Goal: Task Accomplishment & Management: Use online tool/utility

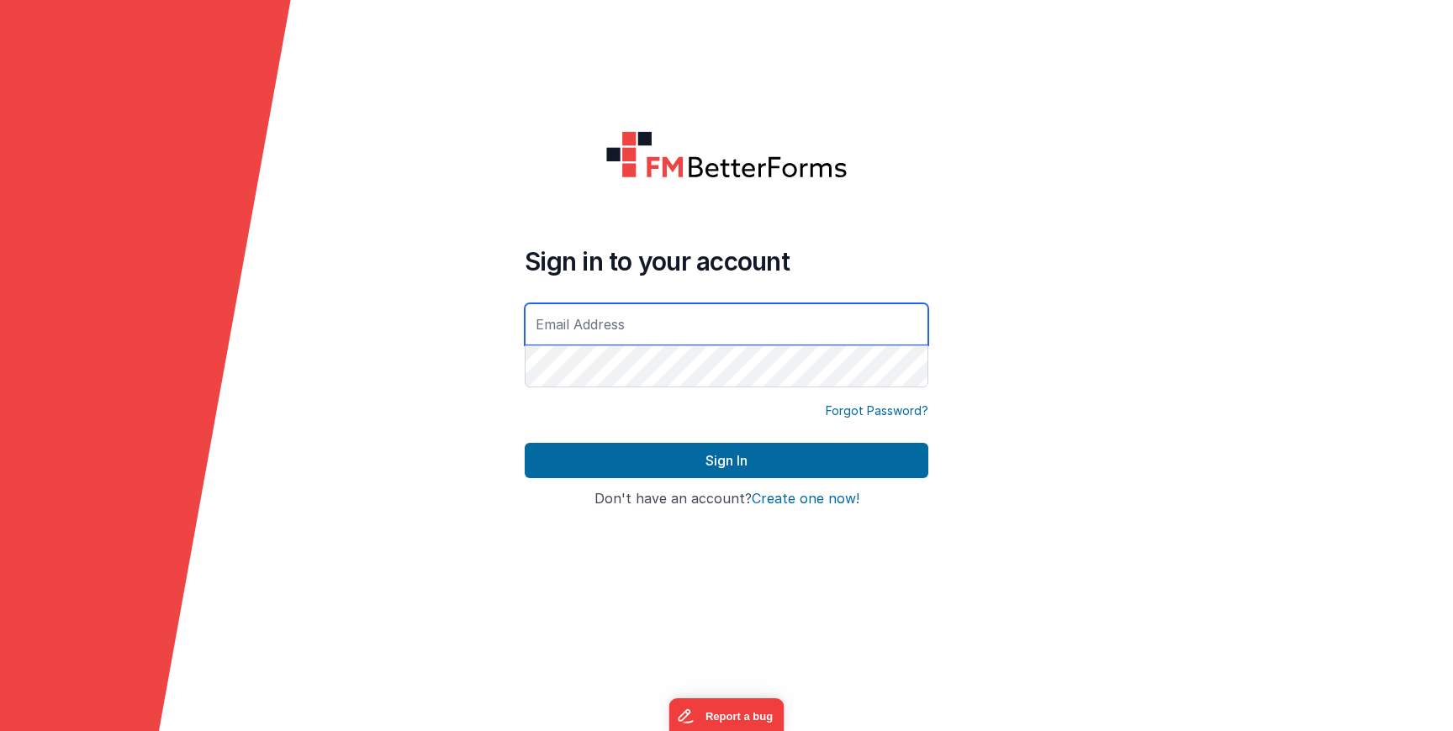
click at [632, 308] on input "text" at bounding box center [727, 325] width 404 height 42
type input "[PERSON_NAME][EMAIL_ADDRESS][DOMAIN_NAME]"
click at [525, 443] on button "Sign In" at bounding box center [727, 460] width 404 height 35
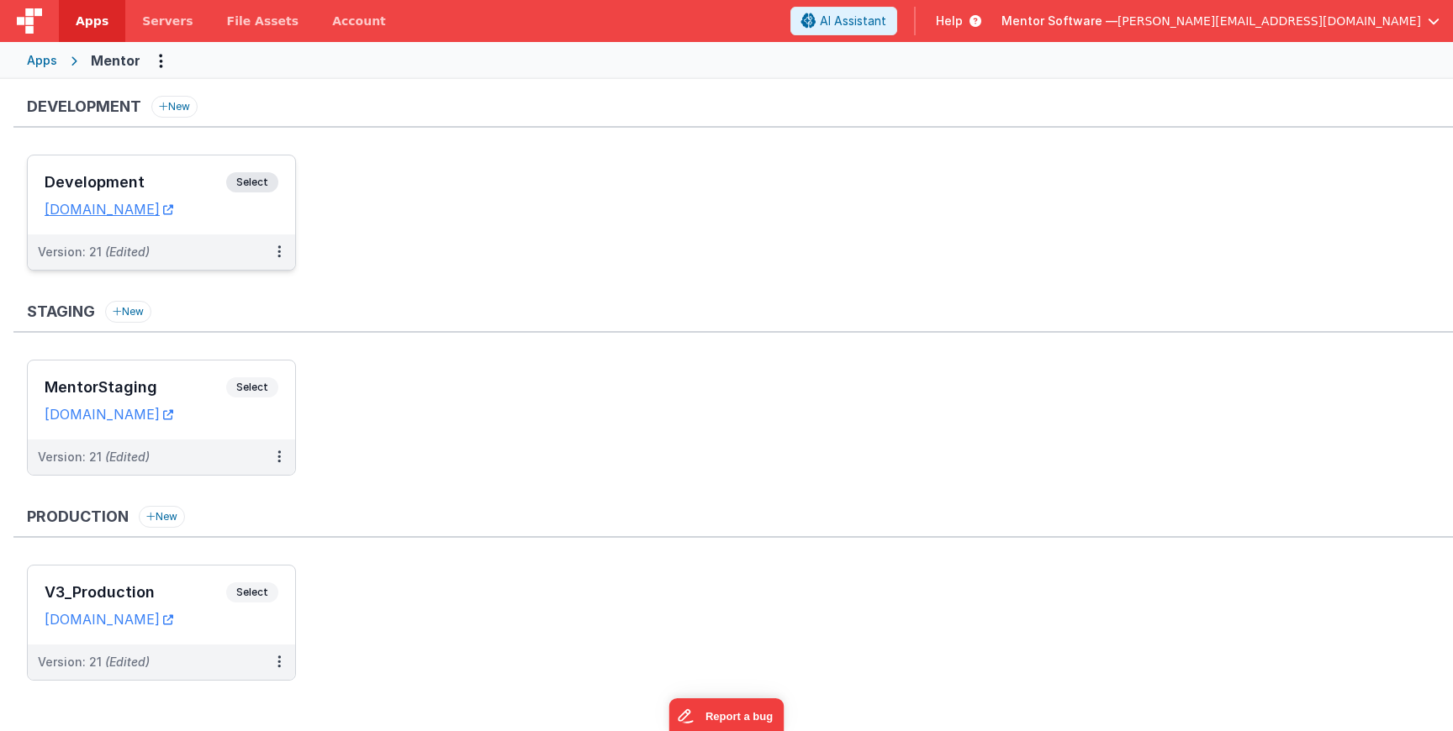
click at [266, 193] on div "Development Select" at bounding box center [162, 186] width 234 height 29
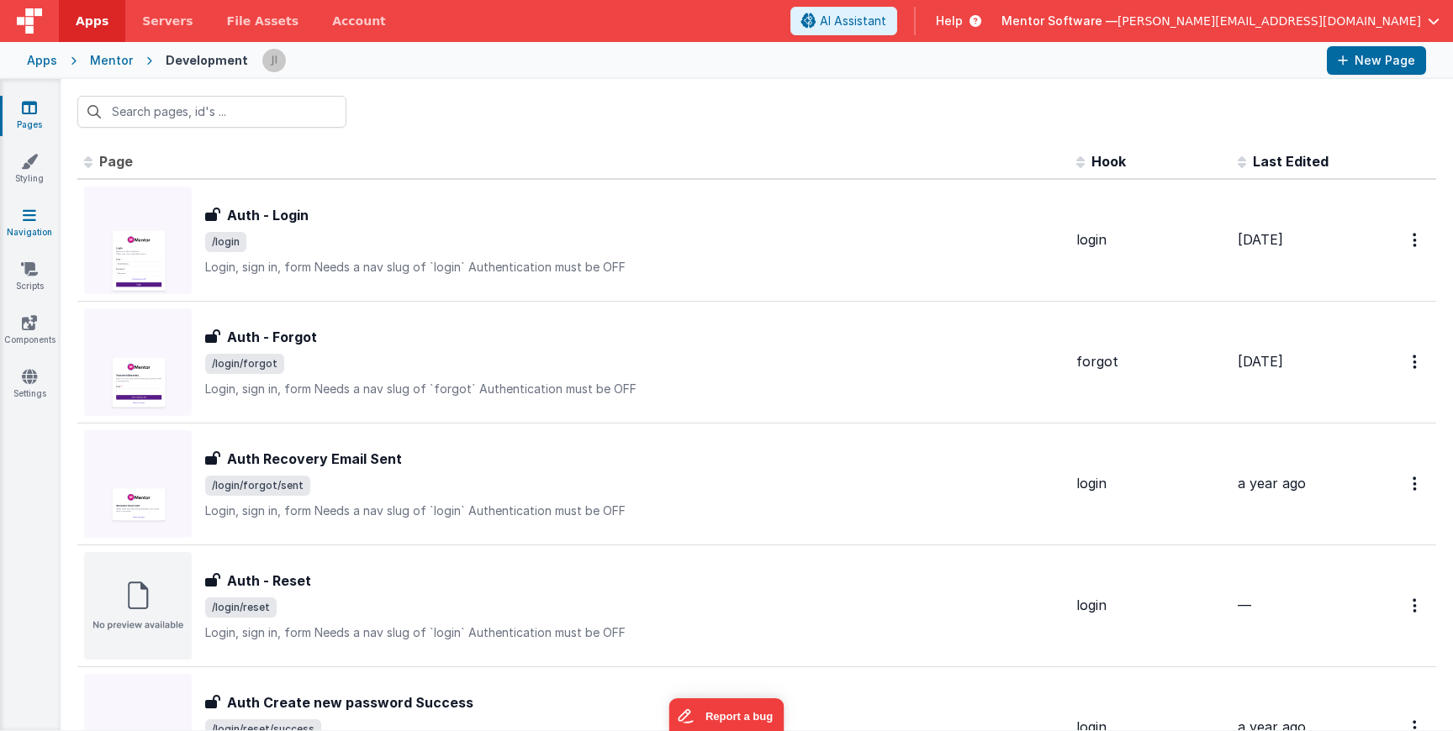
click at [44, 225] on link "Navigation" at bounding box center [29, 224] width 61 height 34
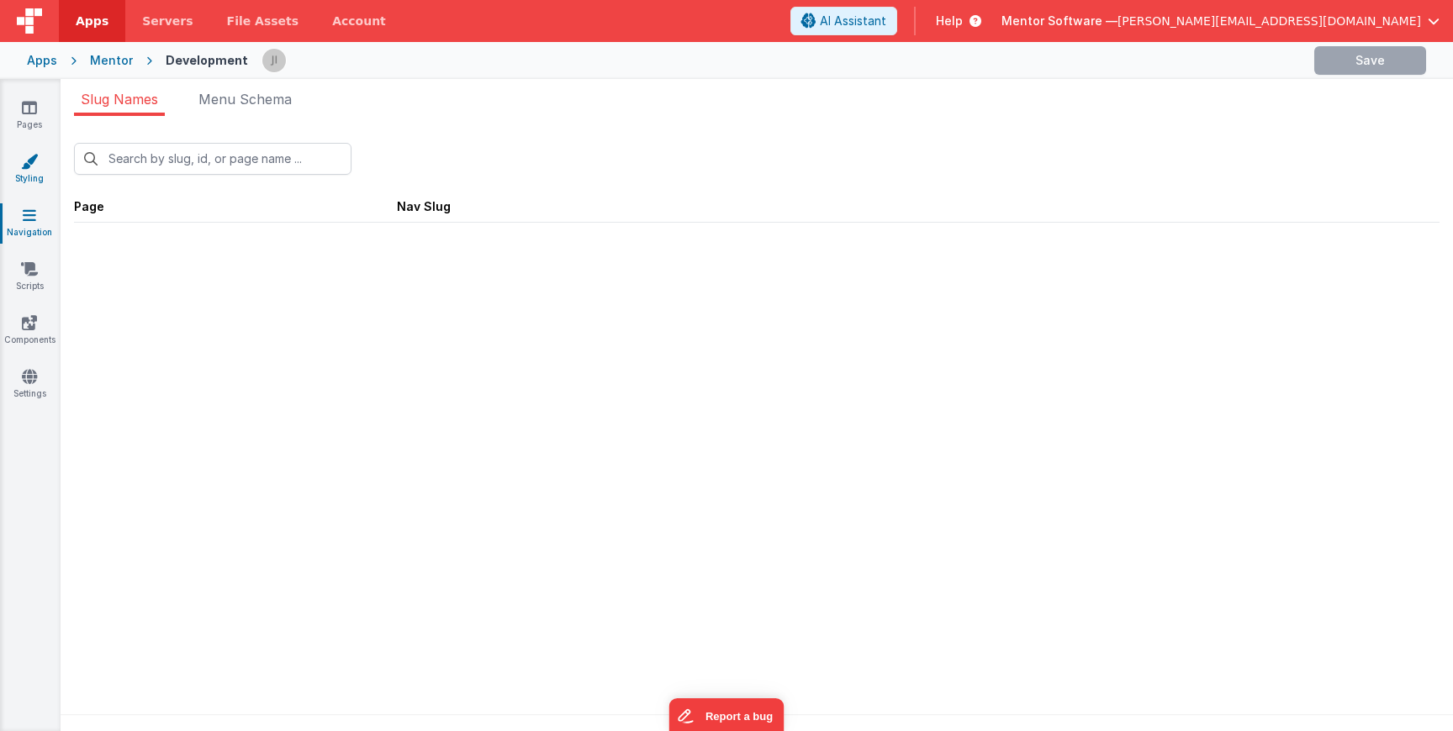
click at [29, 156] on icon at bounding box center [29, 161] width 17 height 17
click at [289, 95] on li "Theme Settings" at bounding box center [227, 102] width 134 height 27
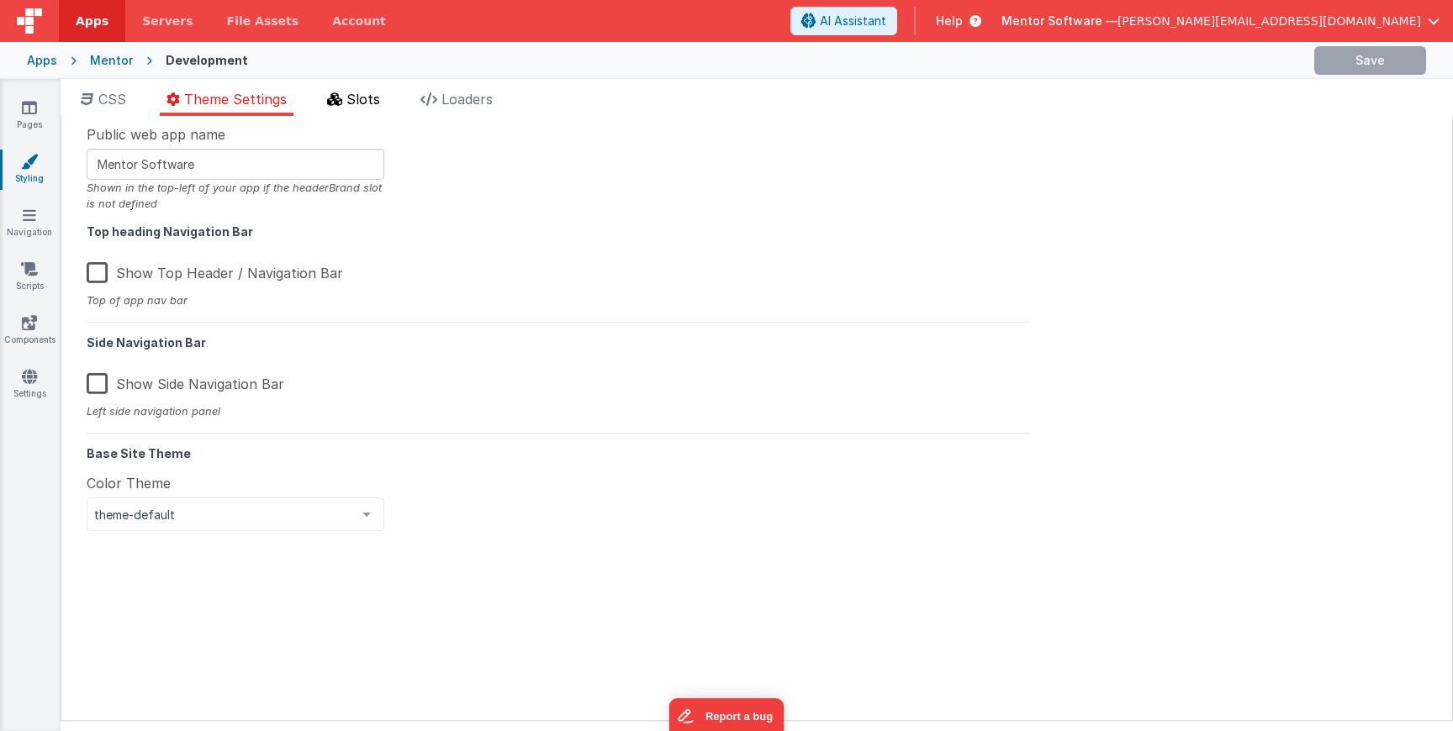
click at [346, 98] on li "Slots" at bounding box center [353, 102] width 66 height 27
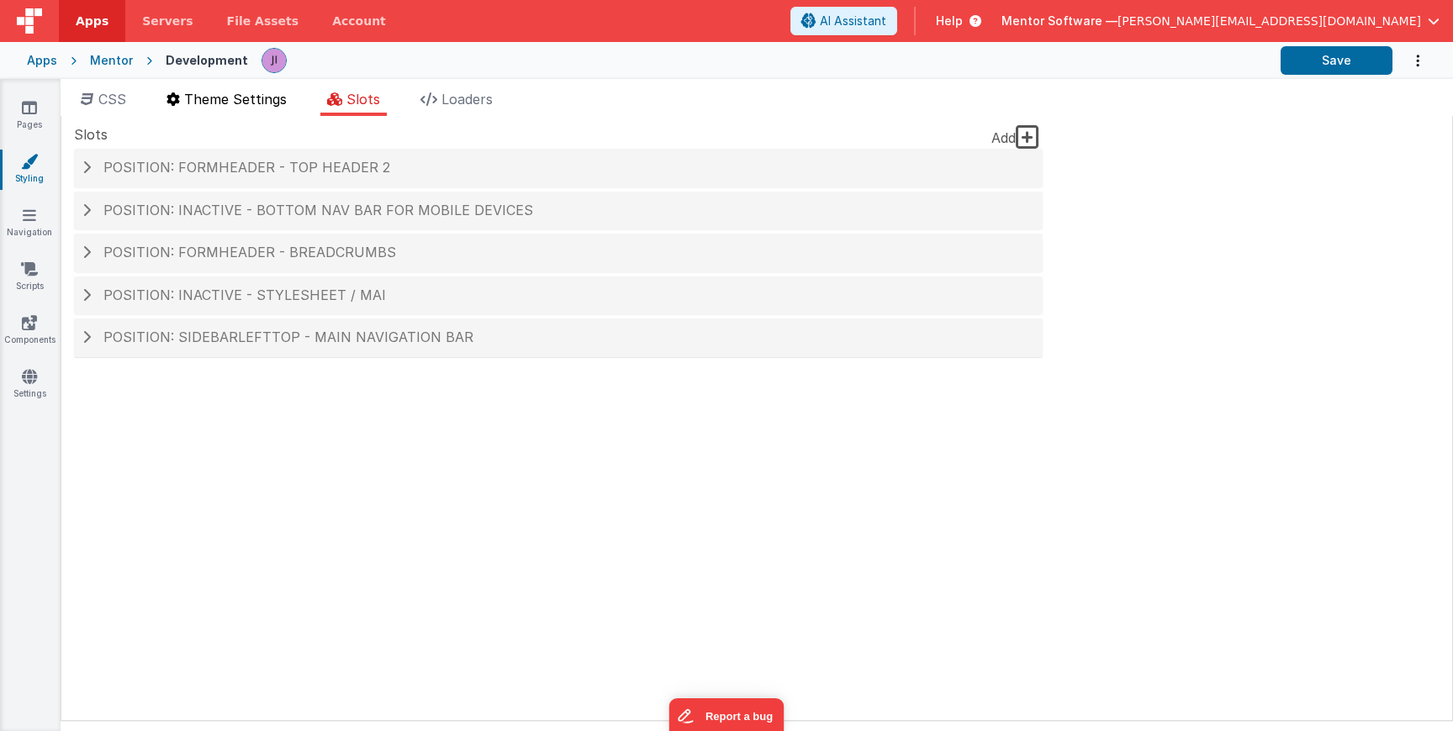
click at [287, 103] on span "Theme Settings" at bounding box center [235, 99] width 103 height 17
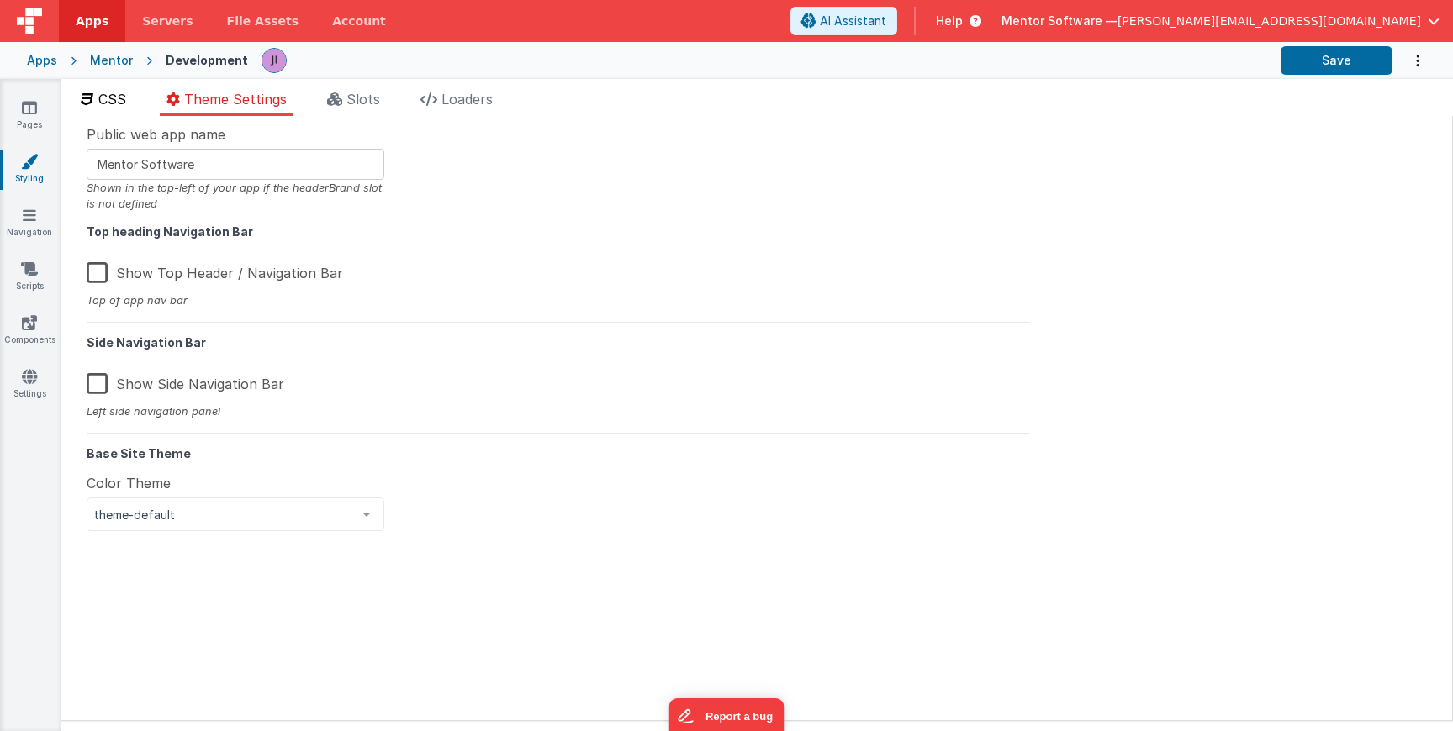
click at [104, 110] on li "CSS" at bounding box center [103, 102] width 59 height 27
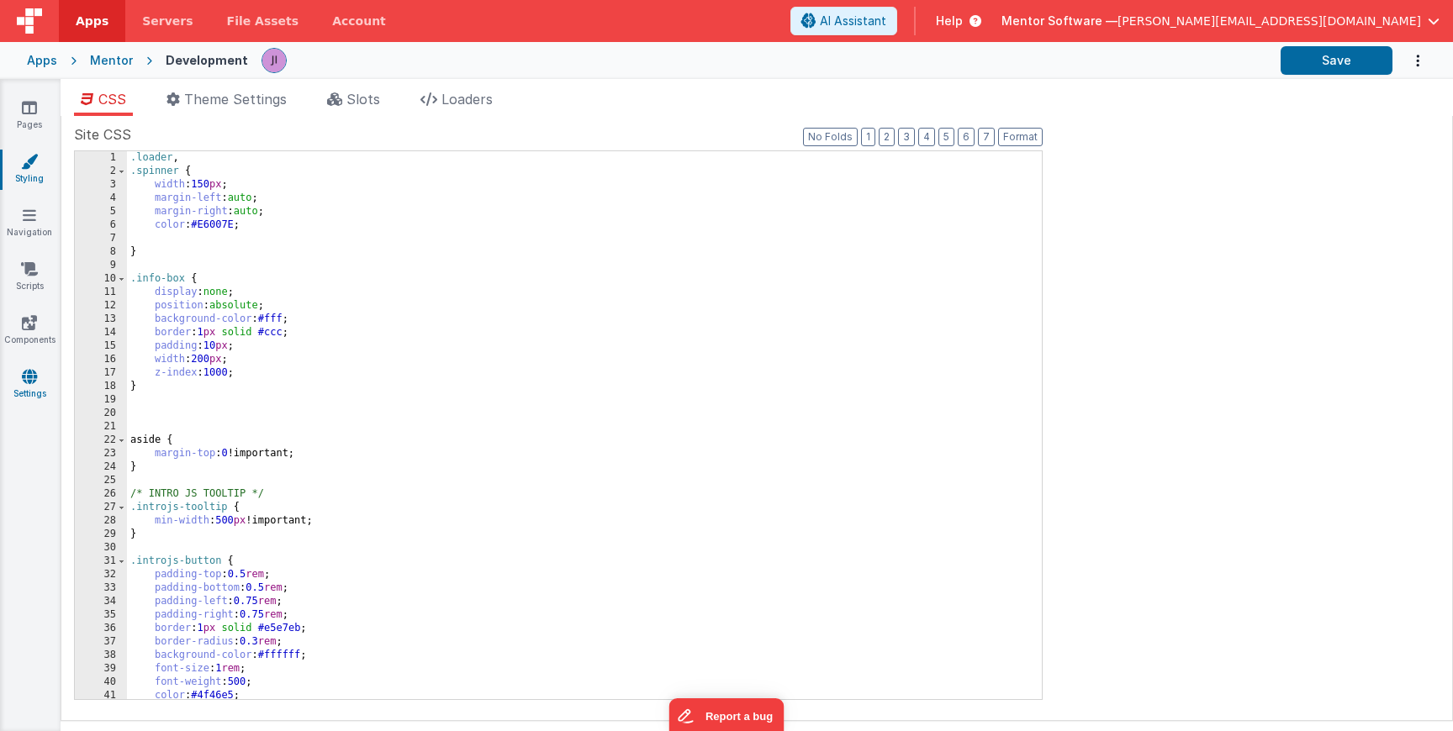
click at [44, 383] on link "Settings" at bounding box center [29, 385] width 61 height 34
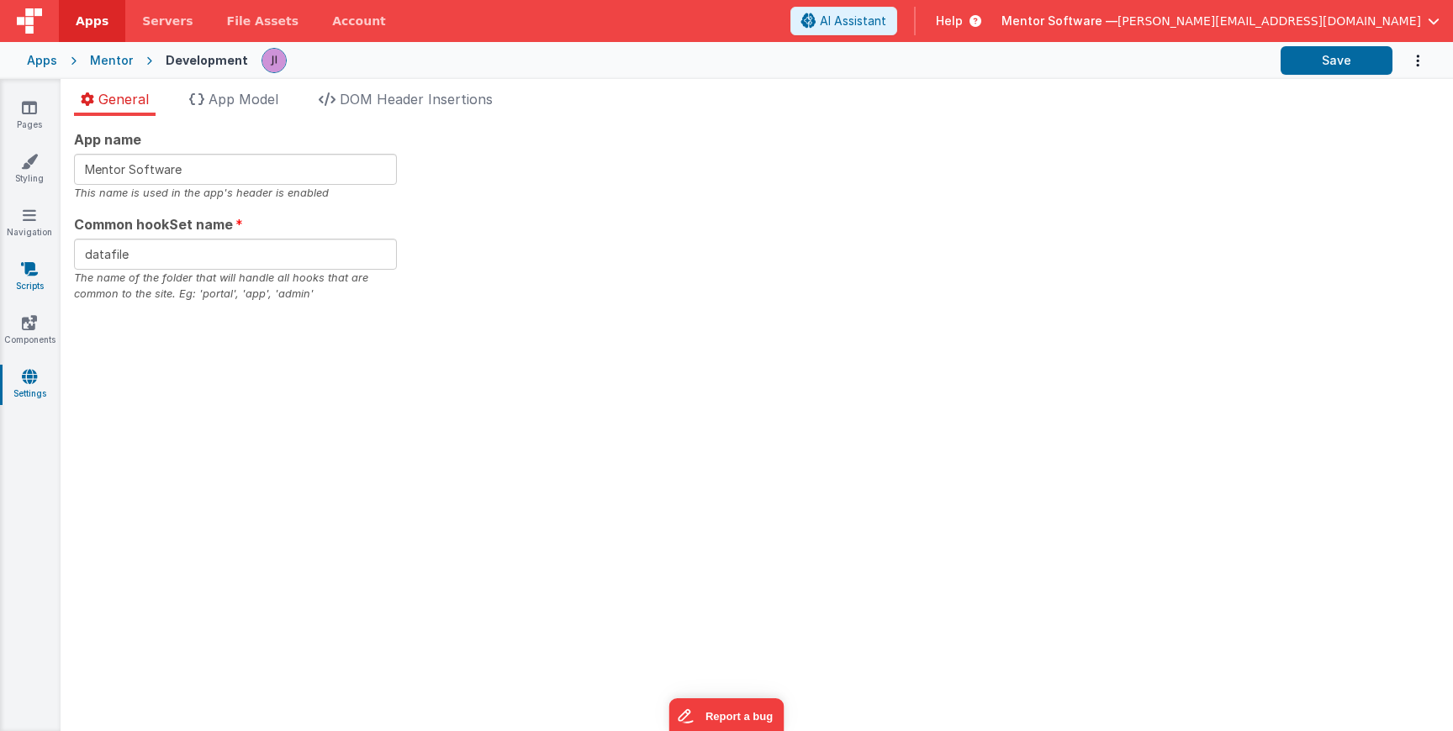
click at [29, 288] on link "Scripts" at bounding box center [29, 278] width 61 height 34
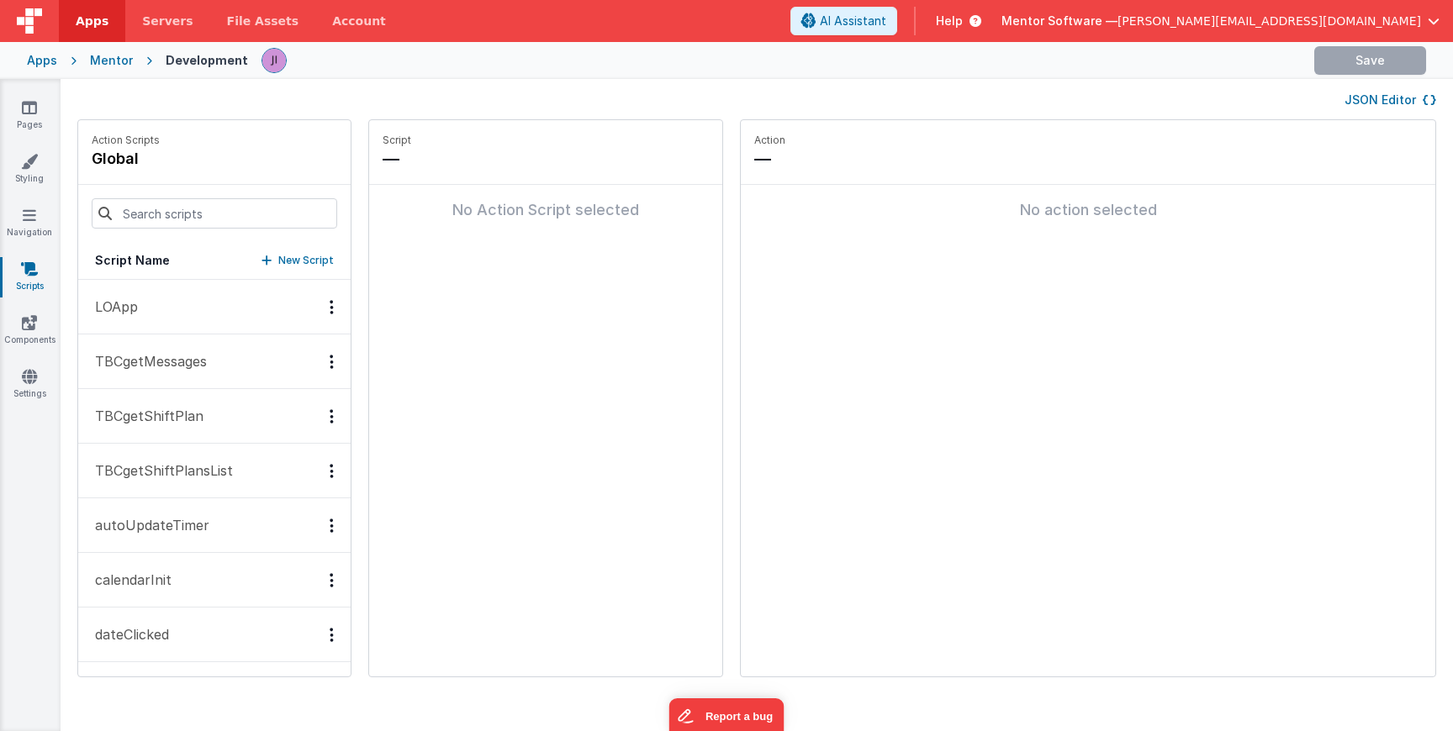
click at [278, 256] on p "New Script" at bounding box center [305, 260] width 55 height 17
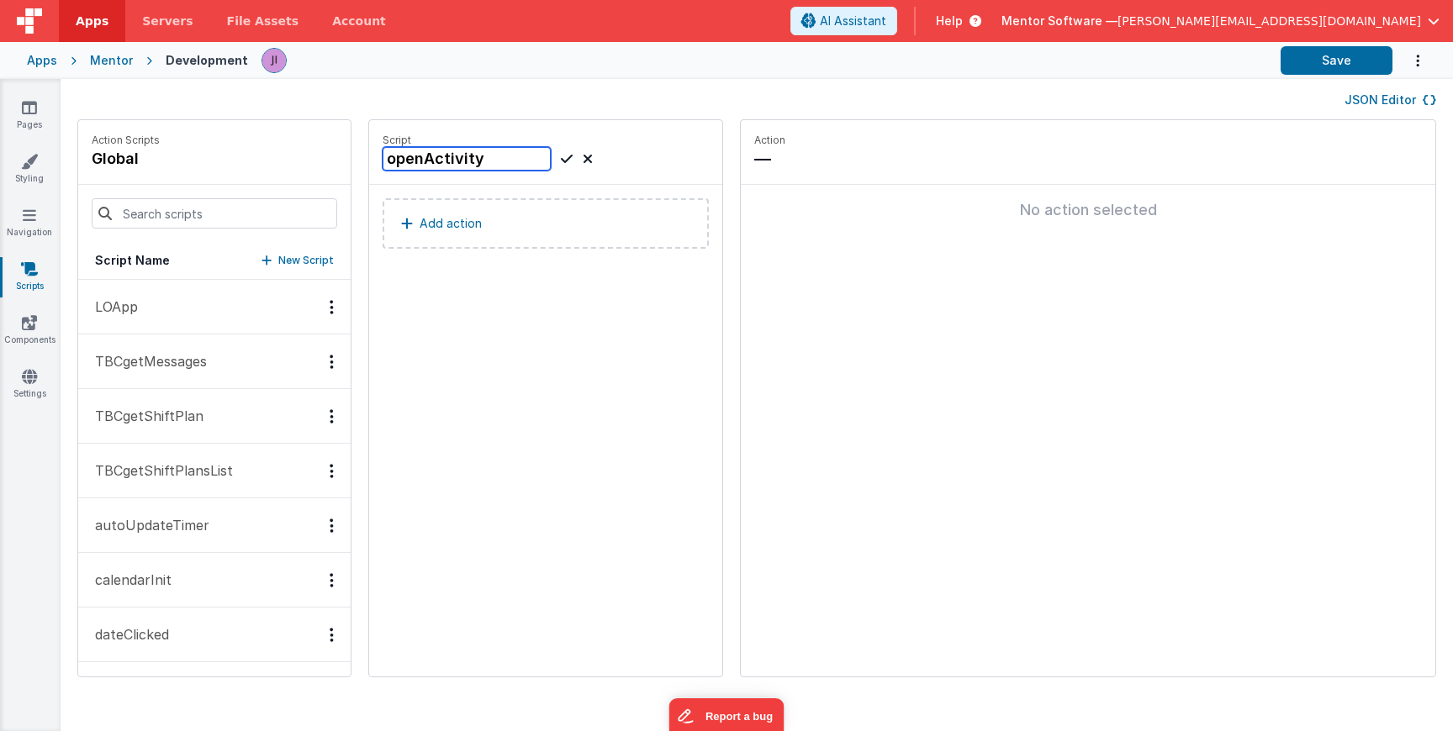
type input "openActivity"
click at [561, 161] on icon at bounding box center [567, 159] width 12 height 20
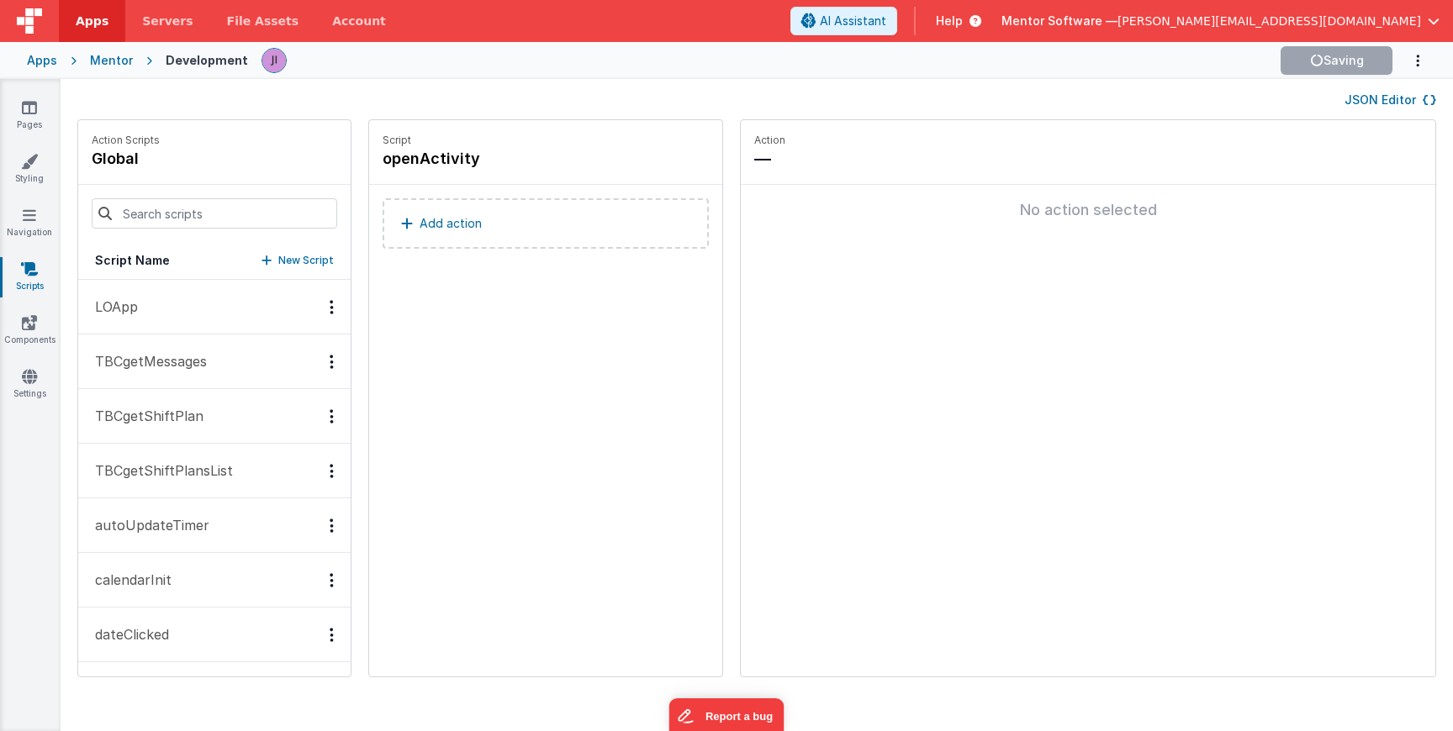
click at [491, 244] on button "Add action" at bounding box center [546, 223] width 326 height 50
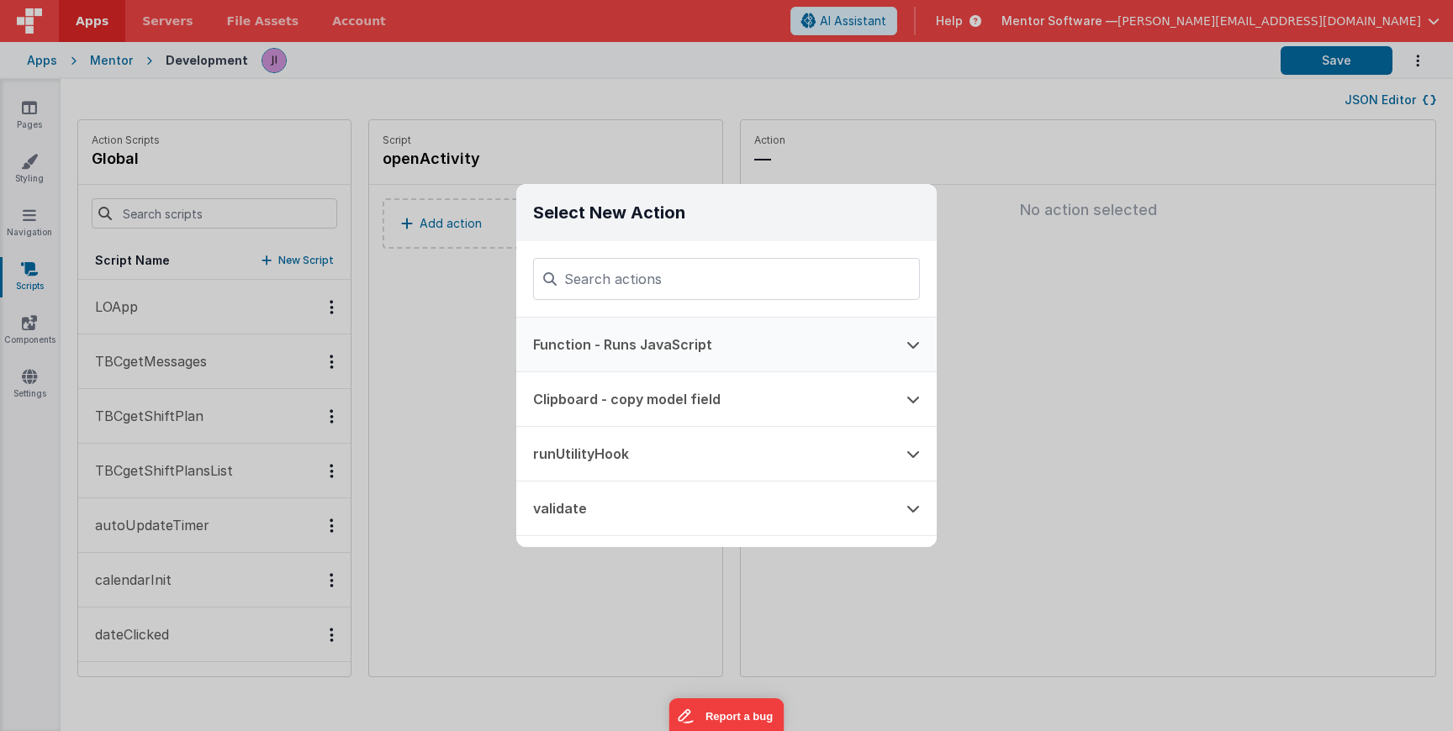
click at [697, 340] on button "Function - Runs JavaScript" at bounding box center [702, 345] width 373 height 54
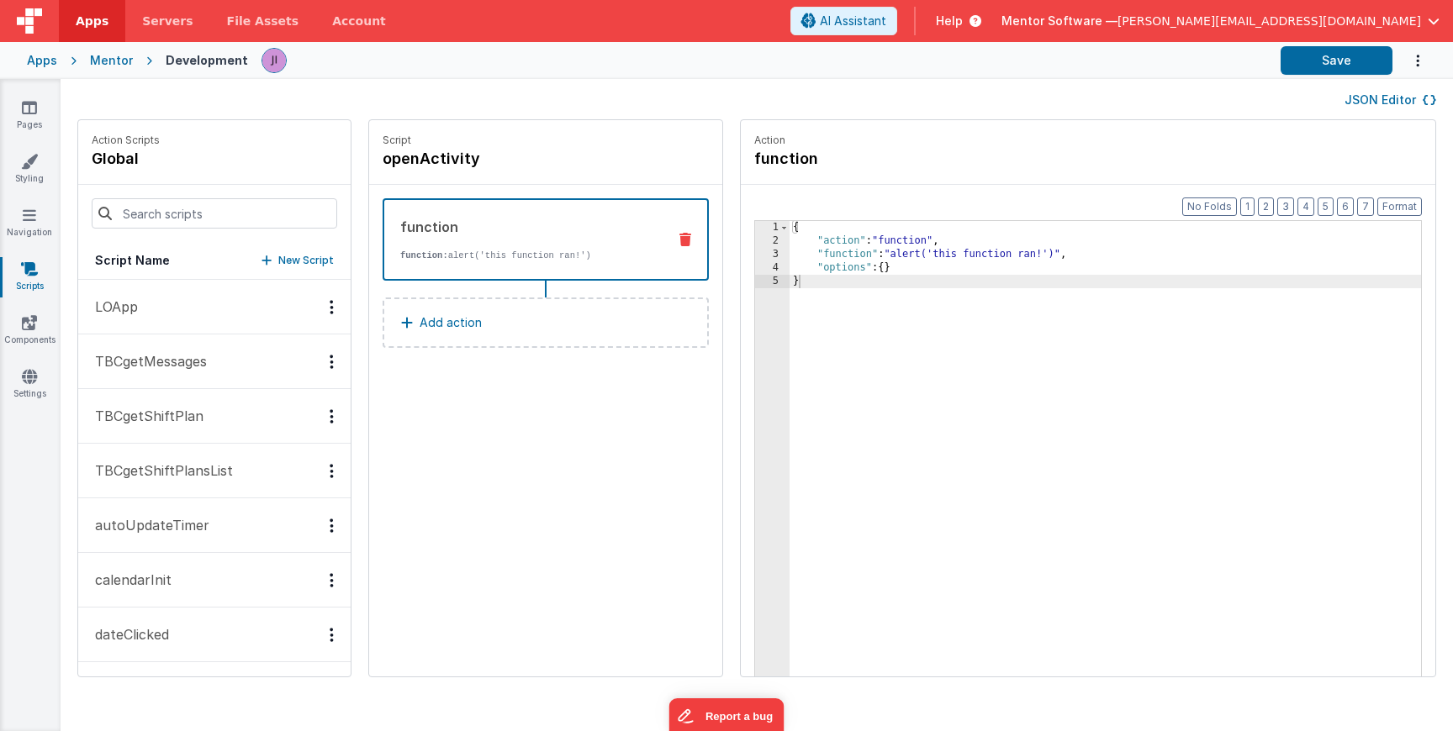
click at [789, 249] on div "{ "action" : "function" , "function" : "alert('this function ran!')" , "options…" at bounding box center [1129, 488] width 681 height 535
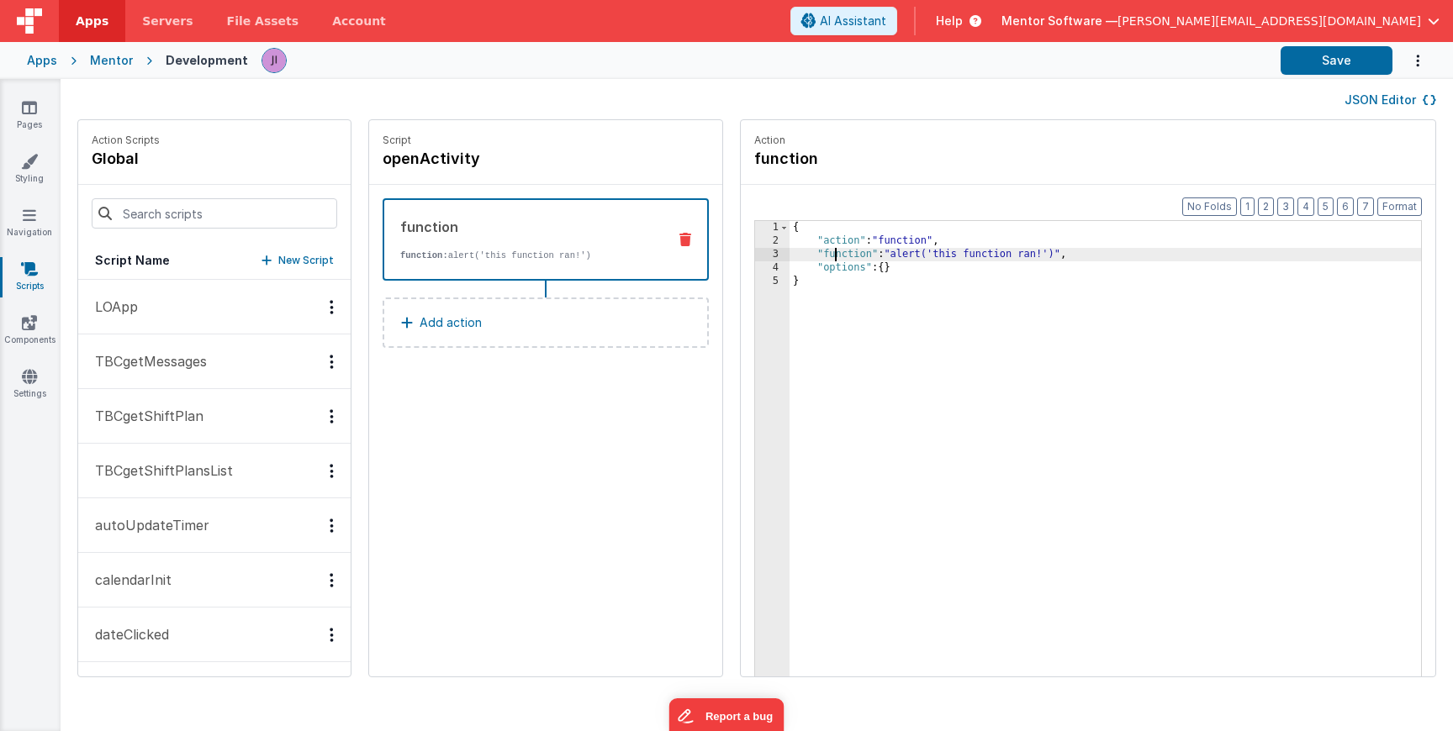
click at [755, 249] on div "3" at bounding box center [772, 254] width 34 height 13
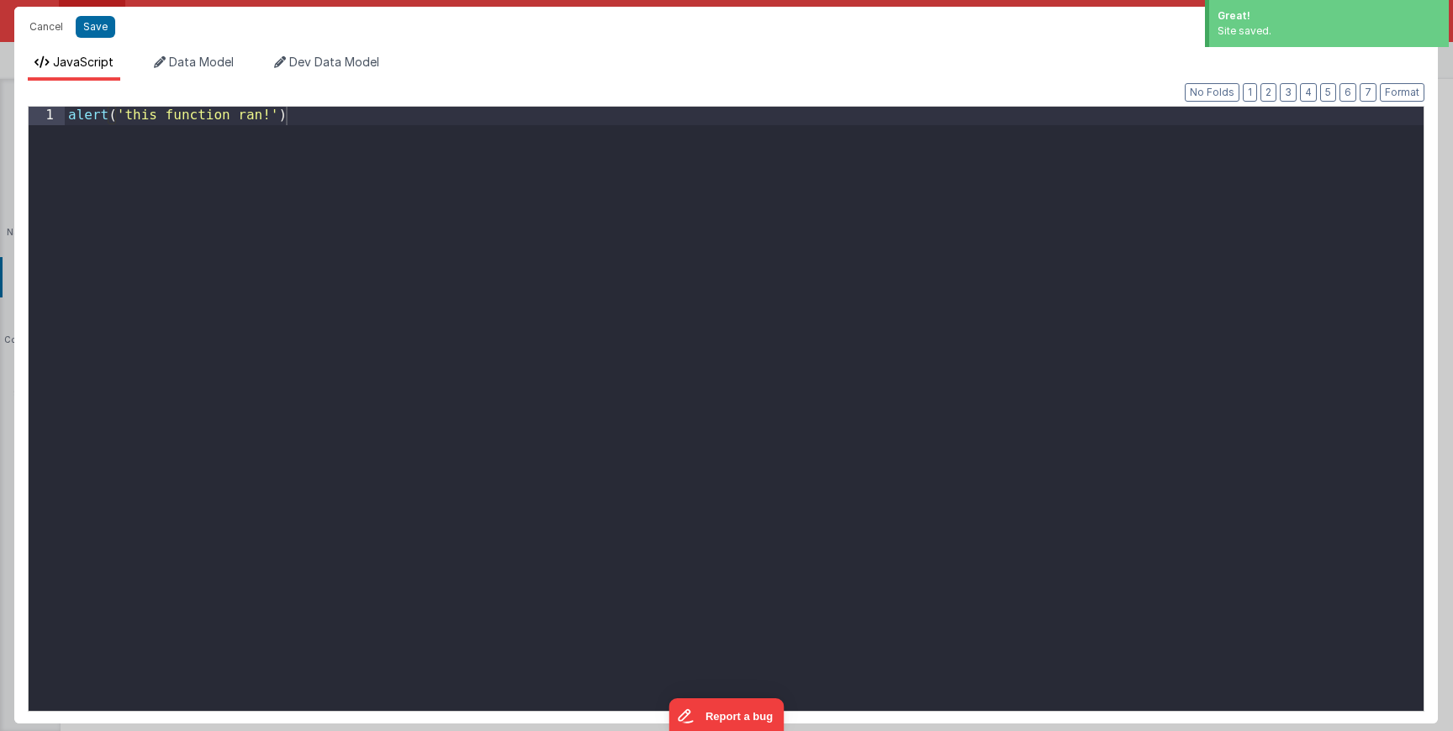
click at [717, 249] on div "alert ( 'this function ran!' )" at bounding box center [744, 426] width 1359 height 639
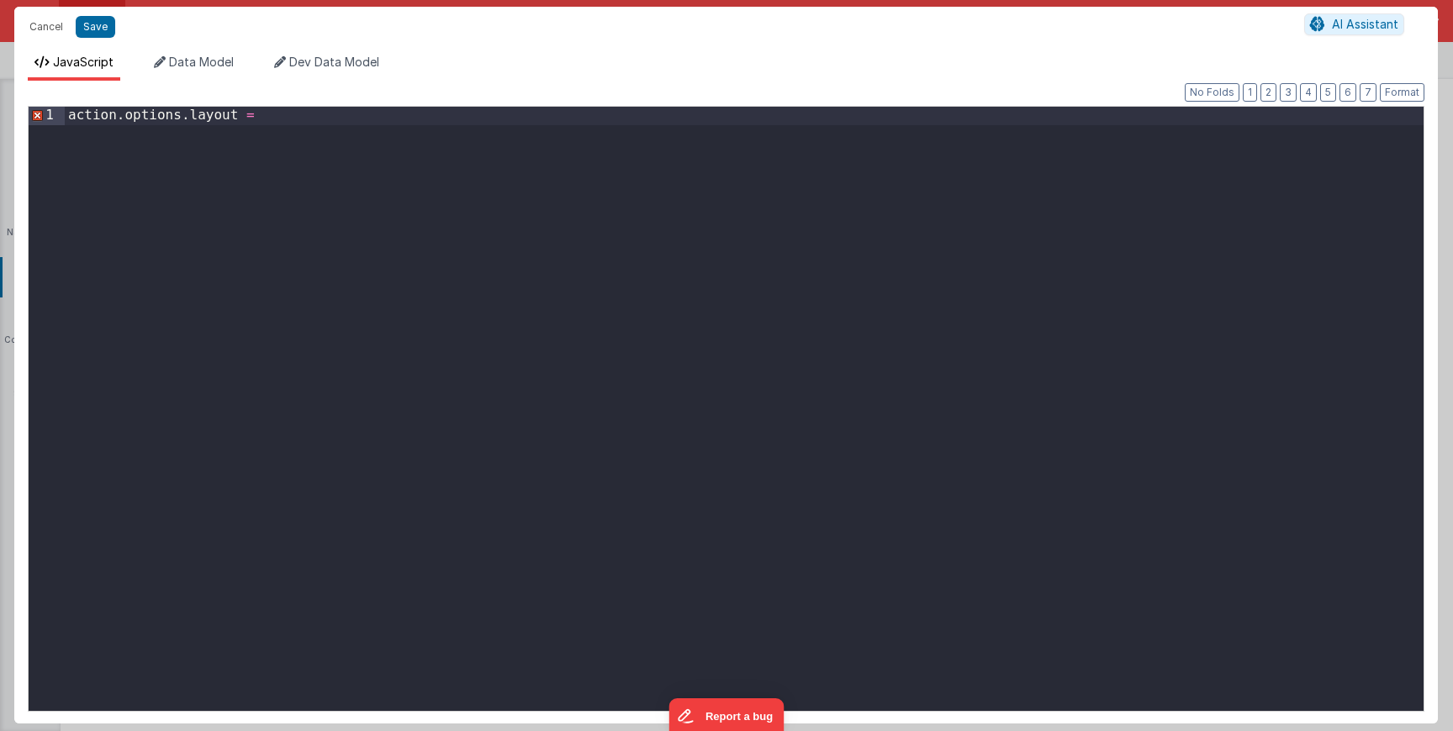
click at [69, 119] on div "action . options . layout =" at bounding box center [744, 426] width 1359 height 639
drag, startPoint x: 368, startPoint y: 119, endPoint x: 394, endPoint y: 119, distance: 26.1
click at [378, 119] on div "const layout = action . options . layout =" at bounding box center [744, 426] width 1359 height 639
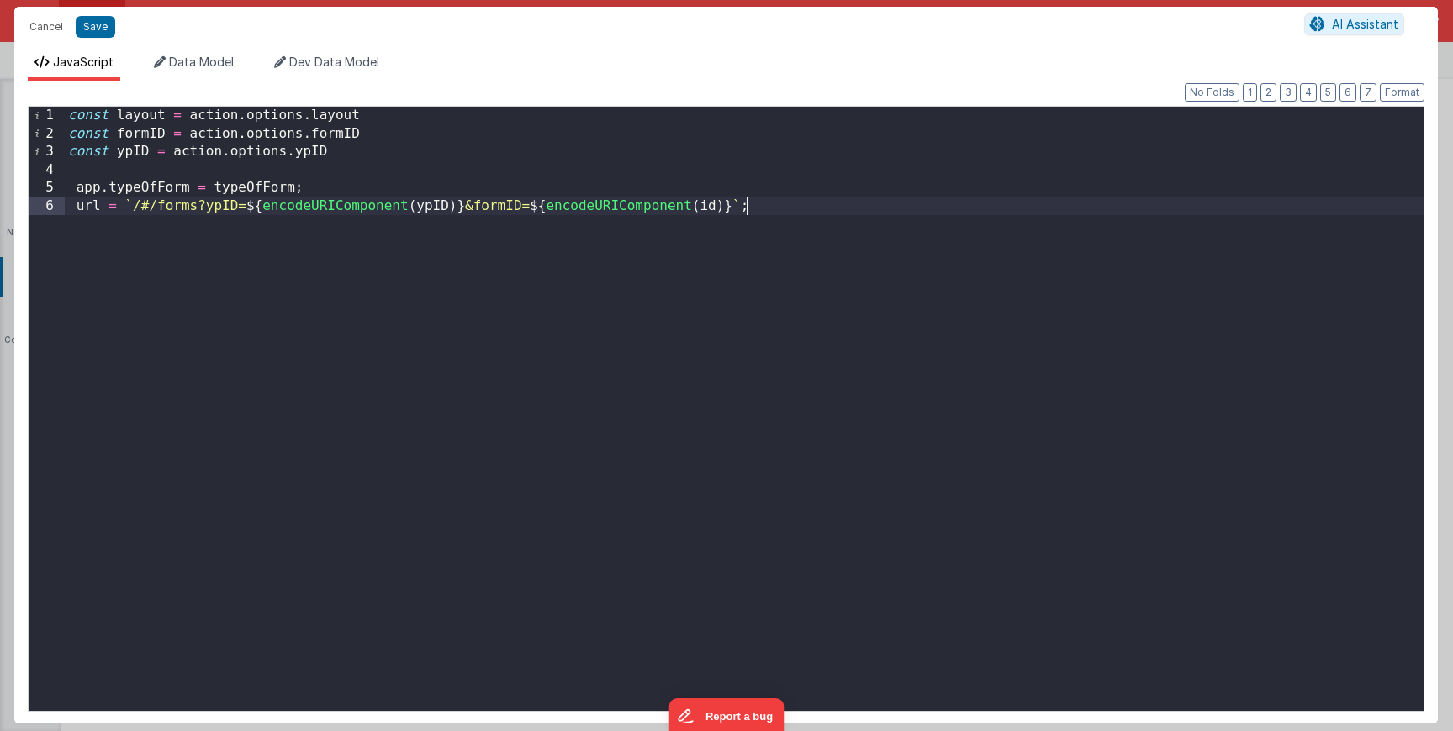
click at [368, 174] on div "const layout = action . options . layout const formID = action . options . form…" at bounding box center [744, 426] width 1359 height 639
click at [372, 161] on div "const layout = action . options . layout const formID = action . options . form…" at bounding box center [744, 426] width 1359 height 639
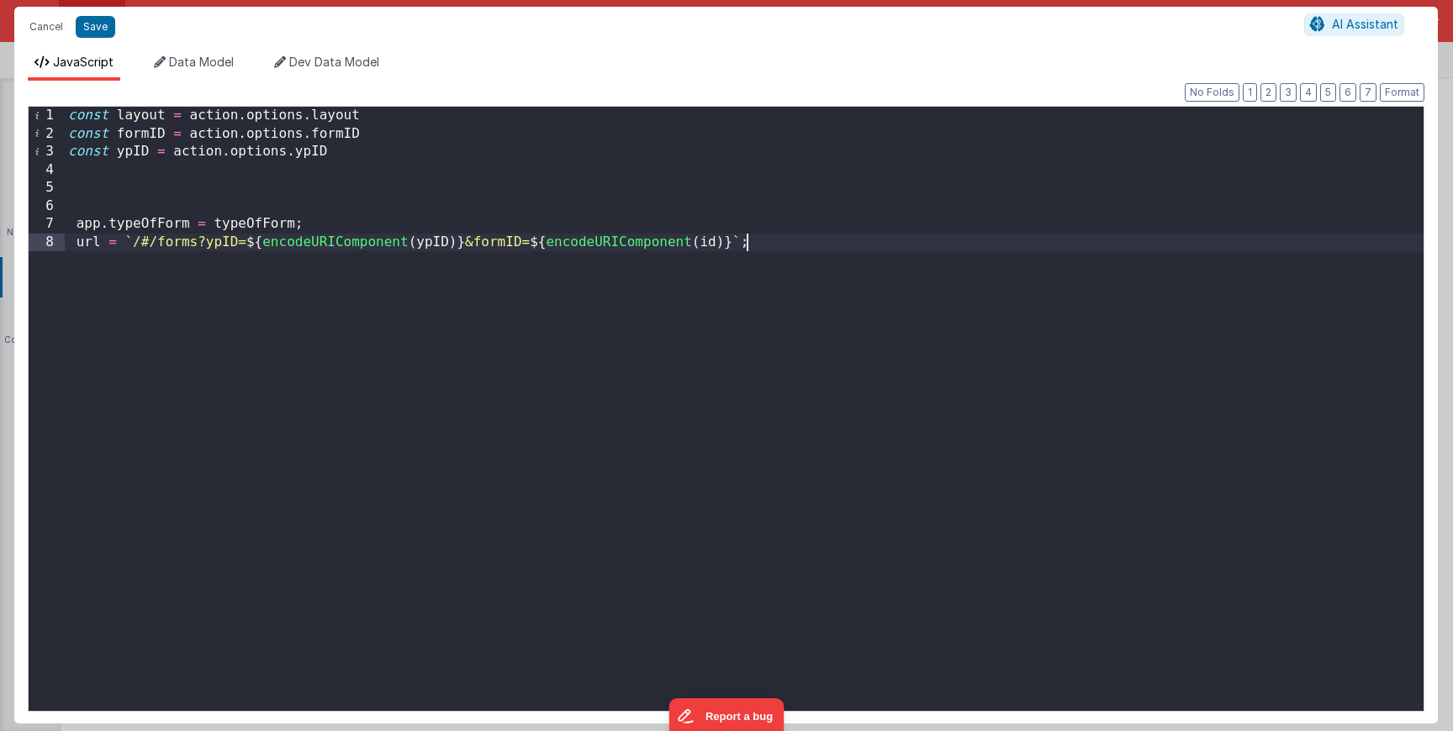
click at [231, 289] on div "const layout = action . options . layout const formID = action . options . form…" at bounding box center [744, 426] width 1359 height 639
click at [309, 177] on div "const layout = action . options . layout const formID = action . options . form…" at bounding box center [744, 426] width 1359 height 639
click at [298, 191] on div "const layout = action . options . layout const formID = action . options . form…" at bounding box center [744, 426] width 1359 height 639
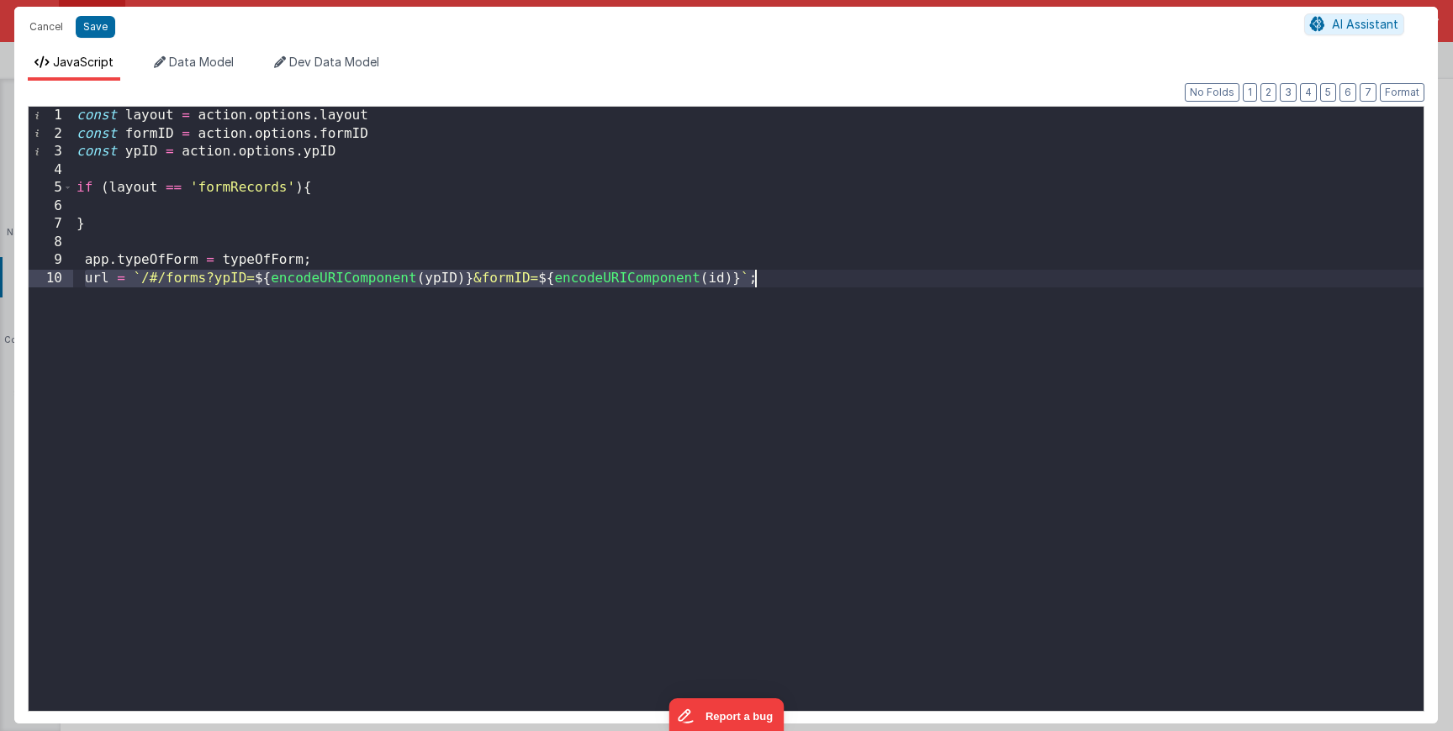
drag, startPoint x: 81, startPoint y: 278, endPoint x: 773, endPoint y: 278, distance: 691.9
click at [773, 278] on div "const layout = action . options . layout const formID = action . options . form…" at bounding box center [748, 426] width 1350 height 639
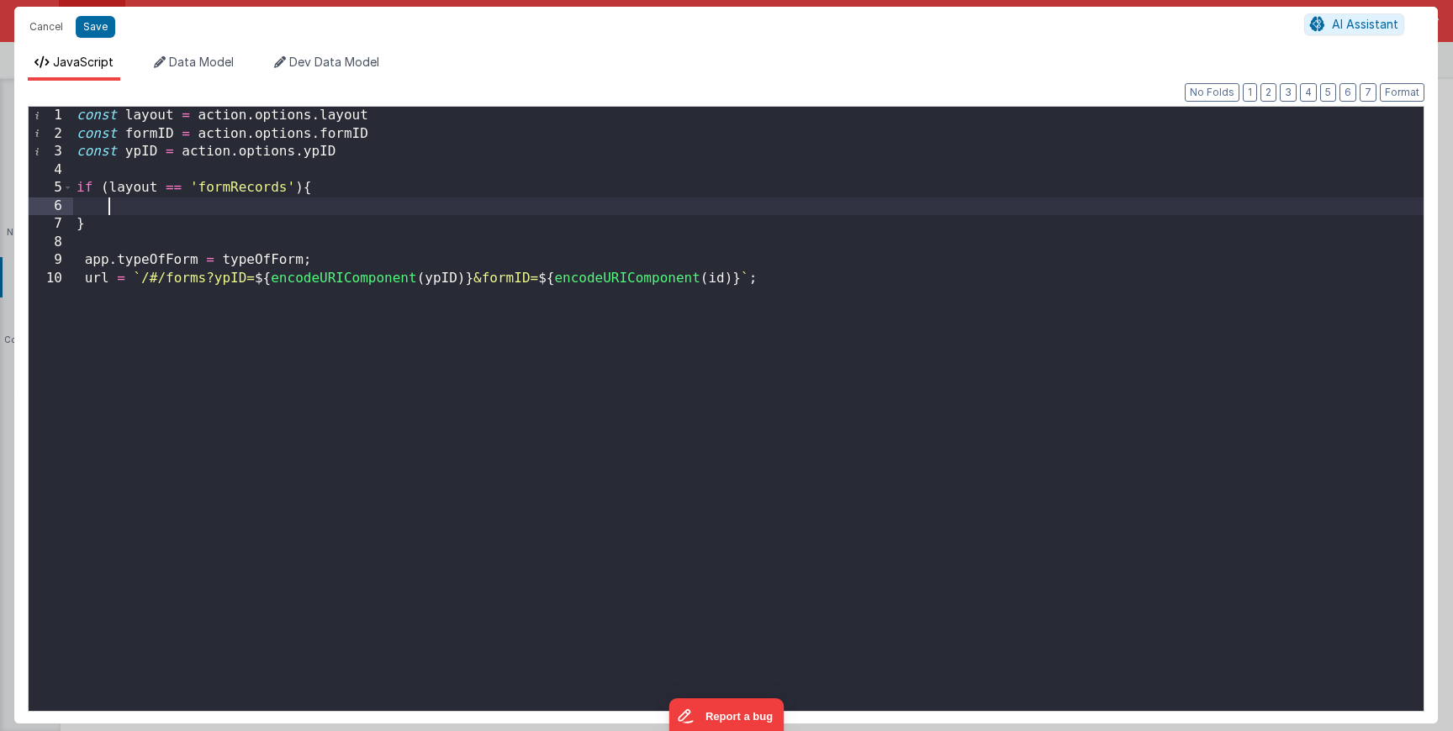
click at [198, 206] on div "const layout = action . options . layout const formID = action . options . form…" at bounding box center [748, 426] width 1350 height 639
paste textarea
click at [368, 149] on div "const layout = action . options . layout const formID = action . options . form…" at bounding box center [748, 426] width 1350 height 639
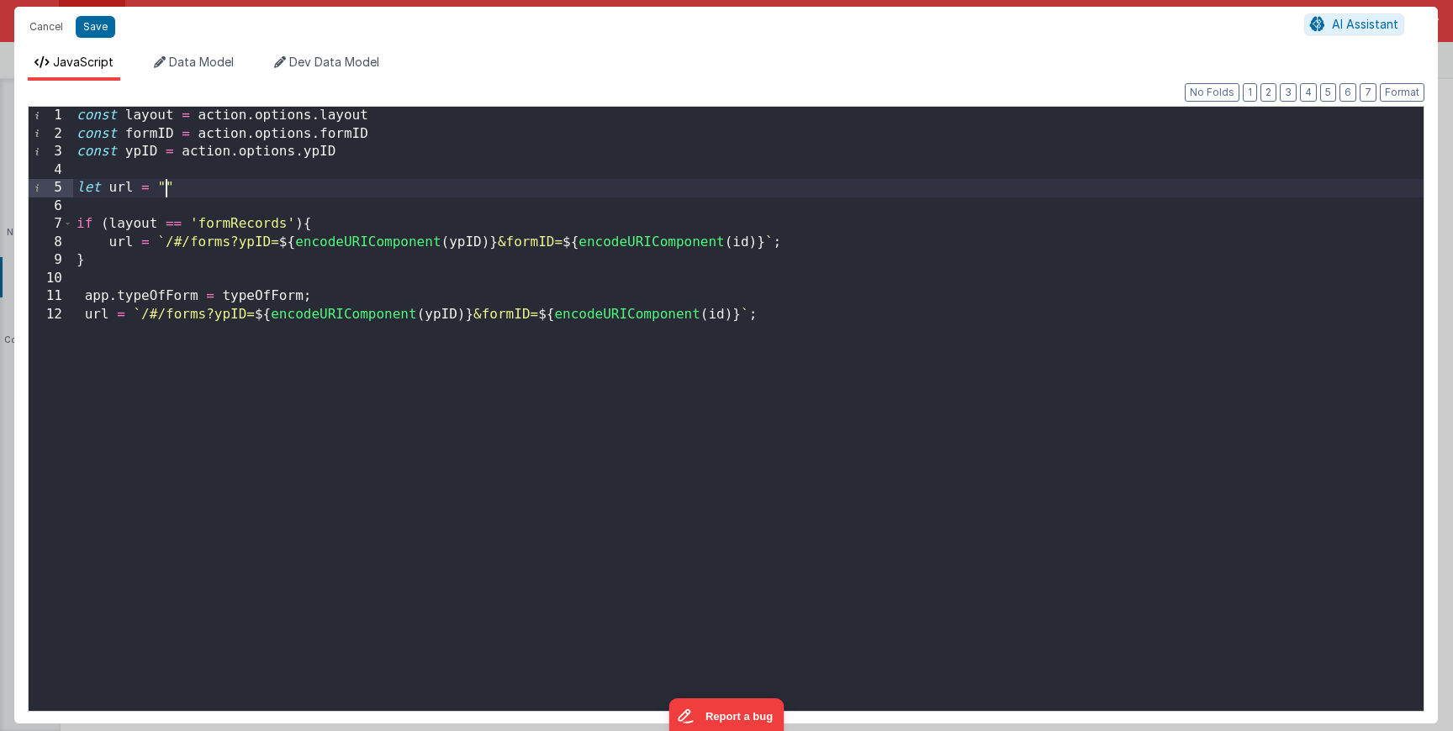
click at [740, 240] on div "const layout = action . options . layout const formID = action . options . form…" at bounding box center [748, 426] width 1350 height 639
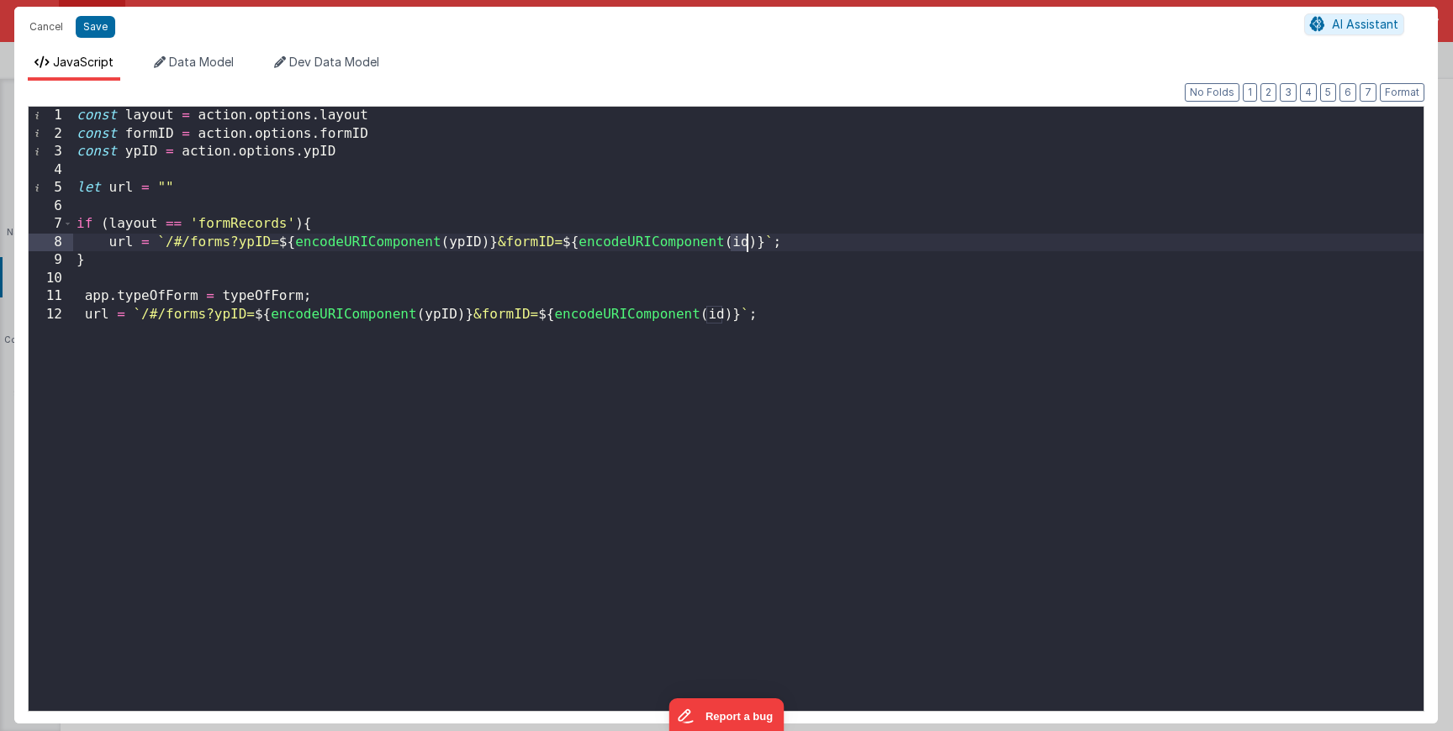
click at [740, 240] on div "const layout = action . options . layout const formID = action . options . form…" at bounding box center [748, 426] width 1350 height 639
click at [778, 209] on div "const layout = action . options . layout const formID = action . options . form…" at bounding box center [748, 426] width 1350 height 639
click at [776, 215] on div "const layout = action . options . layout const formID = action . options . form…" at bounding box center [748, 426] width 1350 height 639
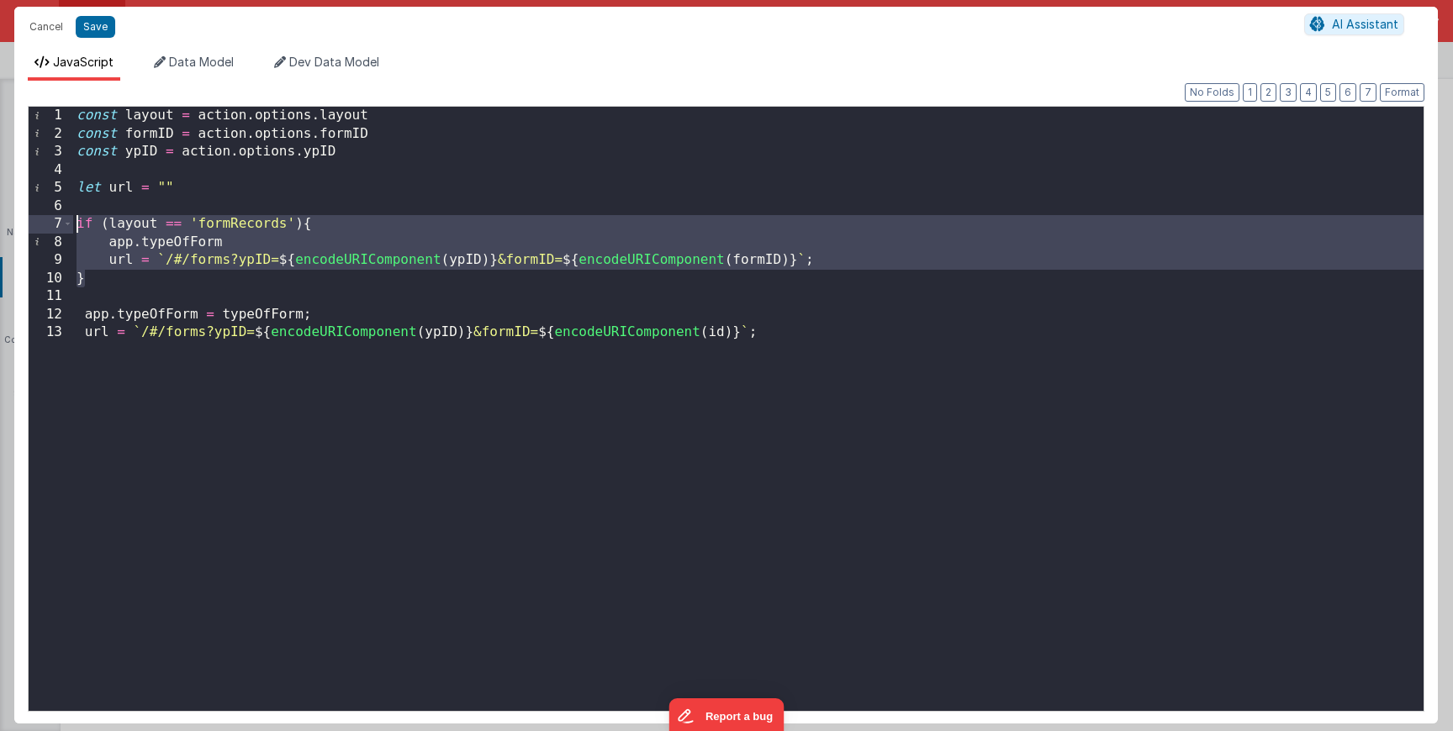
drag, startPoint x: 104, startPoint y: 276, endPoint x: 74, endPoint y: 221, distance: 62.5
click at [74, 221] on div "const layout = action . options . layout const formID = action . options . form…" at bounding box center [748, 426] width 1350 height 639
click at [94, 280] on div "const layout = action . options . layout const formID = action . options . form…" at bounding box center [748, 426] width 1350 height 639
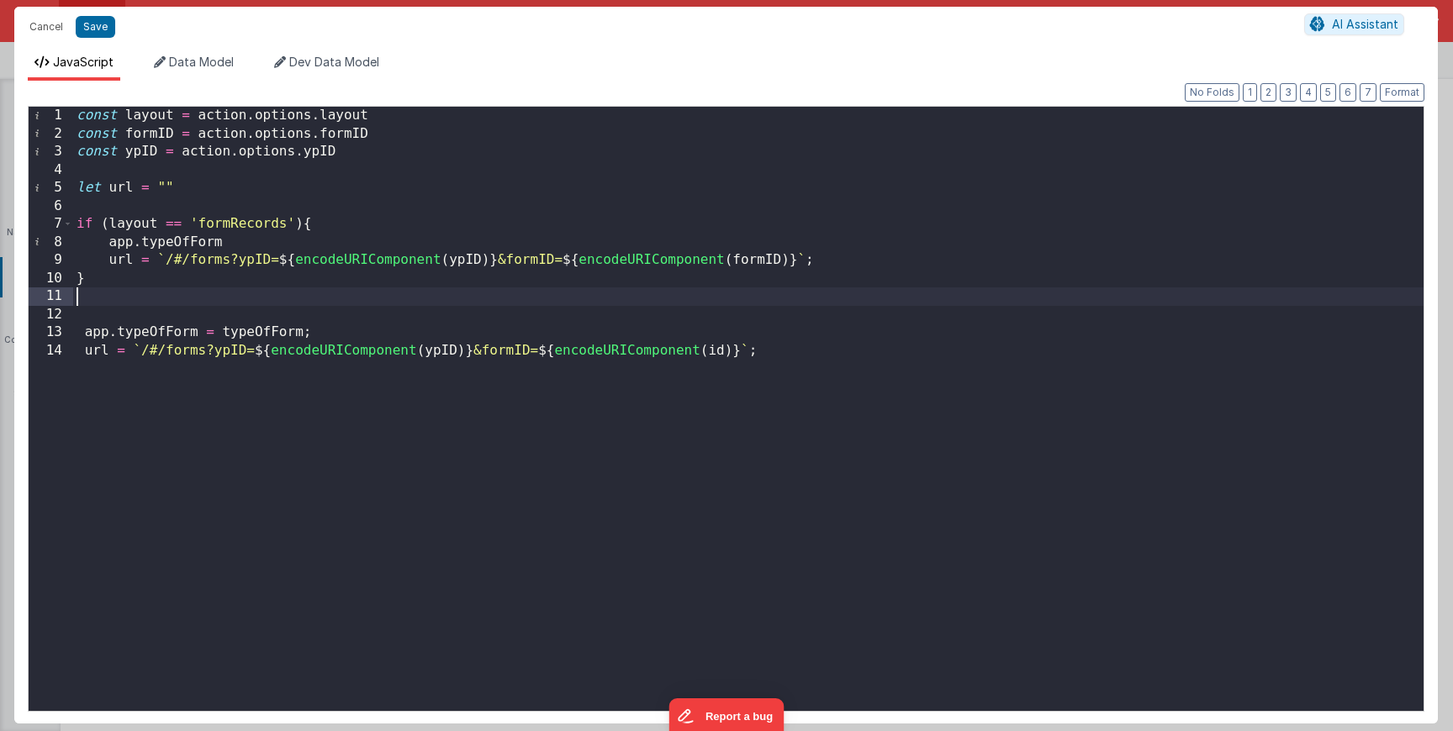
paste textarea
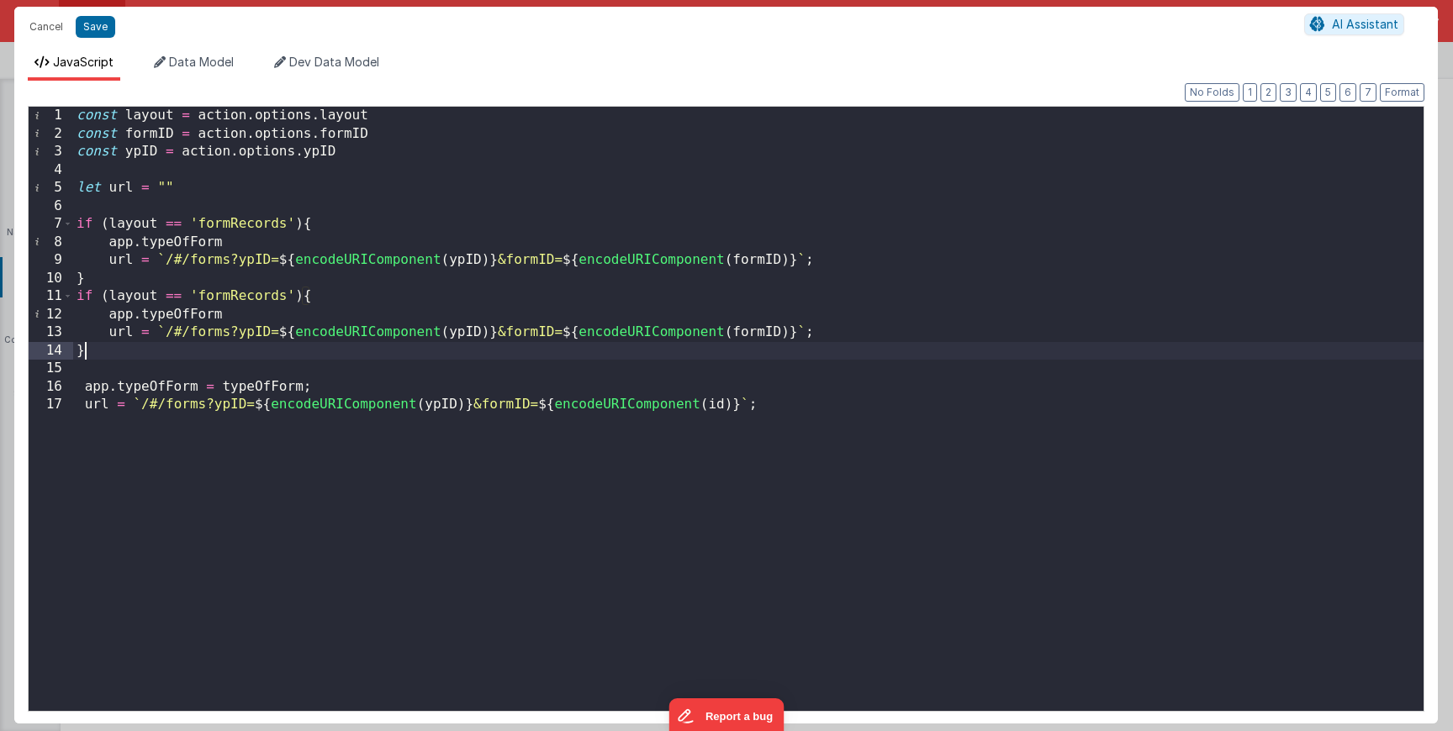
click at [240, 301] on div "const layout = action . options . layout const formID = action . options . form…" at bounding box center [748, 426] width 1350 height 639
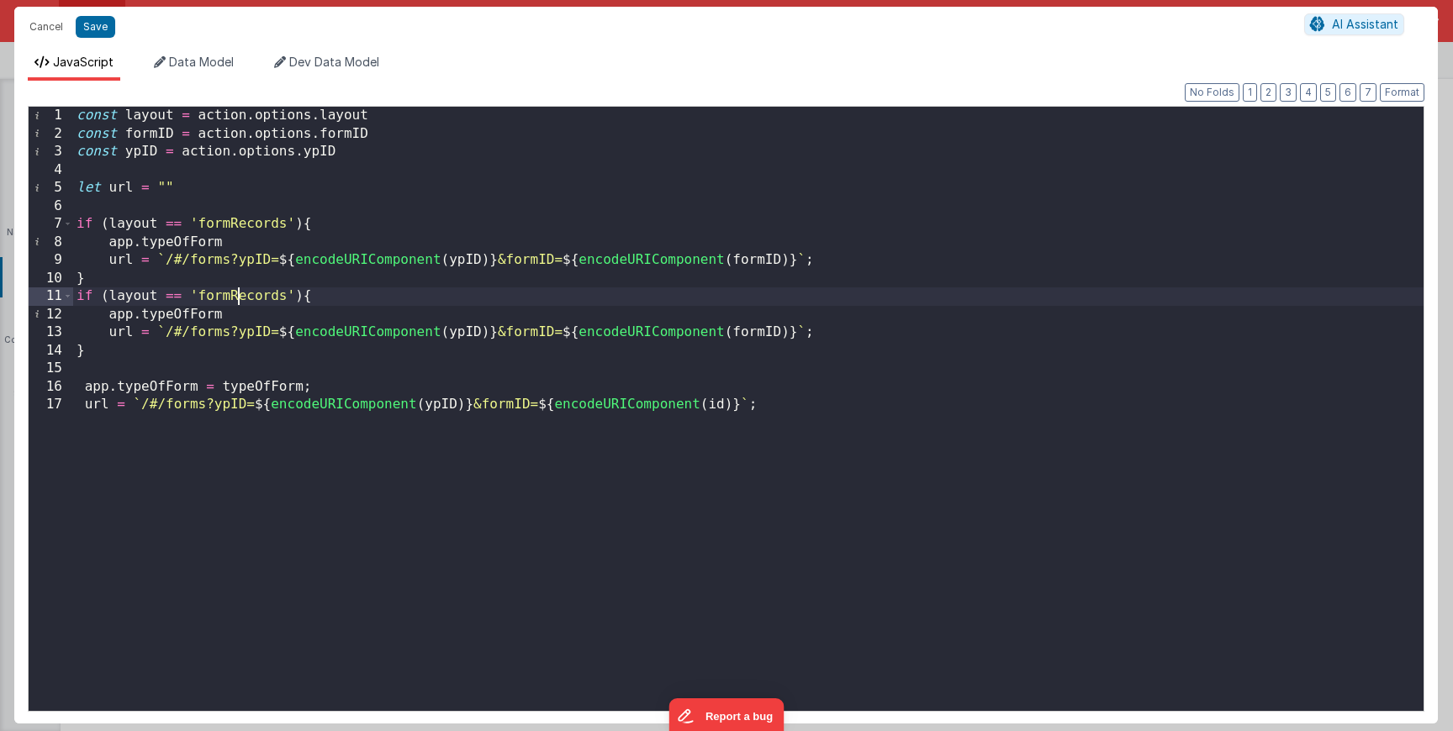
click at [240, 301] on div "const layout = action . options . layout const formID = action . options . form…" at bounding box center [748, 426] width 1350 height 639
click at [223, 332] on div "const layout = action . options . layout const formID = action . options . form…" at bounding box center [748, 426] width 1350 height 639
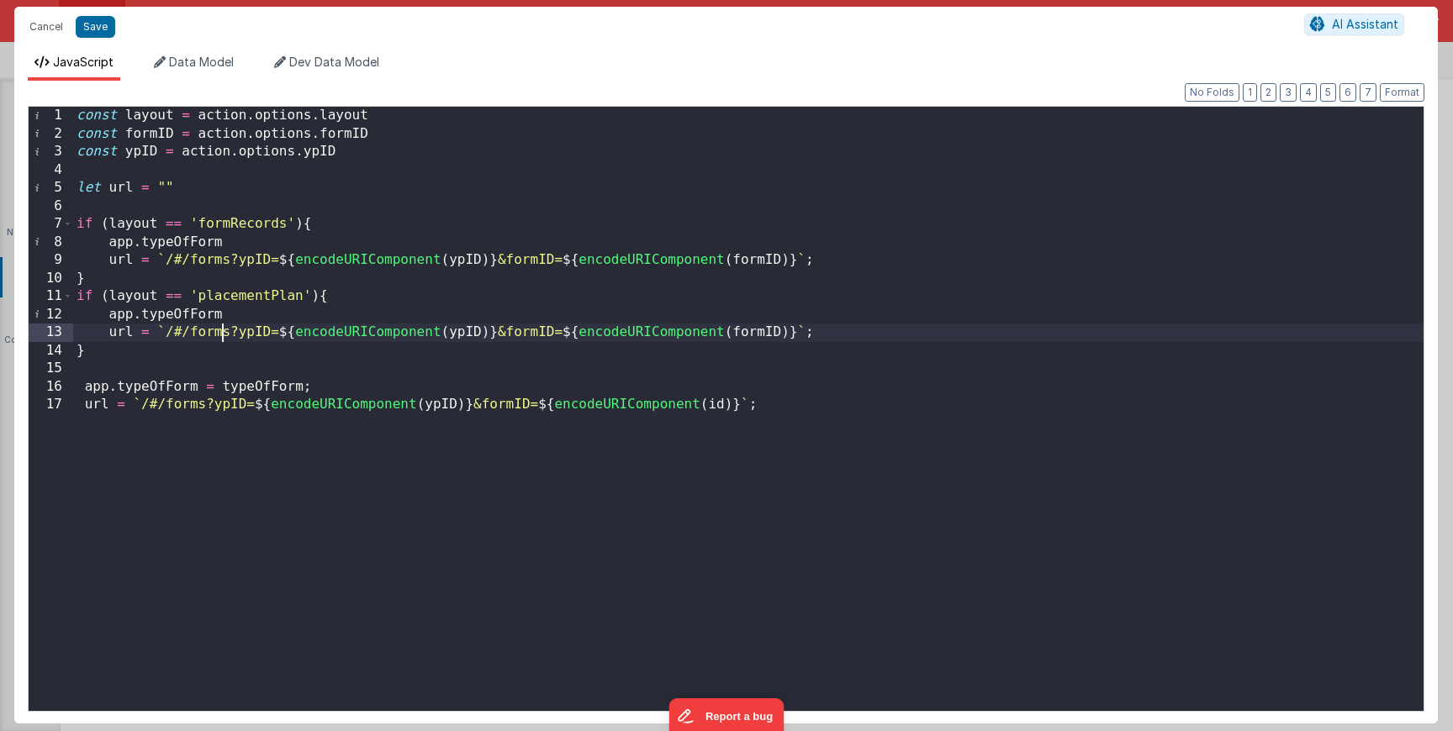
click at [223, 332] on div "const layout = action . options . layout const formID = action . options . form…" at bounding box center [748, 426] width 1350 height 639
click at [259, 368] on div "const layout = action . options . layout const formID = action . options . form…" at bounding box center [748, 426] width 1350 height 639
click at [248, 357] on div "const layout = action . options . layout const formID = action . options . form…" at bounding box center [748, 426] width 1350 height 639
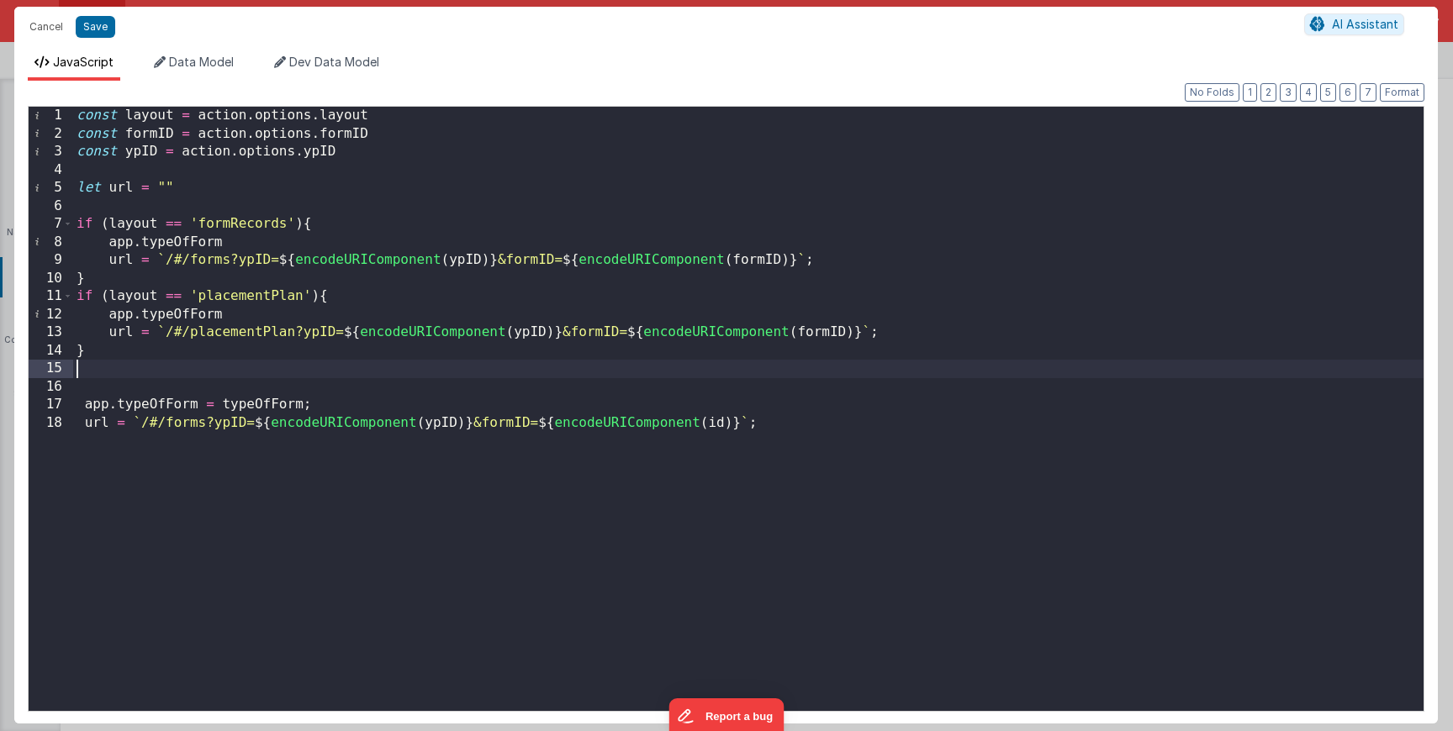
click at [604, 335] on div "const layout = action . options . layout const formID = action . options . form…" at bounding box center [748, 426] width 1350 height 639
click at [755, 269] on div "const layout = action . options . layout const formID = action . options . form…" at bounding box center [748, 426] width 1350 height 639
click at [335, 129] on div "const layout = action . options . layout const formID = action . options . form…" at bounding box center [748, 426] width 1350 height 639
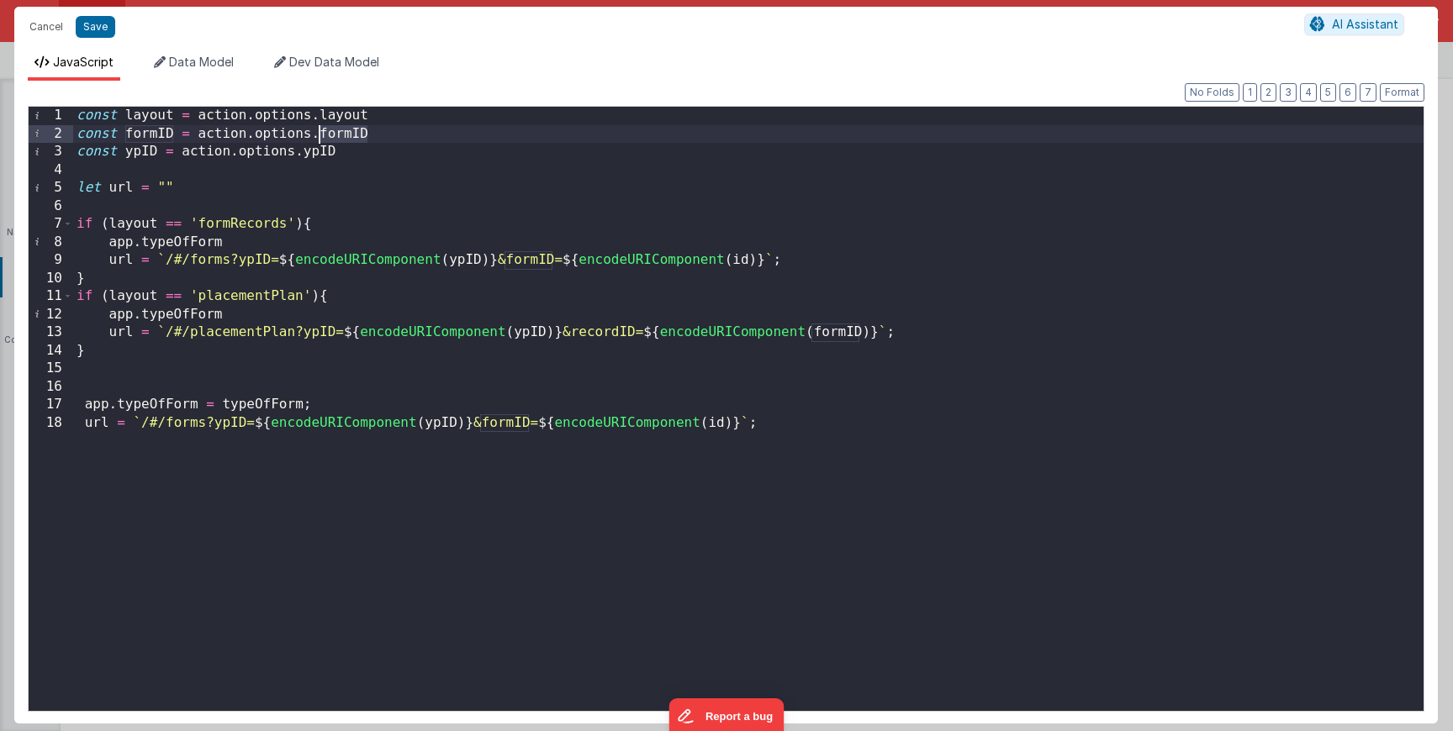
click at [335, 129] on div "const layout = action . options . layout const formID = action . options . form…" at bounding box center [748, 426] width 1350 height 639
click at [909, 351] on div "const layout = action . options . layout const formID = action . options . form…" at bounding box center [748, 426] width 1350 height 639
click at [874, 368] on div "const layout = action . options . layout const formID = action . options . form…" at bounding box center [748, 426] width 1350 height 639
click at [54, 311] on div "12" at bounding box center [51, 315] width 45 height 18
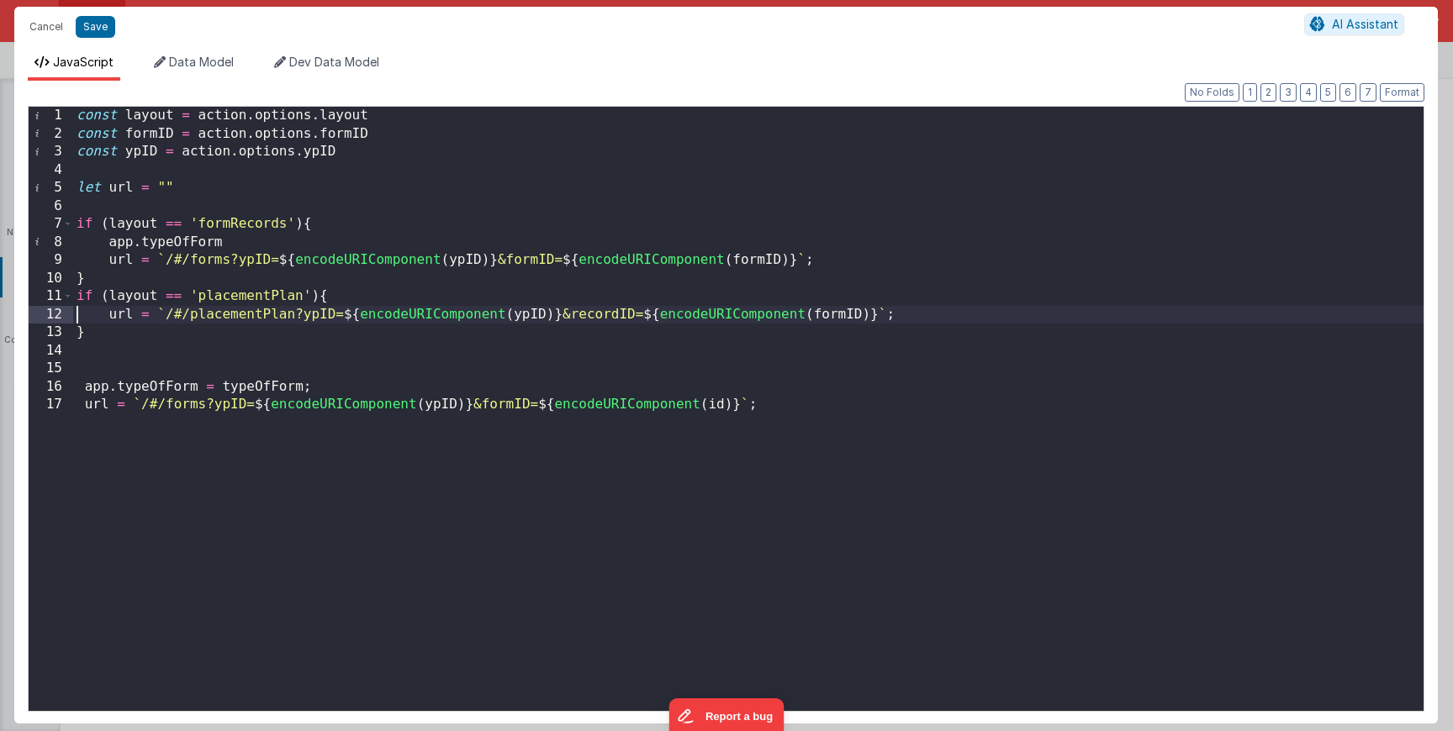
click at [240, 247] on div "const layout = action . options . layout const formID = action . options . form…" at bounding box center [748, 426] width 1350 height 639
click at [392, 131] on div "const layout = action . options . layout const formID = action . options . form…" at bounding box center [748, 426] width 1350 height 639
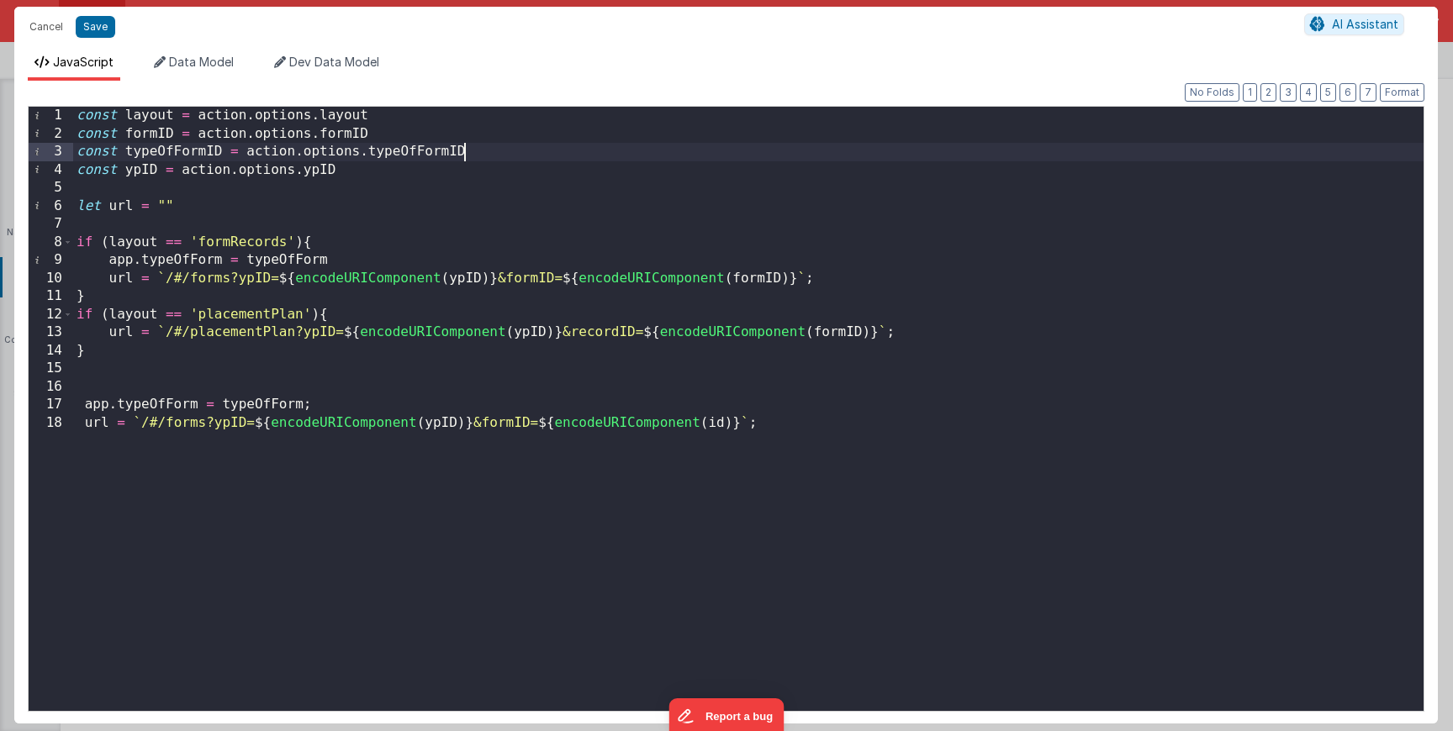
click at [221, 156] on div "const layout = action . options . layout const formID = action . options . form…" at bounding box center [748, 426] width 1350 height 639
click at [332, 261] on div "const layout = action . options . layout const formID = action . options . form…" at bounding box center [748, 426] width 1350 height 639
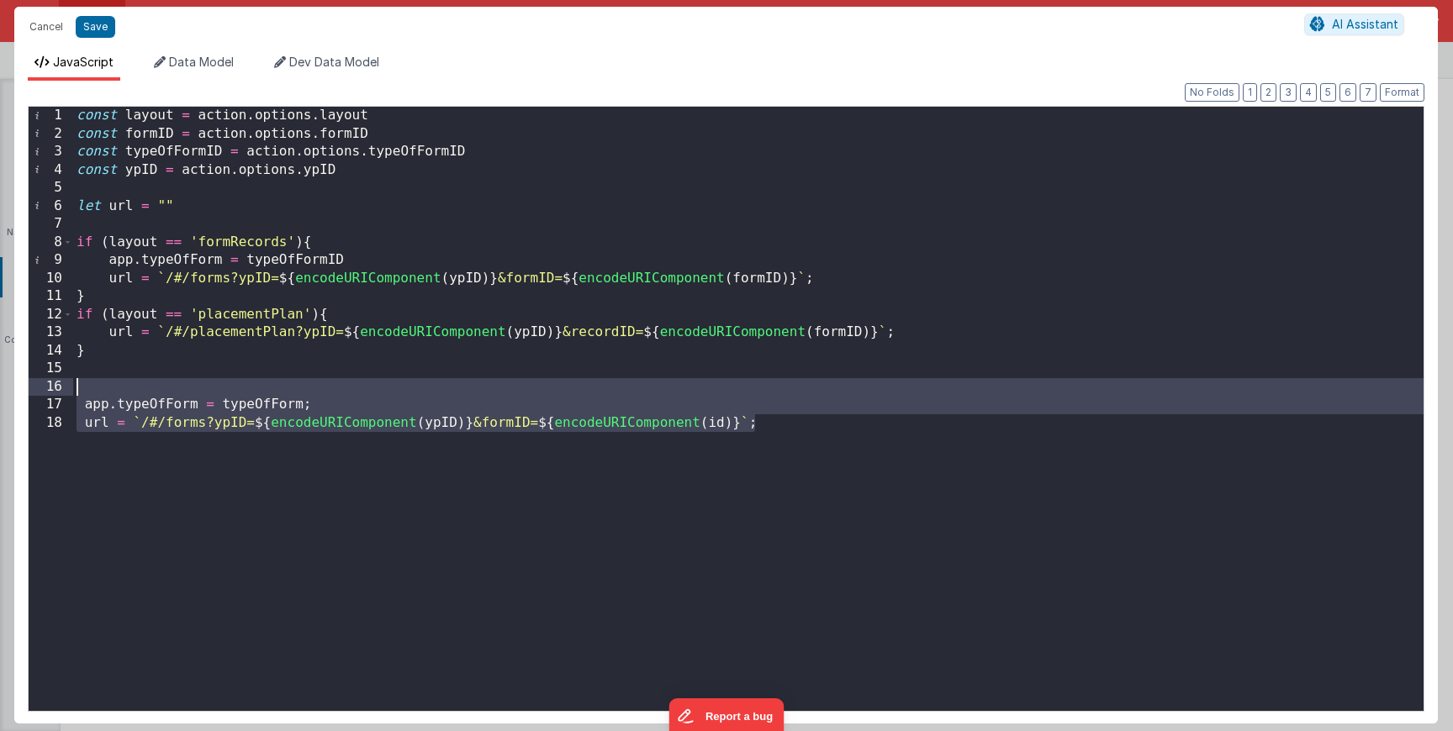
drag, startPoint x: 135, startPoint y: 439, endPoint x: 63, endPoint y: 381, distance: 92.0
click at [63, 381] on div "1 2 3 4 5 6 7 8 9 10 11 12 13 14 15 16 17 18 const layout = action . options . …" at bounding box center [726, 409] width 1396 height 606
click at [99, 344] on div "const layout = action . options . layout const formID = action . options . form…" at bounding box center [748, 426] width 1350 height 639
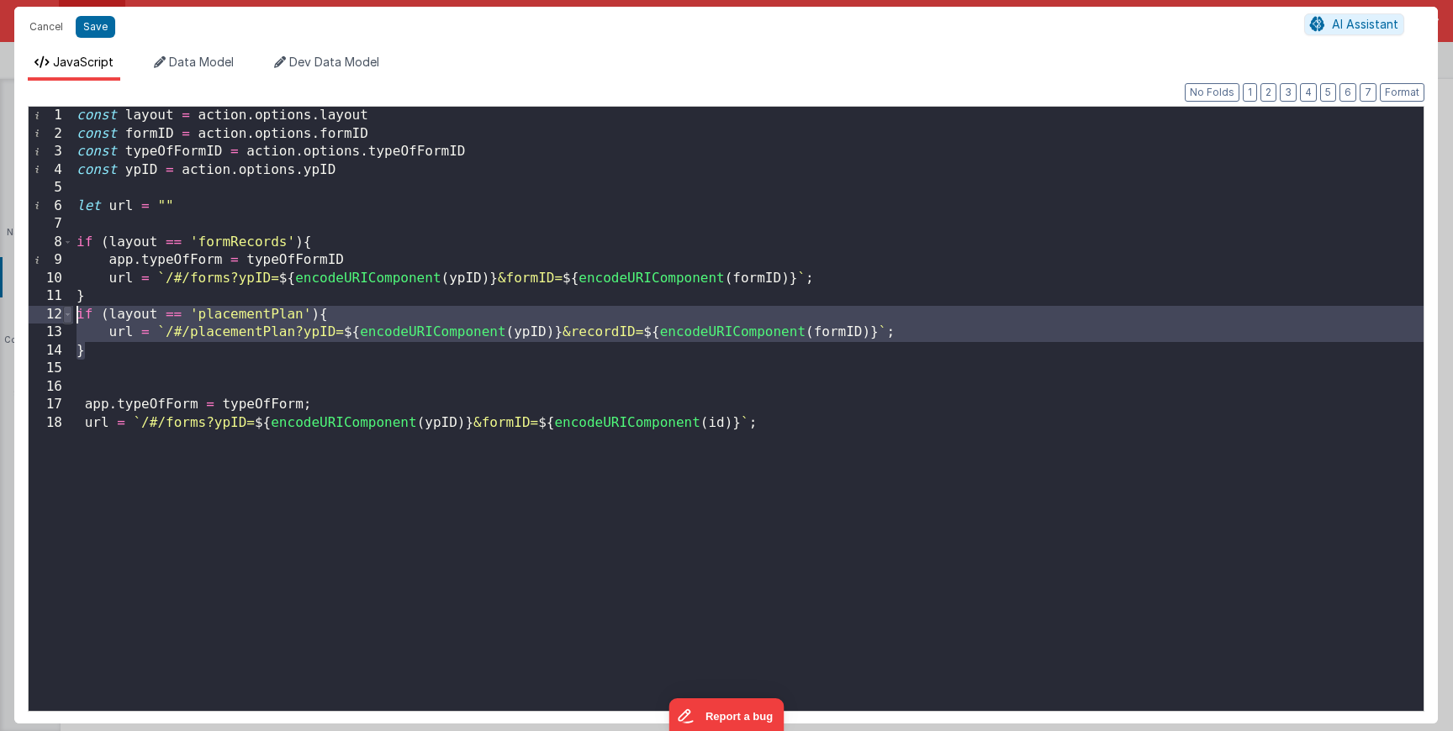
drag, startPoint x: 92, startPoint y: 355, endPoint x: 70, endPoint y: 315, distance: 45.2
click at [70, 315] on div "1 2 3 4 5 6 7 8 9 10 11 12 13 14 15 16 17 18 const layout = action . options . …" at bounding box center [726, 409] width 1396 height 606
click at [98, 356] on div "const layout = action . options . layout const formID = action . options . form…" at bounding box center [748, 426] width 1350 height 639
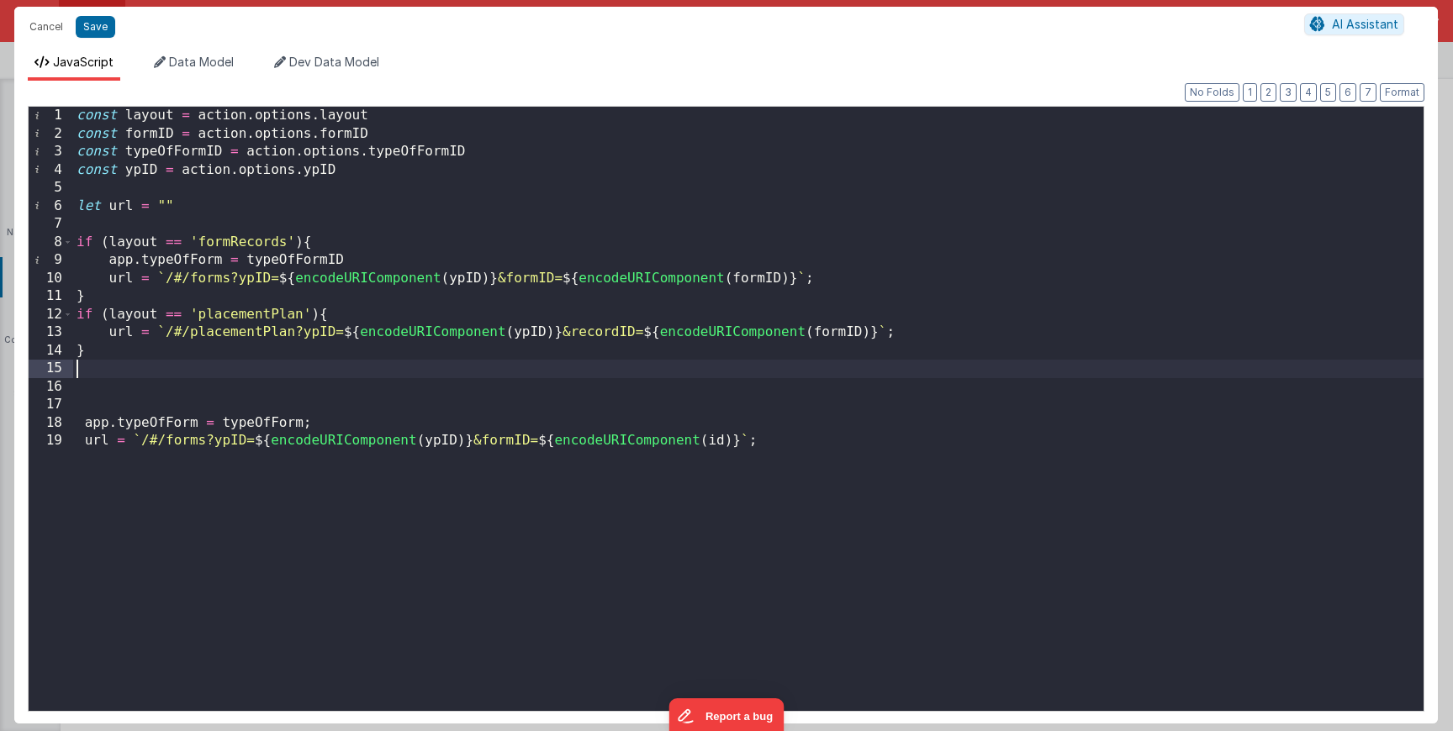
paste textarea
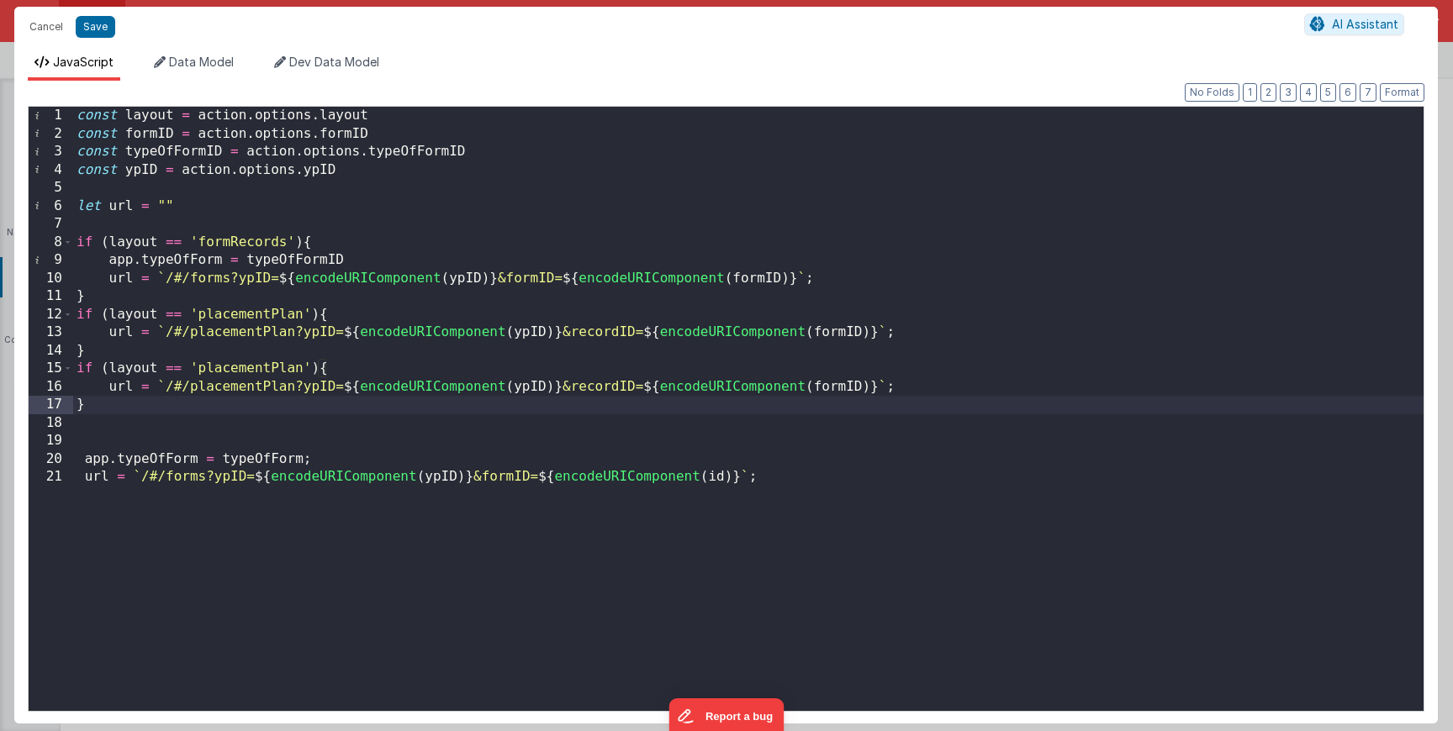
click at [256, 364] on div "const layout = action . options . layout const formID = action . options . form…" at bounding box center [748, 426] width 1350 height 639
click at [166, 404] on div "const layout = action . options . layout const formID = action . options . form…" at bounding box center [748, 426] width 1350 height 639
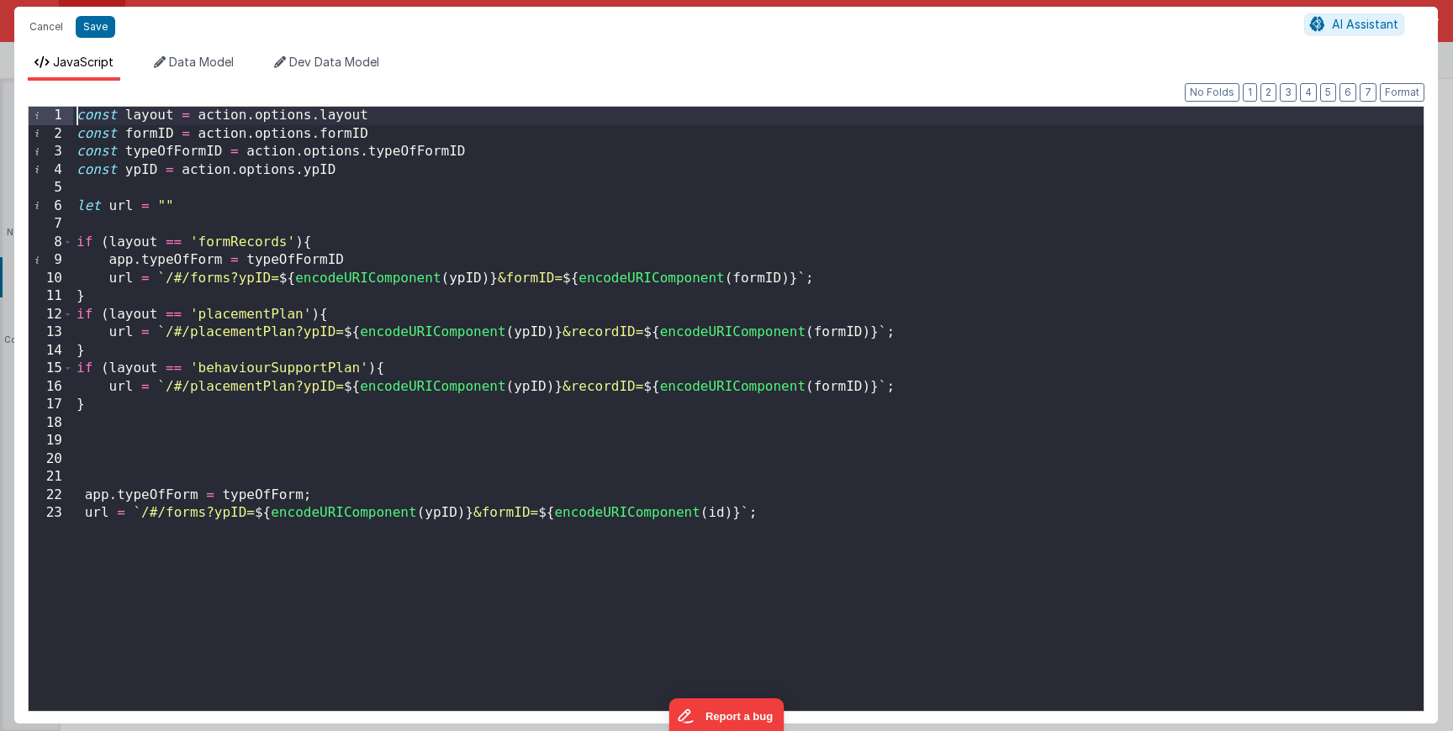
click at [124, 423] on div "const layout = action . options . layout const formID = action . options . form…" at bounding box center [748, 426] width 1350 height 639
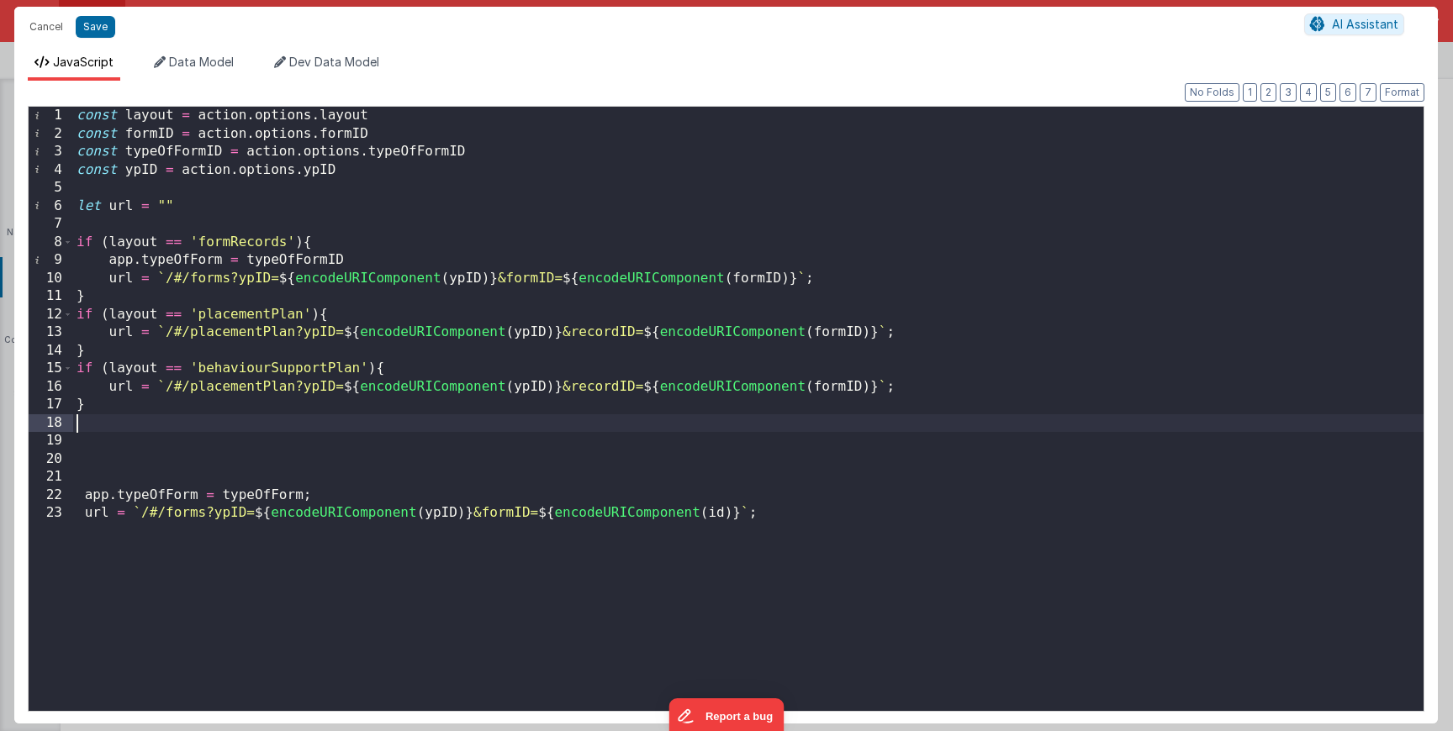
paste textarea
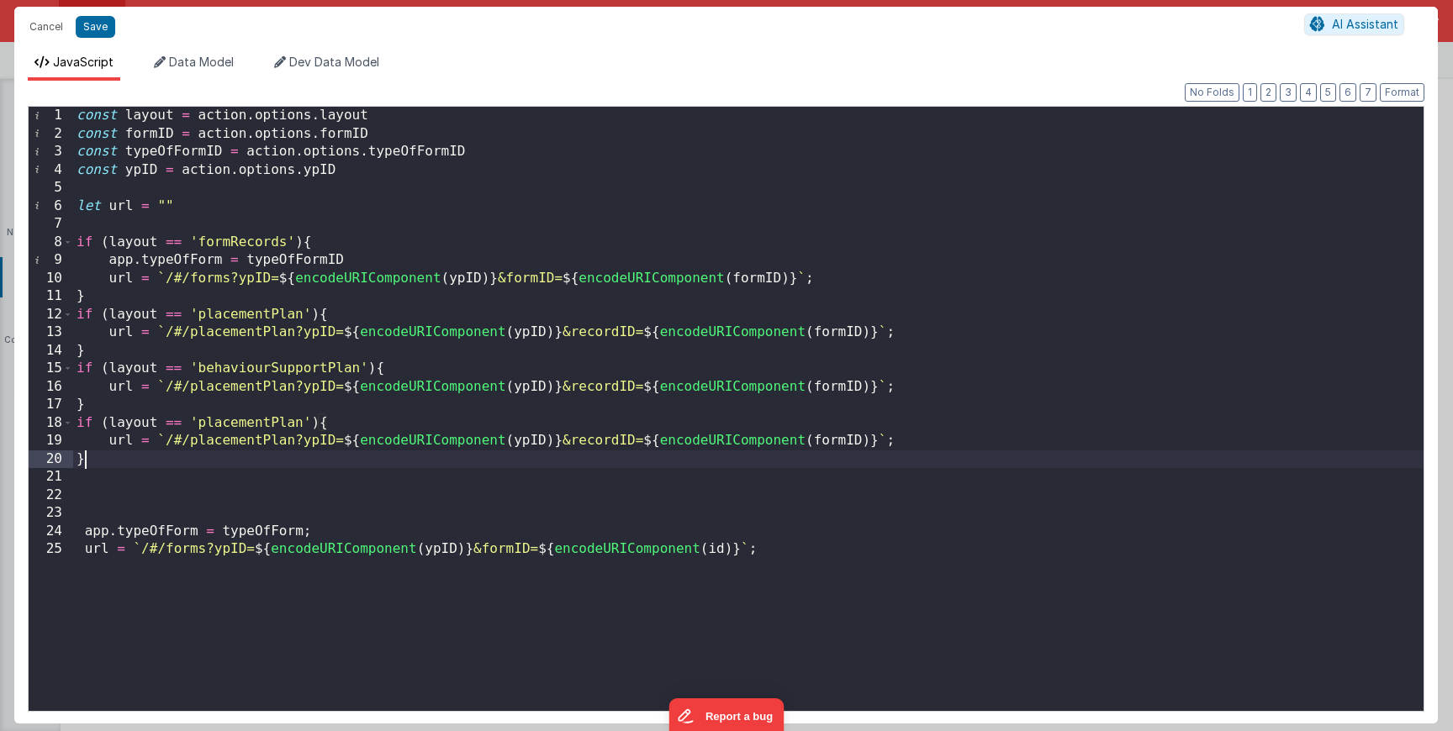
click at [250, 425] on div "const layout = action . options . layout const formID = action . options . form…" at bounding box center [748, 426] width 1350 height 639
click at [281, 382] on div "const layout = action . options . layout const formID = action . options . form…" at bounding box center [748, 426] width 1350 height 639
click at [281, 372] on div "const layout = action . options . layout const formID = action . options . form…" at bounding box center [748, 426] width 1350 height 639
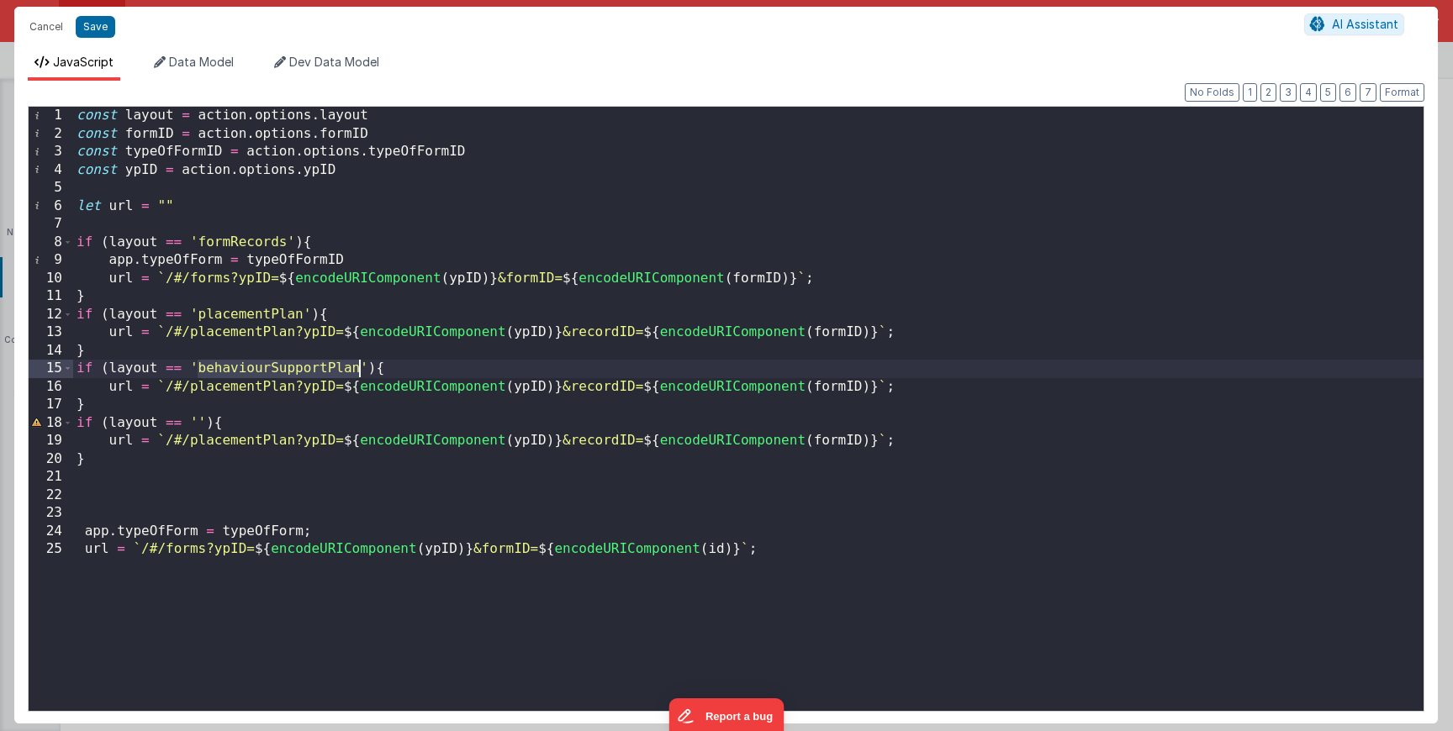
click at [262, 392] on div "const layout = action . options . layout const formID = action . options . form…" at bounding box center [748, 426] width 1350 height 639
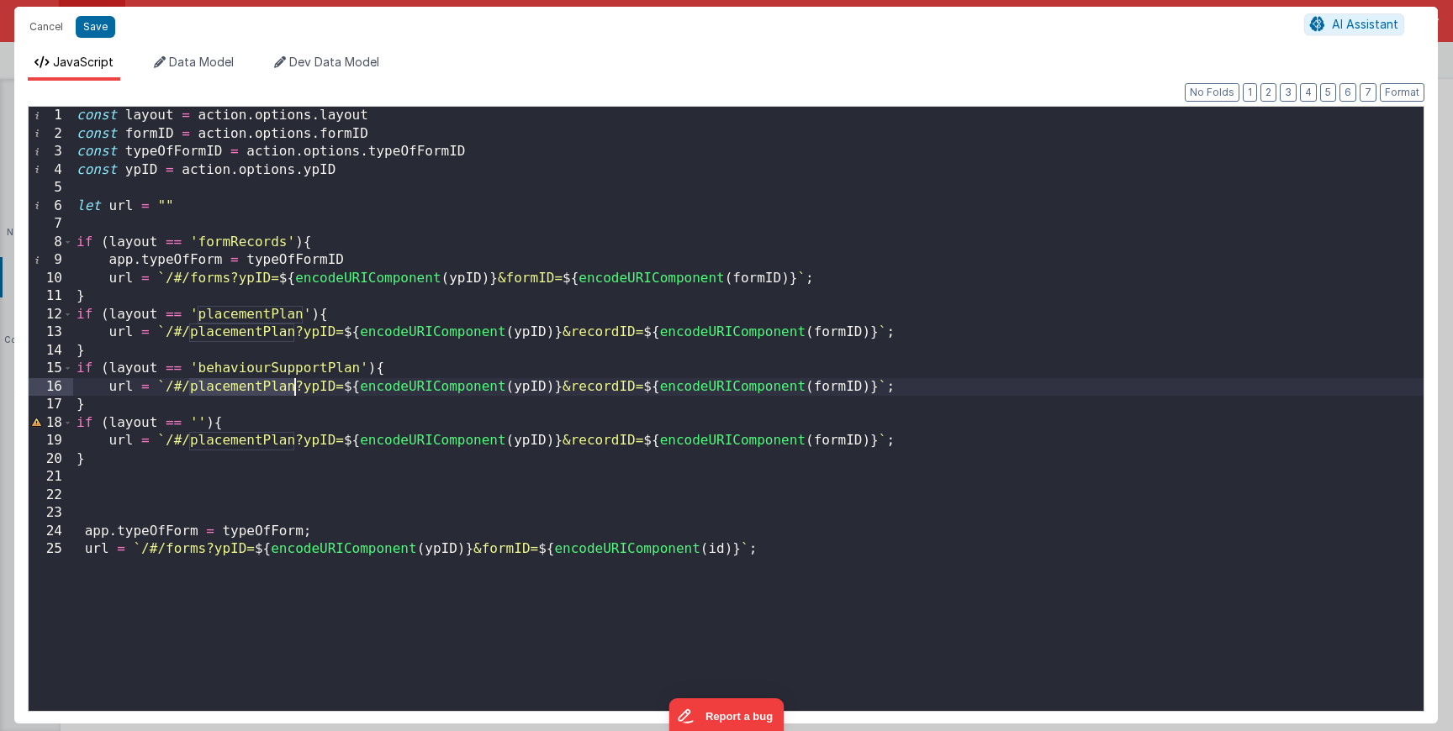
click at [262, 392] on div "const layout = action . options . layout const formID = action . options . form…" at bounding box center [748, 426] width 1350 height 639
paste textarea
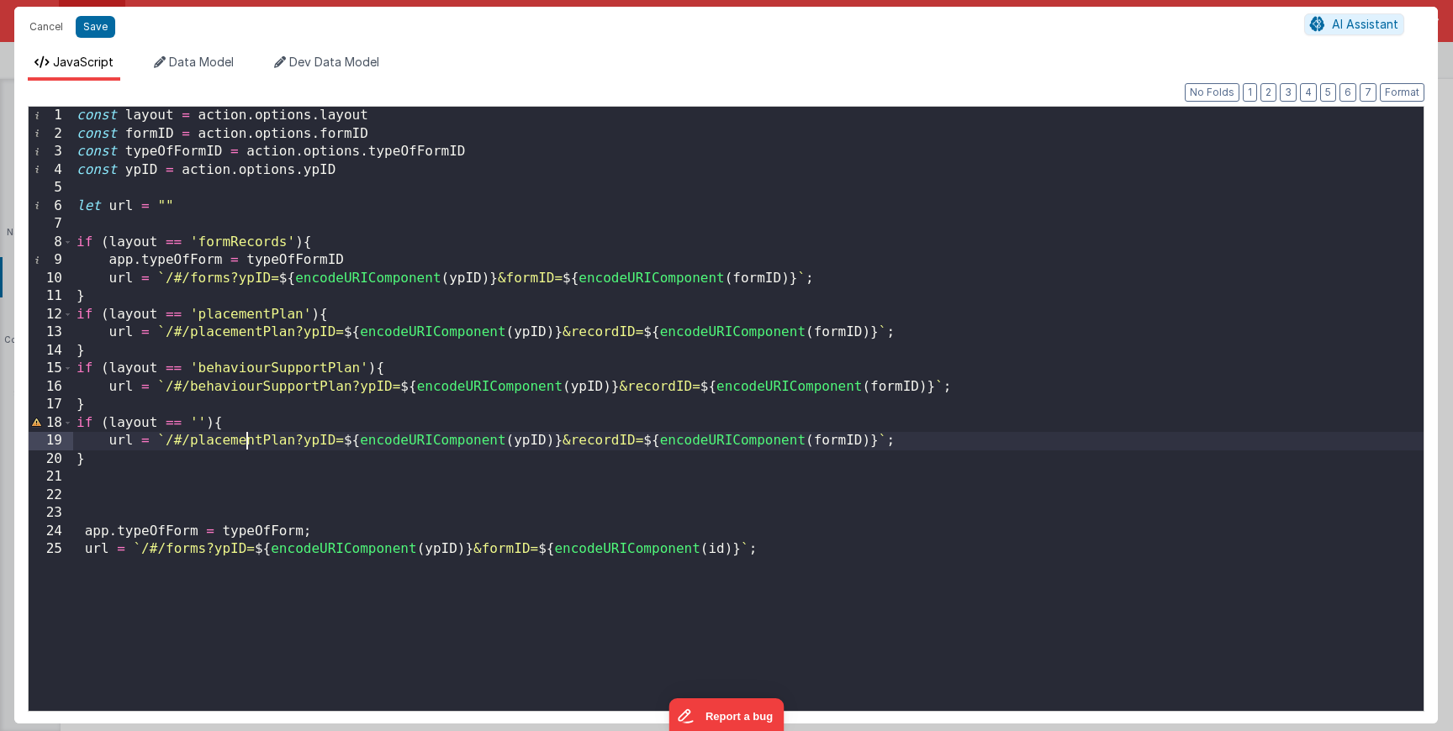
click at [243, 440] on div "const layout = action . options . layout const formID = action . options . form…" at bounding box center [748, 426] width 1350 height 639
click at [200, 426] on div "const layout = action . options . layout const formID = action . options . form…" at bounding box center [748, 426] width 1350 height 639
click at [209, 445] on div "const layout = action . options . layout const formID = action . options . form…" at bounding box center [748, 426] width 1350 height 639
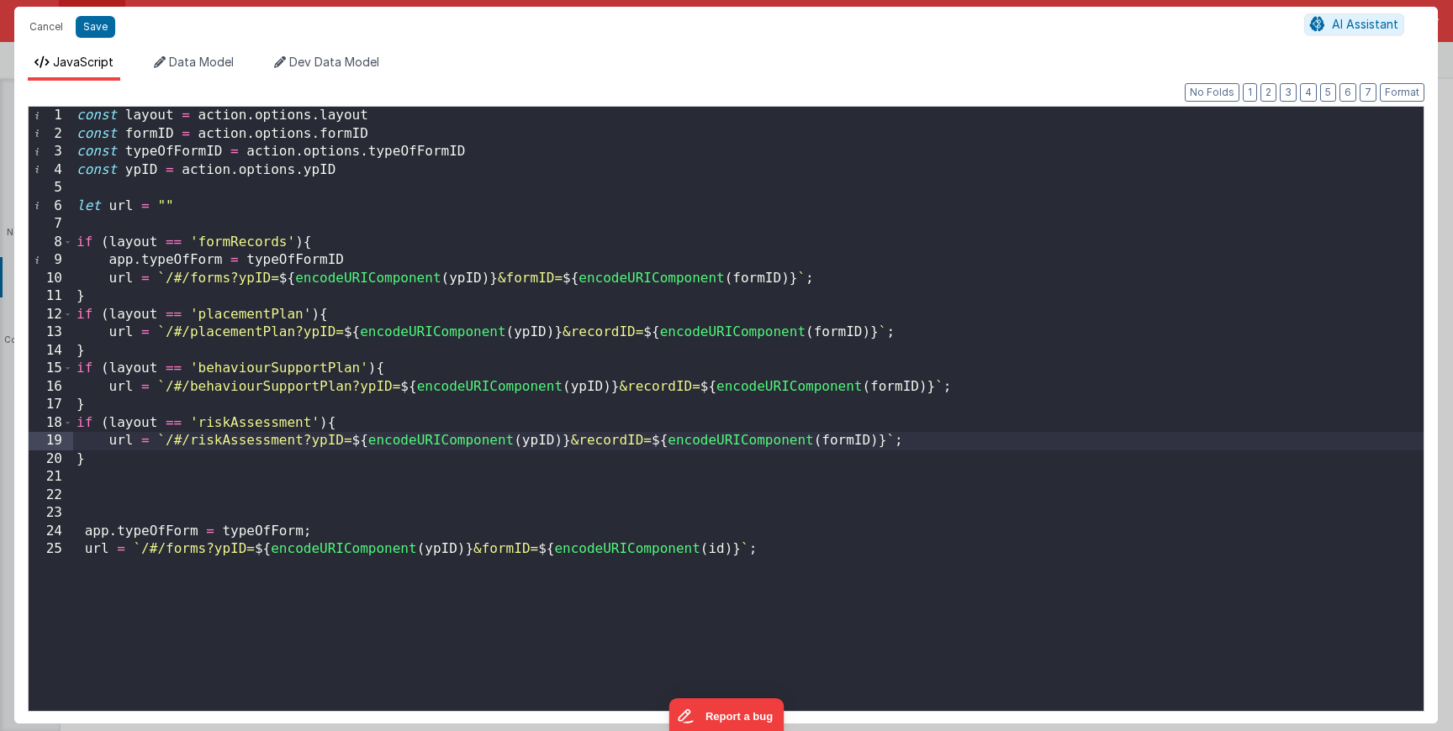
click at [217, 488] on div "const layout = action . options . layout const formID = action . options . form…" at bounding box center [748, 426] width 1350 height 639
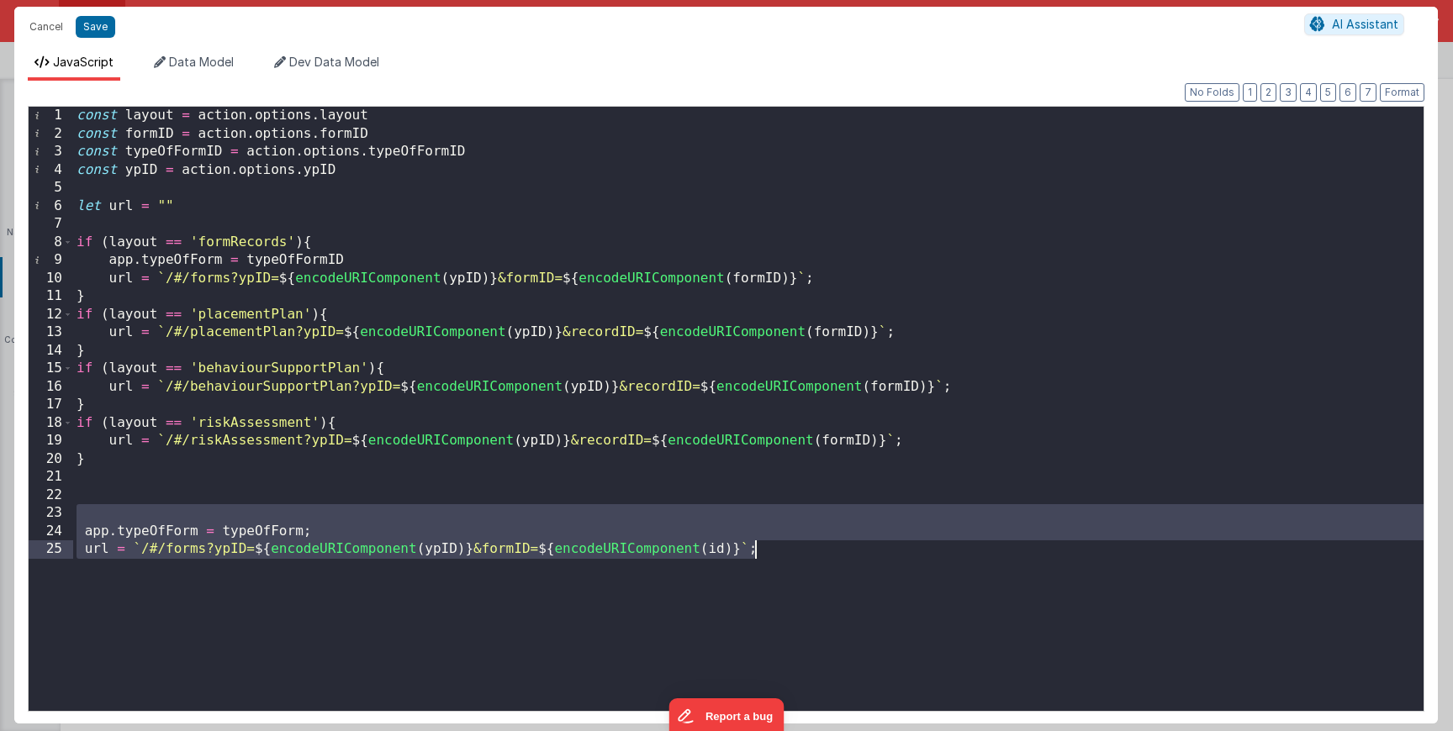
drag, startPoint x: 103, startPoint y: 504, endPoint x: 781, endPoint y: 594, distance: 684.3
click at [779, 594] on div "const layout = action . options . layout const formID = action . options . form…" at bounding box center [748, 426] width 1350 height 639
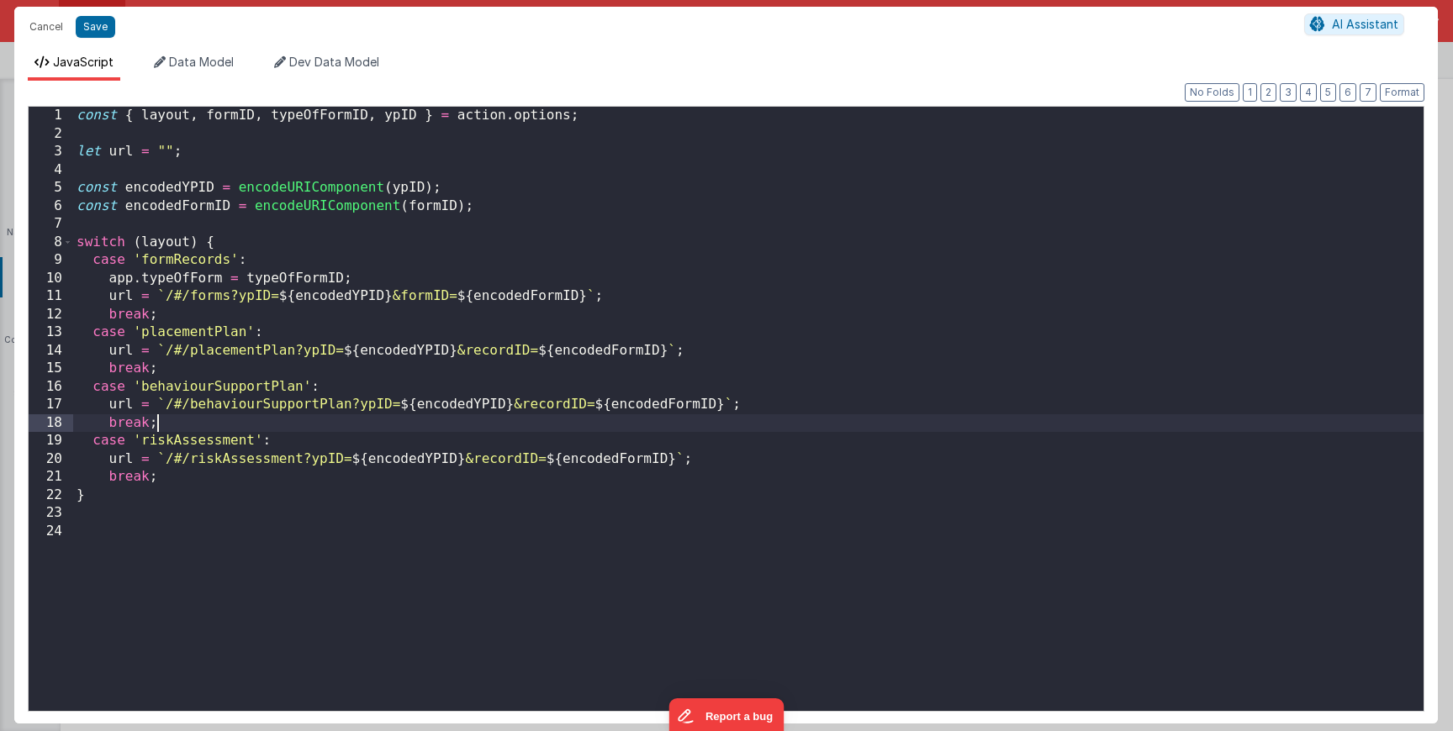
click at [203, 430] on div "const { layout , formID , typeOfFormID , ypID } = action . options ; let url = …" at bounding box center [748, 426] width 1350 height 639
click at [203, 442] on div "const { layout , formID , typeOfFormID , ypID } = action . options ; let url = …" at bounding box center [748, 426] width 1350 height 639
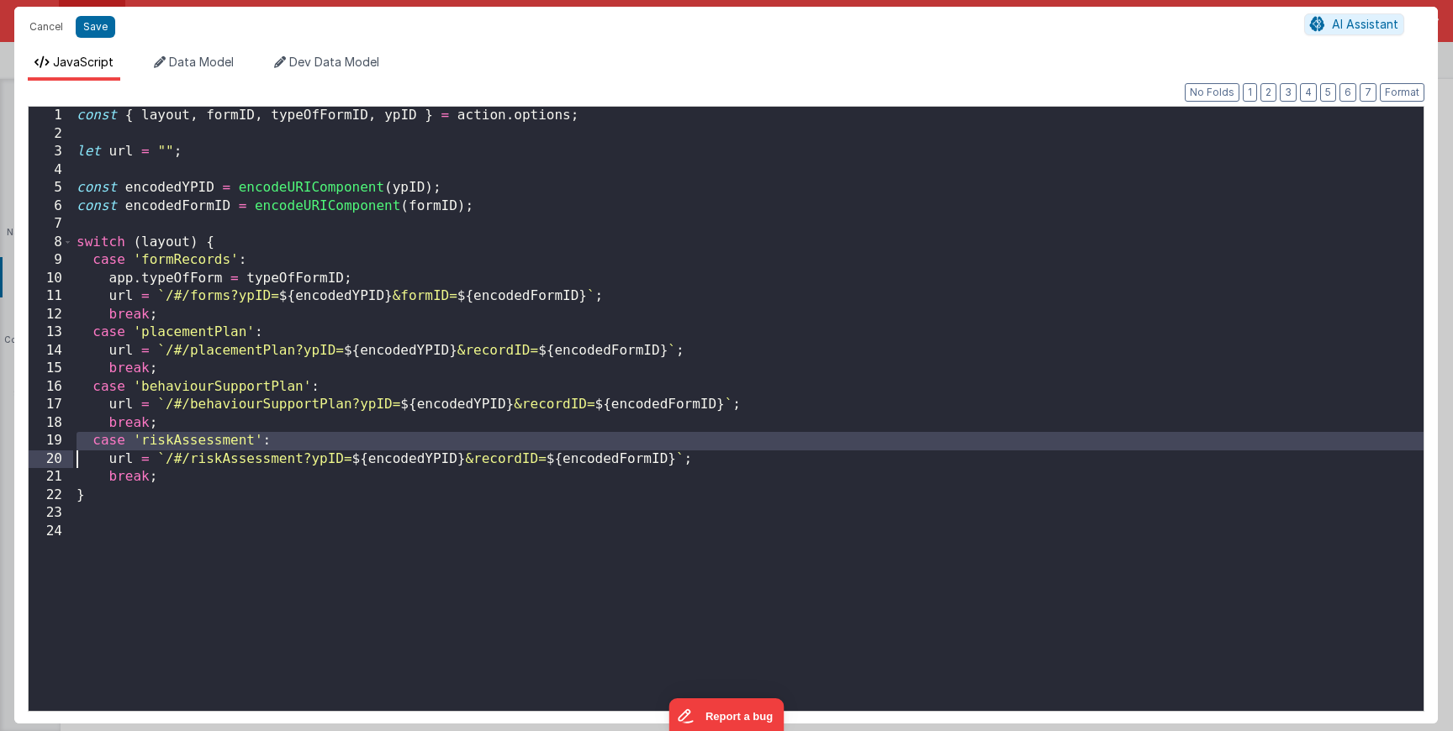
click at [207, 440] on div "const { layout , formID , typeOfFormID , ypID } = action . options ; let url = …" at bounding box center [748, 426] width 1350 height 639
click at [206, 440] on div "const { layout , formID , typeOfFormID , ypID } = action . options ; let url = …" at bounding box center [748, 426] width 1350 height 639
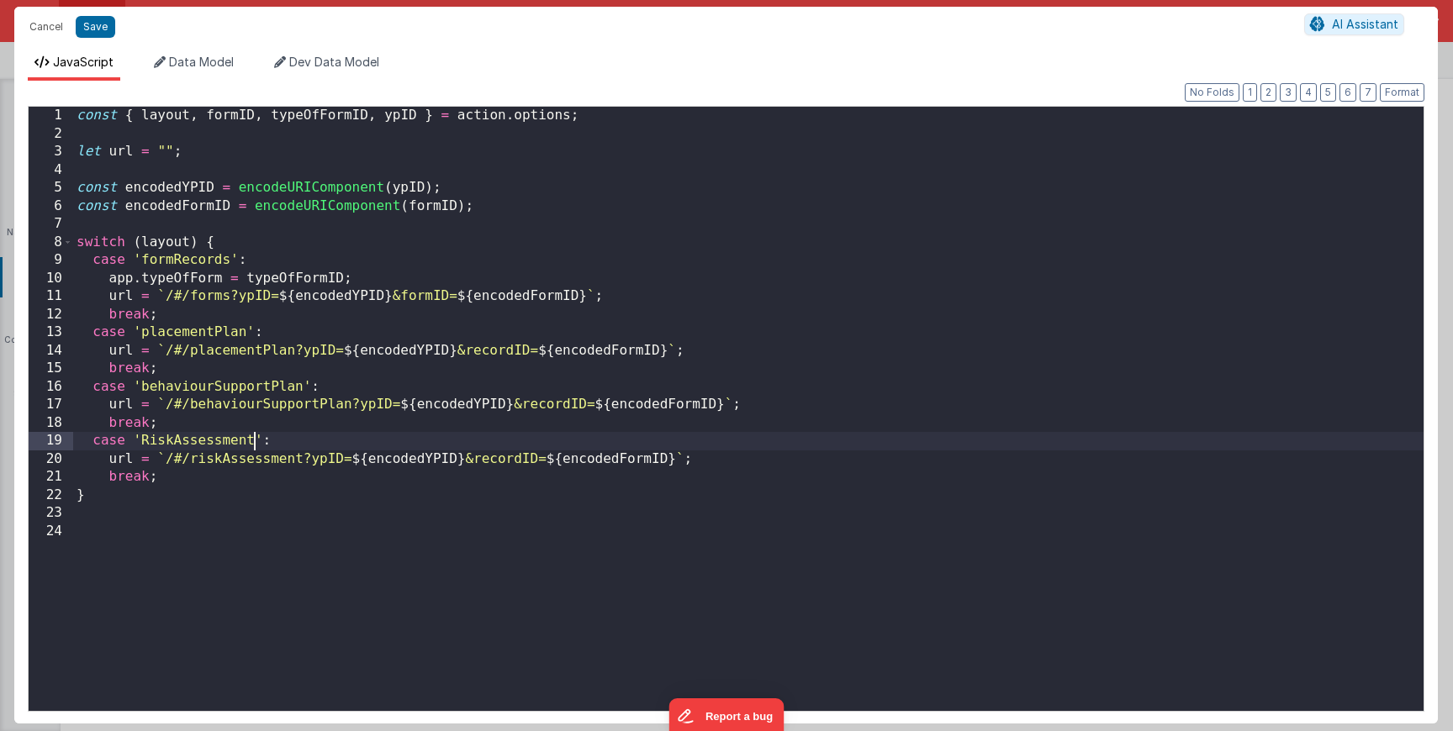
click at [183, 336] on div "const { layout , formID , typeOfFormID , ypID } = action . options ; let url = …" at bounding box center [748, 426] width 1350 height 639
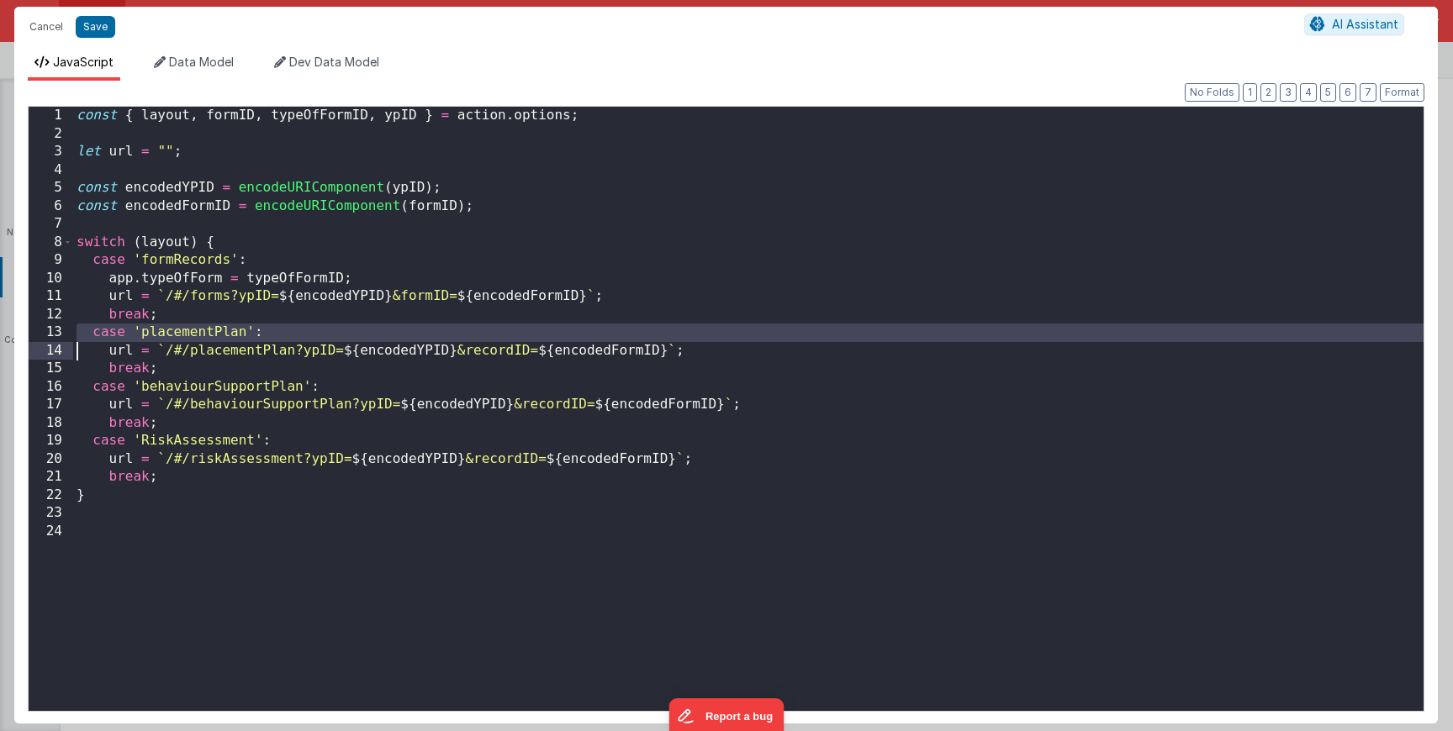
click at [186, 333] on div "const { layout , formID , typeOfFormID , ypID } = action . options ; let url = …" at bounding box center [748, 426] width 1350 height 639
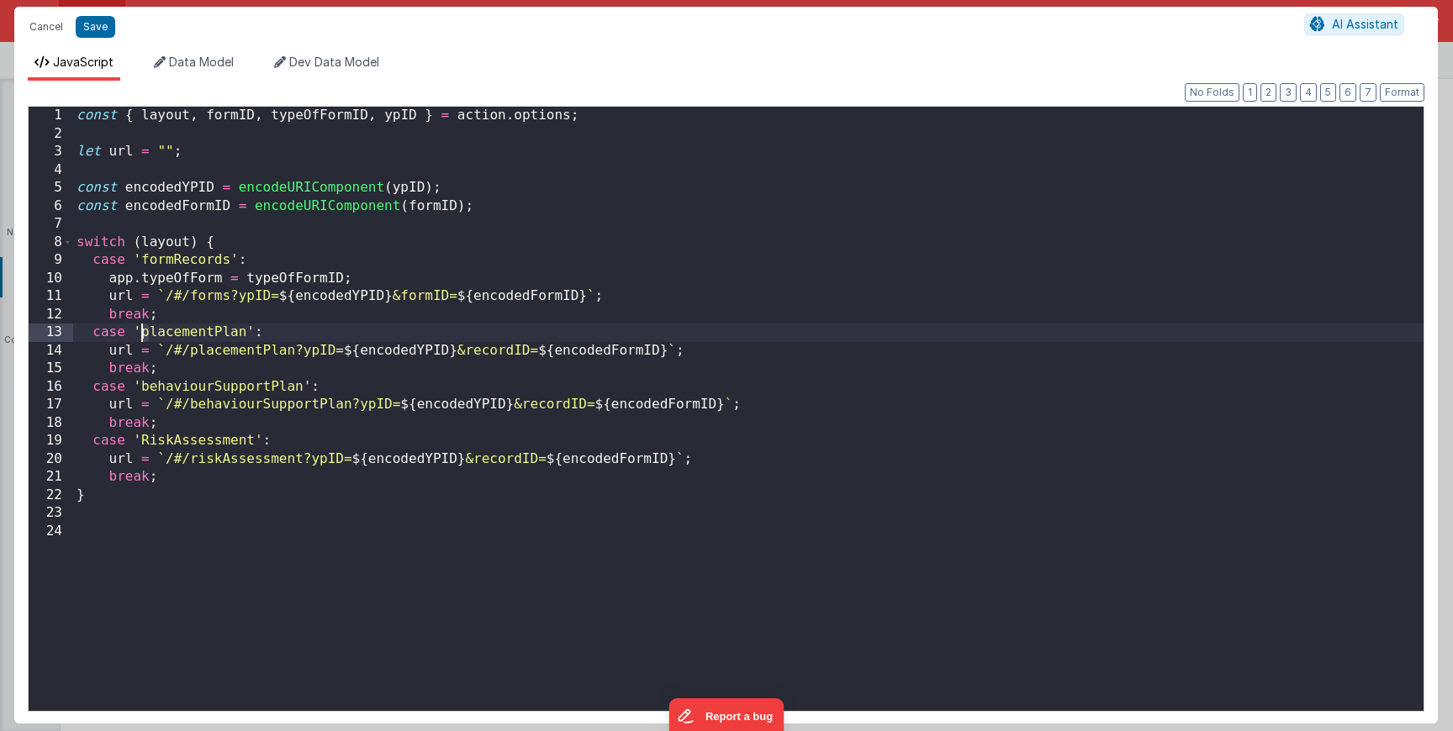
click at [141, 337] on div "const { layout , formID , typeOfFormID , ypID } = action . options ; let url = …" at bounding box center [748, 426] width 1350 height 639
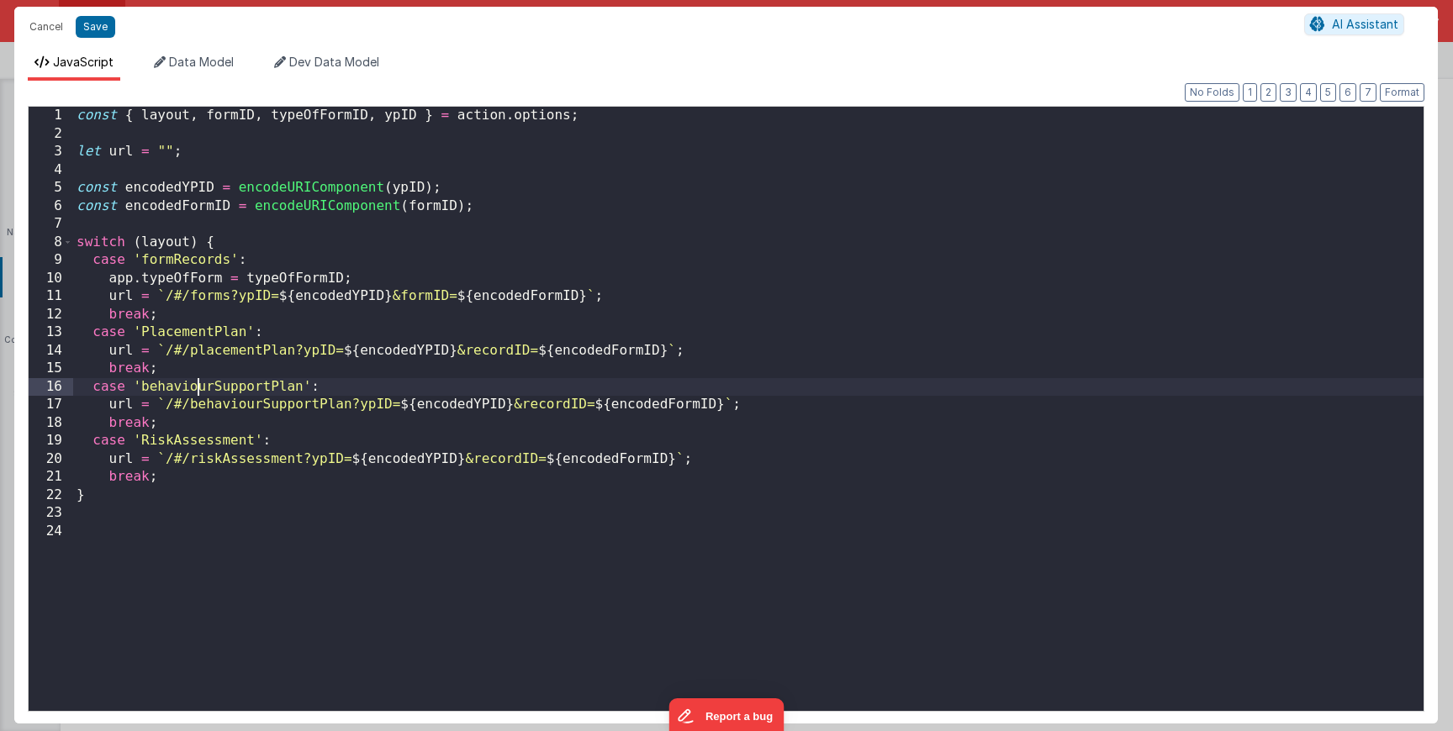
click at [201, 386] on div "const { layout , formID , typeOfFormID , ypID } = action . options ; let url = …" at bounding box center [748, 426] width 1350 height 639
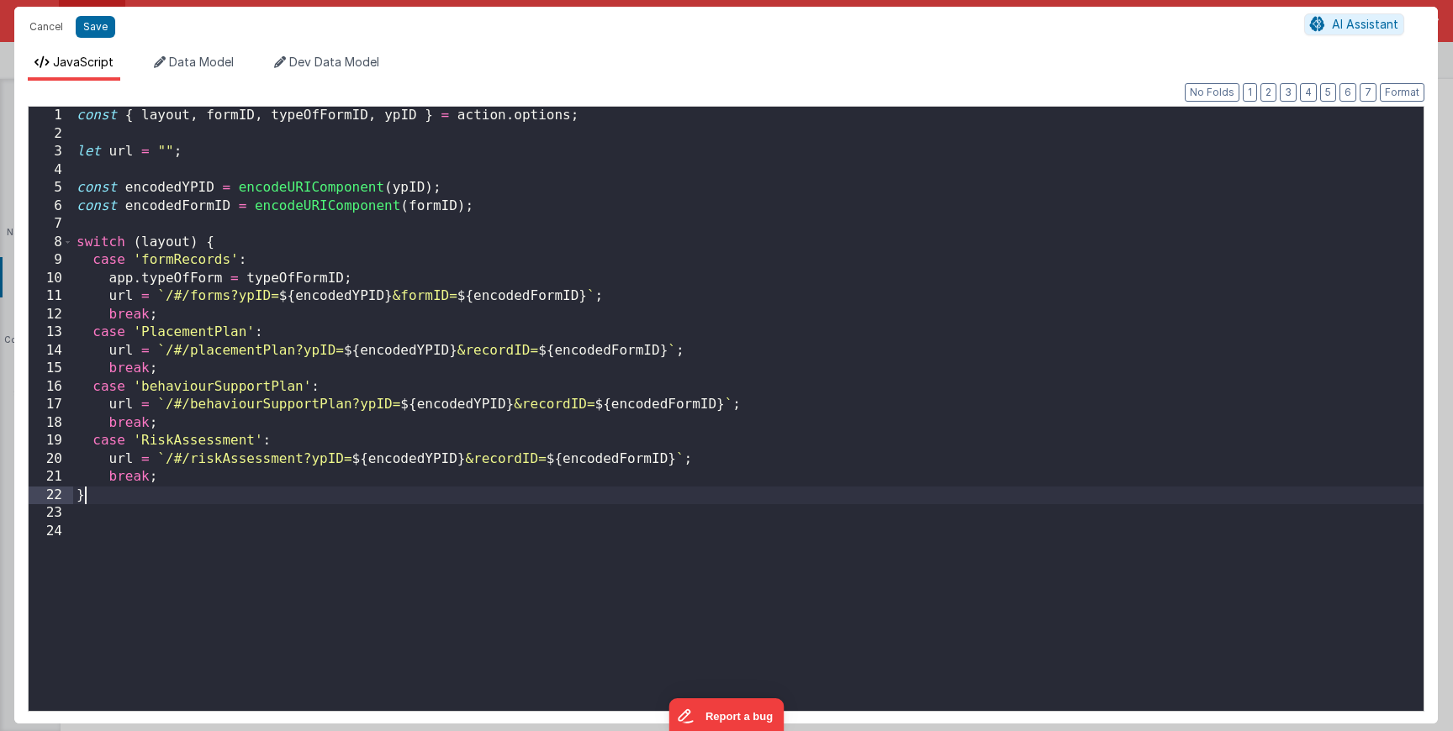
click at [288, 492] on div "const { layout , formID , typeOfFormID , ypID } = action . options ; let url = …" at bounding box center [748, 426] width 1350 height 639
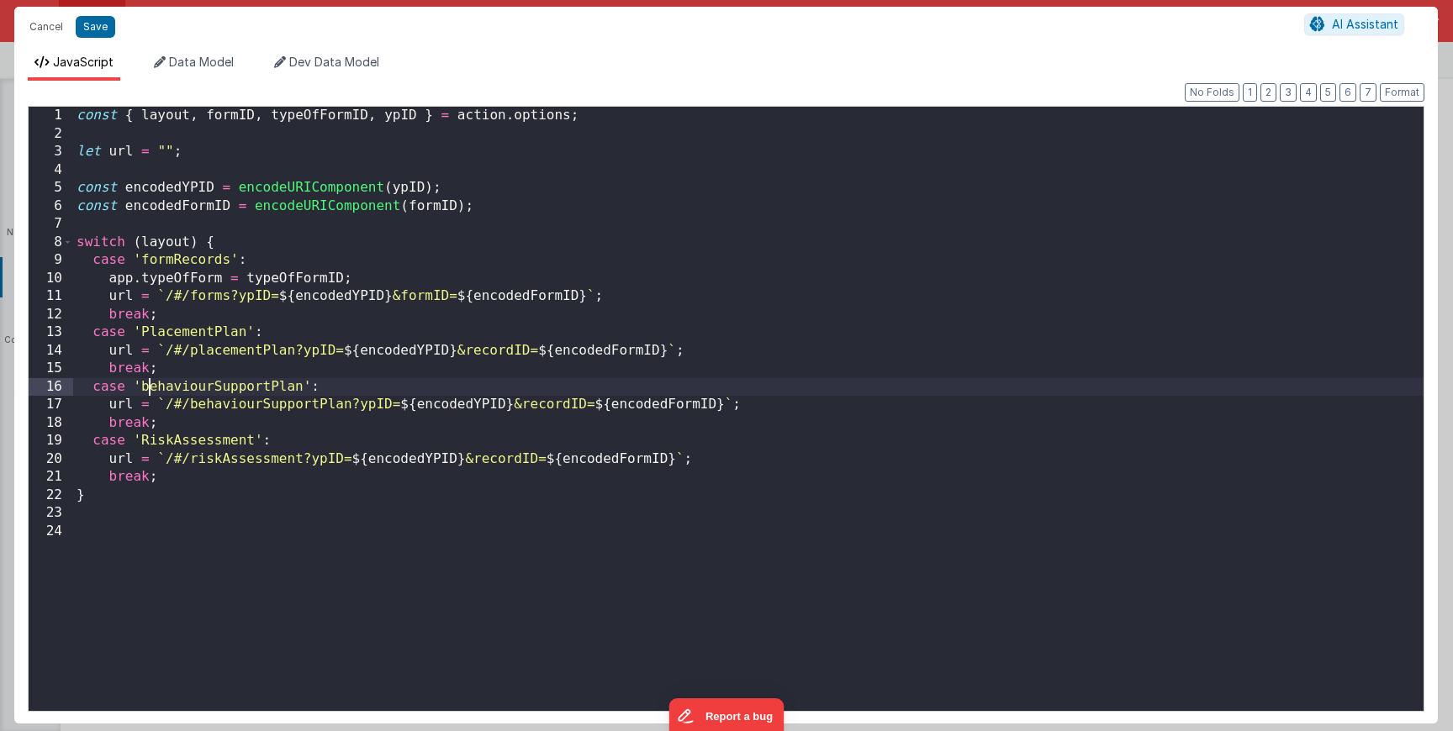
click at [144, 387] on div "const { layout , formID , typeOfFormID , ypID } = action . options ; let url = …" at bounding box center [748, 426] width 1350 height 639
click at [193, 261] on div "const { layout , formID , typeOfFormID , ypID } = action . options ; let url = …" at bounding box center [748, 426] width 1350 height 639
click at [215, 383] on div "const { layout , formID , typeOfFormID , ypID } = action . options ; let url = …" at bounding box center [748, 426] width 1350 height 639
click at [90, 23] on button "Save" at bounding box center [96, 27] width 40 height 22
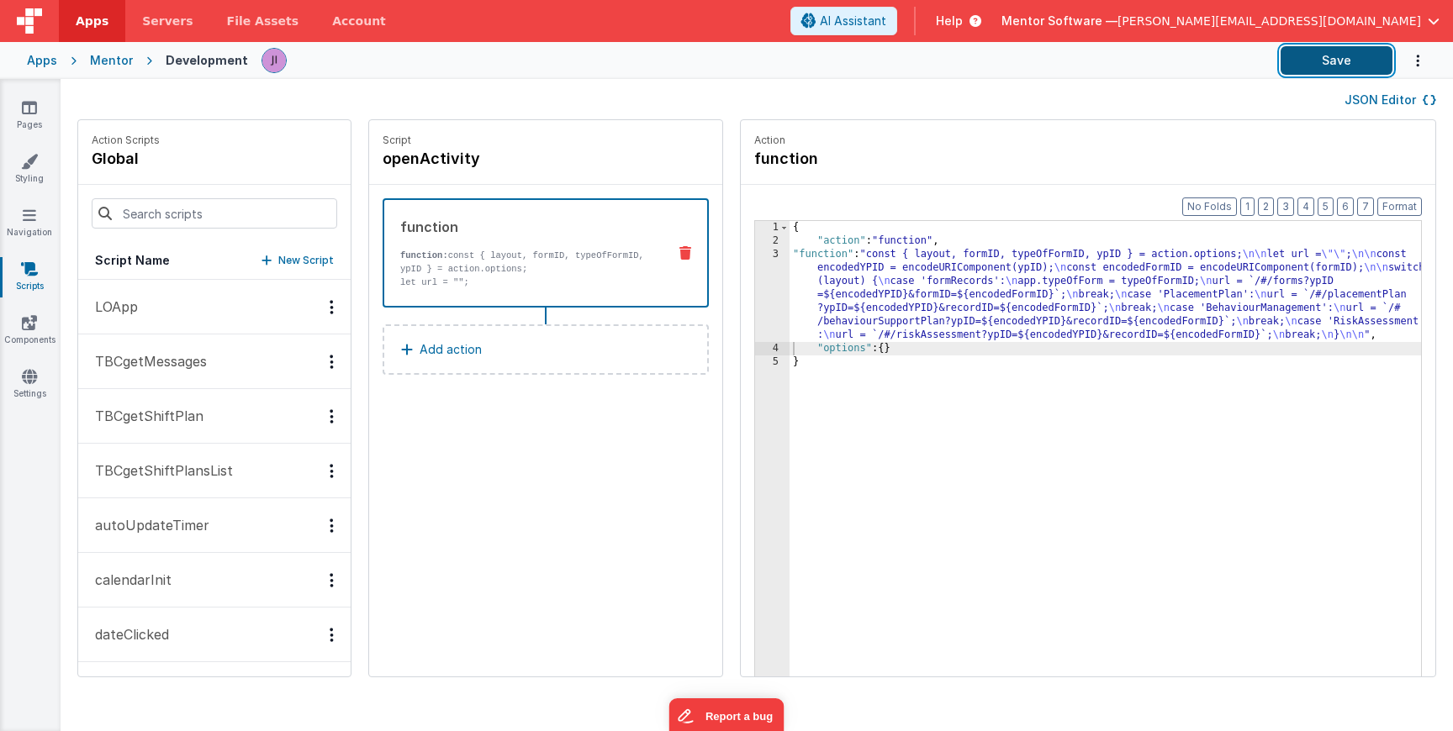
click at [1343, 61] on button "Save" at bounding box center [1336, 60] width 112 height 29
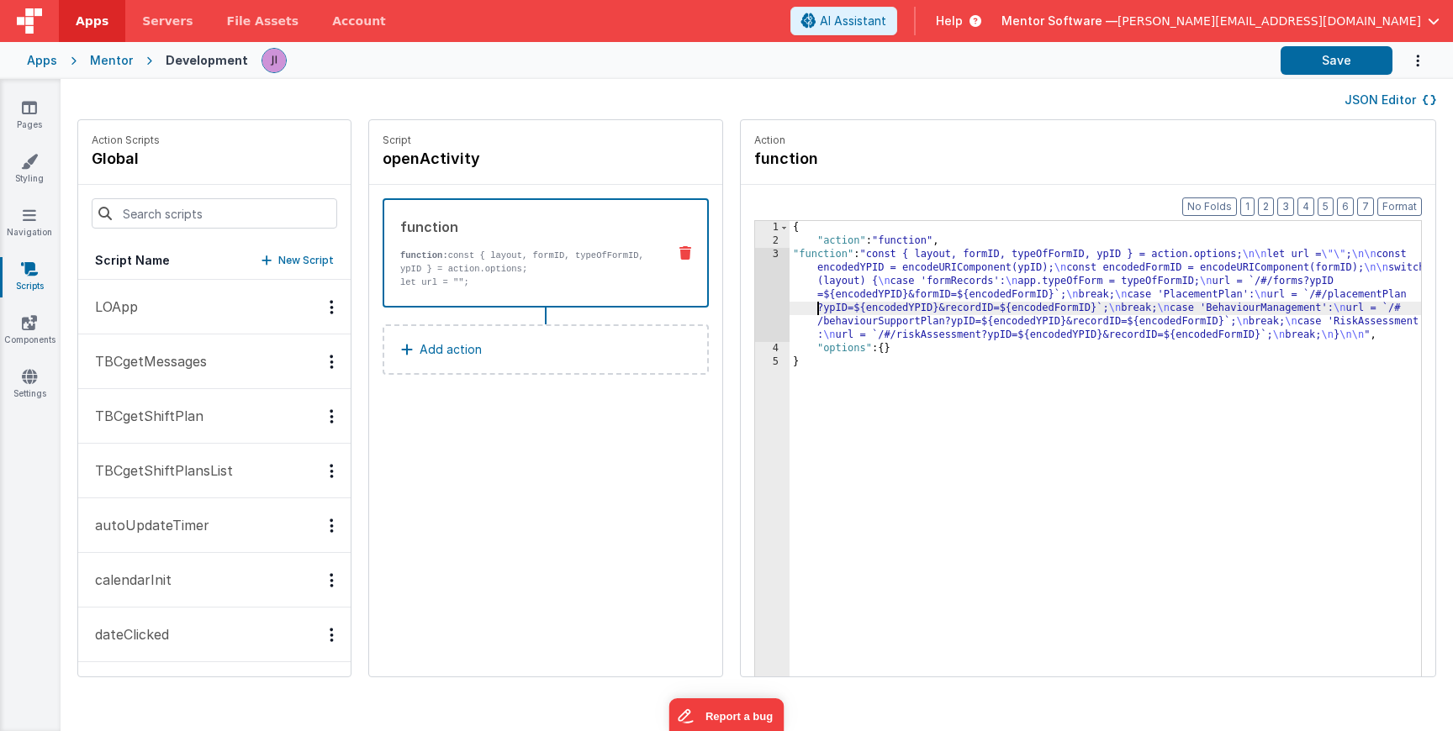
click at [789, 303] on div "{ "action" : "function" , "function" : "const { layout, formID, typeOfFormID, y…" at bounding box center [1129, 488] width 681 height 535
click at [755, 301] on div "3" at bounding box center [772, 295] width 34 height 94
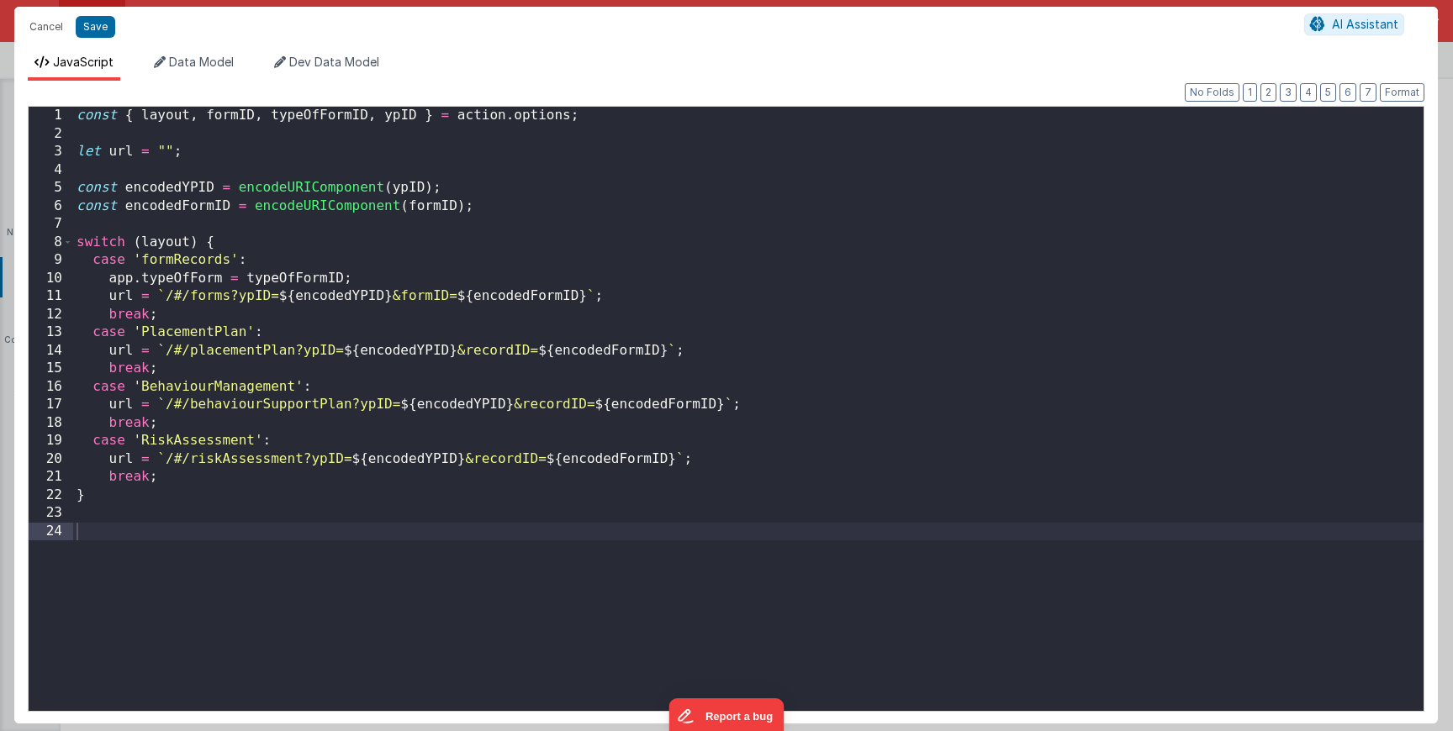
click at [189, 478] on div "const { layout , formID , typeOfFormID , ypID } = action . options ; let url = …" at bounding box center [748, 427] width 1350 height 641
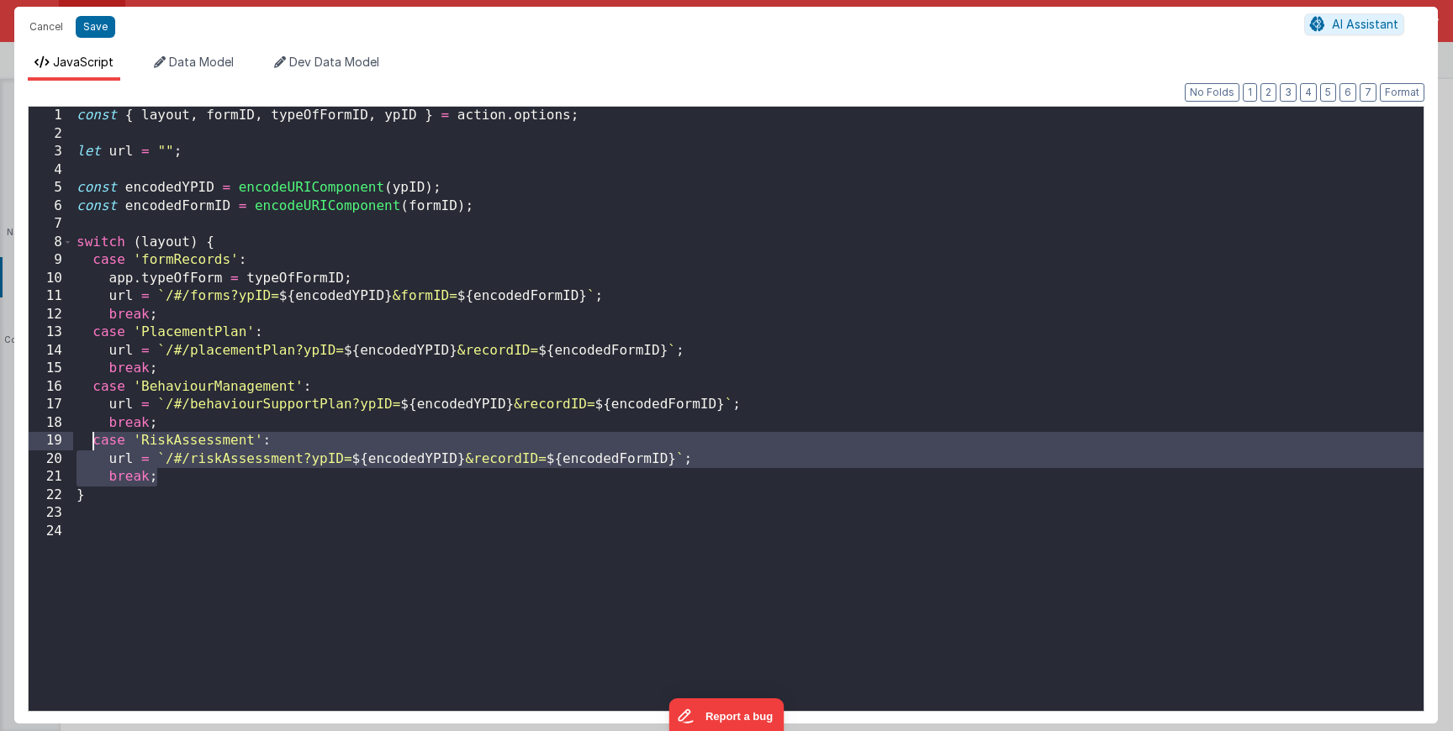
drag, startPoint x: 163, startPoint y: 478, endPoint x: 91, endPoint y: 444, distance: 79.7
click at [91, 444] on div "const { layout , formID , typeOfFormID , ypID } = action . options ; let url = …" at bounding box center [748, 427] width 1350 height 641
click at [186, 475] on div "const { layout , formID , typeOfFormID , ypID } = action . options ; let url = …" at bounding box center [748, 427] width 1350 height 641
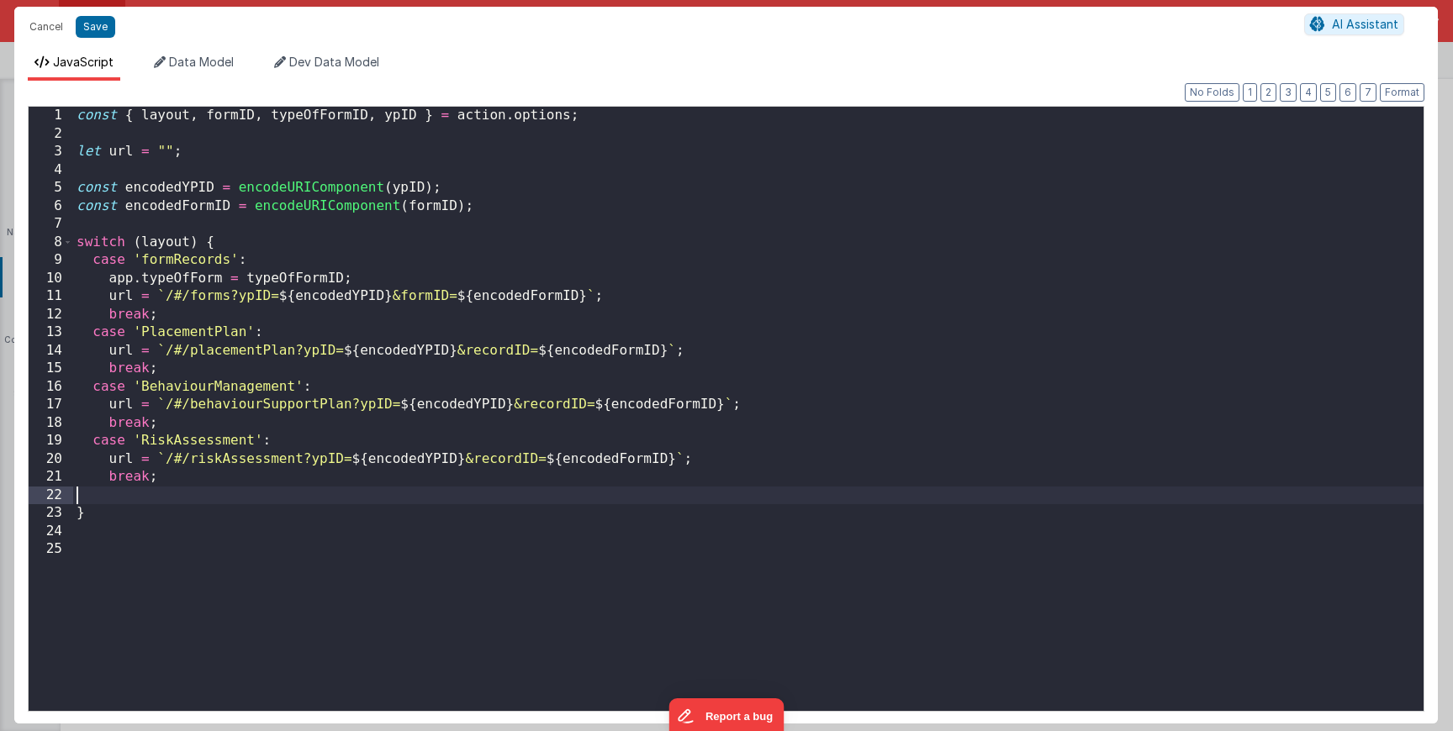
paste textarea
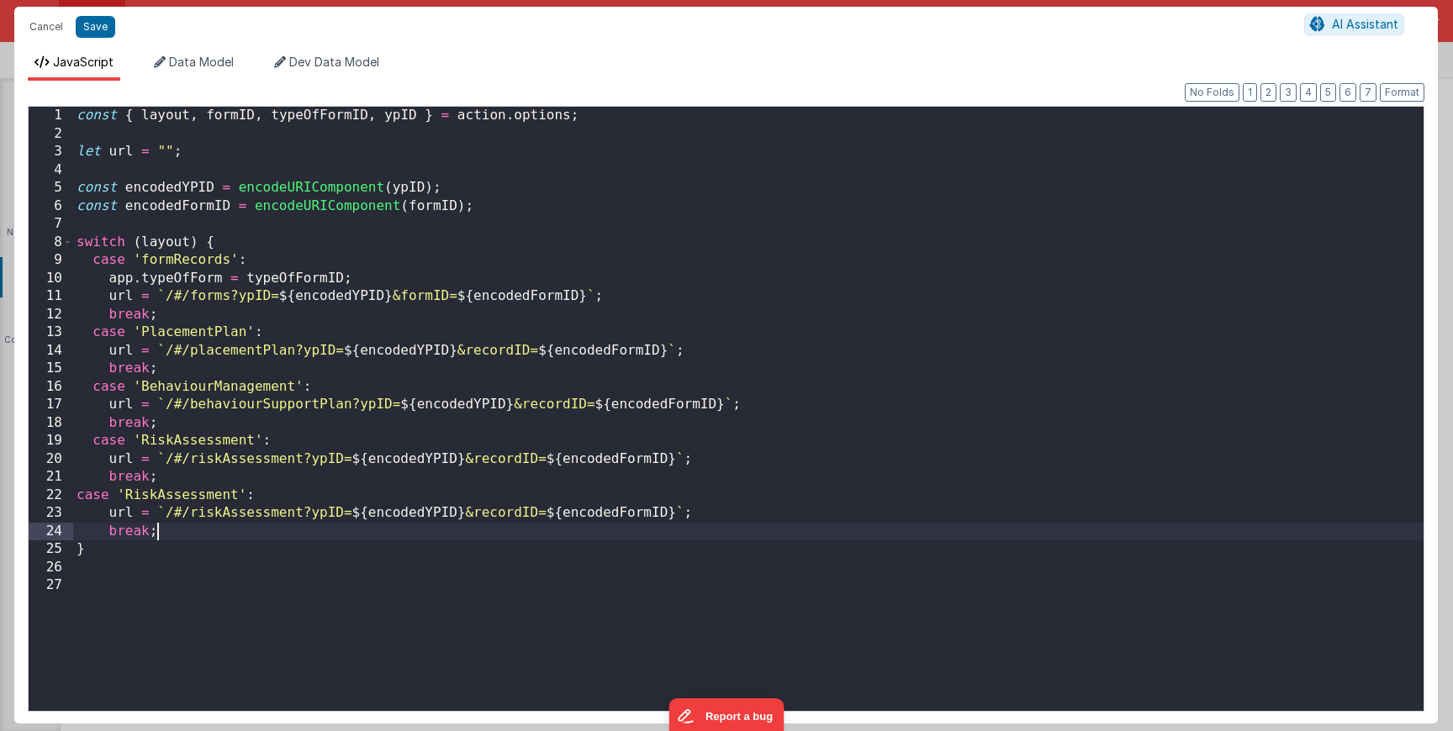
click at [81, 501] on div "const { layout , formID , typeOfFormID , ypID } = action . options ; let url = …" at bounding box center [748, 427] width 1350 height 641
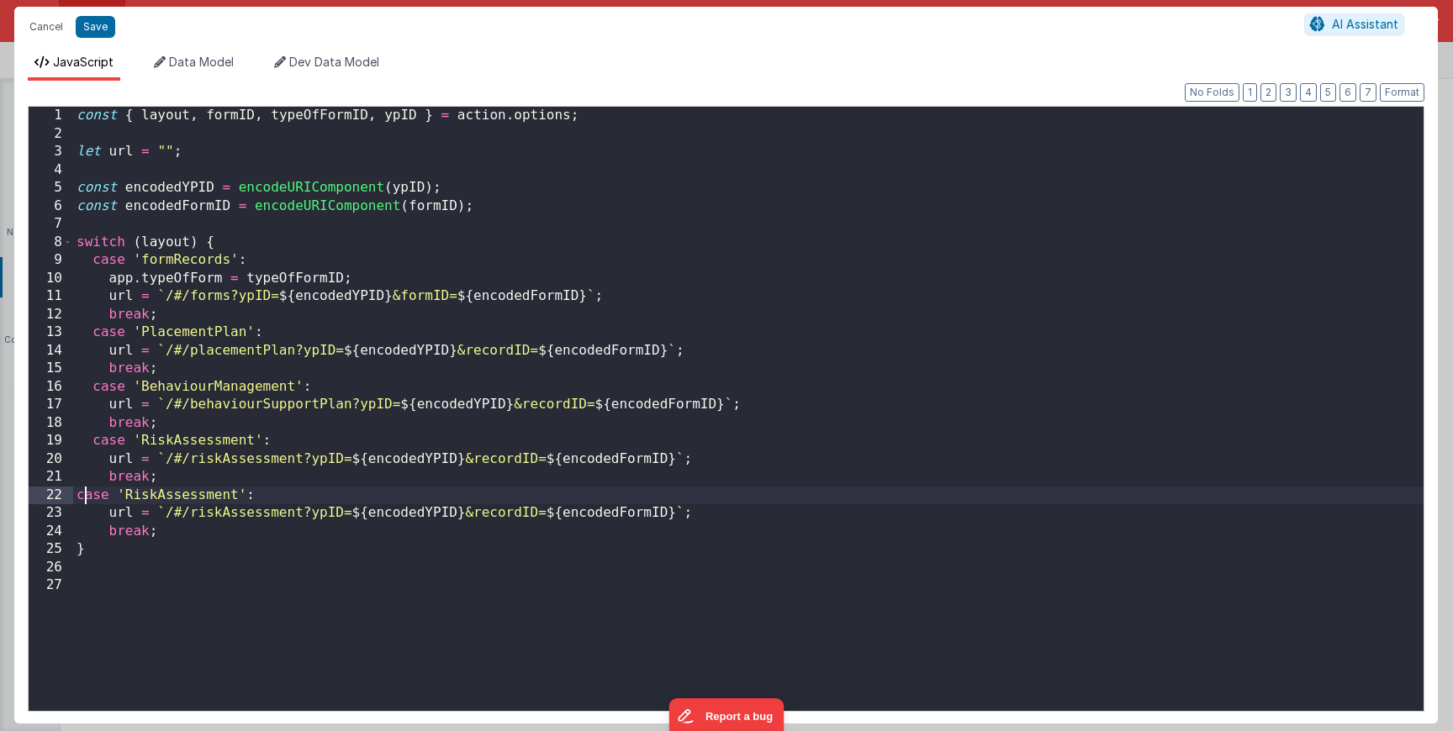
click at [80, 501] on div "const { layout , formID , typeOfFormID , ypID } = action . options ; let url = …" at bounding box center [748, 427] width 1350 height 641
click at [179, 499] on div "const { layout , formID , typeOfFormID , ypID } = action . options ; let url = …" at bounding box center [748, 427] width 1350 height 641
click at [215, 496] on div "const { layout , formID , typeOfFormID , ypID } = action . options ; let url = …" at bounding box center [748, 427] width 1350 height 641
click at [285, 500] on div "const { layout , formID , typeOfFormID , ypID } = action . options ; let url = …" at bounding box center [748, 427] width 1350 height 641
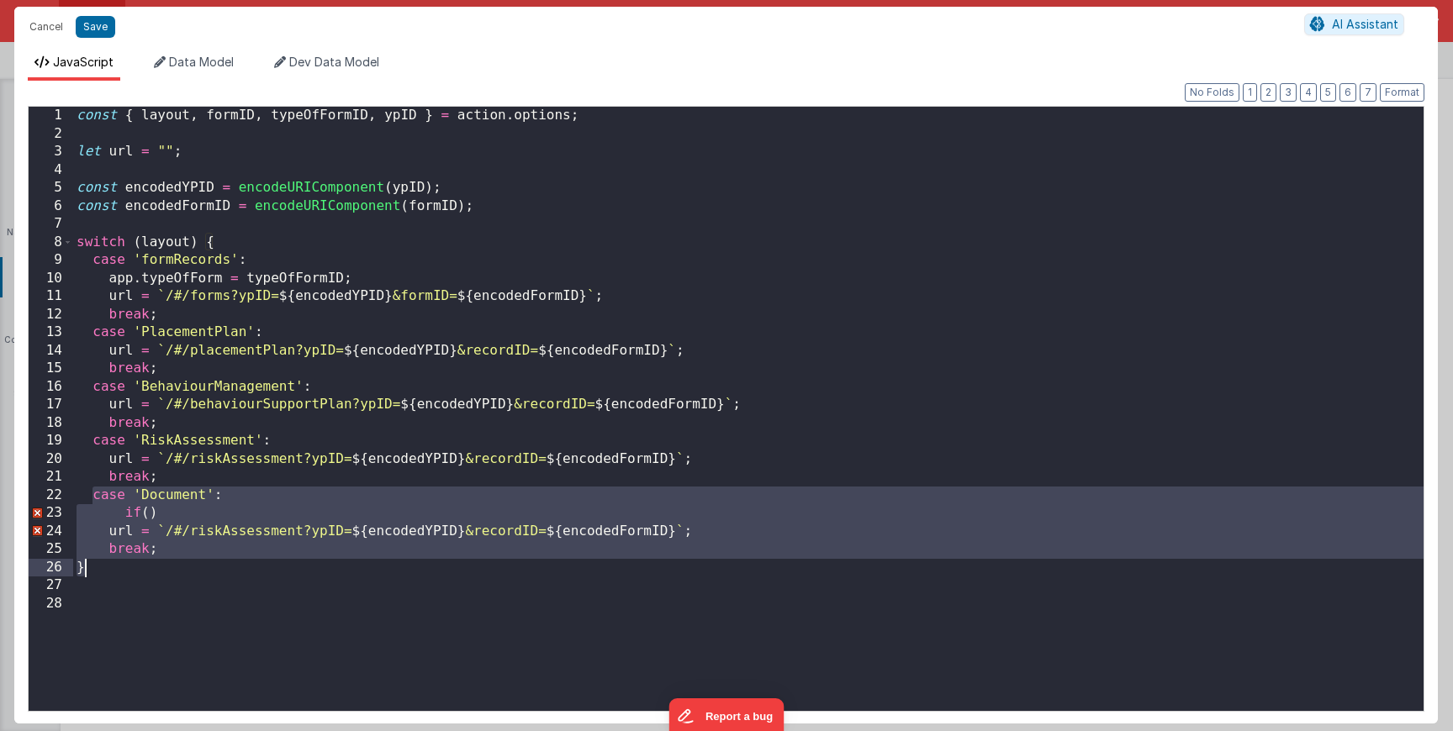
drag, startPoint x: 89, startPoint y: 491, endPoint x: 214, endPoint y: 559, distance: 142.6
click at [214, 559] on div "const { layout , formID , typeOfFormID , ypID } = action . options ; let url = …" at bounding box center [748, 427] width 1350 height 641
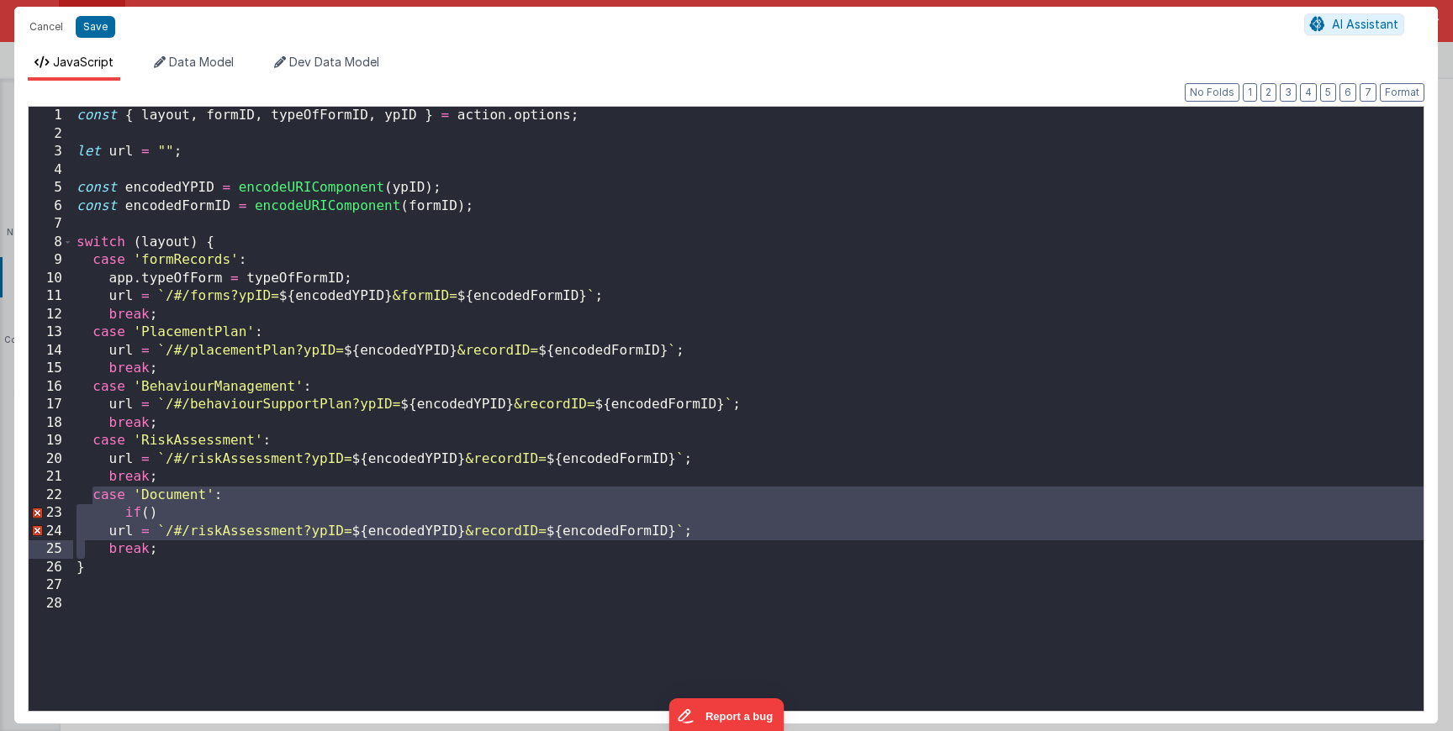
click at [281, 636] on div "const { layout , formID , typeOfFormID , ypID } = action . options ; let url = …" at bounding box center [748, 427] width 1350 height 641
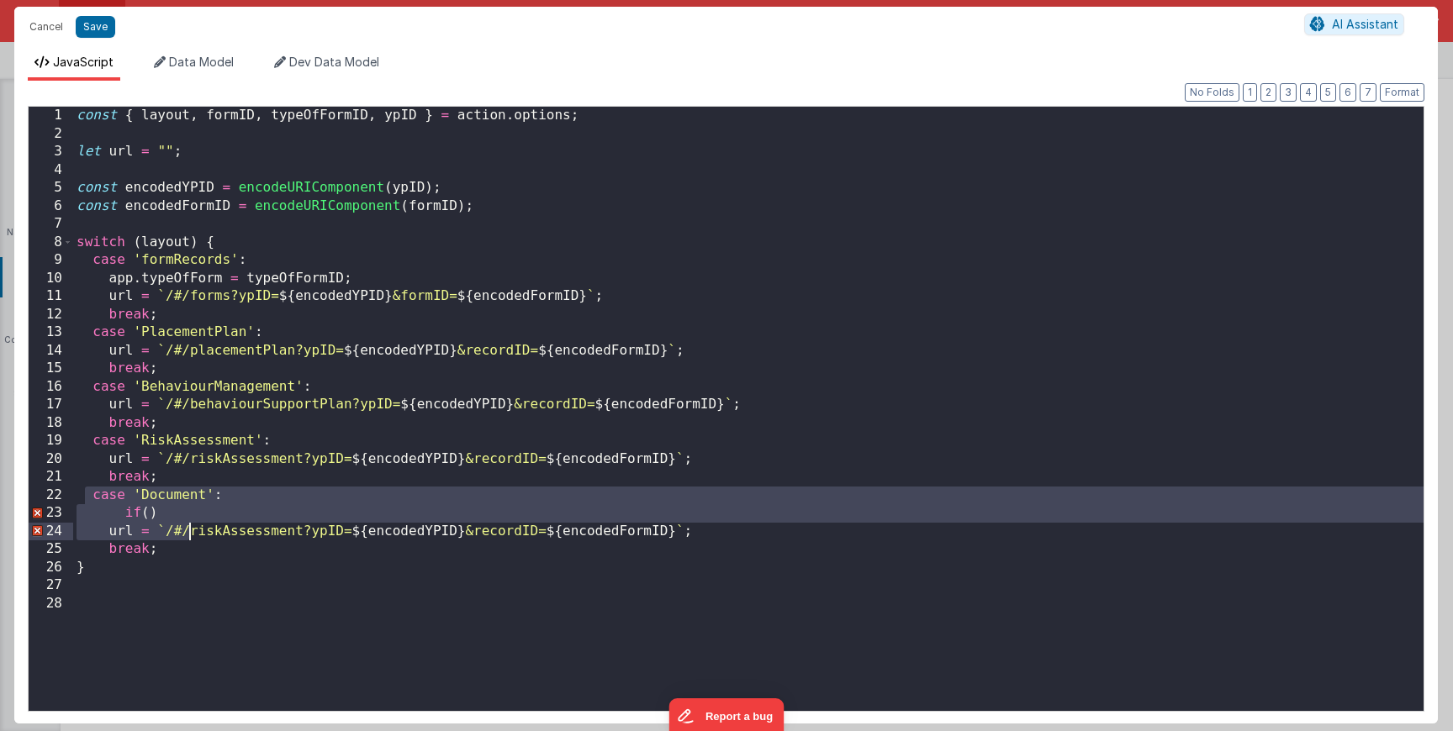
drag, startPoint x: 85, startPoint y: 499, endPoint x: 193, endPoint y: 549, distance: 118.9
click at [193, 549] on div "const { layout , formID , typeOfFormID , ypID } = action . options ; let url = …" at bounding box center [748, 427] width 1350 height 641
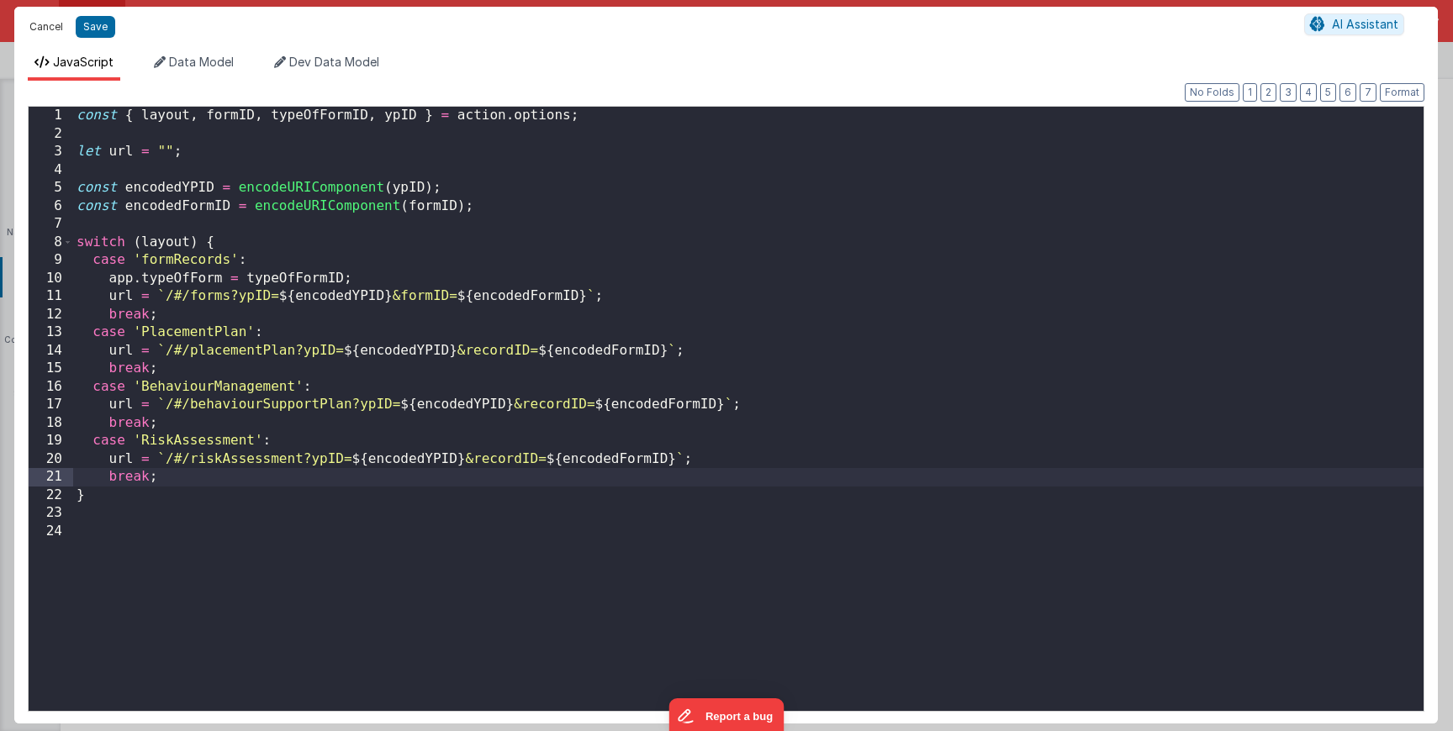
click at [42, 21] on button "Cancel" at bounding box center [46, 27] width 50 height 24
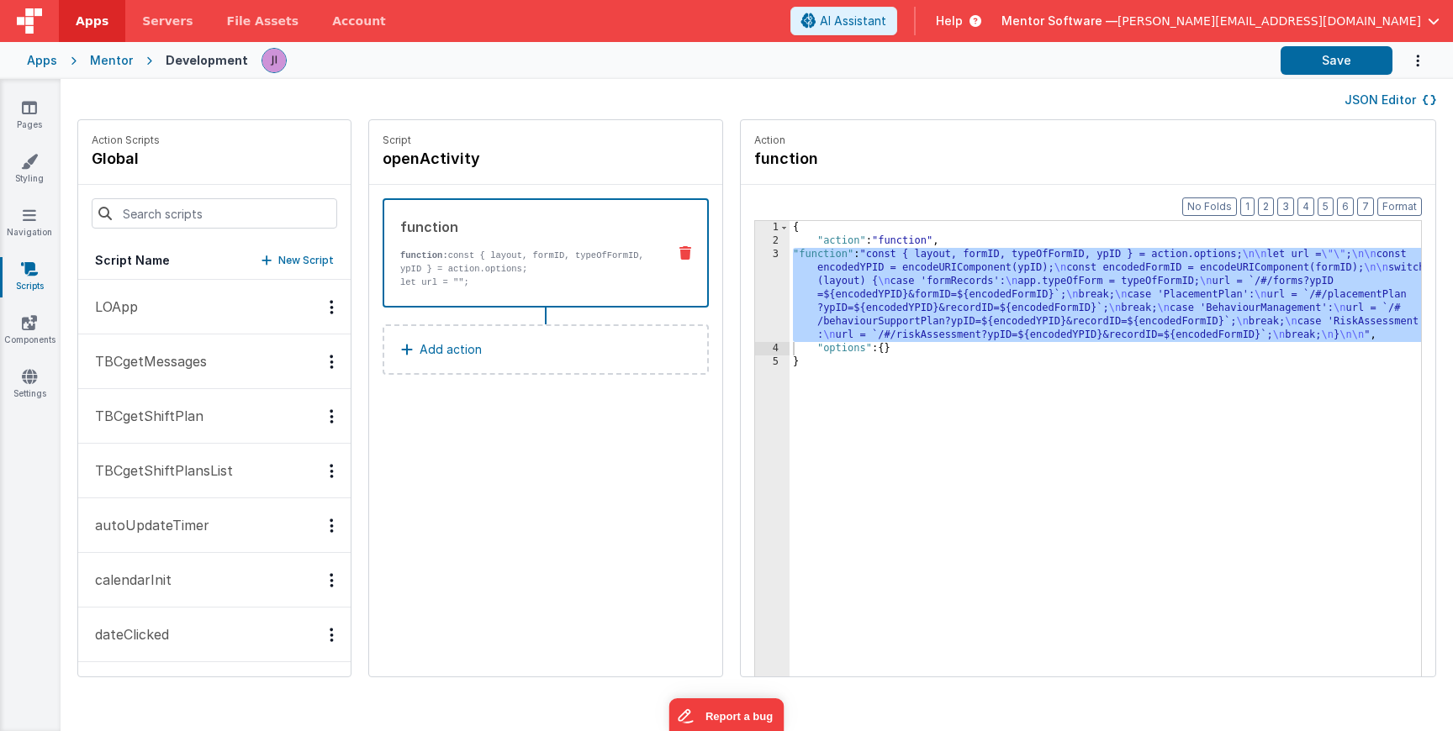
click at [879, 404] on div "{ "action" : "function" , "function" : "const { layout, formID, typeOfFormID, y…" at bounding box center [1129, 488] width 681 height 535
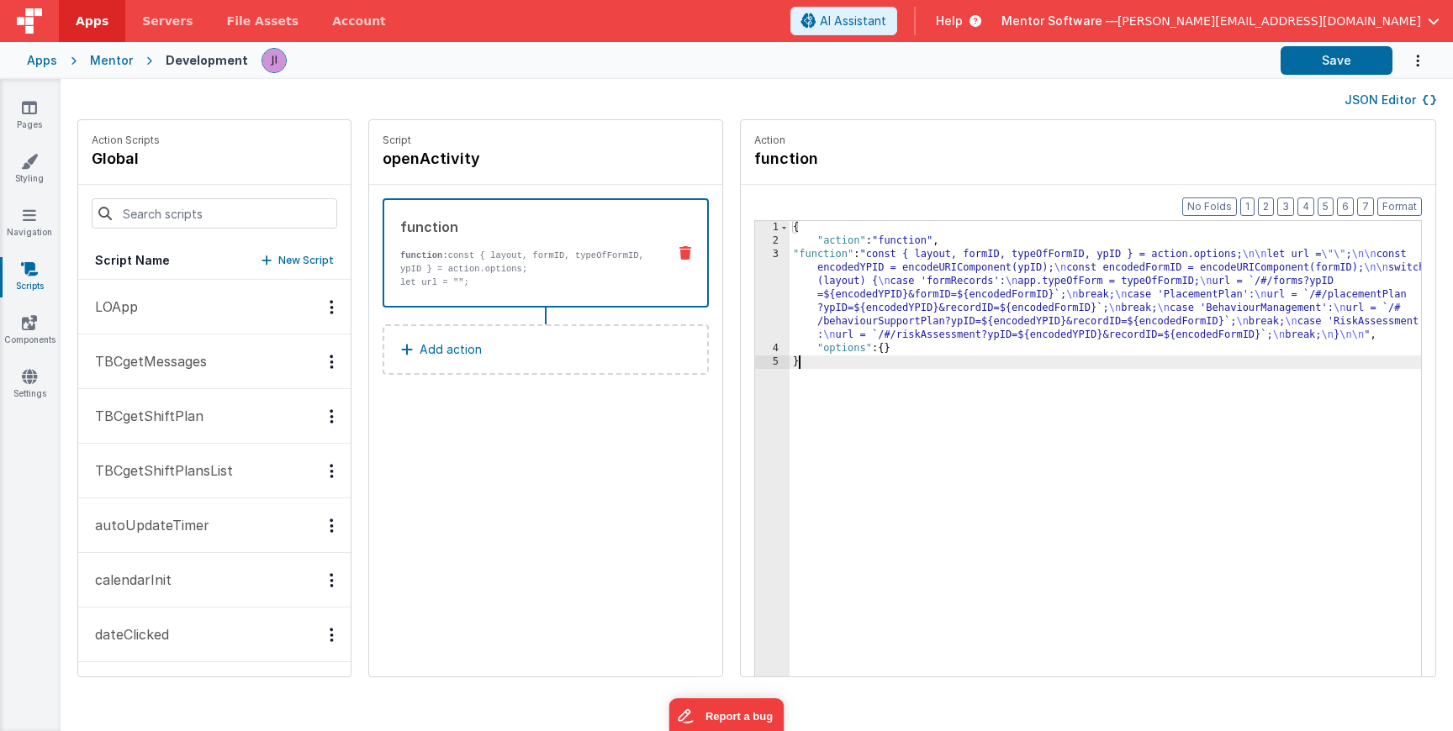
click at [839, 311] on div "{ "action" : "function" , "function" : "const { layout, formID, typeOfFormID, y…" at bounding box center [1129, 488] width 681 height 535
click at [789, 335] on div "{ "action" : "function" , "function" : "const { layout, formID, typeOfFormID, y…" at bounding box center [1129, 488] width 681 height 535
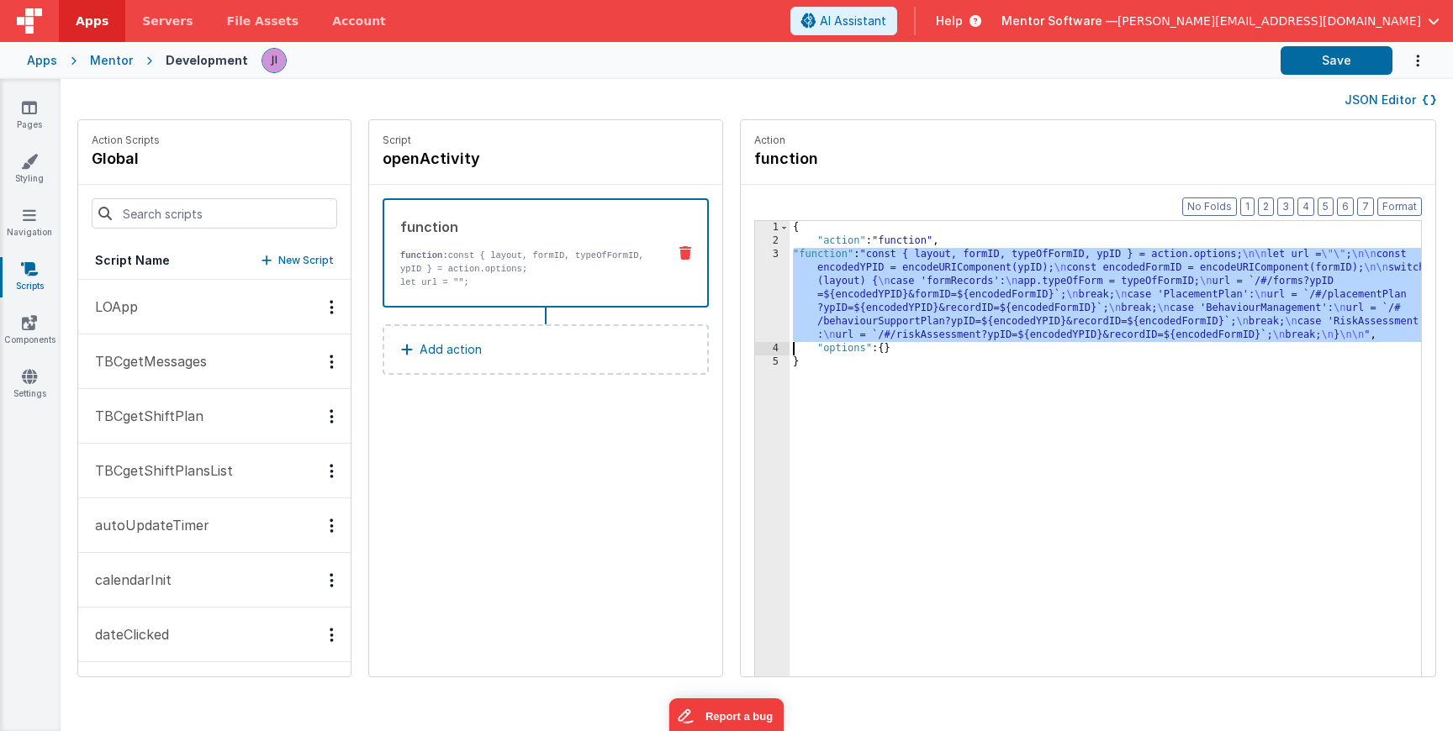
click at [755, 318] on div "3" at bounding box center [772, 295] width 34 height 94
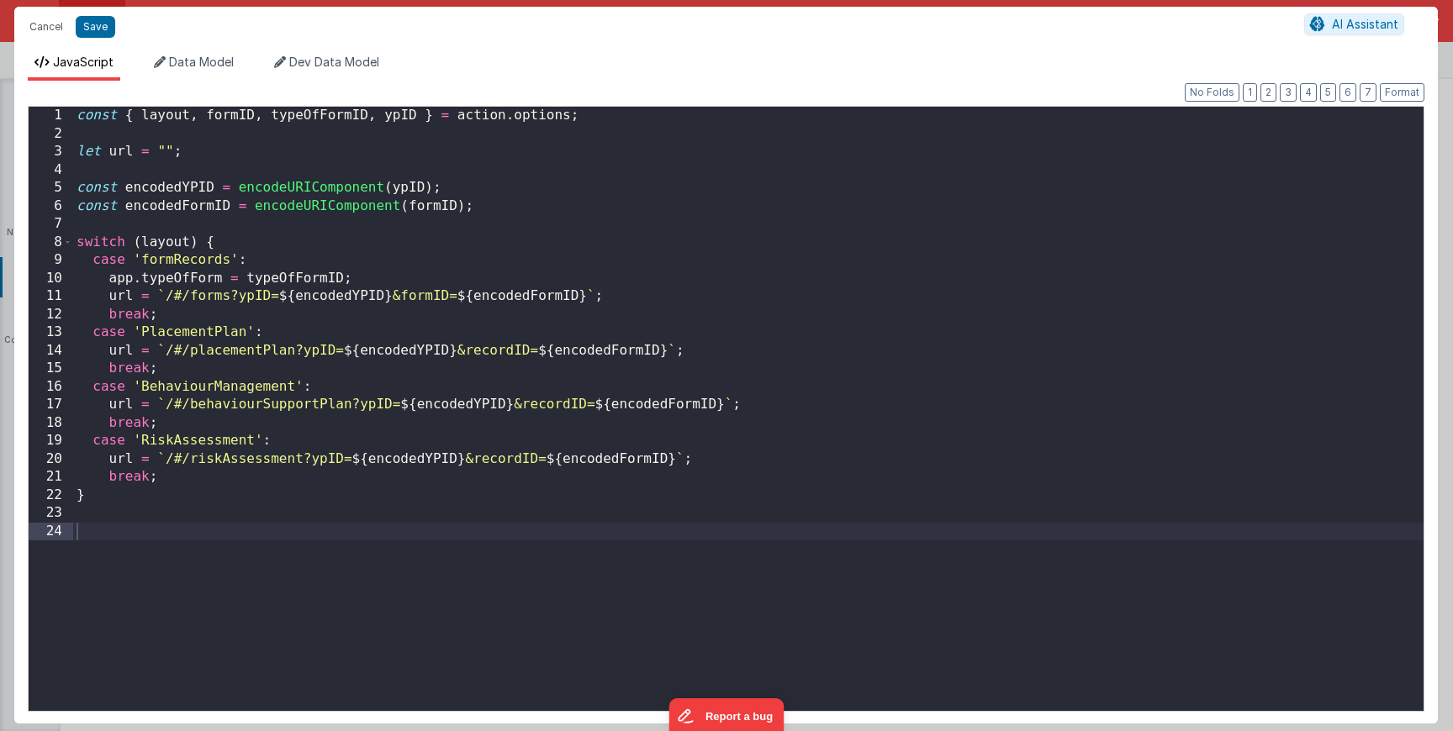
click at [399, 340] on div "const { layout , formID , typeOfFormID , ypID } = action . options ; let url = …" at bounding box center [748, 427] width 1350 height 641
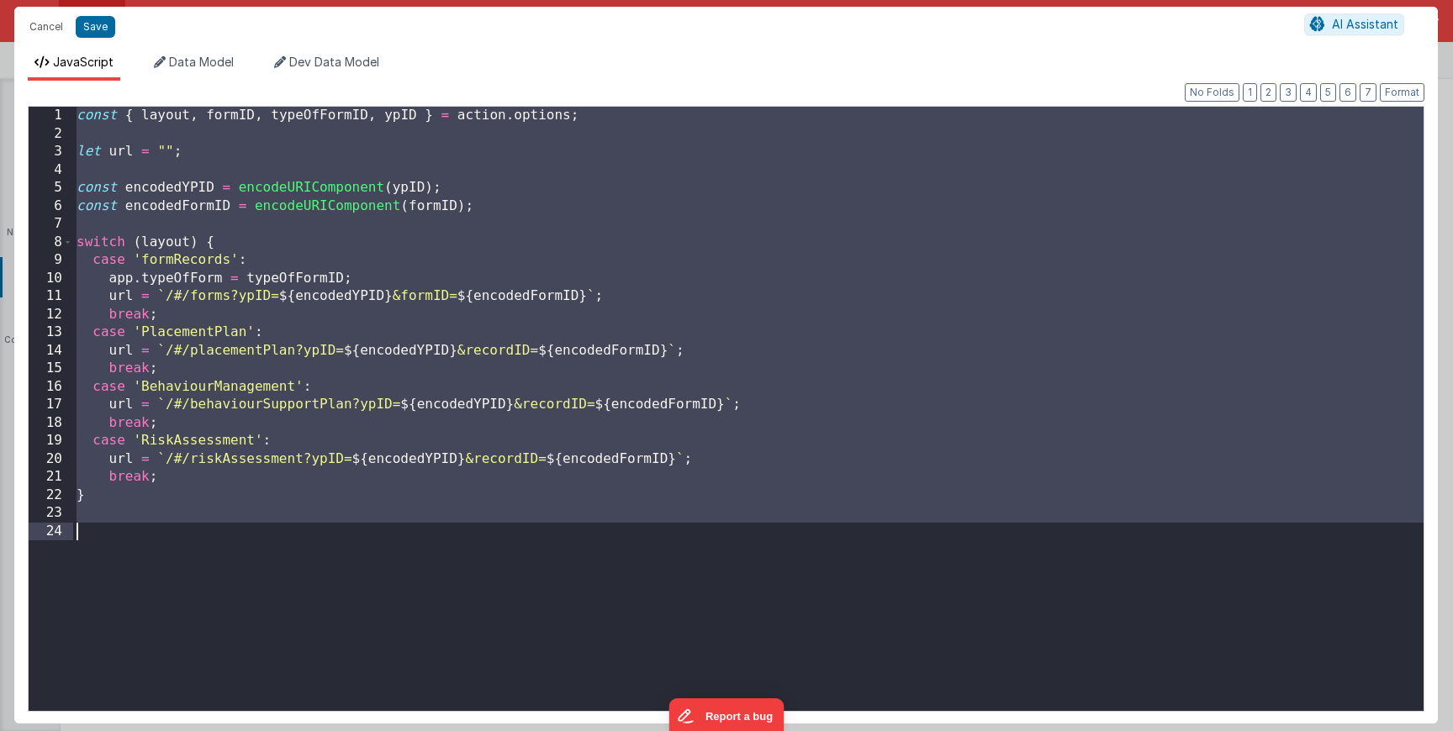
scroll to position [82, 0]
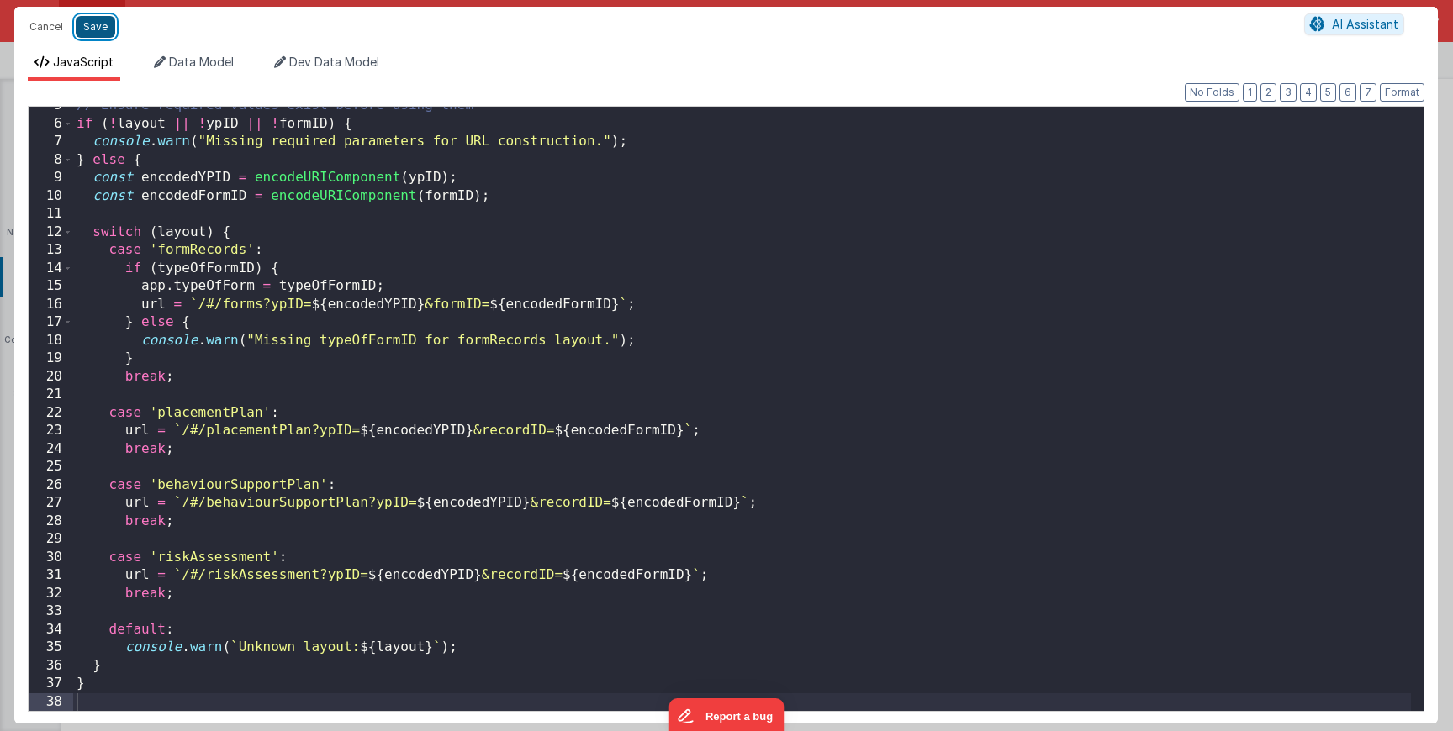
click at [93, 28] on button "Save" at bounding box center [96, 27] width 40 height 22
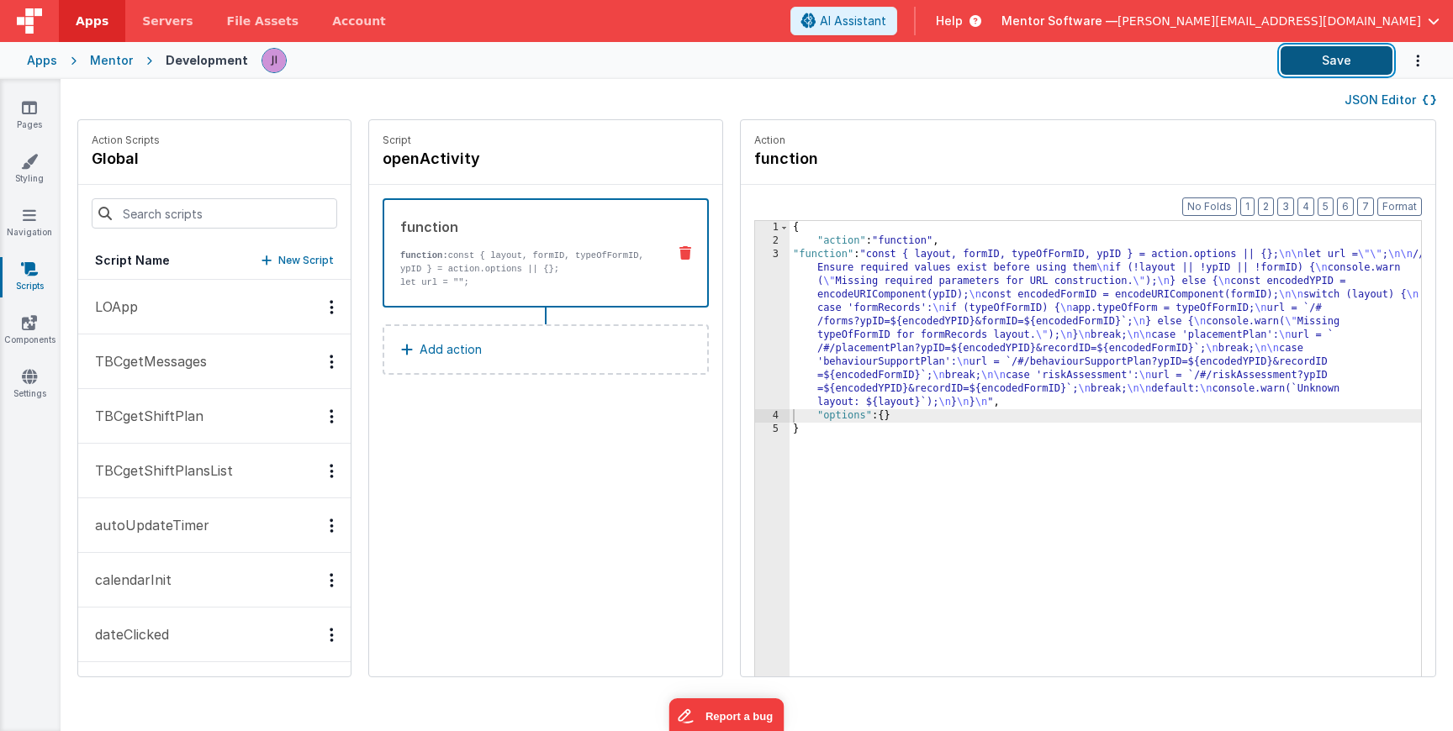
click at [1296, 61] on button "Save" at bounding box center [1336, 60] width 112 height 29
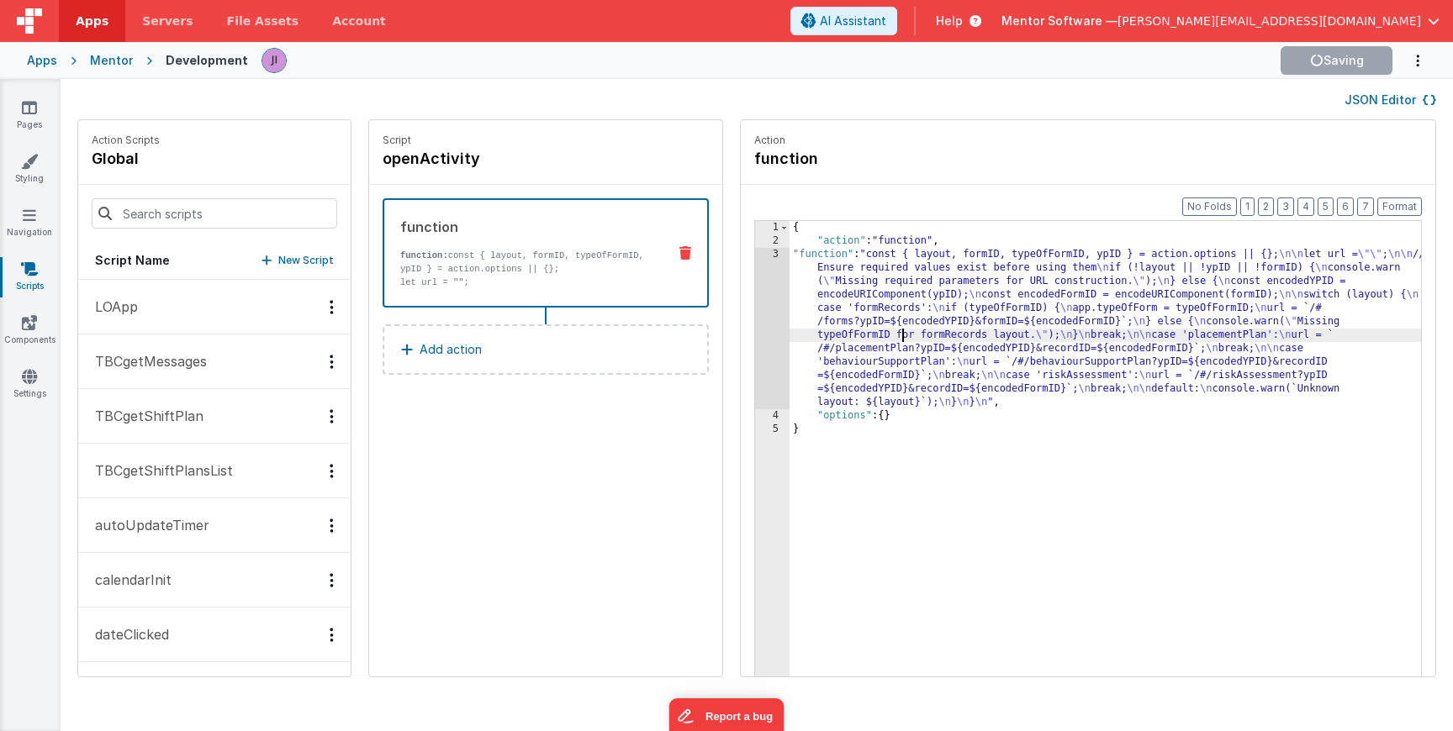
click at [854, 337] on div "{ "action" : "function" , "function" : "const { layout, formID, typeOfFormID, y…" at bounding box center [1129, 488] width 681 height 535
click at [755, 316] on div "3" at bounding box center [772, 328] width 34 height 161
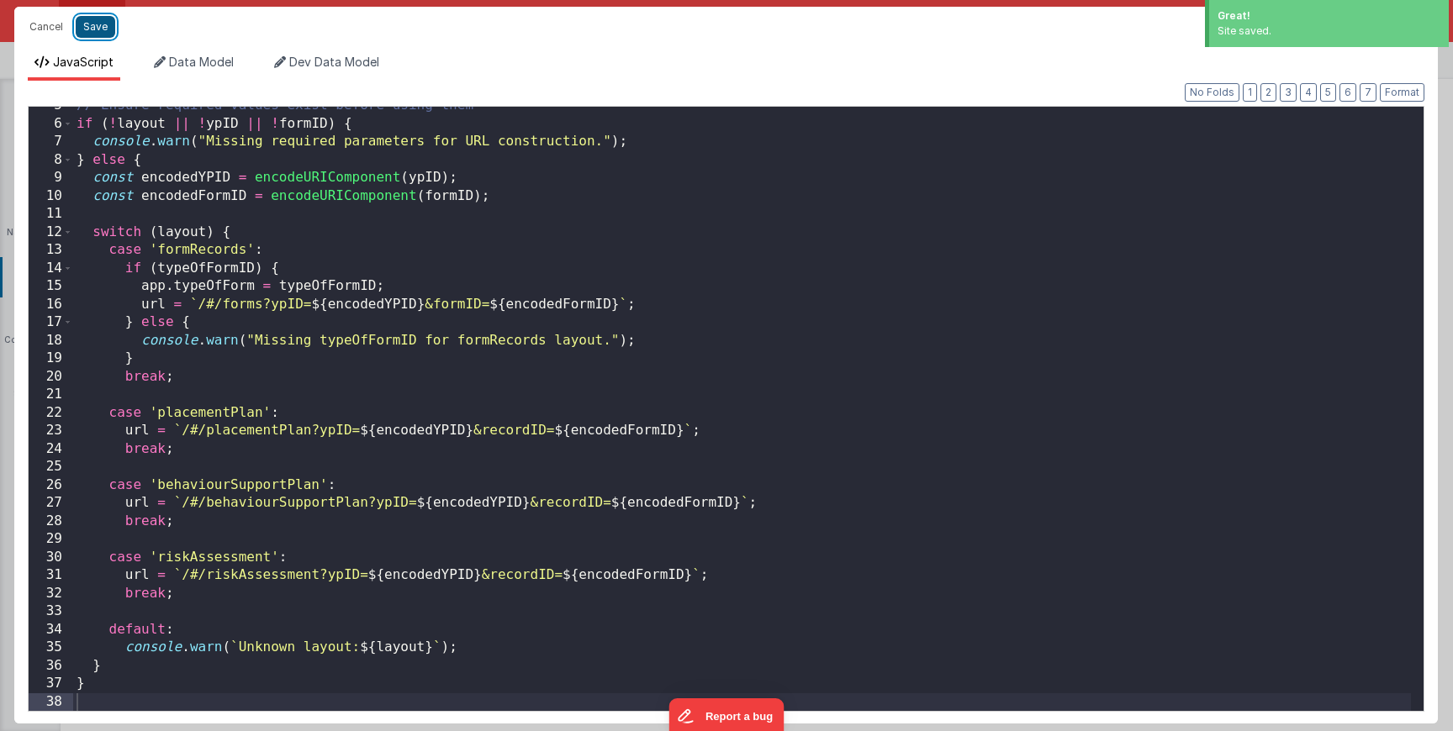
click at [91, 29] on button "Save" at bounding box center [96, 27] width 40 height 22
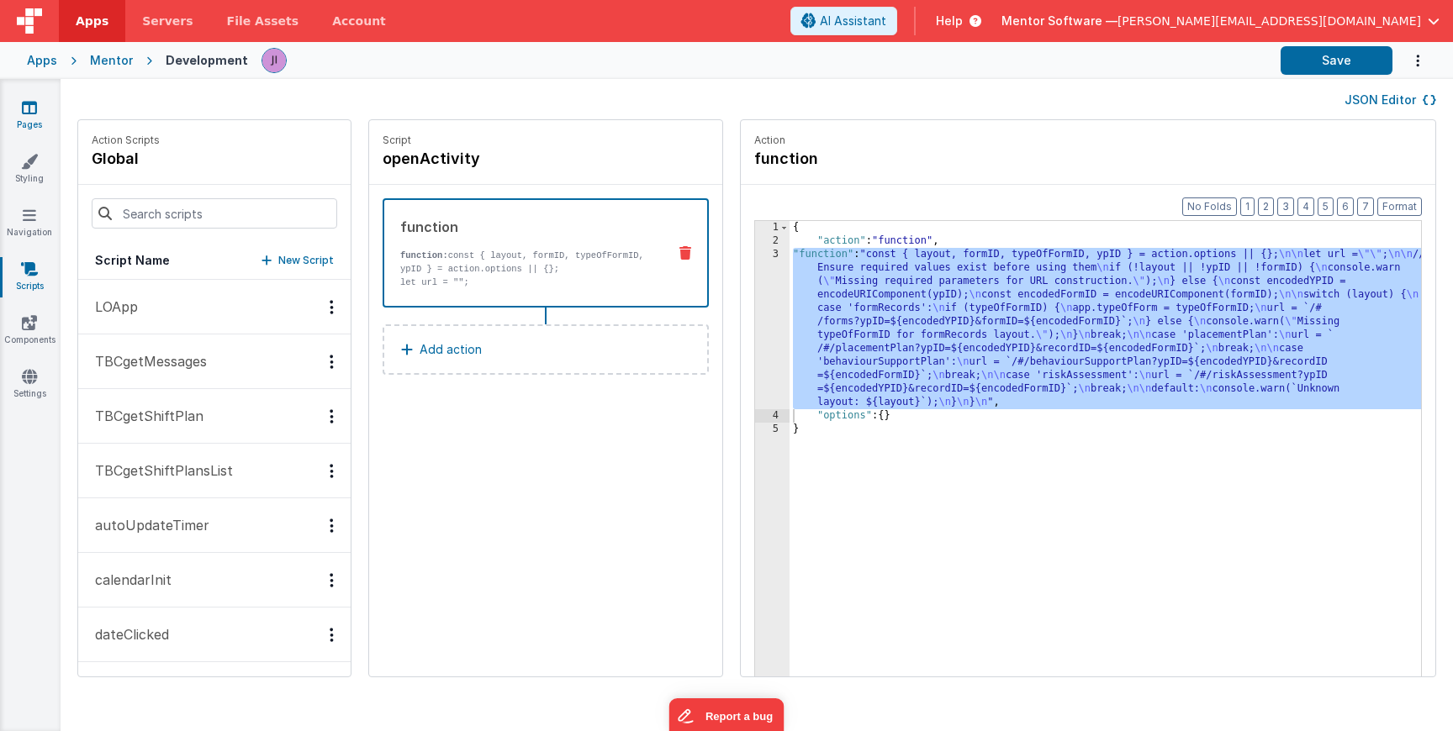
click at [21, 108] on link "Pages" at bounding box center [29, 116] width 61 height 34
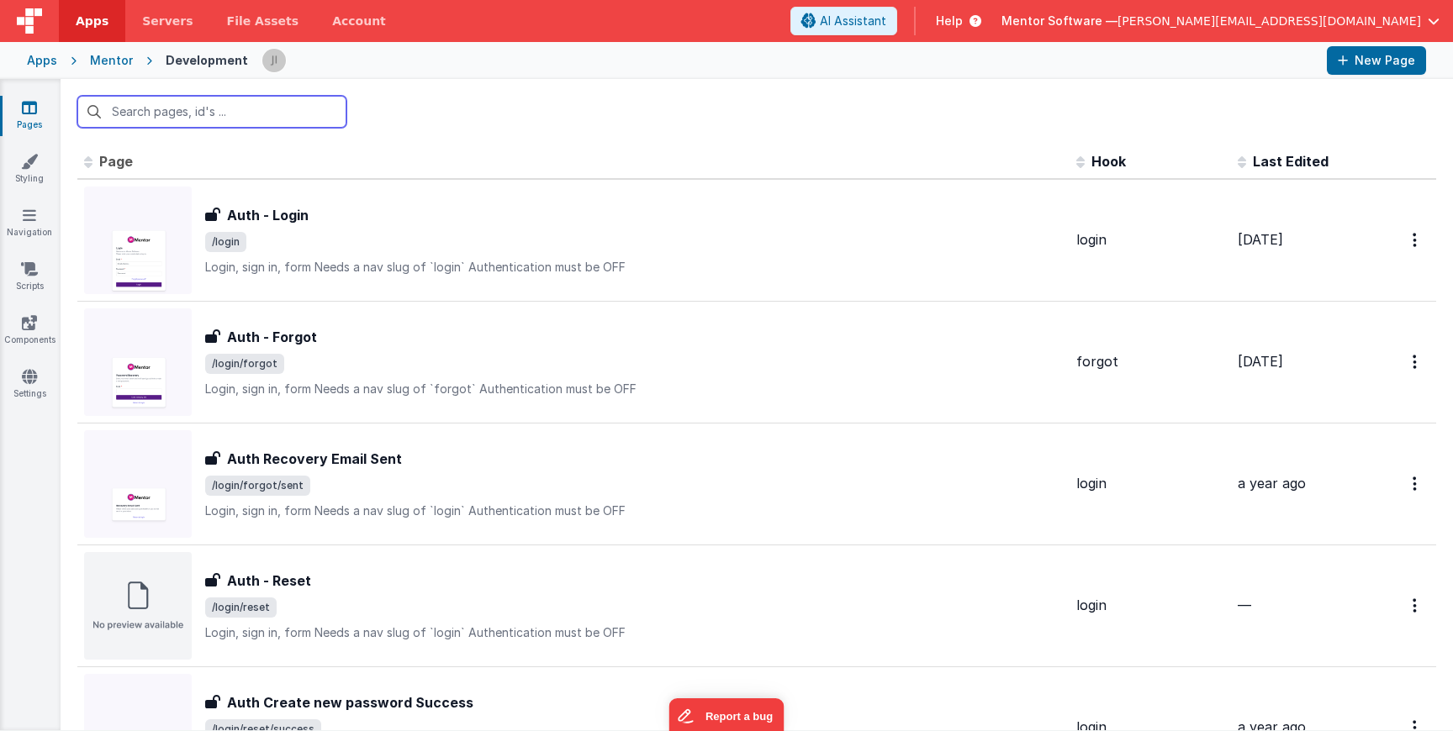
click at [170, 102] on input "text" at bounding box center [211, 112] width 269 height 32
click at [214, 105] on input "text" at bounding box center [211, 112] width 269 height 32
click at [31, 104] on icon at bounding box center [29, 107] width 15 height 17
click at [34, 121] on link "Pages" at bounding box center [29, 116] width 61 height 34
click at [282, 129] on div at bounding box center [757, 112] width 1392 height 66
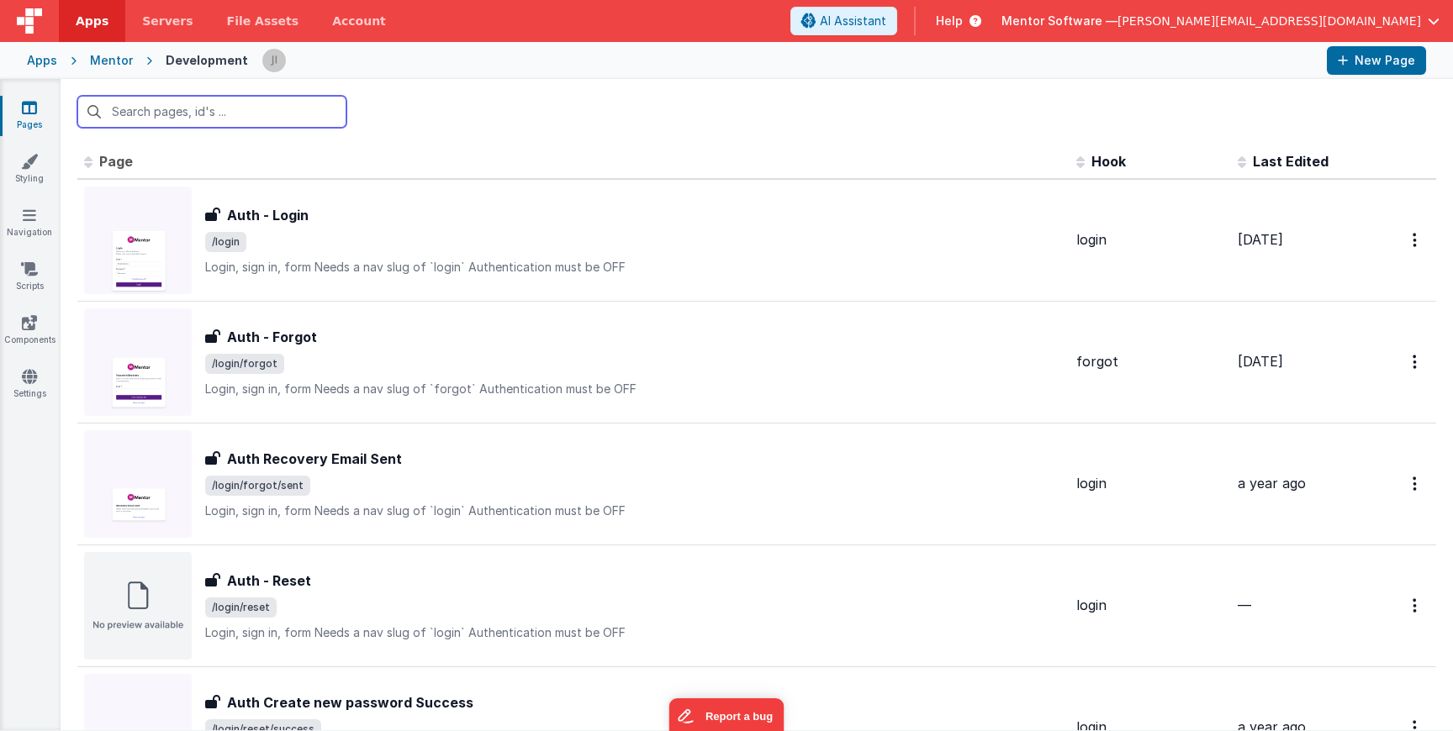
click at [282, 109] on input "text" at bounding box center [211, 112] width 269 height 32
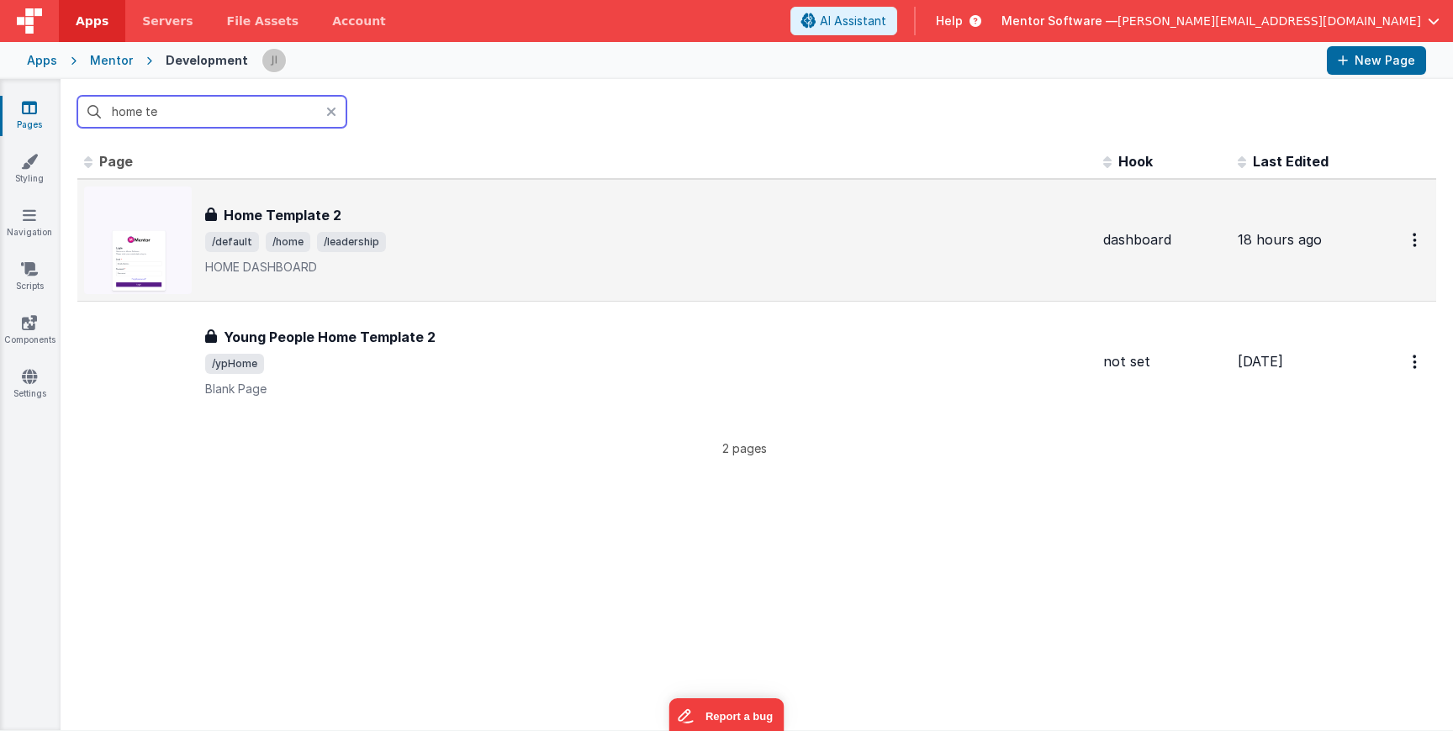
type input "home te"
click at [509, 237] on span "/default /home /leadership" at bounding box center [647, 242] width 884 height 20
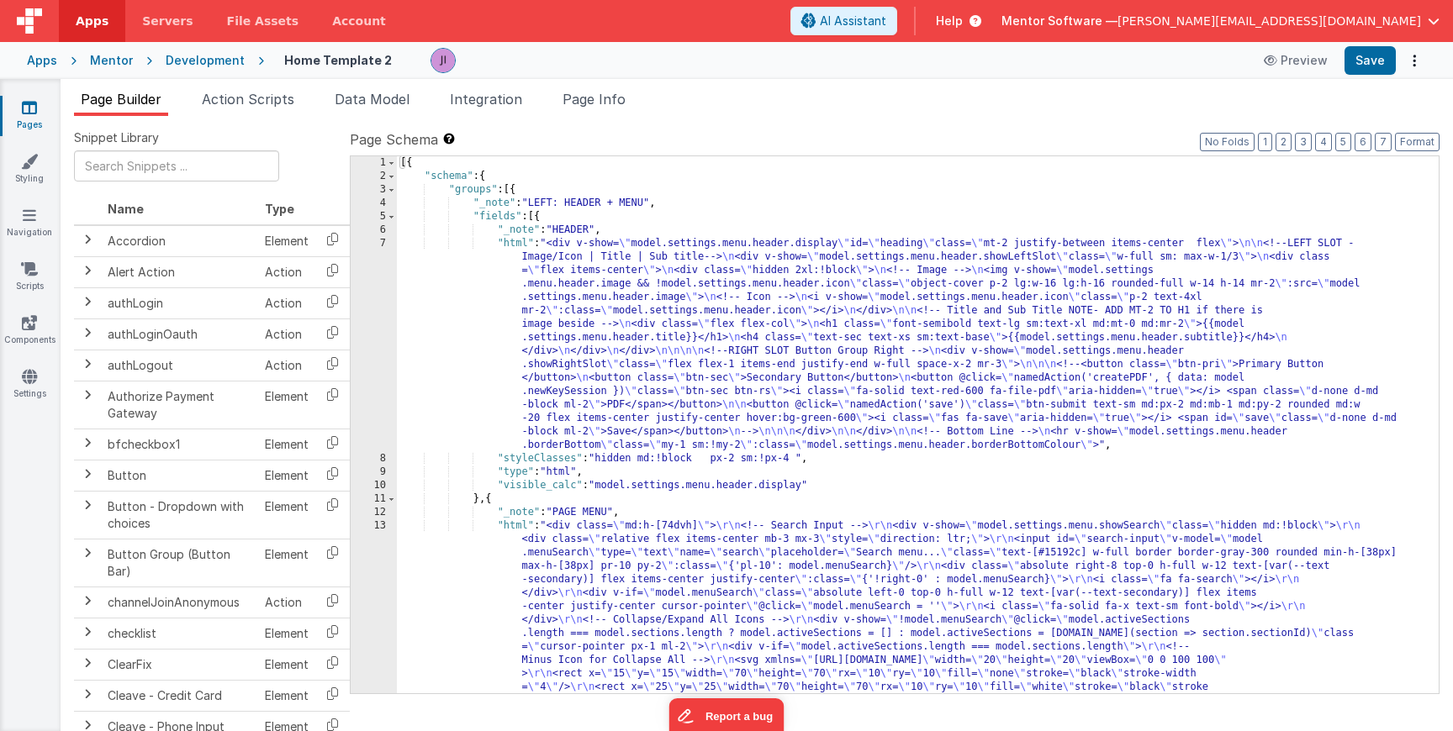
click at [28, 106] on icon at bounding box center [29, 107] width 15 height 17
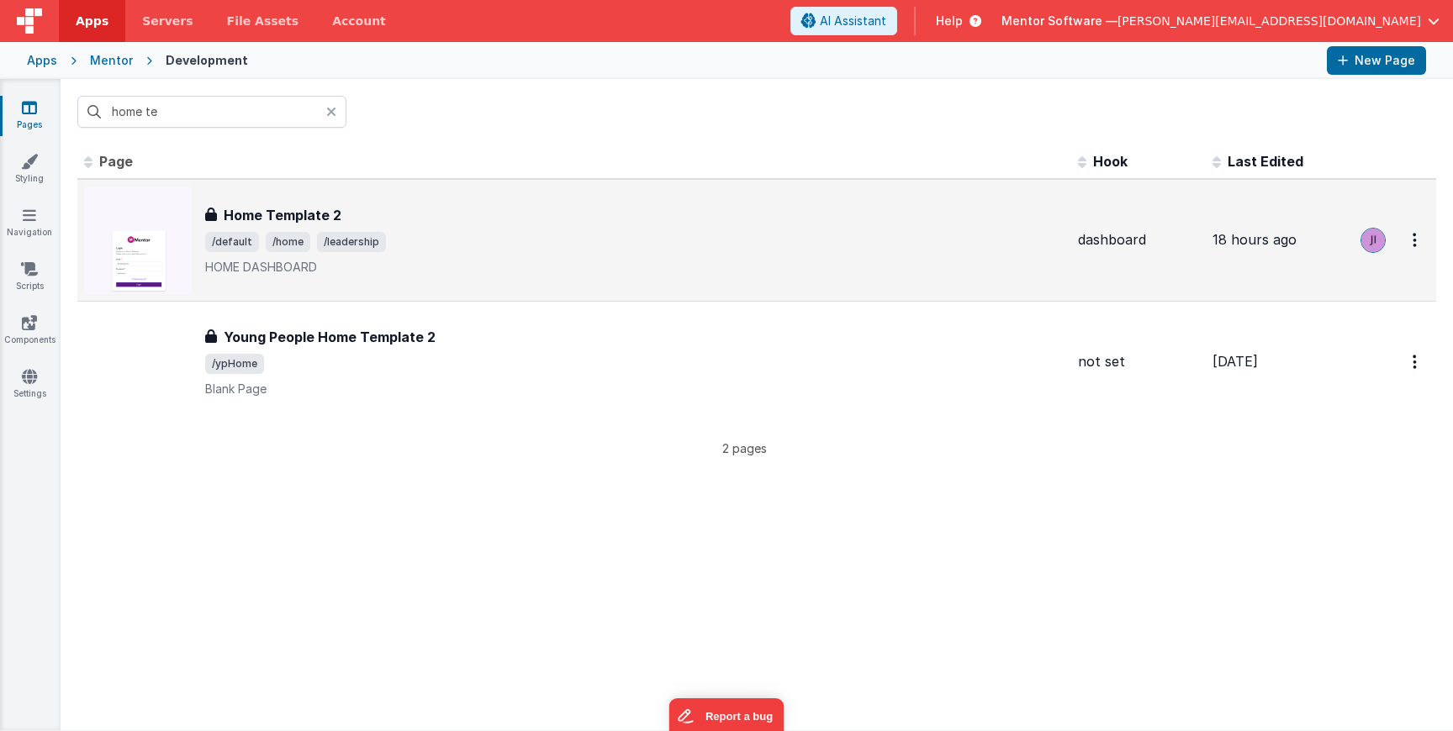
click at [289, 226] on div "Home Template 2 Home Template 2 /default /home /leadership HOME DASHBOARD" at bounding box center [634, 240] width 859 height 71
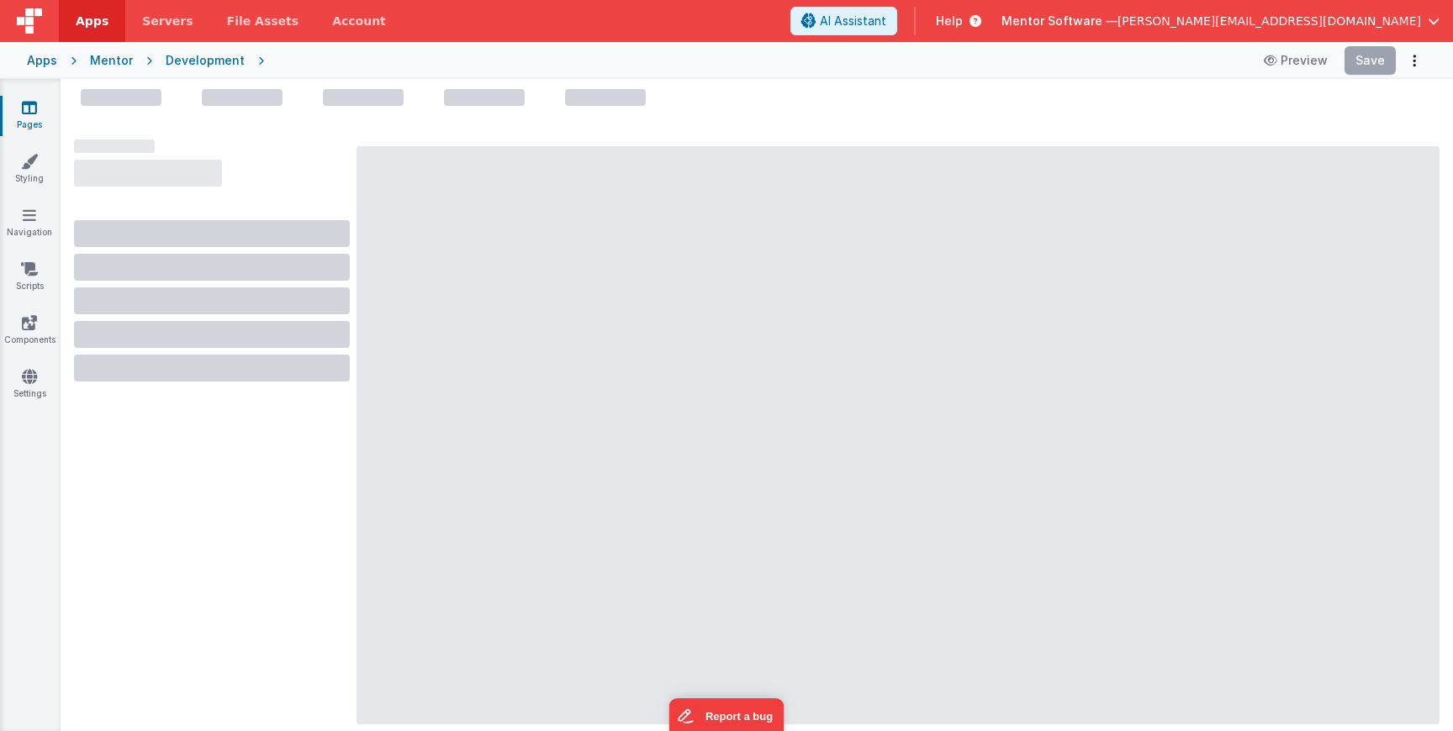
click at [40, 113] on link "Pages" at bounding box center [29, 116] width 61 height 34
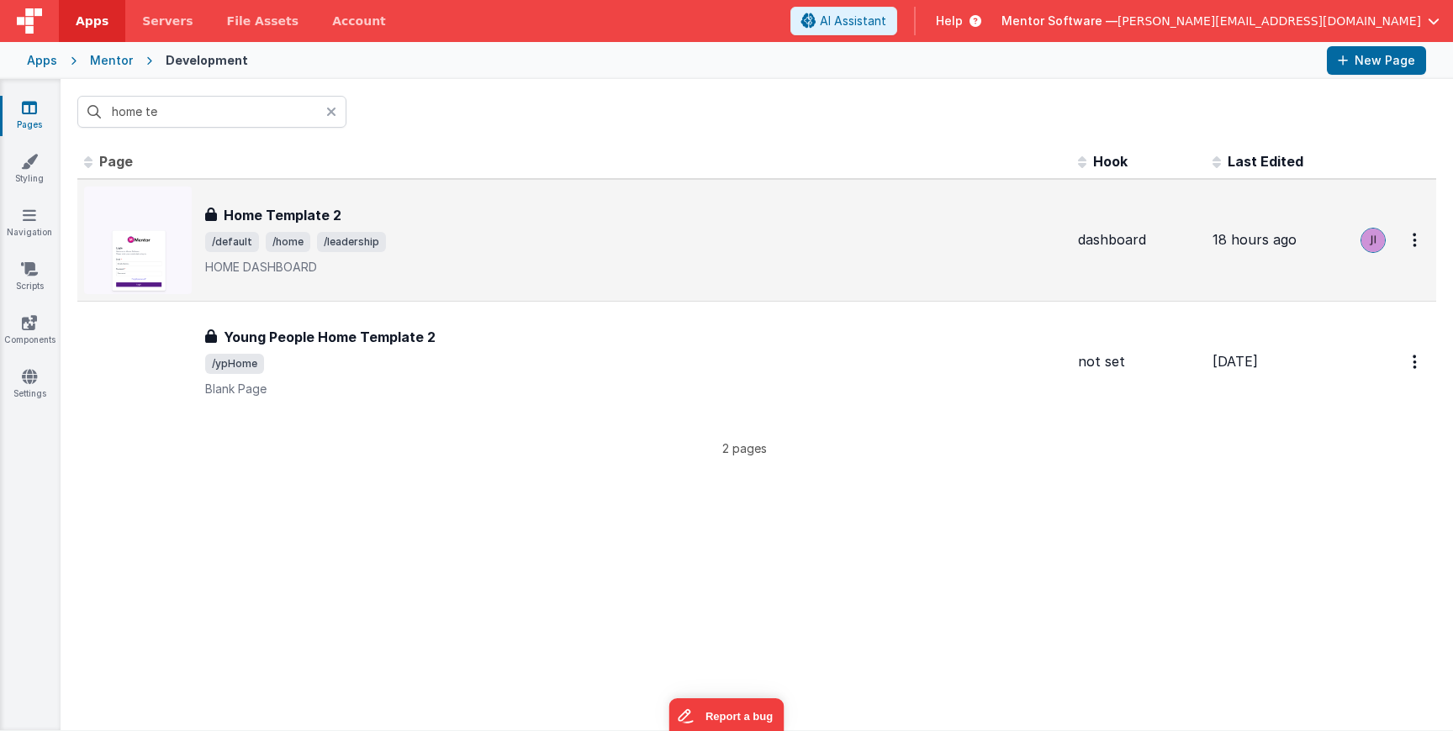
click at [341, 209] on div "Home Template 2" at bounding box center [634, 215] width 859 height 20
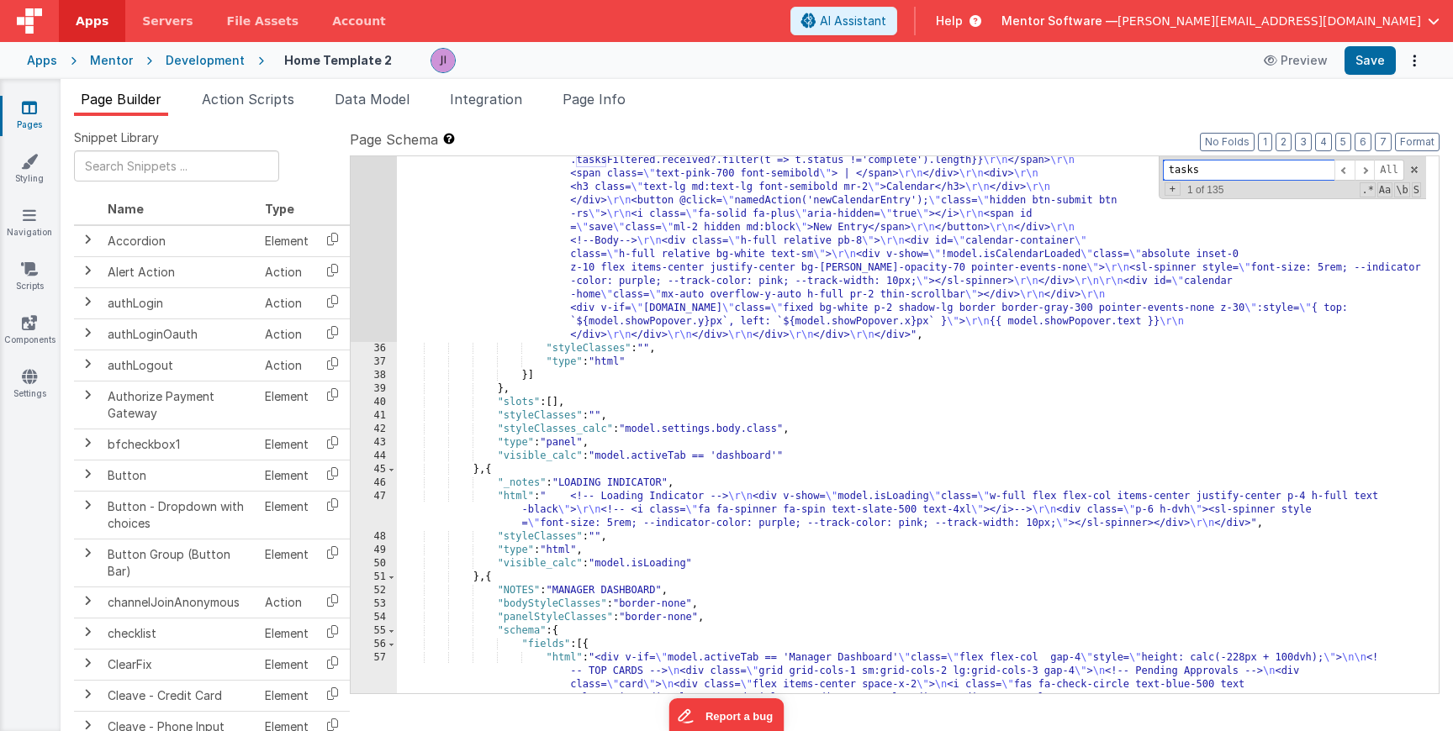
scroll to position [2512, 0]
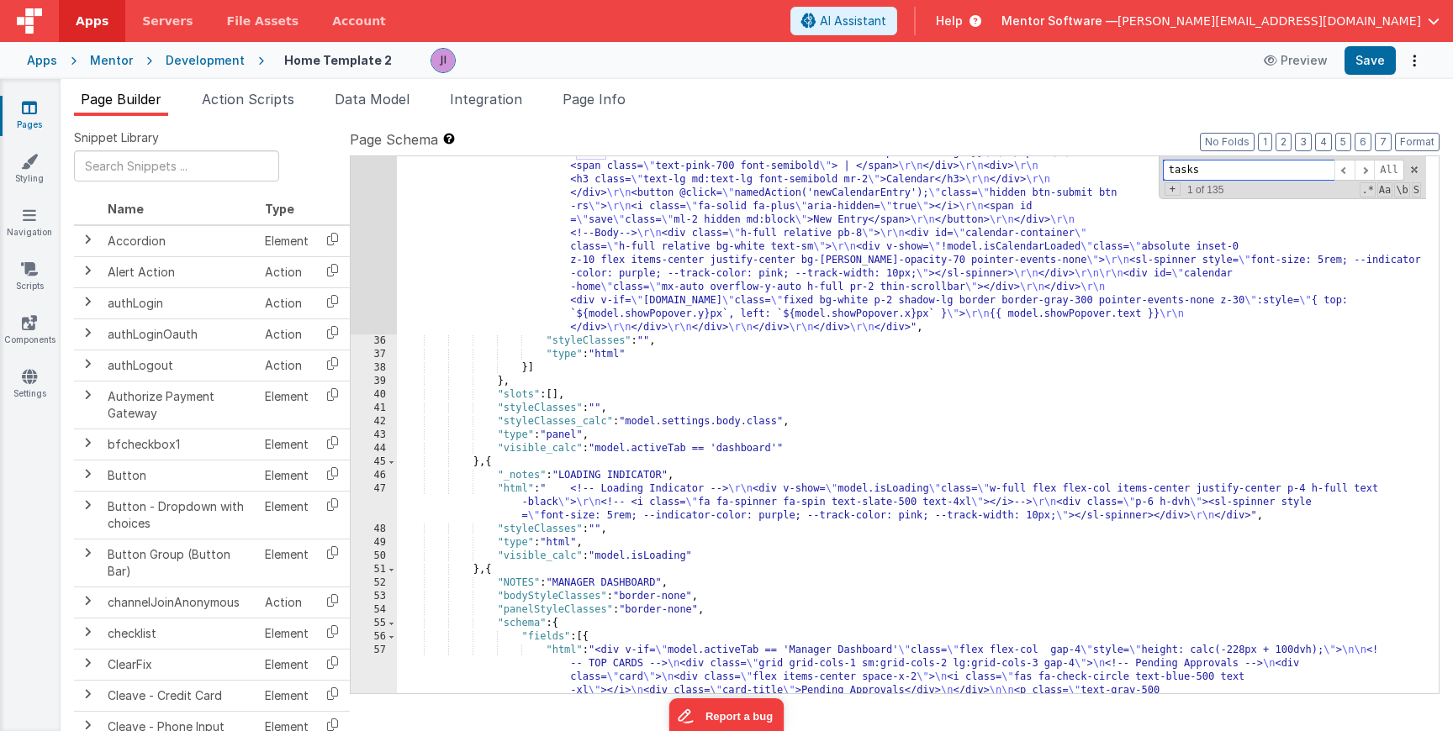
type input "tasks"
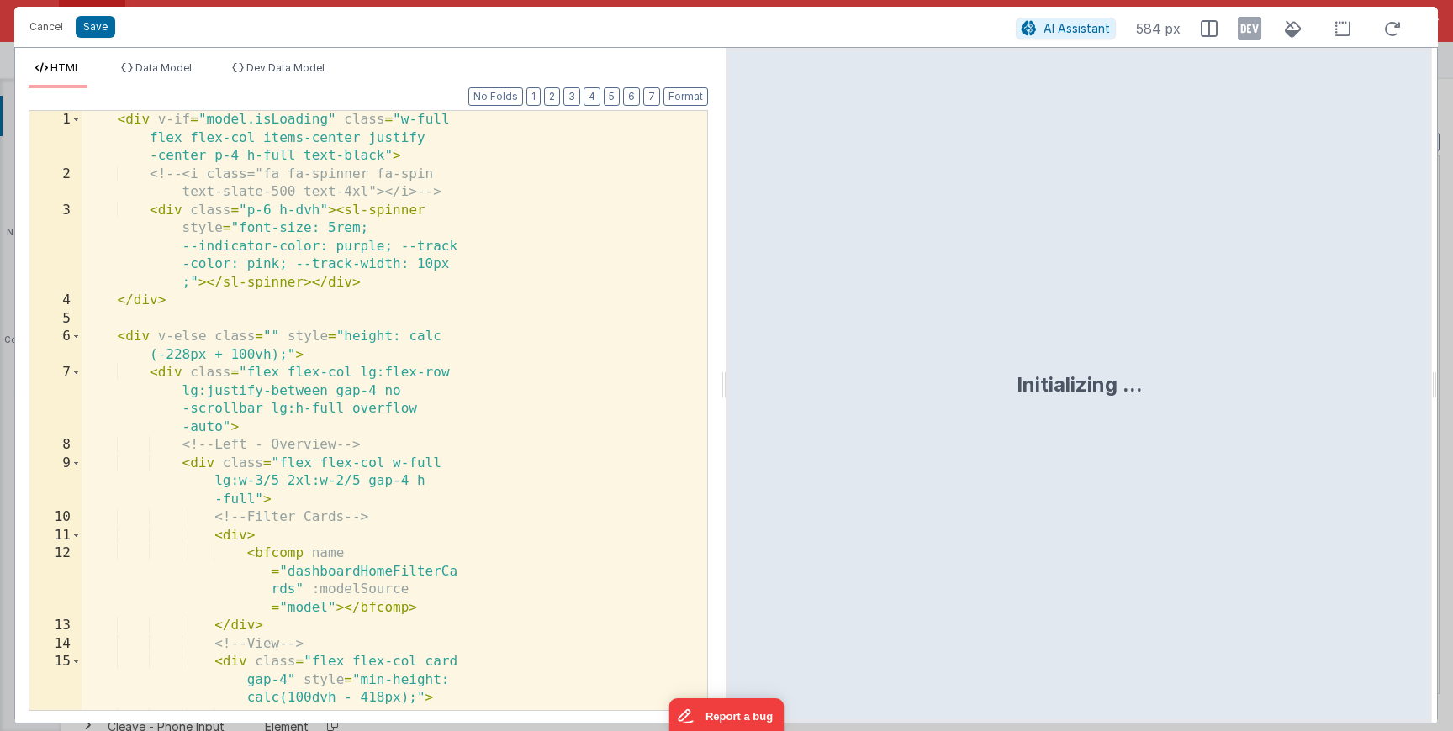
click at [458, 344] on div "< div v-if = "model.isLoading" class = "w-full flex flex-col items-center justi…" at bounding box center [388, 475] width 613 height 728
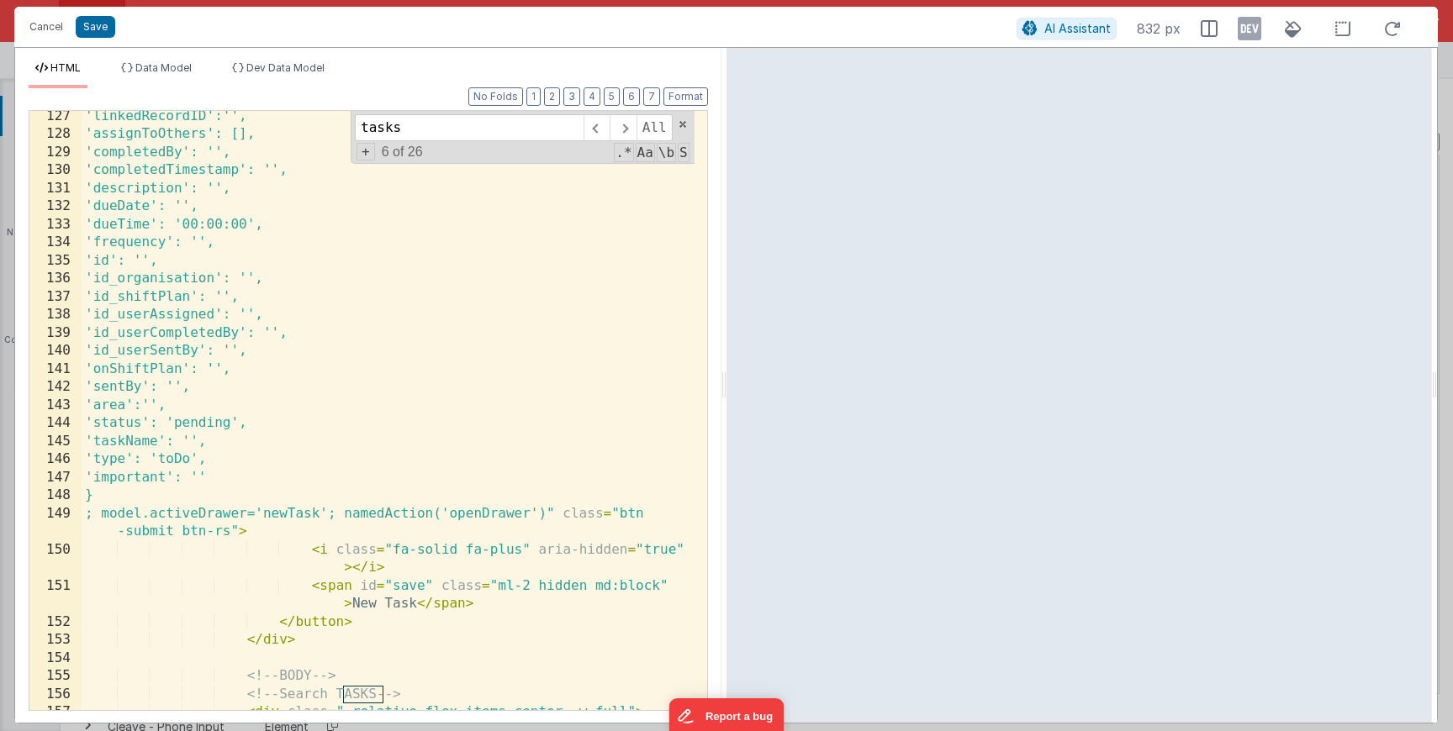
scroll to position [3405, 0]
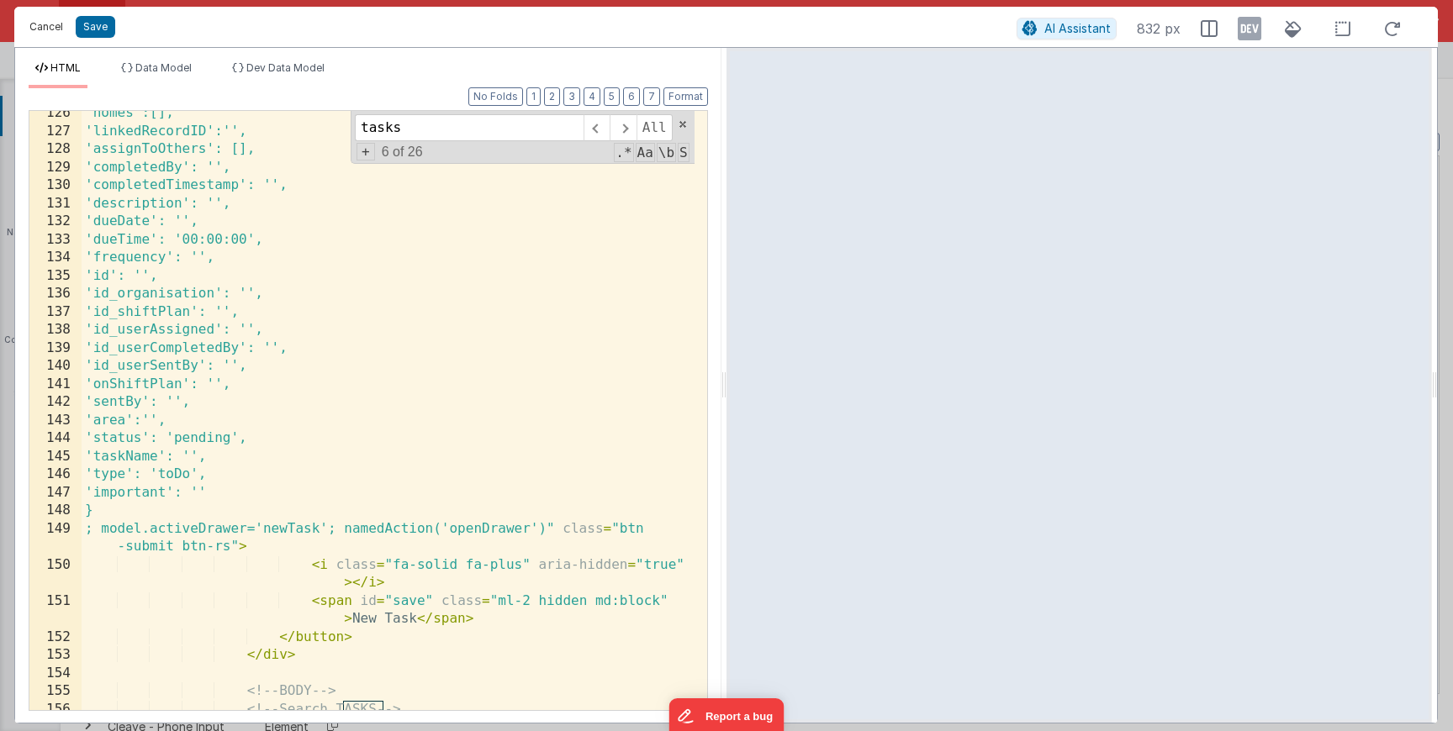
type input "tasks"
click at [49, 24] on button "Cancel" at bounding box center [46, 27] width 50 height 24
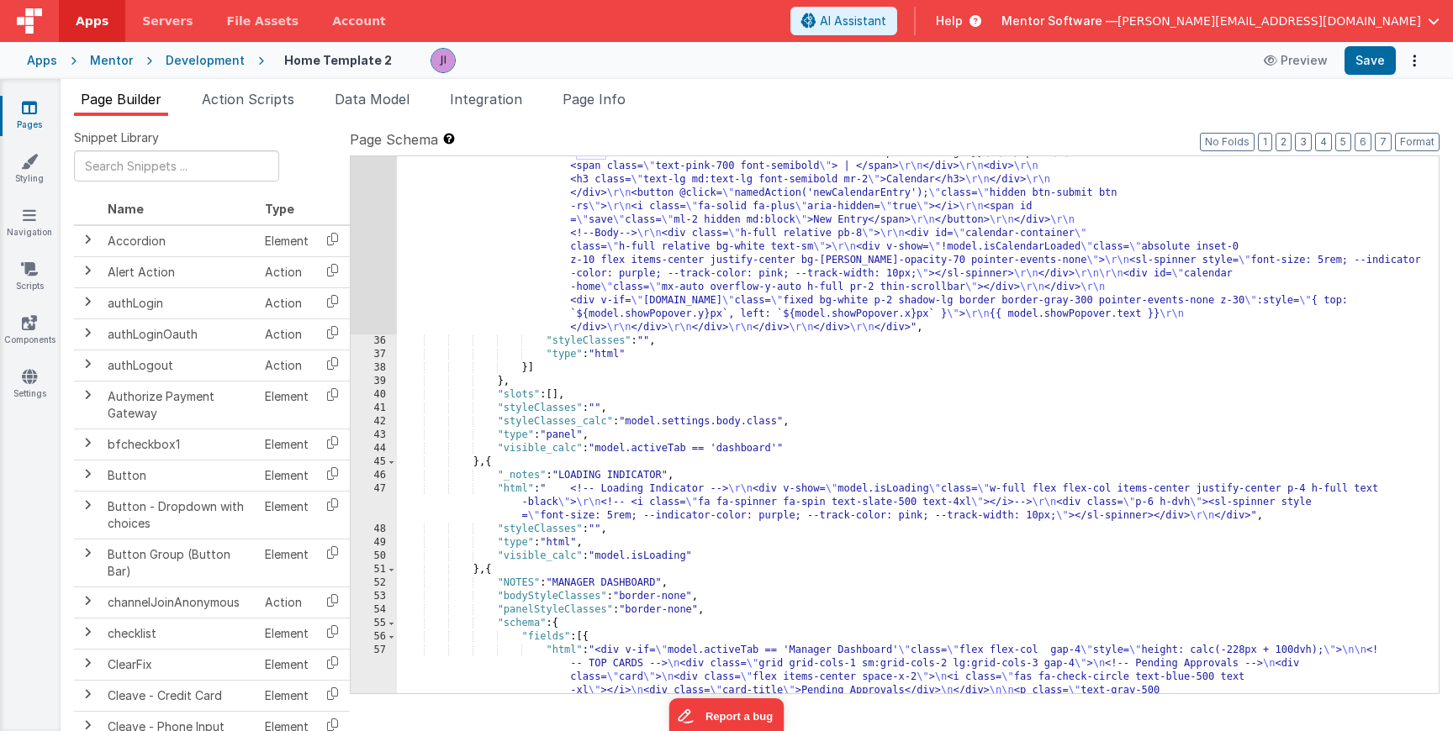
click at [567, 356] on div ""html" : " <div v-if= \" model.isLoading \" class= \" w-full flex flex-col item…" at bounding box center [911, 280] width 1029 height 2663
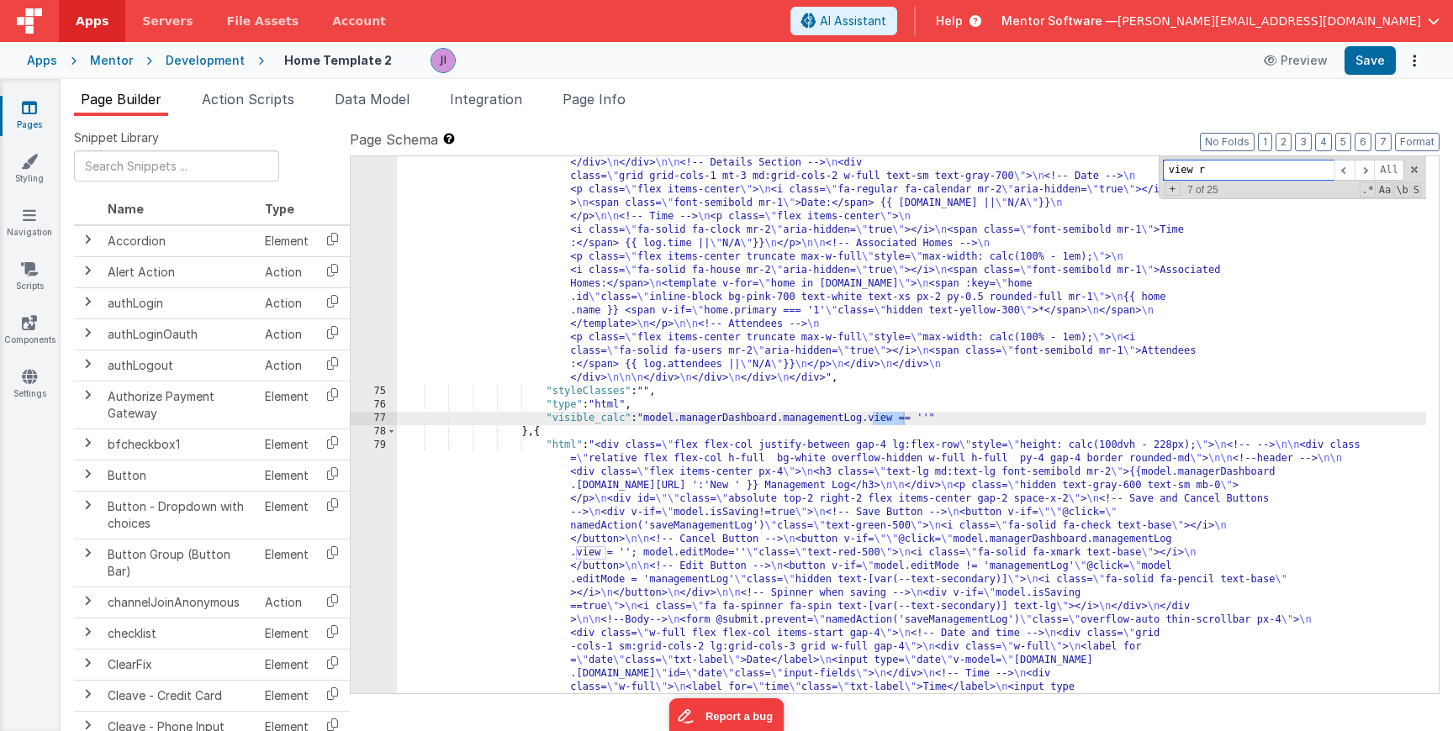
scroll to position [6469, 0]
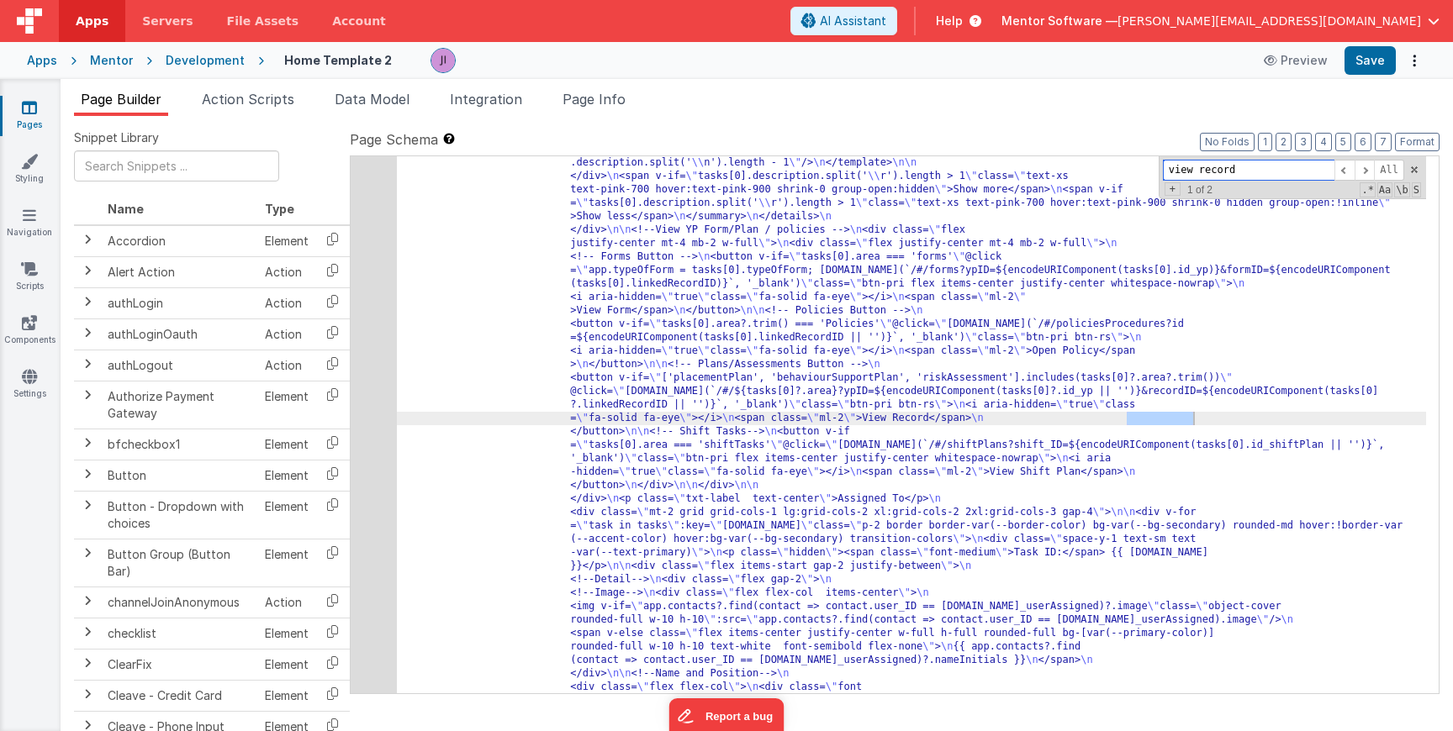
type input "view record"
click at [371, 421] on div "96" at bounding box center [374, 418] width 46 height 2973
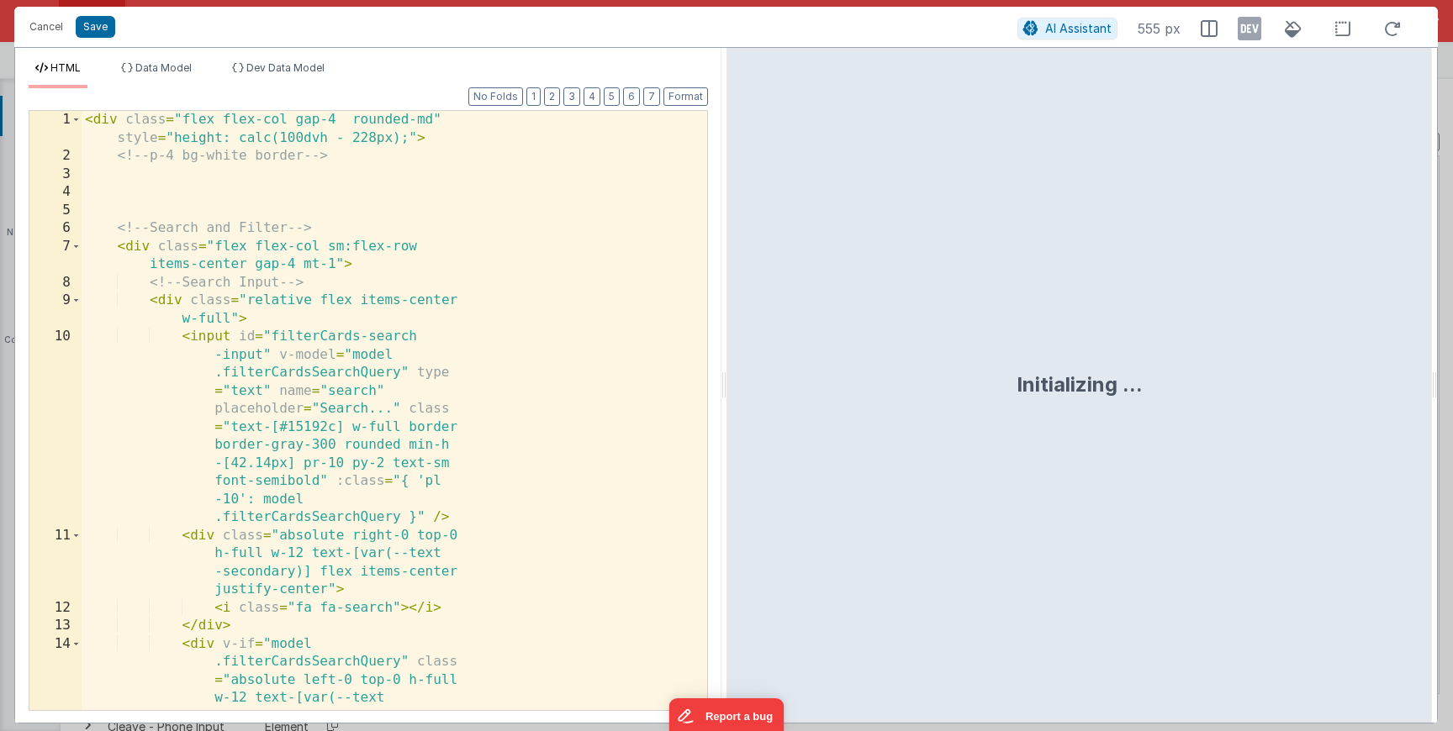
click at [371, 421] on div "< div class = "flex flex-col gap-4 rounded-md" style = "height: calc(100dvh - 2…" at bounding box center [388, 501] width 613 height 780
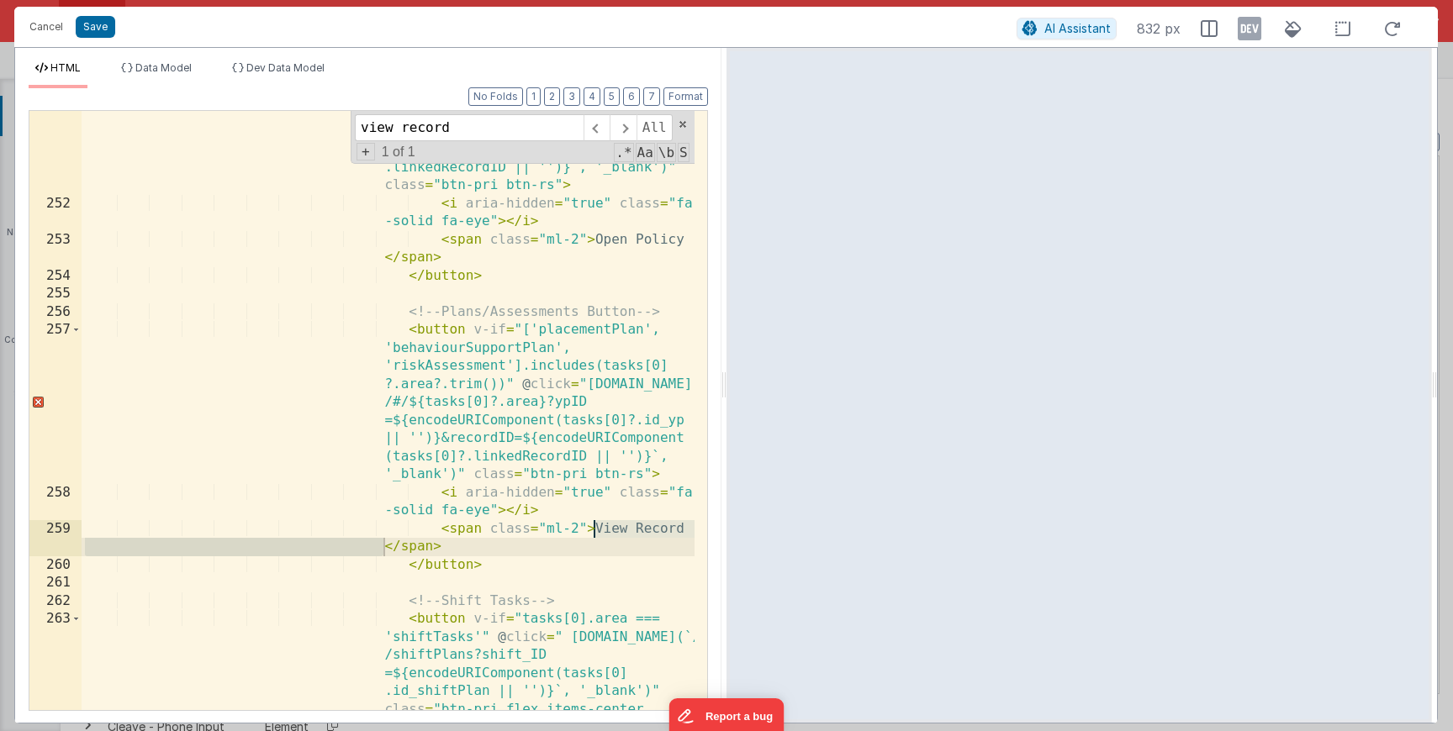
scroll to position [6652, 0]
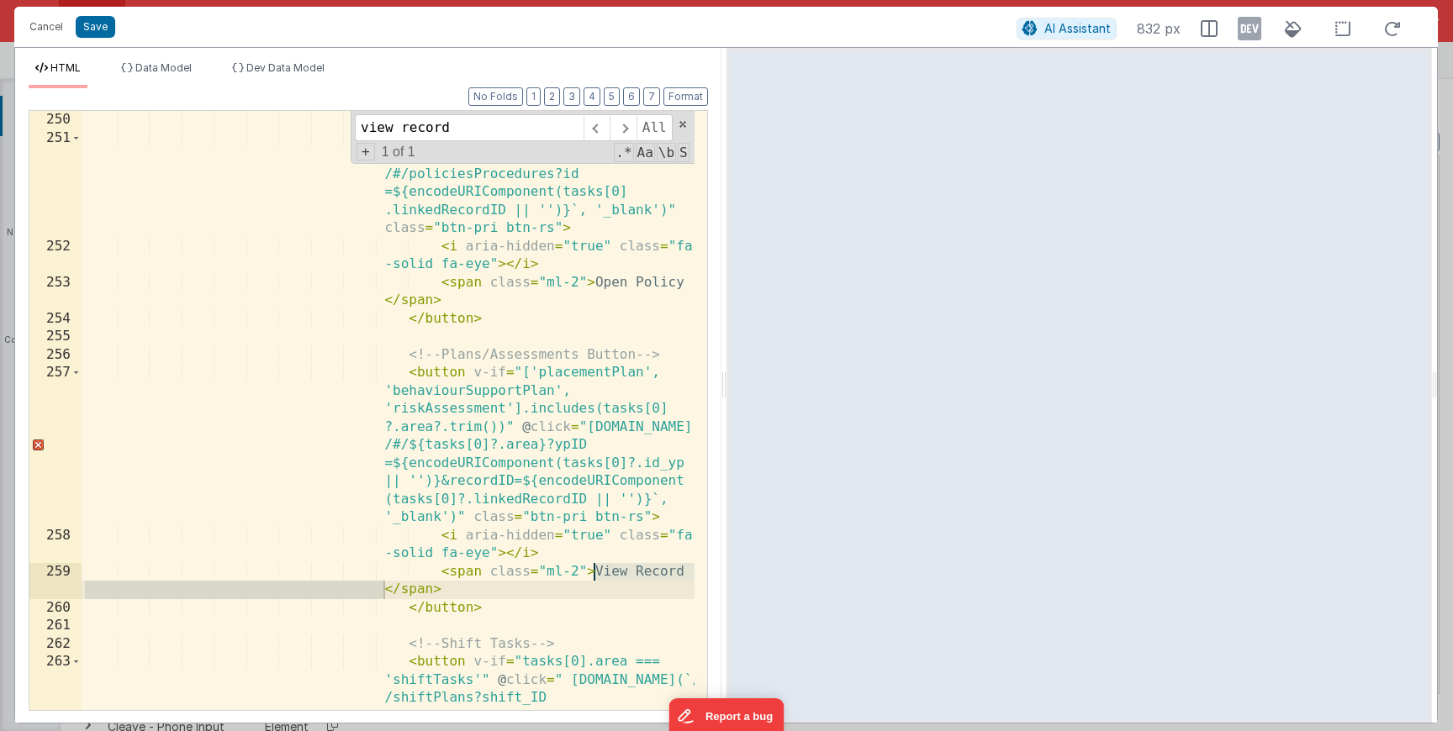
type input "view record"
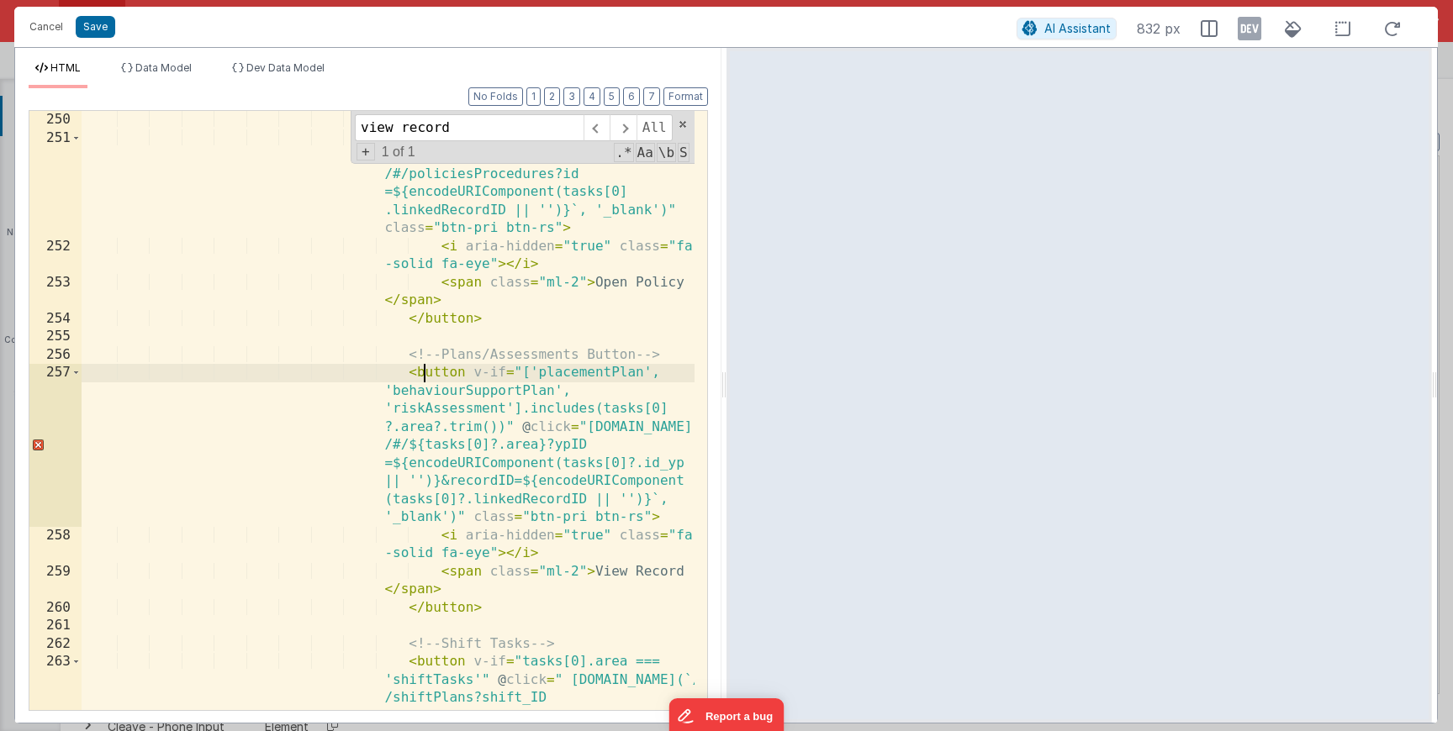
click at [427, 372] on div "<!-- Policies Button --> < button v-if = "tasks[0].area?.trim() === 'Policies'"…" at bounding box center [388, 483] width 613 height 744
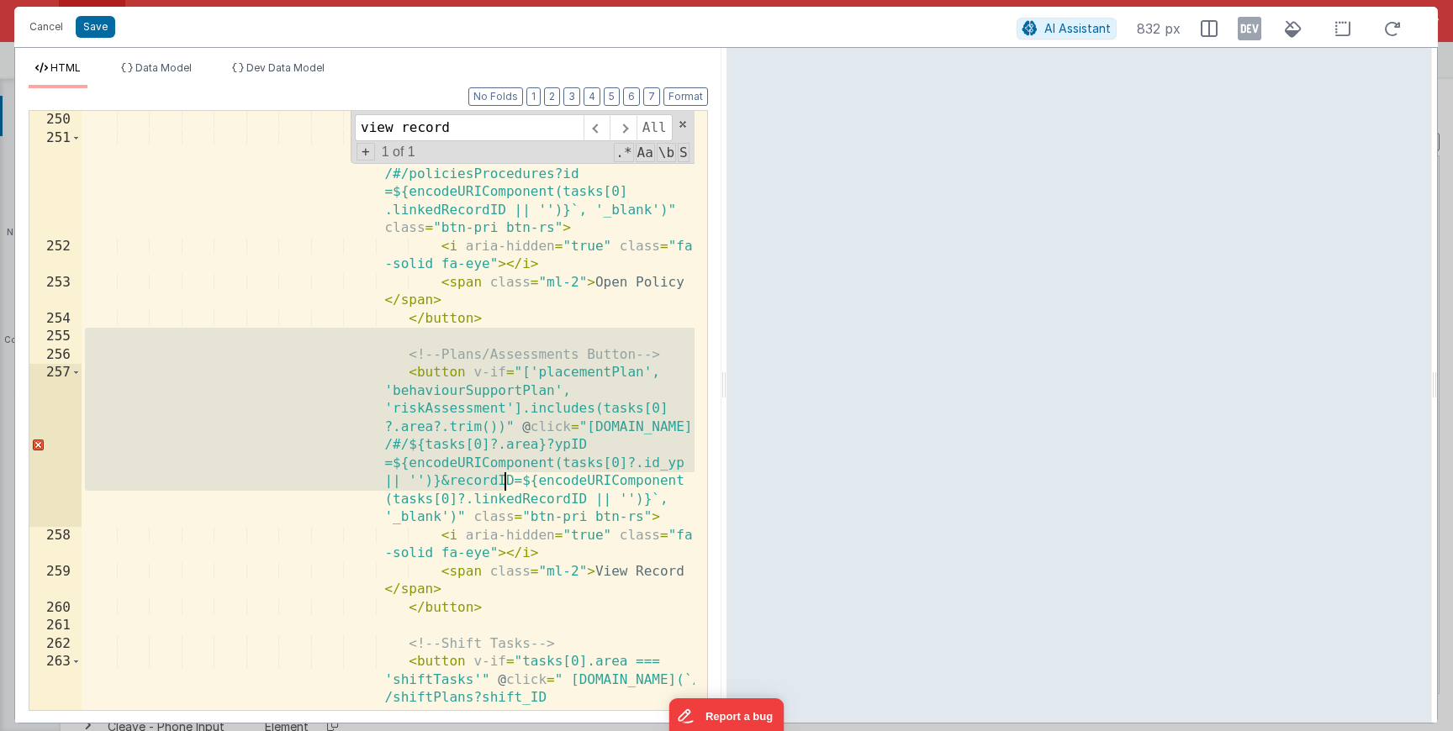
drag, startPoint x: 400, startPoint y: 346, endPoint x: 504, endPoint y: 481, distance: 170.3
click at [504, 482] on div "<!-- Policies Button --> < button v-if = "tasks[0].area?.trim() === 'Policies'"…" at bounding box center [388, 483] width 613 height 744
click at [504, 481] on div "<!-- Policies Button --> < button v-if = "tasks[0].area?.trim() === 'Policies'"…" at bounding box center [388, 483] width 613 height 744
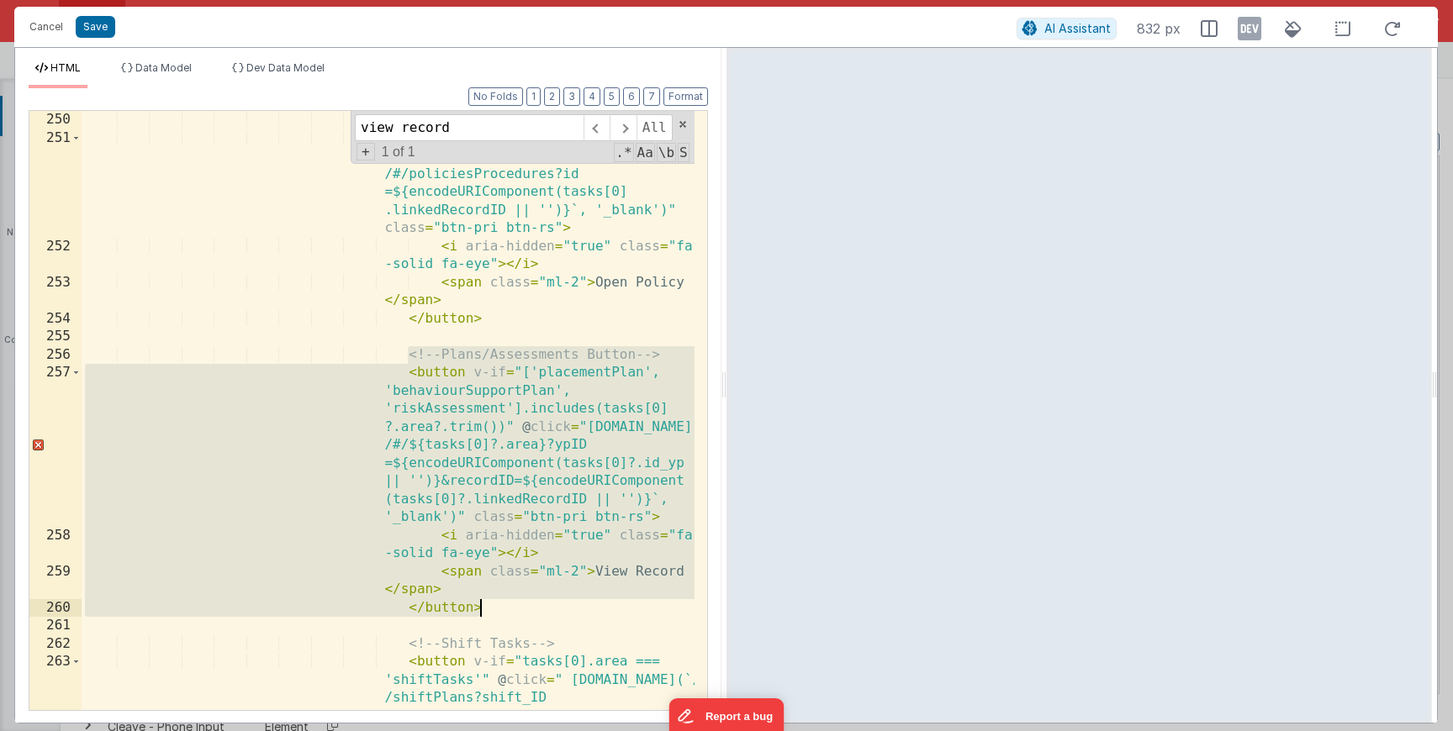
drag, startPoint x: 405, startPoint y: 354, endPoint x: 520, endPoint y: 607, distance: 278.0
click at [520, 607] on div "<!-- Policies Button --> < button v-if = "tasks[0].area?.trim() === 'Policies'"…" at bounding box center [388, 483] width 613 height 744
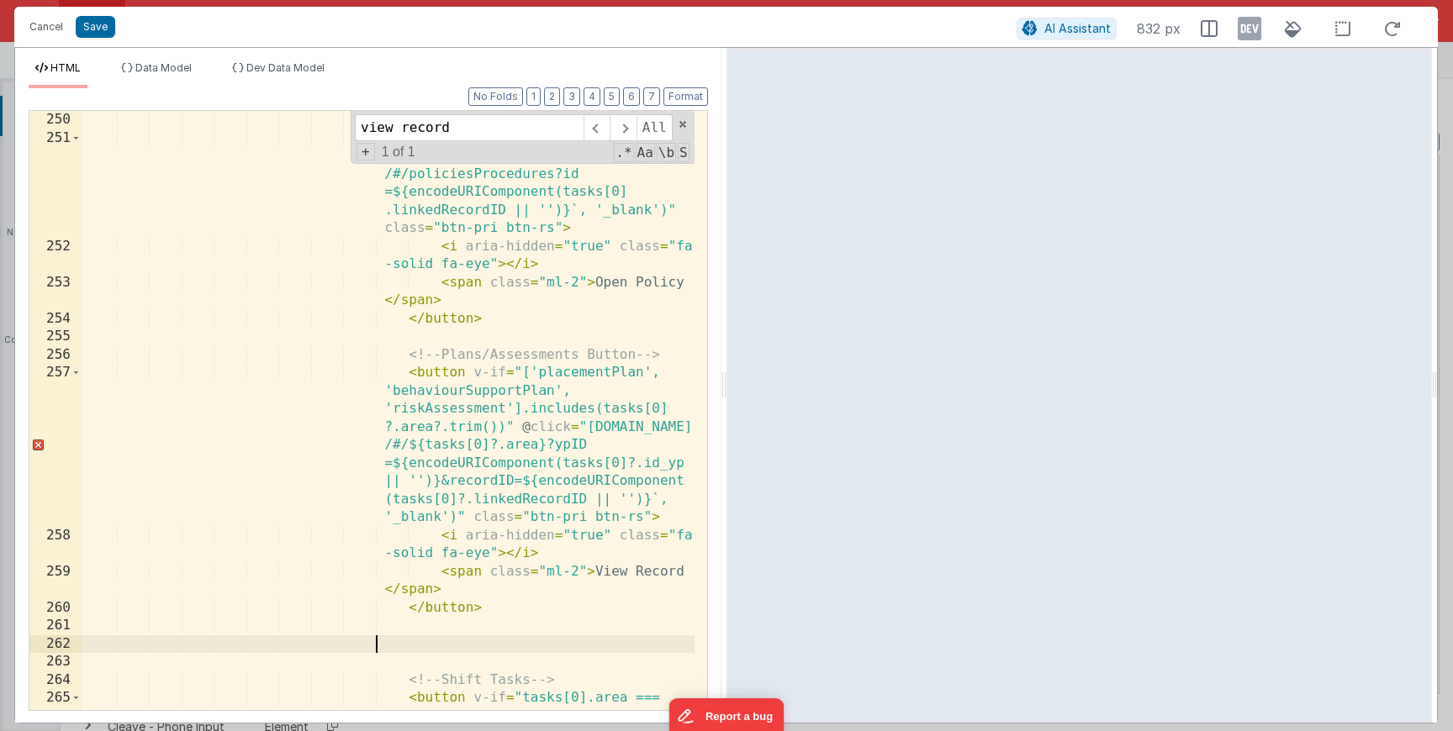
paste textarea
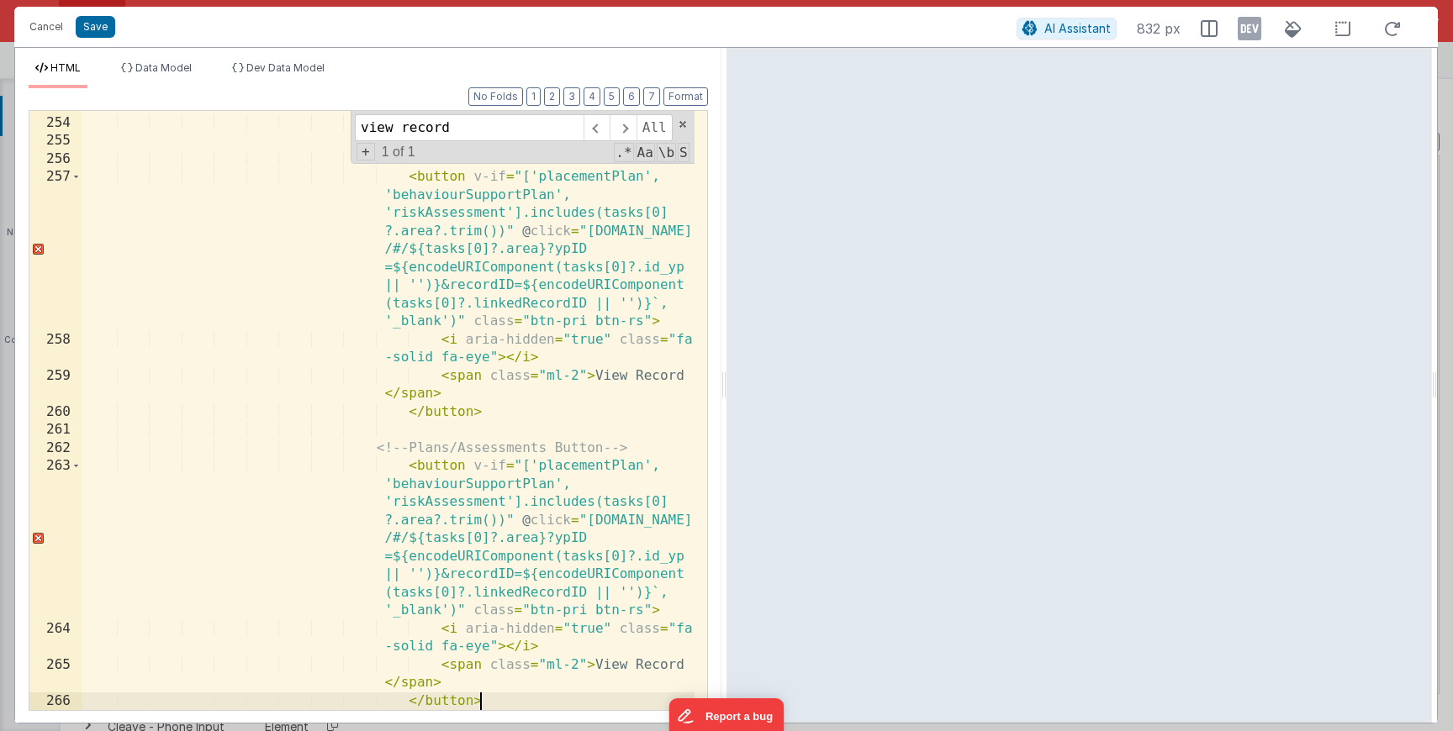
scroll to position [6884, 0]
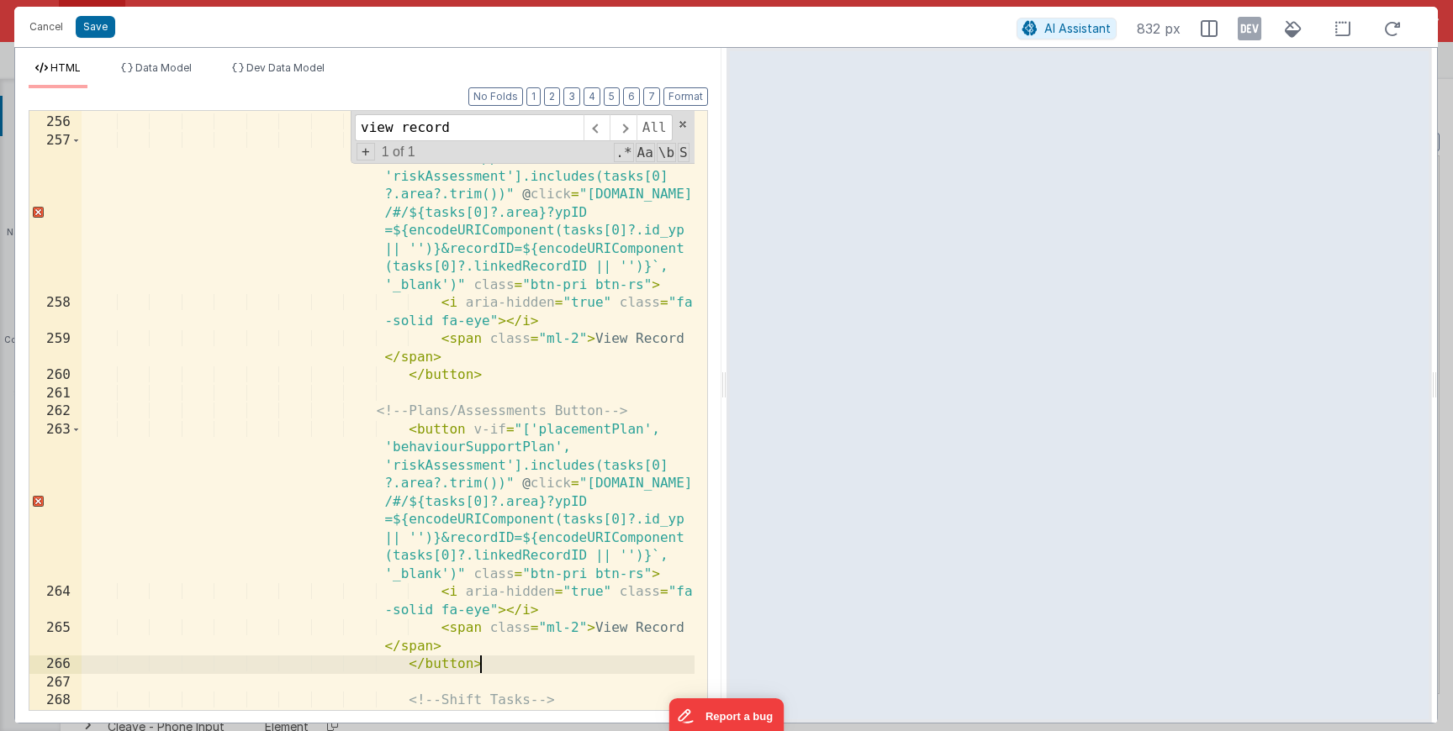
click at [665, 632] on div "<!-- Plans/Assessments Button --> < button v-if = "['placementPlan', 'behaviour…" at bounding box center [388, 468] width 613 height 744
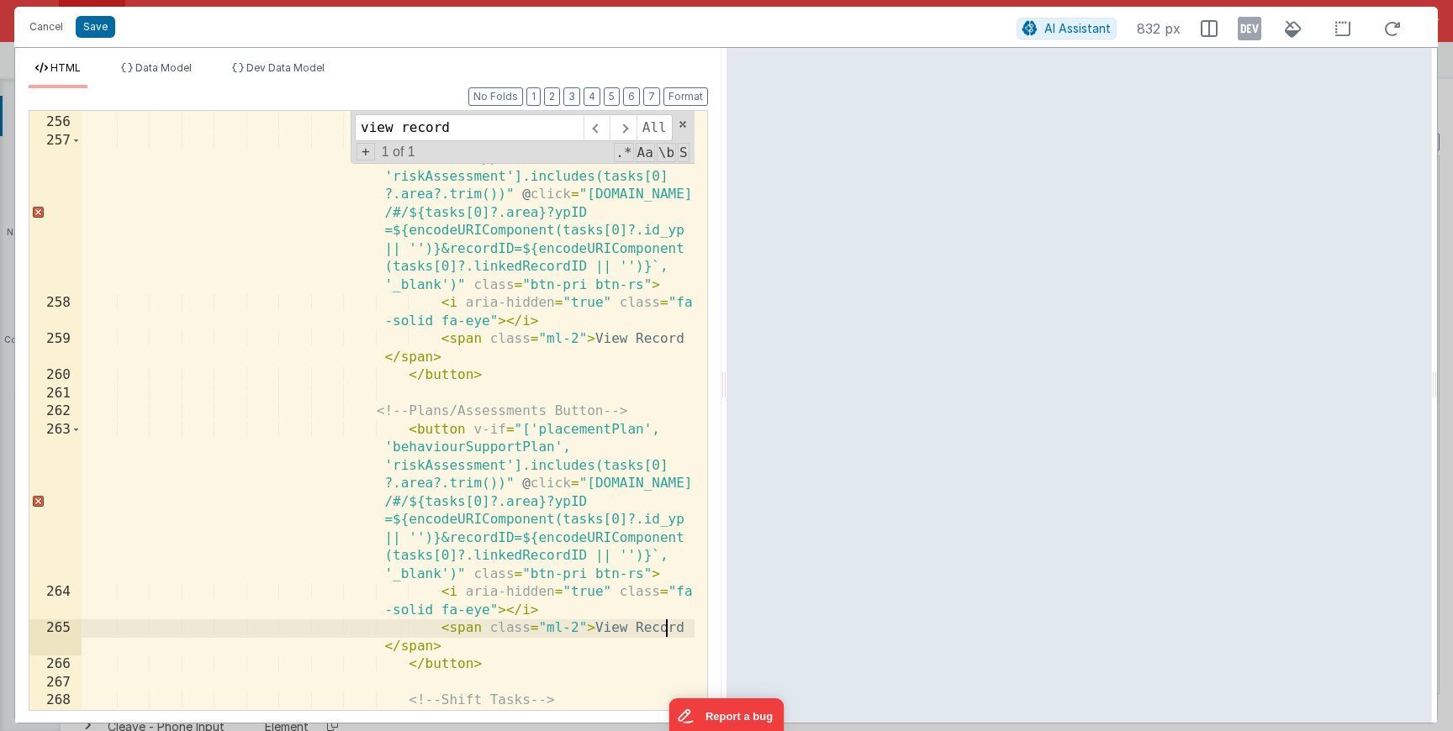
click at [665, 632] on div "<!-- Plans/Assessments Button --> < button v-if = "['placementPlan', 'behaviour…" at bounding box center [388, 468] width 613 height 744
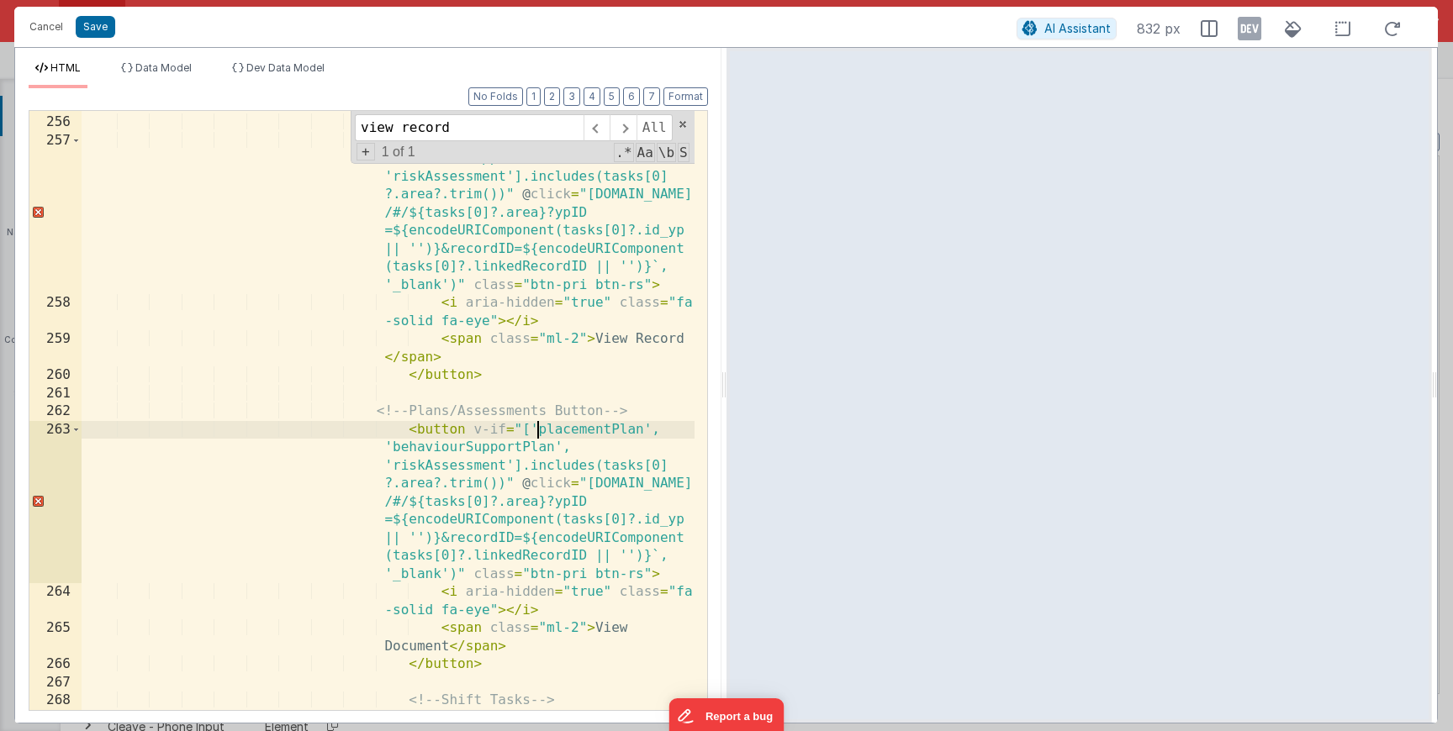
click at [537, 426] on div "<!-- Plans/Assessments Button --> < button v-if = "['placementPlan', 'behaviour…" at bounding box center [388, 468] width 613 height 744
click at [643, 432] on div "<!-- Plans/Assessments Button --> < button v-if = "['placementPlan', 'behaviour…" at bounding box center [388, 468] width 613 height 744
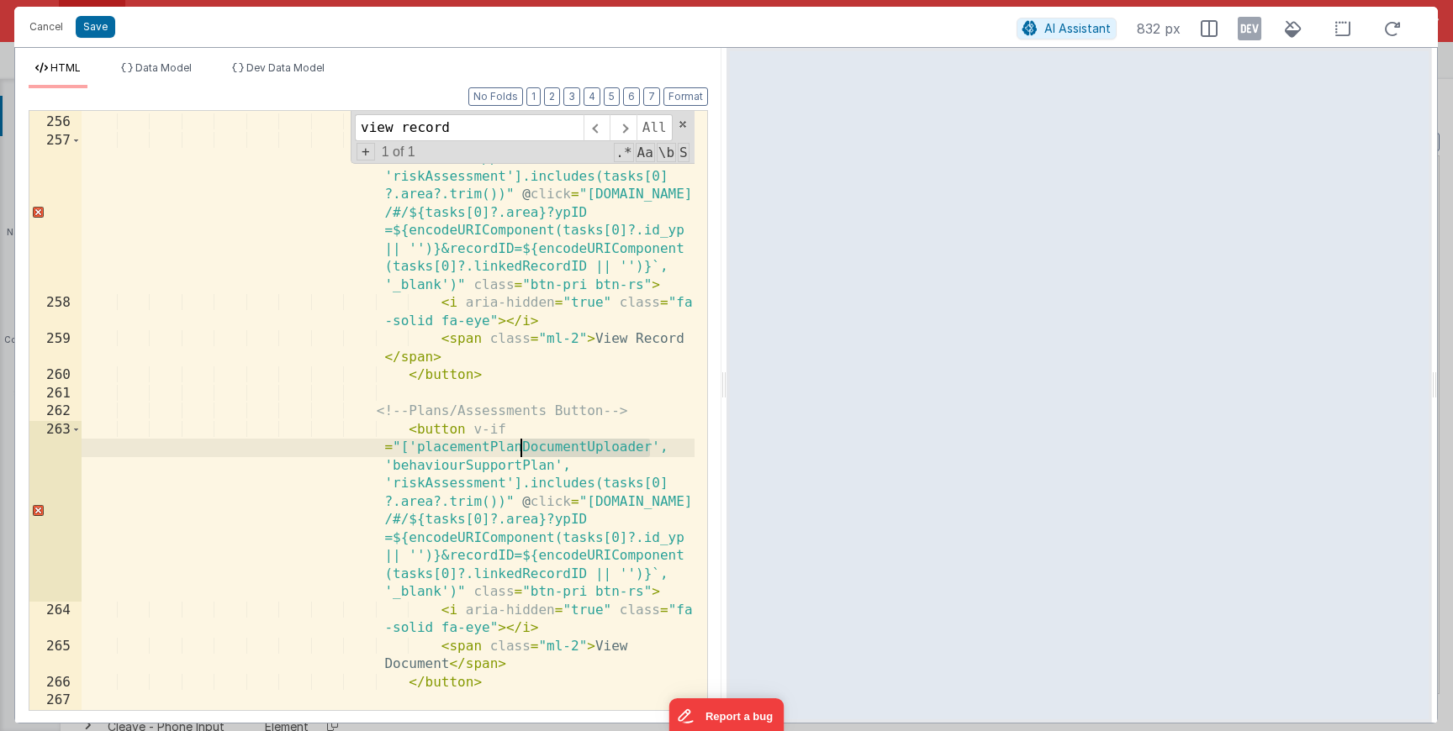
drag, startPoint x: 651, startPoint y: 447, endPoint x: 520, endPoint y: 441, distance: 130.5
click at [520, 441] on div "<!-- Plans/Assessments Button --> < button v-if = "['placementPlan', 'behaviour…" at bounding box center [388, 414] width 613 height 636
click at [553, 468] on div "<!-- Plans/Assessments Button --> < button v-if = "['placementPlan', 'behaviour…" at bounding box center [388, 414] width 613 height 636
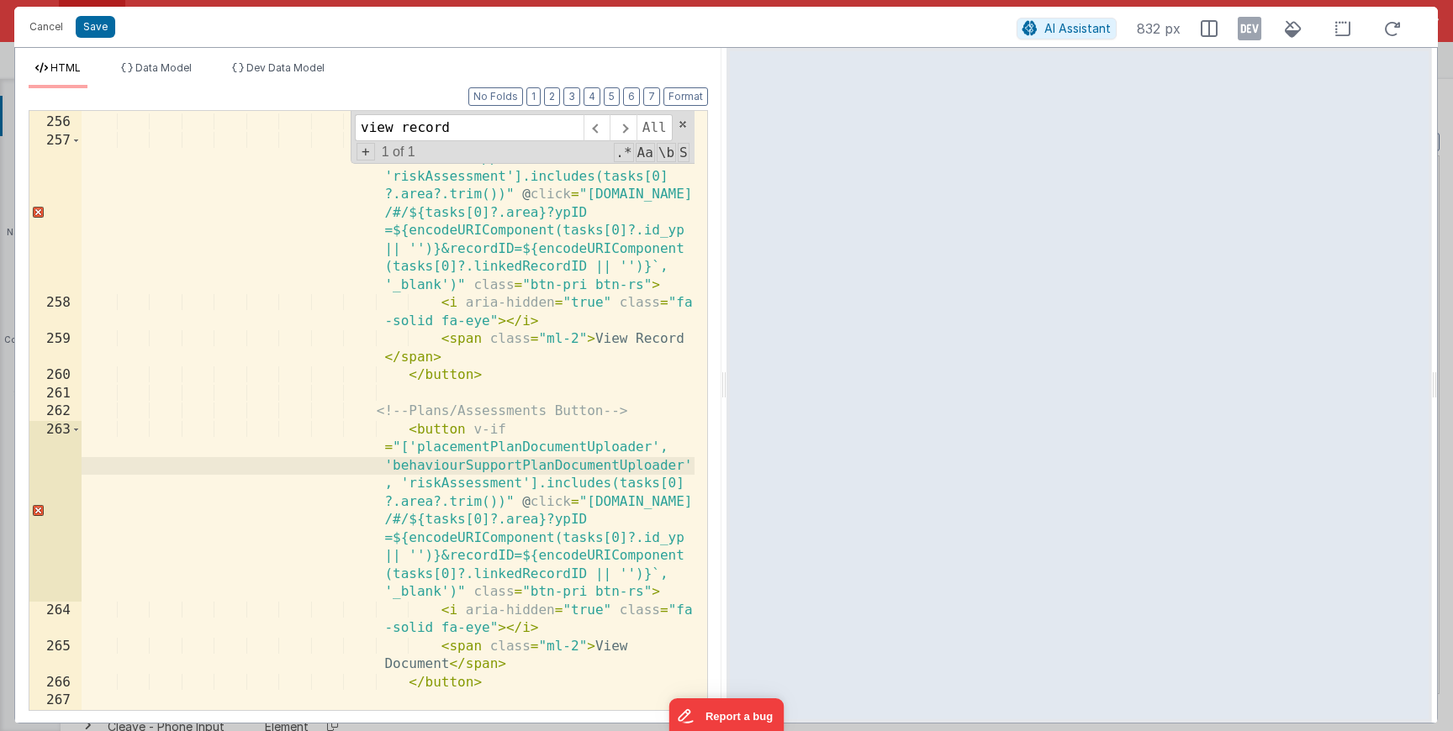
click at [517, 485] on div "<!-- Plans/Assessments Button --> < button v-if = "['placementPlan', 'behaviour…" at bounding box center [388, 414] width 613 height 636
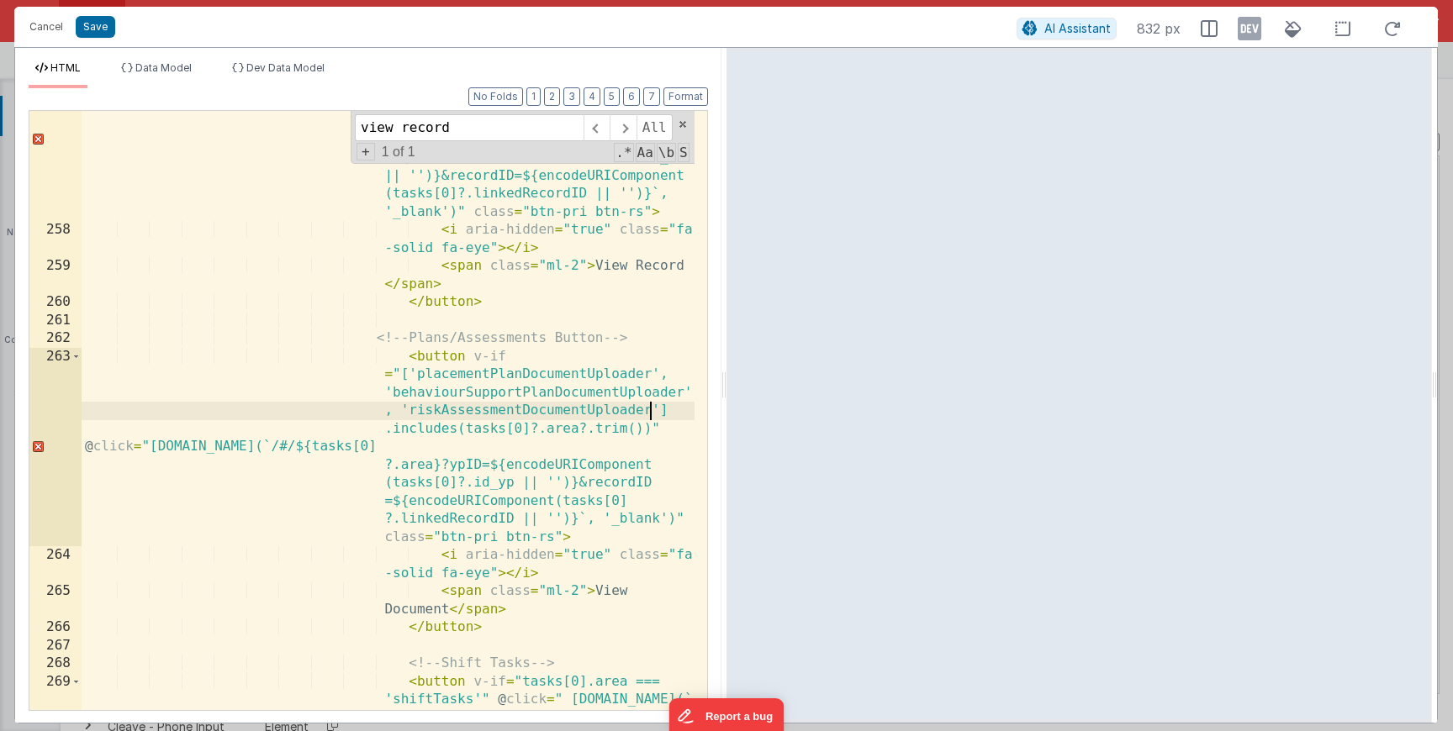
scroll to position [6965, 0]
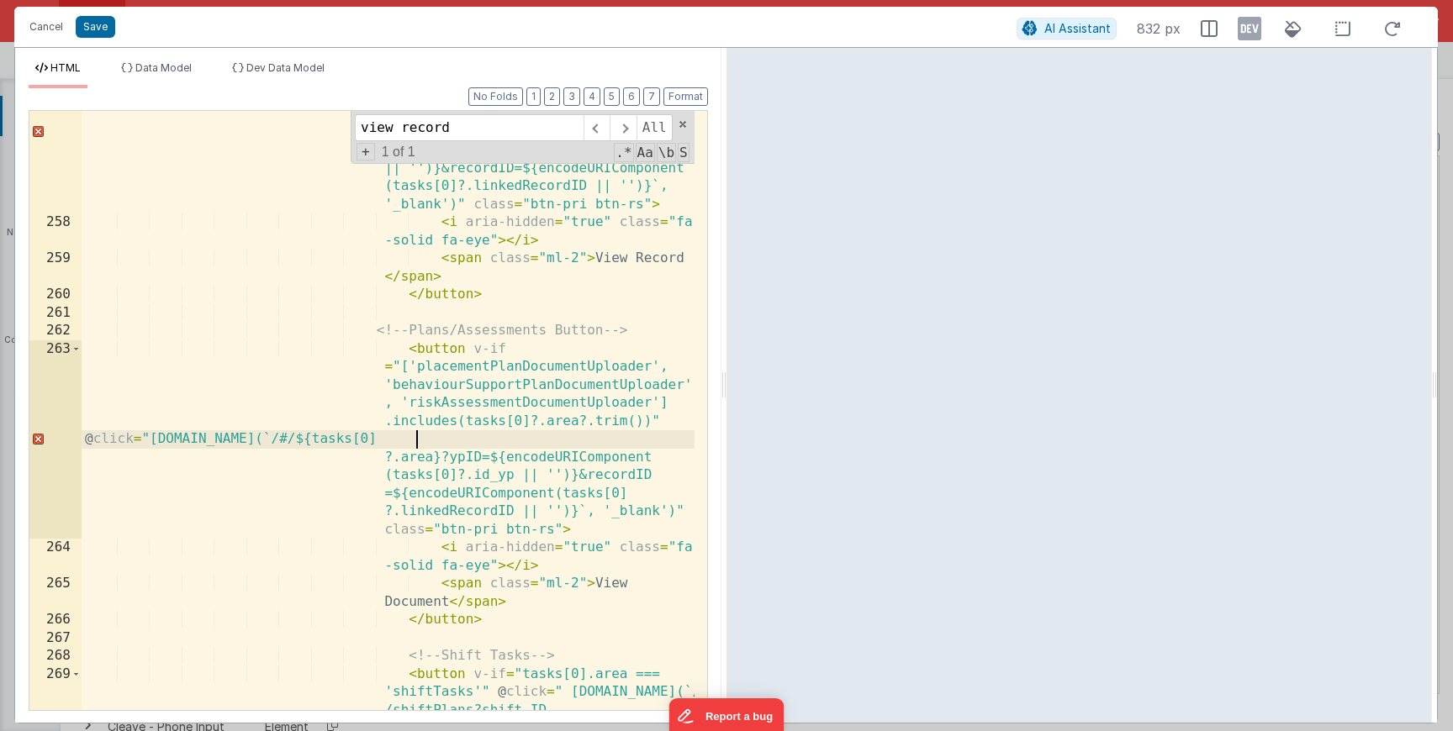
click at [414, 441] on div "< button v-if = "['placementPlan', 'behaviourSupportPlan', 'riskAssessment'].in…" at bounding box center [388, 495] width 613 height 889
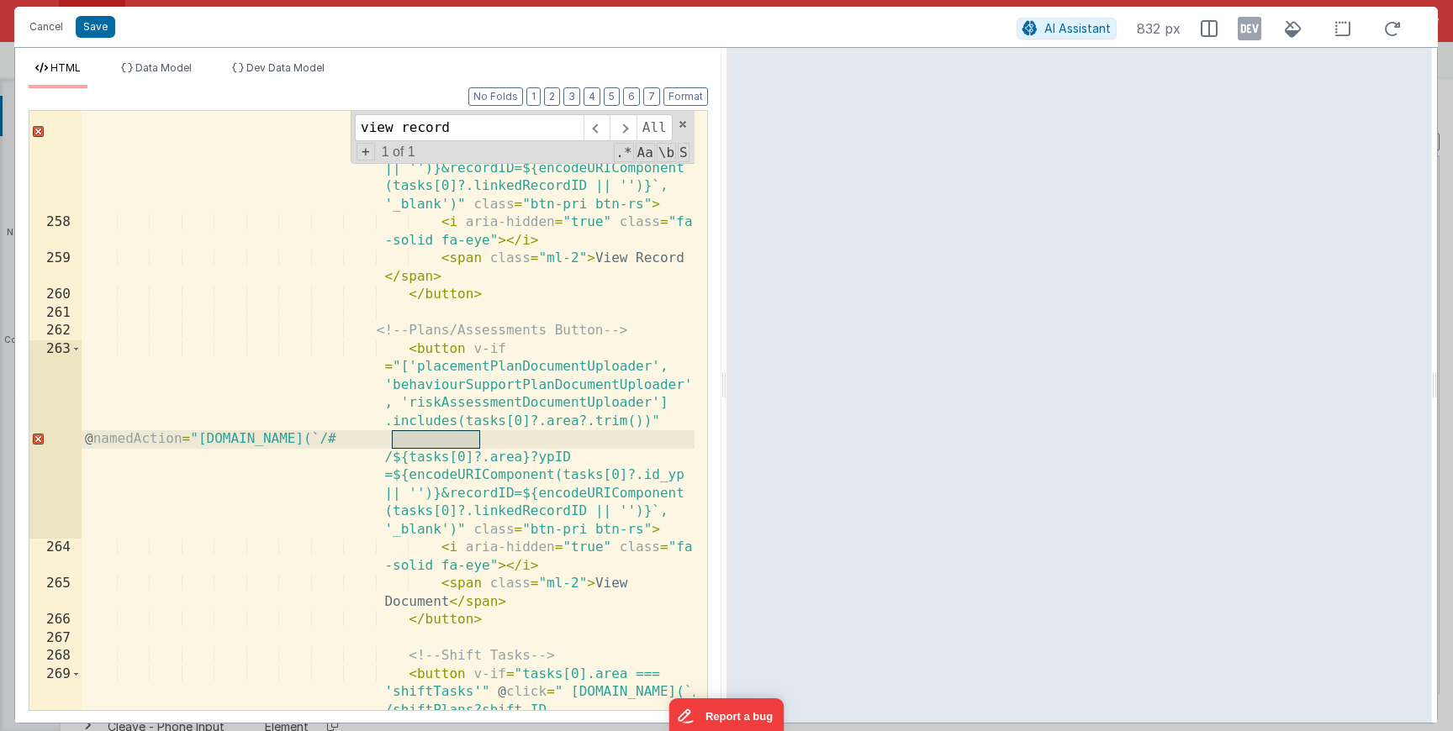
click at [456, 440] on div "< button v-if = "['placementPlan', 'behaviourSupportPlan', 'riskAssessment'].in…" at bounding box center [388, 495] width 613 height 889
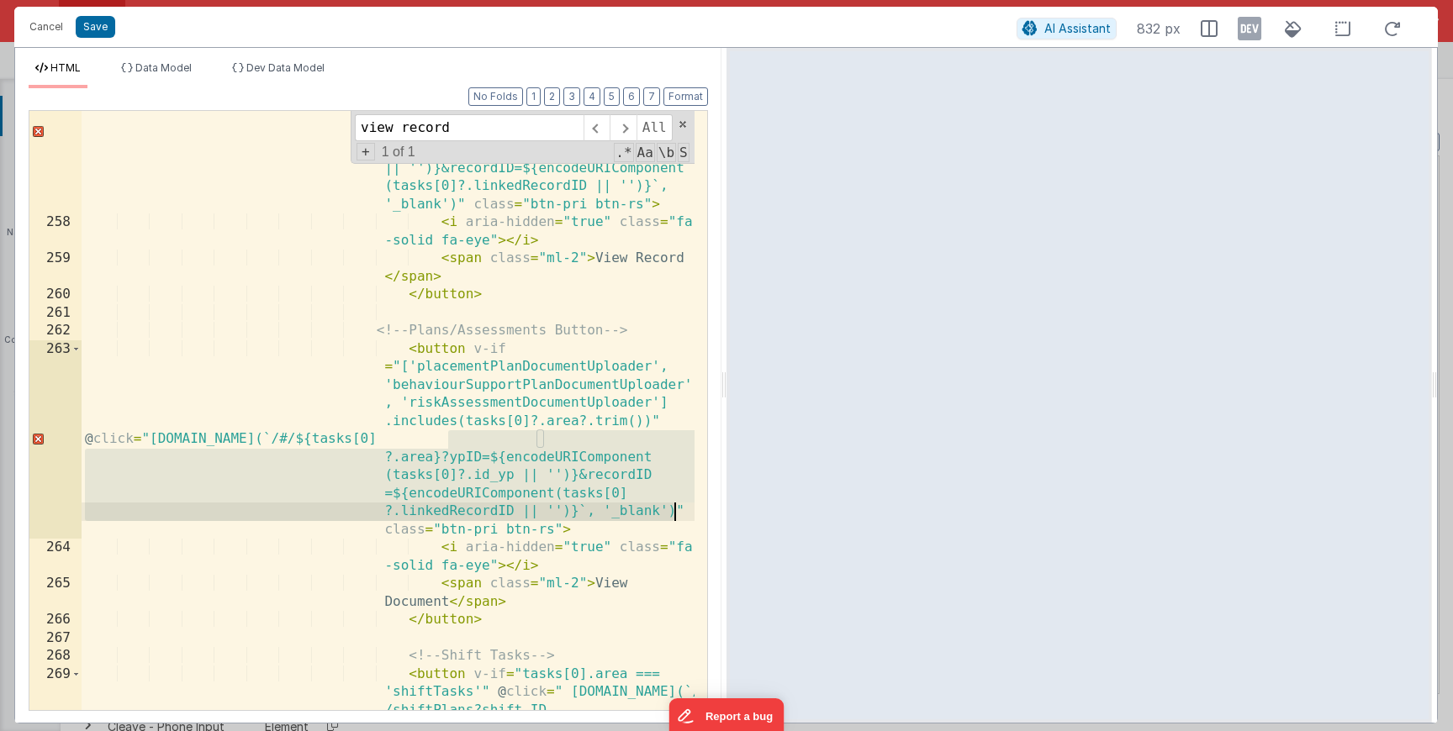
drag, startPoint x: 449, startPoint y: 441, endPoint x: 673, endPoint y: 514, distance: 235.8
click at [673, 514] on div "< button v-if = "['placementPlan', 'behaviourSupportPlan', 'riskAssessment'].in…" at bounding box center [388, 495] width 613 height 889
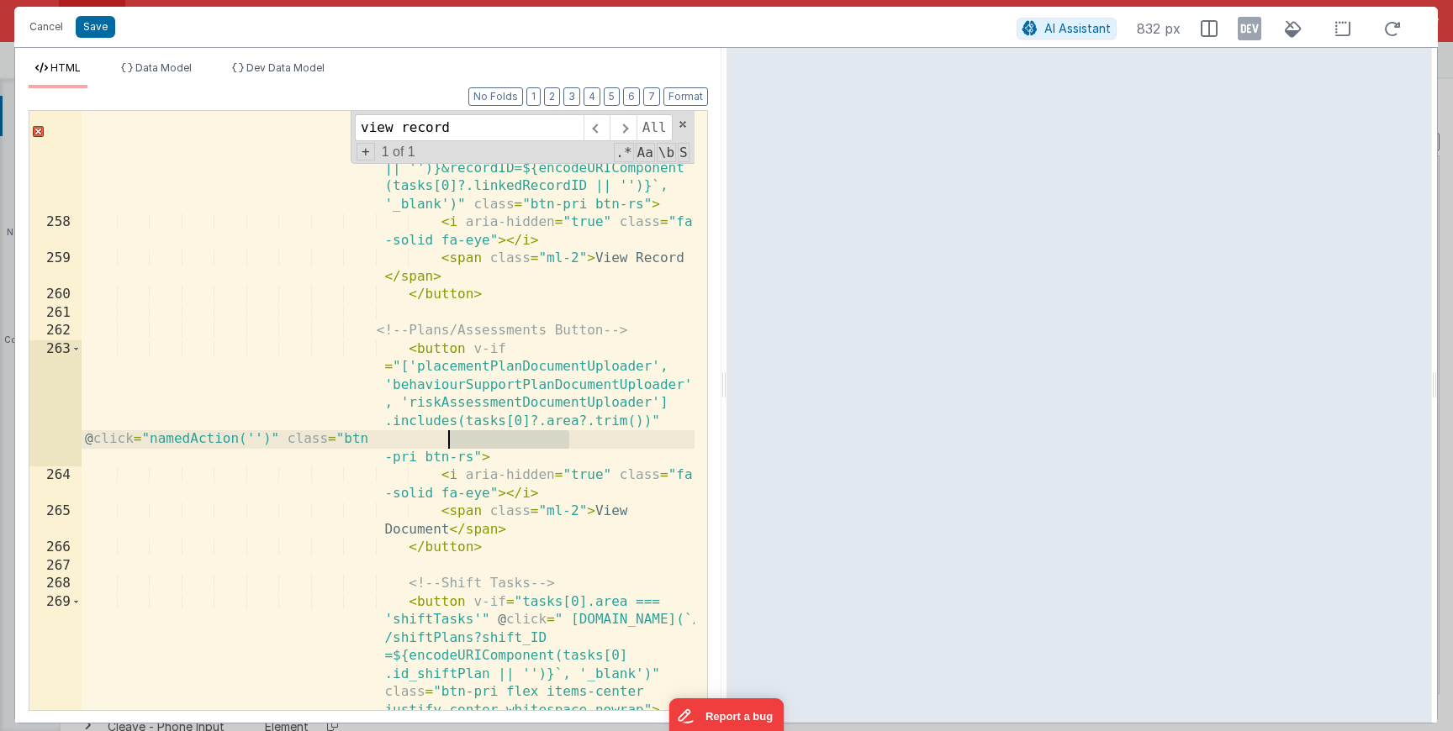
drag, startPoint x: 571, startPoint y: 443, endPoint x: 449, endPoint y: 444, distance: 121.9
click at [449, 444] on div "< button v-if = "['placementPlan', 'behaviourSupportPlan', 'riskAssessment'].in…" at bounding box center [388, 450] width 613 height 799
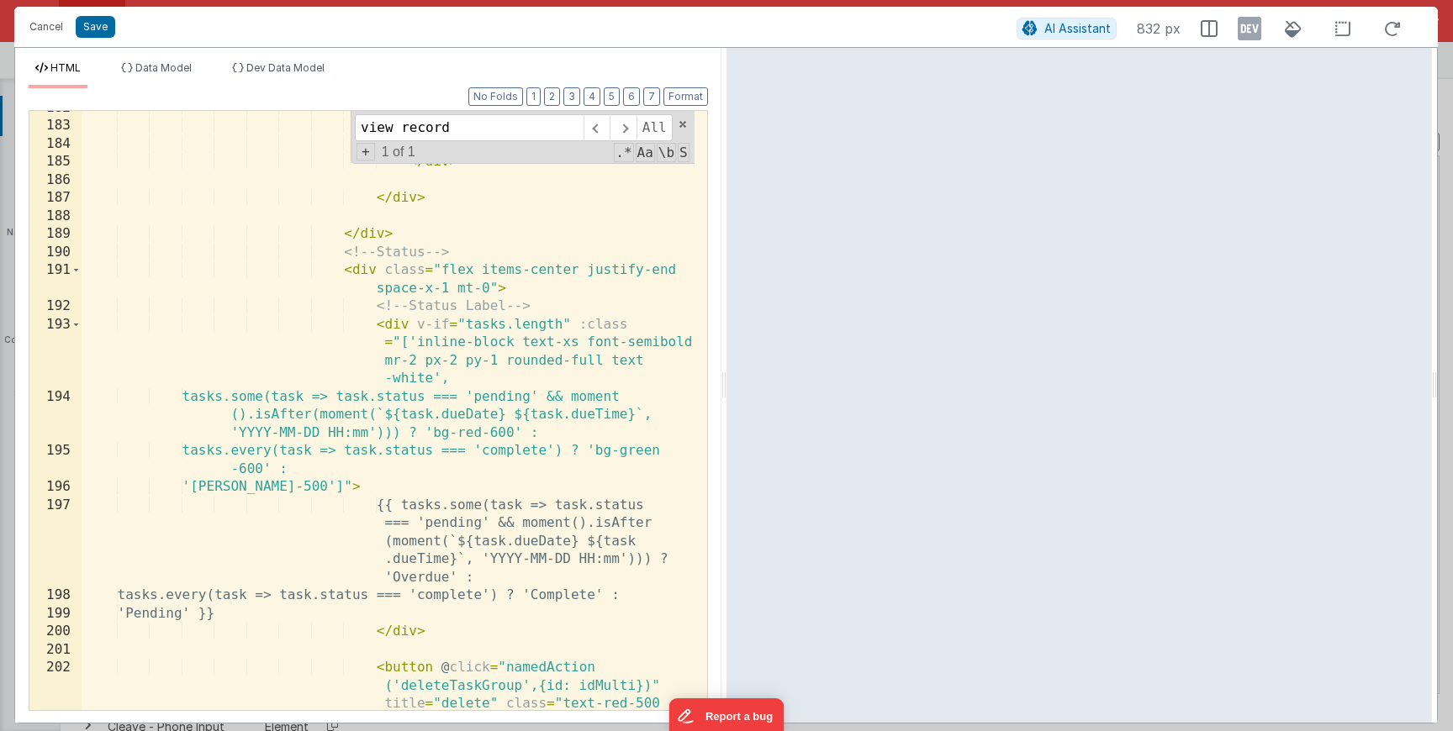
scroll to position [4314, 0]
click at [475, 436] on div "</ span > </ div > </ span > </ div > </ div > </ div > <!-- Status --> < div c…" at bounding box center [388, 462] width 613 height 726
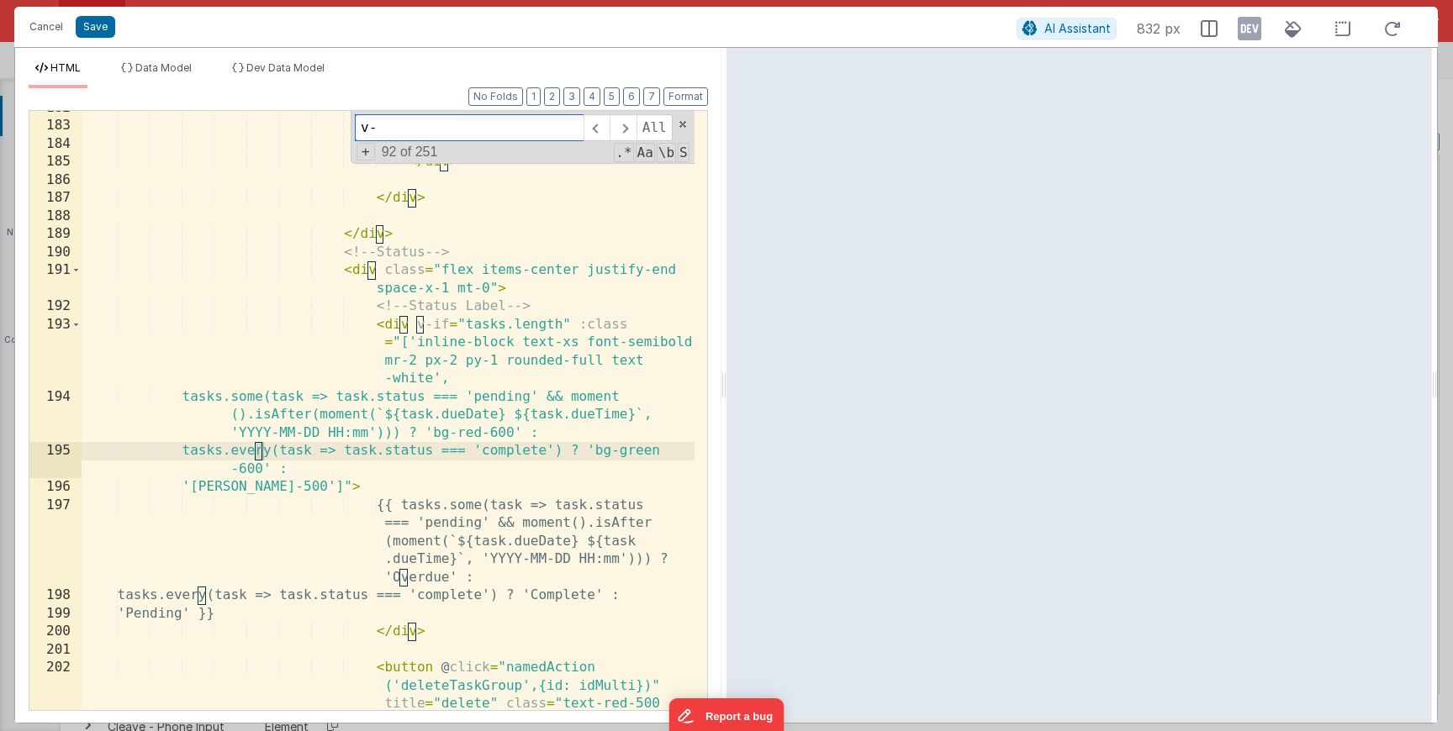
scroll to position [4978, 0]
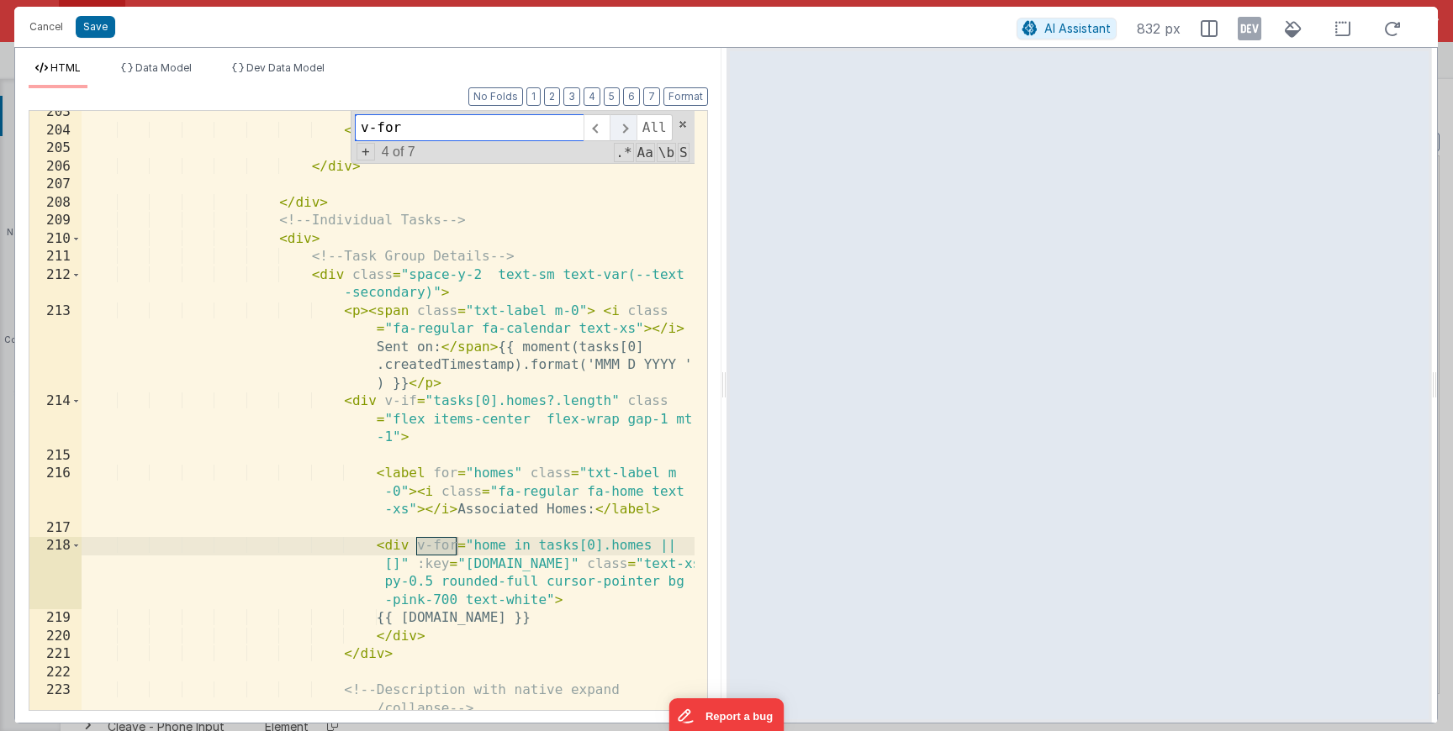
click at [629, 130] on span at bounding box center [623, 127] width 26 height 27
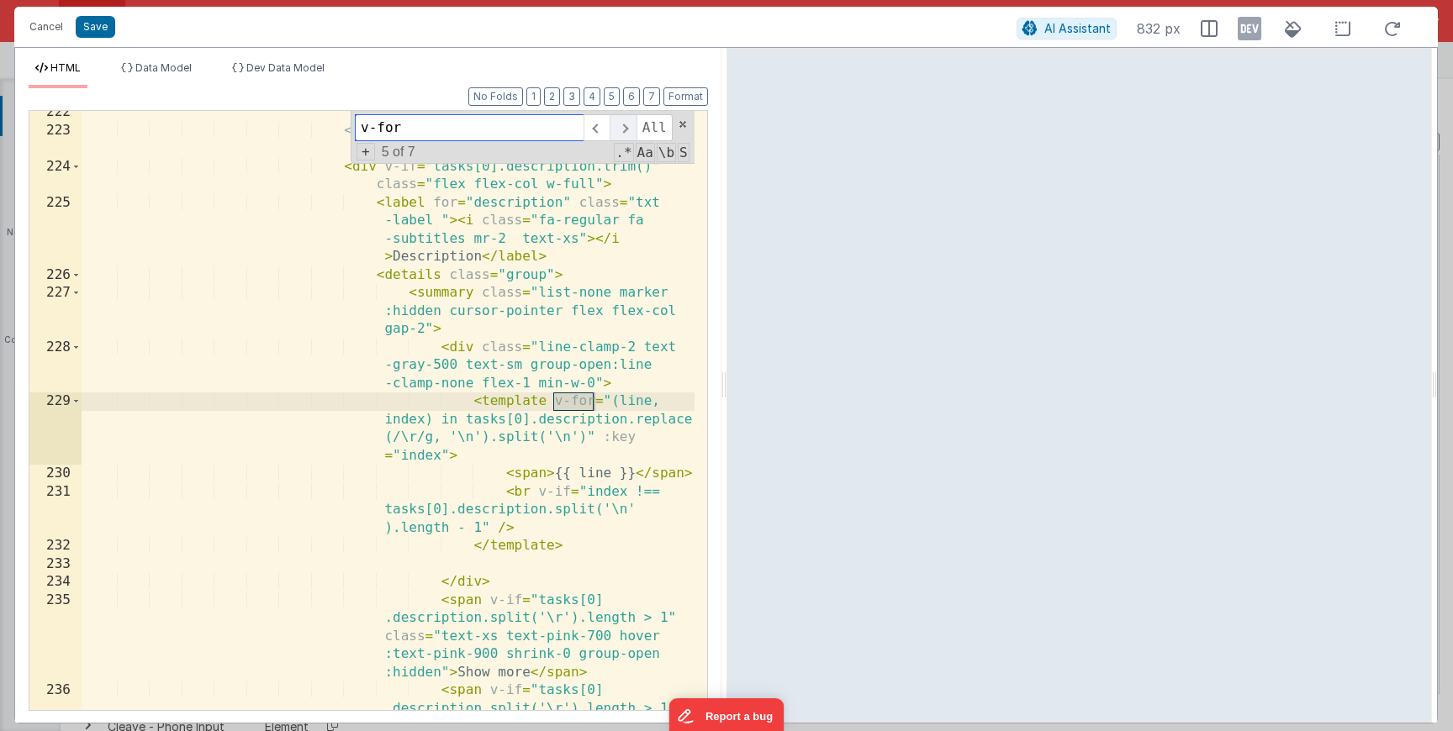
scroll to position [5539, 0]
click at [629, 130] on span at bounding box center [623, 127] width 26 height 27
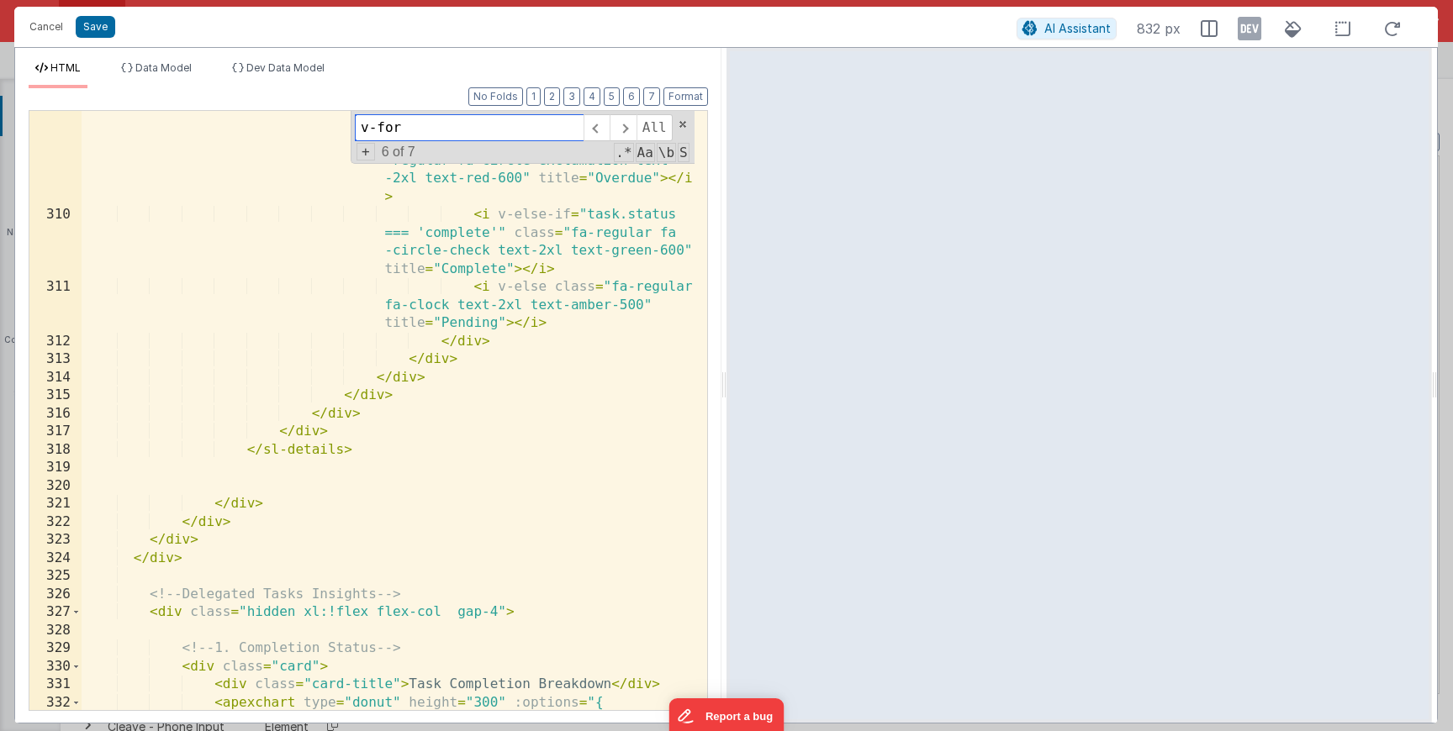
scroll to position [9154, 0]
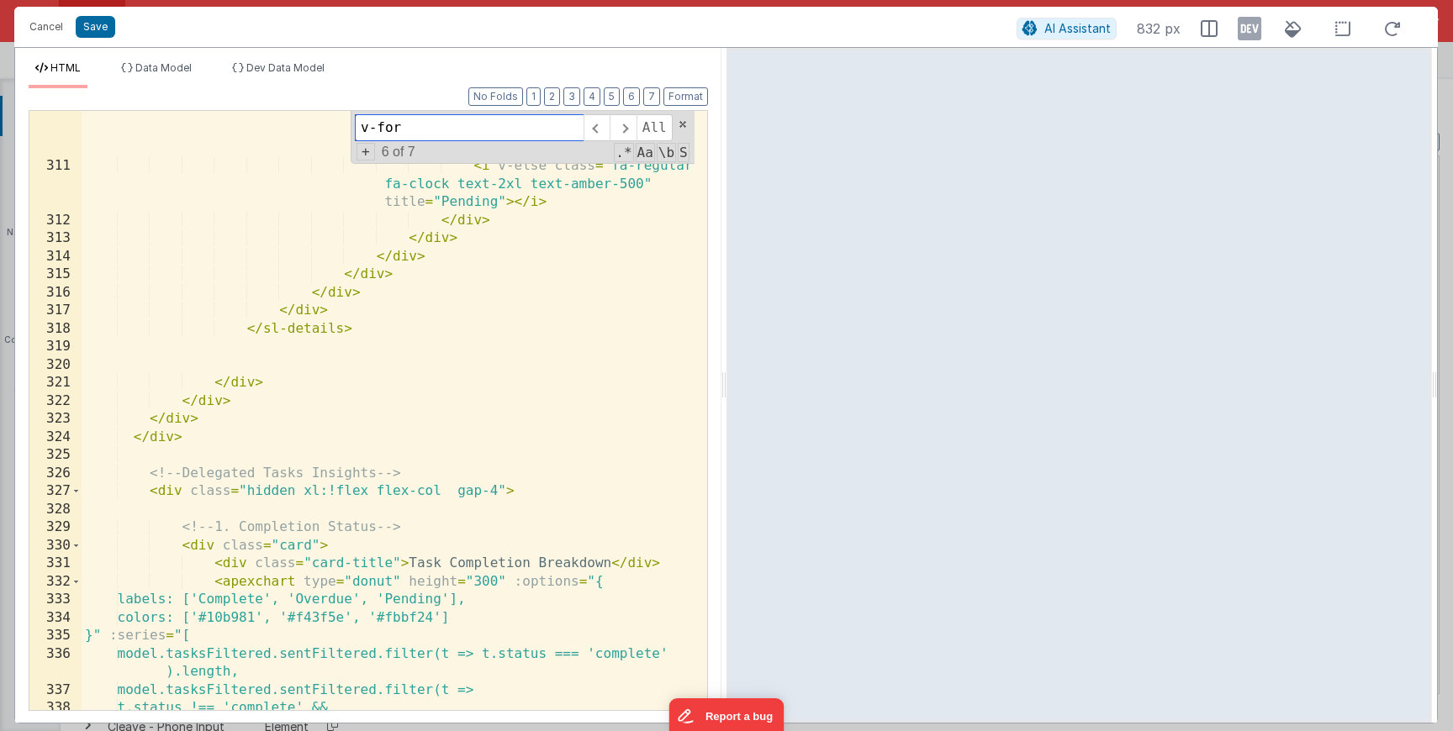
click at [403, 136] on input "v-for" at bounding box center [469, 127] width 229 height 27
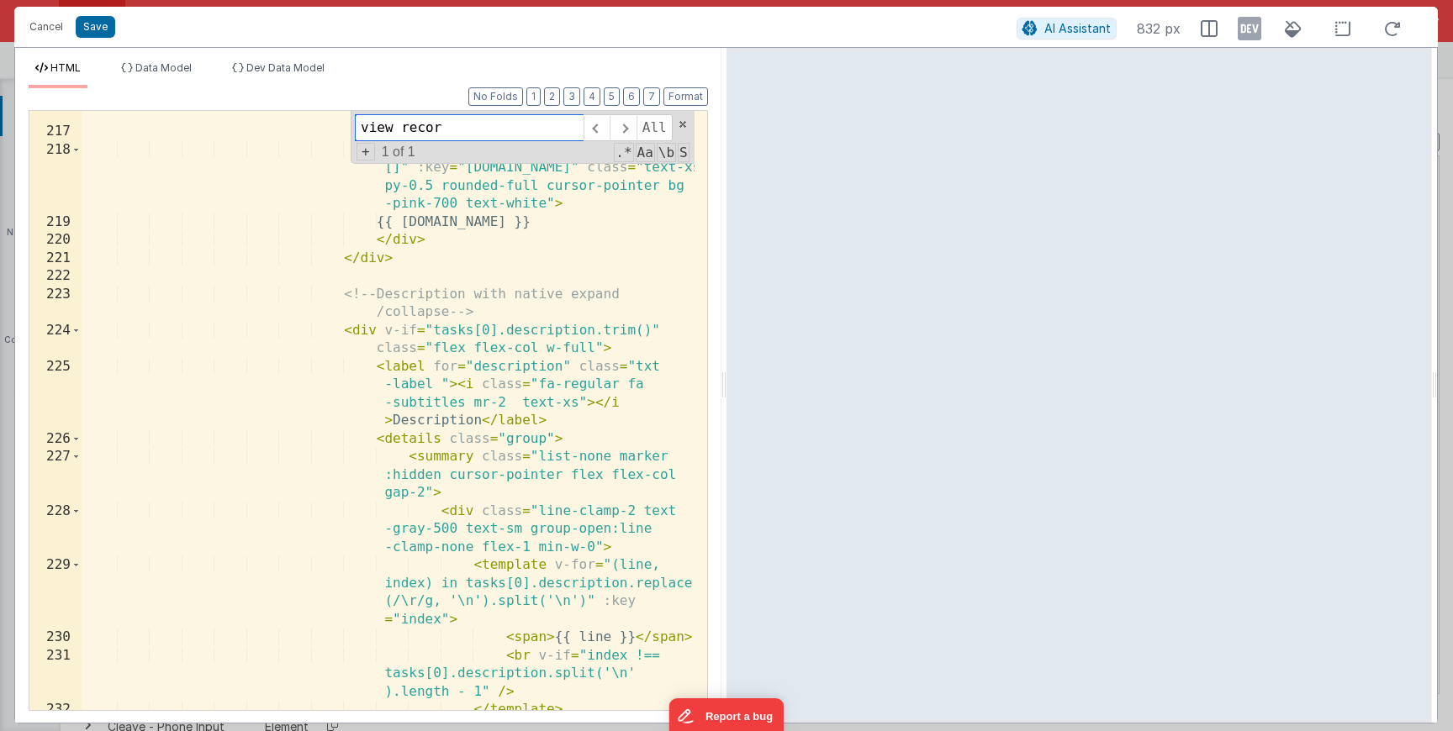
scroll to position [5411, 0]
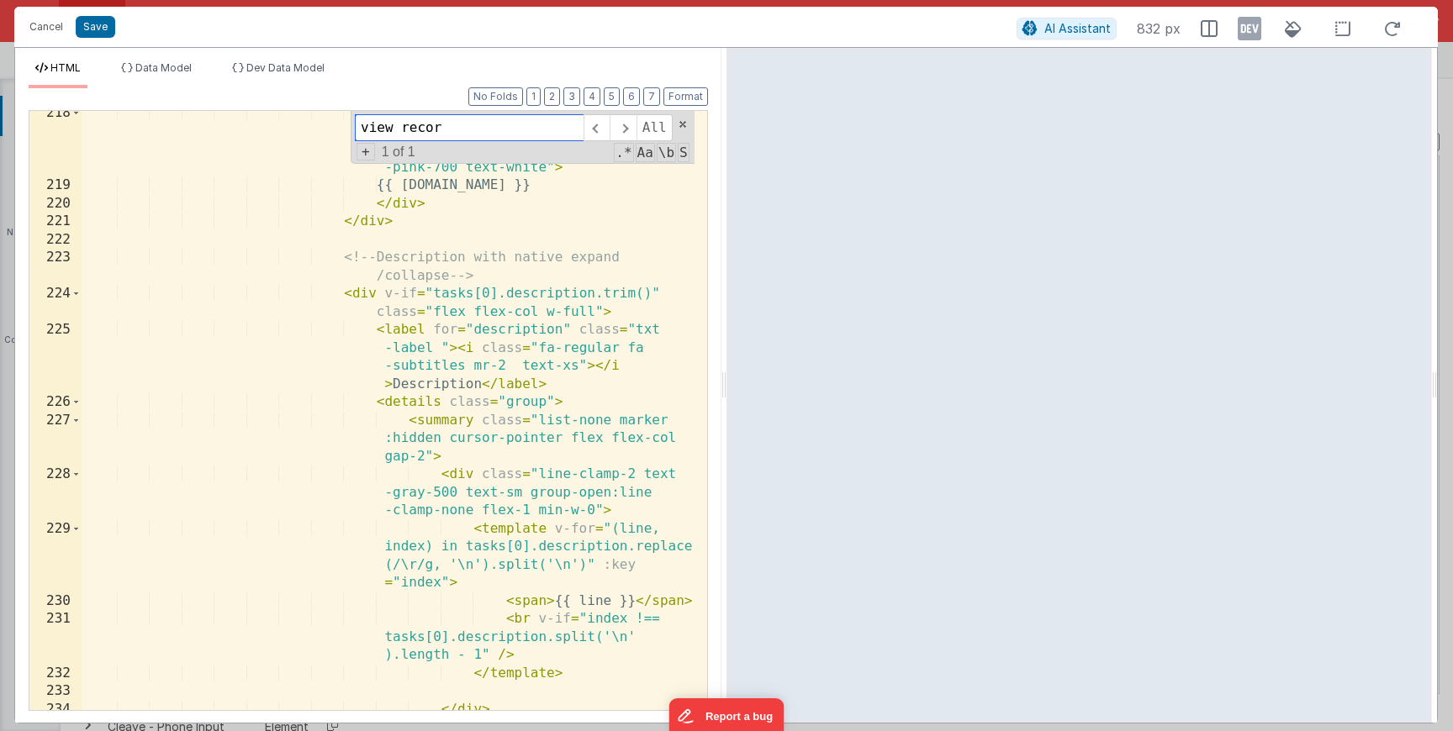
type input "view recor"
click at [451, 298] on div "< div v-for = "home in tasks[0].homes || []" :key = "home.id" class = "text-xs …" at bounding box center [388, 485] width 613 height 763
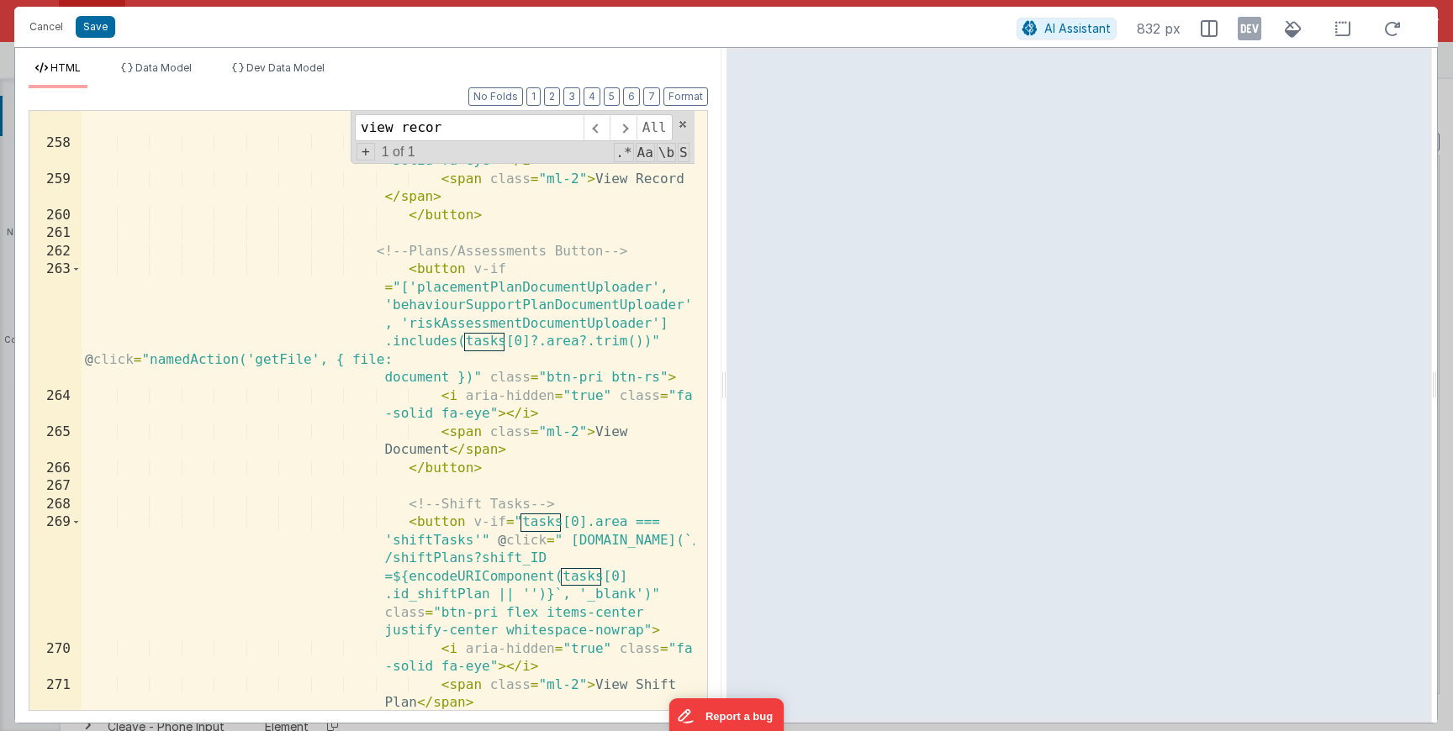
scroll to position [7048, 0]
click at [420, 382] on div "< button v-if = "['placementPlan', 'behaviourSupportPlan', 'riskAssessment'].in…" at bounding box center [388, 358] width 613 height 780
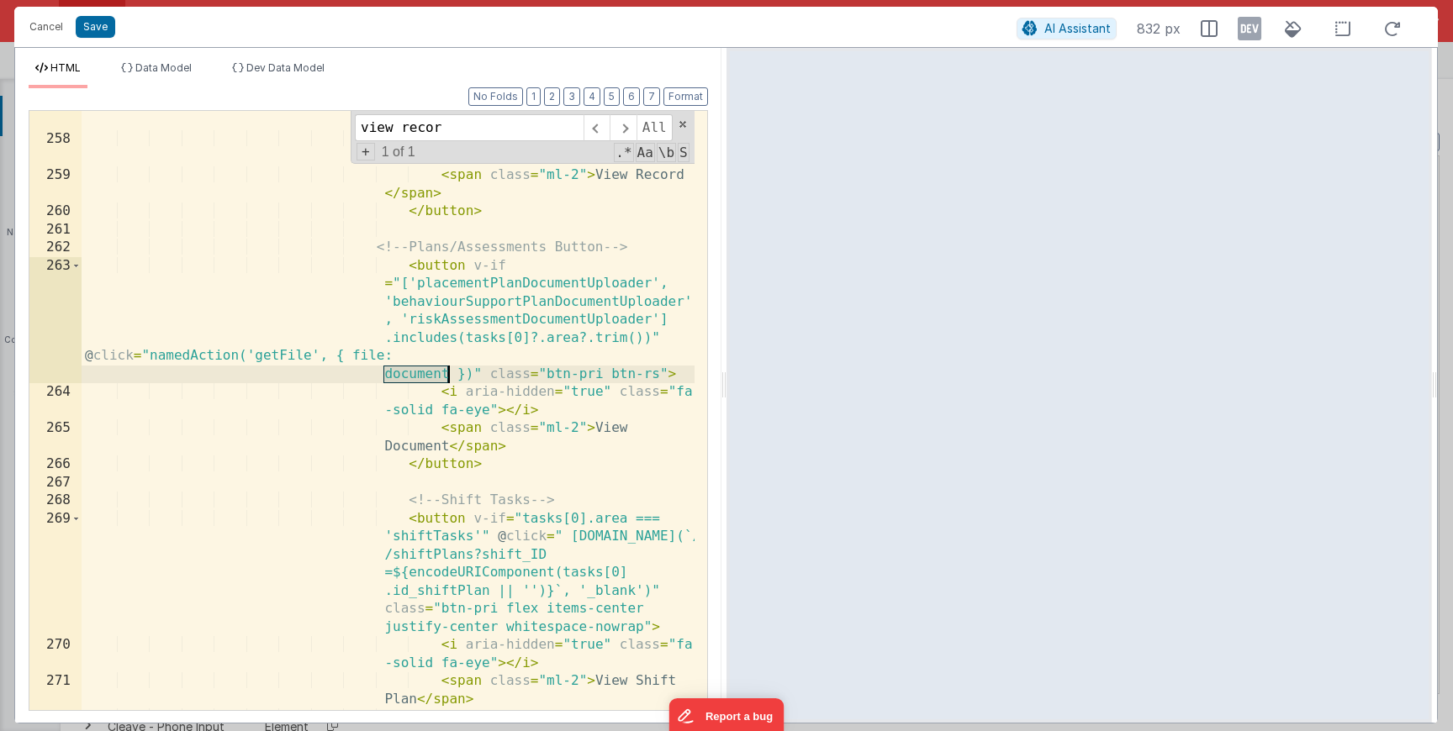
click at [420, 382] on div "< button v-if = "['placementPlan', 'behaviourSupportPlan', 'riskAssessment'].in…" at bounding box center [388, 358] width 613 height 780
click at [100, 27] on button "Save" at bounding box center [96, 27] width 40 height 22
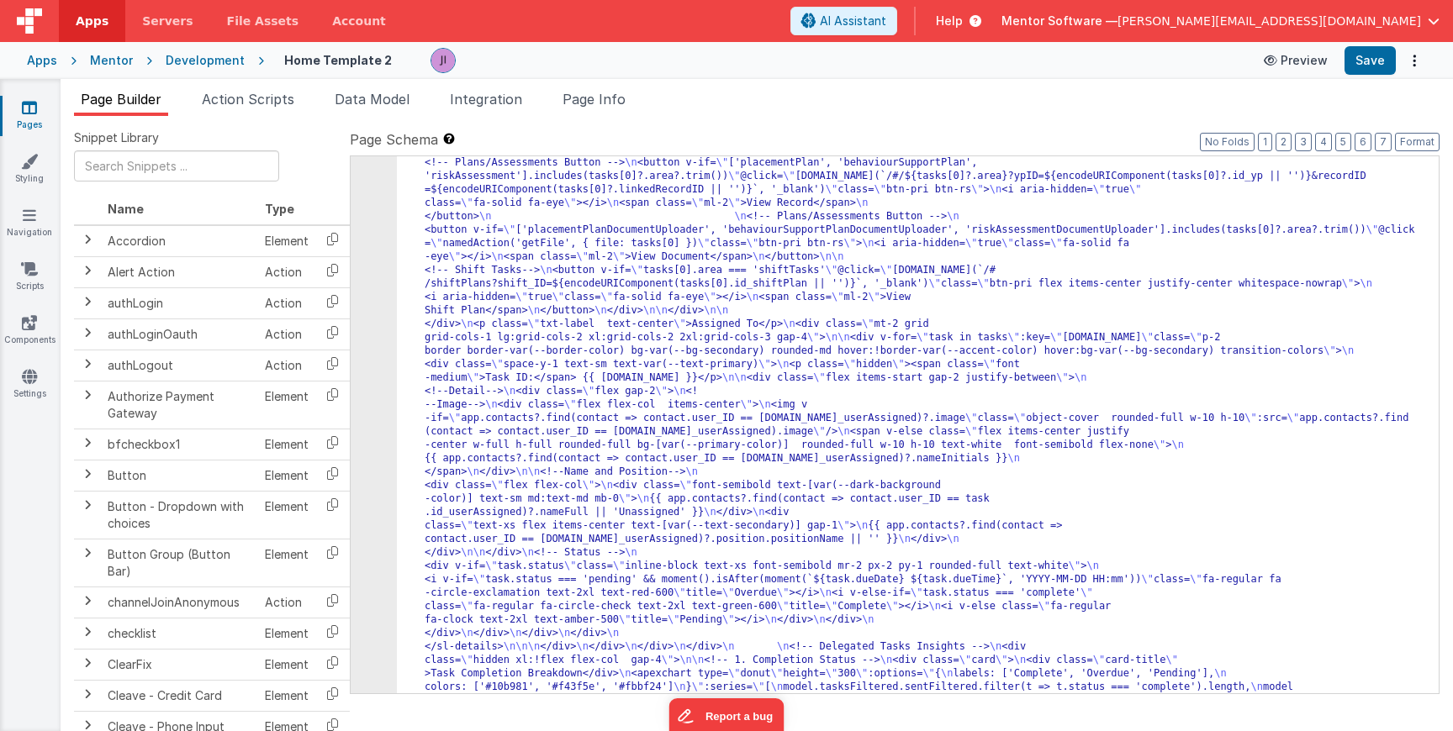
scroll to position [6531, 0]
click at [1375, 49] on button "Save" at bounding box center [1369, 60] width 51 height 29
click at [39, 168] on link "Styling" at bounding box center [29, 170] width 61 height 34
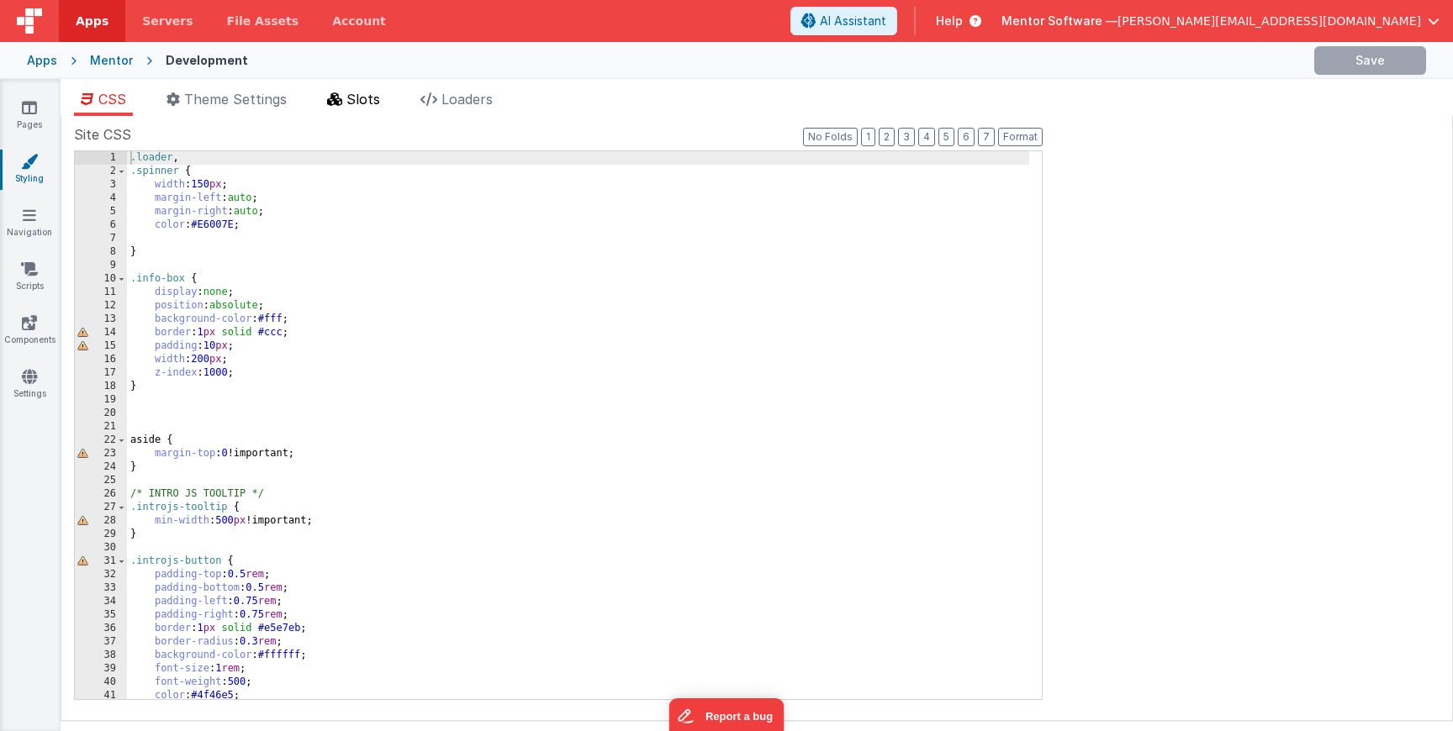
click at [368, 96] on span "Slots" at bounding box center [363, 99] width 34 height 17
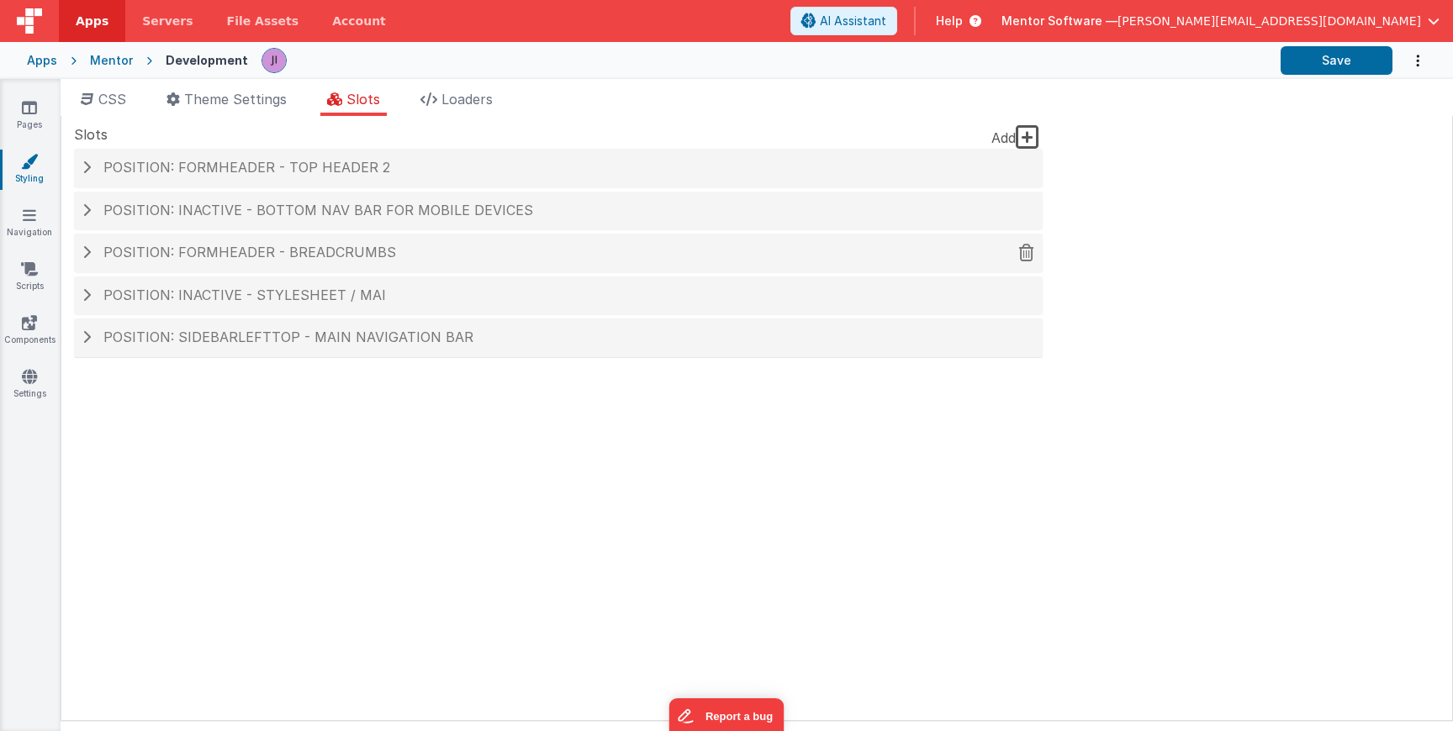
click at [319, 252] on span "Position: formHeader - Breadcrumbs" at bounding box center [249, 252] width 293 height 17
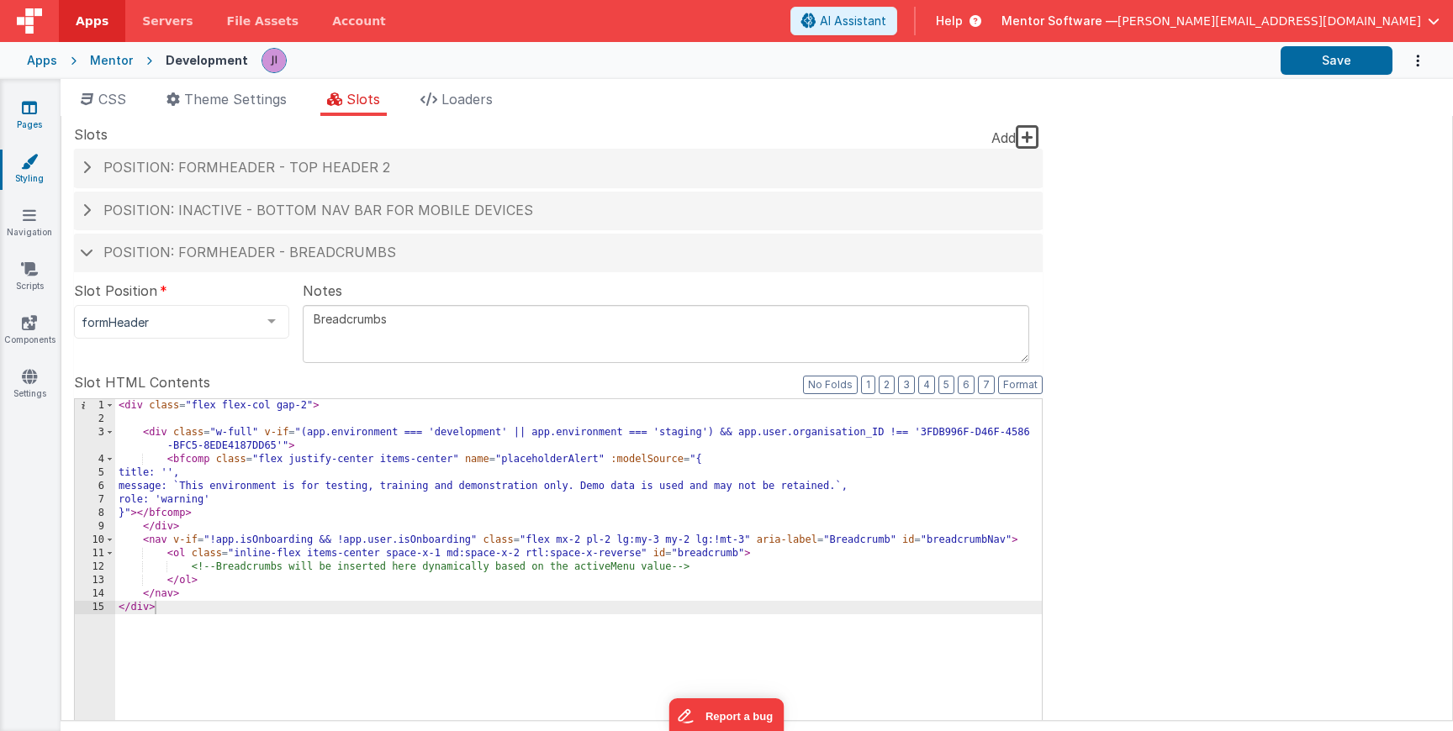
click at [34, 112] on icon at bounding box center [29, 107] width 15 height 17
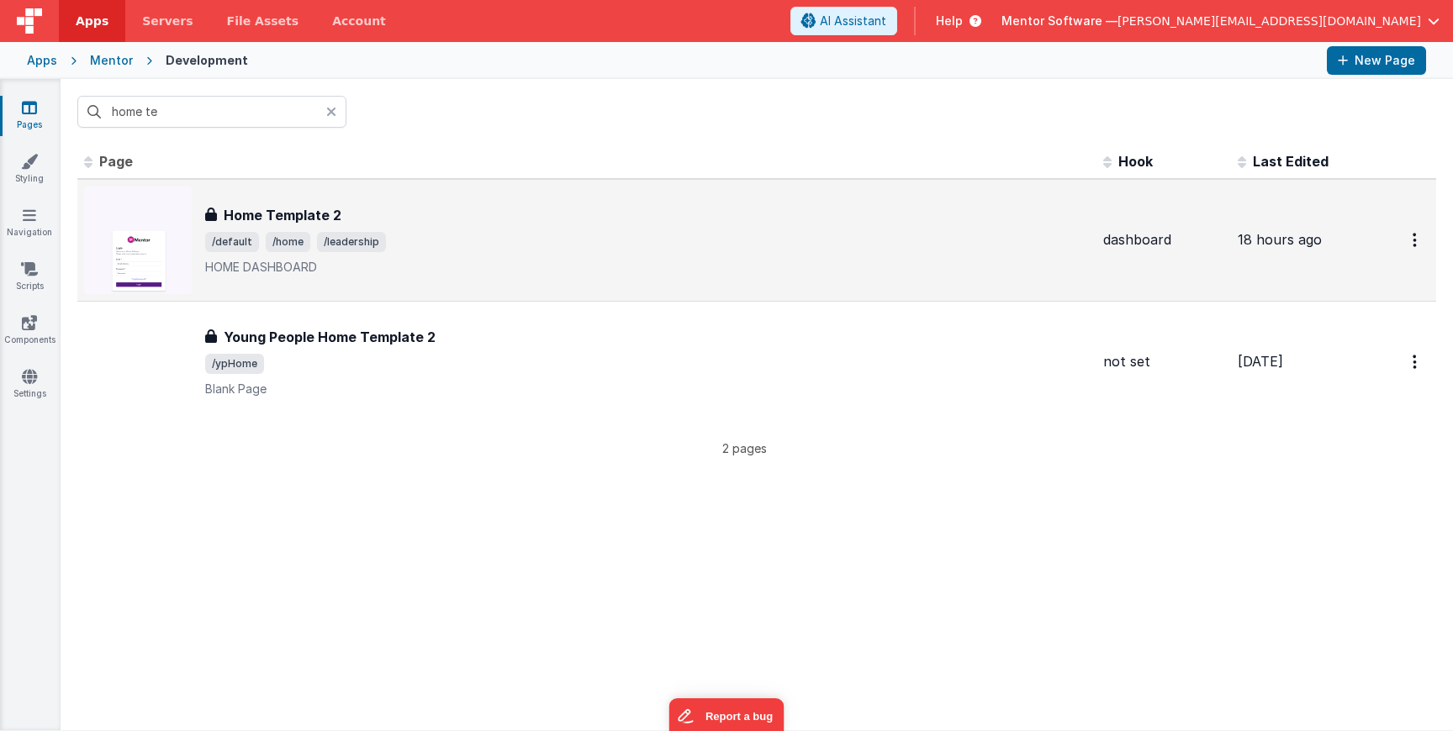
click at [289, 225] on div "Home Template 2 Home Template 2 /default /home /leadership HOME DASHBOARD" at bounding box center [647, 240] width 884 height 71
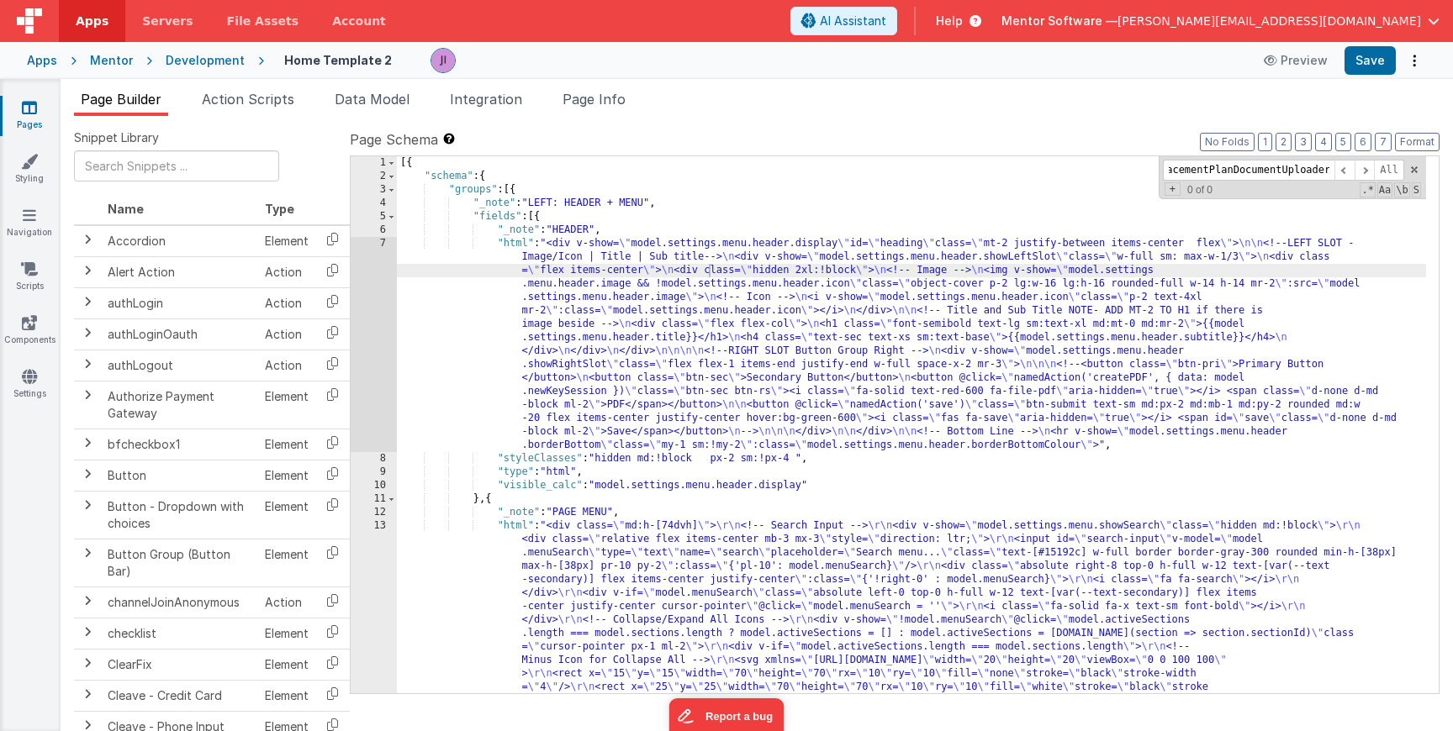
scroll to position [6477, 0]
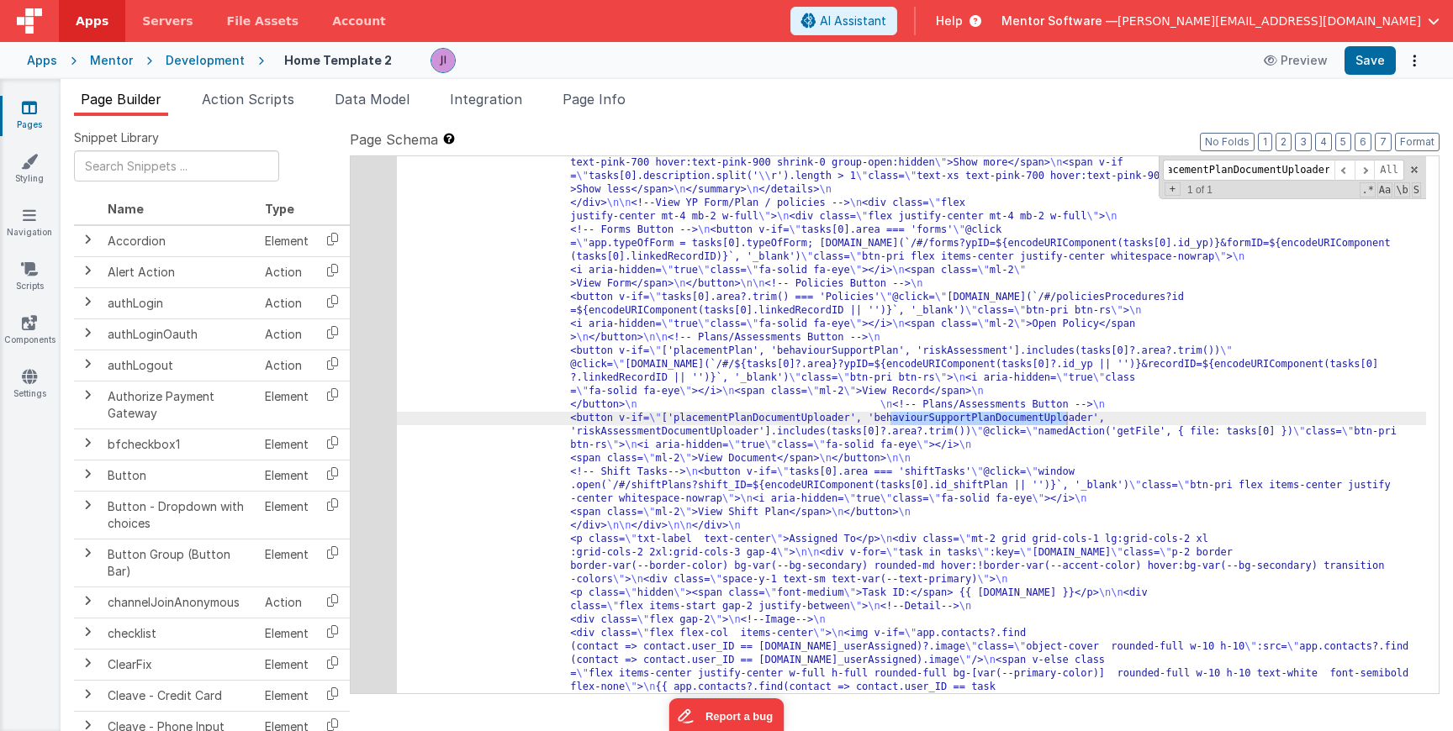
type input "placementPlanDocumentUploader"
click at [372, 425] on div "96" at bounding box center [374, 425] width 46 height 3040
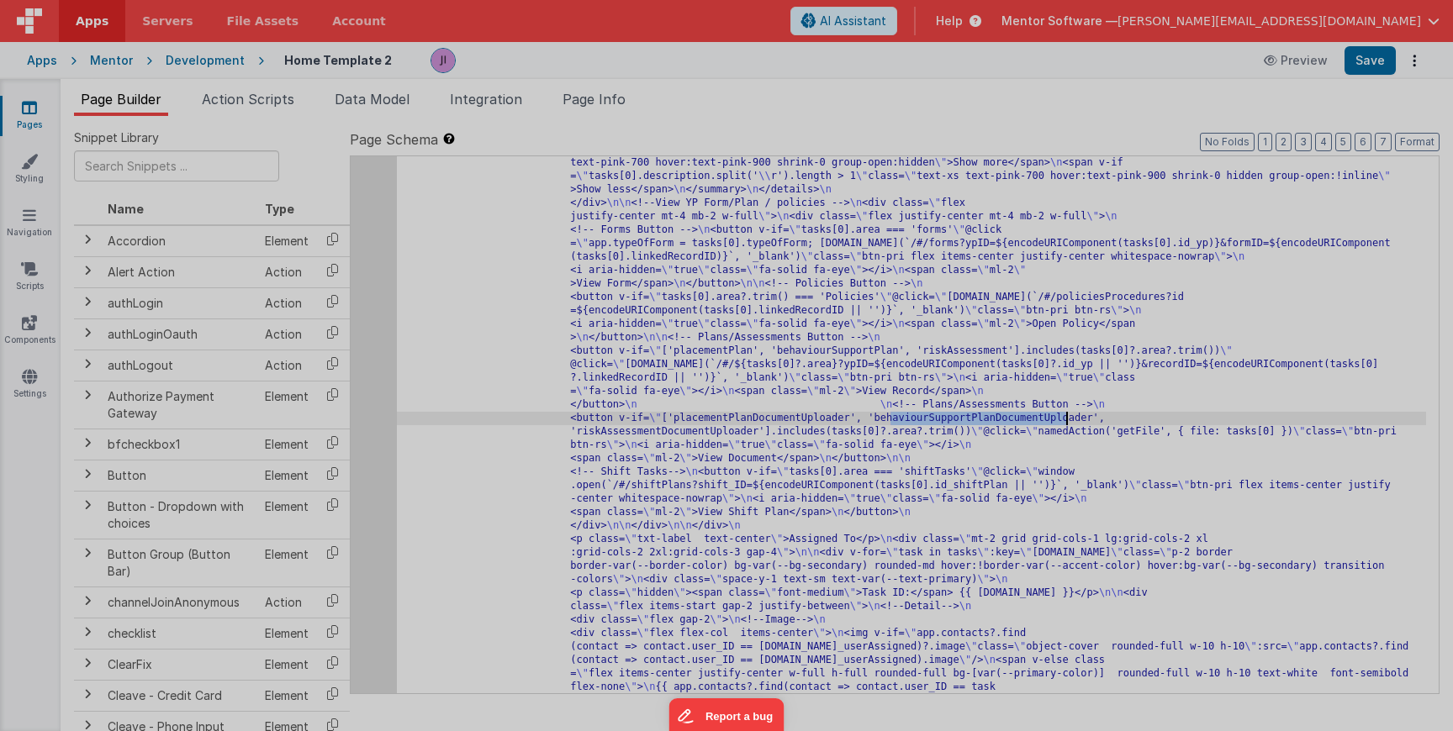
scroll to position [0, 0]
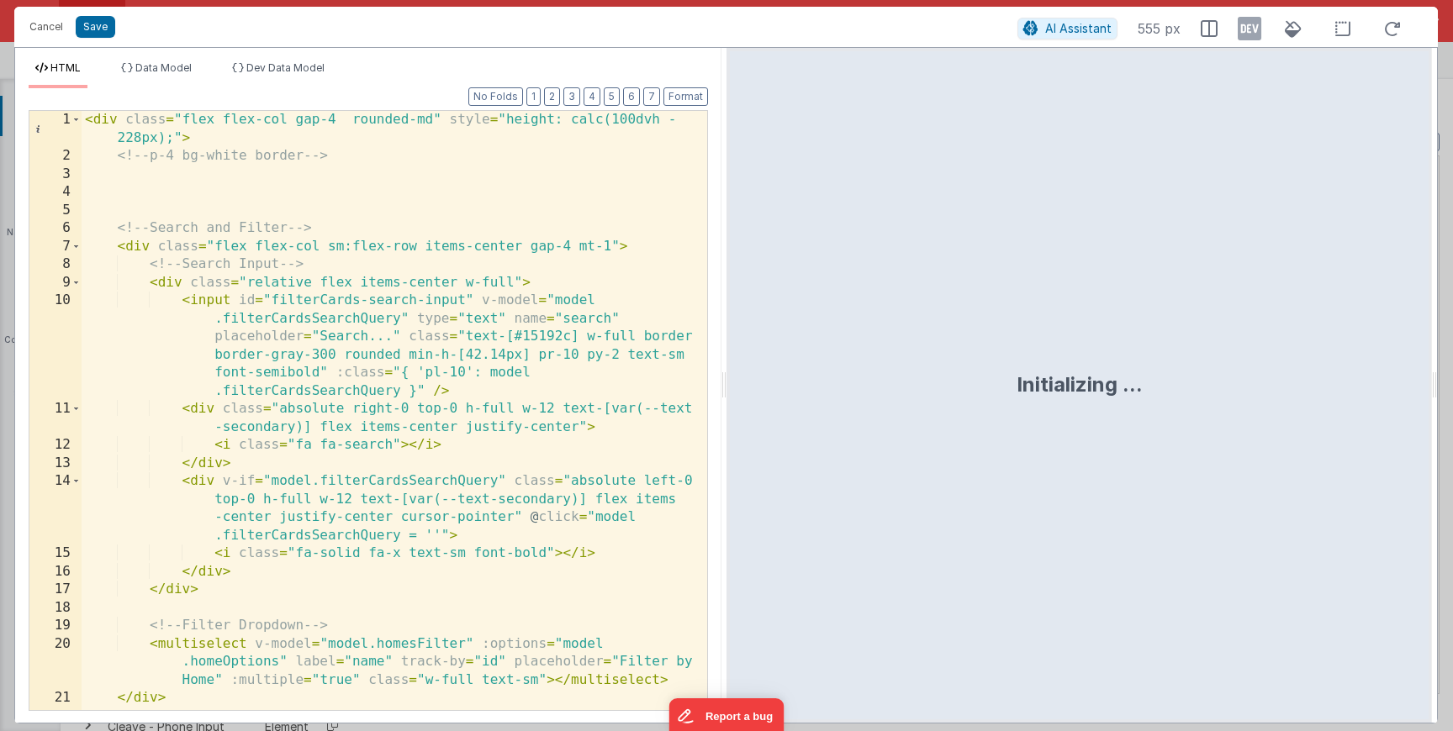
click at [372, 425] on div "< div class = "flex flex-col gap-4 rounded-md" style = "height: calc(100dvh - 2…" at bounding box center [388, 438] width 613 height 654
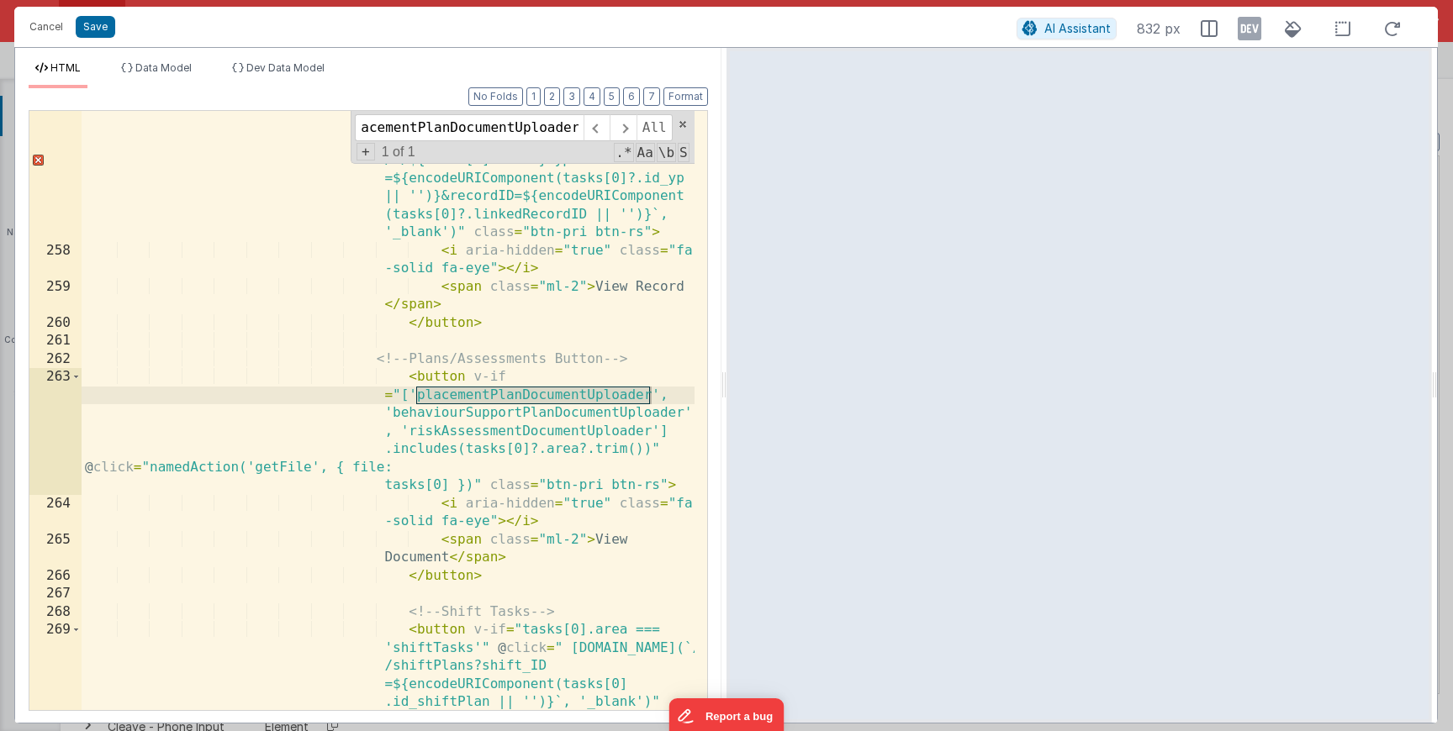
scroll to position [6960, 0]
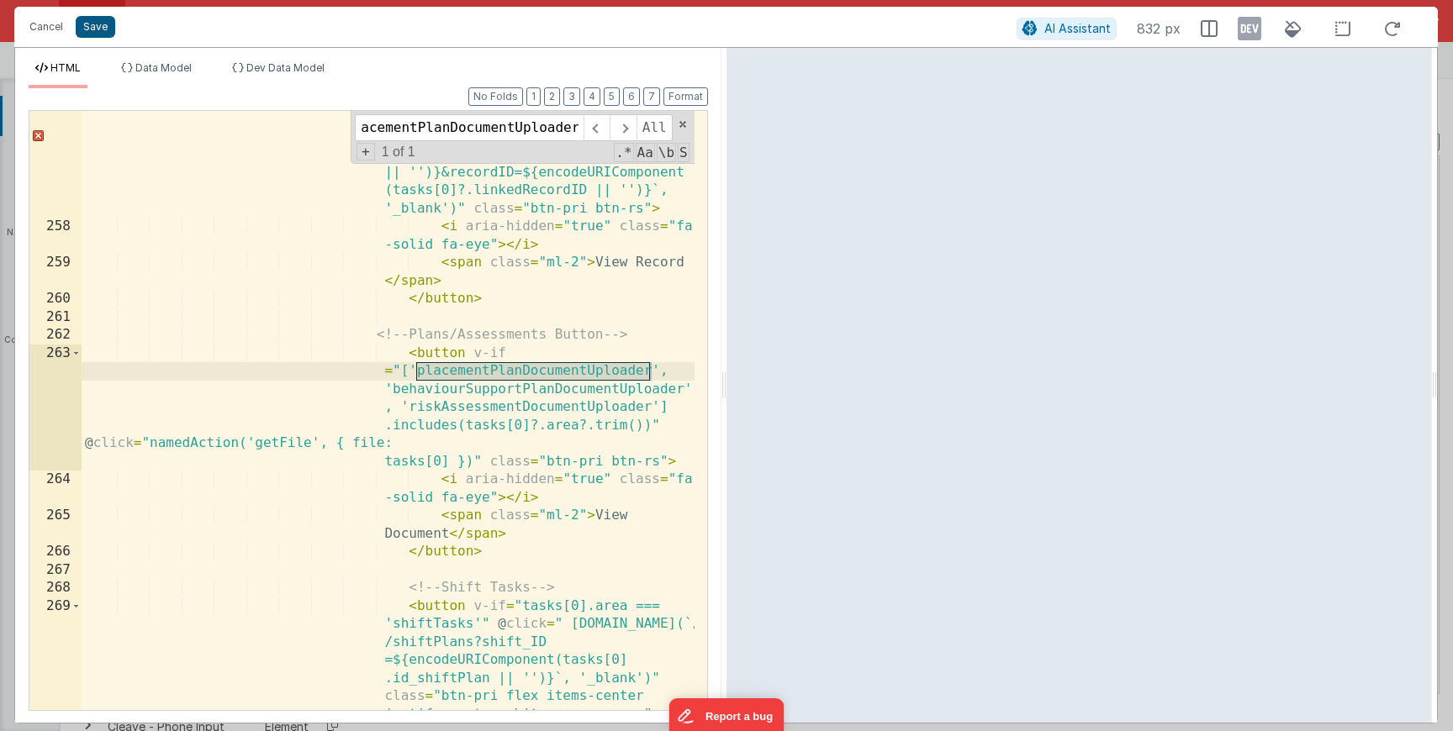
type input "placementPlanDocumentUploader"
click at [98, 31] on button "Save" at bounding box center [96, 27] width 40 height 22
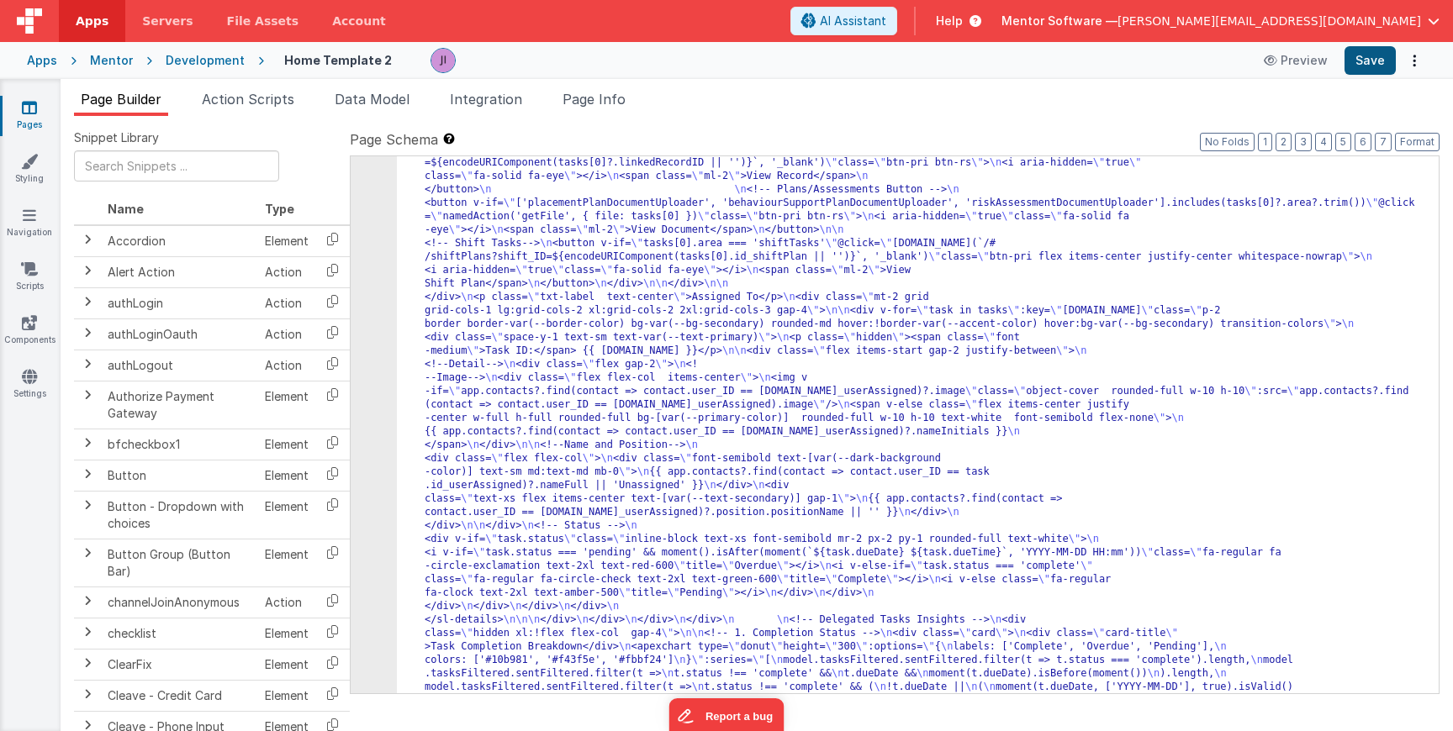
scroll to position [6550, 0]
click at [1373, 66] on button "Save" at bounding box center [1369, 60] width 51 height 29
click at [491, 30] on header "Apps Servers File Assets Account Some FUTURE Slot AI Assistant Help Mentor Soft…" at bounding box center [726, 21] width 1453 height 42
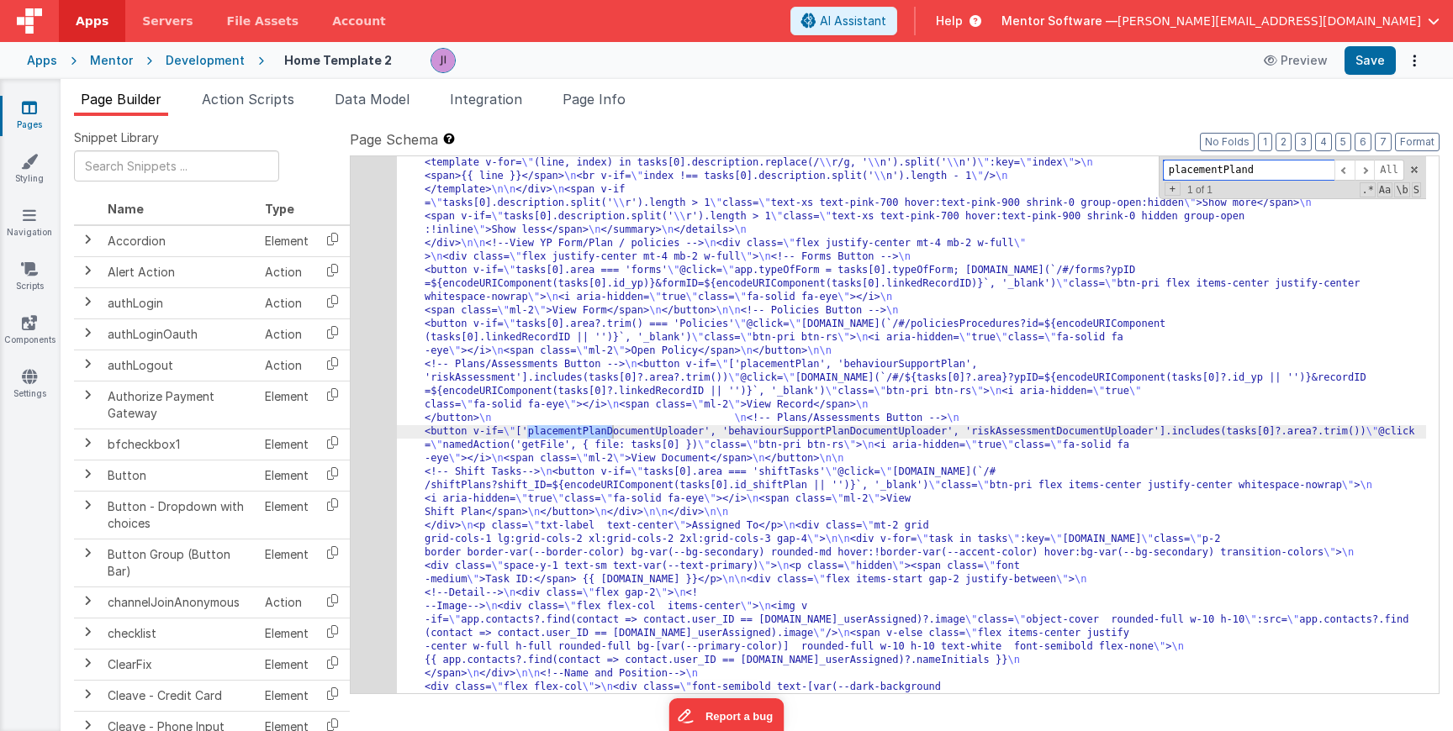
scroll to position [6390, 0]
type input "placementPland"
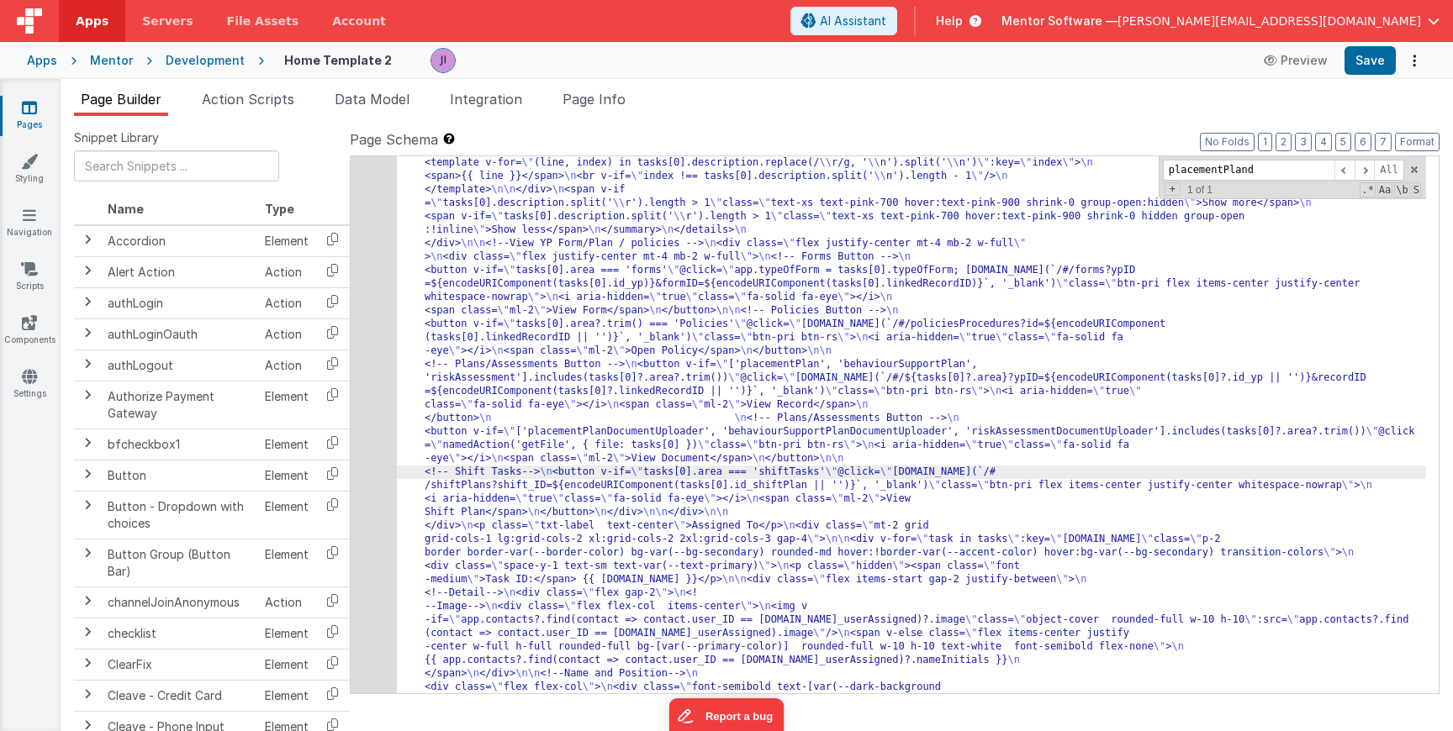
drag, startPoint x: 395, startPoint y: 452, endPoint x: 386, endPoint y: 446, distance: 11.0
click at [394, 452] on div "96" at bounding box center [374, 432] width 46 height 2596
click at [386, 446] on div "96" at bounding box center [374, 432] width 46 height 2596
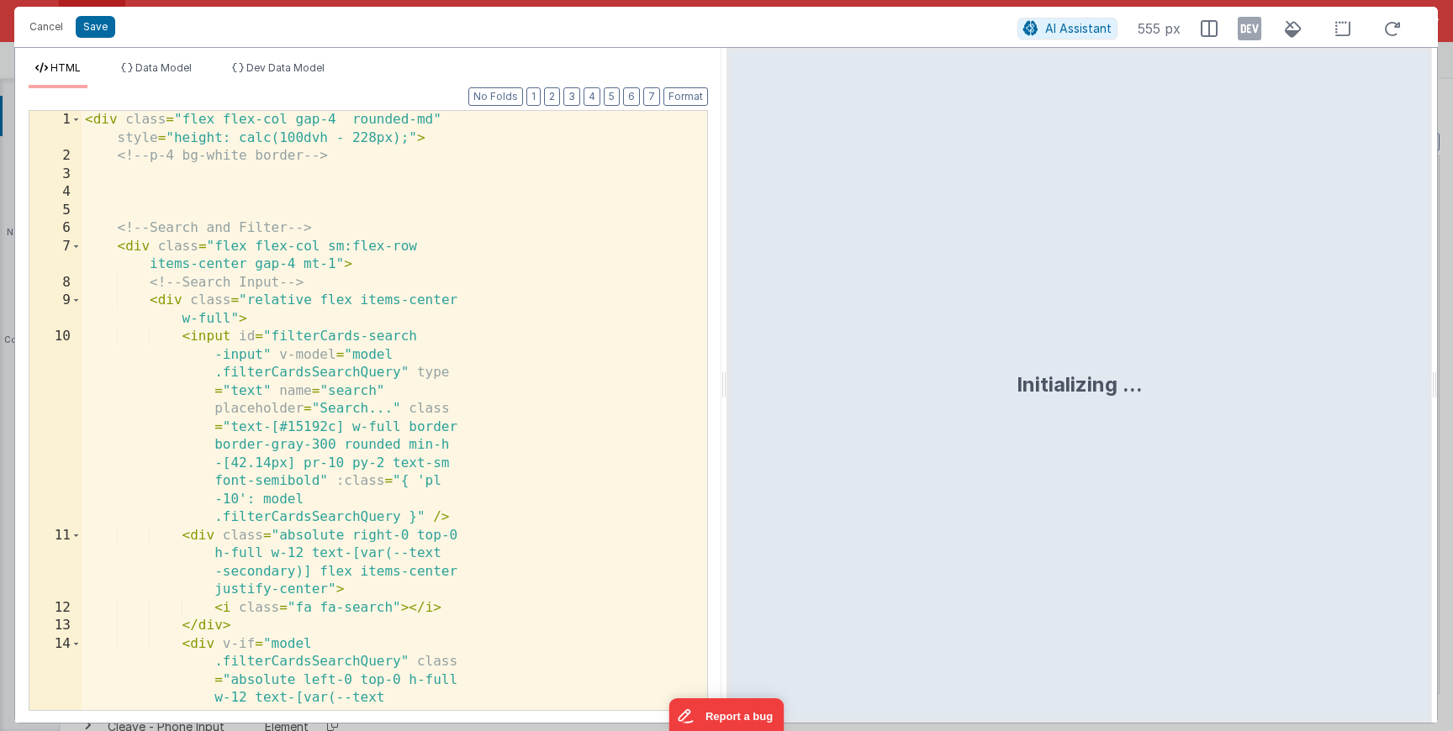
scroll to position [7126, 0]
click at [386, 446] on div "< div class = "flex flex-col gap-4 rounded-md" style = "height: calc(100dvh - 2…" at bounding box center [388, 501] width 613 height 780
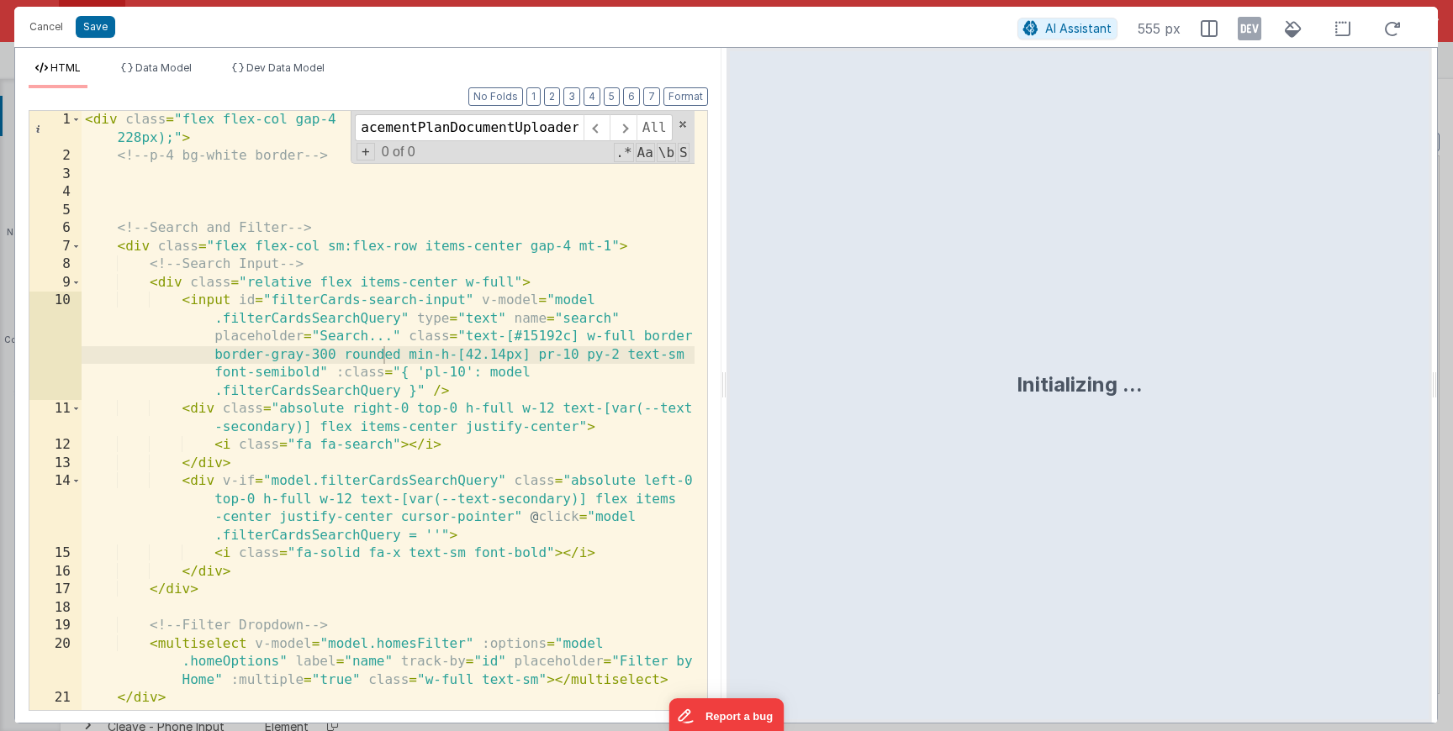
scroll to position [6930, 0]
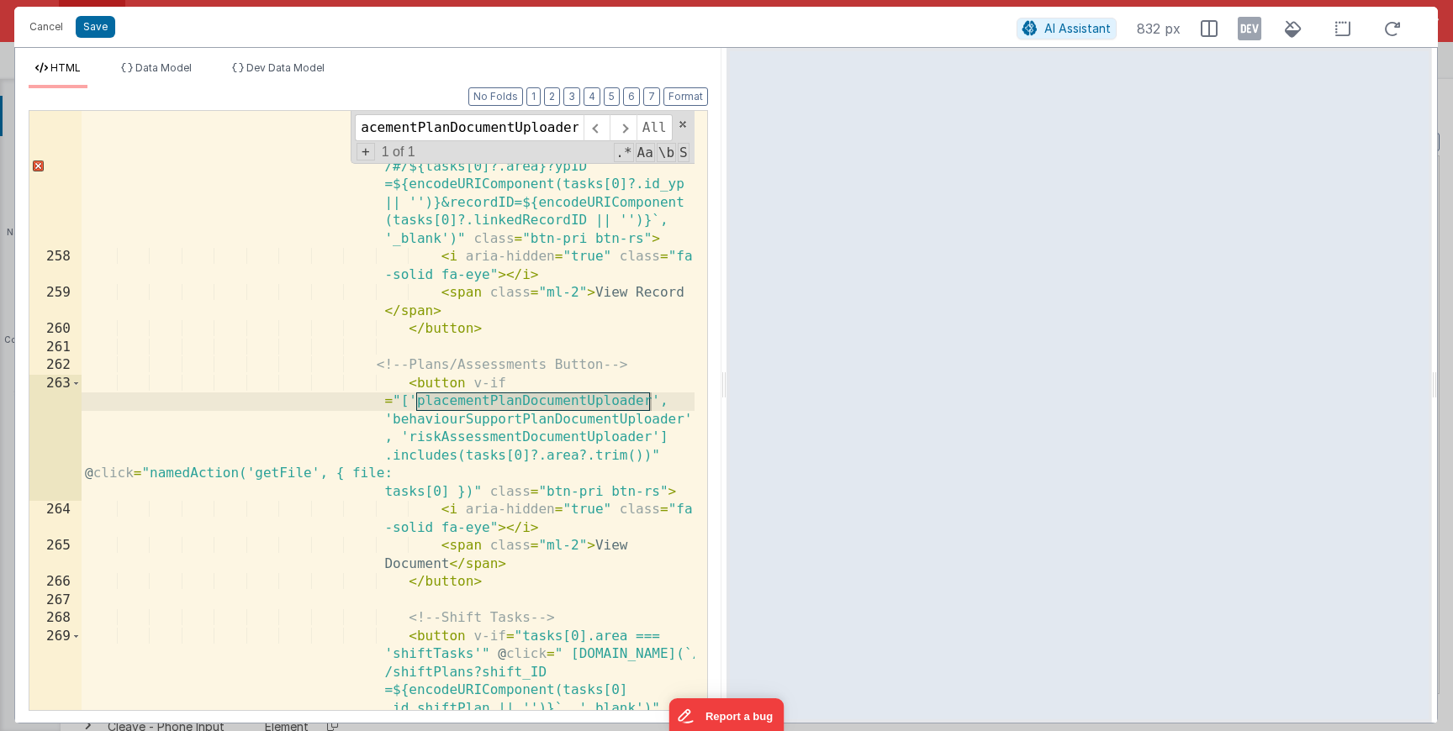
type input "placementPlanDocumentUploader"
click at [443, 396] on div "< button v-if = "['placementPlan', 'behaviourSupportPlan', 'riskAssessment'].in…" at bounding box center [388, 530] width 613 height 889
click at [440, 388] on div "< button v-if = "['placementPlan', 'behaviourSupportPlan', 'riskAssessment'].in…" at bounding box center [388, 530] width 613 height 889
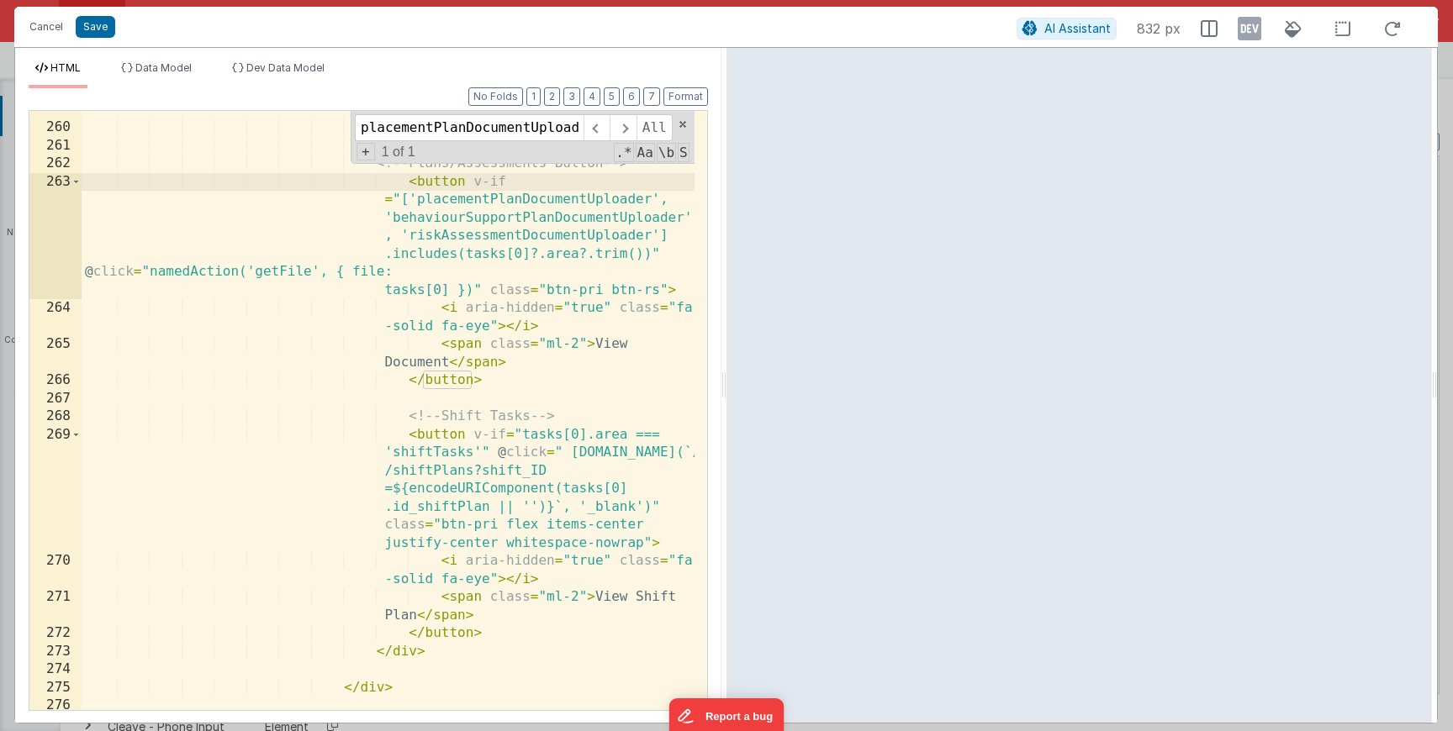
scroll to position [7082, 0]
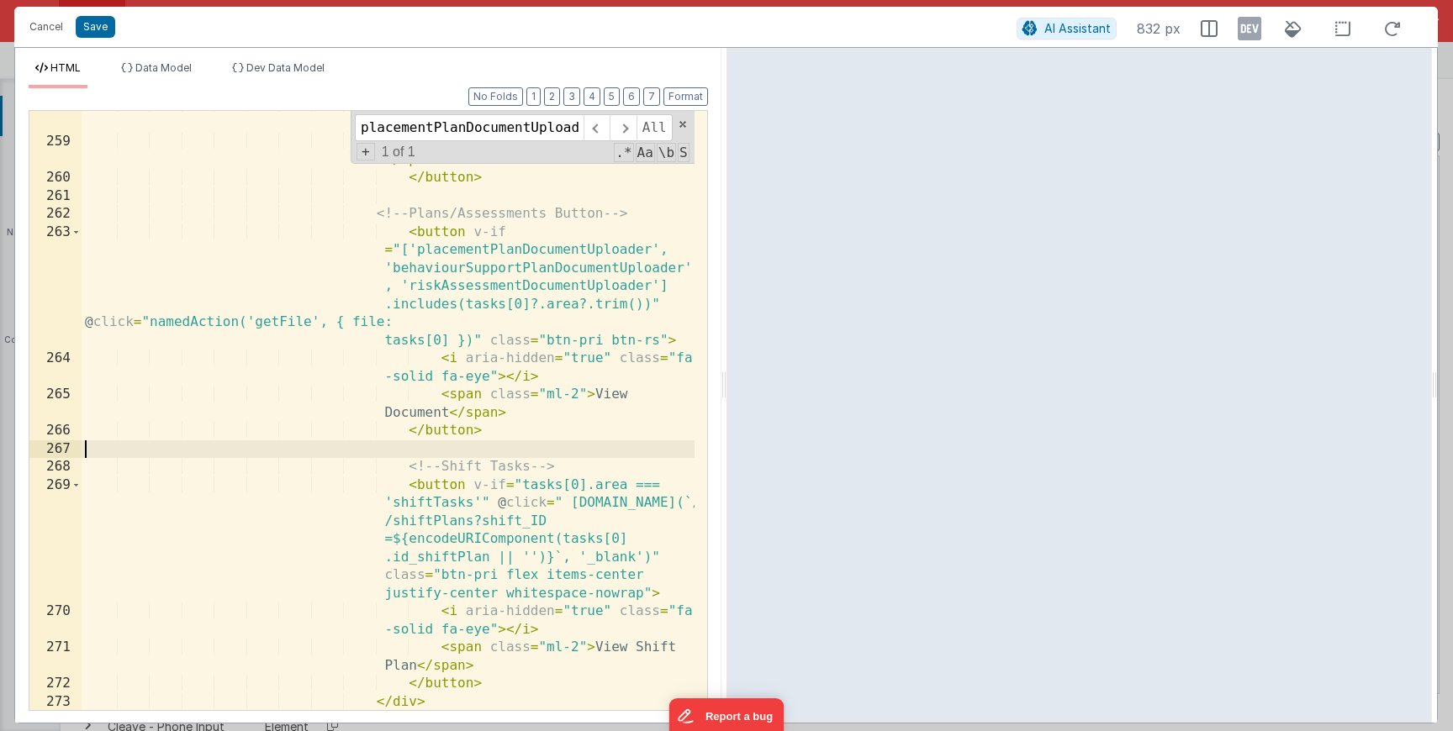
click at [509, 442] on div "< i aria-hidden = "true" class = "fa -solid fa-eye" > </ i > < span class = "ml…" at bounding box center [388, 424] width 613 height 654
click at [511, 443] on div "< i aria-hidden = "true" class = "fa -solid fa-eye" > </ i > < span class = "ml…" at bounding box center [388, 424] width 613 height 654
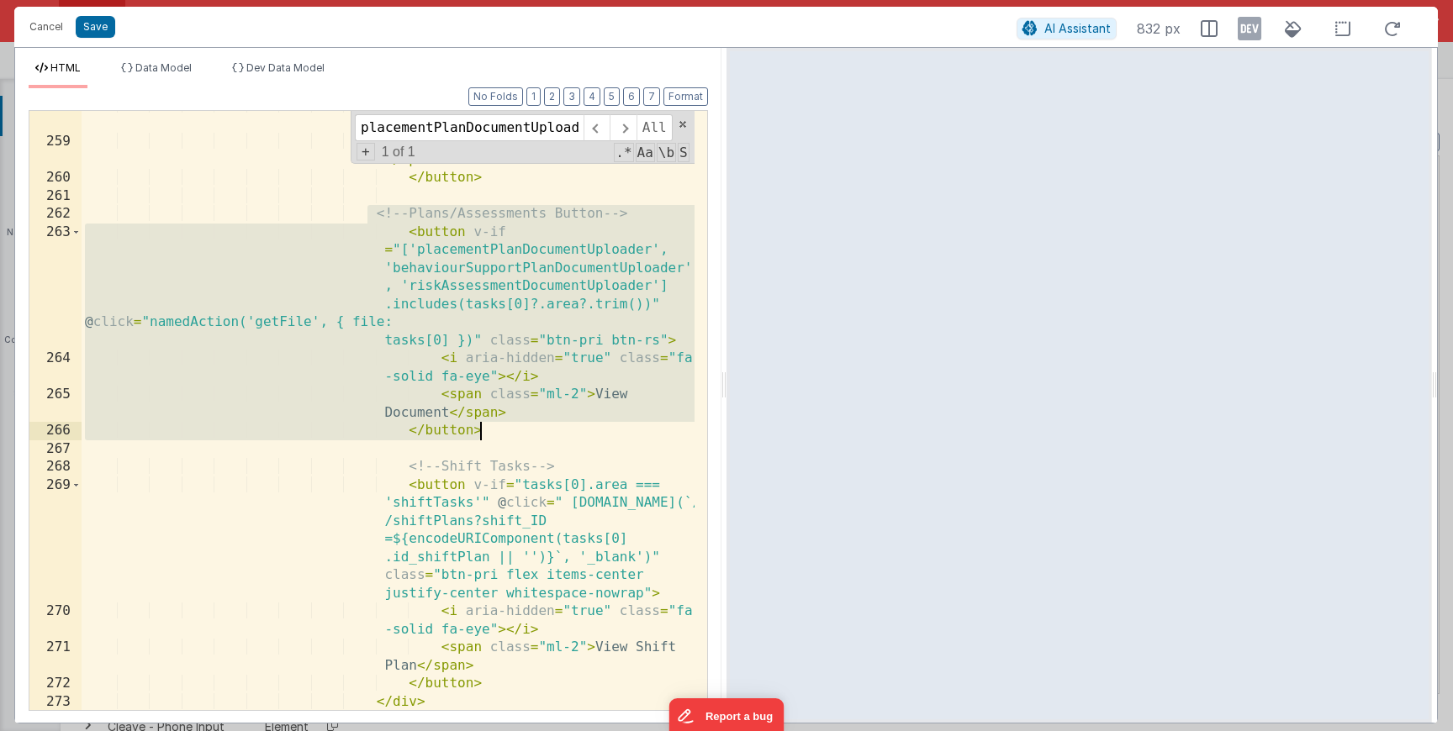
drag, startPoint x: 370, startPoint y: 217, endPoint x: 571, endPoint y: 425, distance: 289.0
click at [571, 425] on div "< i aria-hidden = "true" class = "fa -solid fa-eye" > </ i > < span class = "ml…" at bounding box center [388, 424] width 613 height 654
click at [586, 504] on div "< i aria-hidden = "true" class = "fa -solid fa-eye" > </ i > < span class = "ml…" at bounding box center [388, 424] width 613 height 654
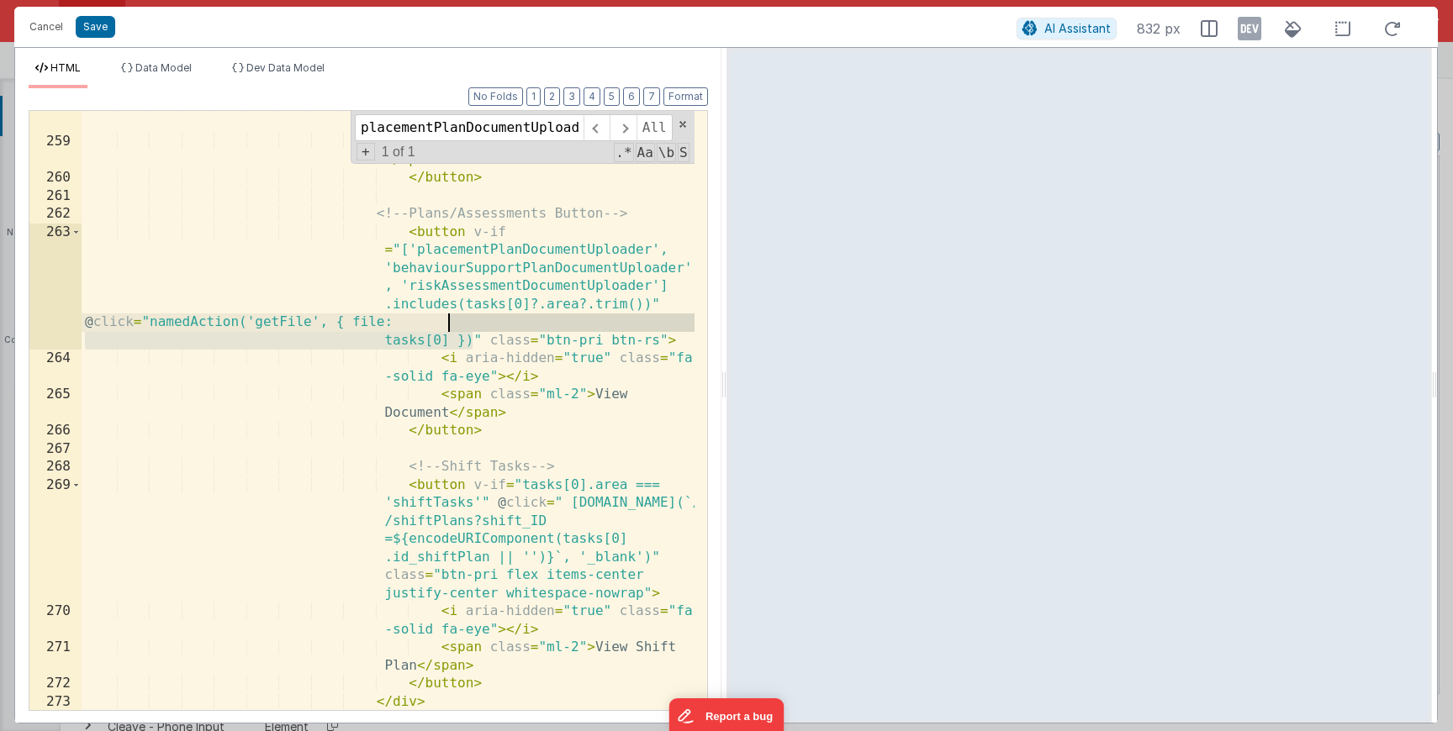
drag, startPoint x: 472, startPoint y: 344, endPoint x: 446, endPoint y: 328, distance: 30.6
click at [446, 328] on div "< i aria-hidden = "true" class = "fa -solid fa-eye" > </ i > < span class = "ml…" at bounding box center [388, 424] width 613 height 654
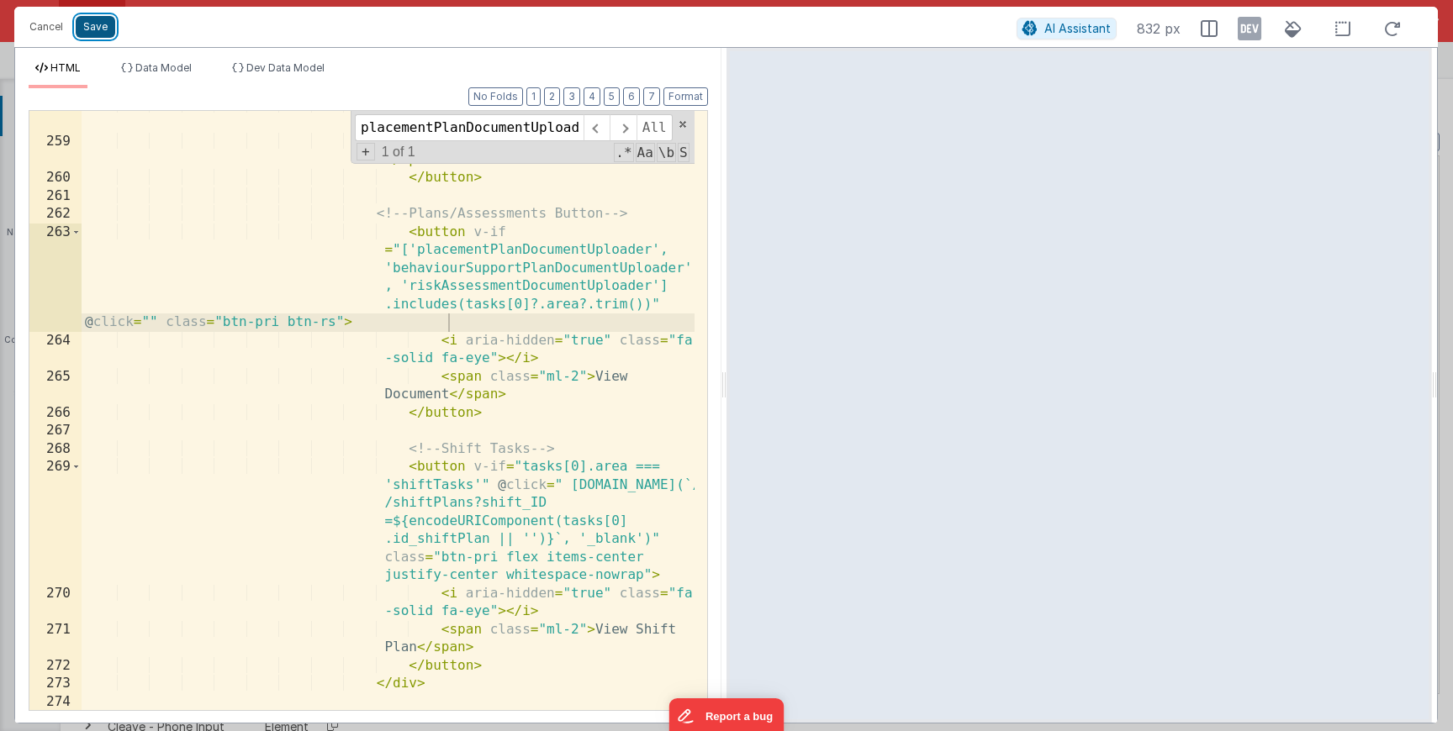
click at [108, 34] on button "Save" at bounding box center [96, 27] width 40 height 22
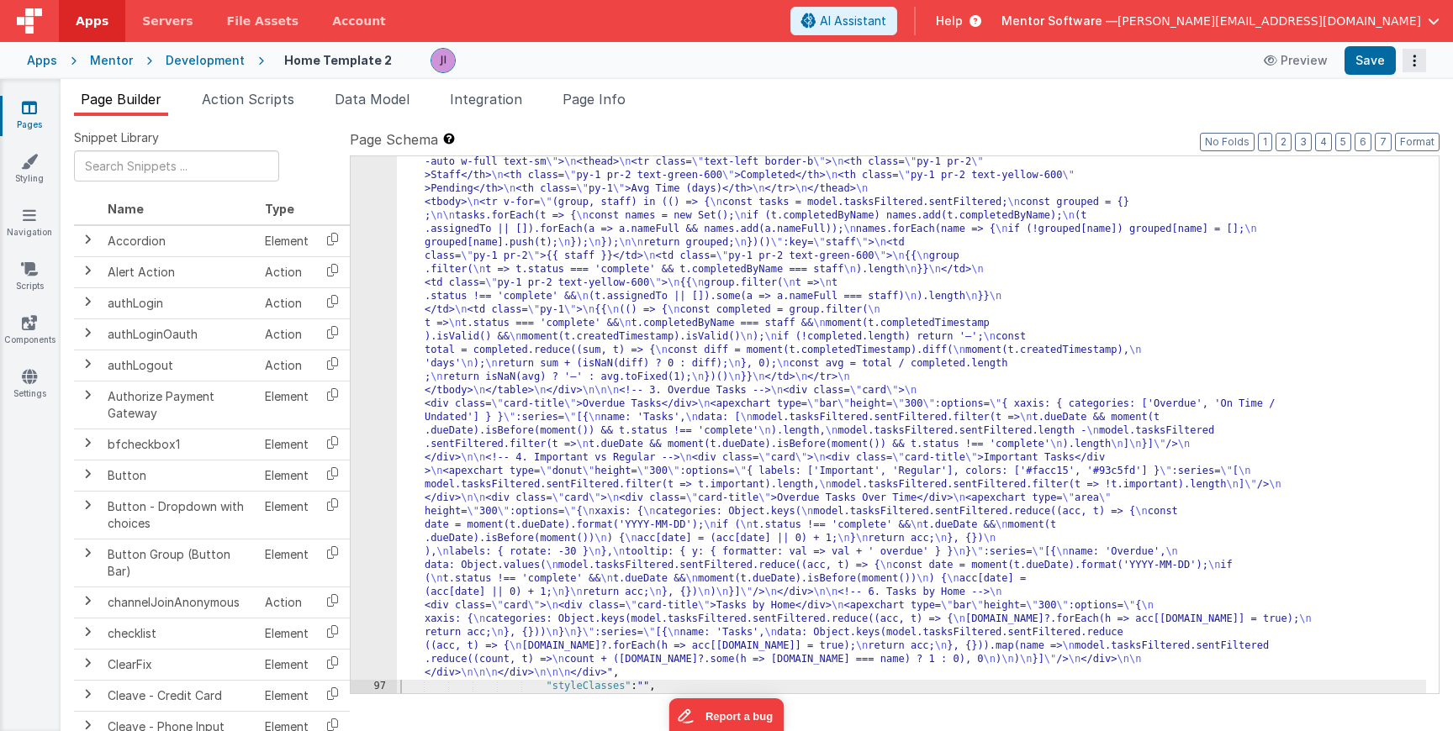
click at [1418, 66] on button "Options" at bounding box center [1414, 61] width 24 height 24
click at [1372, 66] on button at bounding box center [726, 365] width 1453 height 731
click at [1374, 64] on button "Save" at bounding box center [1369, 60] width 51 height 29
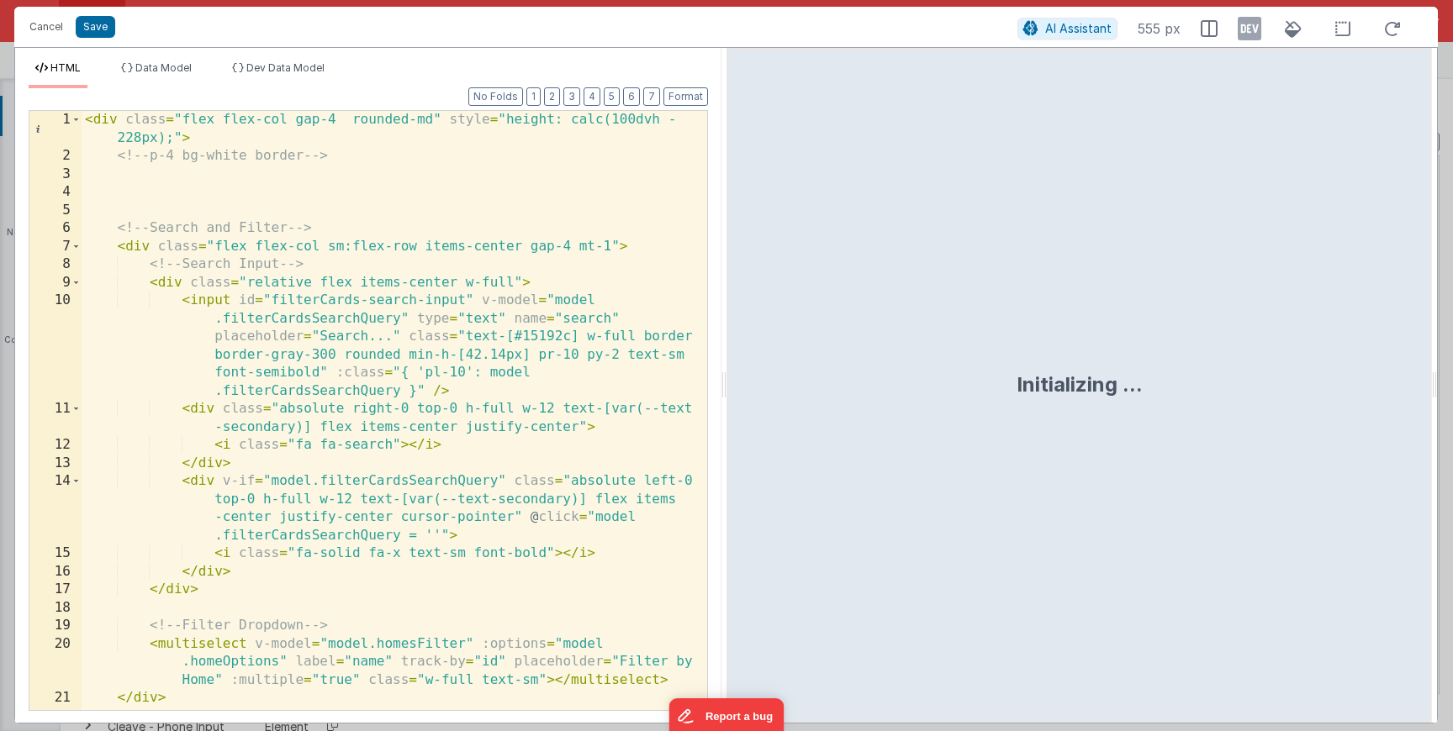
click at [439, 434] on div "< div class = "flex flex-col gap-4 rounded-md" style = "height: calc(100dvh - 2…" at bounding box center [388, 438] width 613 height 654
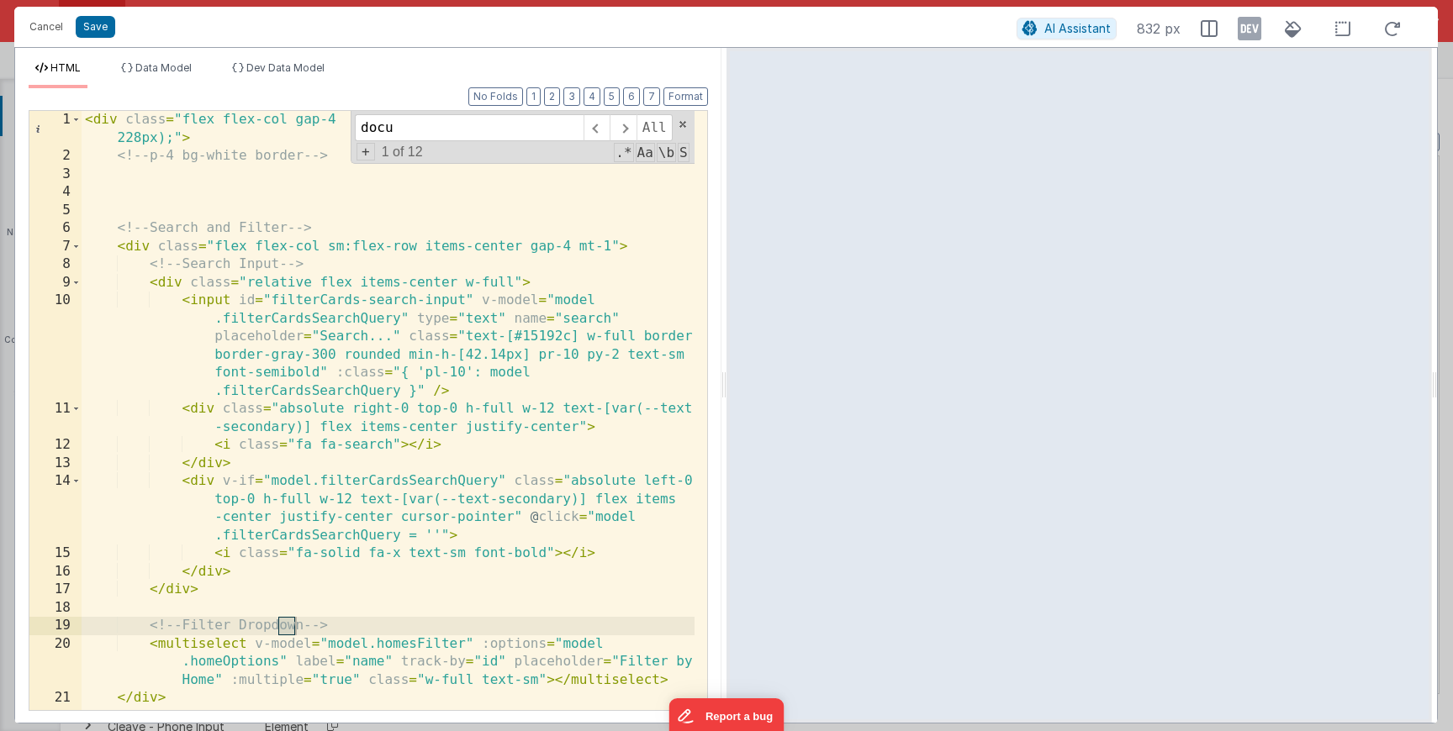
scroll to position [6930, 0]
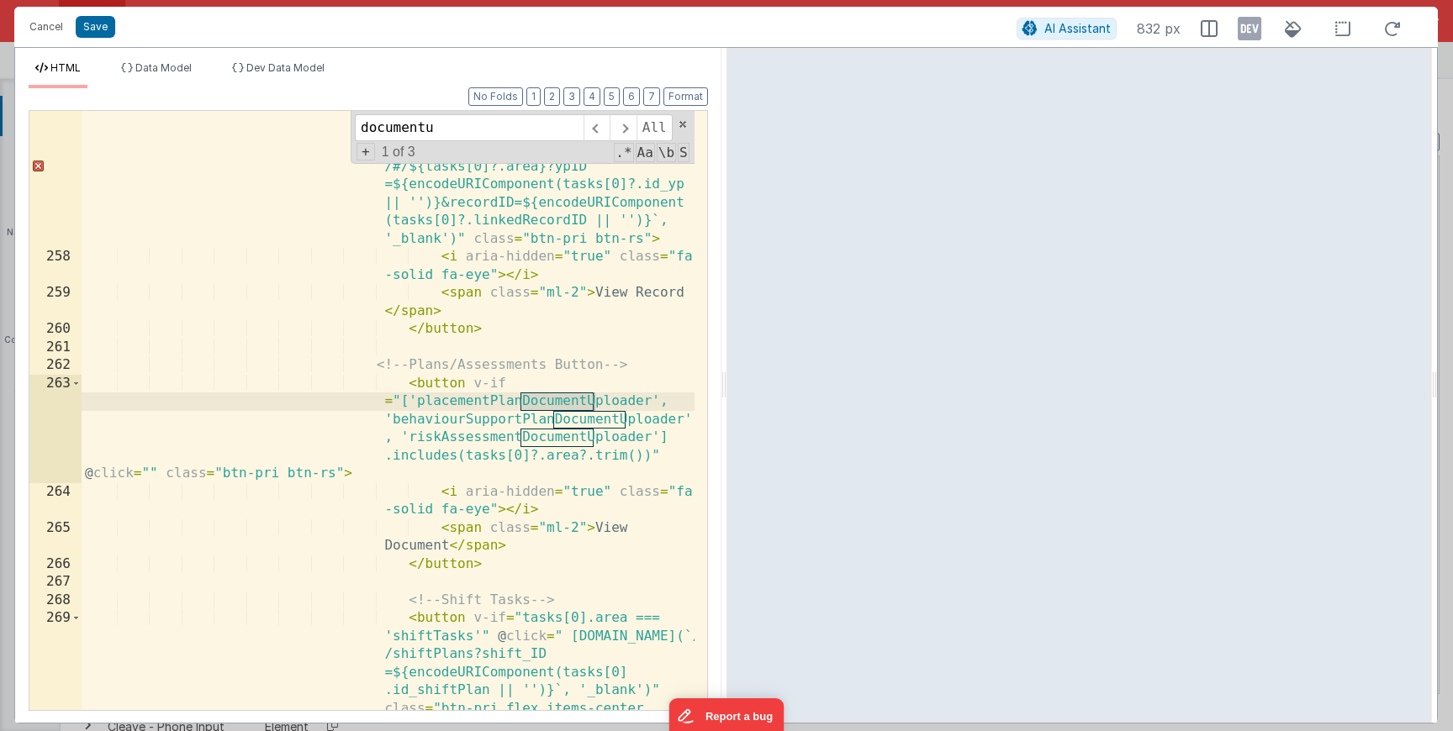
type input "documentu"
click at [452, 477] on div "< button v-if = "['placementPlan', 'behaviourSupportPlan', 'riskAssessment'].in…" at bounding box center [388, 530] width 613 height 889
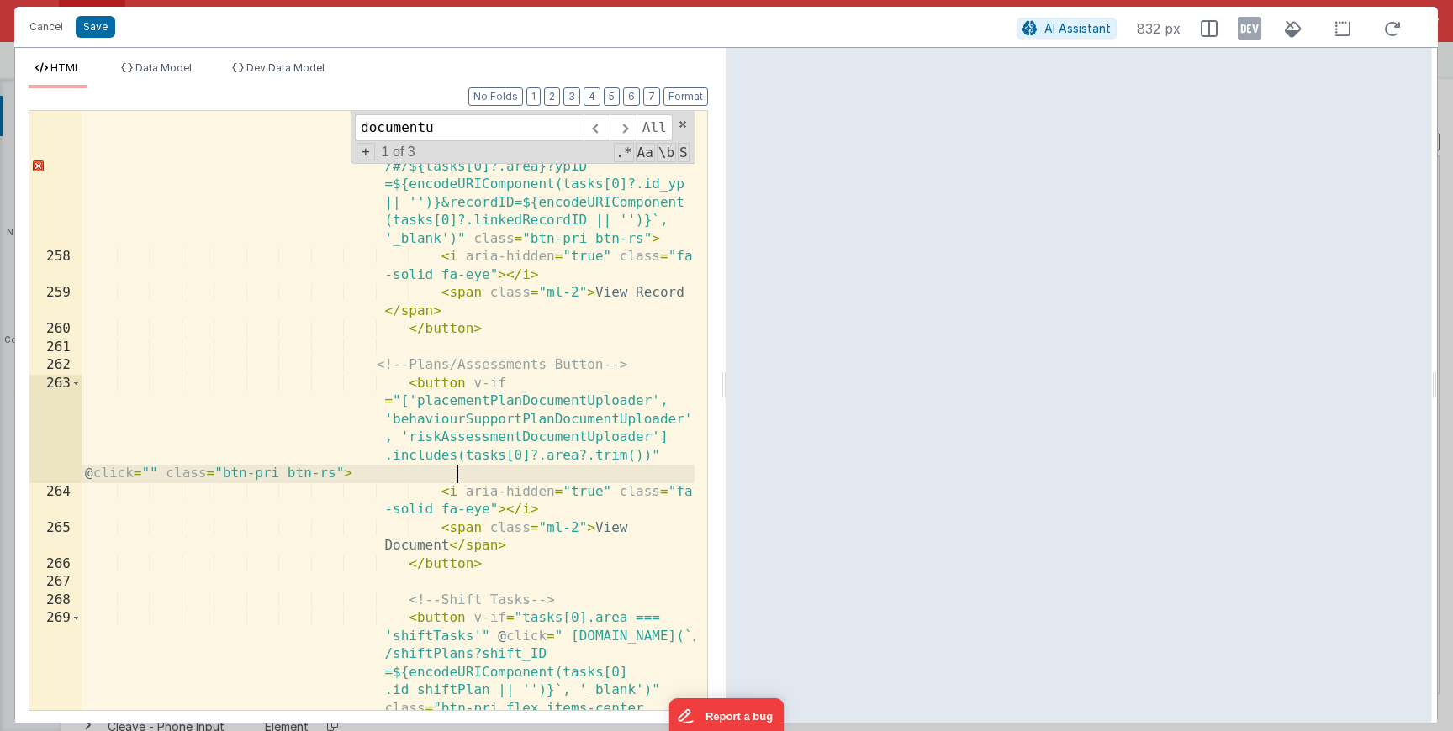
click at [446, 473] on div "< button v-if = "['placementPlan', 'behaviourSupportPlan', 'riskAssessment'].in…" at bounding box center [388, 530] width 613 height 889
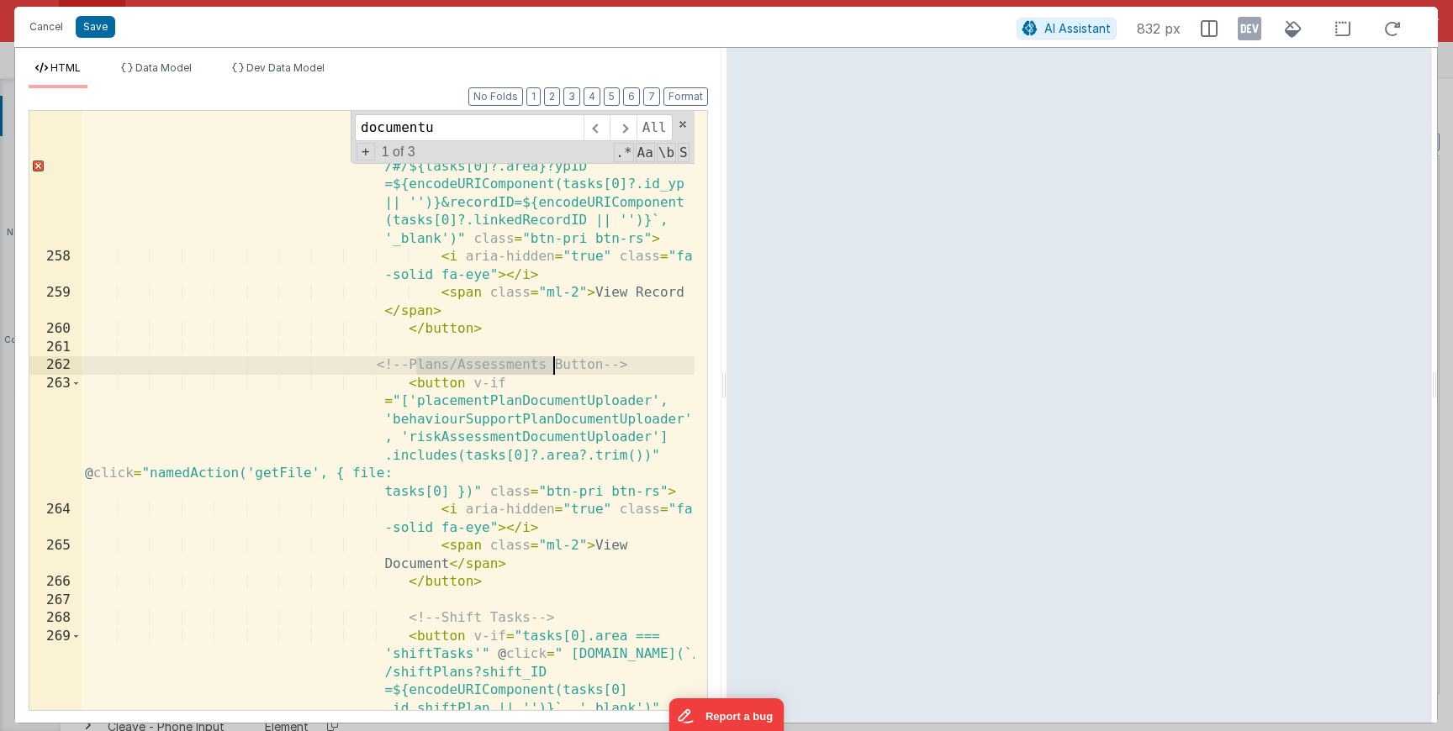
drag, startPoint x: 415, startPoint y: 366, endPoint x: 554, endPoint y: 369, distance: 138.8
click at [554, 369] on div "< button v-if = "['placementPlan', 'behaviourSupportPlan', 'riskAssessment'].in…" at bounding box center [388, 530] width 613 height 889
click at [617, 366] on div "< button v-if = "['placementPlan', 'behaviourSupportPlan', 'riskAssessment'].in…" at bounding box center [388, 530] width 613 height 889
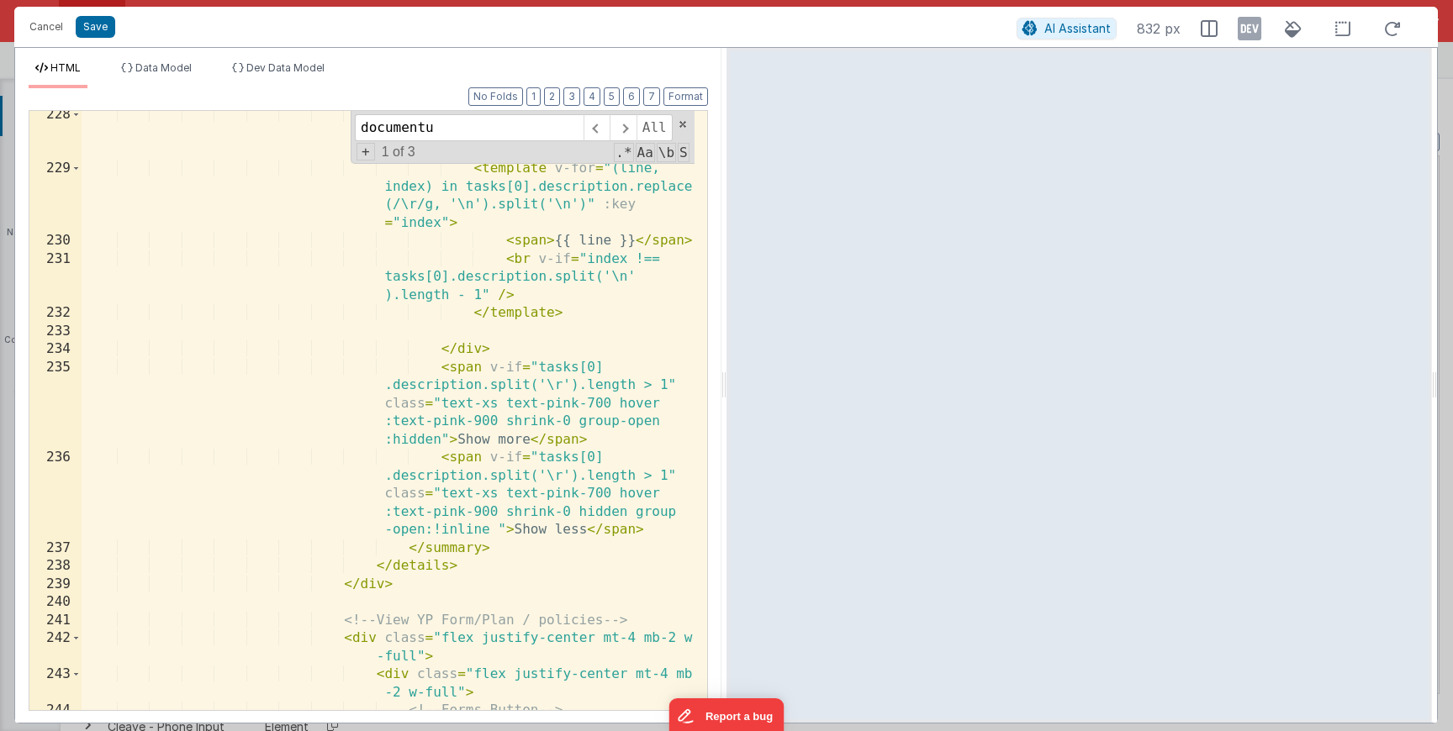
scroll to position [5802, 0]
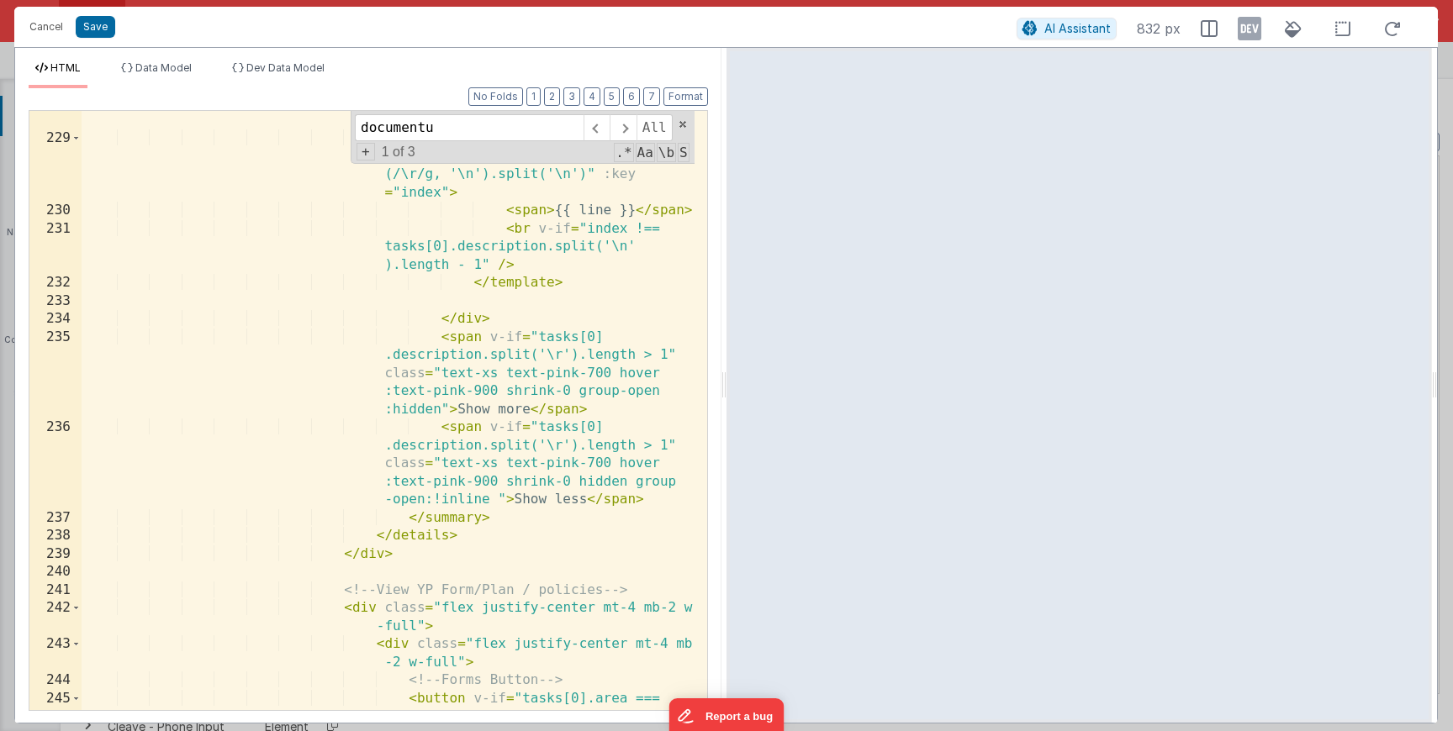
click at [405, 491] on div "< div class = "line-clamp-2 text -gray-500 text-sm group-open:line -clamp-none …" at bounding box center [388, 484] width 613 height 816
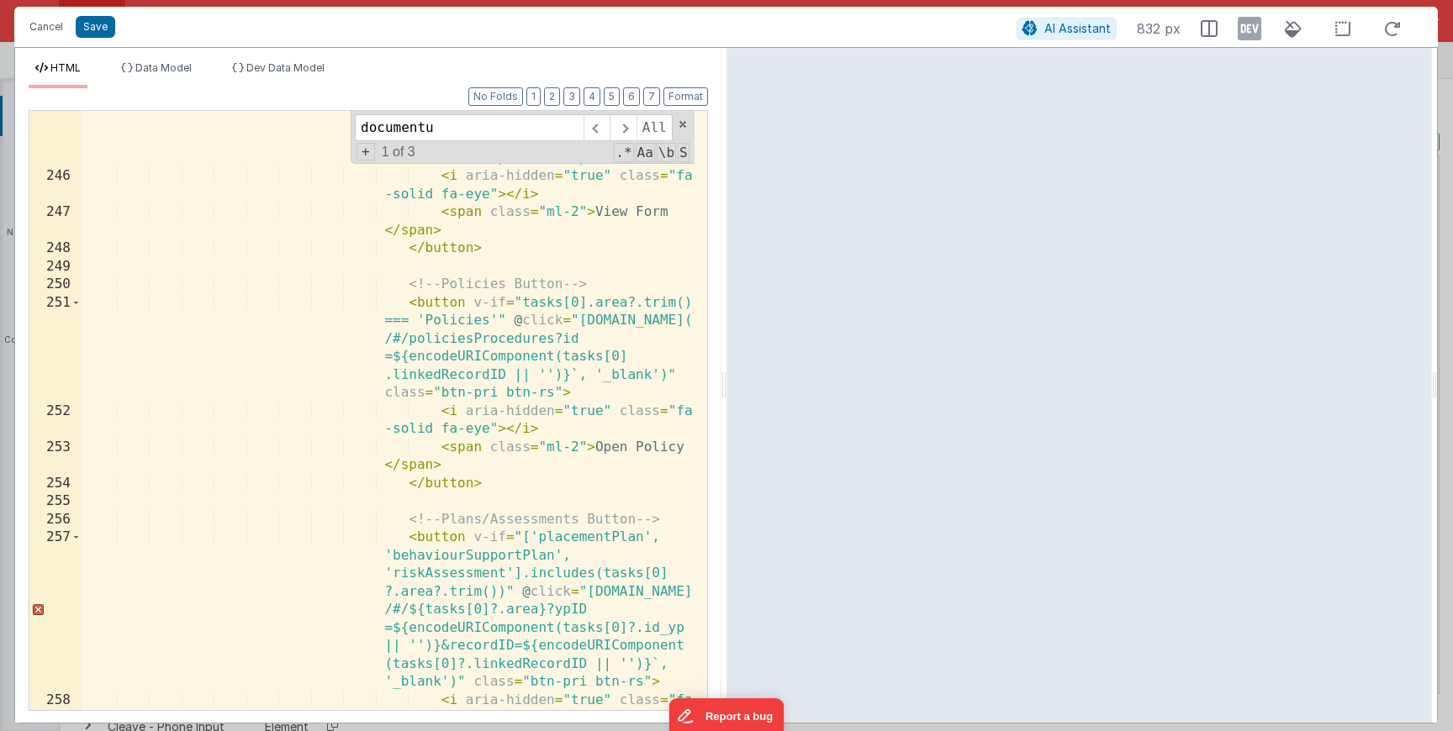
scroll to position [6487, 0]
click at [405, 491] on div "< button v-if = "tasks[0].area === 'forms'" @ click = "app.typeOfForm = tasks[0…" at bounding box center [388, 404] width 613 height 799
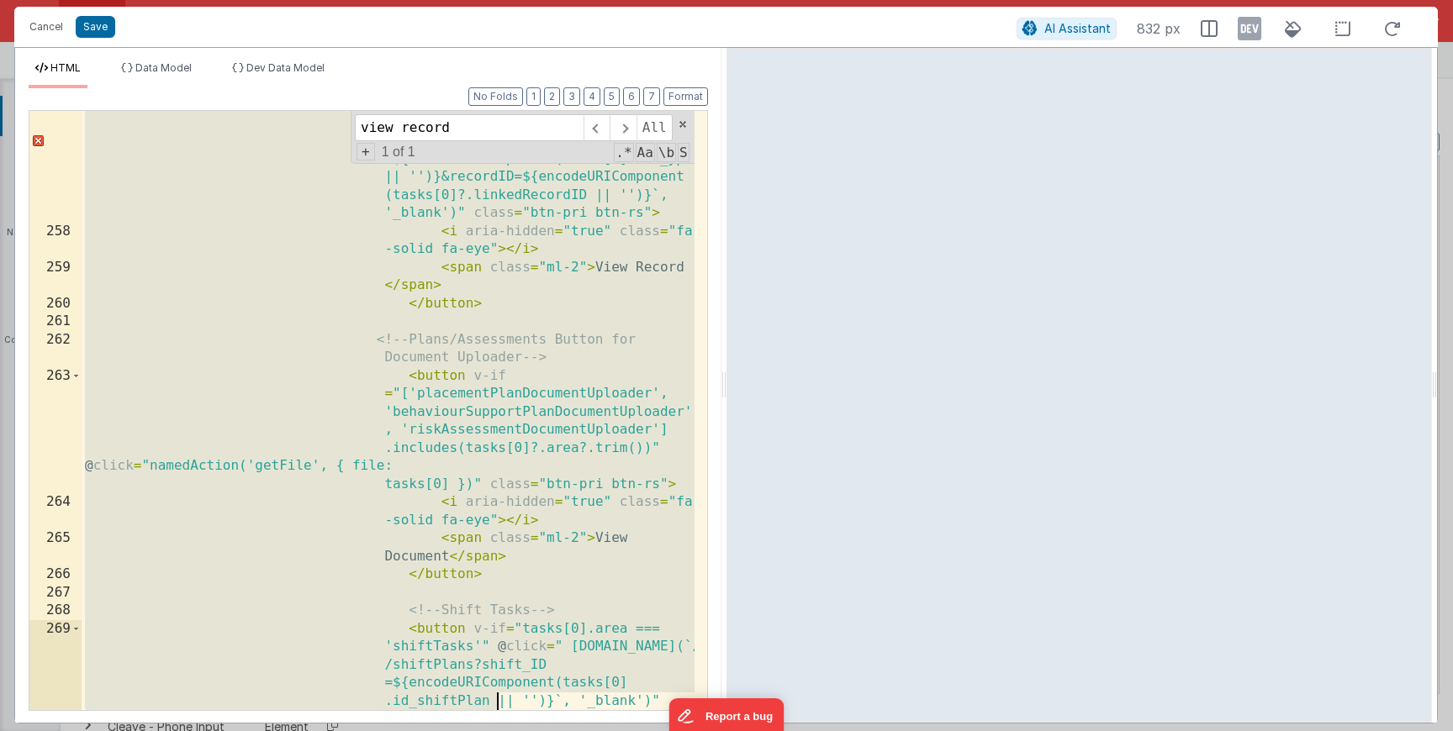
scroll to position [7065, 0]
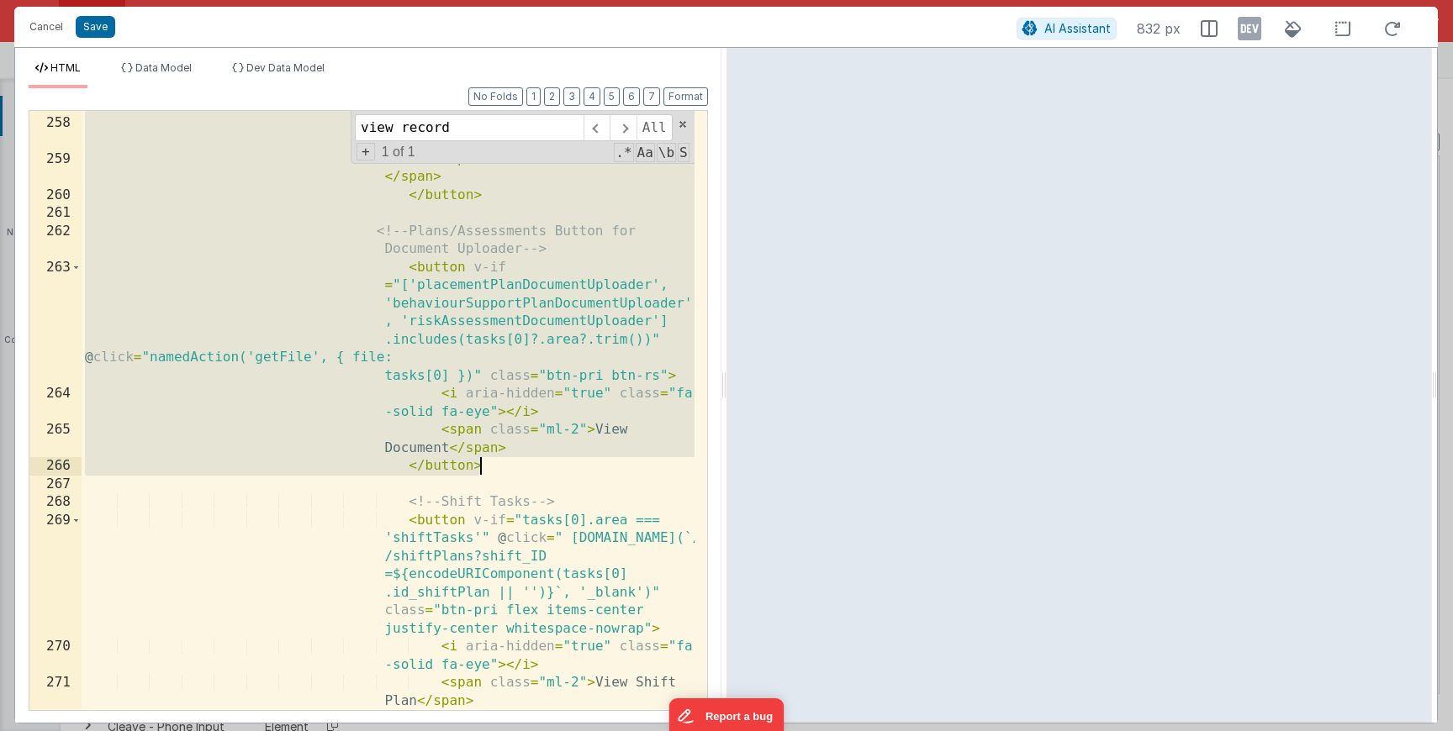
drag, startPoint x: 396, startPoint y: 214, endPoint x: 560, endPoint y: 471, distance: 304.4
click at [560, 471] on div "< button v-if = "['placementPlan', 'behaviourSupportPlan', 'riskAssessment'].in…" at bounding box center [388, 341] width 613 height 780
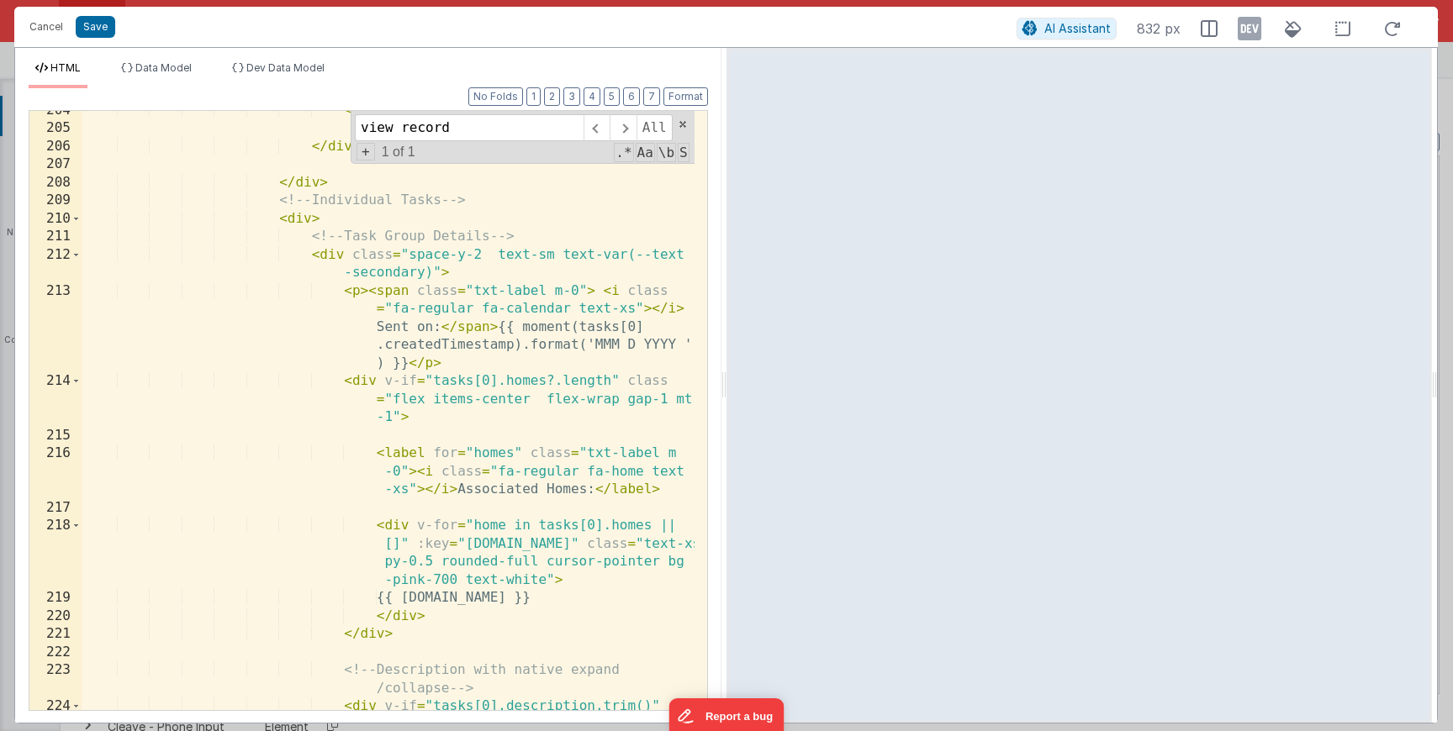
scroll to position [4992, 0]
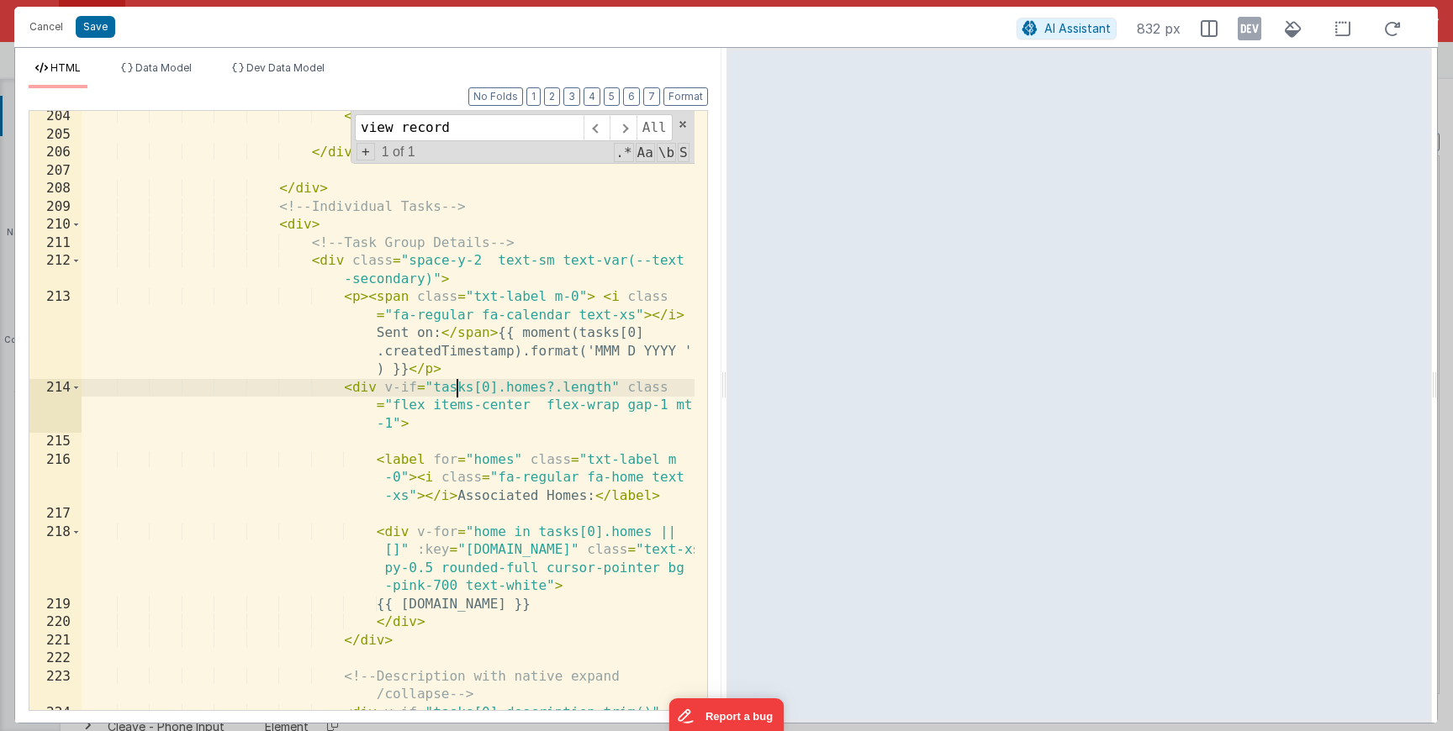
click at [457, 384] on div "</ div > </ div > </ div > <!-- Individual Tasks --> < div > <!-- Task Group De…" at bounding box center [388, 435] width 613 height 654
type input "tasks"
click at [596, 133] on span at bounding box center [596, 127] width 26 height 27
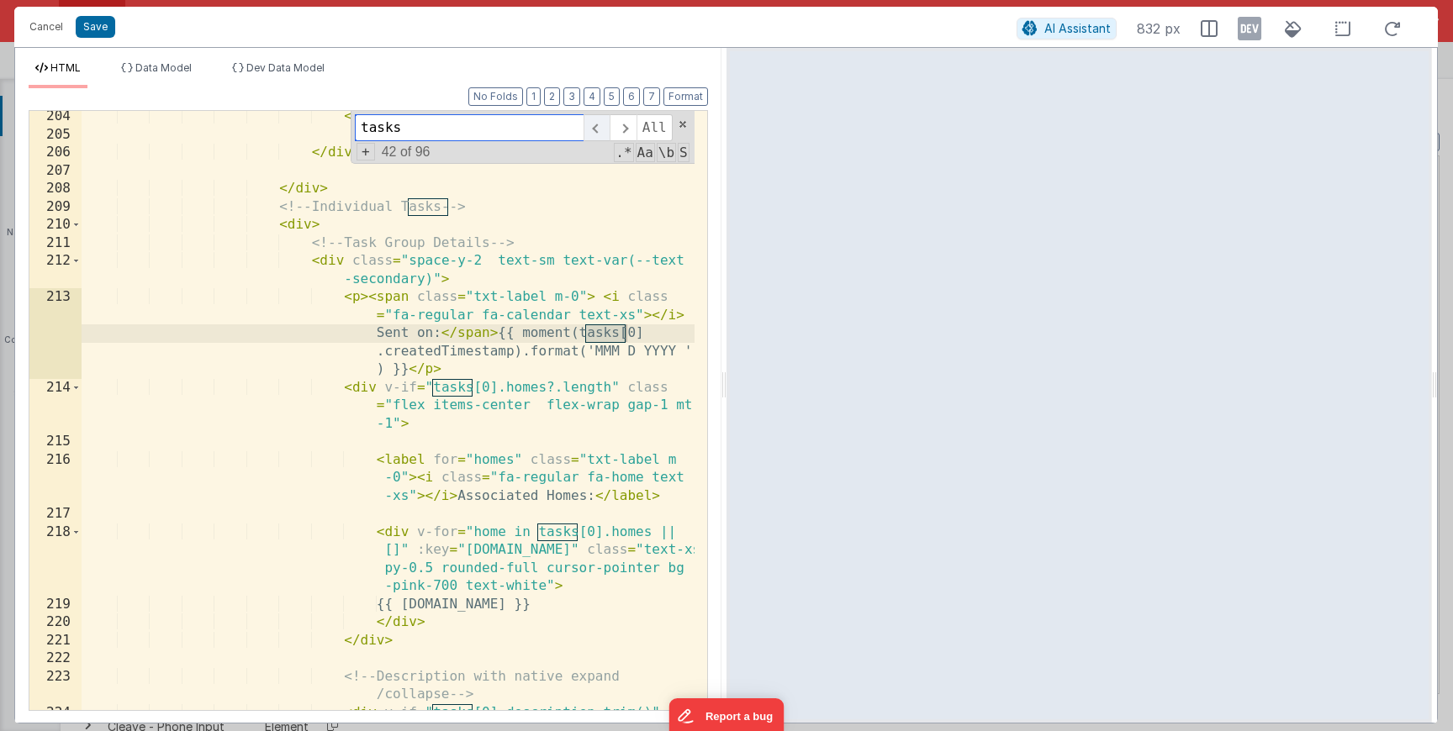
click at [596, 133] on span at bounding box center [596, 127] width 26 height 27
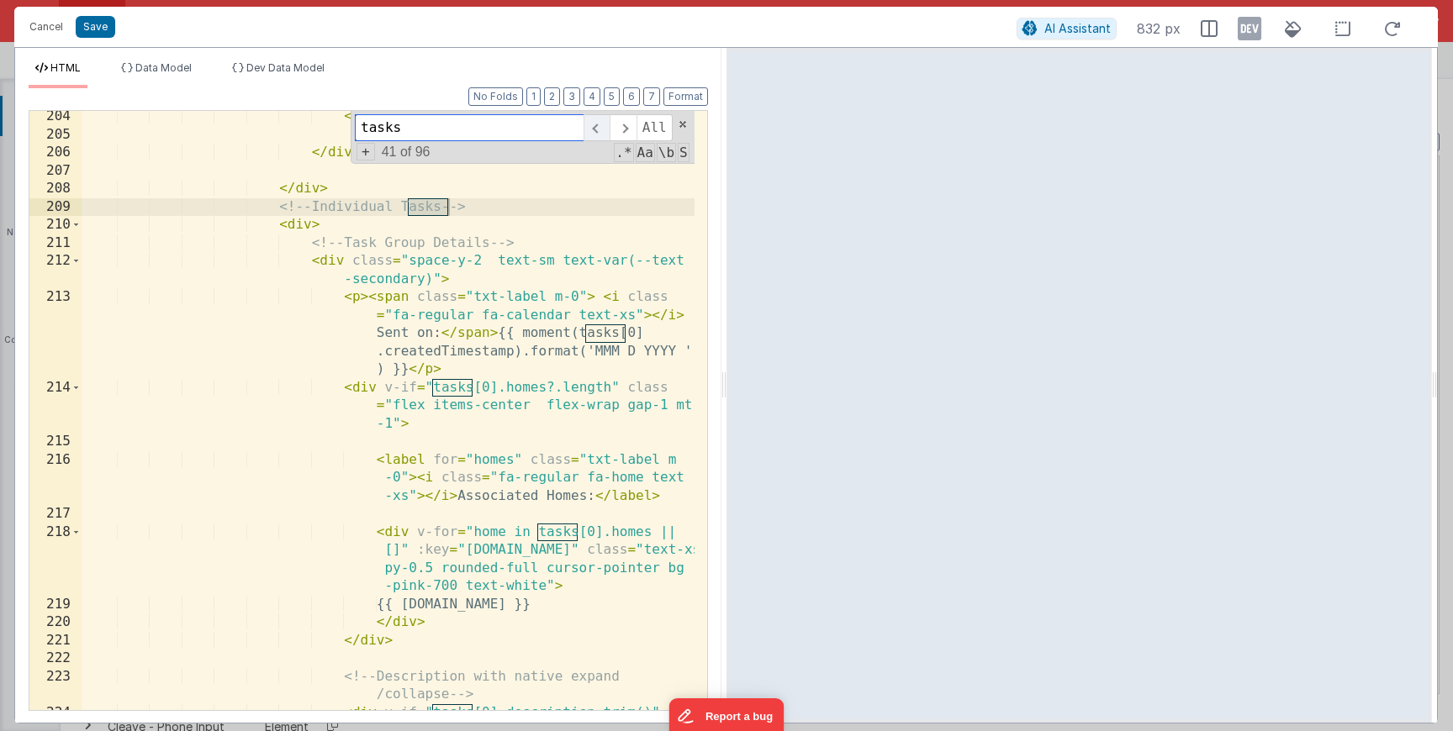
click at [596, 133] on span at bounding box center [596, 127] width 26 height 27
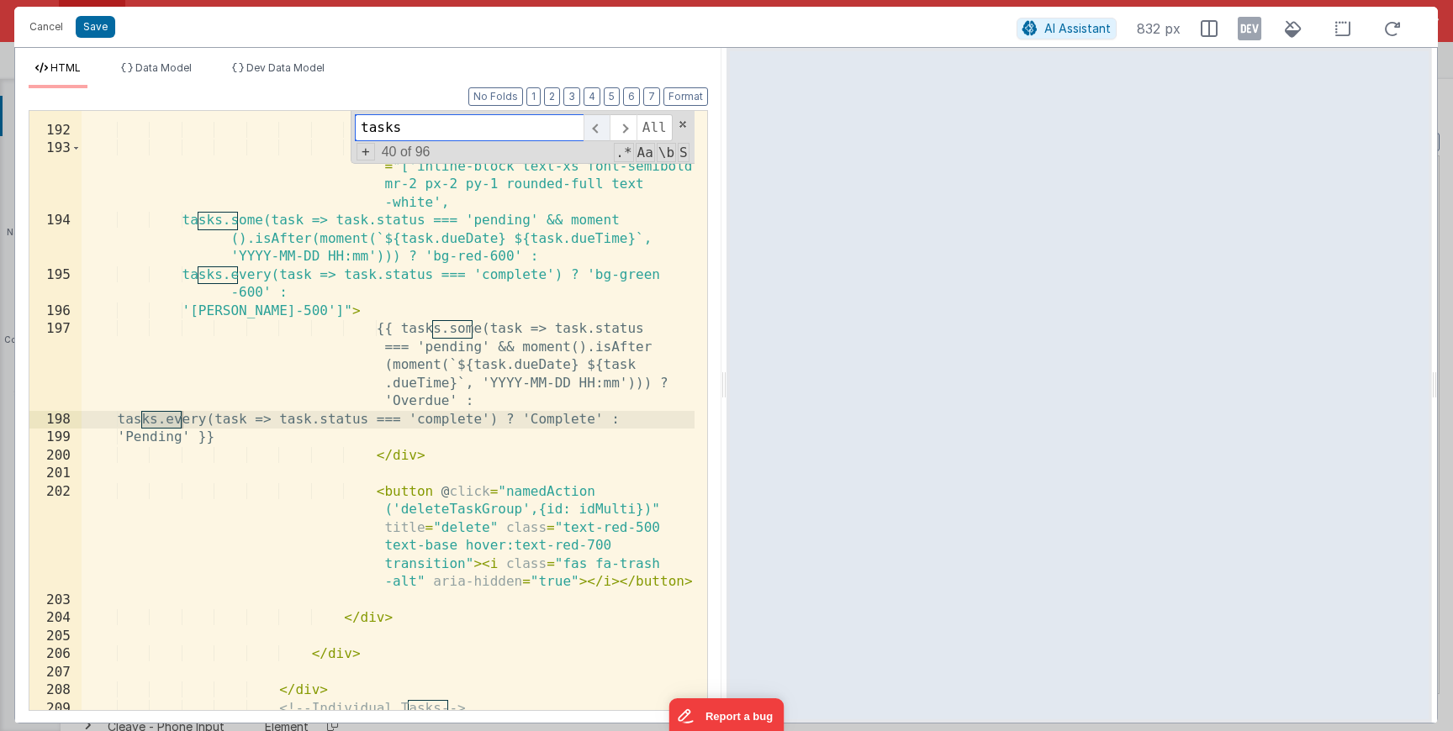
click at [596, 133] on span at bounding box center [596, 127] width 26 height 27
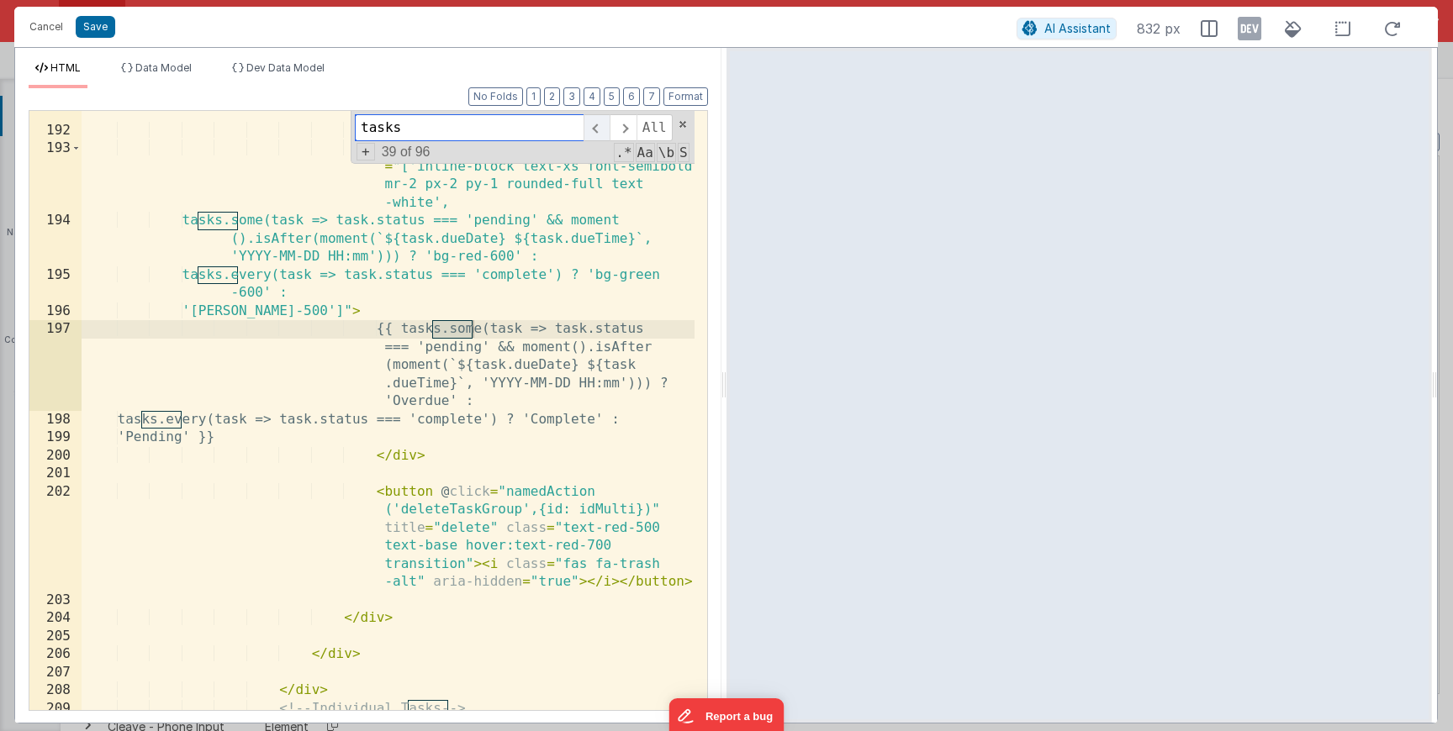
click at [596, 133] on span at bounding box center [596, 127] width 26 height 27
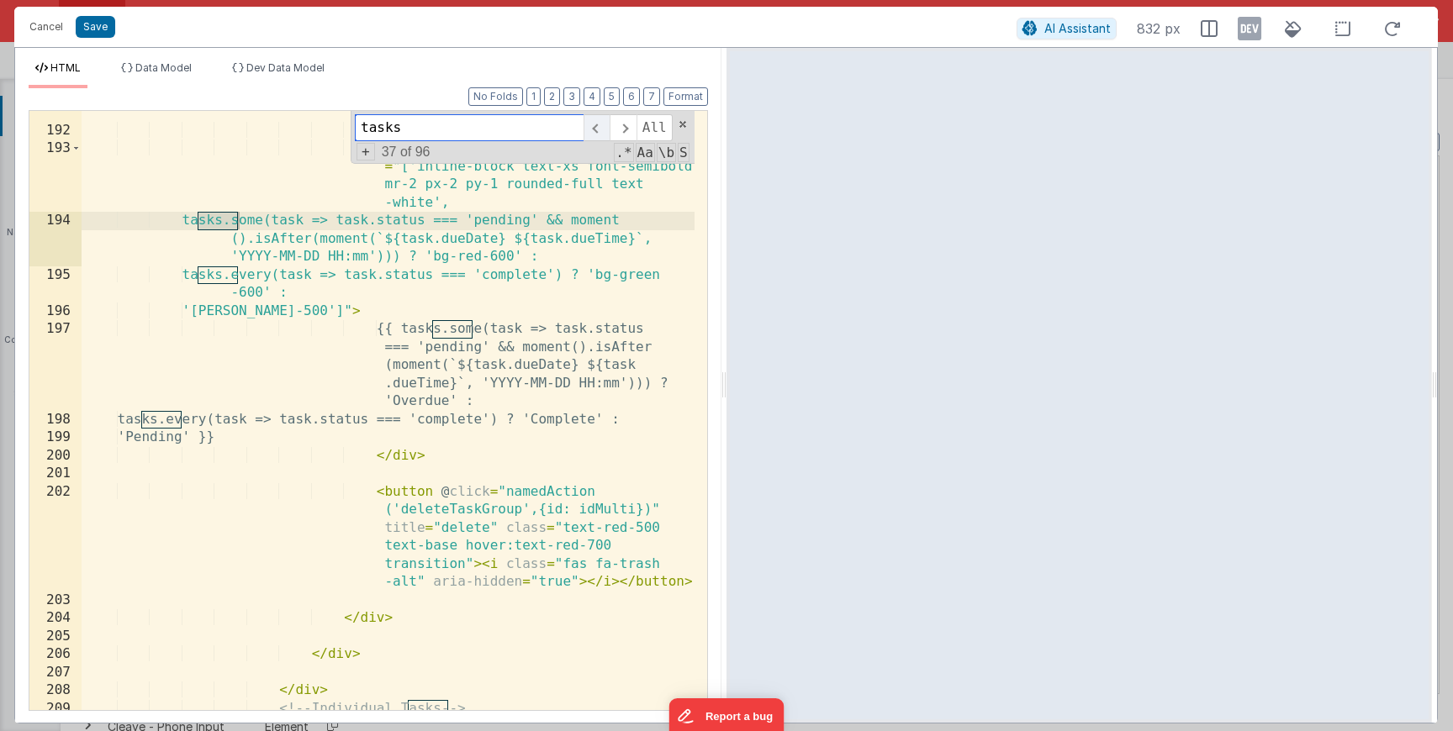
click at [596, 133] on span at bounding box center [596, 127] width 26 height 27
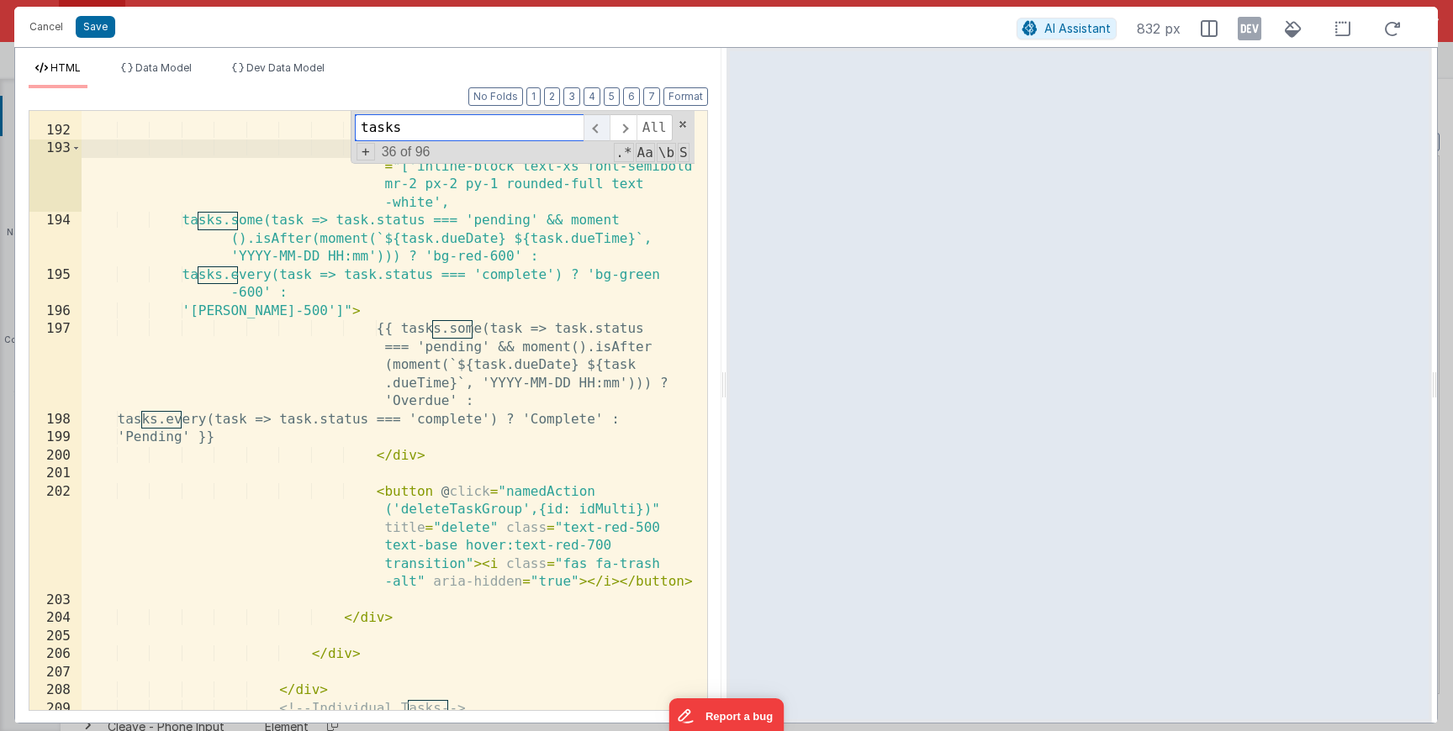
click at [596, 133] on span at bounding box center [596, 127] width 26 height 27
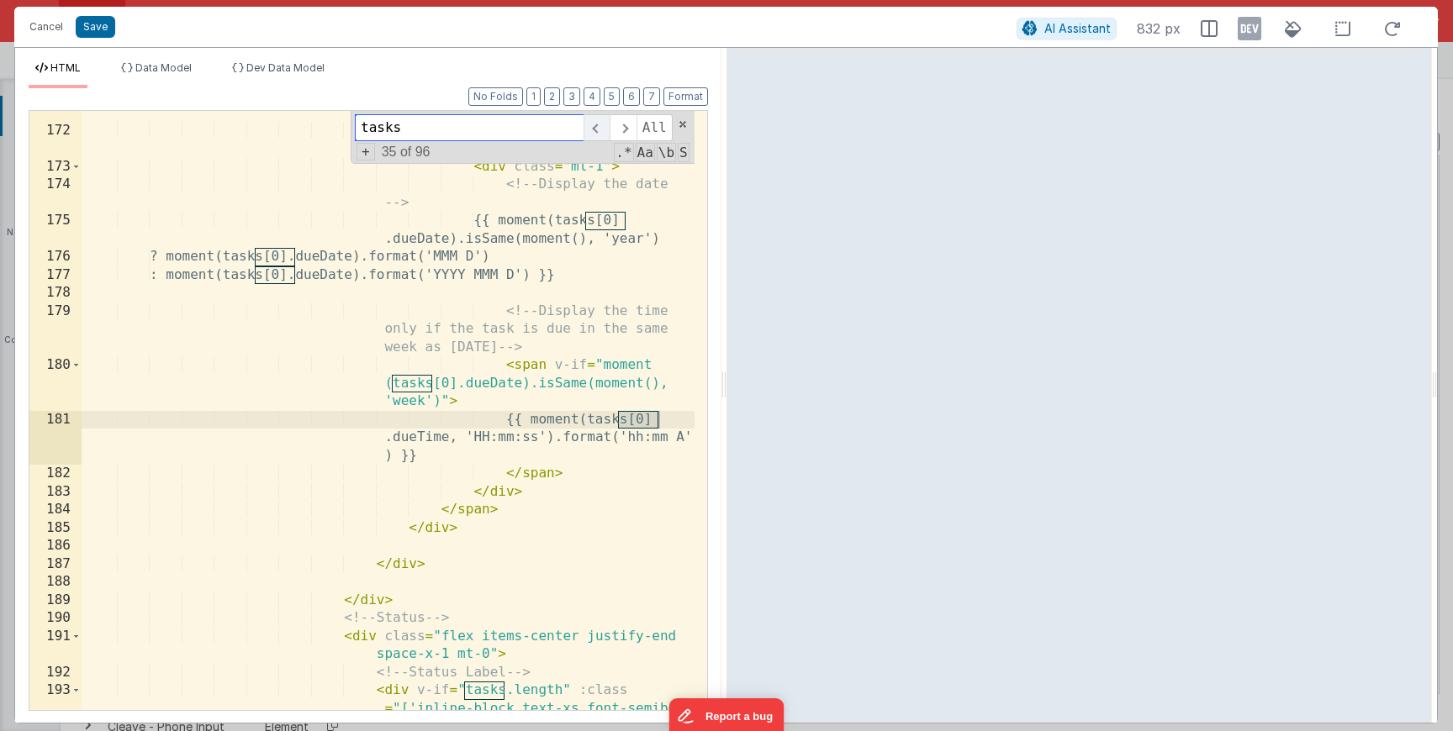
click at [596, 133] on span at bounding box center [596, 127] width 26 height 27
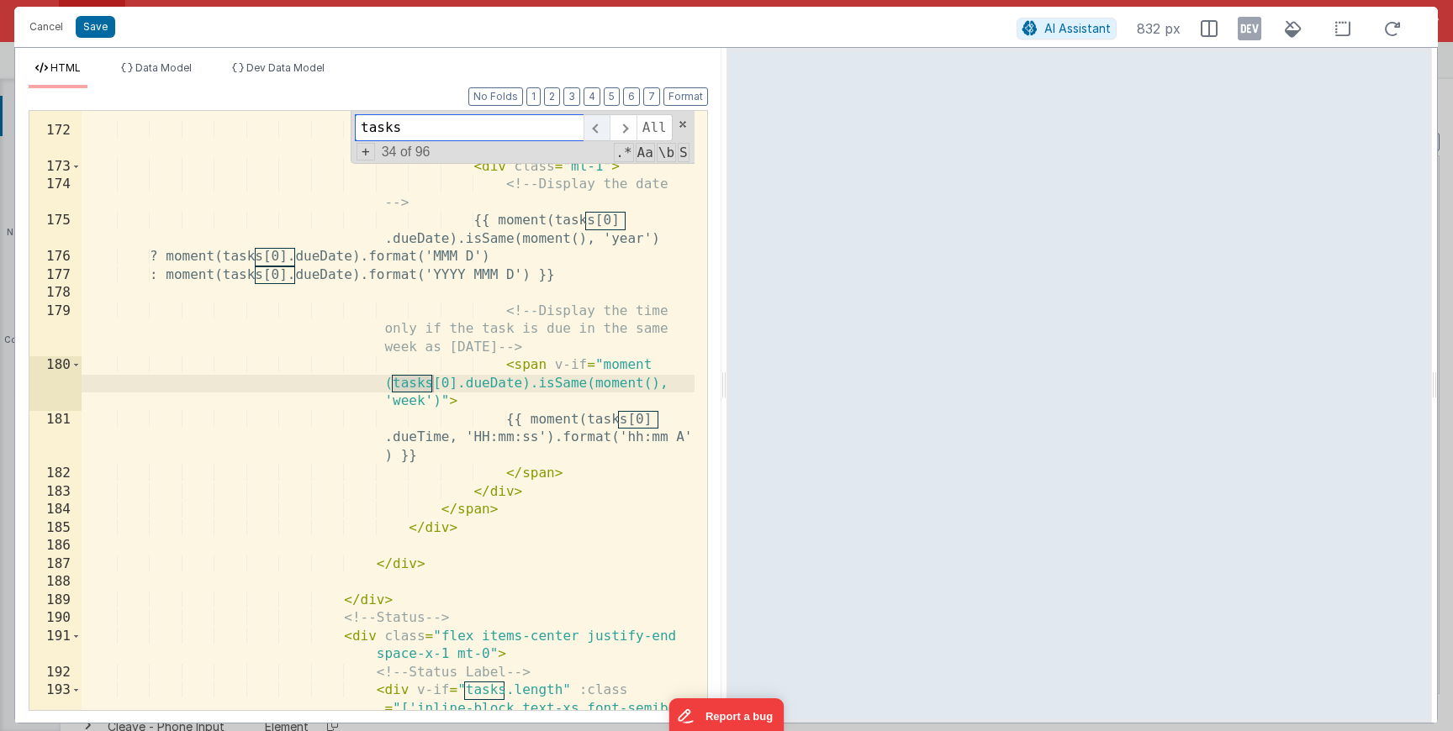
click at [596, 133] on span at bounding box center [596, 127] width 26 height 27
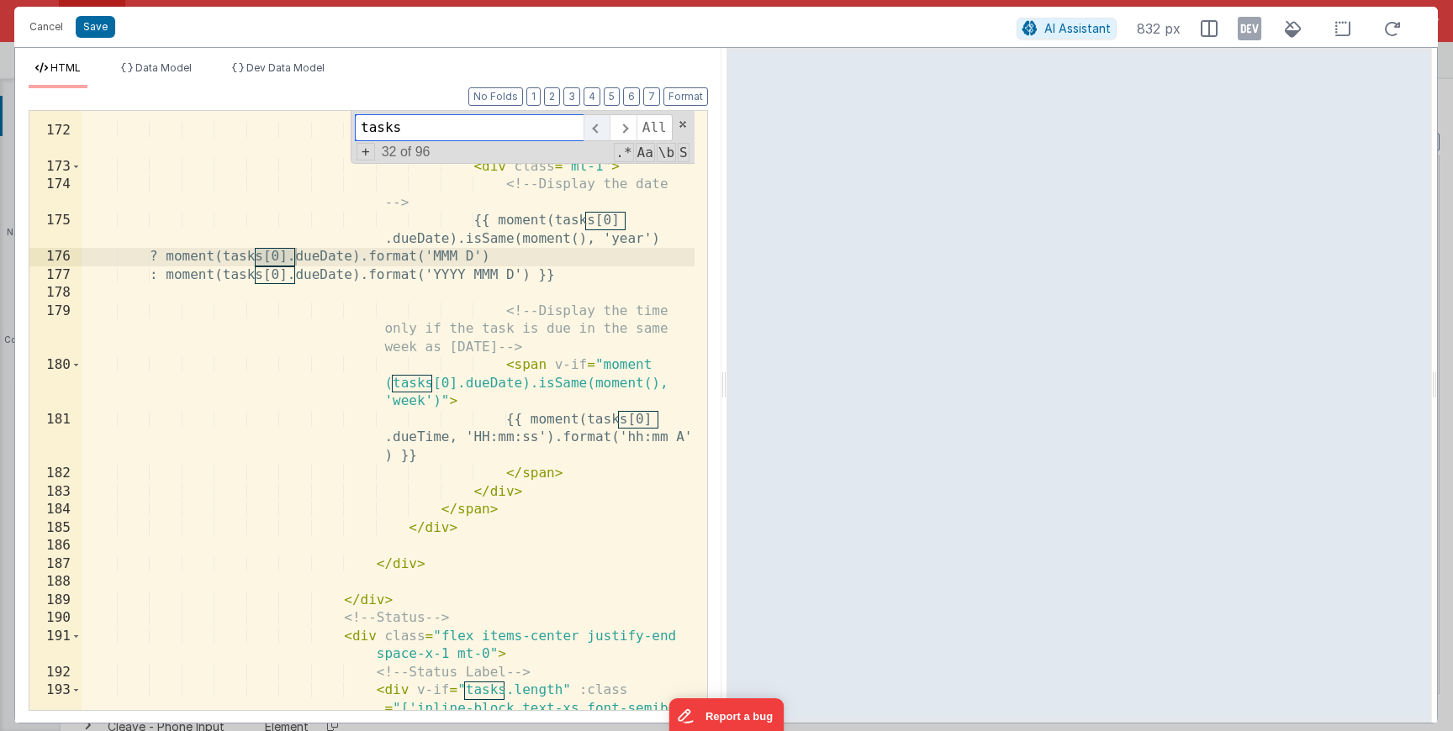
click at [596, 133] on span at bounding box center [596, 127] width 26 height 27
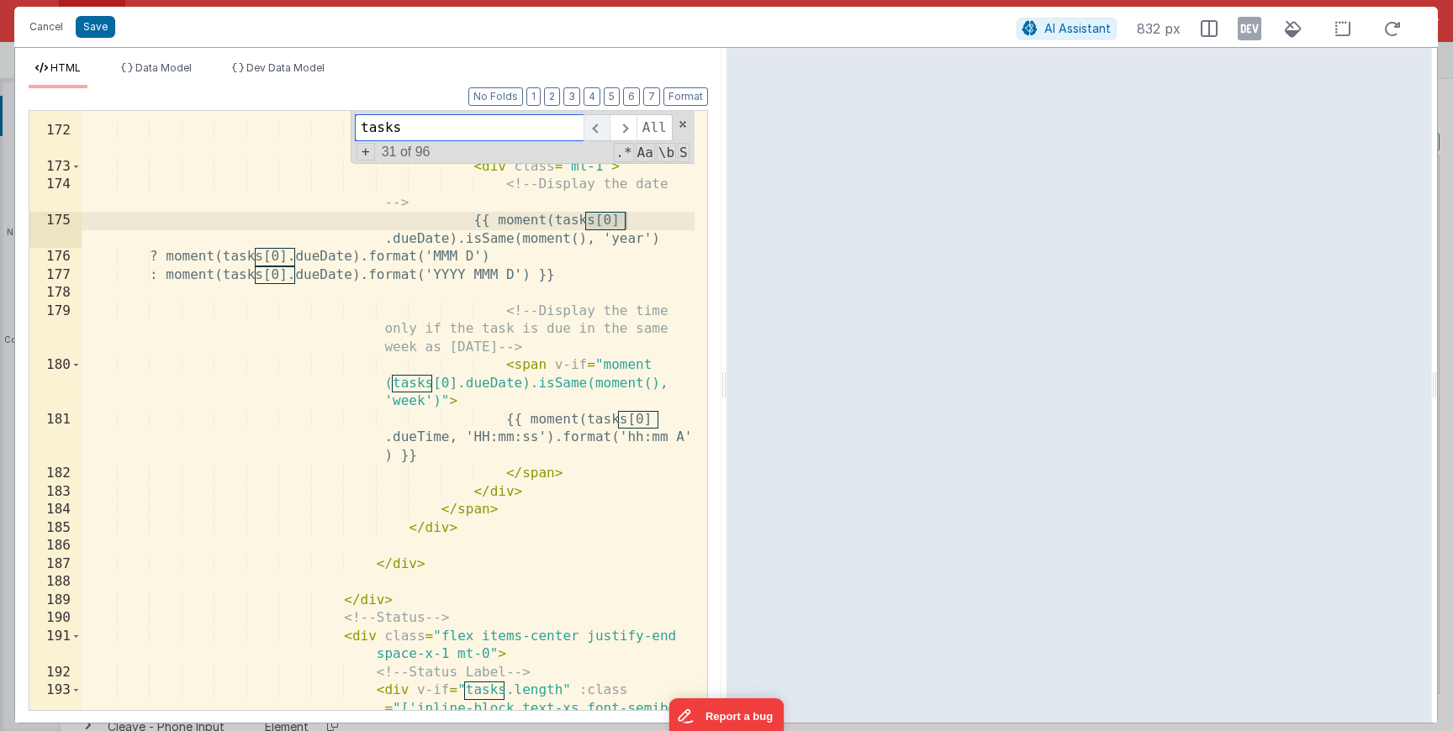
click at [596, 133] on span at bounding box center [596, 127] width 26 height 27
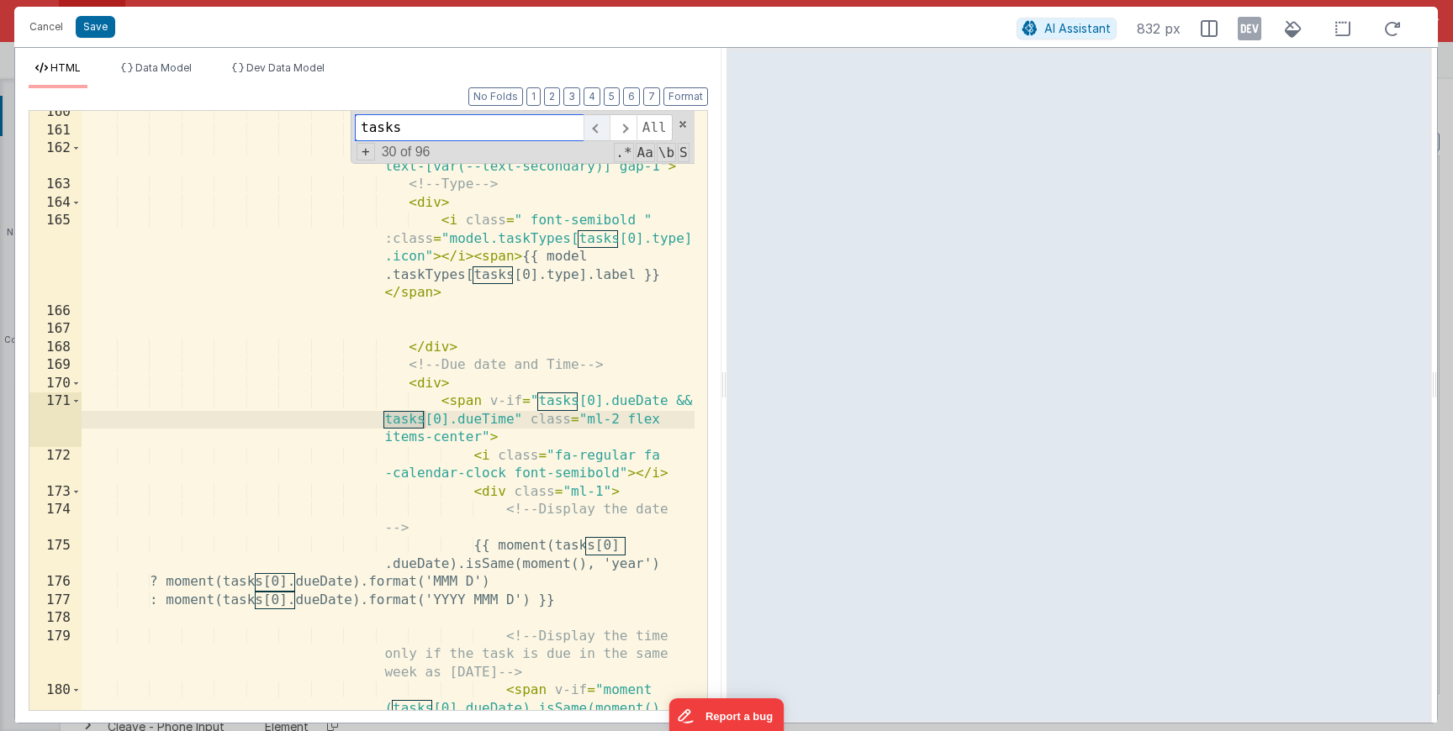
click at [596, 133] on span at bounding box center [596, 127] width 26 height 27
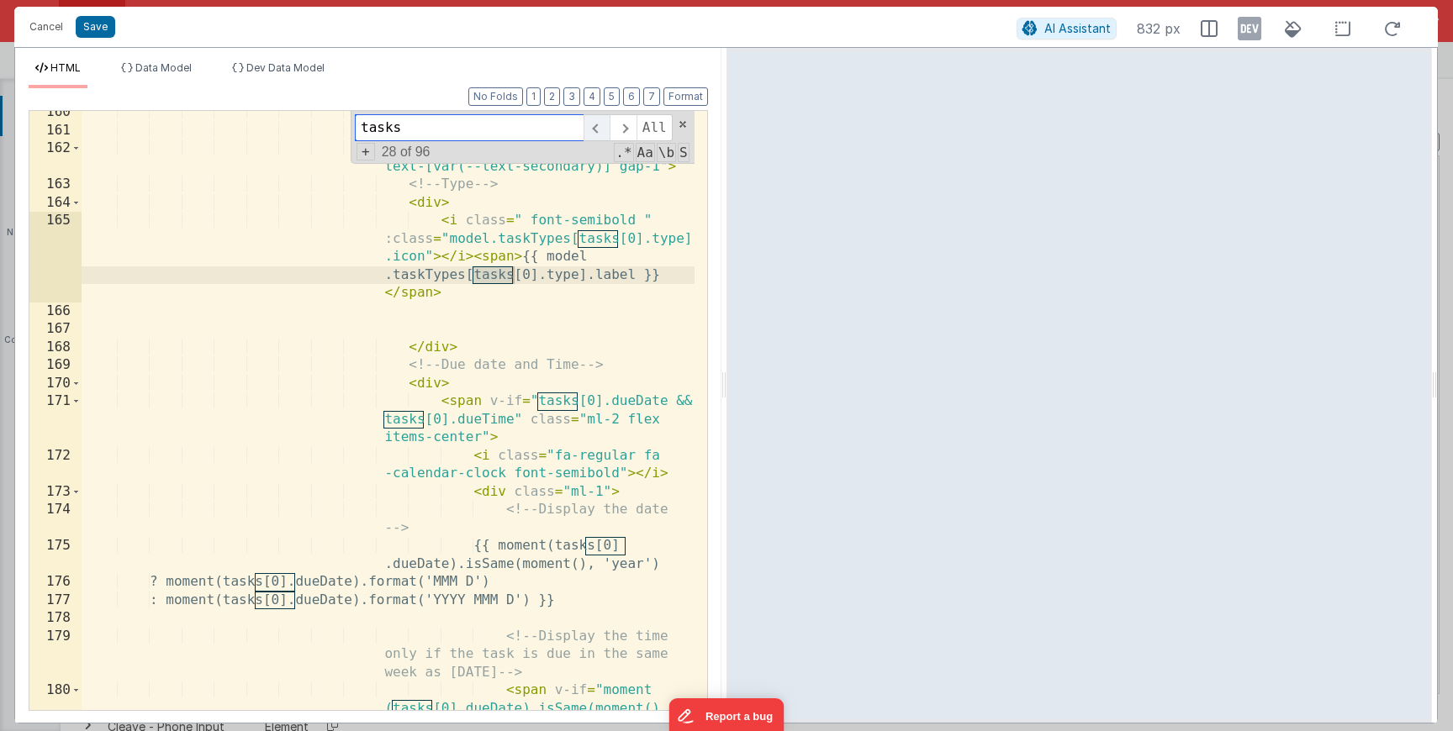
click at [596, 133] on span at bounding box center [596, 127] width 26 height 27
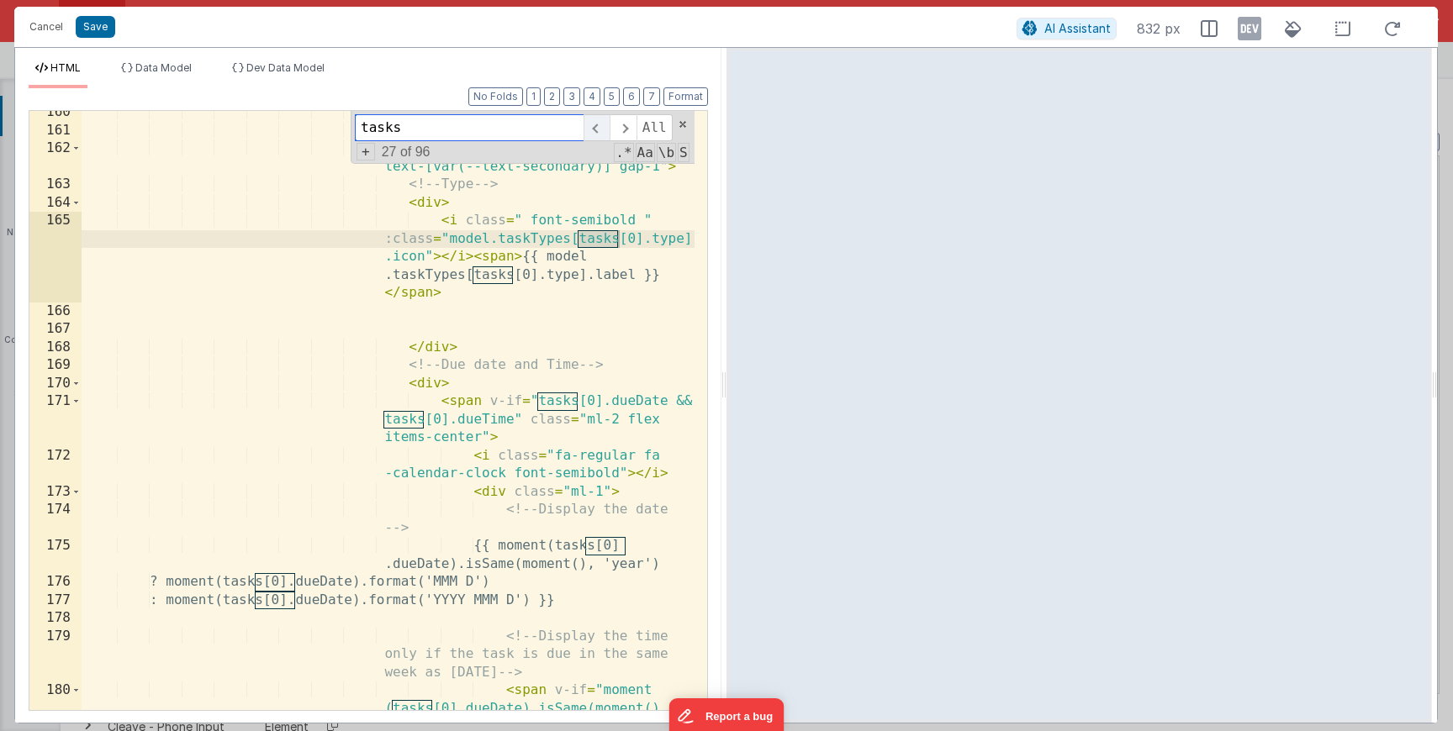
click at [596, 133] on span at bounding box center [596, 127] width 26 height 27
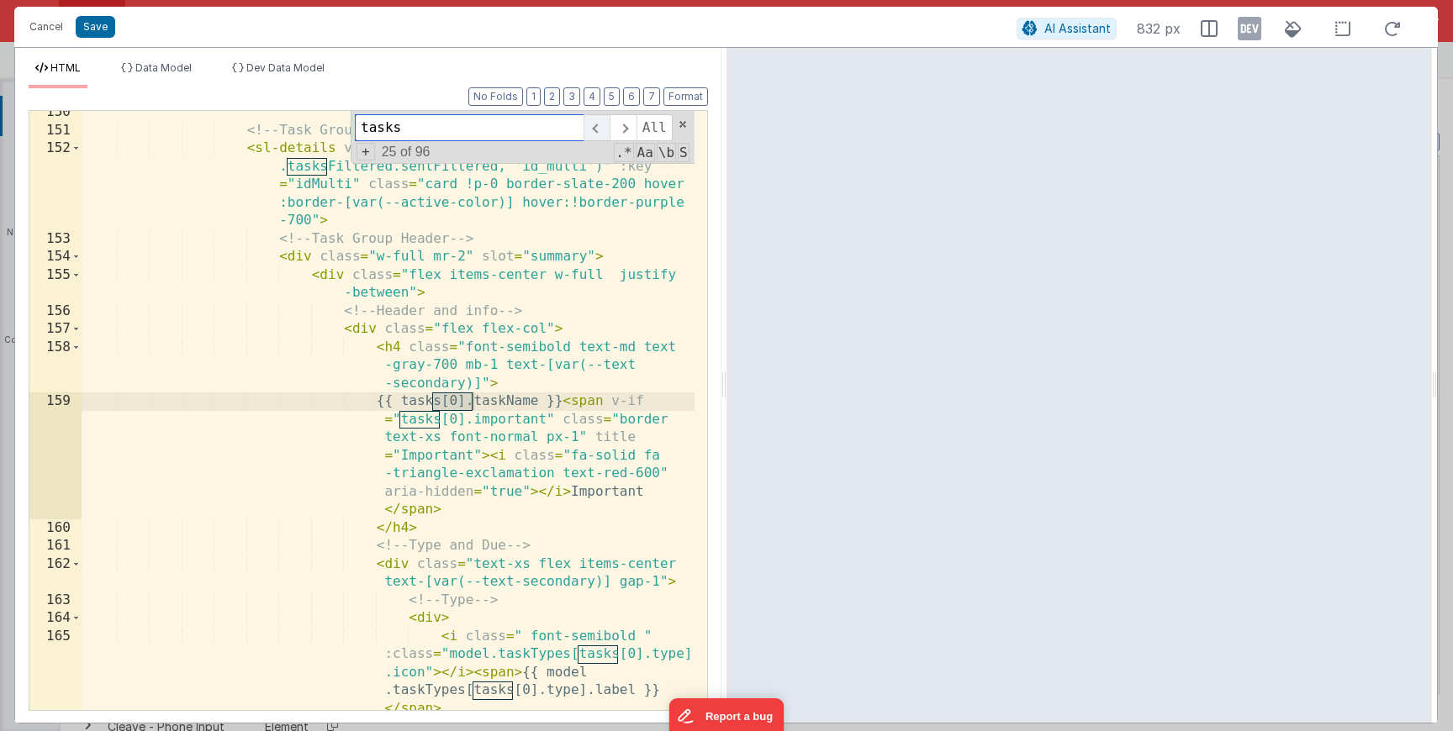
click at [596, 133] on span at bounding box center [596, 127] width 26 height 27
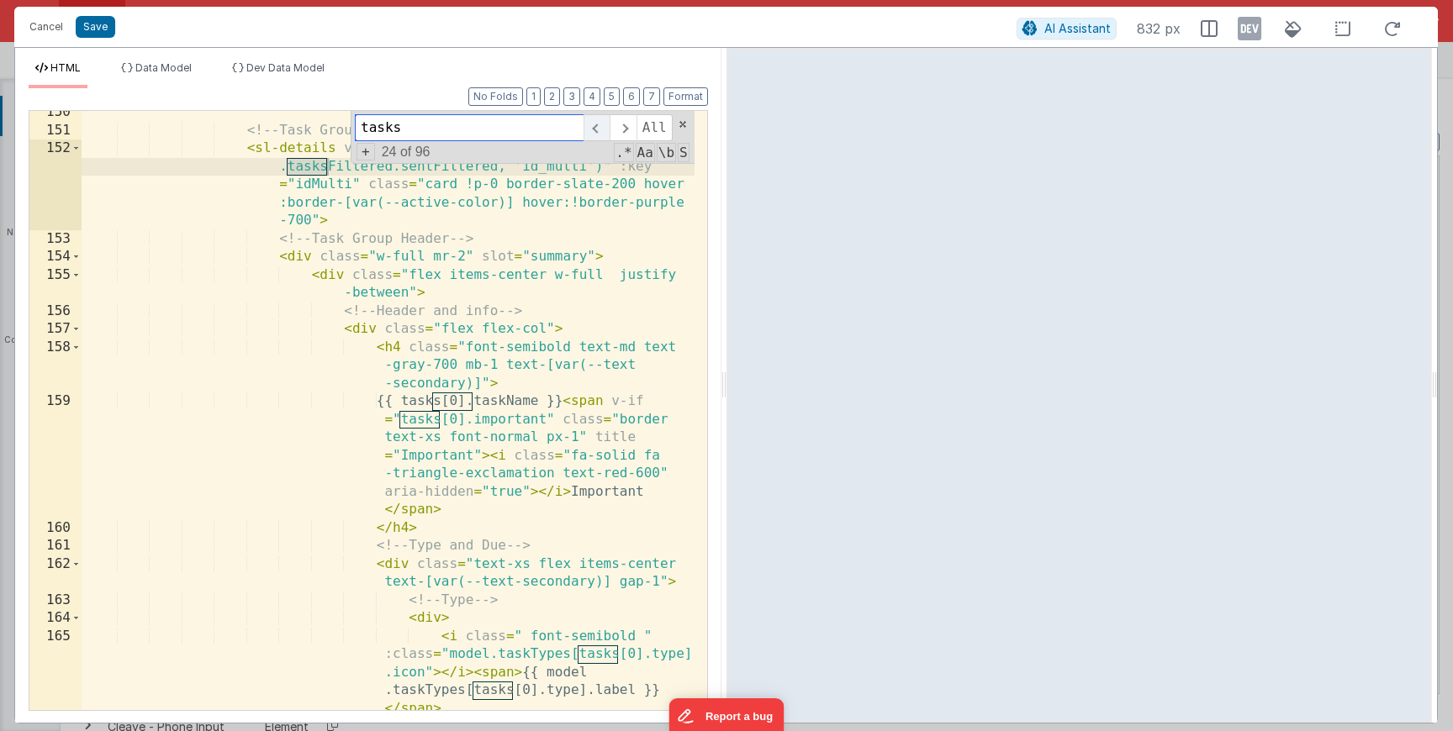
click at [596, 133] on span at bounding box center [596, 127] width 26 height 27
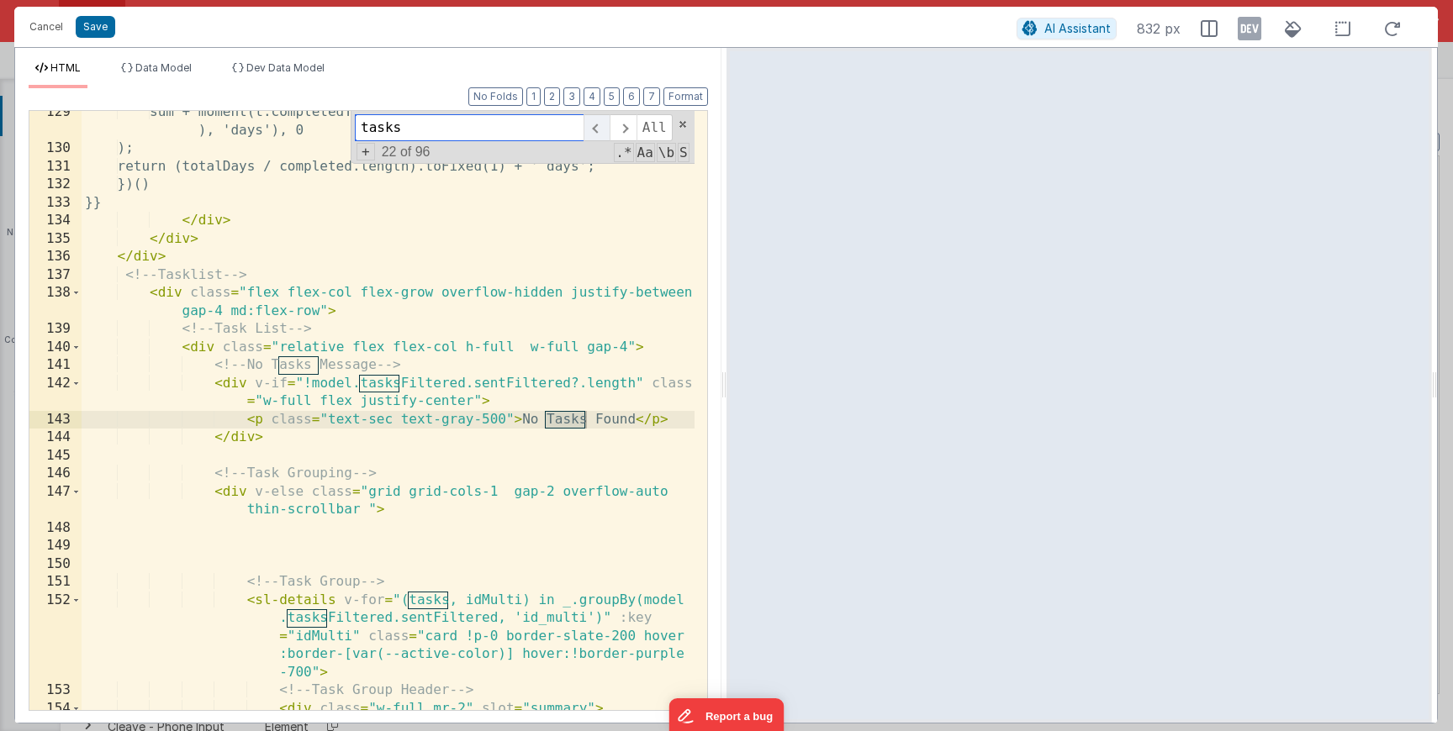
scroll to position [2755, 0]
click at [623, 135] on span at bounding box center [623, 127] width 26 height 27
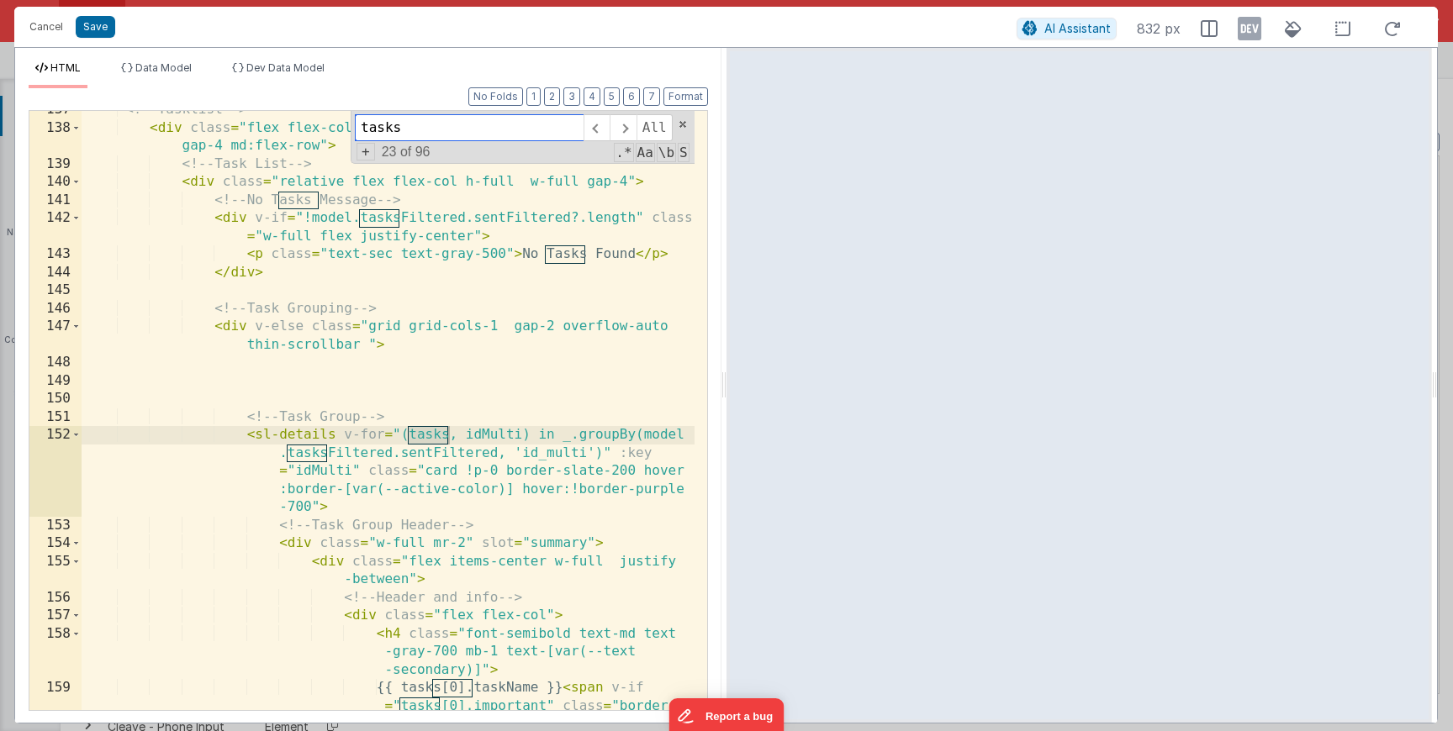
scroll to position [2871, 0]
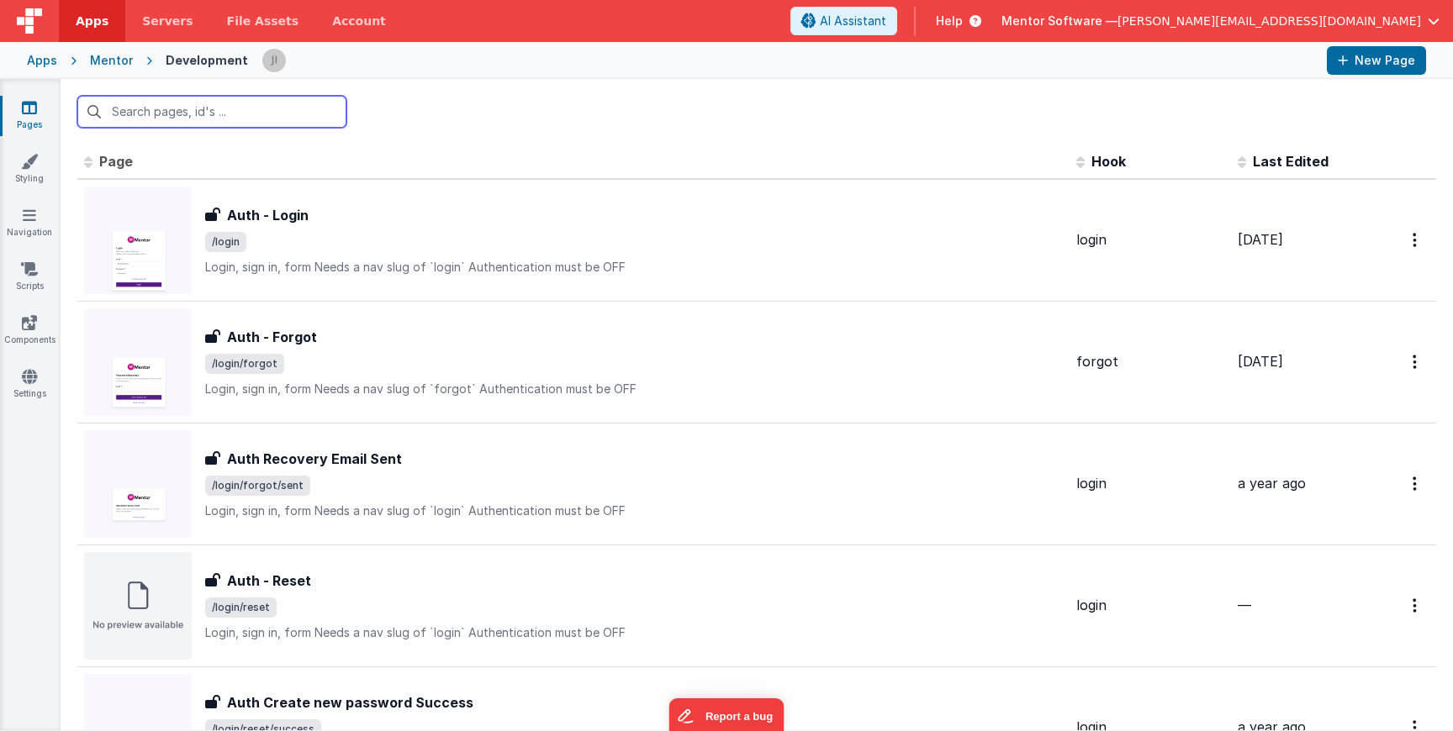
click at [187, 122] on input "text" at bounding box center [211, 112] width 269 height 32
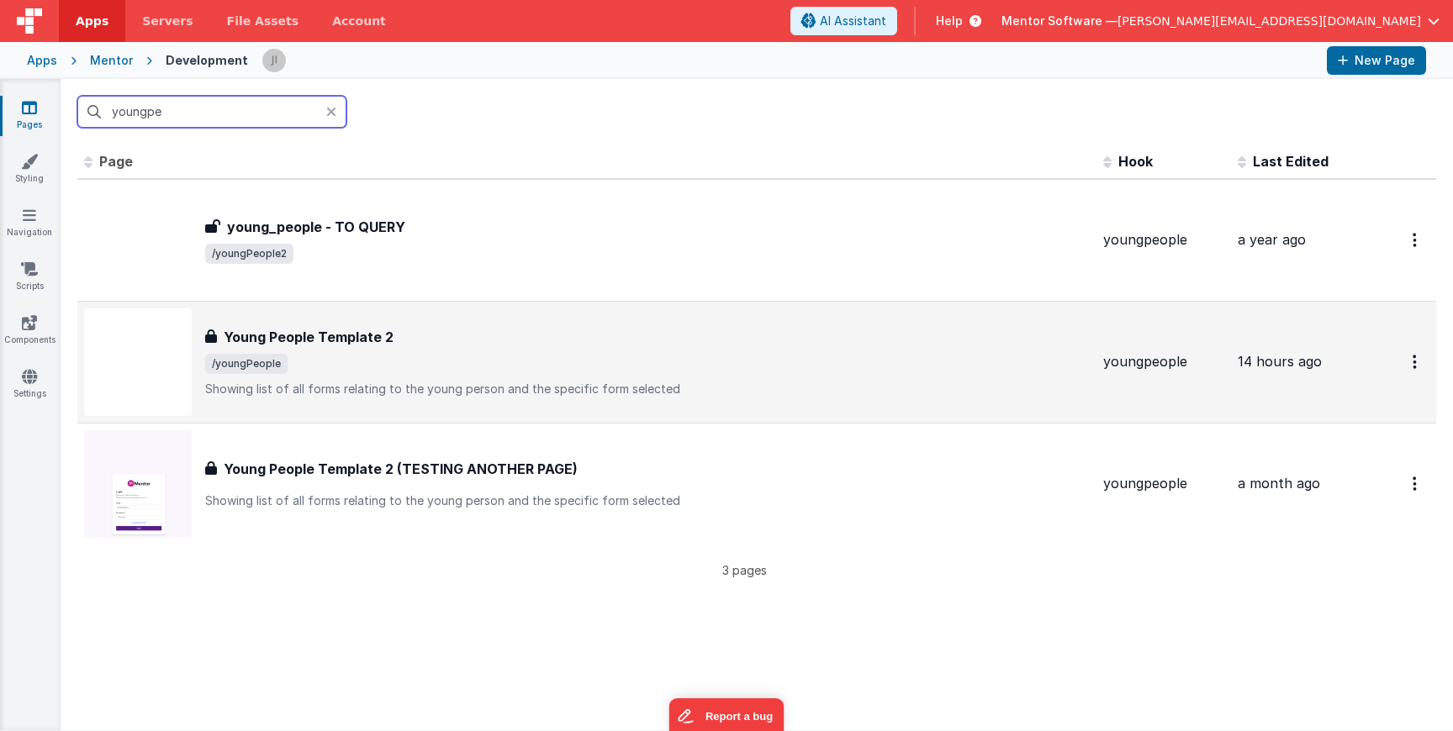
type input "youngpe"
click at [340, 345] on h3 "Young People Template 2" at bounding box center [309, 337] width 170 height 20
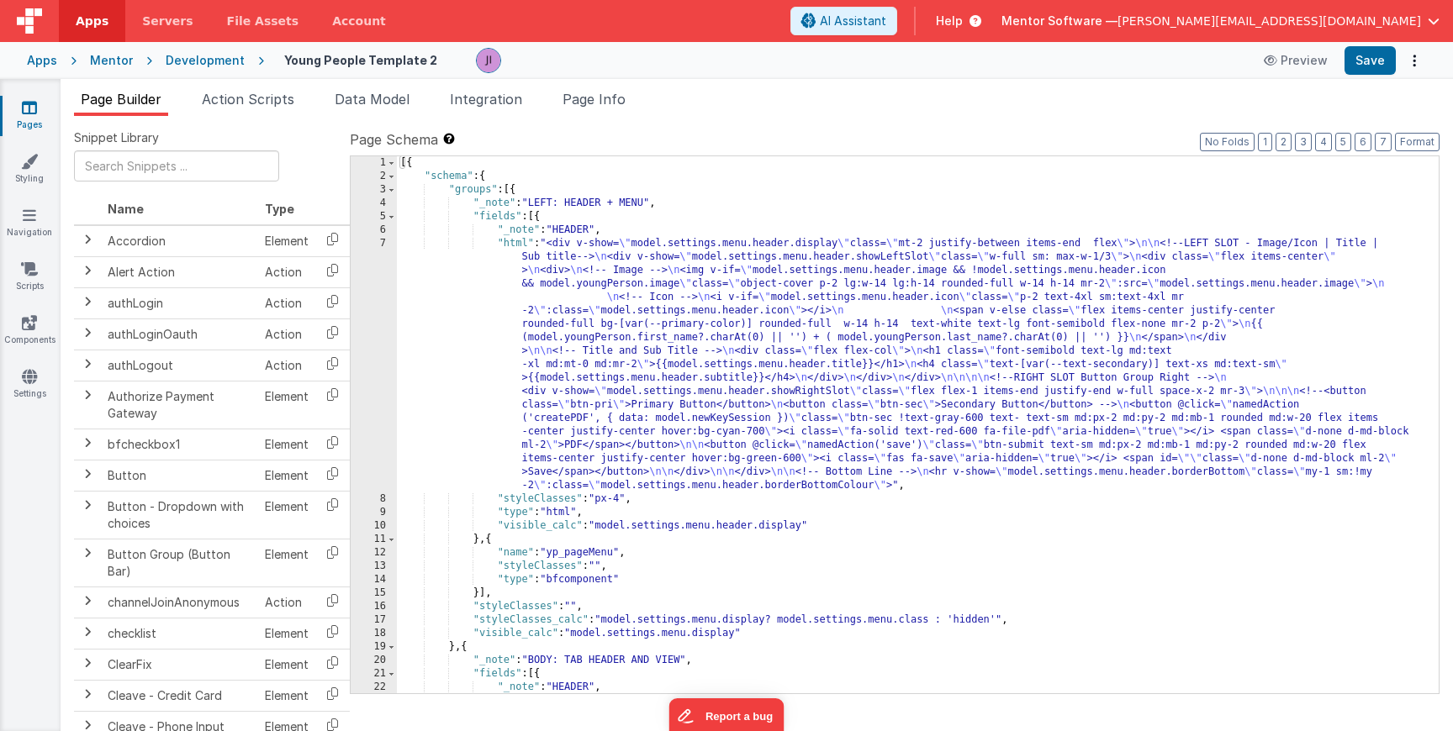
click at [340, 345] on icon at bounding box center [332, 332] width 34 height 26
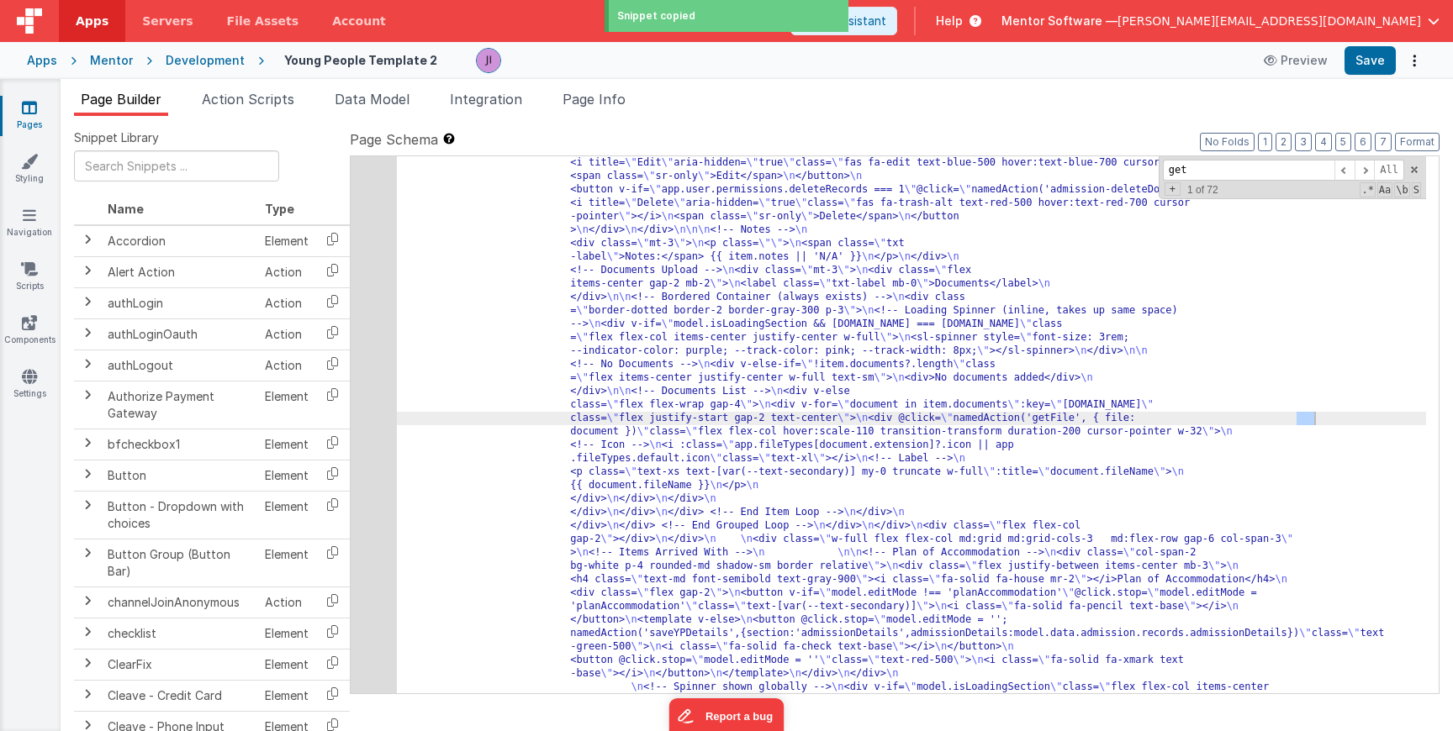
scroll to position [4234, 0]
type input "getfile"
click at [370, 469] on div "217" at bounding box center [374, 493] width 46 height 1910
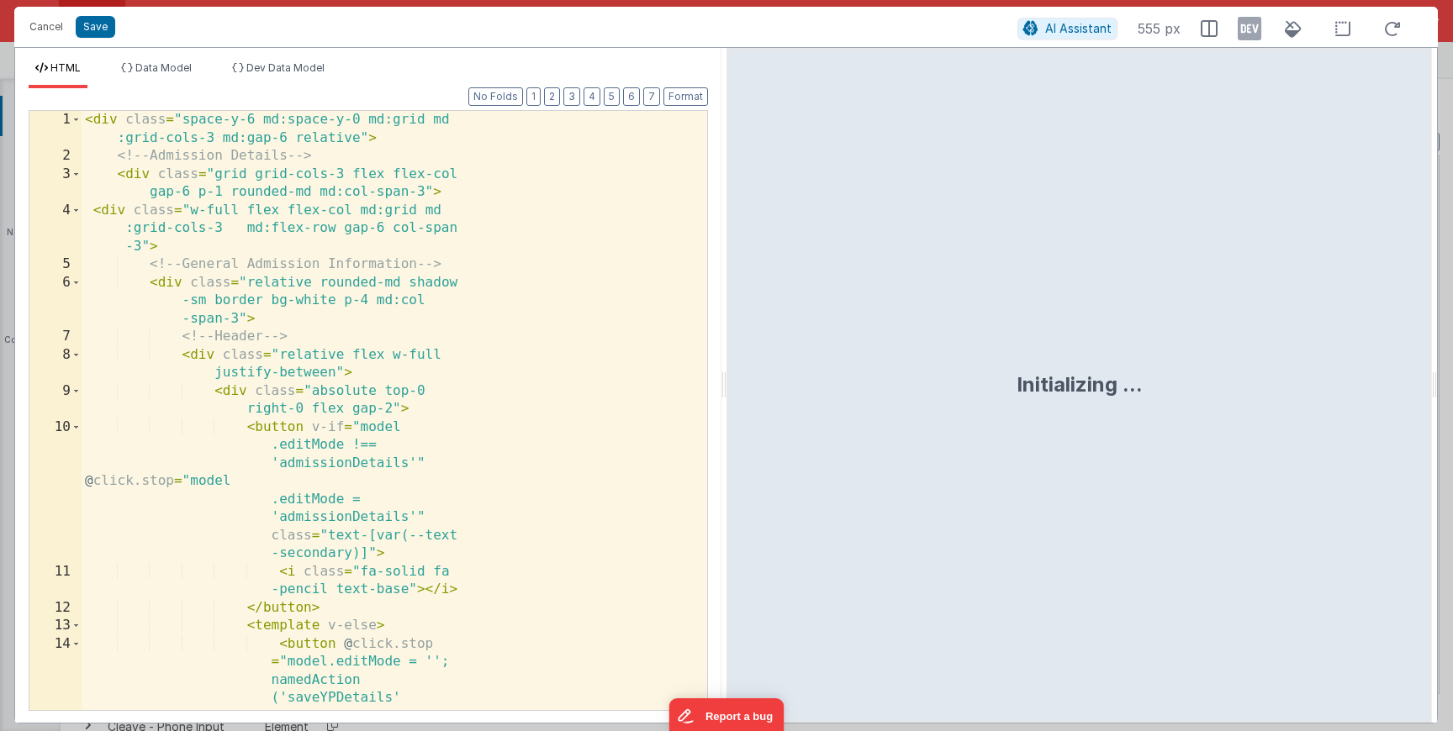
click at [455, 429] on div "< div class = "space-y-6 md:space-y-0 md:grid md :grid-cols-3 md:gap-6 relative…" at bounding box center [388, 529] width 613 height 837
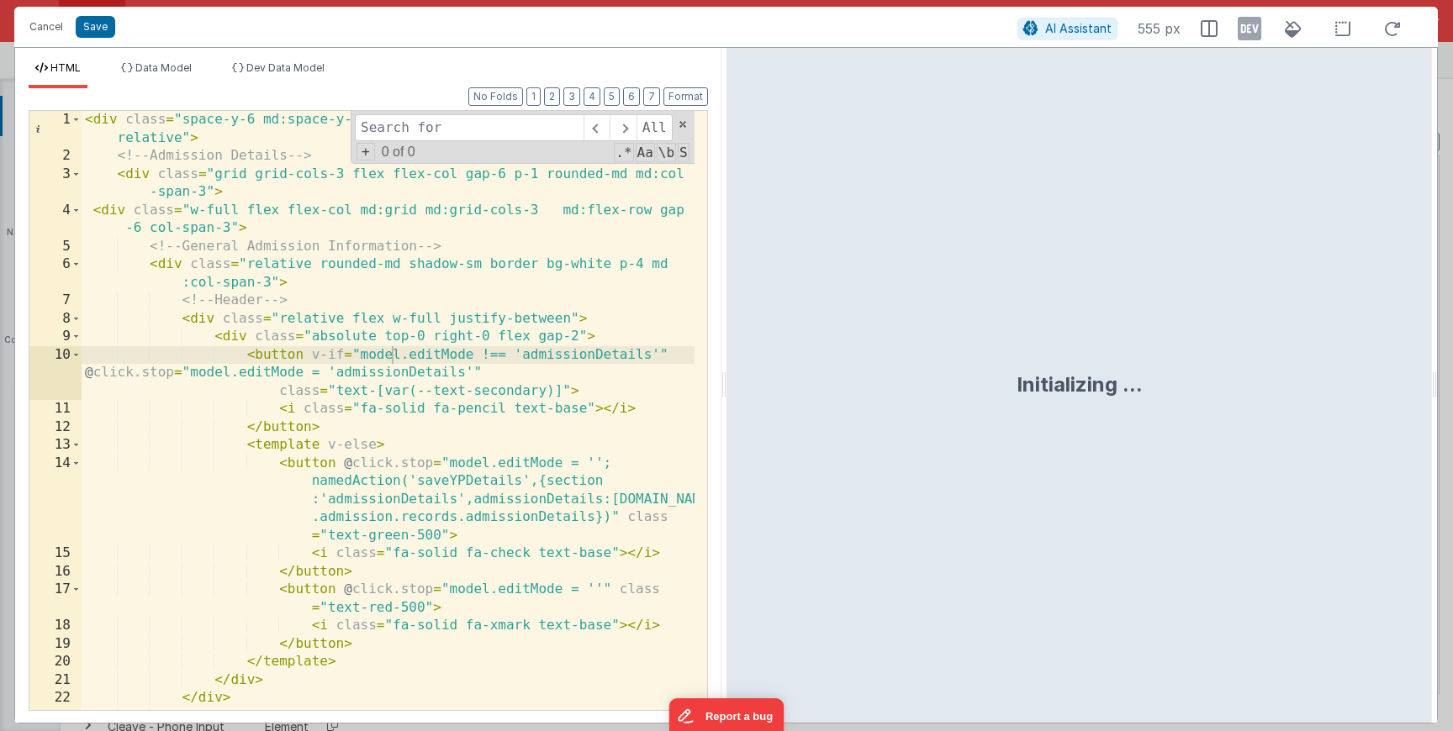
type input "e"
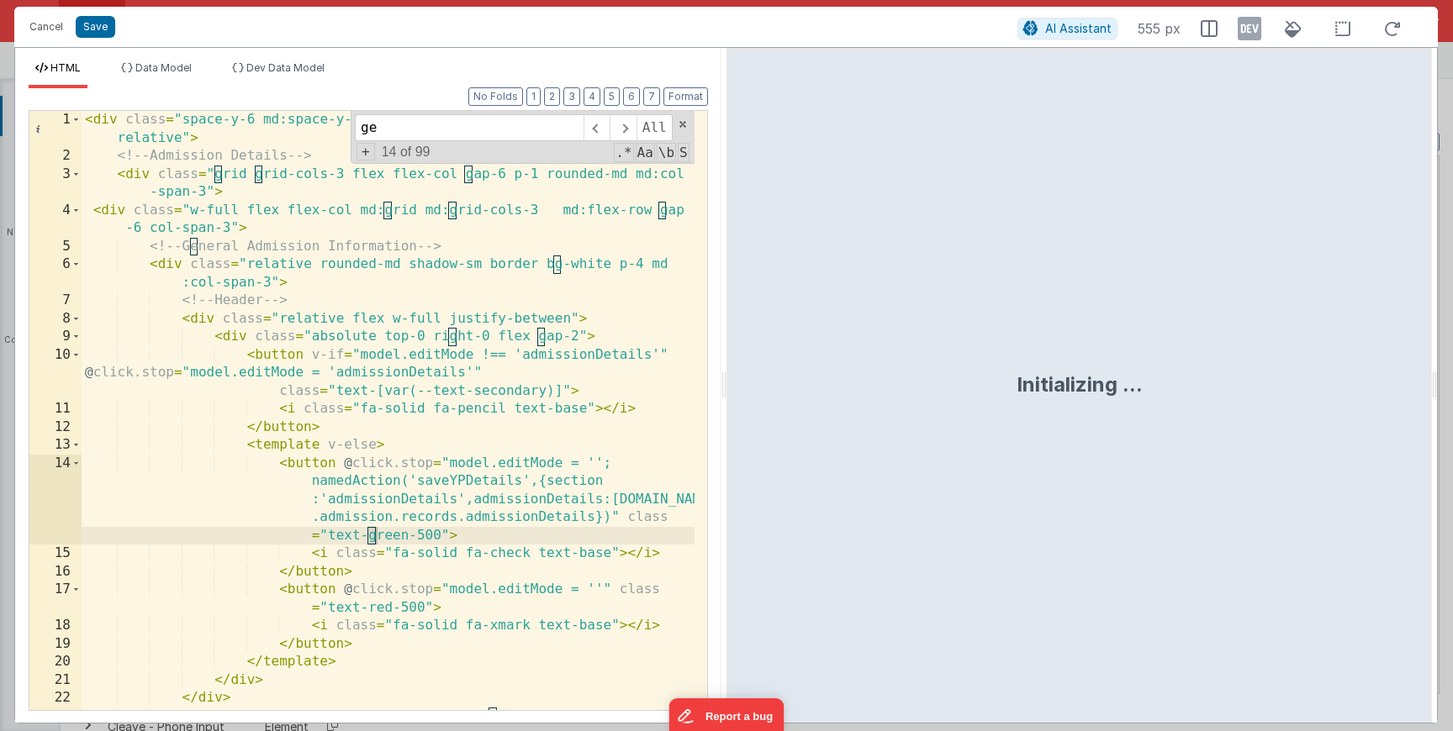
scroll to position [3423, 0]
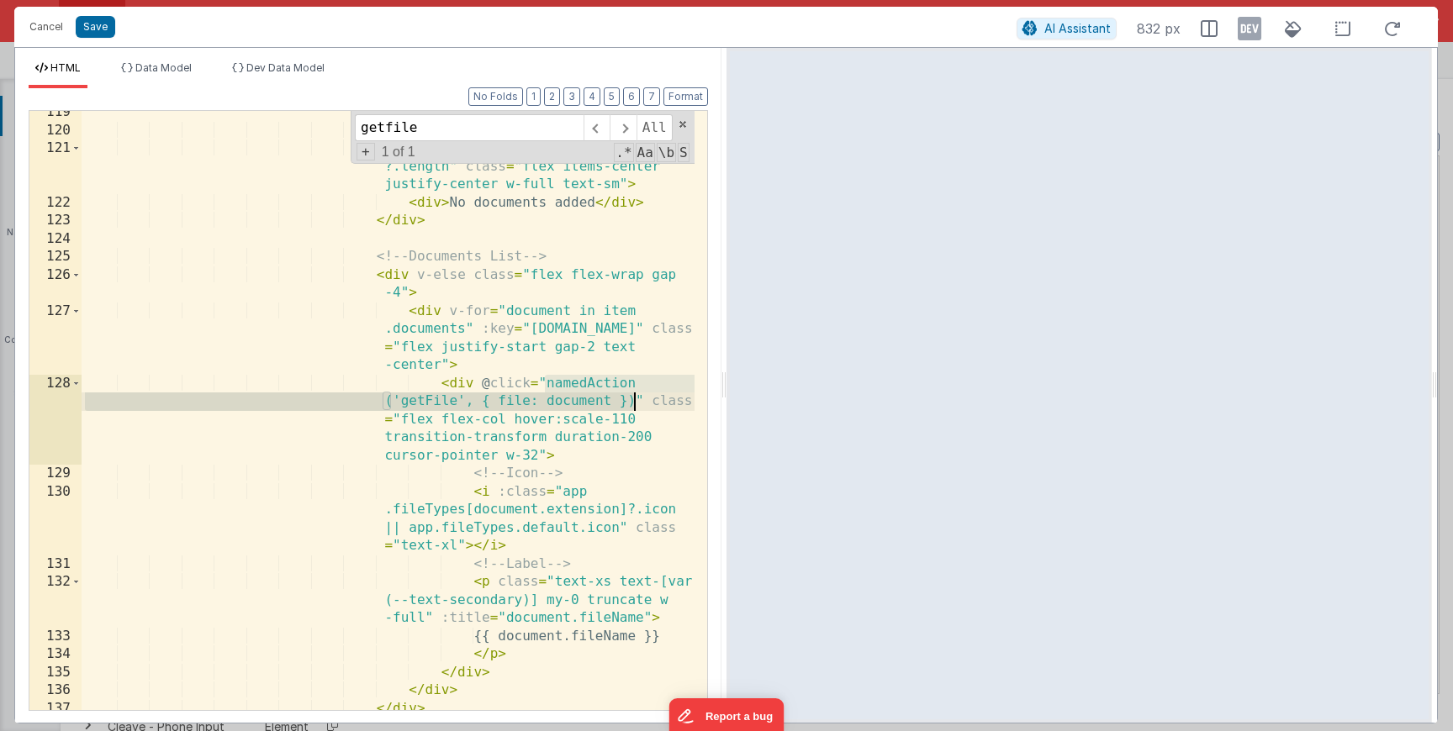
drag, startPoint x: 544, startPoint y: 382, endPoint x: 637, endPoint y: 405, distance: 96.2
click at [637, 405] on div "<!-- No Documents --> < div v-else-if = "!item.documents ?.length" class = "fle…" at bounding box center [388, 421] width 613 height 636
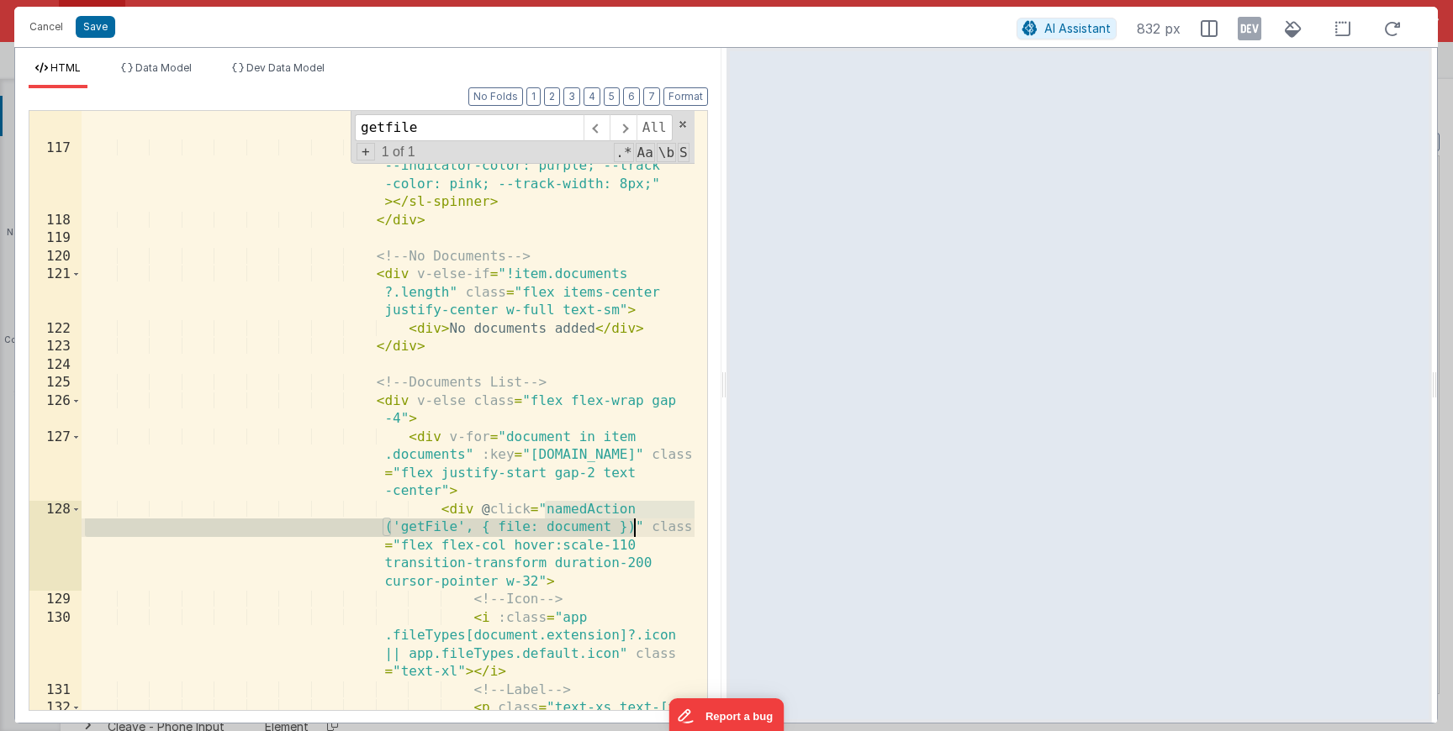
scroll to position [3279, 0]
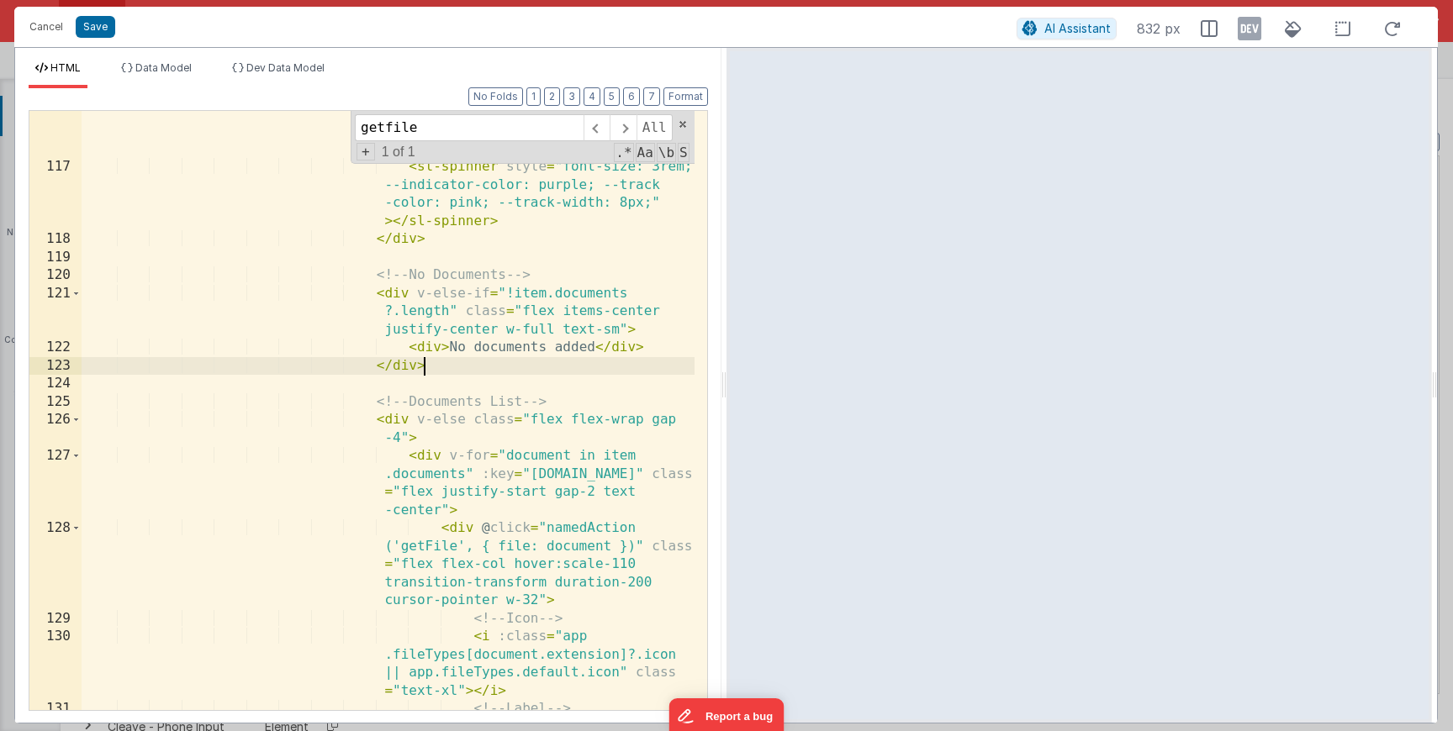
click at [539, 358] on div "< div v-if = "model.isLoadingSection && item.id === model.data.admission .activ…" at bounding box center [388, 449] width 613 height 726
paste input "placementPlanDocumentUploader"
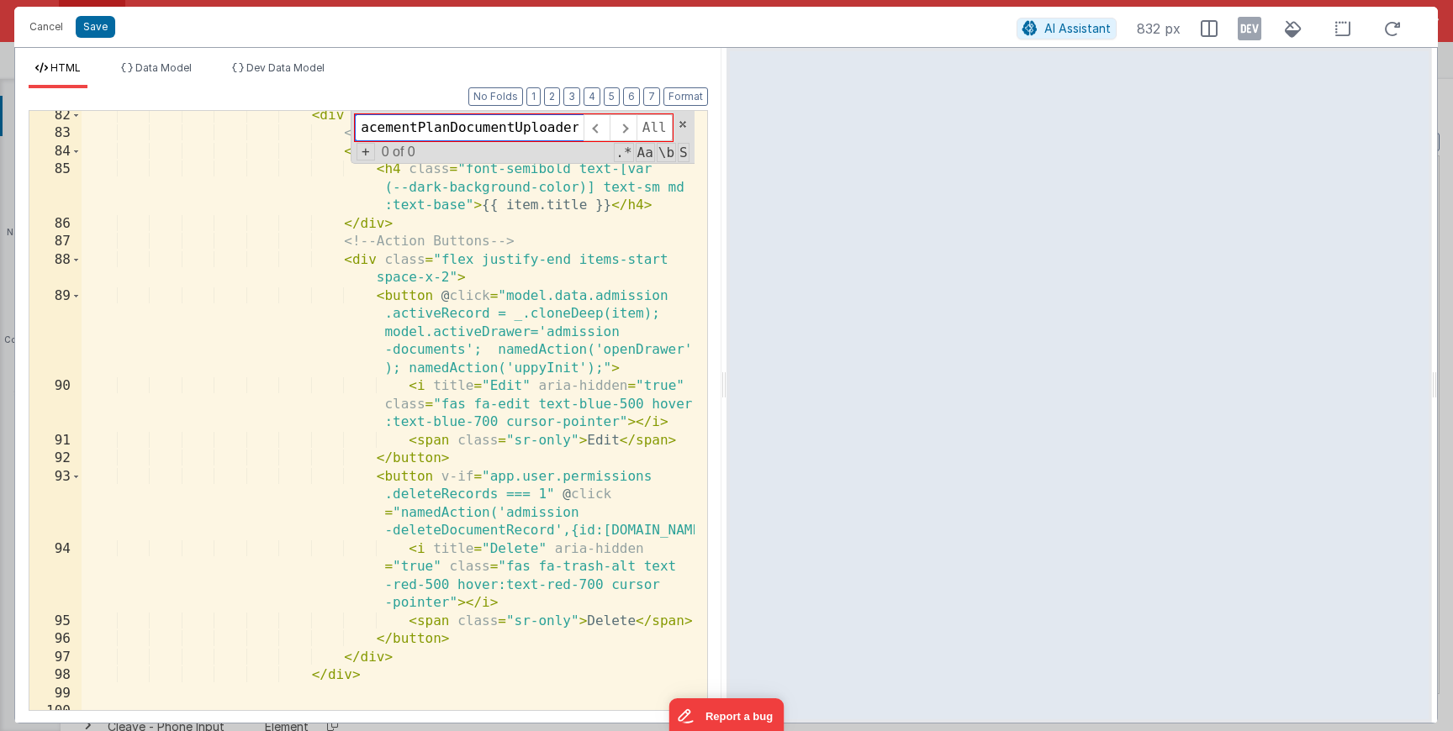
scroll to position [2296, 0]
type input "placementPlanDocumentUploader"
click at [41, 27] on button "Cancel" at bounding box center [46, 27] width 50 height 24
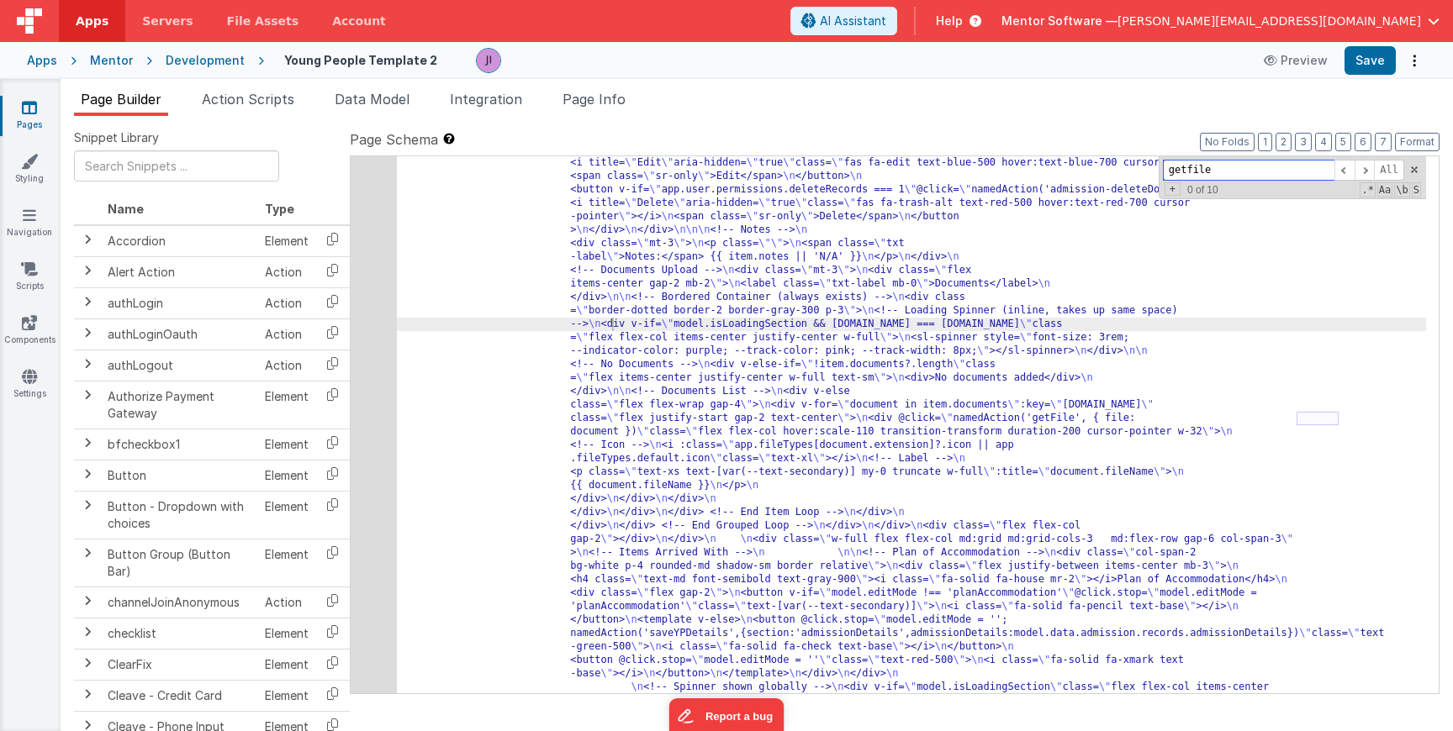
type input "o"
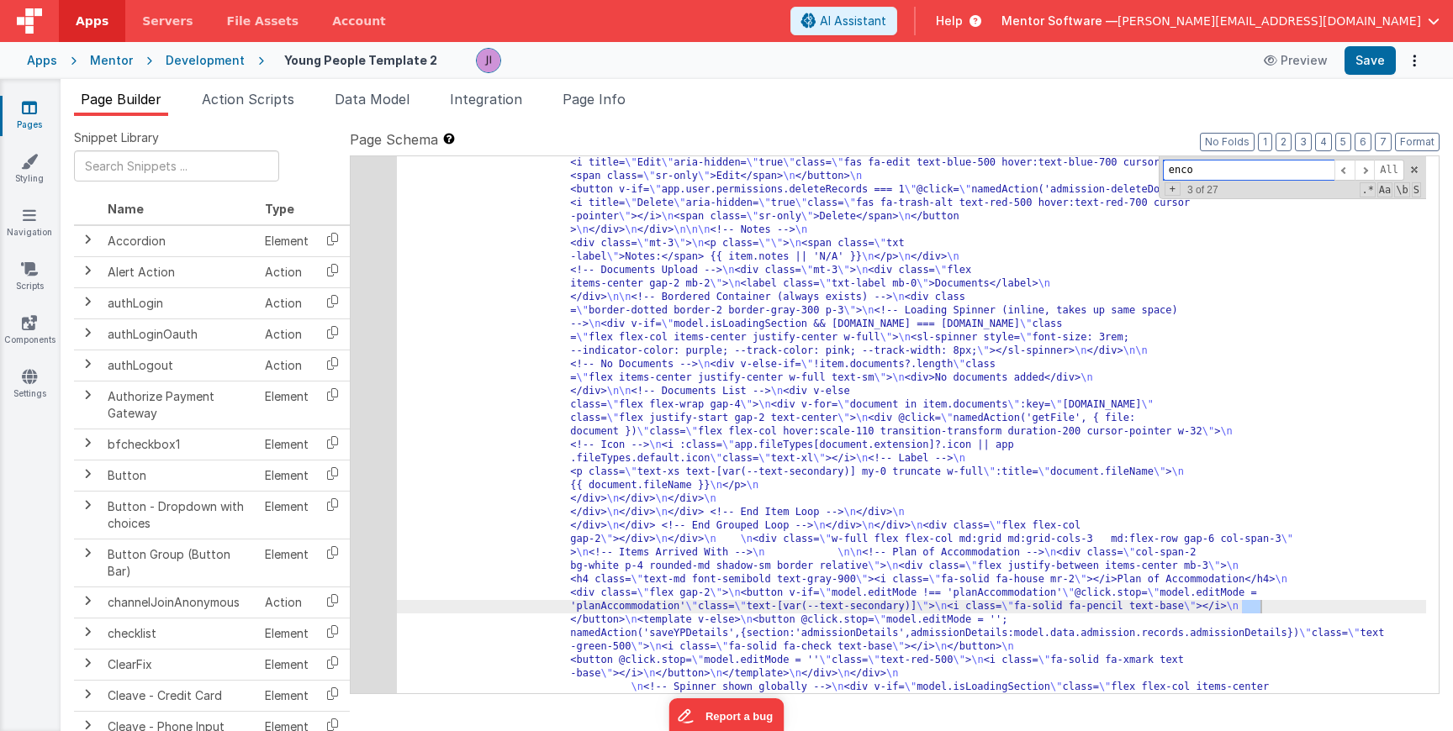
scroll to position [5483, 0]
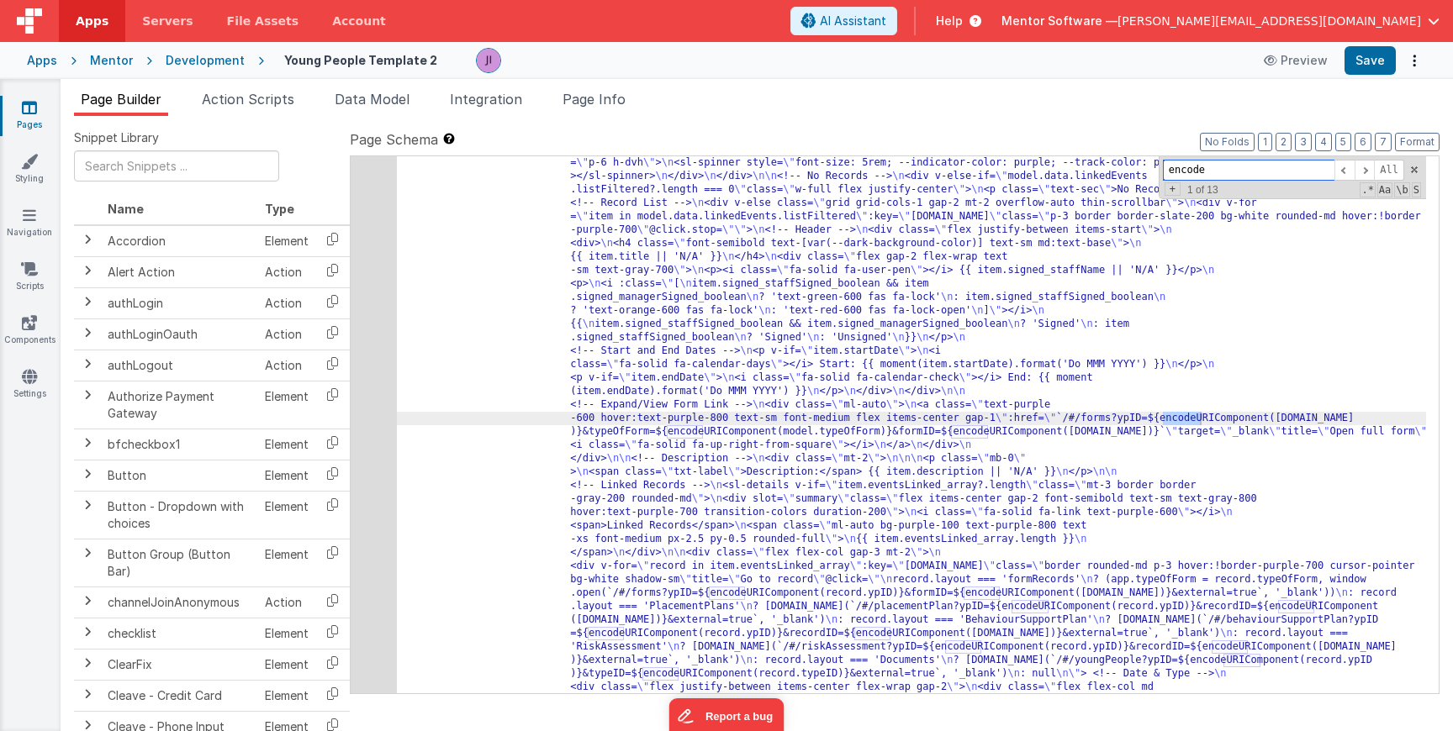
type input "encode"
click at [361, 443] on div "233" at bounding box center [374, 587] width 46 height 1130
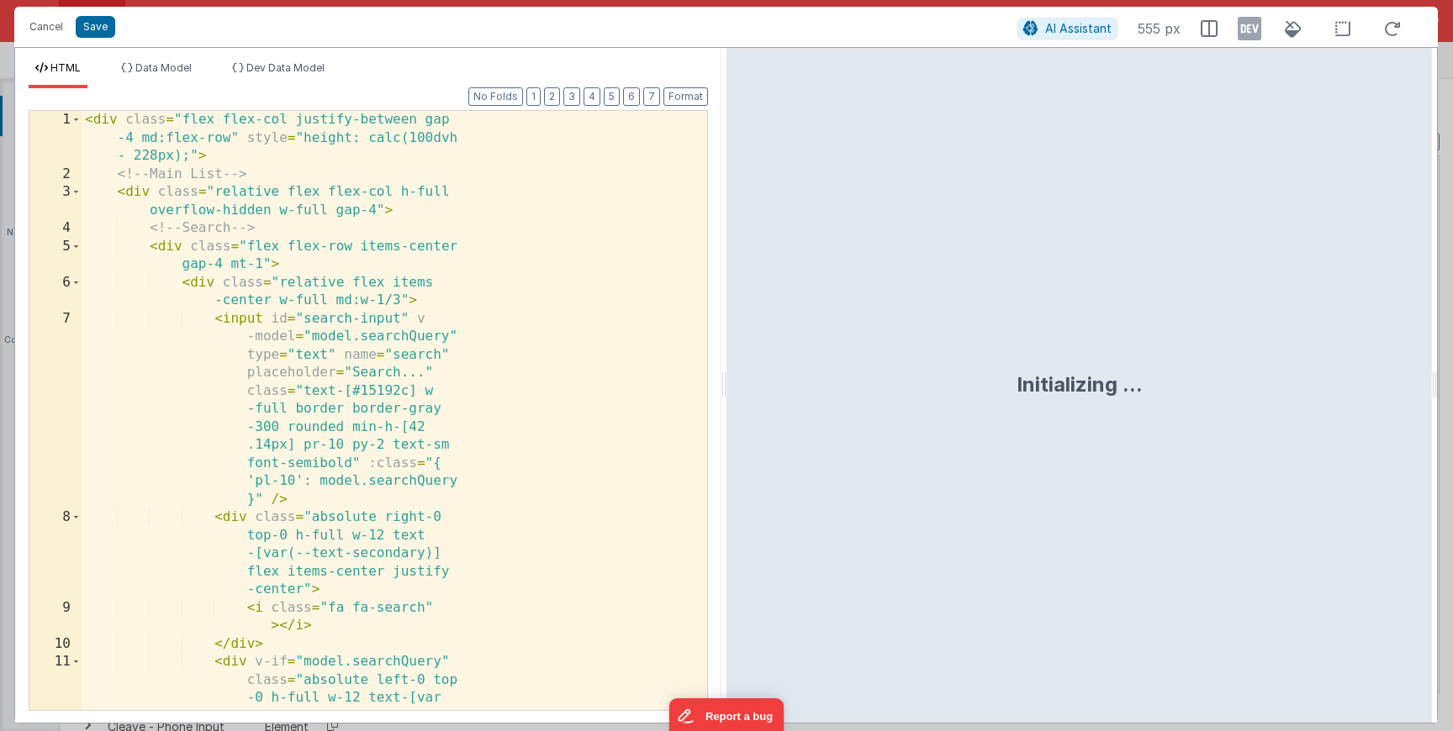
click at [361, 443] on div "< div class = "flex flex-col justify-between gap -4 md:flex-row" style = "heigh…" at bounding box center [388, 510] width 613 height 799
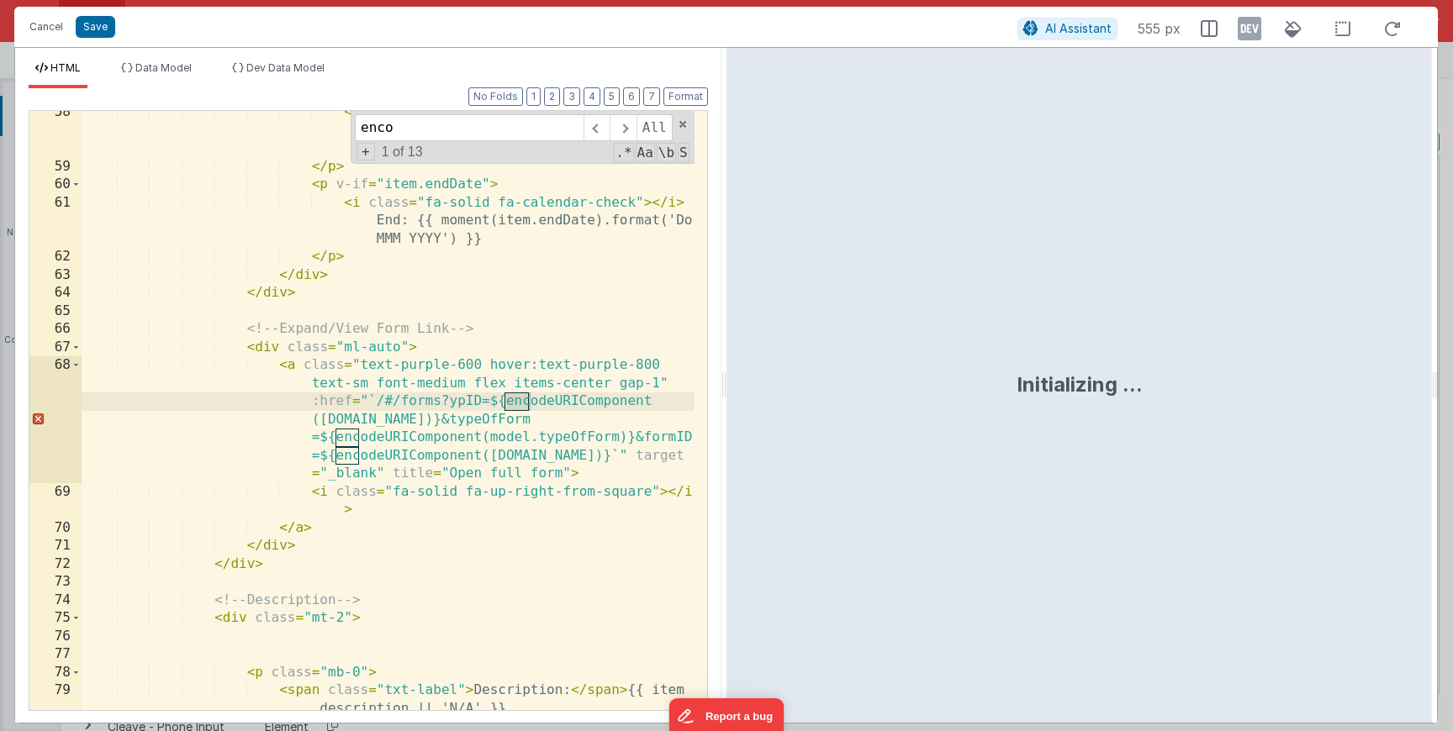
scroll to position [1435, 0]
type input "encoded"
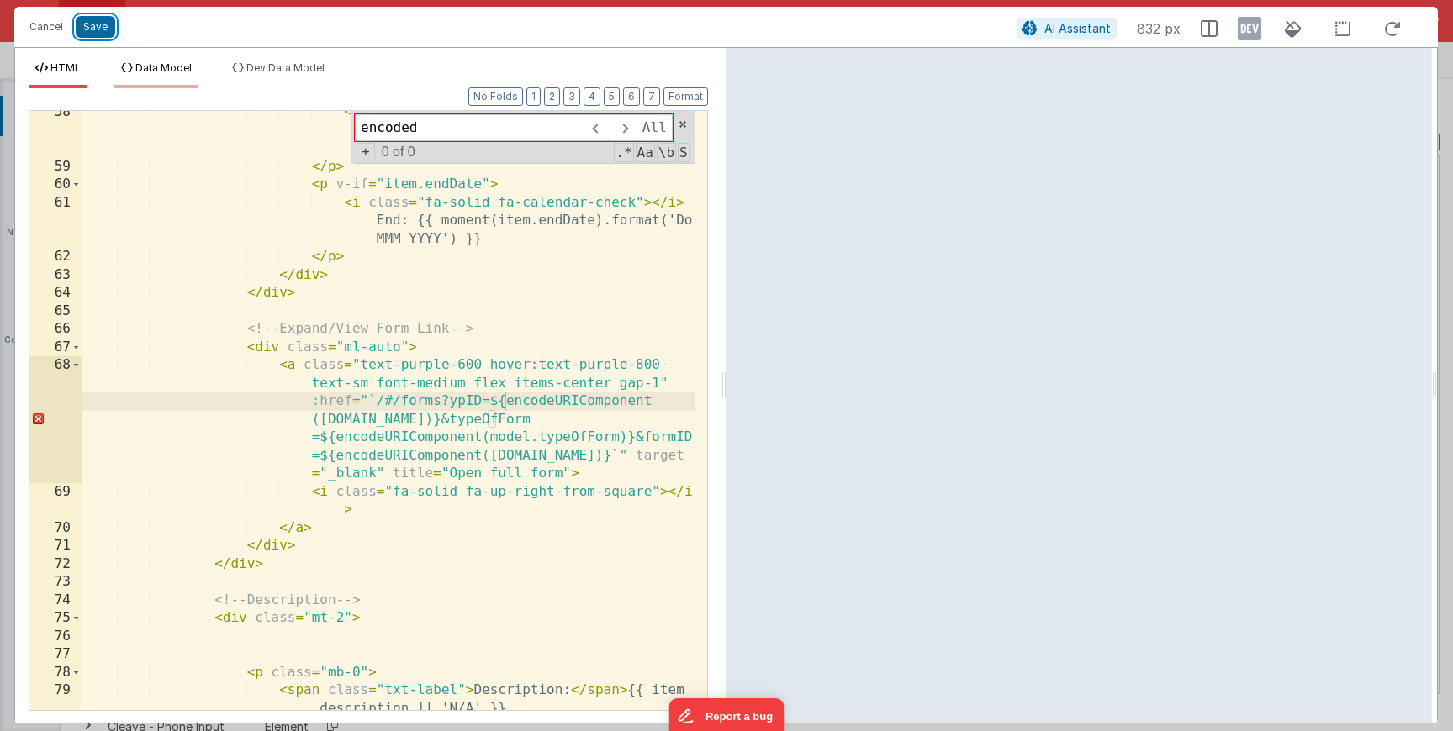
click at [83, 29] on button "Save" at bounding box center [96, 27] width 40 height 22
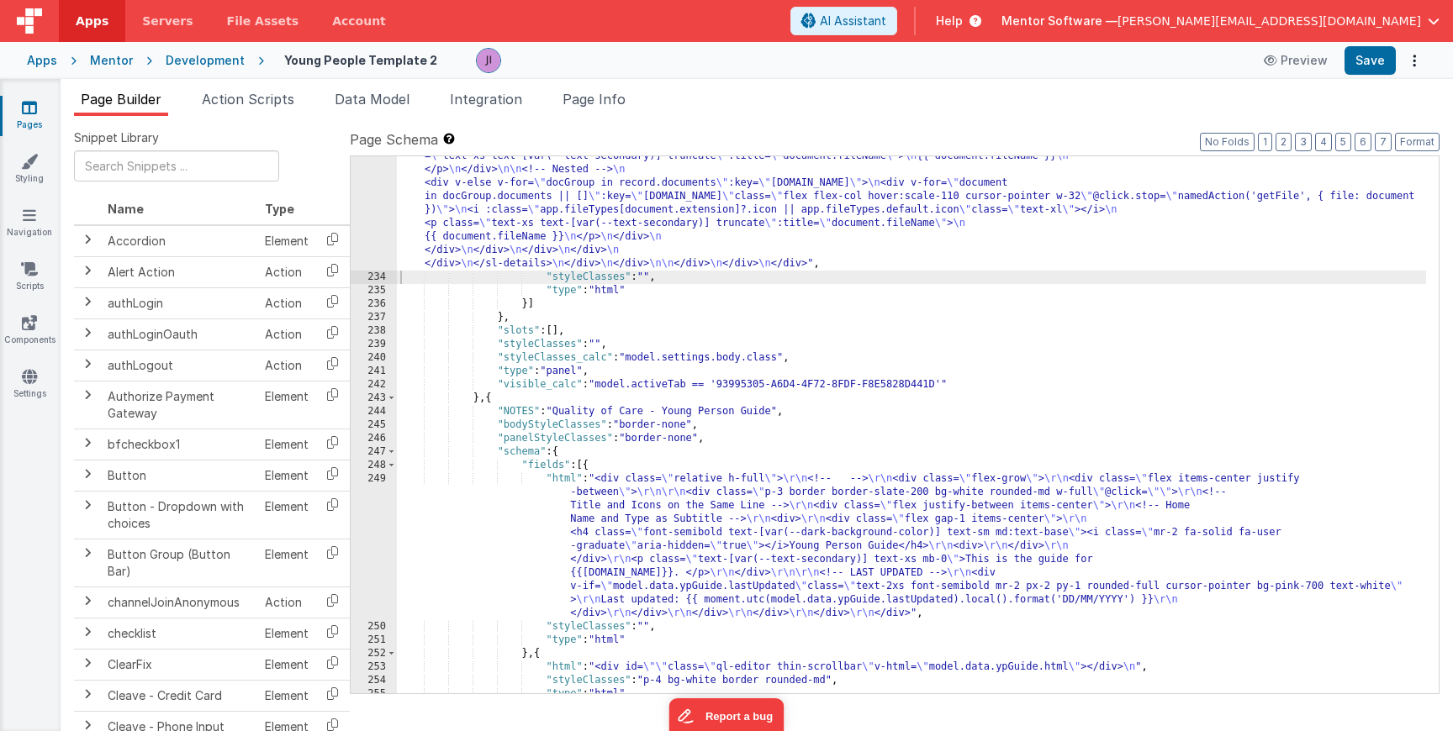
scroll to position [6600, 0]
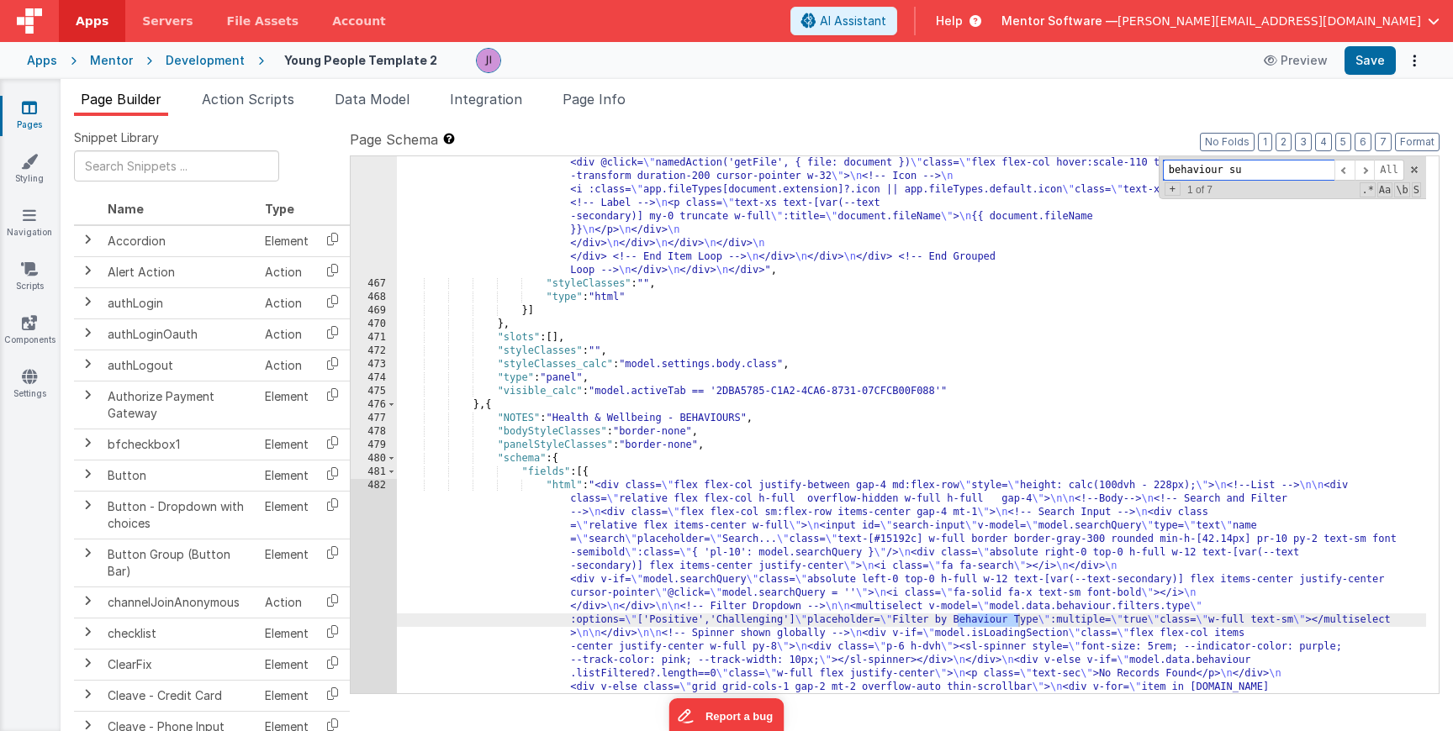
scroll to position [17609, 0]
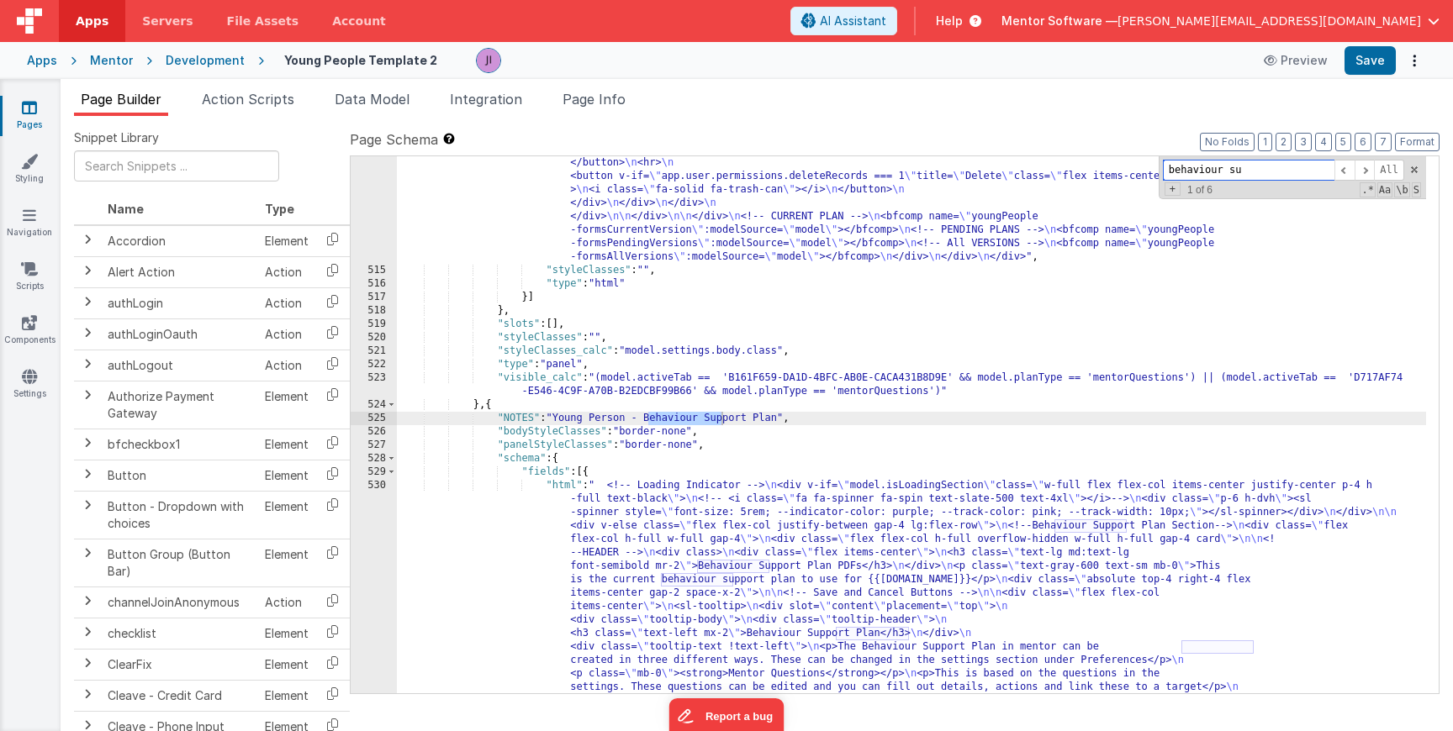
type input "behaviour su"
click at [649, 605] on div ""html" : " <!-- Loading Indicator --> \n <div v-if= \" model.isLoadingSection \…" at bounding box center [911, 203] width 1029 height 1896
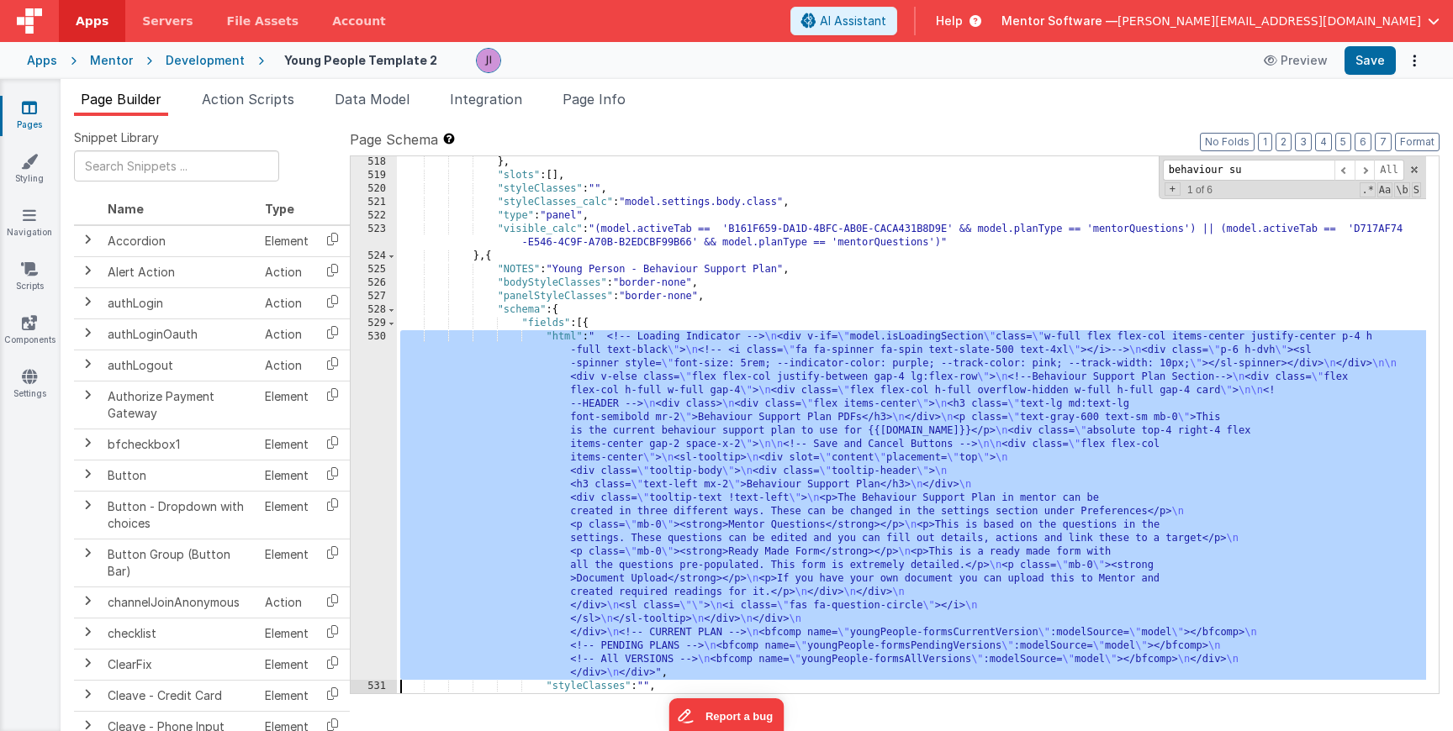
scroll to position [17724, 0]
click at [350, 500] on div "518 519 520 521 522 523 524 525 526 527 528 529 530 531 532 533 } , "slots" : […" at bounding box center [895, 425] width 1090 height 539
click at [367, 499] on div "530" at bounding box center [374, 505] width 46 height 350
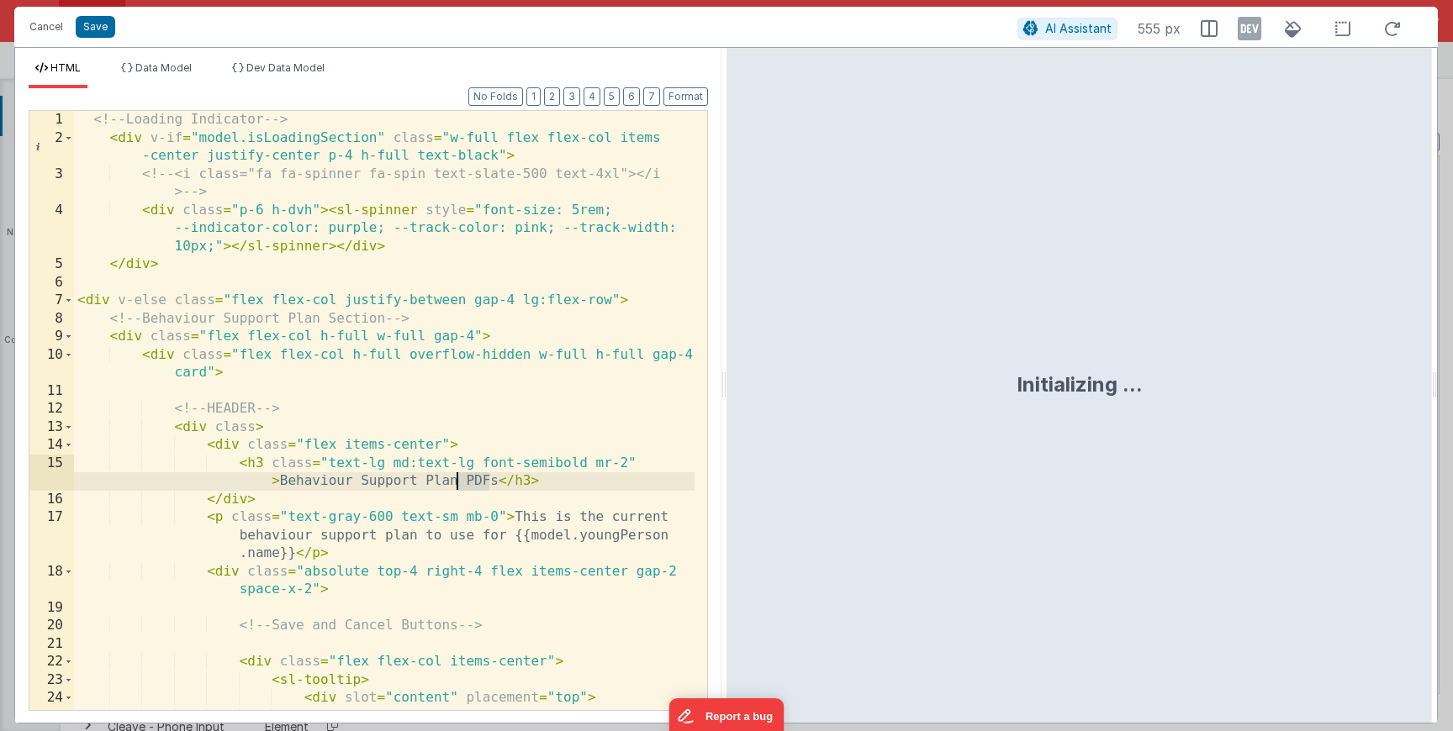
drag, startPoint x: 493, startPoint y: 483, endPoint x: 458, endPoint y: 485, distance: 34.5
click at [458, 485] on div "<!-- Loading Indicator --> < div v-if = "model.isLoadingSection" class = "w-ful…" at bounding box center [384, 429] width 620 height 636
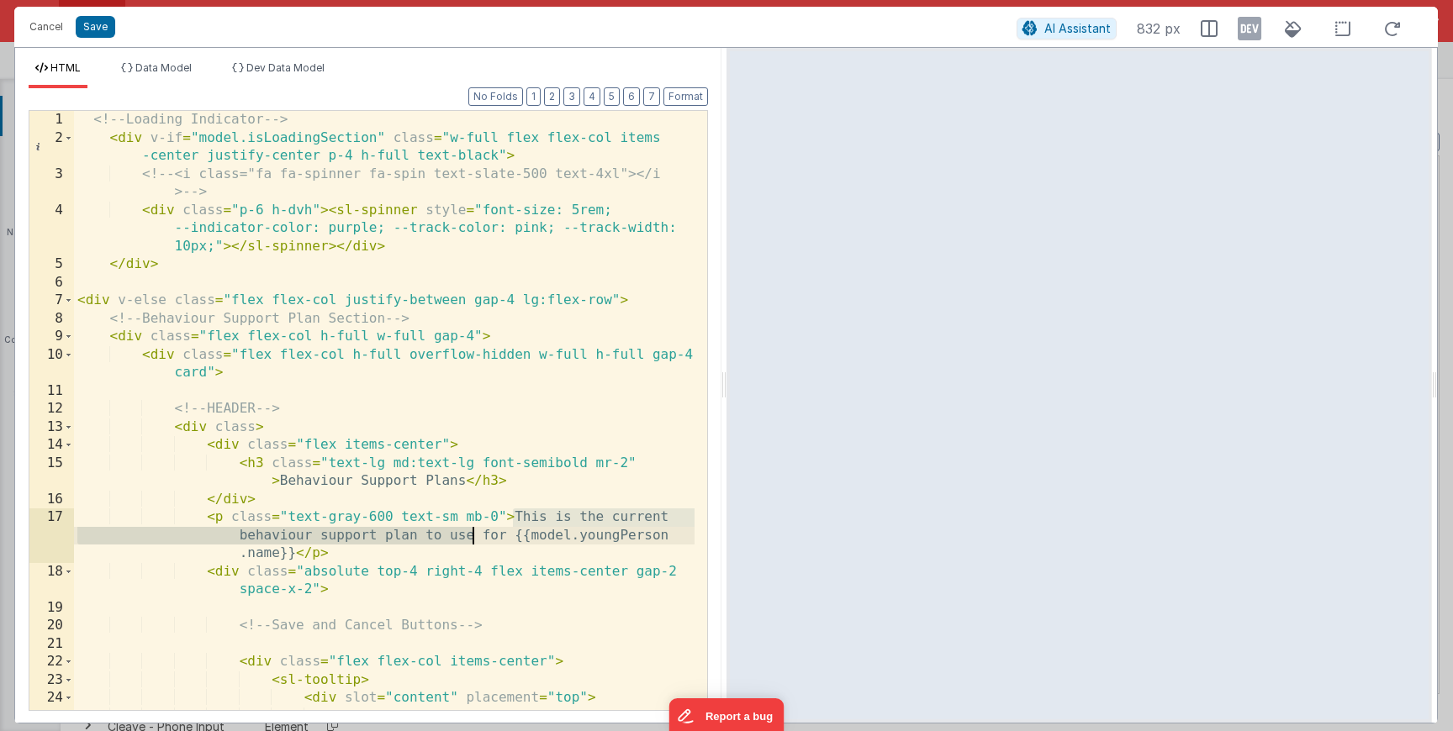
drag, startPoint x: 515, startPoint y: 514, endPoint x: 472, endPoint y: 536, distance: 48.1
click at [472, 536] on div "<!-- Loading Indicator --> < div v-if = "model.isLoadingSection" class = "w-ful…" at bounding box center [384, 429] width 620 height 636
drag, startPoint x: 514, startPoint y: 516, endPoint x: 688, endPoint y: 536, distance: 175.1
click at [688, 536] on div "<!-- Loading Indicator --> < div v-if = "model.isLoadingSection" class = "w-ful…" at bounding box center [384, 429] width 620 height 636
click at [93, 20] on button "Save" at bounding box center [96, 27] width 40 height 22
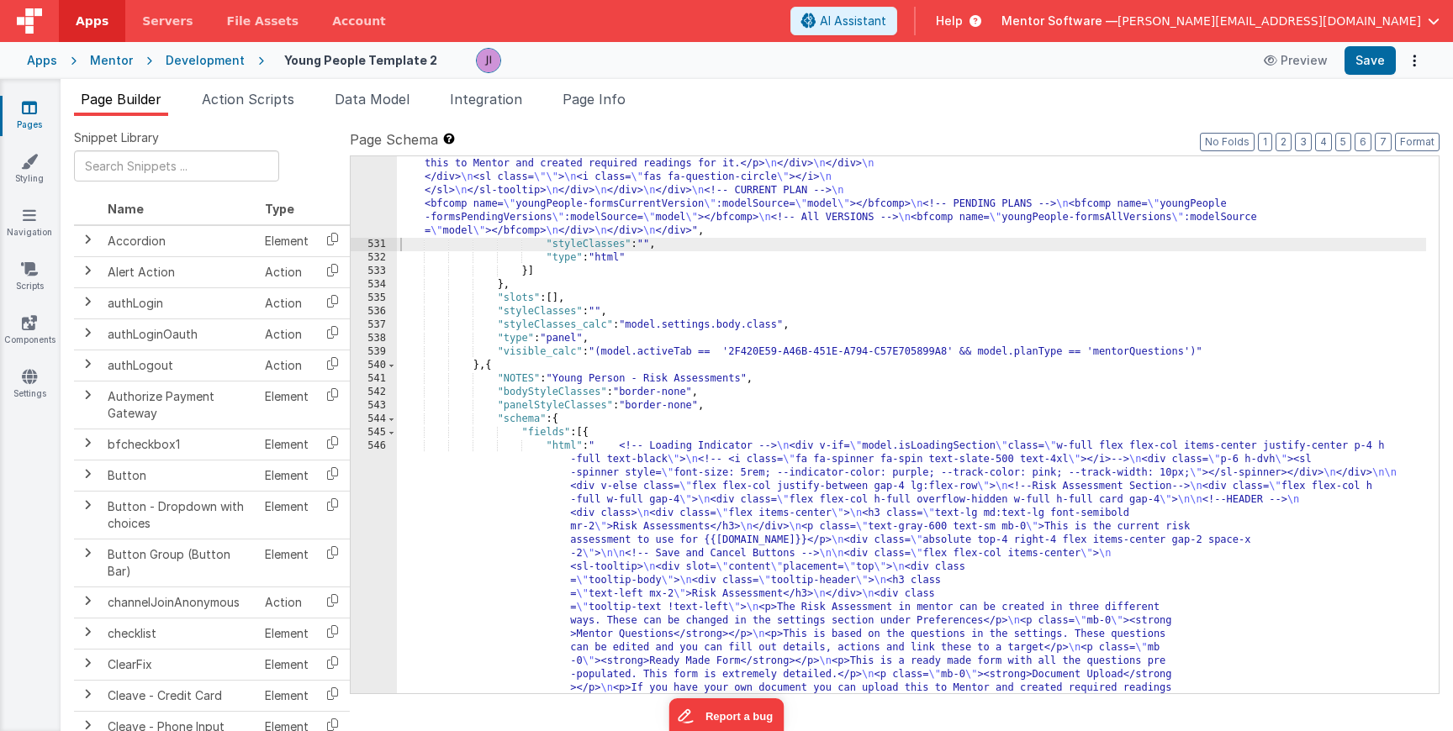
scroll to position [18050, 0]
click at [598, 476] on div ""html" : " <!-- Loading Indicator --> \n <div v-if= \" model.isLoadingSection \…" at bounding box center [911, 526] width 1029 height 1169
click at [371, 488] on div "530 531 532 533 534 535 536 537 538 539 540 541 542 543 544 545 546 547 548 549…" at bounding box center [374, 526] width 46 height 1169
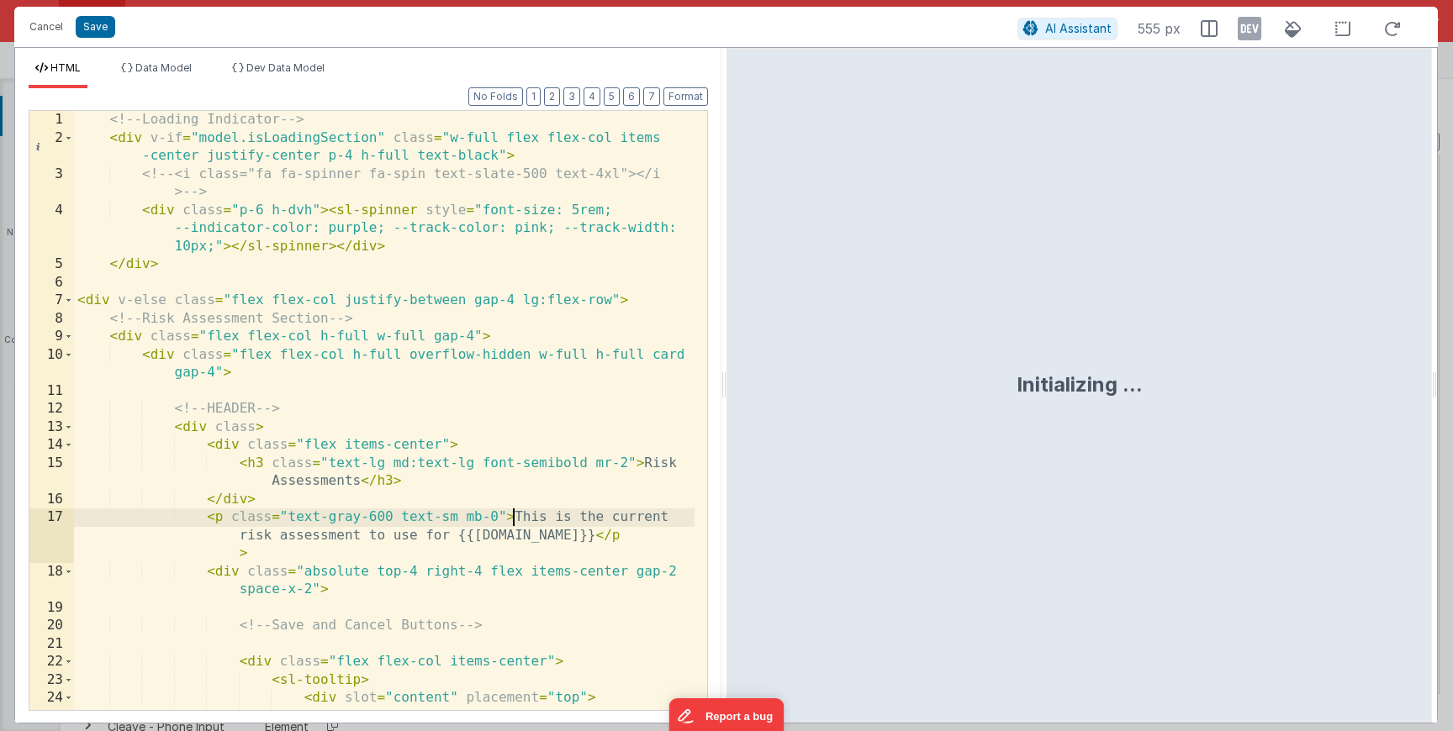
scroll to position [0, 0]
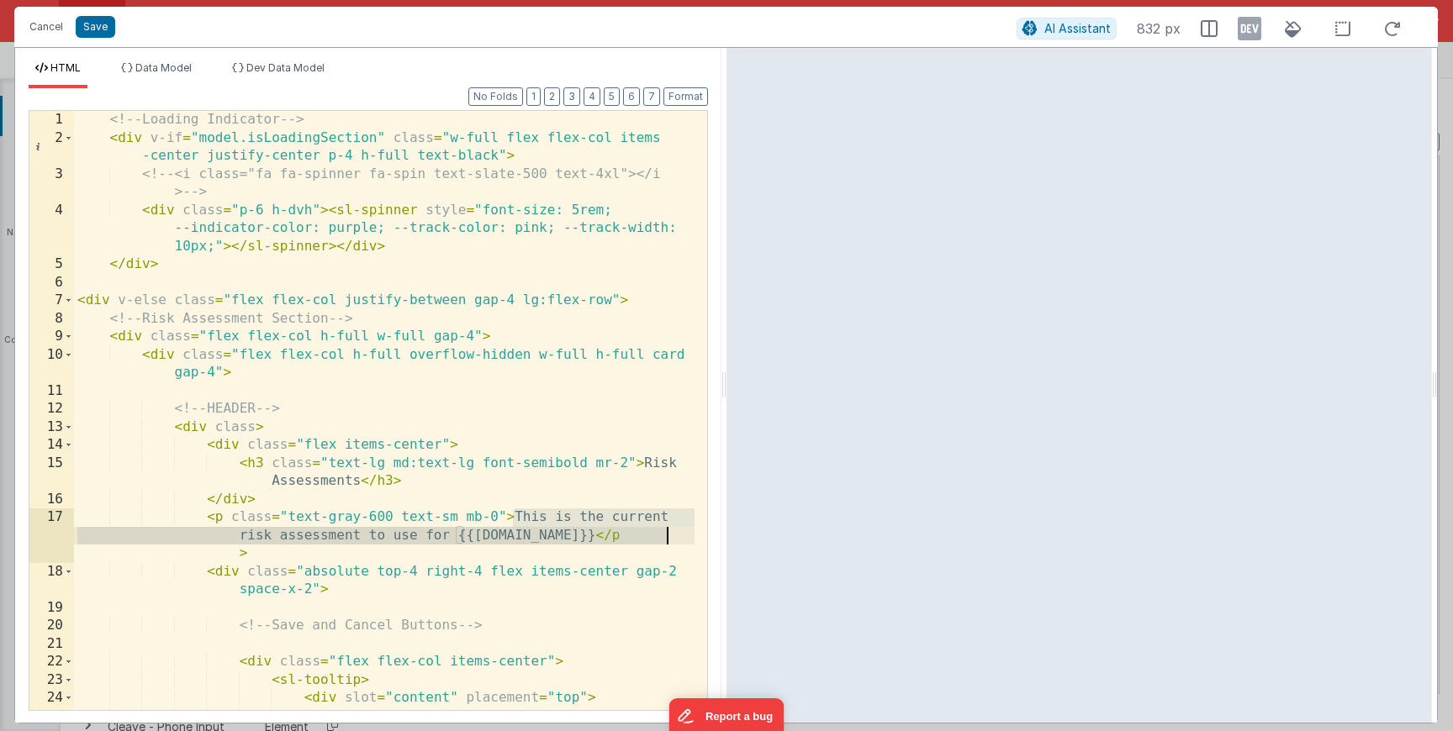
drag, startPoint x: 513, startPoint y: 517, endPoint x: 666, endPoint y: 542, distance: 155.1
click at [666, 542] on div "<!-- Loading Indicator --> < div v-if = "model.isLoadingSection" class = "w-ful…" at bounding box center [384, 429] width 620 height 636
drag, startPoint x: 429, startPoint y: 540, endPoint x: 232, endPoint y: 535, distance: 196.8
click at [232, 535] on div "<!-- Loading Indicator --> < div v-if = "model.isLoadingSection" class = "w-ful…" at bounding box center [384, 429] width 620 height 636
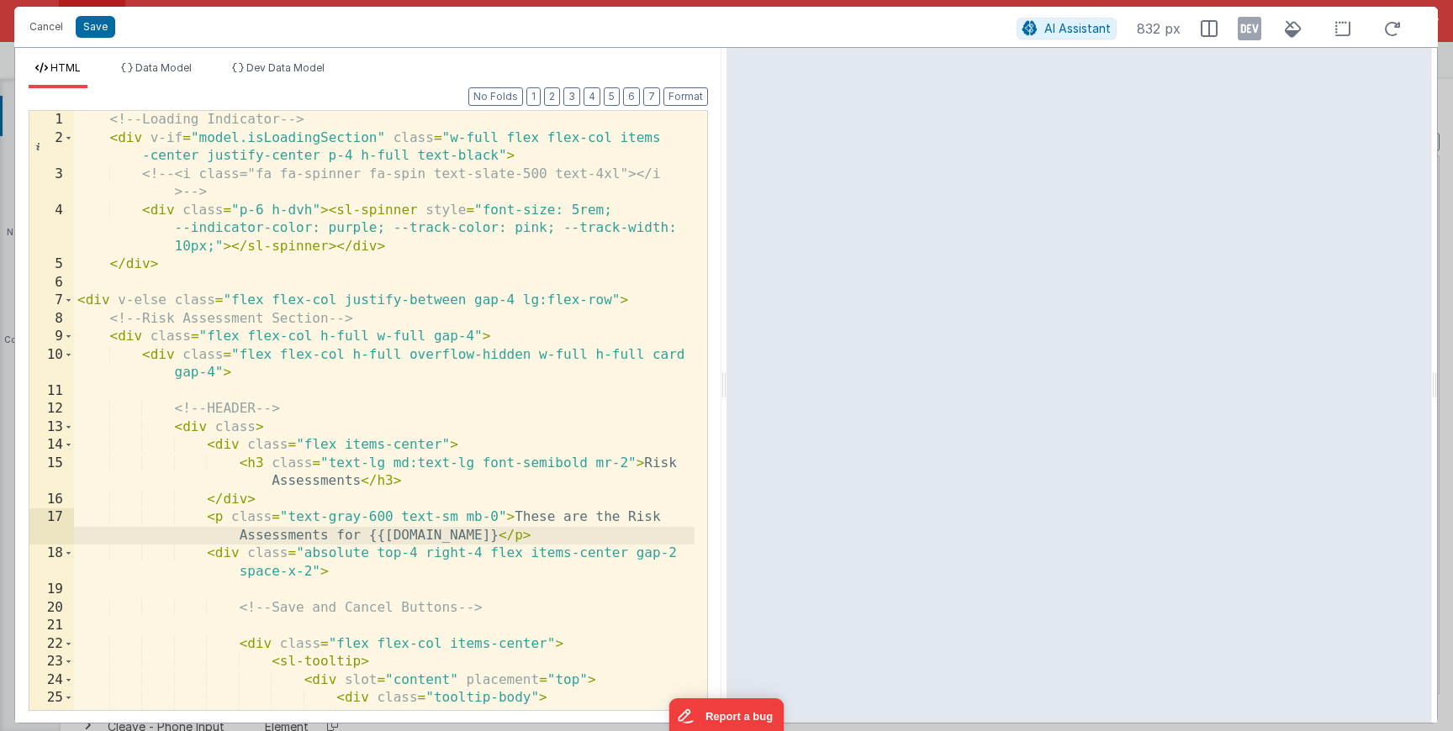
click at [560, 530] on div "<!-- Loading Indicator --> < div v-if = "model.isLoadingSection" class = "w-ful…" at bounding box center [384, 438] width 620 height 654
click at [103, 32] on button "Save" at bounding box center [96, 27] width 40 height 22
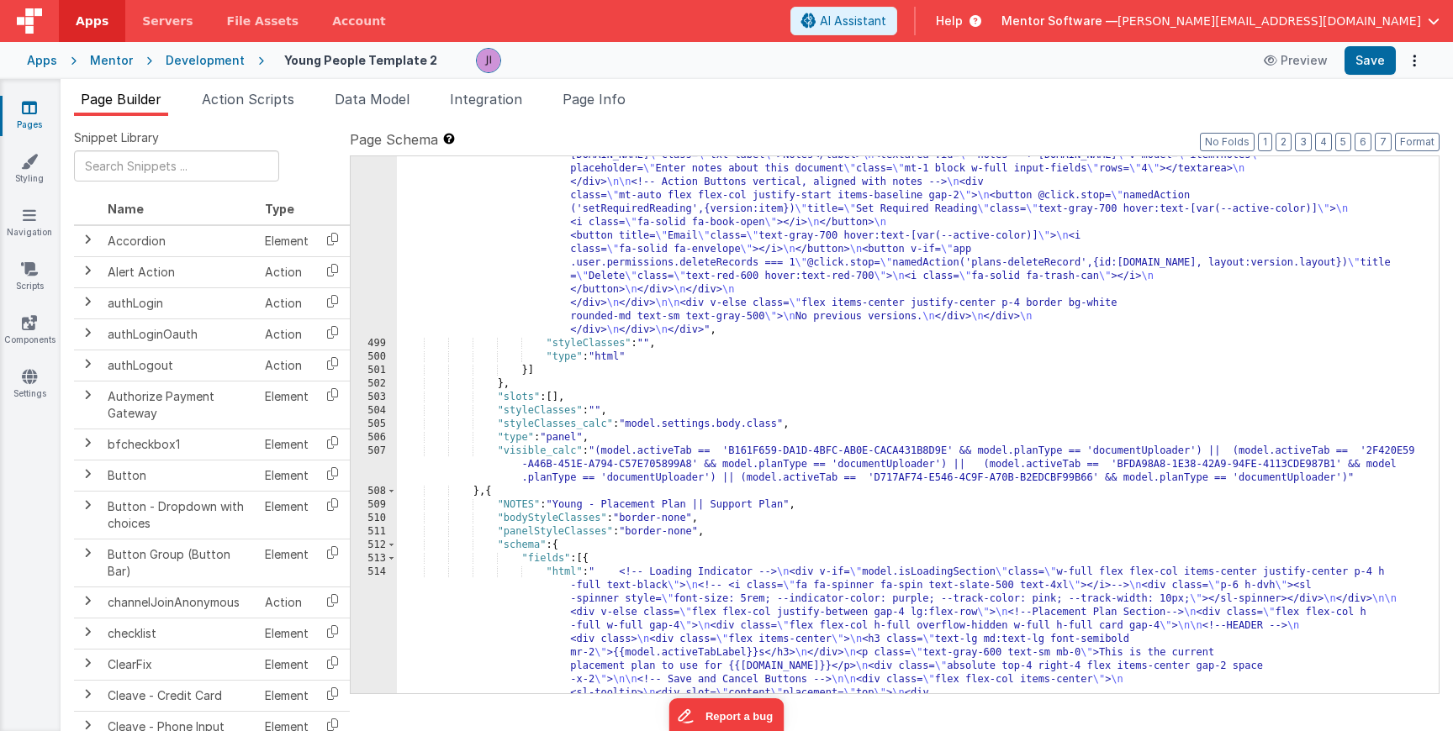
scroll to position [16660, 0]
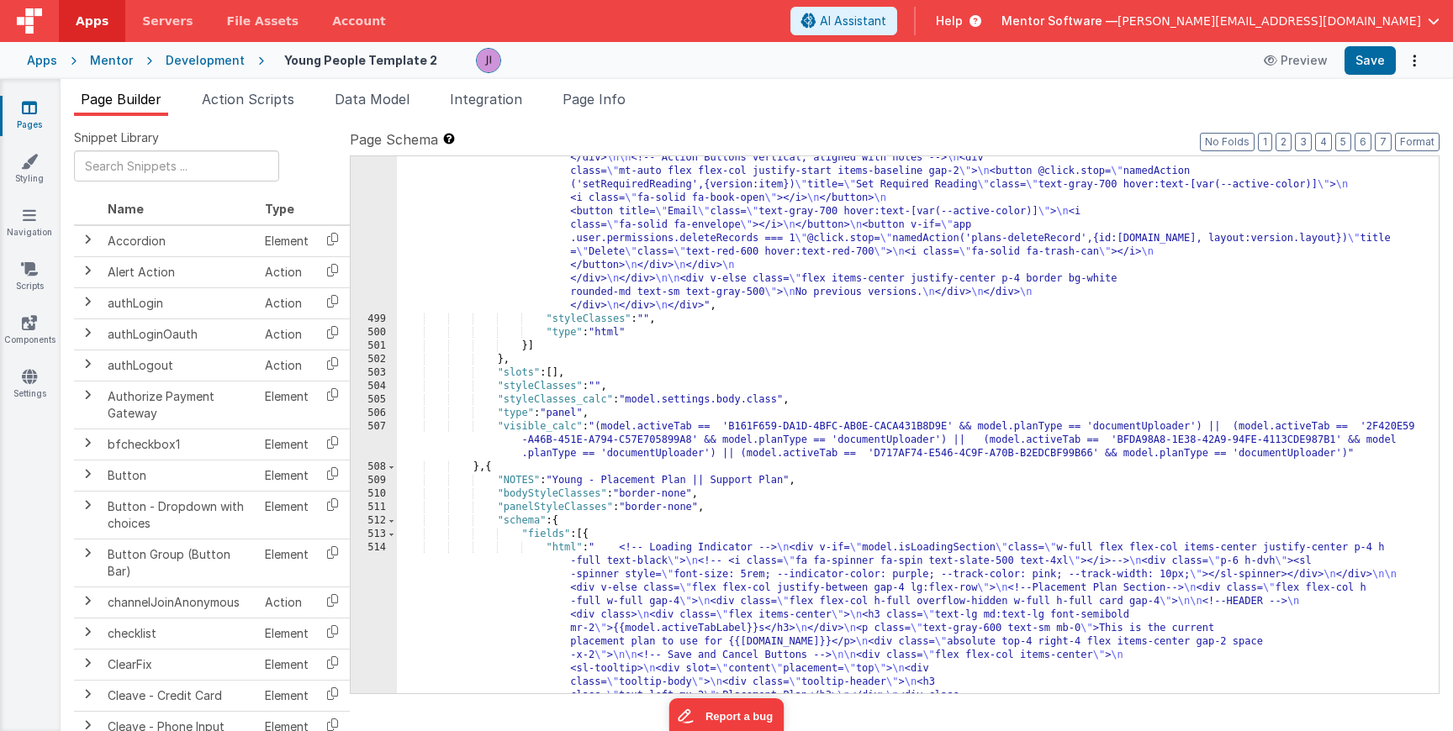
click at [646, 613] on div ""html" : " <!-- Loading Indicator --> \n <div v-if= \" model.isLoadingSection \…" at bounding box center [911, 22] width 1029 height 3671
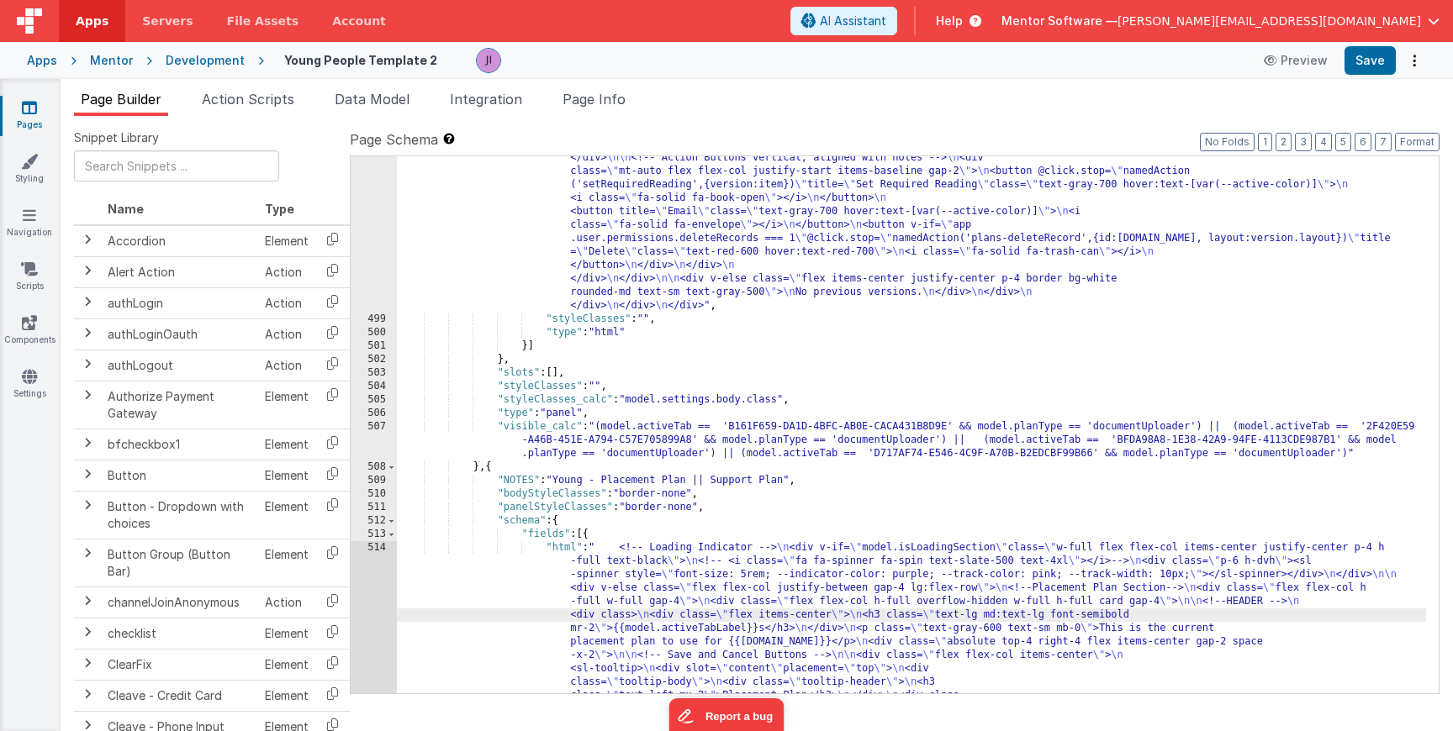
click at [379, 583] on div "498 499 500 501 502 503 504 505 506 507 508 509 510 511 512 513 514 515 516 517…" at bounding box center [374, 22] width 46 height 3671
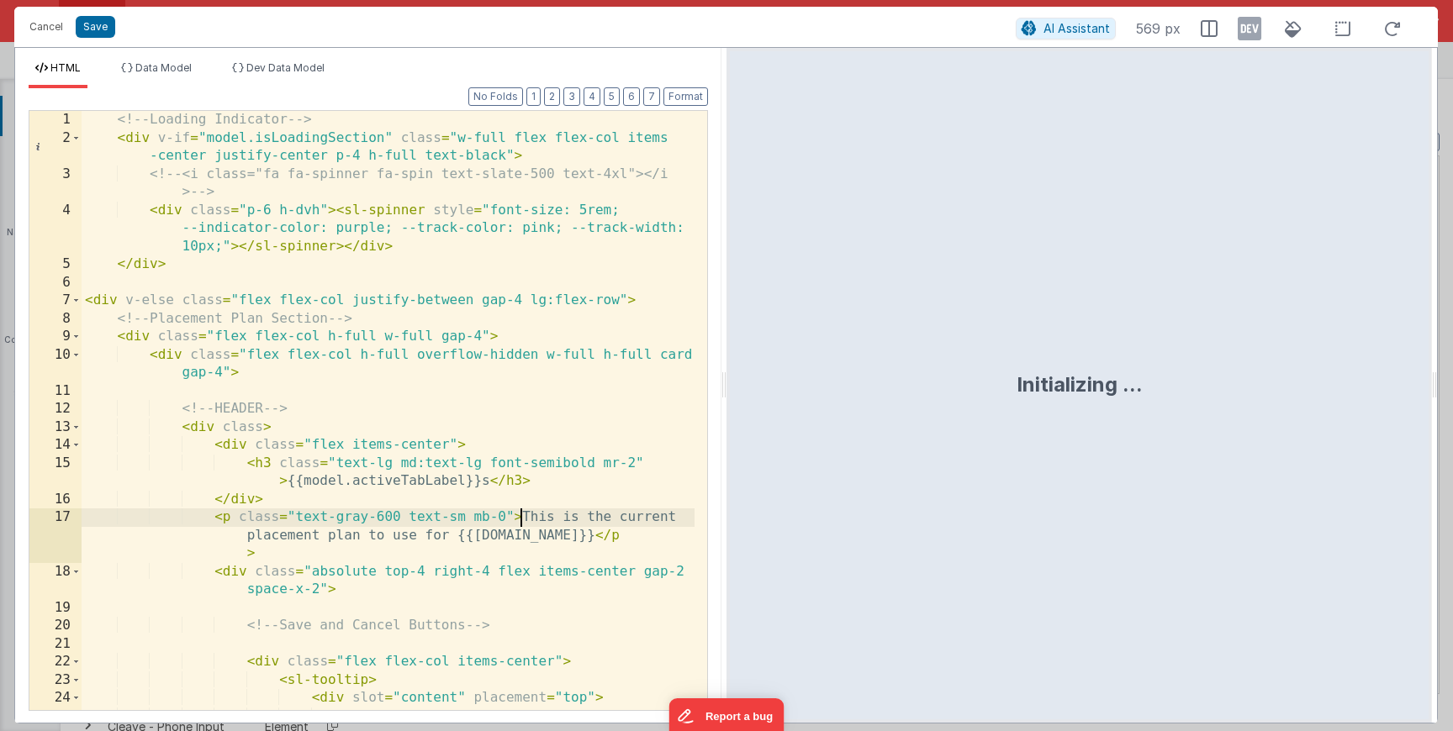
scroll to position [0, 0]
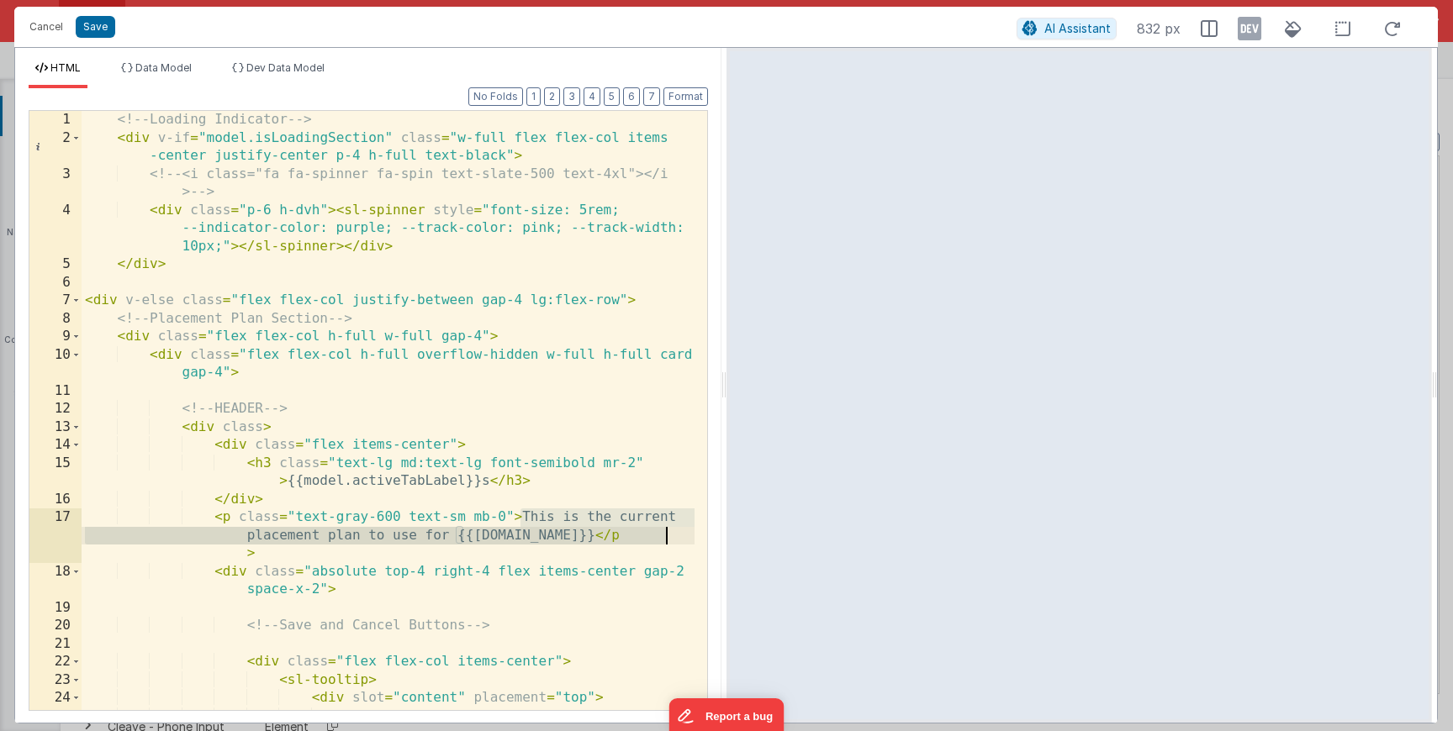
drag, startPoint x: 522, startPoint y: 513, endPoint x: 664, endPoint y: 541, distance: 144.8
click at [664, 541] on div "<!-- Loading Indicator --> < div v-if = "model.isLoadingSection" class = "w-ful…" at bounding box center [388, 429] width 613 height 636
click at [428, 538] on div "<!-- Loading Indicator --> < div v-if = "model.isLoadingSection" class = "w-ful…" at bounding box center [388, 429] width 613 height 636
drag, startPoint x: 425, startPoint y: 538, endPoint x: 246, endPoint y: 542, distance: 178.3
click at [246, 542] on div "<!-- Loading Indicator --> < div v-if = "model.isLoadingSection" class = "w-ful…" at bounding box center [388, 429] width 613 height 636
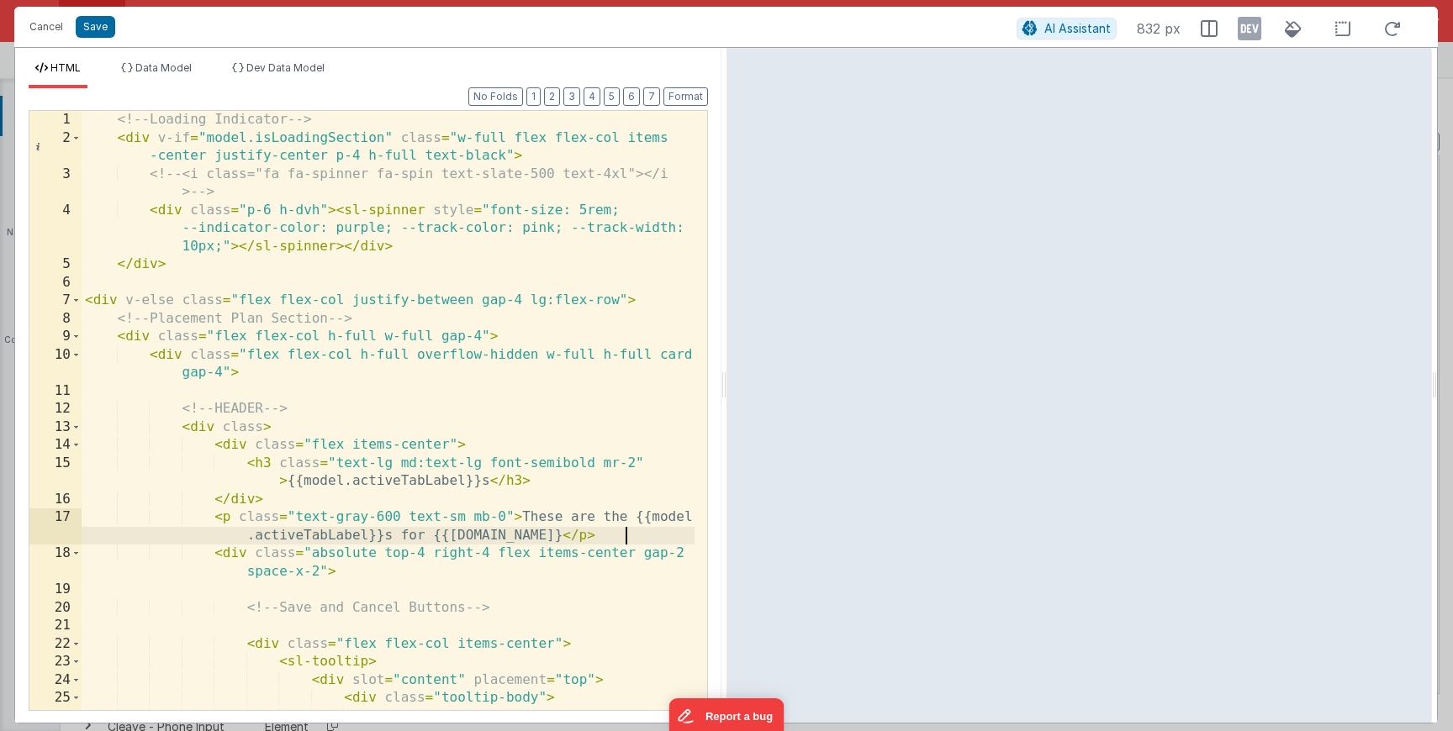
click at [627, 536] on div "<!-- Loading Indicator --> < div v-if = "model.isLoadingSection" class = "w-ful…" at bounding box center [388, 438] width 613 height 654
click at [100, 29] on button "Save" at bounding box center [96, 27] width 40 height 22
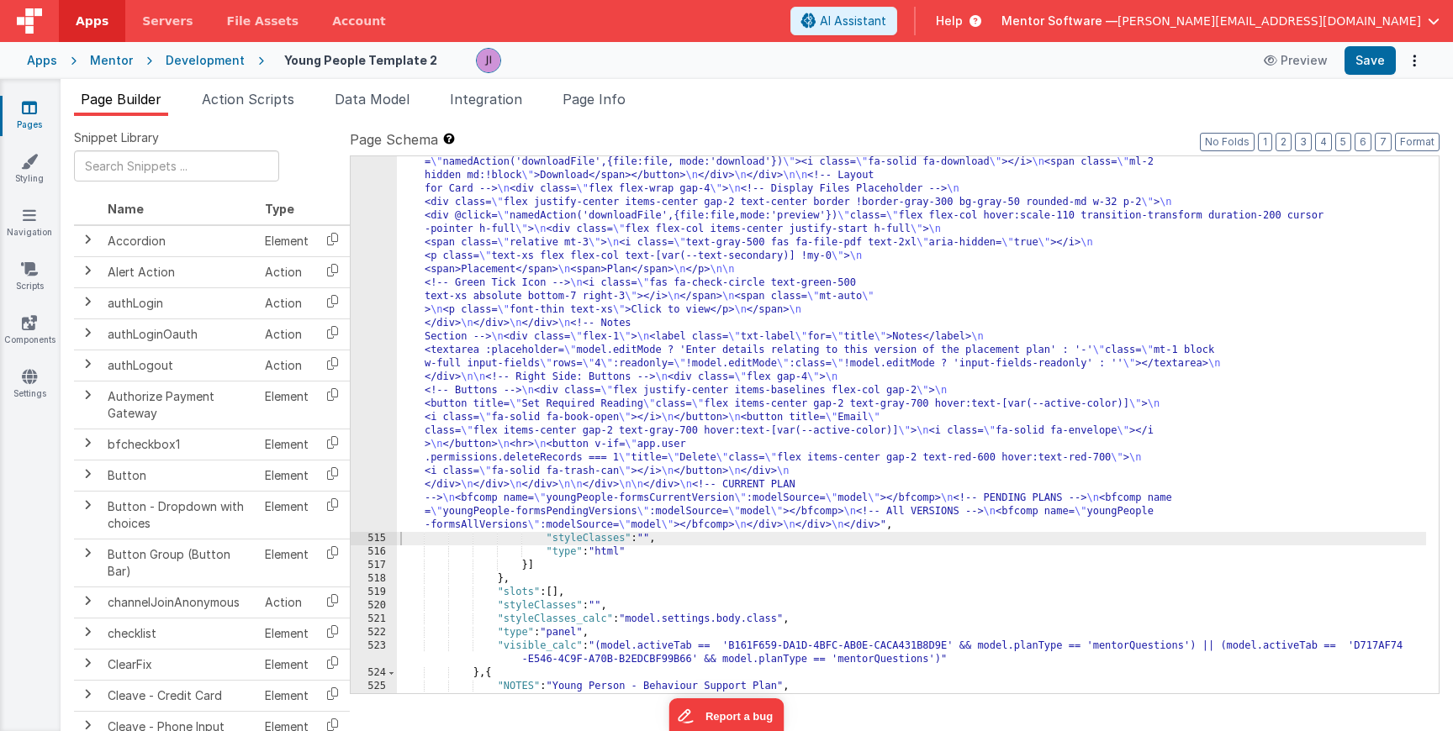
scroll to position [17406, 0]
click at [1377, 71] on button "Save" at bounding box center [1369, 60] width 51 height 29
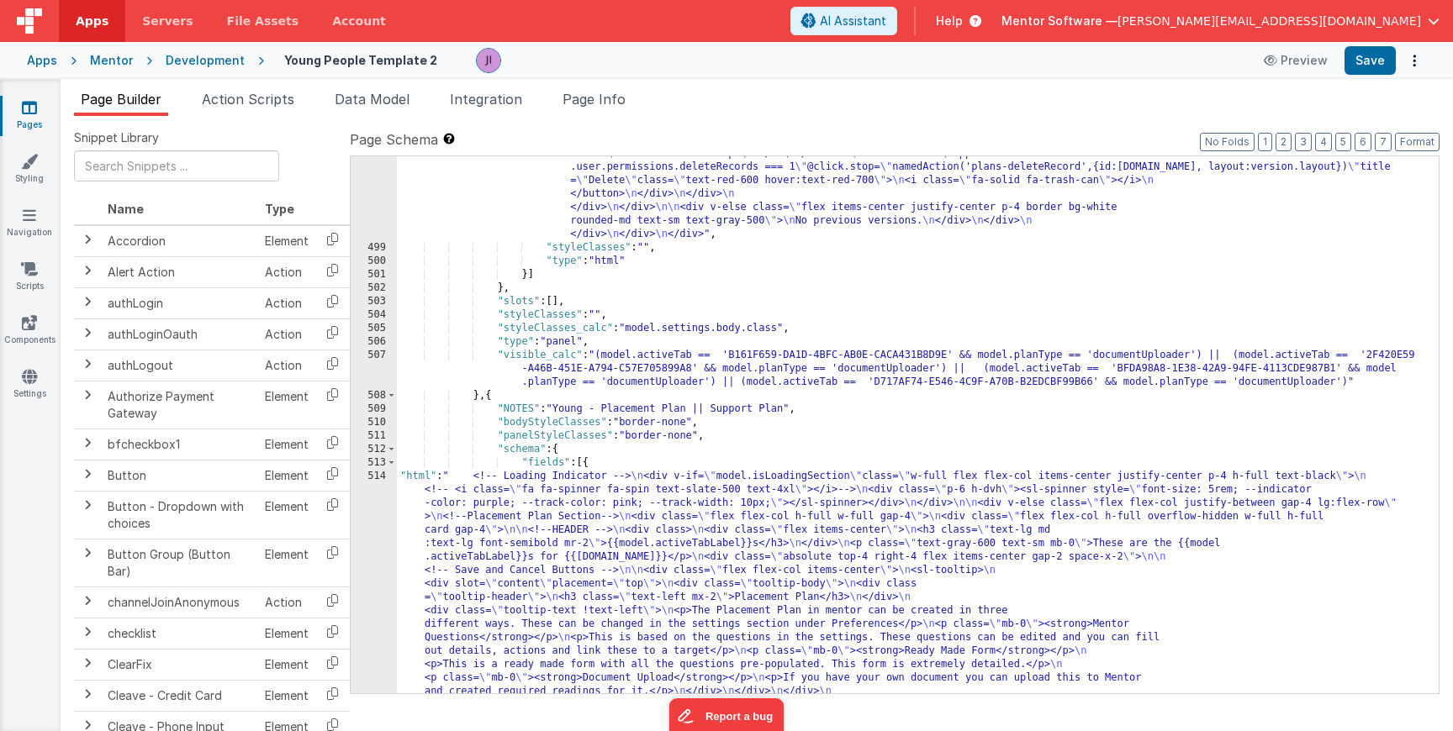
scroll to position [16471, 0]
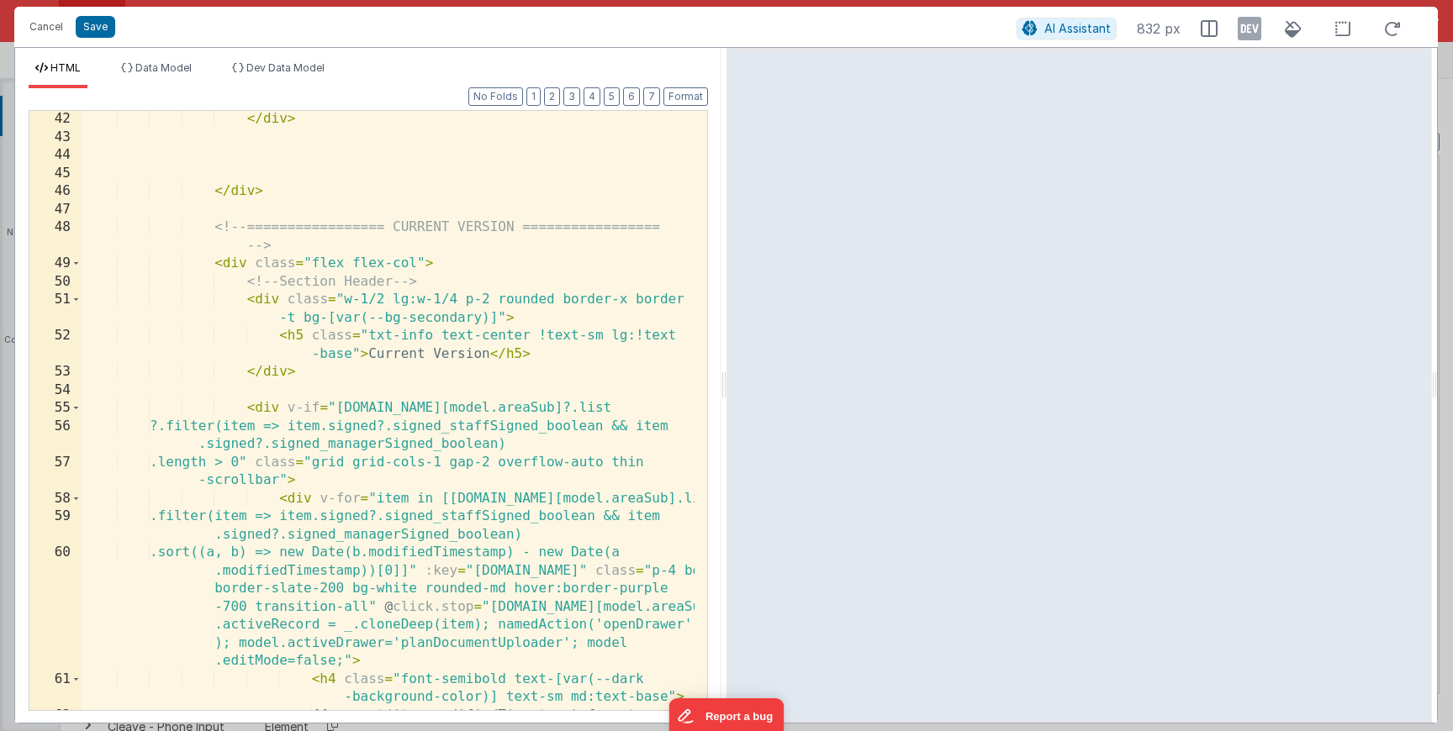
scroll to position [1212, 0]
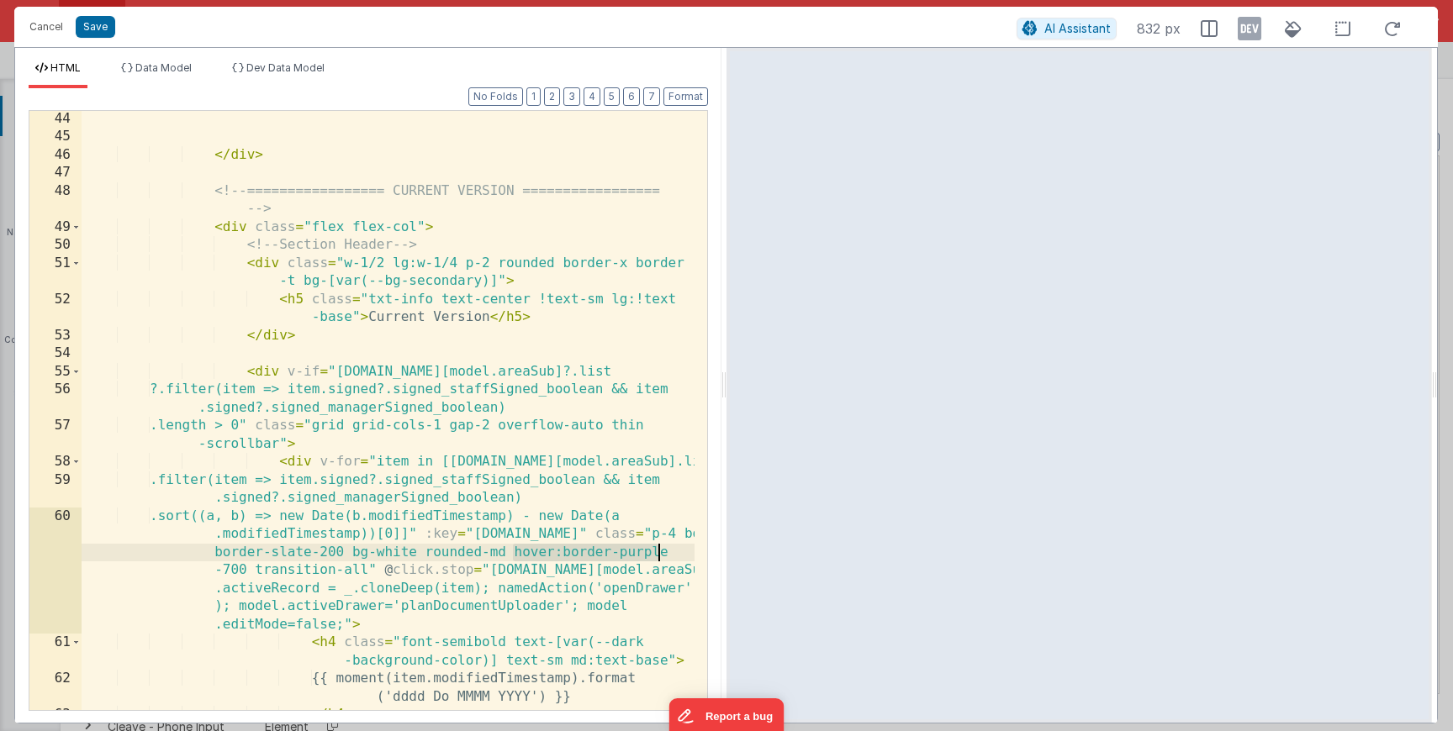
drag, startPoint x: 513, startPoint y: 555, endPoint x: 672, endPoint y: 554, distance: 158.9
click at [672, 554] on div "</ div > <!-- ================= CURRENT VERSION ================= --> < div cla…" at bounding box center [388, 428] width 613 height 636
drag, startPoint x: 247, startPoint y: 572, endPoint x: 515, endPoint y: 555, distance: 267.9
click at [515, 555] on div "</ div > <!-- ================= CURRENT VERSION ================= --> < div cla…" at bounding box center [388, 428] width 613 height 636
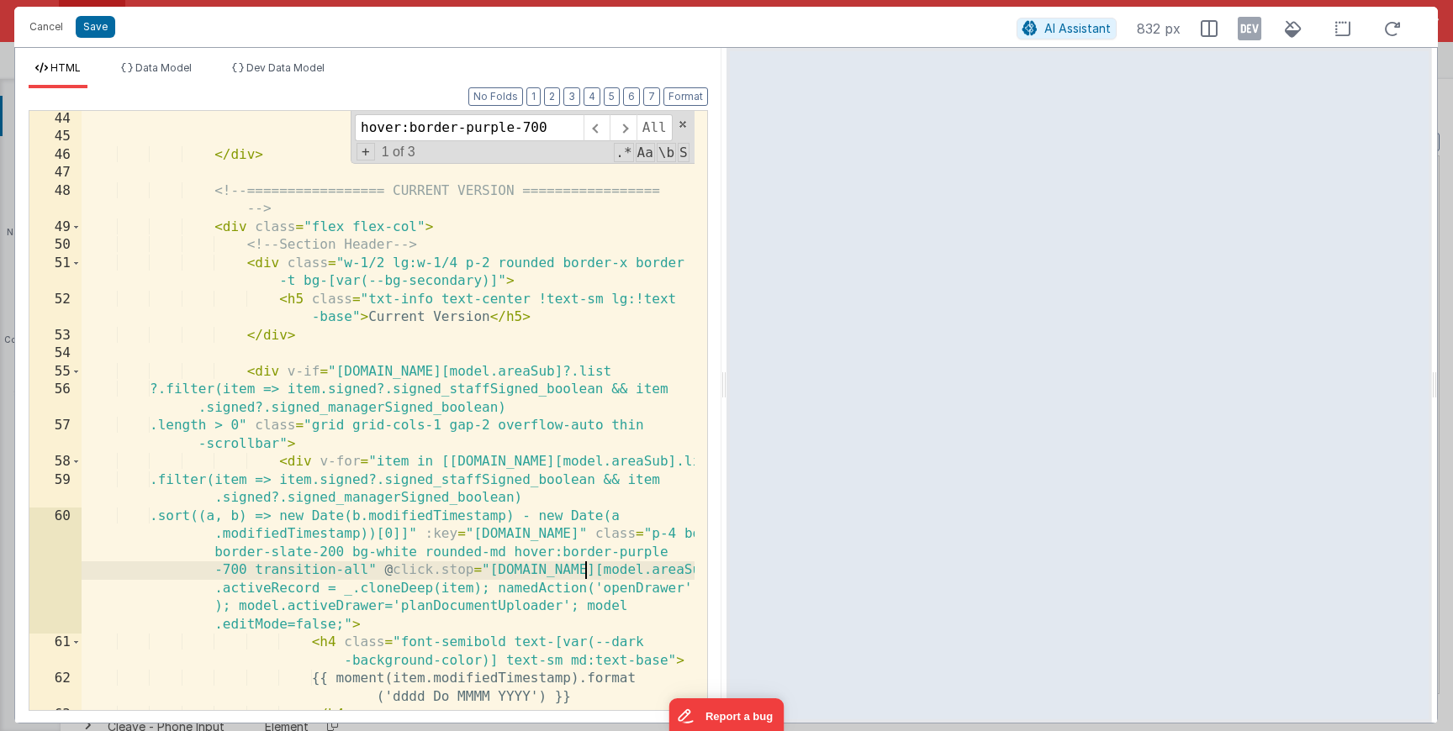
click at [589, 563] on div "</ div > <!-- ================= CURRENT VERSION ================= --> < div cla…" at bounding box center [388, 428] width 613 height 636
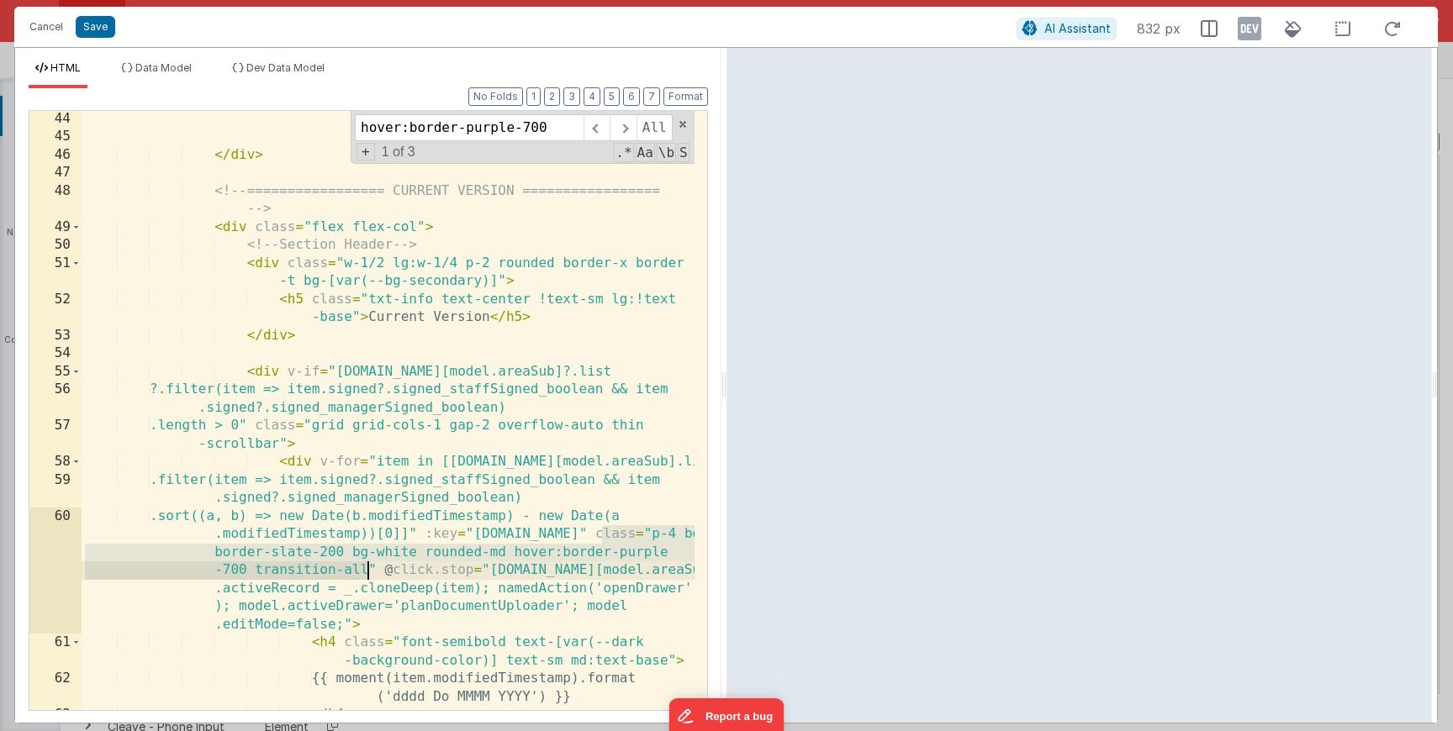
drag, startPoint x: 601, startPoint y: 536, endPoint x: 366, endPoint y: 573, distance: 238.4
click at [366, 573] on div "</ div > <!-- ================= CURRENT VERSION ================= --> < div cla…" at bounding box center [388, 428] width 613 height 636
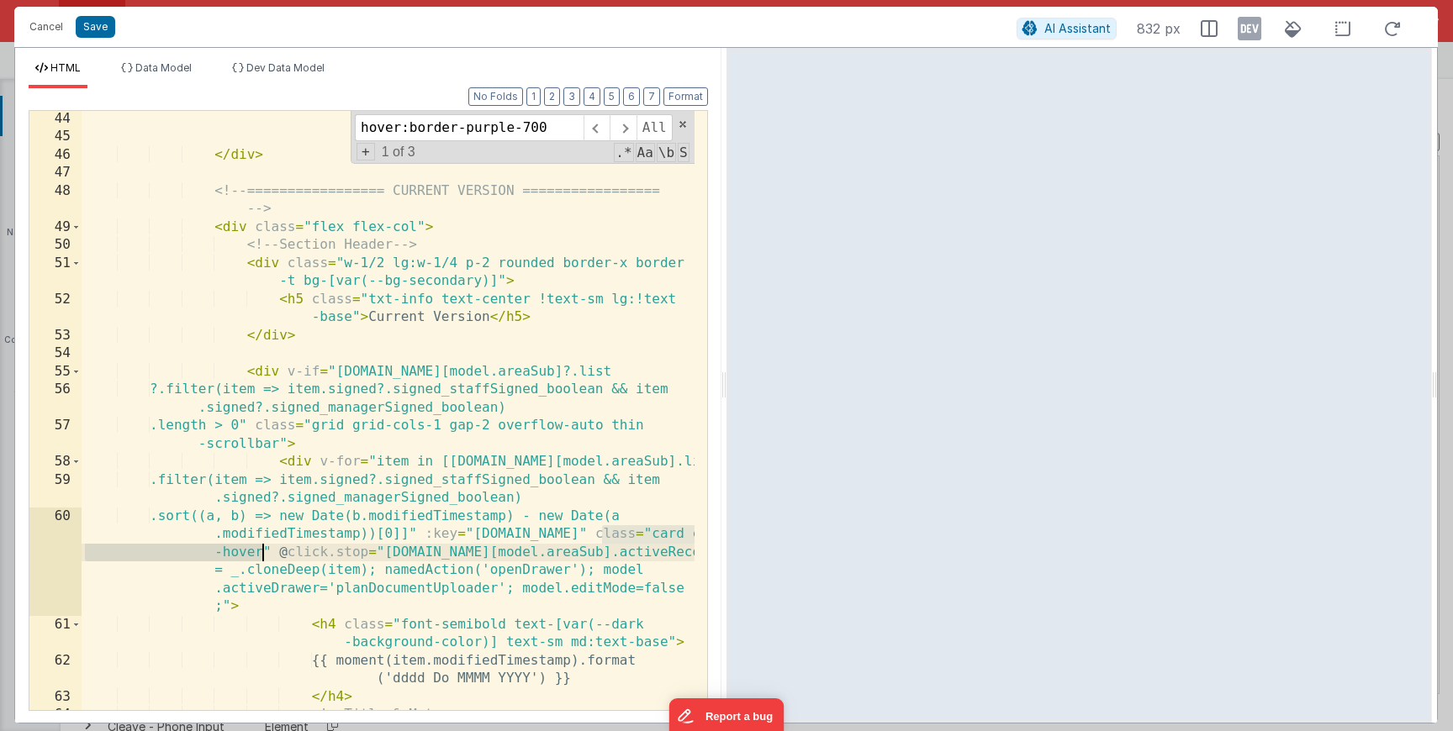
drag, startPoint x: 604, startPoint y: 531, endPoint x: 261, endPoint y: 551, distance: 344.5
click at [261, 551] on div "</ div > <!-- ================= CURRENT VERSION ================= --> < div cla…" at bounding box center [388, 437] width 613 height 654
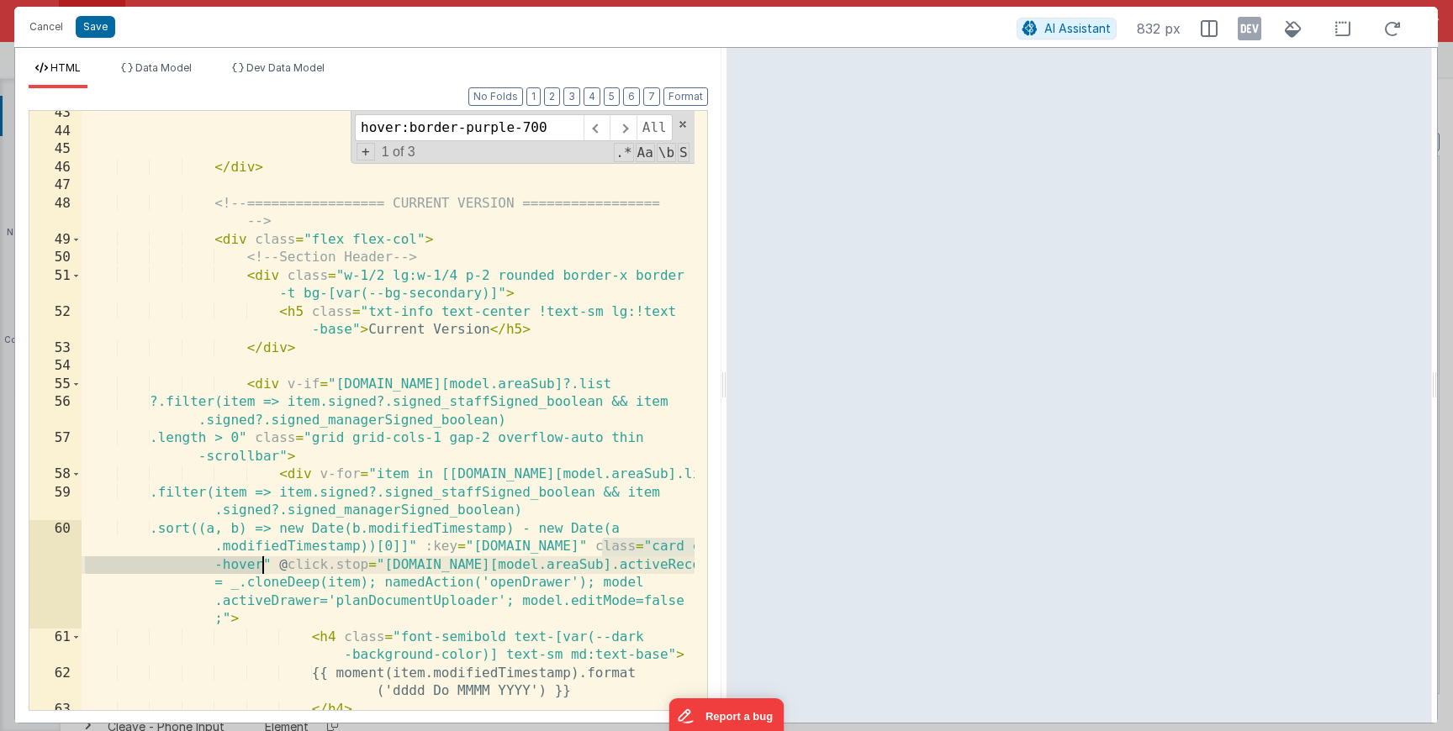
scroll to position [1178, 0]
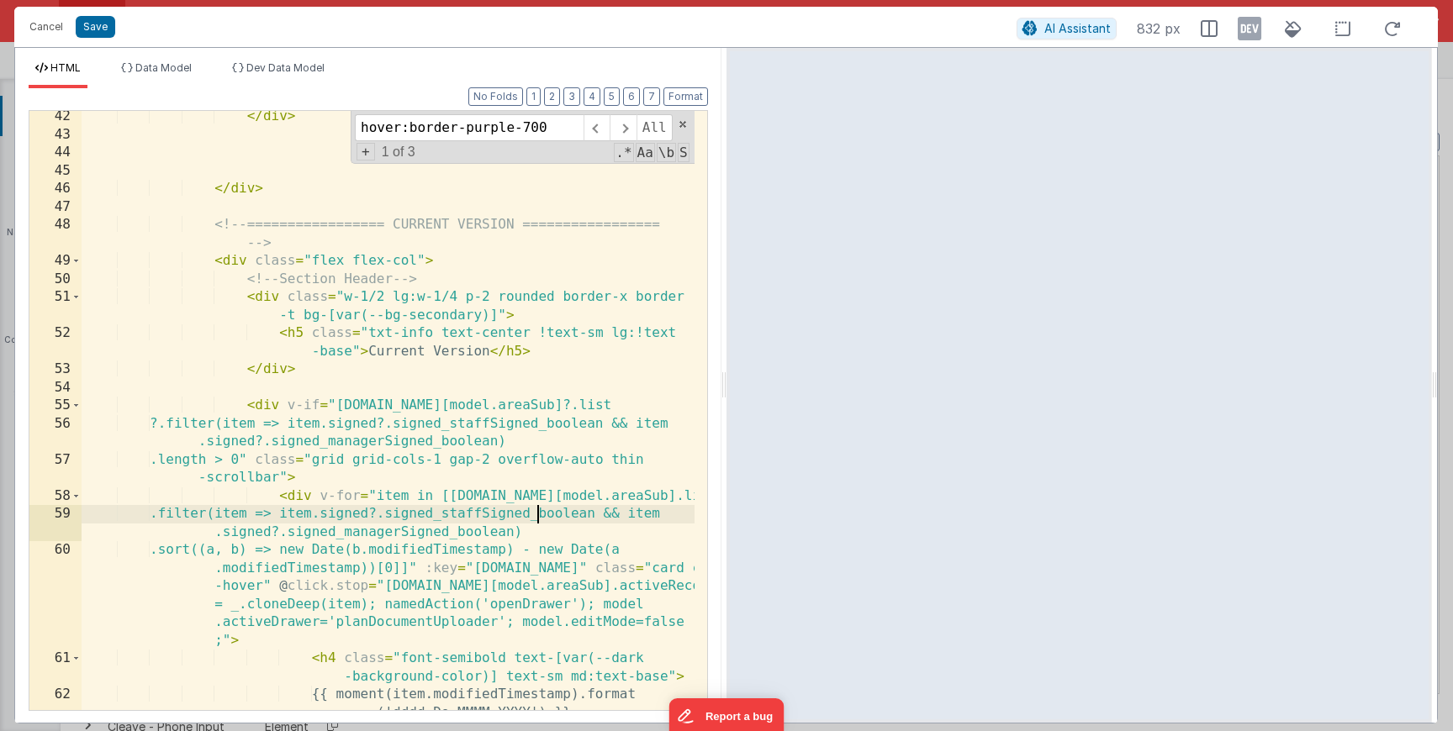
click at [539, 510] on div "</ div > </ div > <!-- ================= CURRENT VERSION ================= --> …" at bounding box center [388, 426] width 613 height 636
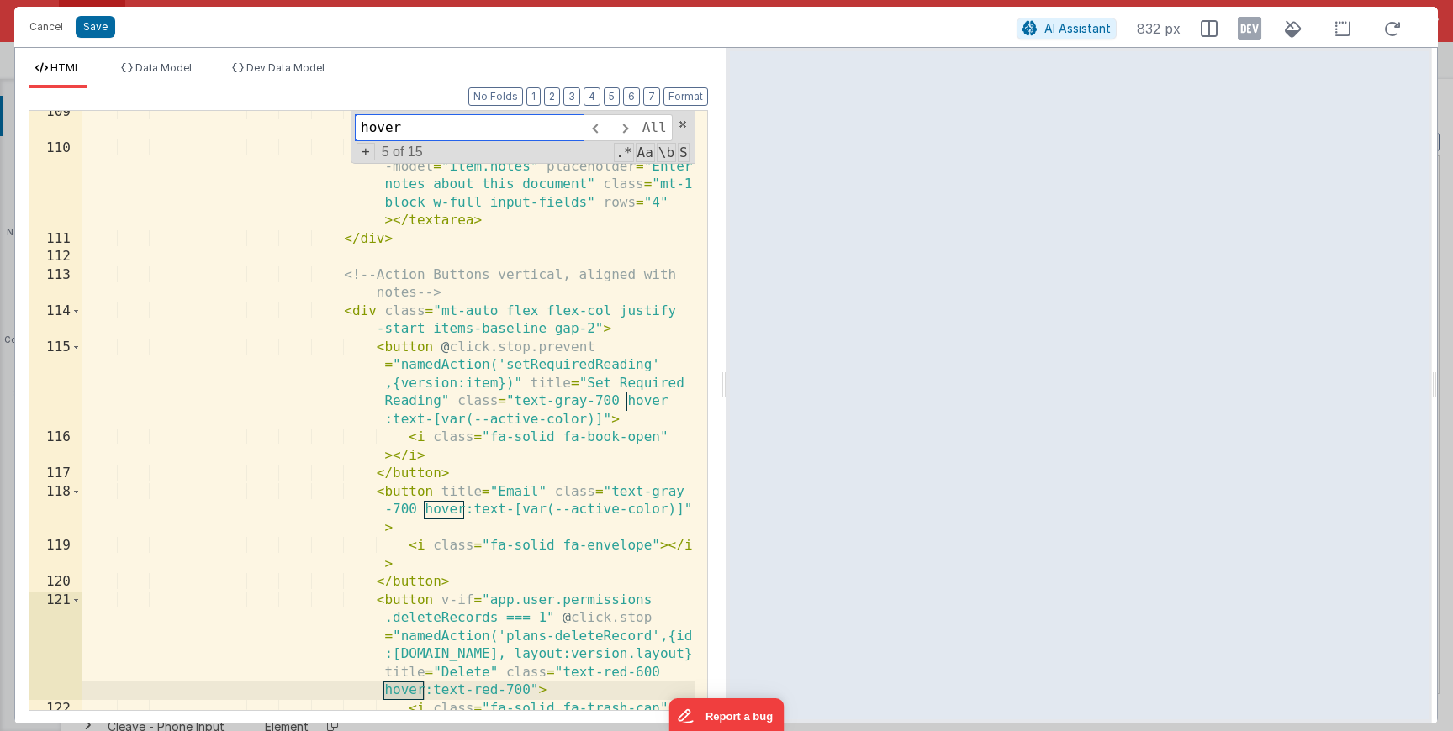
scroll to position [4002, 0]
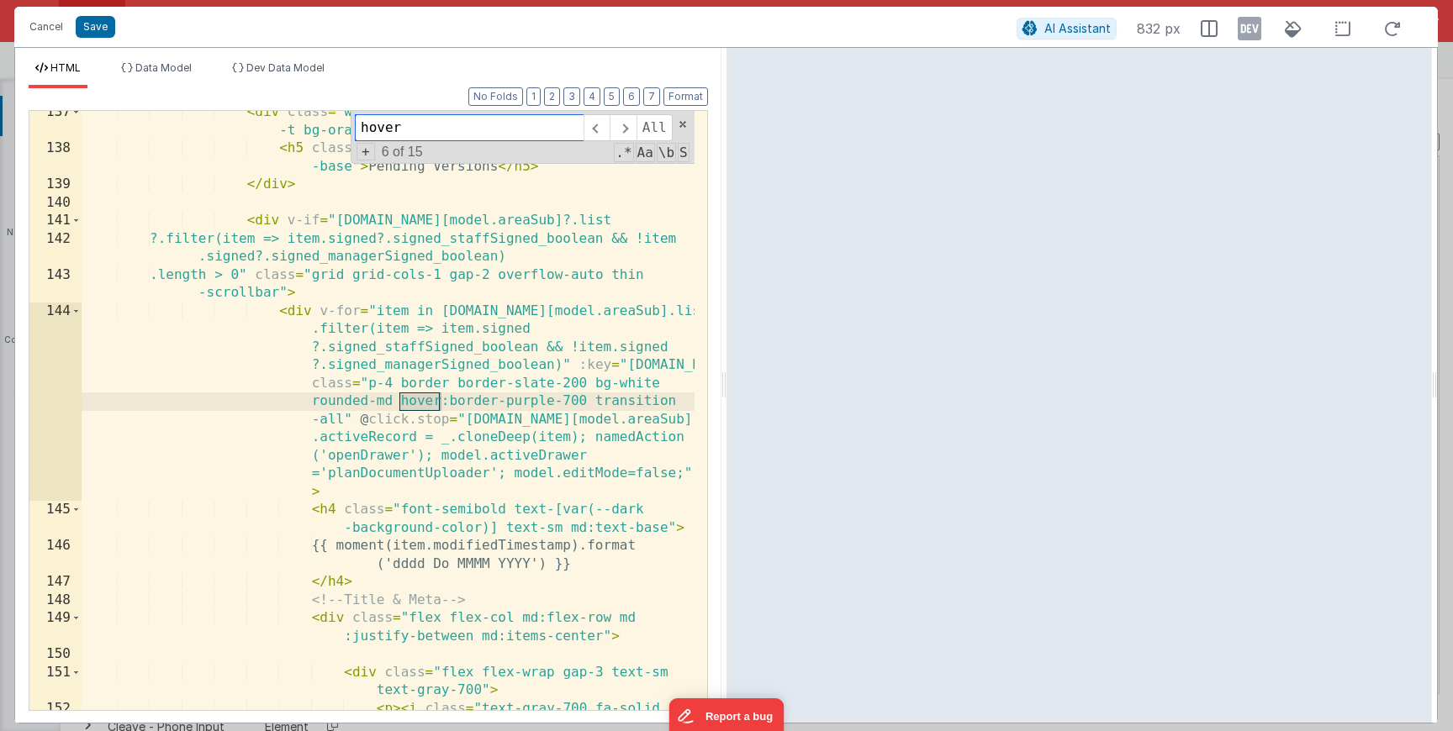
type input "hover"
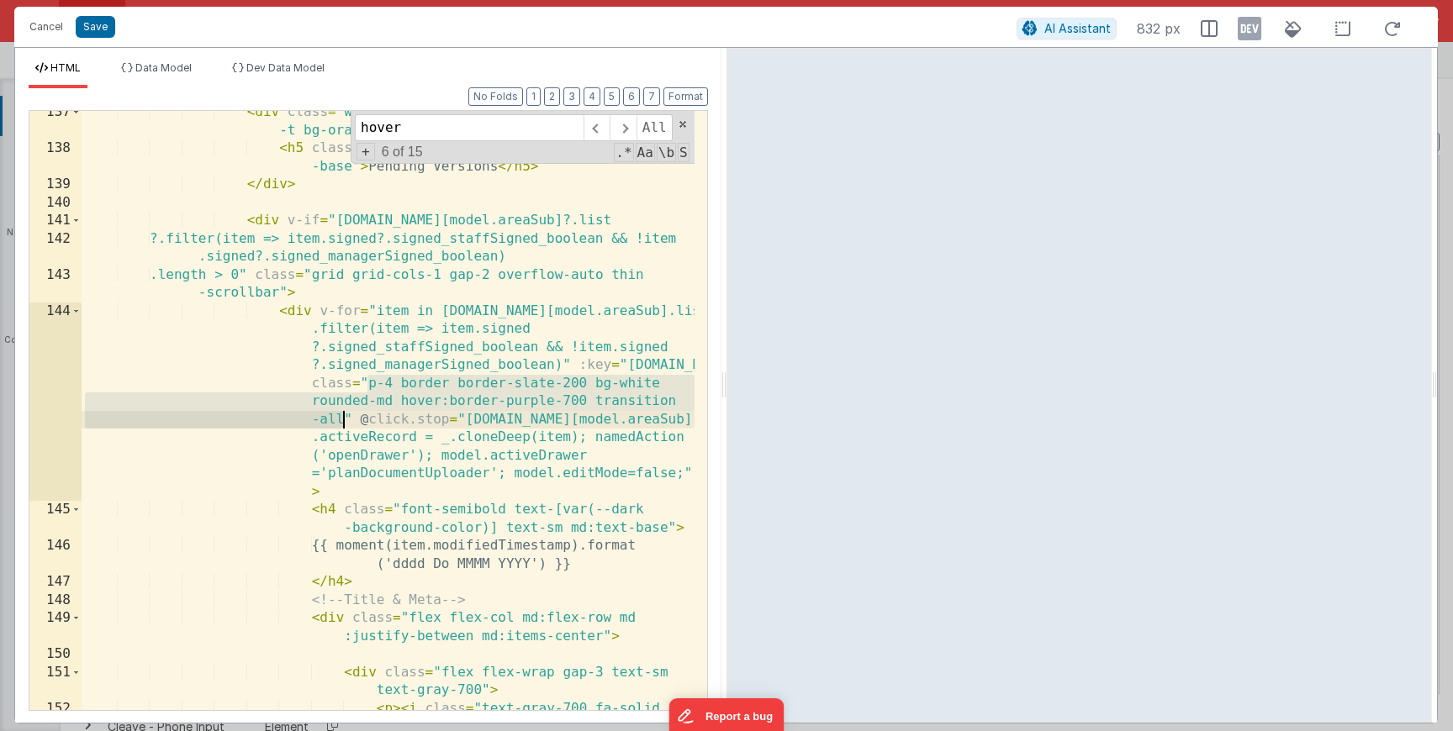
drag, startPoint x: 367, startPoint y: 384, endPoint x: 344, endPoint y: 420, distance: 42.7
click at [344, 421] on div "< div class = "w-1/2 lg:w-1/4 p-2 rounded border-x border -t bg-orange-100" > <…" at bounding box center [388, 457] width 613 height 708
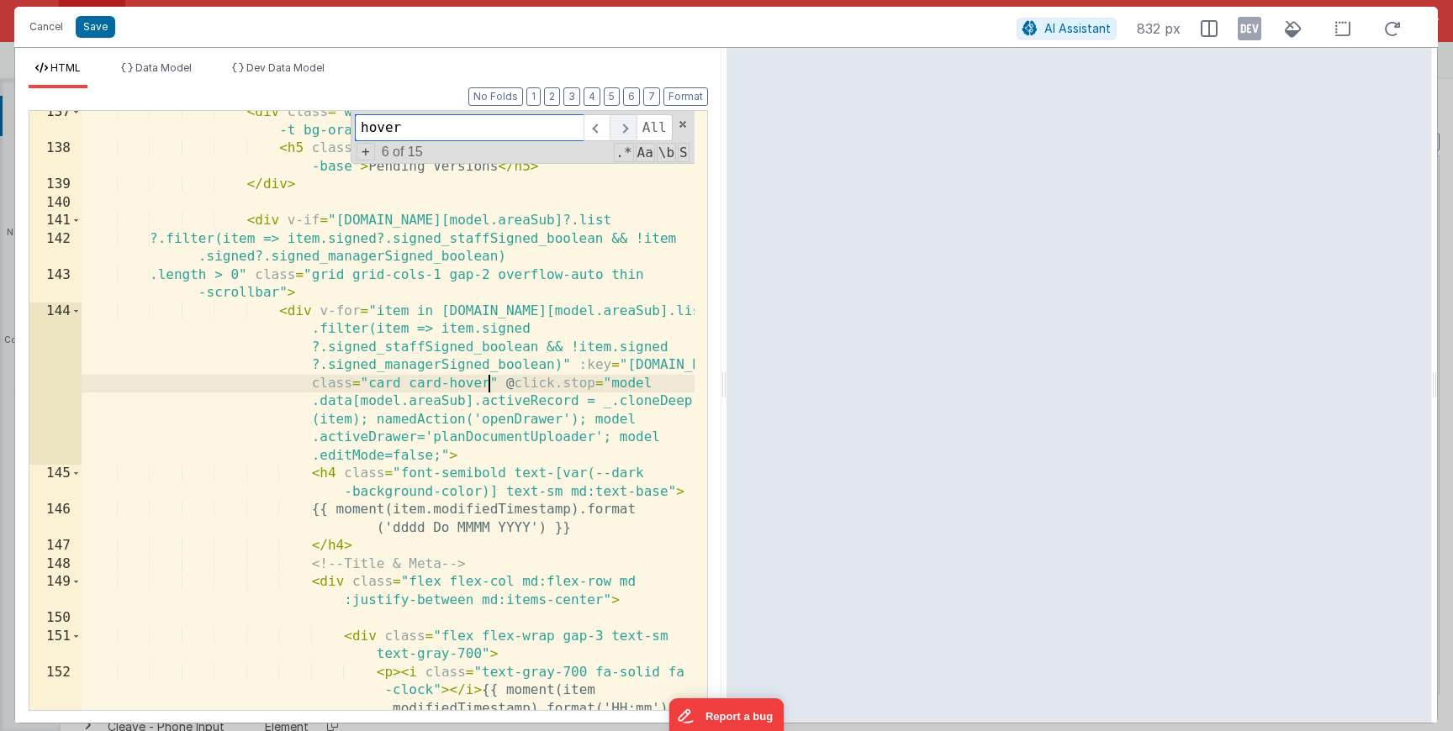
click at [625, 129] on span at bounding box center [623, 127] width 26 height 27
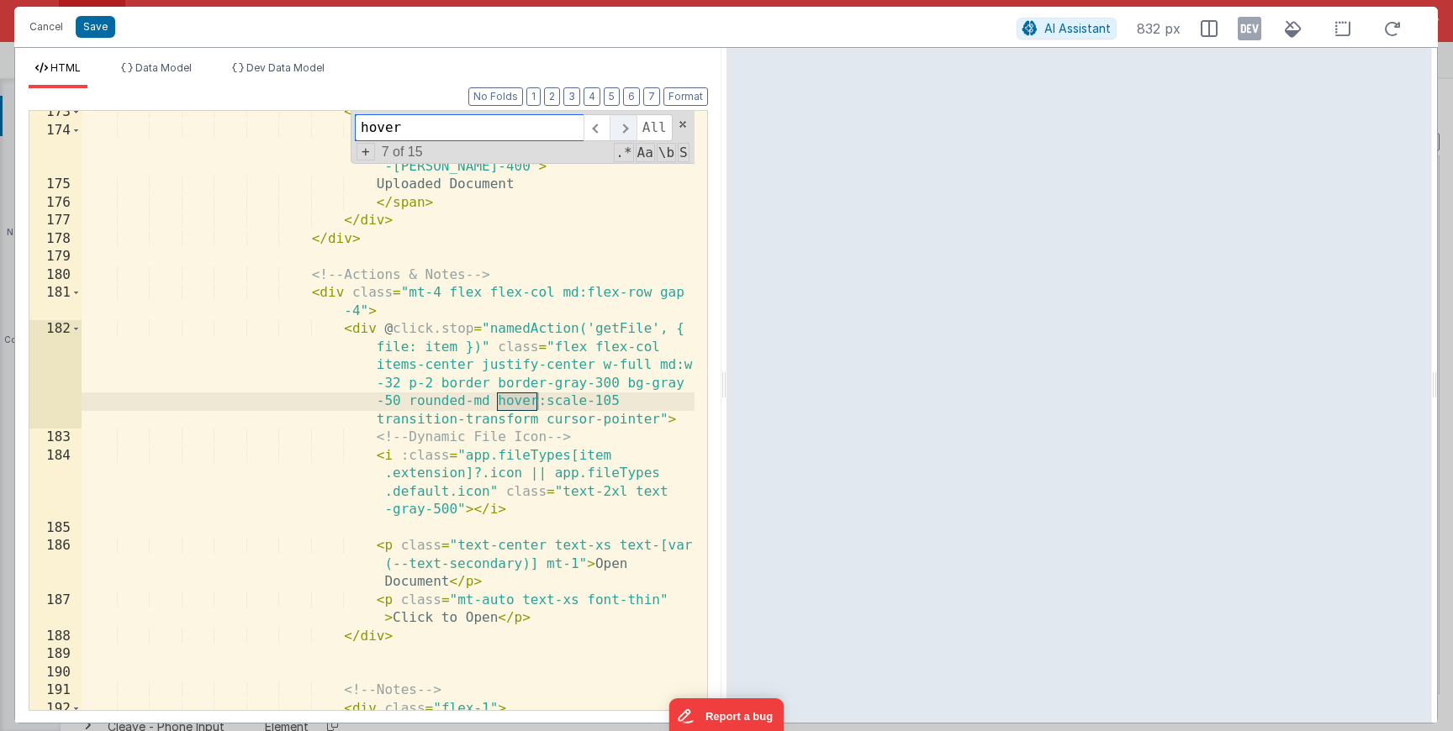
click at [625, 129] on span at bounding box center [623, 127] width 26 height 27
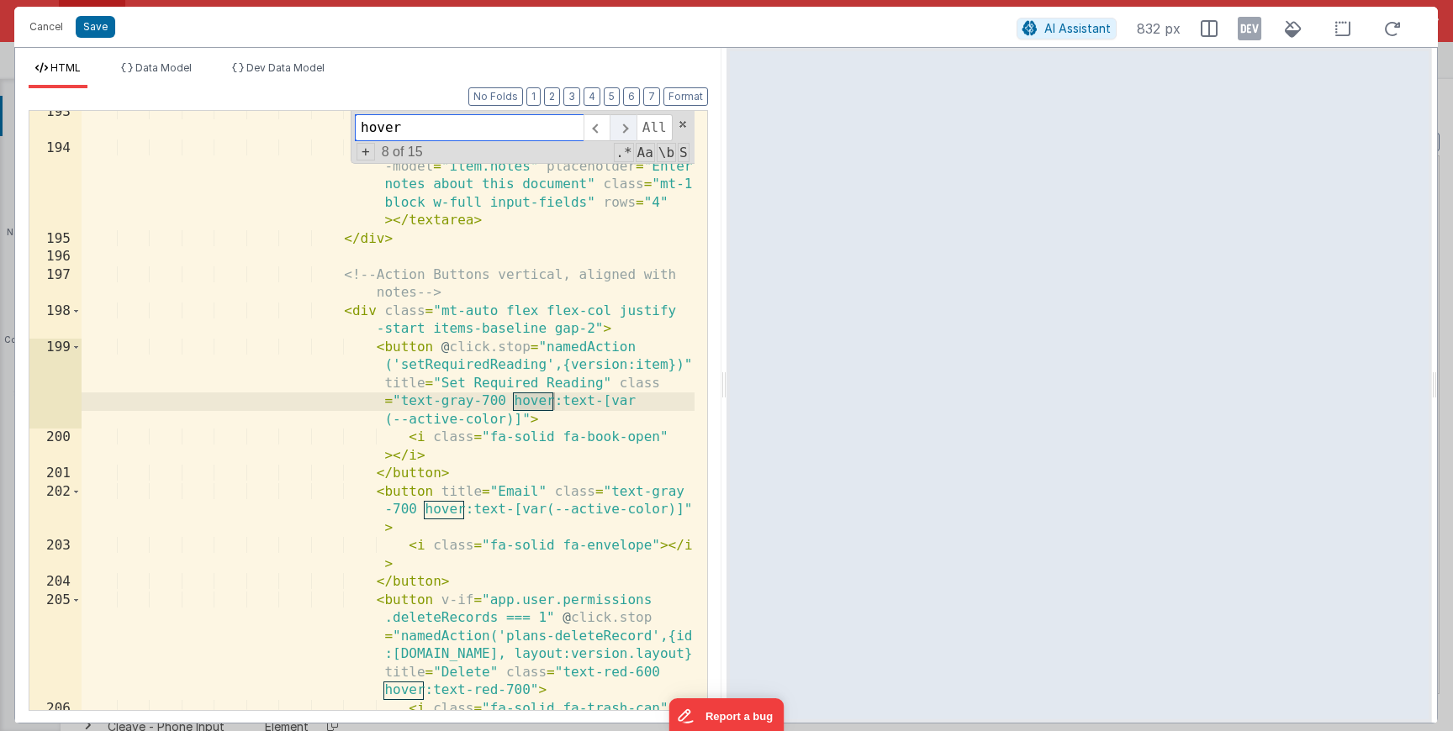
click at [625, 129] on span at bounding box center [623, 127] width 26 height 27
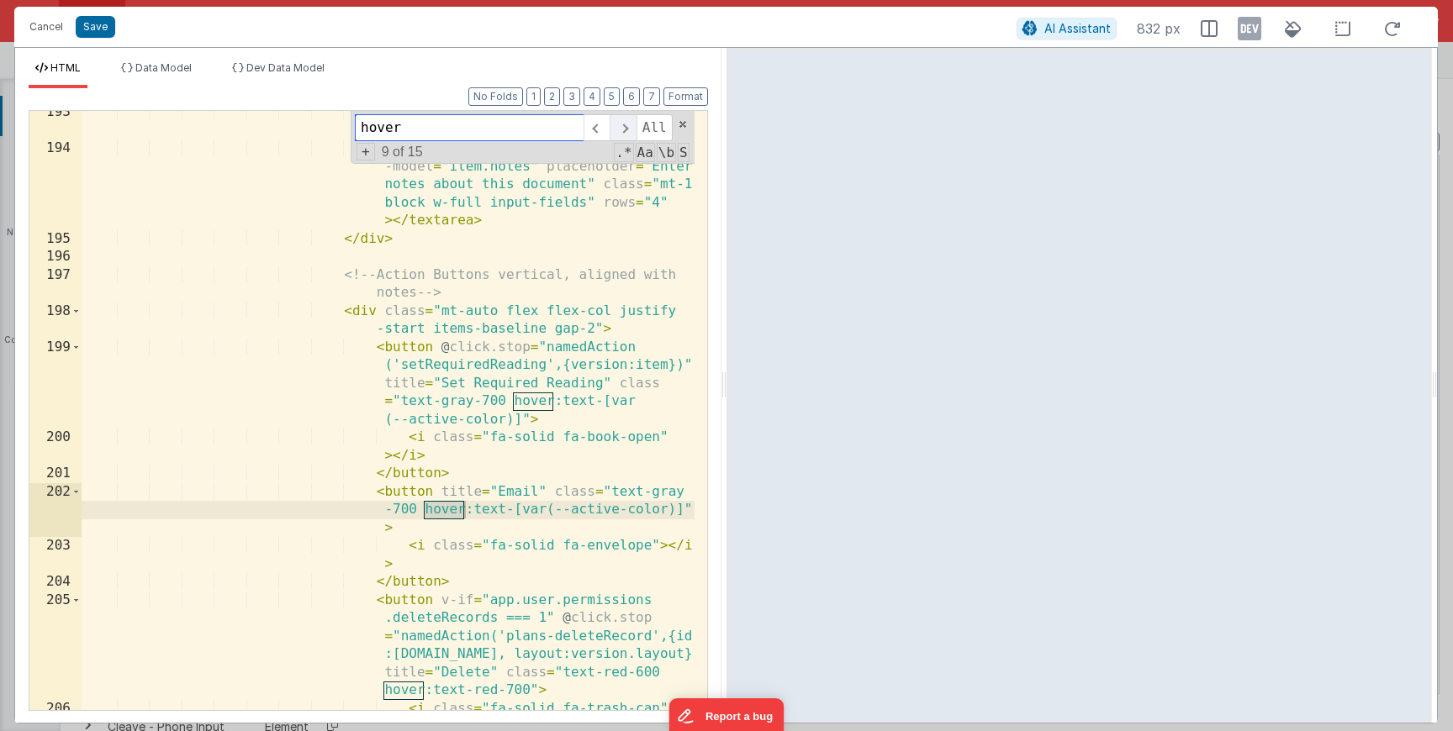
click at [625, 129] on span at bounding box center [623, 127] width 26 height 27
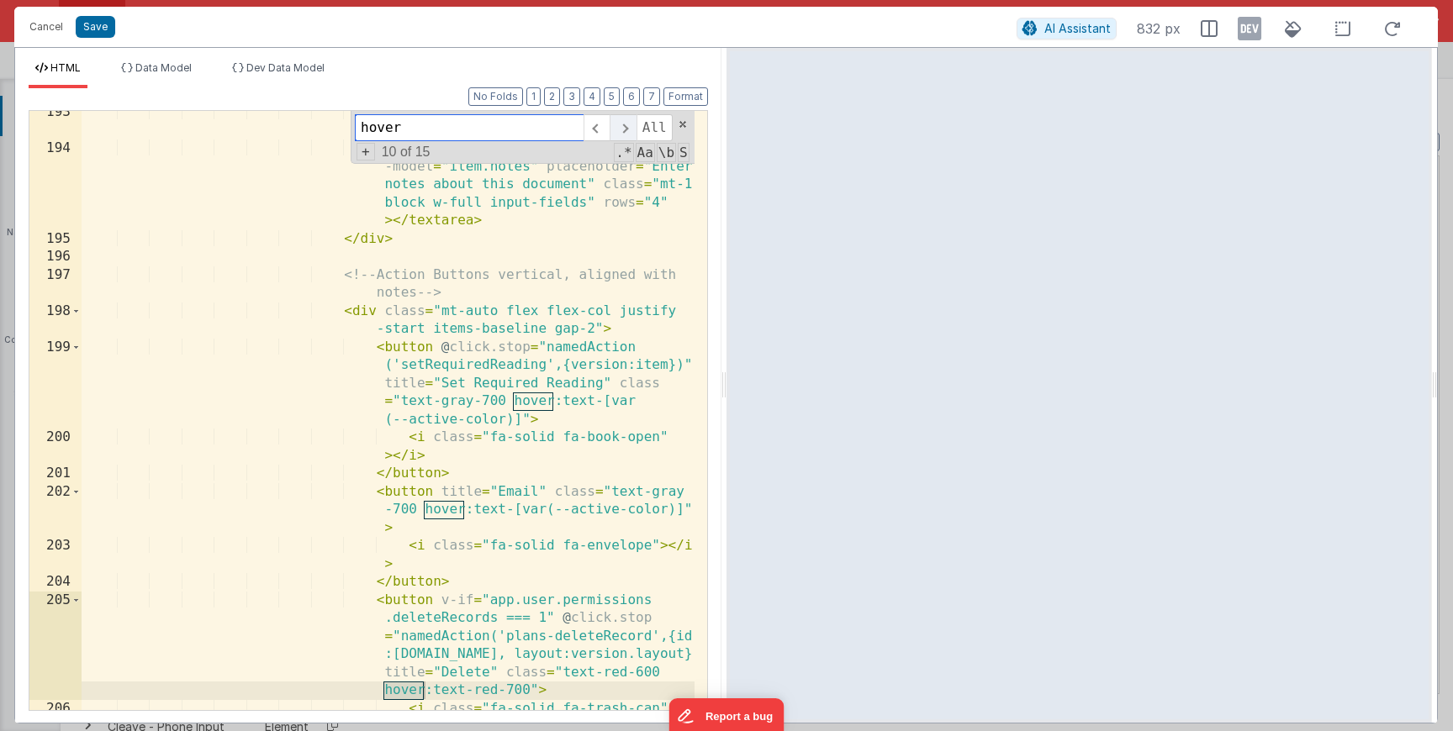
click at [625, 130] on span at bounding box center [623, 127] width 26 height 27
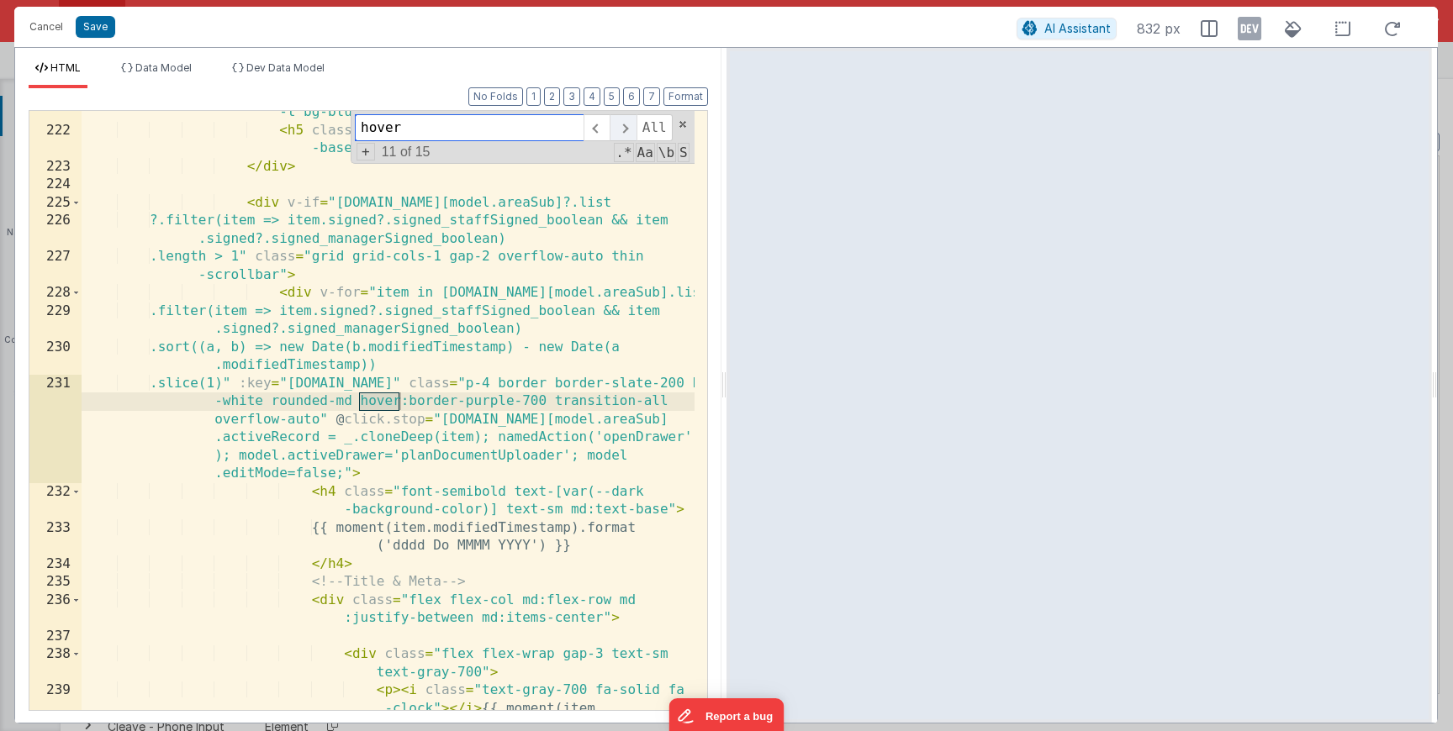
scroll to position [6659, 0]
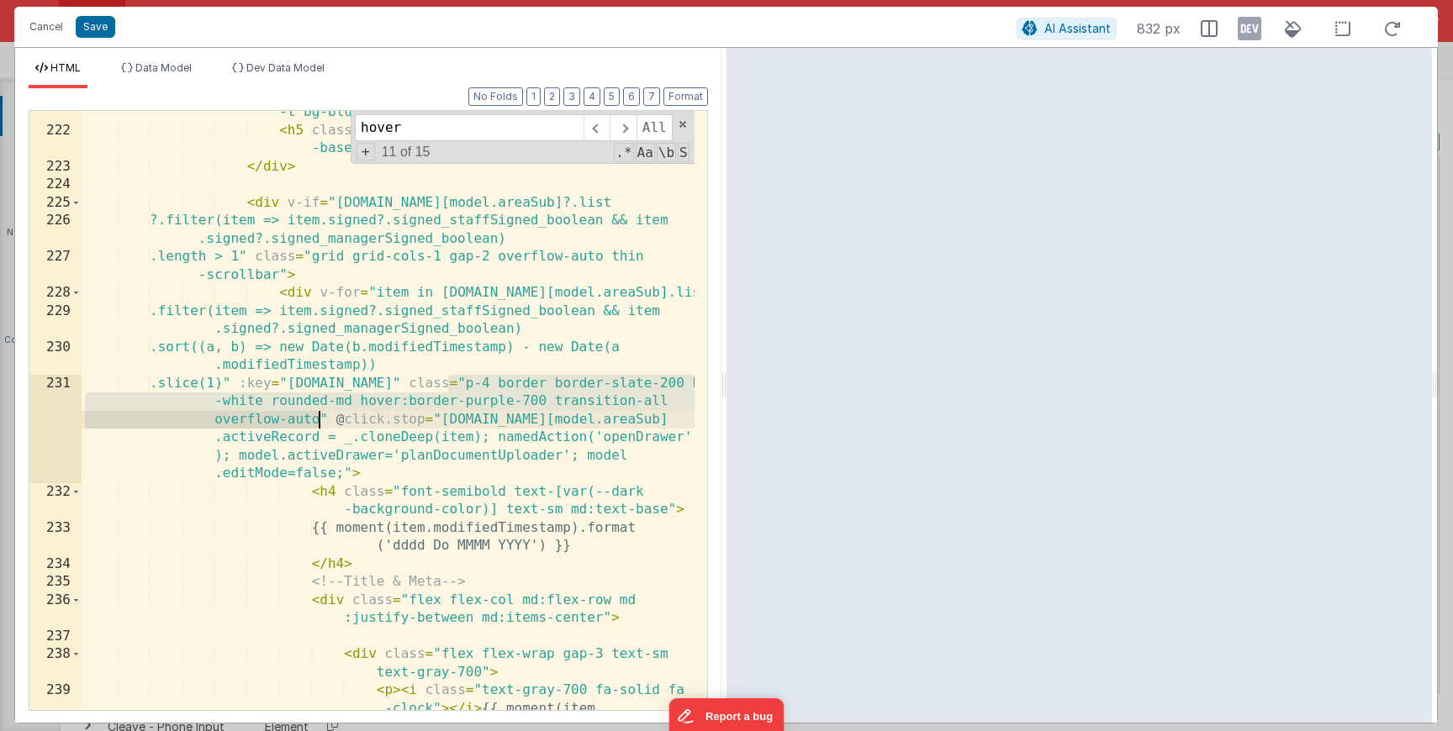
drag, startPoint x: 448, startPoint y: 383, endPoint x: 315, endPoint y: 421, distance: 138.4
click at [315, 421] on div "< div class = "w-1/2 lg:w-1/4 p-2 rounded border-x border -t bg-blue-200" > < h…" at bounding box center [388, 440] width 613 height 708
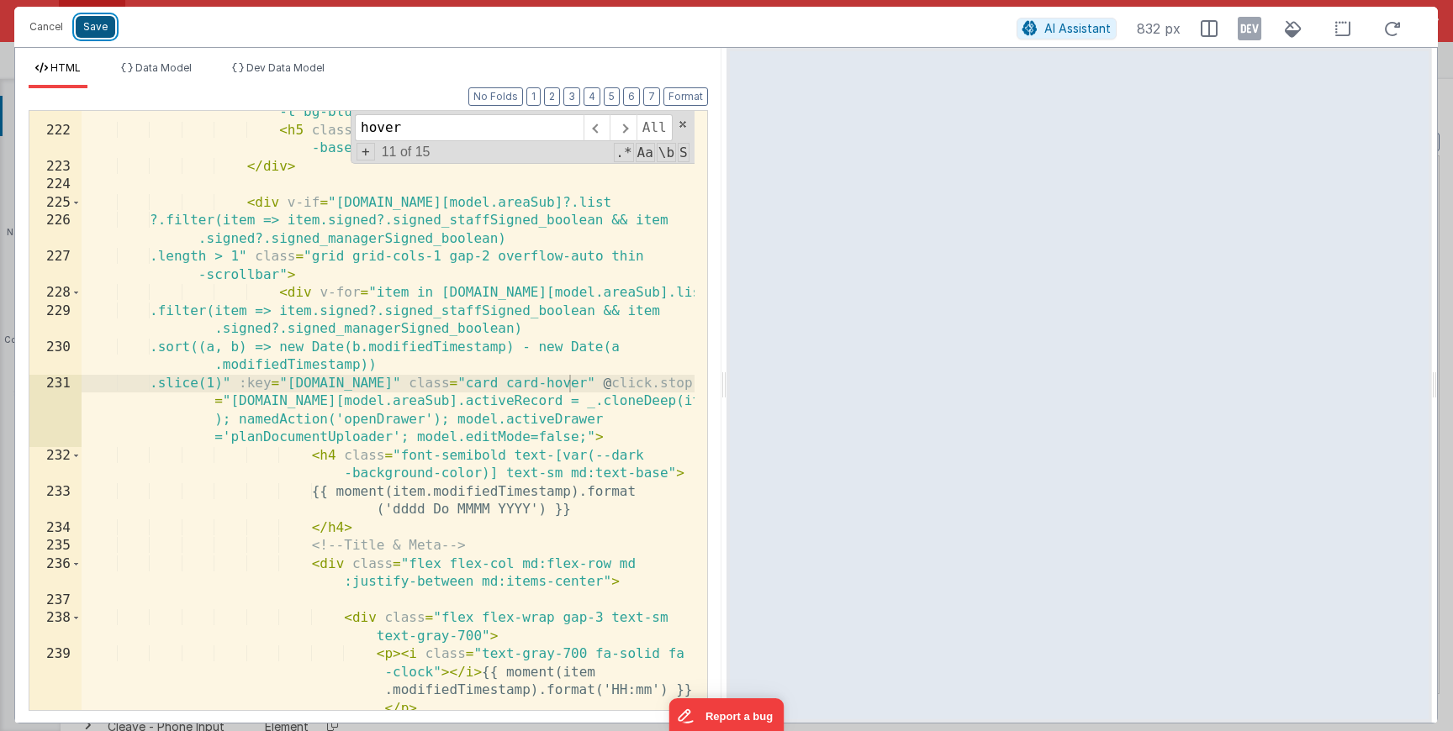
click at [98, 23] on button "Save" at bounding box center [96, 27] width 40 height 22
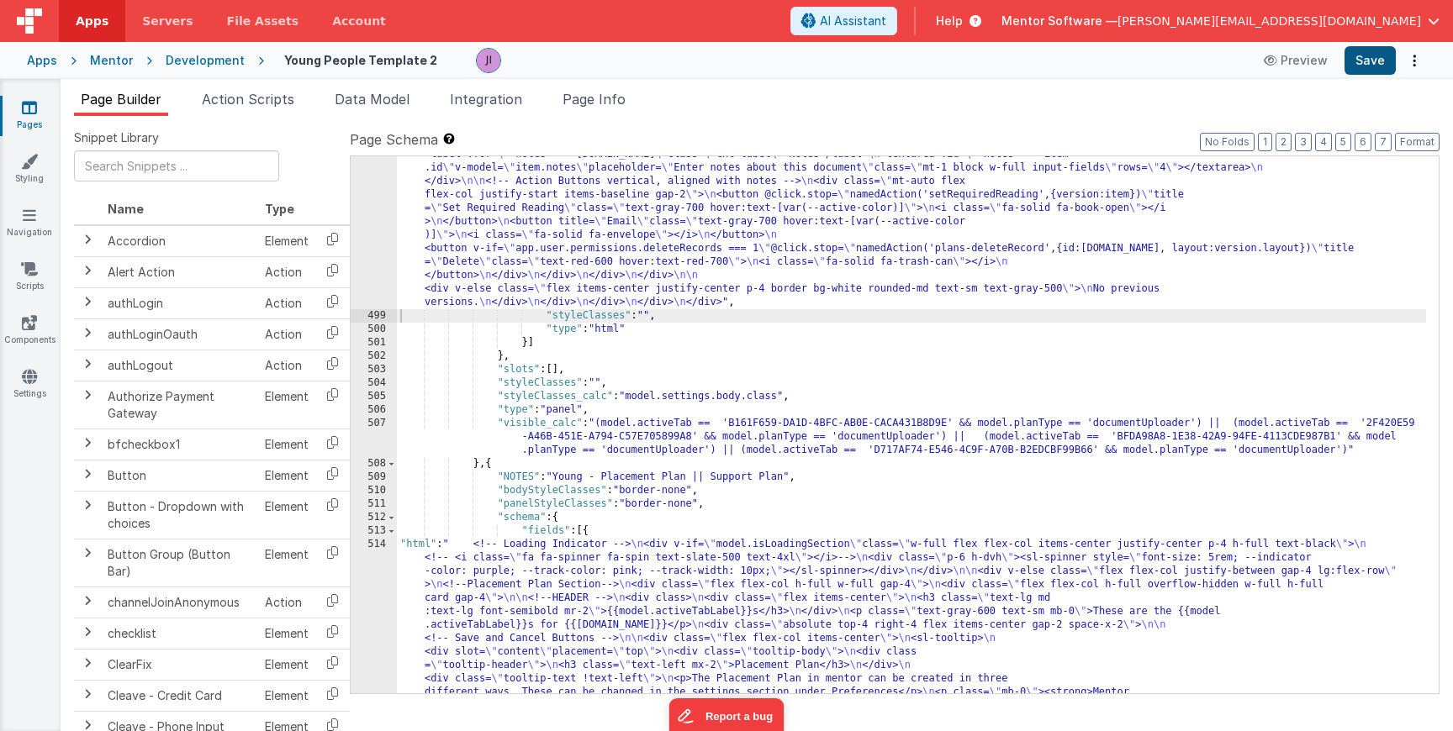
scroll to position [16629, 0]
click at [1357, 61] on button "Save" at bounding box center [1369, 60] width 51 height 29
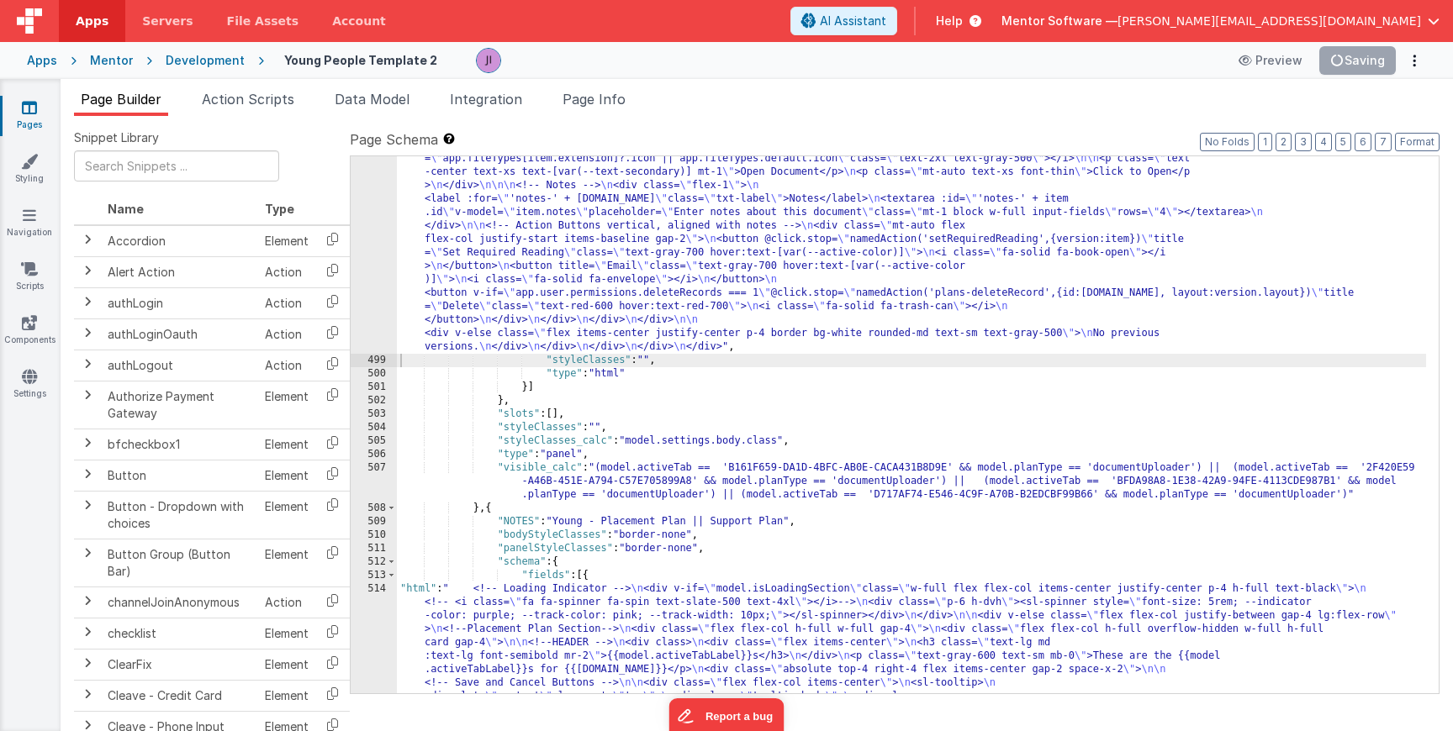
scroll to position [16596, 0]
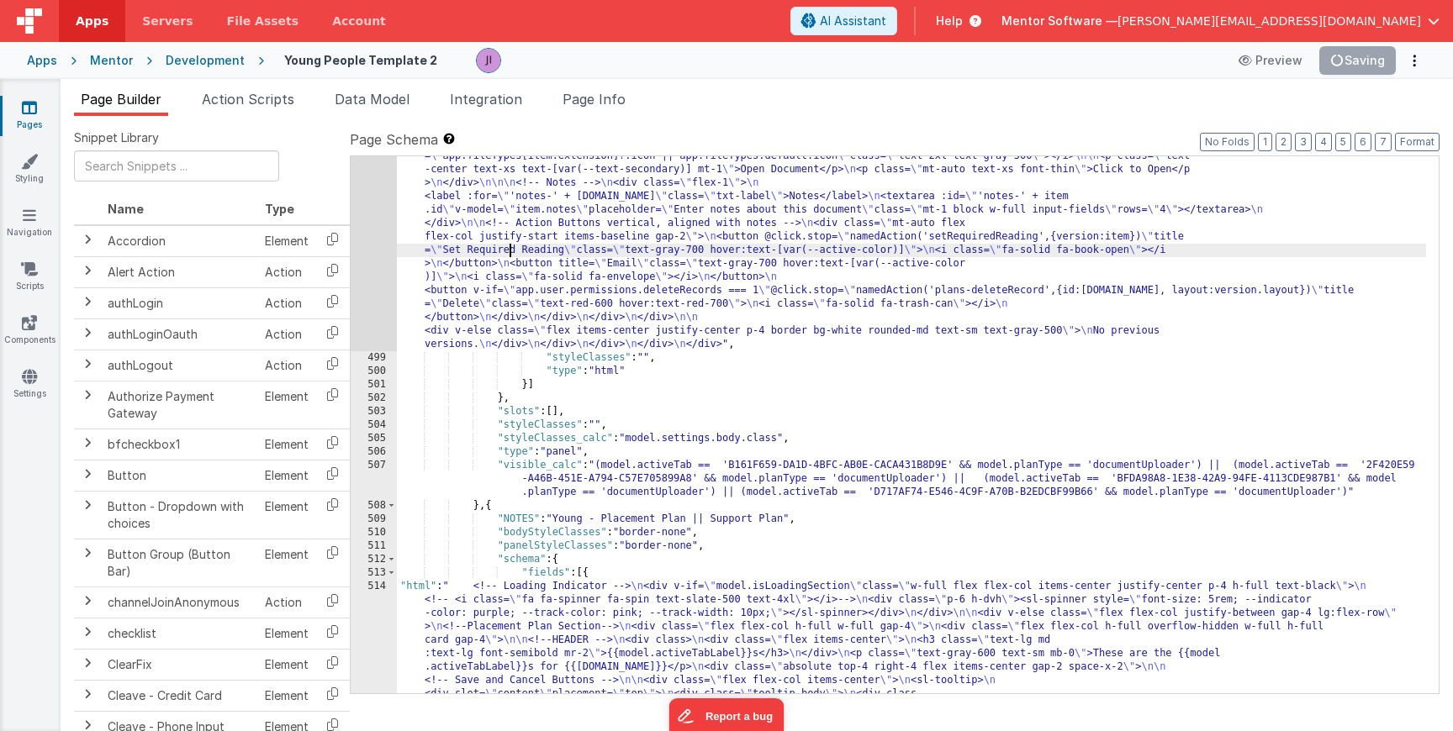
click at [509, 248] on div ""html" : " <!-- Loading Indicator --> \n <div v-if= \" model.isLoadingSection \…" at bounding box center [911, 155] width 1029 height 3187
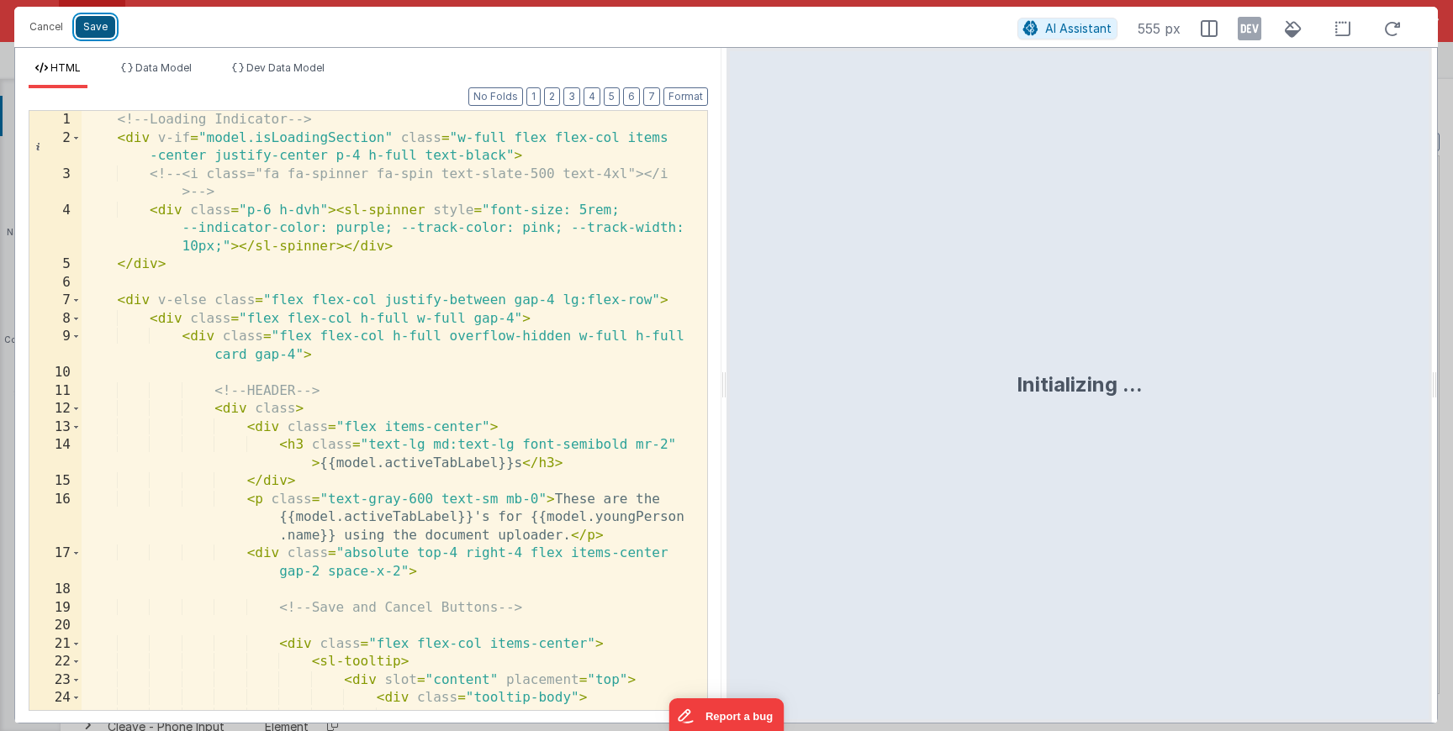
click at [101, 23] on button "Save" at bounding box center [96, 27] width 40 height 22
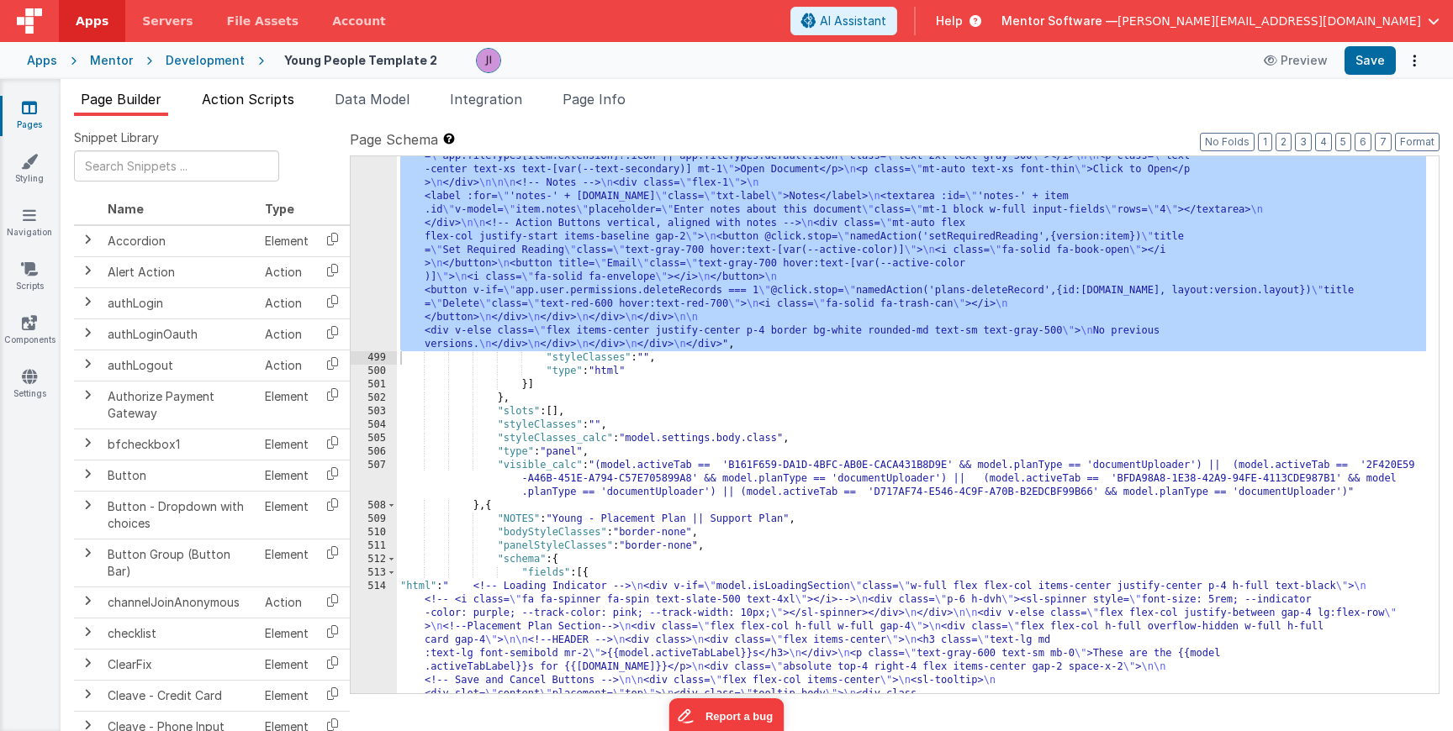
click at [254, 99] on span "Action Scripts" at bounding box center [248, 99] width 92 height 17
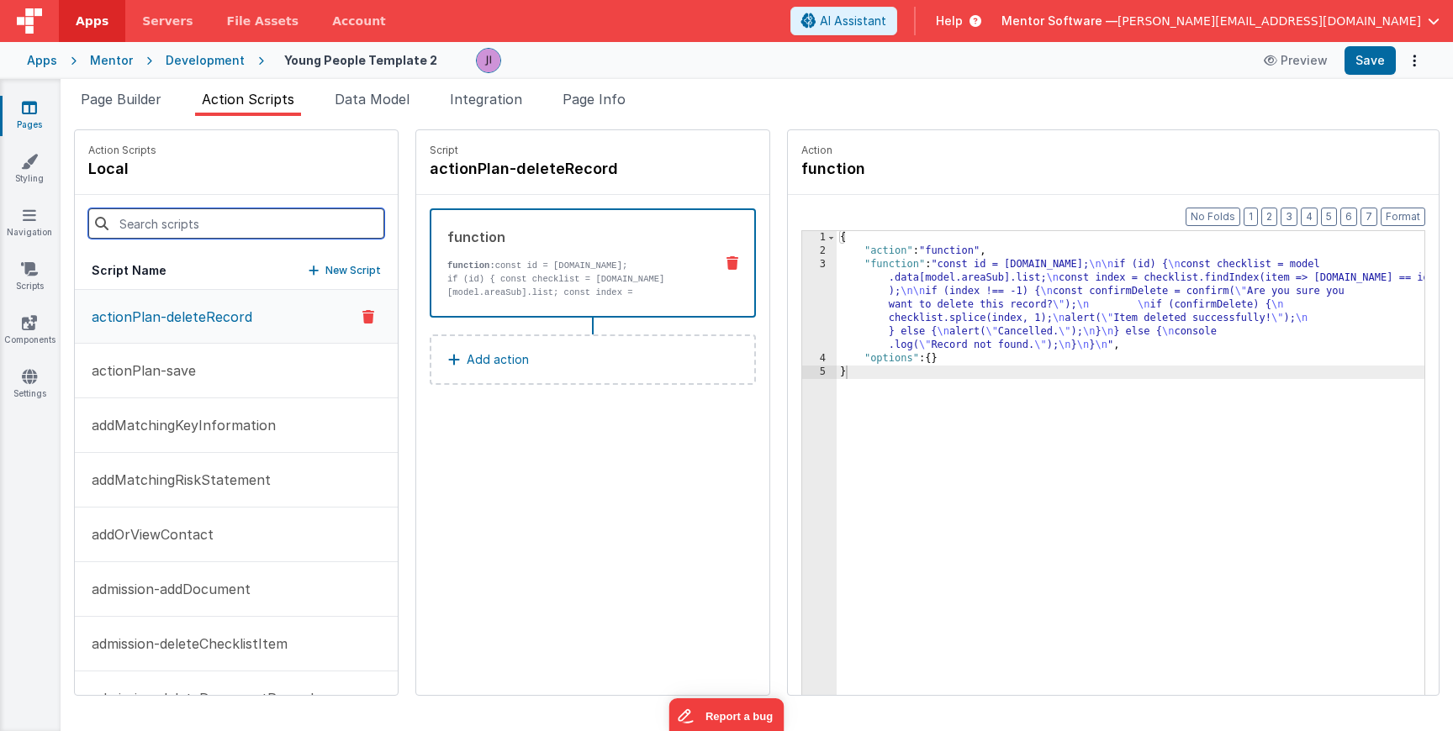
click at [235, 219] on input at bounding box center [236, 224] width 296 height 30
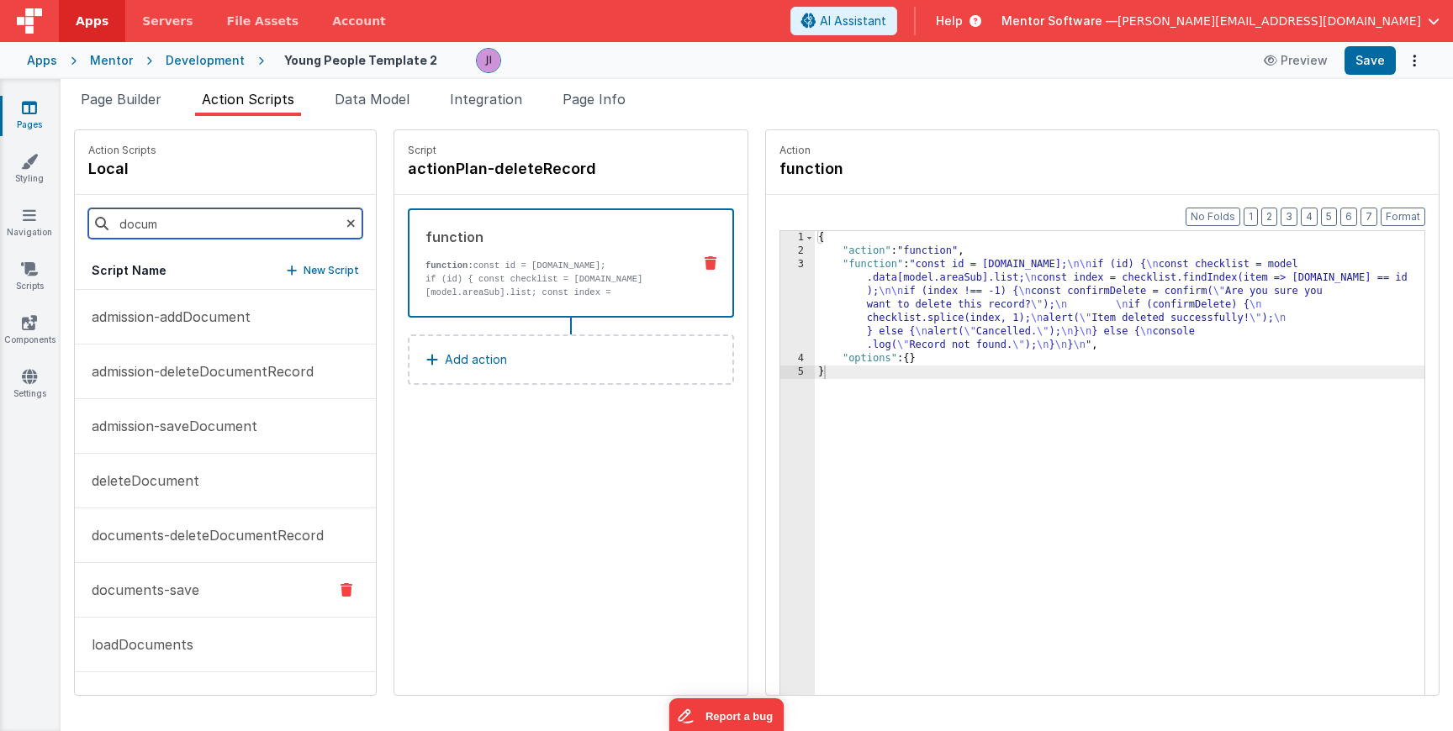
type input "docum"
click at [254, 591] on button "documents-save" at bounding box center [225, 590] width 301 height 55
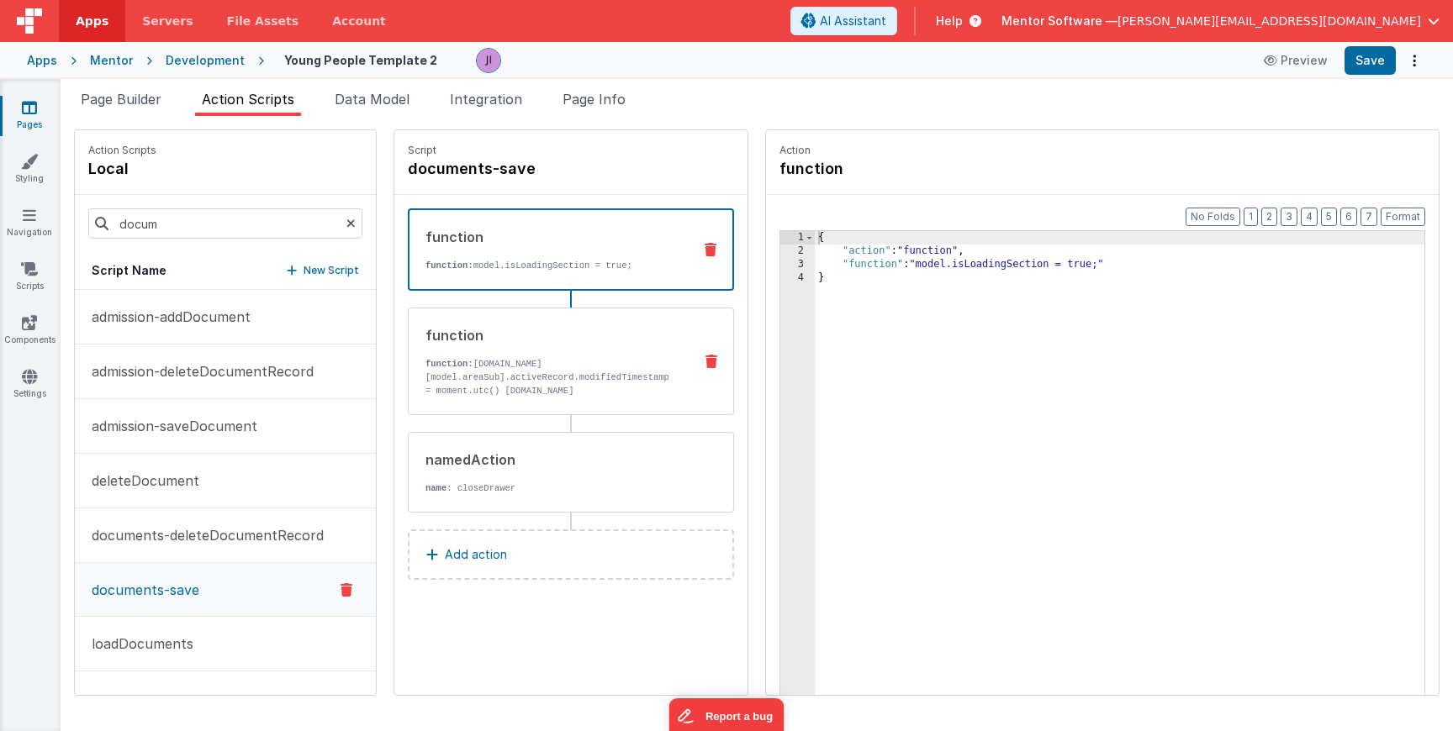
click at [567, 335] on div "function" at bounding box center [552, 335] width 254 height 20
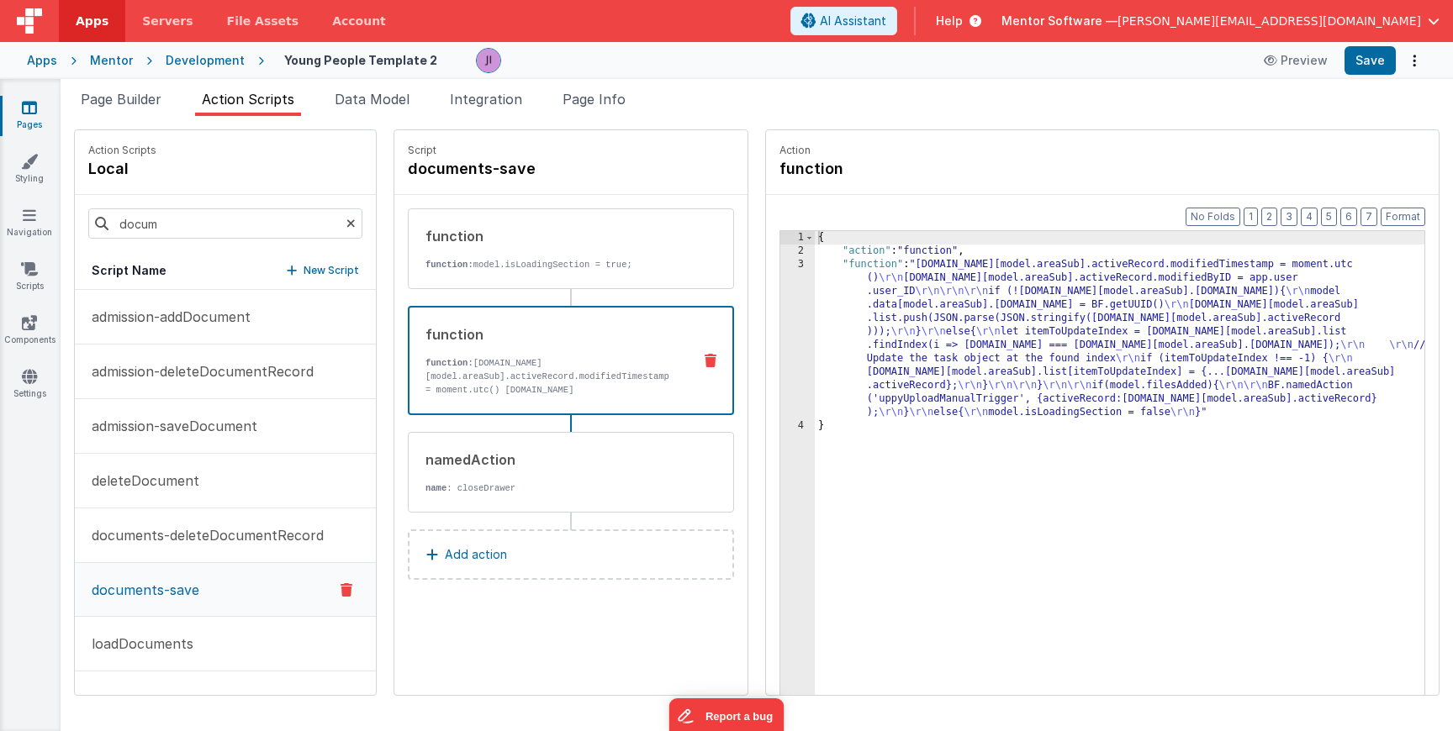
click at [830, 344] on div "{ "action" : "function" , "function" : "model.data[model.areaSub].activeRecord.…" at bounding box center [1120, 502] width 610 height 543
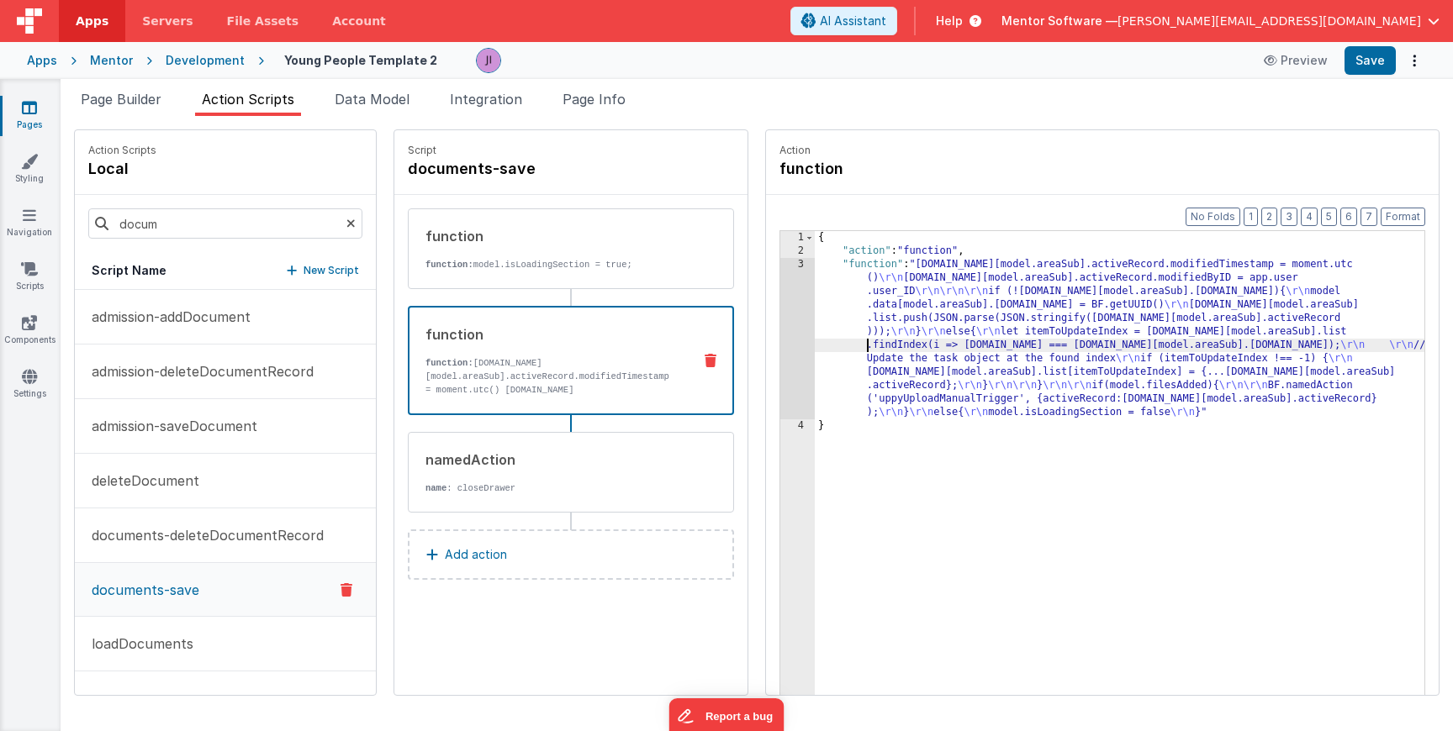
click at [806, 344] on div "3" at bounding box center [797, 338] width 34 height 161
click at [793, 344] on div "3" at bounding box center [797, 338] width 34 height 161
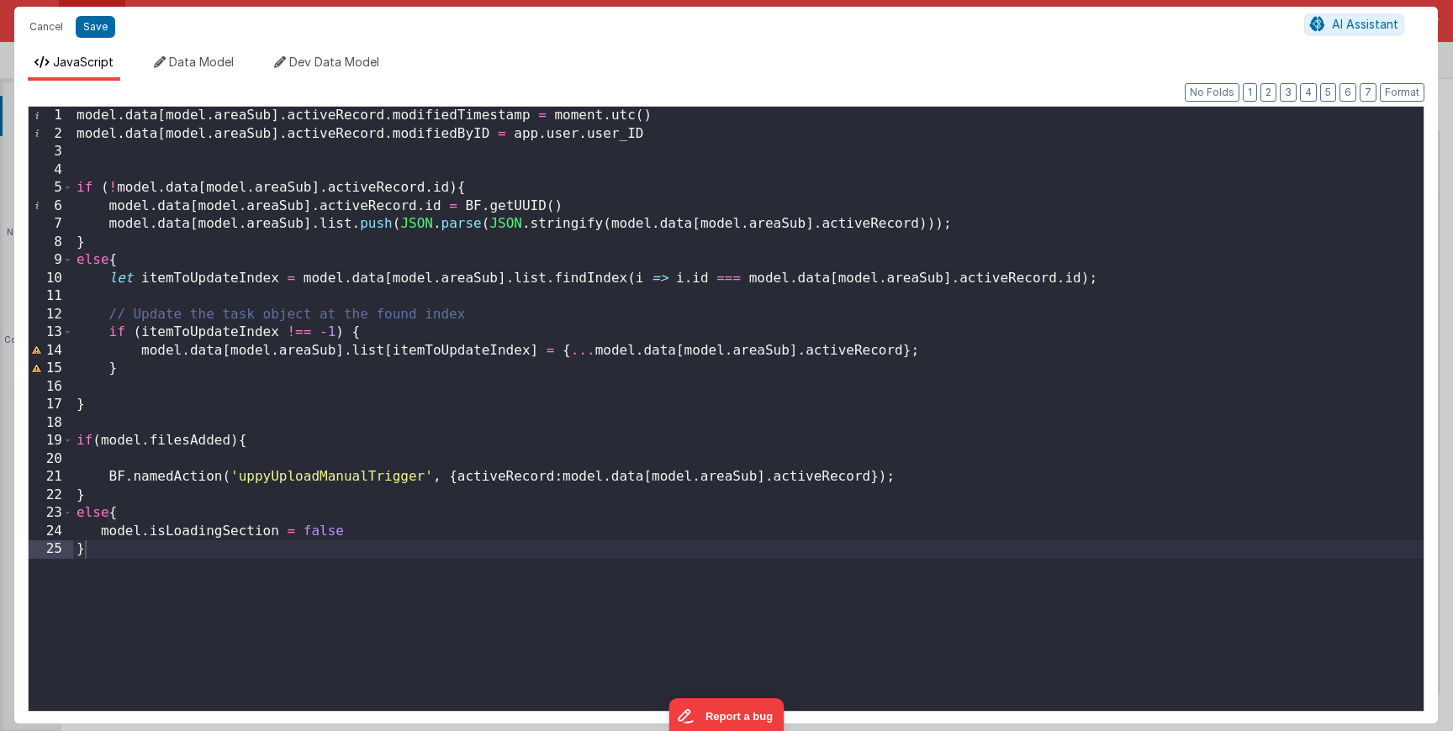
click at [221, 512] on div "model . data [ model . areaSub ] . activeRecord . modifiedTimestamp = moment . …" at bounding box center [748, 430] width 1350 height 647
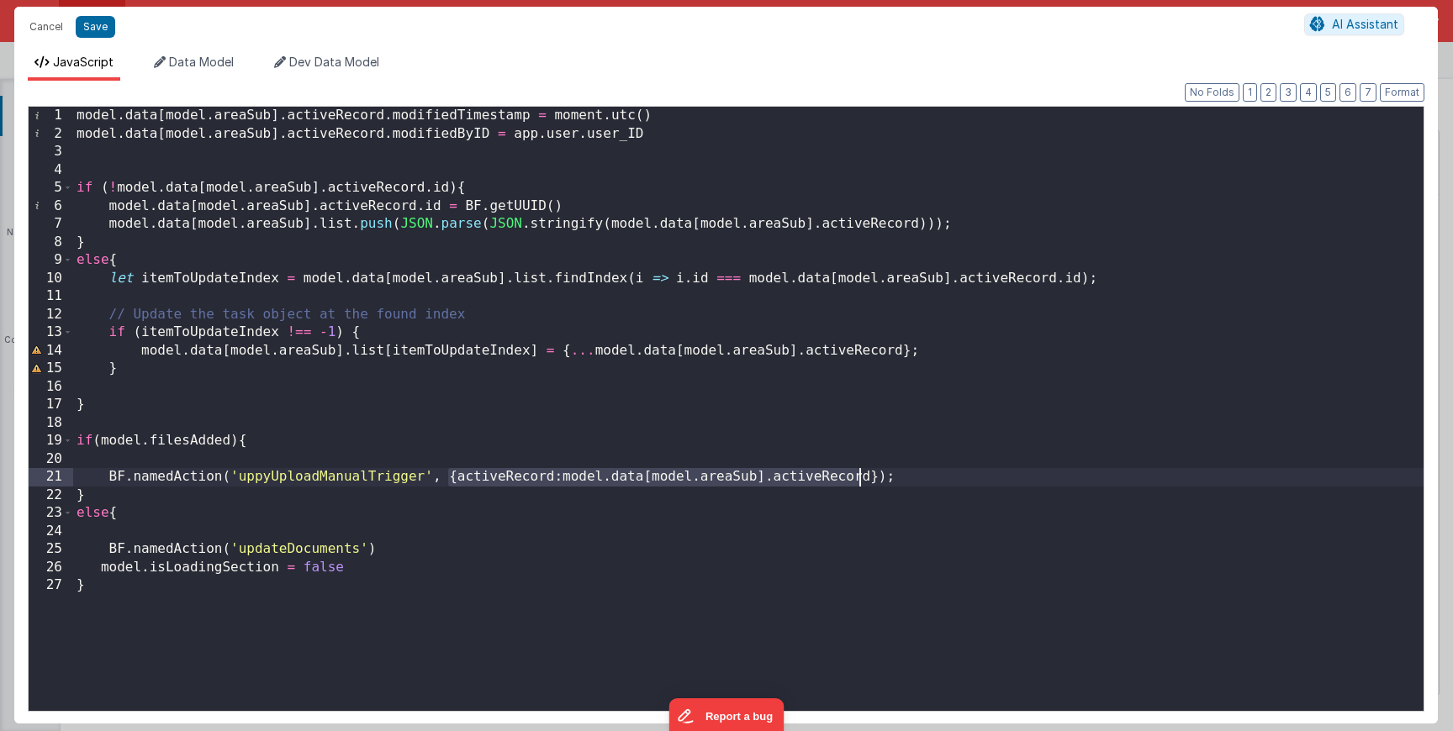
drag, startPoint x: 448, startPoint y: 482, endPoint x: 859, endPoint y: 483, distance: 411.1
click at [859, 483] on div "model . data [ model . areaSub ] . activeRecord . modifiedTimestamp = moment . …" at bounding box center [748, 430] width 1350 height 647
drag, startPoint x: 873, startPoint y: 483, endPoint x: 450, endPoint y: 479, distance: 422.9
click at [450, 479] on div "model . data [ model . areaSub ] . activeRecord . modifiedTimestamp = moment . …" at bounding box center [748, 430] width 1350 height 647
click at [362, 550] on div "model . data [ model . areaSub ] . activeRecord . modifiedTimestamp = moment . …" at bounding box center [748, 430] width 1350 height 647
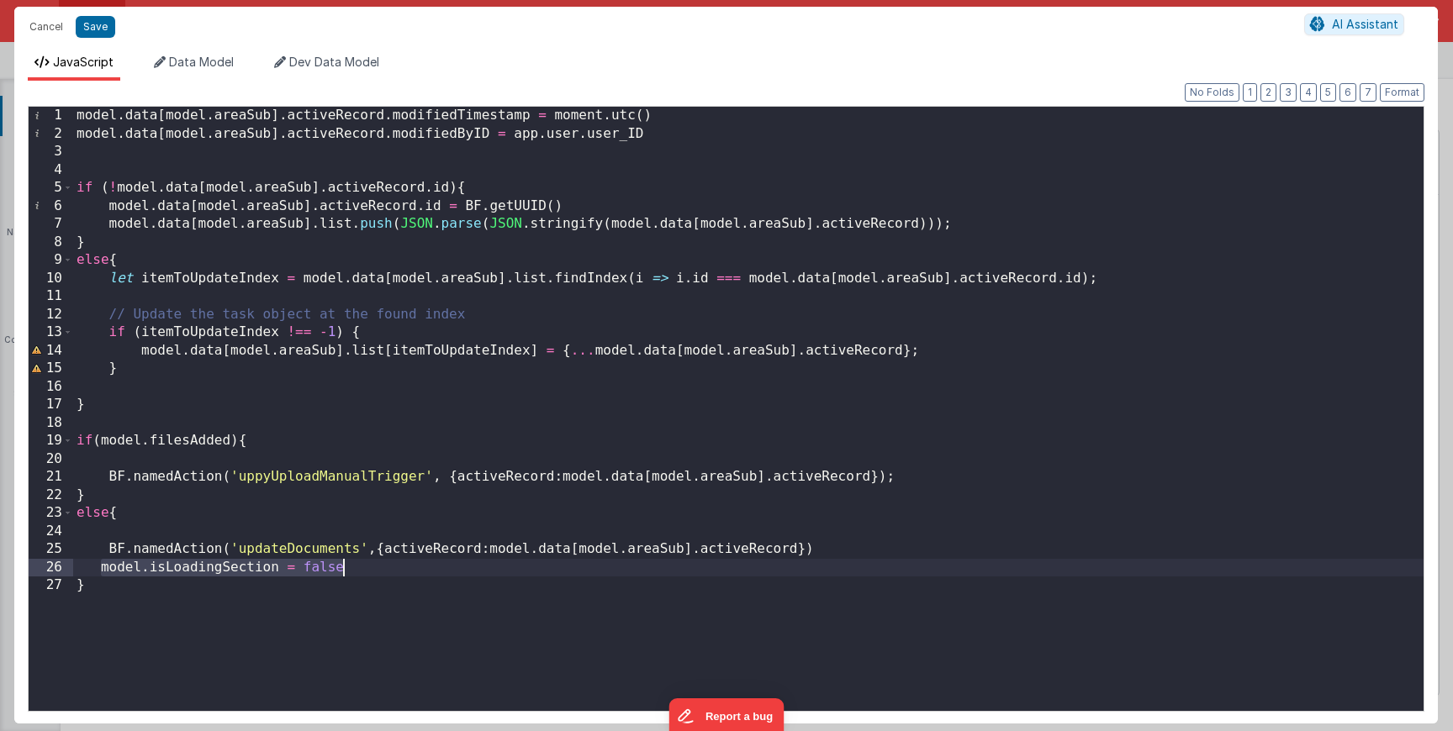
drag, startPoint x: 100, startPoint y: 572, endPoint x: 392, endPoint y: 573, distance: 291.7
click at [392, 573] on div "model . data [ model . areaSub ] . activeRecord . modifiedTimestamp = moment . …" at bounding box center [748, 430] width 1350 height 647
click at [320, 543] on div "model . data [ model . areaSub ] . activeRecord . modifiedTimestamp = moment . …" at bounding box center [748, 430] width 1350 height 647
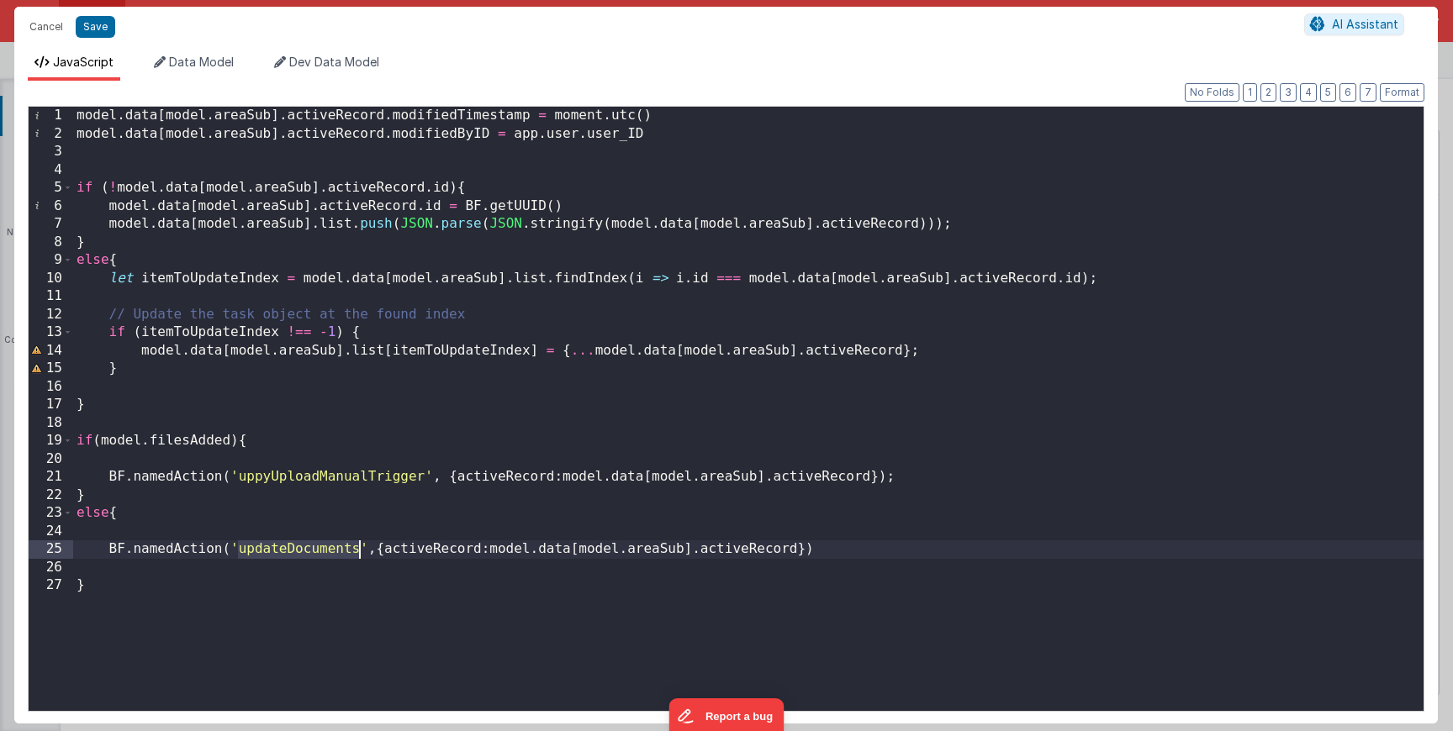
click at [320, 543] on div "model . data [ model . areaSub ] . activeRecord . modifiedTimestamp = moment . …" at bounding box center [748, 430] width 1350 height 647
click at [267, 548] on div "model . data [ model . areaSub ] . activeRecord . modifiedTimestamp = moment . …" at bounding box center [748, 430] width 1350 height 647
drag, startPoint x: 235, startPoint y: 550, endPoint x: 362, endPoint y: 550, distance: 126.1
click at [362, 550] on div "model . data [ model . areaSub ] . activeRecord . modifiedTimestamp = moment . …" at bounding box center [748, 430] width 1350 height 647
click at [330, 554] on div "model . data [ model . areaSub ] . activeRecord . modifiedTimestamp = moment . …" at bounding box center [748, 430] width 1350 height 647
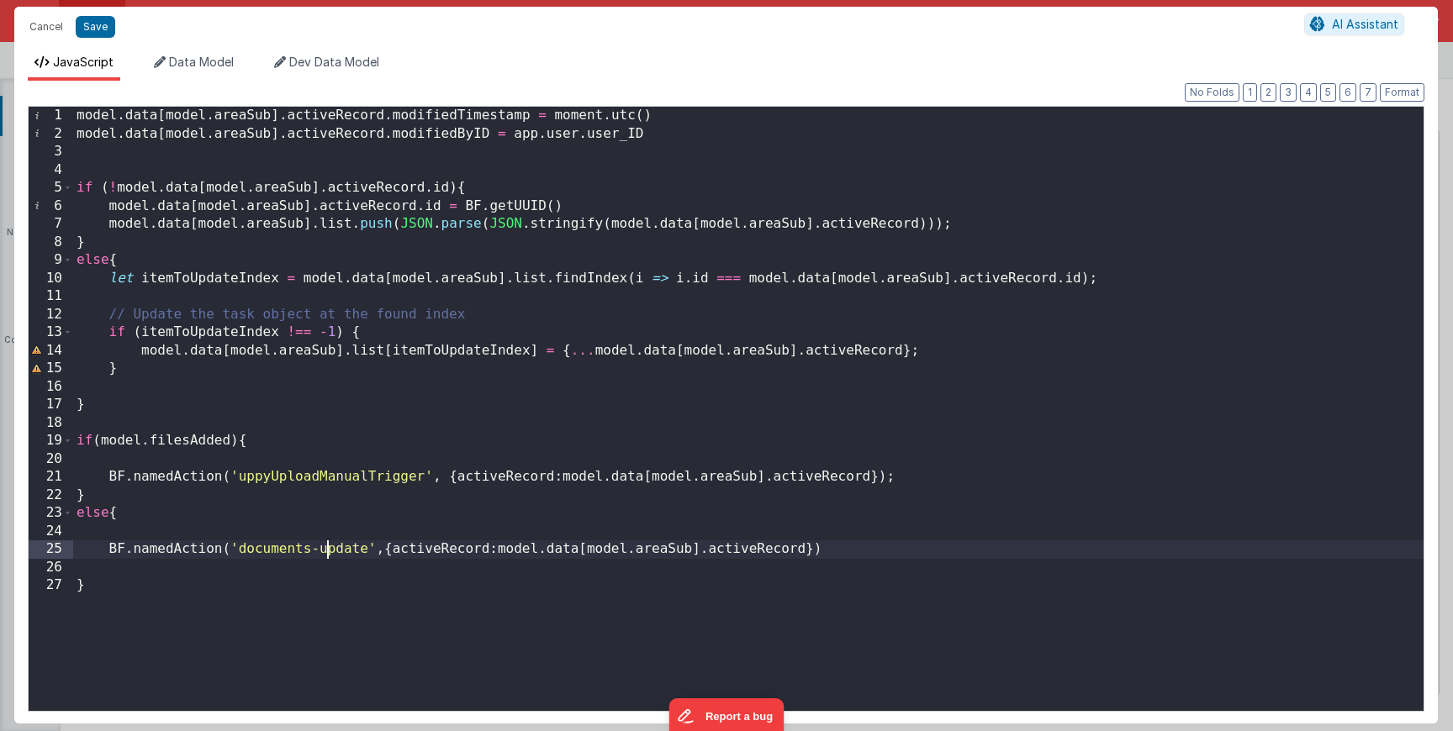
click at [330, 554] on div "model . data [ model . areaSub ] . activeRecord . modifiedTimestamp = moment . …" at bounding box center [748, 430] width 1350 height 647
drag, startPoint x: 236, startPoint y: 550, endPoint x: 368, endPoint y: 549, distance: 132.0
click at [368, 549] on div "model . data [ model . areaSub ] . activeRecord . modifiedTimestamp = moment . …" at bounding box center [748, 430] width 1350 height 647
click at [97, 33] on button "Save" at bounding box center [96, 27] width 40 height 22
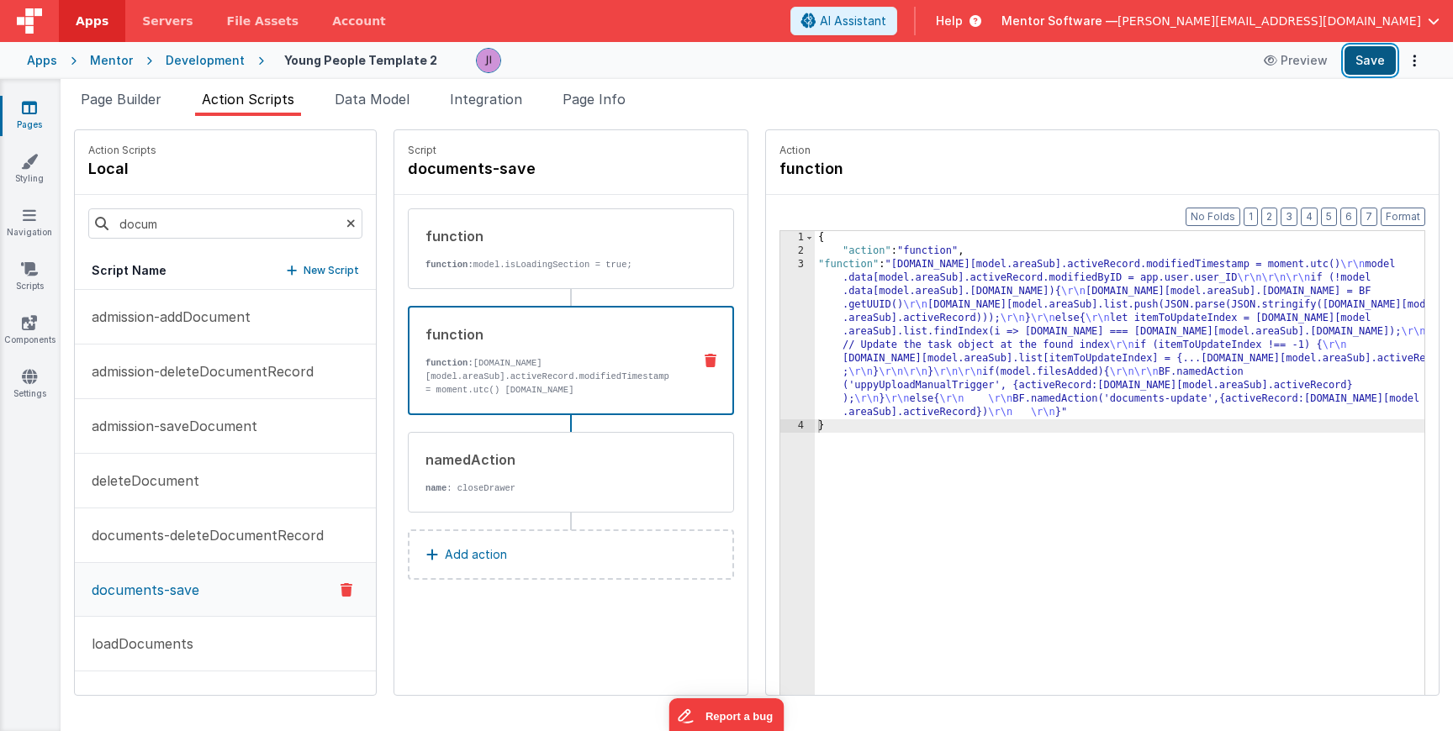
click at [1377, 50] on button "Save" at bounding box center [1369, 60] width 51 height 29
click at [224, 214] on input "docum" at bounding box center [225, 224] width 274 height 30
click at [304, 262] on p "New Script" at bounding box center [331, 270] width 55 height 17
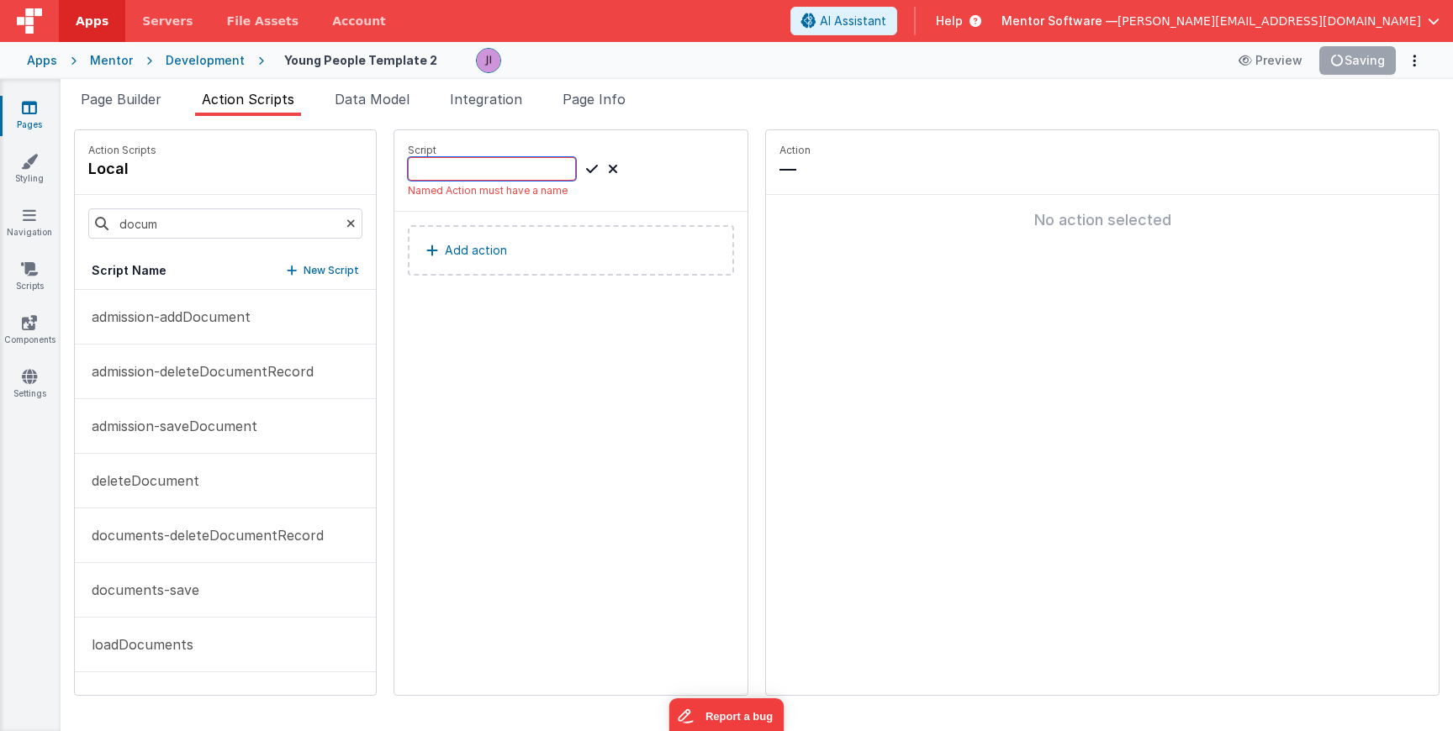
click at [451, 176] on input at bounding box center [492, 169] width 168 height 24
paste input "documents-update"
type input "documents-update"
click at [589, 171] on icon at bounding box center [592, 169] width 12 height 20
click at [506, 237] on button "Add action" at bounding box center [571, 234] width 326 height 50
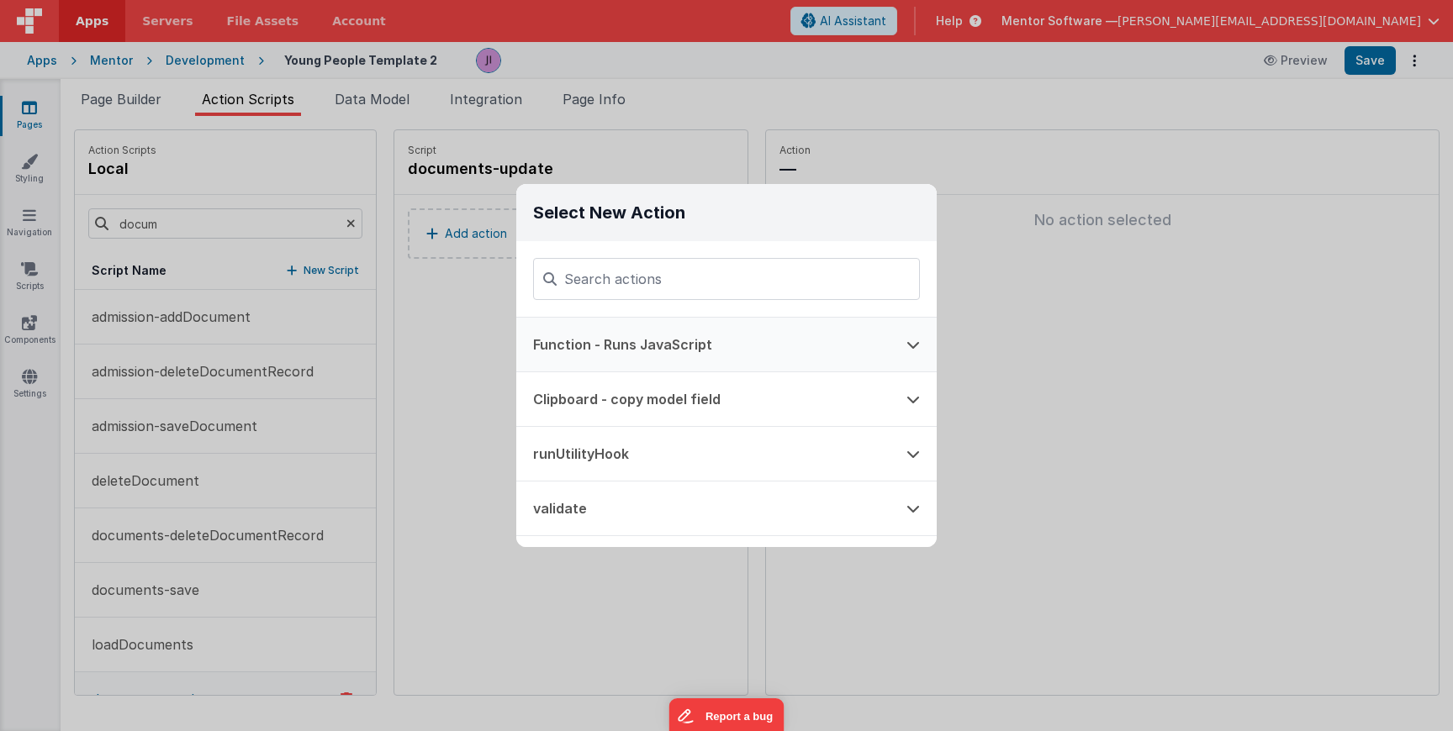
click at [695, 344] on button "Function - Runs JavaScript" at bounding box center [702, 345] width 373 height 54
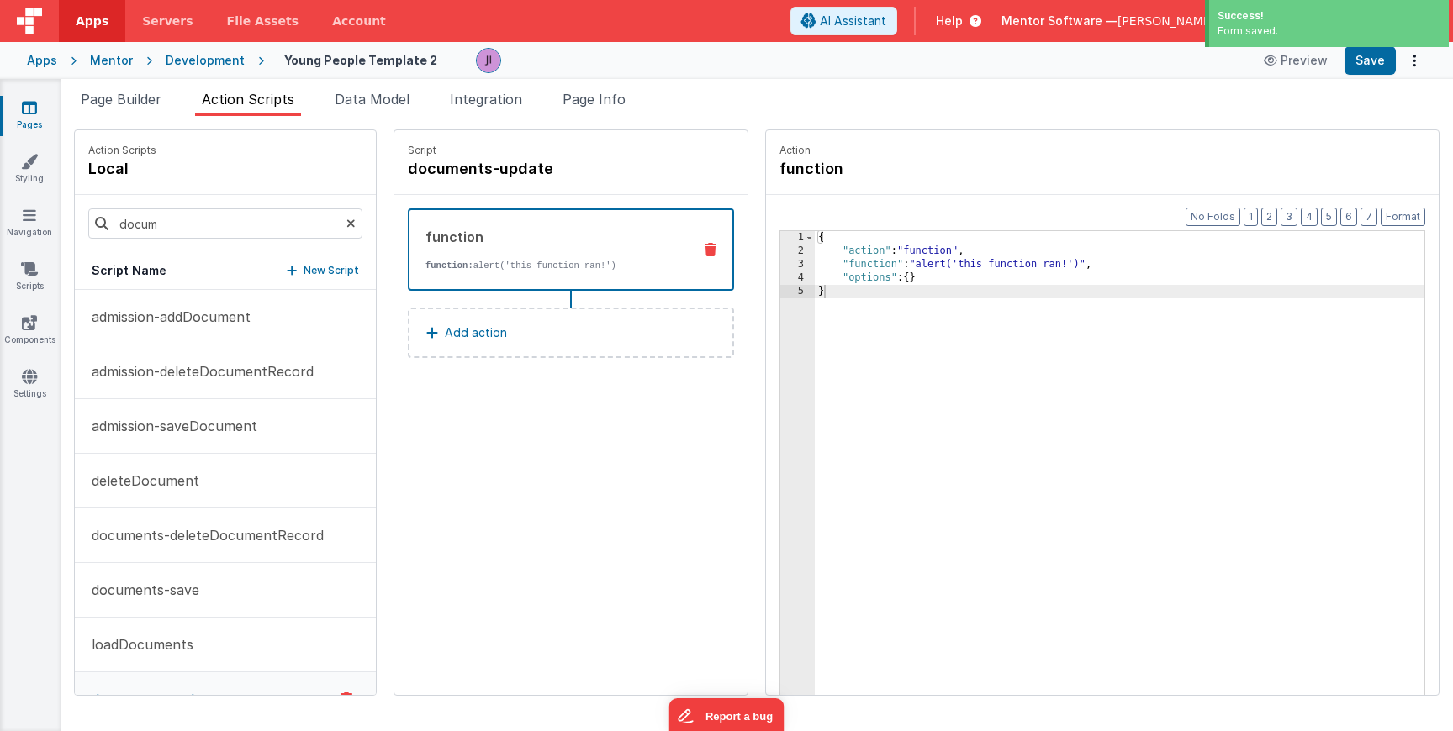
click at [541, 312] on button "Add action" at bounding box center [571, 333] width 326 height 50
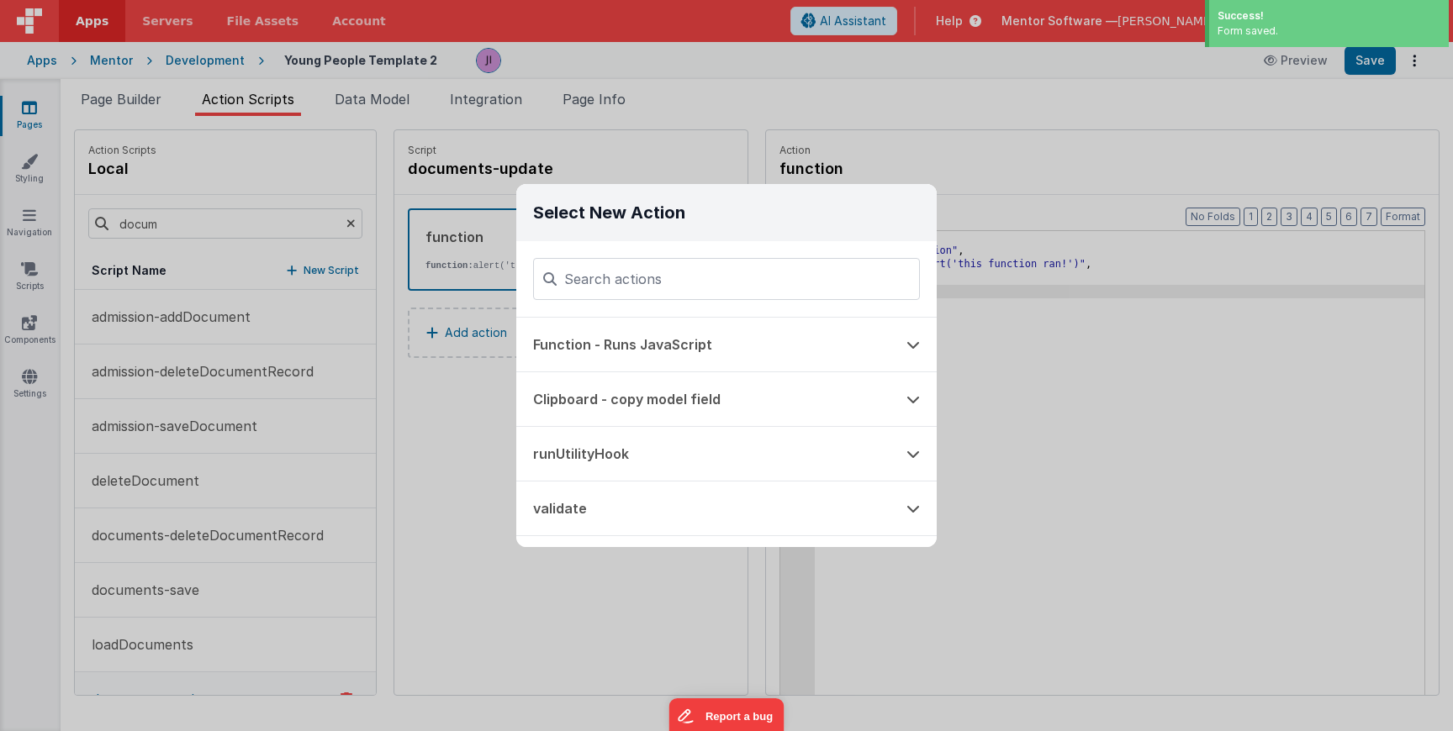
click at [712, 113] on div "Select New Action Function - Runs JavaScript Clipboard - copy model field runUt…" at bounding box center [726, 365] width 1453 height 731
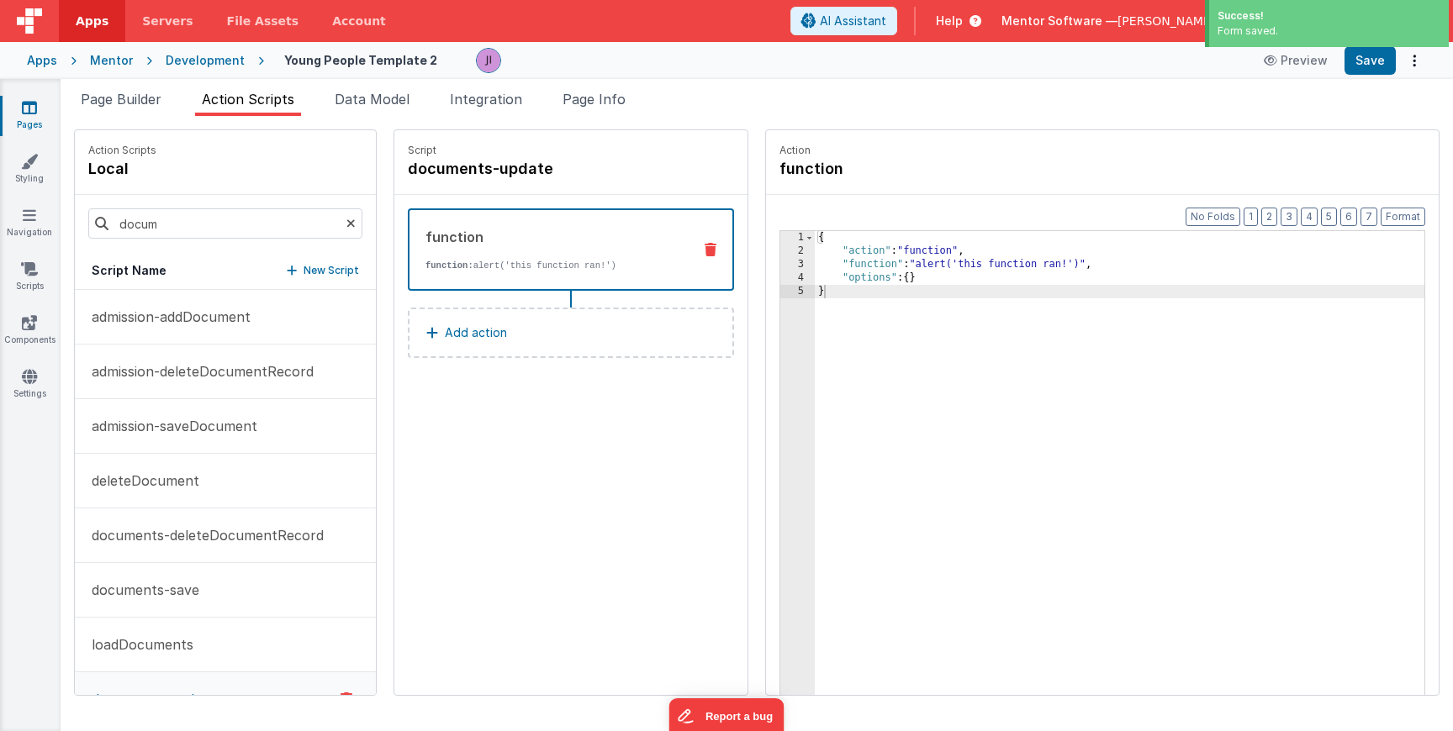
click at [861, 260] on div "{ "action" : "function" , "function" : "alert('this function ran!')" , "options…" at bounding box center [1122, 502] width 615 height 543
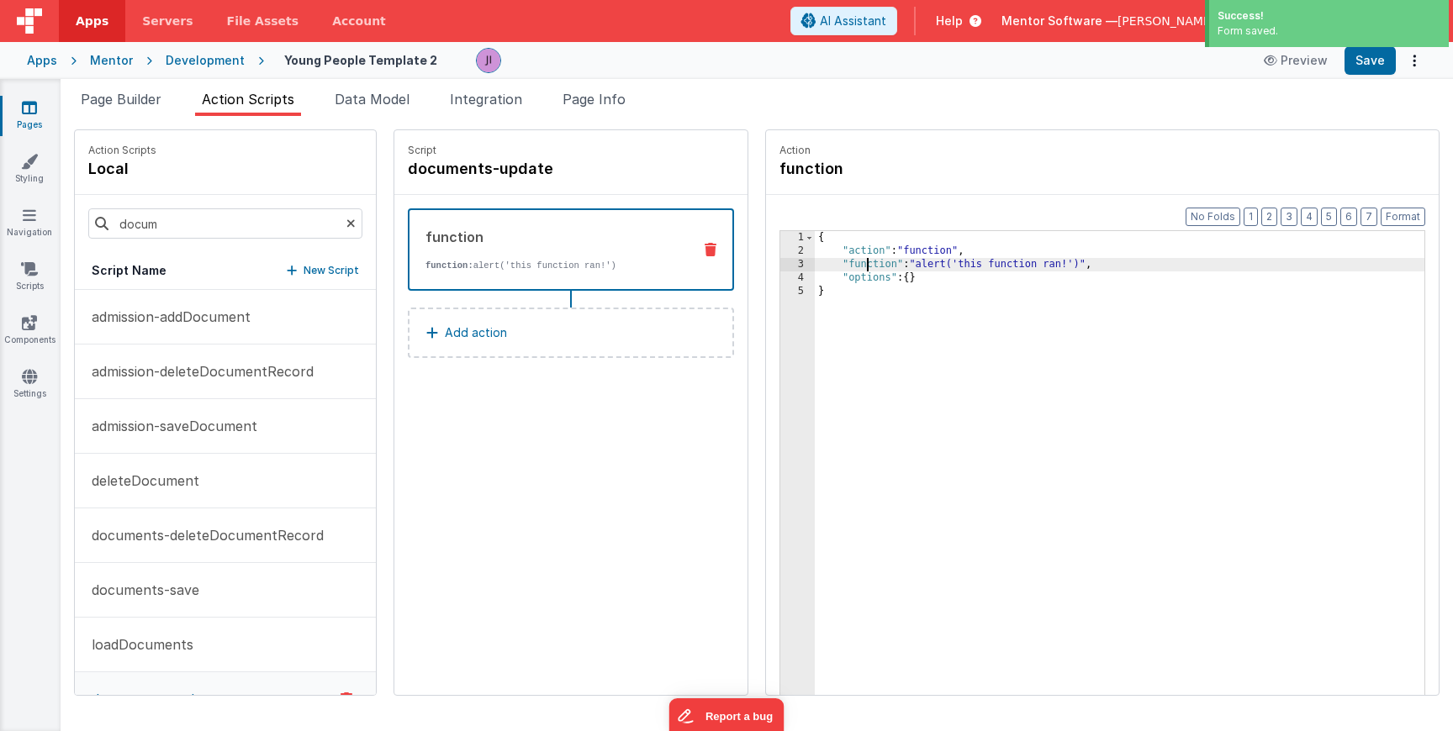
click at [786, 264] on div "3" at bounding box center [797, 264] width 34 height 13
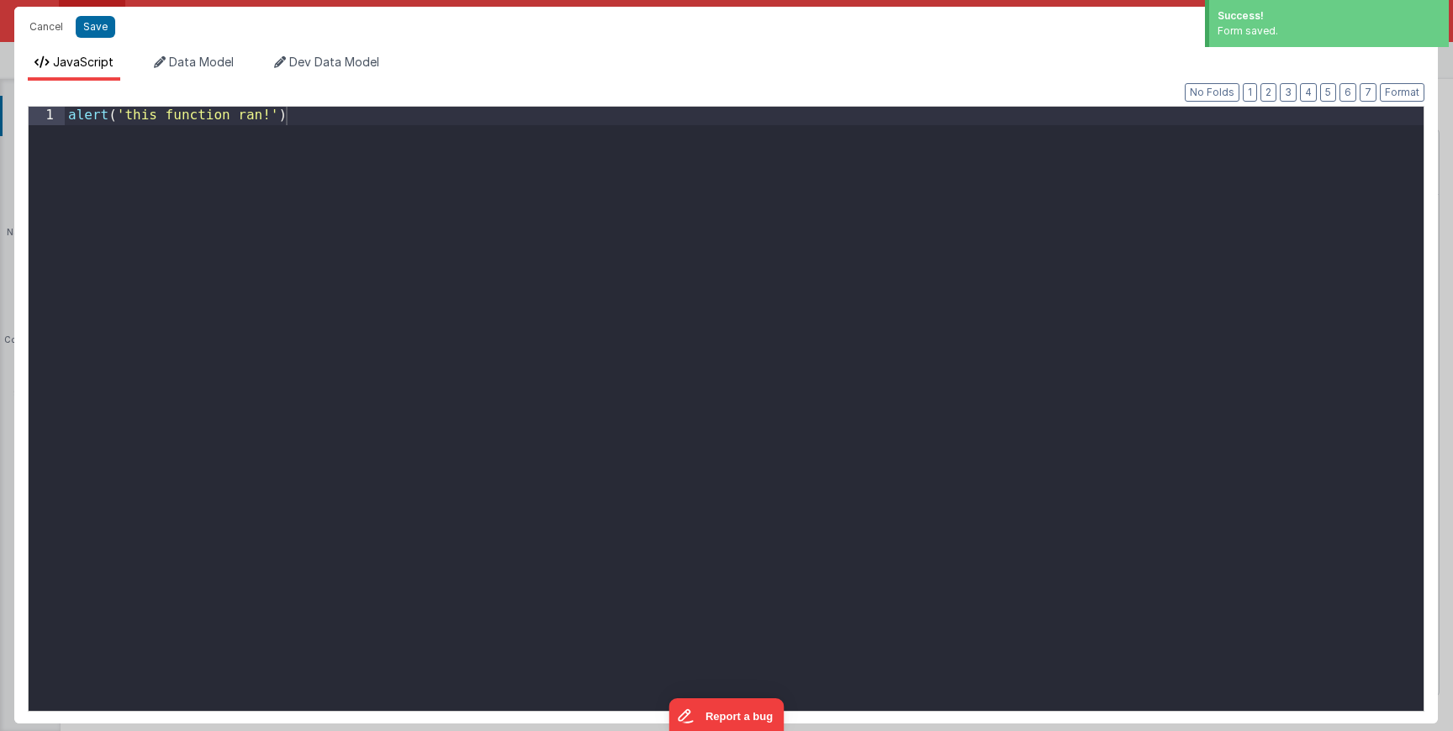
click at [786, 264] on div "alert ( 'this function ran!' )" at bounding box center [744, 427] width 1359 height 641
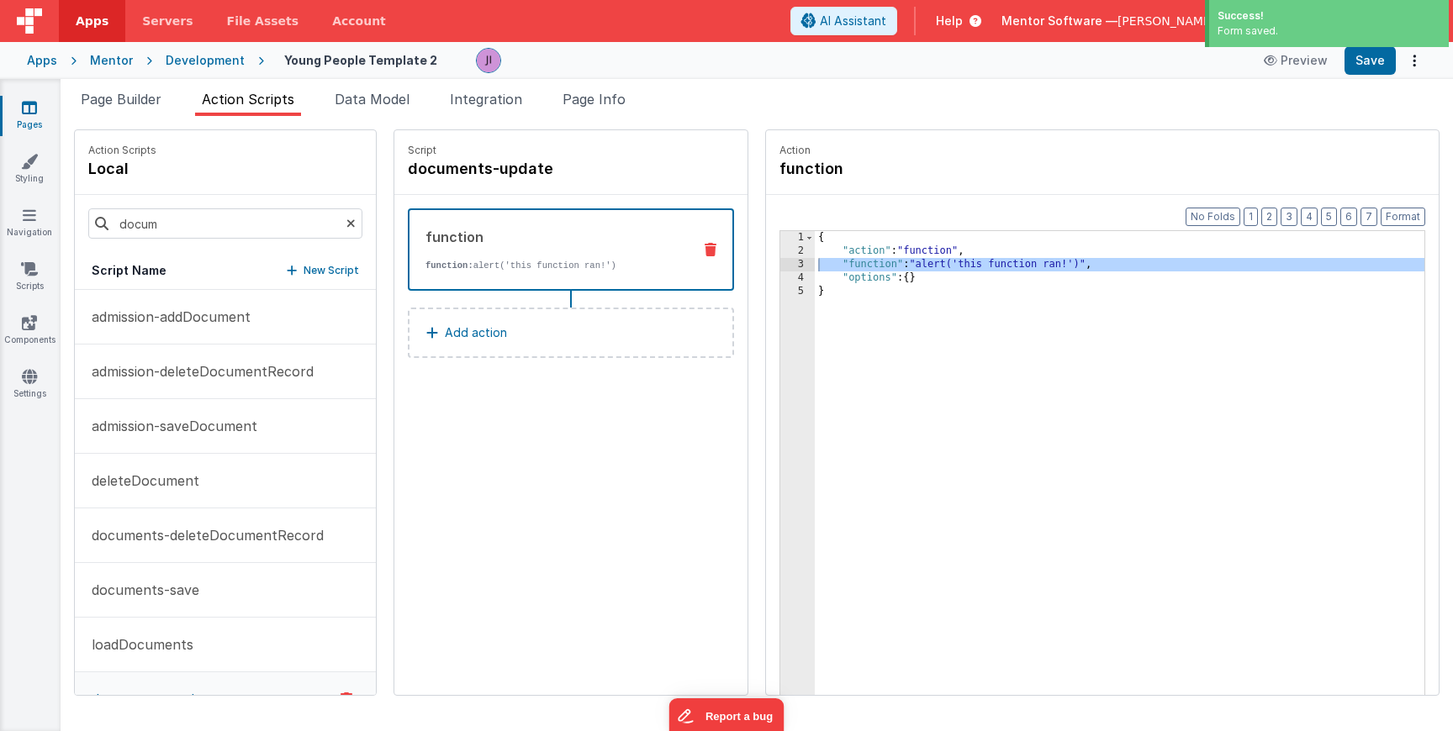
click at [852, 269] on div "{ "action" : "function" , "function" : "alert('this function ran!')" , "options…" at bounding box center [1122, 502] width 615 height 543
click at [794, 265] on div "3" at bounding box center [797, 264] width 34 height 13
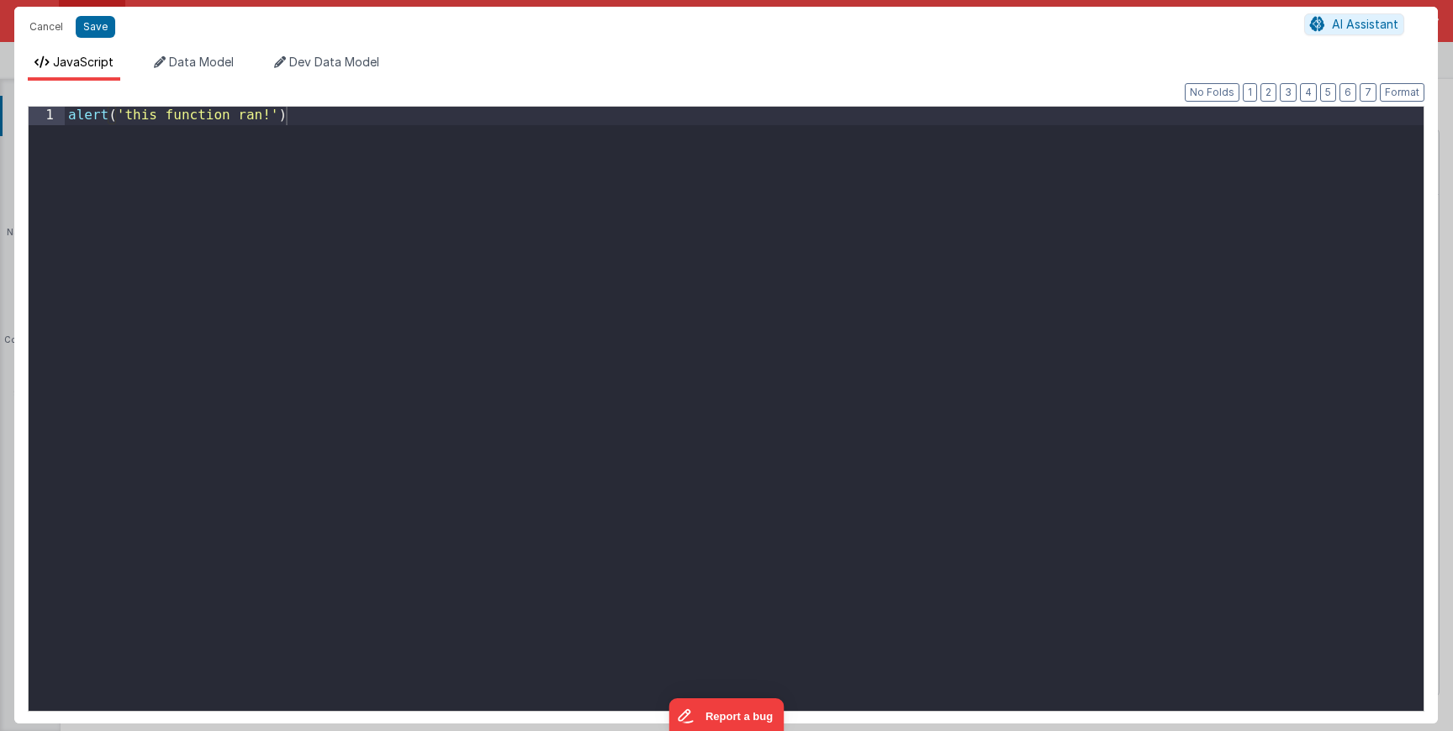
click at [684, 239] on div "alert ( 'this function ran!' )" at bounding box center [744, 427] width 1359 height 641
click at [92, 20] on button "Save" at bounding box center [96, 27] width 40 height 22
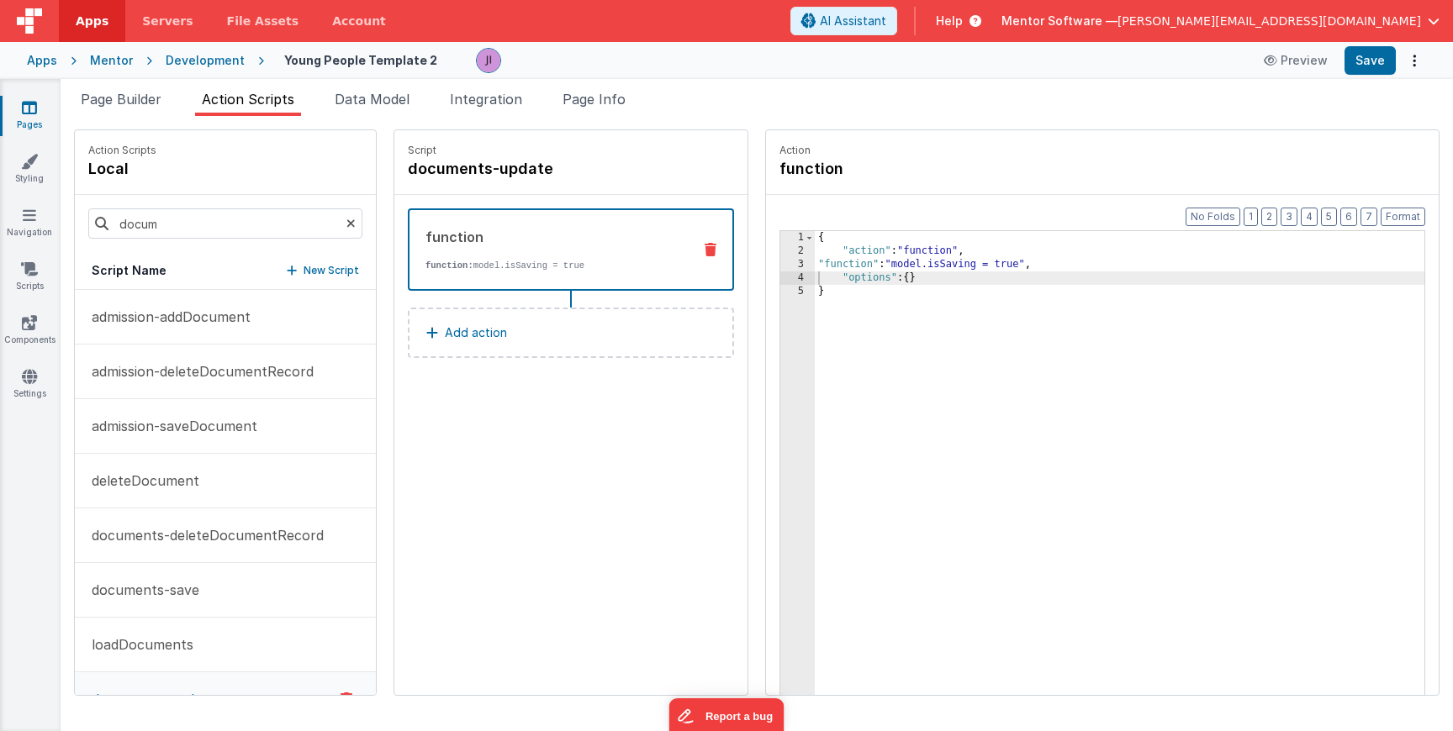
click at [615, 342] on button "Add action" at bounding box center [571, 333] width 326 height 50
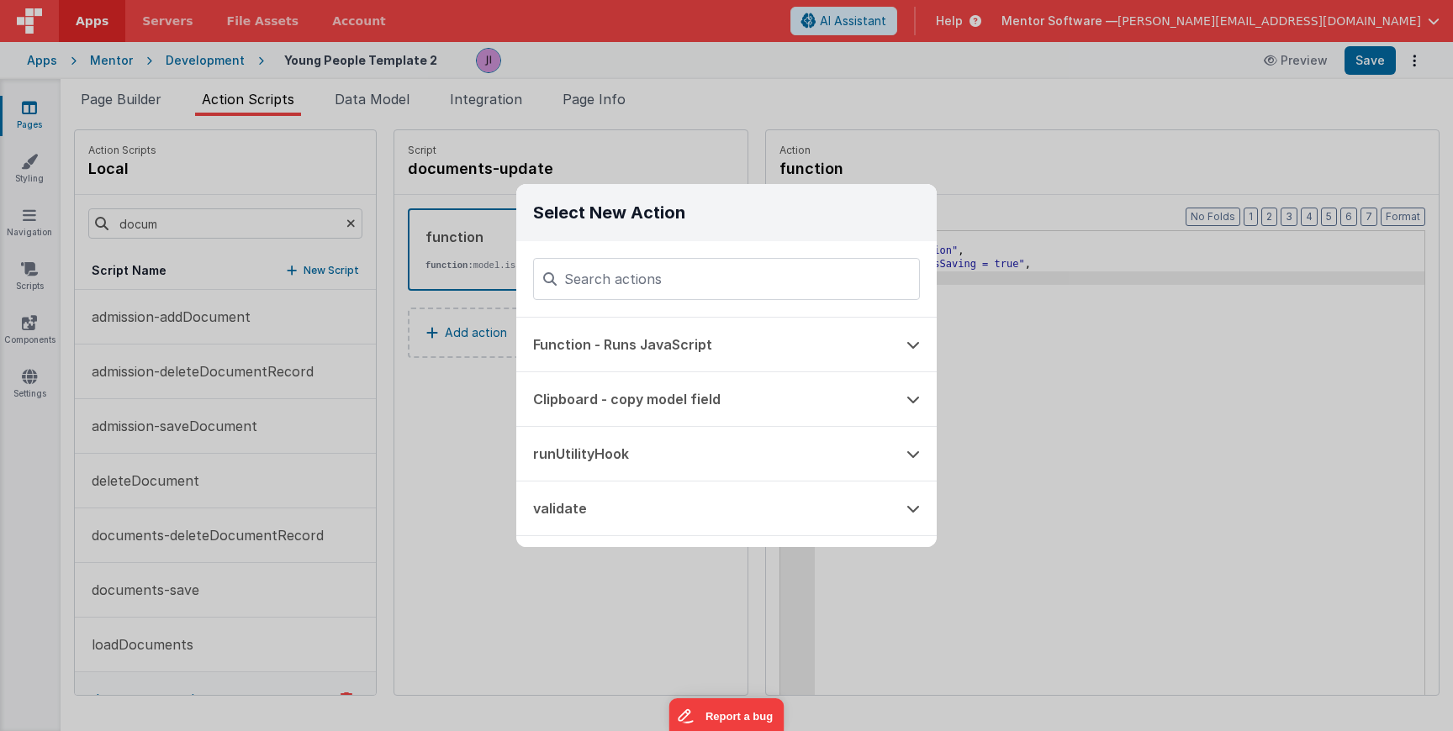
type input "a"
type input "util"
click at [721, 337] on button "runUtilityHook" at bounding box center [702, 345] width 373 height 54
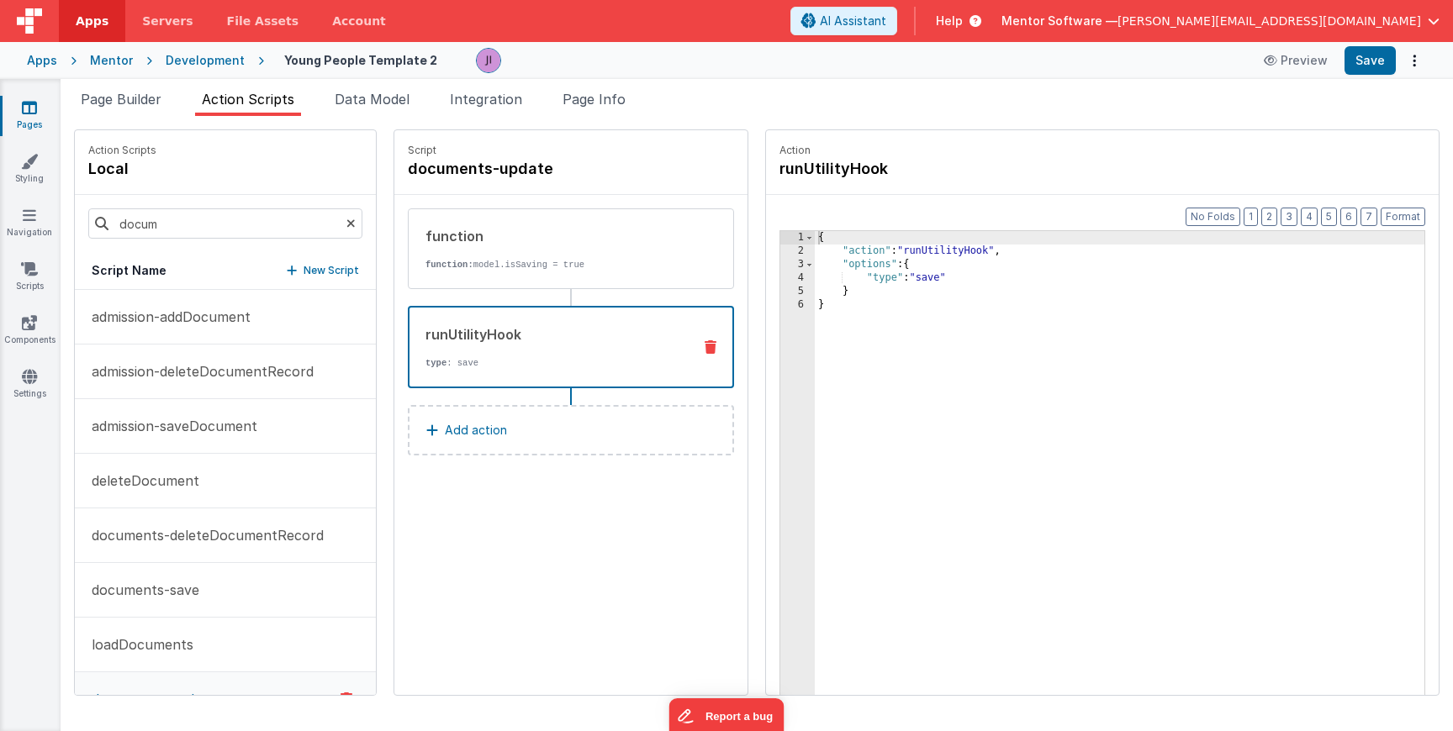
click at [919, 277] on div "{ "action" : "runUtilityHook" , "options" : { "type" : "save" } }" at bounding box center [1122, 502] width 615 height 543
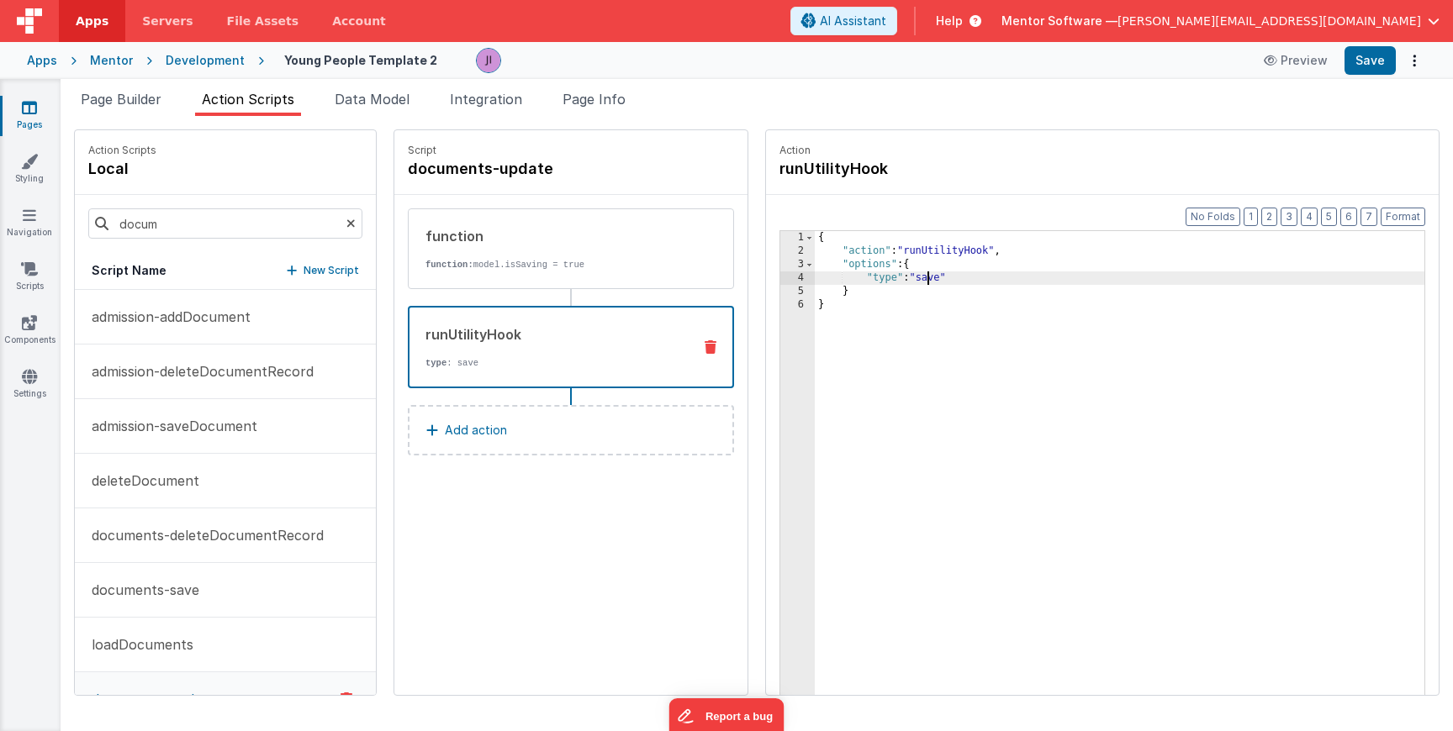
click at [919, 277] on div "{ "action" : "runUtilityHook" , "options" : { "type" : "save" } }" at bounding box center [1122, 502] width 615 height 543
click at [941, 263] on div "{ "action" : "runUtilityHook" , "options" : { "type" : "uploadHandler" } }" at bounding box center [1122, 502] width 615 height 543
click at [974, 279] on div "{ "action" : "runUtilityHook" , "options" : { "model_cacl" "type" : "uploadHand…" at bounding box center [1122, 502] width 615 height 543
click at [916, 278] on div "{ "action" : "runUtilityHook" , "options" : { "model_cacl" "type" : "uploadHand…" at bounding box center [1122, 502] width 615 height 543
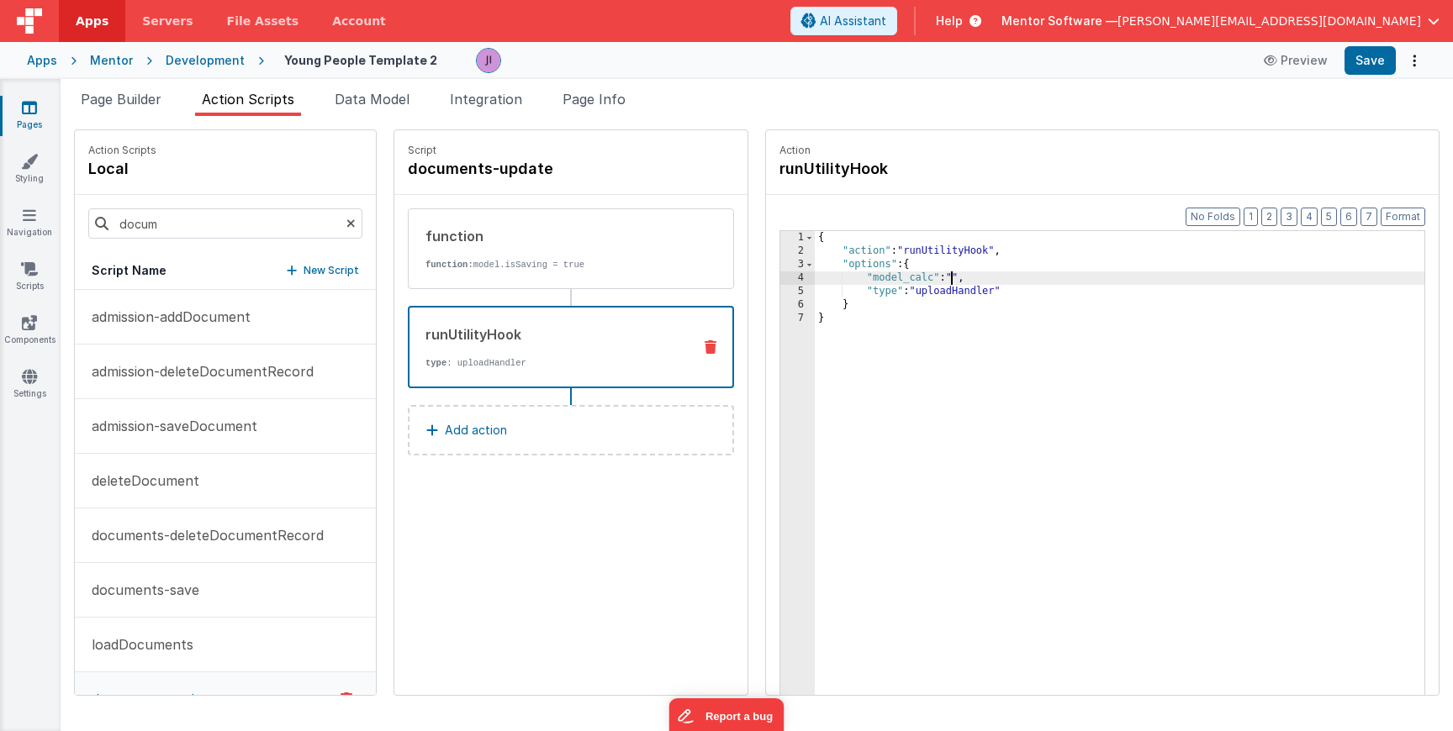
click at [947, 280] on div "{ "action" : "runUtilityHook" , "options" : { "model_calc" : "" , "type" : "upl…" at bounding box center [1122, 502] width 615 height 543
click at [943, 280] on div "{ "action" : "runUtilityHook" , "options" : { "model_calc" : "model.data[model.…" at bounding box center [1122, 502] width 615 height 543
drag, startPoint x: 928, startPoint y: 278, endPoint x: 896, endPoint y: 279, distance: 32.0
click at [896, 279] on div "{ "action" : "runUtilityHook" , "options" : { "model_calc" : "model.data[model.…" at bounding box center [1122, 502] width 615 height 543
click at [974, 279] on div "{ "action" : "runUtilityHook" , "options" : { "modelFilterKeys" : "model.data[m…" at bounding box center [1122, 502] width 615 height 543
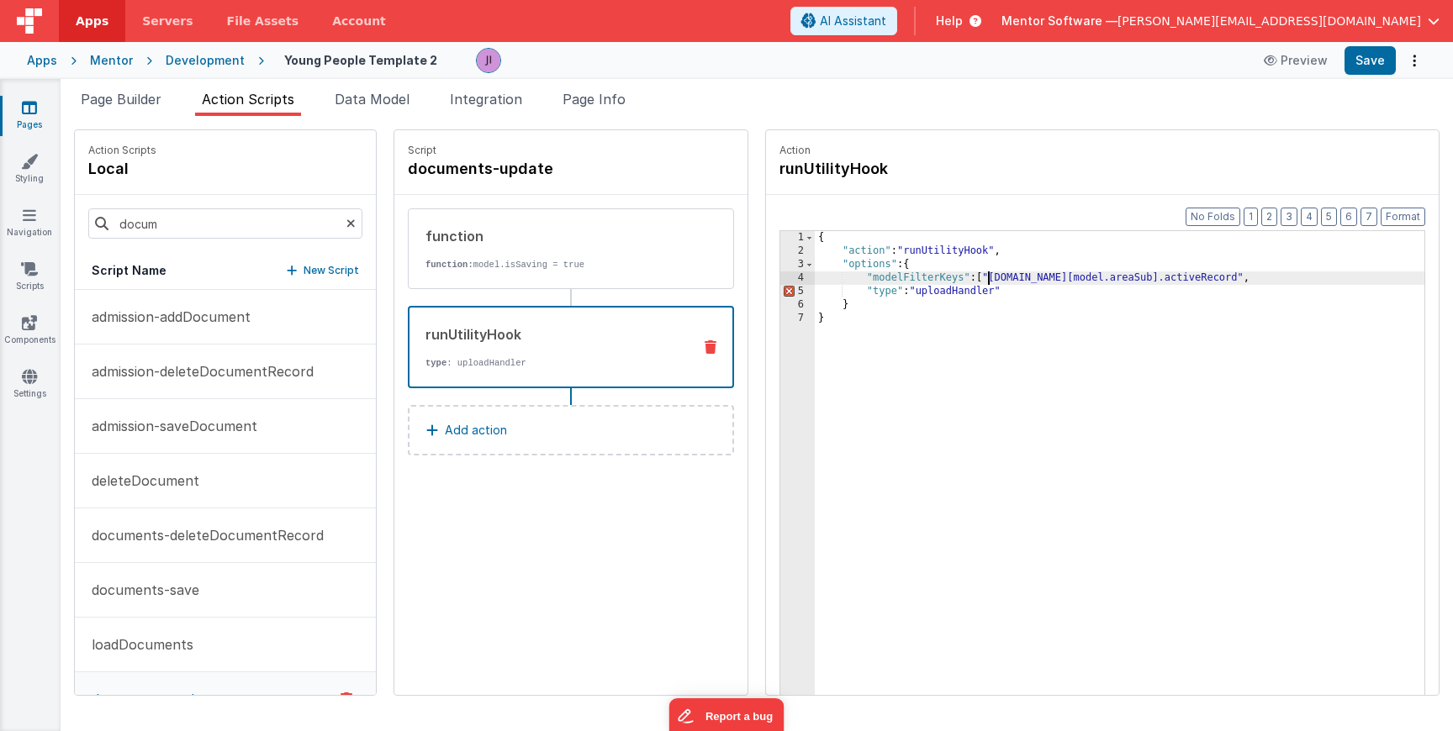
click at [1220, 275] on div "{ "action" : "runUtilityHook" , "options" : { "modelFilterKeys" : [ "model.data…" at bounding box center [1122, 502] width 615 height 543
click at [1232, 277] on div "{ "action" : "runUtilityHook" , "options" : { "modelFilterKeys" : [ "model.data…" at bounding box center [1122, 502] width 615 height 543
click at [1311, 281] on div "{ "action" : "runUtilityHook" , "options" : { "modelFilterKeys" : [ "model.data…" at bounding box center [1122, 502] width 615 height 543
click at [1389, 68] on button "Save" at bounding box center [1369, 60] width 51 height 29
click at [145, 113] on li "Page Builder" at bounding box center [121, 102] width 94 height 27
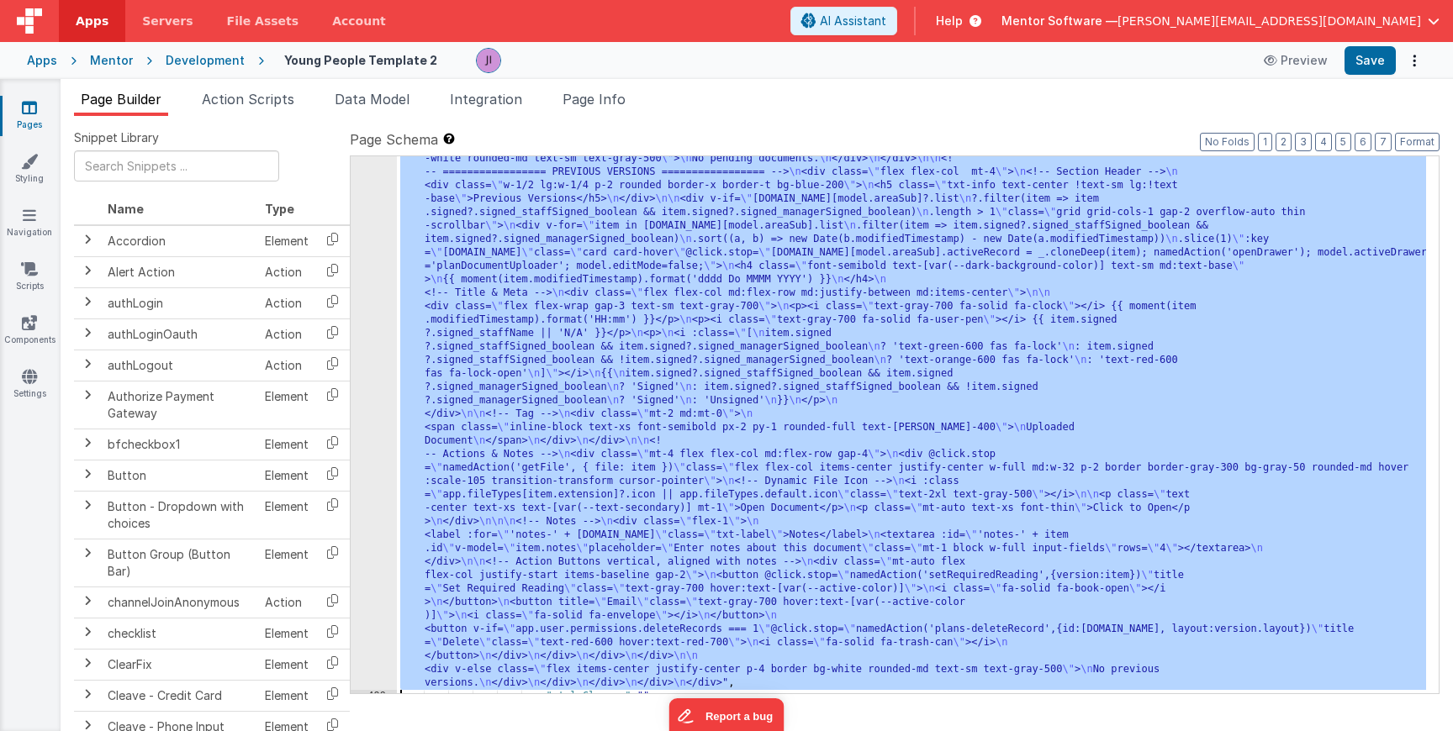
scroll to position [16326, 0]
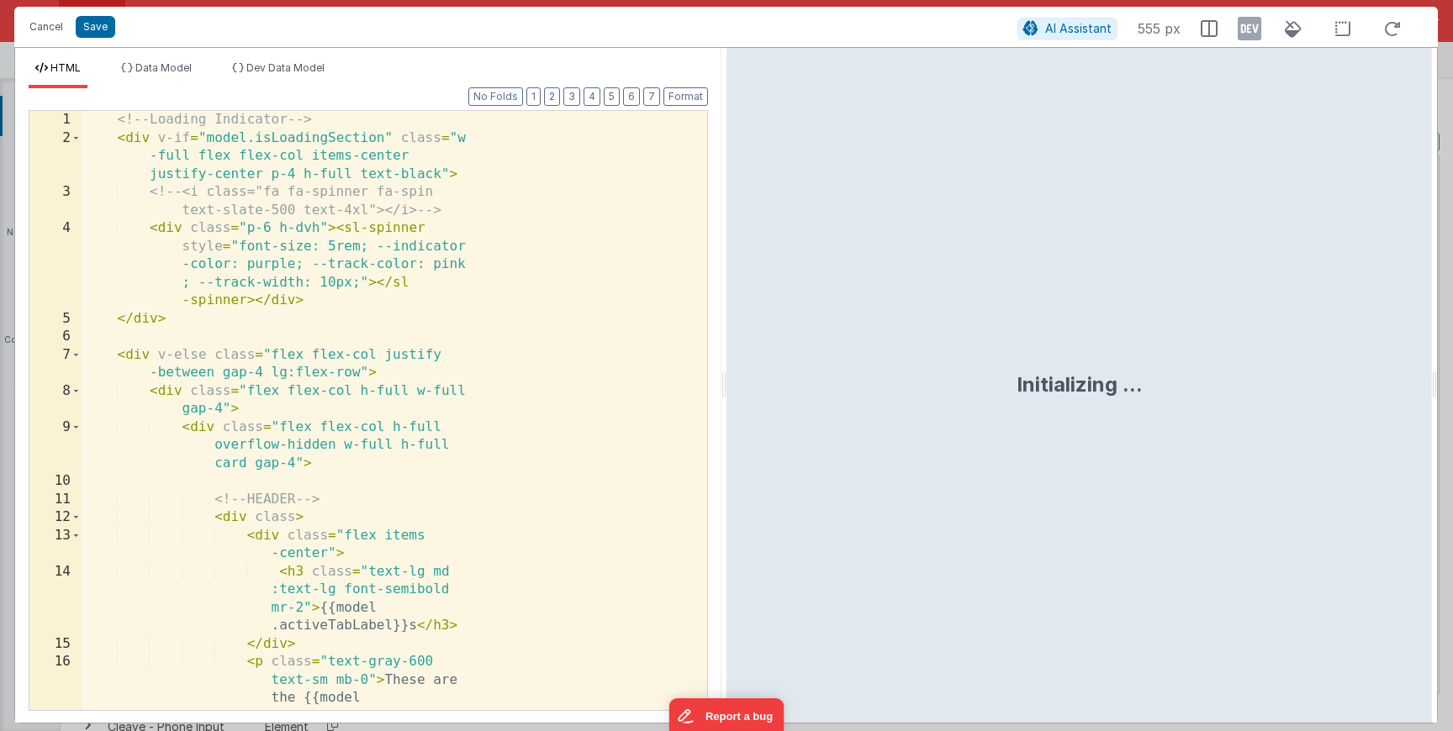
scroll to position [16338, 0]
click at [363, 414] on div "<!-- Loading Indicator --> < div v-if = "model.isLoadingSection" class = "w -fu…" at bounding box center [395, 483] width 626 height 744
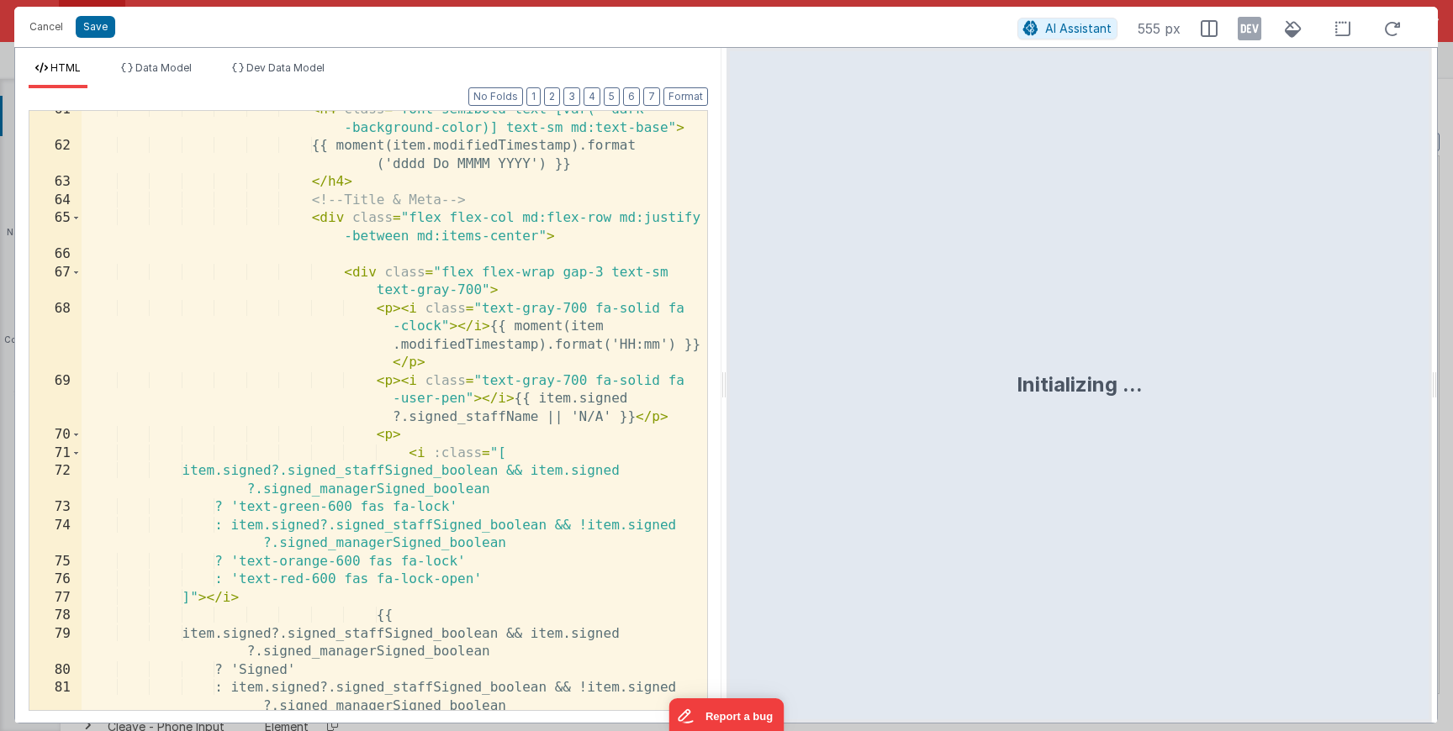
scroll to position [1706, 0]
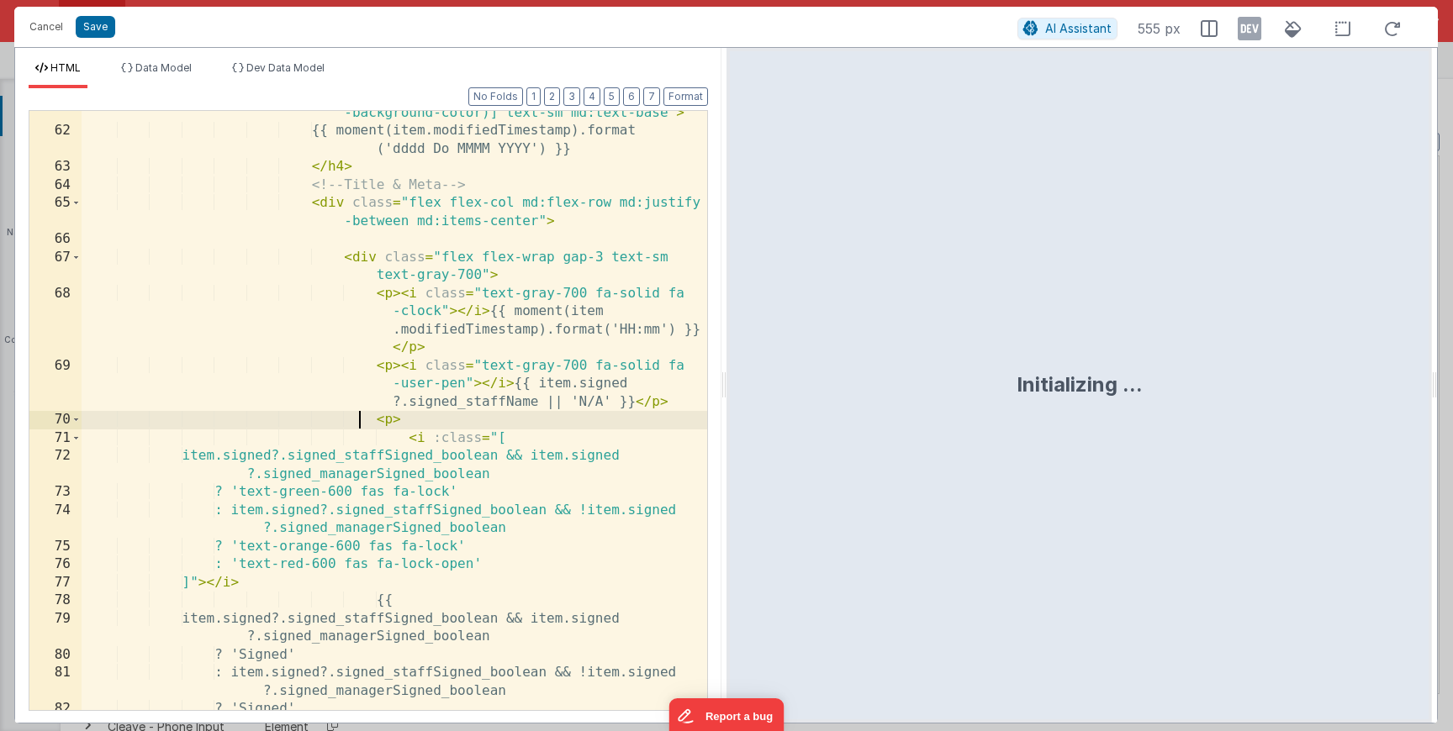
click at [363, 414] on div "< h4 class = "font-semibold text-[var(--dark -background-color)] text-sm md:tex…" at bounding box center [395, 413] width 626 height 654
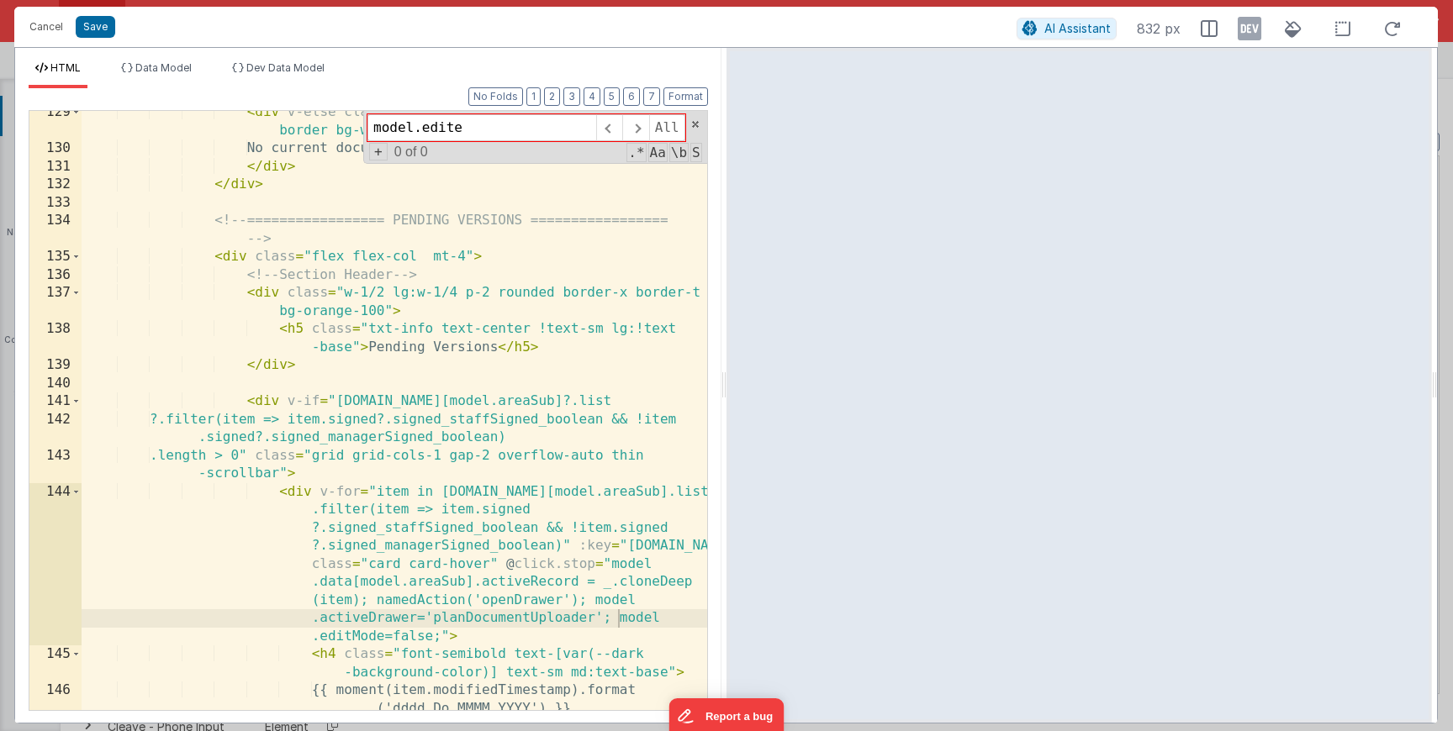
scroll to position [3751, 0]
type input "model.edite"
click at [417, 633] on div "< div v-else class = "flex items-center justify-center p-4 border bg-white roun…" at bounding box center [395, 428] width 626 height 654
click at [99, 21] on button "Save" at bounding box center [96, 27] width 40 height 22
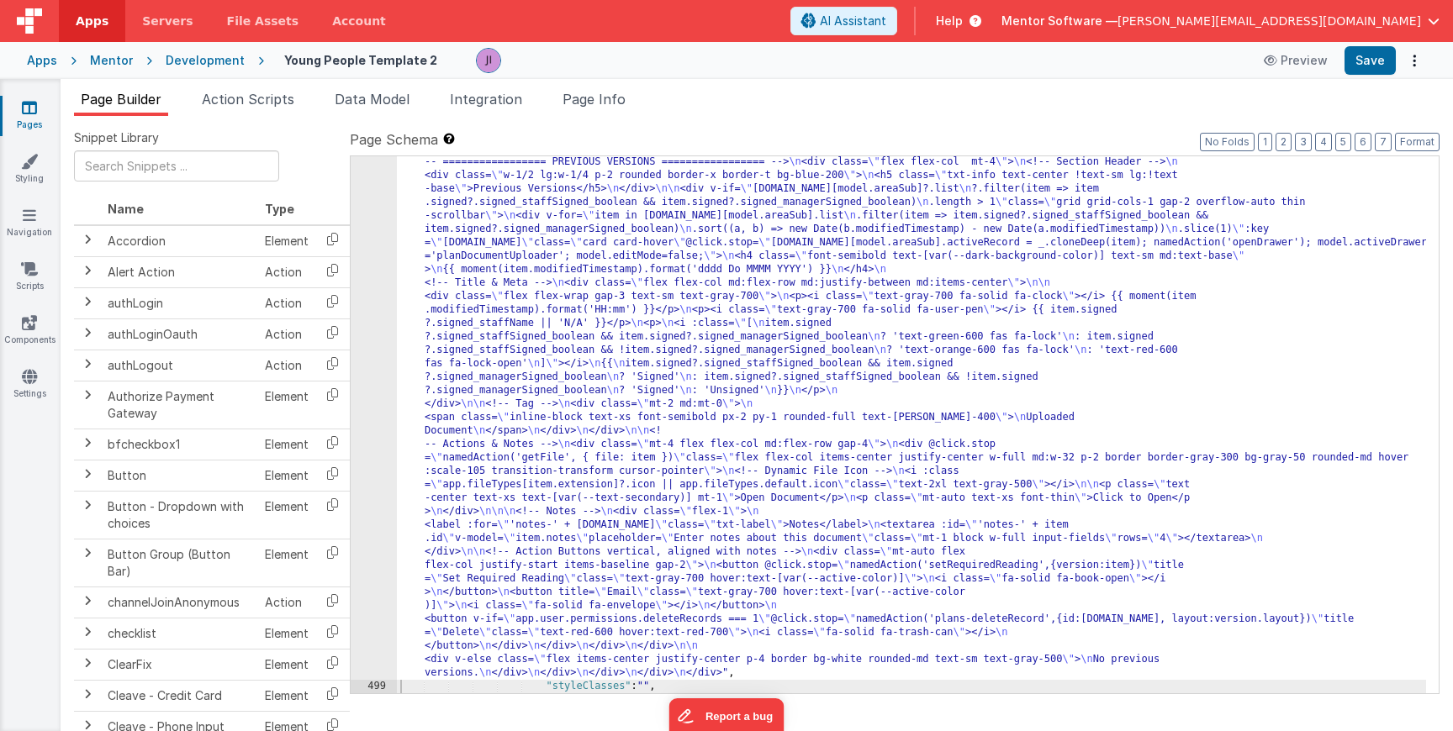
click at [1376, 79] on div "Page Builder Action Scripts Data Model Integration Page Info Snippet Library Na…" at bounding box center [757, 405] width 1392 height 652
click at [1379, 66] on button "Save" at bounding box center [1369, 60] width 51 height 29
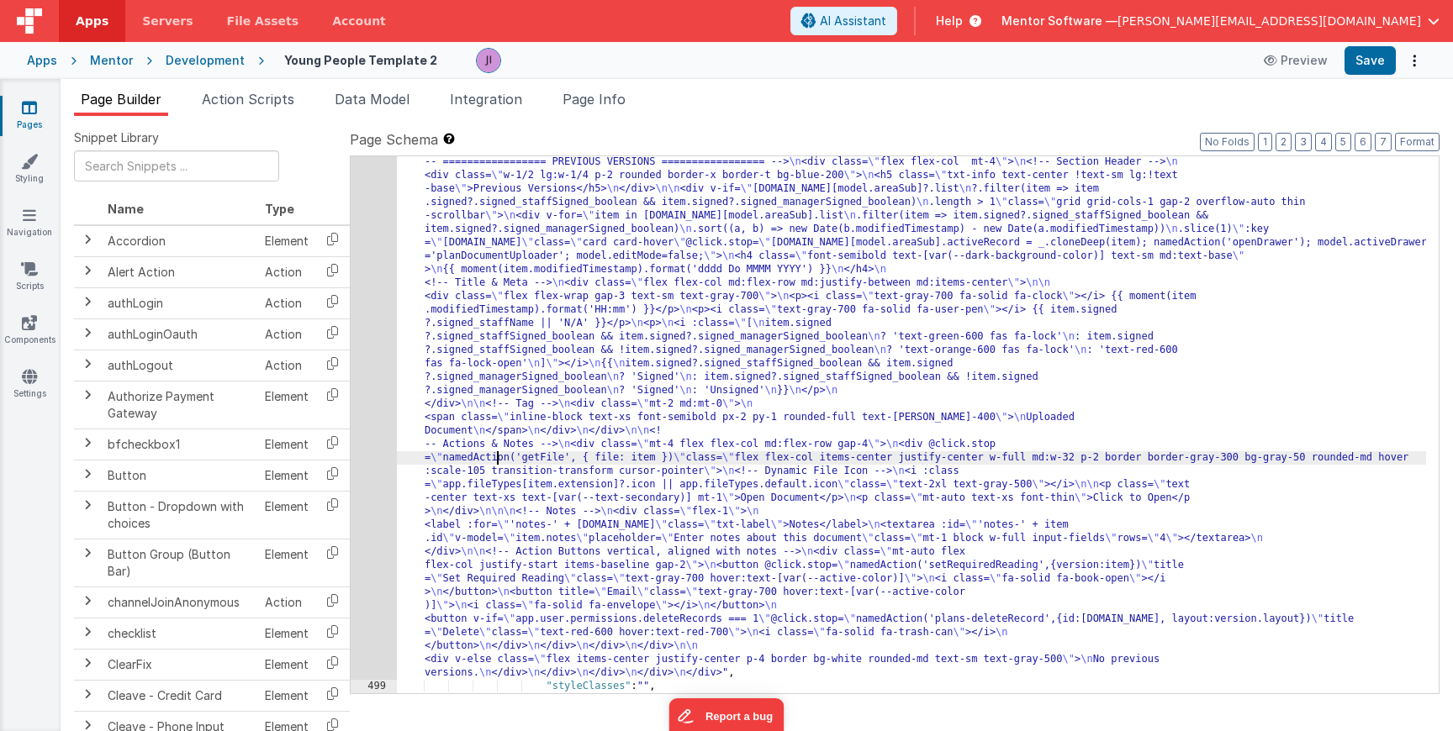
click at [499, 464] on div ""html" : " <!-- Loading Indicator --> \n <div v-if= \" model.isLoadingSection \…" at bounding box center [911, 61] width 1029 height 2340
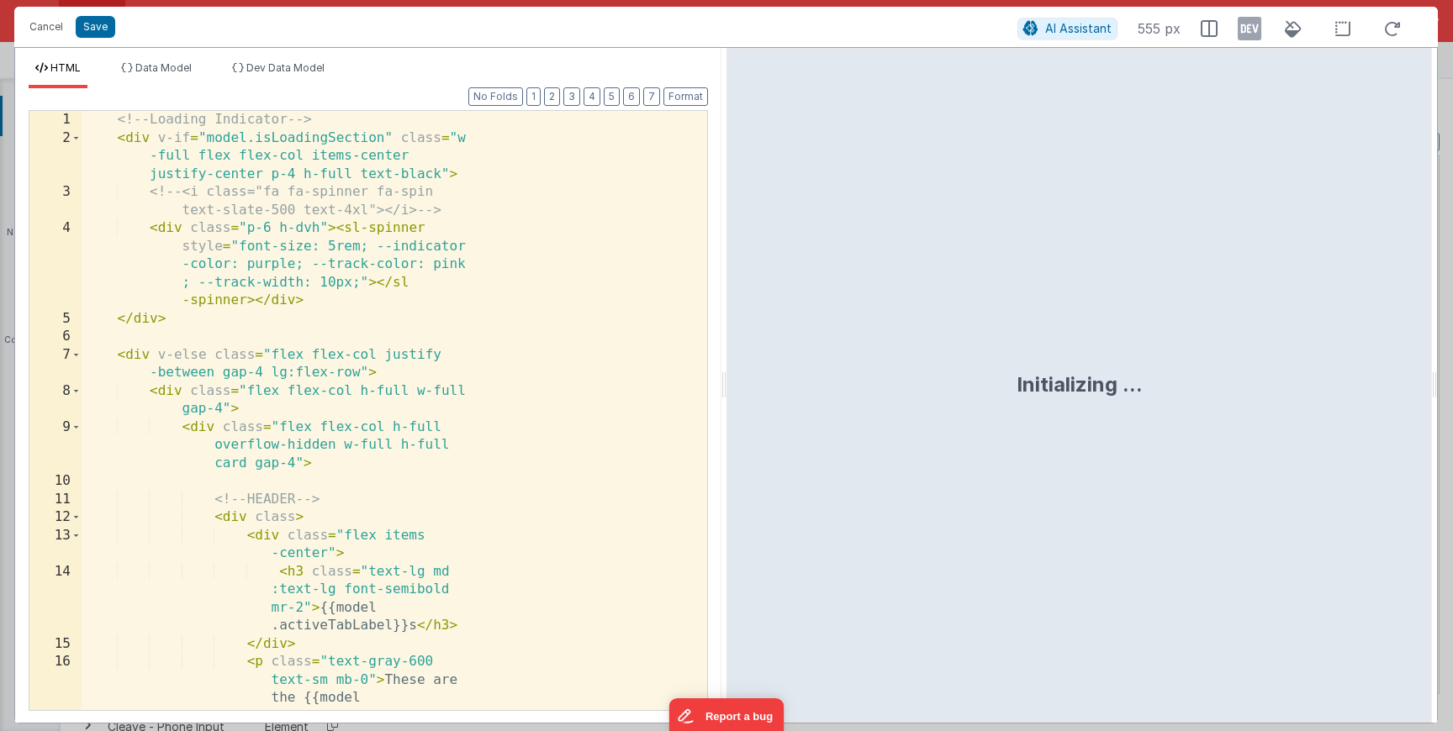
click at [489, 456] on div "<!-- Loading Indicator --> < div v-if = "model.isLoadingSection" class = "w -fu…" at bounding box center [395, 483] width 626 height 744
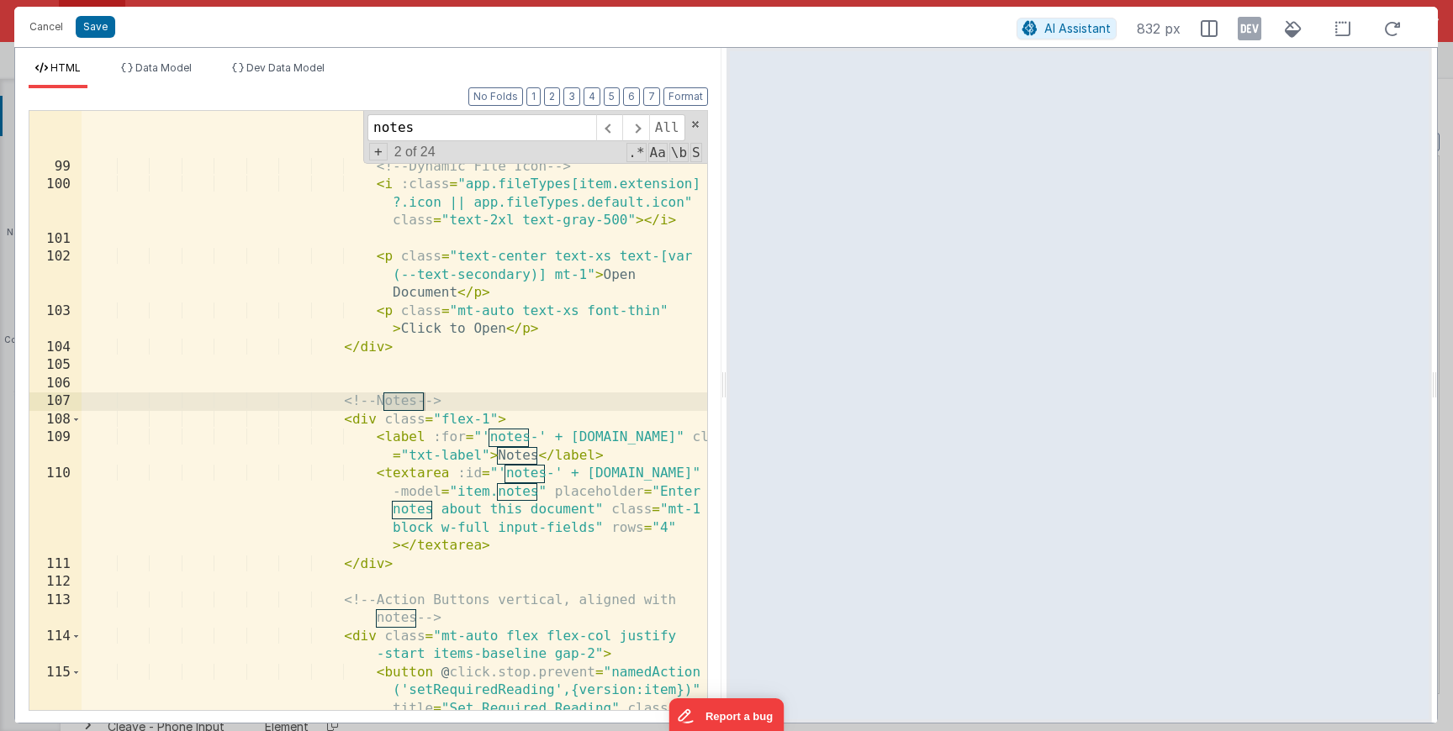
scroll to position [2700, 0]
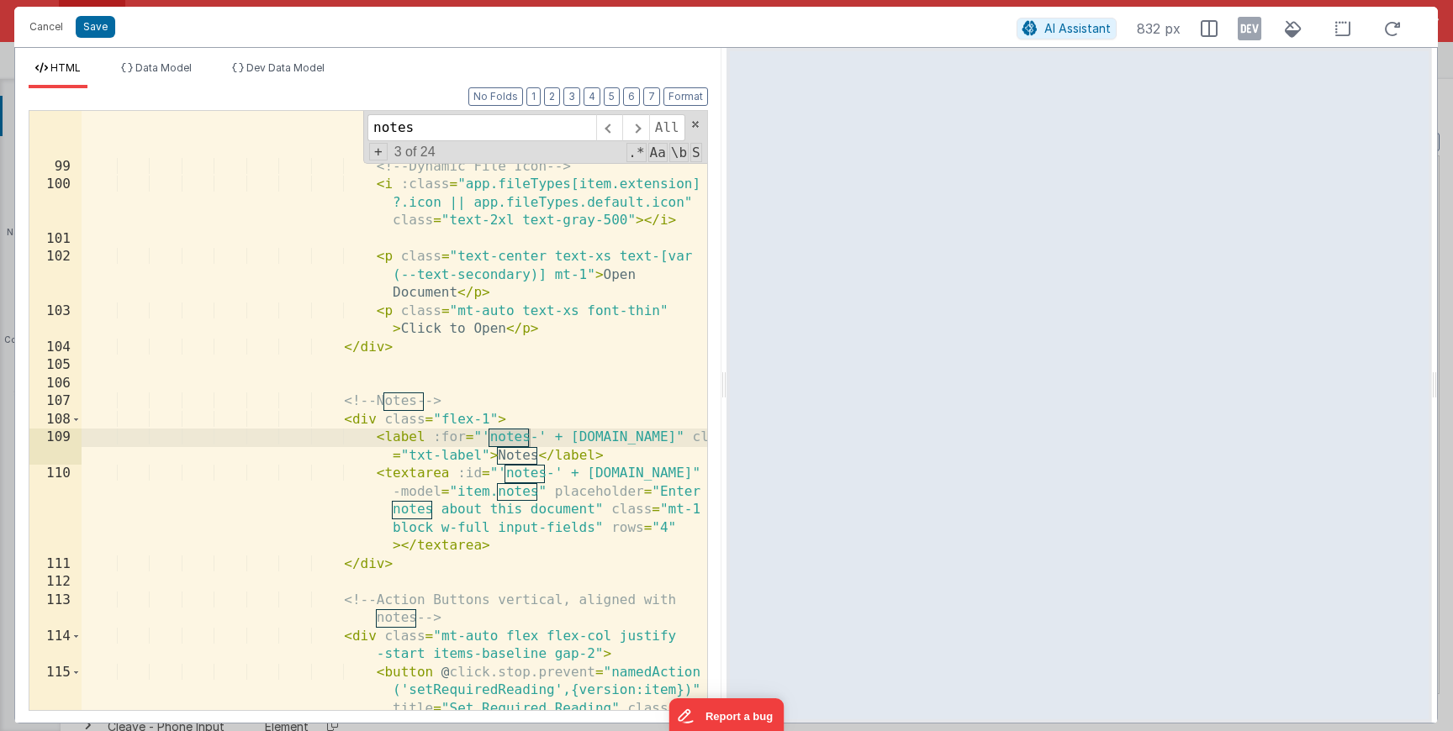
type input "notes"
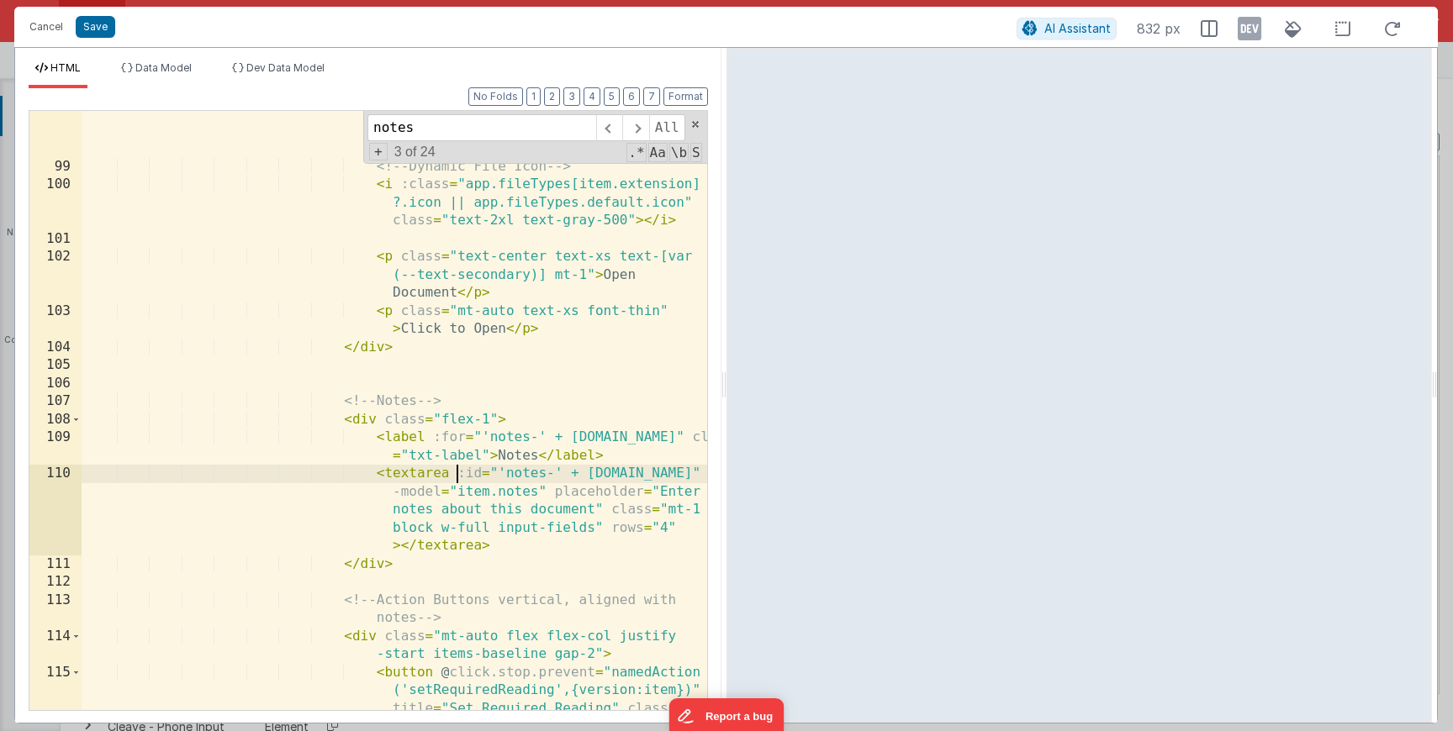
click at [457, 474] on div "< div @ click.stop = "namedAction('getFile', { file: item })" class = "flex fle…" at bounding box center [395, 449] width 626 height 799
click at [597, 534] on div "< div @ click.stop = "namedAction('getFile', { file: item })" class = "flex fle…" at bounding box center [395, 449] width 626 height 799
click at [457, 468] on div "< div @ click.stop = "namedAction('getFile', { file: item })" class = "flex fle…" at bounding box center [395, 449] width 626 height 799
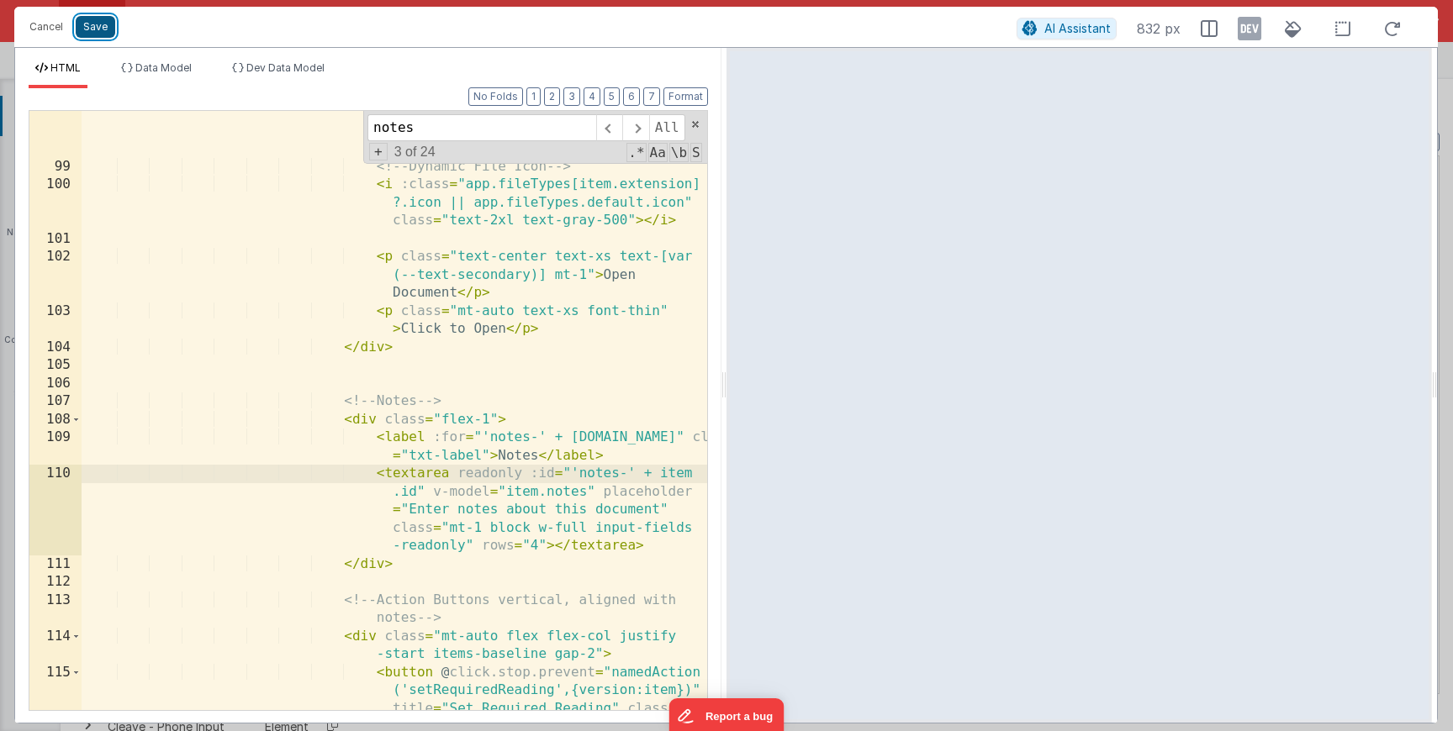
click at [98, 26] on button "Save" at bounding box center [96, 27] width 40 height 22
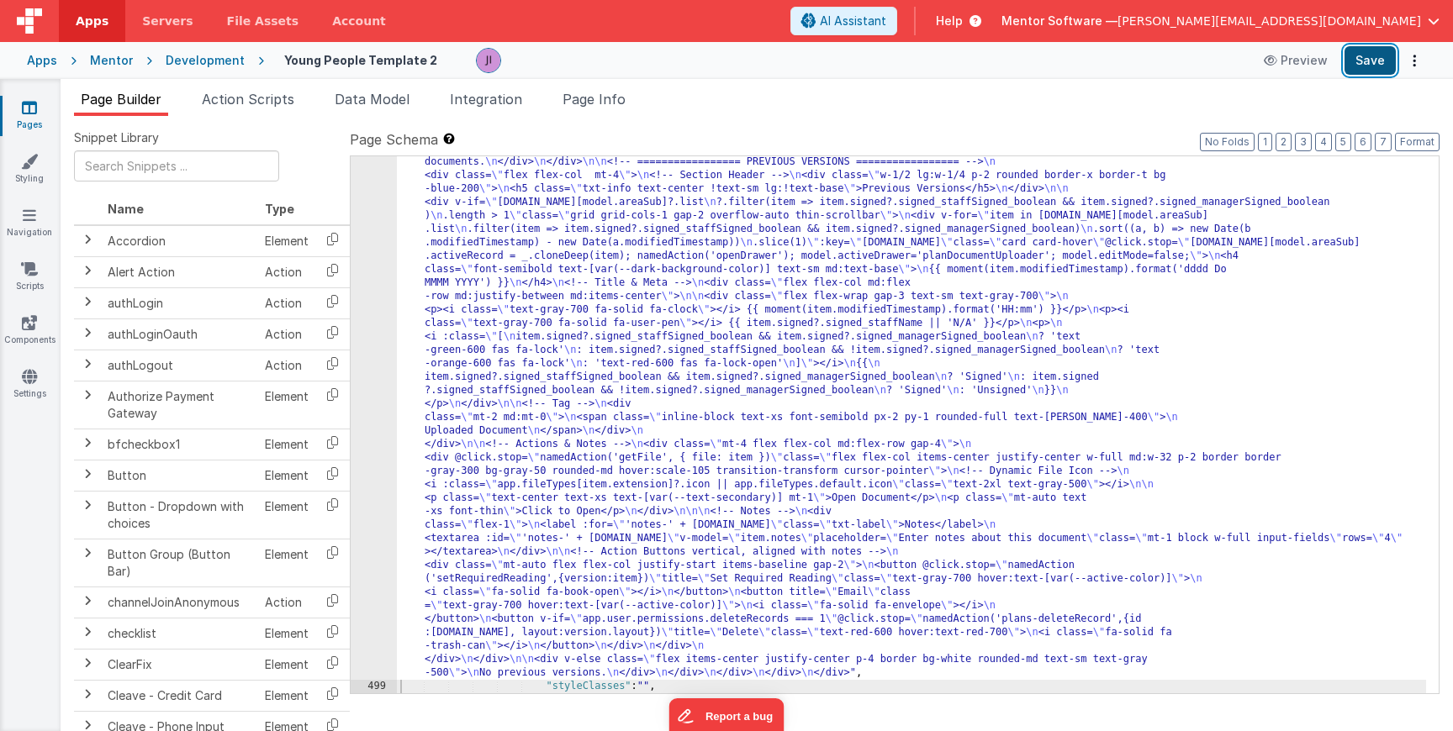
click at [1353, 61] on button "Save" at bounding box center [1369, 60] width 51 height 29
click at [500, 351] on div ""html" : " <!-- Loading Indicator --> \n <div v-if= \" model.isLoadingSection \…" at bounding box center [911, 61] width 1029 height 2340
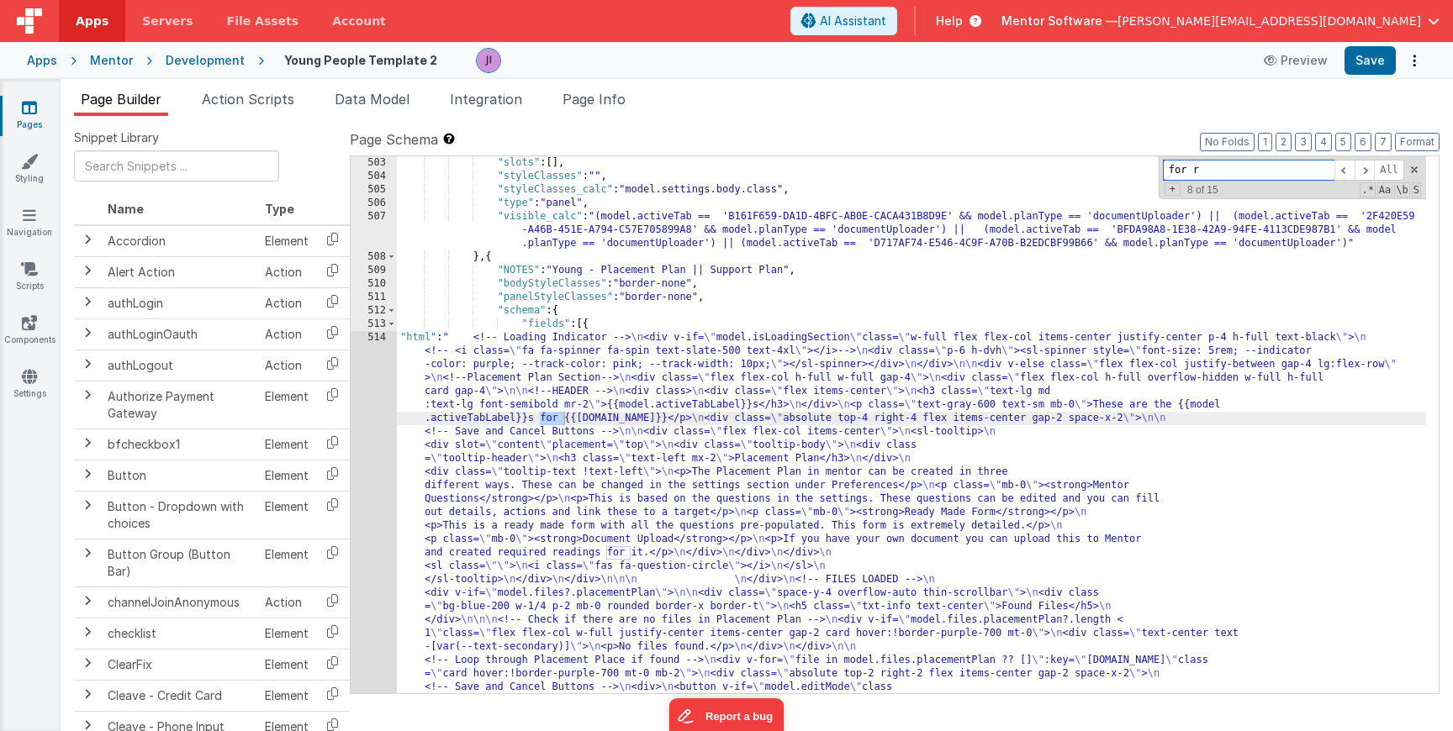
scroll to position [18606, 0]
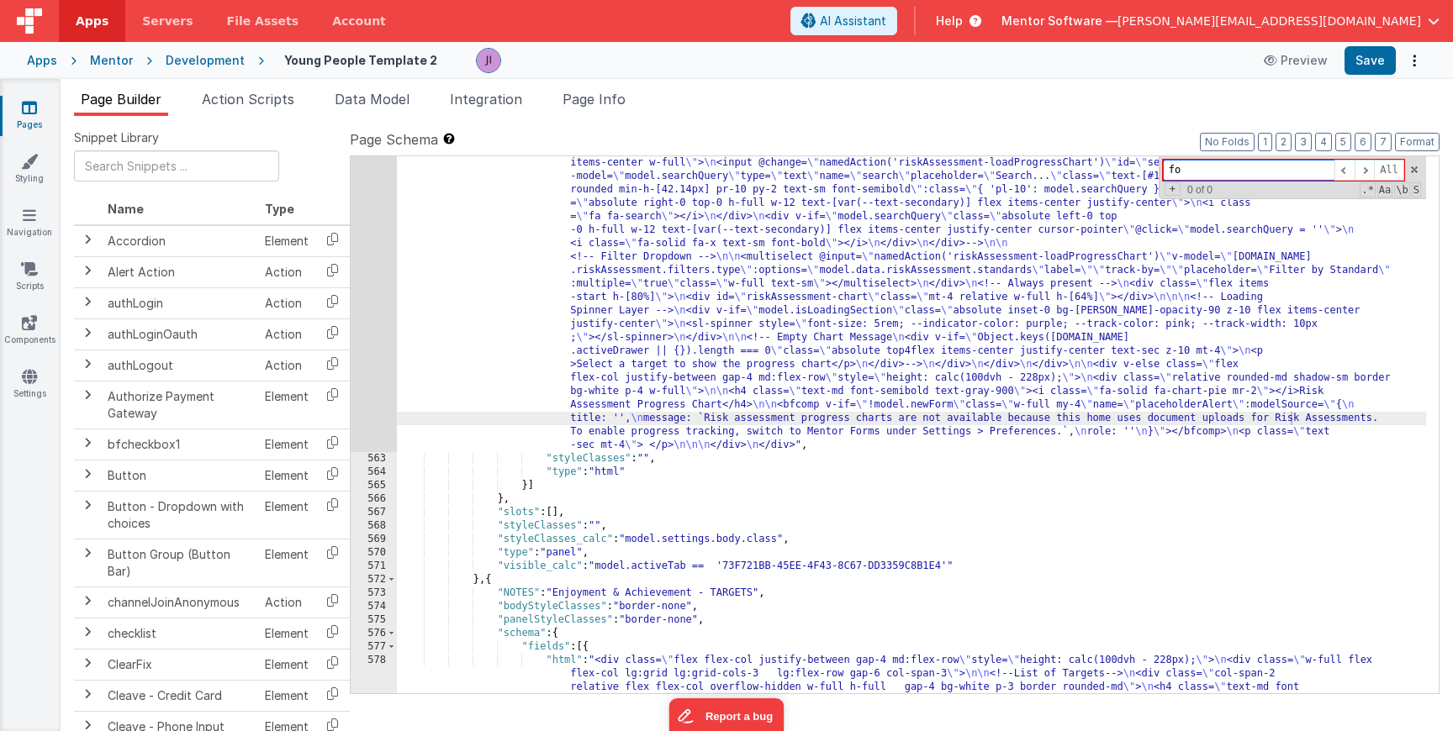
type input "f"
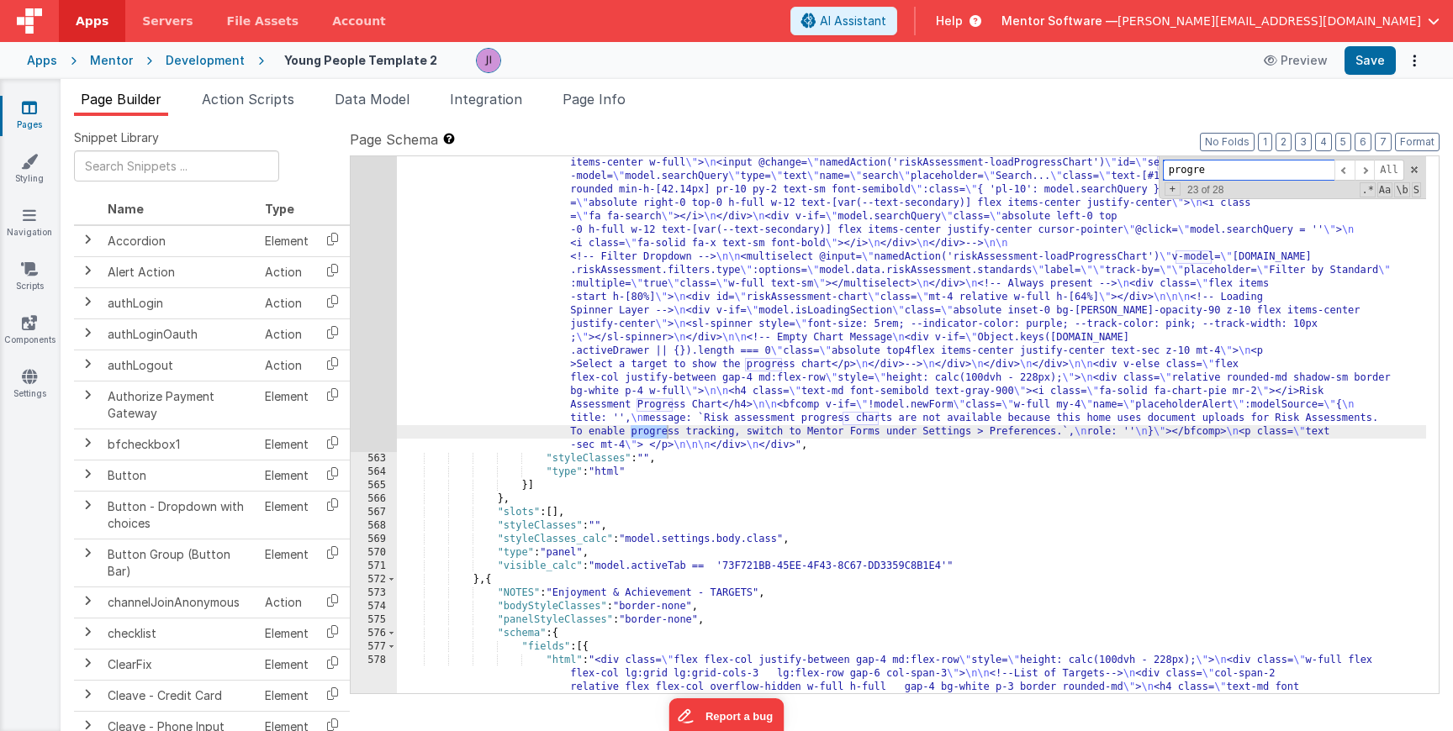
type input "progre"
click at [1384, 63] on button "Save" at bounding box center [1369, 60] width 51 height 29
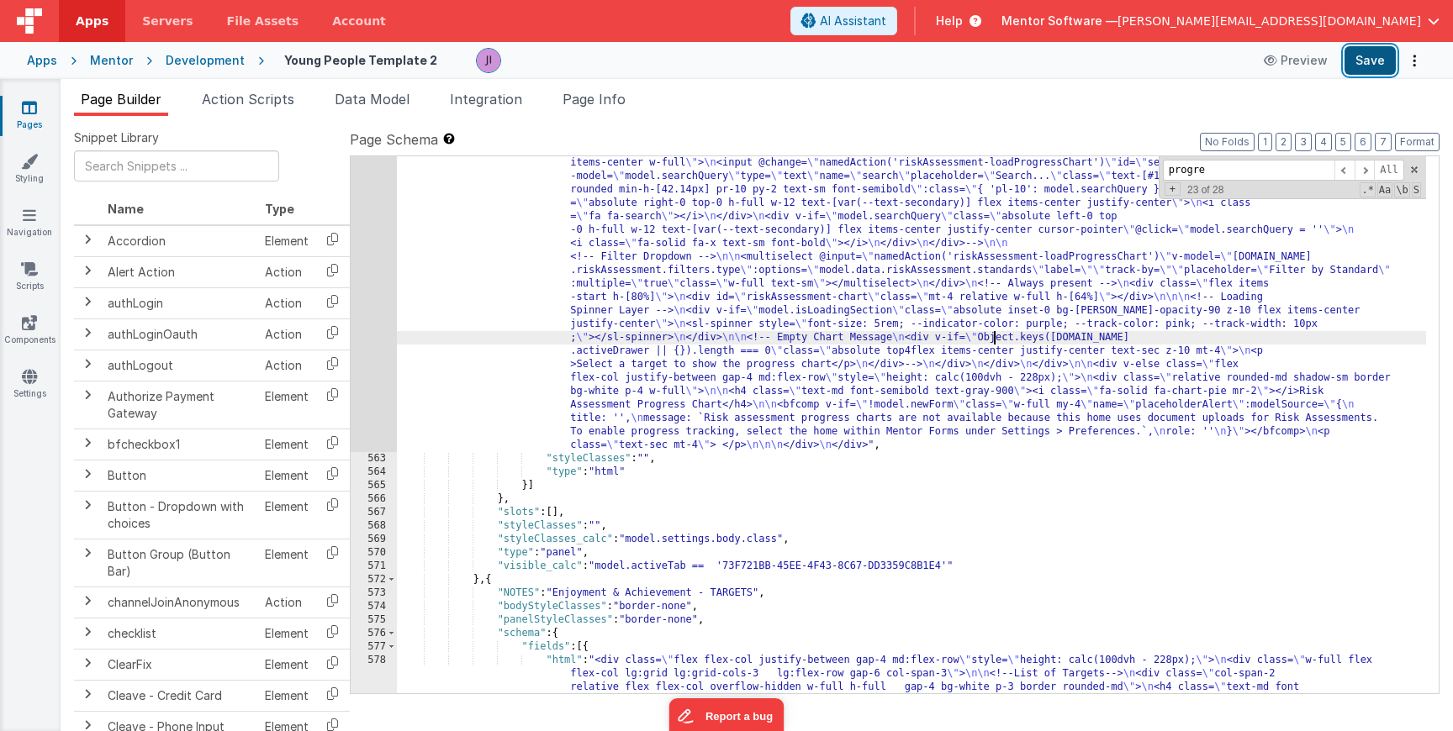
click at [1364, 55] on button "Save" at bounding box center [1369, 60] width 51 height 29
click at [34, 113] on icon at bounding box center [29, 107] width 15 height 17
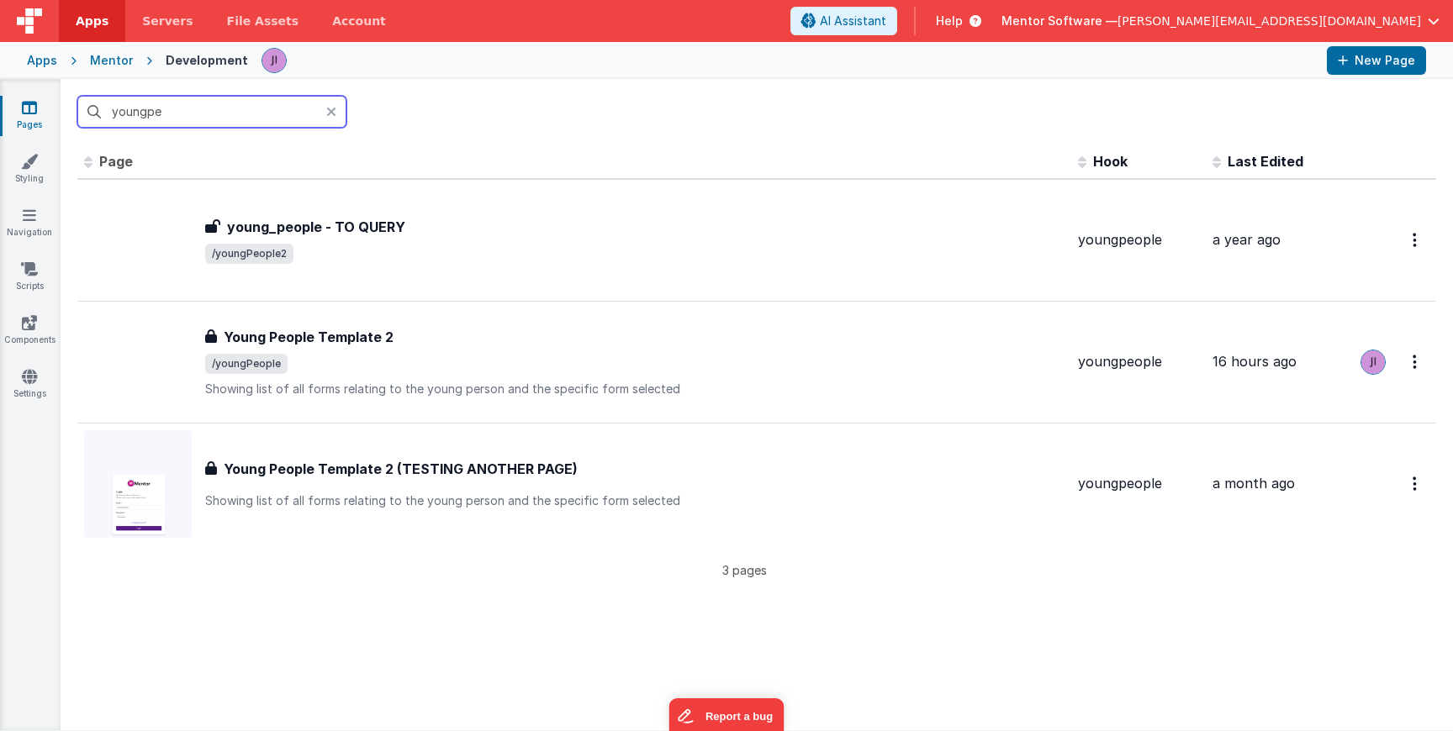
click at [150, 115] on input "youngpe" at bounding box center [211, 112] width 269 height 32
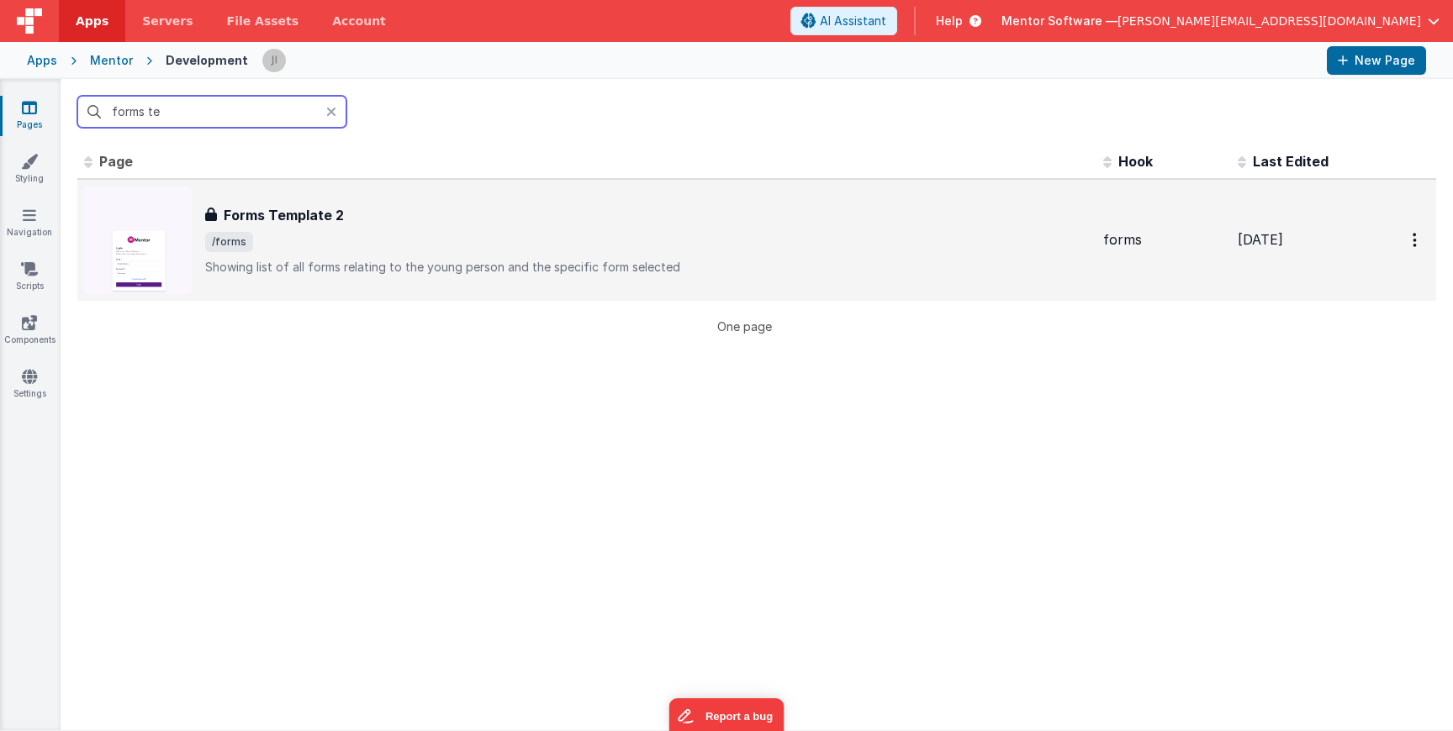
type input "forms te"
click at [335, 220] on h3 "Forms Template 2" at bounding box center [284, 215] width 120 height 20
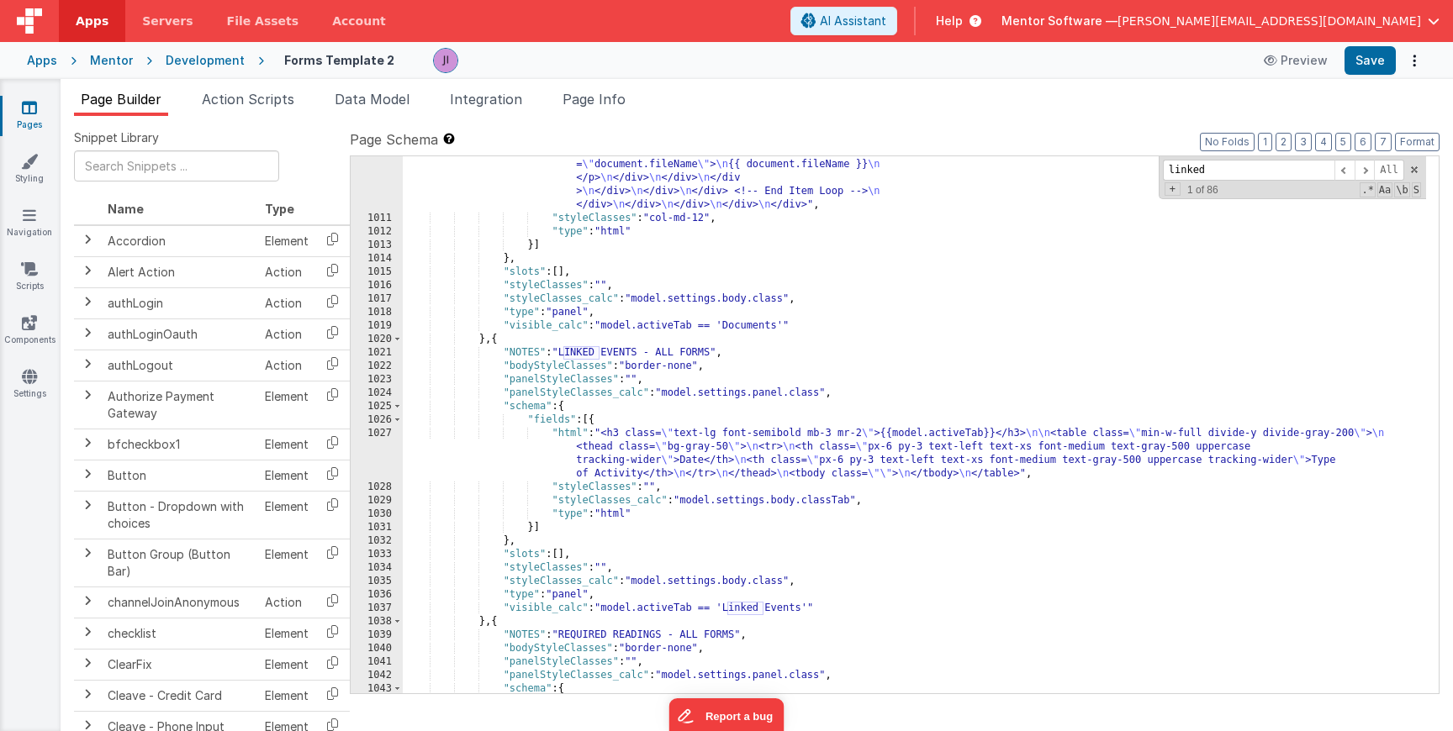
scroll to position [27012, 0]
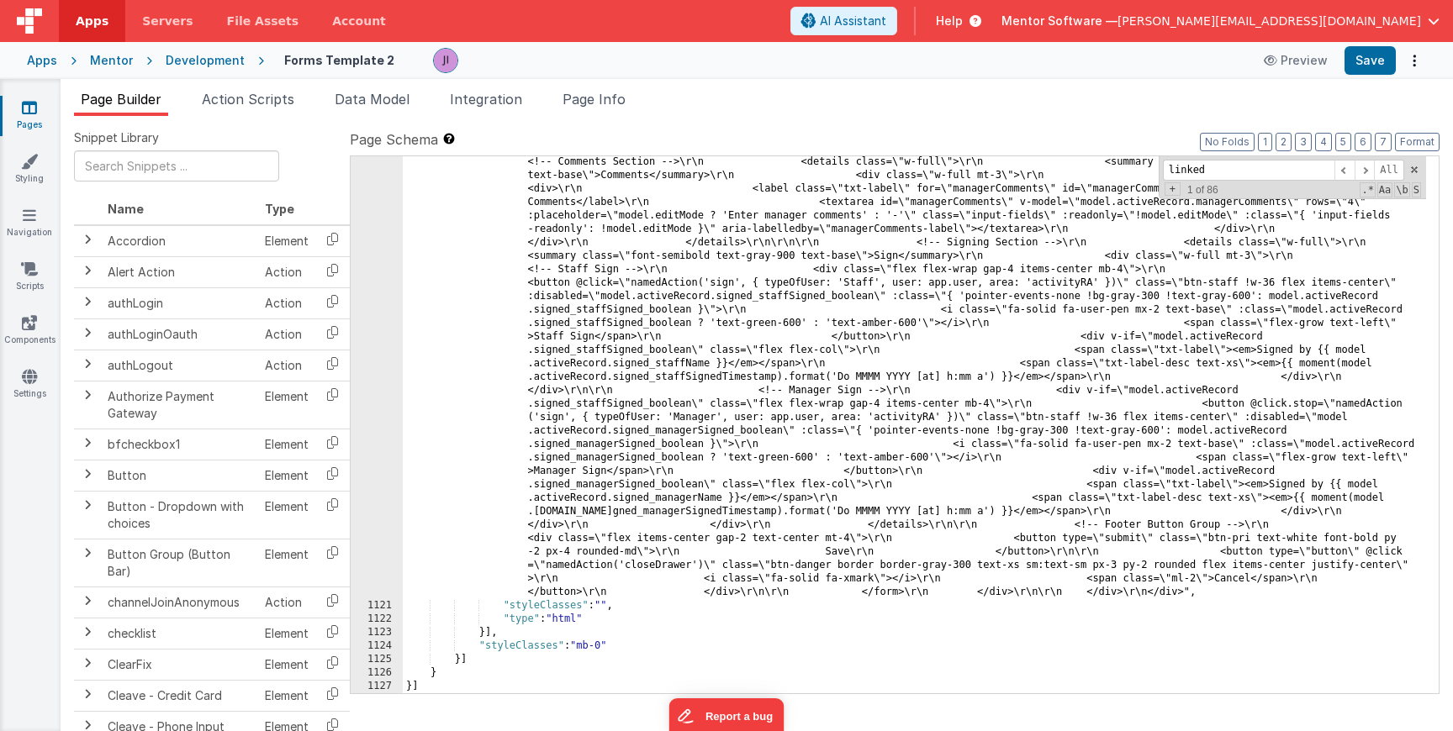
type input "linked"
drag, startPoint x: 1003, startPoint y: 413, endPoint x: 790, endPoint y: 397, distance: 213.3
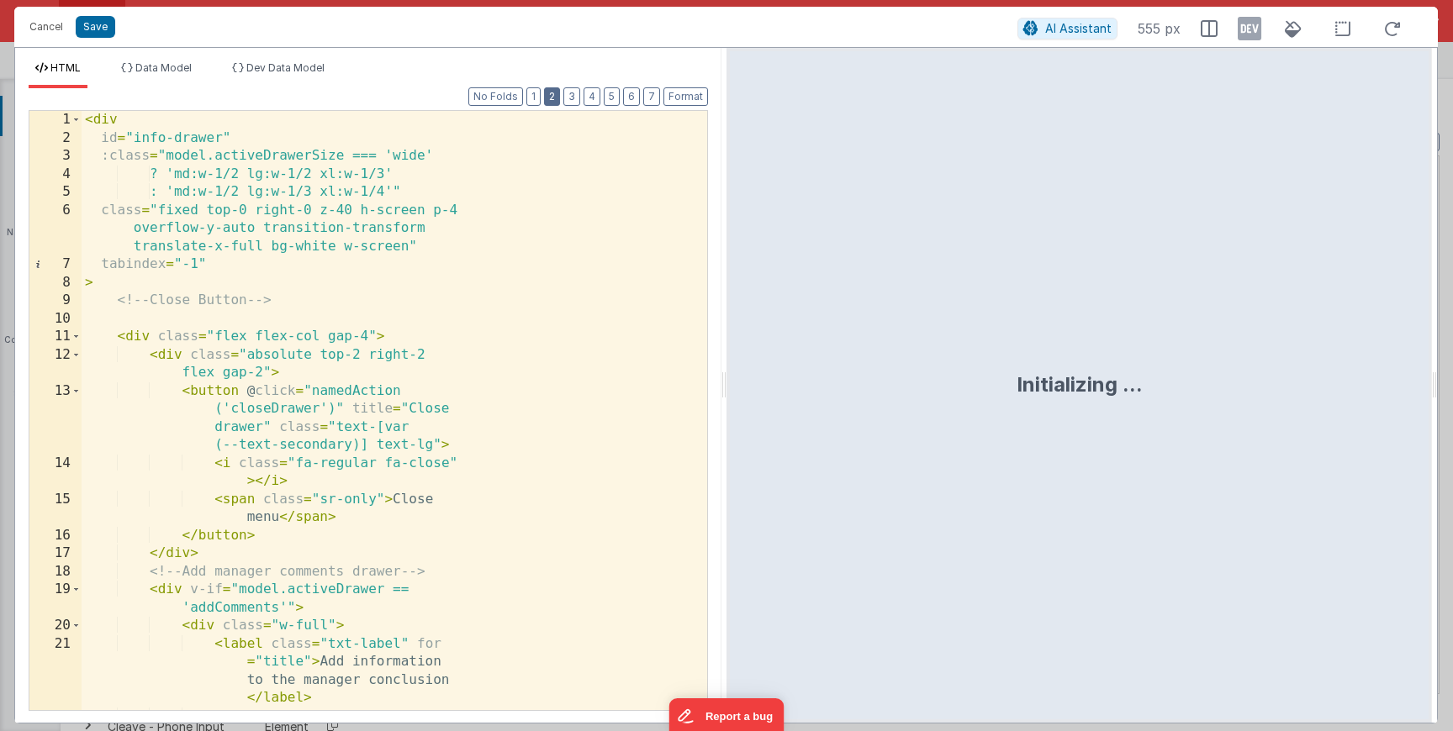
click at [557, 101] on button "2" at bounding box center [552, 96] width 16 height 18
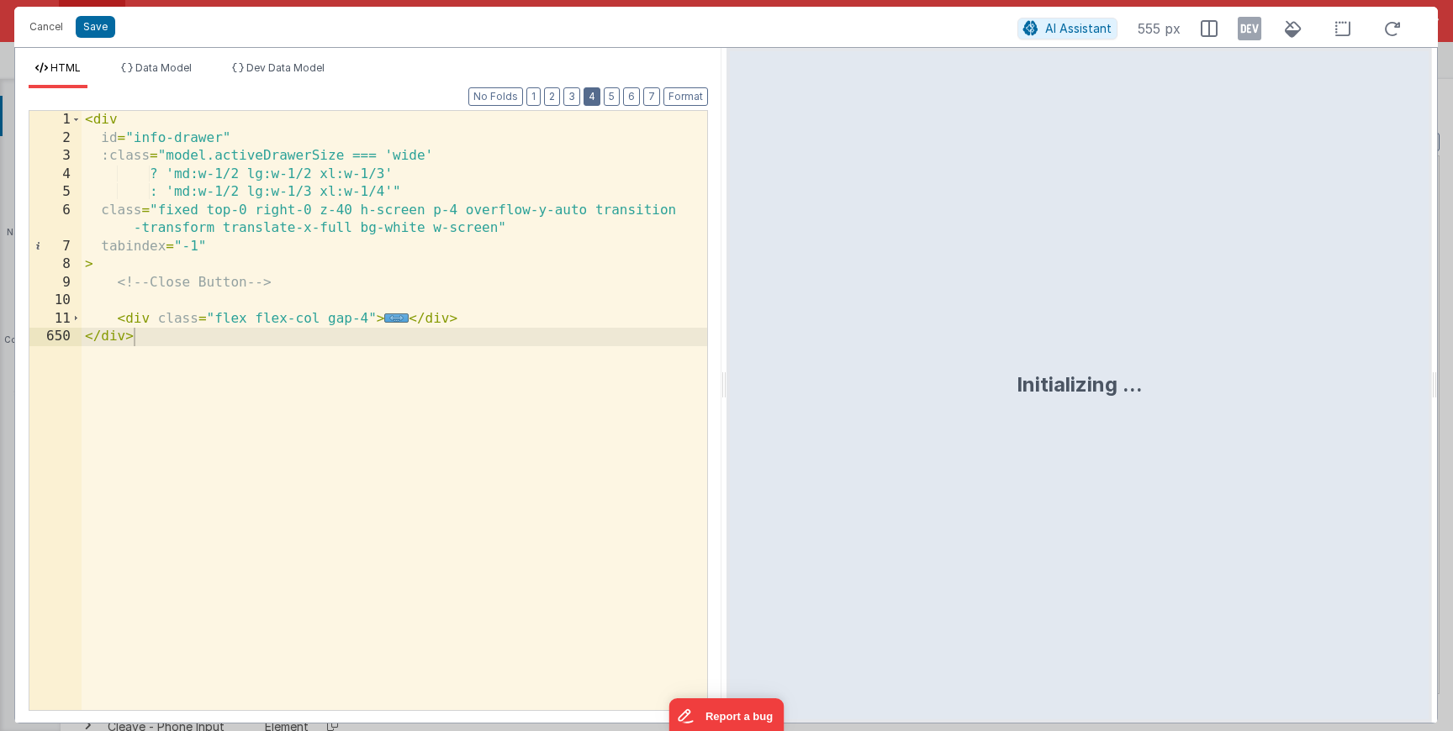
click at [587, 92] on button "4" at bounding box center [591, 96] width 17 height 18
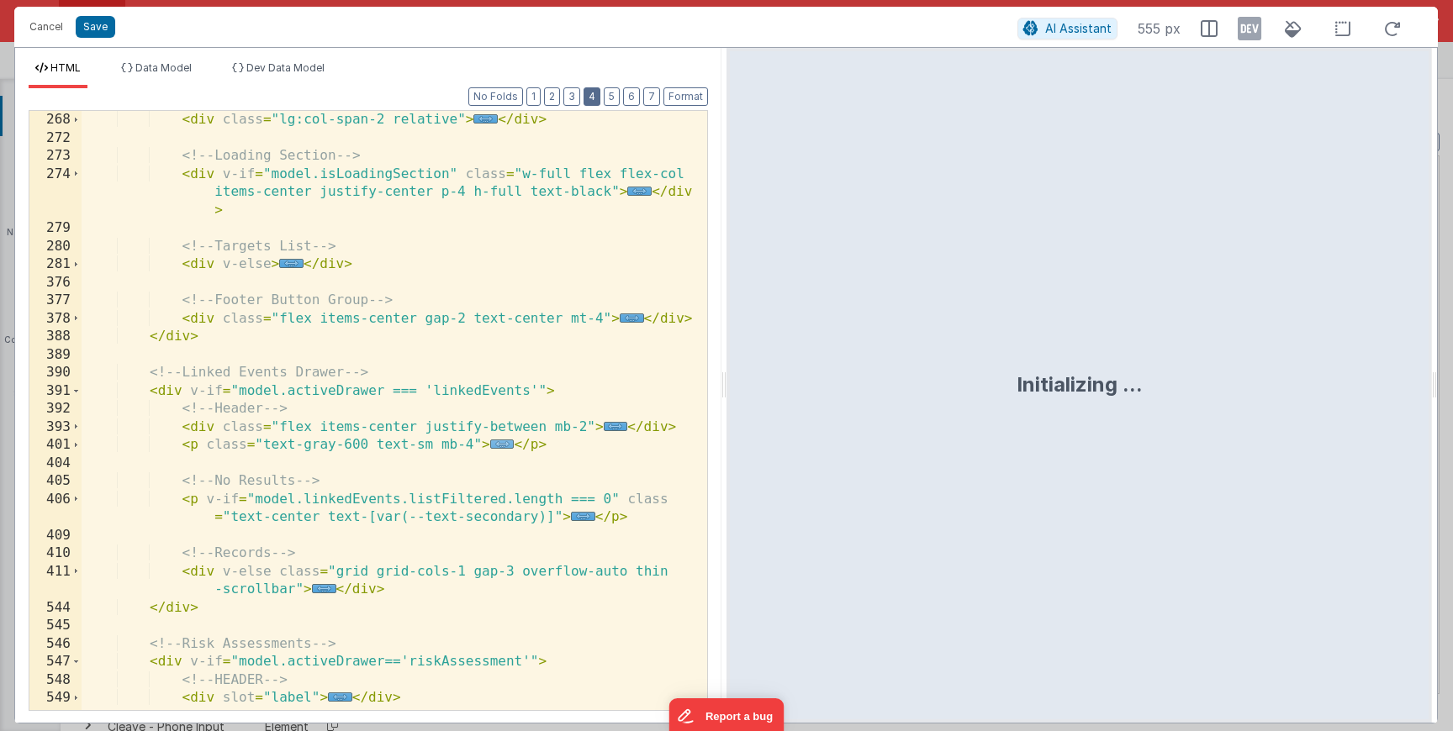
scroll to position [1259, 0]
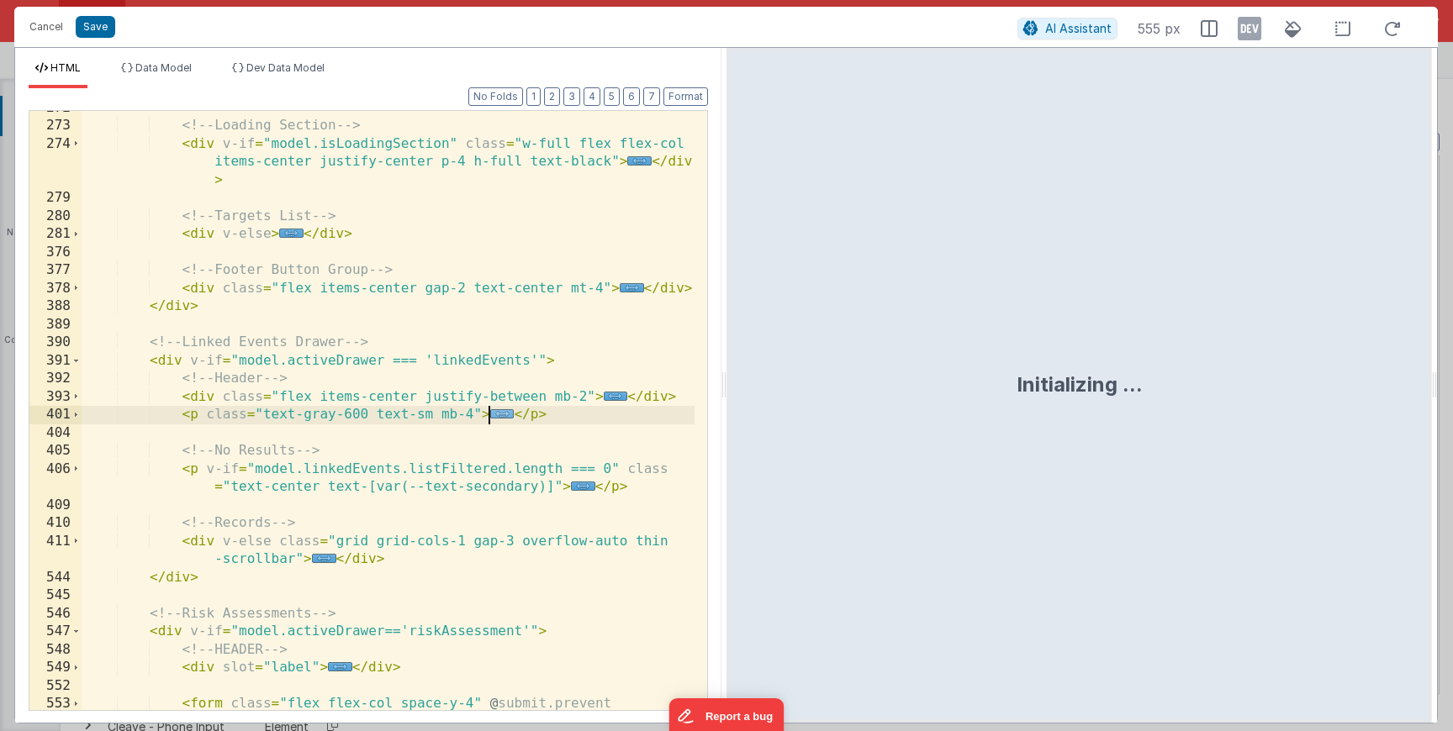
click at [500, 419] on span "..." at bounding box center [502, 413] width 24 height 9
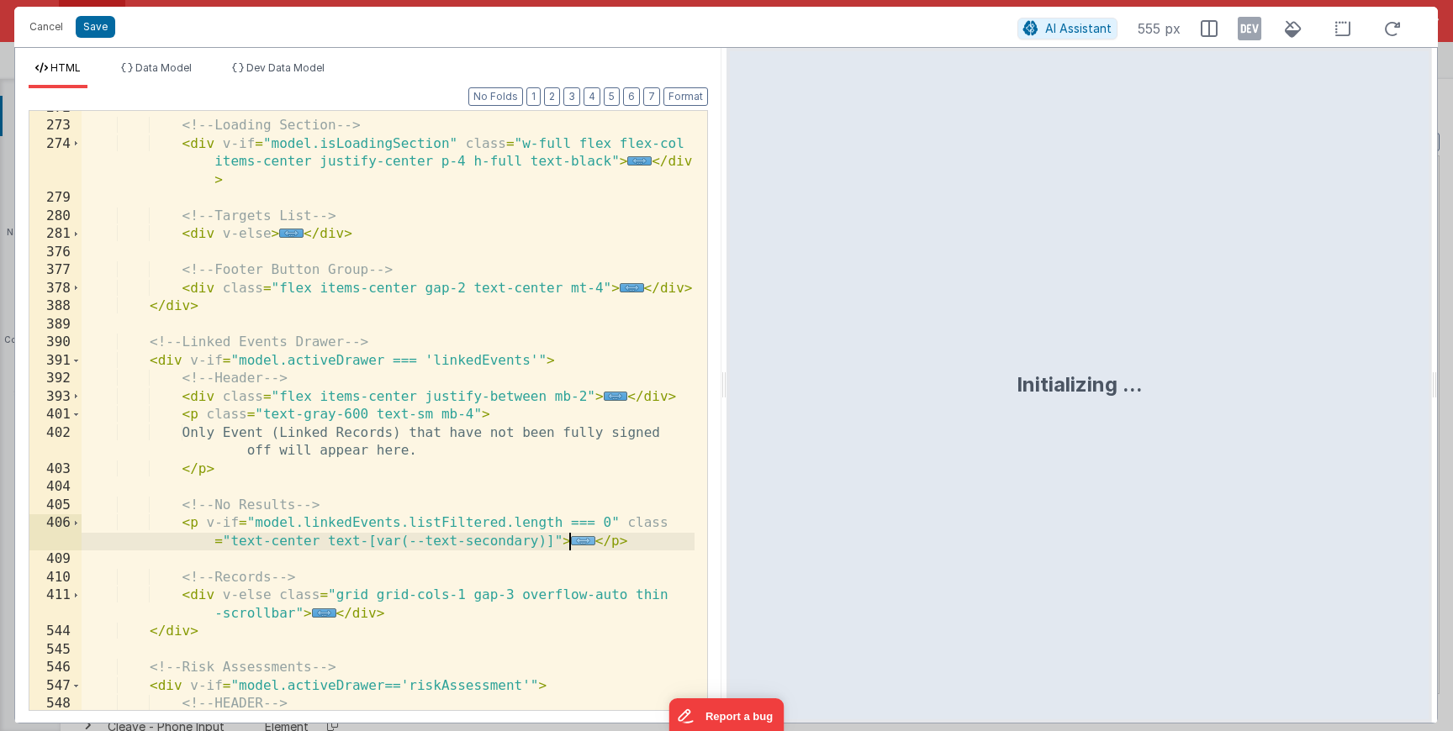
click at [578, 541] on span "..." at bounding box center [583, 540] width 24 height 9
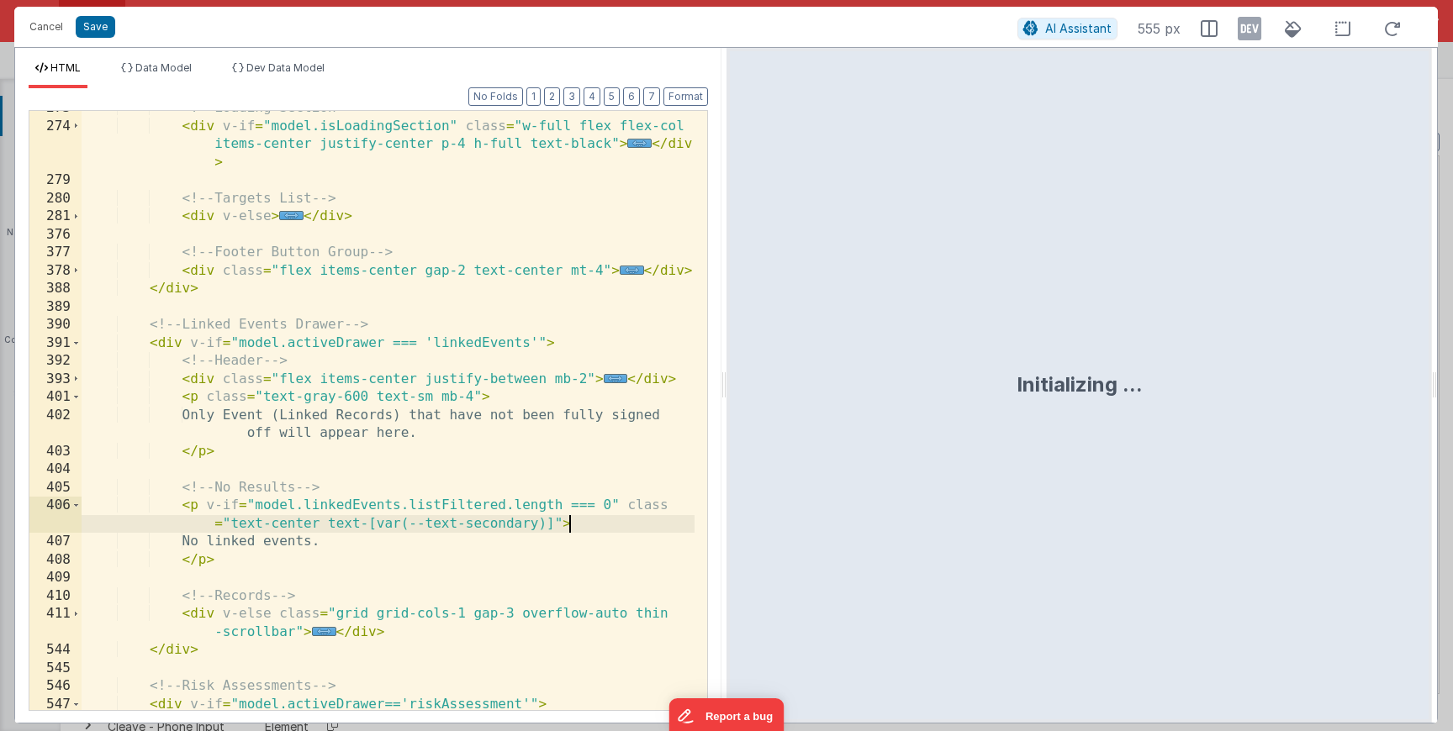
scroll to position [1328, 0]
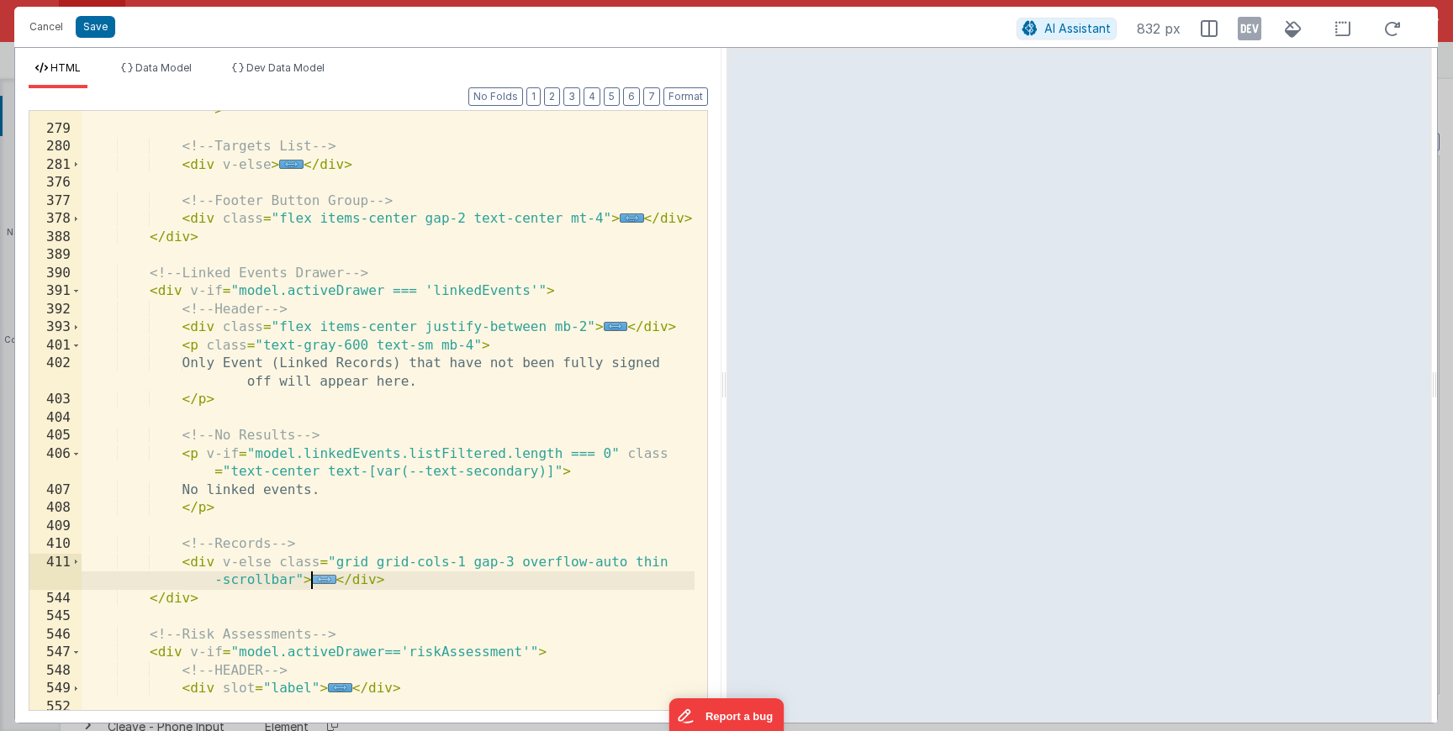
click at [328, 583] on span "..." at bounding box center [324, 579] width 24 height 9
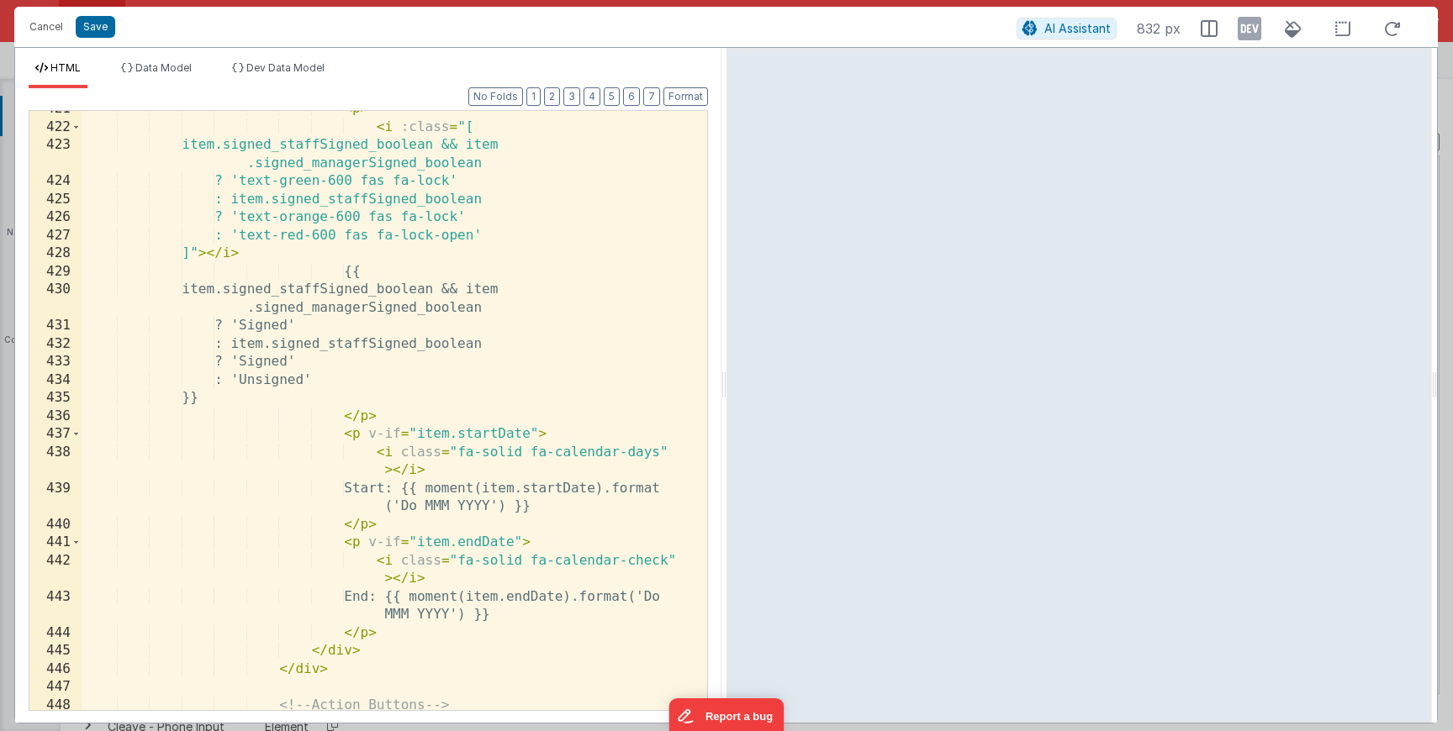
click at [469, 526] on div "< p > < i :class = "[ item.signed_staffSigned_boolean && item .signed_managerSi…" at bounding box center [388, 418] width 613 height 636
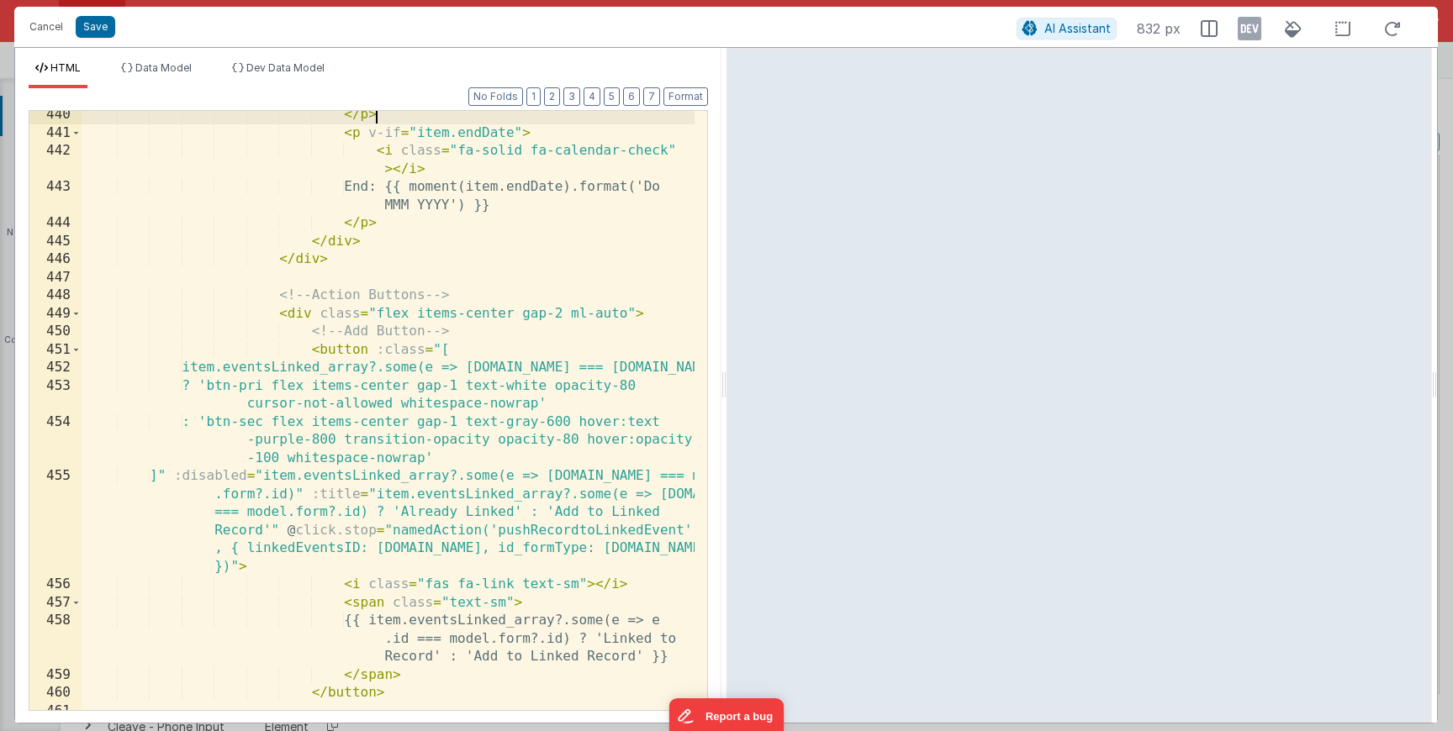
scroll to position [2481, 0]
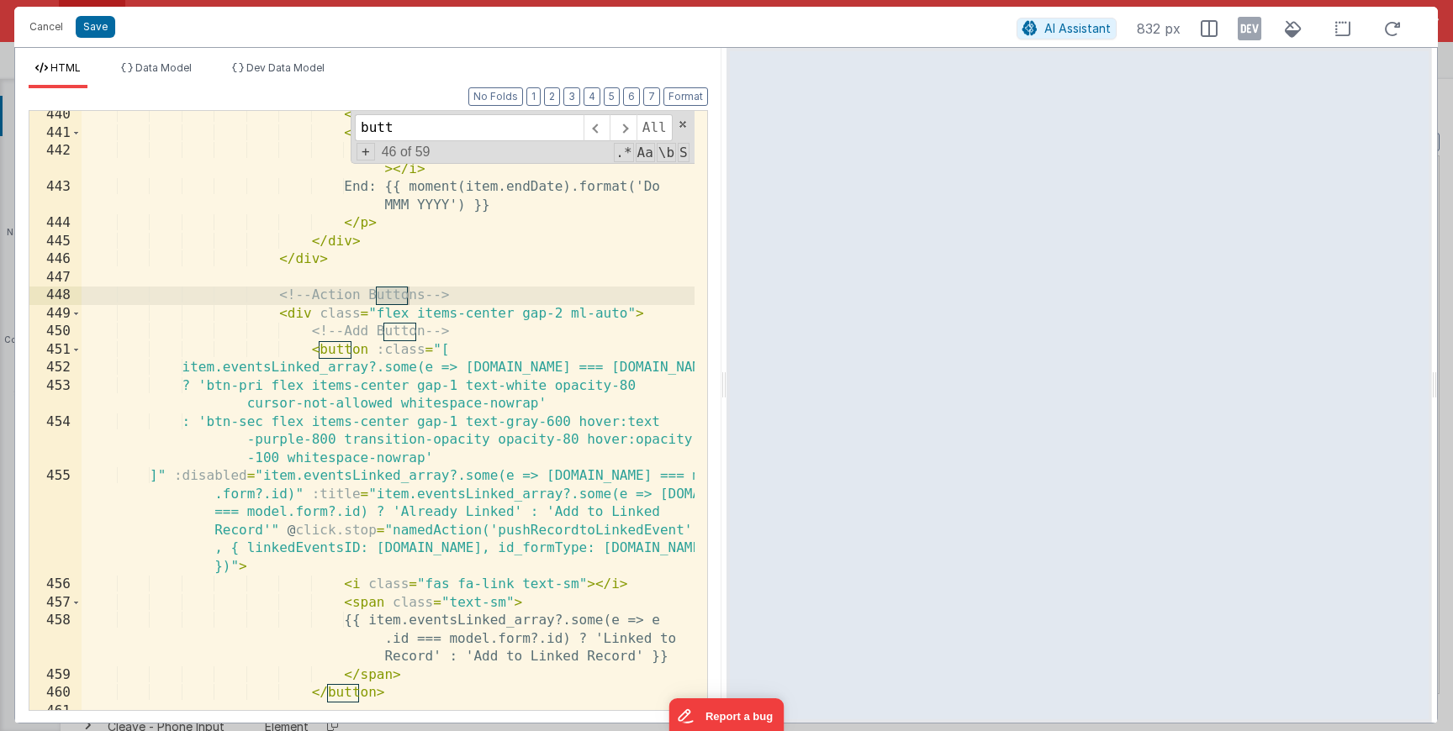
type input "butt"
click at [298, 384] on div "</ p > < p v-if = "item.endDate" > < i class = "fa-solid fa-calendar-check" > <…" at bounding box center [388, 424] width 613 height 636
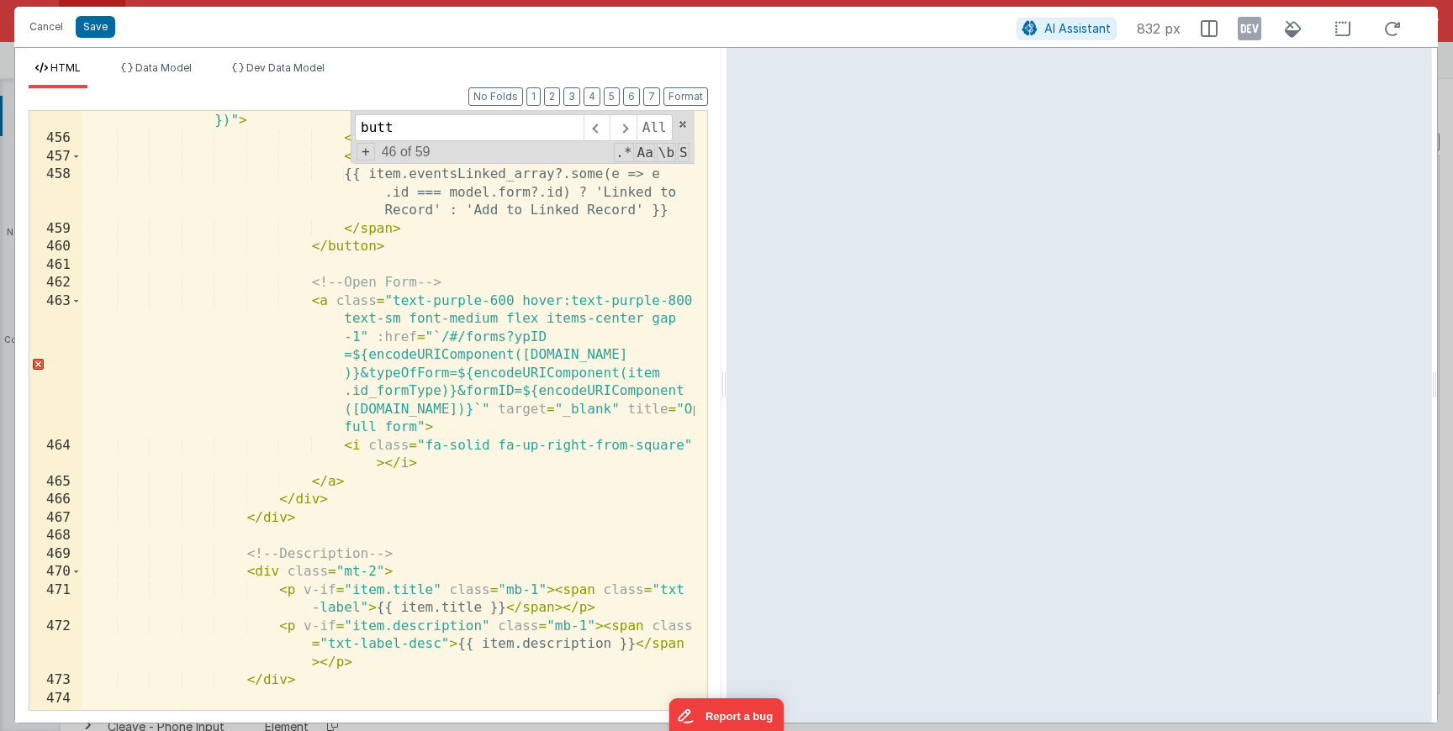
scroll to position [2932, 0]
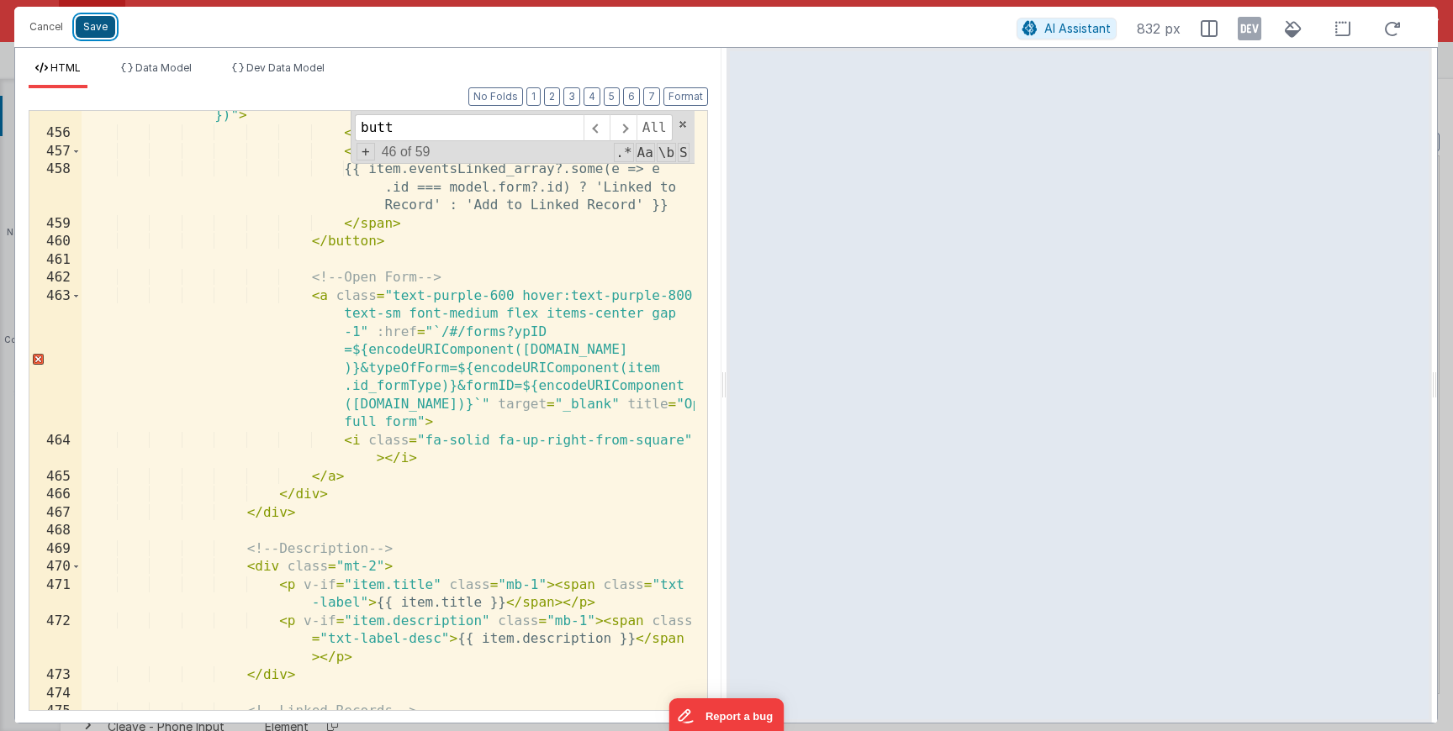
click at [98, 23] on button "Save" at bounding box center [96, 27] width 40 height 22
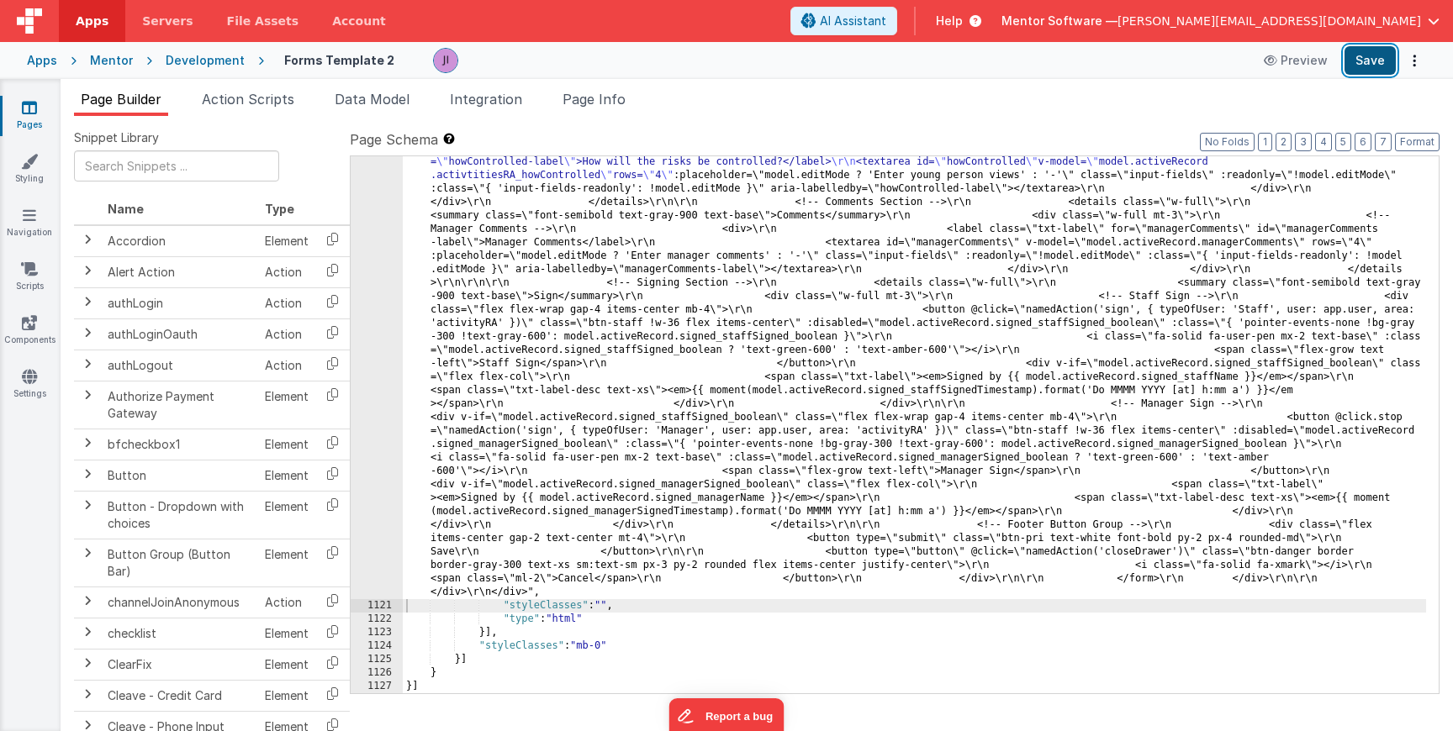
click at [1359, 62] on button "Save" at bounding box center [1369, 60] width 51 height 29
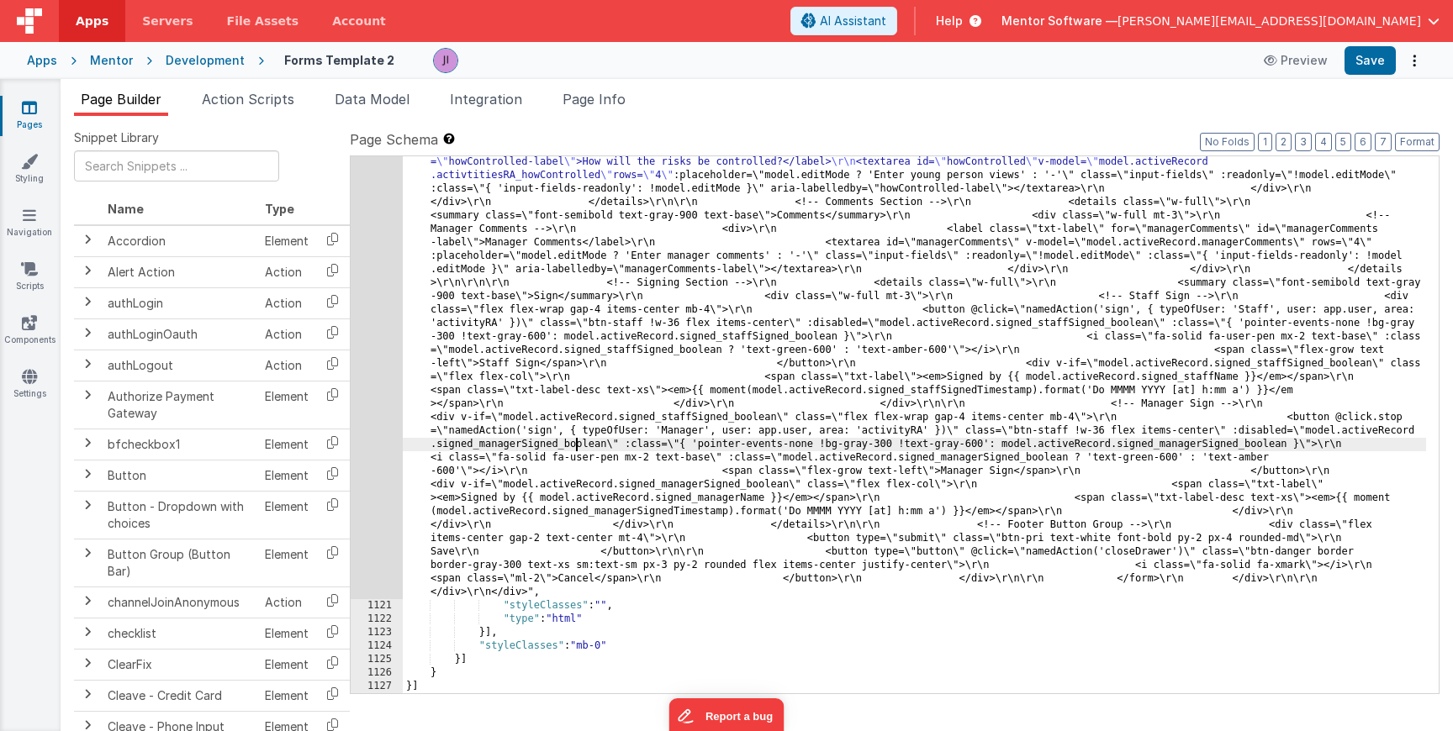
click at [245, 93] on span "Action Scripts" at bounding box center [248, 99] width 92 height 17
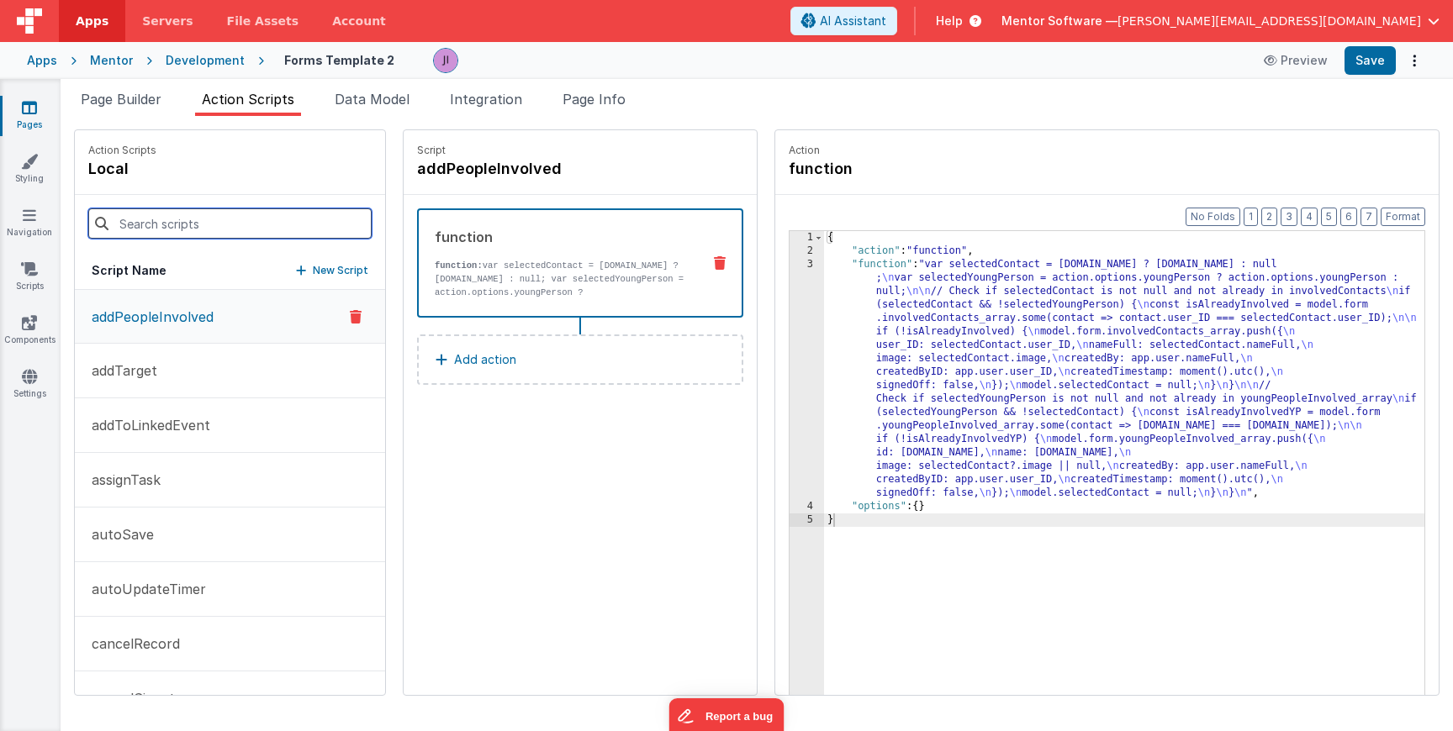
click at [165, 214] on input at bounding box center [229, 224] width 283 height 30
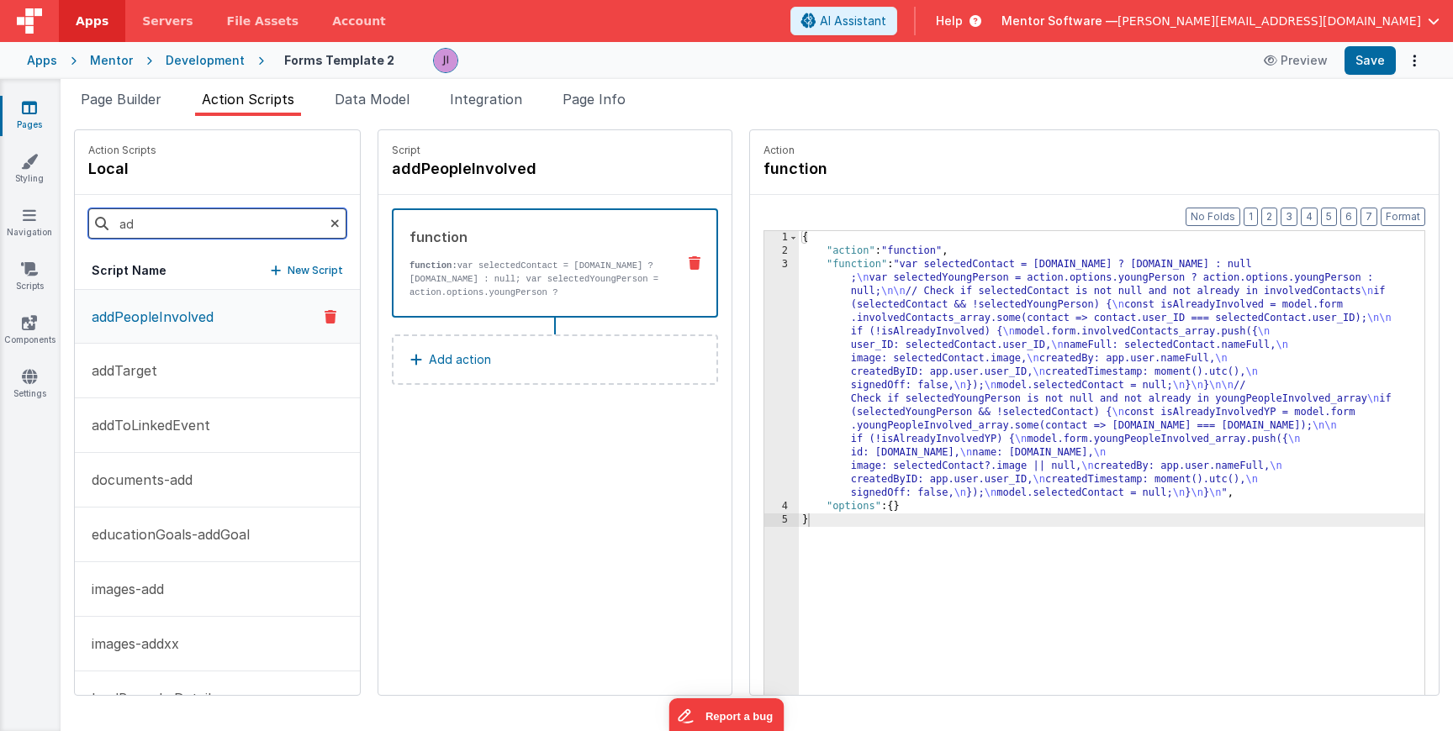
type input "a"
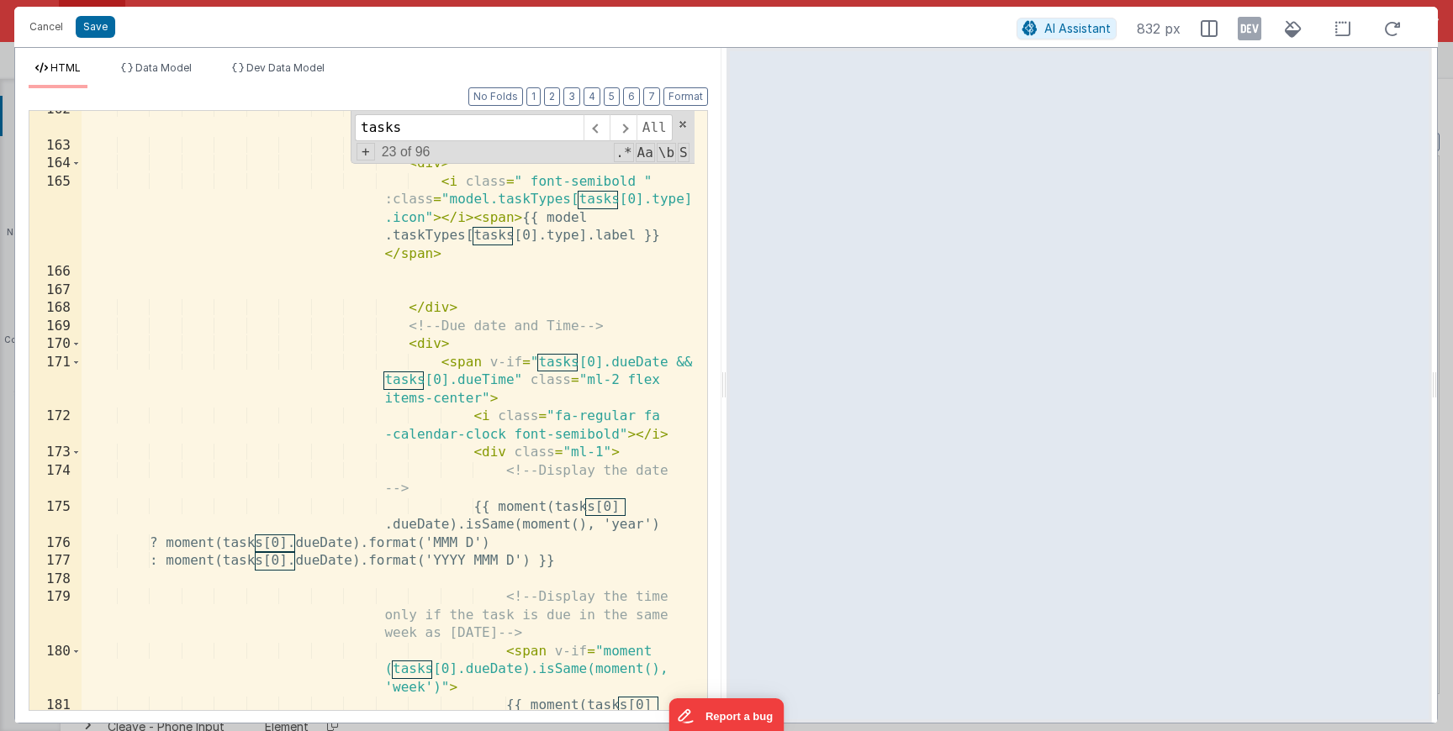
scroll to position [3708, 0]
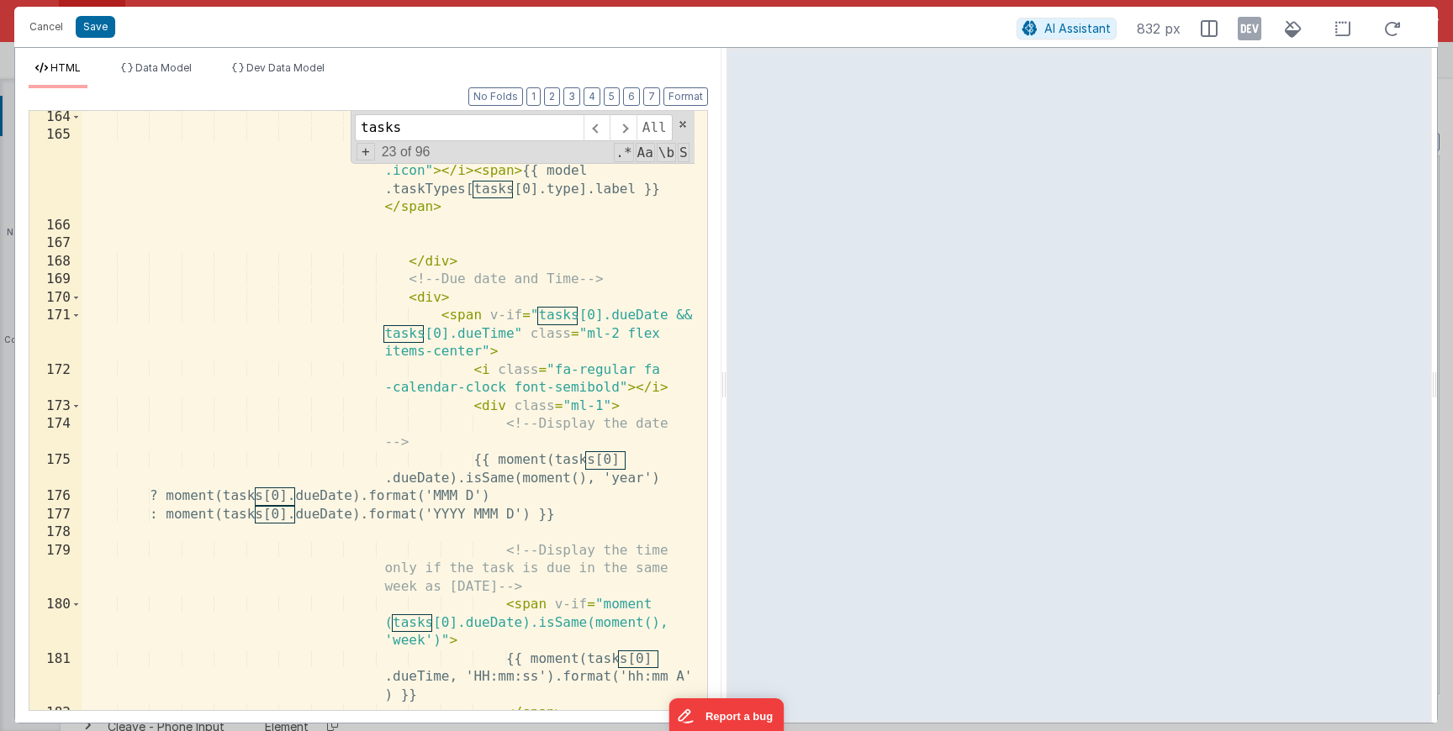
click at [550, 133] on input "tasks" at bounding box center [469, 127] width 229 height 27
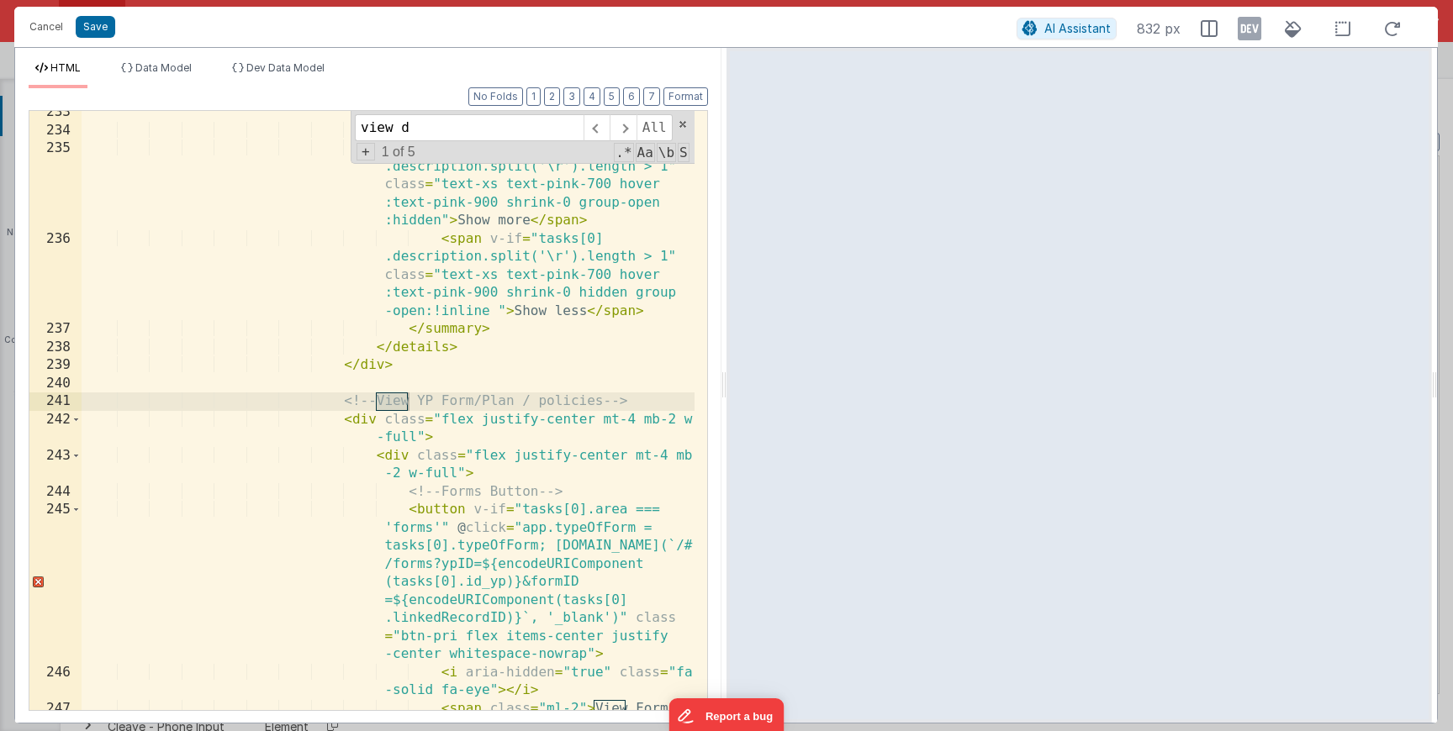
scroll to position [7093, 0]
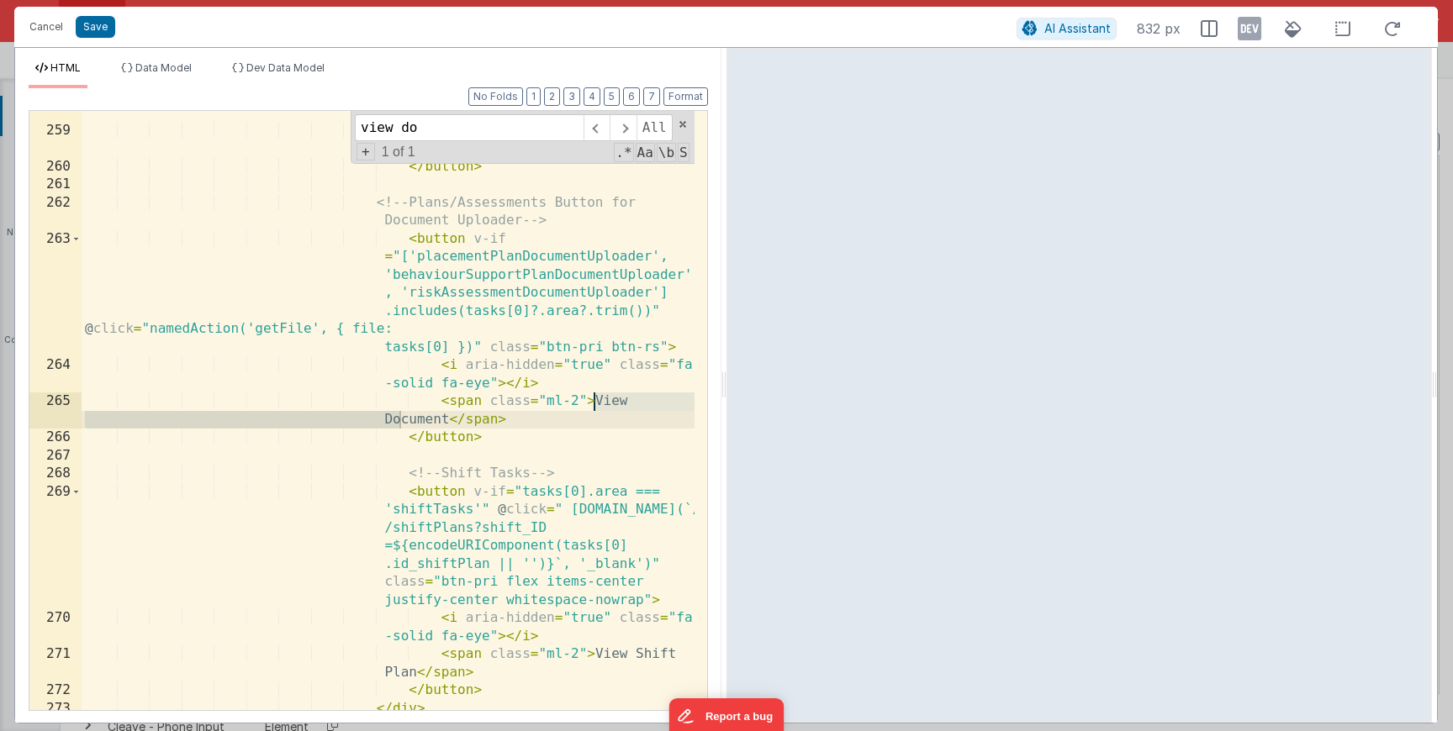
type input "view do"
click button "Save"
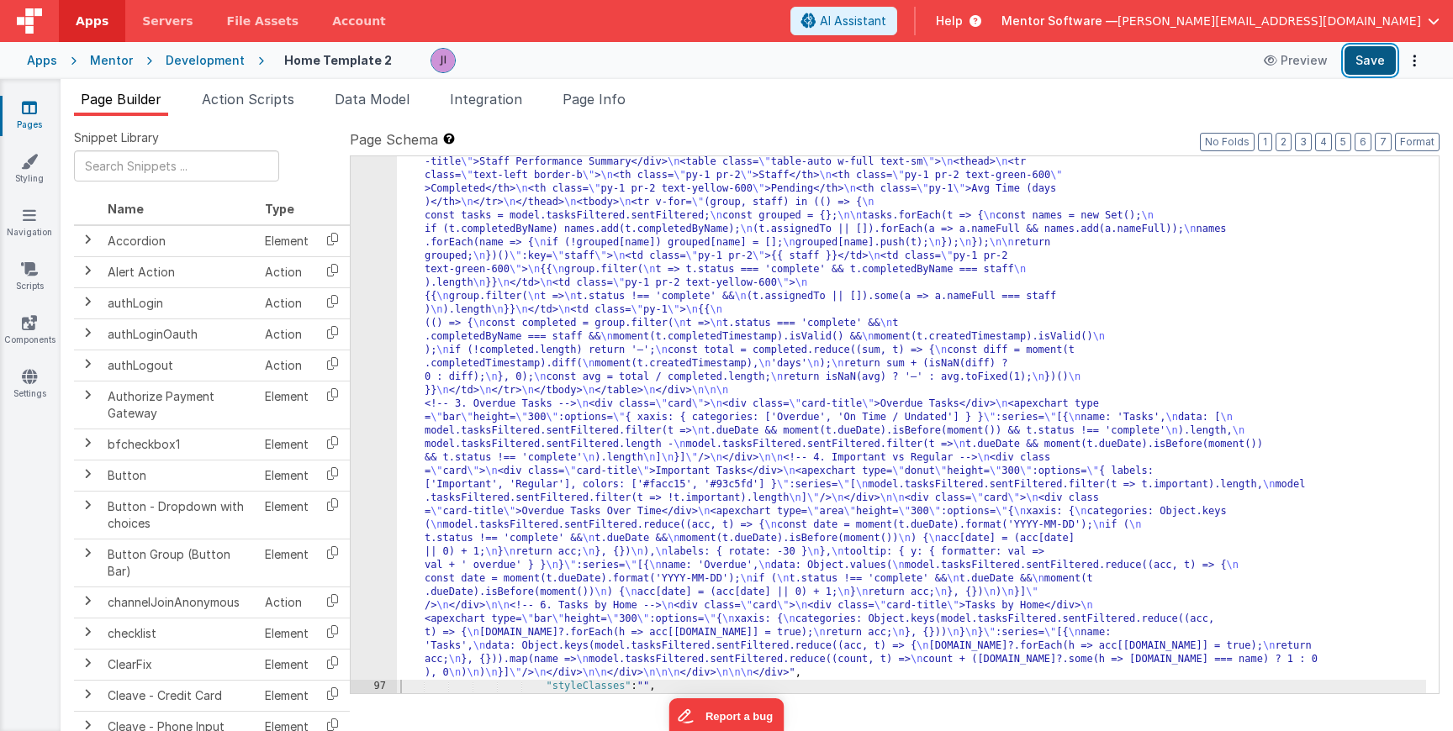
click button "Save"
click div ""html" : "<div class= \" flex flex-col gap-4 rounded-md \" style= \" height: ca…"
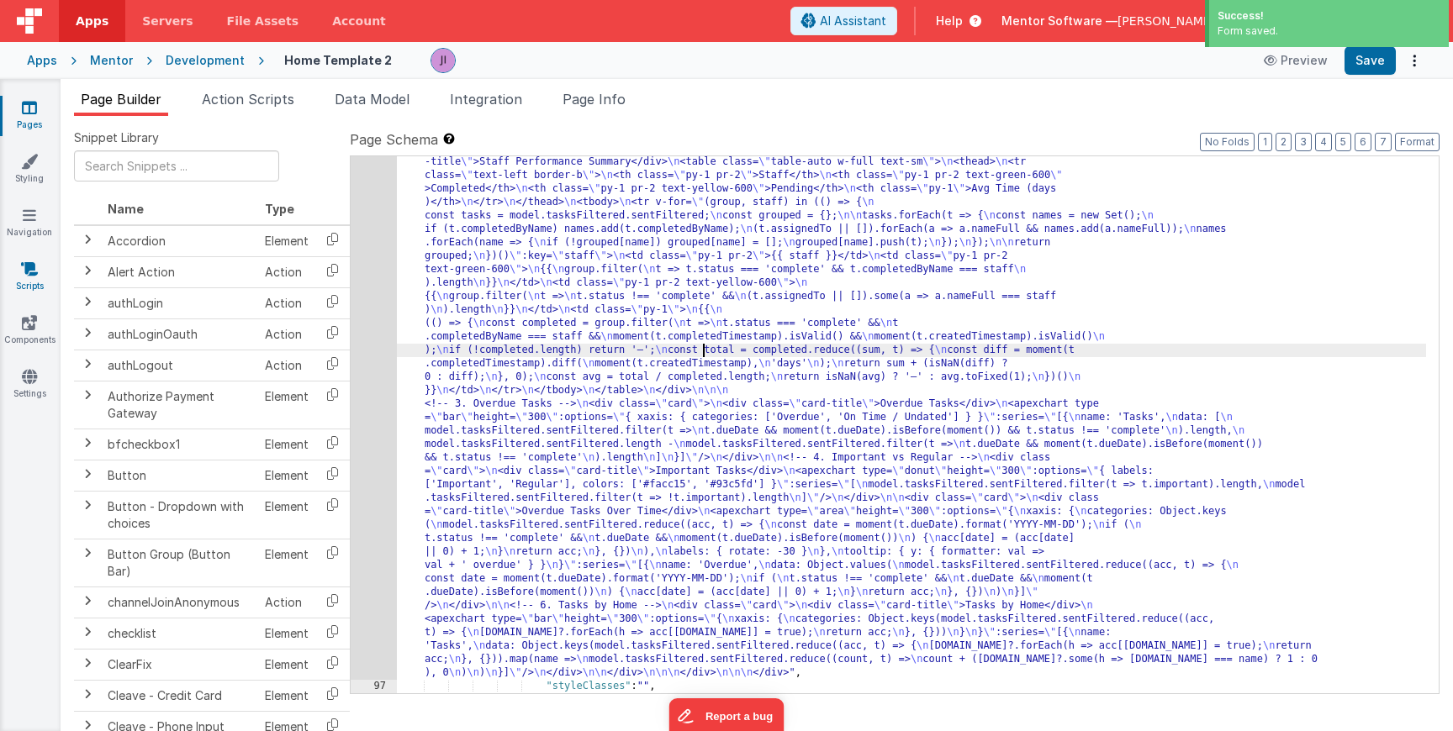
click link "Scripts"
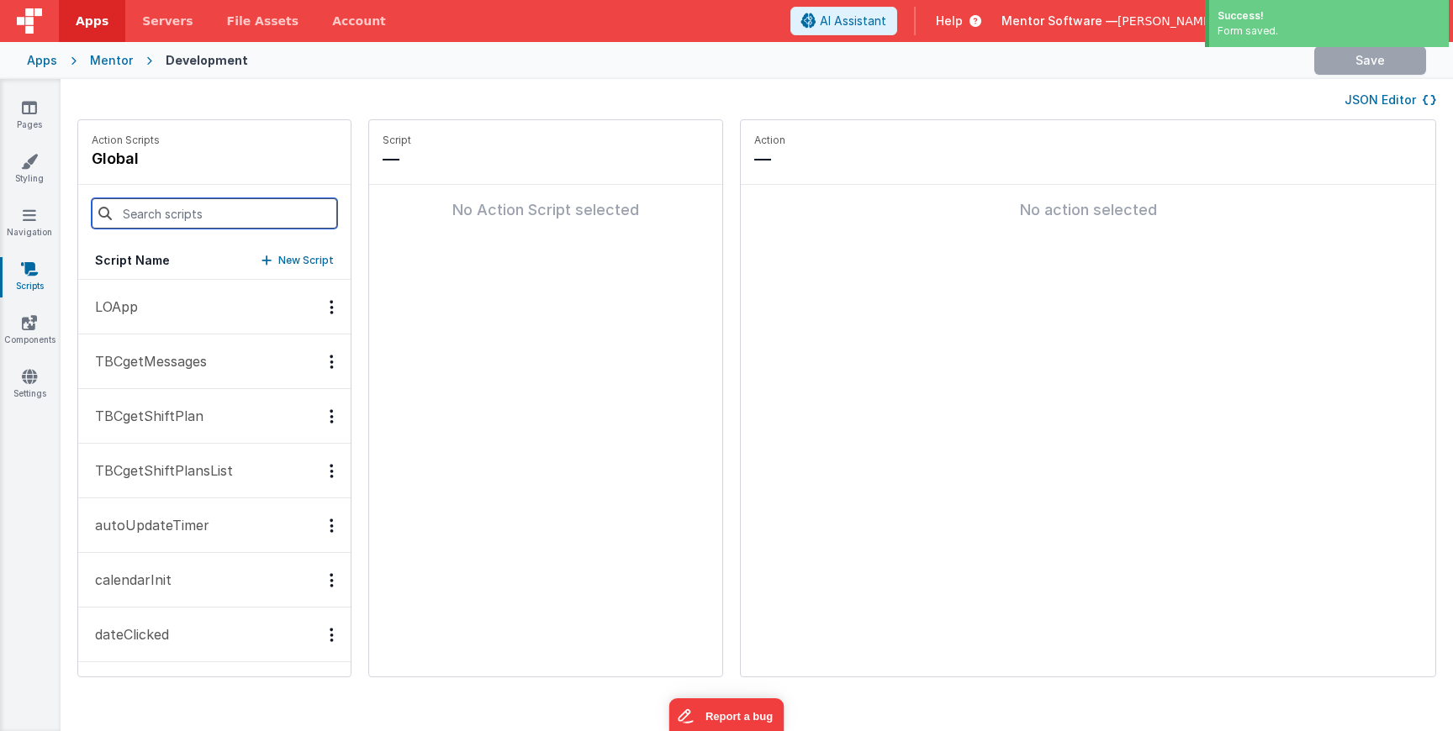
click input
type input "o"
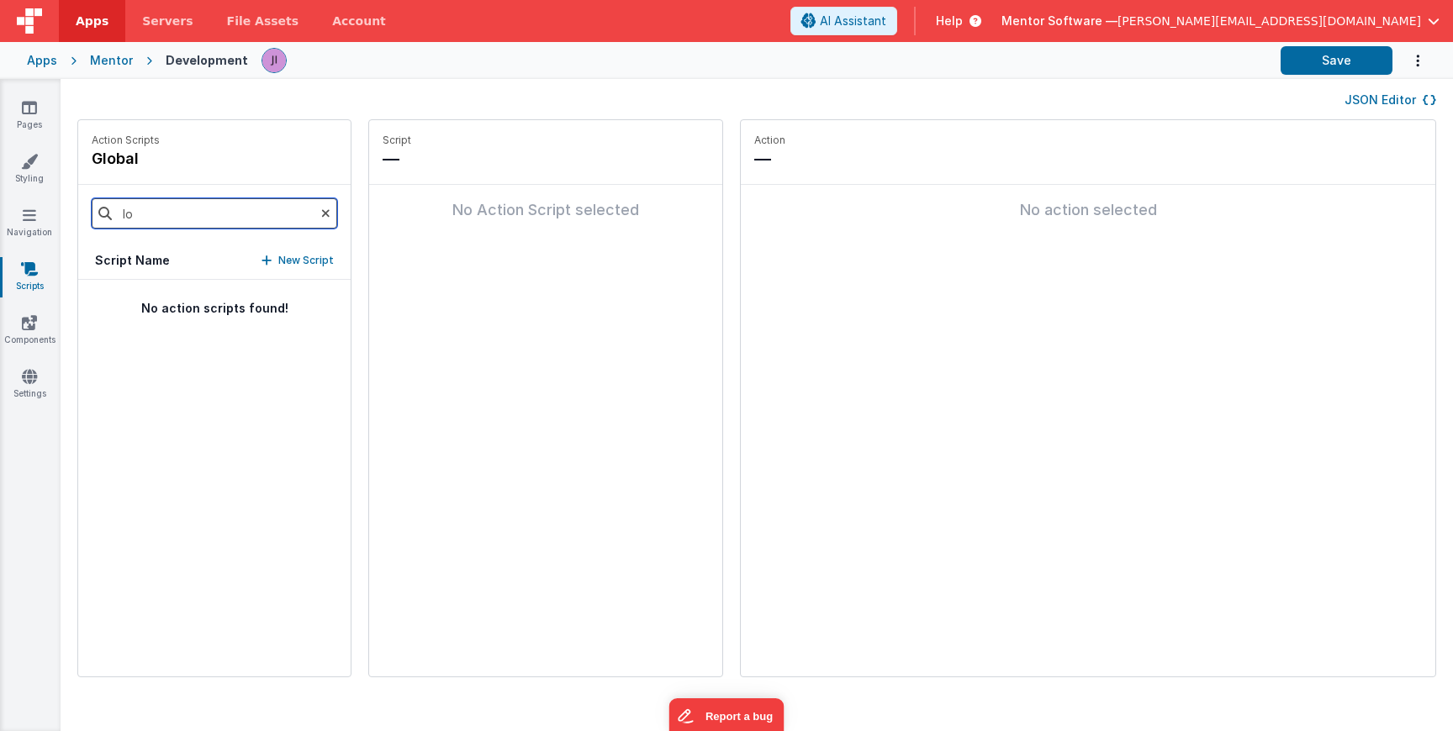
type input "l"
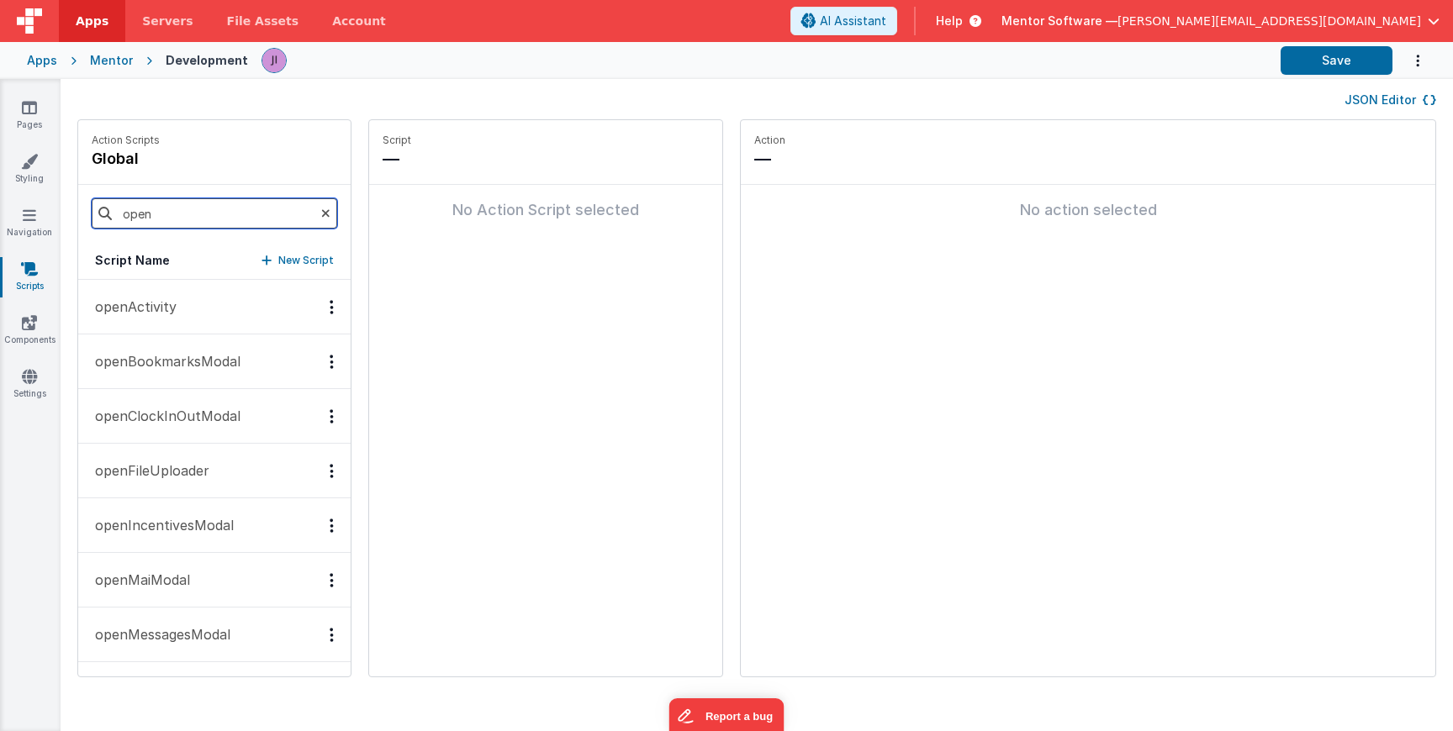
type input "open"
click button "openActivity"
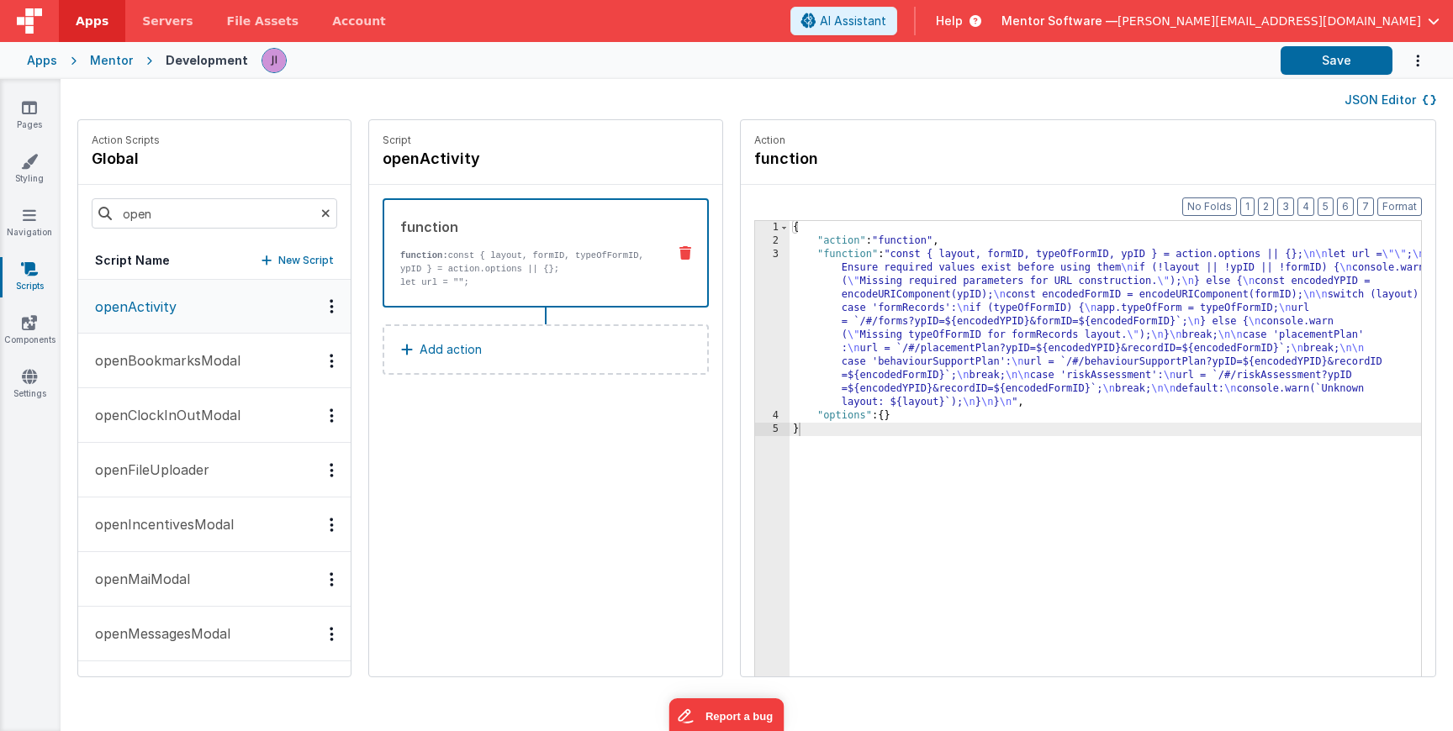
click div "{ "action" : "function" , "function" : "const { layout, formID, typeOfFormID, y…"
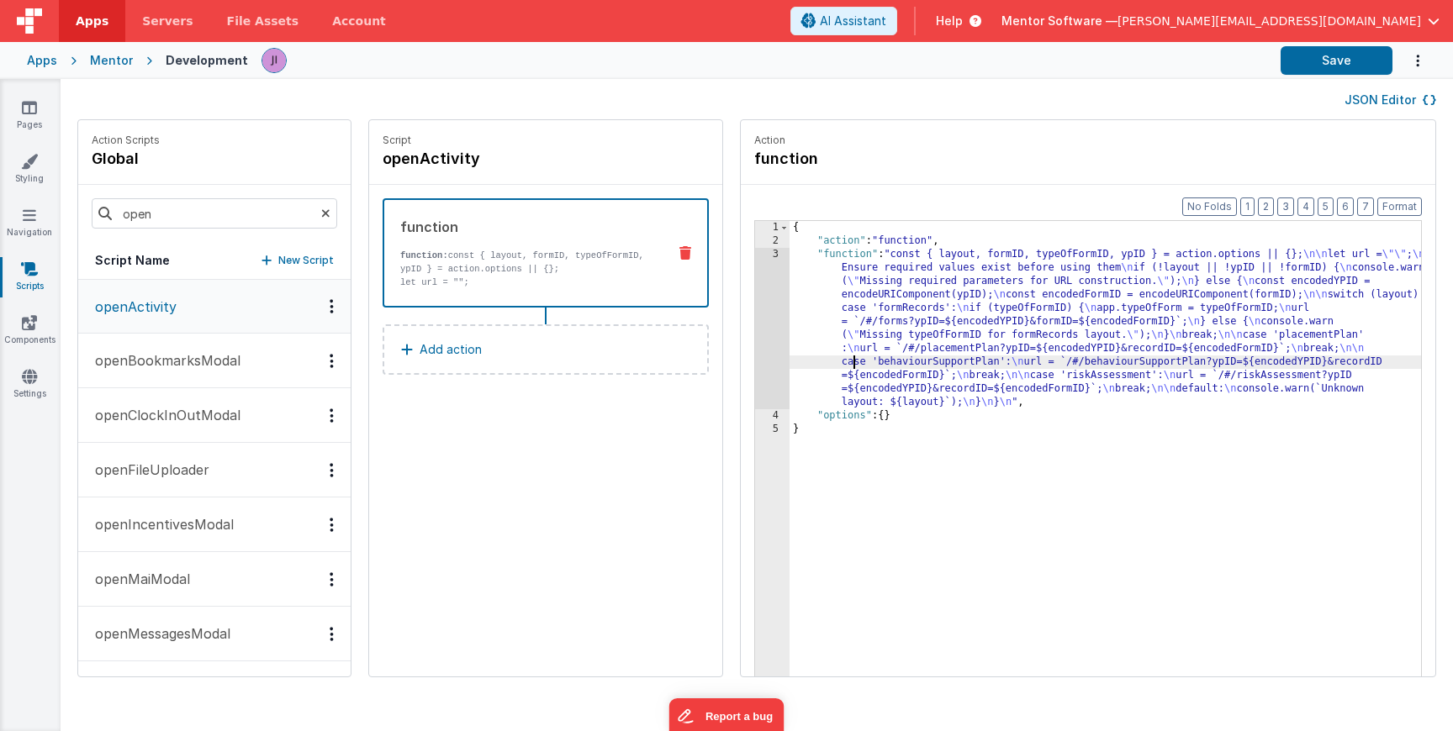
click div "3"
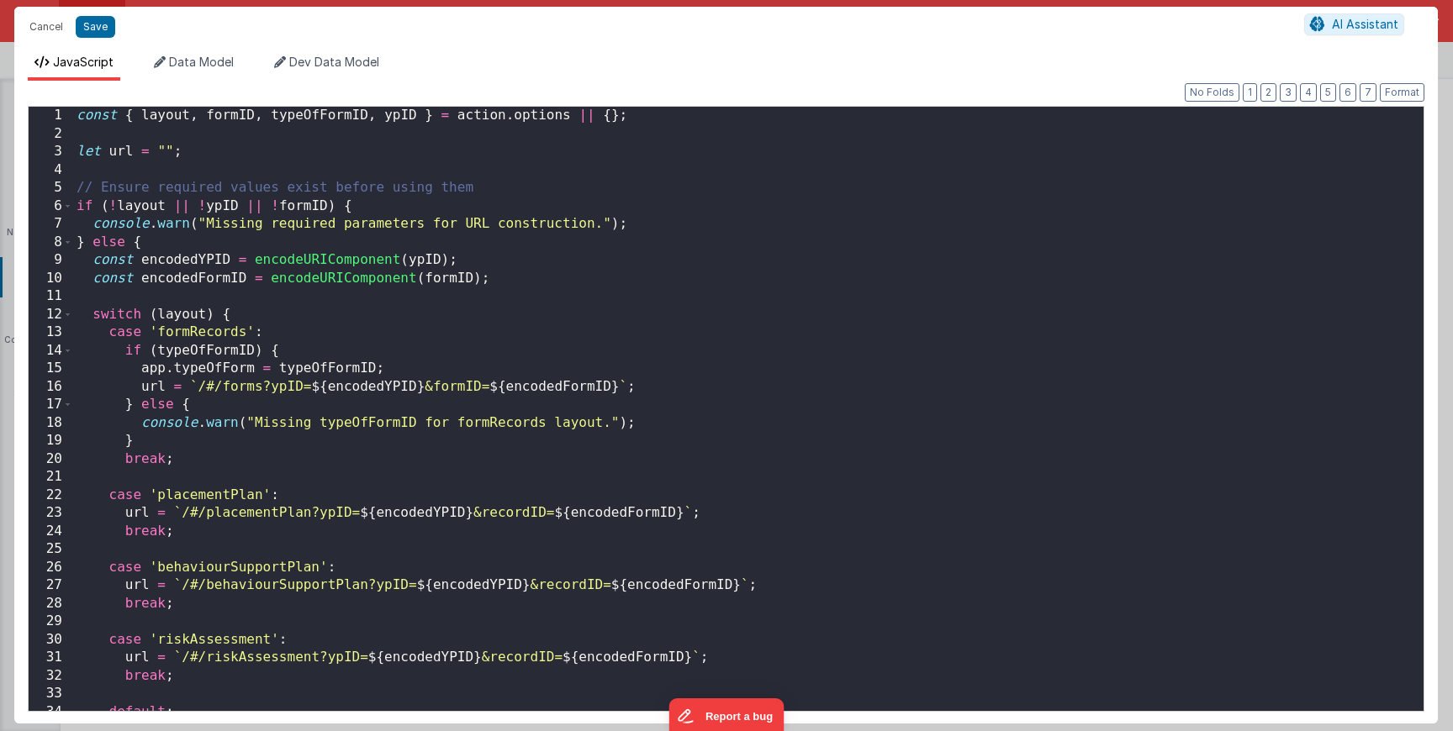
scroll to position [82, 0]
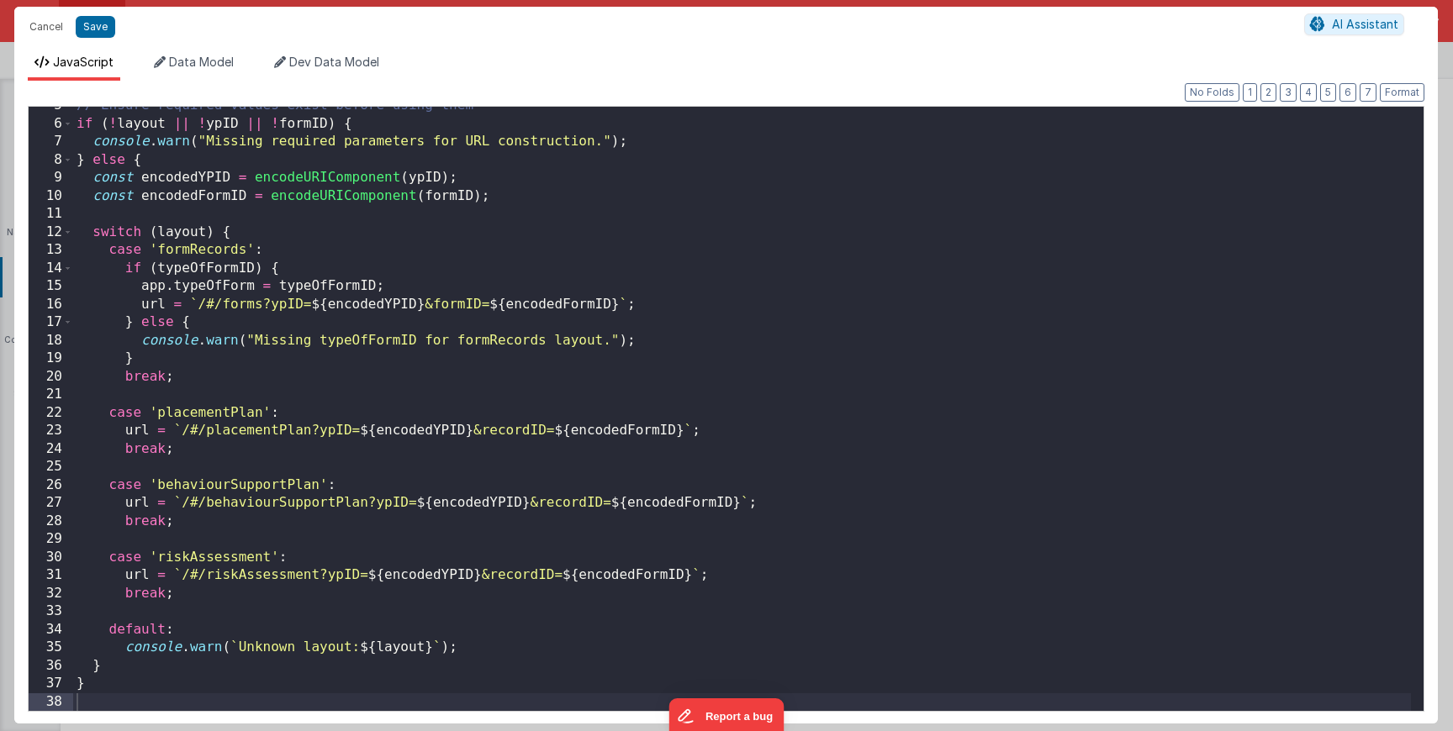
click div "// Ensure required values exist before using them if ( ! layout || ! ypID || ! …"
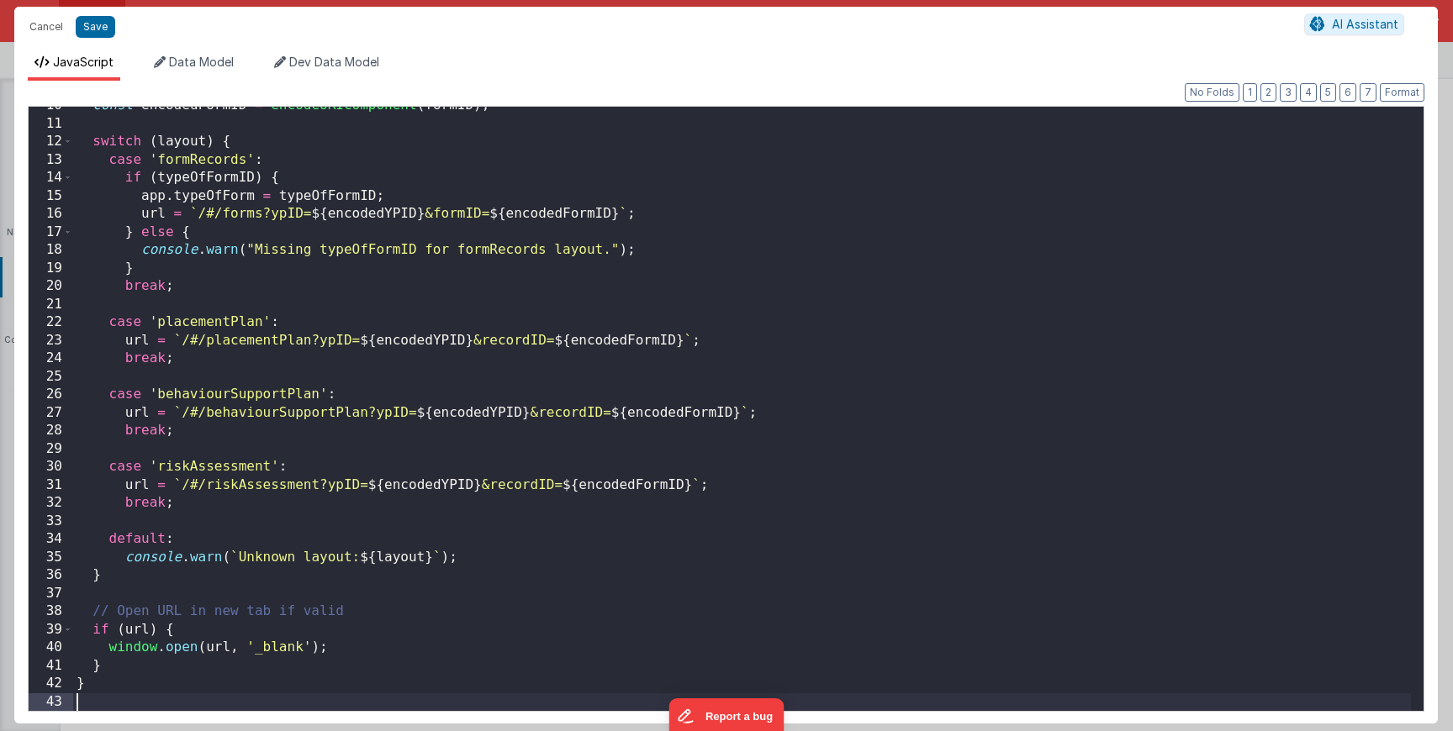
scroll to position [0, 0]
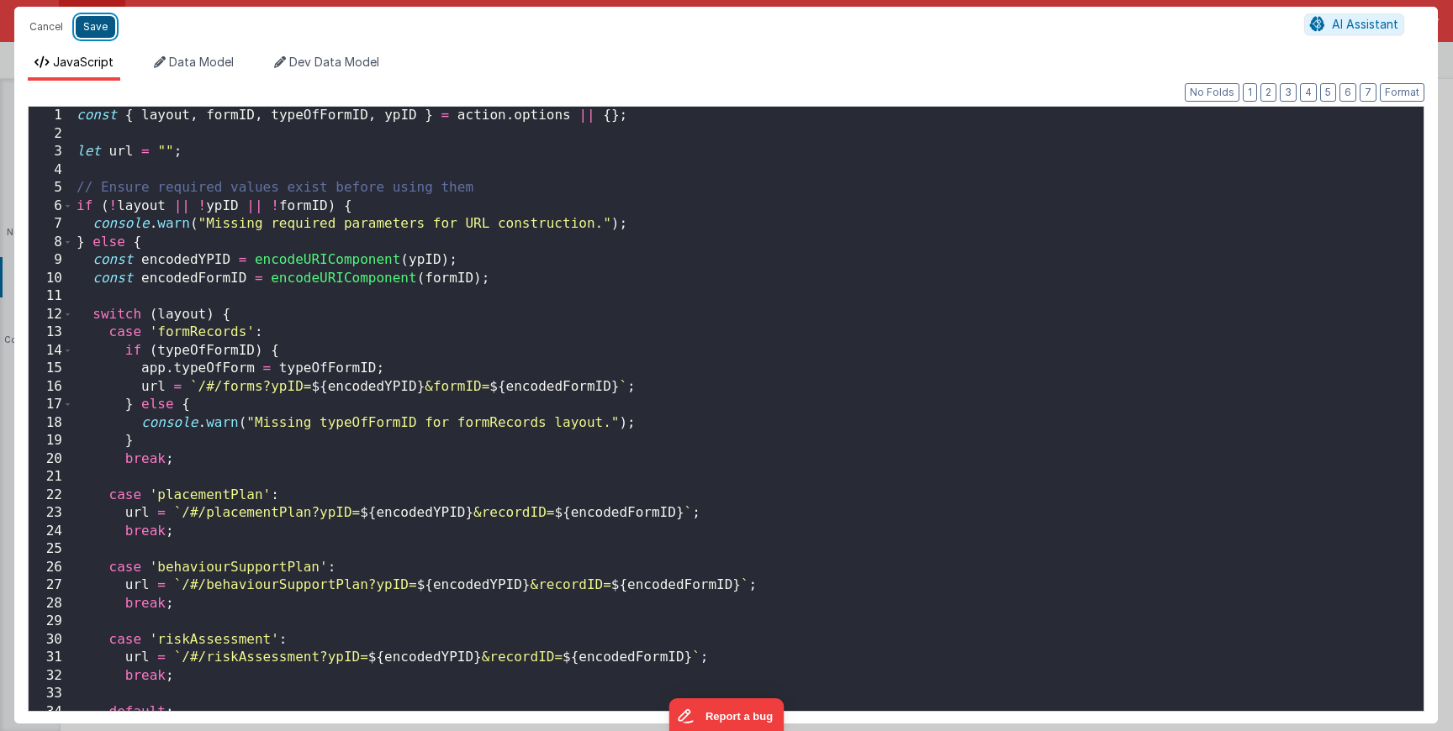
click button "Save"
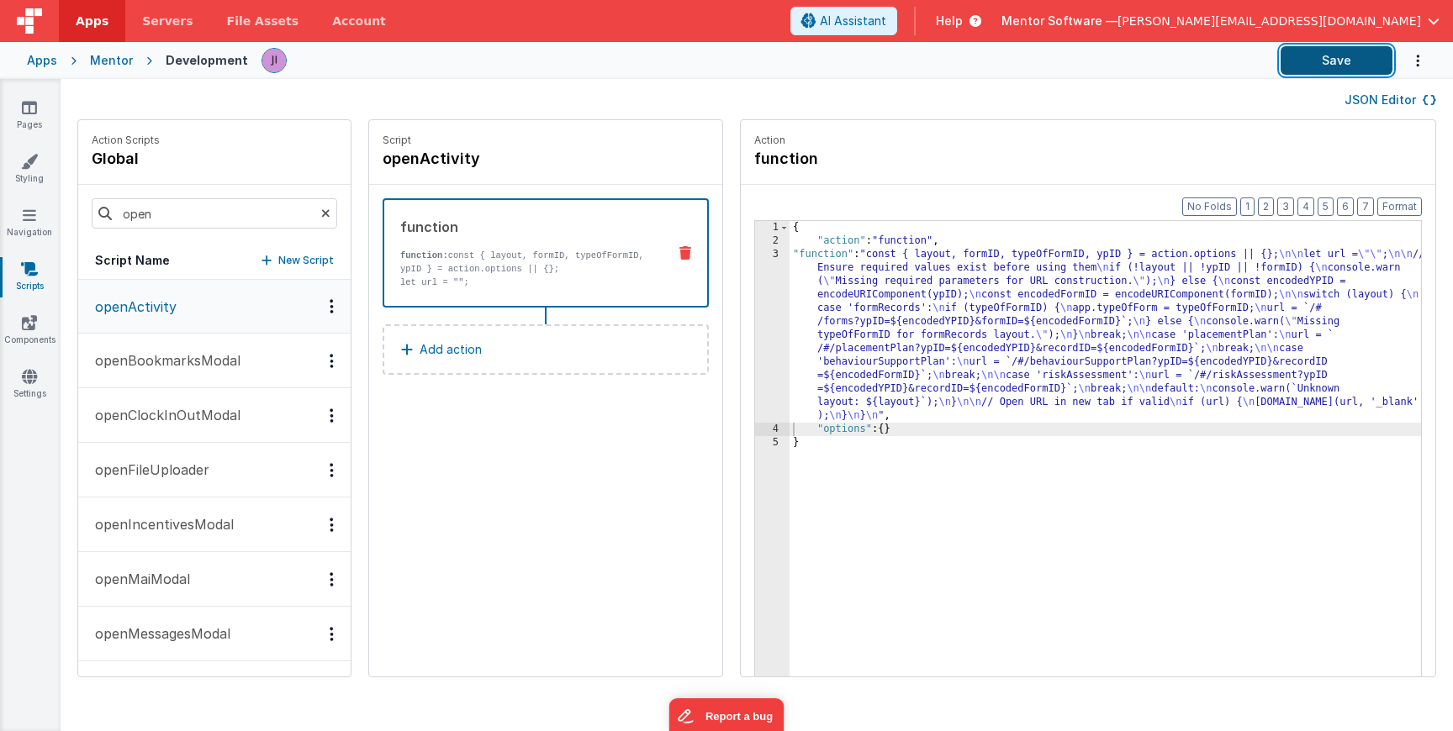
click button "Save"
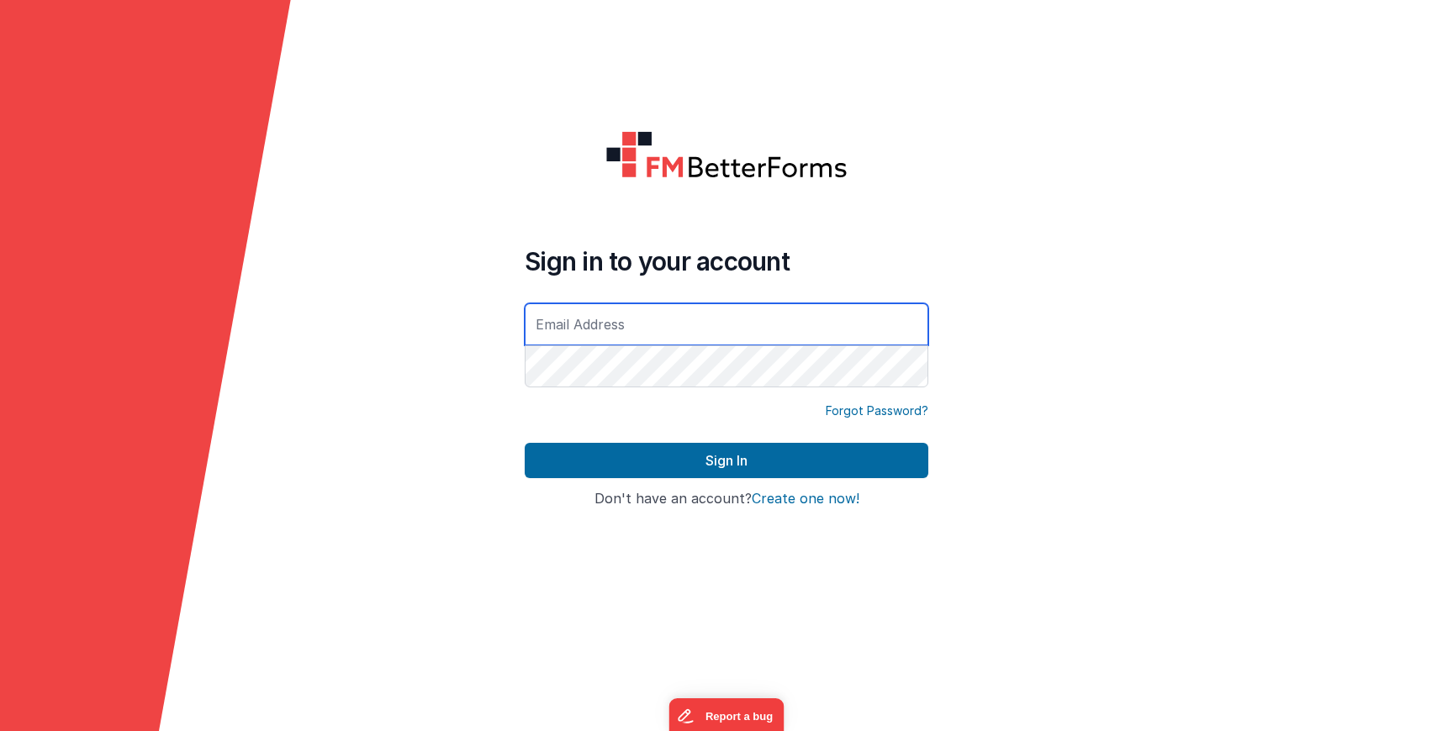
type input "[PERSON_NAME][EMAIL_ADDRESS][DOMAIN_NAME]"
click at [525, 443] on button "Sign In" at bounding box center [727, 460] width 404 height 35
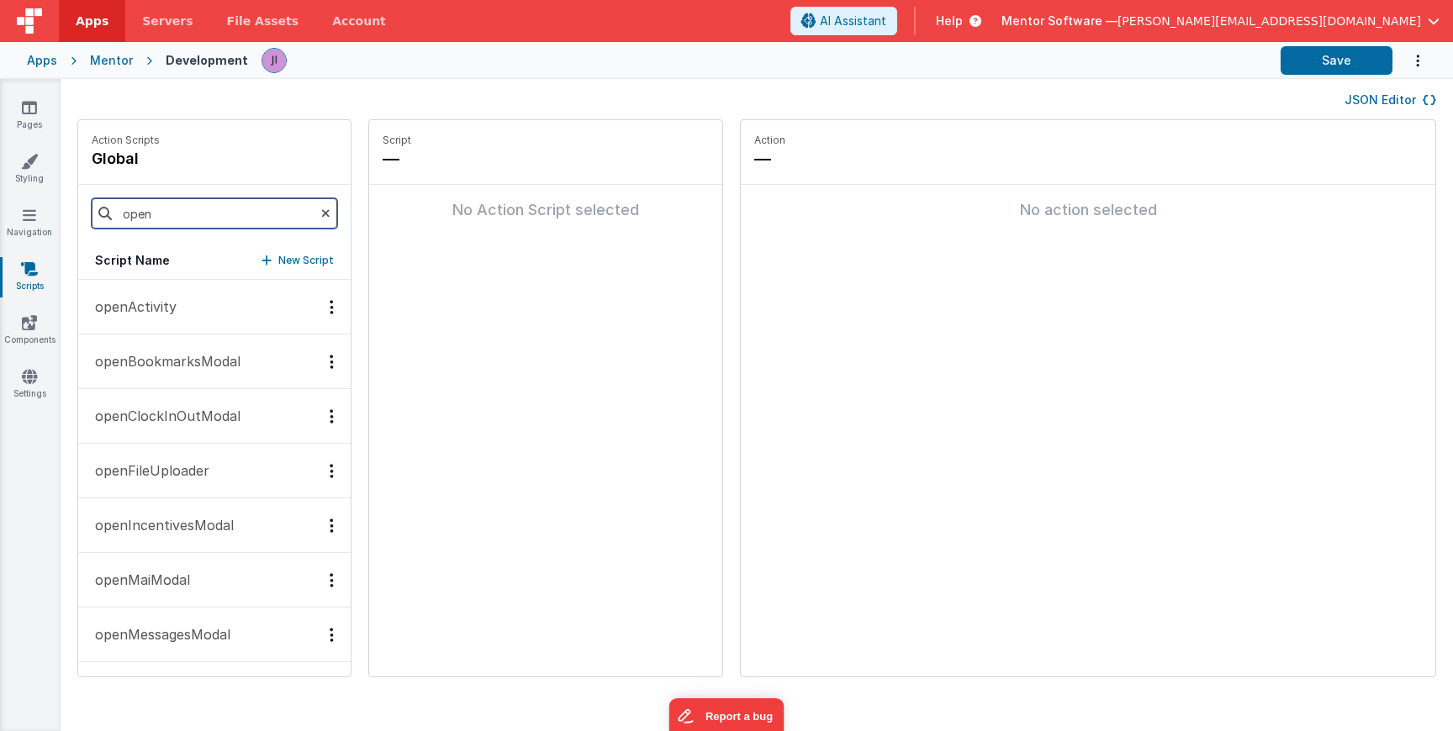
click at [145, 213] on input "open" at bounding box center [214, 213] width 245 height 30
click at [130, 311] on p "openActivity" at bounding box center [131, 307] width 92 height 20
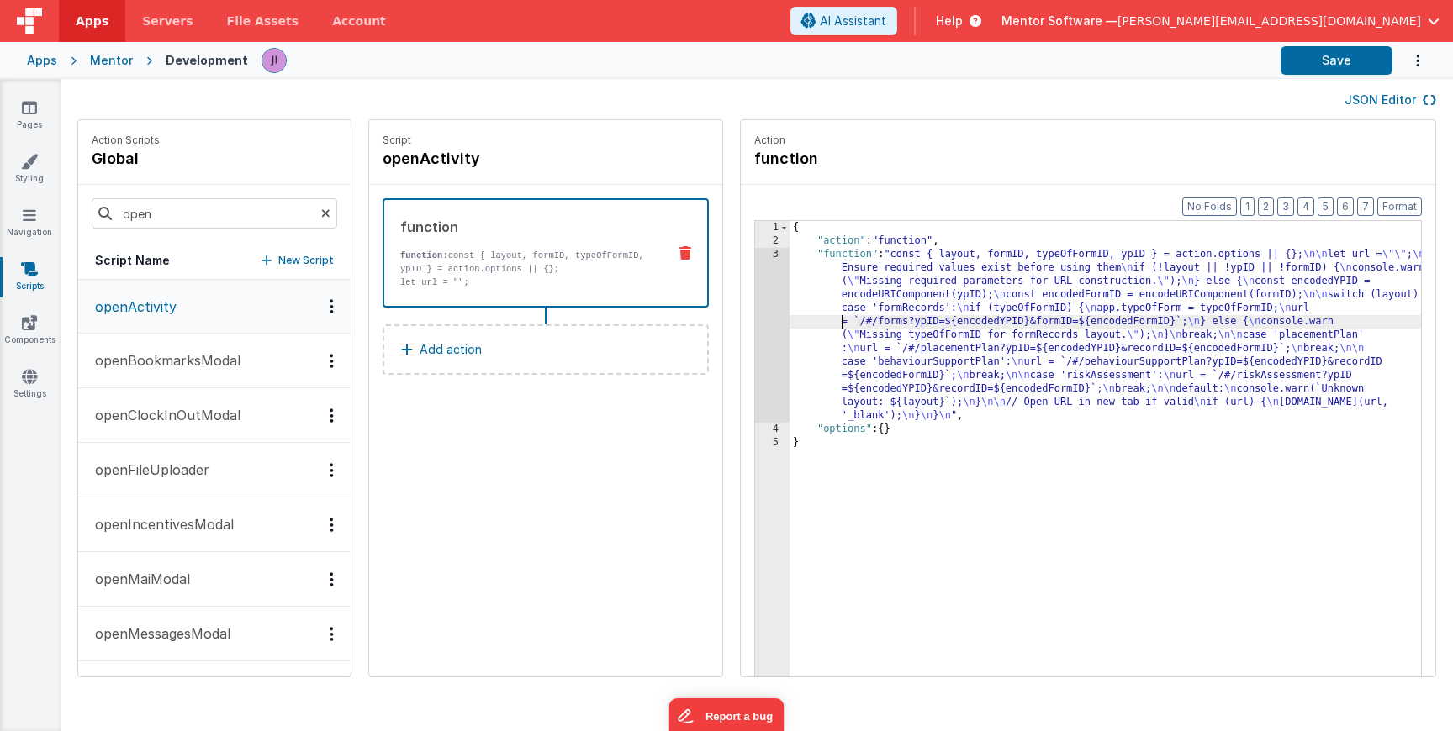
click at [789, 321] on div "{ "action" : "function" , "function" : "const { layout, formID, typeOfFormID, y…" at bounding box center [1129, 488] width 681 height 535
click at [755, 316] on div "3" at bounding box center [772, 335] width 34 height 175
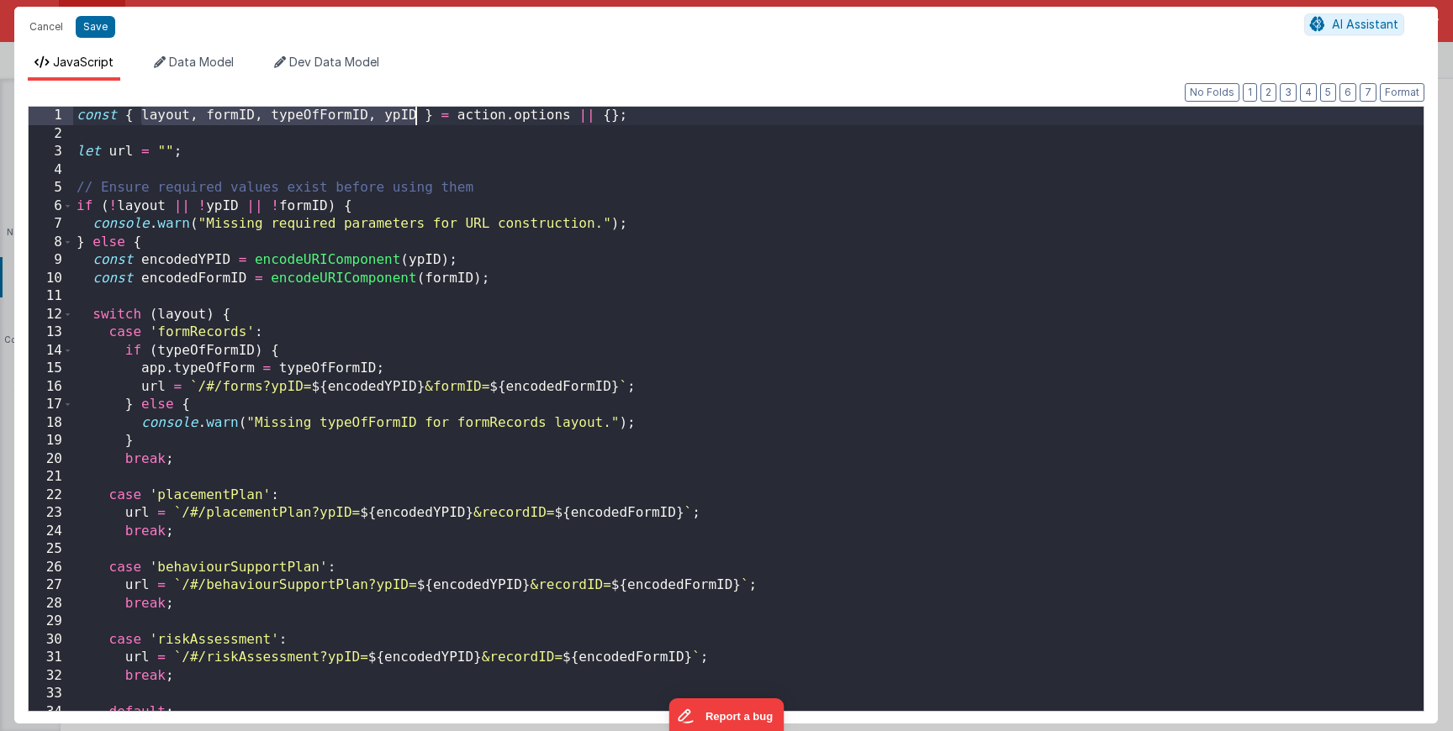
drag, startPoint x: 145, startPoint y: 117, endPoint x: 417, endPoint y: 116, distance: 272.4
click at [417, 116] on div "const { layout , formID , typeOfFormID , ypID } = action . options || { } ; let…" at bounding box center [748, 432] width 1350 height 651
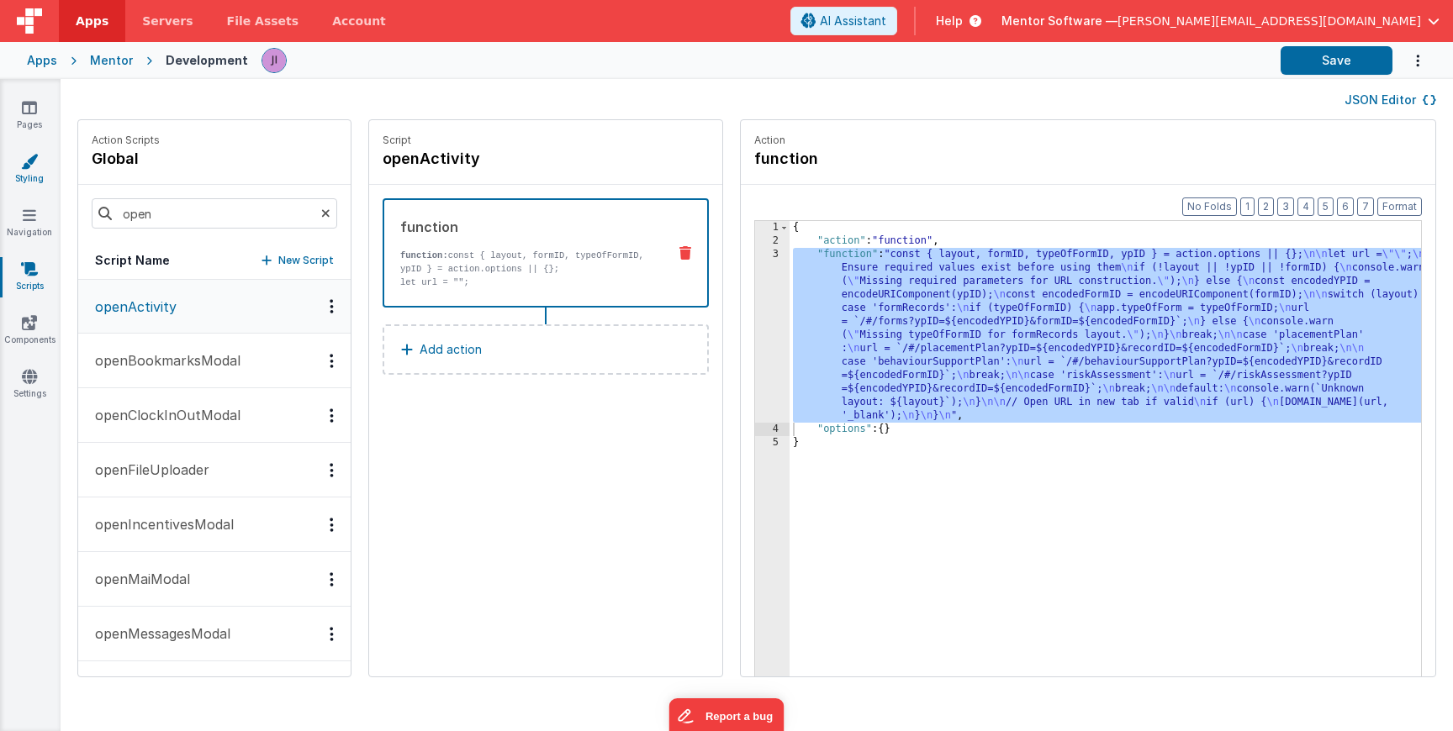
click at [28, 169] on icon at bounding box center [29, 161] width 17 height 17
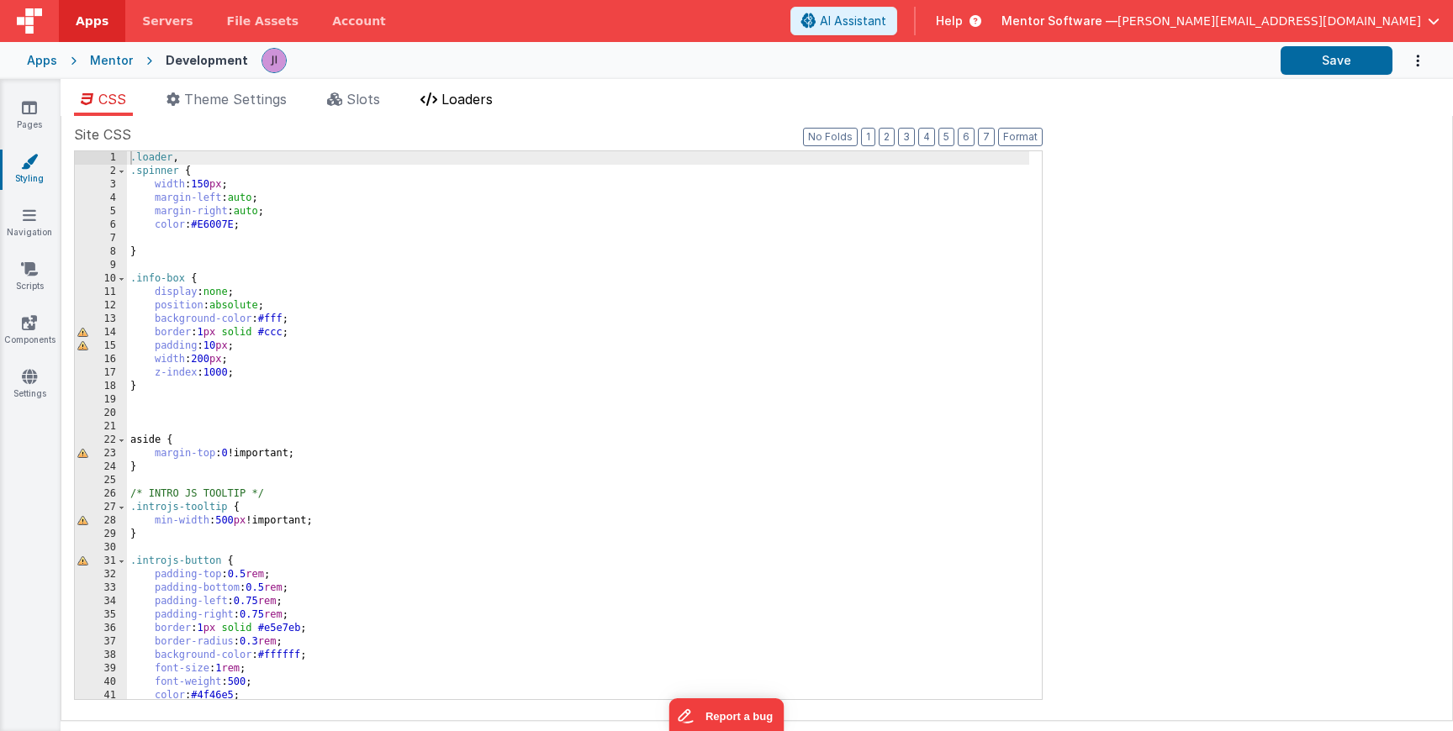
click at [477, 94] on span "Loaders" at bounding box center [466, 99] width 51 height 17
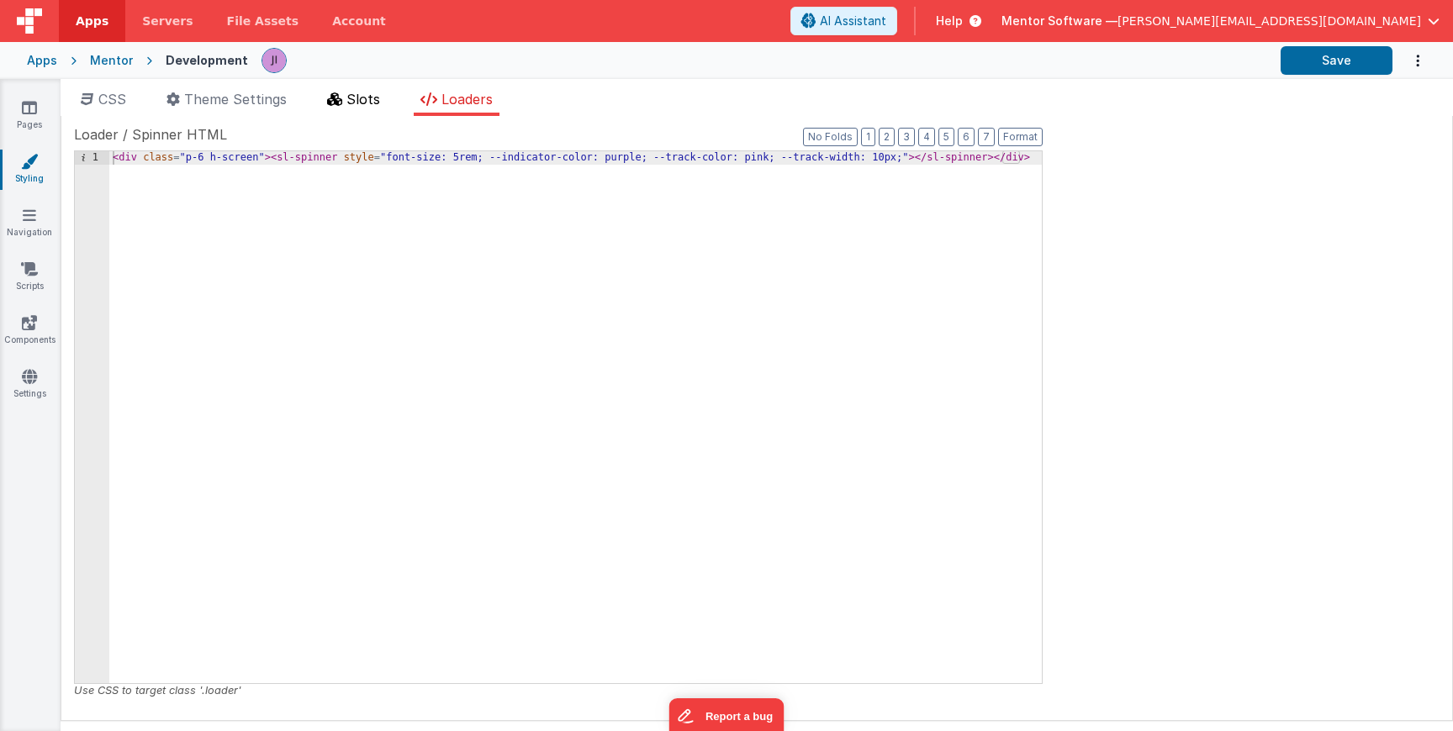
click at [373, 94] on span "Slots" at bounding box center [363, 99] width 34 height 17
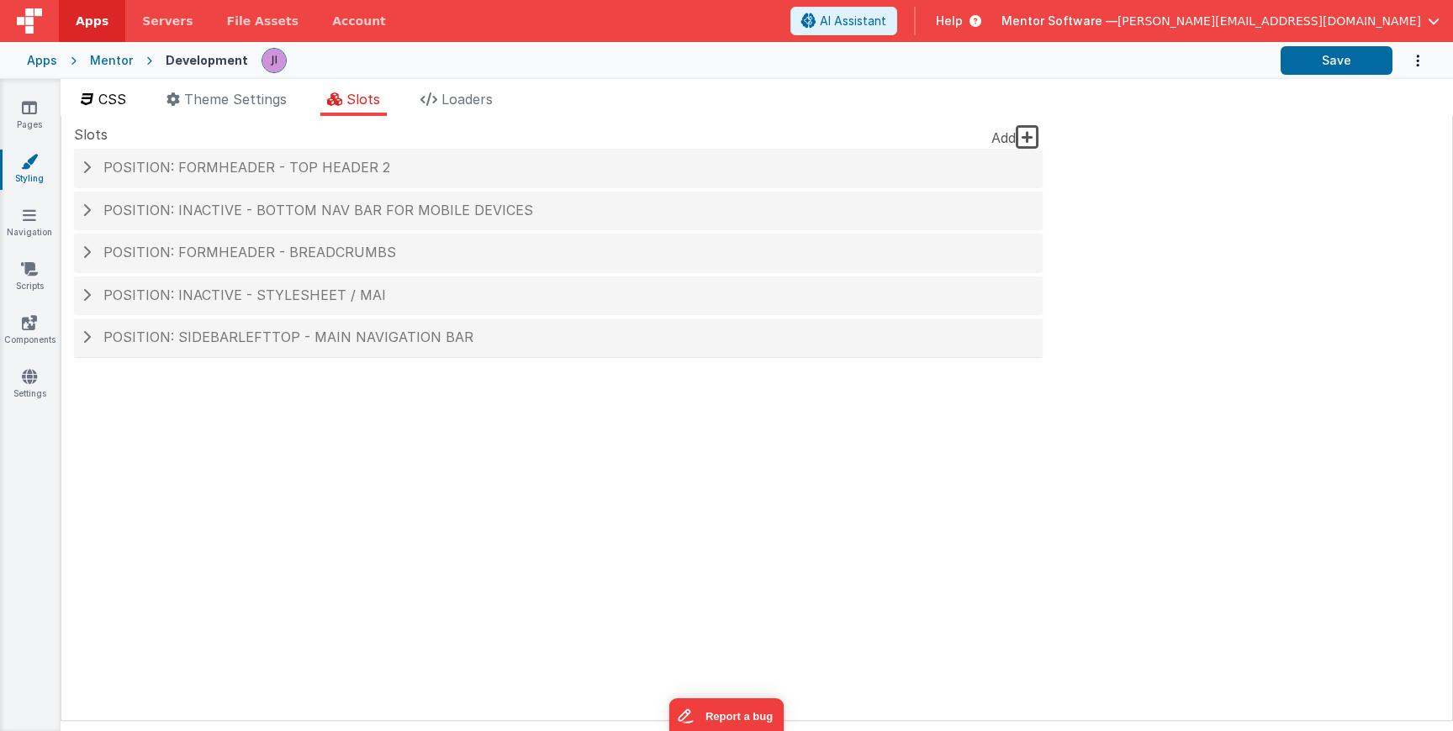
click at [124, 92] on span "CSS" at bounding box center [112, 99] width 28 height 17
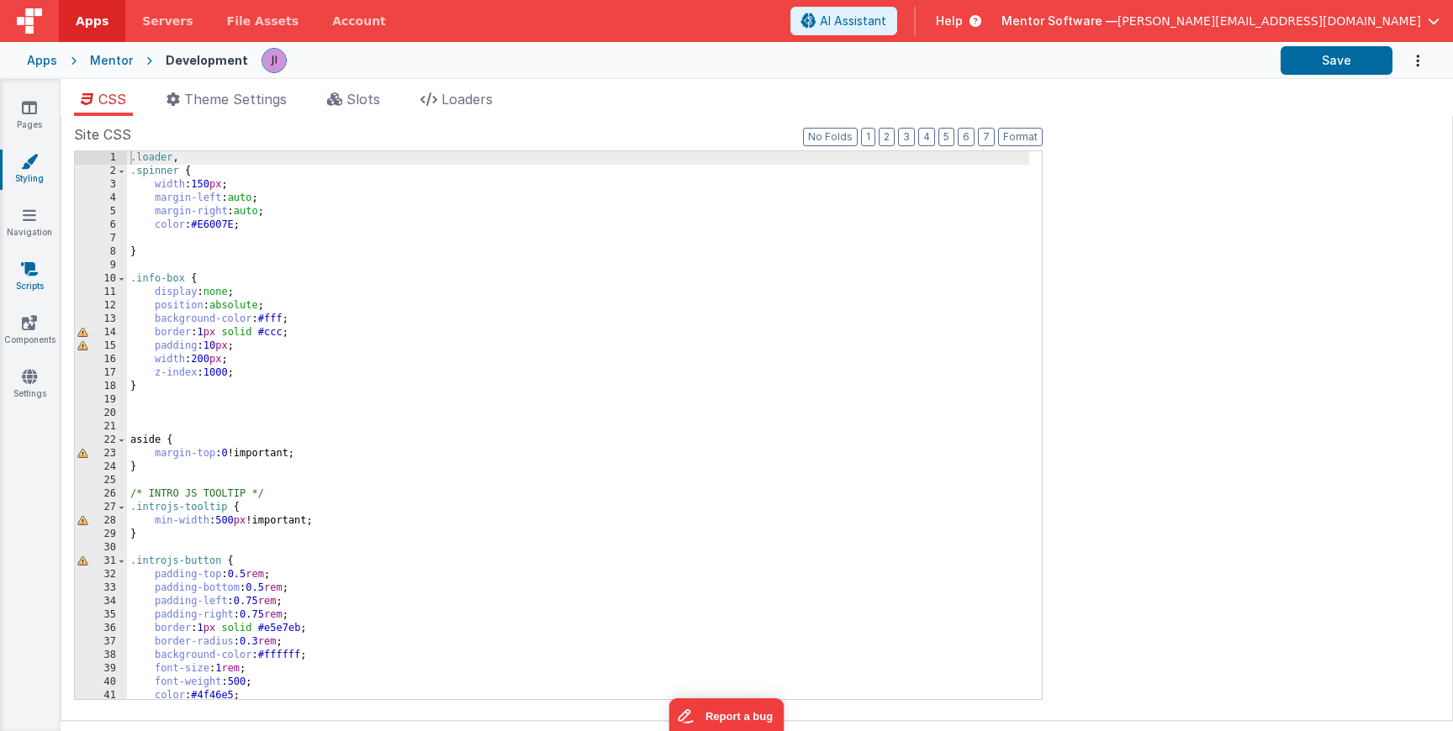
click at [40, 282] on link "Scripts" at bounding box center [29, 278] width 61 height 34
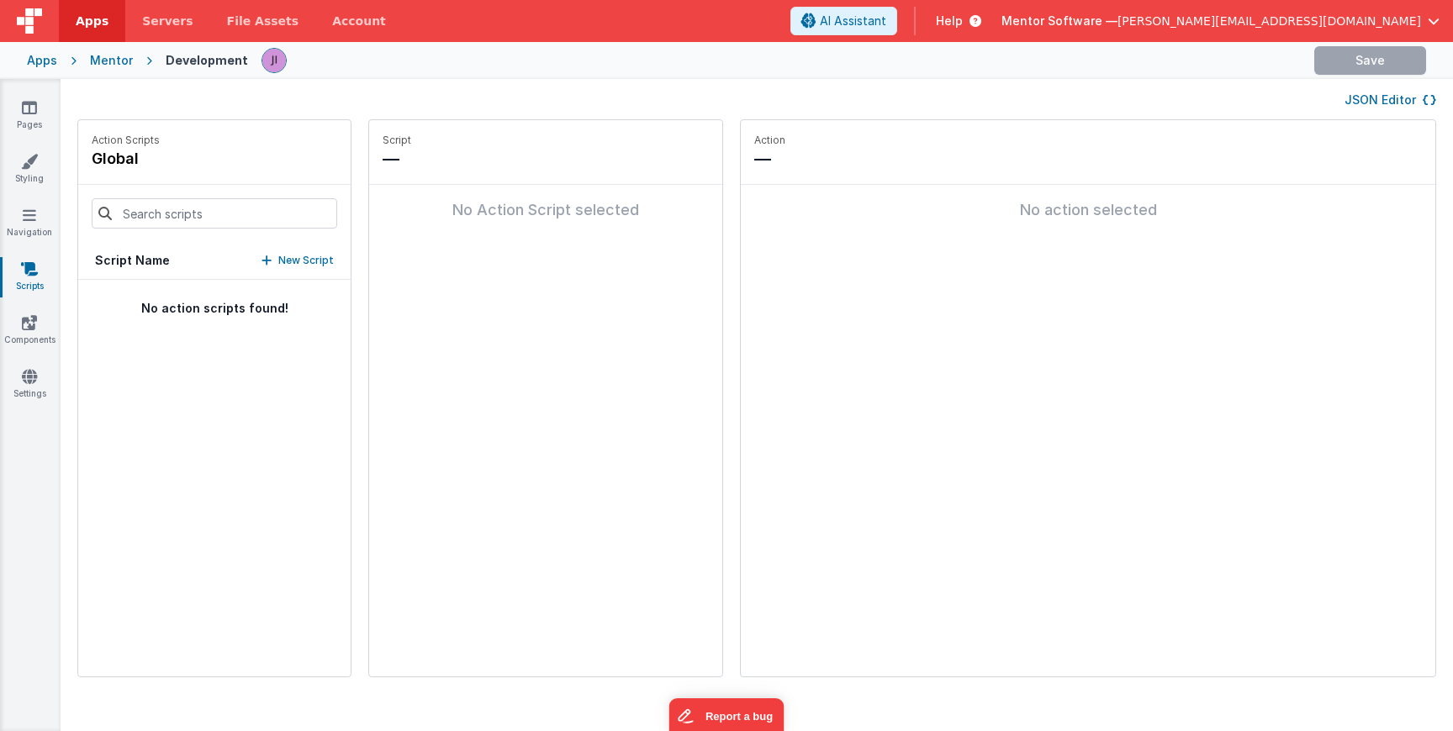
type input "open"
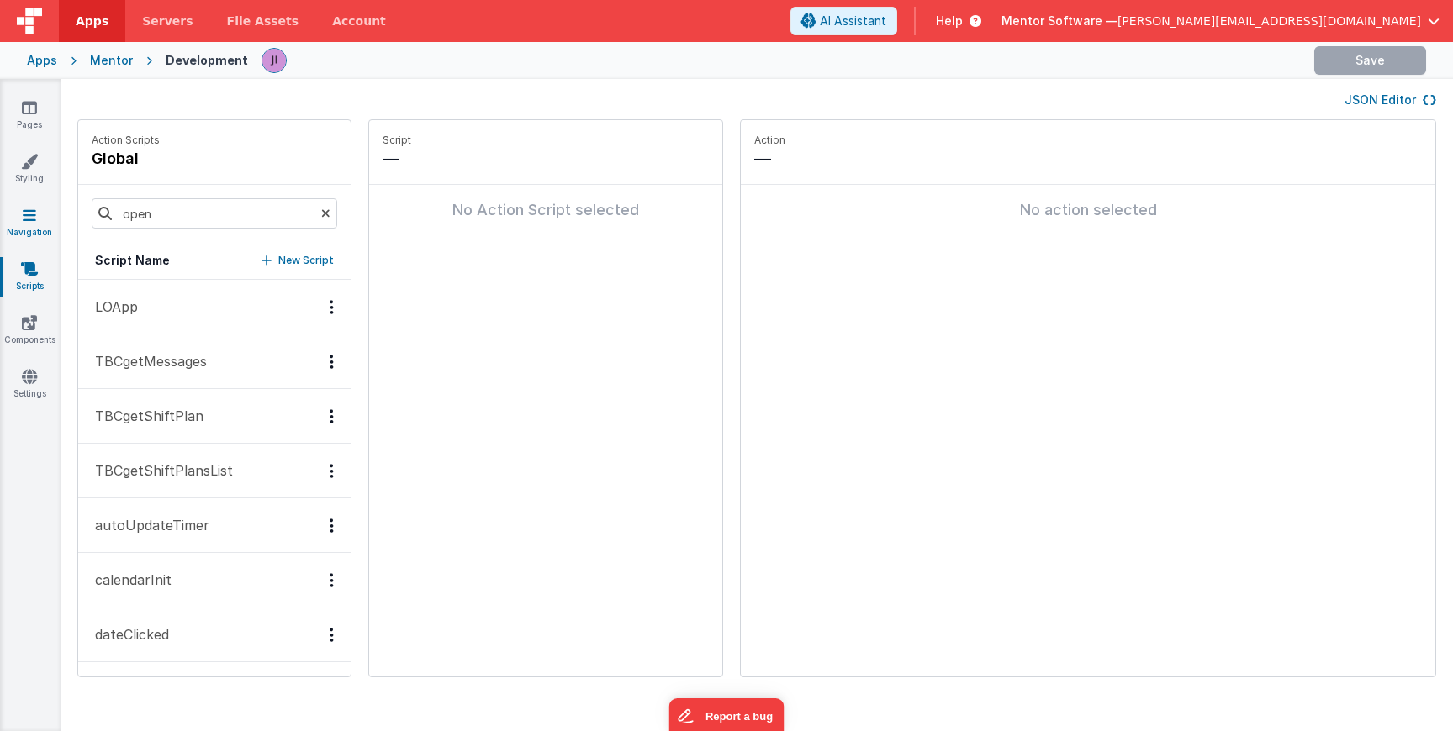
click at [39, 229] on link "Navigation" at bounding box center [29, 224] width 61 height 34
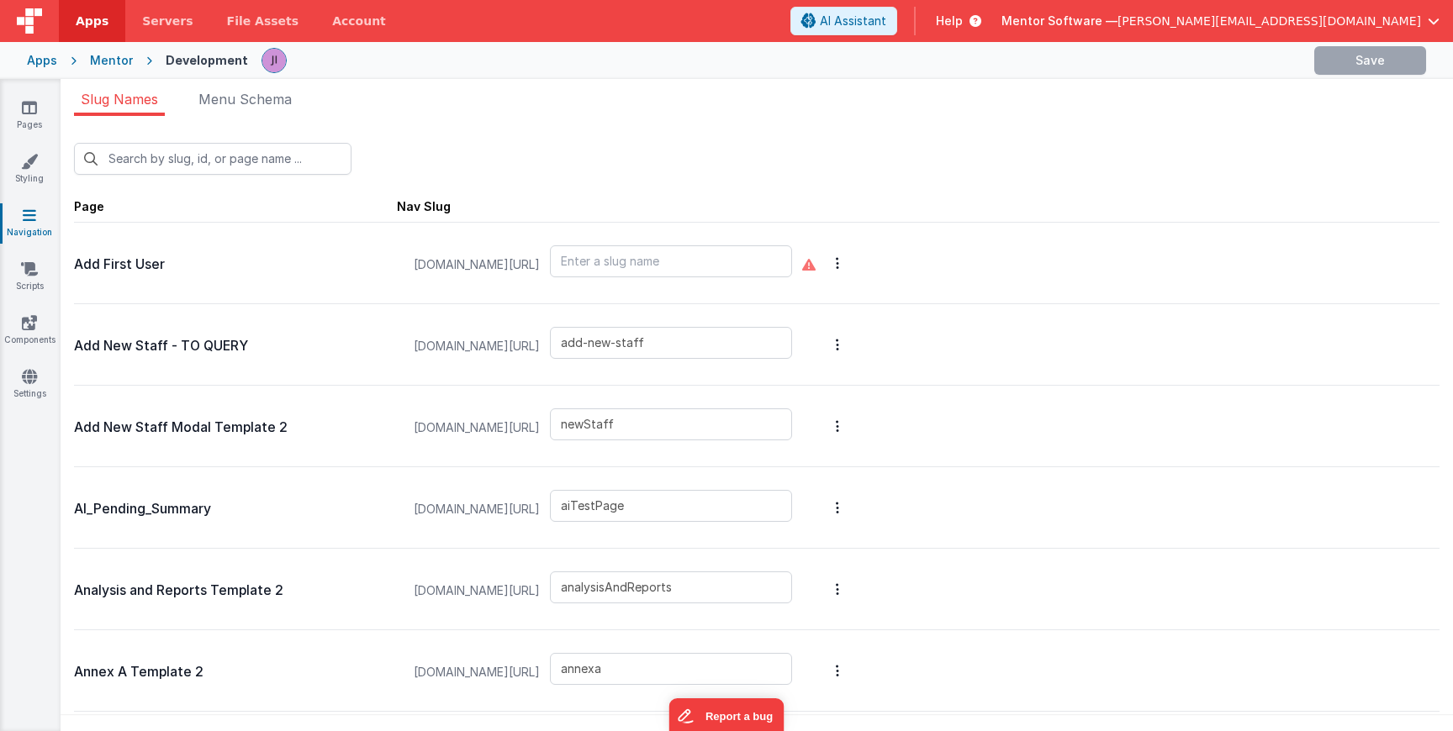
click at [40, 199] on div "Pages Styling Navigation Scripts Components Settings" at bounding box center [30, 405] width 61 height 652
click at [38, 188] on div "Pages Styling Navigation Scripts Components Settings" at bounding box center [30, 405] width 61 height 652
click at [37, 169] on link "Styling" at bounding box center [29, 170] width 61 height 34
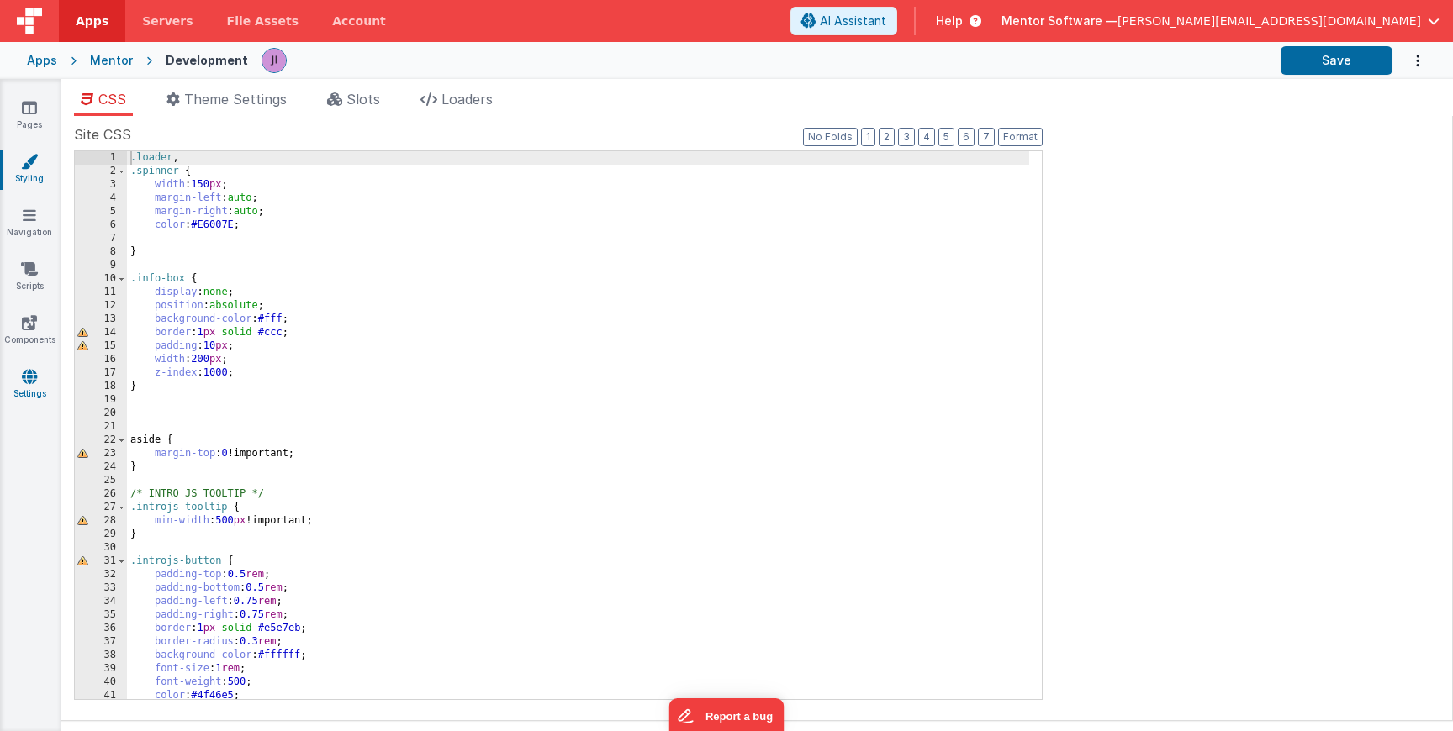
click at [32, 373] on icon at bounding box center [29, 376] width 15 height 17
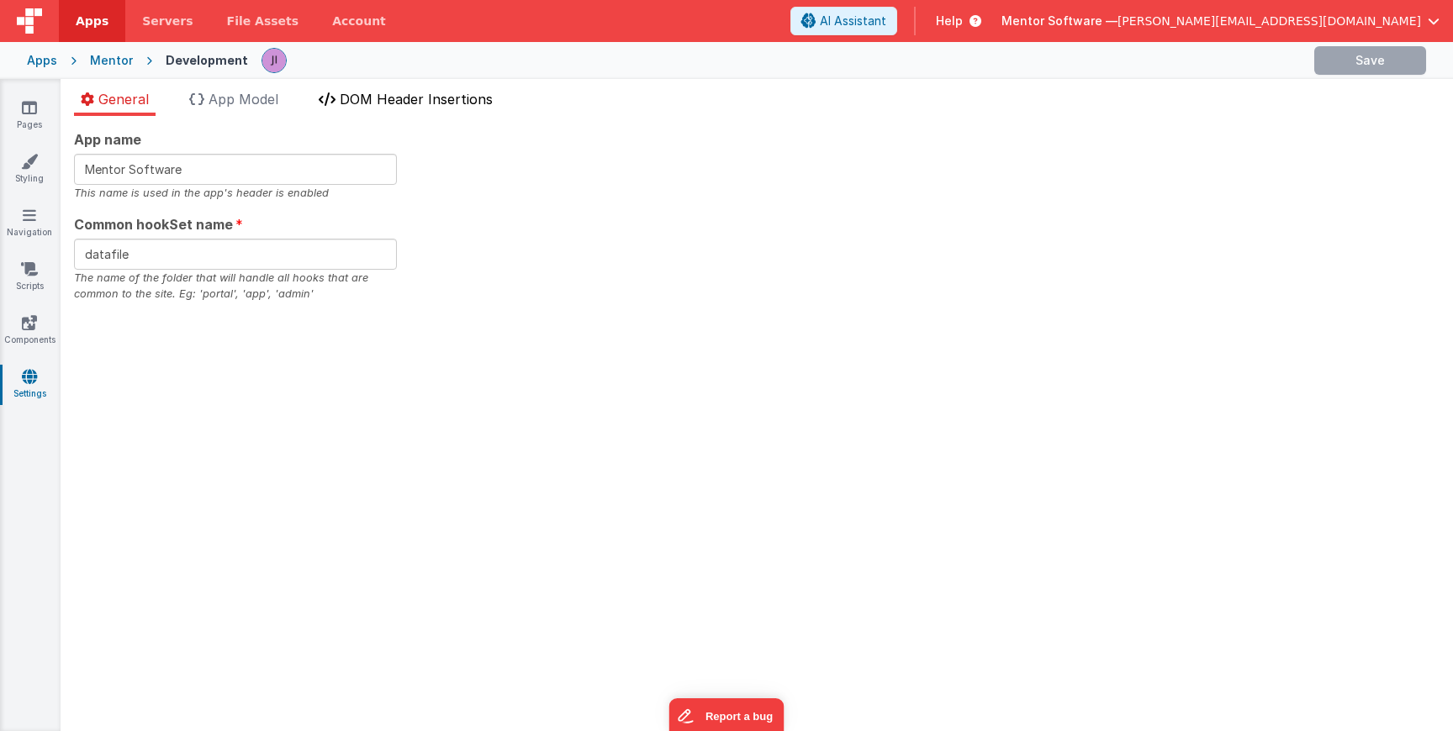
click at [429, 95] on span "DOM Header Insertions" at bounding box center [416, 99] width 153 height 17
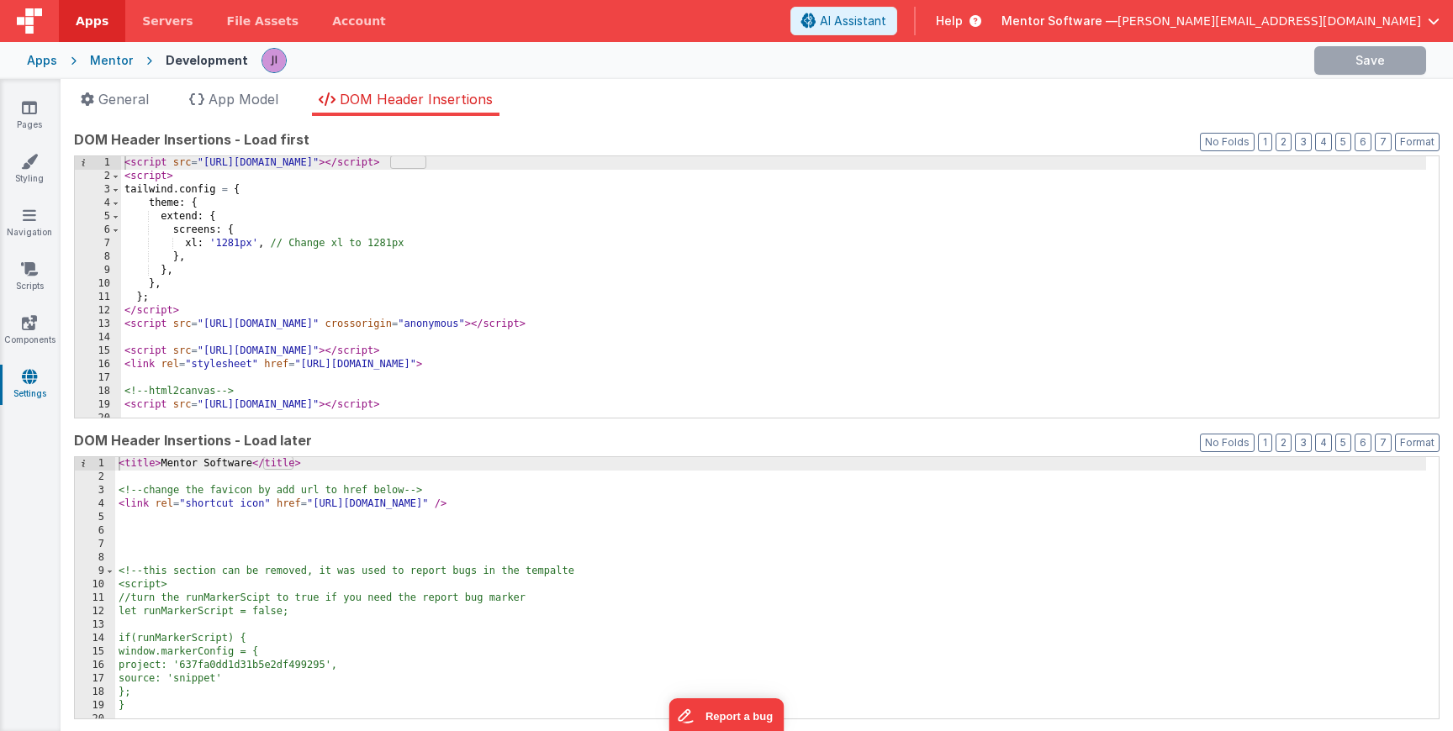
click at [557, 313] on div "< script src = "https://cdn.tailwindcss.com" > </ script > < script > tailwind …" at bounding box center [773, 300] width 1305 height 288
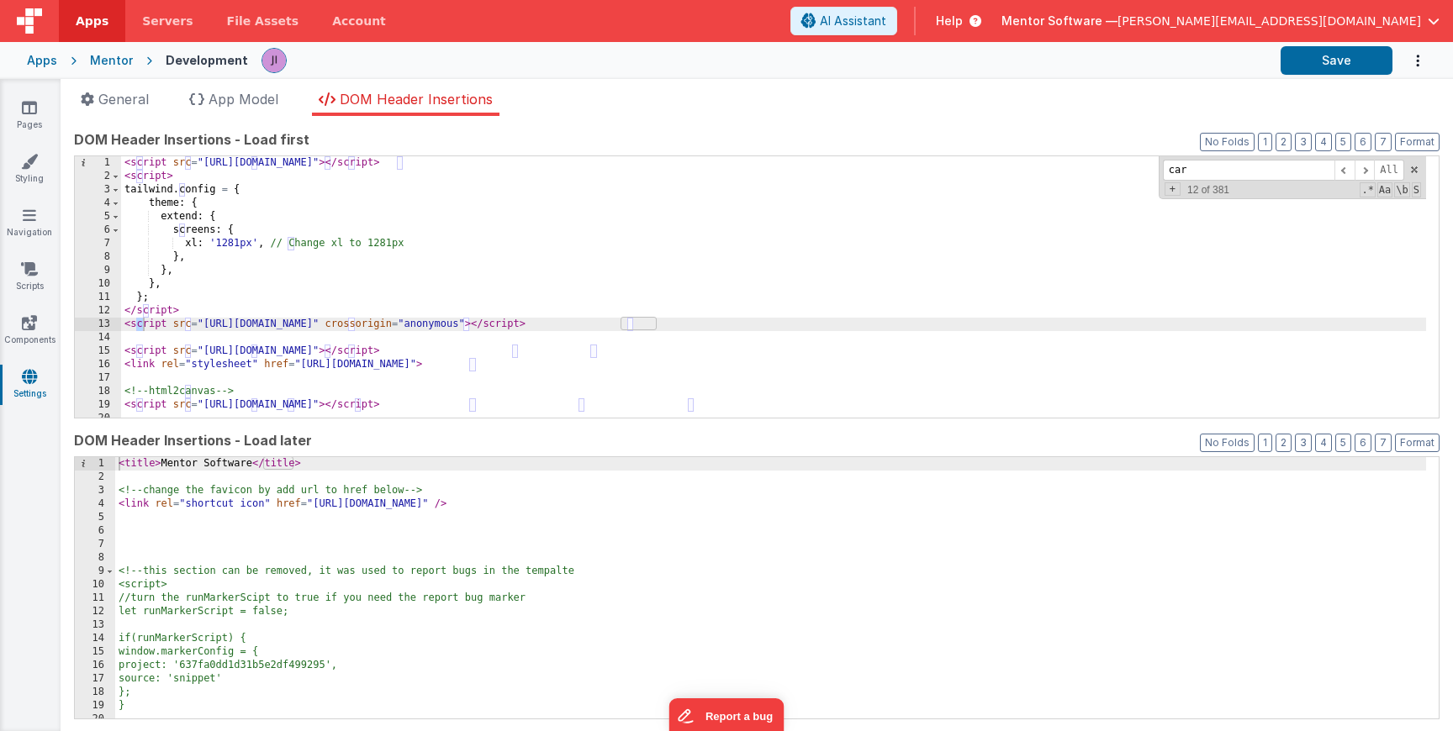
scroll to position [3057, 0]
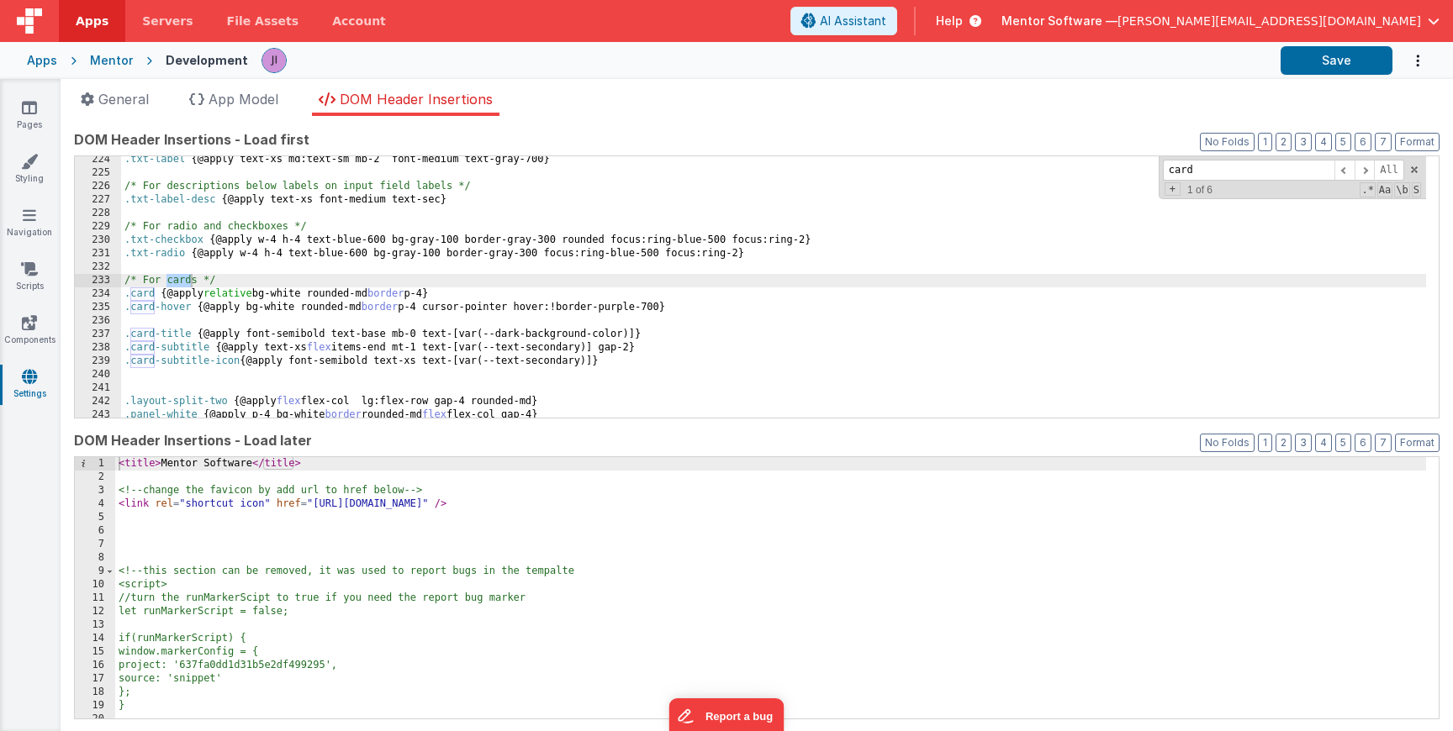
type input "card"
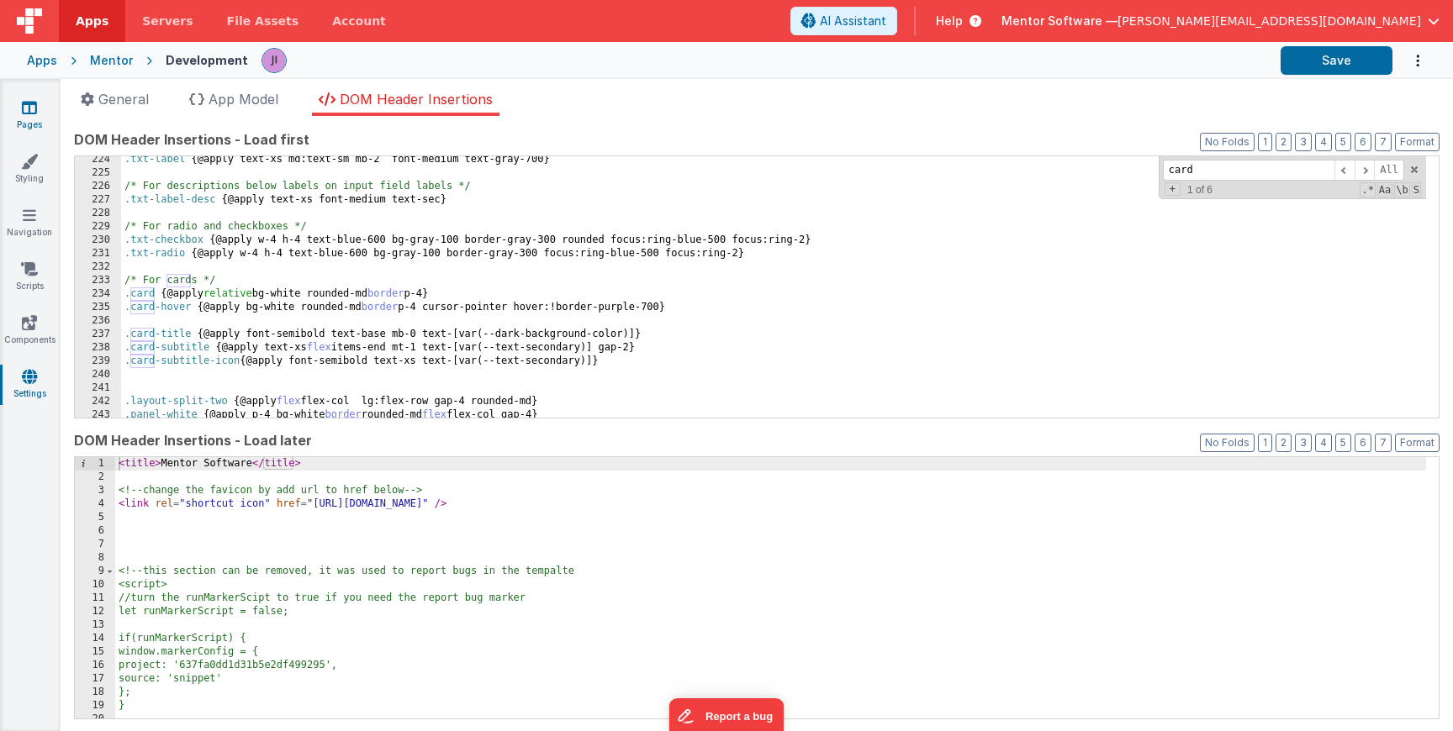
click at [41, 99] on link "Pages" at bounding box center [29, 116] width 61 height 34
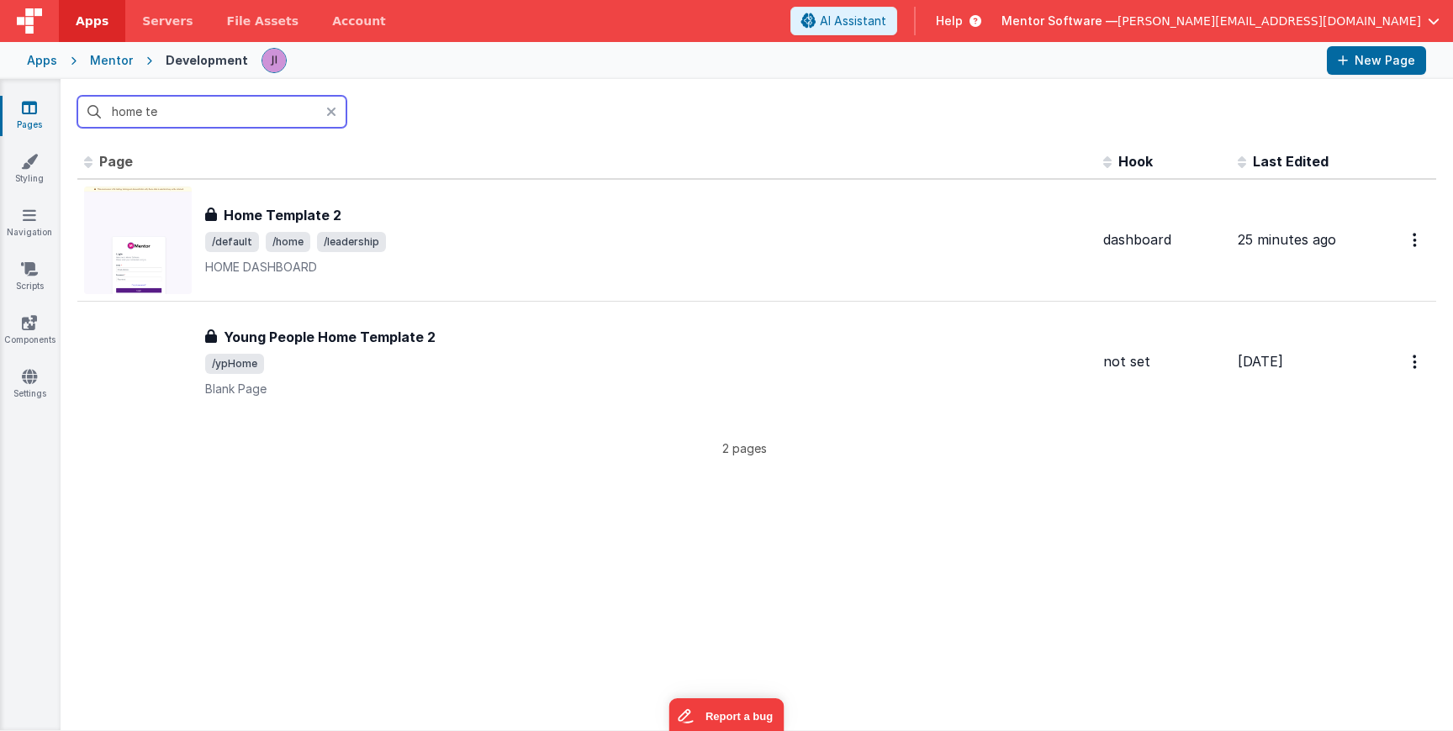
click at [142, 113] on input "home te" at bounding box center [211, 112] width 269 height 32
click at [35, 332] on link "Components" at bounding box center [29, 331] width 61 height 34
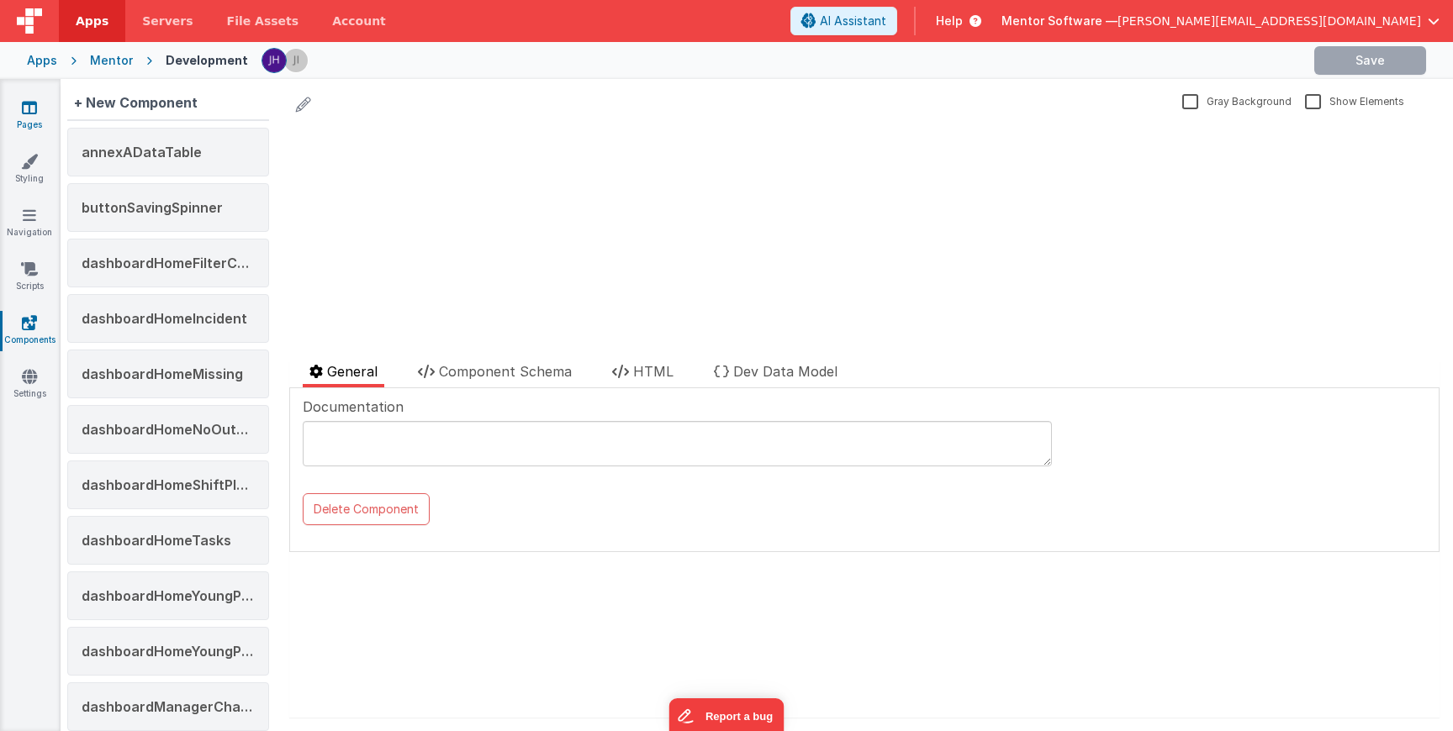
click at [33, 104] on icon at bounding box center [29, 107] width 15 height 17
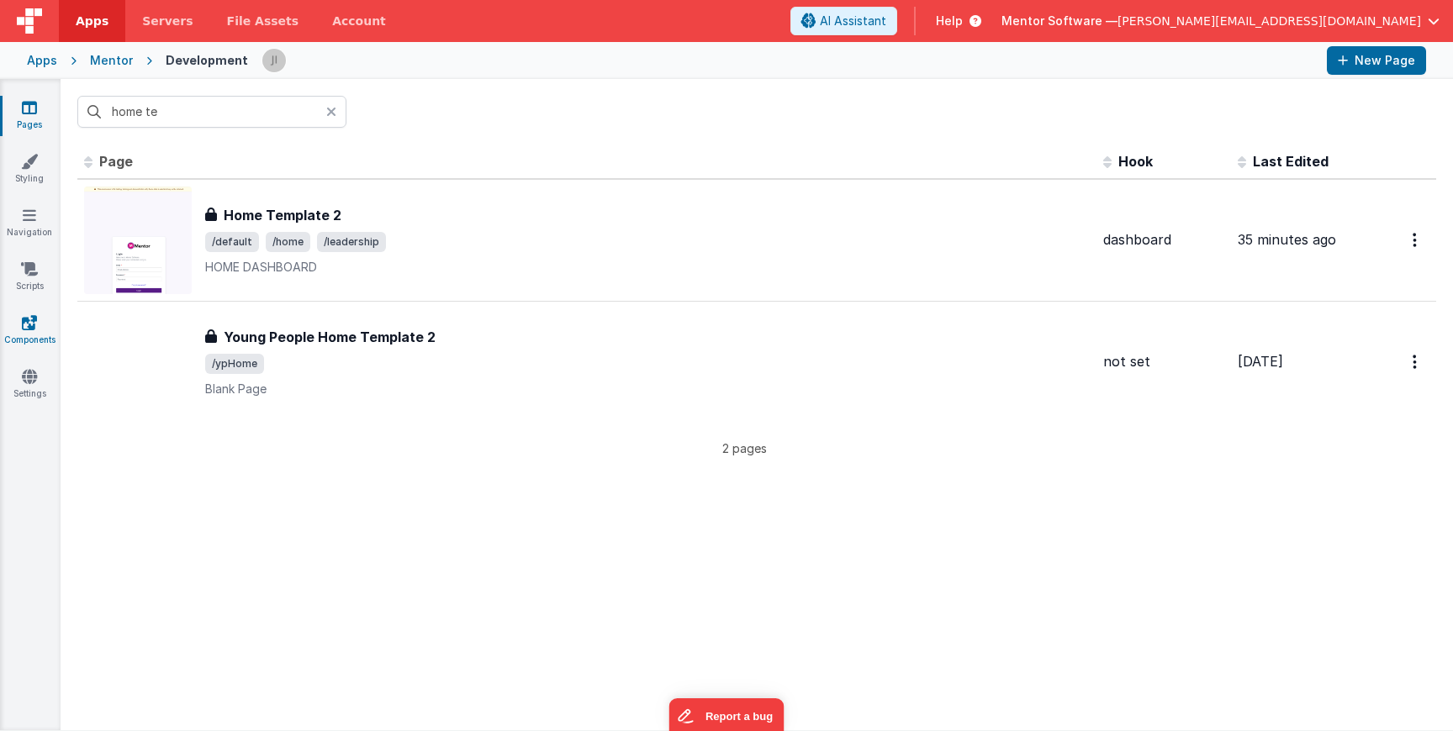
click at [30, 344] on link "Components" at bounding box center [29, 331] width 61 height 34
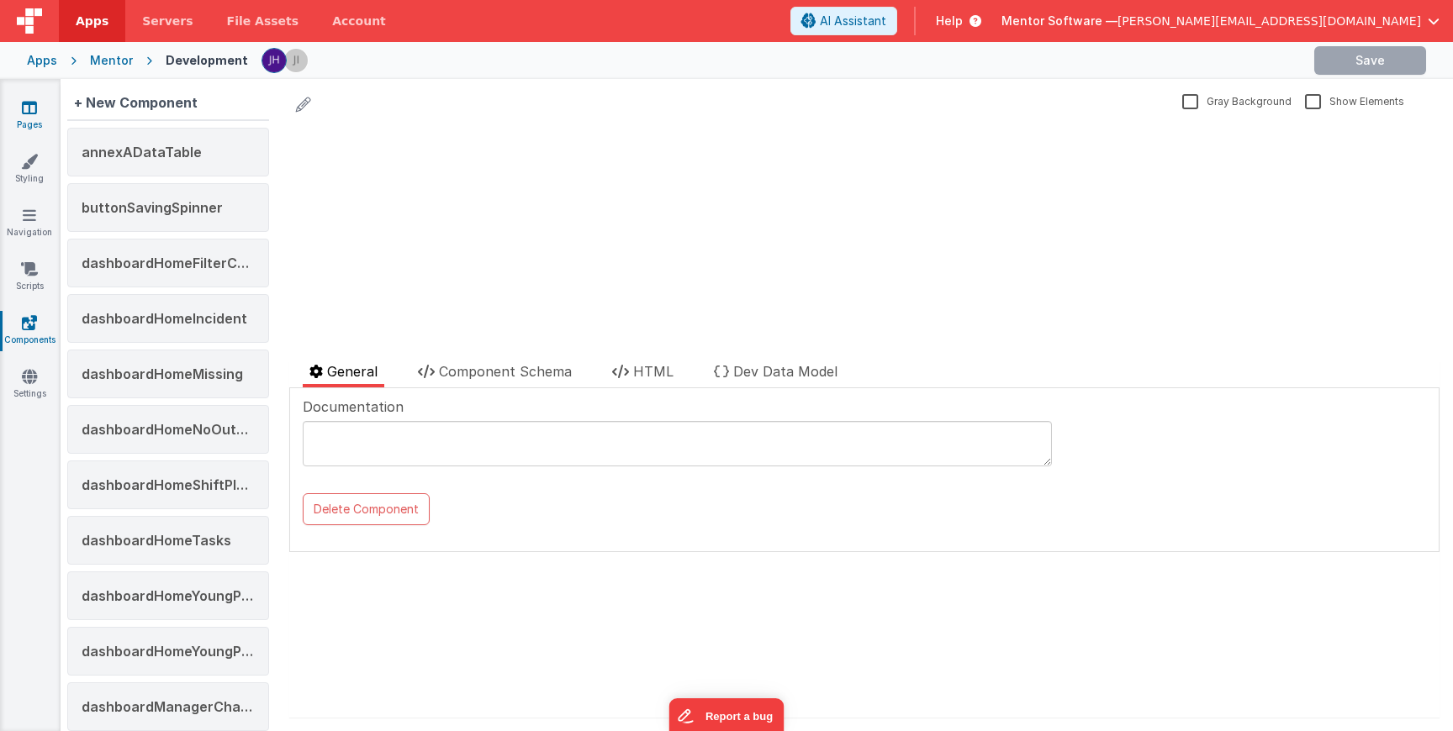
click at [29, 130] on link "Pages" at bounding box center [29, 116] width 61 height 34
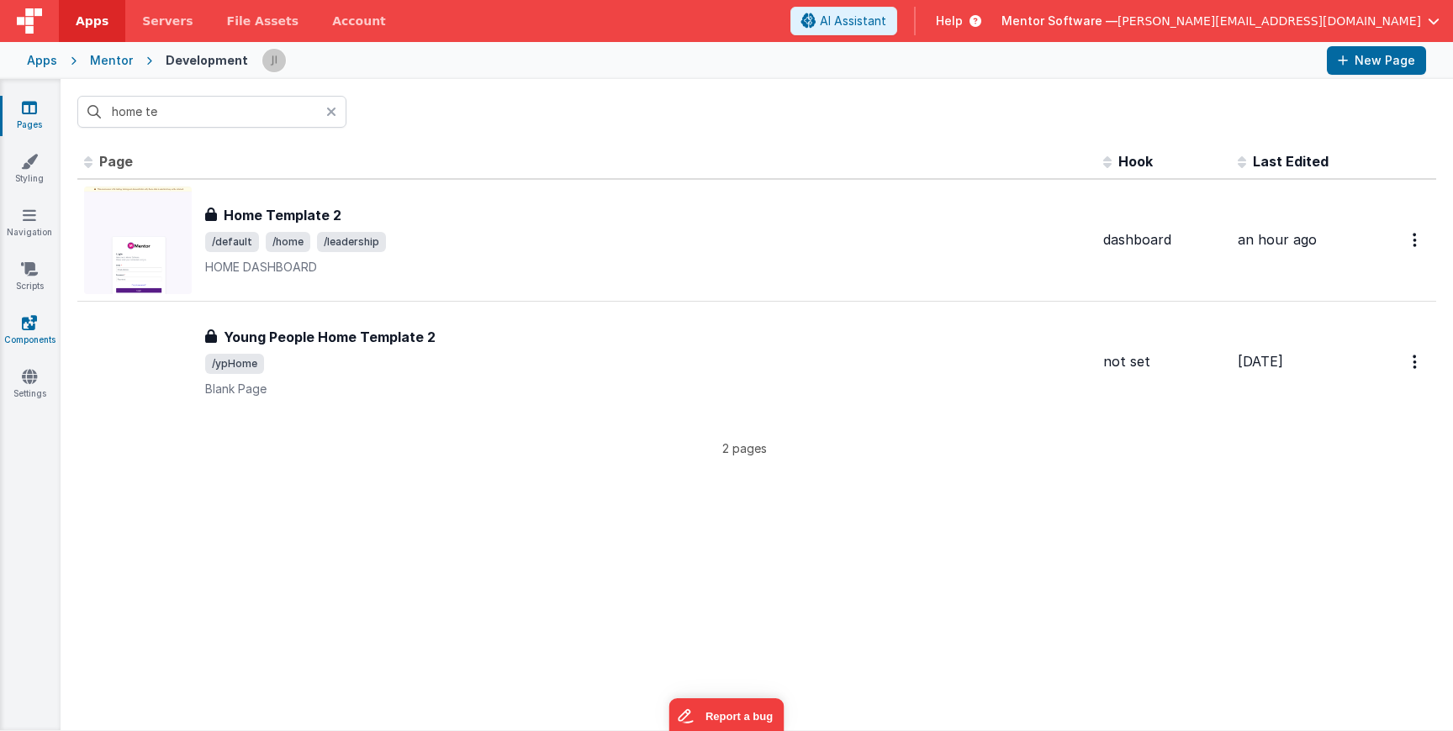
click at [31, 324] on icon at bounding box center [29, 322] width 15 height 17
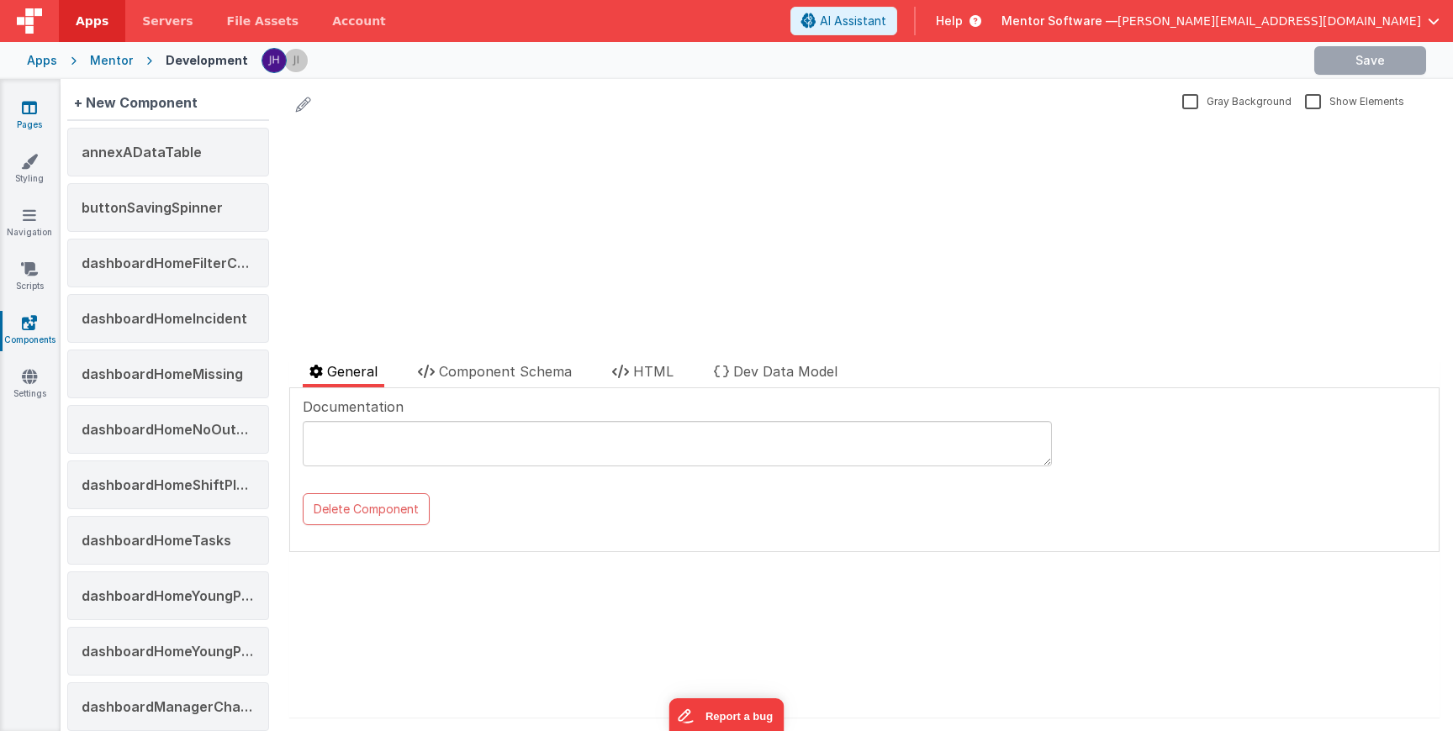
click at [43, 105] on link "Pages" at bounding box center [29, 116] width 61 height 34
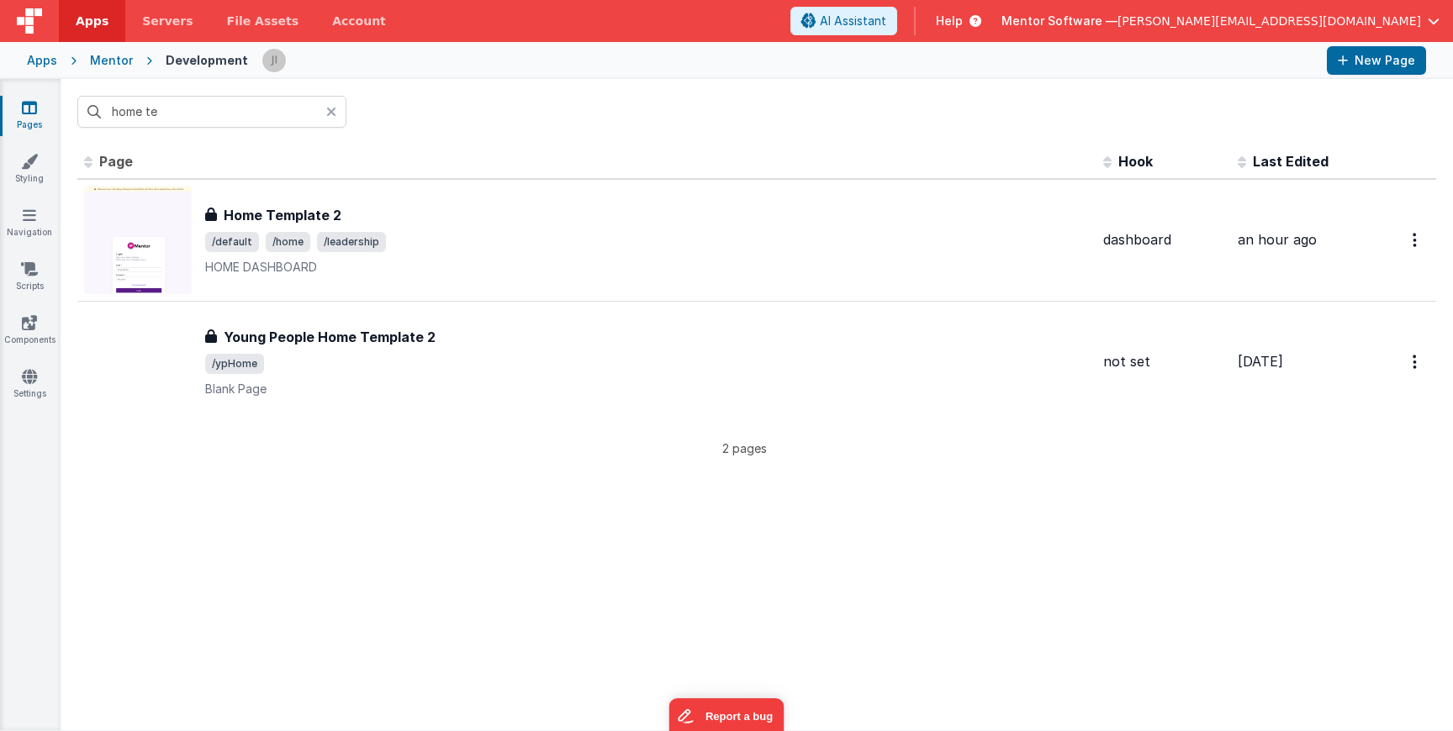
click at [55, 114] on link "Pages" at bounding box center [29, 116] width 61 height 34
click at [33, 111] on icon at bounding box center [29, 107] width 15 height 17
click at [169, 103] on input "home te" at bounding box center [211, 112] width 269 height 32
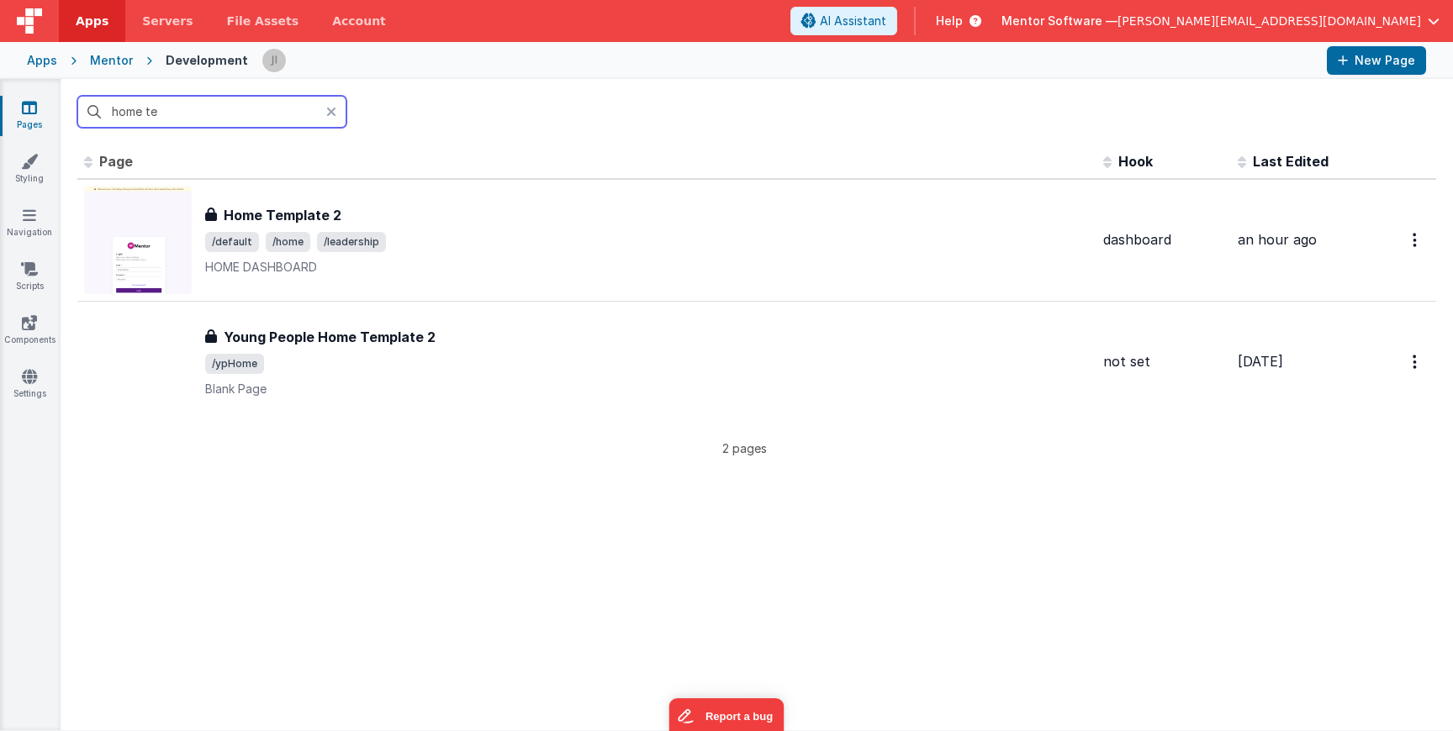
click at [169, 103] on input "home te" at bounding box center [211, 112] width 269 height 32
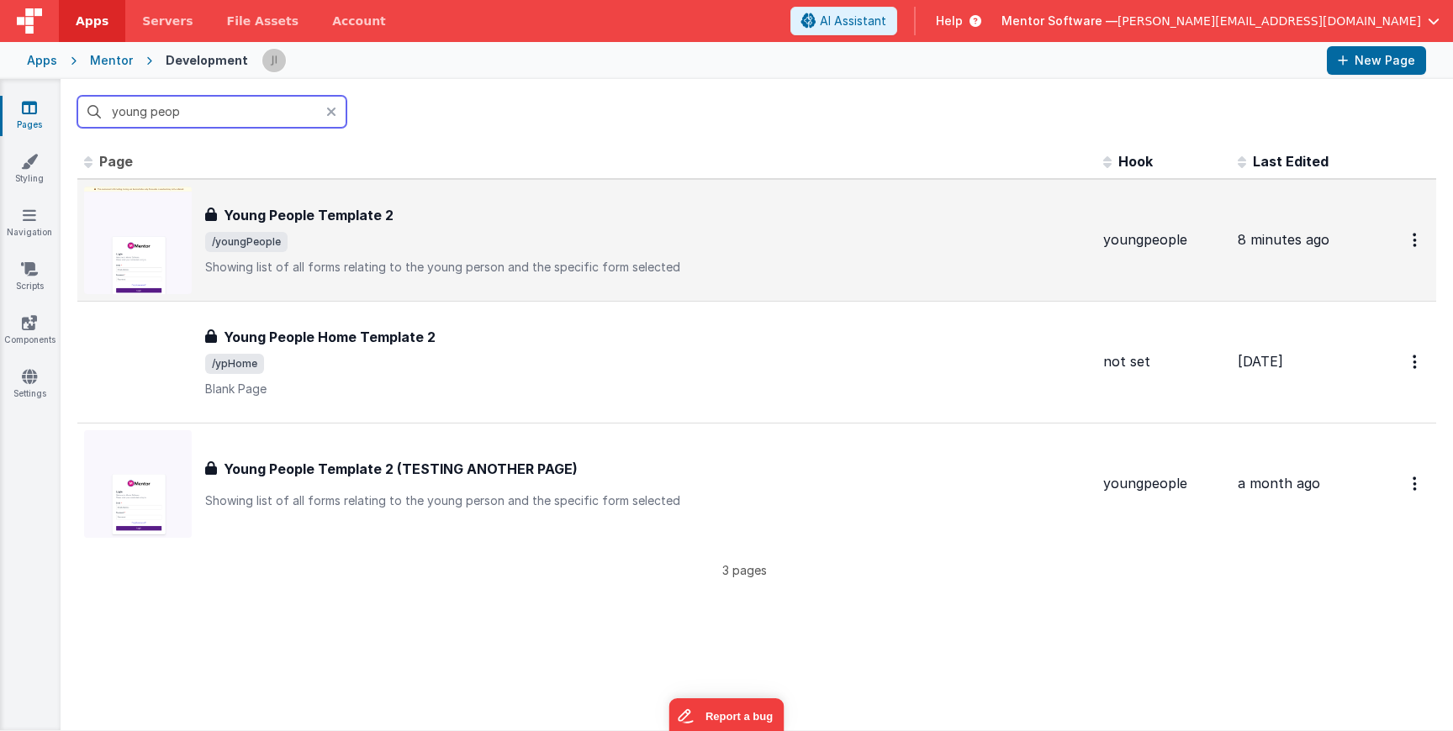
type input "young peop"
click at [440, 209] on div "Young People Template 2" at bounding box center [647, 215] width 884 height 20
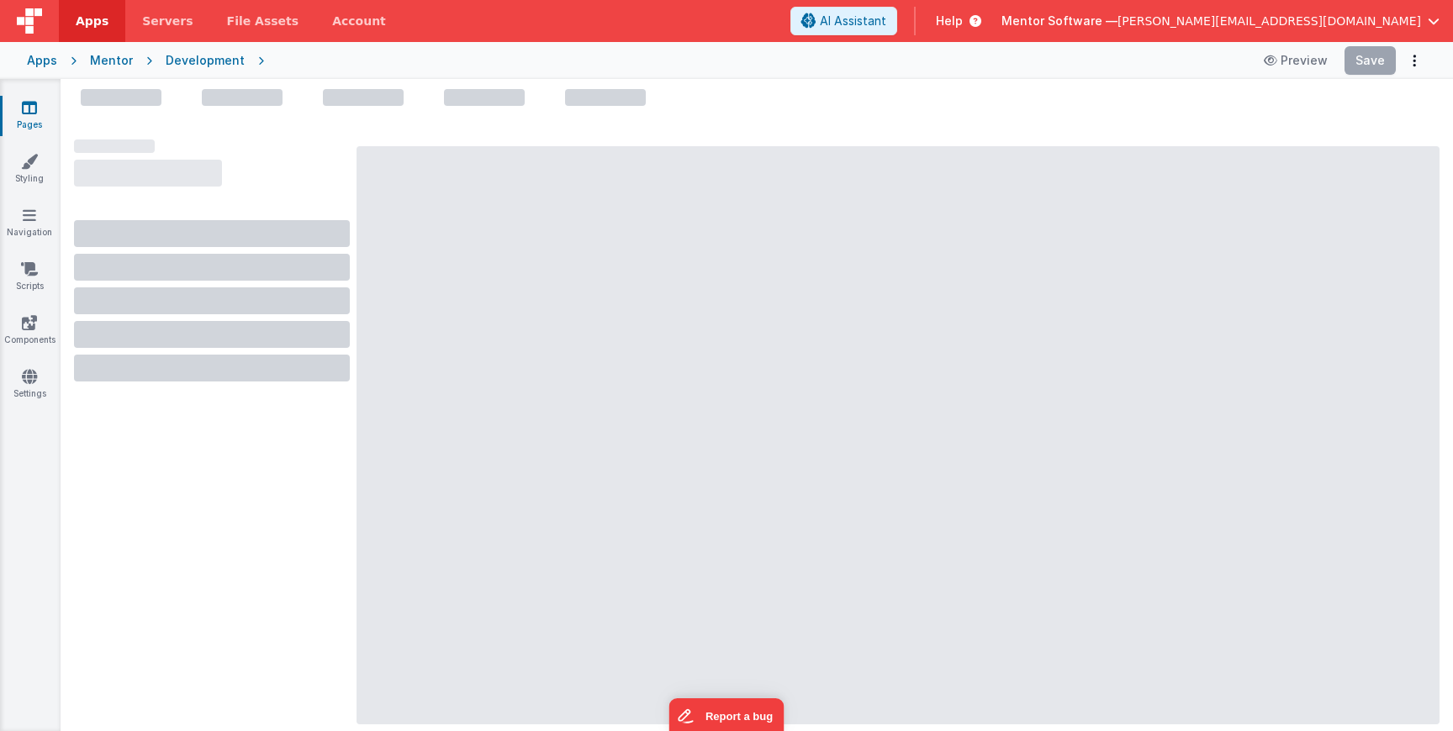
click at [440, 209] on div at bounding box center [897, 435] width 1083 height 578
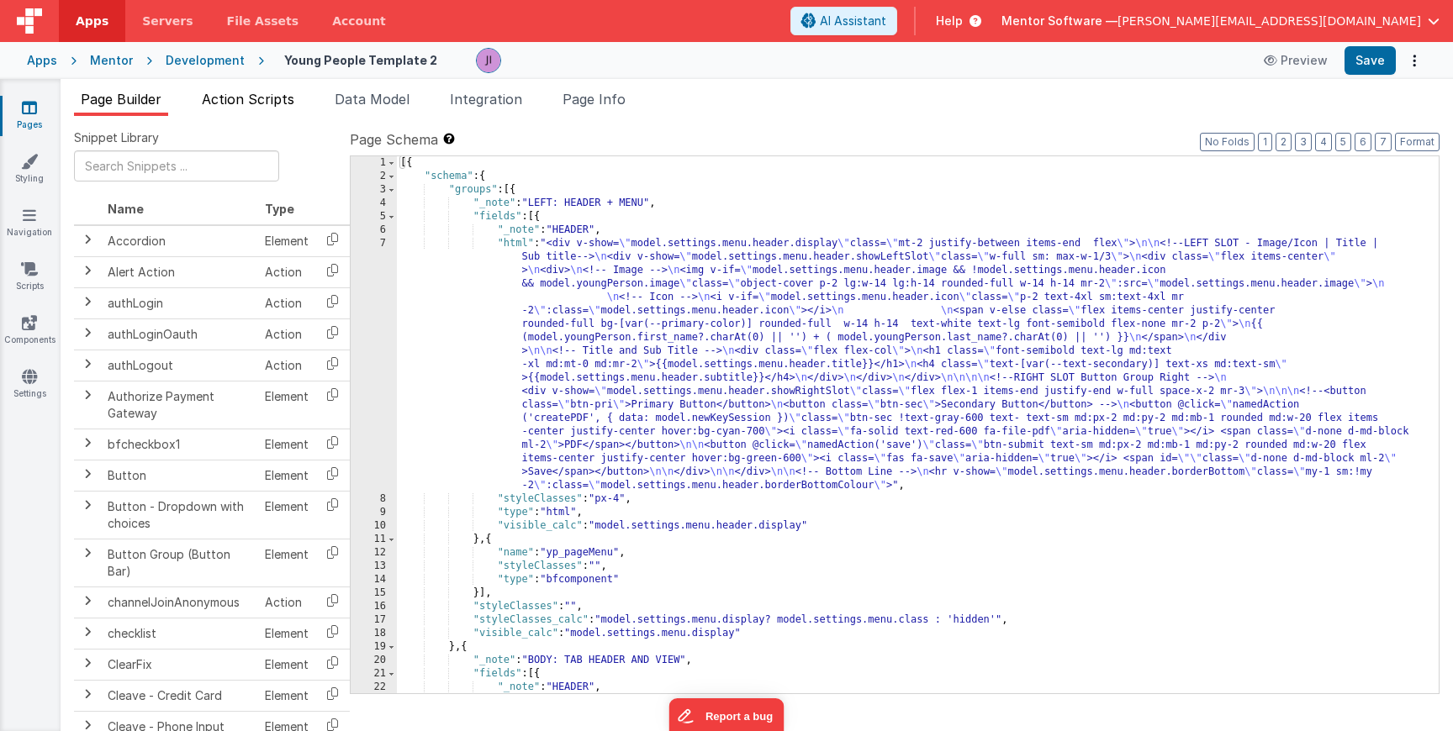
click at [269, 103] on span "Action Scripts" at bounding box center [248, 99] width 92 height 17
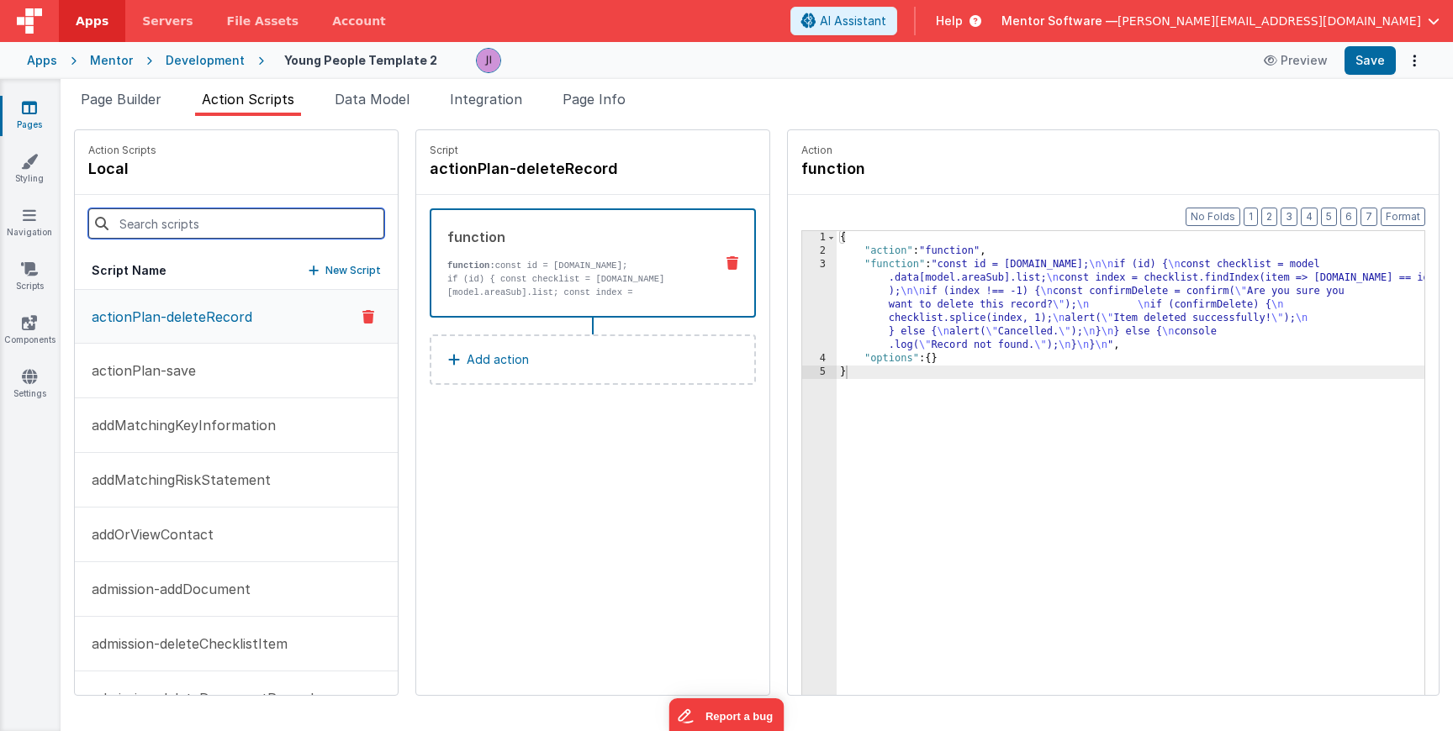
click at [182, 223] on input at bounding box center [236, 224] width 296 height 30
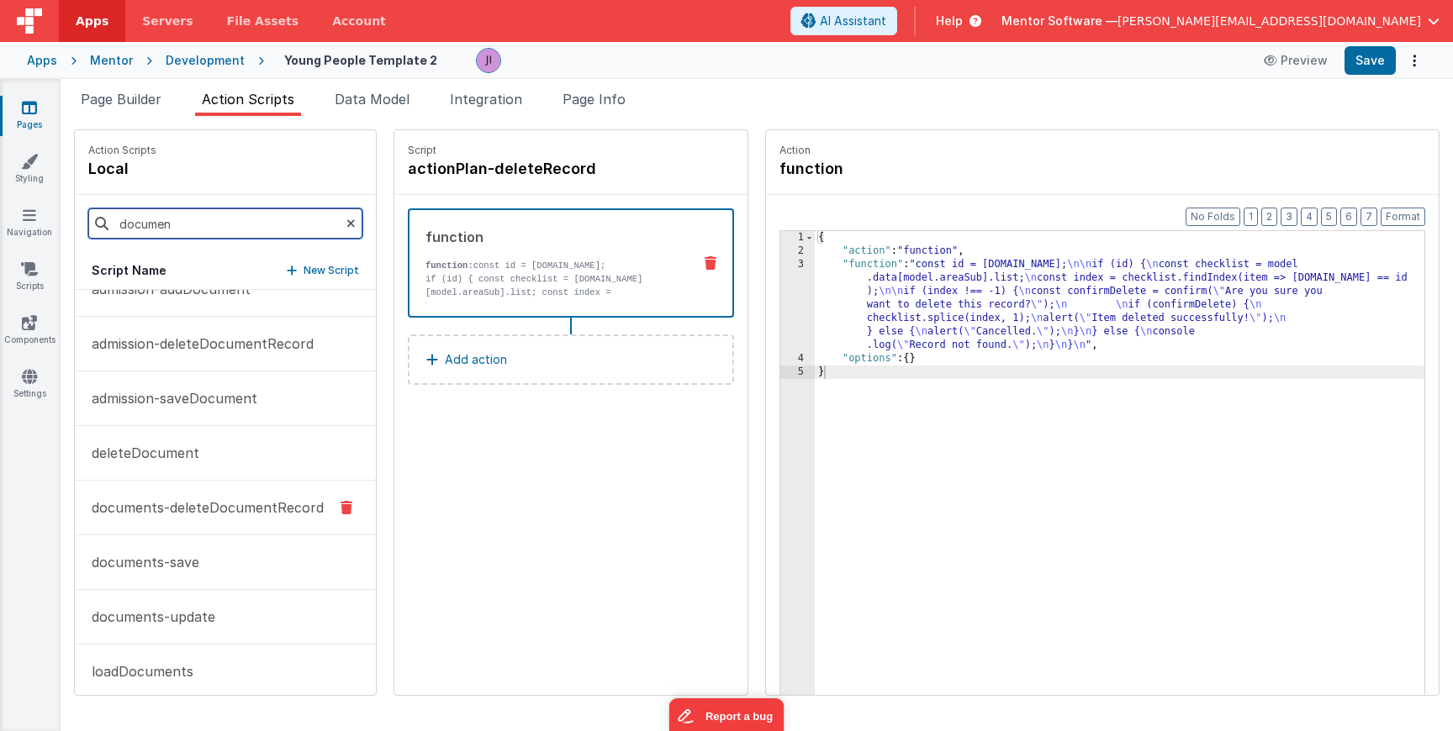
scroll to position [13, 0]
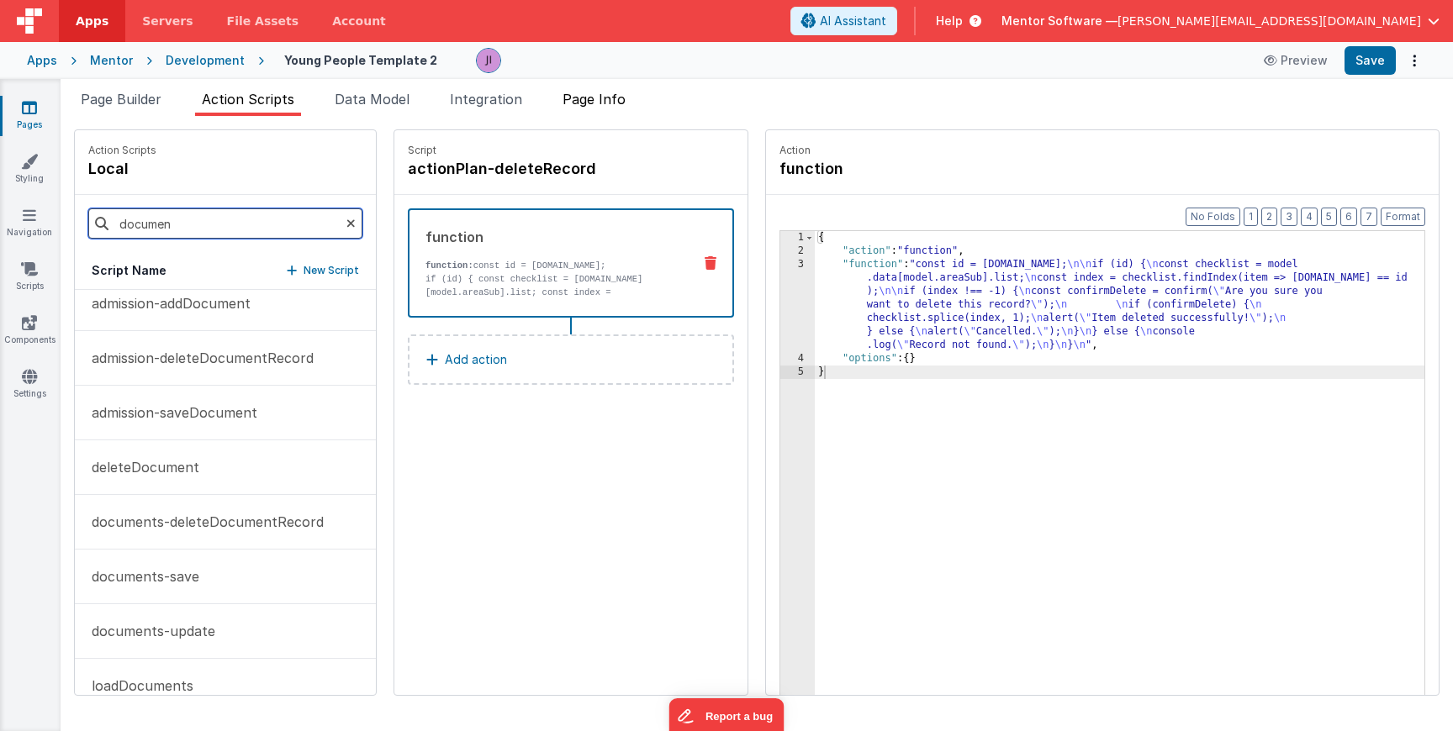
type input "documen"
click at [609, 102] on span "Page Info" at bounding box center [593, 99] width 63 height 17
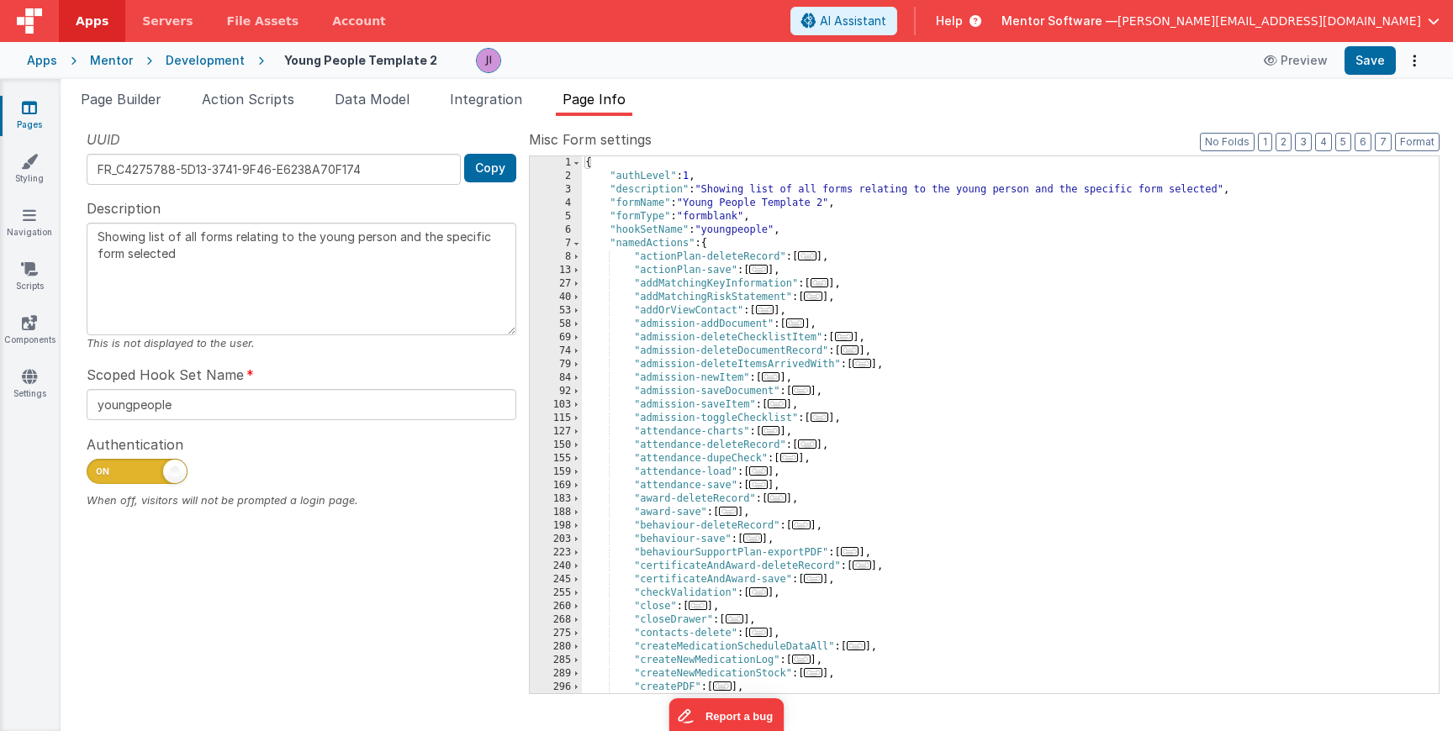
click at [814, 301] on span "..." at bounding box center [813, 296] width 18 height 9
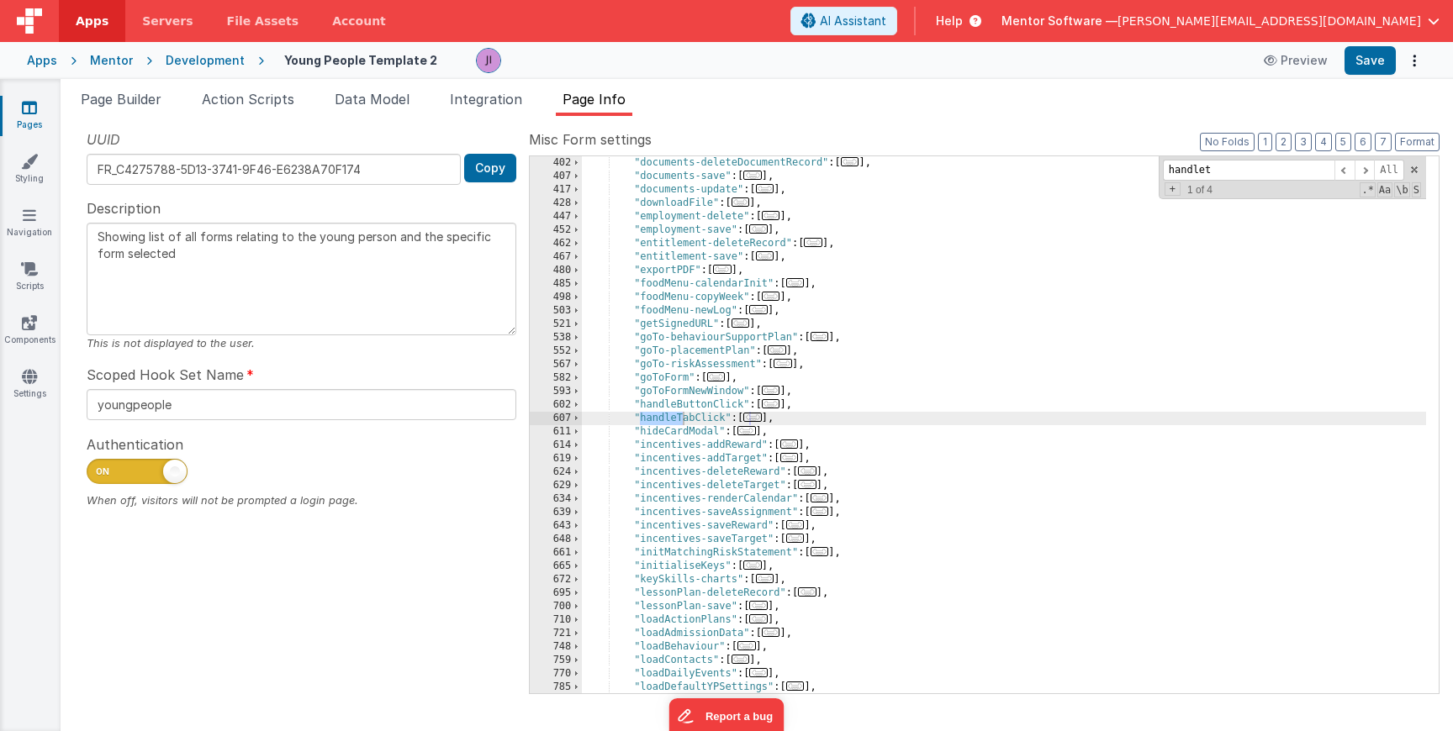
scroll to position [982, 0]
type input "handleta"
click at [758, 415] on span "..." at bounding box center [752, 417] width 18 height 9
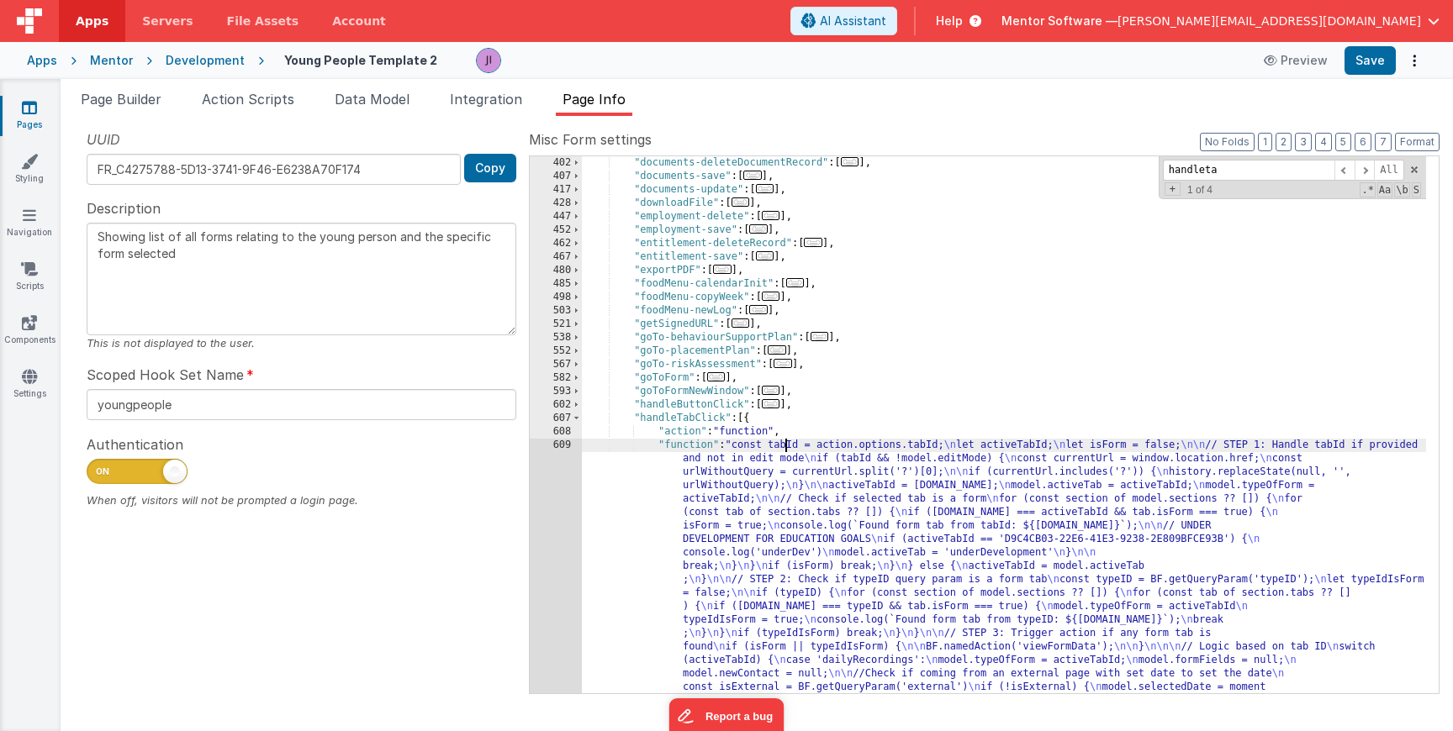
scroll to position [1830, 0]
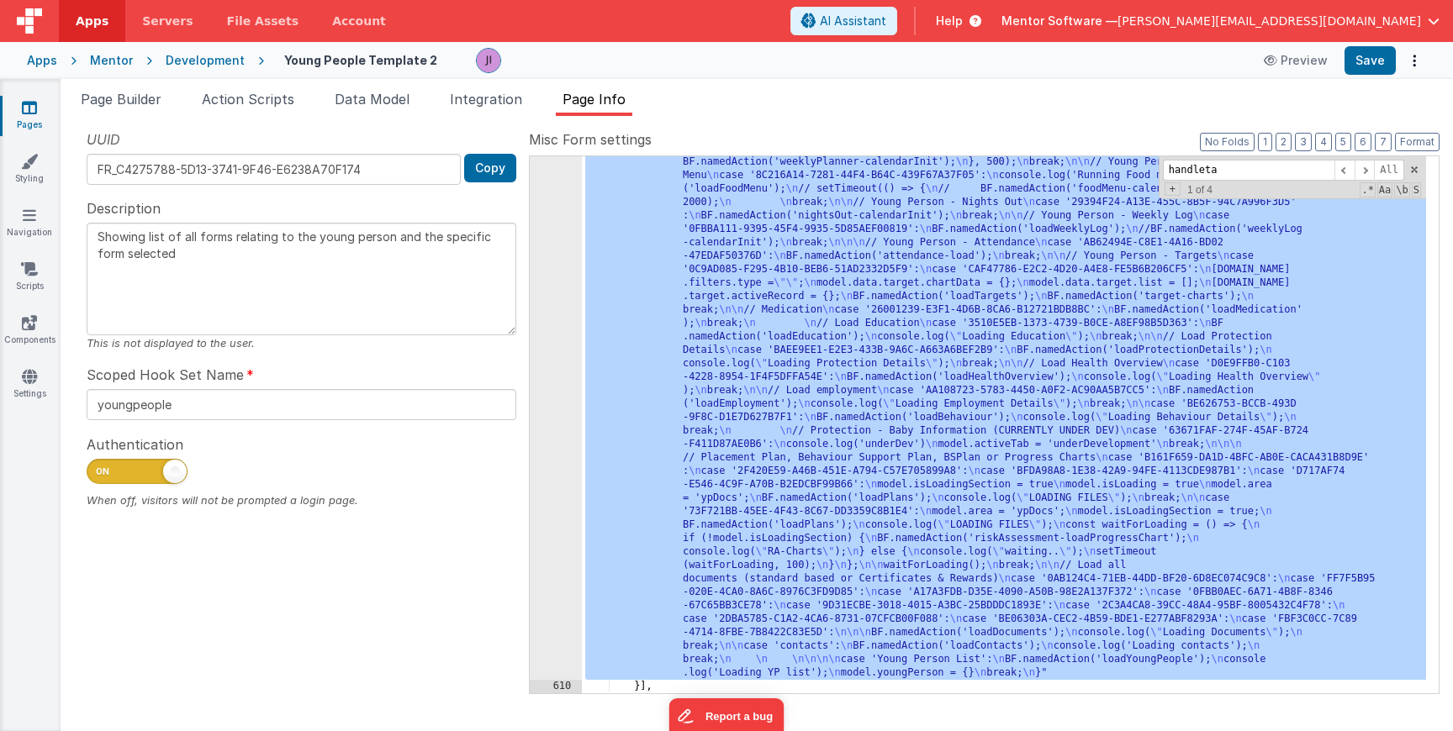
click at [559, 532] on div "609" at bounding box center [556, 136] width 52 height 1090
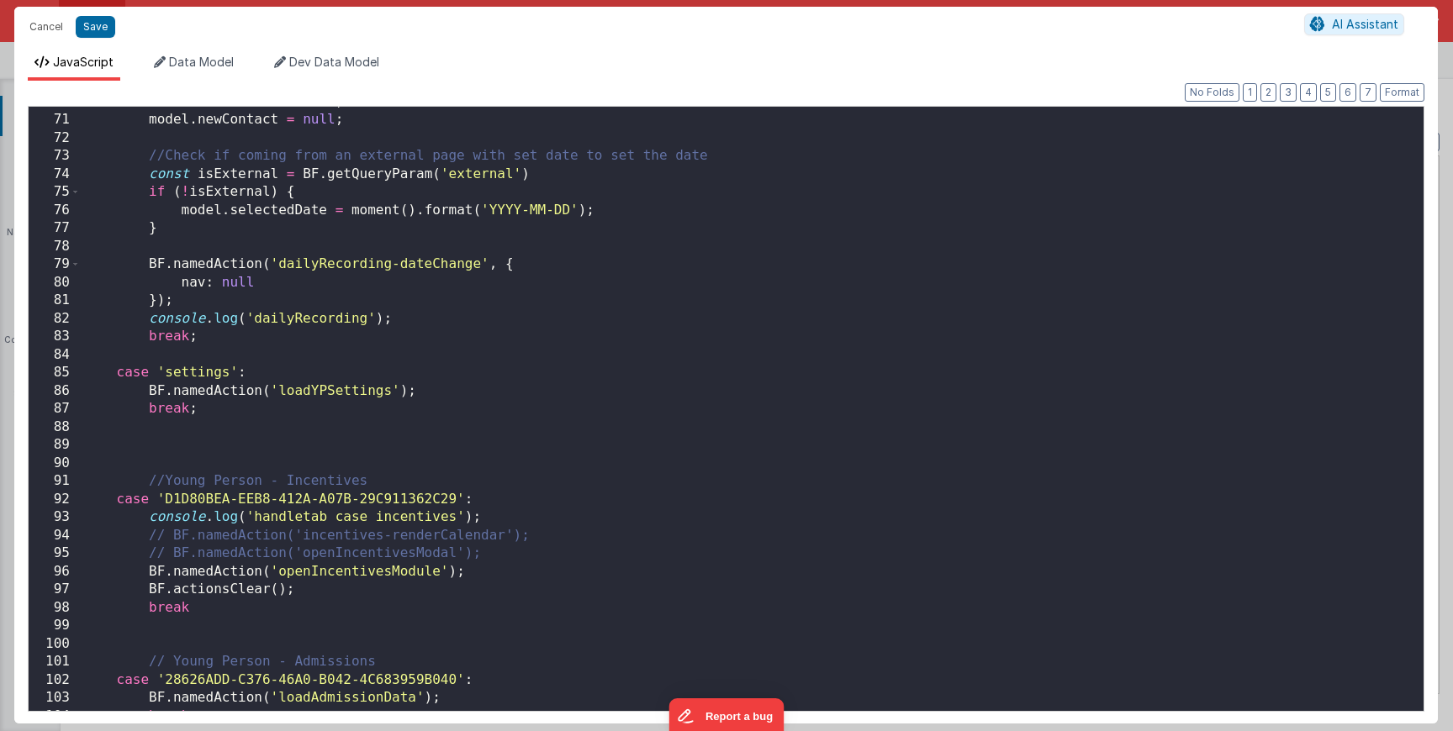
scroll to position [1564, 0]
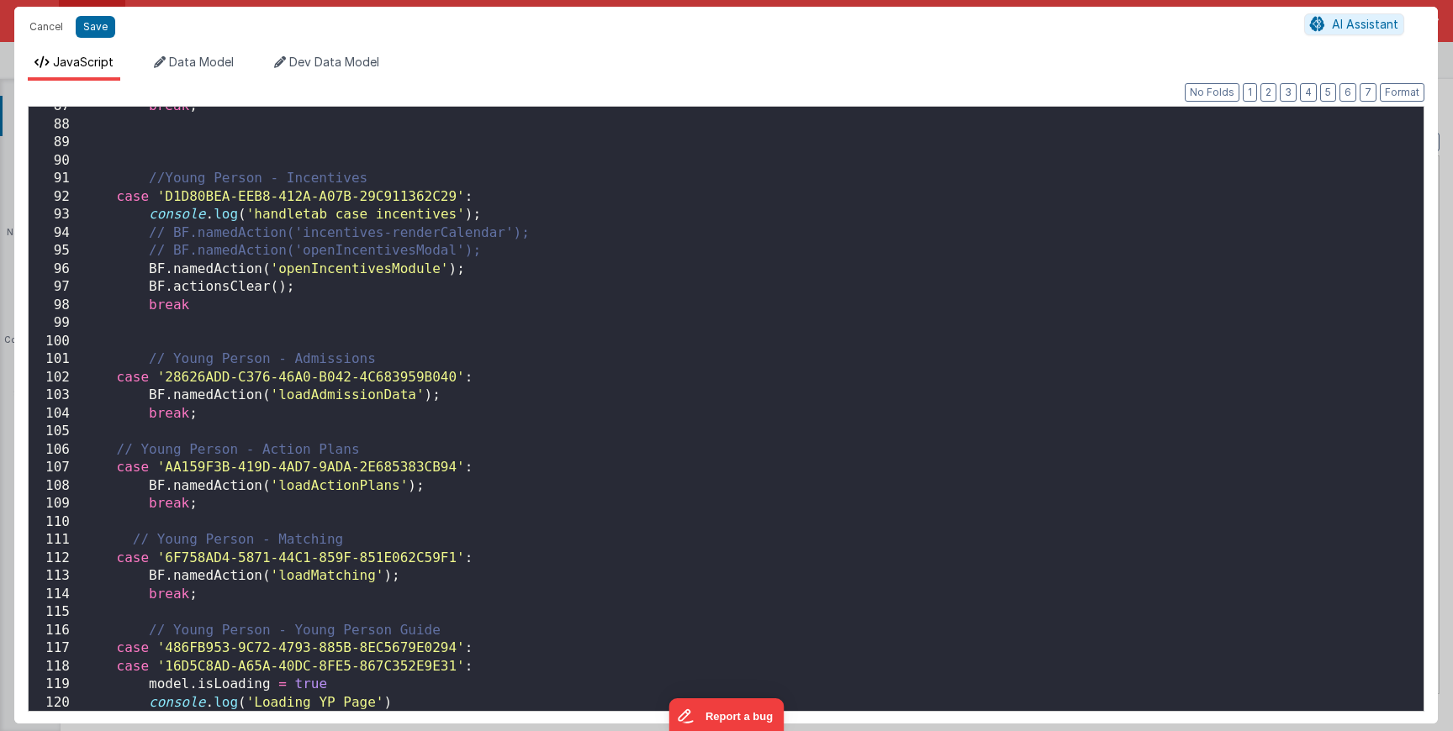
click at [550, 472] on div "break ; //Young Person - Incentives case 'D1D80BEA-EEB8-412A-A07B-29C911362C29'…" at bounding box center [746, 418] width 1330 height 641
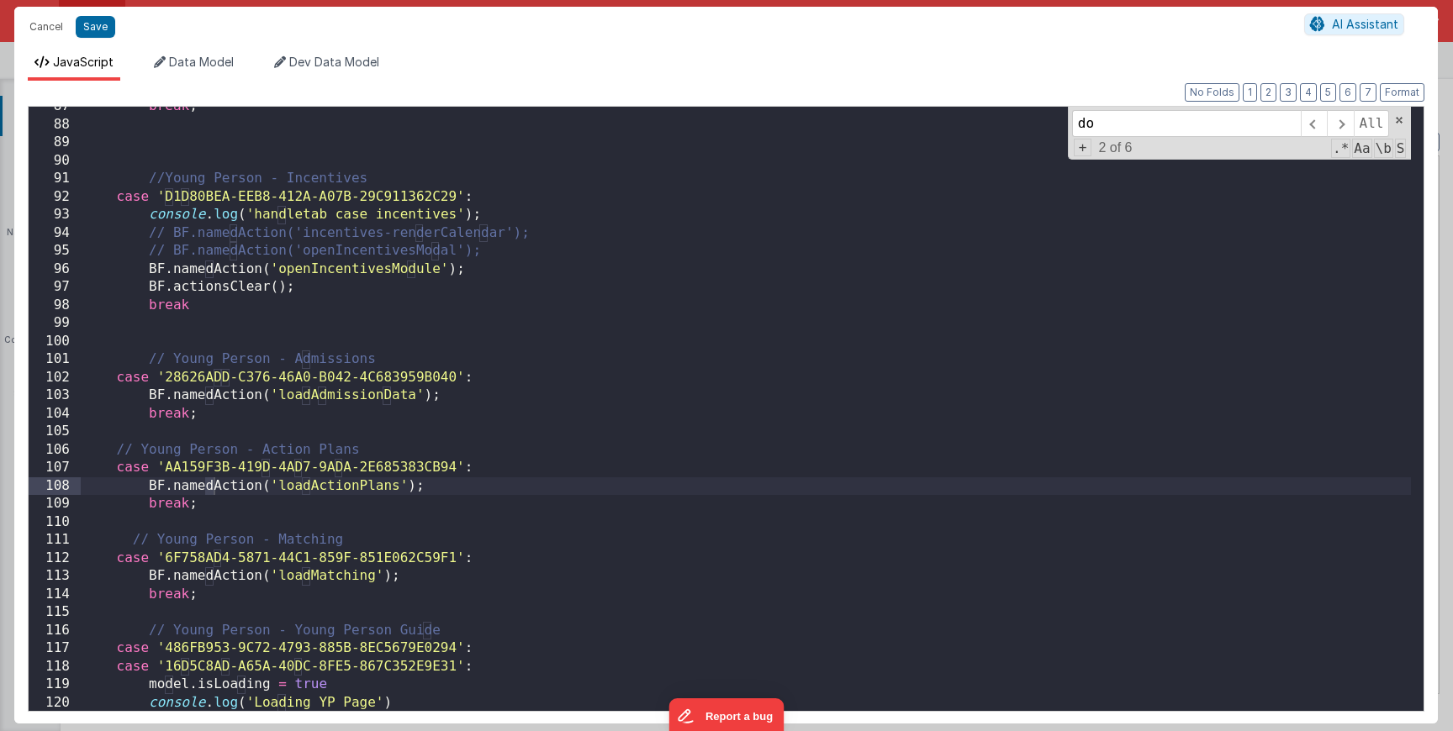
scroll to position [4343, 0]
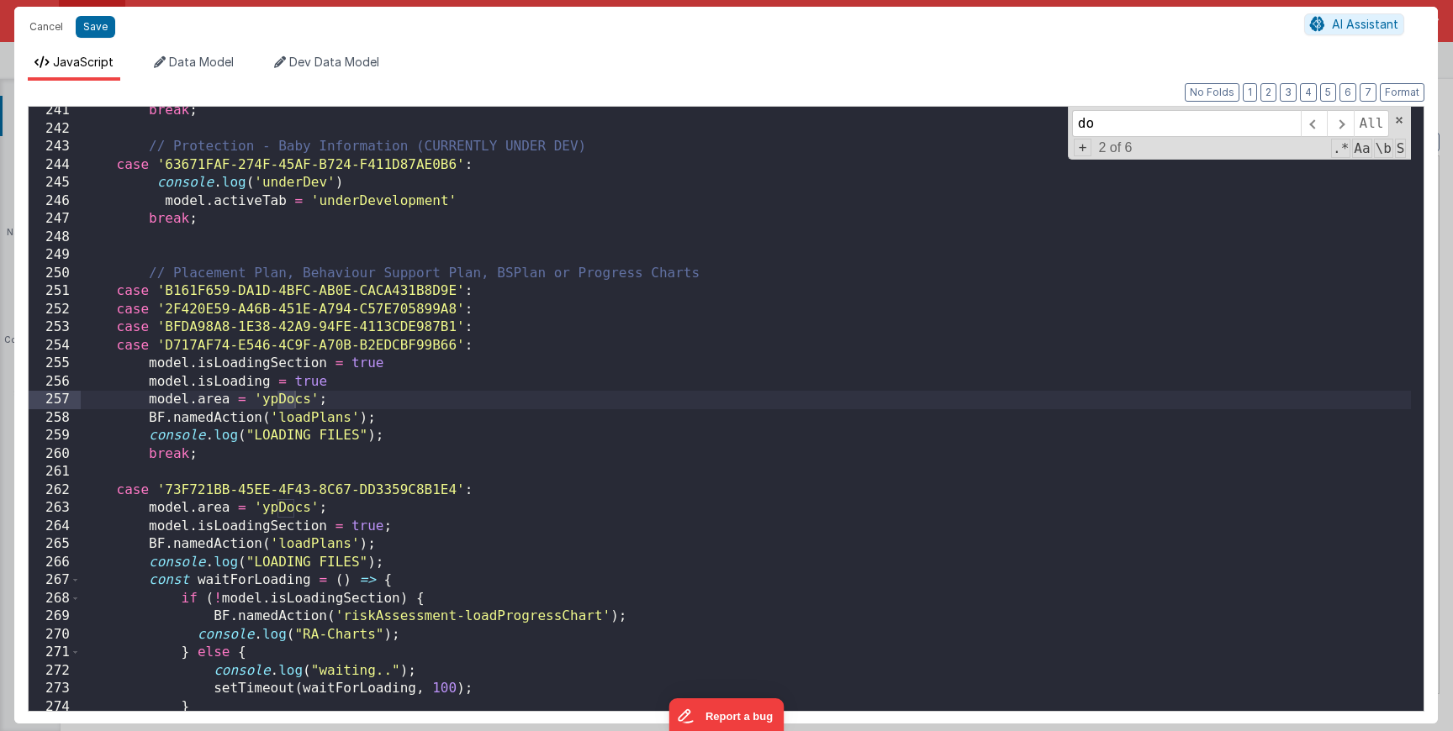
type input "d"
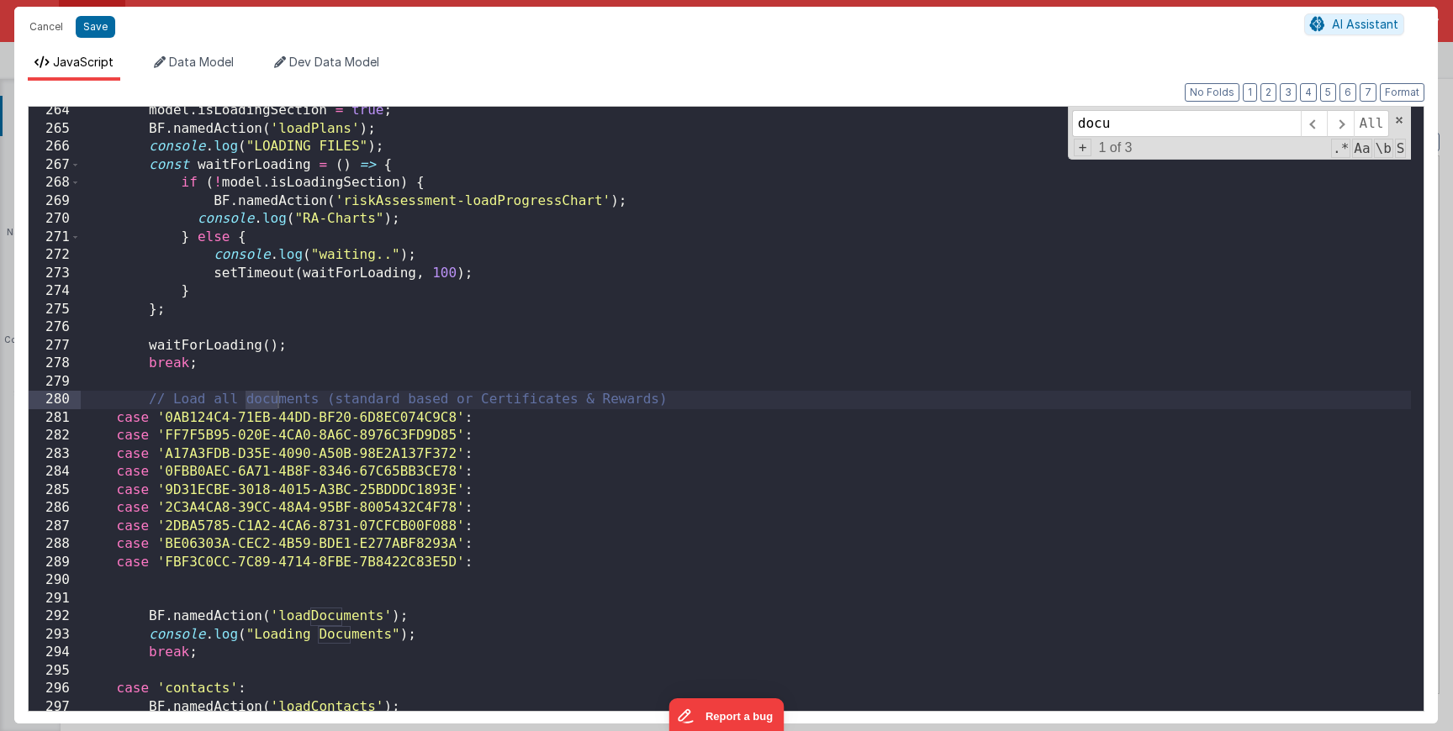
scroll to position [4759, 0]
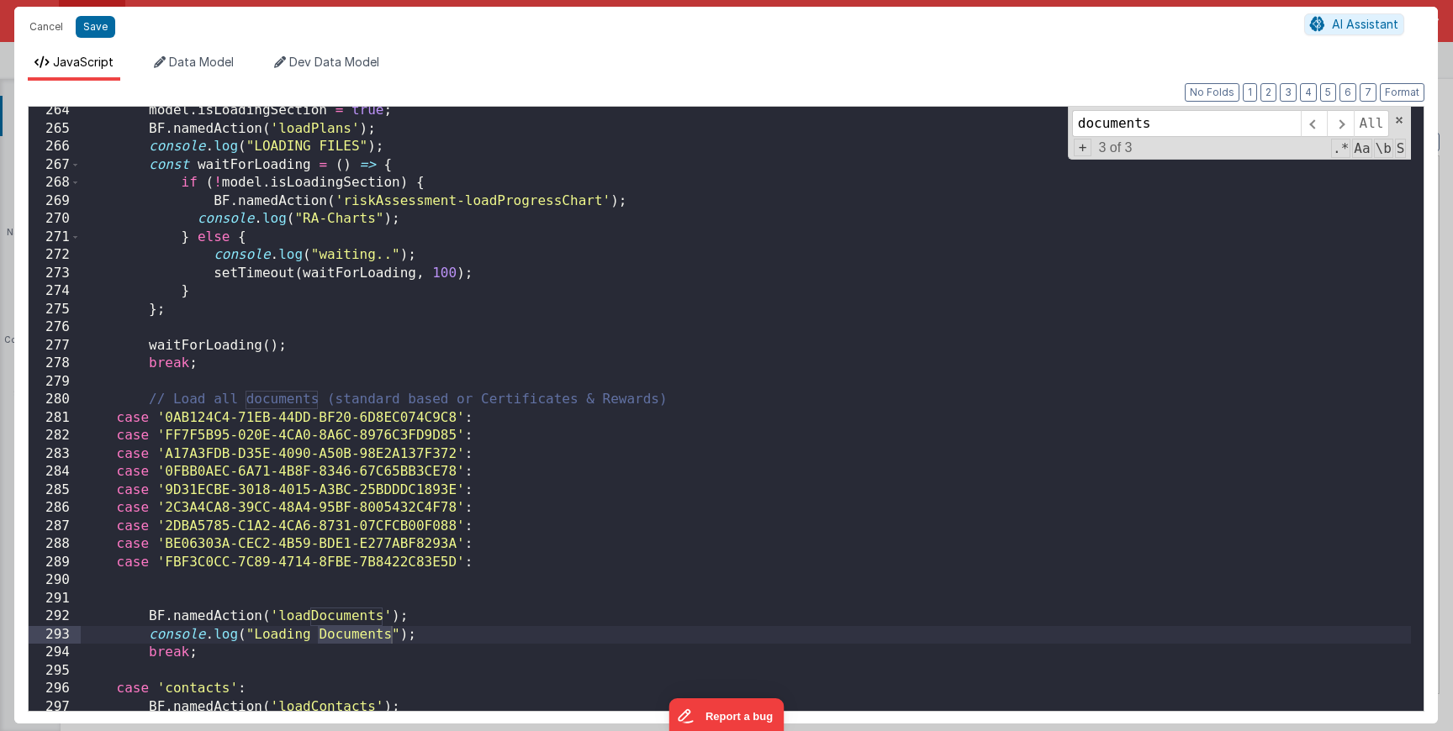
click at [1126, 136] on input "documents" at bounding box center [1186, 123] width 229 height 27
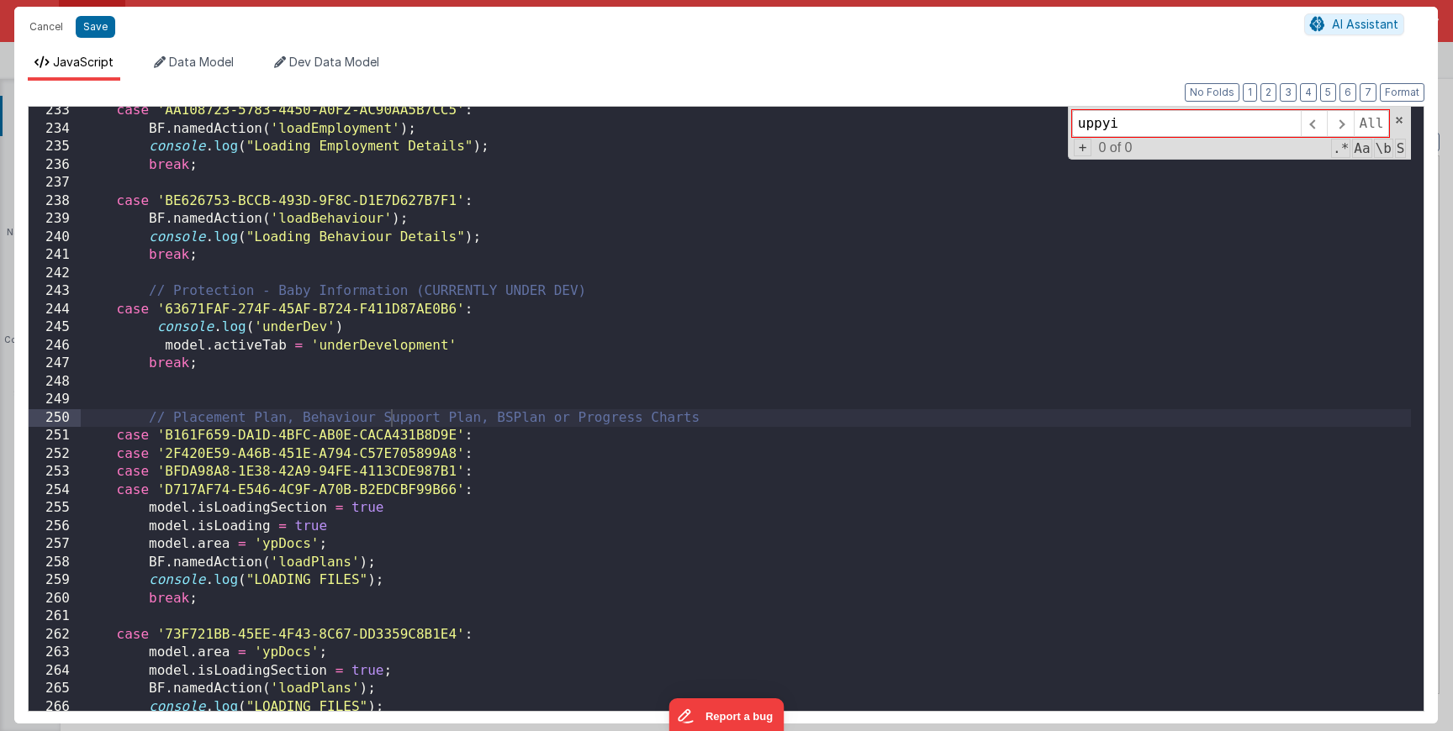
type input "uppy"
click at [36, 28] on button "Cancel" at bounding box center [46, 27] width 50 height 24
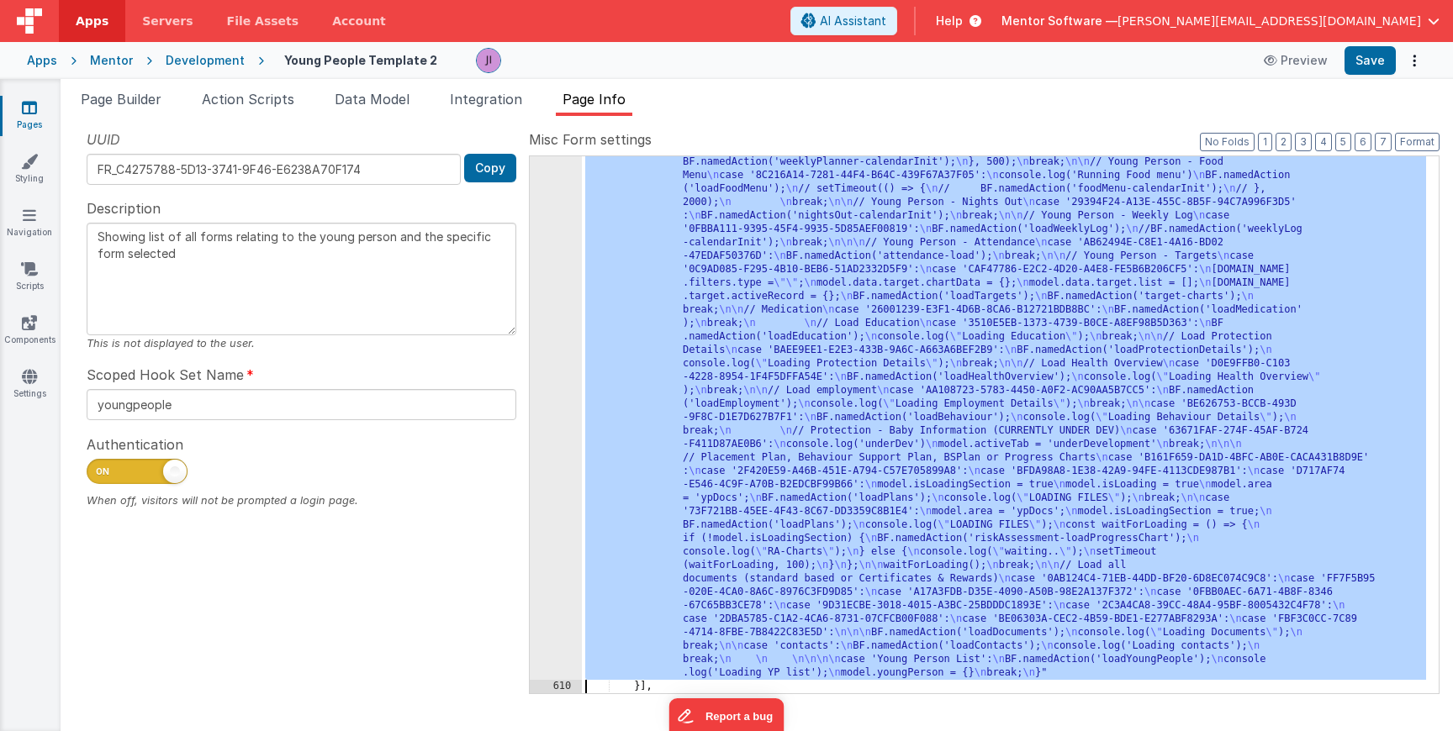
click at [731, 282] on div ""function" : "const tabId = action.options.tabId; \n let activeTabId; \n let is…" at bounding box center [1004, 411] width 844 height 1640
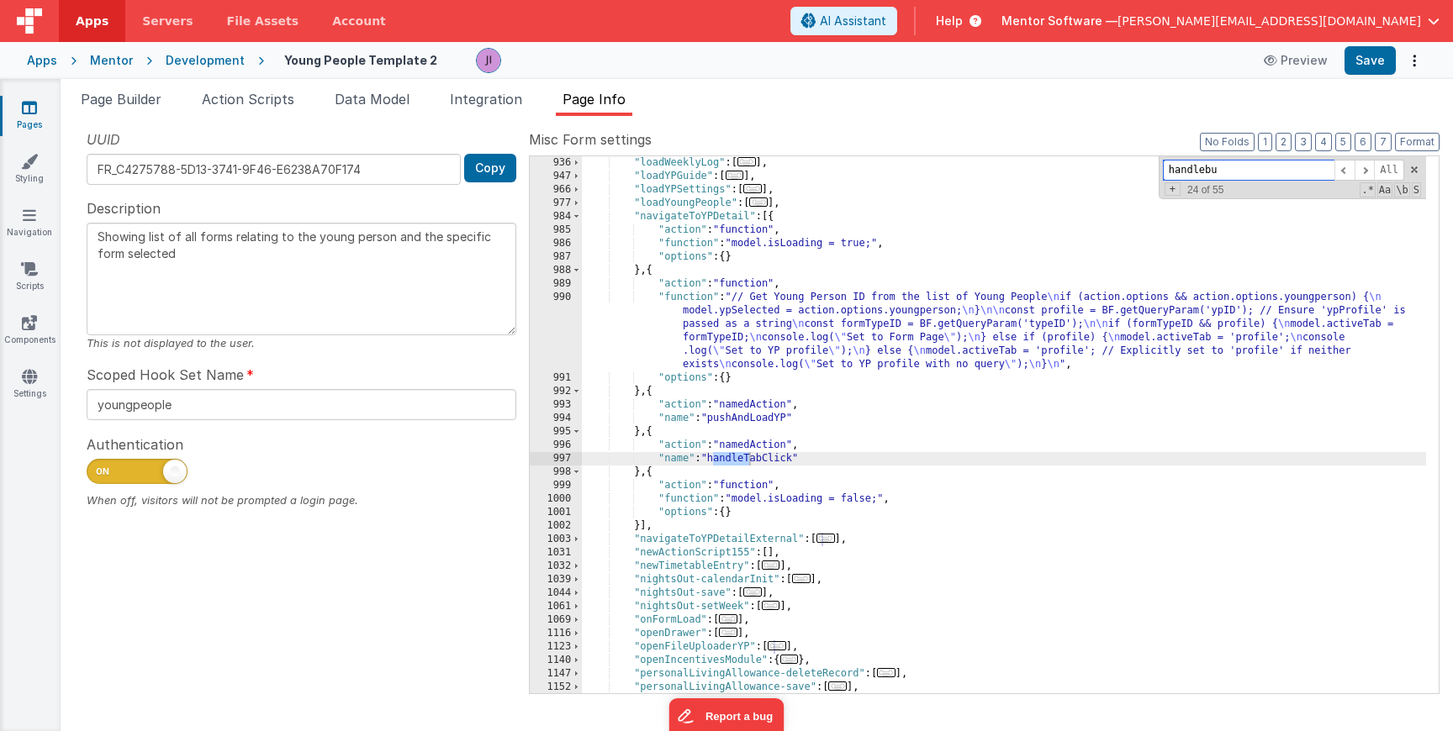
scroll to position [955, 0]
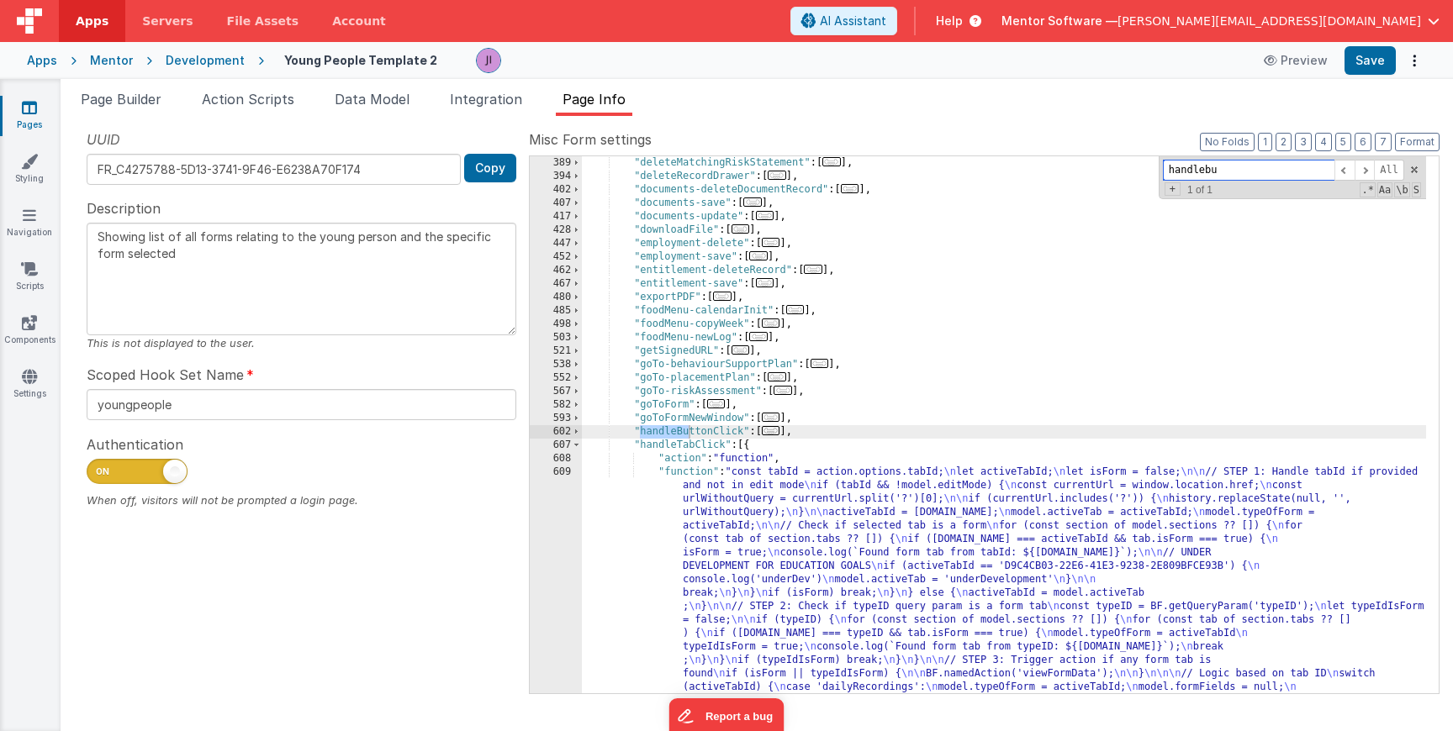
type input "handlebu"
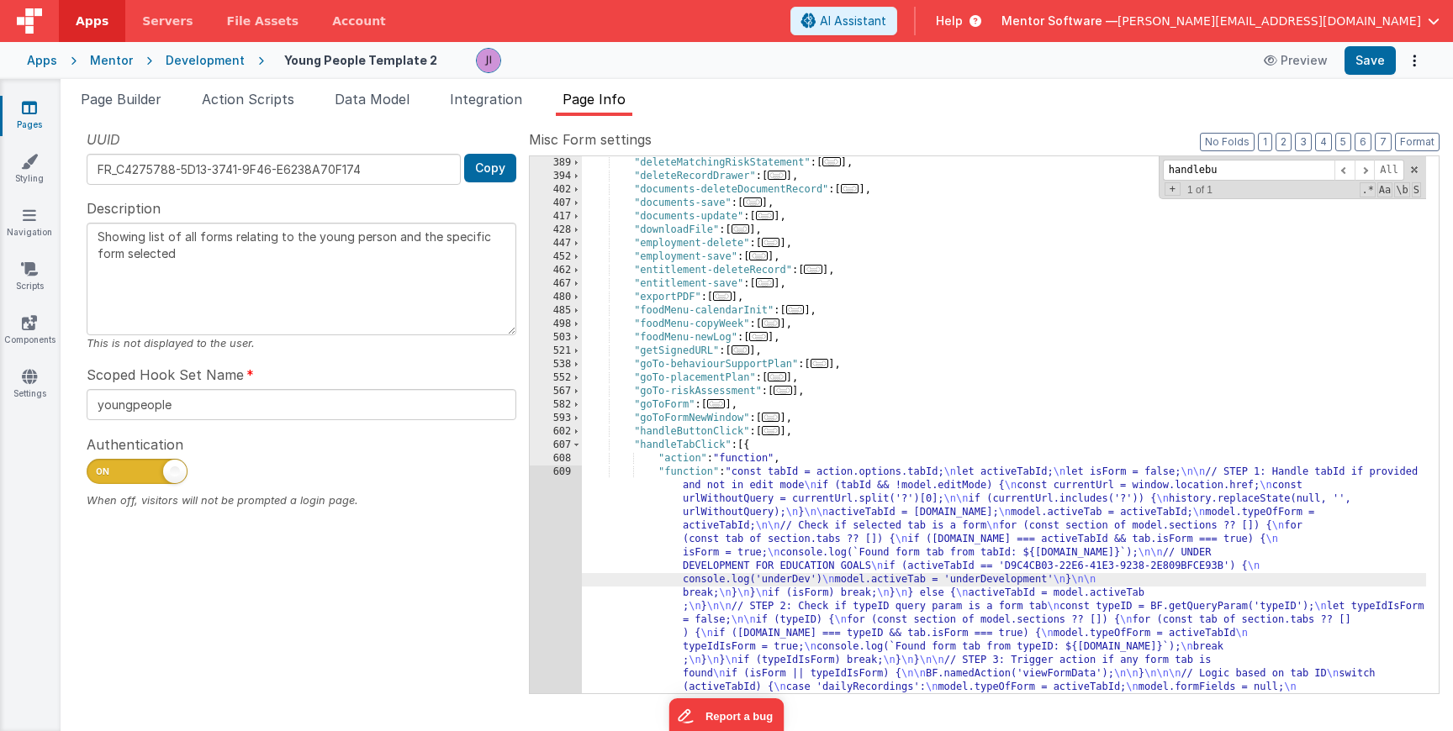
click at [770, 433] on span "..." at bounding box center [771, 430] width 18 height 9
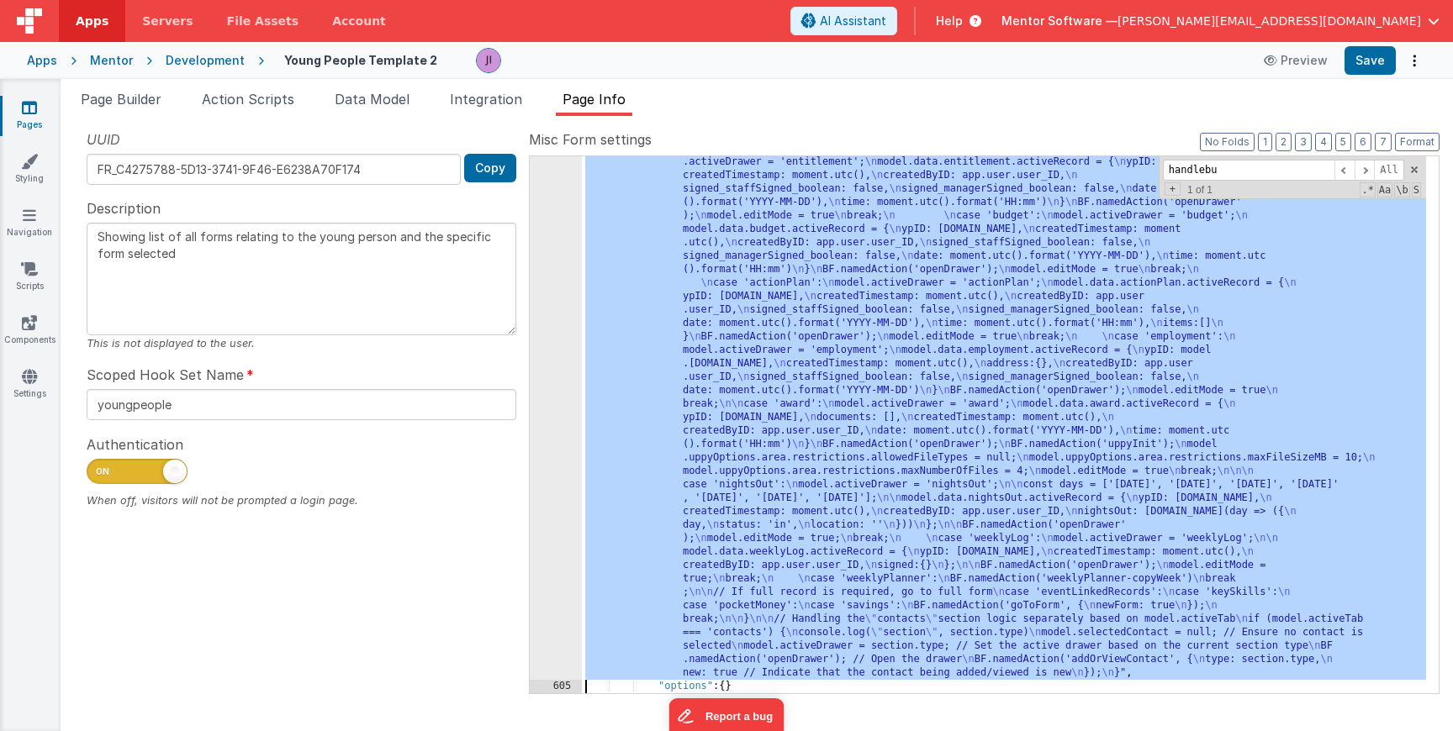
scroll to position [2489, 0]
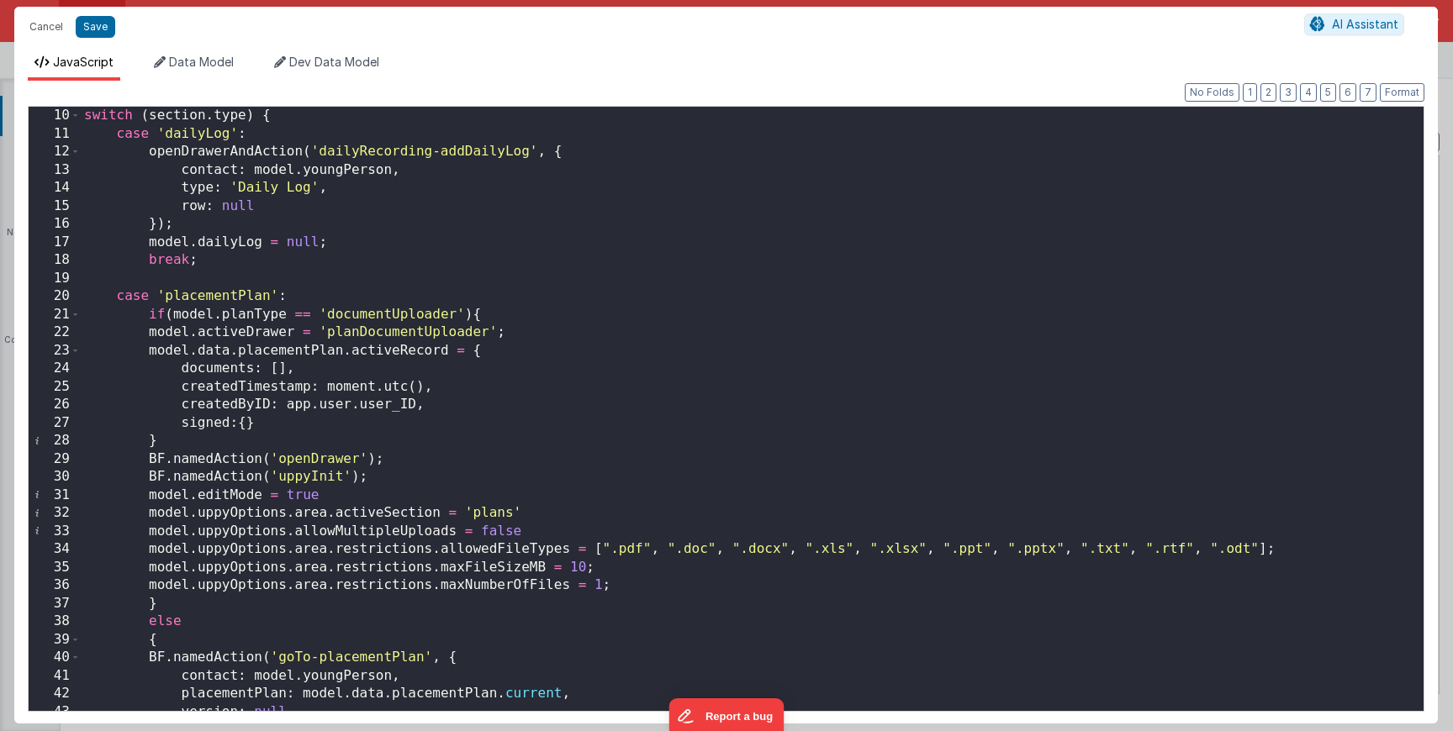
scroll to position [172, 0]
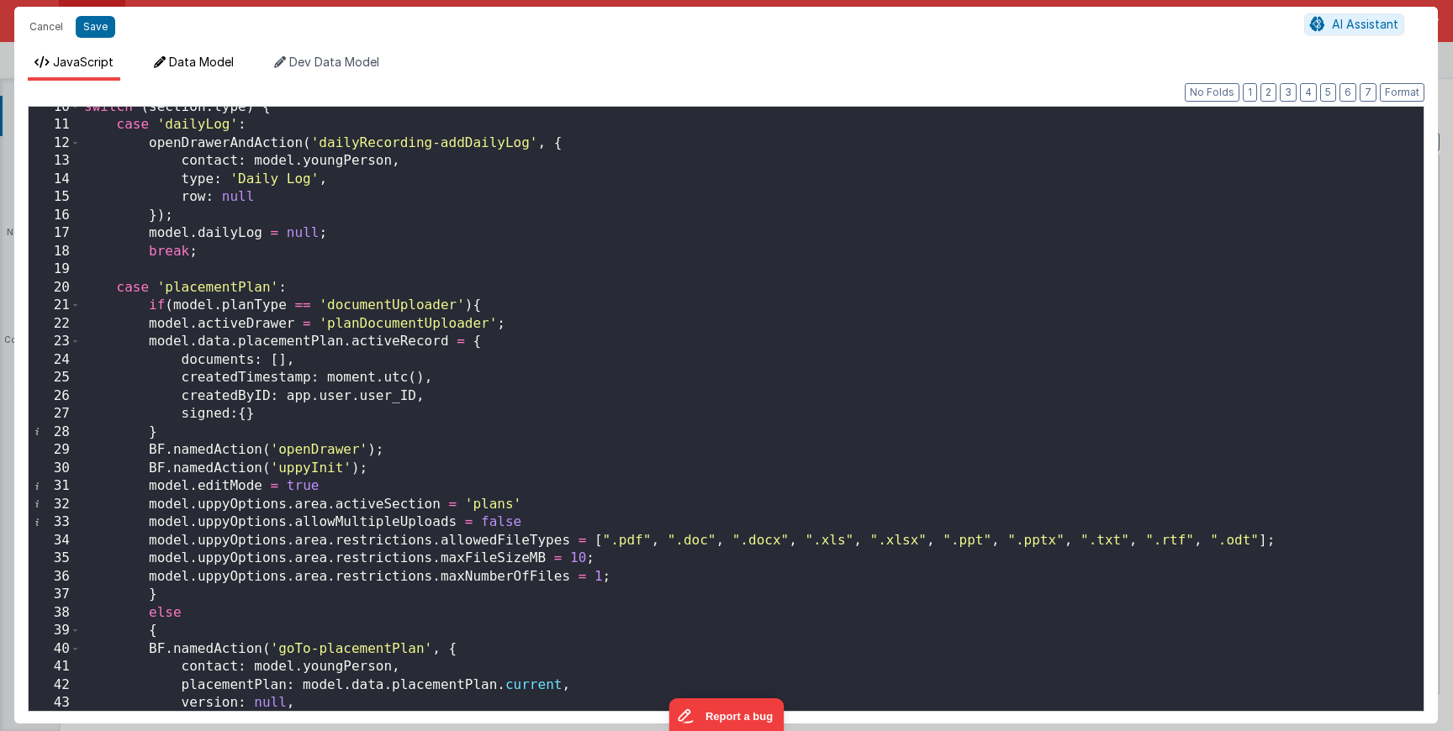
click at [216, 71] on li "Data Model" at bounding box center [193, 67] width 93 height 27
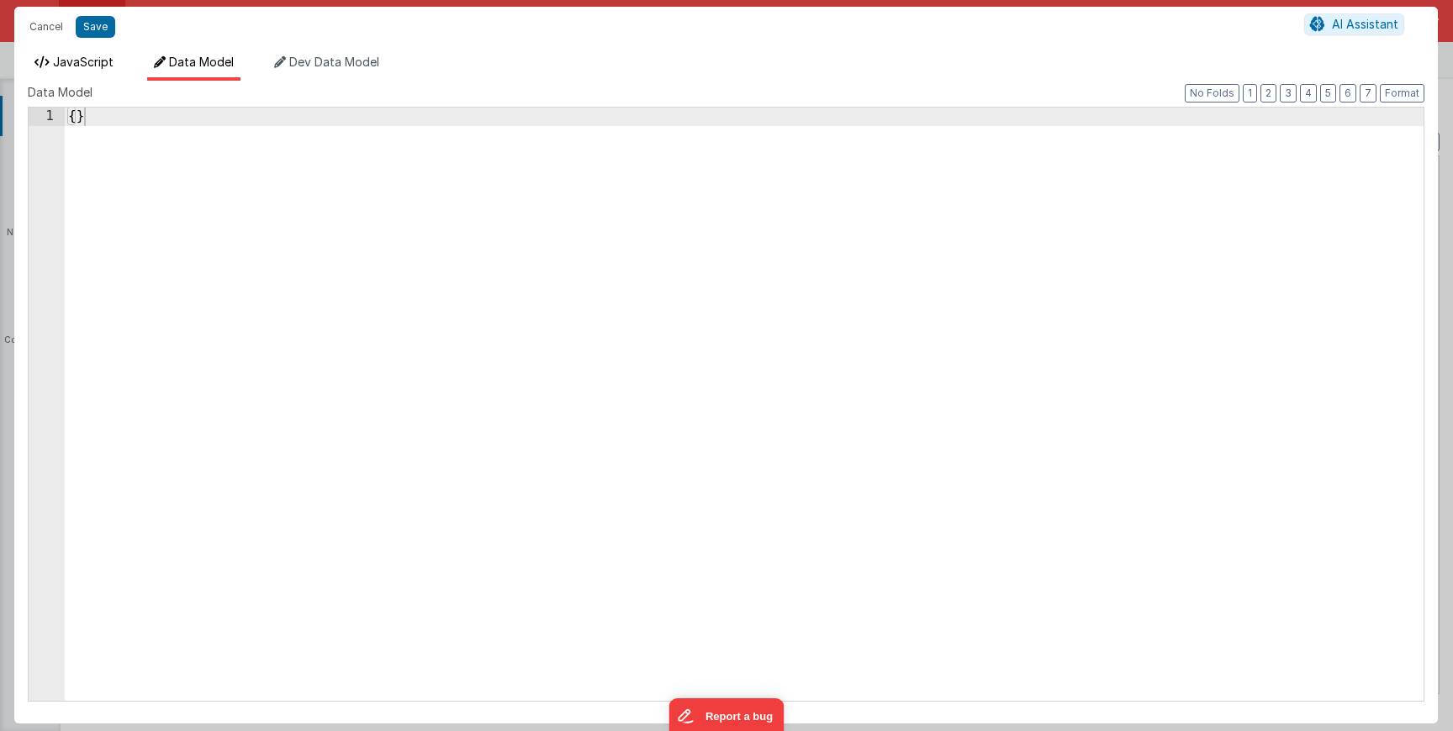
click at [76, 69] on span "JavaScript" at bounding box center [83, 62] width 61 height 14
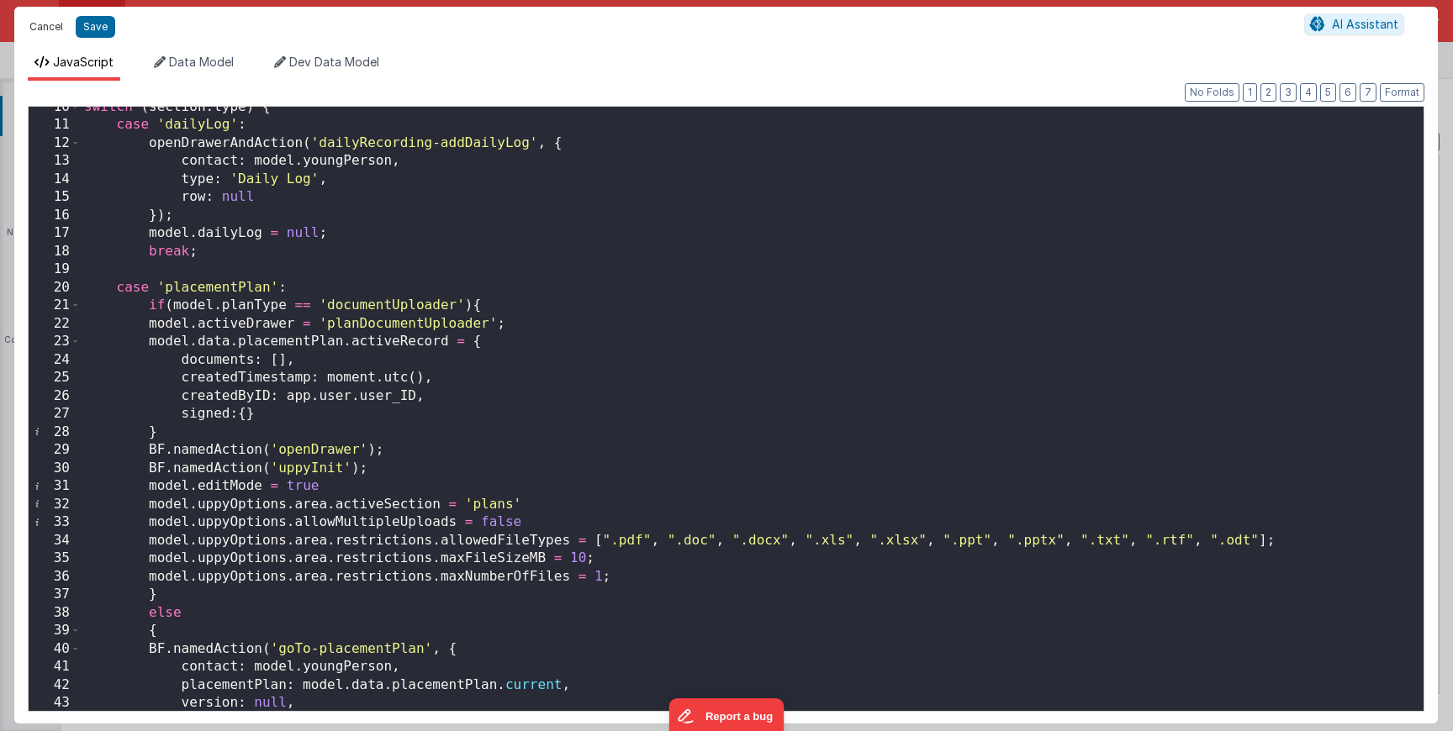
click at [41, 26] on button "Cancel" at bounding box center [46, 27] width 50 height 24
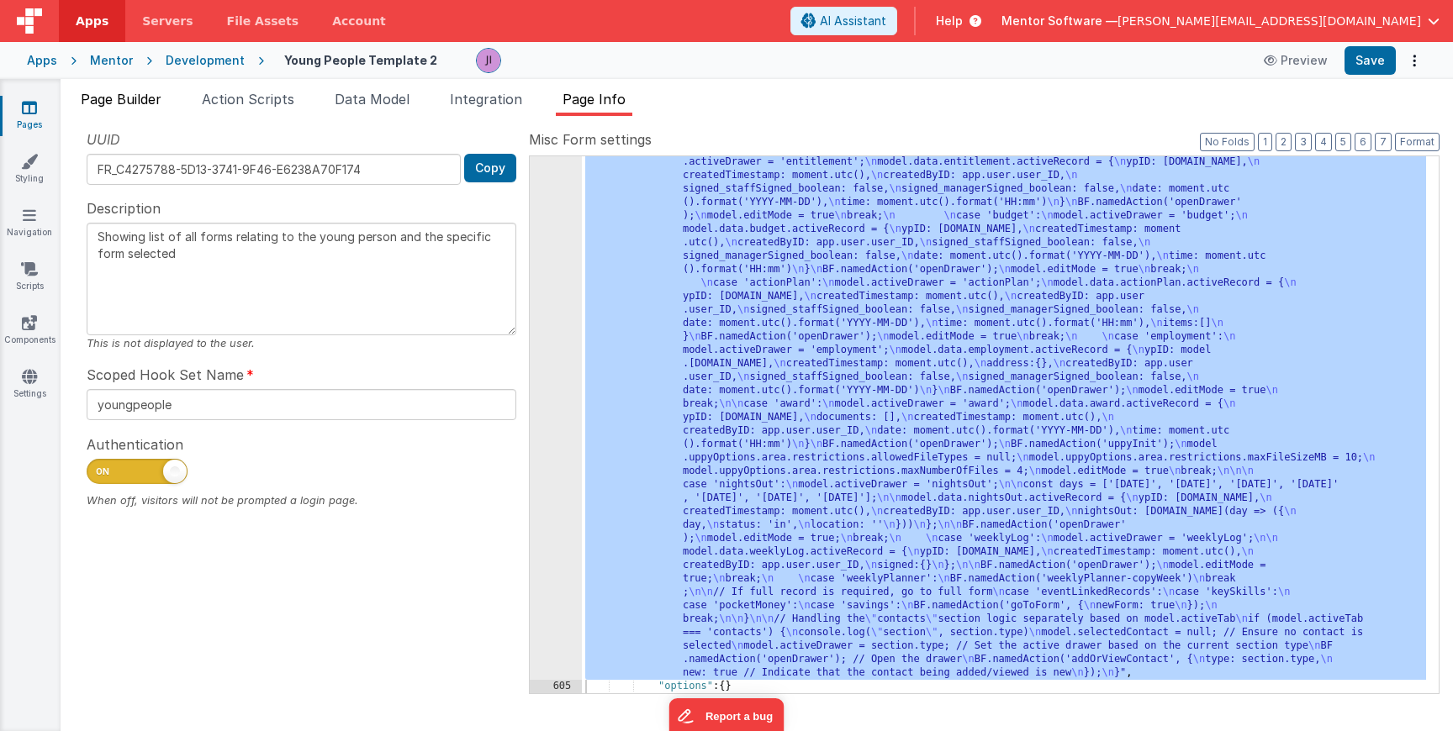
click at [145, 109] on li "Page Builder" at bounding box center [121, 102] width 94 height 27
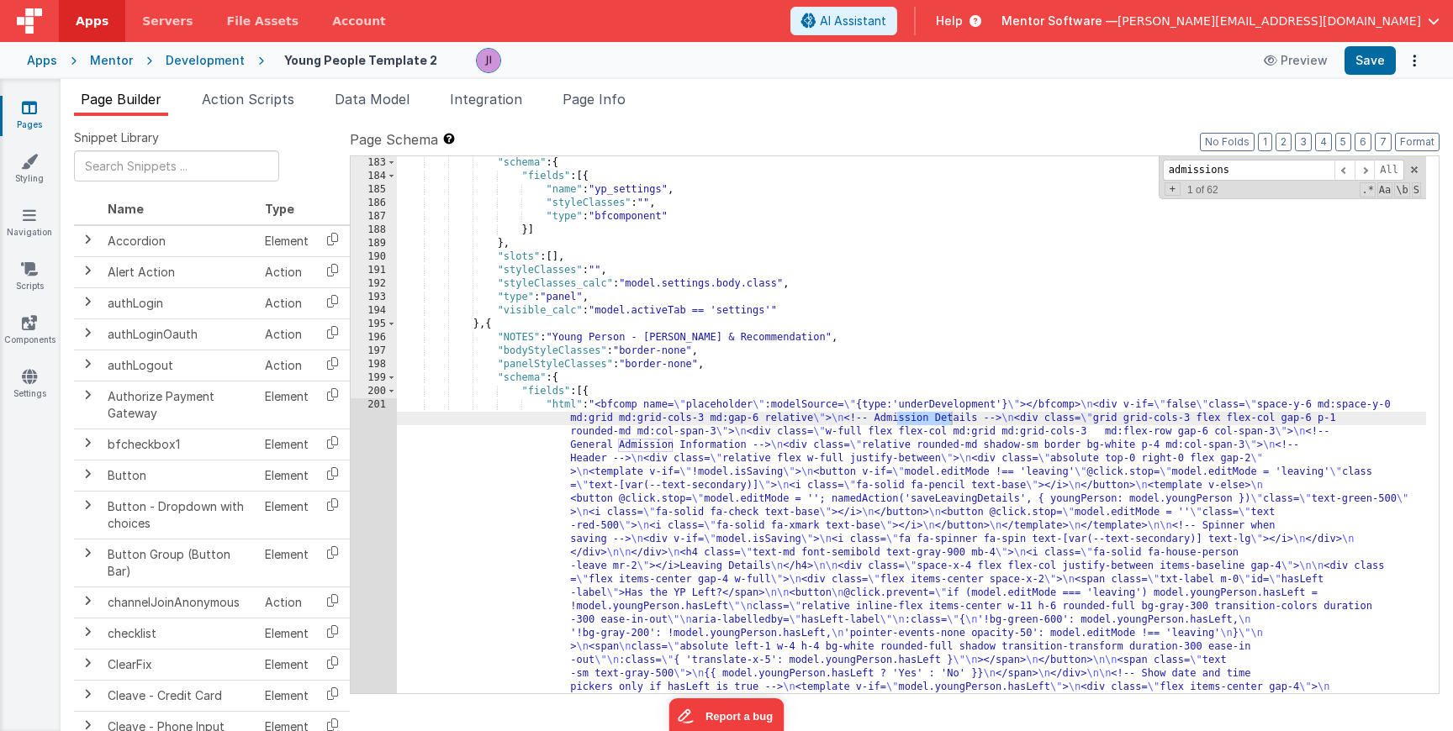
scroll to position [3513, 0]
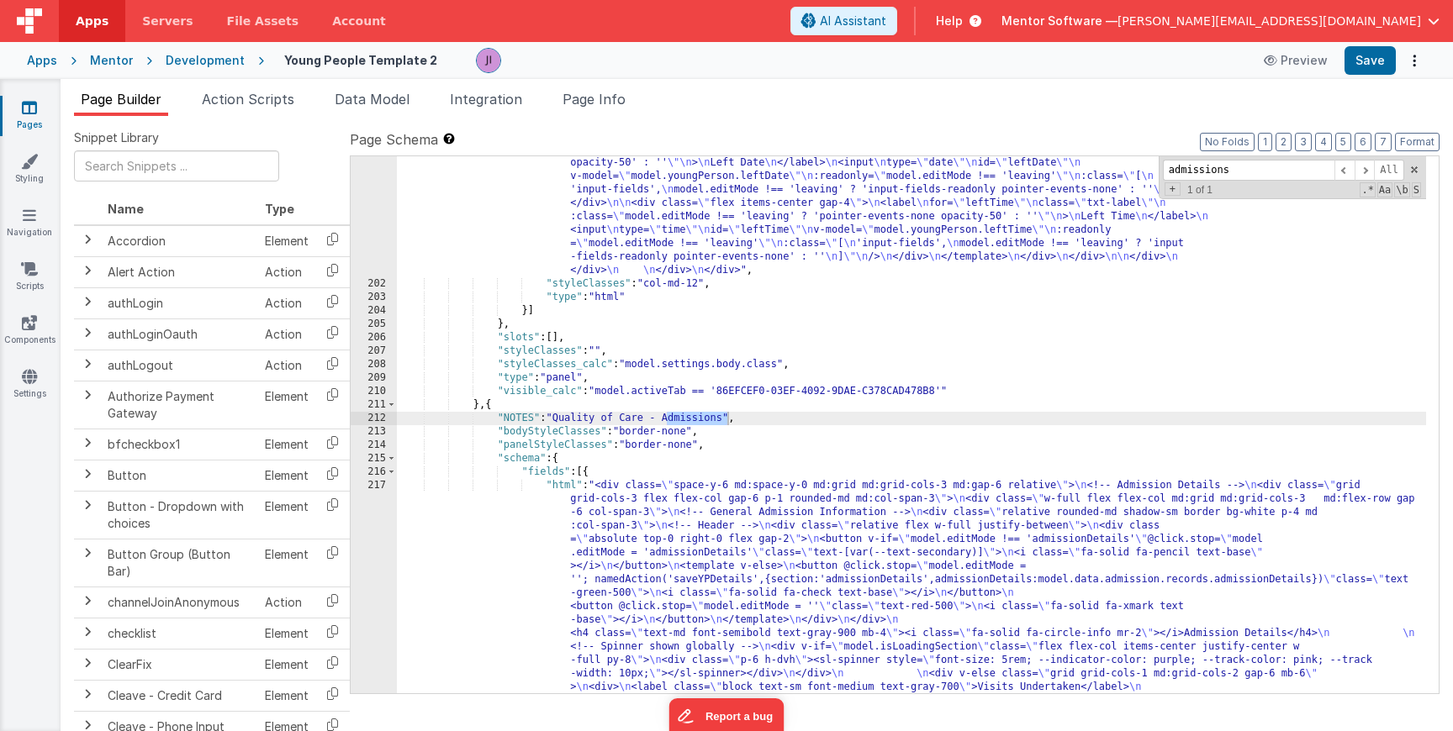
type input "admissions"
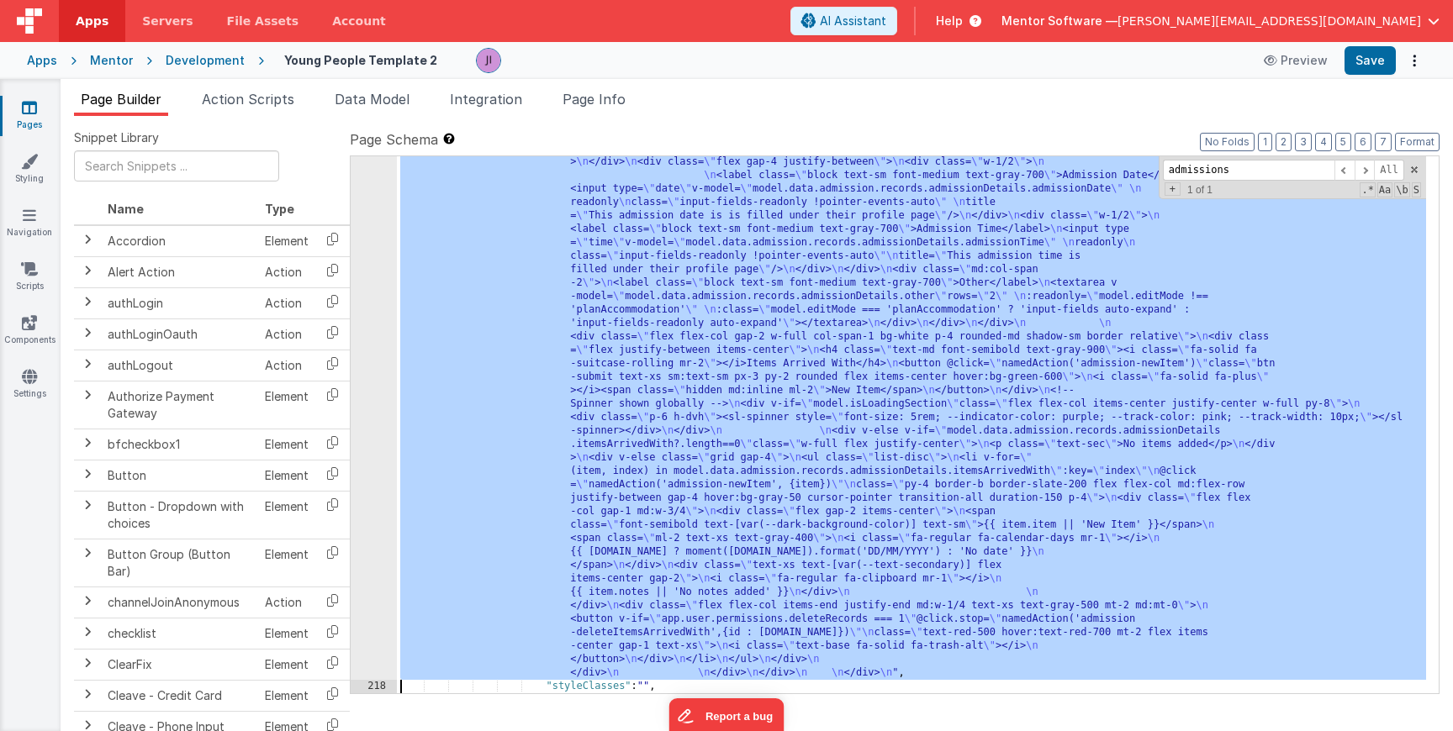
click at [363, 569] on div "217 218 219 220 221 222 223 224 225 226 227 228 229 230 231 232 233 234 235 236…" at bounding box center [374, 0] width 46 height 2461
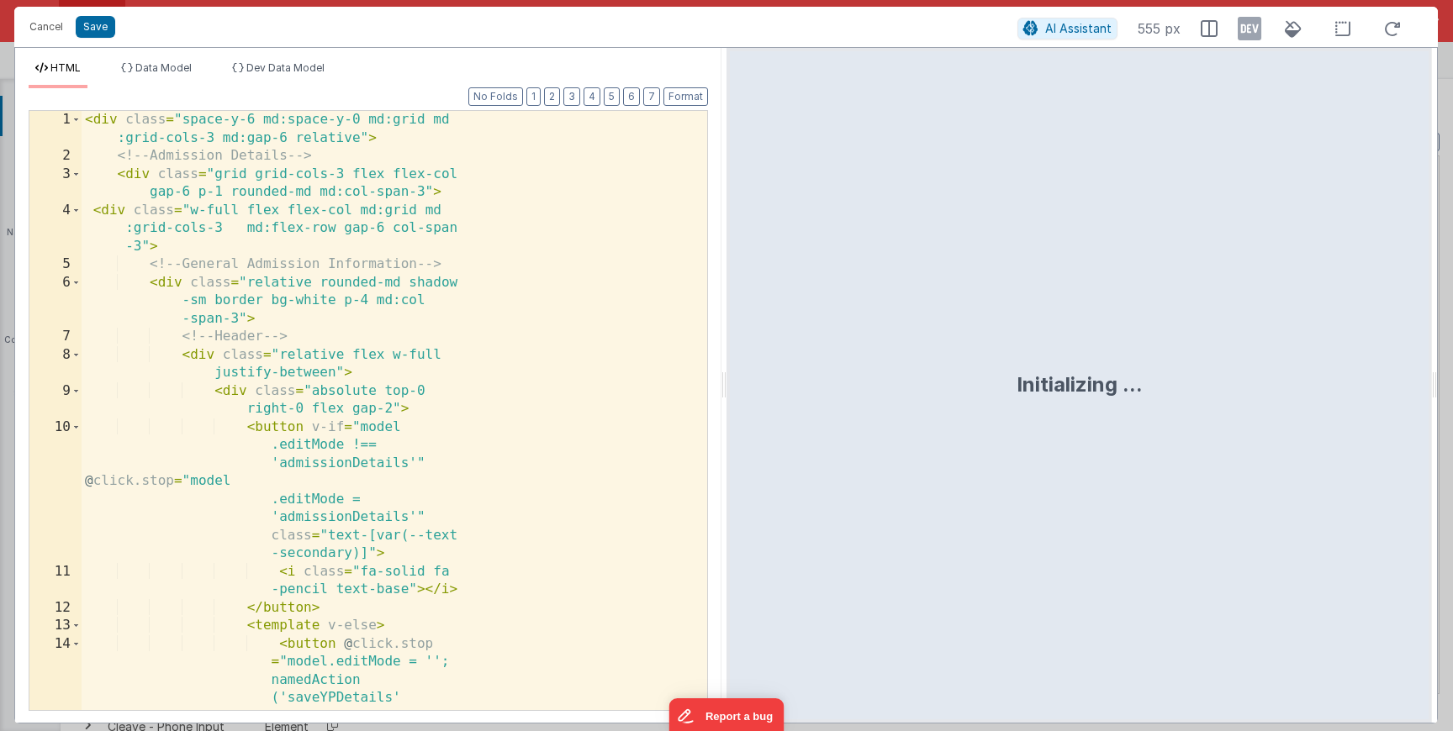
scroll to position [4826, 0]
click at [668, 429] on div "< div class = "space-y-6 md:space-y-0 md:grid md :grid-cols-3 md:gap-6 relative…" at bounding box center [388, 529] width 613 height 837
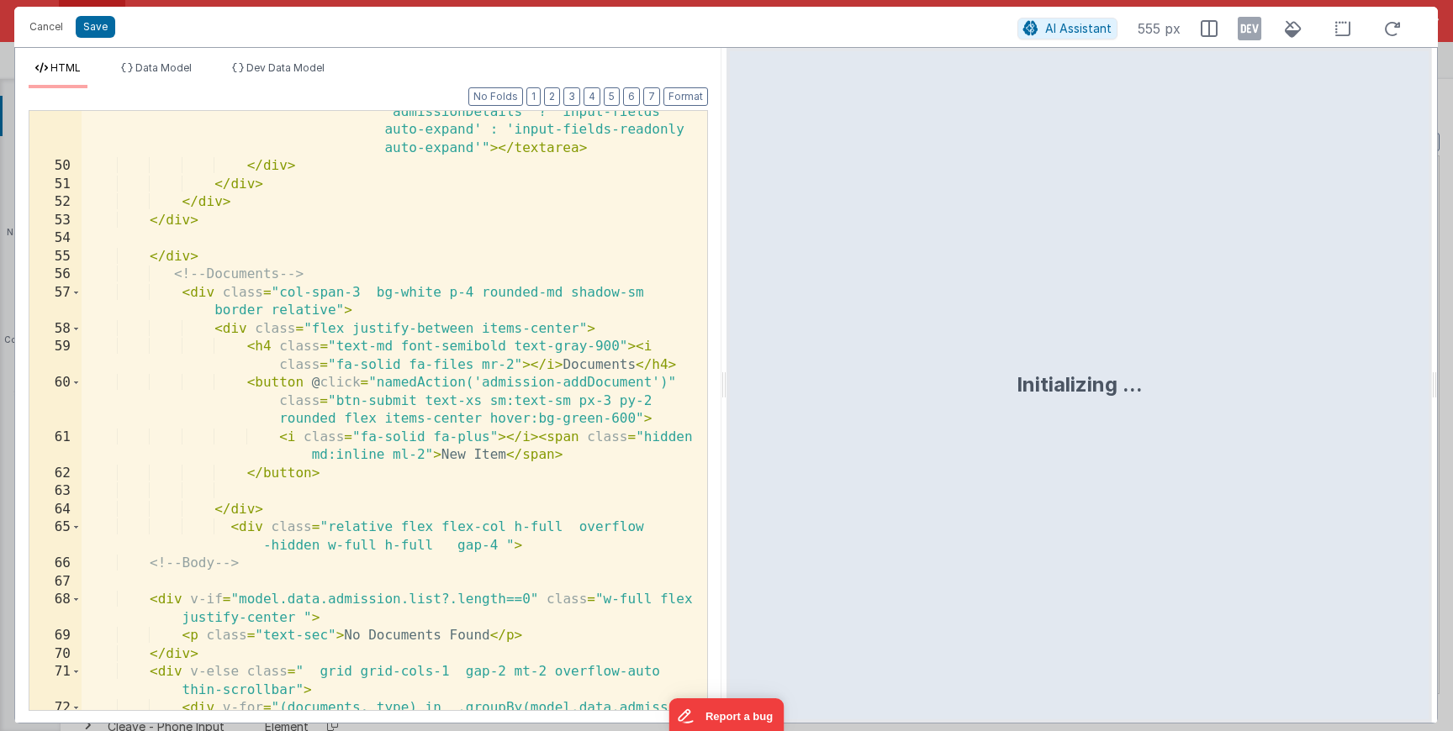
scroll to position [2209, 0]
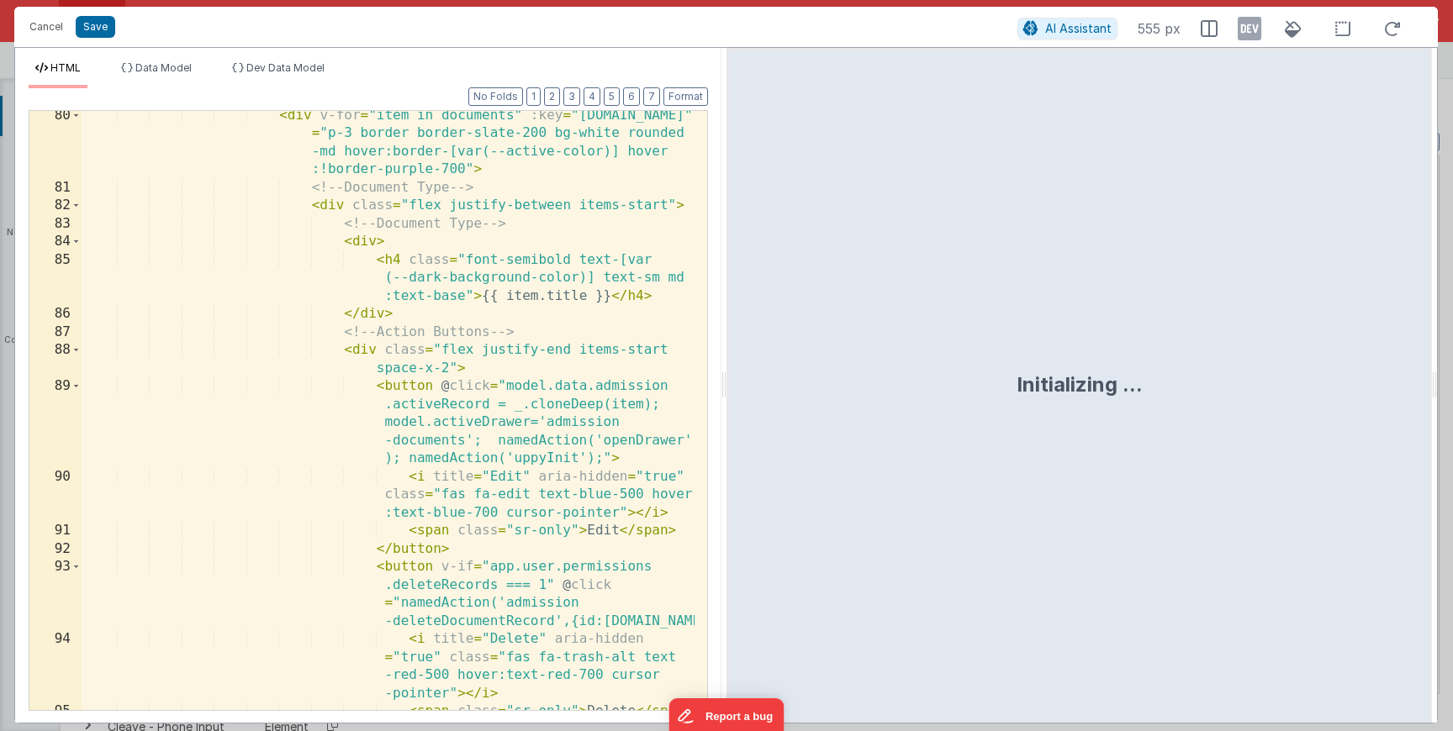
click at [668, 429] on div "< div v-for = "item in documents" :key = "item.id" class = "p-3 border border-s…" at bounding box center [388, 452] width 613 height 690
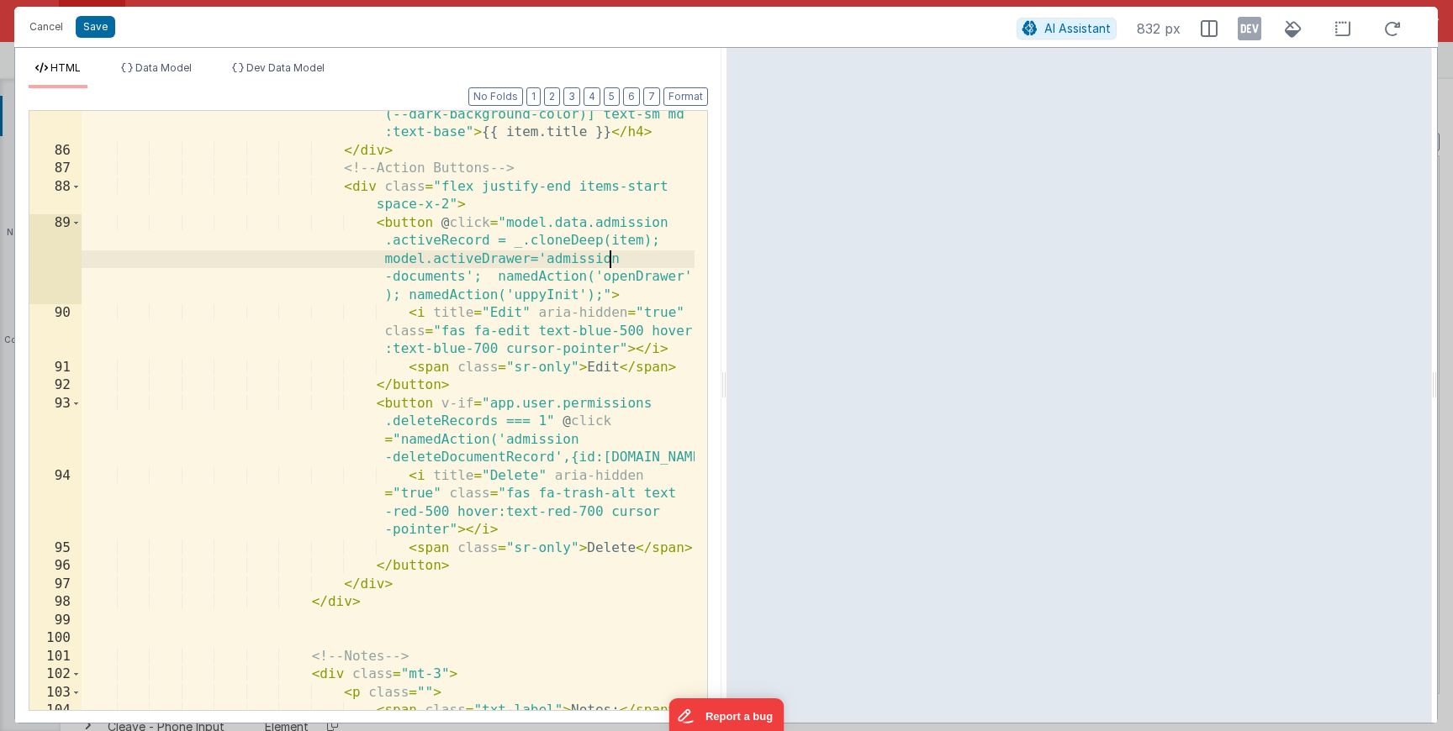
scroll to position [2430, 0]
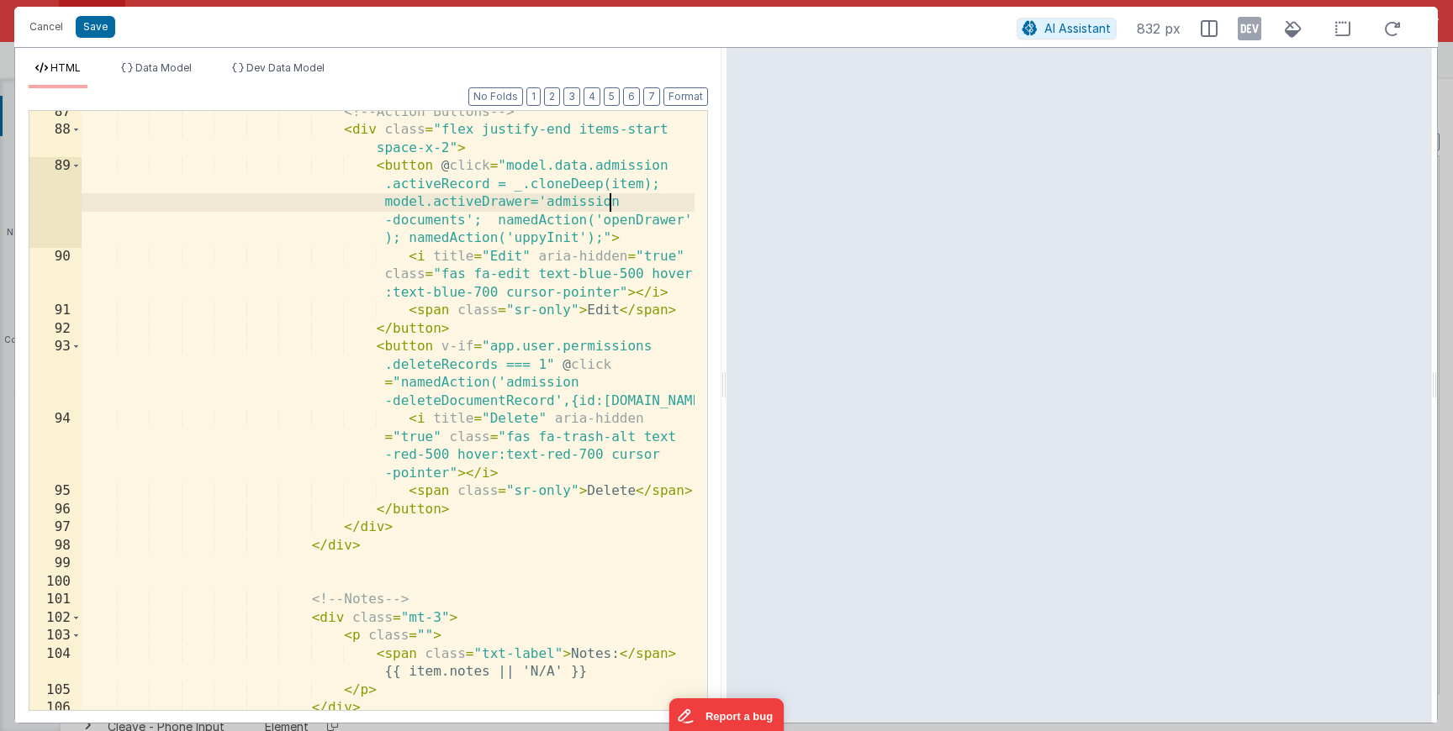
click at [658, 404] on div "<!-- Action Buttons --> < div class = "flex justify-end items-start space-x-2" …" at bounding box center [388, 421] width 613 height 636
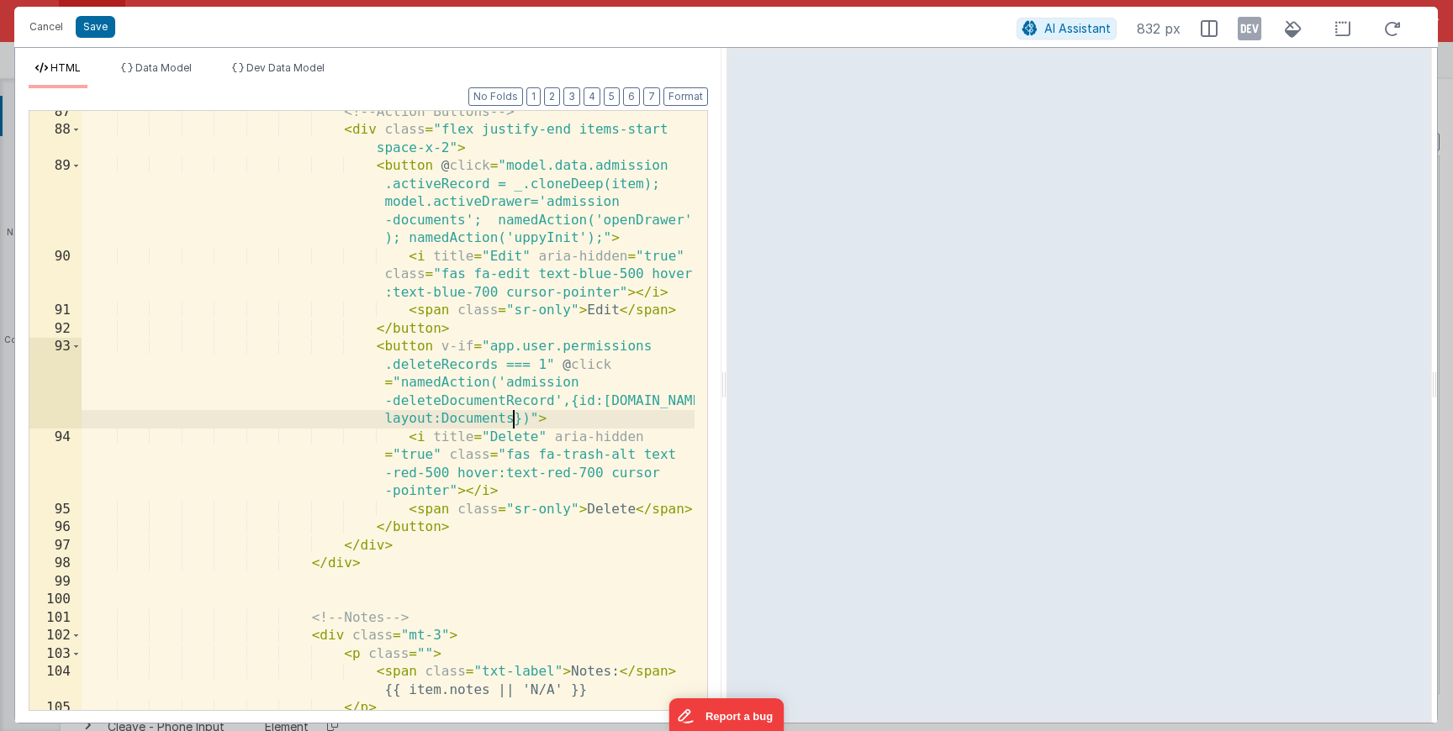
click at [442, 419] on div "<!-- Action Buttons --> < div class = "flex justify-end items-start space-x-2" …" at bounding box center [388, 421] width 613 height 636
drag, startPoint x: 520, startPoint y: 421, endPoint x: 580, endPoint y: 422, distance: 60.5
click at [520, 421] on div "<!-- Action Buttons --> < div class = "flex justify-end items-start space-x-2" …" at bounding box center [388, 421] width 613 height 636
click at [103, 33] on button "Save" at bounding box center [96, 27] width 40 height 22
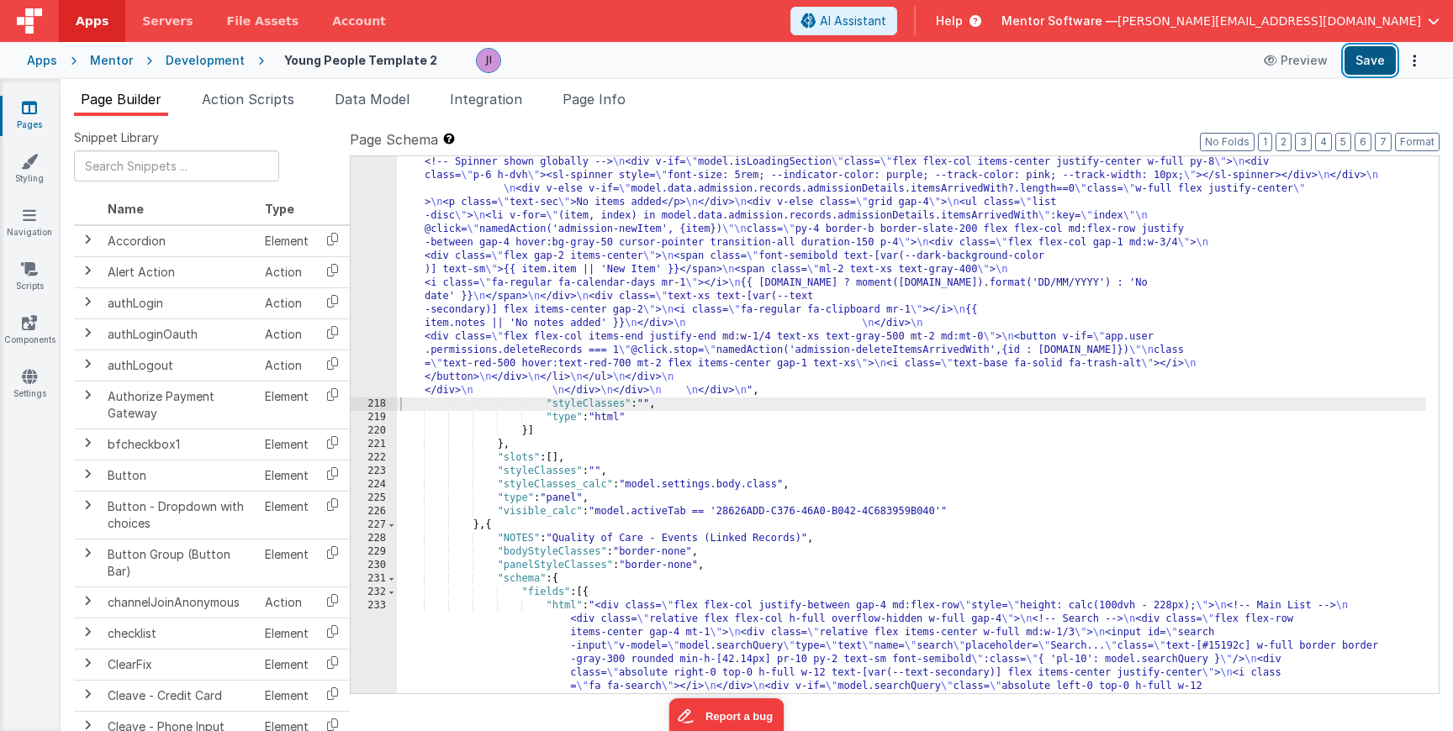
scroll to position [4865, 0]
click at [1370, 53] on button "Save" at bounding box center [1369, 60] width 51 height 29
click at [228, 85] on div "Page Builder Action Scripts Data Model Integration Page Info Snippet Library Na…" at bounding box center [757, 405] width 1392 height 652
click at [228, 92] on span "Action Scripts" at bounding box center [248, 99] width 92 height 17
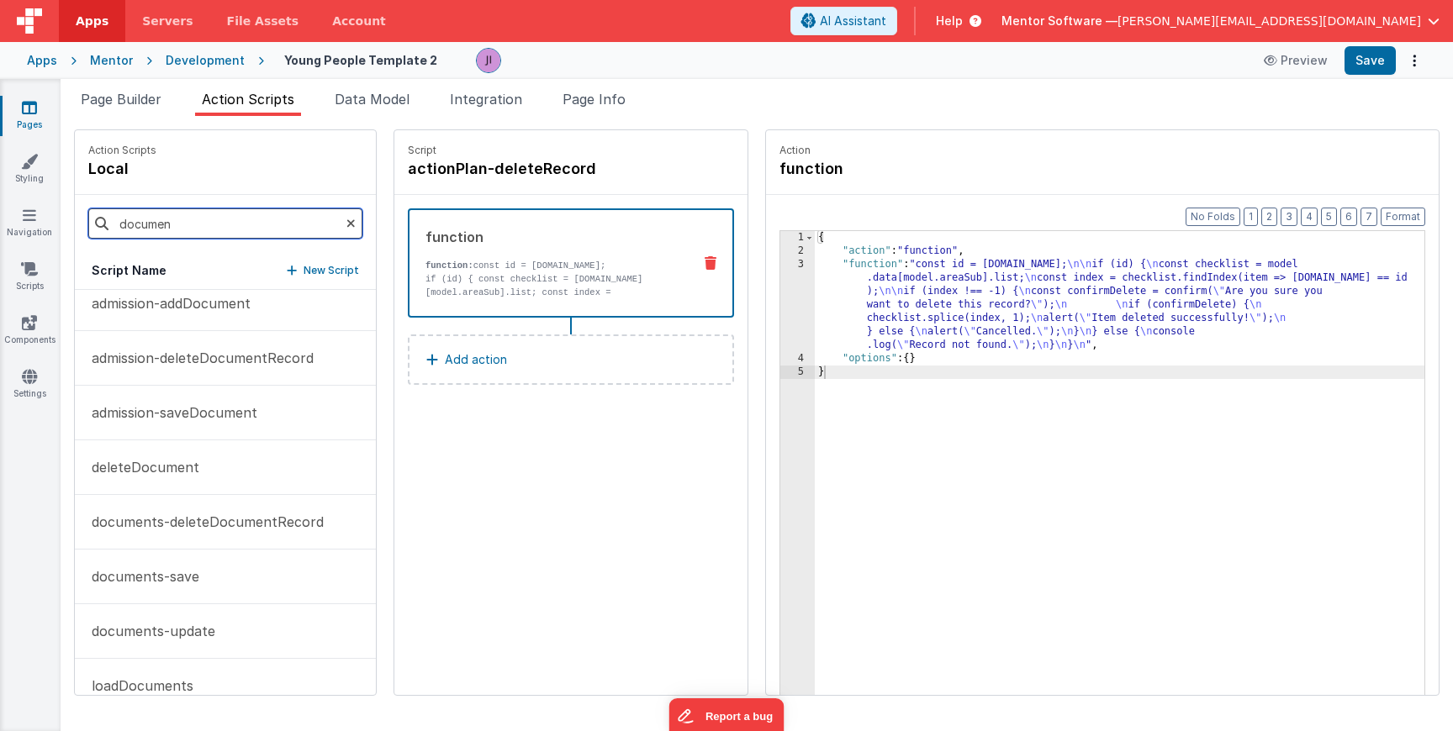
click at [193, 215] on input "documen" at bounding box center [225, 224] width 274 height 30
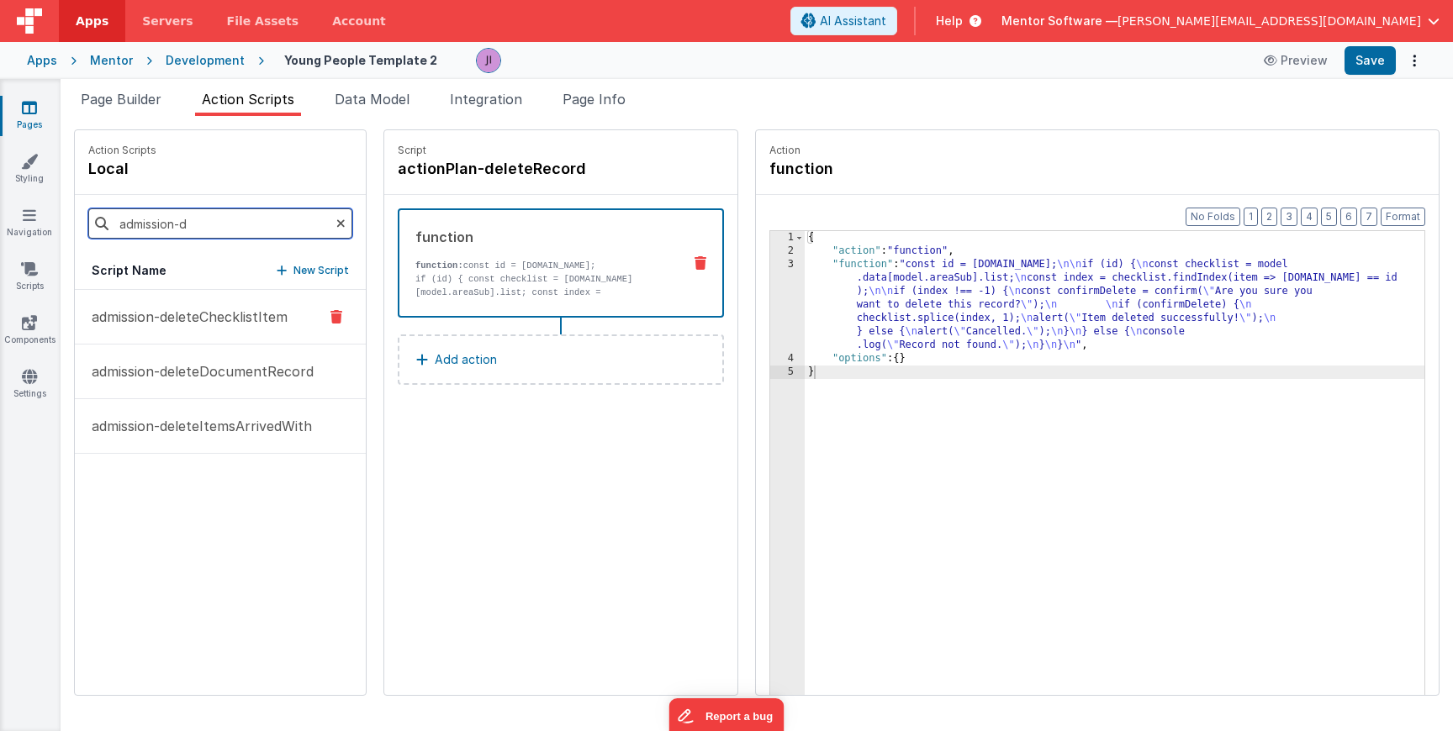
scroll to position [0, 0]
click at [221, 371] on p "admission-deleteDocumentRecord" at bounding box center [198, 372] width 232 height 20
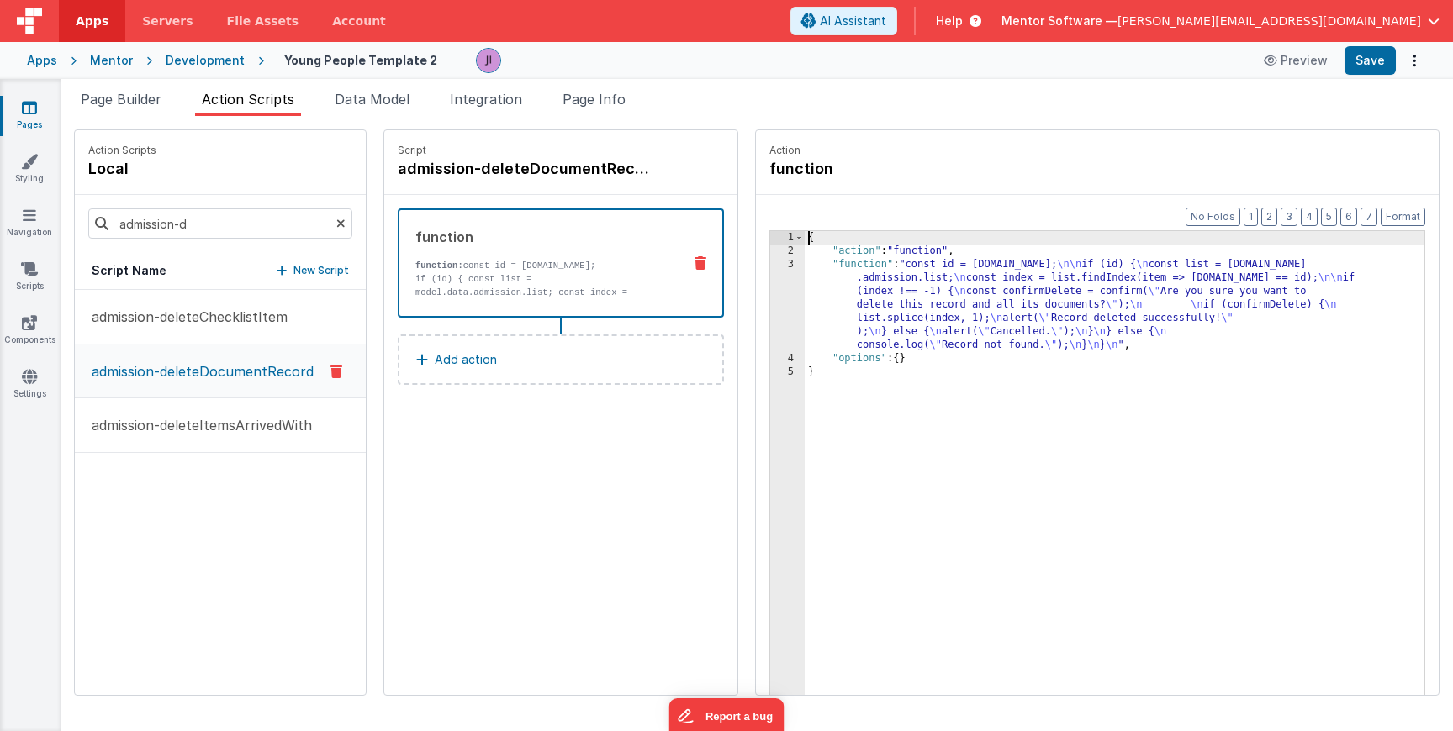
click at [796, 313] on div "3" at bounding box center [787, 305] width 34 height 94
click at [219, 221] on input "admission-d" at bounding box center [220, 224] width 264 height 30
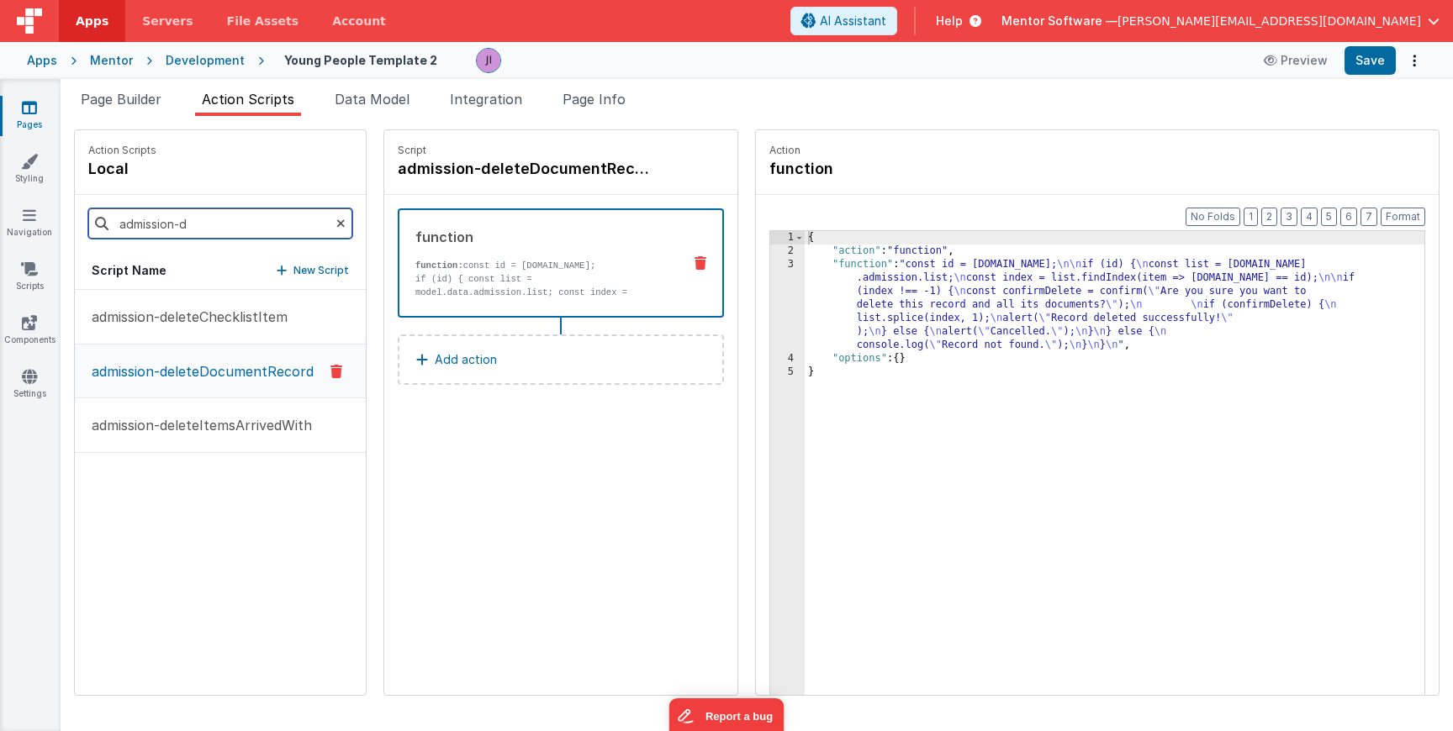
click at [219, 221] on input "admission-d" at bounding box center [220, 224] width 264 height 30
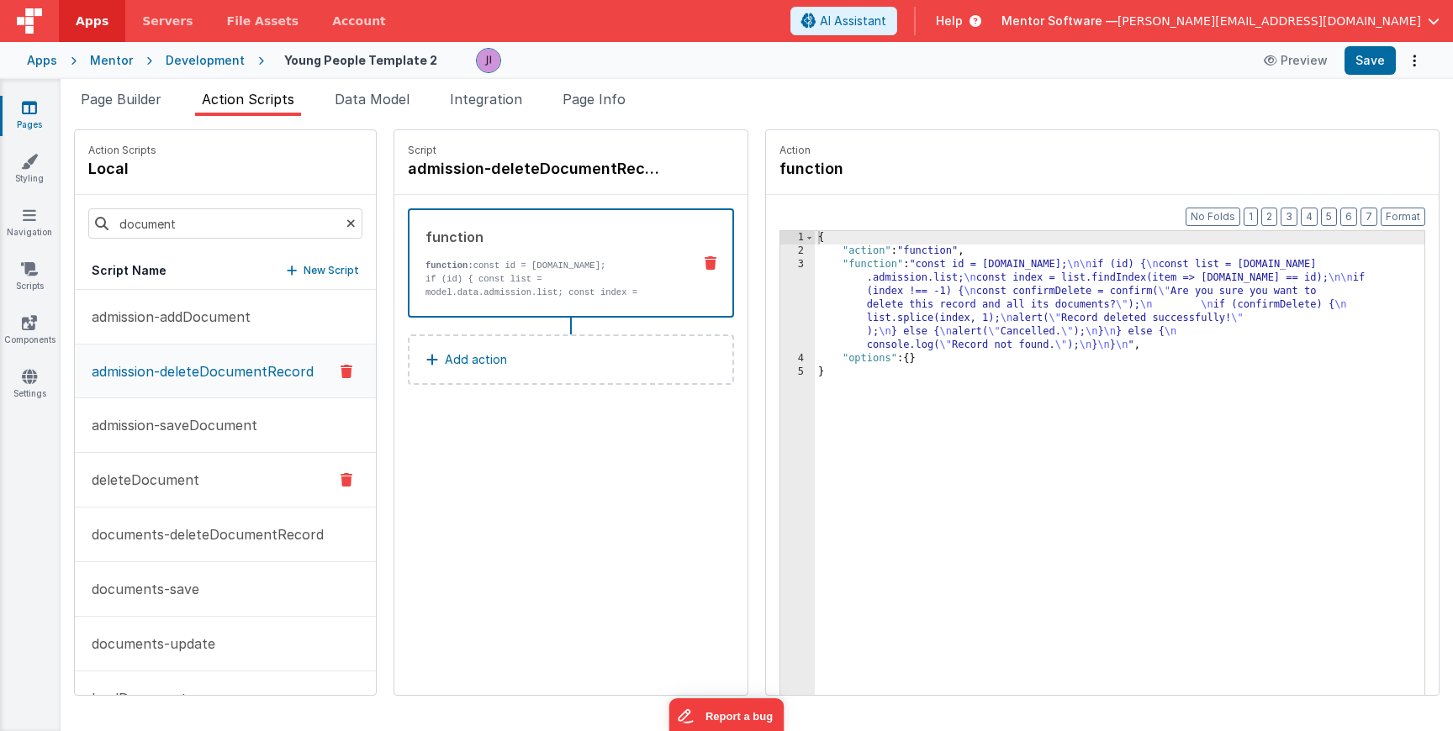
click at [193, 476] on p "deleteDocument" at bounding box center [141, 480] width 118 height 20
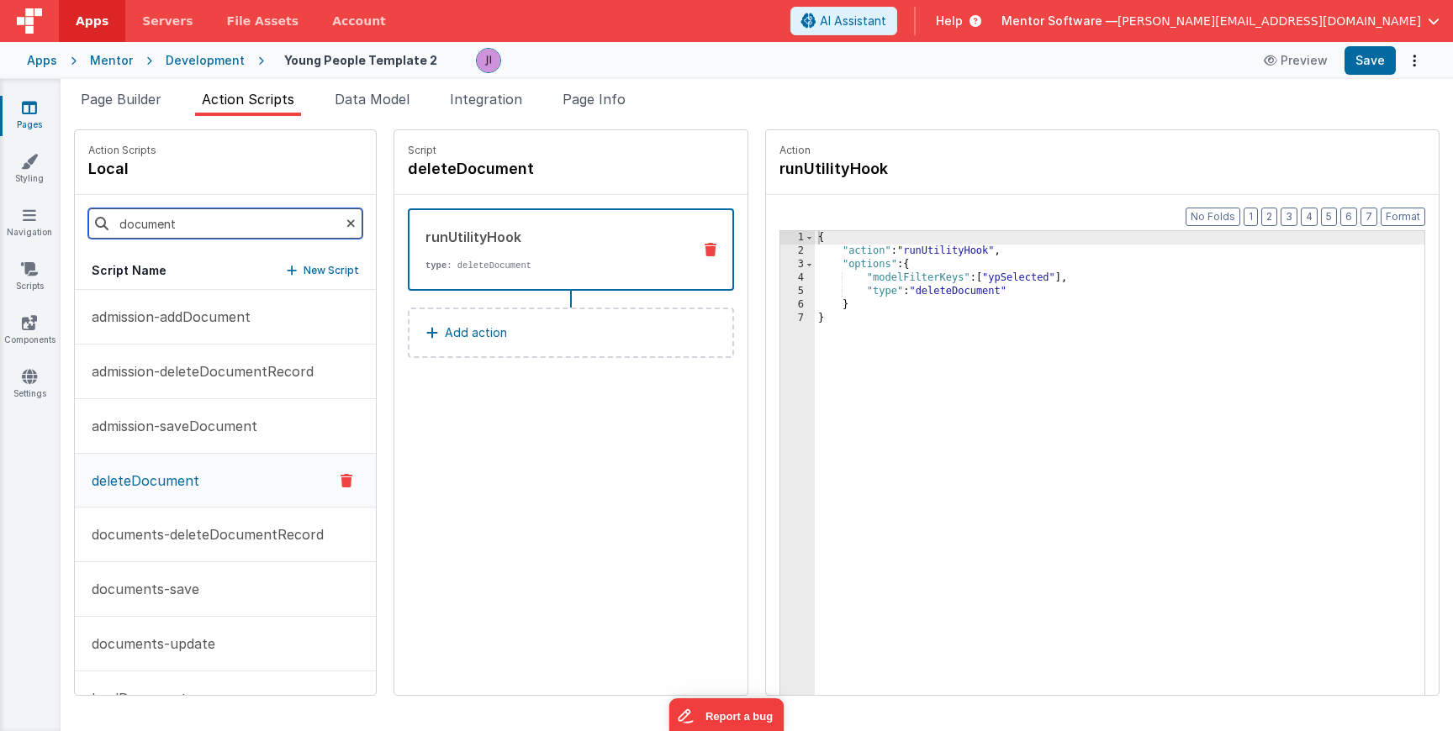
click at [190, 233] on input "document" at bounding box center [225, 224] width 274 height 30
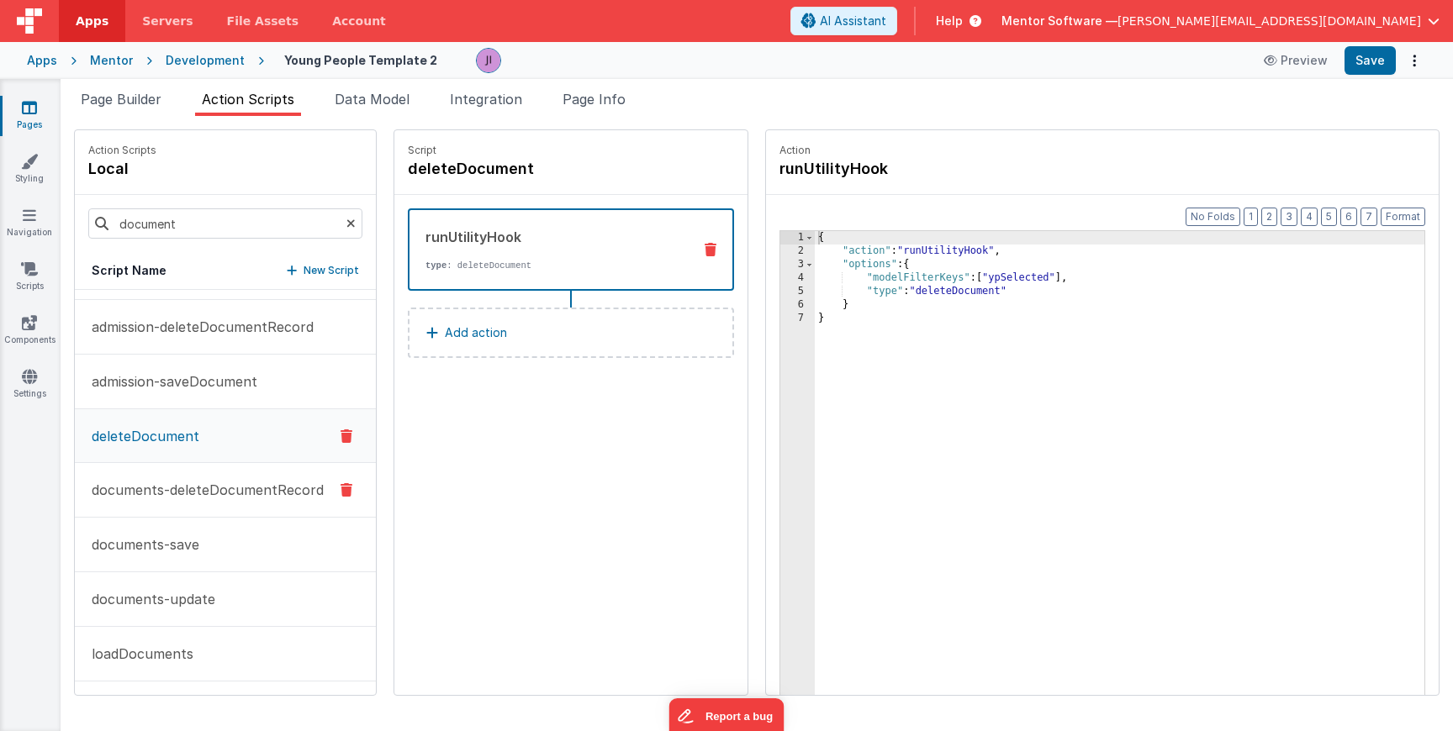
click at [207, 493] on p "documents-deleteDocumentRecord" at bounding box center [203, 490] width 242 height 20
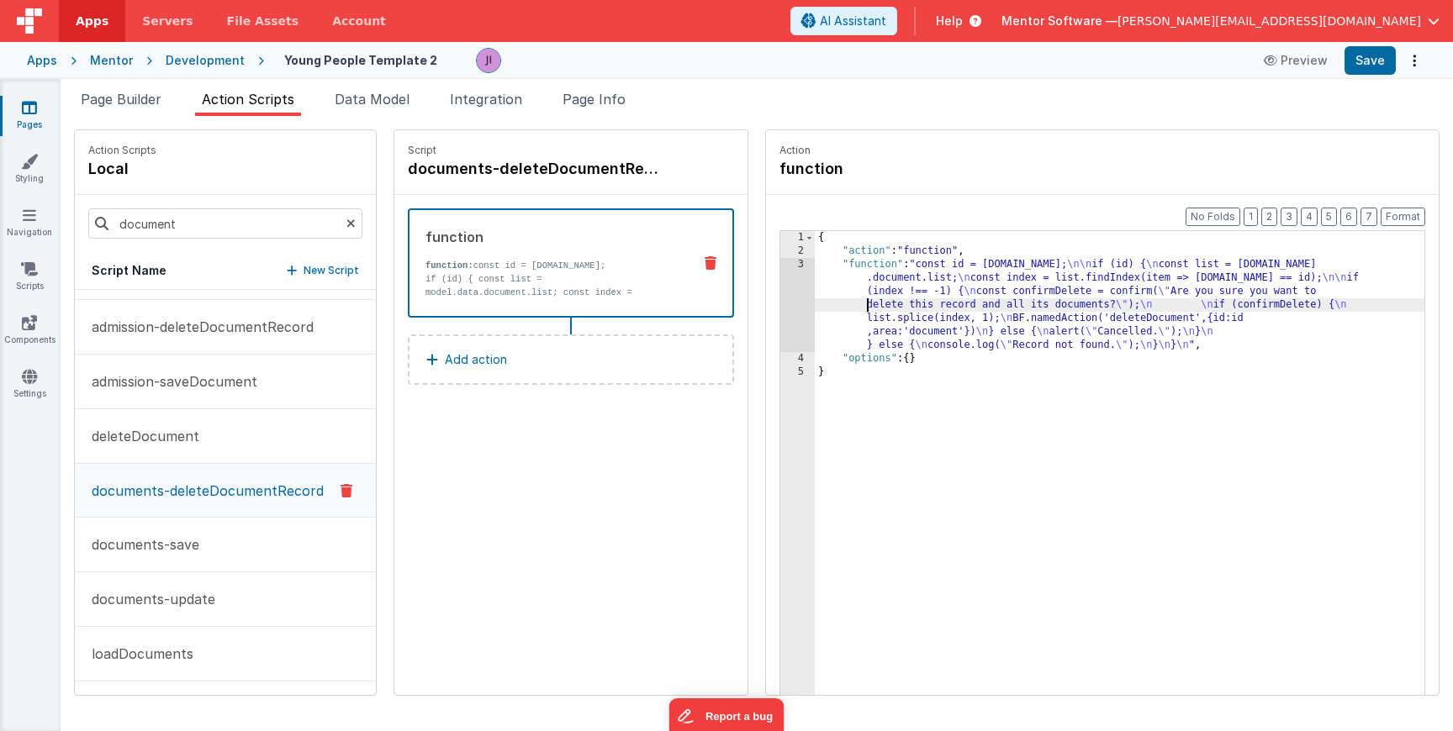
click at [842, 298] on div "{ "action" : "function" , "function" : "const id = action.options.id; \n\n if (…" at bounding box center [1120, 502] width 610 height 543
click at [790, 298] on div "3" at bounding box center [797, 305] width 34 height 94
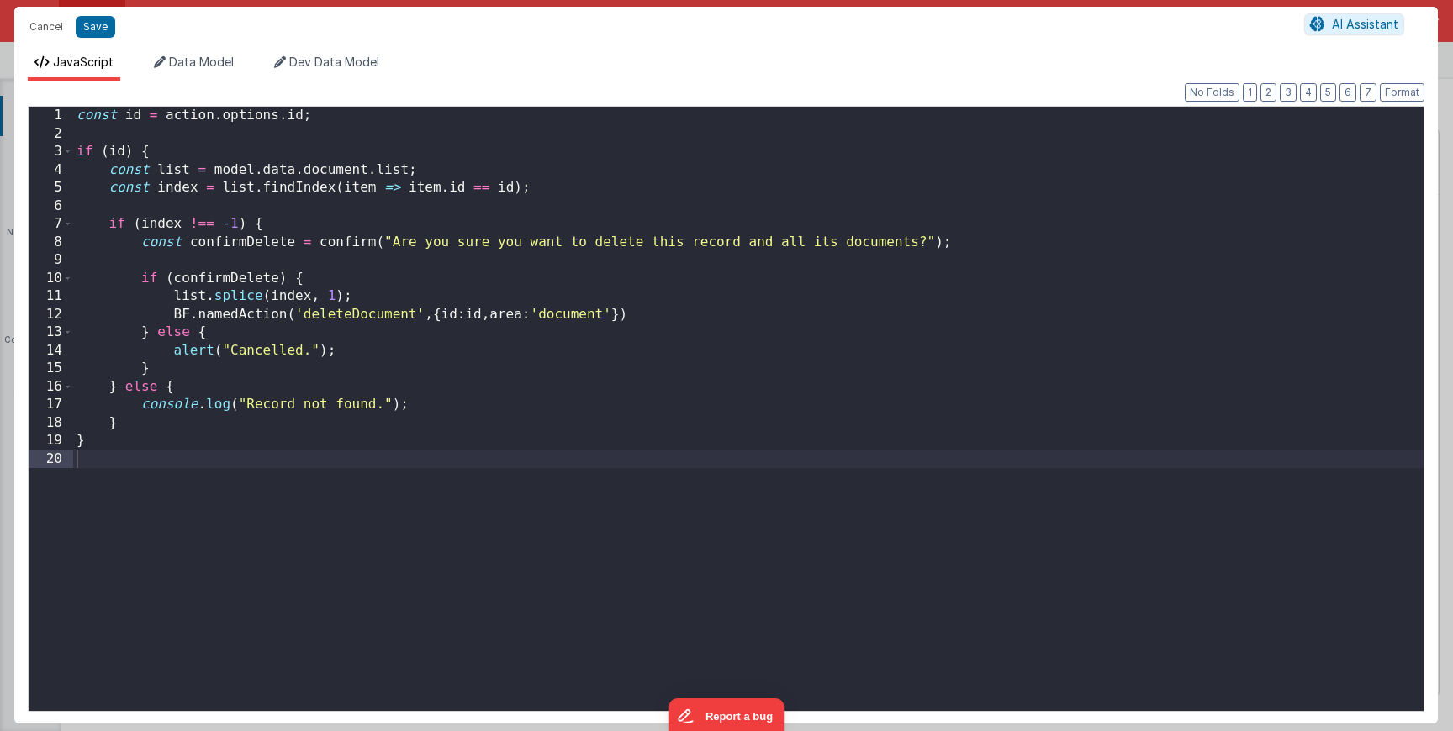
click at [734, 347] on div "const id = action . options . id ; if ( id ) { const list = model . data . docu…" at bounding box center [748, 427] width 1350 height 641
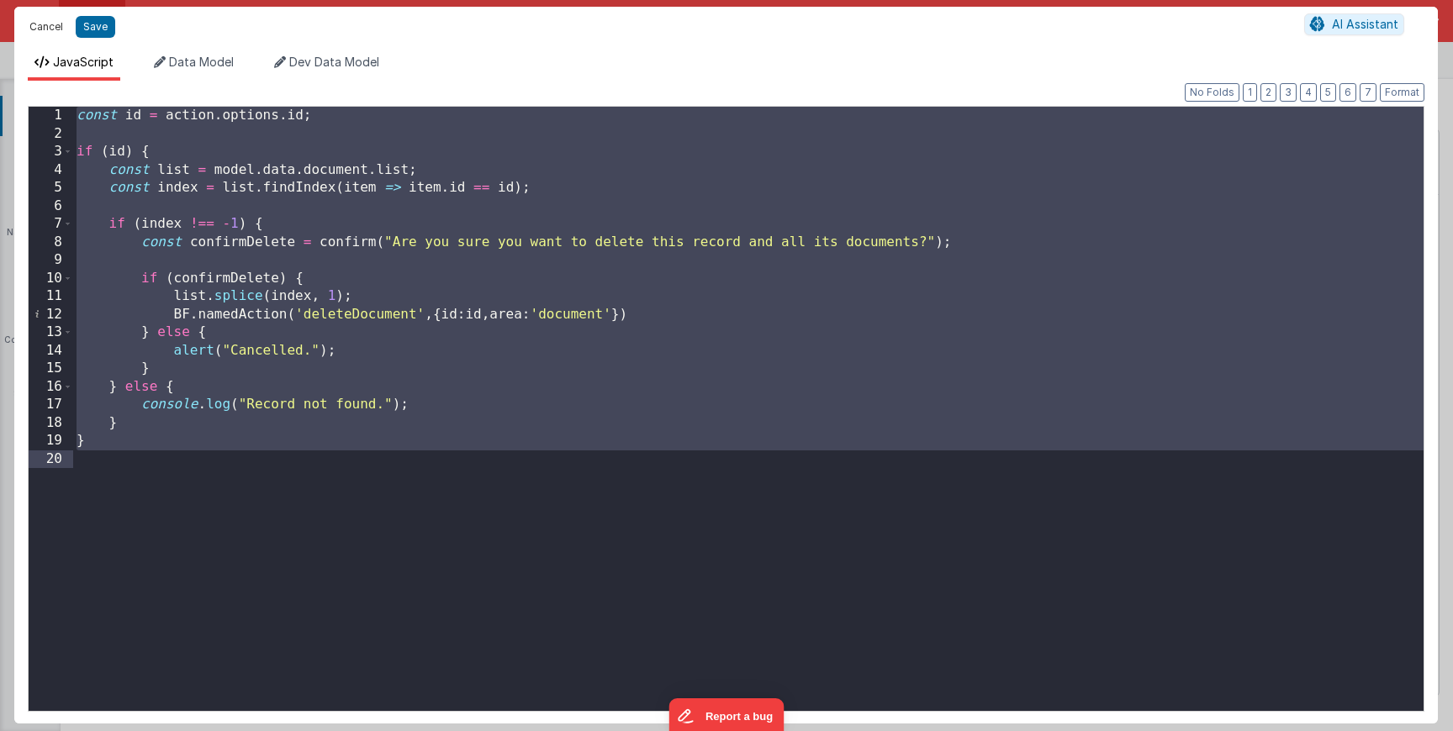
click at [50, 27] on button "Cancel" at bounding box center [46, 27] width 50 height 24
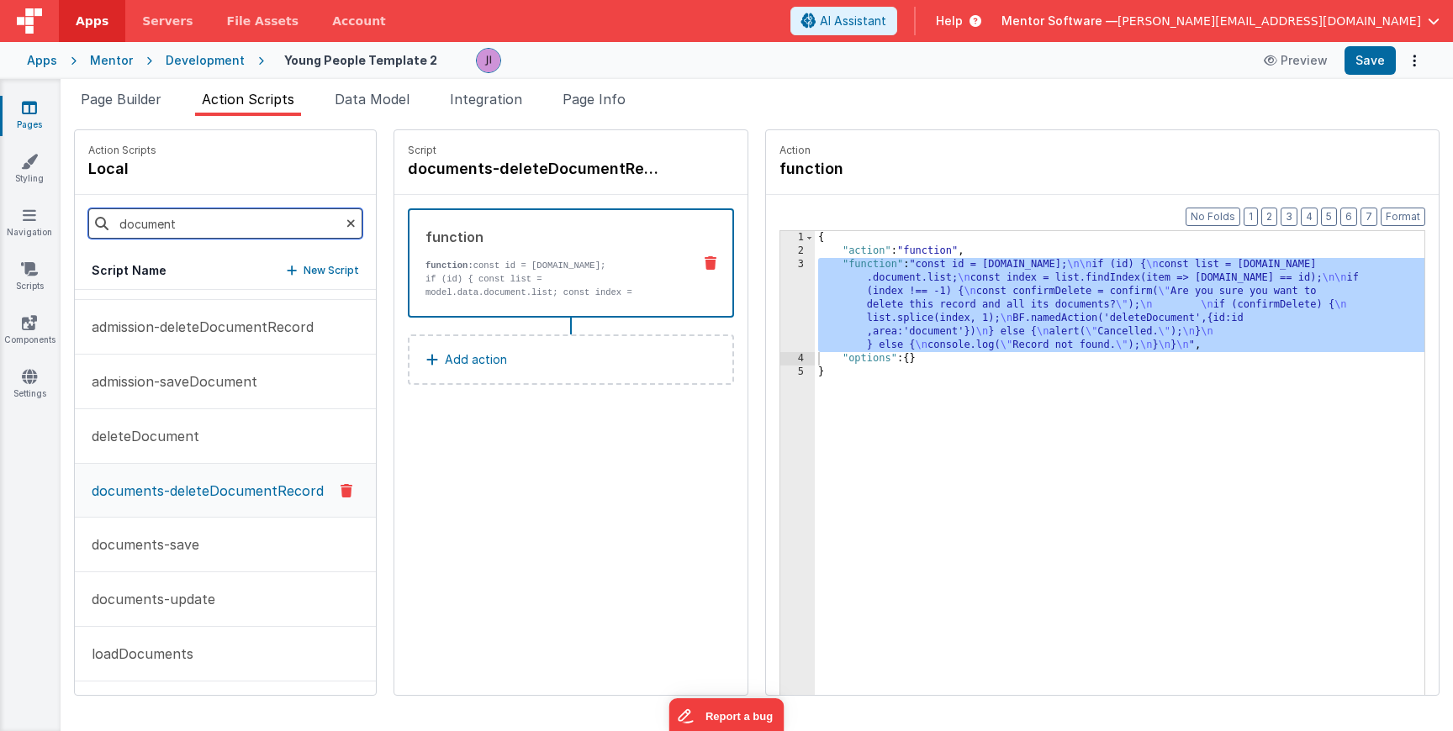
click at [176, 224] on input "document" at bounding box center [225, 224] width 274 height 30
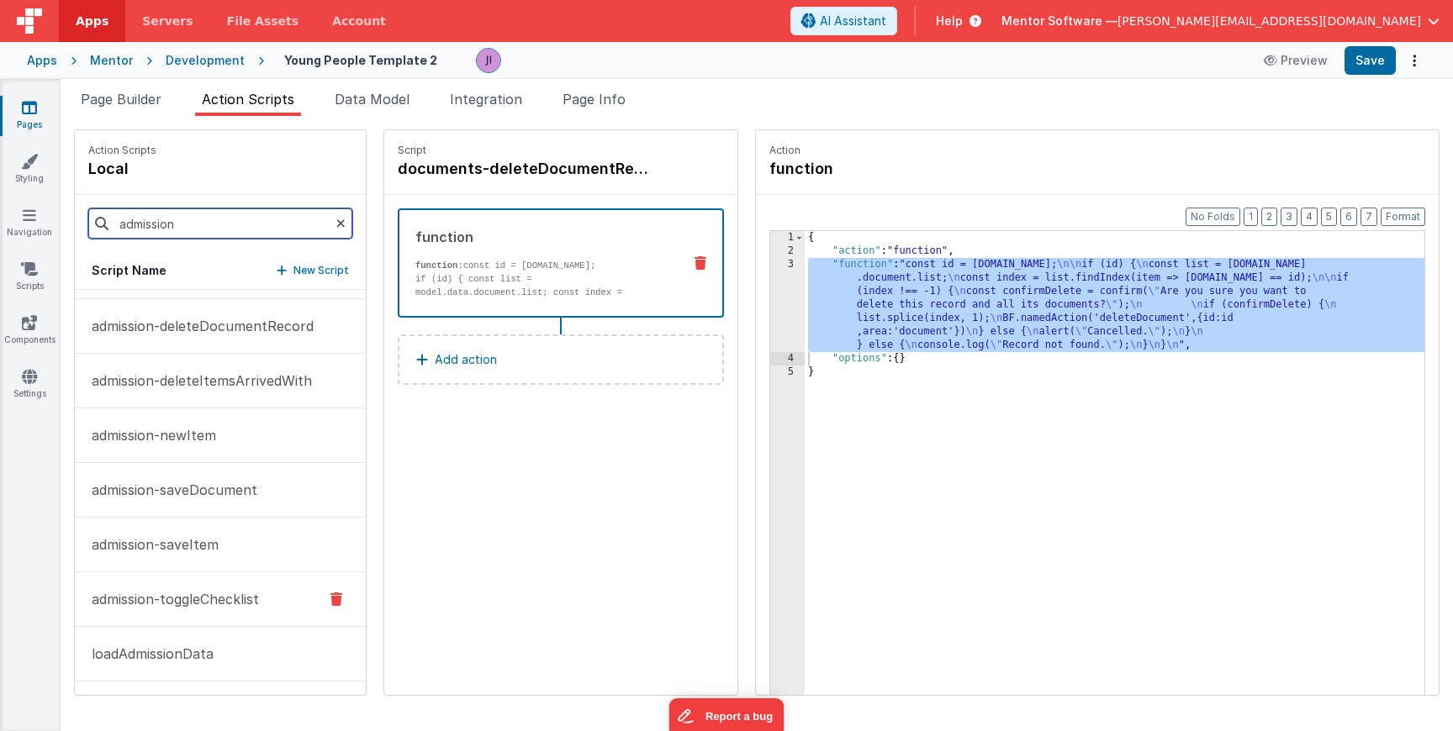
scroll to position [0, 0]
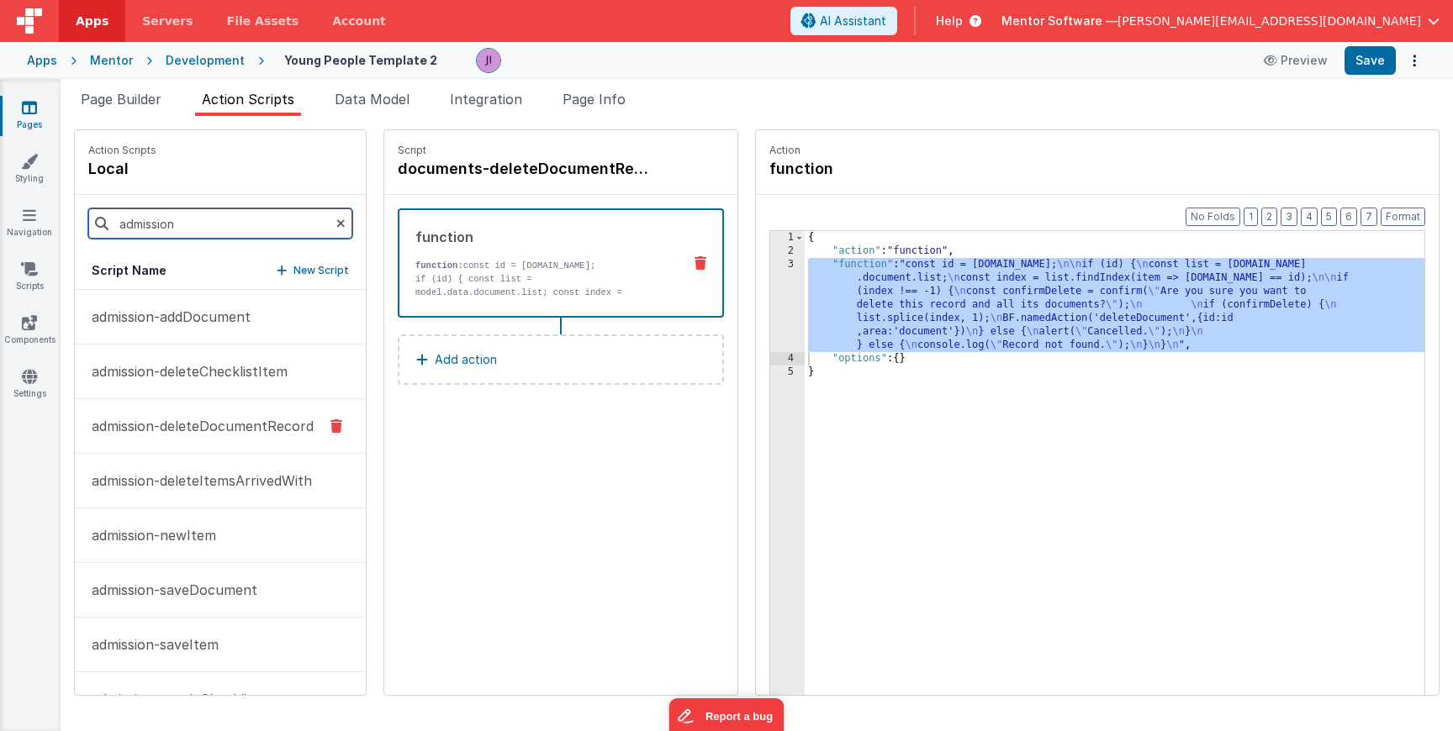
type input "admission"
click at [239, 426] on p "admission-deleteDocumentRecord" at bounding box center [198, 426] width 232 height 20
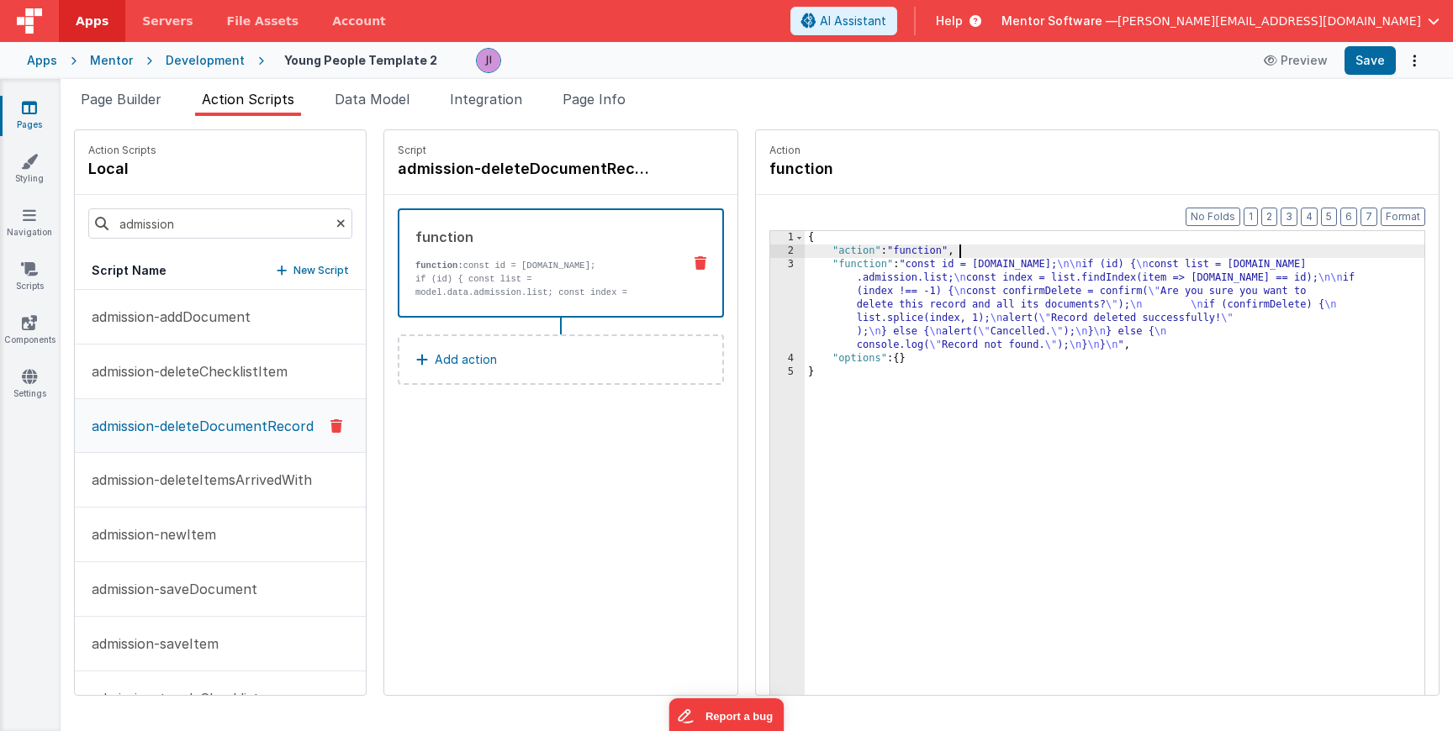
click at [960, 252] on div "{ "action" : "function" , "function" : "const id = action.options.id; \n\n if (…" at bounding box center [1115, 502] width 620 height 543
click at [853, 298] on div "{ "action" : "function" , "function" : "const id = action.options.id; \n\n if (…" at bounding box center [1115, 502] width 620 height 543
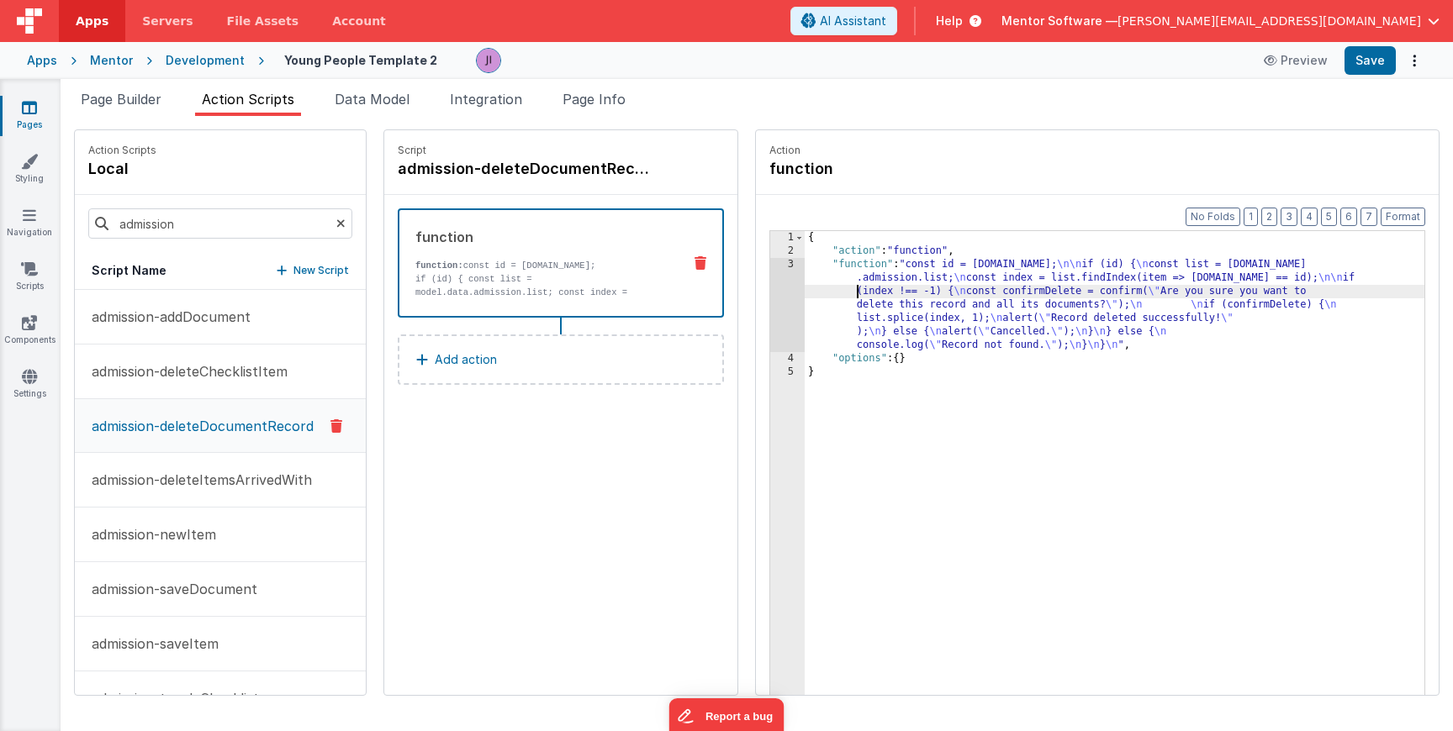
click at [796, 298] on div "3" at bounding box center [787, 305] width 34 height 94
click at [779, 298] on div "3" at bounding box center [787, 305] width 34 height 94
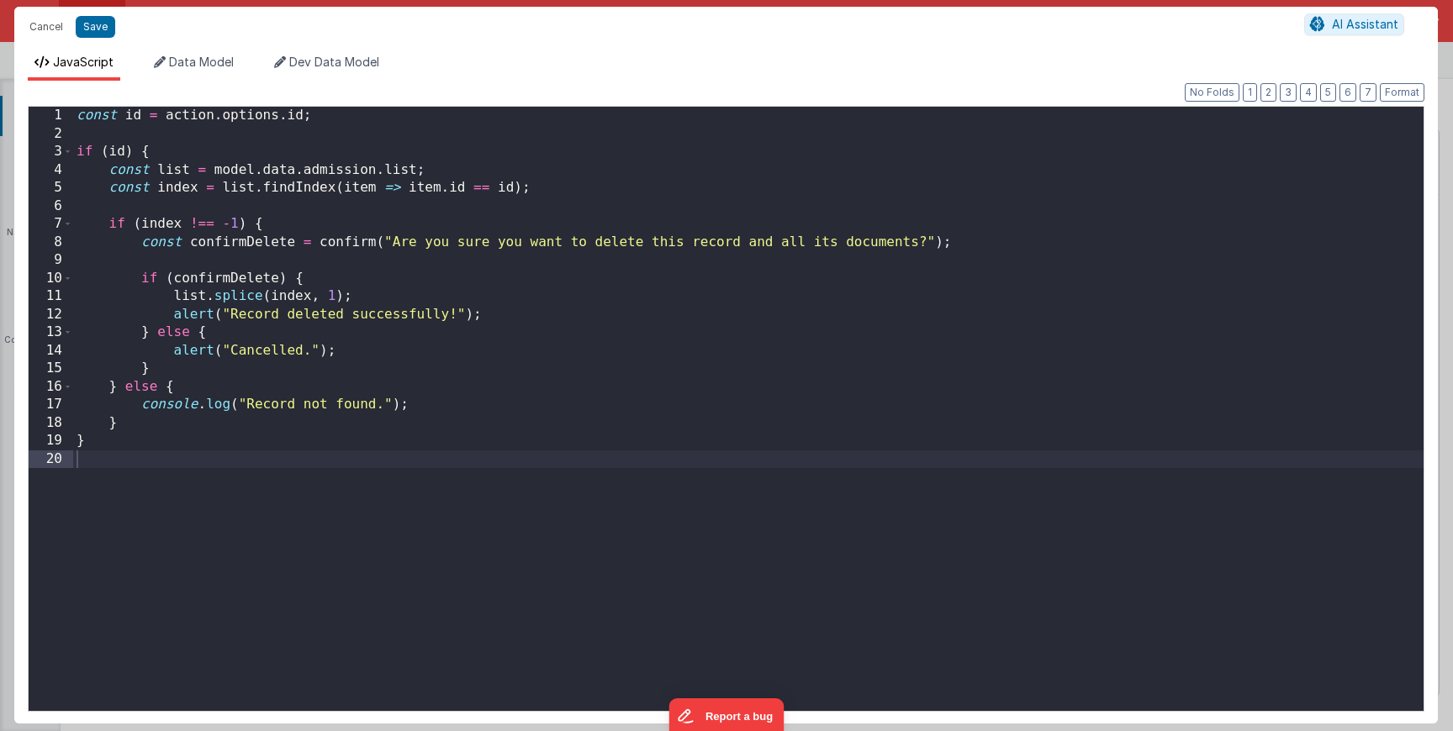
click at [754, 368] on div "const id = action . options . id ; if ( id ) { const list = model . data . admi…" at bounding box center [748, 427] width 1350 height 641
click at [82, 25] on button "Save" at bounding box center [96, 27] width 40 height 22
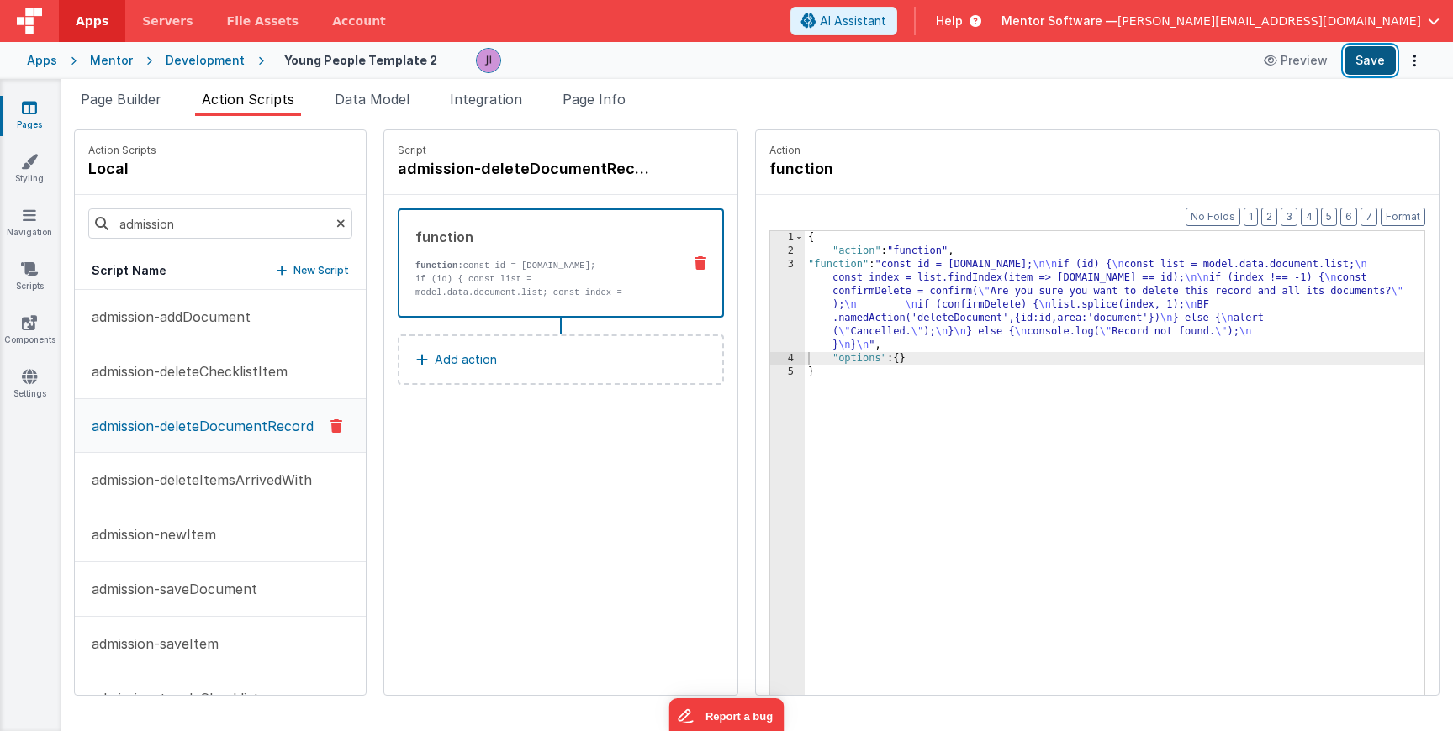
click at [1370, 67] on button "Save" at bounding box center [1369, 60] width 51 height 29
click at [145, 108] on li "Page Builder" at bounding box center [121, 102] width 94 height 27
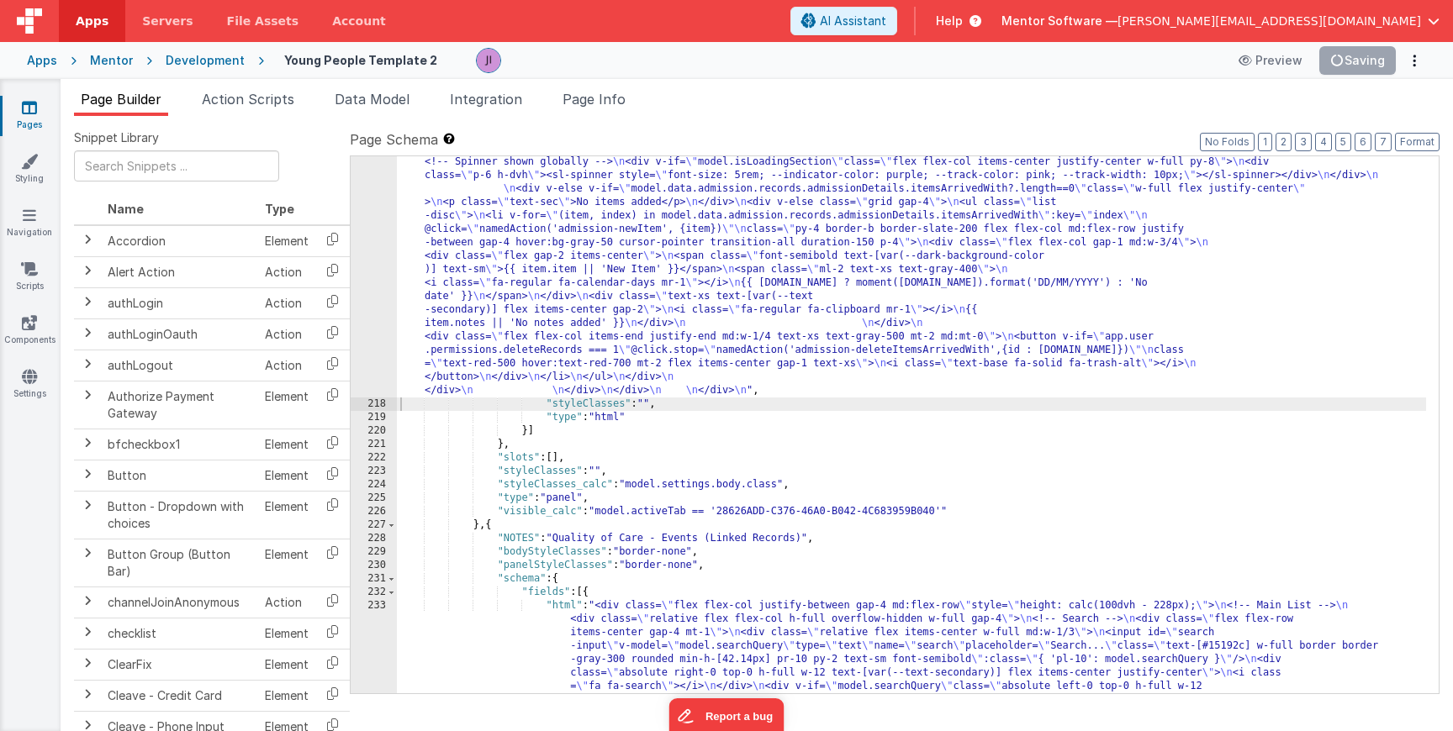
click at [500, 338] on div ""html" : "<div class= \" space-y-6 md:space-y-0 md:grid md:grid-cols-3 md:gap-6…" at bounding box center [911, 417] width 1029 height 3295
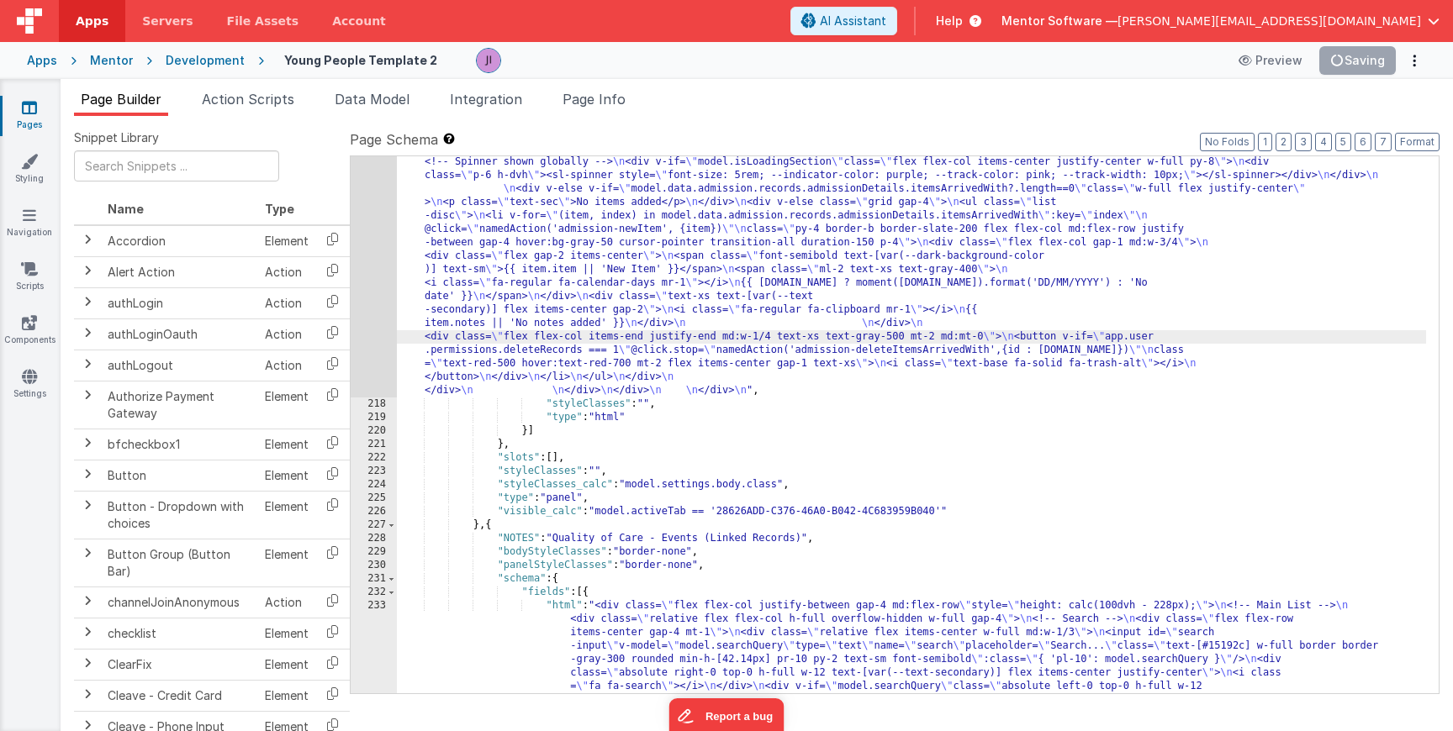
click at [478, 253] on div ""html" : "<div class= \" space-y-6 md:space-y-0 md:grid md:grid-cols-3 md:gap-6…" at bounding box center [911, 417] width 1029 height 3295
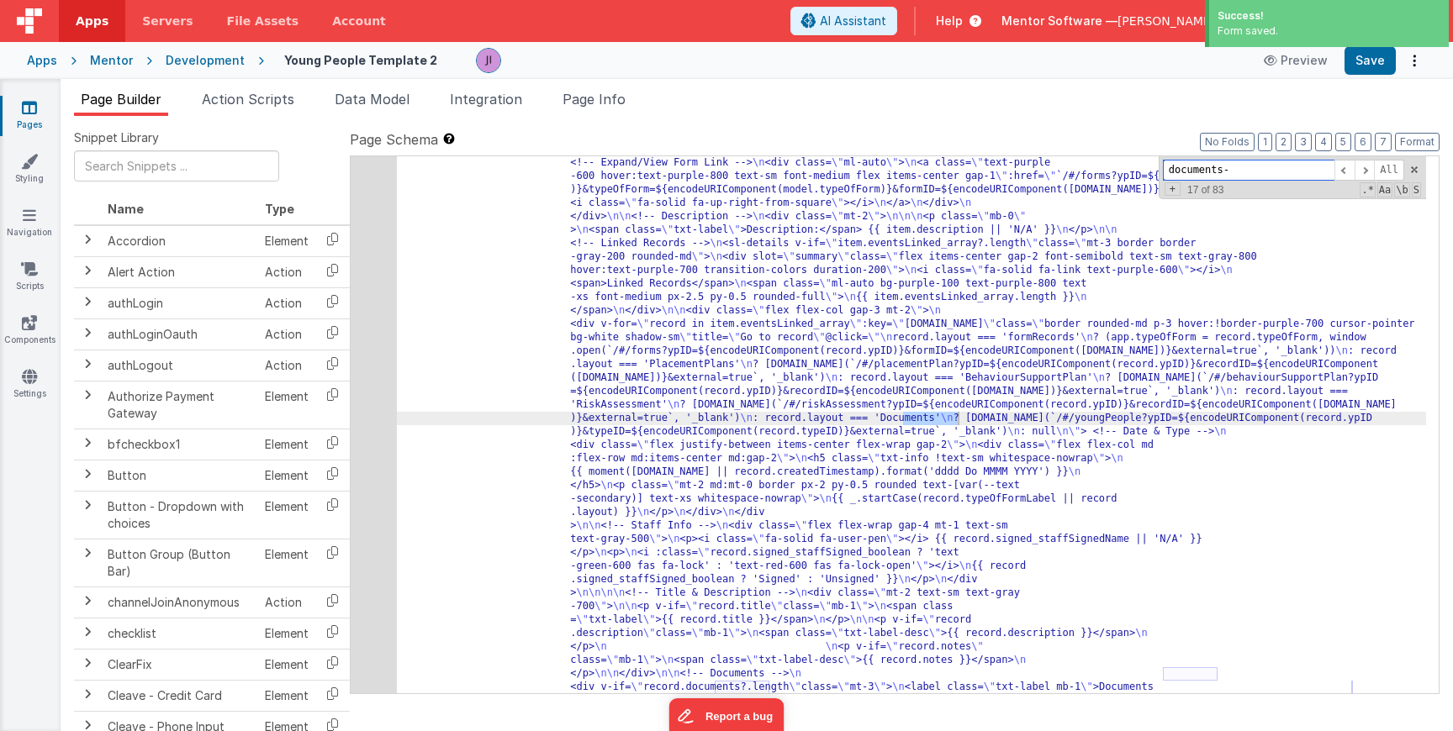
scroll to position [6823, 0]
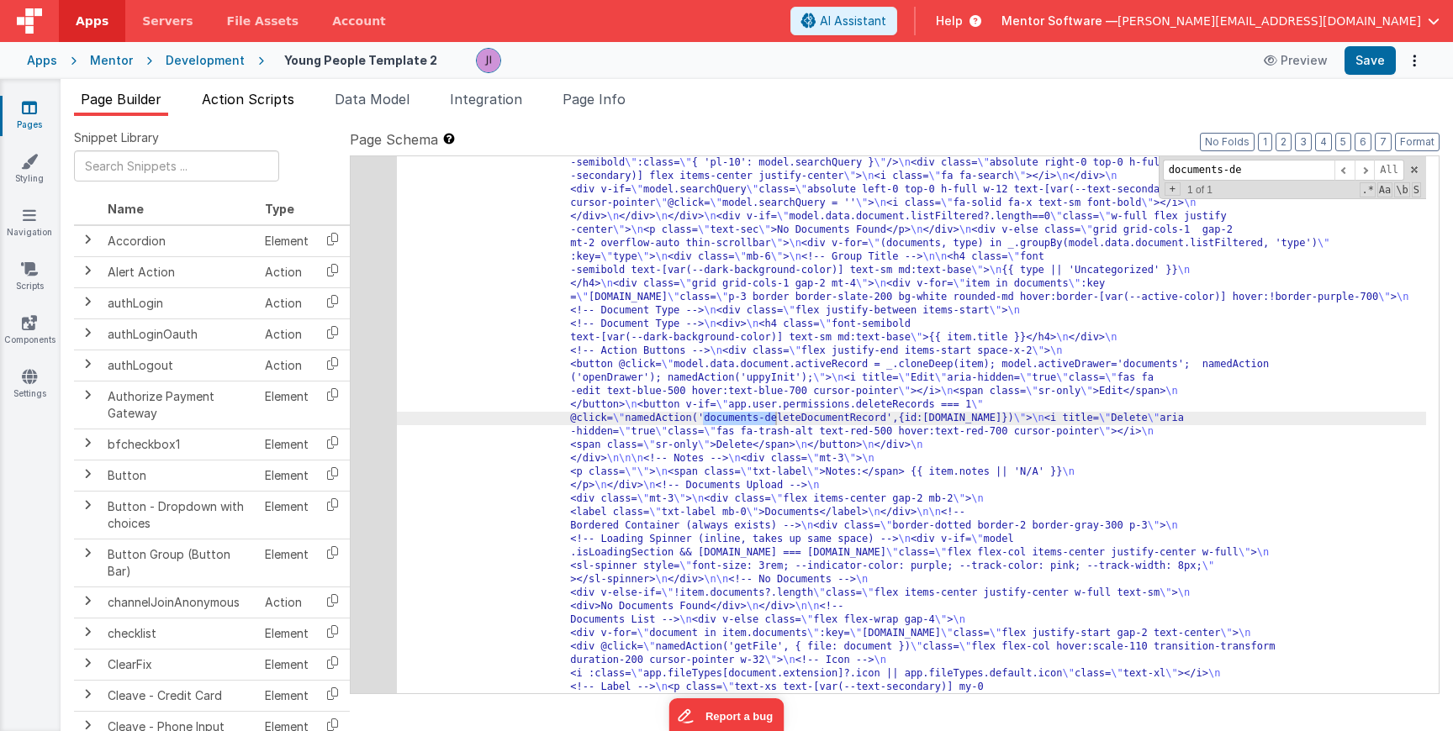
click at [261, 90] on li "Action Scripts" at bounding box center [248, 102] width 106 height 27
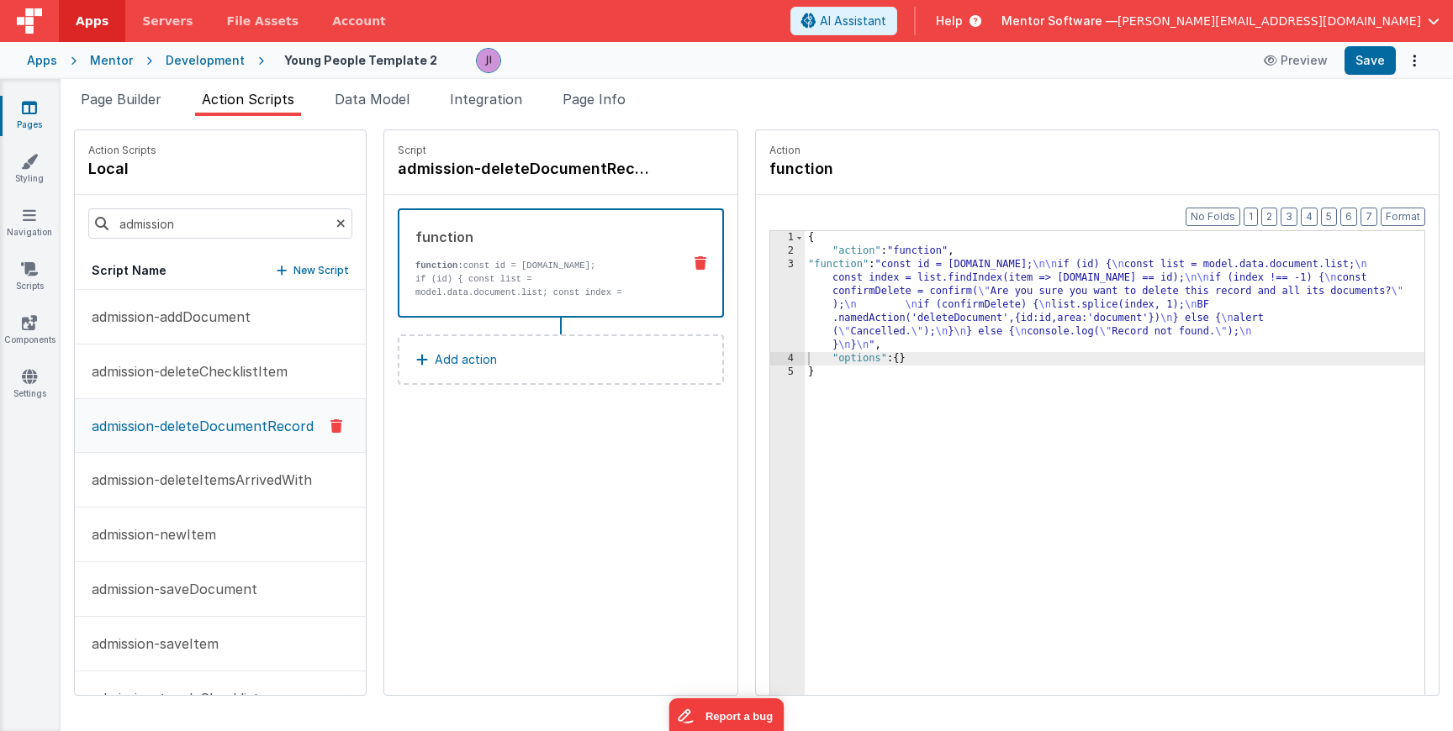
drag, startPoint x: 143, startPoint y: 109, endPoint x: 256, endPoint y: 174, distance: 130.7
click at [144, 108] on li "Page Builder" at bounding box center [121, 102] width 94 height 27
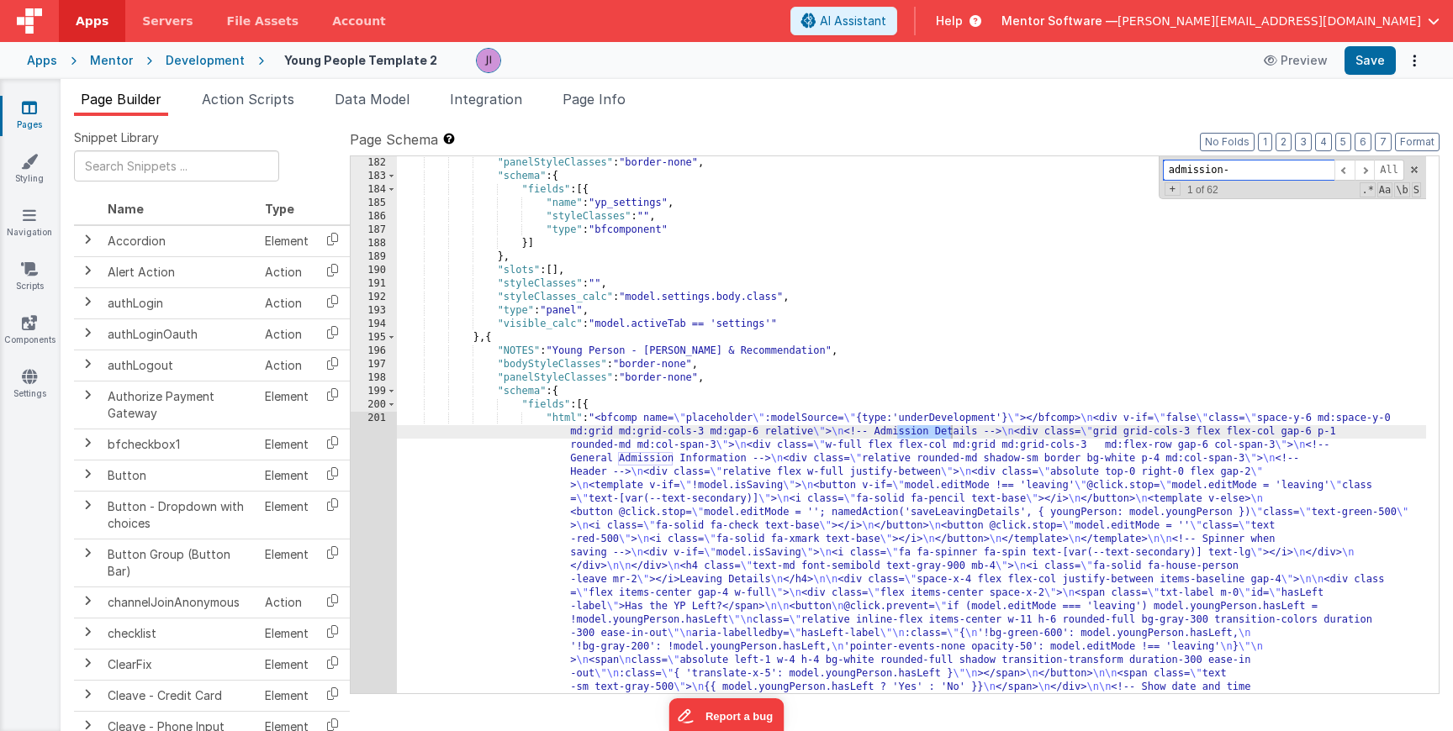
scroll to position [3864, 0]
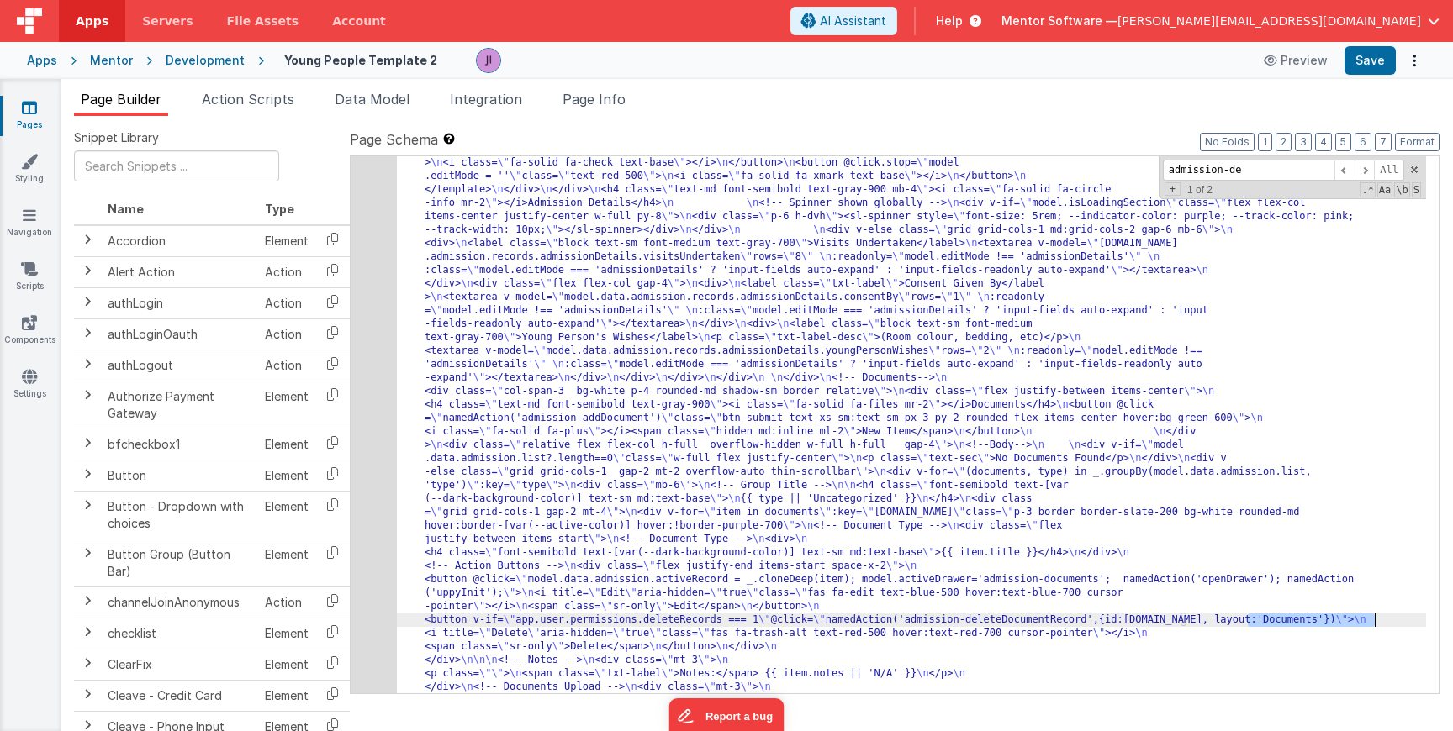
drag, startPoint x: 1249, startPoint y: 625, endPoint x: 1371, endPoint y: 624, distance: 121.9
click at [1234, 182] on div "layout All Replace All + 1 of 18 .* Aa \b S" at bounding box center [1292, 177] width 267 height 43
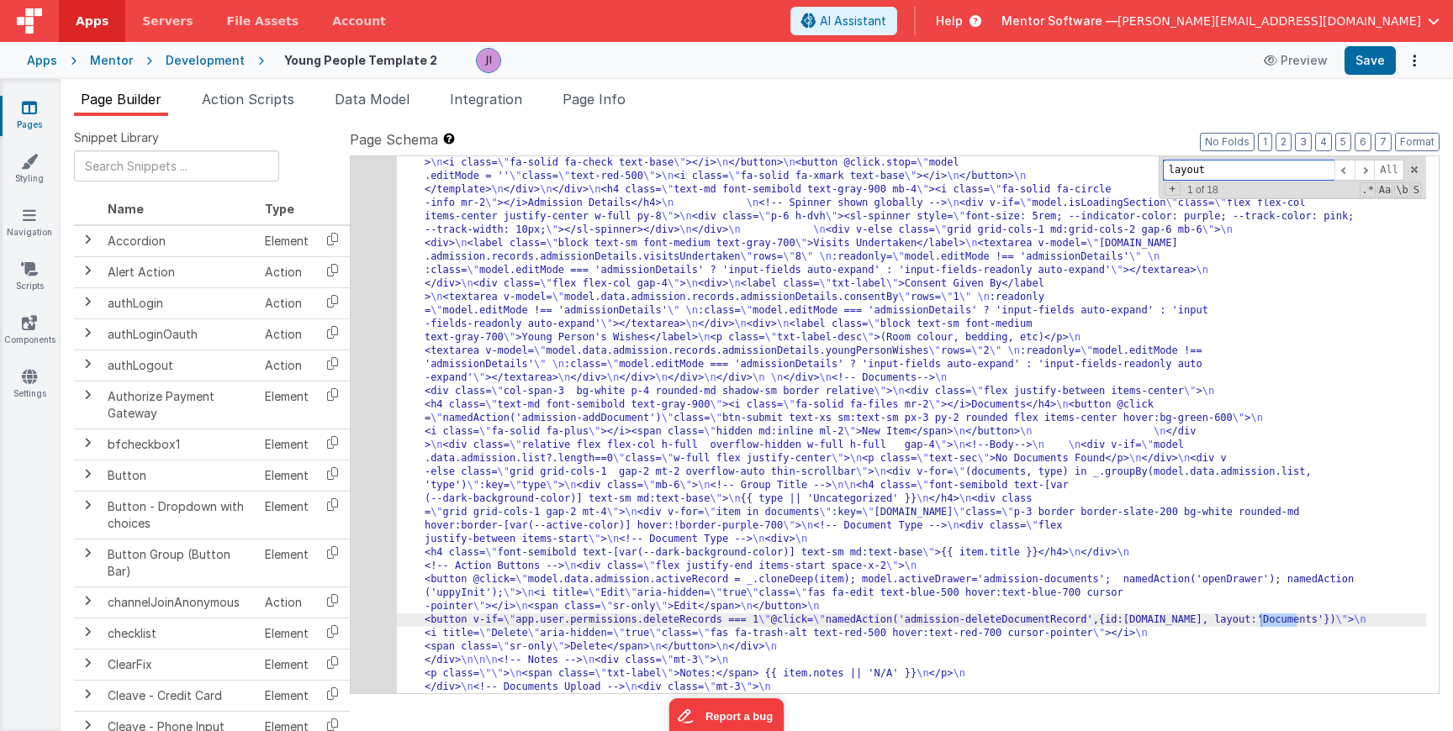
click at [1235, 170] on input "layout" at bounding box center [1249, 170] width 172 height 21
click at [1368, 170] on span at bounding box center [1364, 170] width 20 height 21
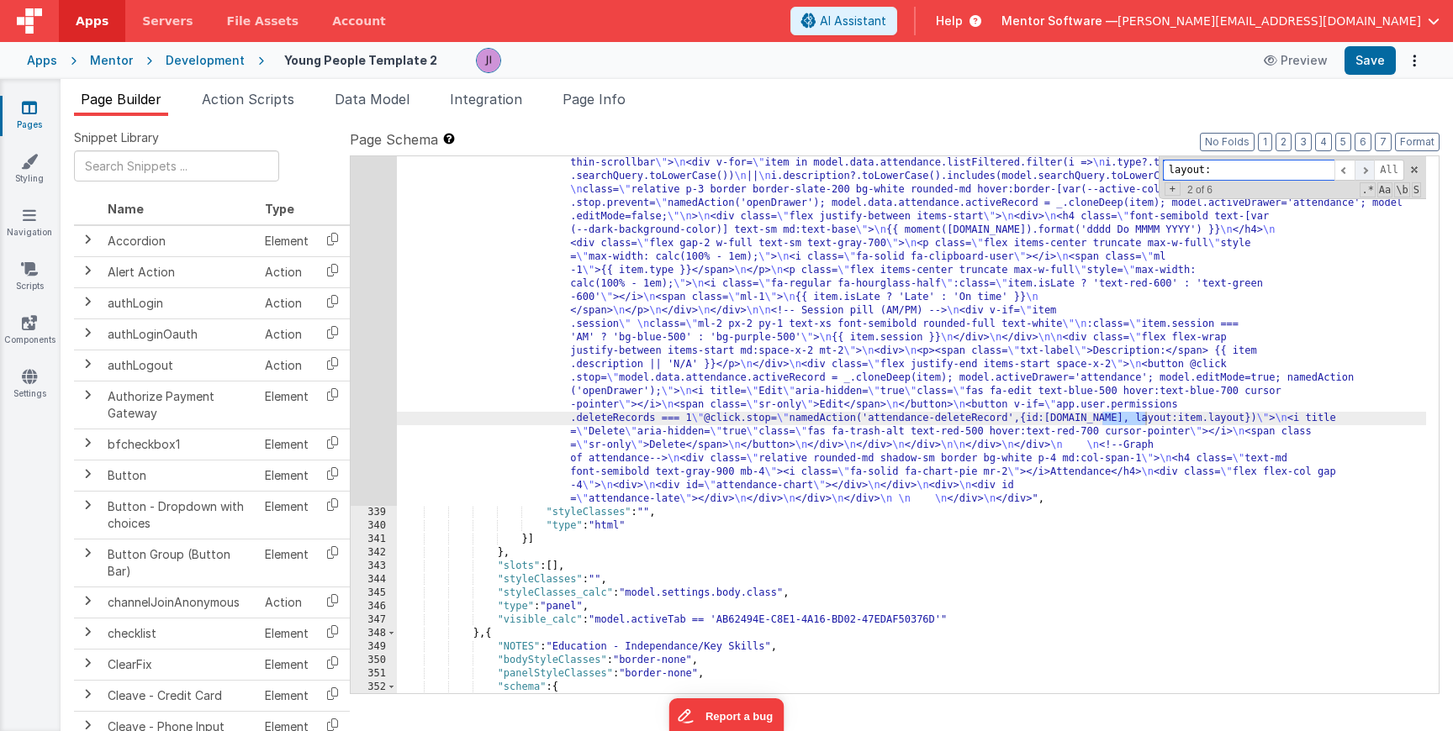
scroll to position [8437, 0]
click at [1368, 170] on span at bounding box center [1364, 170] width 20 height 21
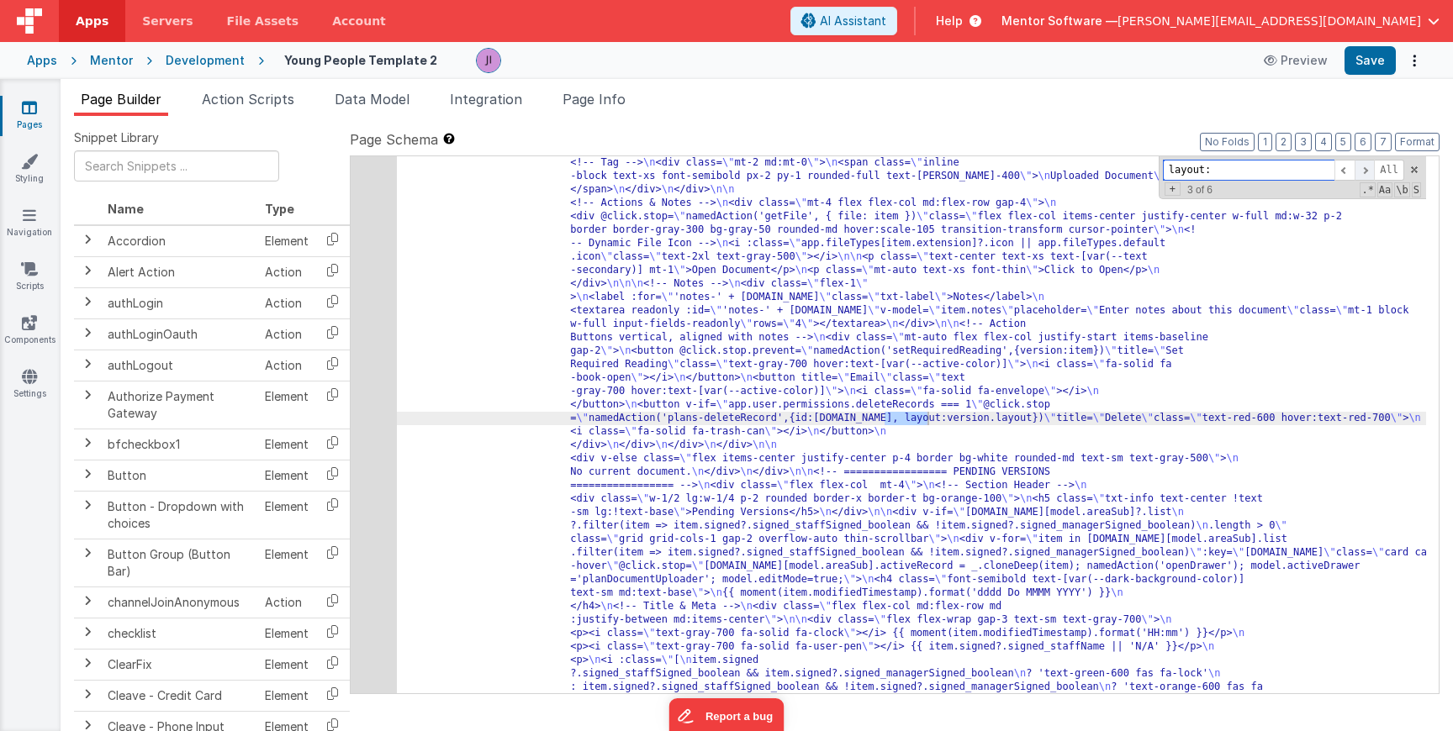
scroll to position [15519, 0]
click at [1368, 170] on span at bounding box center [1364, 170] width 20 height 21
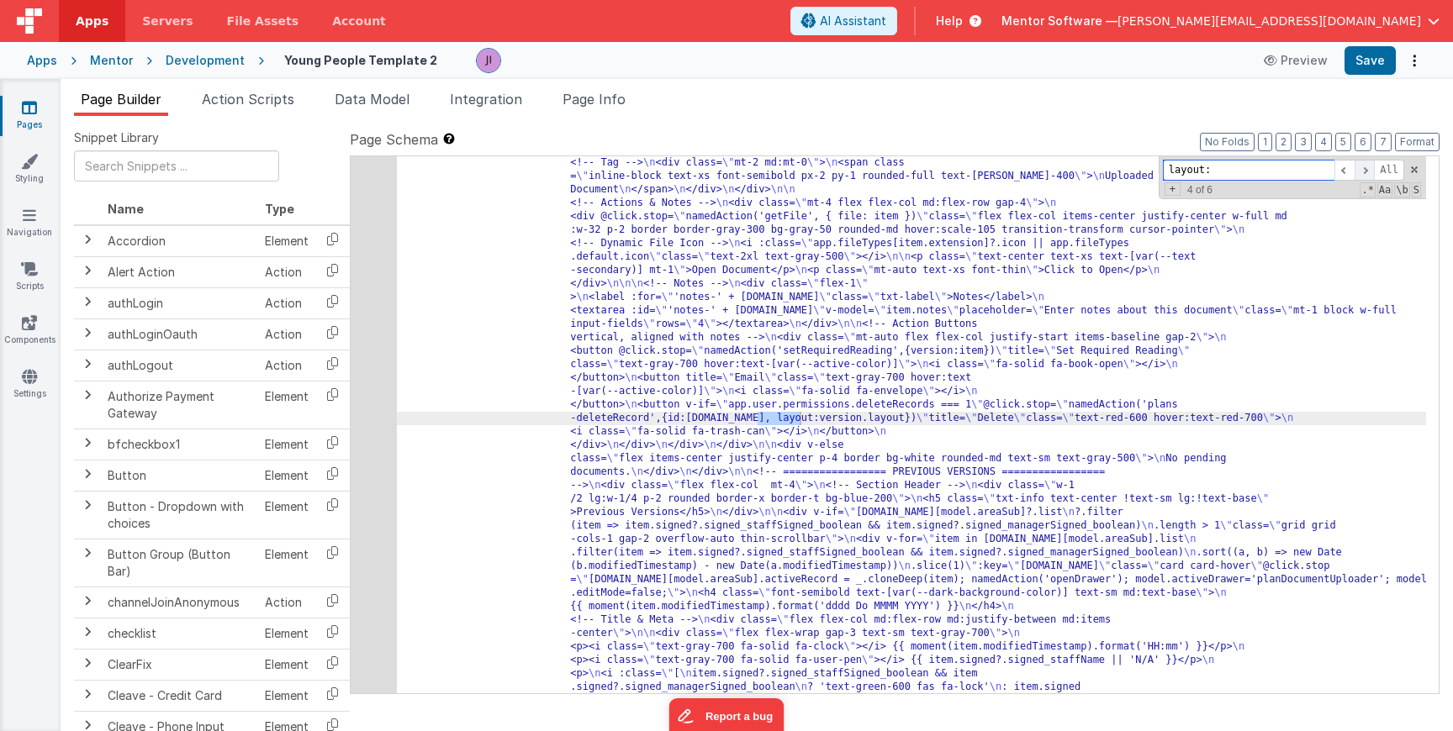
click at [1368, 170] on span at bounding box center [1364, 170] width 20 height 21
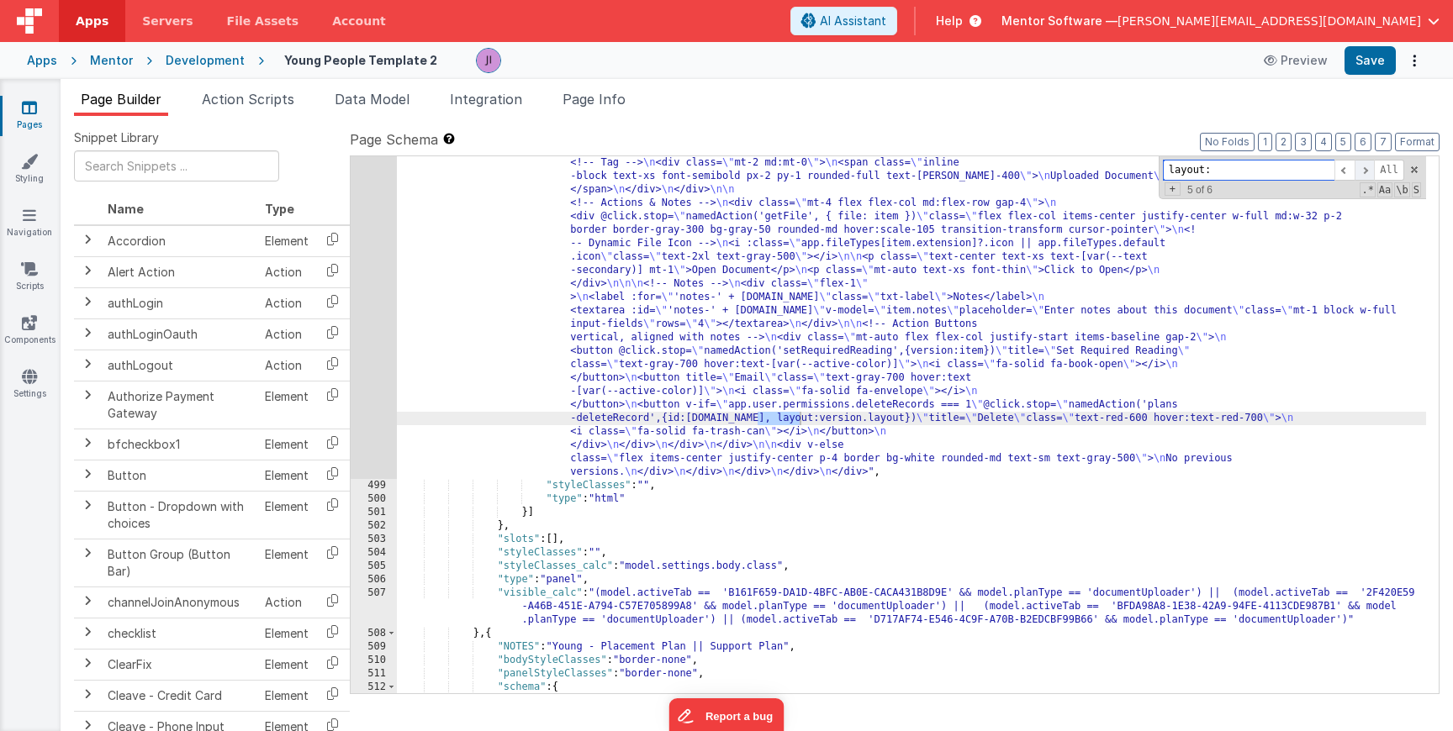
click at [1368, 170] on span at bounding box center [1364, 170] width 20 height 21
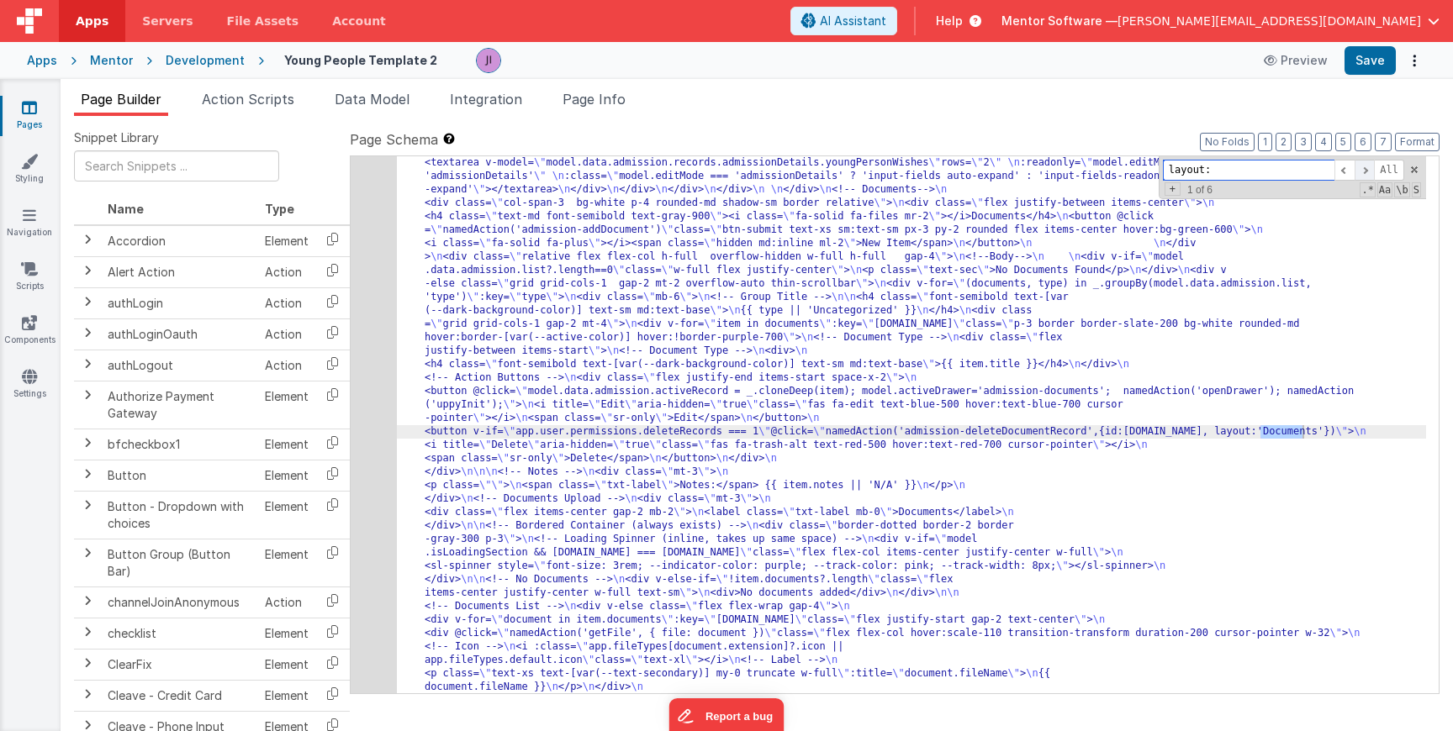
click at [1368, 170] on span at bounding box center [1364, 170] width 20 height 21
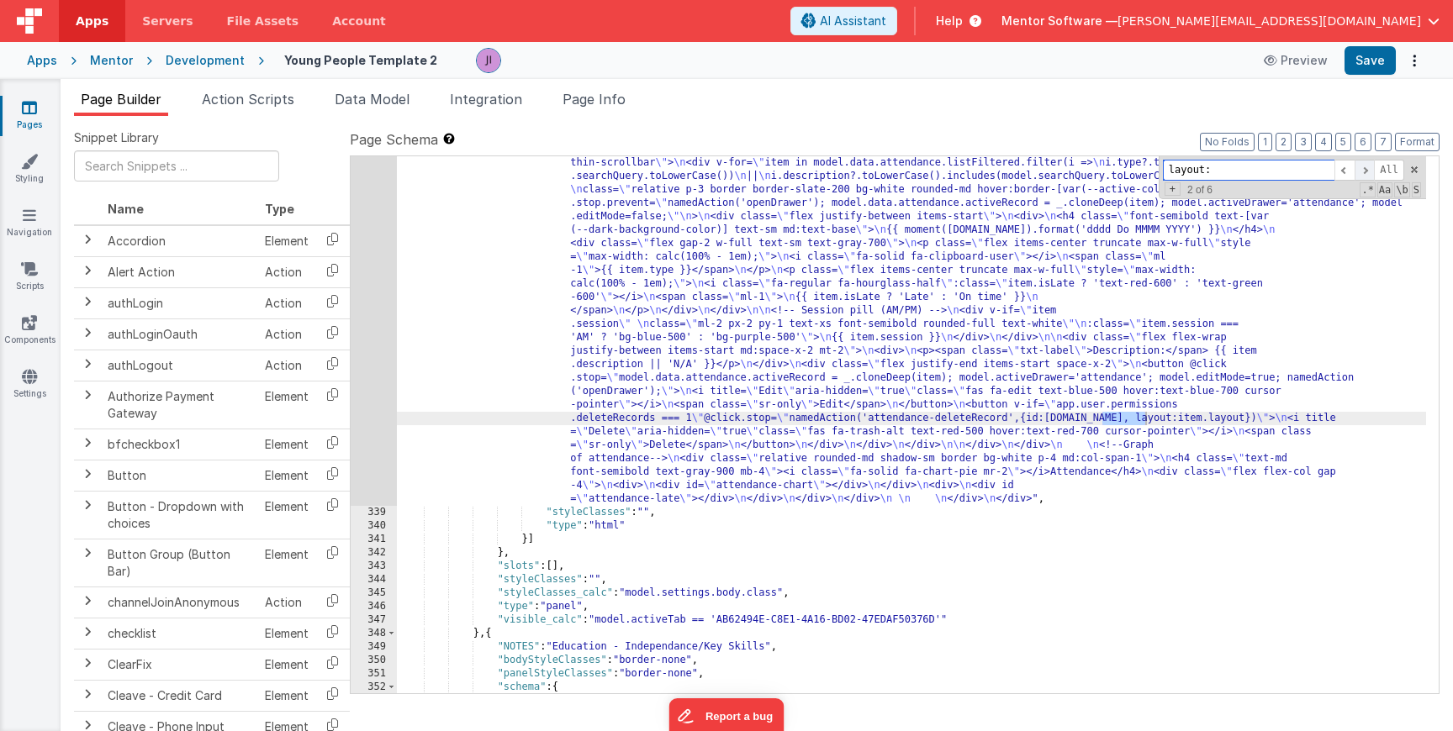
click at [1368, 170] on span at bounding box center [1364, 170] width 20 height 21
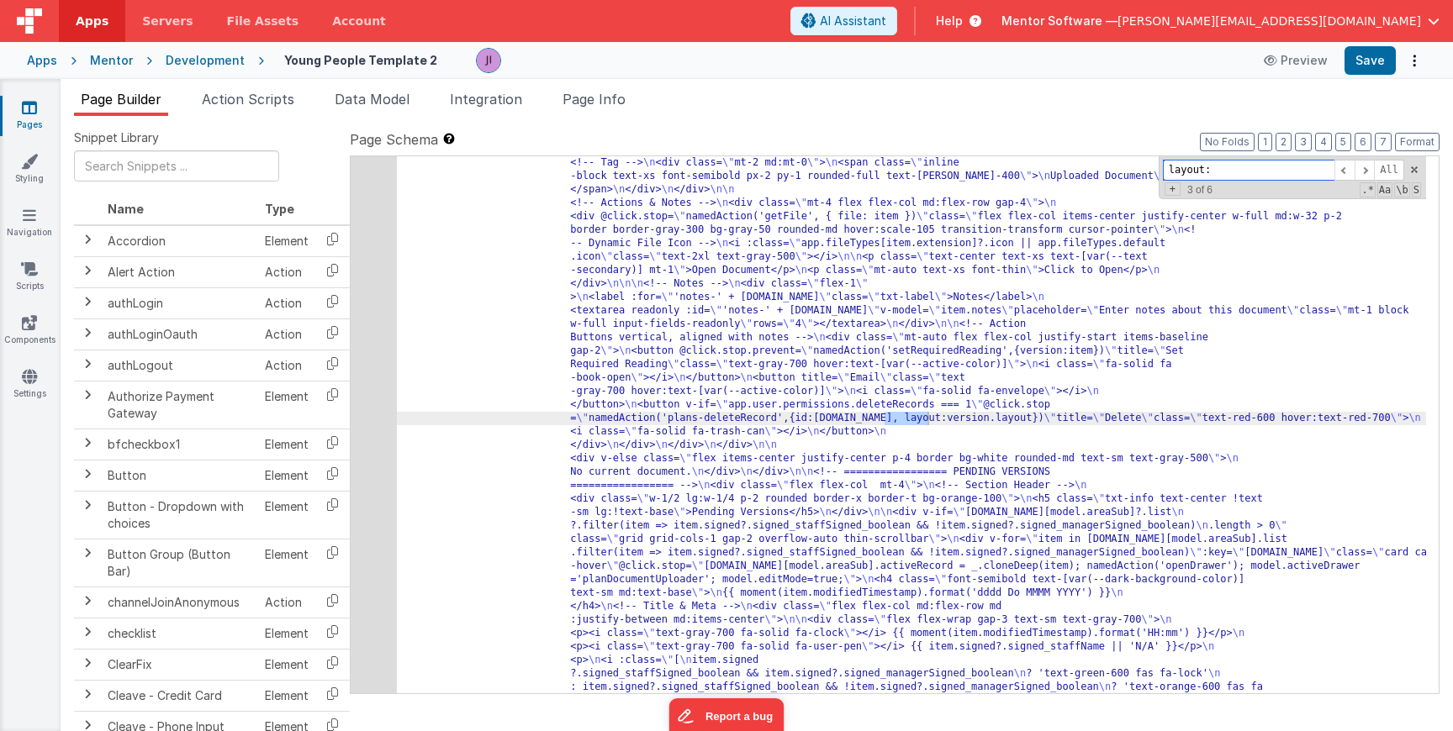
click at [1284, 176] on input "layout:" at bounding box center [1249, 170] width 172 height 21
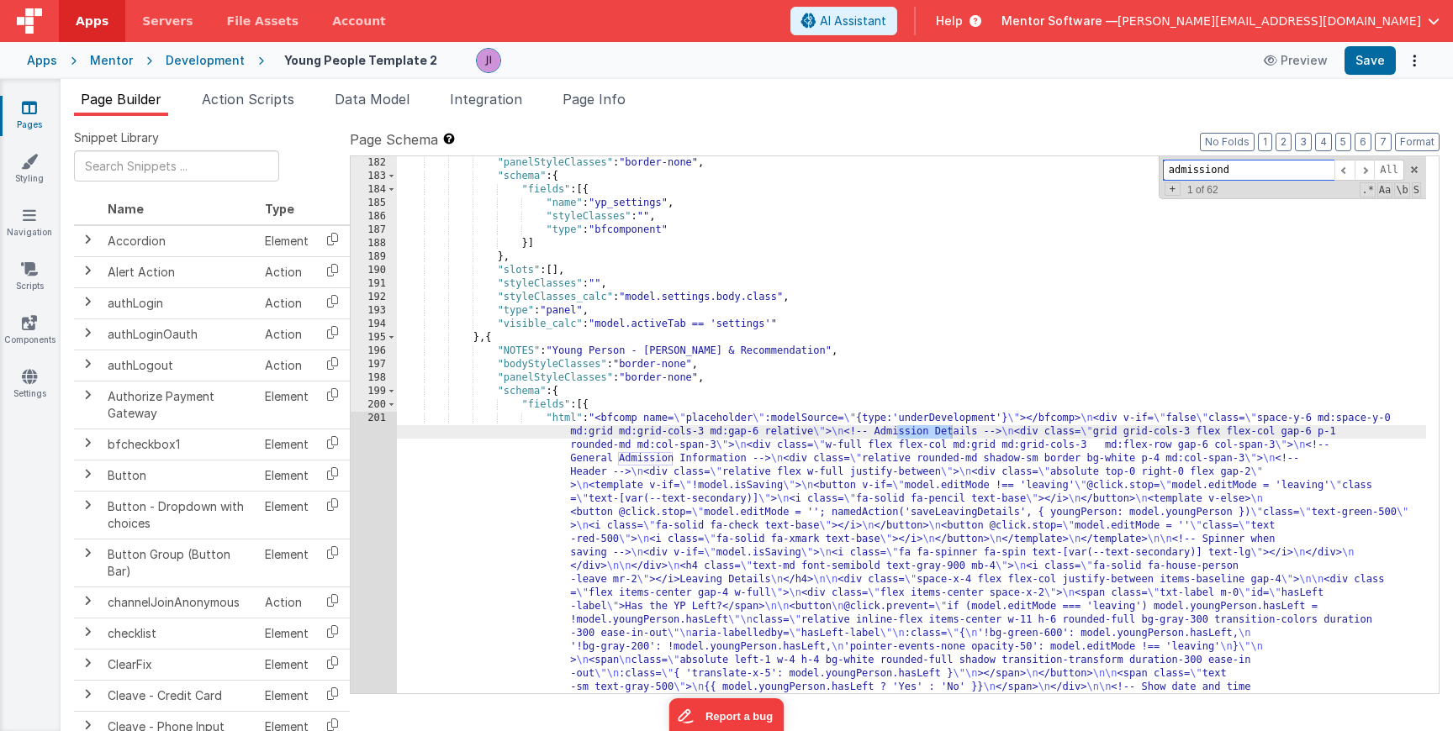
scroll to position [3635, 0]
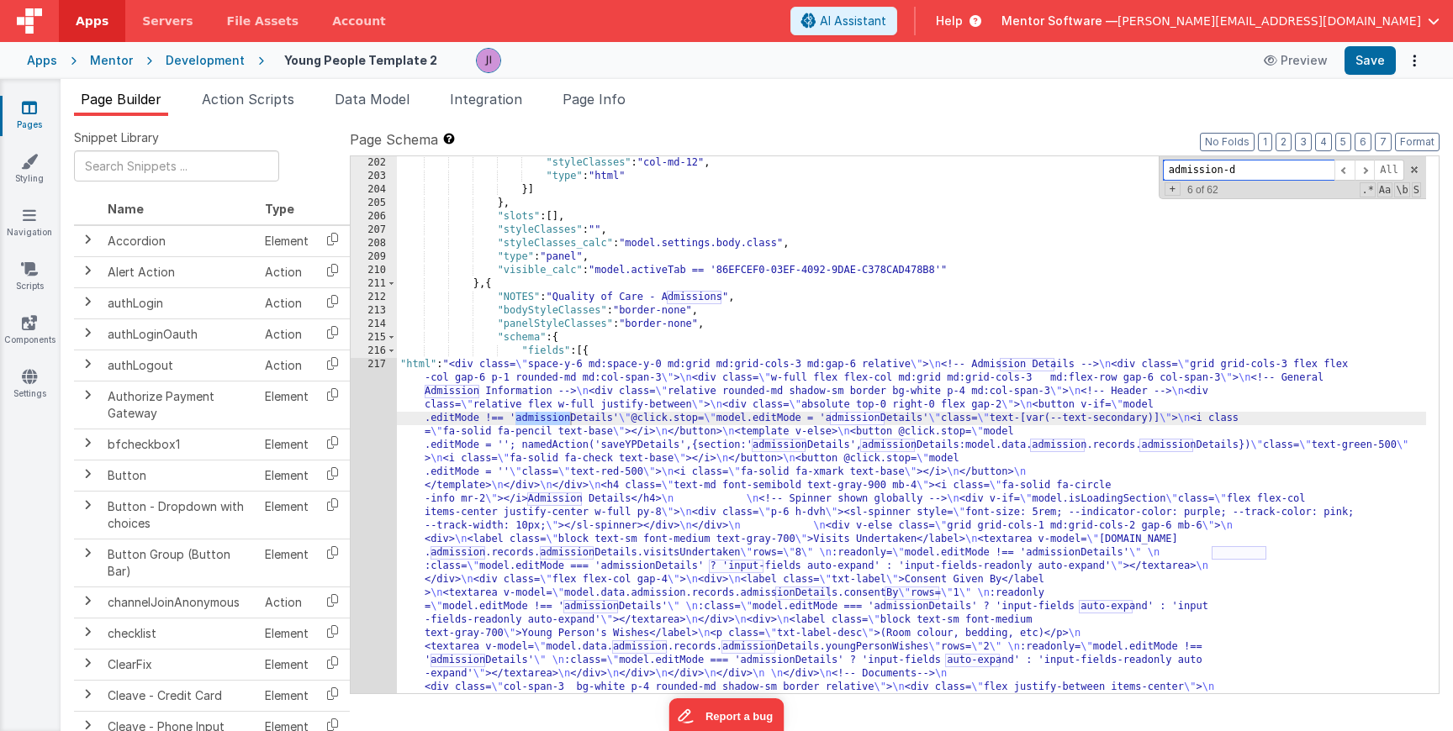
type input "admission-de"
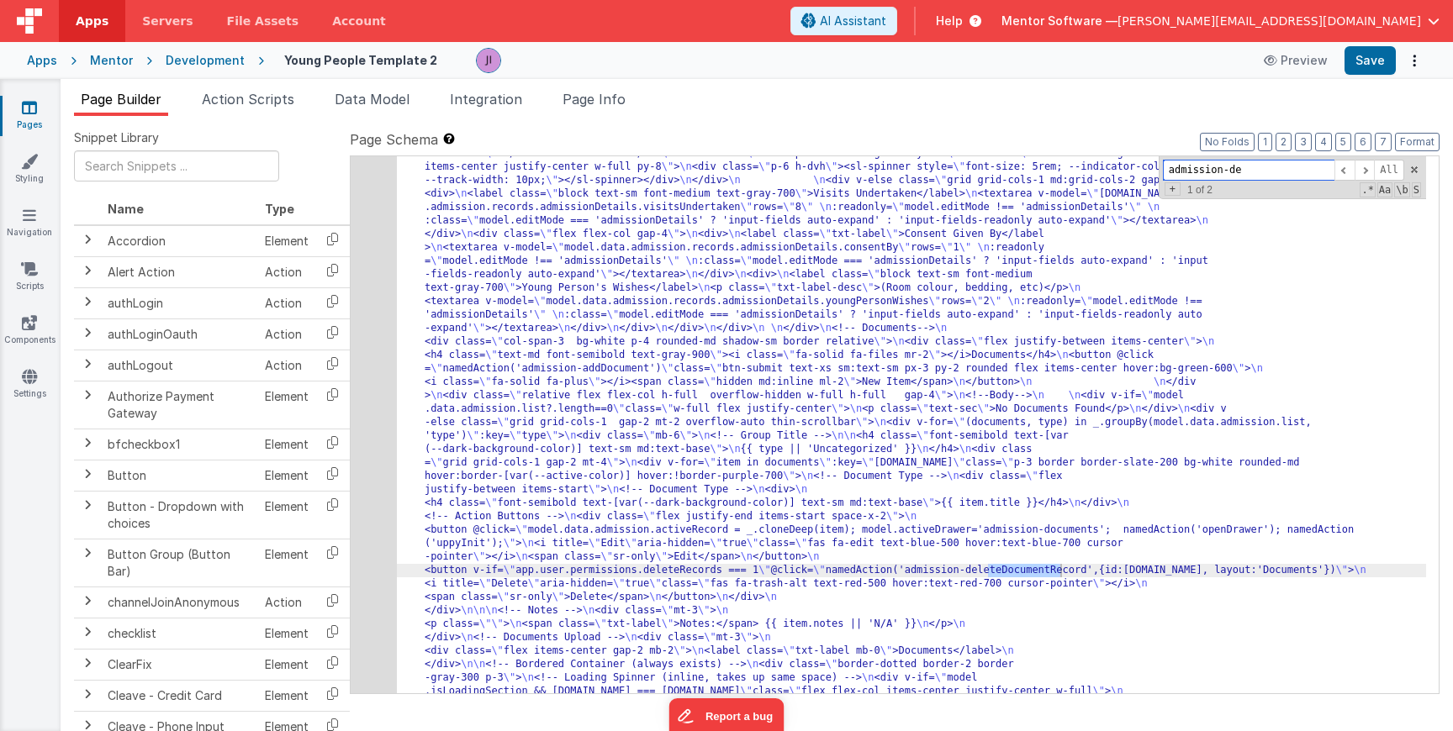
scroll to position [3903, 0]
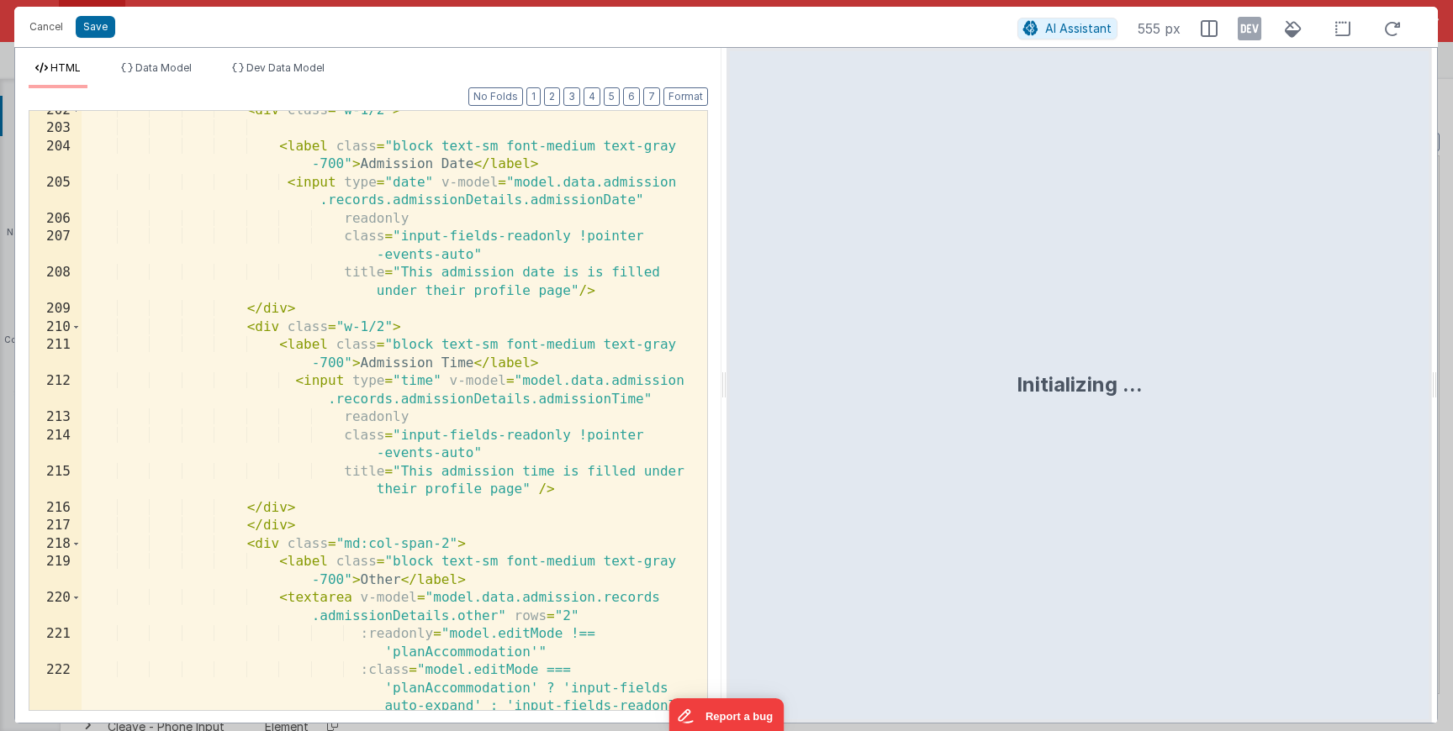
scroll to position [6145, 0]
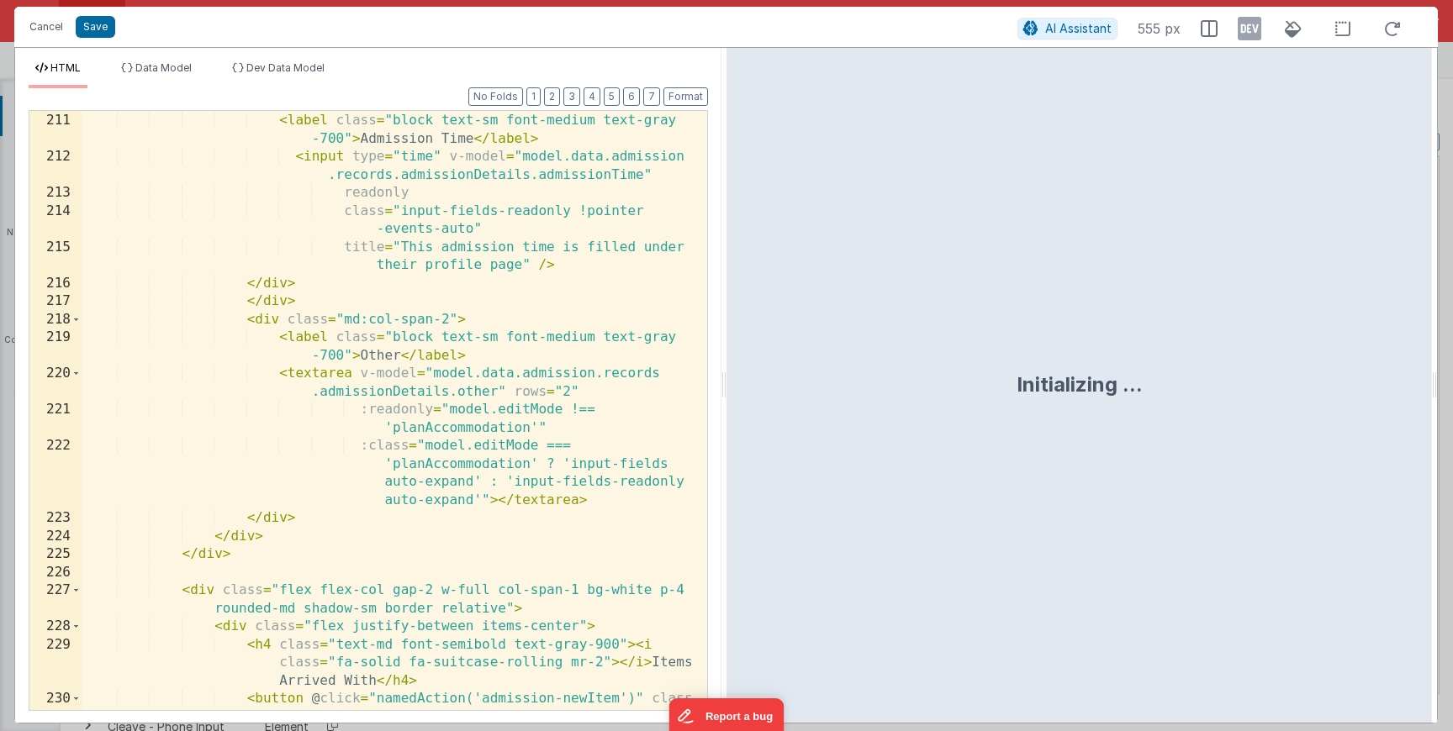
click at [429, 427] on div "< div class = "w-1/2" > < label class = "block text-sm font-medium text-gray -7…" at bounding box center [388, 430] width 613 height 672
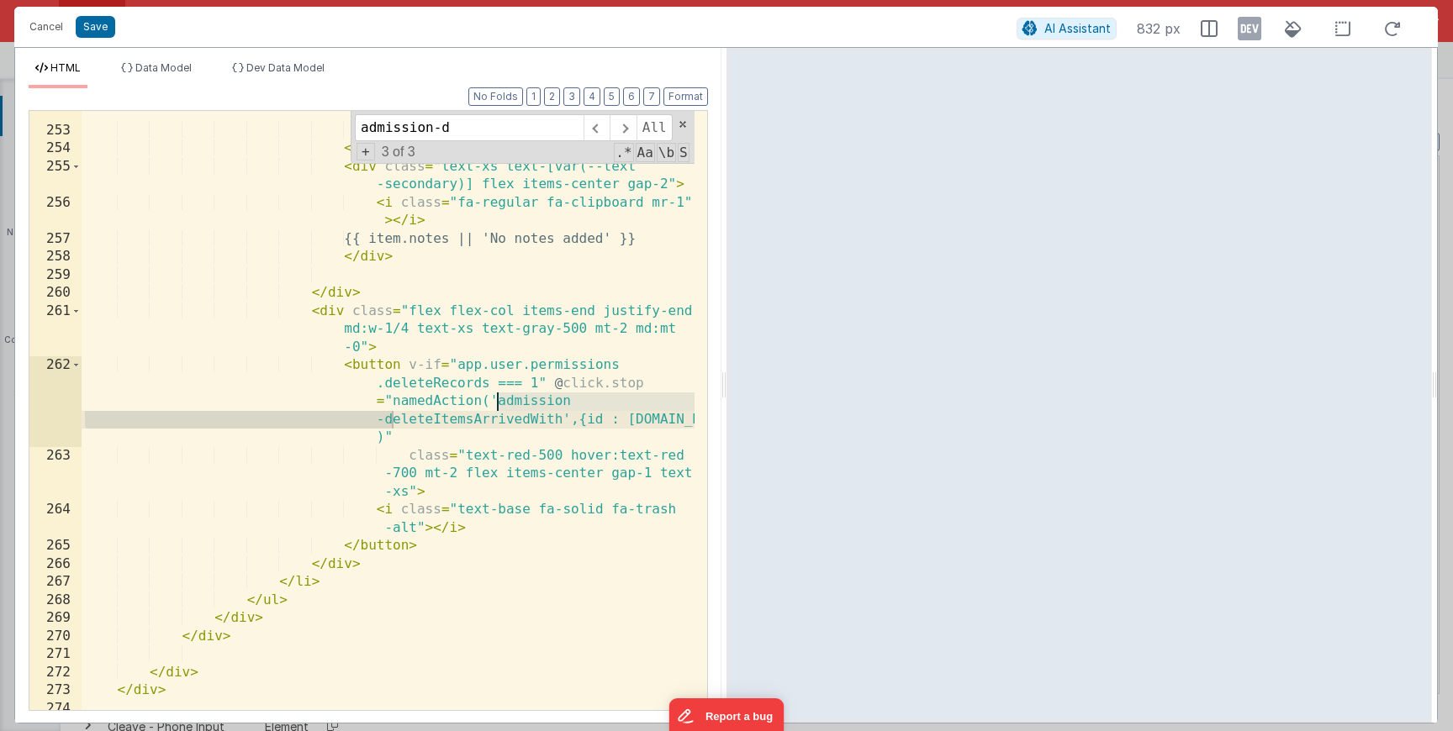
scroll to position [7467, 0]
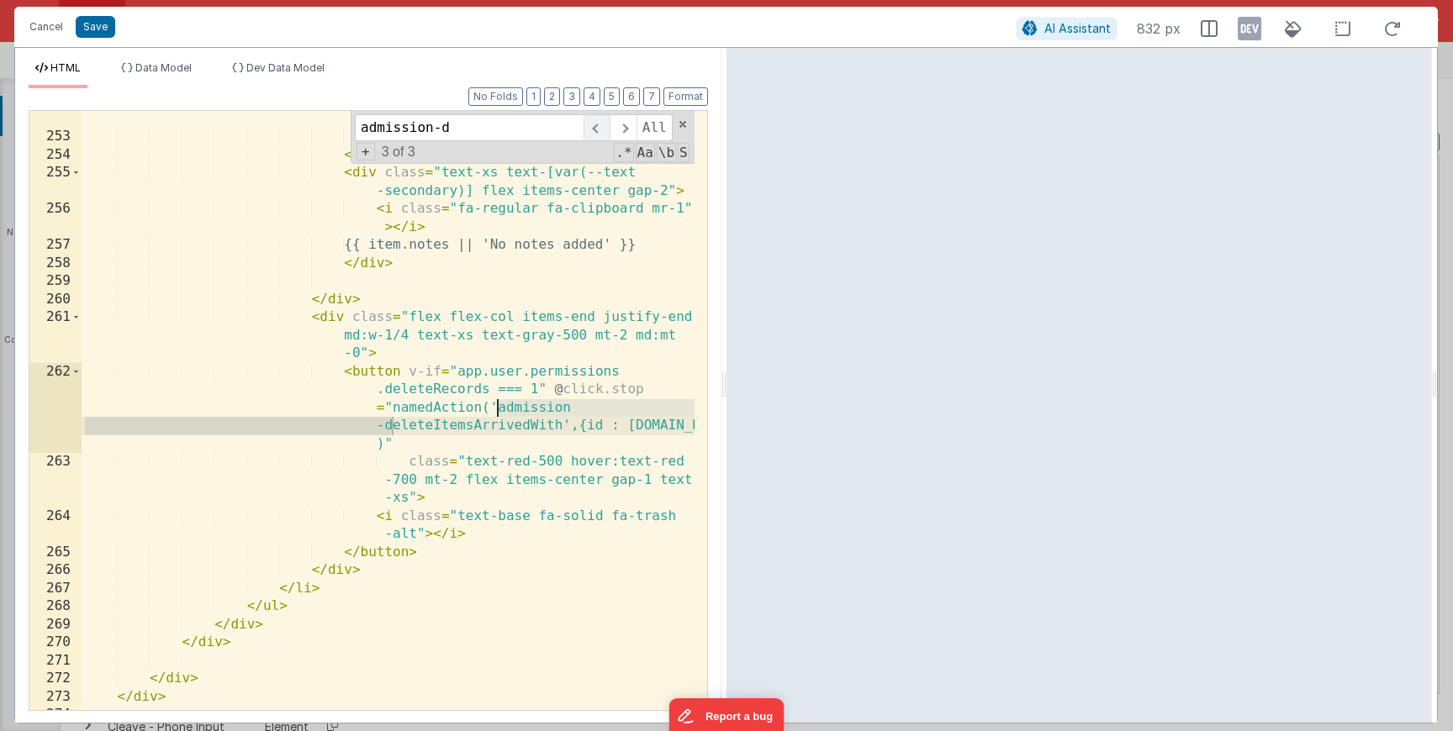
type input "admission-d"
click at [608, 127] on span at bounding box center [596, 127] width 26 height 27
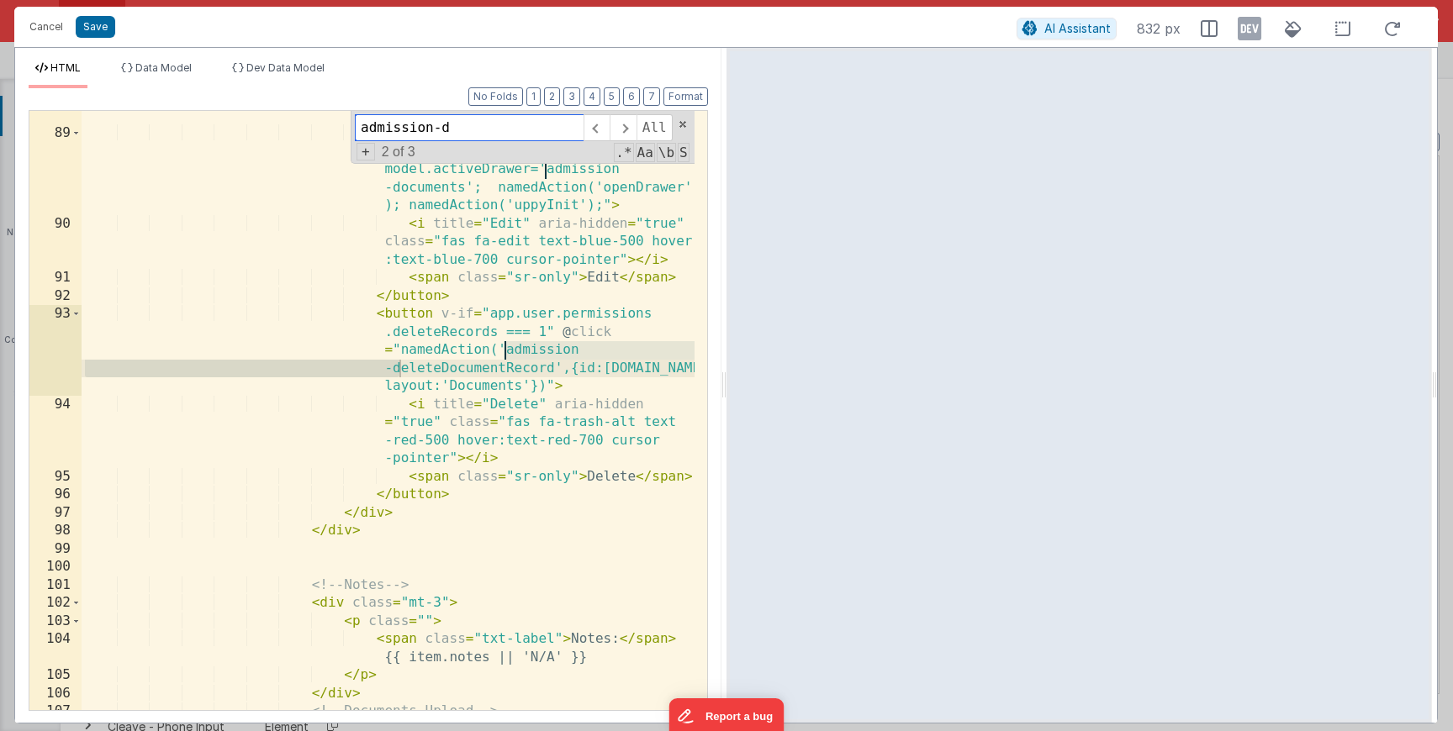
scroll to position [2469, 0]
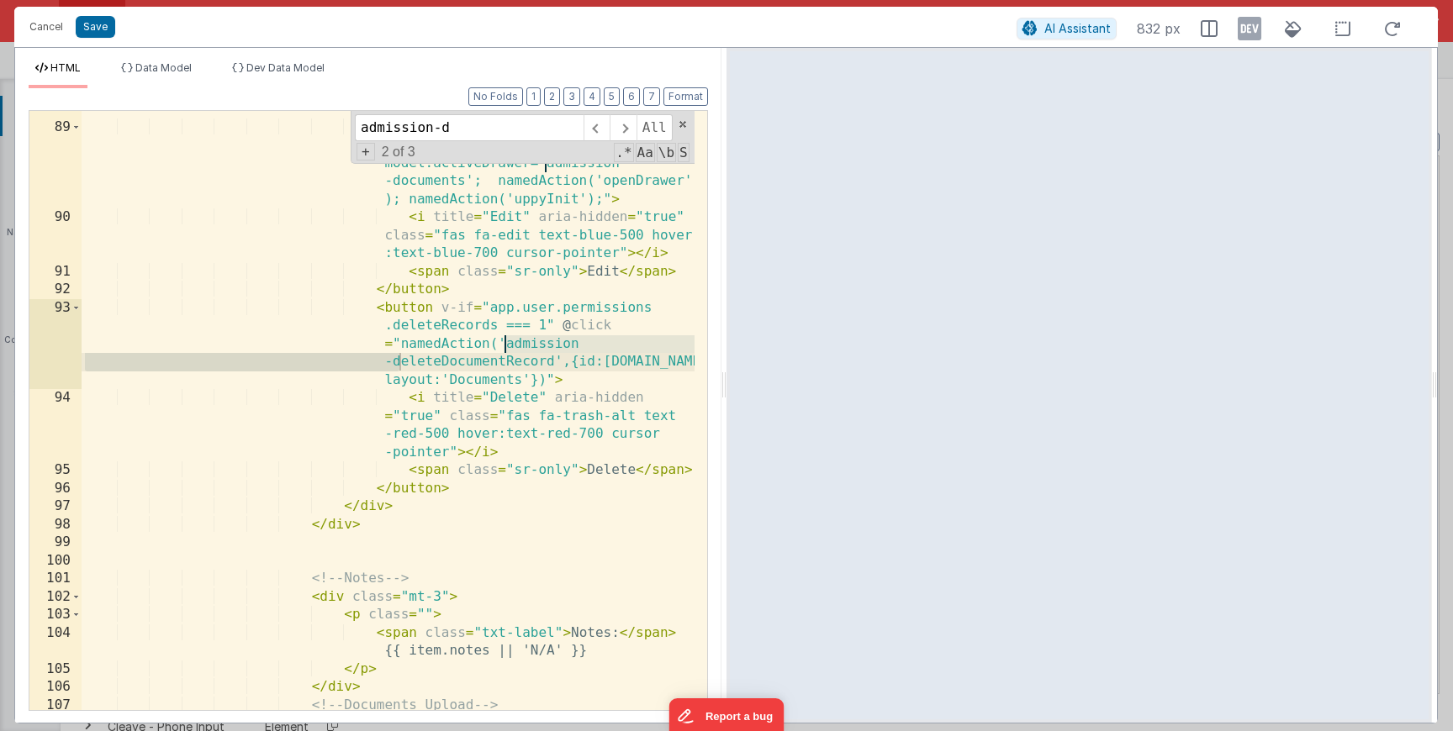
click at [581, 387] on div "< div class = "flex justify-end items-start space-x-2" > < button @ click = "mo…" at bounding box center [388, 409] width 613 height 654
click at [599, 368] on div "< div class = "flex justify-end items-start space-x-2" > < button @ click = "mo…" at bounding box center [388, 409] width 613 height 654
drag, startPoint x: 28, startPoint y: 45, endPoint x: 35, endPoint y: 35, distance: 11.9
click at [28, 44] on div "Cancel Save AI Assistant 832 px" at bounding box center [725, 27] width 1423 height 40
click at [36, 34] on button "Cancel" at bounding box center [46, 27] width 50 height 24
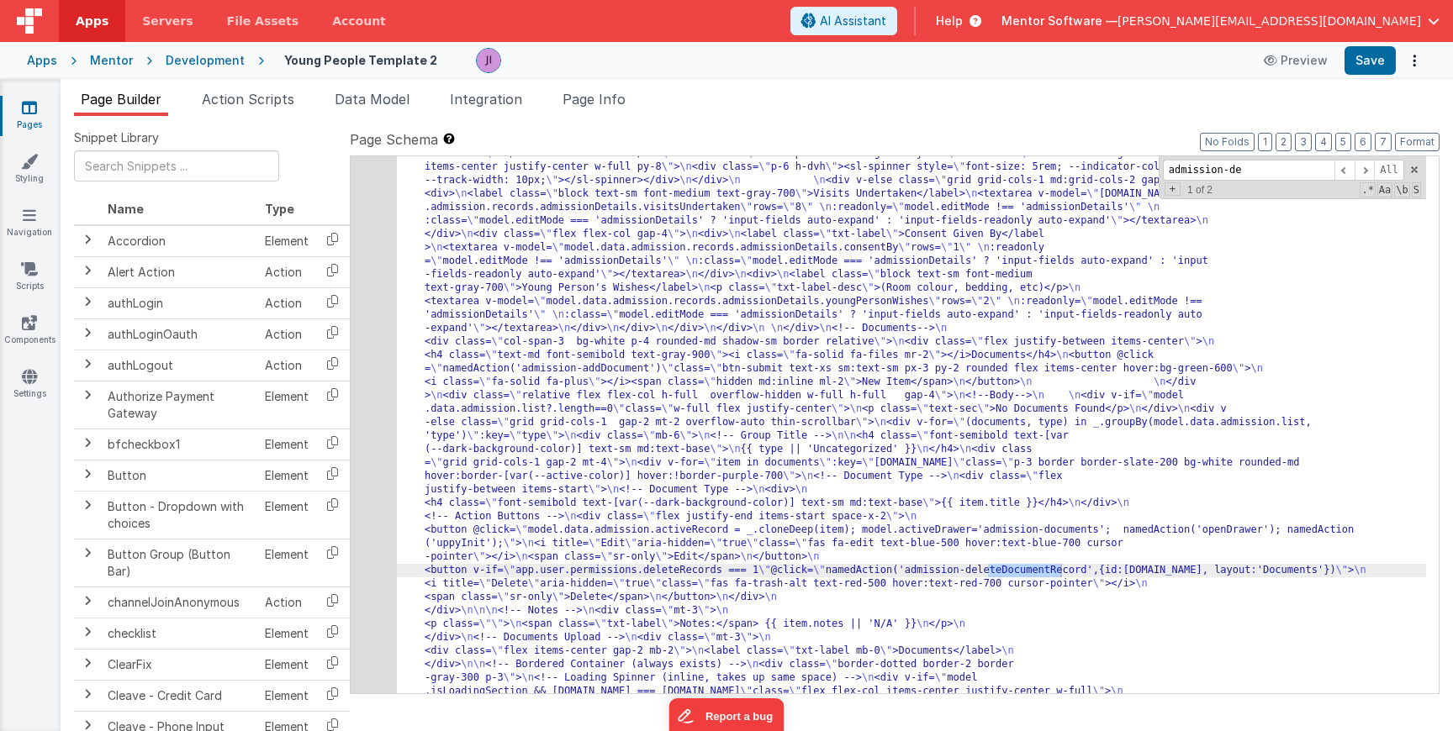
click at [255, 119] on div "Snippet Library Name Type Accordion Element Alert Action Action authLogin Actio…" at bounding box center [757, 437] width 1392 height 642
click at [255, 109] on li "Action Scripts" at bounding box center [248, 102] width 106 height 27
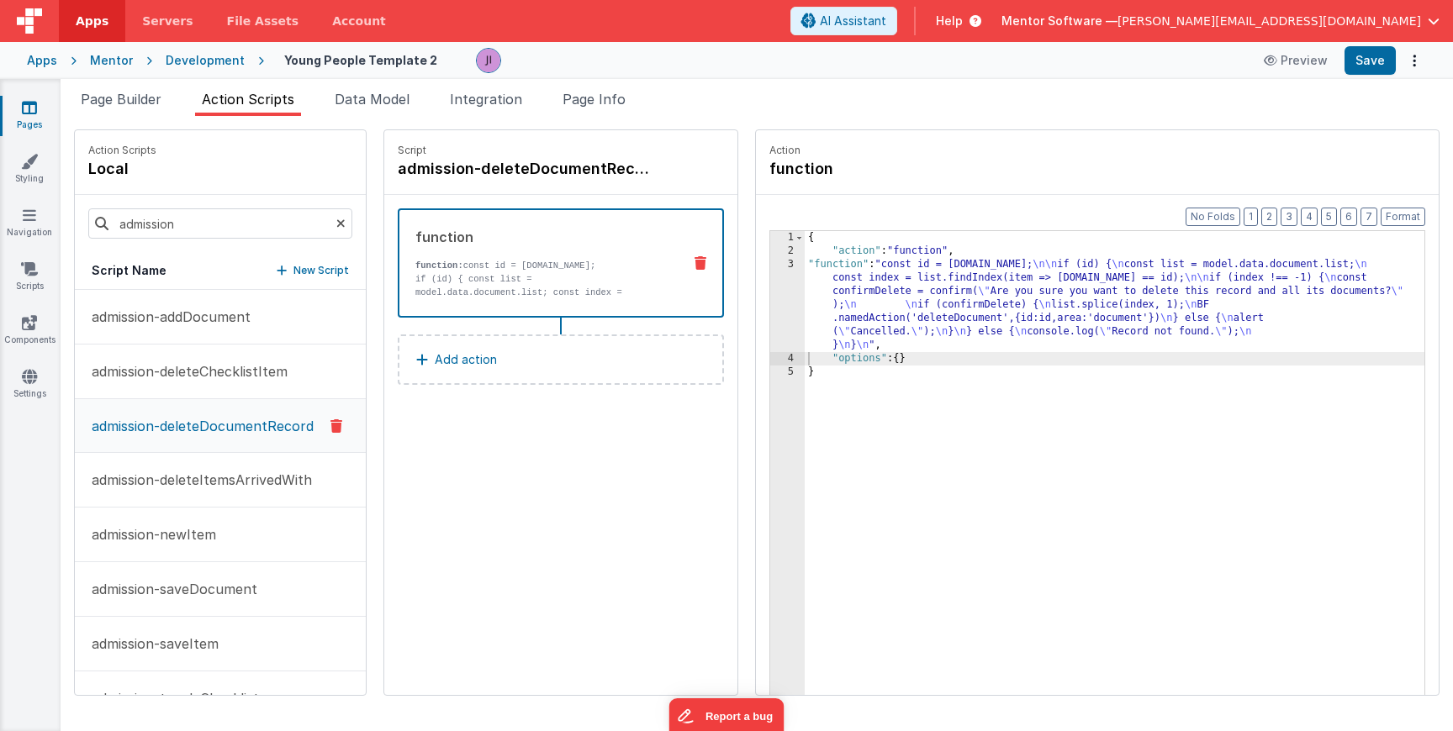
click at [789, 276] on div "3" at bounding box center [787, 305] width 34 height 94
click at [814, 312] on div "{ "action" : "function" , "function" : "const id = action.options.id; \n\n if (…" at bounding box center [1115, 502] width 621 height 543
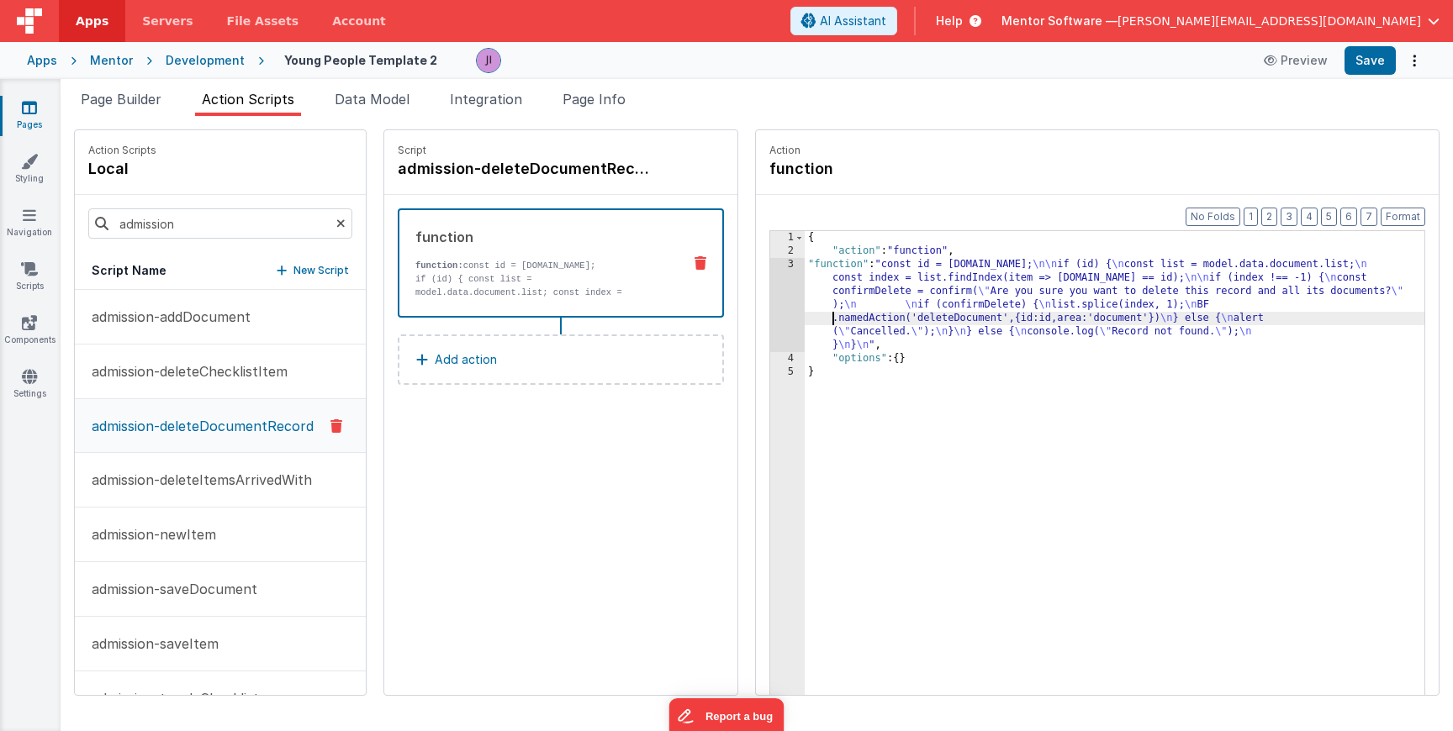
click at [794, 312] on div "3" at bounding box center [787, 305] width 34 height 94
click at [787, 310] on div "3" at bounding box center [787, 305] width 34 height 94
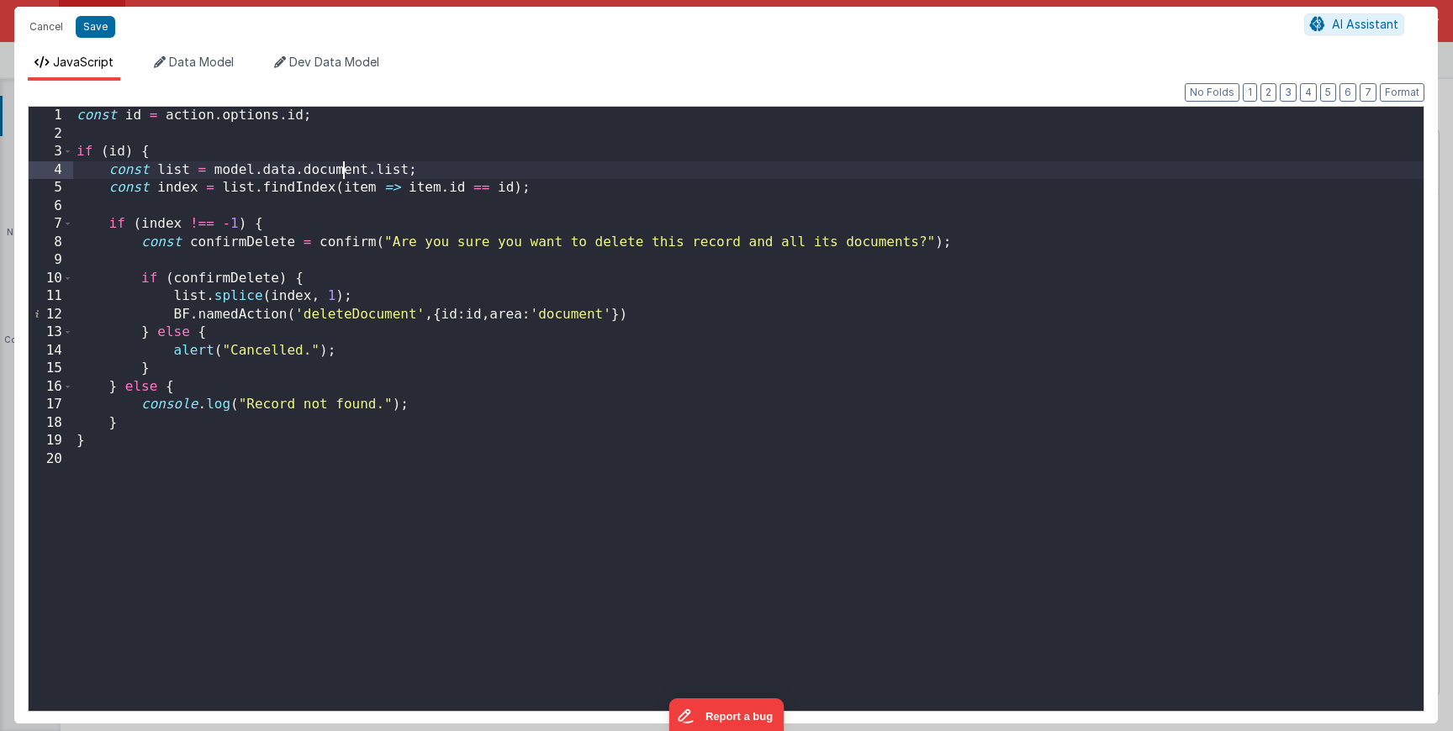
click at [346, 165] on div "const id = action . options . id ; if ( id ) { const list = model . data . docu…" at bounding box center [748, 427] width 1350 height 641
click at [87, 30] on button "Save" at bounding box center [96, 27] width 40 height 22
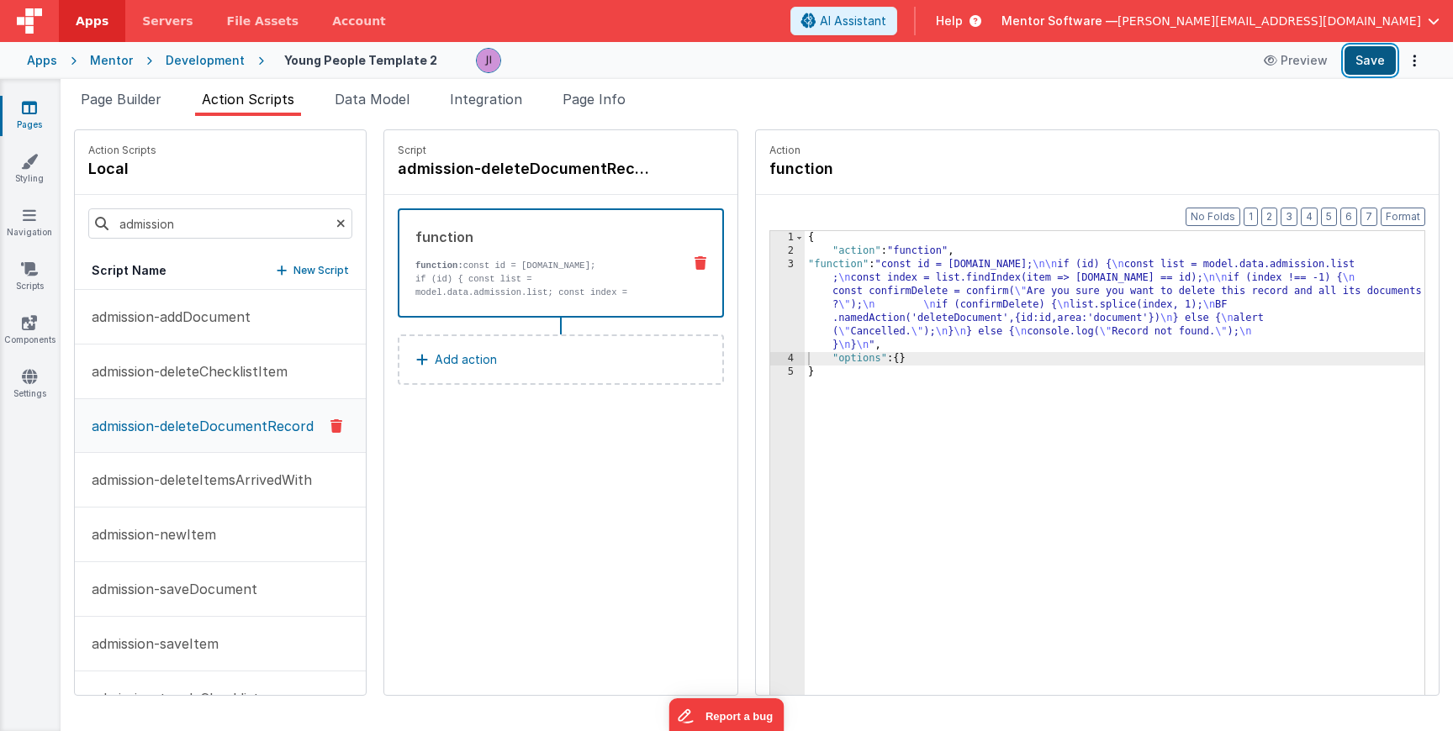
click at [1380, 56] on button "Save" at bounding box center [1369, 60] width 51 height 29
click at [219, 209] on input "admission" at bounding box center [220, 224] width 264 height 30
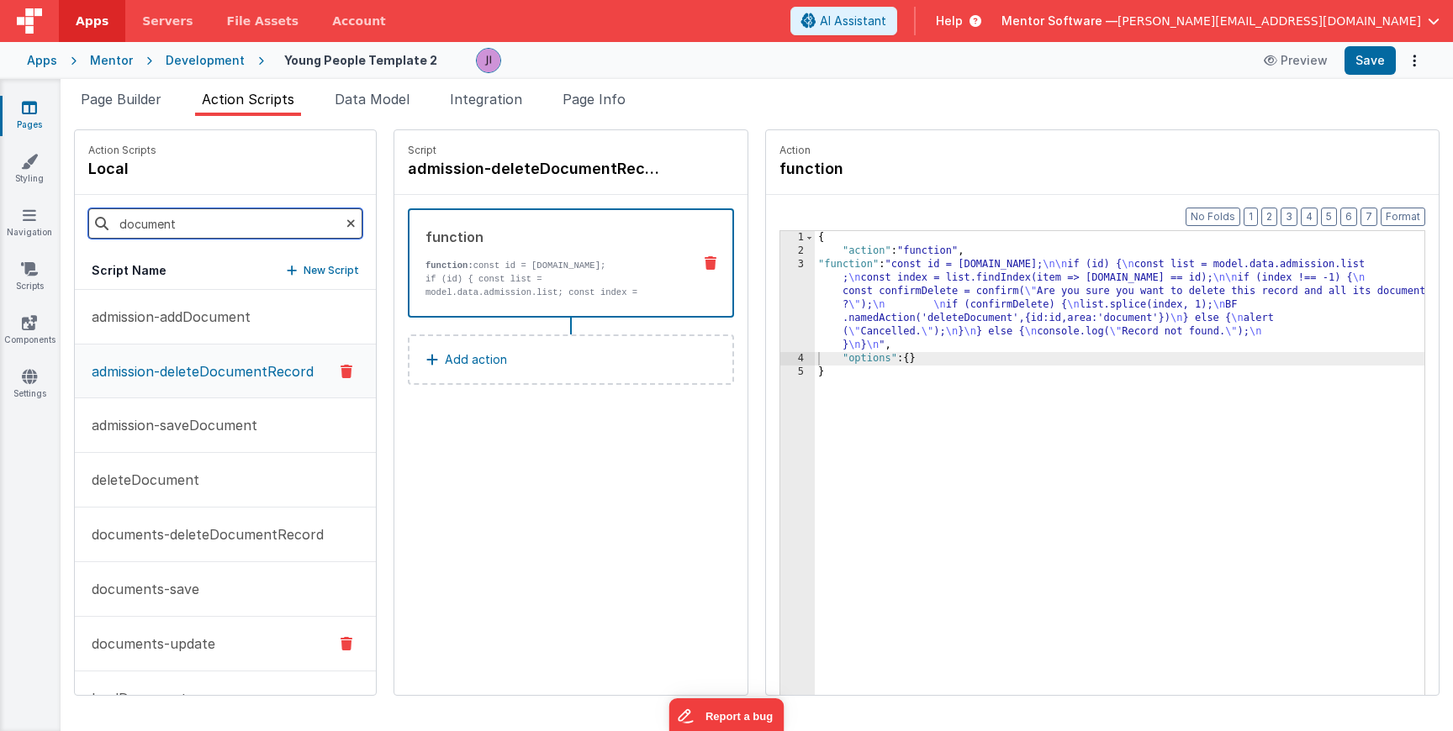
type input "document"
click at [191, 632] on button "documents-update" at bounding box center [225, 644] width 301 height 55
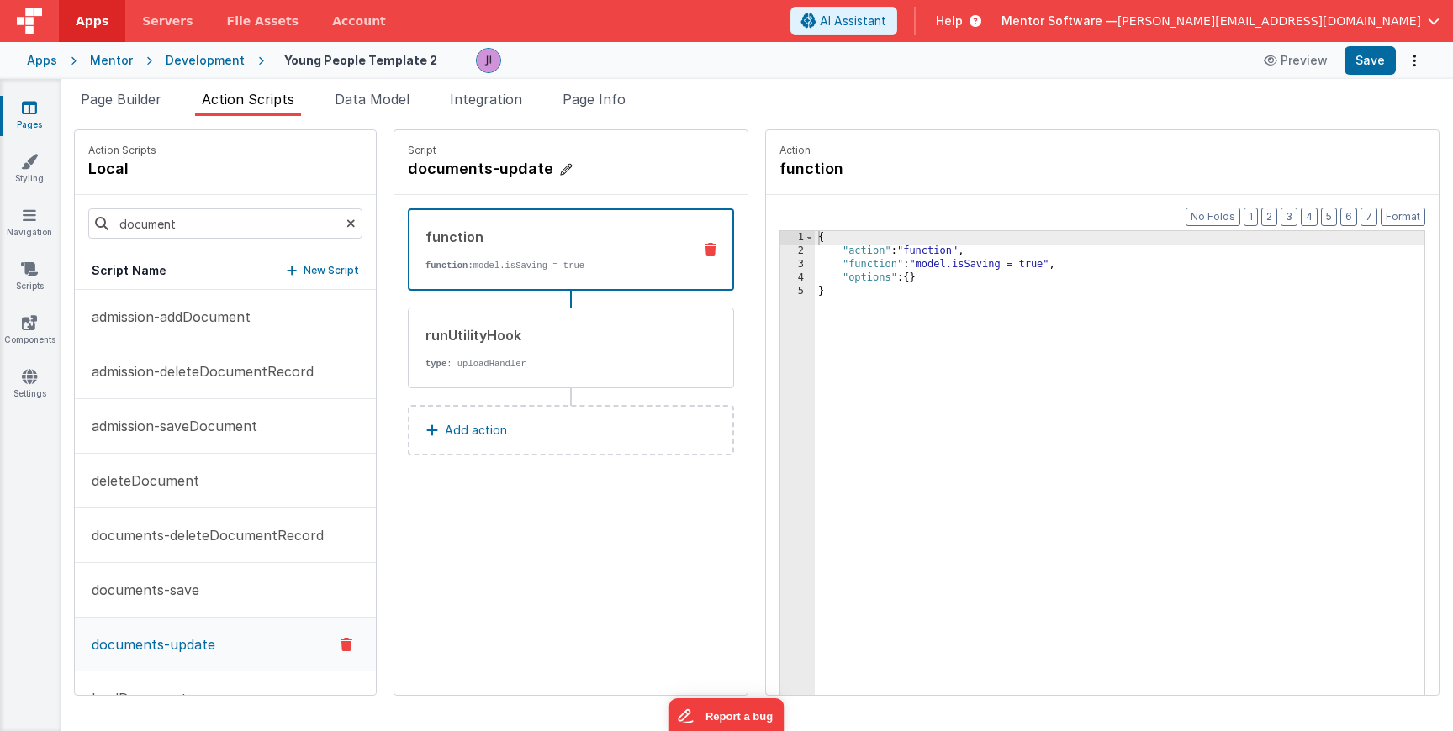
click at [548, 167] on h4 "documents-update" at bounding box center [534, 169] width 252 height 24
drag, startPoint x: 565, startPoint y: 168, endPoint x: 423, endPoint y: 168, distance: 142.1
click at [423, 168] on input "documents-update" at bounding box center [492, 169] width 168 height 24
click at [416, 171] on input "documents-update" at bounding box center [492, 169] width 168 height 24
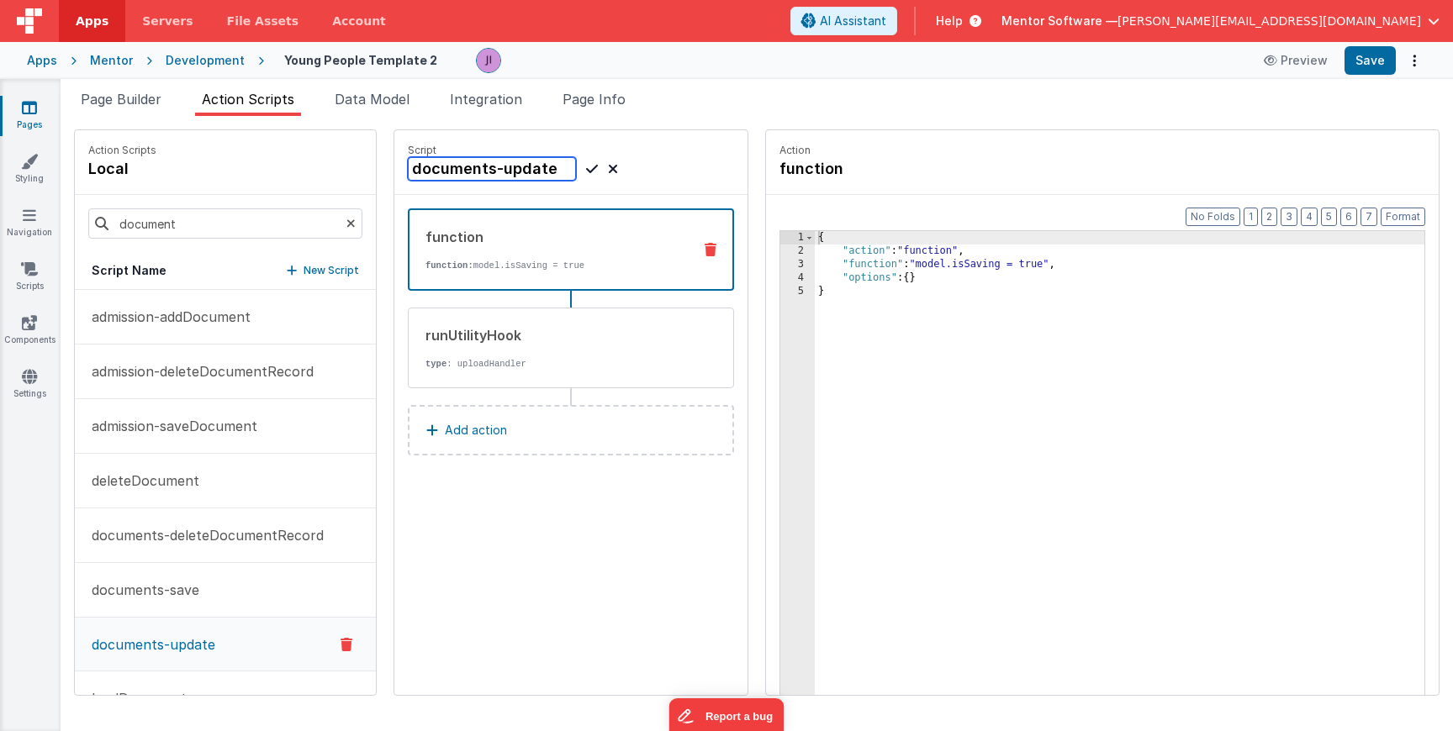
click at [416, 171] on input "documents-update" at bounding box center [492, 169] width 168 height 24
click at [580, 354] on div "runUtilityHook type : uploadHandler" at bounding box center [544, 347] width 271 height 45
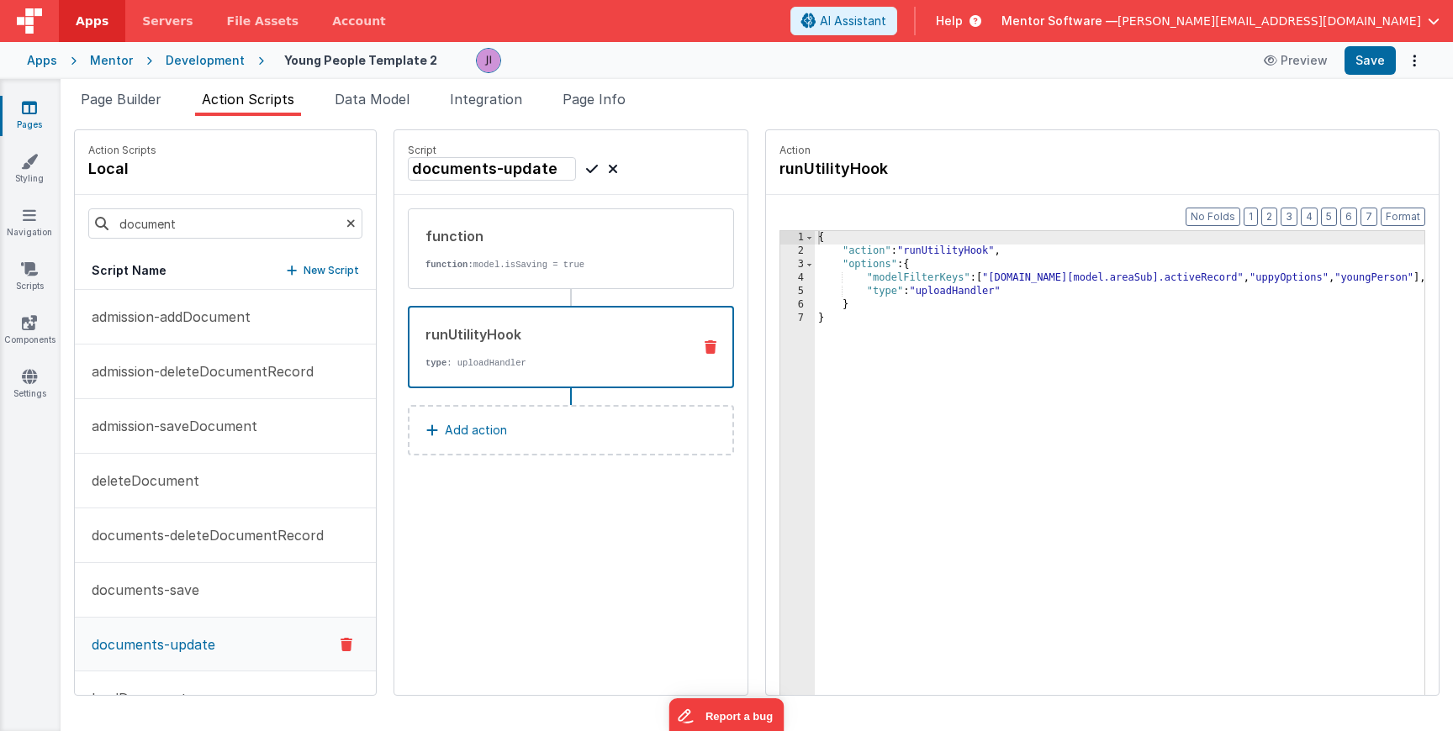
click at [731, 129] on div "Snippet Library Name Type Accordion Element Alert Action Action authLogin Actio…" at bounding box center [757, 423] width 1392 height 615
click at [609, 176] on icon at bounding box center [613, 169] width 10 height 20
click at [232, 226] on input "document" at bounding box center [225, 224] width 274 height 30
click at [230, 440] on button "admission-saveDocument" at bounding box center [225, 426] width 301 height 55
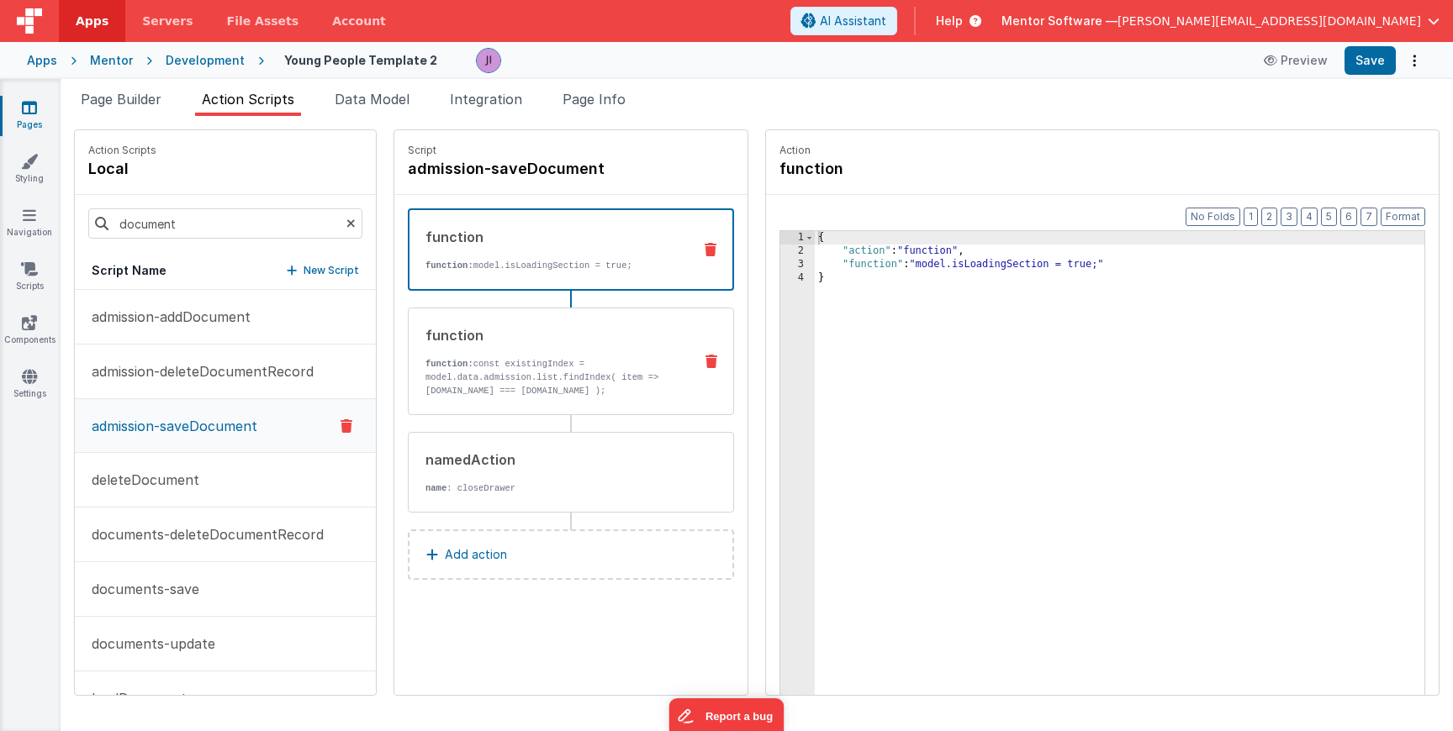
click at [513, 360] on p "function: const existingIndex = model.data.admission.list.findIndex( item => it…" at bounding box center [552, 377] width 254 height 40
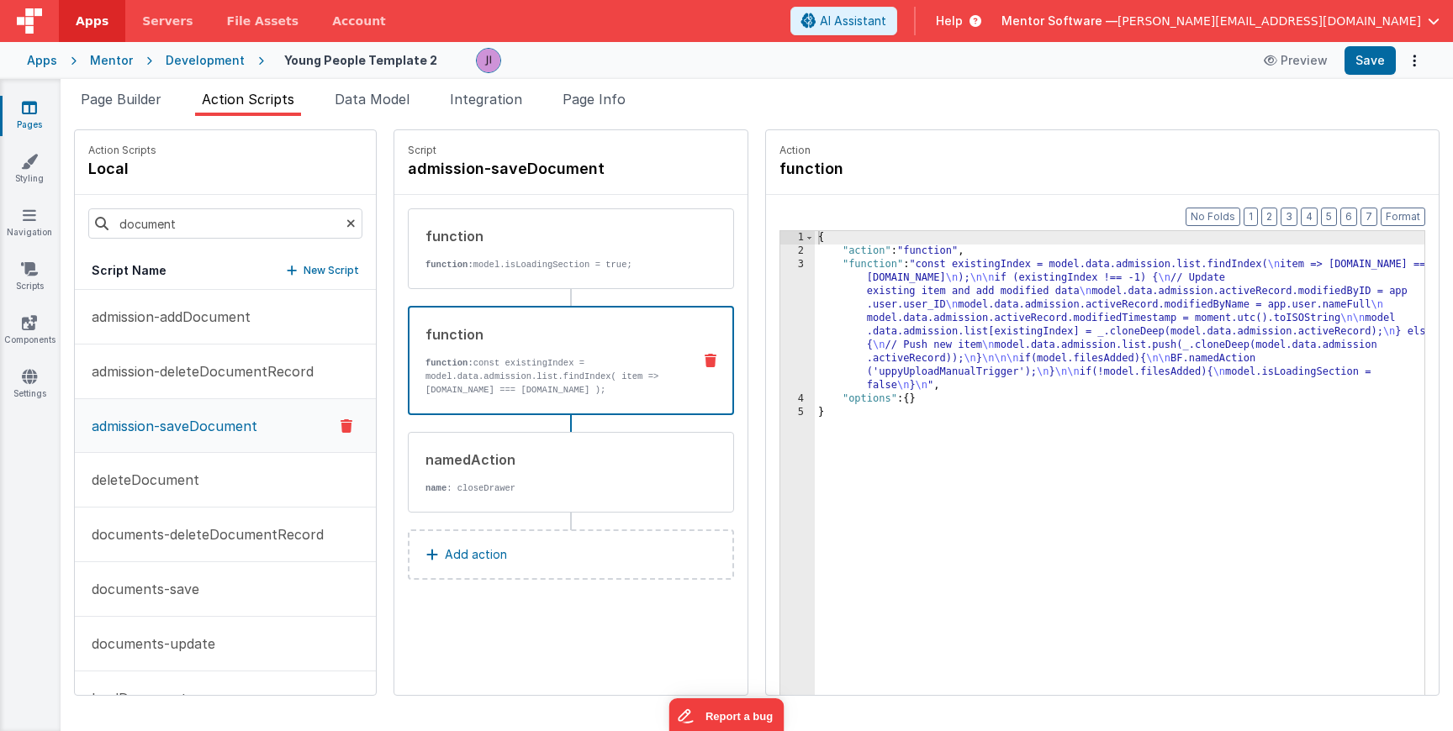
click at [861, 311] on div "{ "action" : "function" , "function" : "const existingIndex = model.data.admiss…" at bounding box center [1125, 502] width 621 height 543
click at [787, 311] on div "3" at bounding box center [797, 325] width 34 height 135
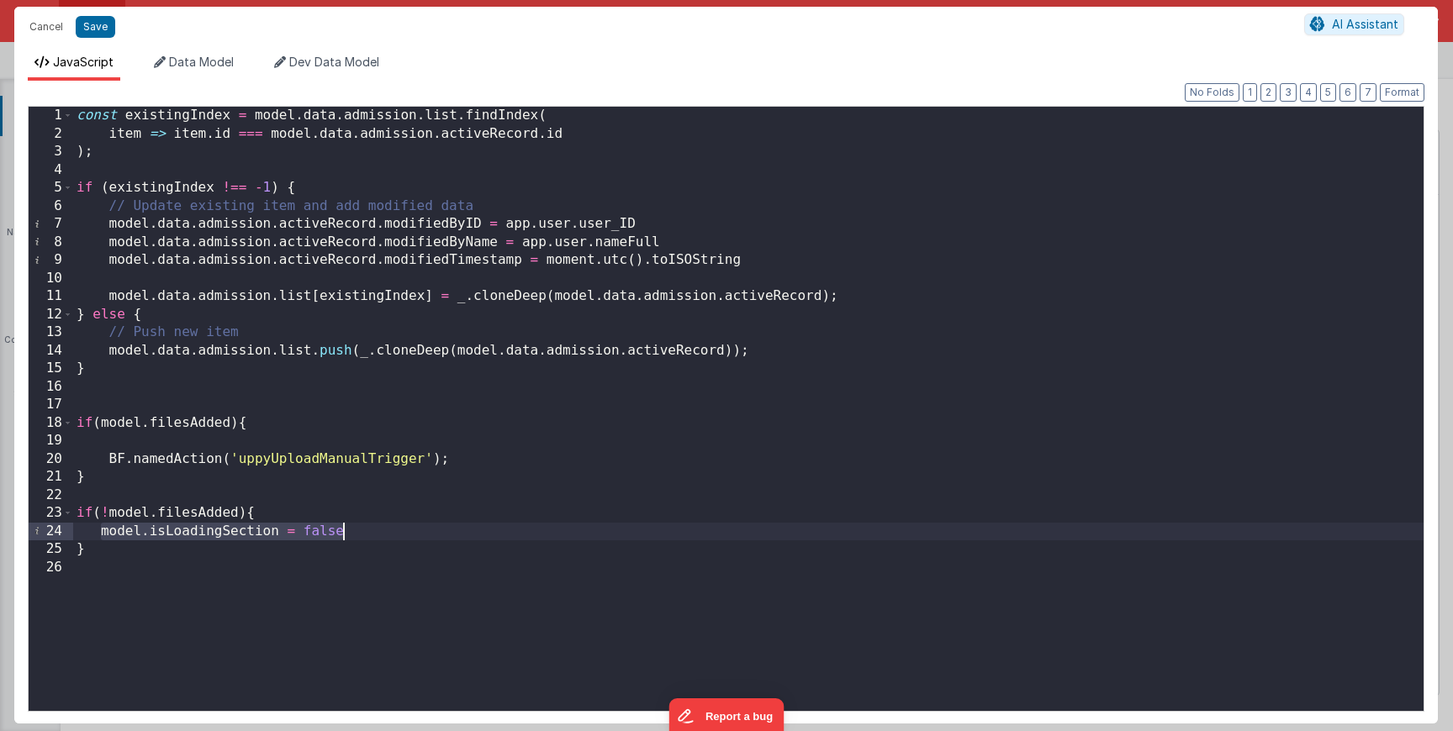
drag, startPoint x: 98, startPoint y: 535, endPoint x: 394, endPoint y: 534, distance: 296.8
click at [394, 534] on div "const existingIndex = model . data . admission . list . findIndex ( item => ite…" at bounding box center [748, 427] width 1350 height 641
click at [242, 541] on div "const existingIndex = model . data . admission . list . findIndex ( item => ite…" at bounding box center [748, 427] width 1350 height 641
drag, startPoint x: 100, startPoint y: 534, endPoint x: 352, endPoint y: 532, distance: 252.2
click at [351, 531] on div "const existingIndex = model . data . admission . list . findIndex ( item => ite…" at bounding box center [748, 427] width 1350 height 641
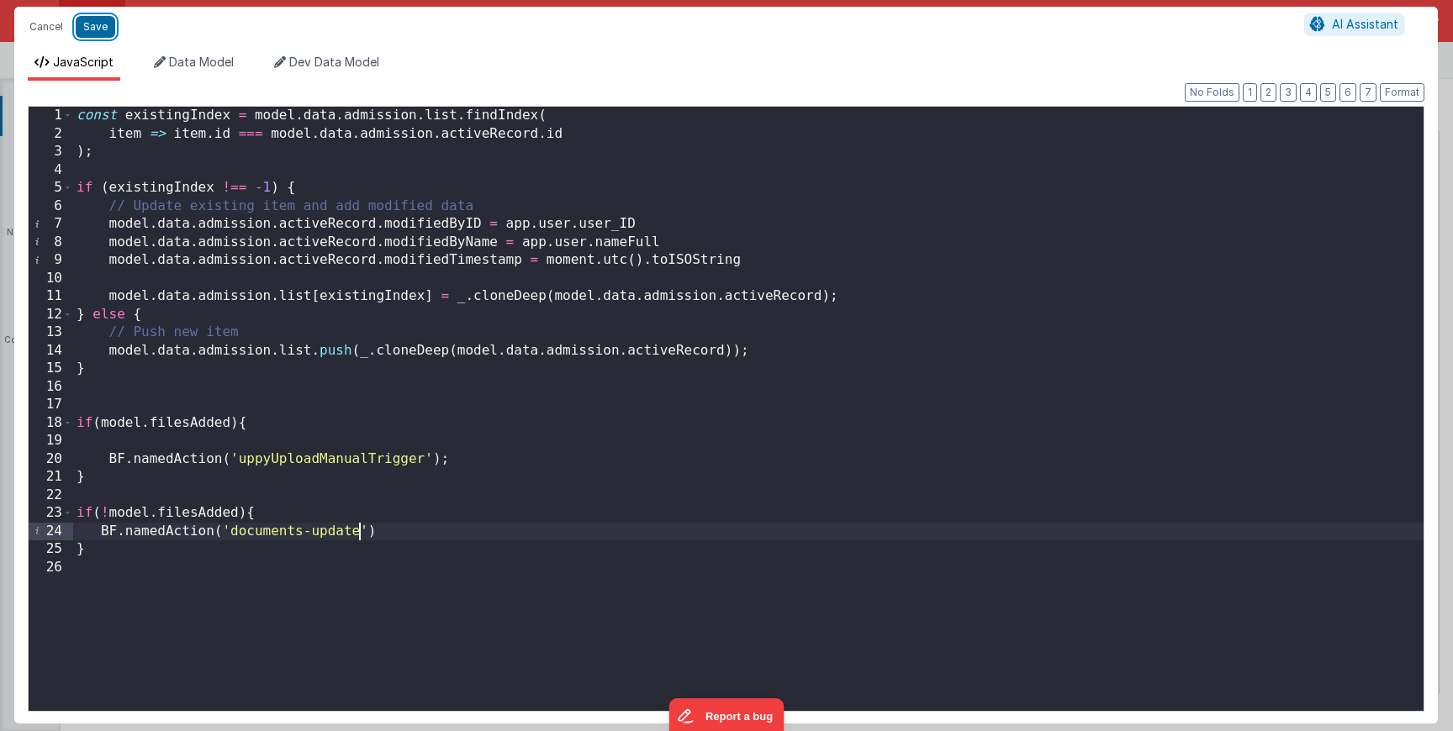
click at [103, 27] on button "Save" at bounding box center [96, 27] width 40 height 22
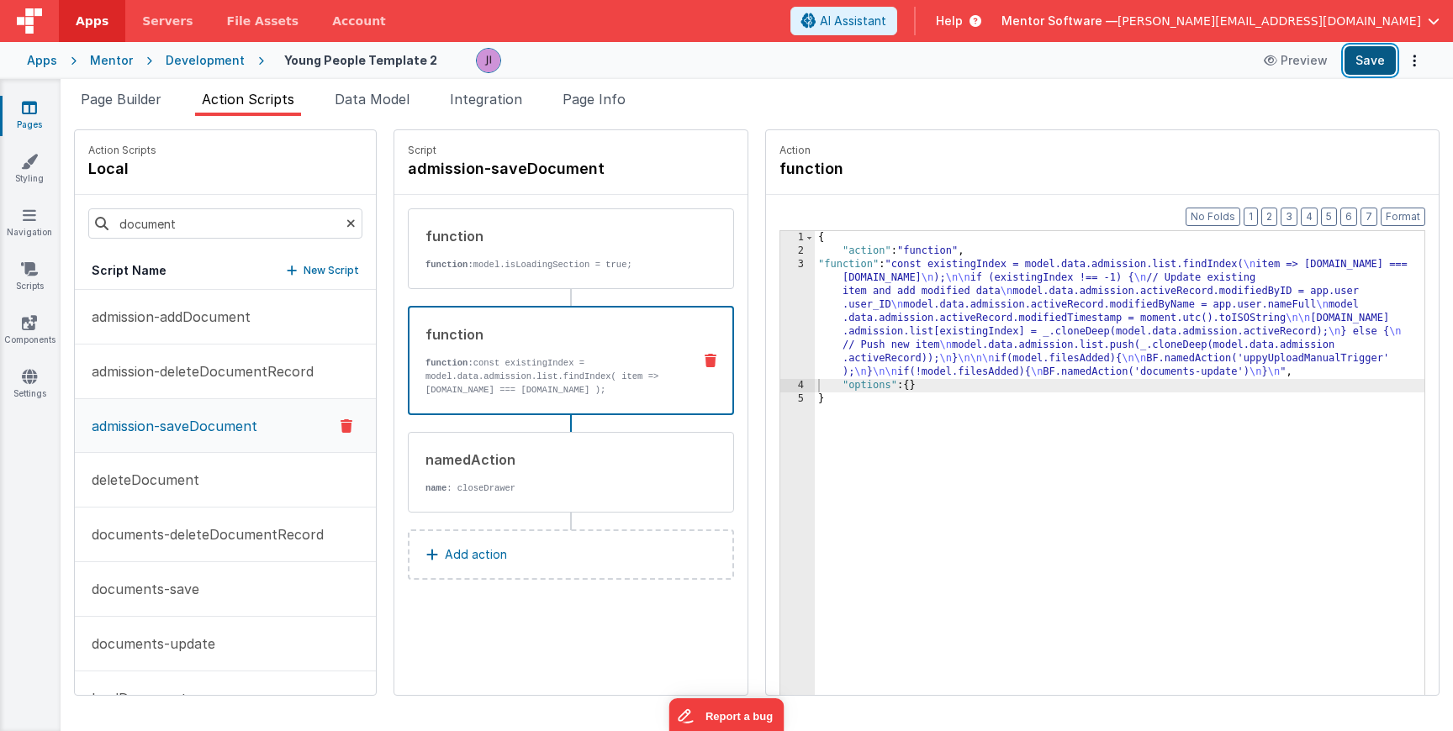
click at [1391, 59] on button "Save" at bounding box center [1369, 60] width 51 height 29
click at [213, 643] on button "documents-update" at bounding box center [225, 644] width 301 height 55
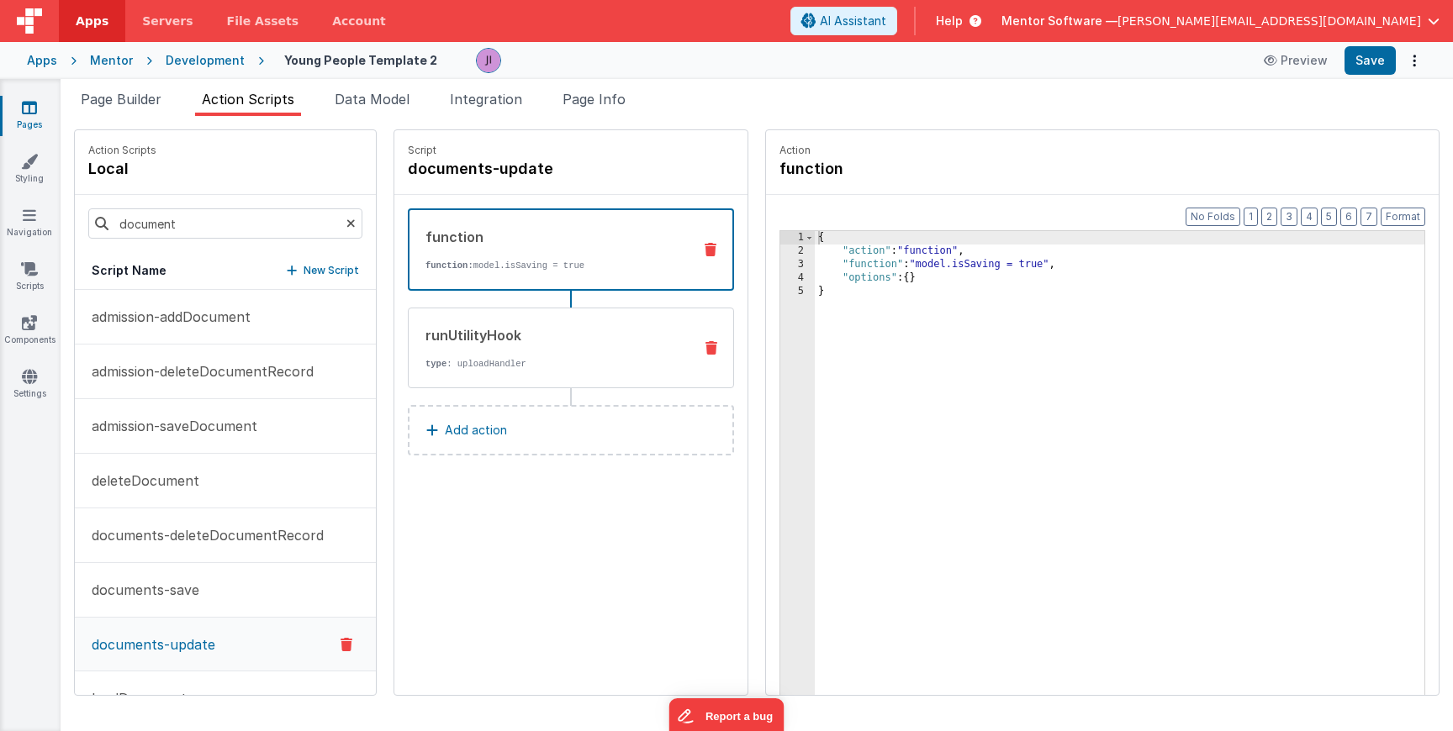
click at [506, 343] on div "runUtilityHook" at bounding box center [552, 335] width 254 height 20
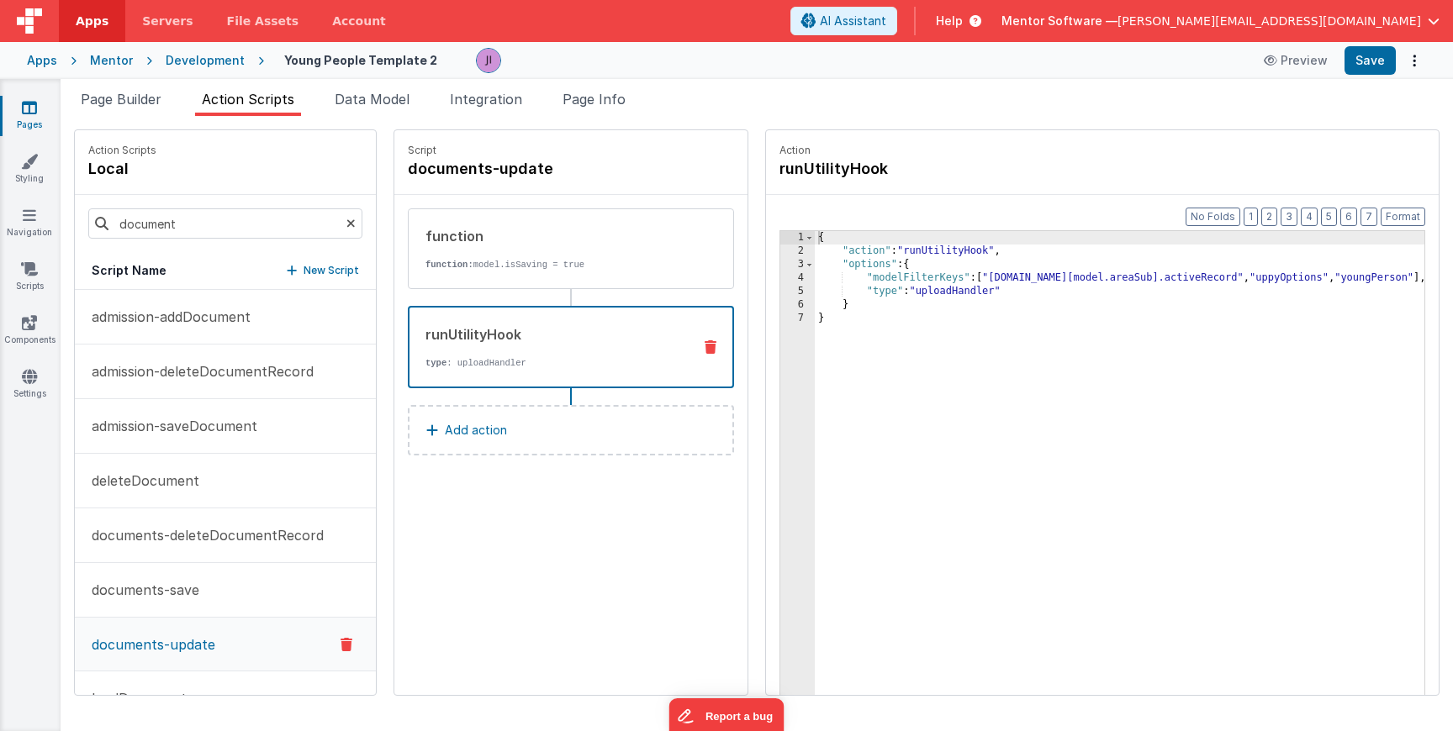
click at [913, 274] on div "{ "action" : "runUtilityHook" , "options" : { "modelFilterKeys" : [ "model.data…" at bounding box center [1122, 502] width 615 height 543
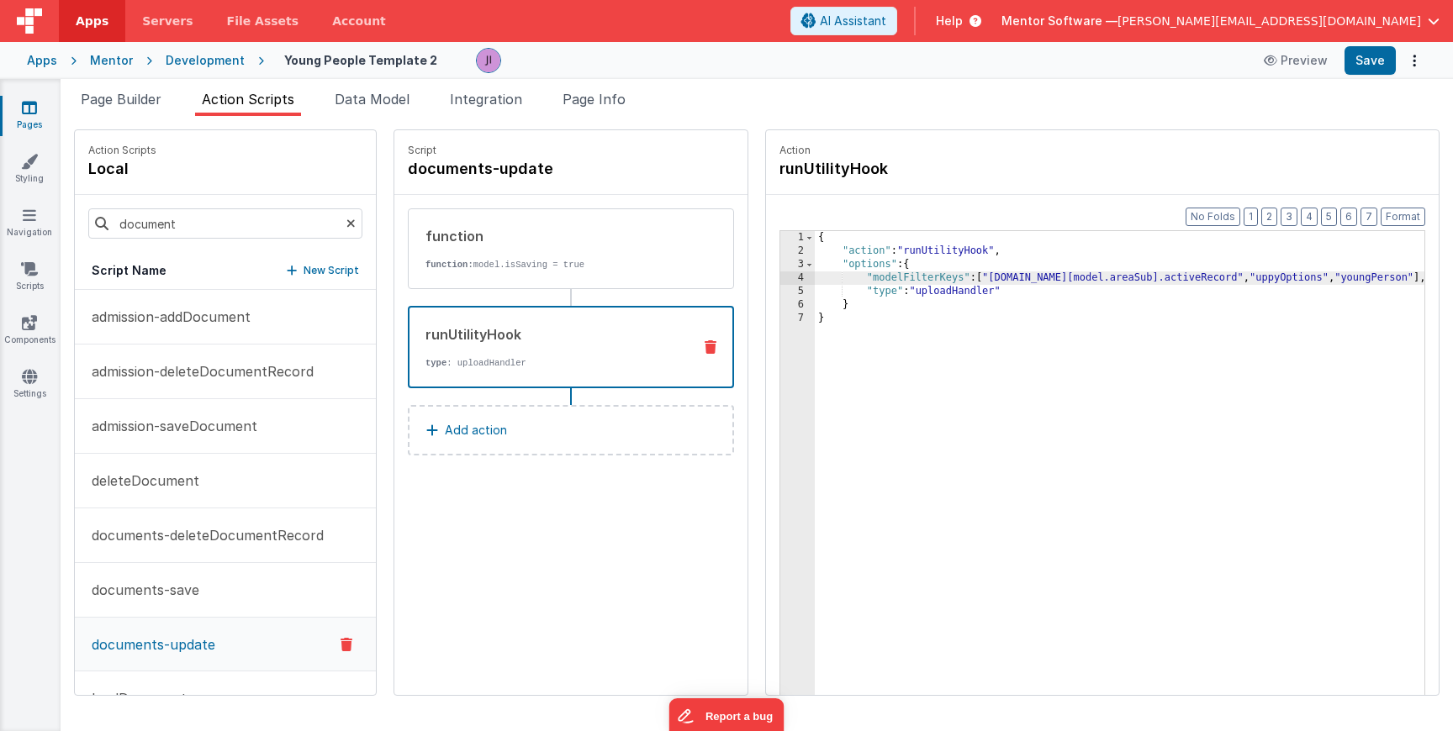
click at [928, 294] on div "{ "action" : "runUtilityHook" , "options" : { "modelFilterKeys" : [ "model.data…" at bounding box center [1122, 502] width 615 height 543
click at [964, 268] on div "{ "action" : "runUtilityHook" , "options" : { "modelFilterKeys" : [ "model.data…" at bounding box center [1122, 502] width 615 height 543
click at [946, 282] on div "{ "action" : "runUtilityHook" , "options" : { "hookSetName" : "" , "modelFilter…" at bounding box center [1122, 502] width 615 height 543
click at [948, 282] on div "{ "action" : "runUtilityHook" , "options" : { "hookSetName" : "" , "modelFilter…" at bounding box center [1122, 502] width 615 height 543
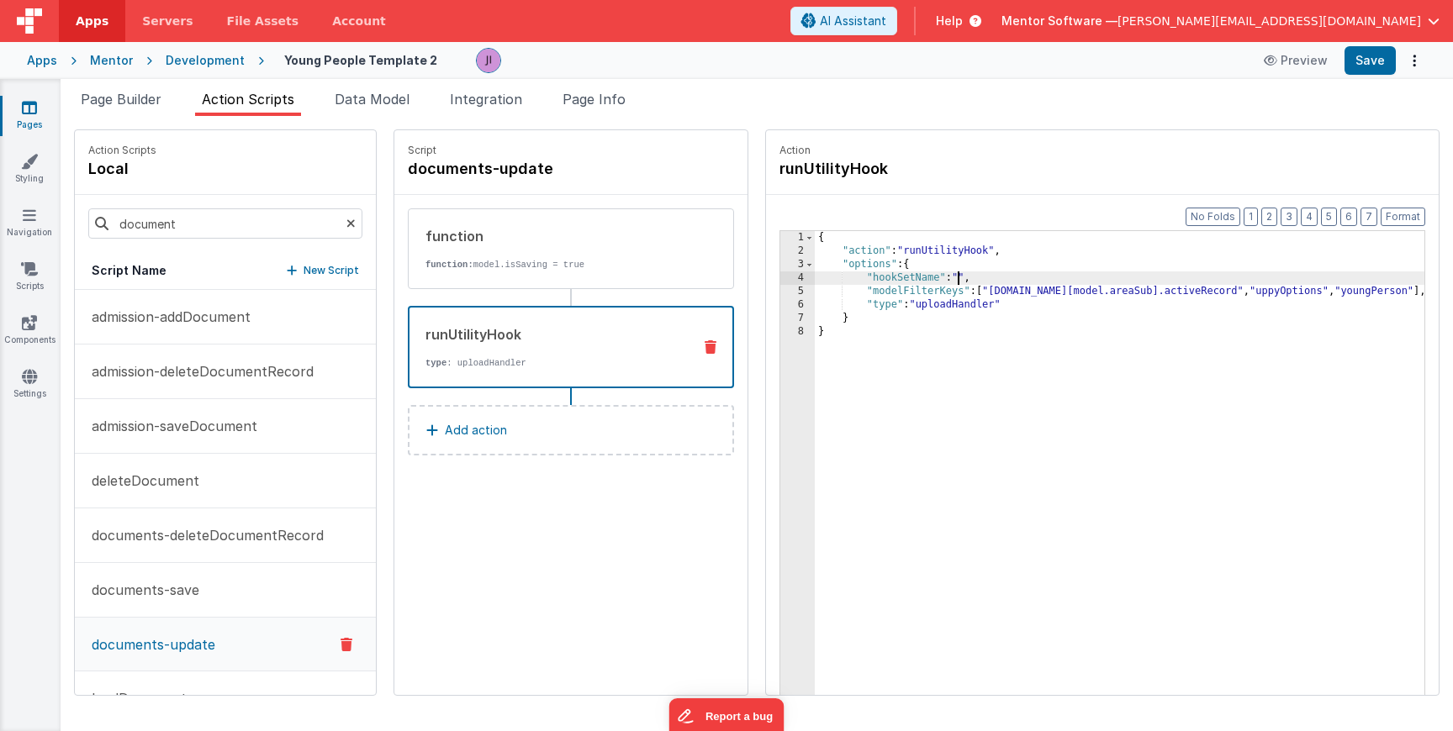
click at [950, 282] on div "{ "action" : "runUtilityHook" , "options" : { "hookSetName" : "" , "modelFilter…" at bounding box center [1122, 502] width 615 height 543
click at [1371, 61] on button "Save" at bounding box center [1369, 60] width 51 height 29
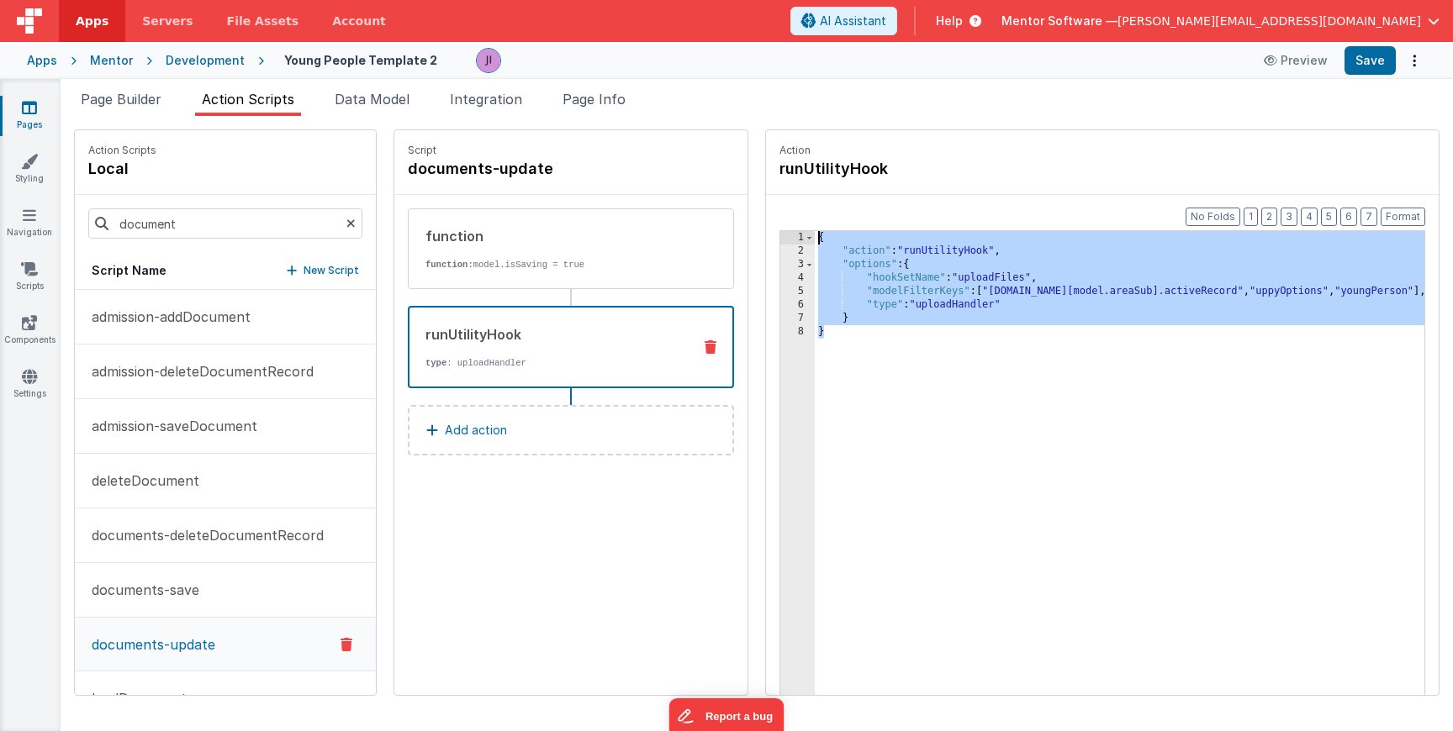
drag, startPoint x: 856, startPoint y: 281, endPoint x: 782, endPoint y: 172, distance: 131.3
click at [781, 174] on fieldset "Action runUtilityHook Format 7 6 5 4 3 2 1 No Folds 1 2 3 4 5 6 7 8 { "action" …" at bounding box center [1102, 412] width 673 height 565
click at [897, 34] on button "AI Assistant" at bounding box center [843, 21] width 107 height 29
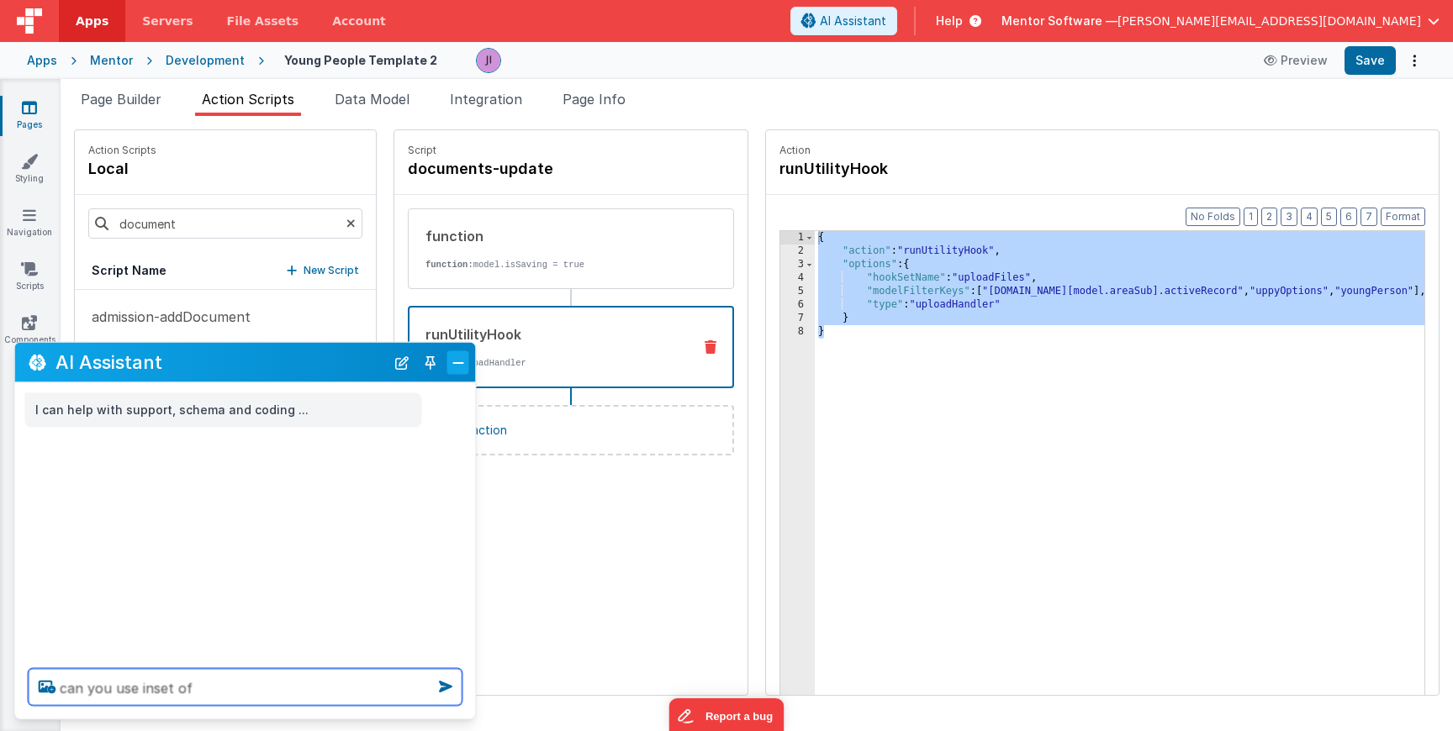
type textarea "can you use inset of"
click at [463, 365] on button "Close" at bounding box center [458, 363] width 22 height 24
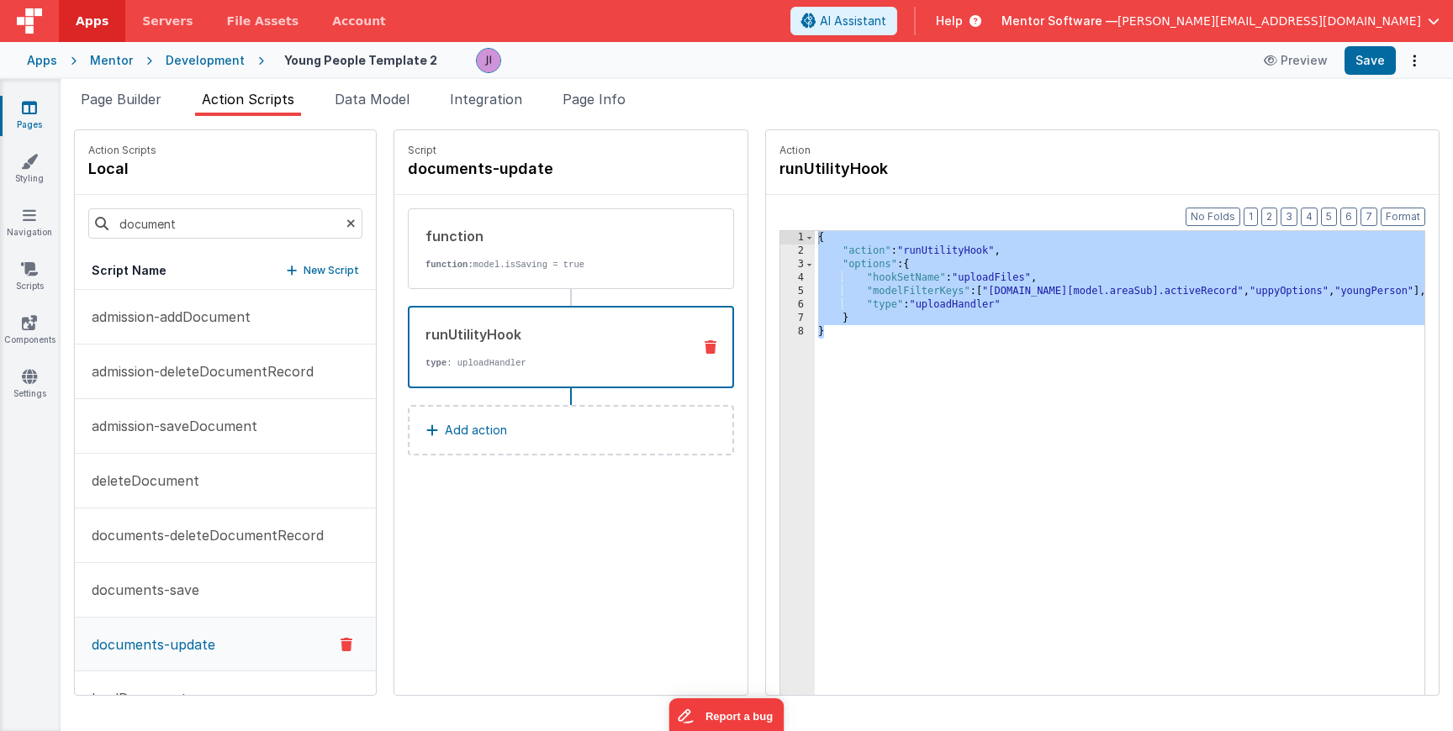
click at [1033, 300] on div "{ "action" : "runUtilityHook" , "options" : { "hookSetName" : "uploadFiles" , "…" at bounding box center [1122, 502] width 615 height 543
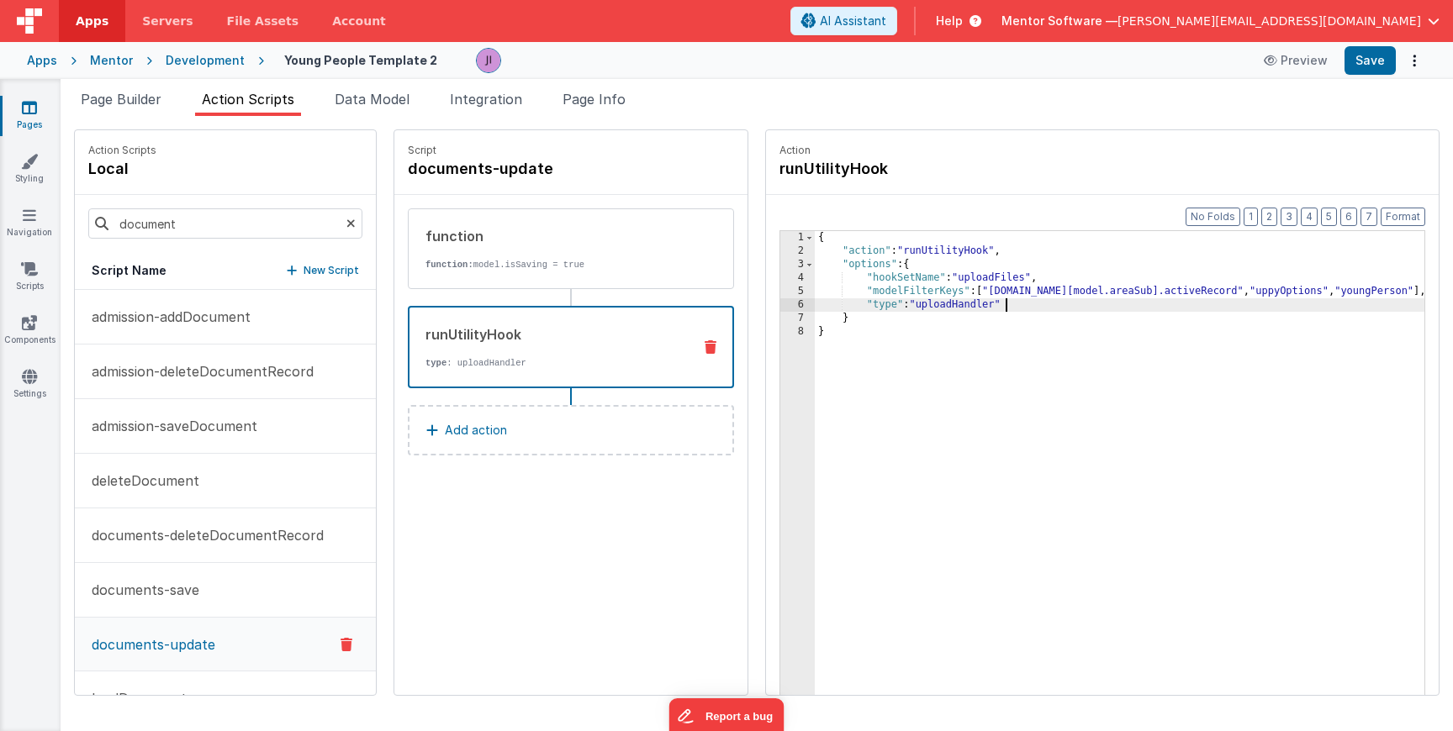
click at [1032, 279] on div "{ "action" : "runUtilityHook" , "options" : { "hookSetName" : "uploadFiles" , "…" at bounding box center [1122, 502] width 615 height 543
click at [955, 295] on div "{ "action" : "runUtilityHook" , "options" : { "hookSetName" : "uploadFiles" , "…" at bounding box center [1125, 502] width 609 height 543
click at [951, 289] on div "{ "action" : "runUtilityHook" , "options" : { "hookSetName" : "uploadFiles" , "…" at bounding box center [1125, 502] width 609 height 543
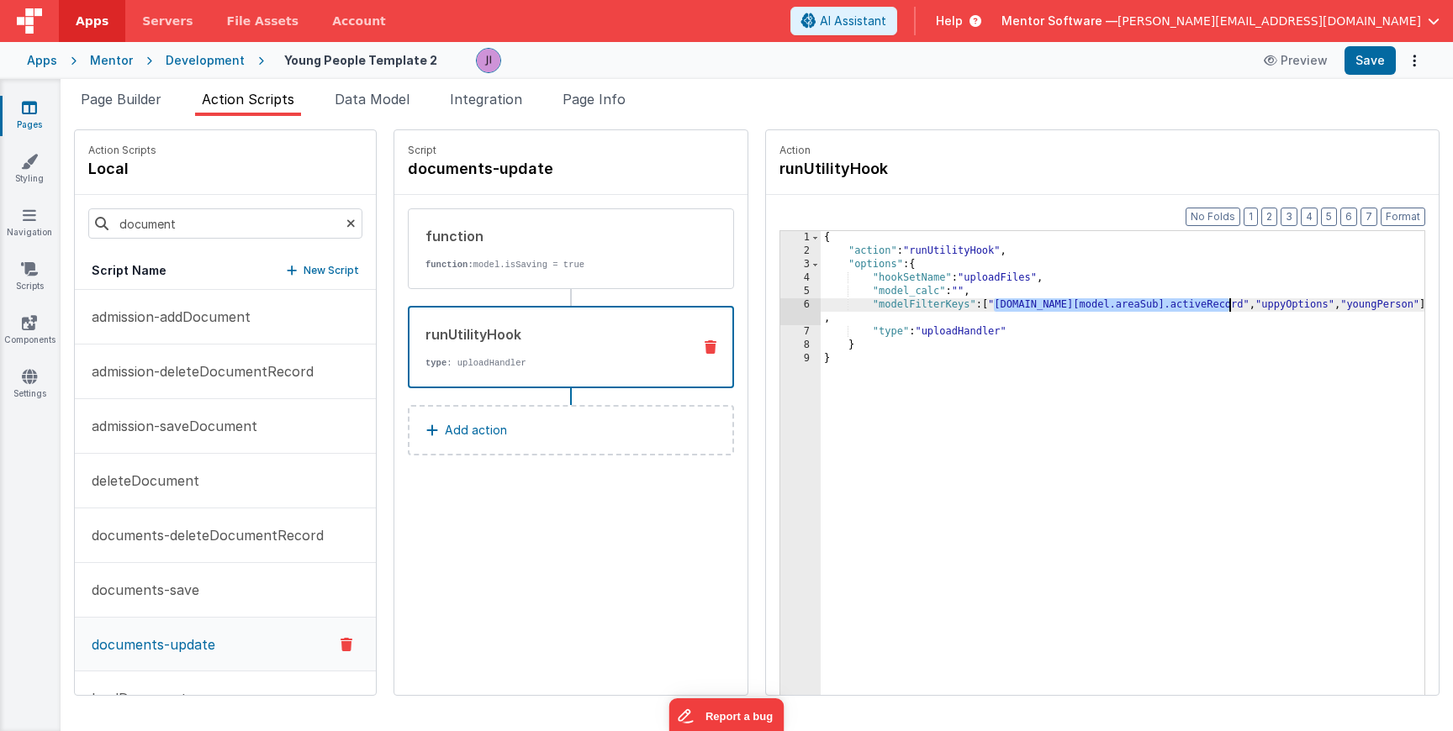
drag, startPoint x: 990, startPoint y: 307, endPoint x: 1223, endPoint y: 304, distance: 233.7
click at [1223, 304] on div "{ "action" : "runUtilityHook" , "options" : { "hookSetName" : "uploadFiles" , "…" at bounding box center [1125, 502] width 609 height 543
click at [955, 294] on div "{ "action" : "runUtilityHook" , "options" : { "hookSetName" : "uploadFiles" , "…" at bounding box center [1125, 502] width 609 height 543
click at [952, 294] on div "{ "action" : "runUtilityHook" , "options" : { "hookSetName" : "uploadFiles" , "…" at bounding box center [1125, 502] width 609 height 543
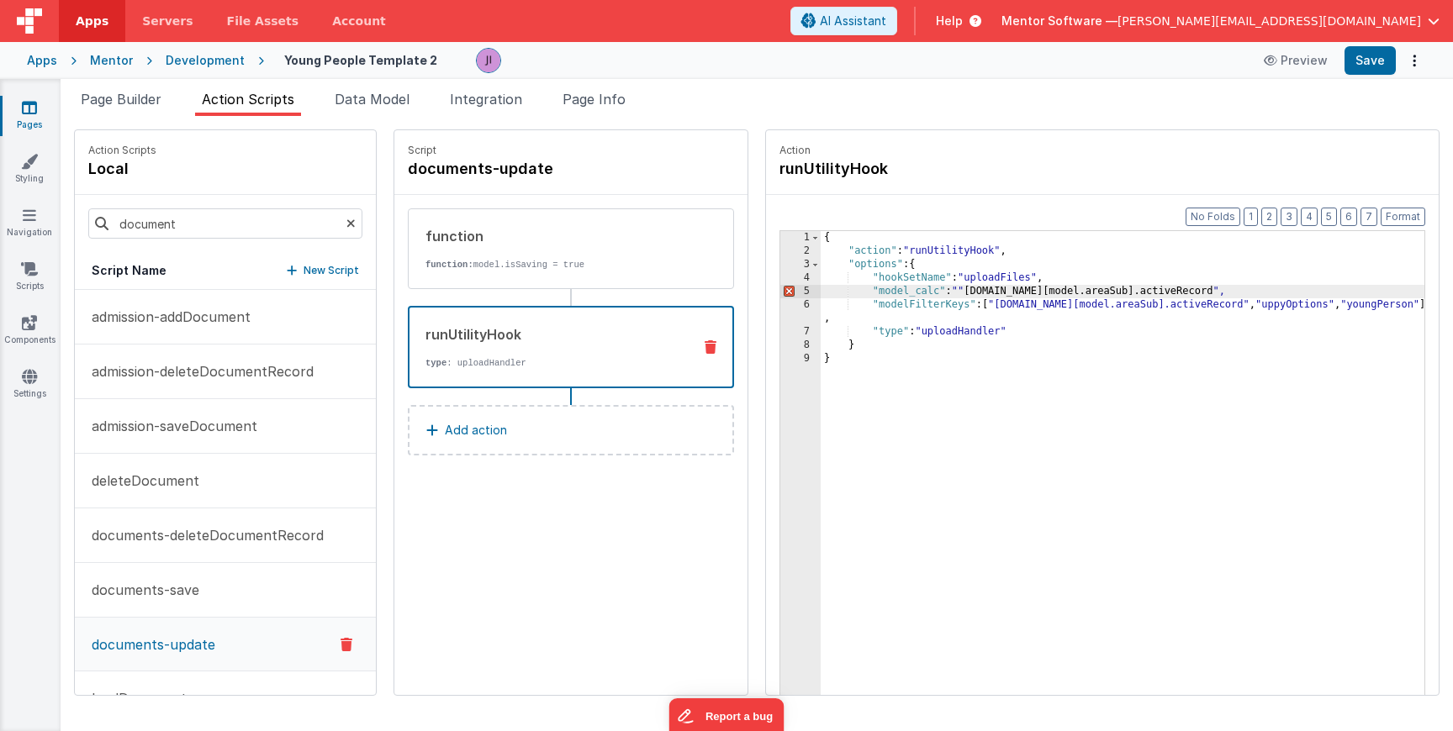
click at [957, 292] on div "{ "action" : "runUtilityHook" , "options" : { "hookSetName" : "uploadFiles" , "…" at bounding box center [1125, 502] width 609 height 543
click at [1182, 294] on div "{ "action" : "runUtilityHook" , "options" : { "hookSetName" : "uploadFiles" , "…" at bounding box center [1125, 502] width 609 height 543
drag, startPoint x: 1181, startPoint y: 293, endPoint x: 954, endPoint y: 293, distance: 227.0
click at [954, 293] on div "{ "action" : "runUtilityHook" , "options" : { "hookSetName" : "uploadFiles" , "…" at bounding box center [1125, 502] width 609 height 543
click at [982, 293] on div "{ "action" : "runUtilityHook" , "options" : { "hookSetName" : "uploadFiles" , "…" at bounding box center [1125, 502] width 609 height 543
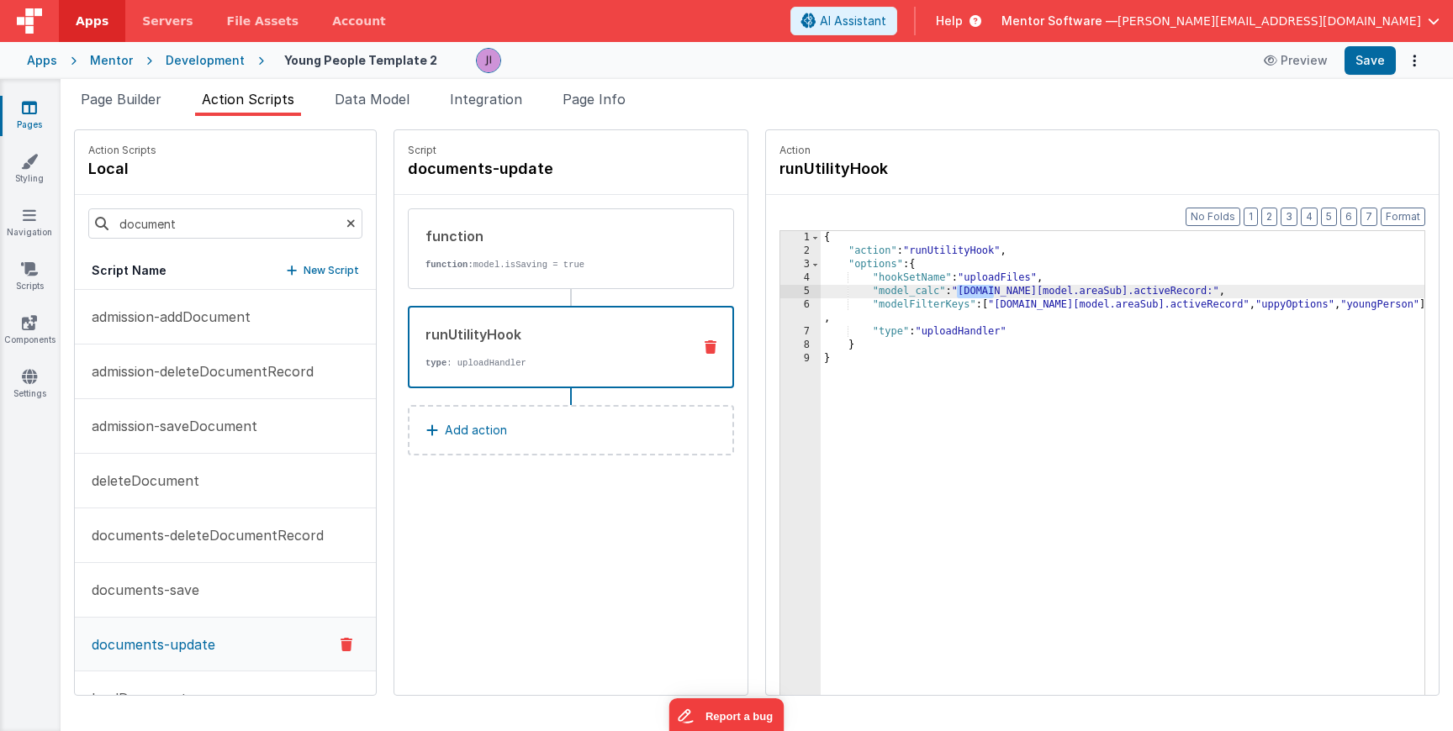
drag, startPoint x: 987, startPoint y: 293, endPoint x: 953, endPoint y: 293, distance: 33.6
click at [953, 293] on div "{ "action" : "runUtilityHook" , "options" : { "hookSetName" : "uploadFiles" , "…" at bounding box center [1125, 502] width 609 height 543
click at [1153, 293] on div "{ "action" : "runUtilityHook" , "options" : { "hookSetName" : "uploadFiles" , "…" at bounding box center [1125, 502] width 609 height 543
drag, startPoint x: 1146, startPoint y: 292, endPoint x: 953, endPoint y: 293, distance: 193.4
click at [953, 293] on div "{ "action" : "runUtilityHook" , "options" : { "hookSetName" : "uploadFiles" , "…" at bounding box center [1125, 502] width 609 height 543
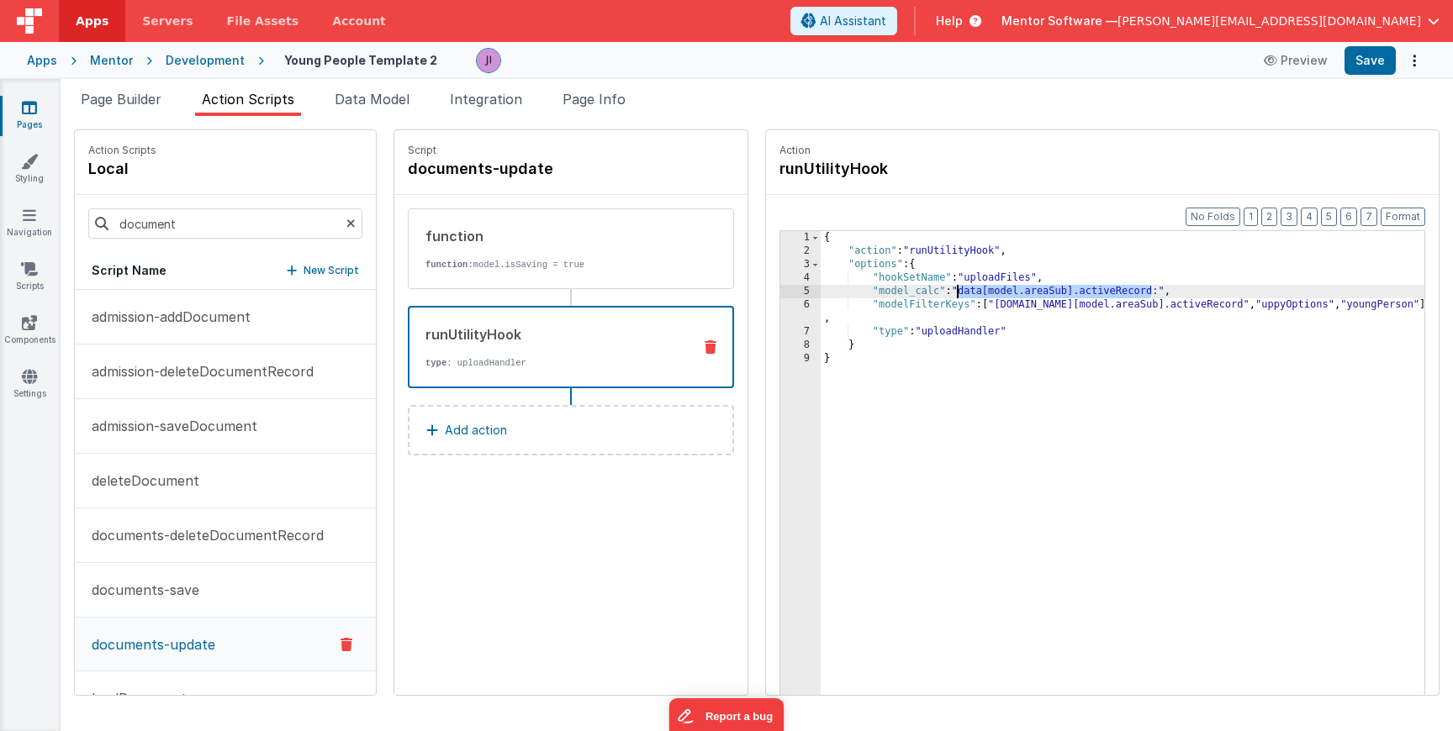
click at [1151, 295] on div "{ "action" : "runUtilityHook" , "options" : { "hookSetName" : "uploadFiles" , "…" at bounding box center [1125, 502] width 609 height 543
paste textarea
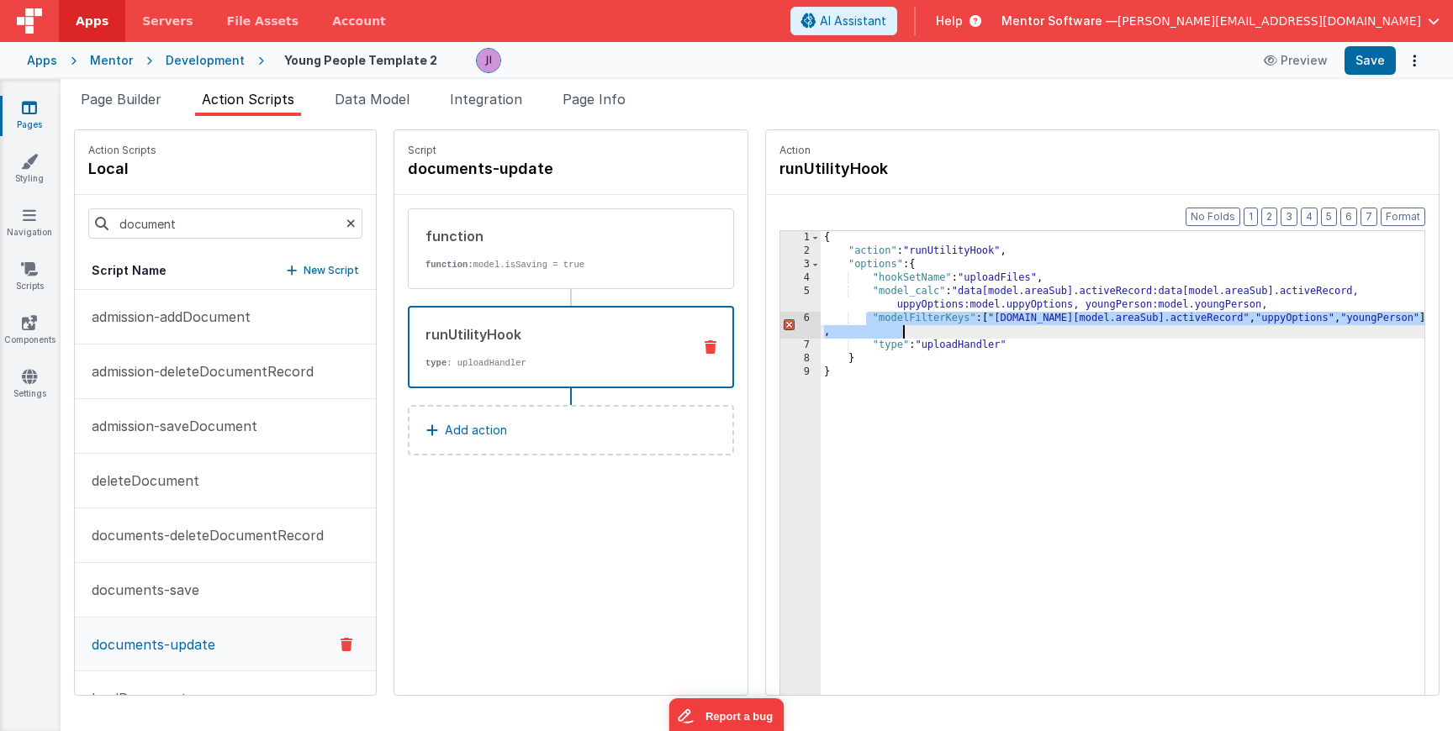
drag, startPoint x: 859, startPoint y: 319, endPoint x: 905, endPoint y: 330, distance: 46.7
click at [905, 330] on div "{ "action" : "runUtilityHook" , "options" : { "hookSetName" : "uploadFiles" , "…" at bounding box center [1125, 502] width 609 height 543
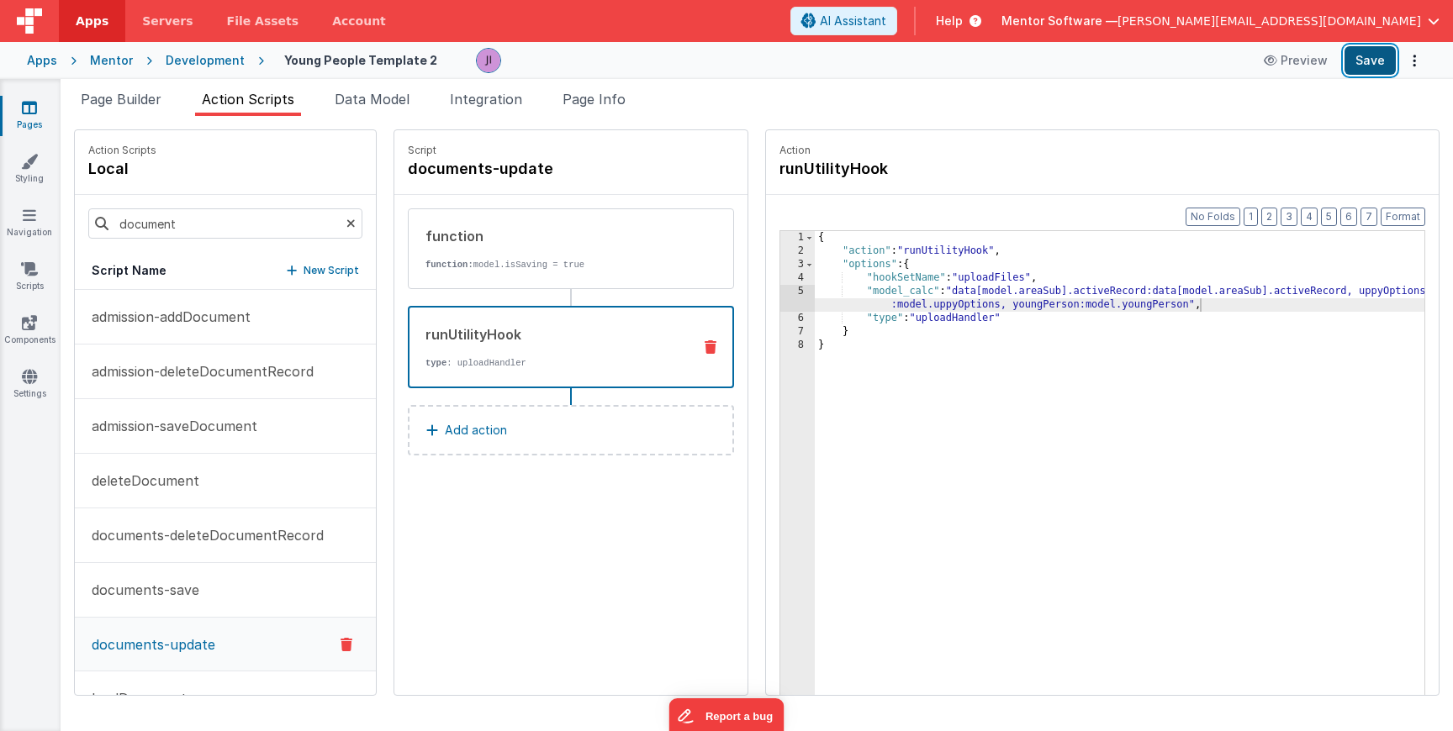
click at [1371, 64] on button "Save" at bounding box center [1369, 60] width 51 height 29
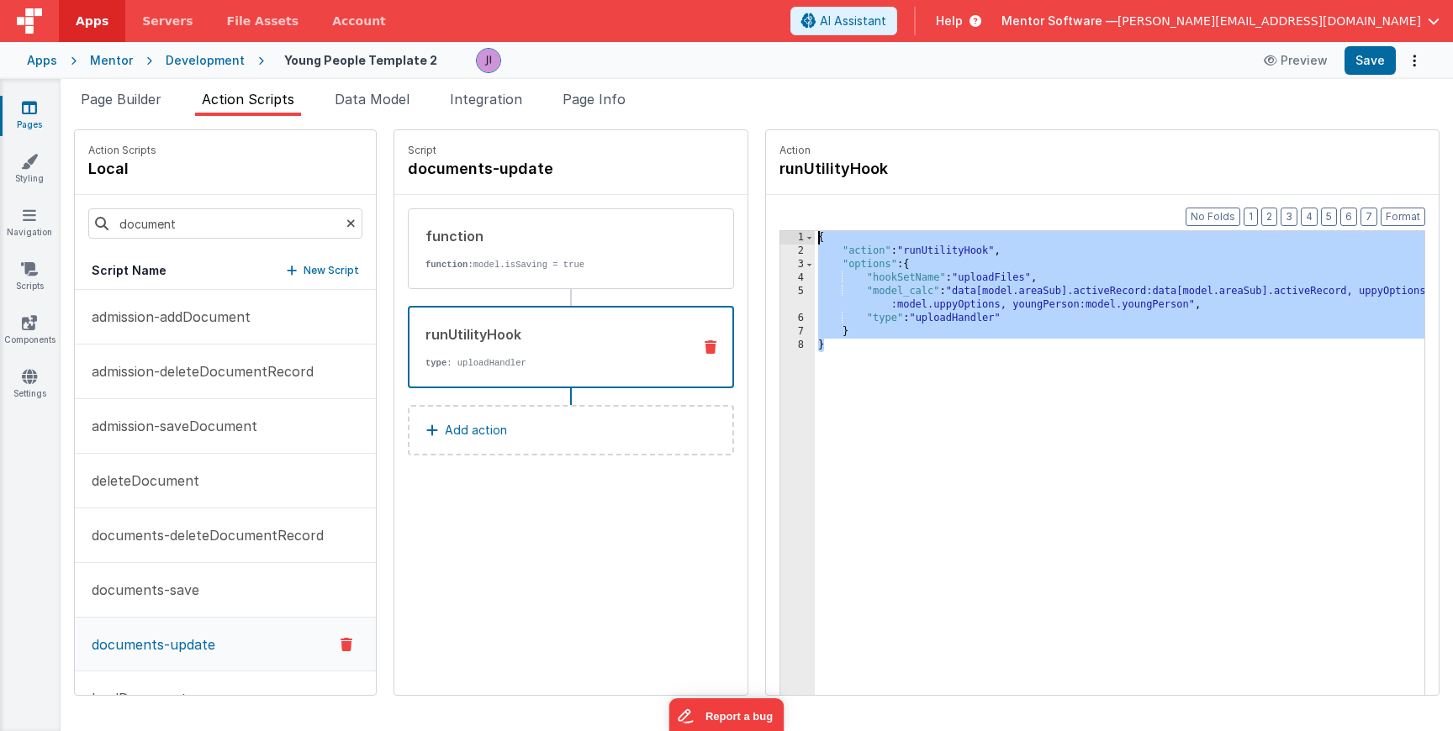
drag, startPoint x: 985, startPoint y: 423, endPoint x: 763, endPoint y: 181, distance: 329.0
click at [737, 163] on div "Action Scripts local document Script Name New Script admission-addDocument admi…" at bounding box center [756, 412] width 1365 height 567
click at [580, 105] on span "Page Info" at bounding box center [593, 99] width 63 height 17
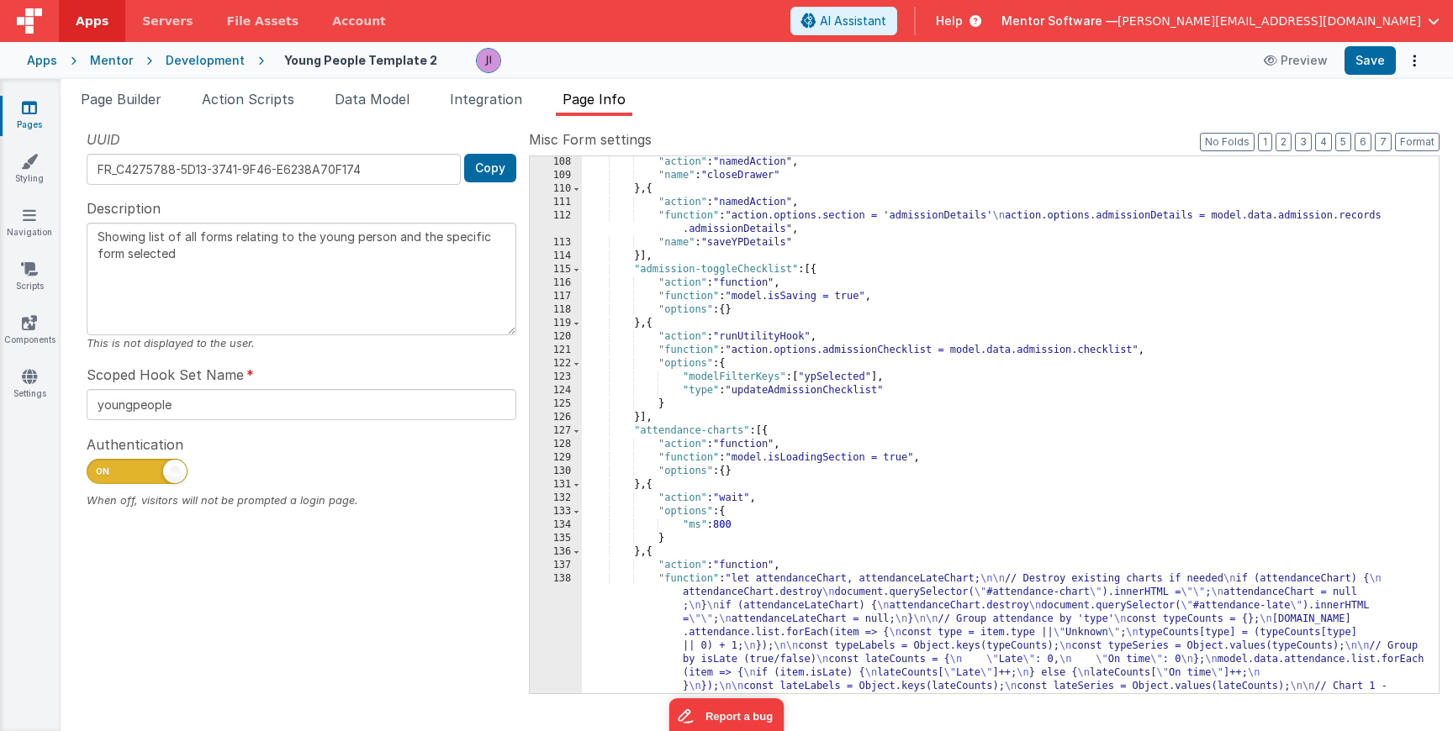
scroll to position [1172, 0]
click at [869, 294] on div ""action" : "namedAction" , "name" : "closeDrawer" } , { "action" : "namedAction…" at bounding box center [1004, 572] width 844 height 833
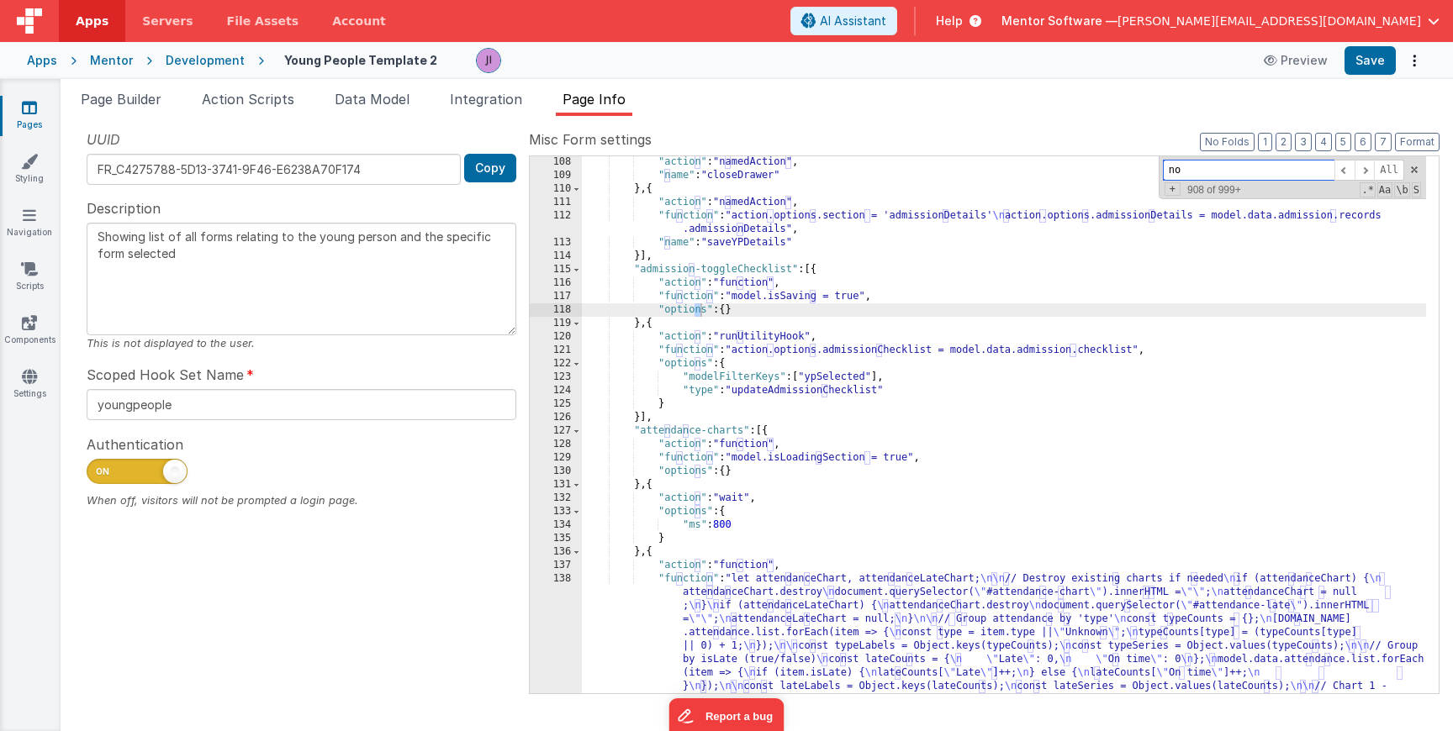
type input "n"
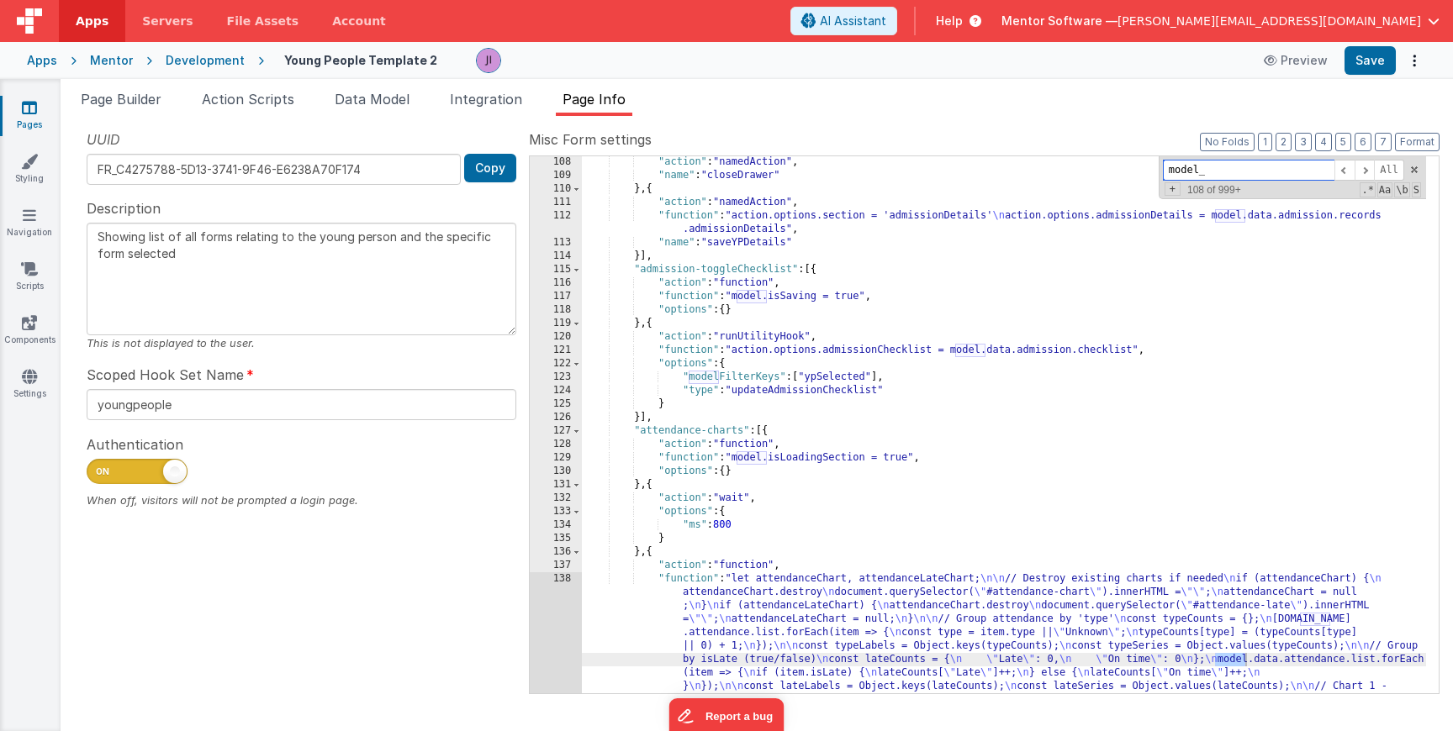
scroll to position [2122, 0]
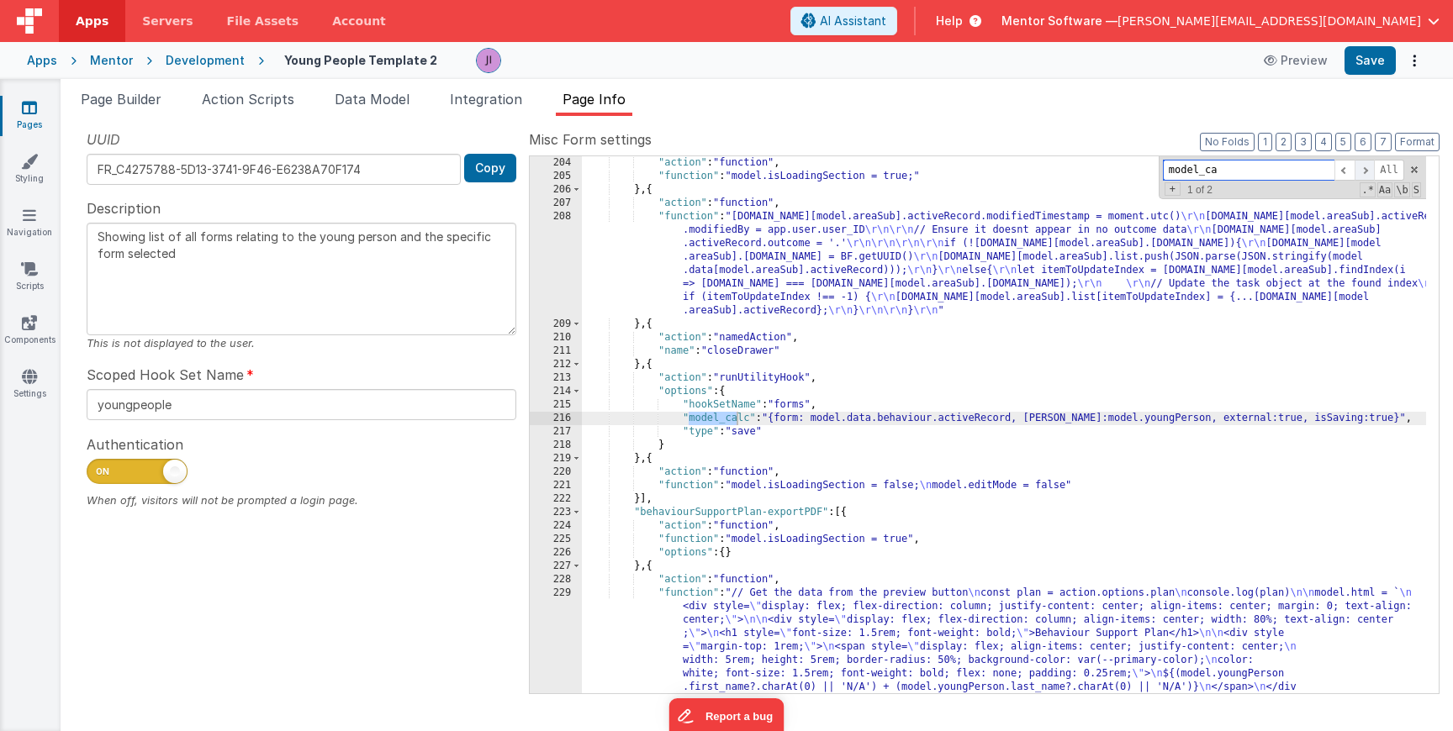
type input "model_ca"
click at [1356, 169] on span at bounding box center [1364, 170] width 20 height 21
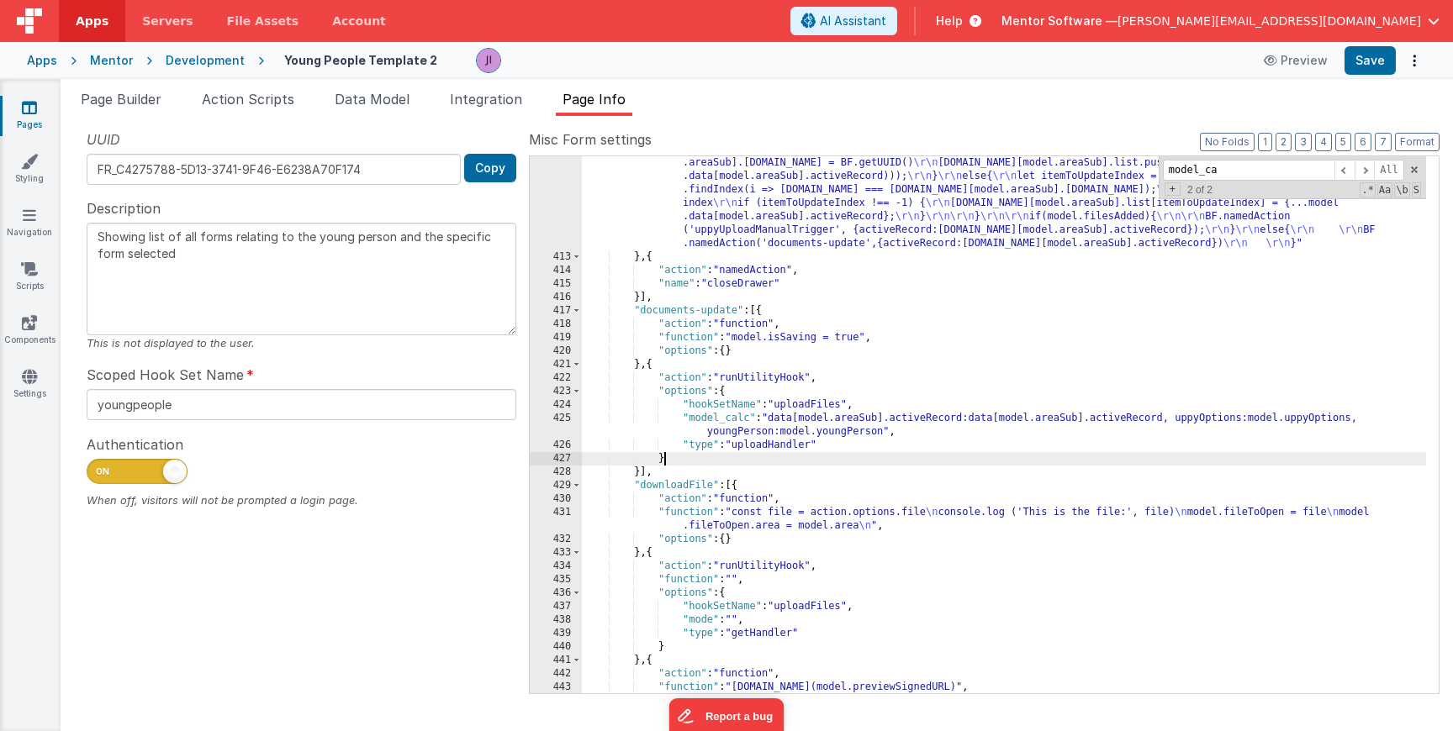
click at [928, 457] on div ""function" : "model.data[model.areaSub].activeRecord.modifiedTimestamp = moment…" at bounding box center [1004, 465] width 844 height 672
click at [1388, 77] on div "Apps Mentor Development Young People Template 2 Preview Save" at bounding box center [726, 60] width 1453 height 37
click at [1386, 70] on button "Save" at bounding box center [1369, 60] width 51 height 29
click at [641, 472] on div ""function" : "model.data[model.areaSub].activeRecord.modifiedTimestamp = moment…" at bounding box center [1004, 465] width 844 height 672
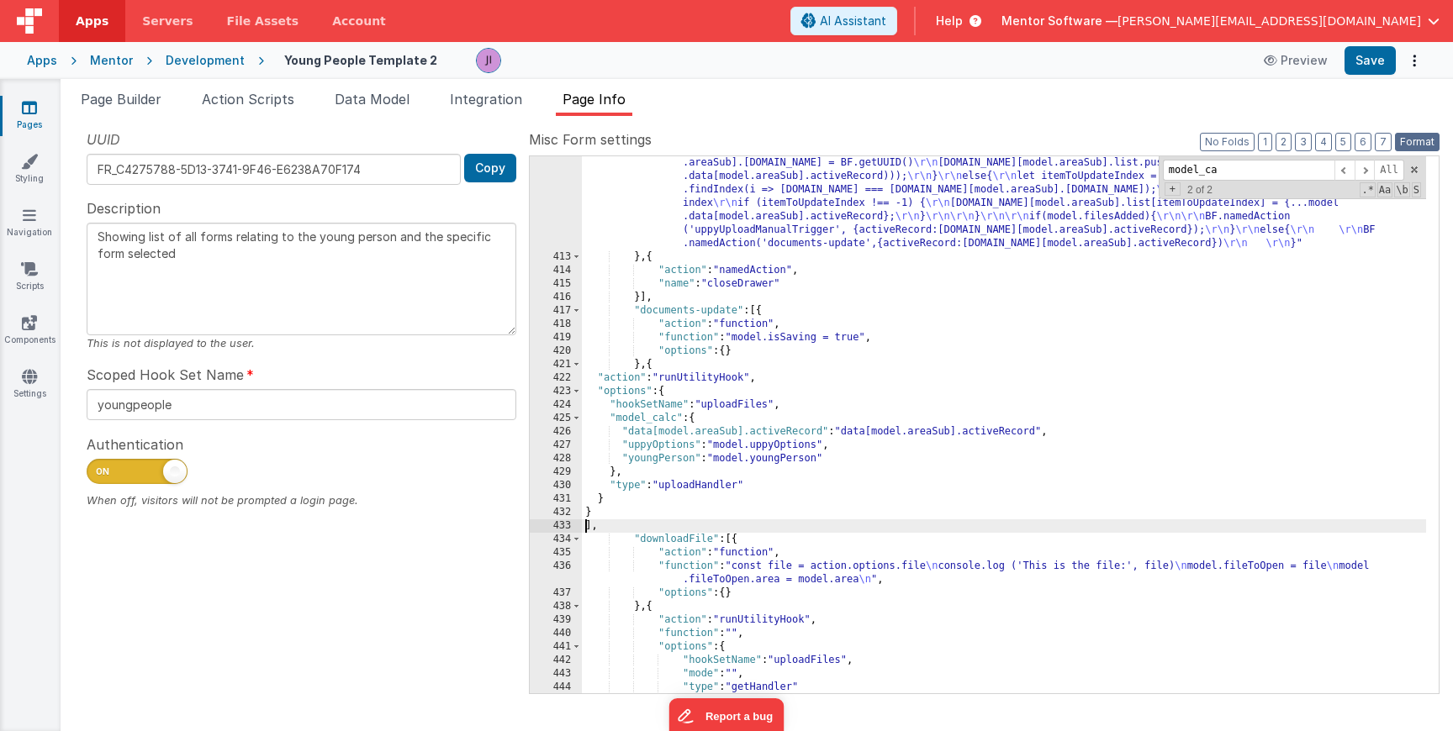
click at [1404, 136] on button "Format" at bounding box center [1417, 142] width 45 height 18
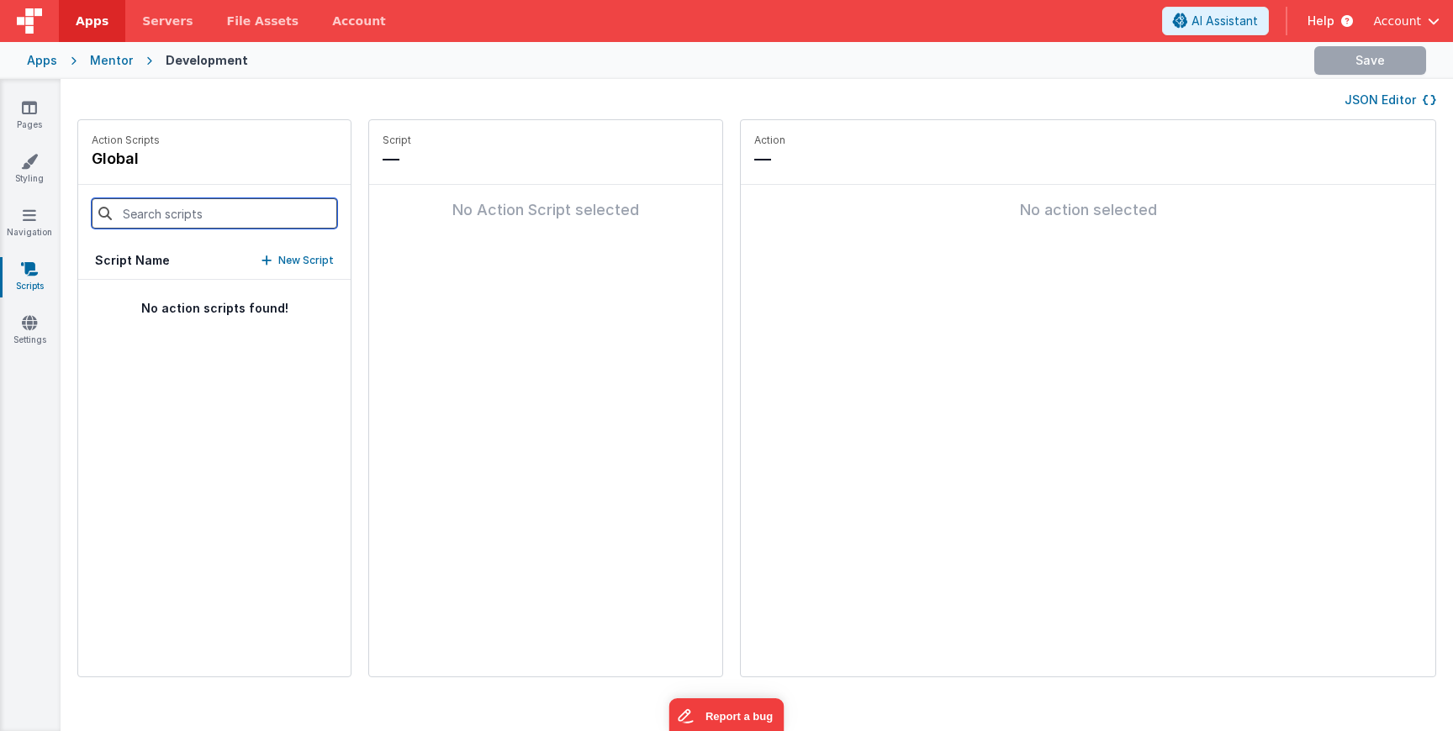
click at [198, 216] on input at bounding box center [214, 213] width 245 height 30
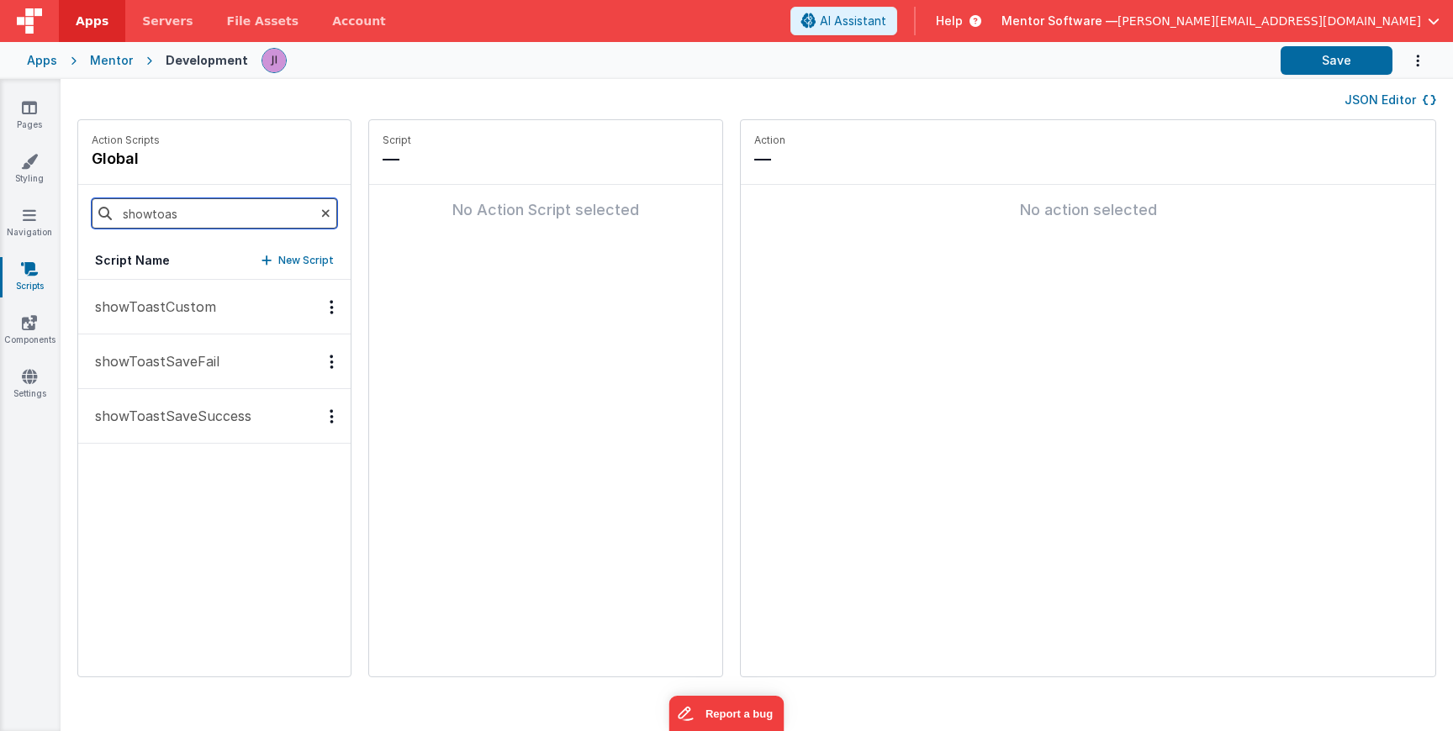
type input "showtoas"
click at [207, 367] on p "showToastSaveFail" at bounding box center [152, 361] width 135 height 20
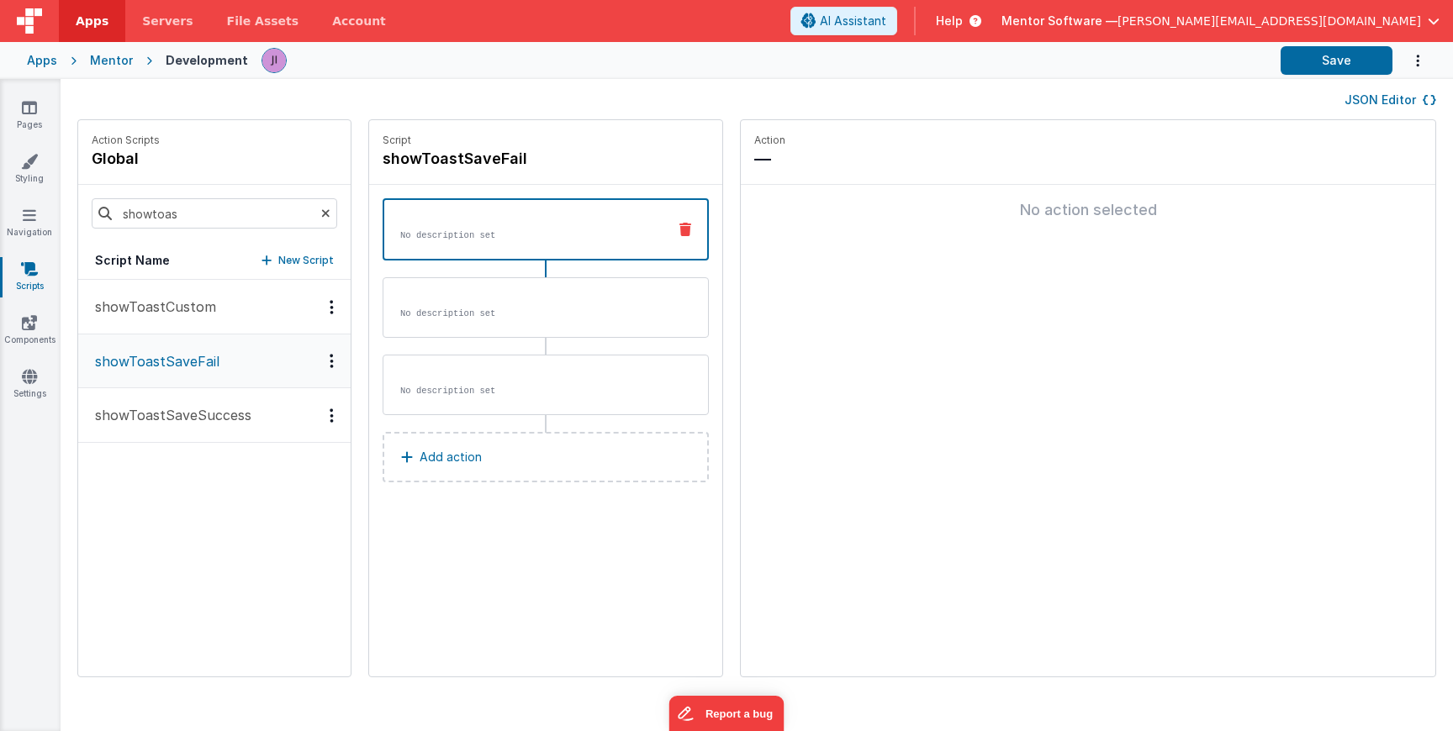
click at [212, 400] on button "showToastSaveSuccess" at bounding box center [214, 415] width 272 height 55
click at [478, 411] on div "No description set" at bounding box center [546, 385] width 326 height 61
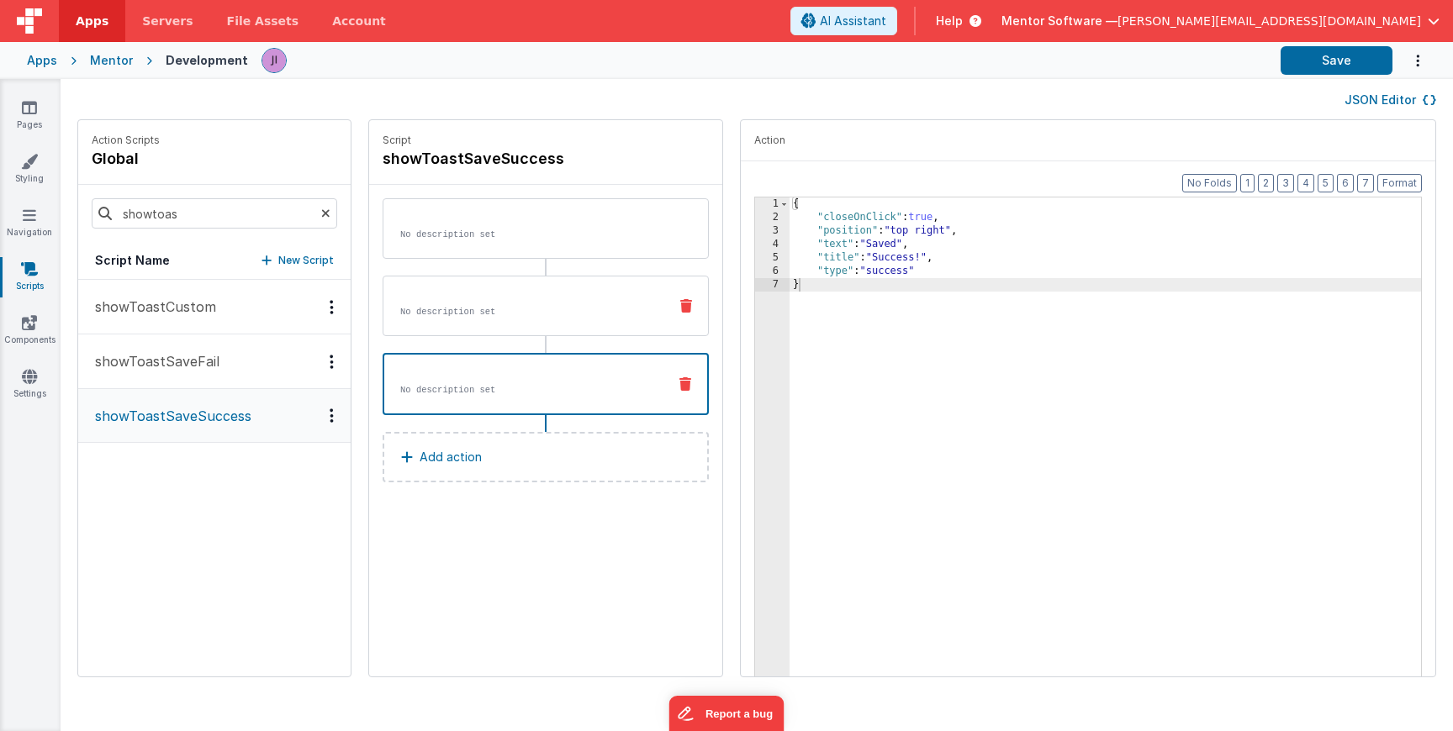
click at [523, 292] on div "No description set" at bounding box center [546, 306] width 326 height 61
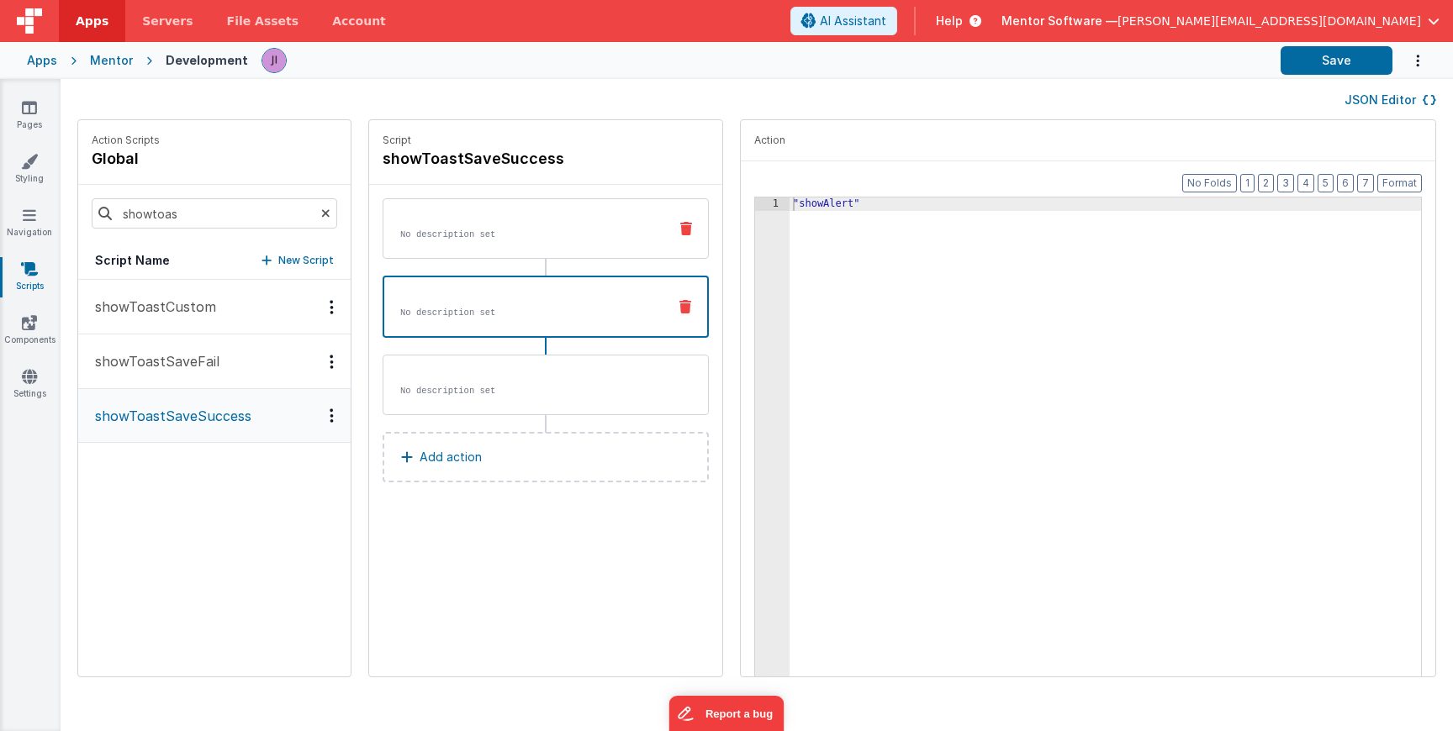
click at [516, 239] on p "No description set" at bounding box center [527, 234] width 254 height 13
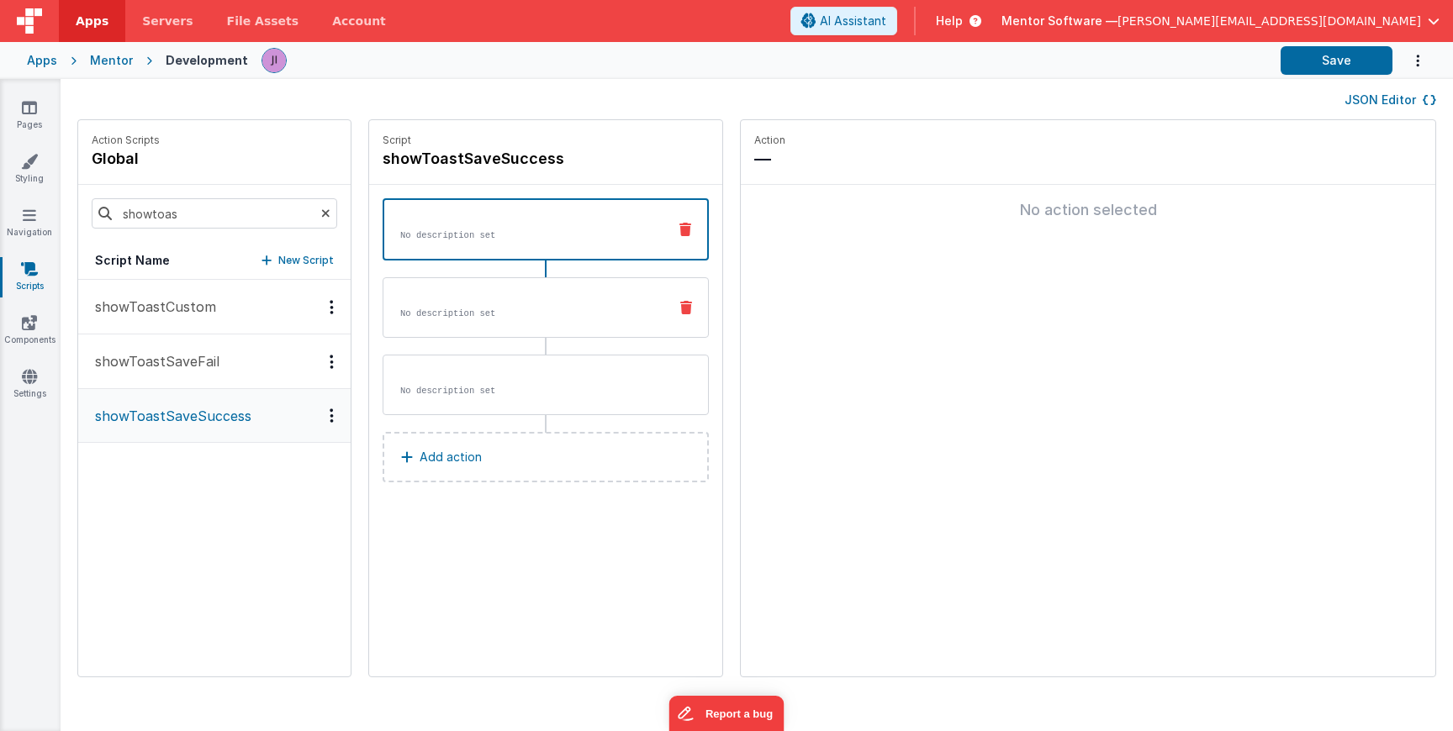
click at [529, 314] on p "No description set" at bounding box center [527, 313] width 254 height 13
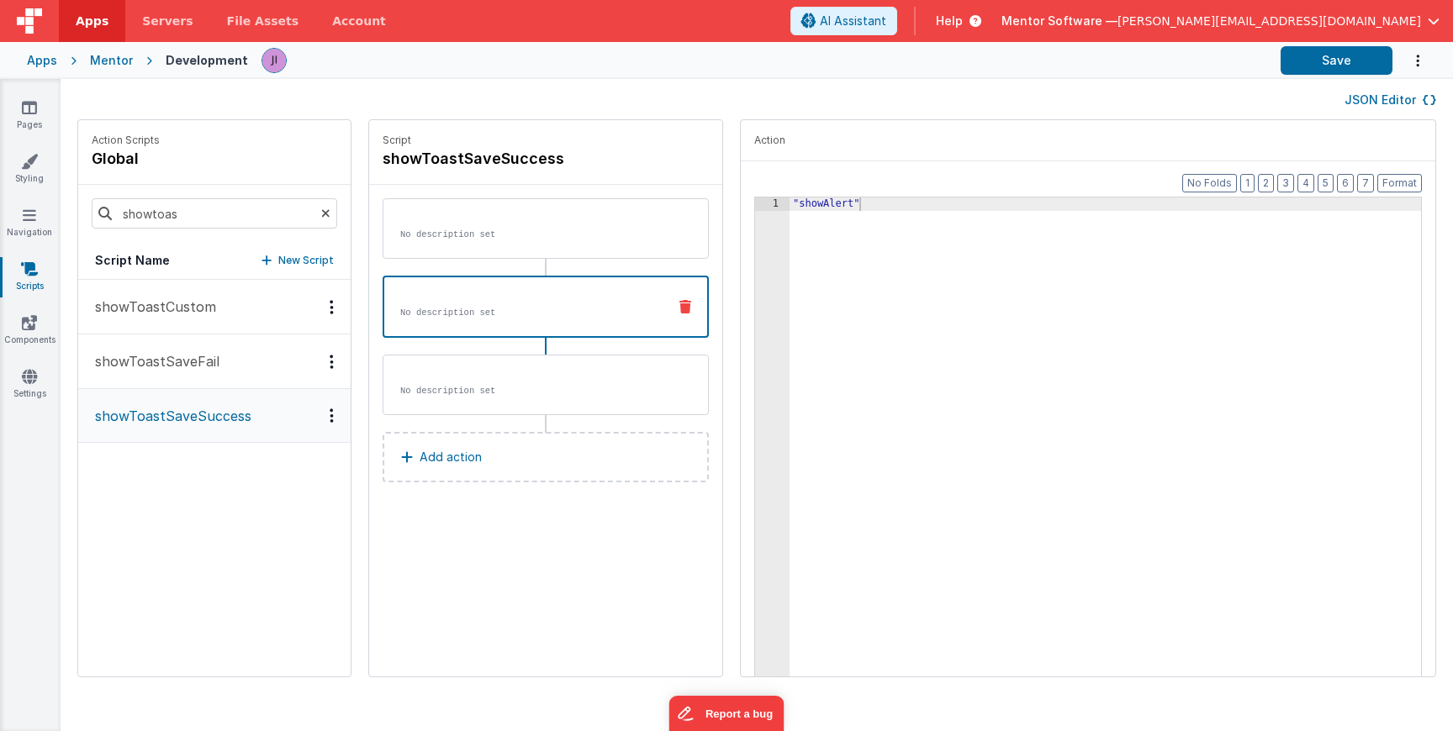
click at [1375, 109] on div "JSON Editor" at bounding box center [757, 99] width 1392 height 40
click at [1375, 107] on button "JSON Editor" at bounding box center [1390, 100] width 92 height 17
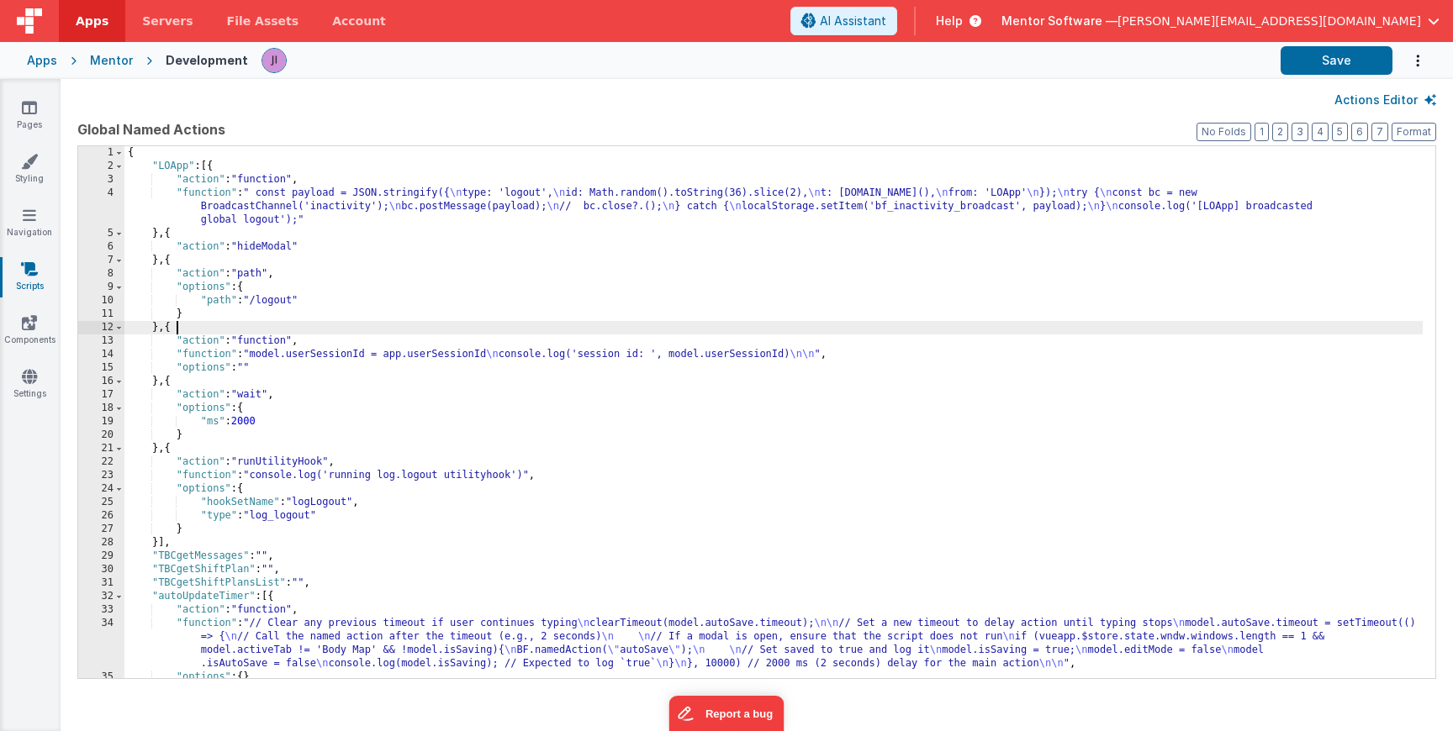
click at [705, 332] on div "{ "LOApp" : [{ "action" : "function" , "function" : " const payload = JSON.stri…" at bounding box center [773, 425] width 1298 height 559
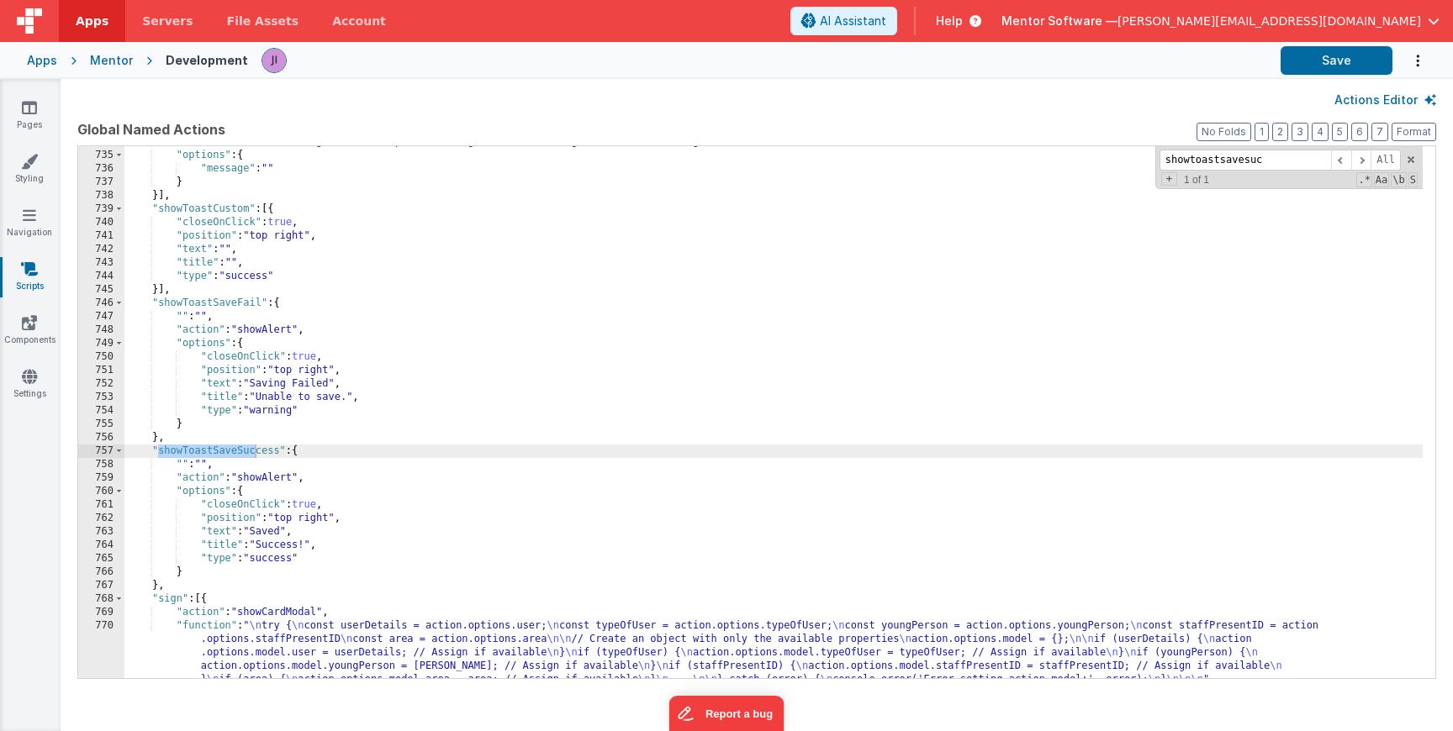
scroll to position [14208, 0]
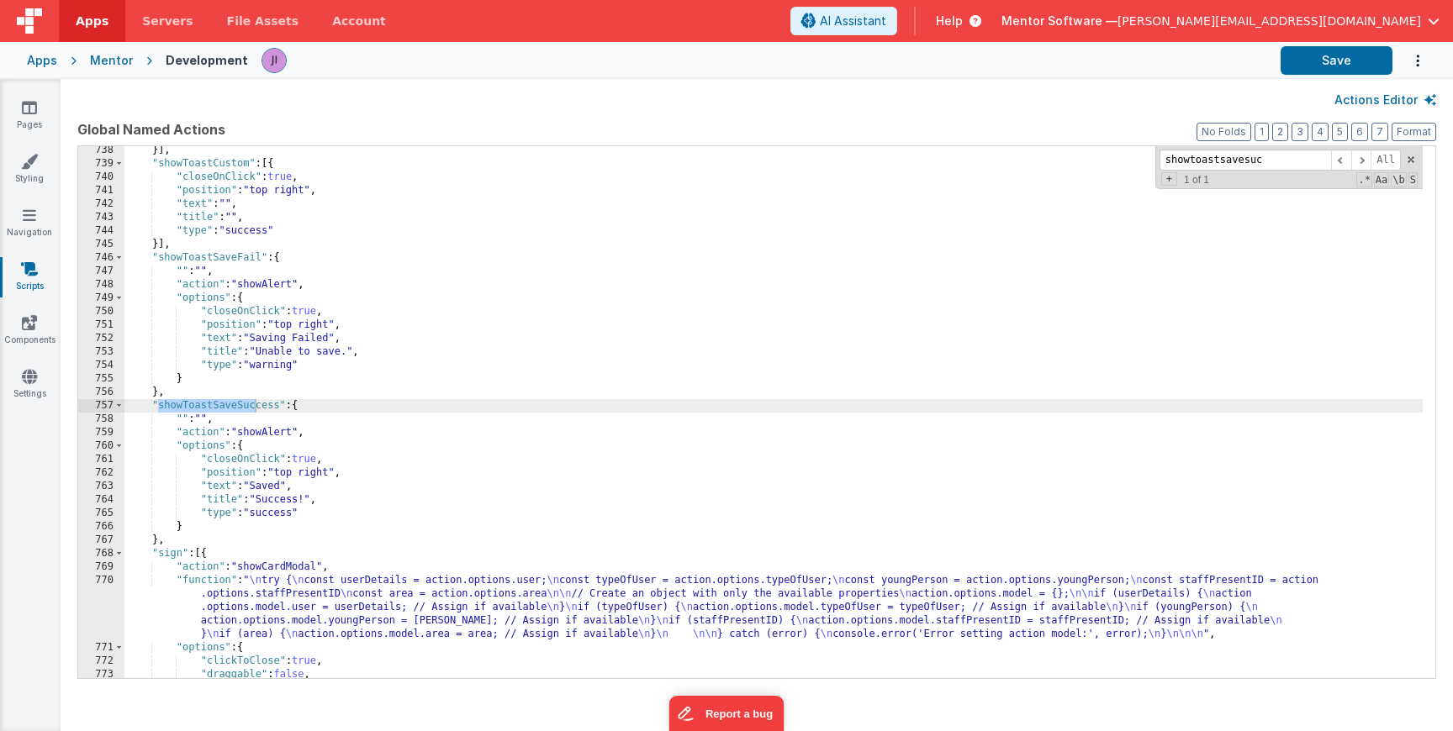
type input "showtoastsavesuc"
click at [187, 525] on div "}] , "showToastCustom" : [{ "closeOnClick" : true , "position" : "top right" , …" at bounding box center [773, 423] width 1298 height 559
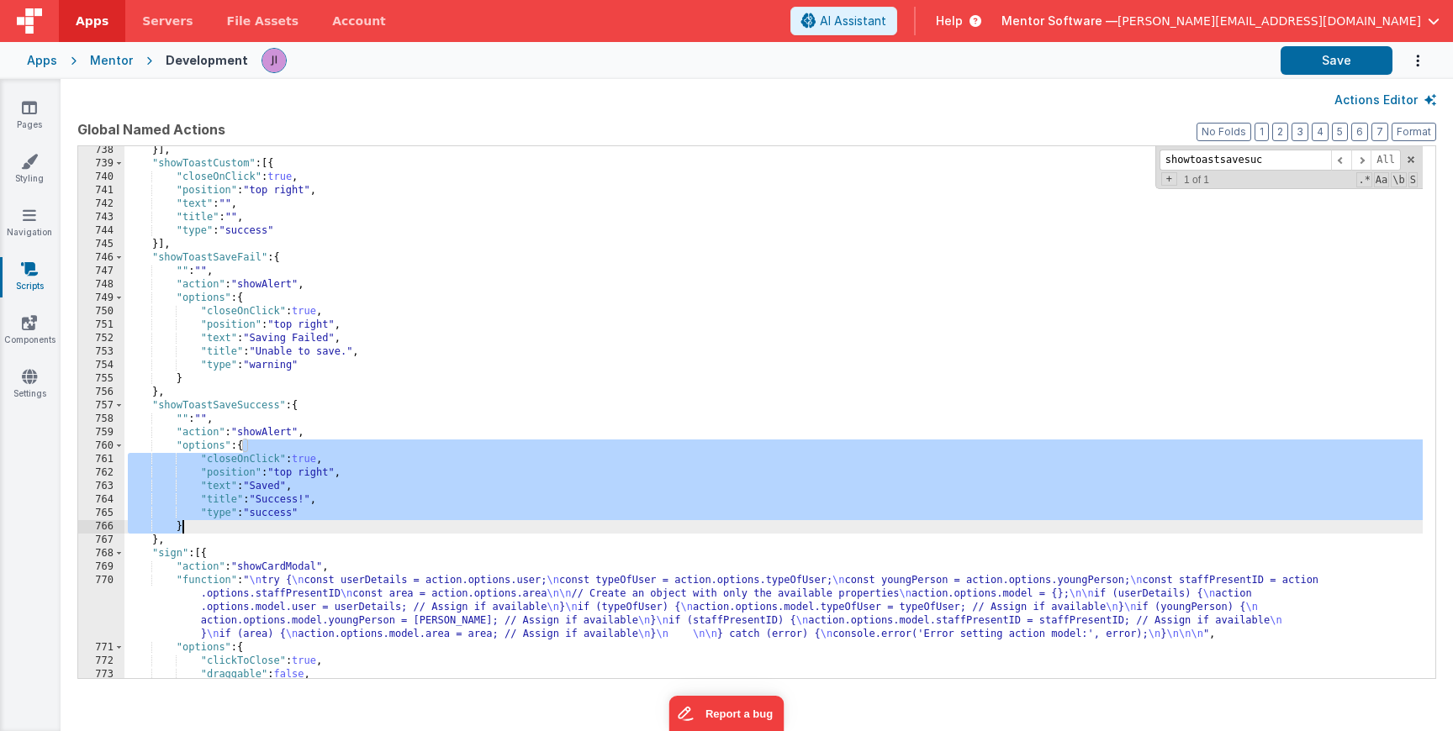
click at [187, 525] on div "}] , "showToastCustom" : [{ "closeOnClick" : true , "position" : "top right" , …" at bounding box center [773, 423] width 1298 height 559
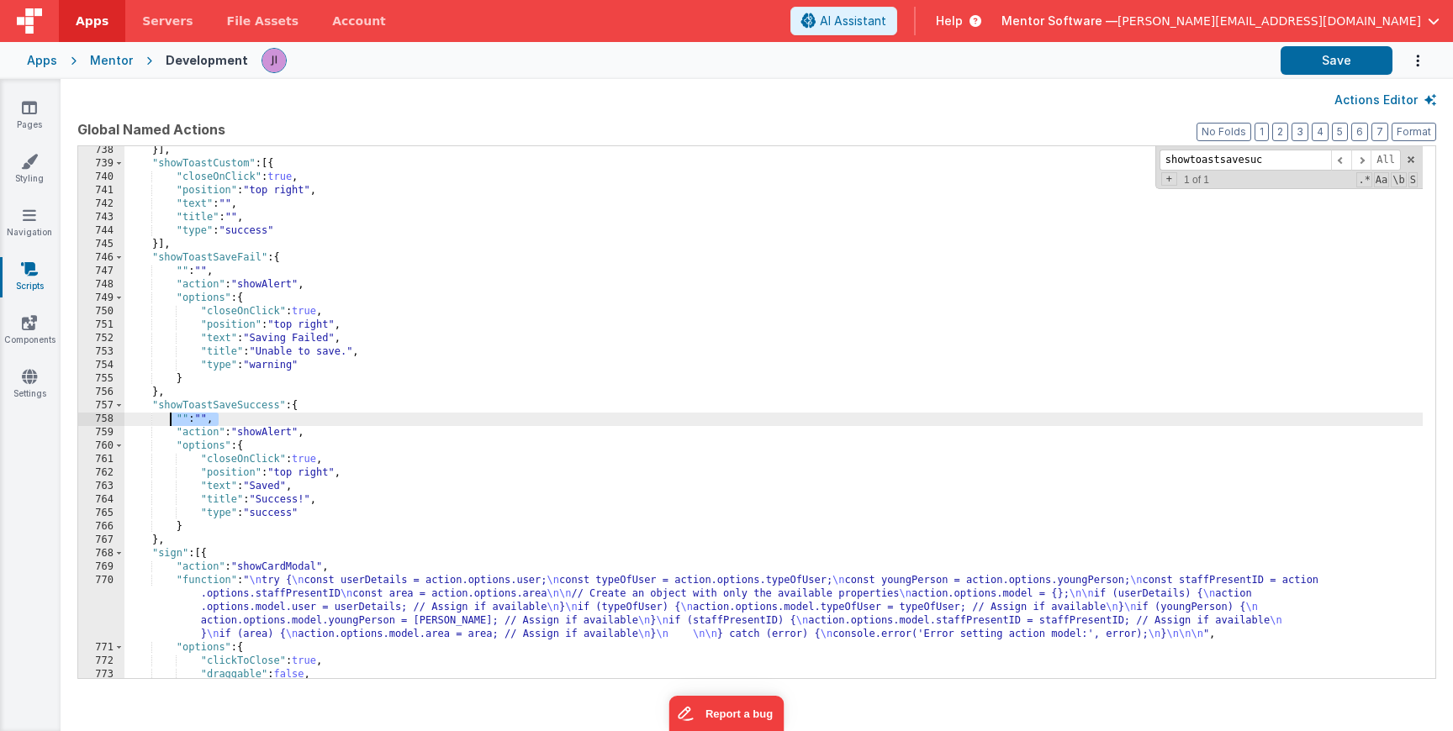
drag, startPoint x: 242, startPoint y: 421, endPoint x: 172, endPoint y: 420, distance: 69.8
click at [172, 420] on div "}] , "showToastCustom" : [{ "closeOnClick" : true , "position" : "top right" , …" at bounding box center [773, 423] width 1298 height 559
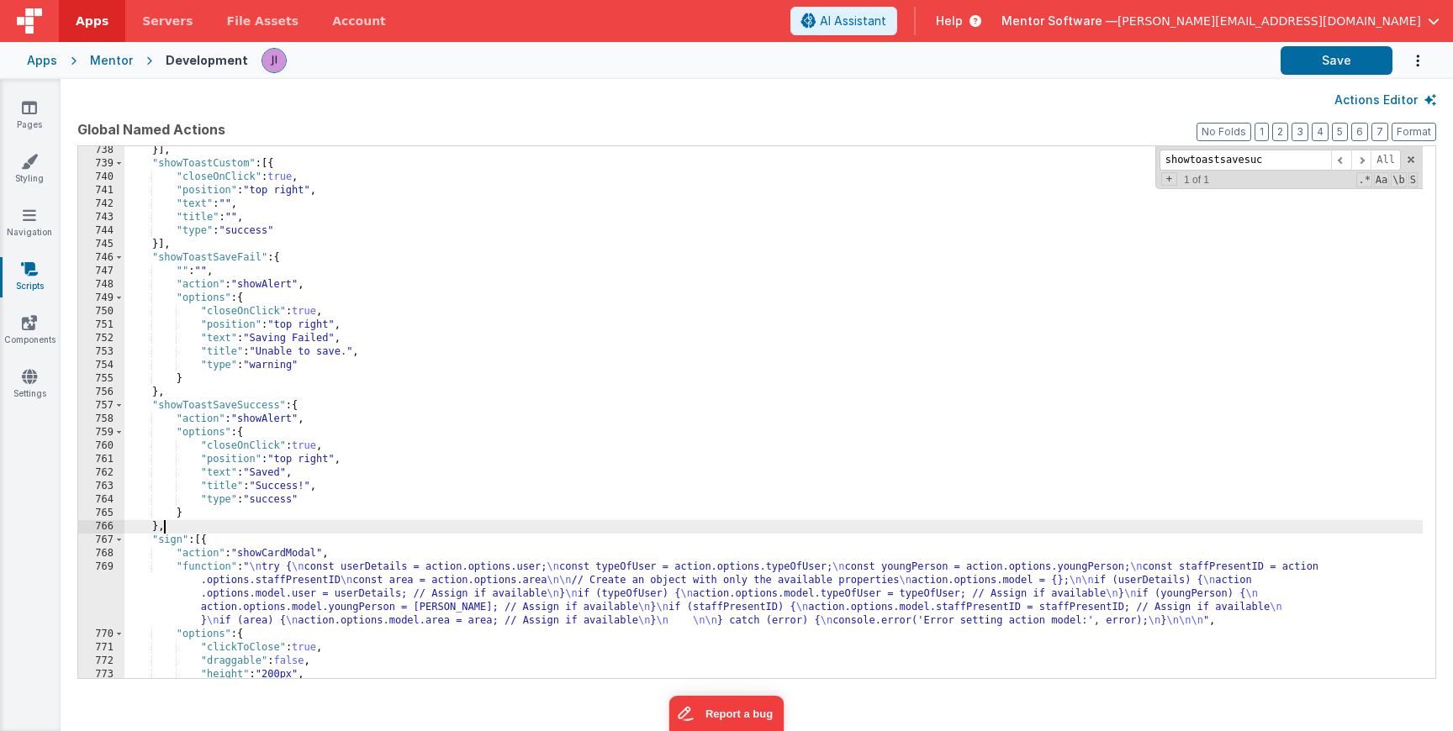
click at [161, 525] on div "}] , "showToastCustom" : [{ "closeOnClick" : true , "position" : "top right" , …" at bounding box center [773, 423] width 1298 height 559
click at [159, 523] on div "}] , "showToastCustom" : [{ "closeOnClick" : true , "position" : "top right" , …" at bounding box center [773, 423] width 1298 height 559
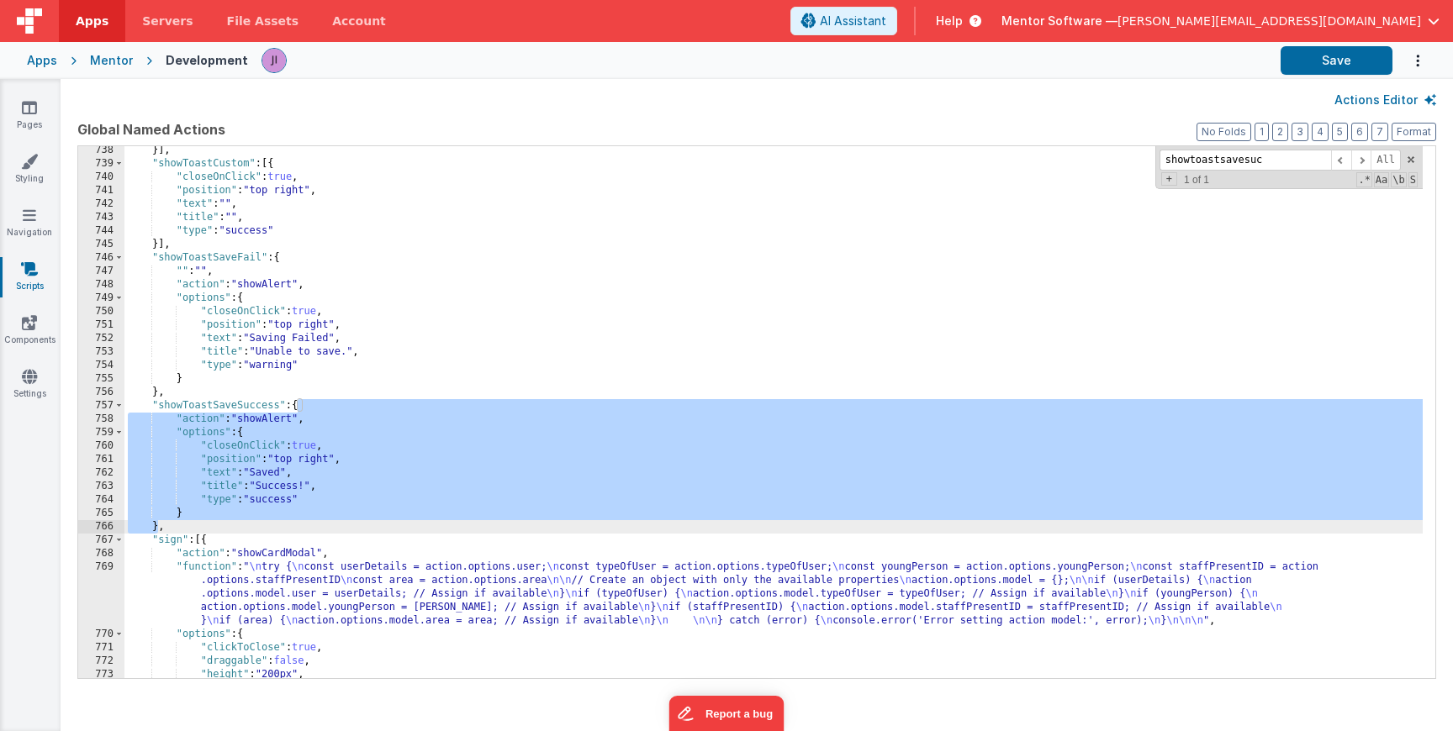
click at [169, 523] on div "}] , "showToastCustom" : [{ "closeOnClick" : true , "position" : "top right" , …" at bounding box center [773, 423] width 1298 height 559
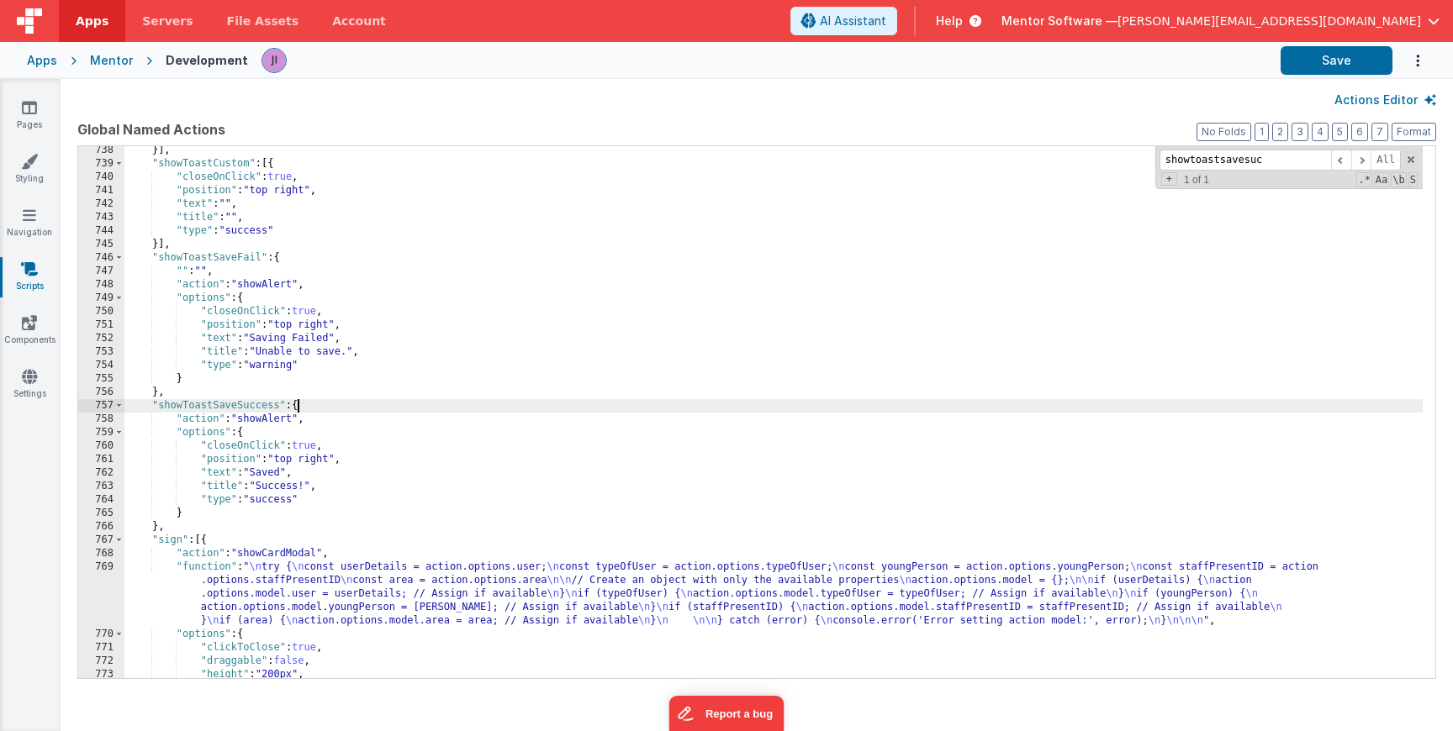
click at [297, 407] on div "}] , "showToastCustom" : [{ "closeOnClick" : true , "position" : "top right" , …" at bounding box center [773, 423] width 1298 height 559
click at [158, 527] on div "}] , "showToastCustom" : [{ "closeOnClick" : true , "position" : "top right" , …" at bounding box center [773, 423] width 1298 height 559
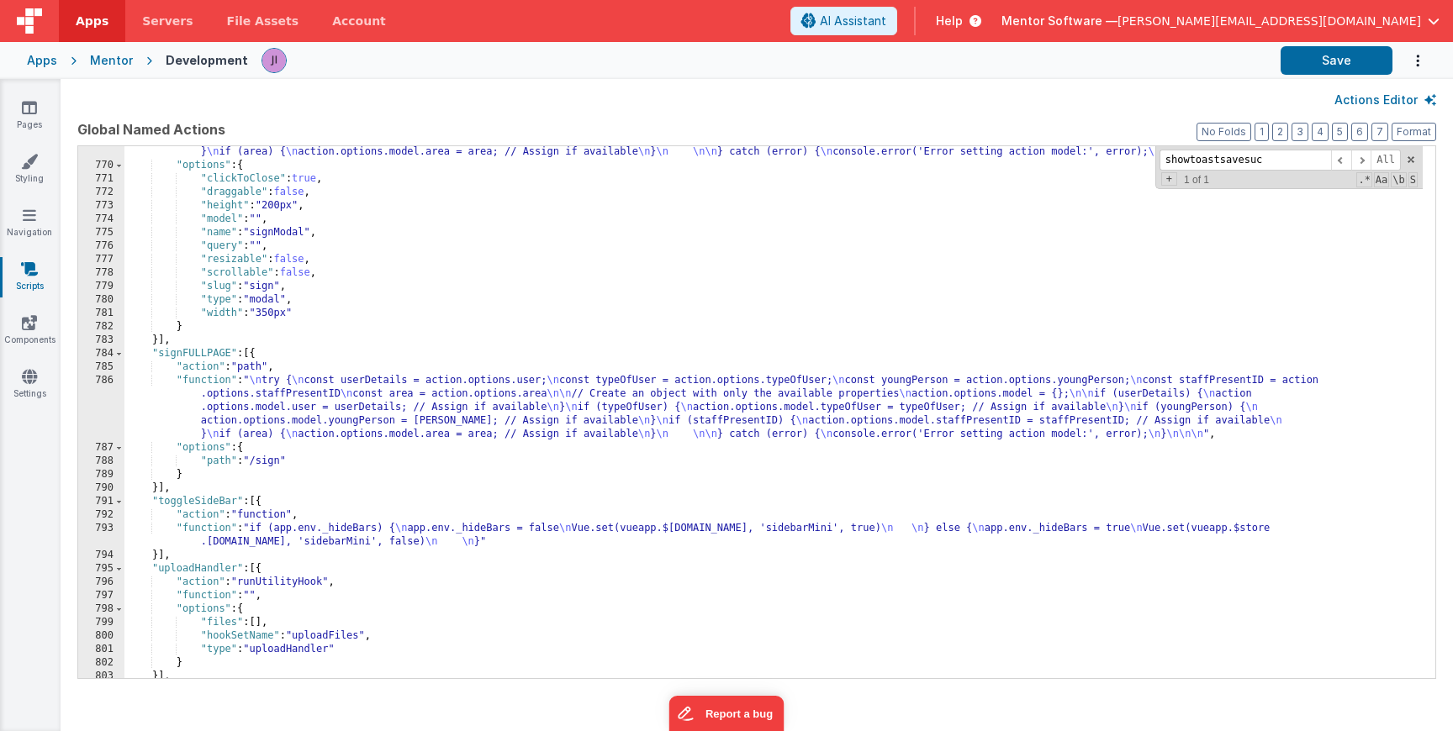
scroll to position [14692, 0]
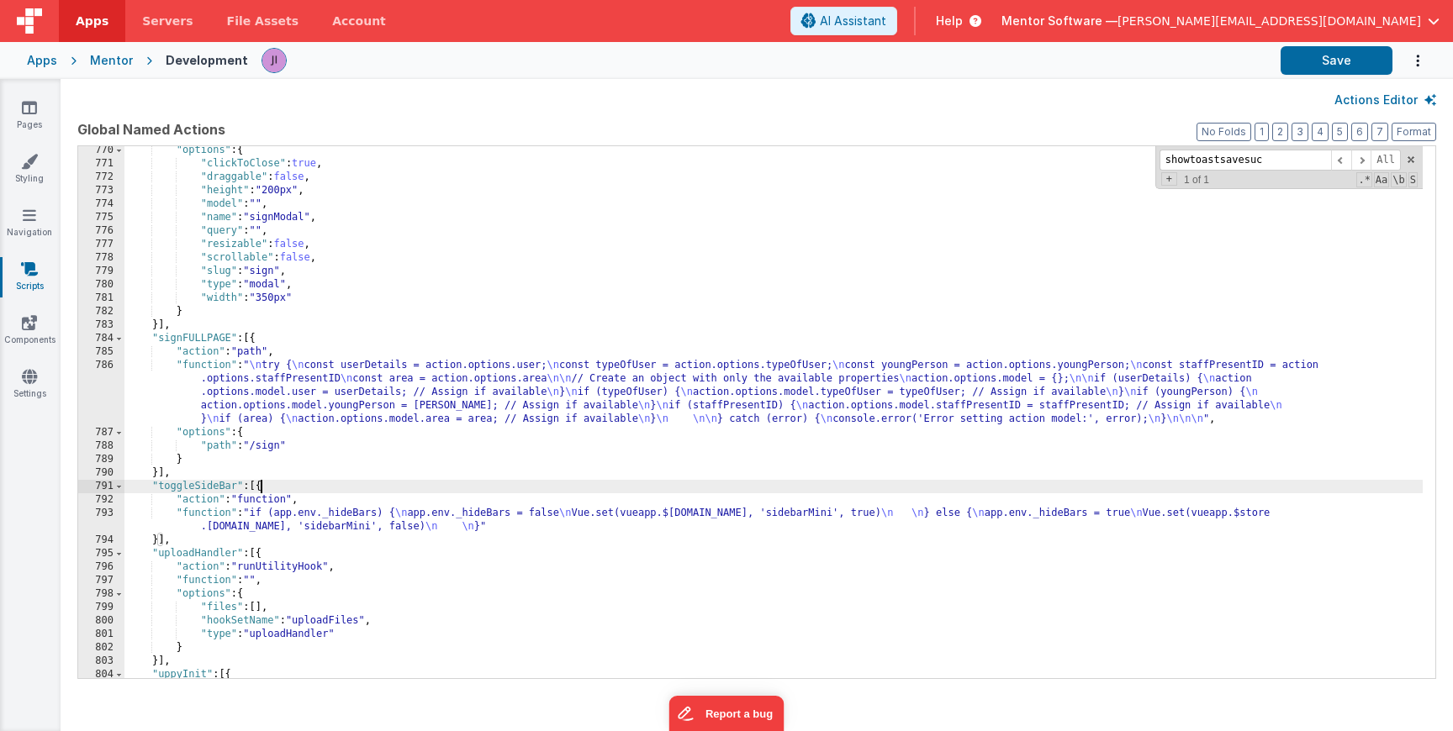
click at [264, 487] on div ""options" : { "clickToClose" : true , "draggable" : false , "height" : "200px" …" at bounding box center [773, 423] width 1298 height 559
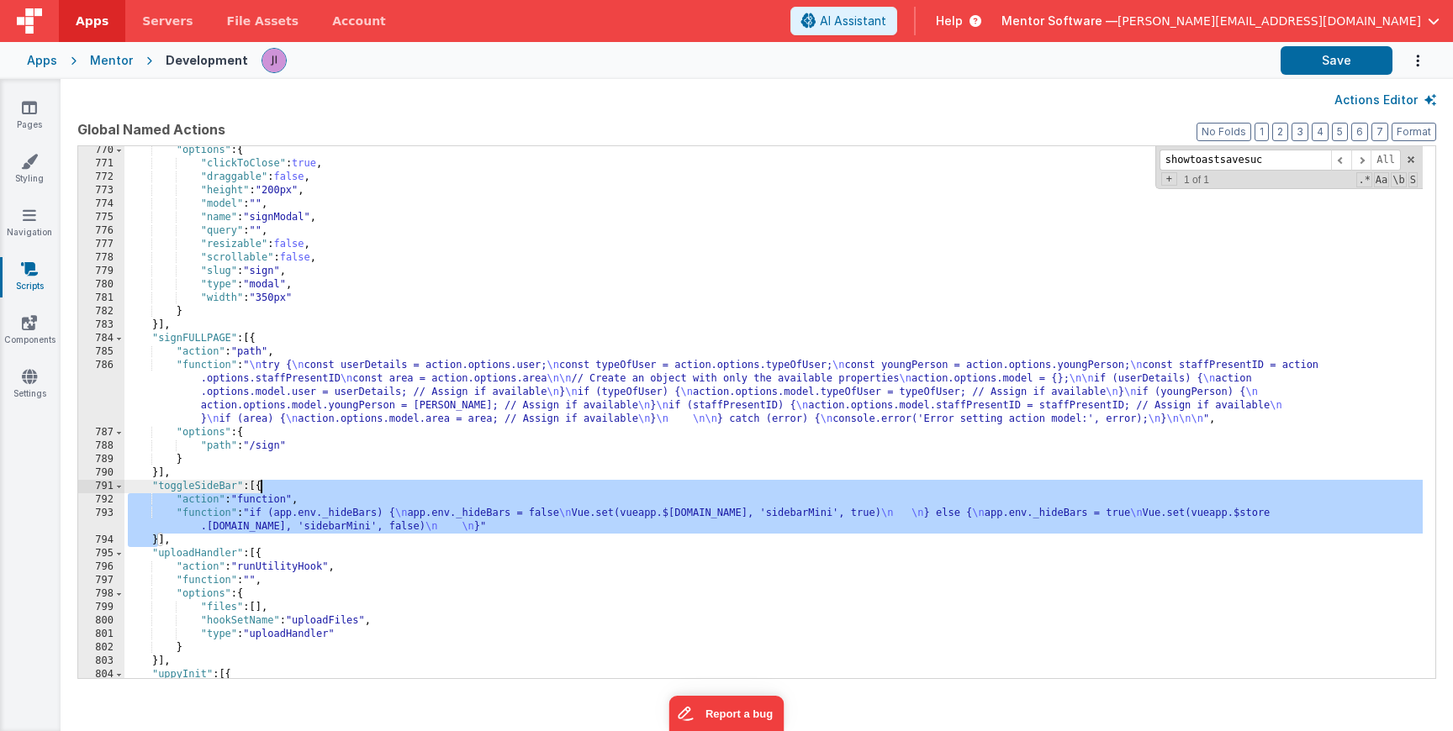
click at [264, 487] on div ""options" : { "clickToClose" : true , "draggable" : false , "height" : "200px" …" at bounding box center [773, 423] width 1298 height 559
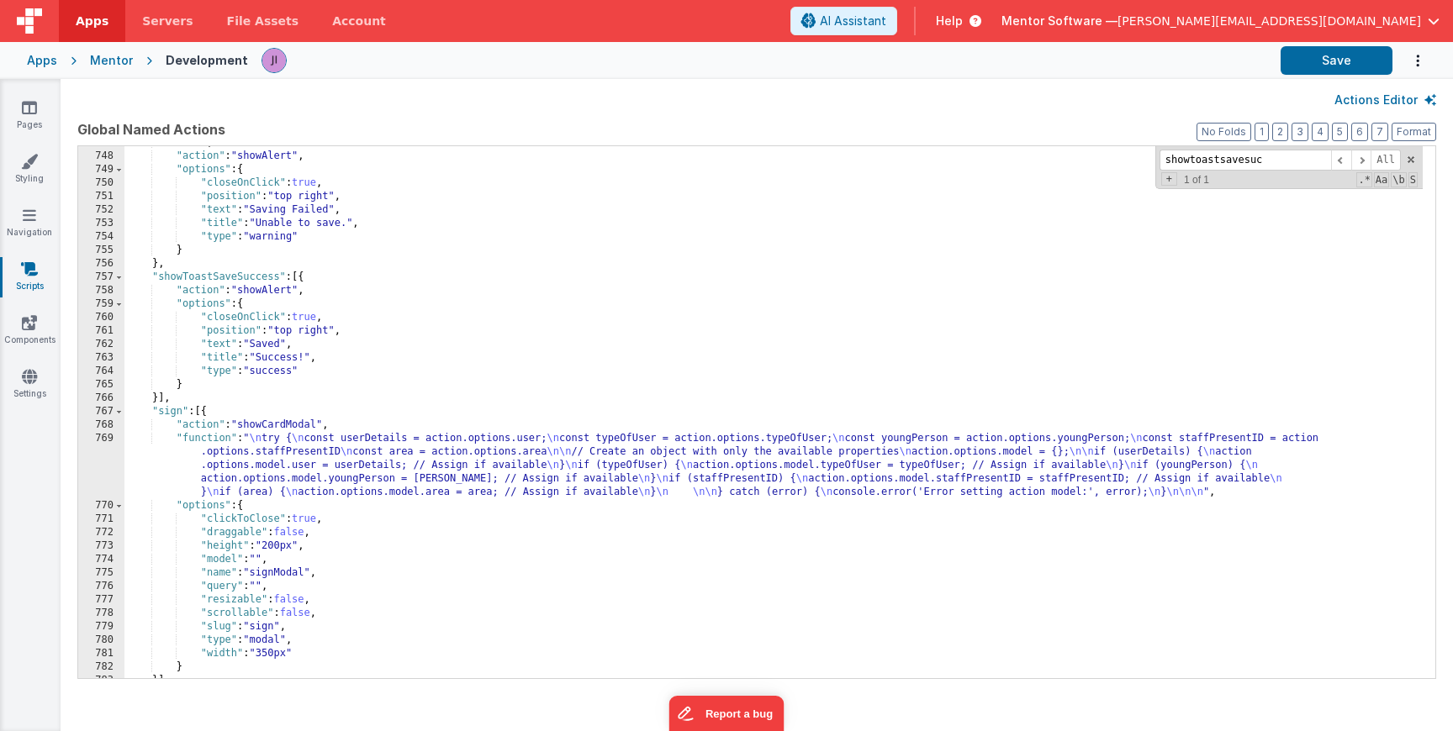
scroll to position [14314, 0]
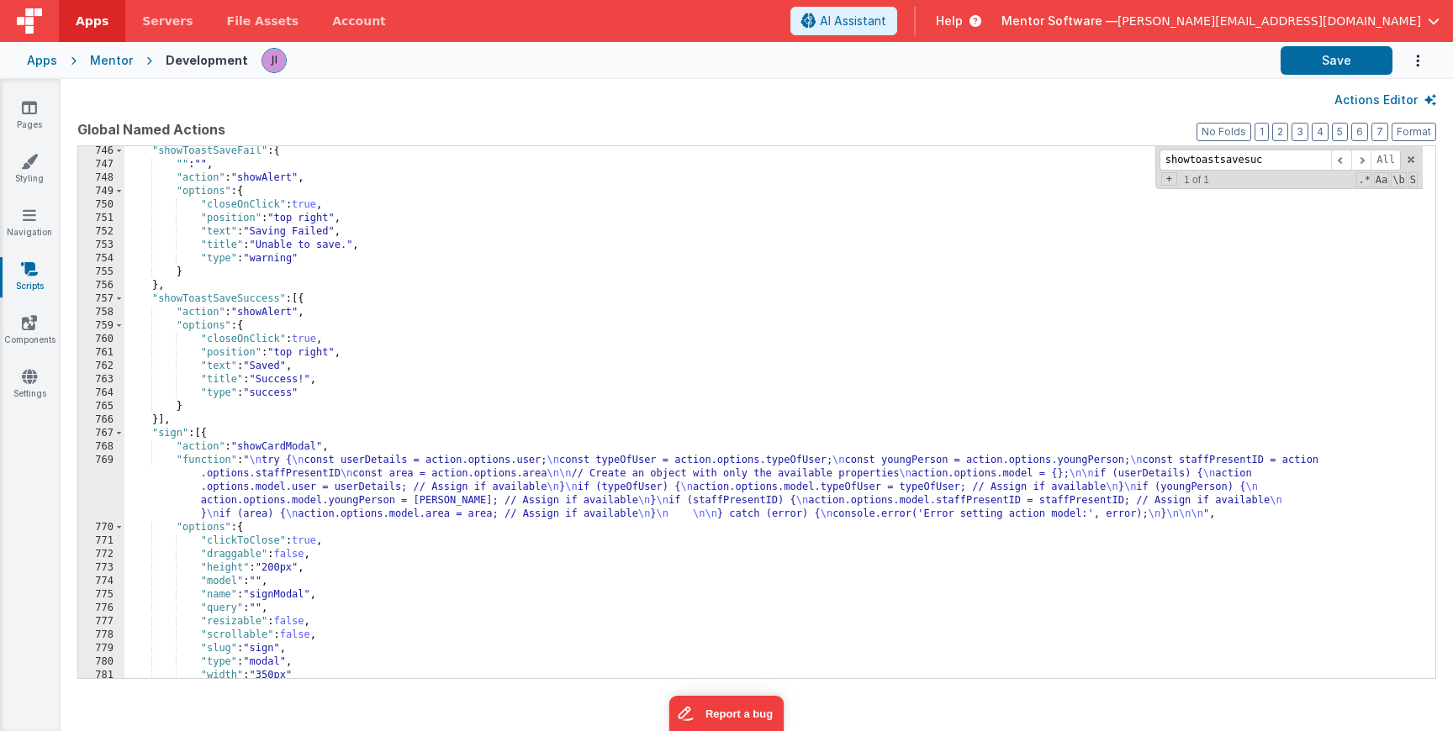
click at [303, 298] on div ""showToastSaveFail" : { "" : "" , "action" : "showAlert" , "options" : { "close…" at bounding box center [773, 424] width 1298 height 559
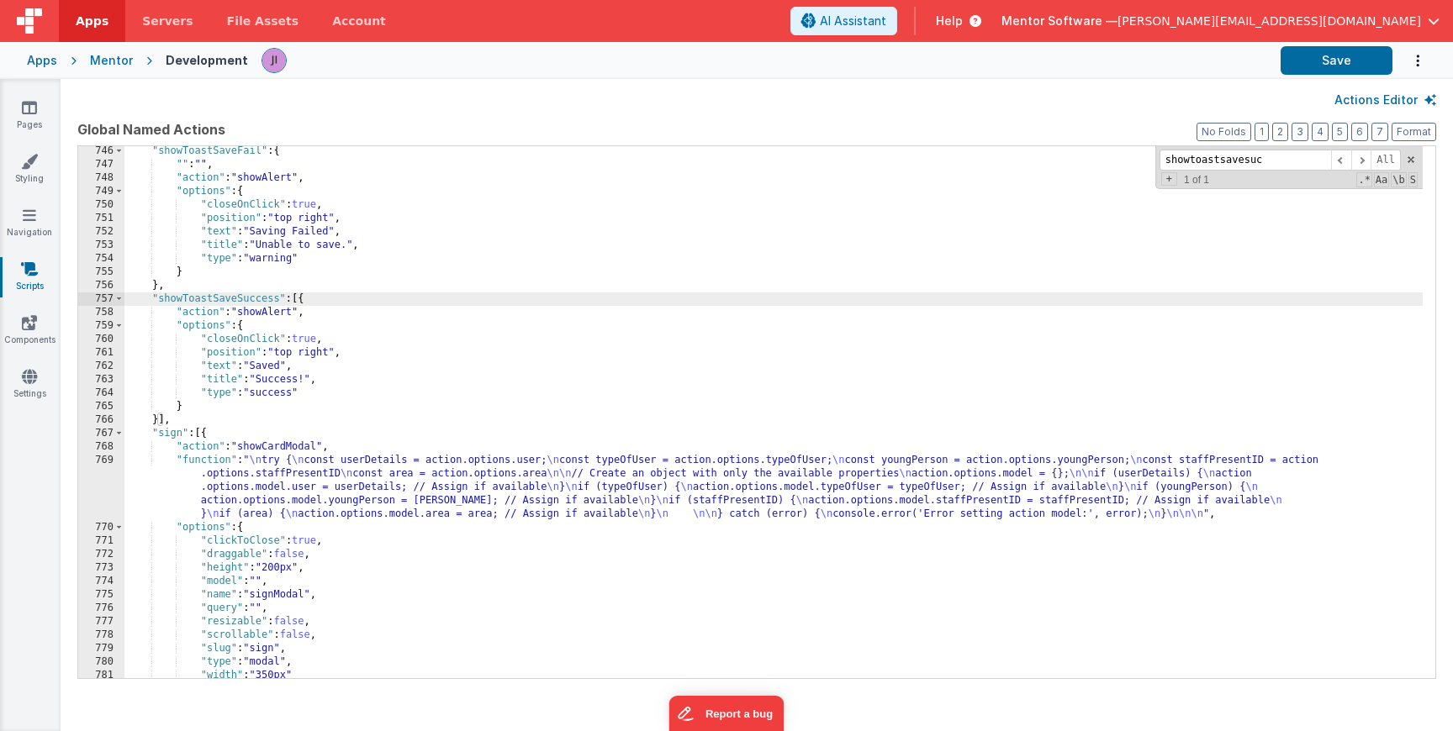
paste textarea
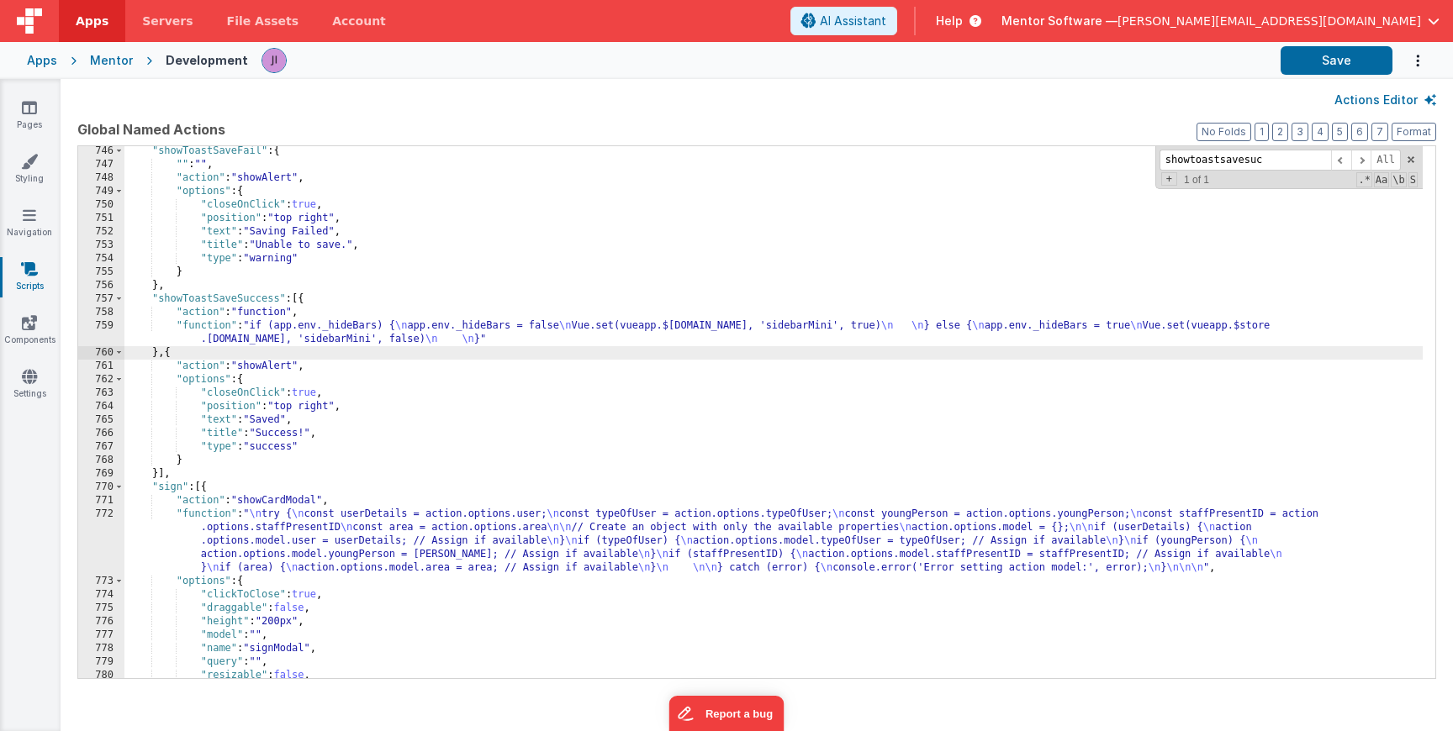
click at [293, 329] on div ""showToastSaveFail" : { "" : "" , "action" : "showAlert" , "options" : { "close…" at bounding box center [773, 424] width 1298 height 559
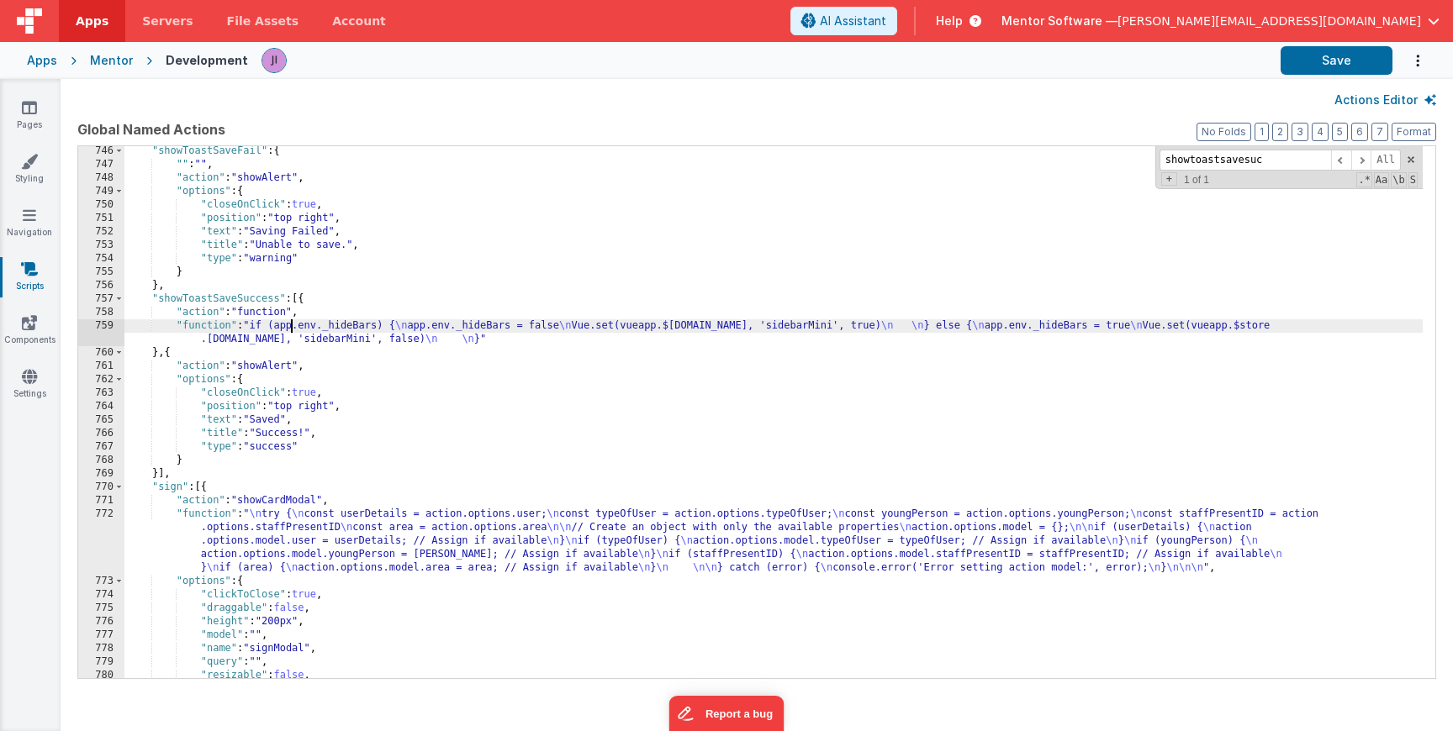
click at [104, 324] on div "759" at bounding box center [101, 332] width 46 height 27
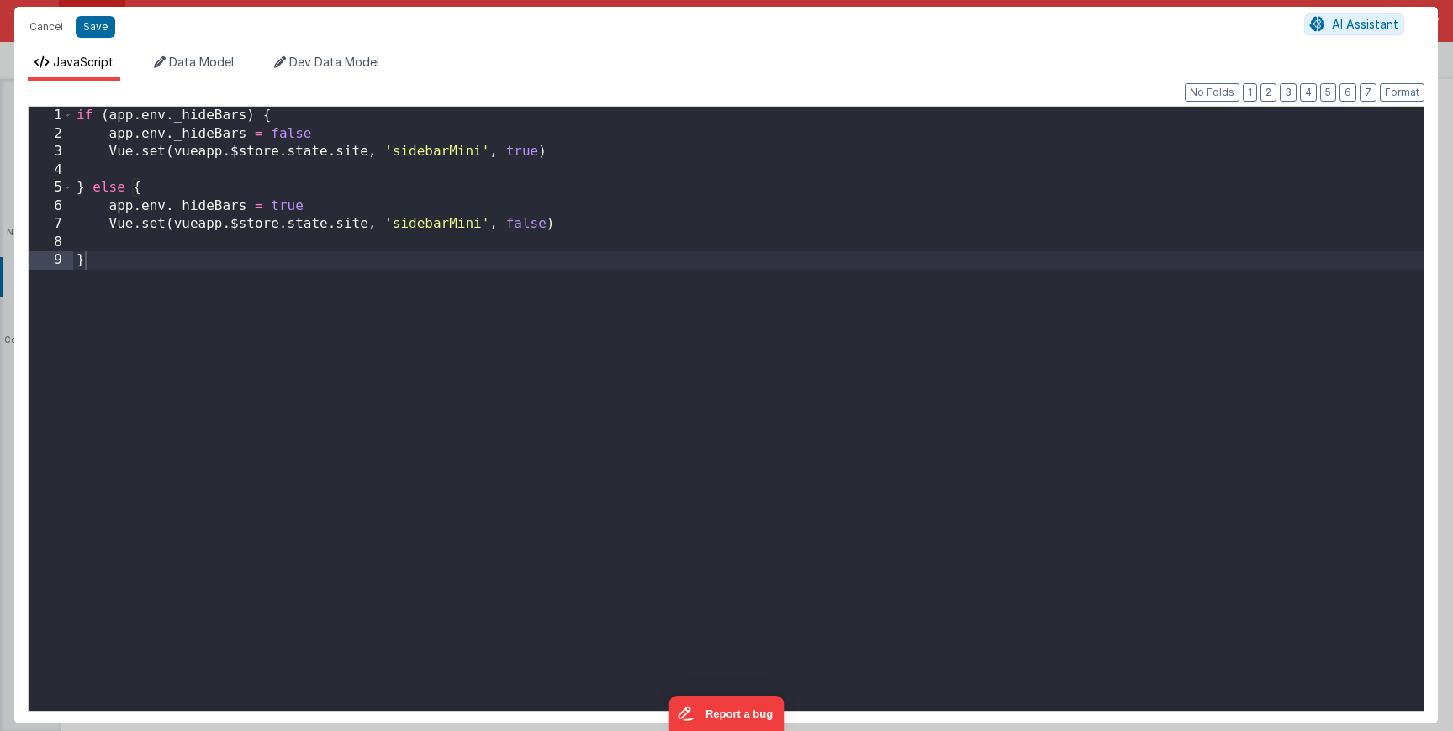
click at [315, 326] on div "if ( app . env . _hideBars ) { app . env . _hideBars = false Vue . set ( vueapp…" at bounding box center [748, 432] width 1350 height 651
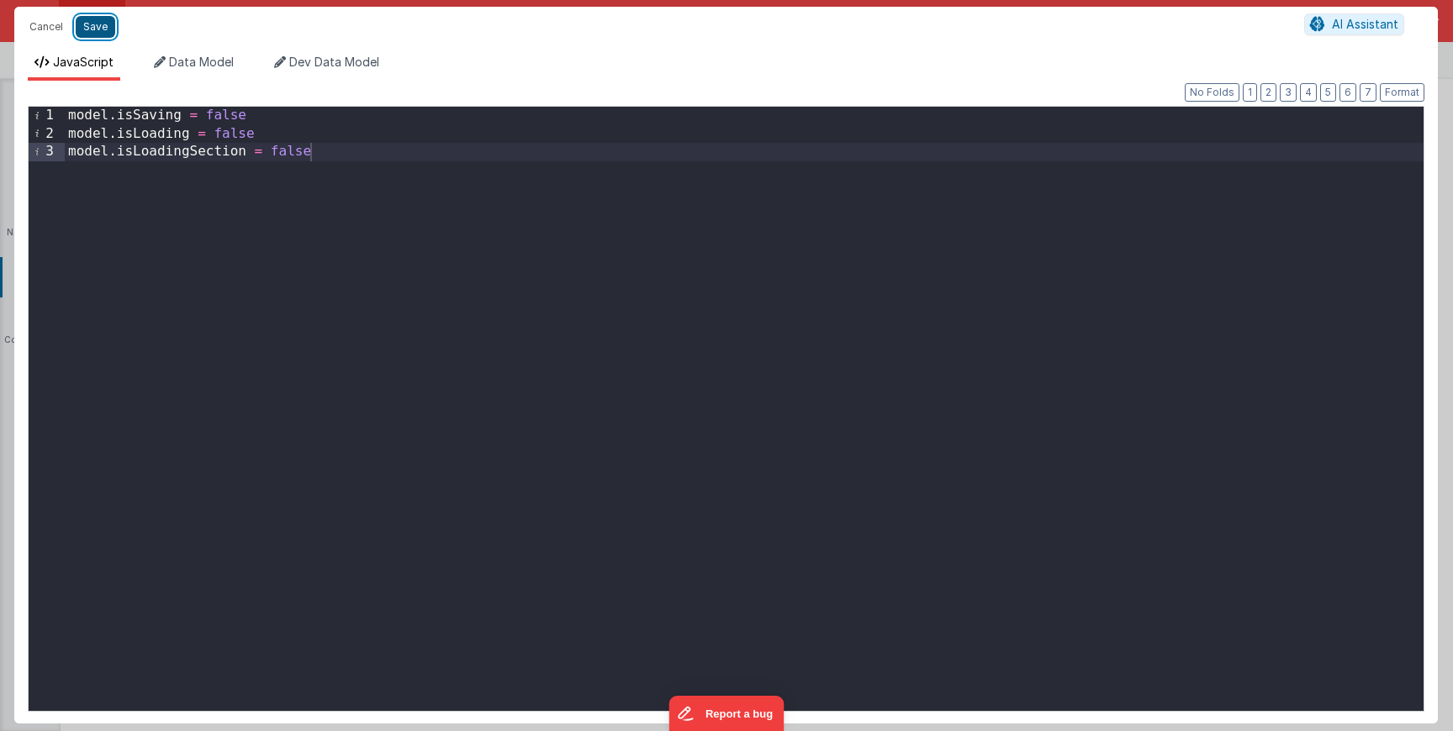
click at [89, 21] on button "Save" at bounding box center [96, 27] width 40 height 22
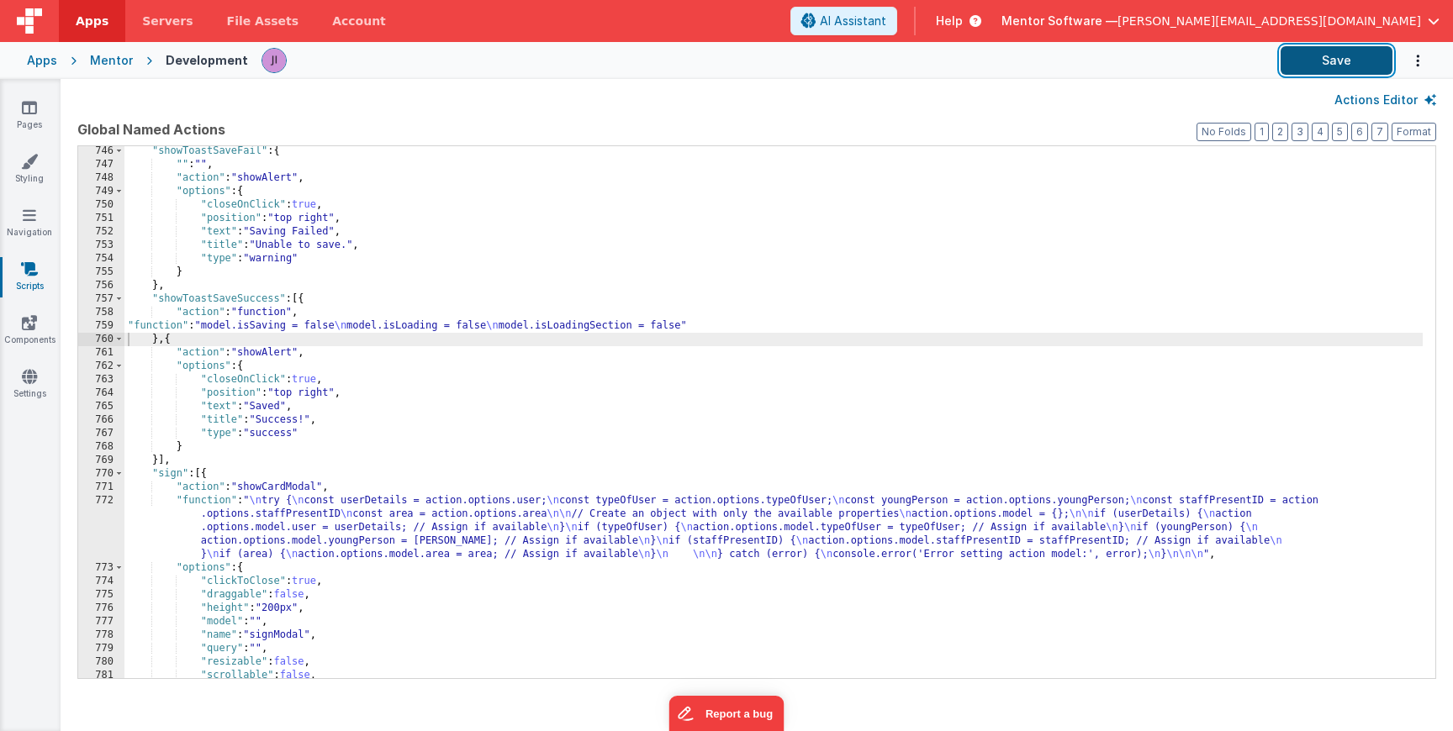
click at [1334, 61] on button "Save" at bounding box center [1336, 60] width 112 height 29
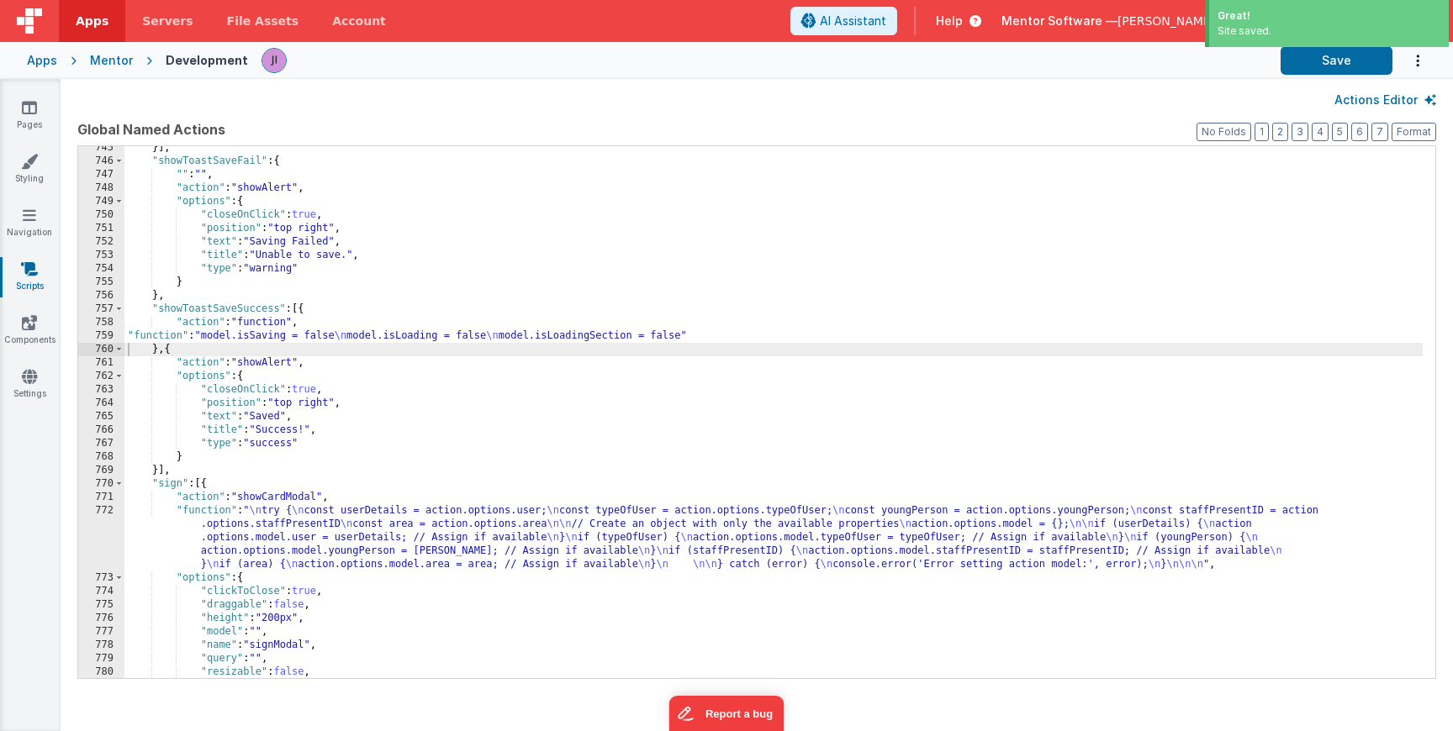
scroll to position [14289, 0]
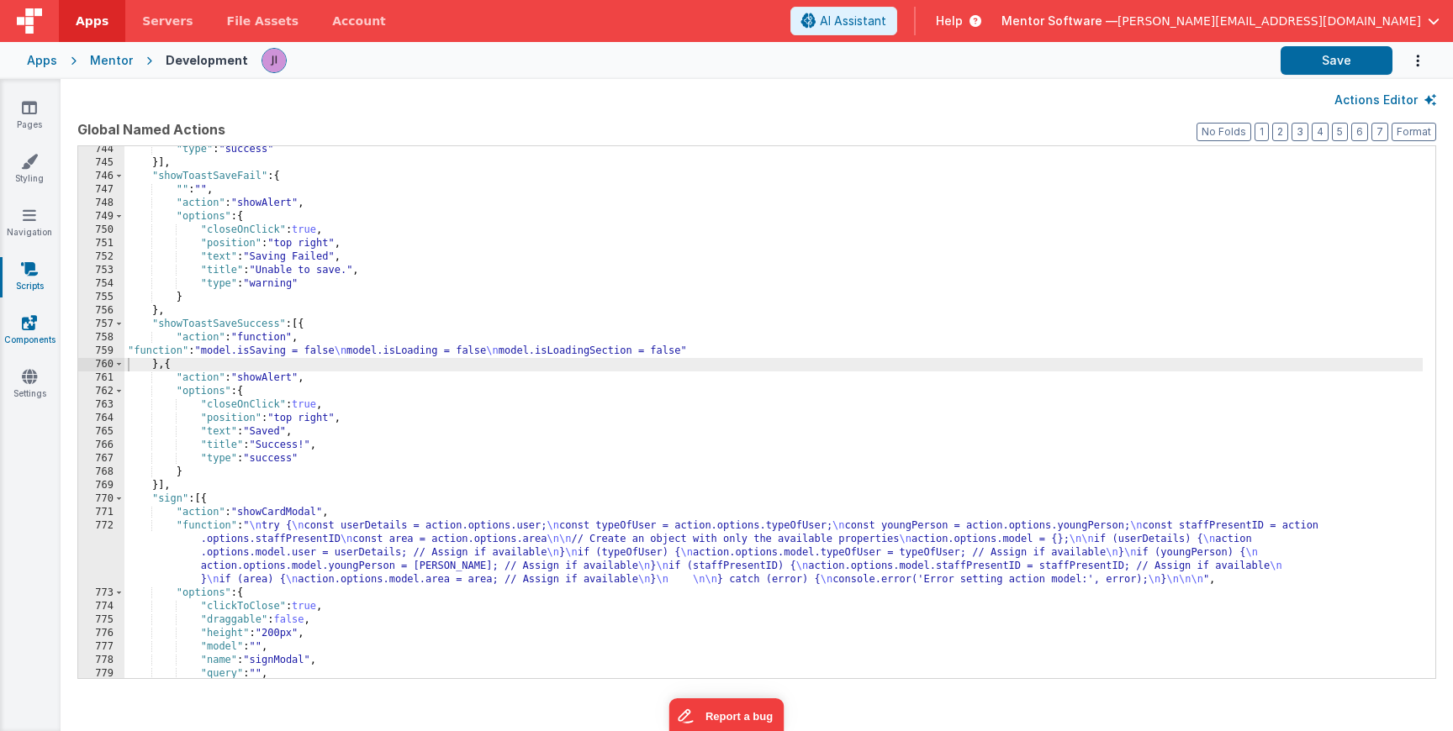
click at [19, 325] on link "Components" at bounding box center [29, 331] width 61 height 34
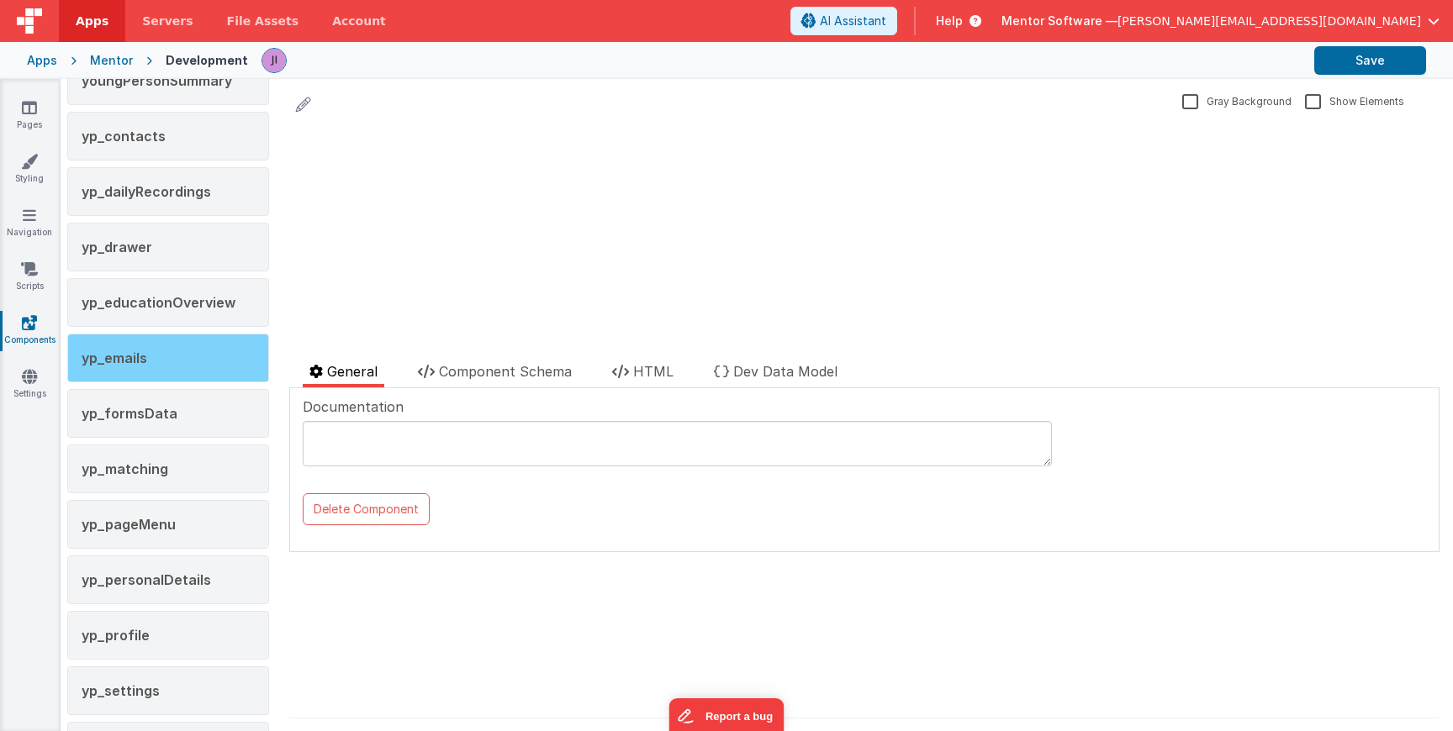
scroll to position [3181, 0]
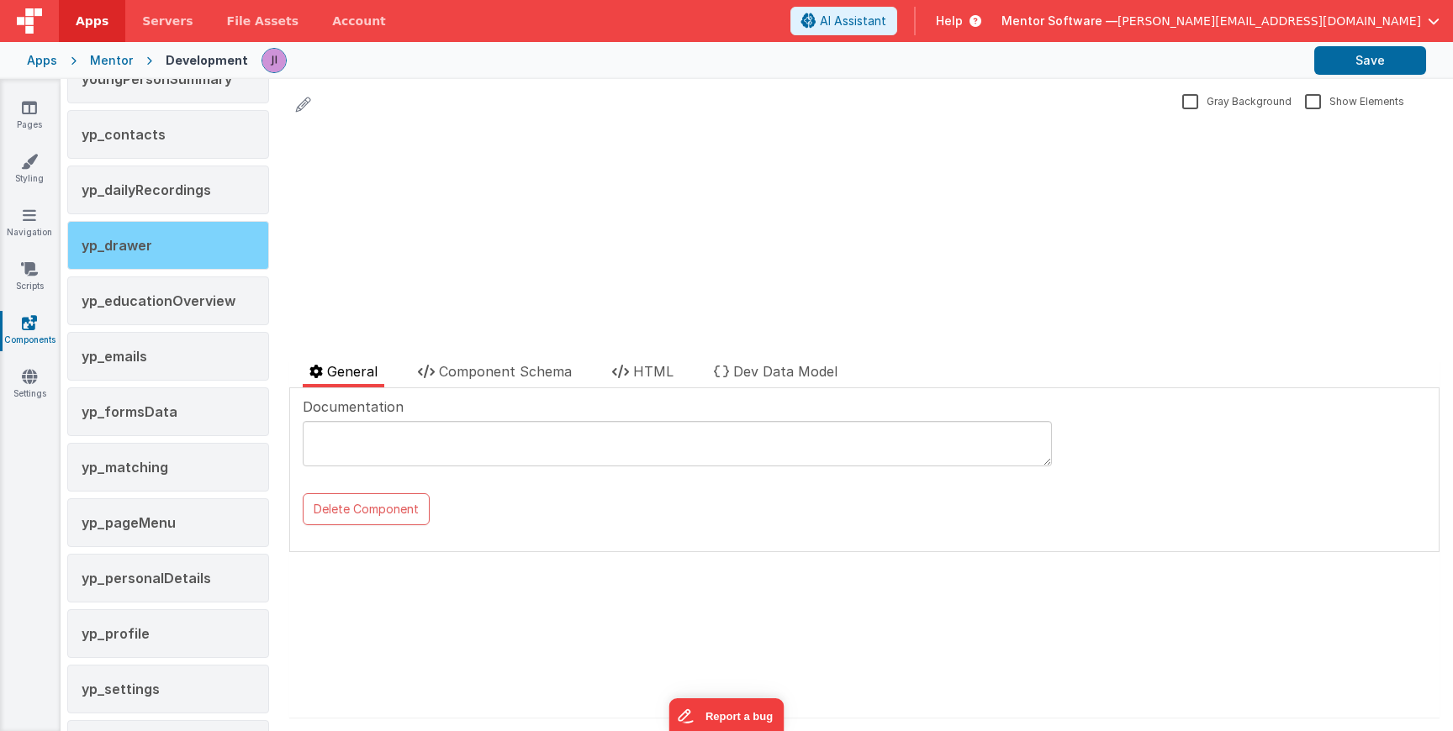
click at [178, 258] on div "yp_drawer" at bounding box center [168, 245] width 202 height 49
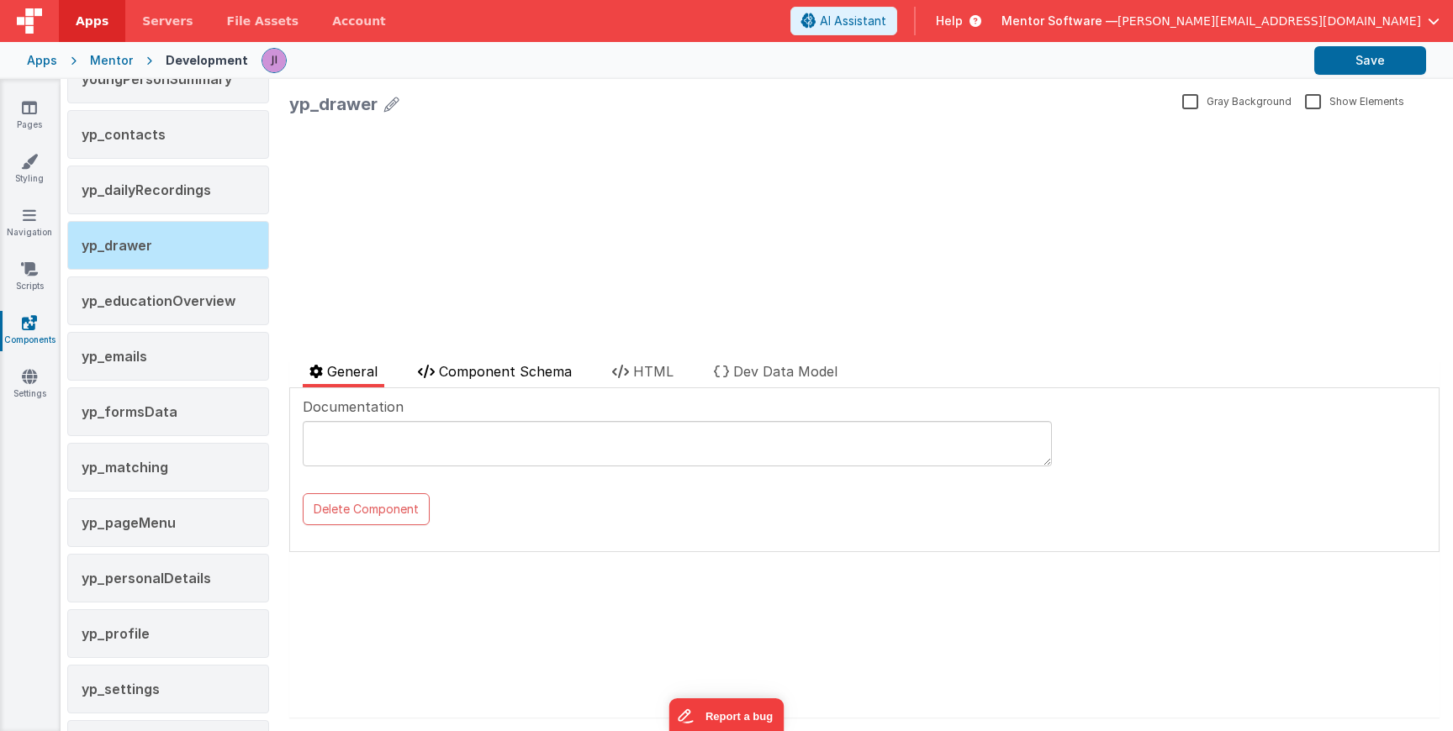
click at [466, 372] on span "Component Schema" at bounding box center [505, 371] width 133 height 17
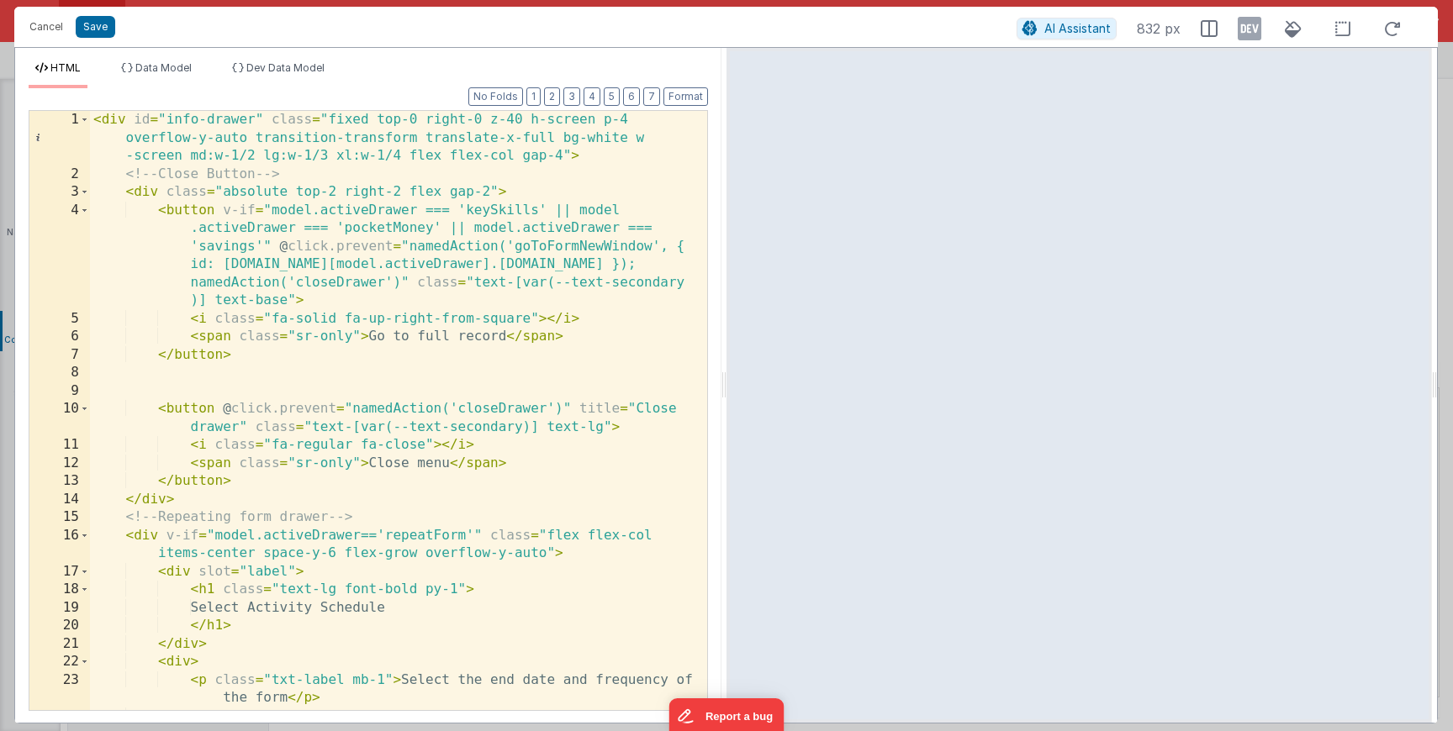
scroll to position [0, 0]
click at [557, 96] on button "2" at bounding box center [552, 96] width 16 height 18
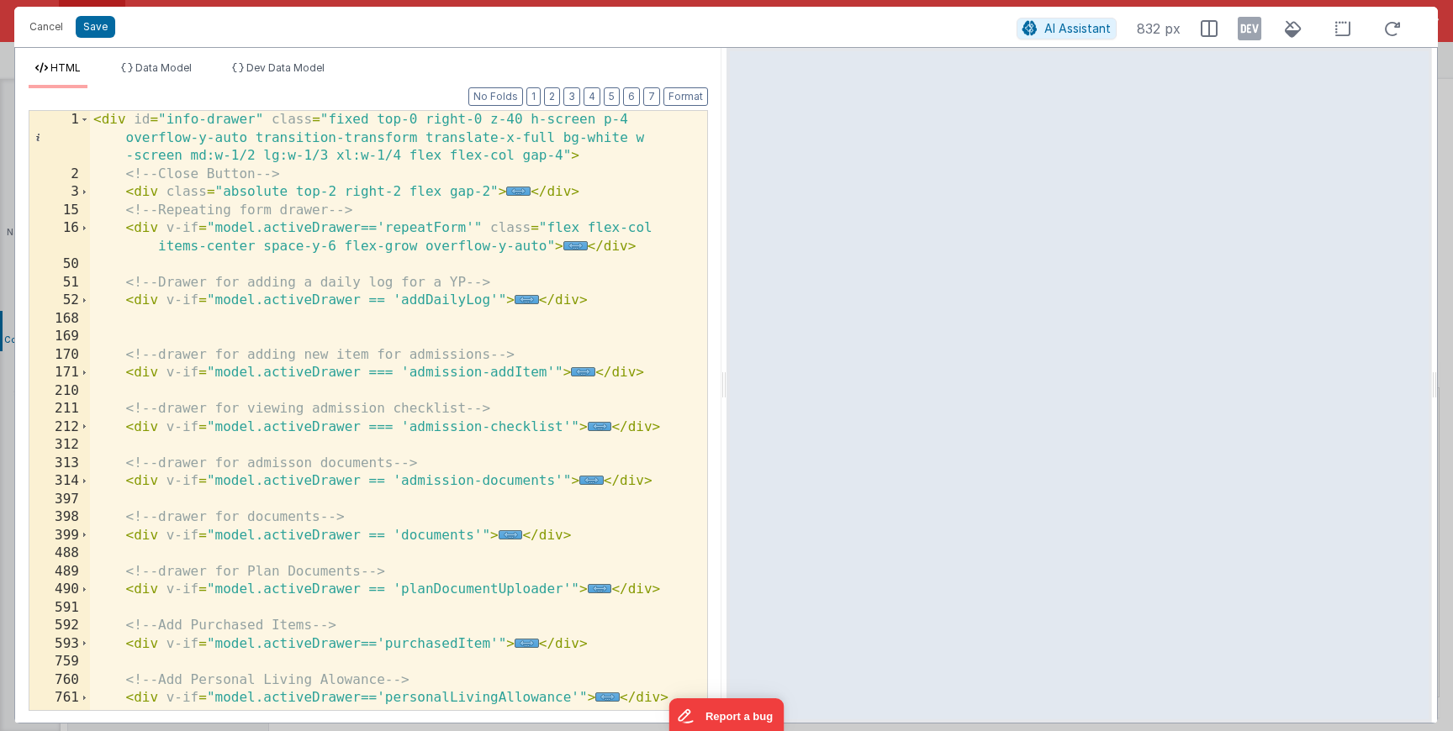
click at [619, 351] on div "< div id = "info-drawer" class = "fixed top-0 right-0 z-40 h-screen p-4 overflo…" at bounding box center [392, 447] width 604 height 672
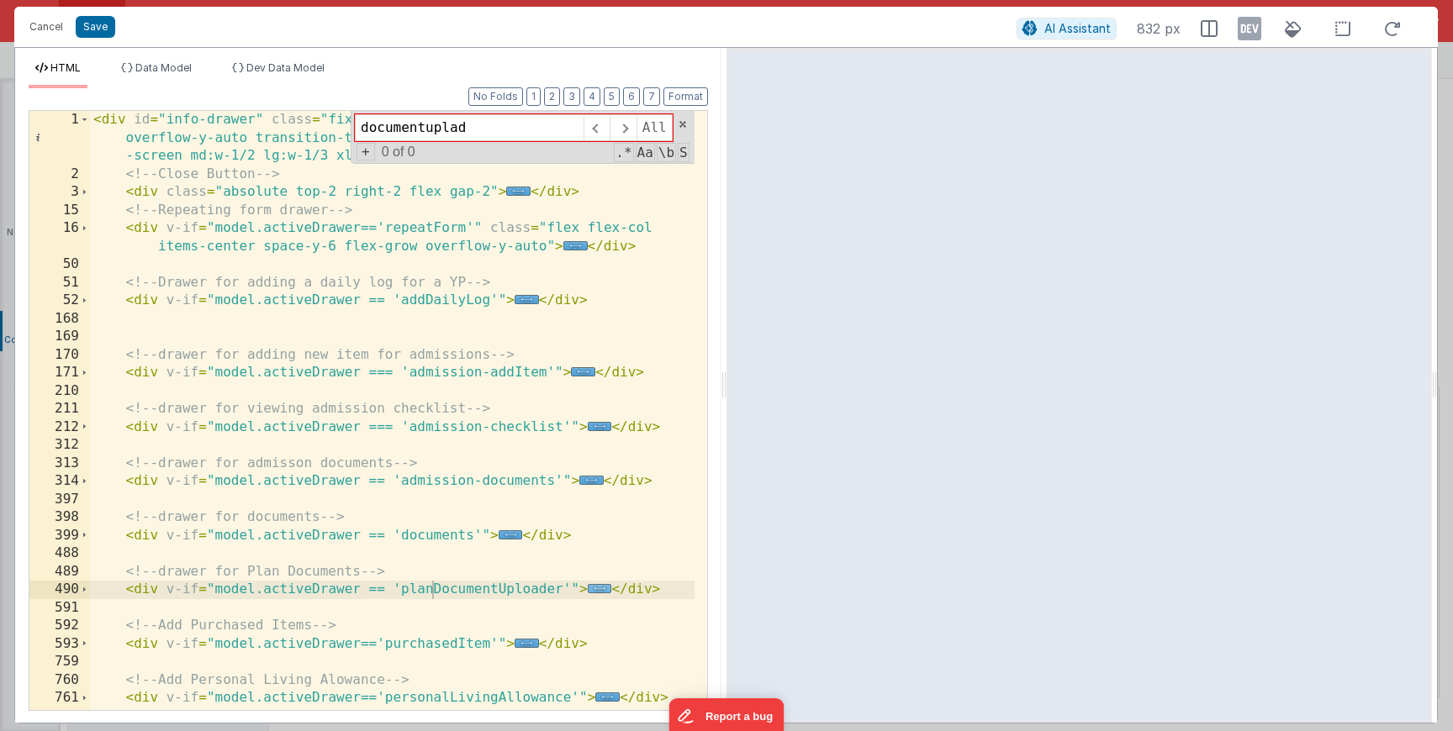
type input "documentuplad"
click at [596, 591] on span "..." at bounding box center [600, 588] width 24 height 9
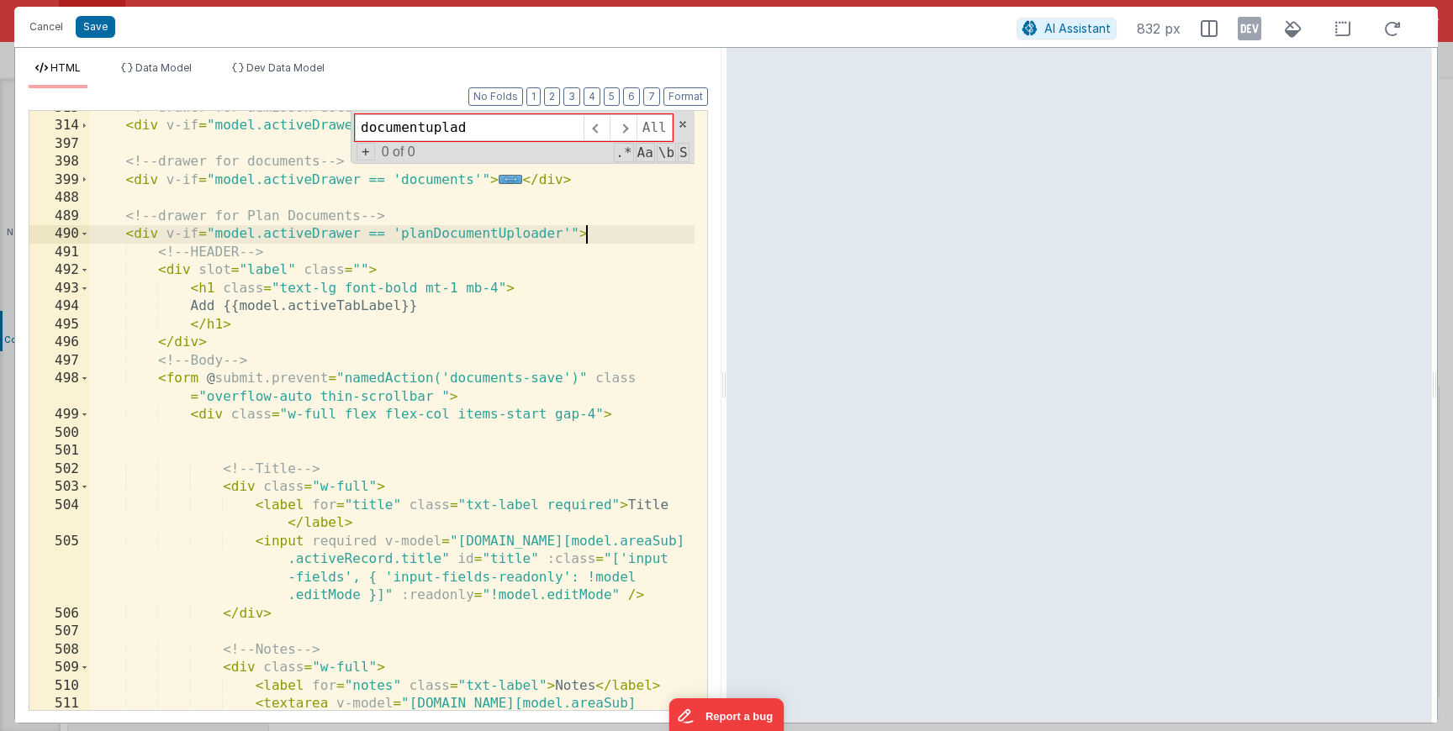
scroll to position [378, 0]
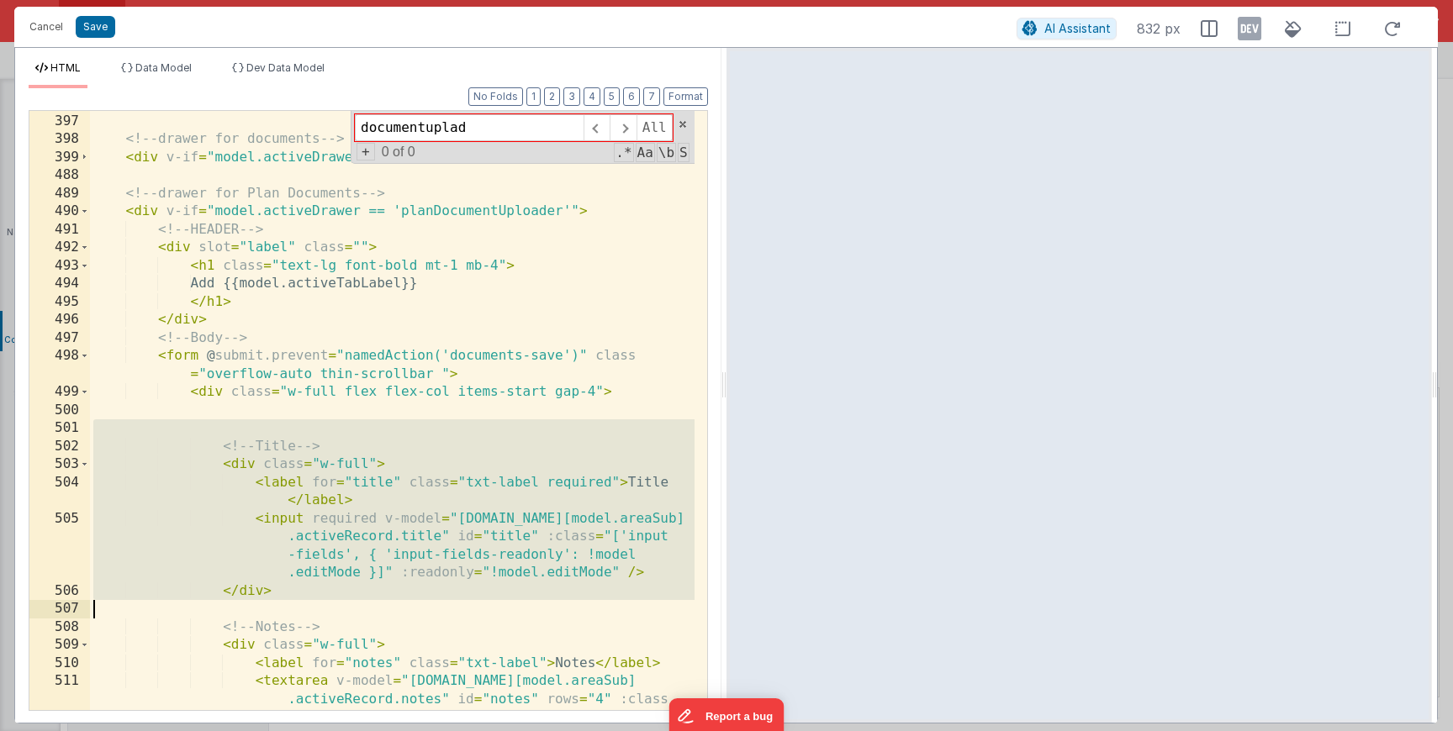
drag, startPoint x: 210, startPoint y: 433, endPoint x: 375, endPoint y: 607, distance: 239.7
click at [375, 607] on div "< div v-if = "model.activeDrawer == 'admission-documents'" > ... </ div > <!-- …" at bounding box center [392, 448] width 604 height 708
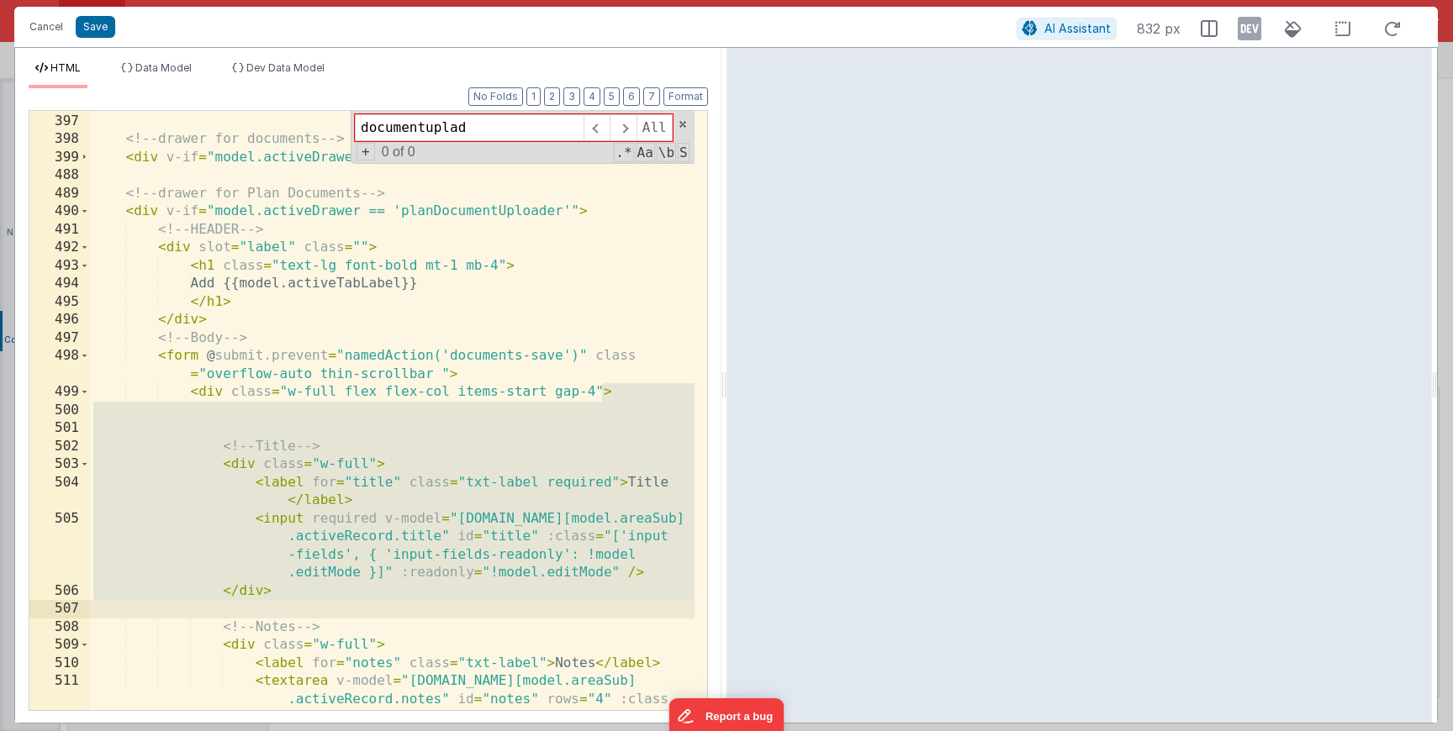
click at [362, 461] on div "< div v-if = "model.activeDrawer == 'admission-documents'" > ... </ div > <!-- …" at bounding box center [392, 448] width 604 height 708
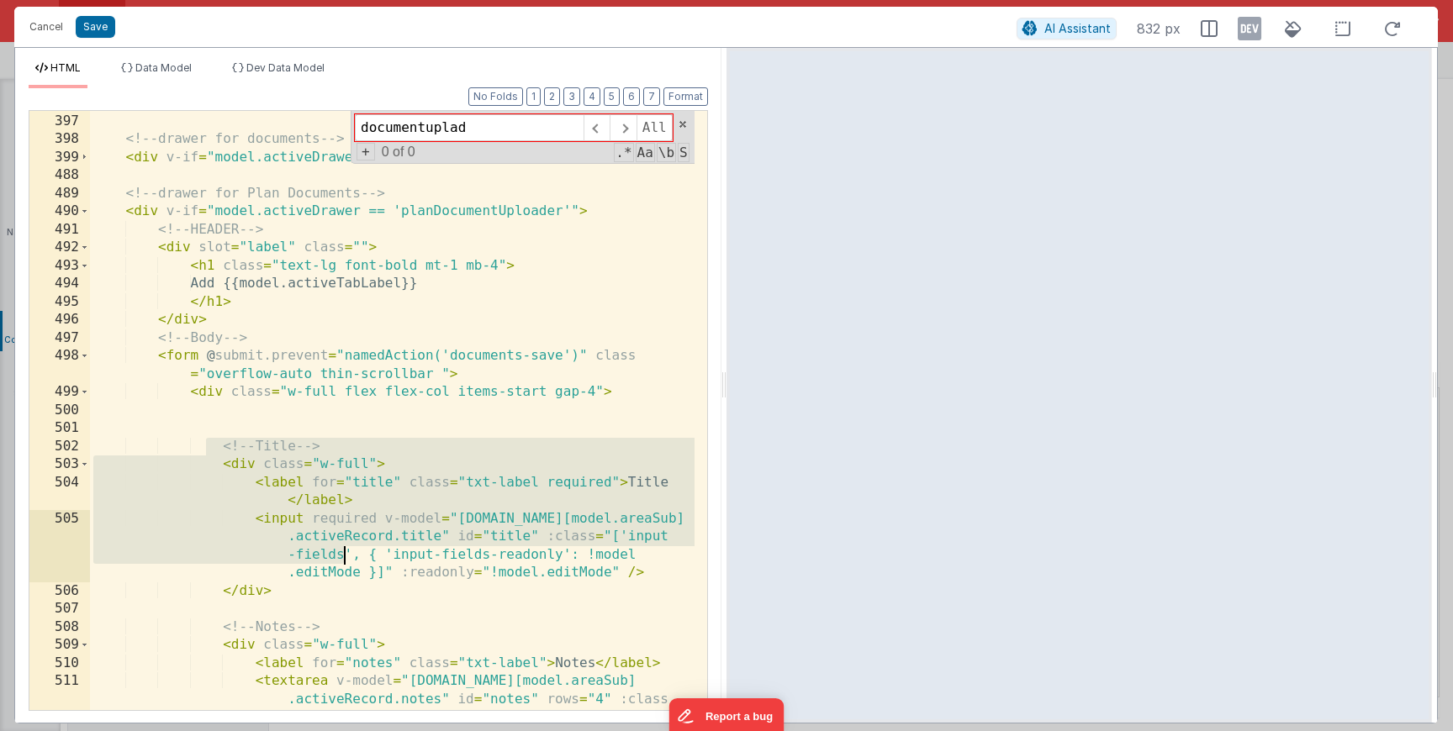
drag, startPoint x: 209, startPoint y: 451, endPoint x: 351, endPoint y: 590, distance: 198.6
click at [350, 589] on div "< div v-if = "model.activeDrawer == 'admission-documents'" > ... </ div > <!-- …" at bounding box center [392, 448] width 604 height 708
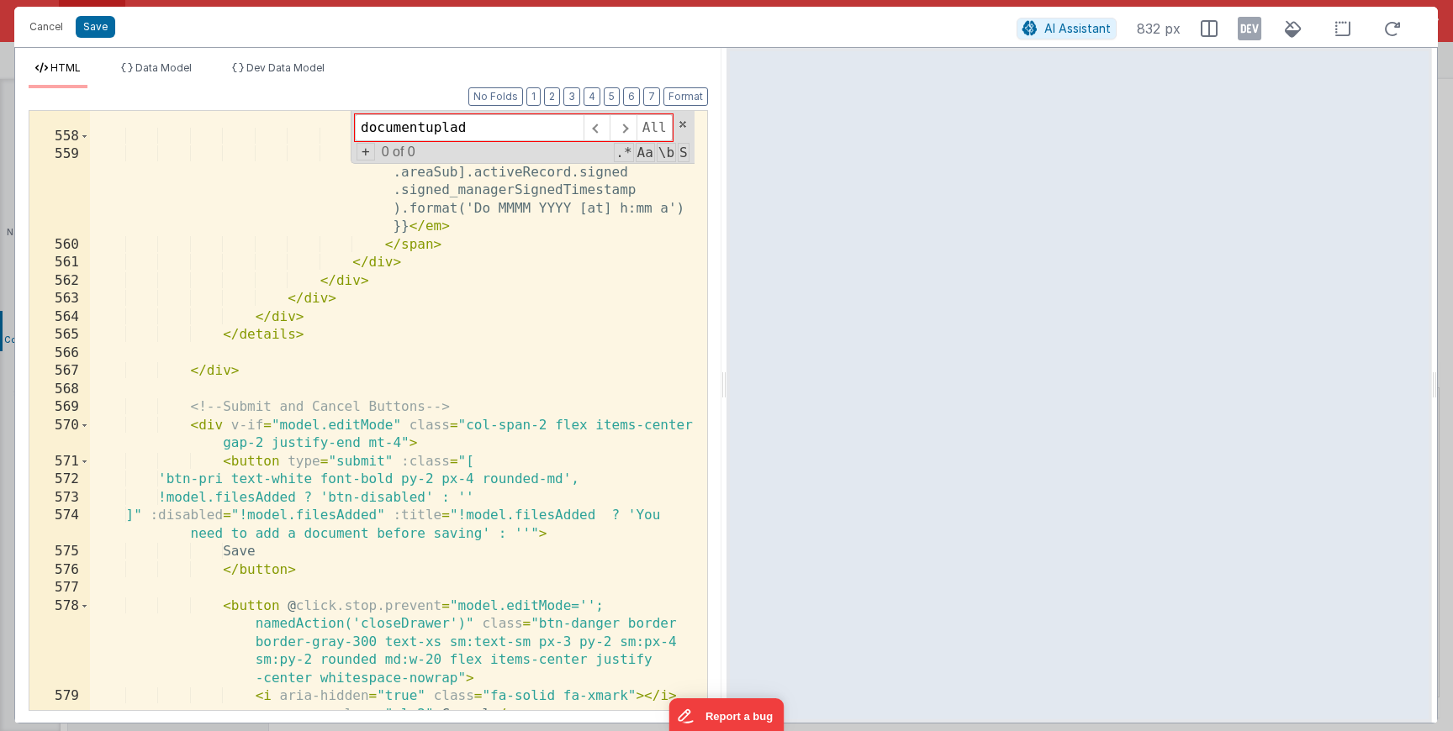
scroll to position [2963, 0]
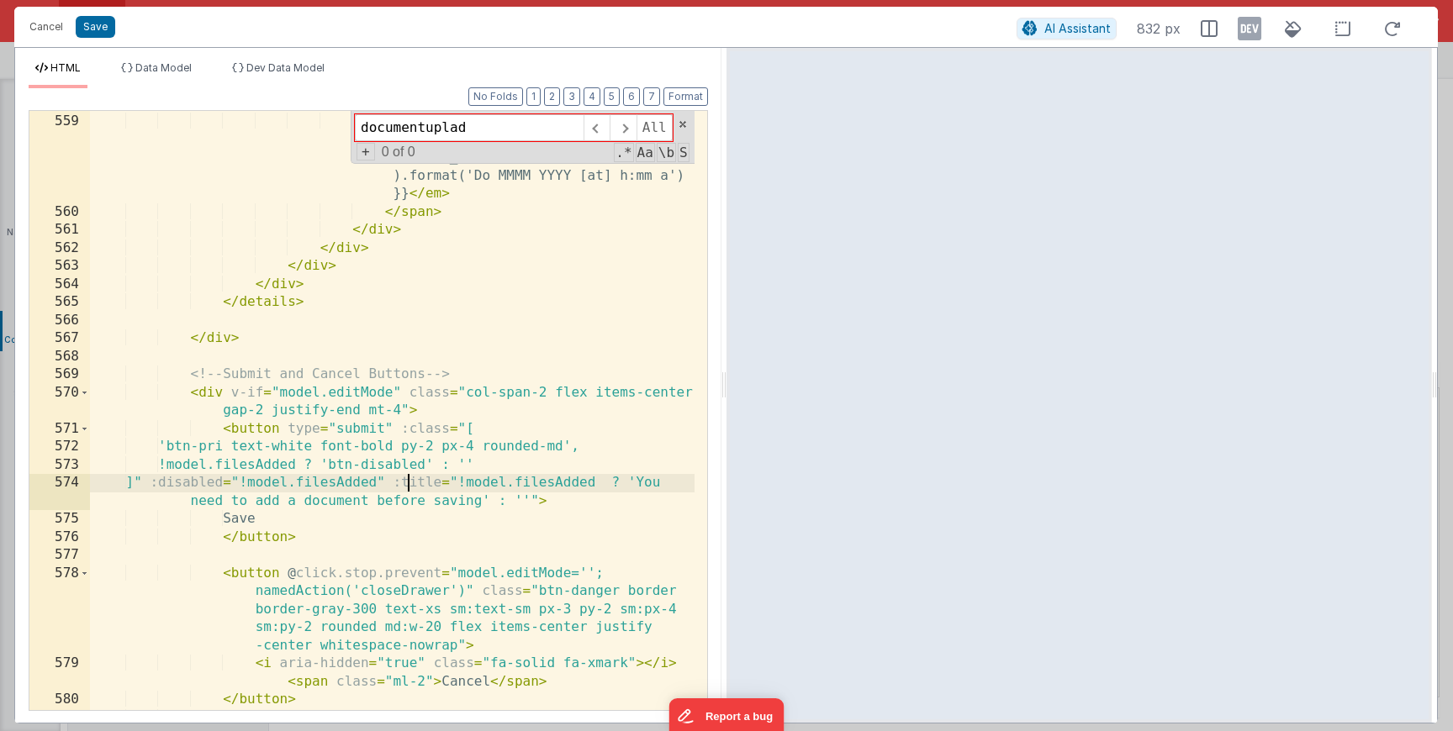
click at [411, 486] on div "< span class = "txt-label-desc !text-xs" > < em > {{ moment([DOMAIN_NAME][model…" at bounding box center [392, 413] width 604 height 636
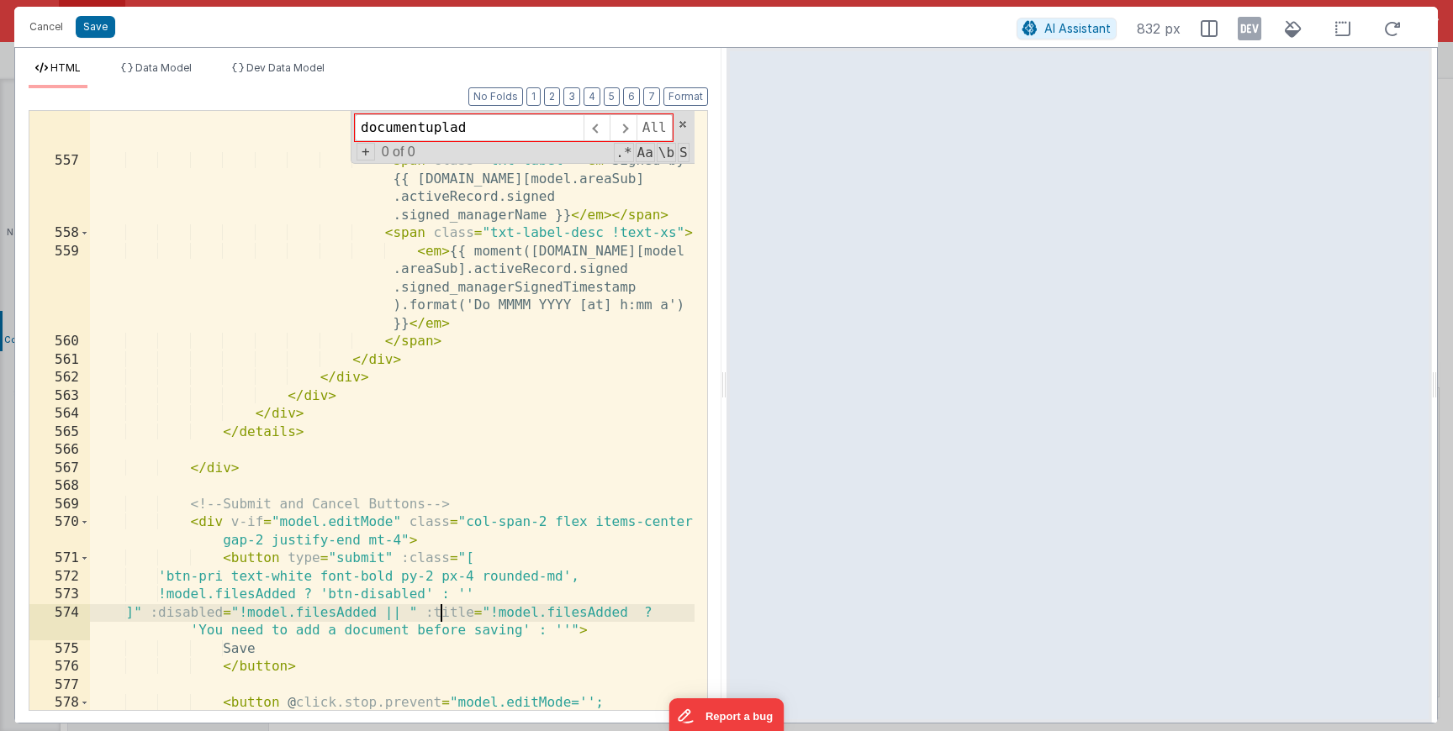
scroll to position [2774, 0]
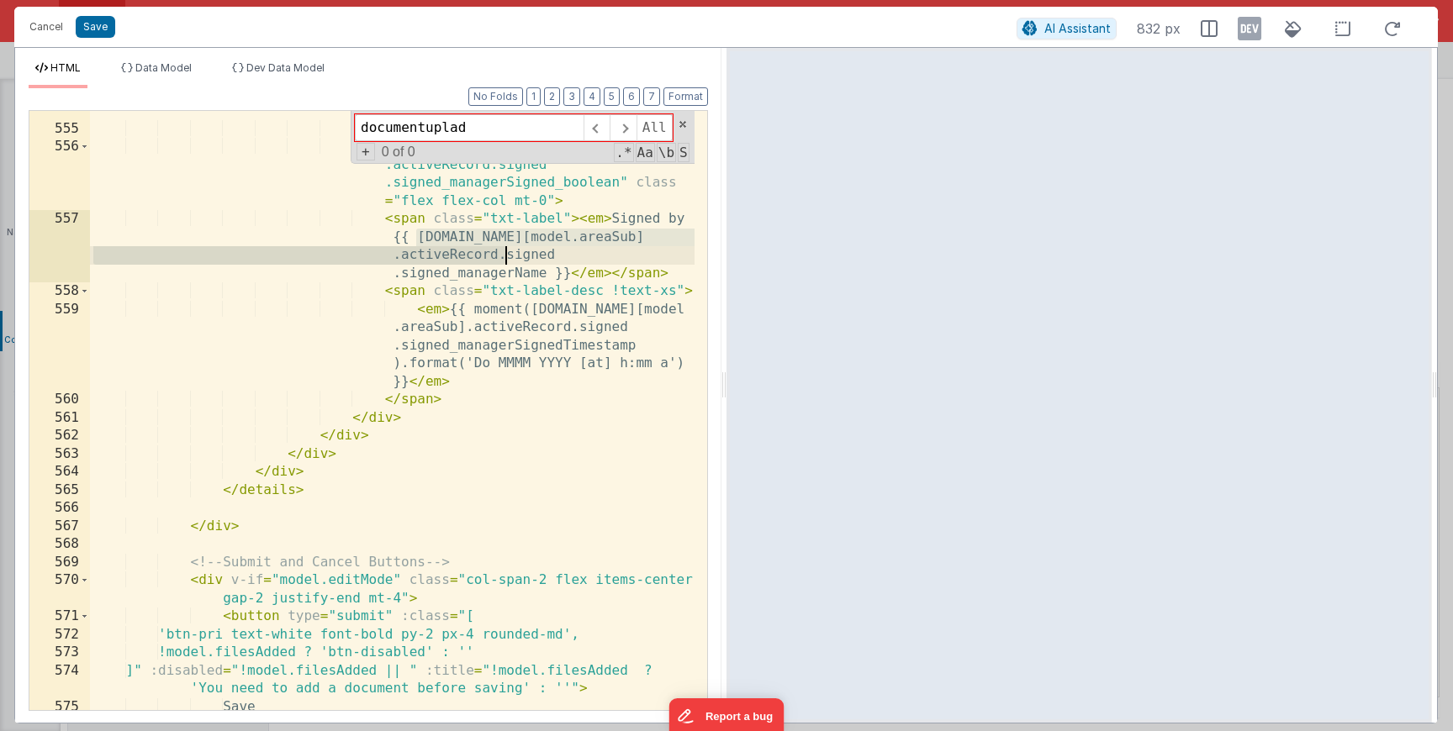
drag, startPoint x: 417, startPoint y: 235, endPoint x: 501, endPoint y: 258, distance: 87.1
click at [501, 258] on div "< span class = "flex-grow text-left" > Manager Sign </ span > </ button > < div…" at bounding box center [392, 411] width 604 height 654
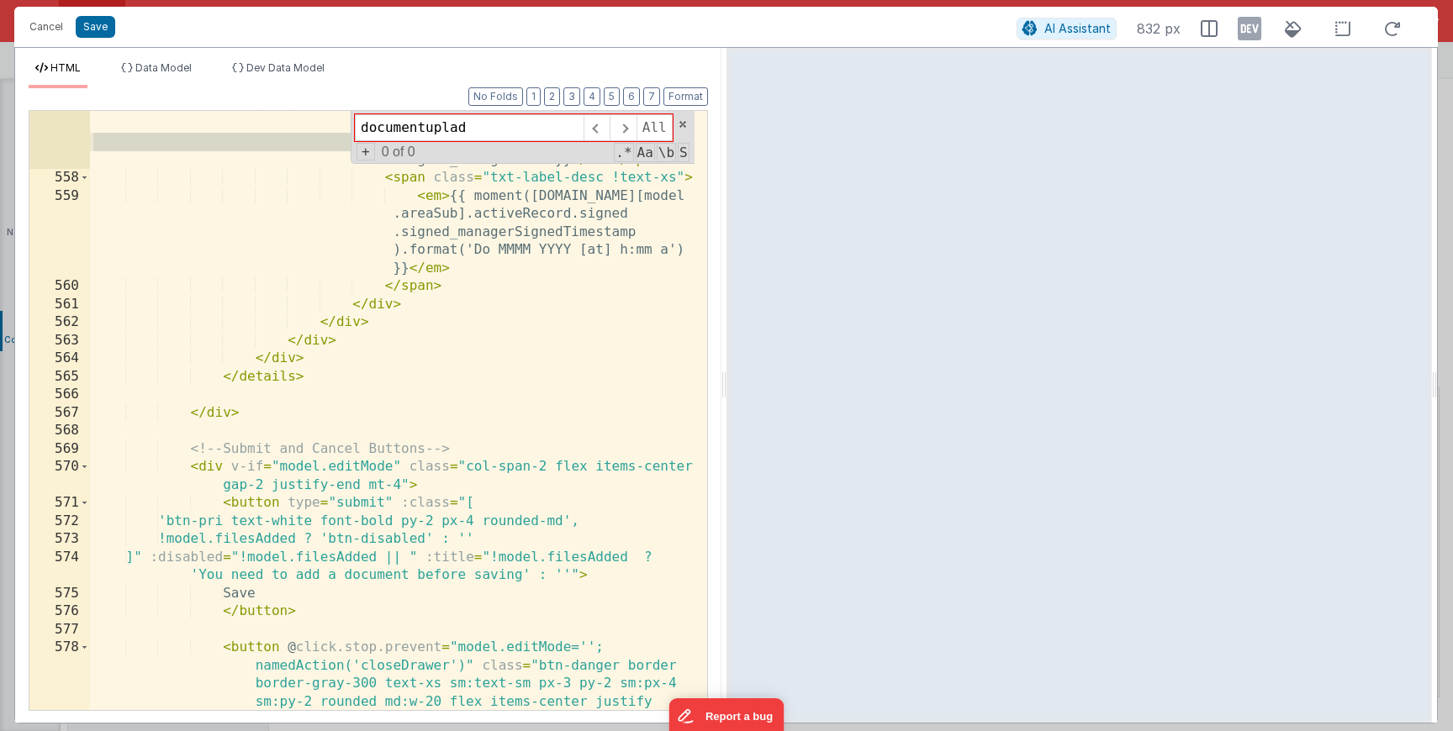
scroll to position [2888, 0]
click at [437, 558] on div "< span class = "txt-label" > < em > Signed by {{ [DOMAIN_NAME][model.areaSub] .…" at bounding box center [392, 478] width 604 height 763
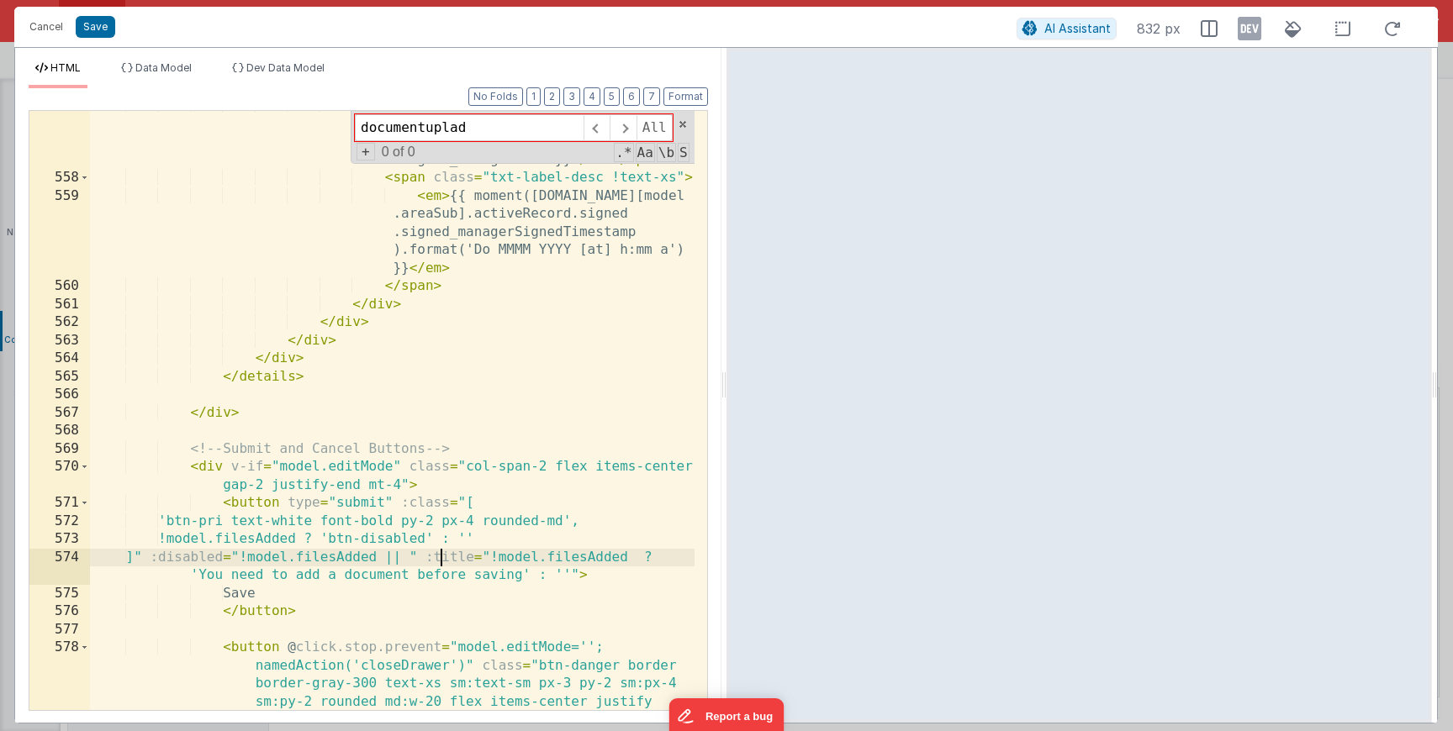
paste textarea
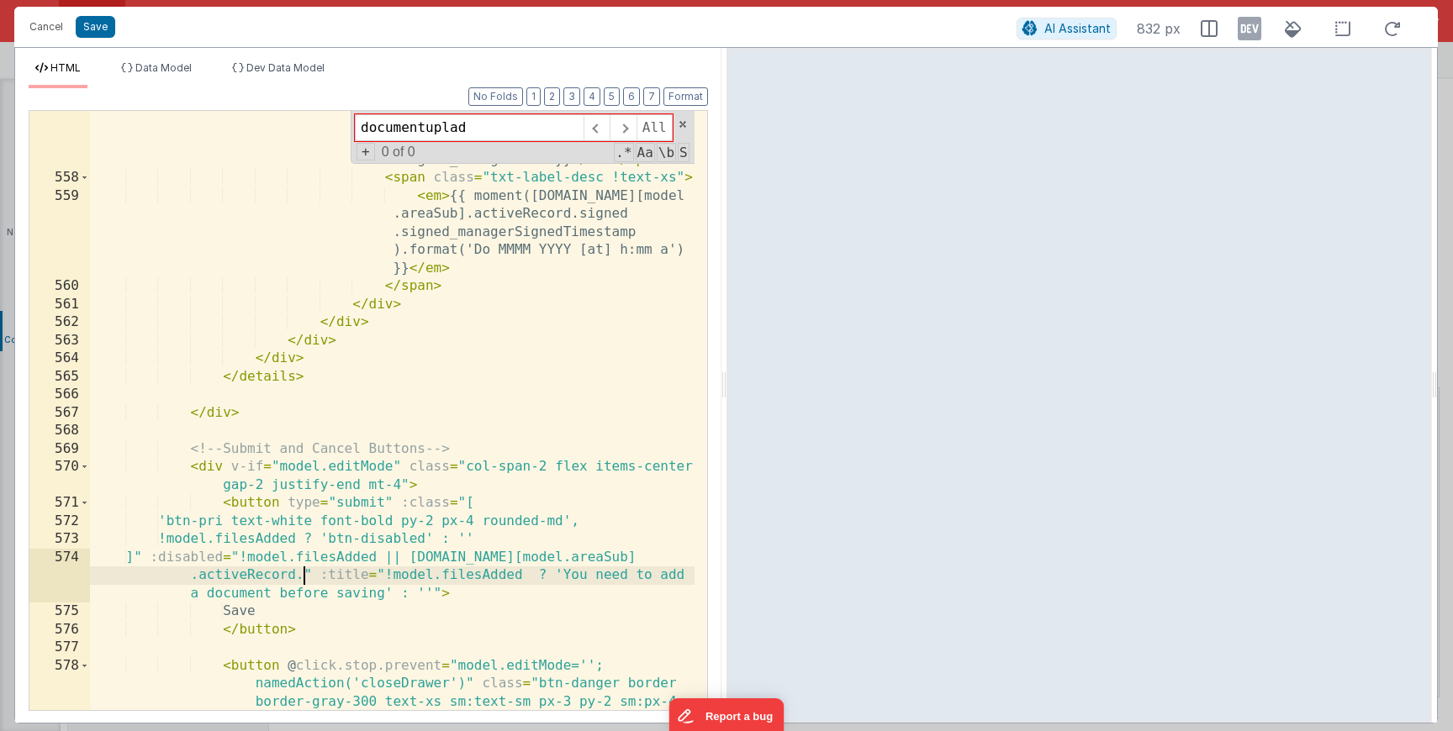
click at [441, 562] on div "< span class = "txt-label" > < em > Signed by {{ [DOMAIN_NAME][model.areaSub] .…" at bounding box center [392, 478] width 604 height 763
click at [306, 573] on div "< span class = "txt-label" > < em > Signed by {{ [DOMAIN_NAME][model.areaSub] .…" at bounding box center [392, 478] width 604 height 763
drag, startPoint x: 334, startPoint y: 577, endPoint x: 442, endPoint y: 558, distance: 110.0
click at [442, 558] on div "< span class = "txt-label" > < em > Signed by {{ [DOMAIN_NAME][model.areaSub] .…" at bounding box center [392, 478] width 604 height 763
click at [391, 595] on div "< span class = "txt-label" > < em > Signed by {{ [DOMAIN_NAME][model.areaSub] .…" at bounding box center [392, 478] width 604 height 763
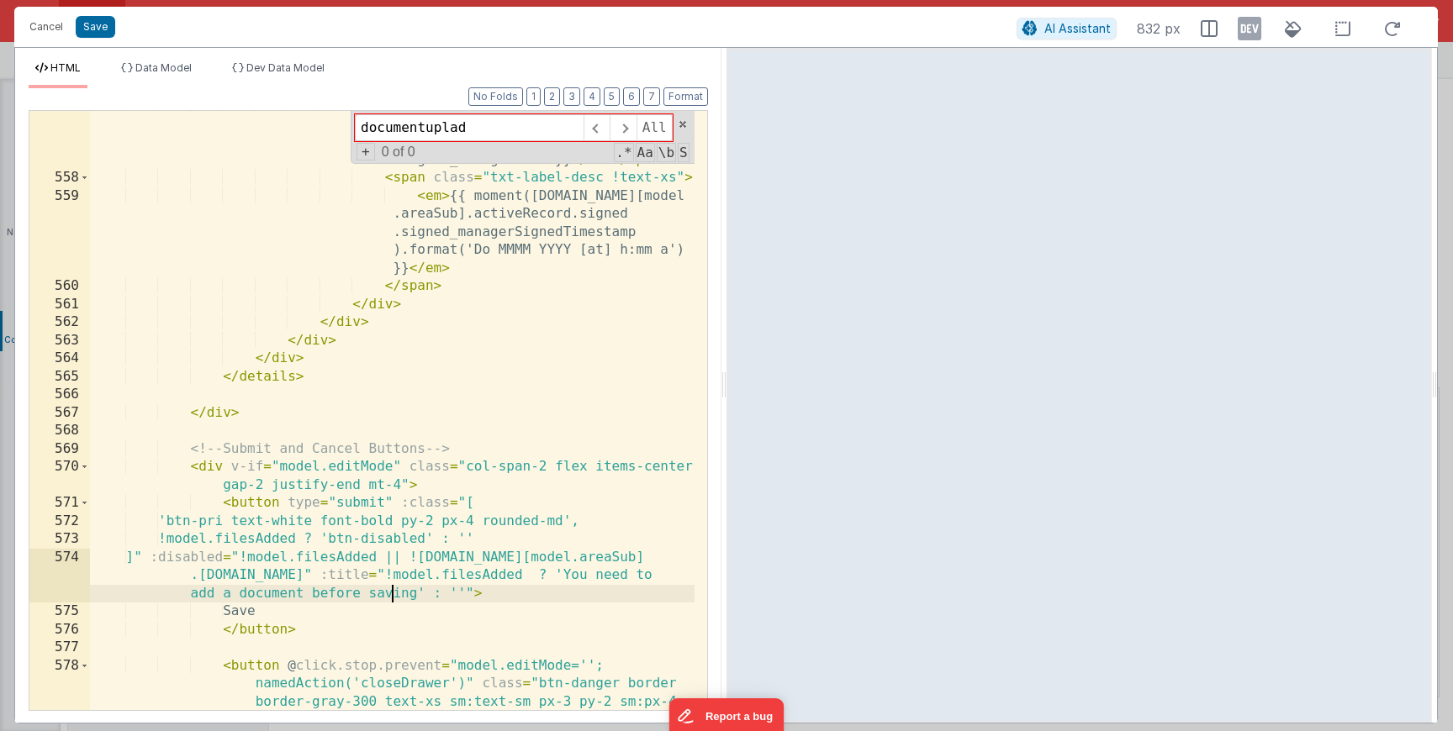
click at [556, 576] on div "< span class = "txt-label" > < em > Signed by {{ [DOMAIN_NAME][model.areaSub] .…" at bounding box center [392, 478] width 604 height 763
paste textarea
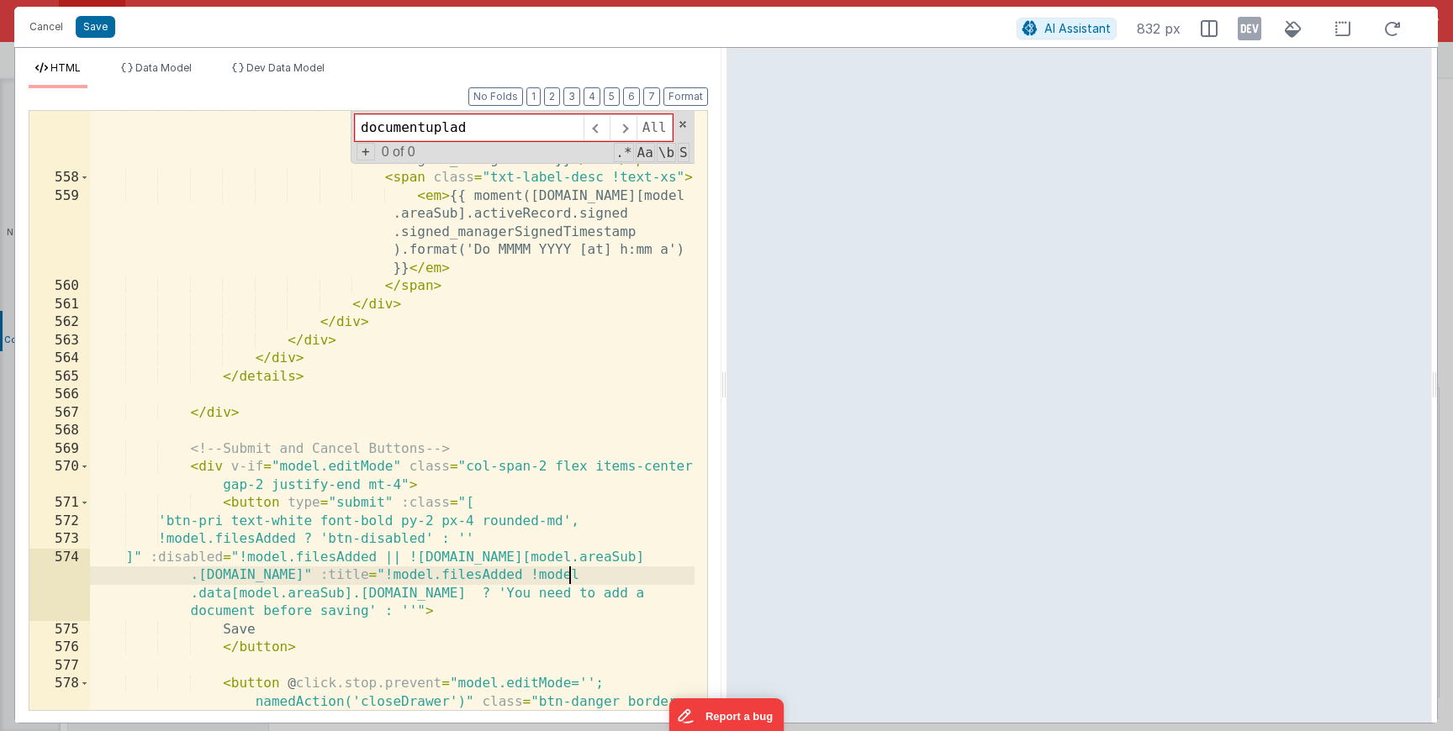
click at [567, 575] on div "< span class = "txt-label" > < em > Signed by {{ [DOMAIN_NAME][model.areaSub] .…" at bounding box center [392, 478] width 604 height 763
click at [561, 575] on div "< span class = "txt-label" > < em > Signed by {{ [DOMAIN_NAME][model.areaSub] .…" at bounding box center [392, 478] width 604 height 763
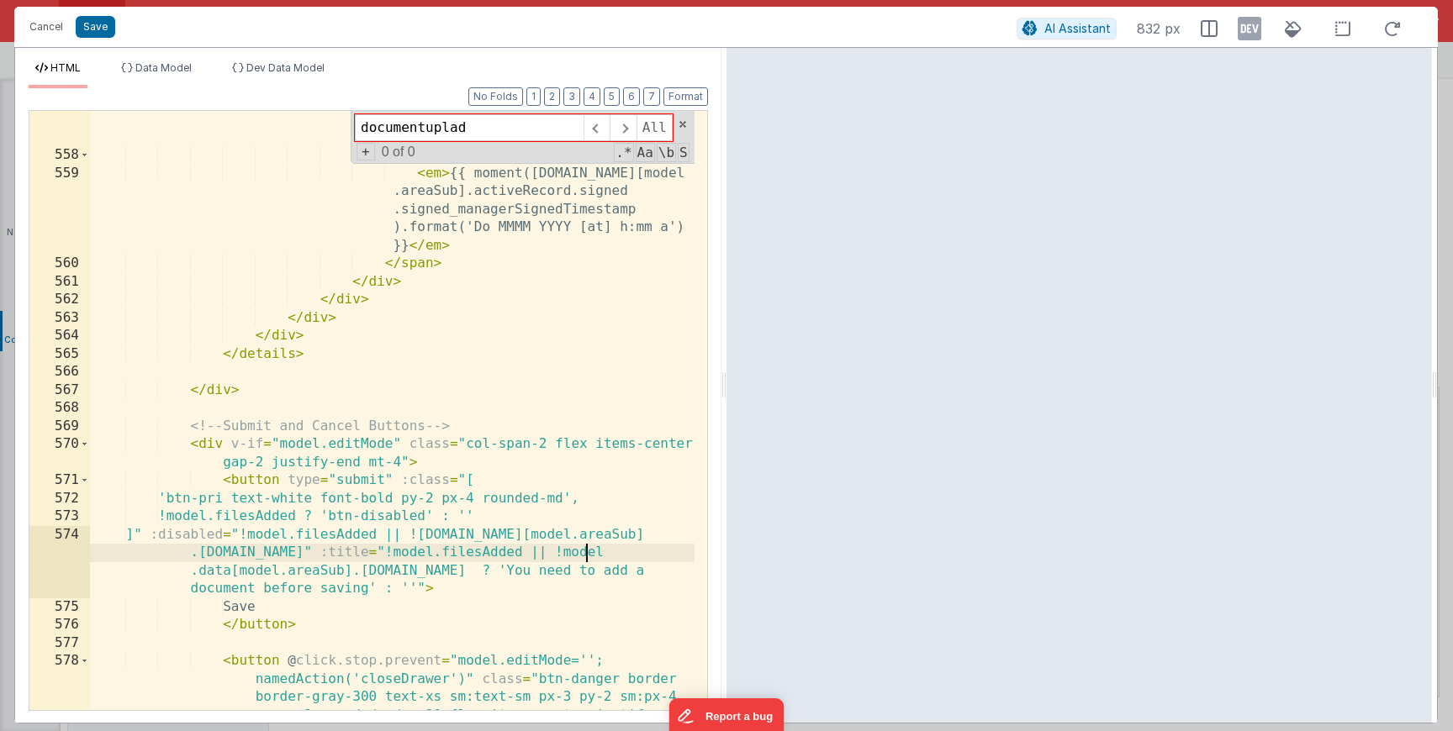
scroll to position [2921, 0]
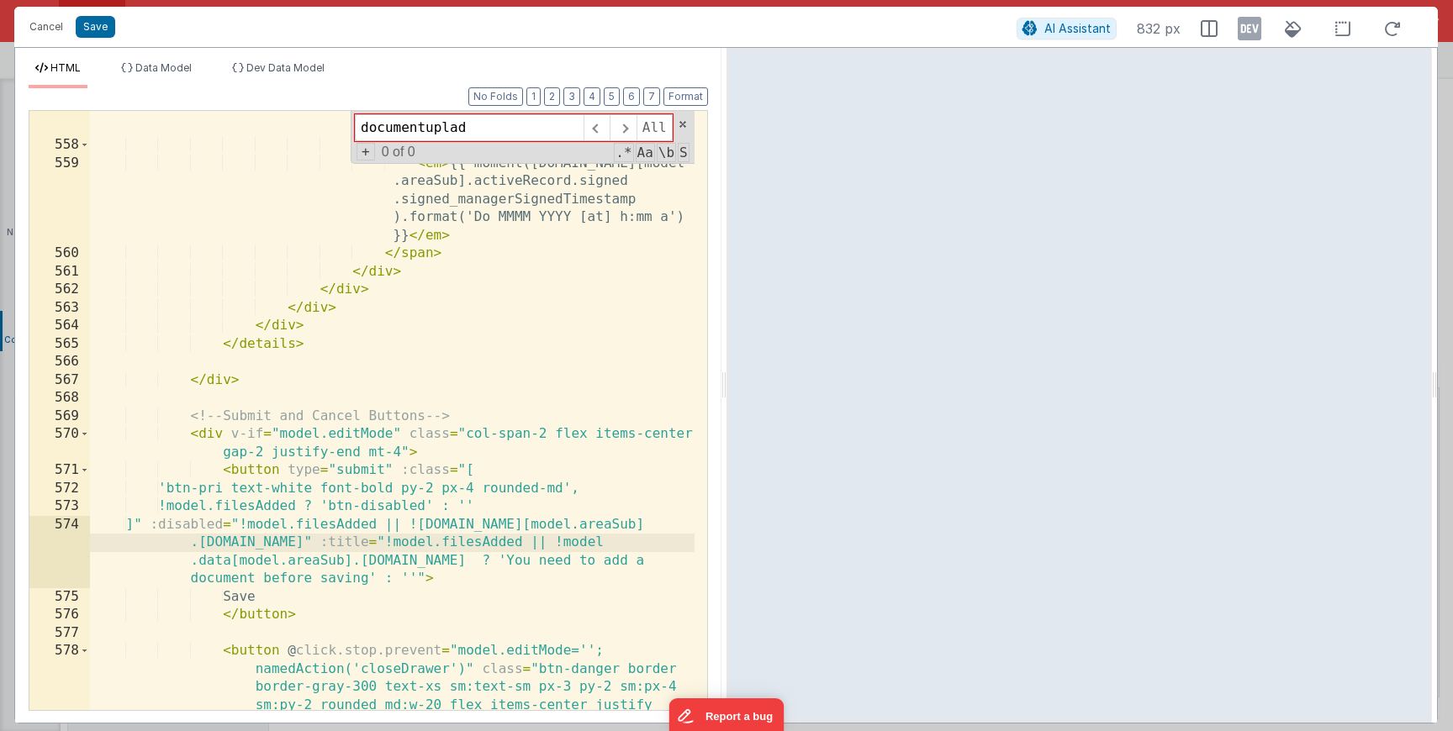
click at [332, 500] on div "< span class = "txt-label" > < em > Signed by {{ [DOMAIN_NAME][model.areaSub] .…" at bounding box center [392, 445] width 604 height 763
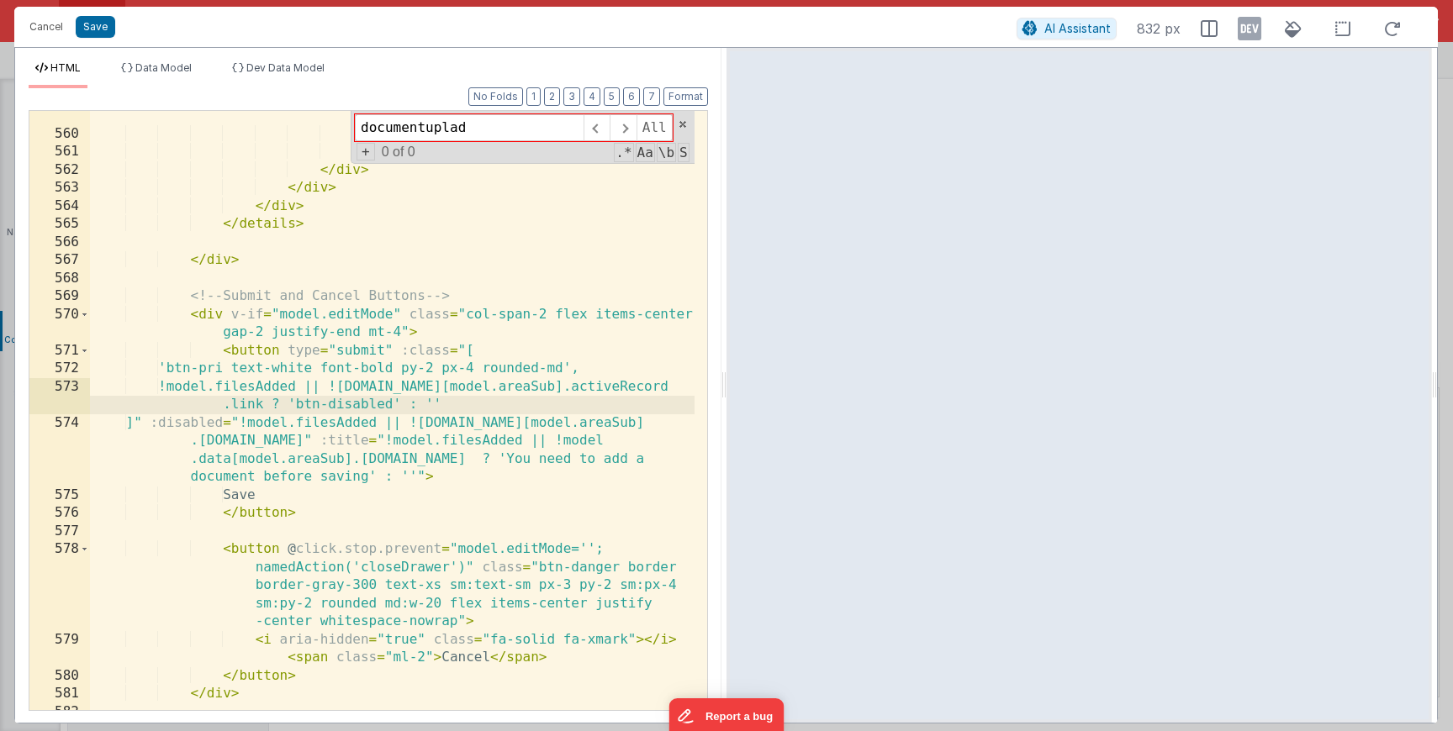
scroll to position [3076, 0]
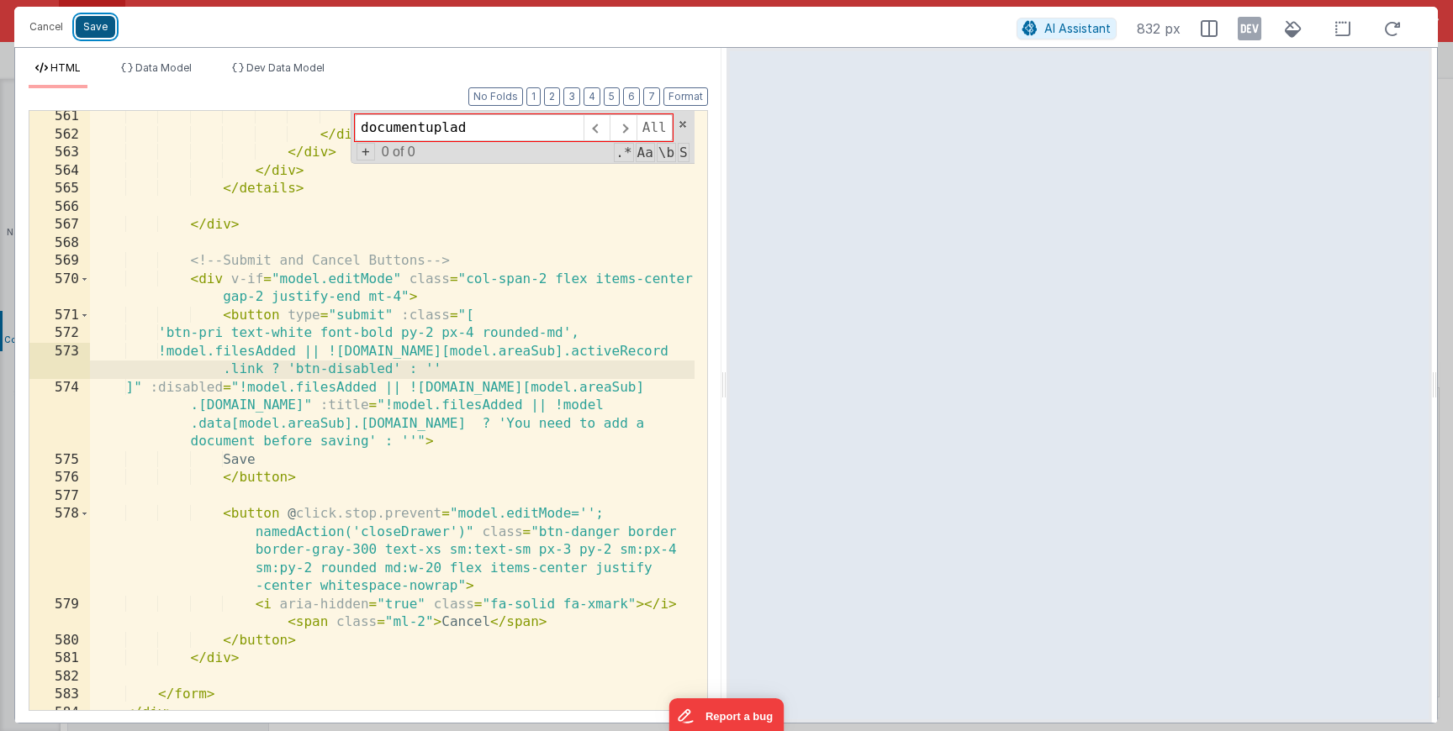
click at [97, 24] on button "Save" at bounding box center [96, 27] width 40 height 22
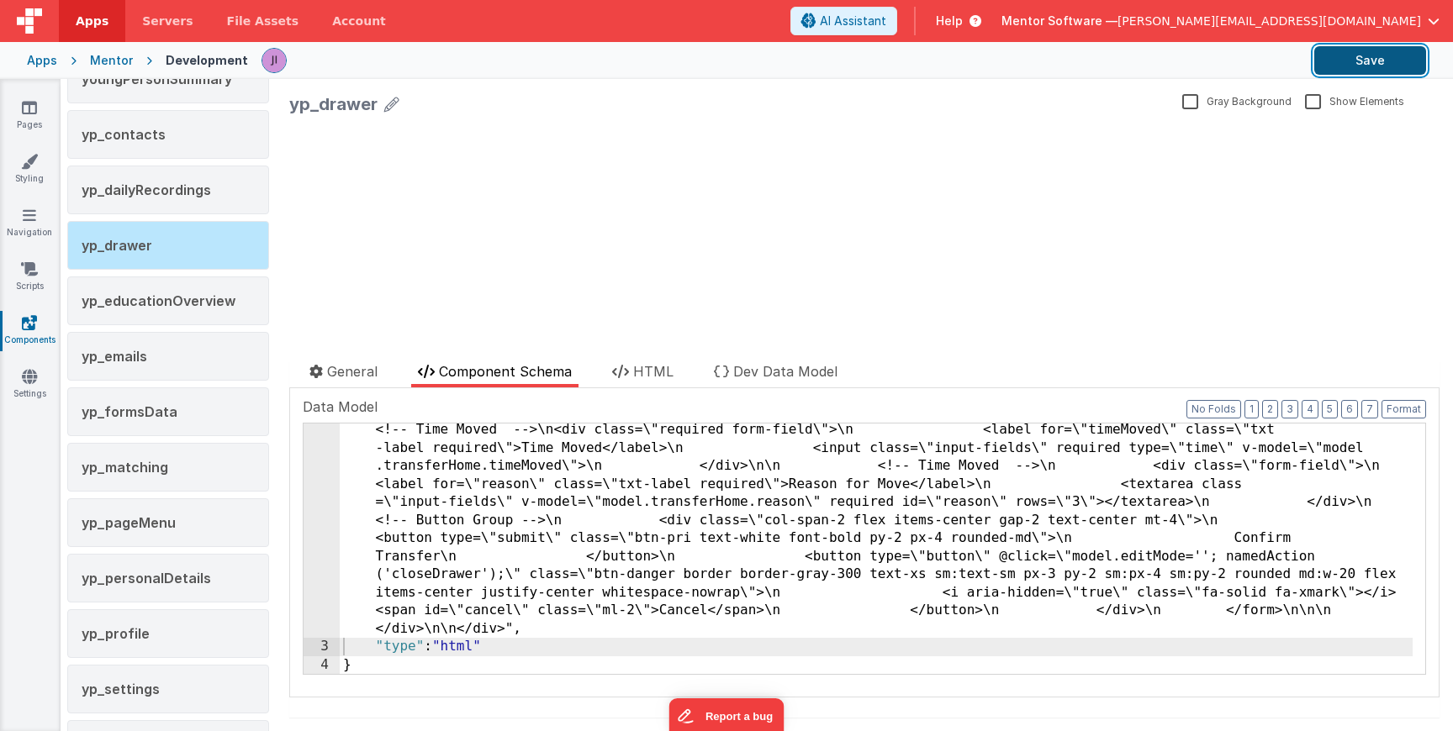
click at [1336, 70] on button "Save" at bounding box center [1370, 60] width 112 height 29
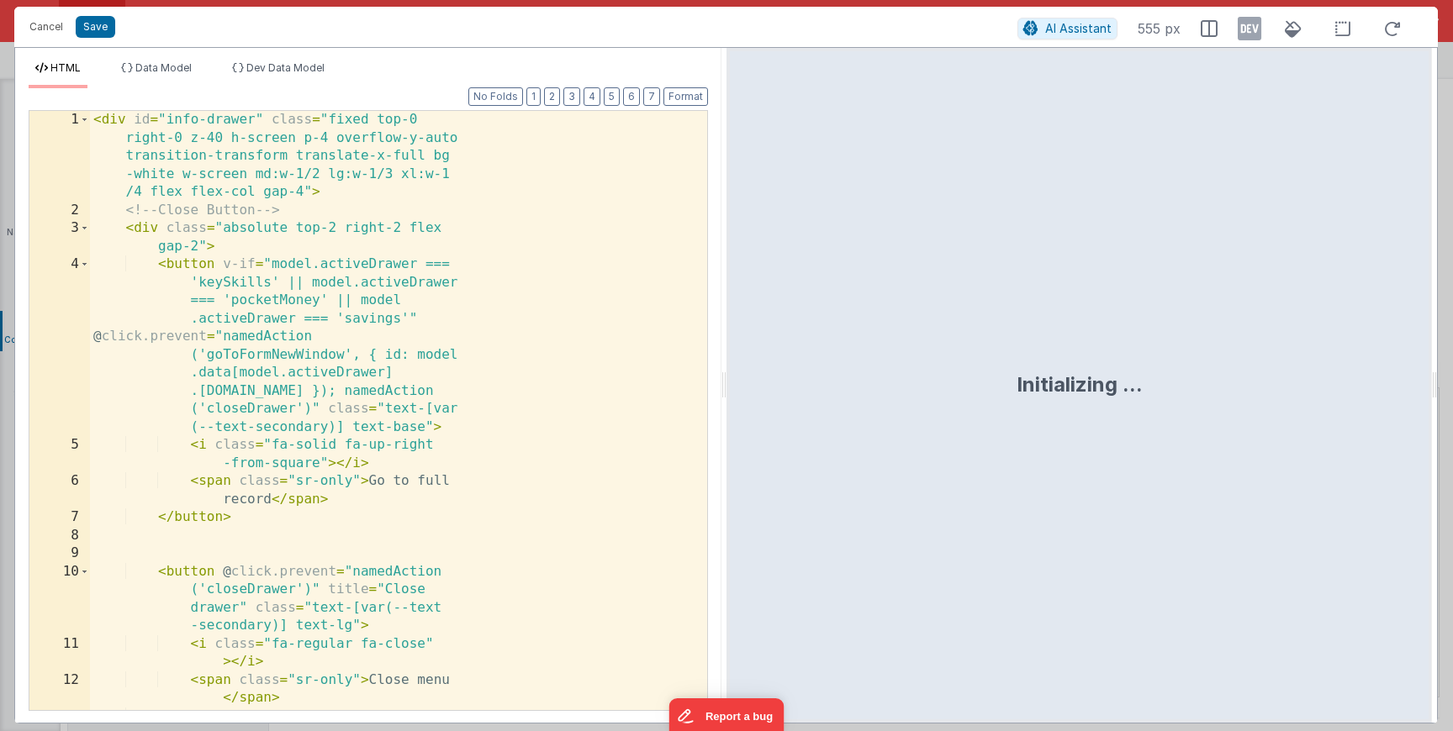
click at [327, 499] on div "< div id = "info-drawer" class = "fixed top-0 right-0 z-40 h-screen p-4 overflo…" at bounding box center [392, 465] width 604 height 708
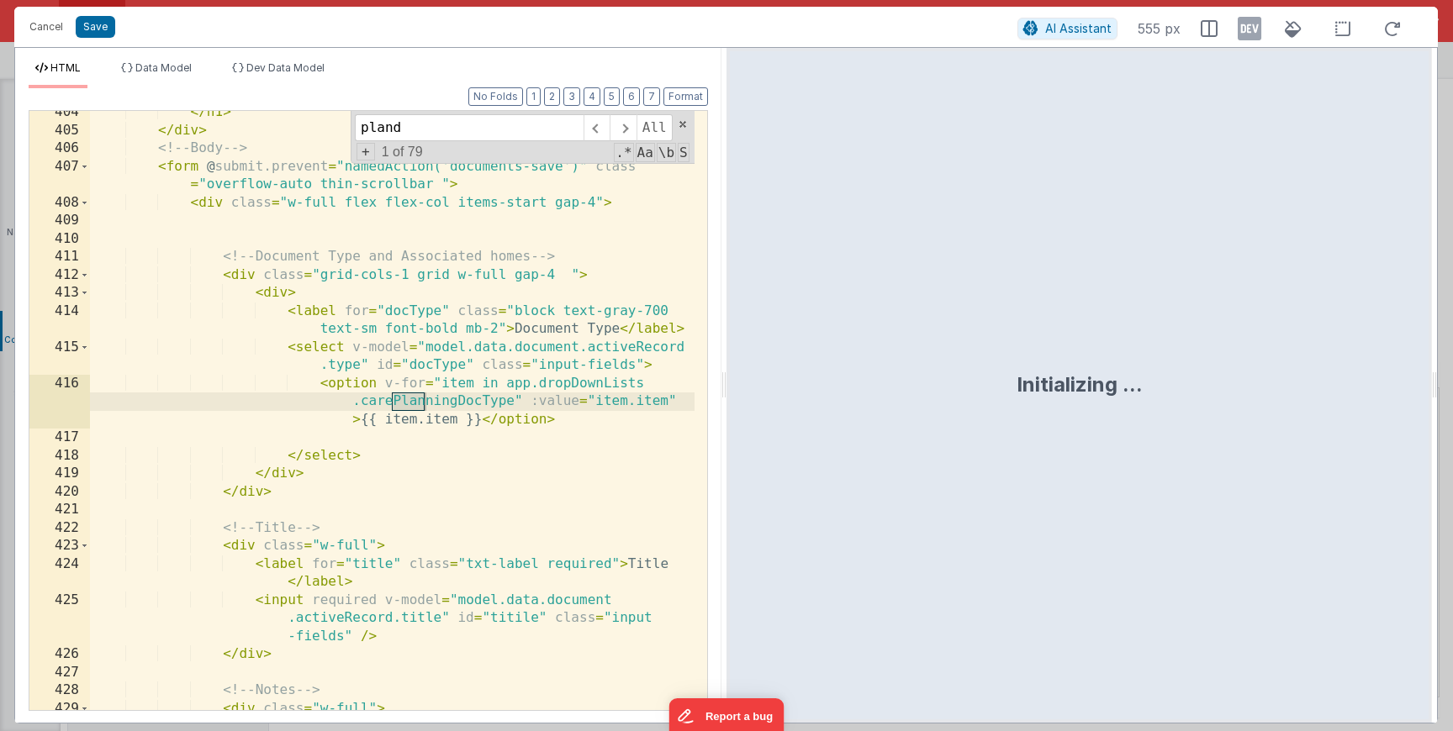
scroll to position [2540, 0]
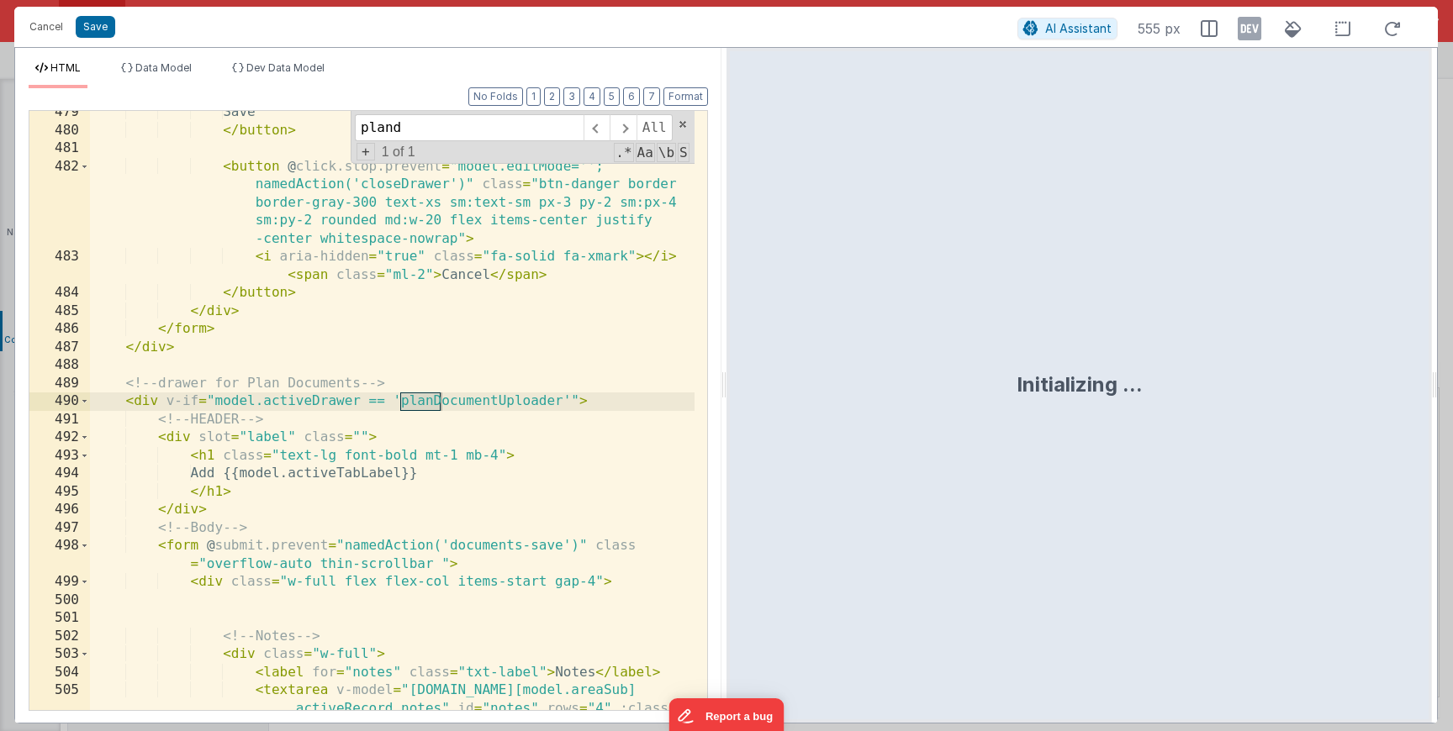
type input "pland"
click at [349, 606] on div "Save </ button > < button @ click.stop.prevent = "model.editMode=''; namedActio…" at bounding box center [392, 457] width 604 height 708
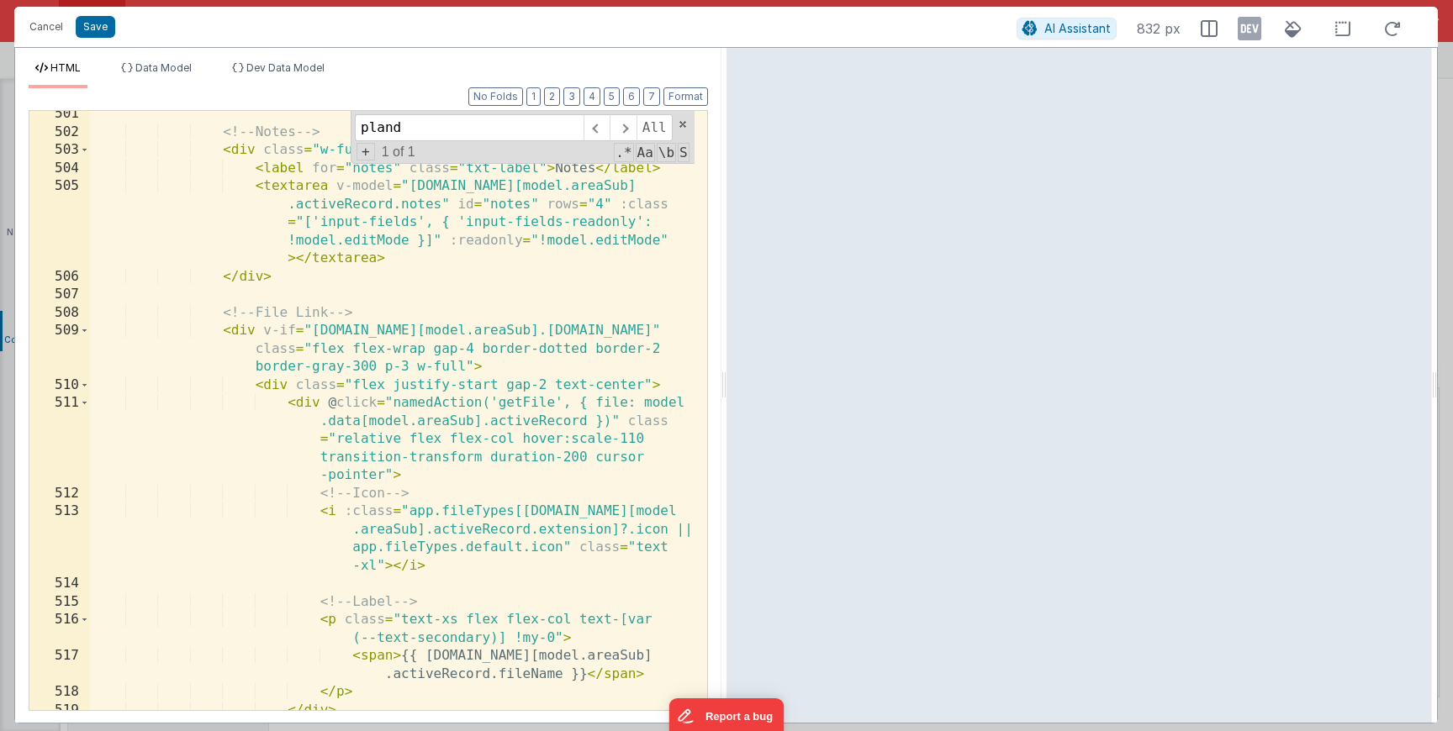
scroll to position [2639, 0]
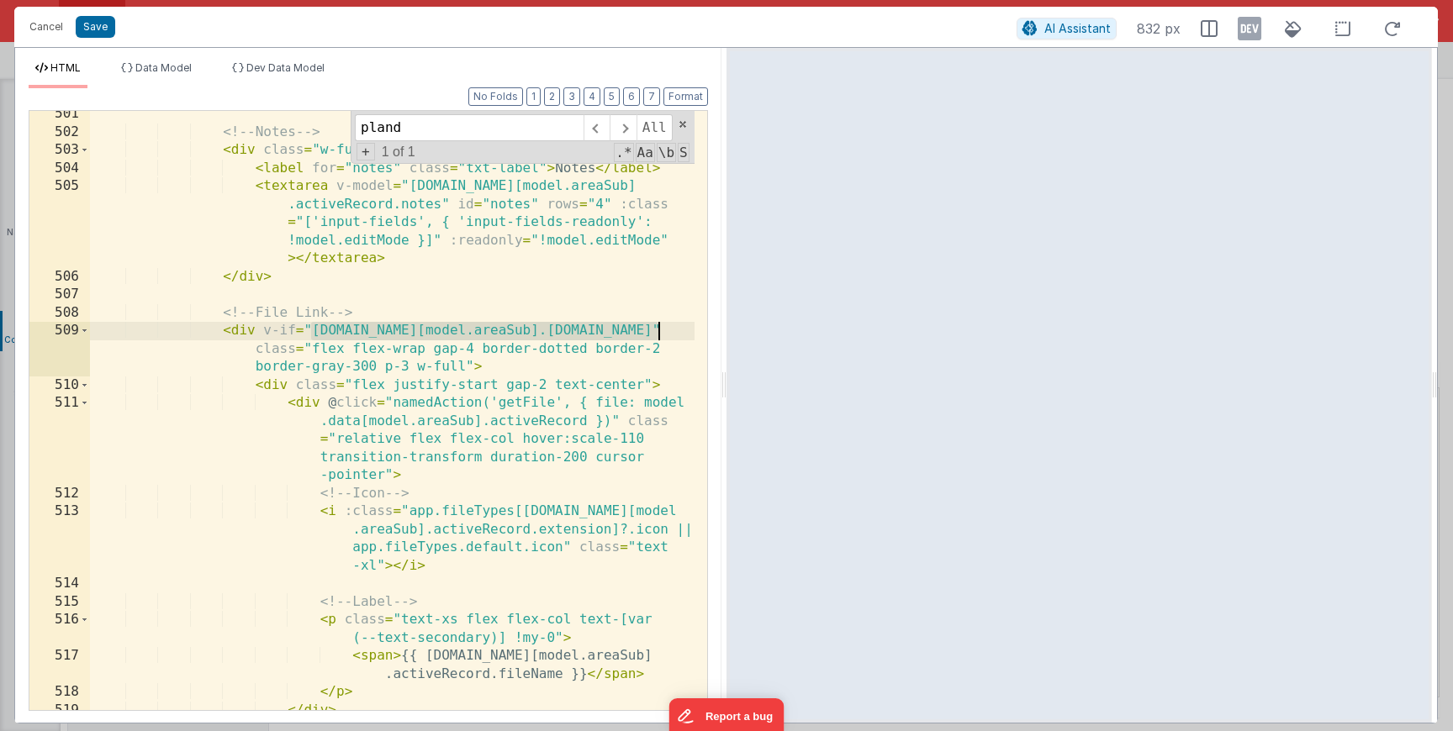
drag, startPoint x: 330, startPoint y: 328, endPoint x: 659, endPoint y: 329, distance: 329.6
click at [659, 329] on div "<!-- Notes --> < div class = "w-full" > < label for = "notes" class = "txt-labe…" at bounding box center [392, 423] width 604 height 636
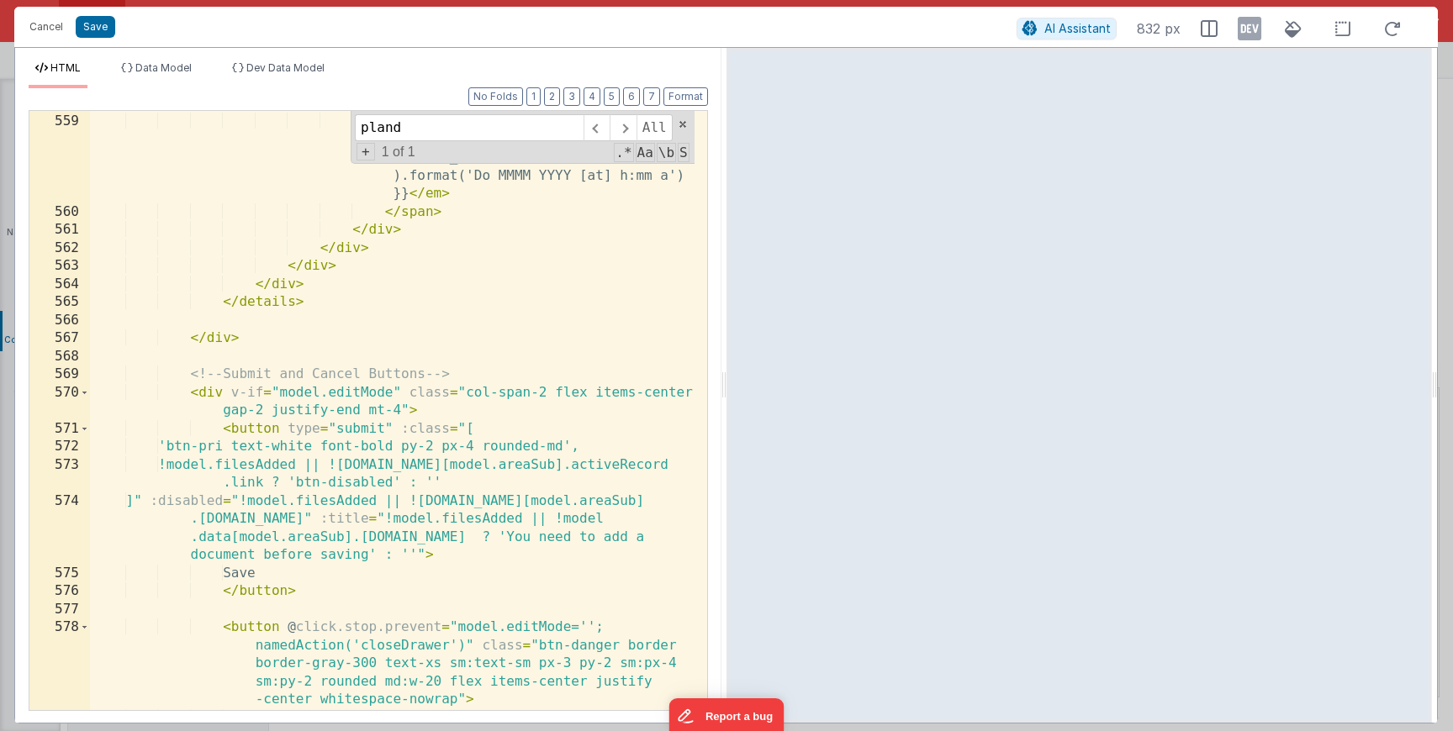
scroll to position [3098, 0]
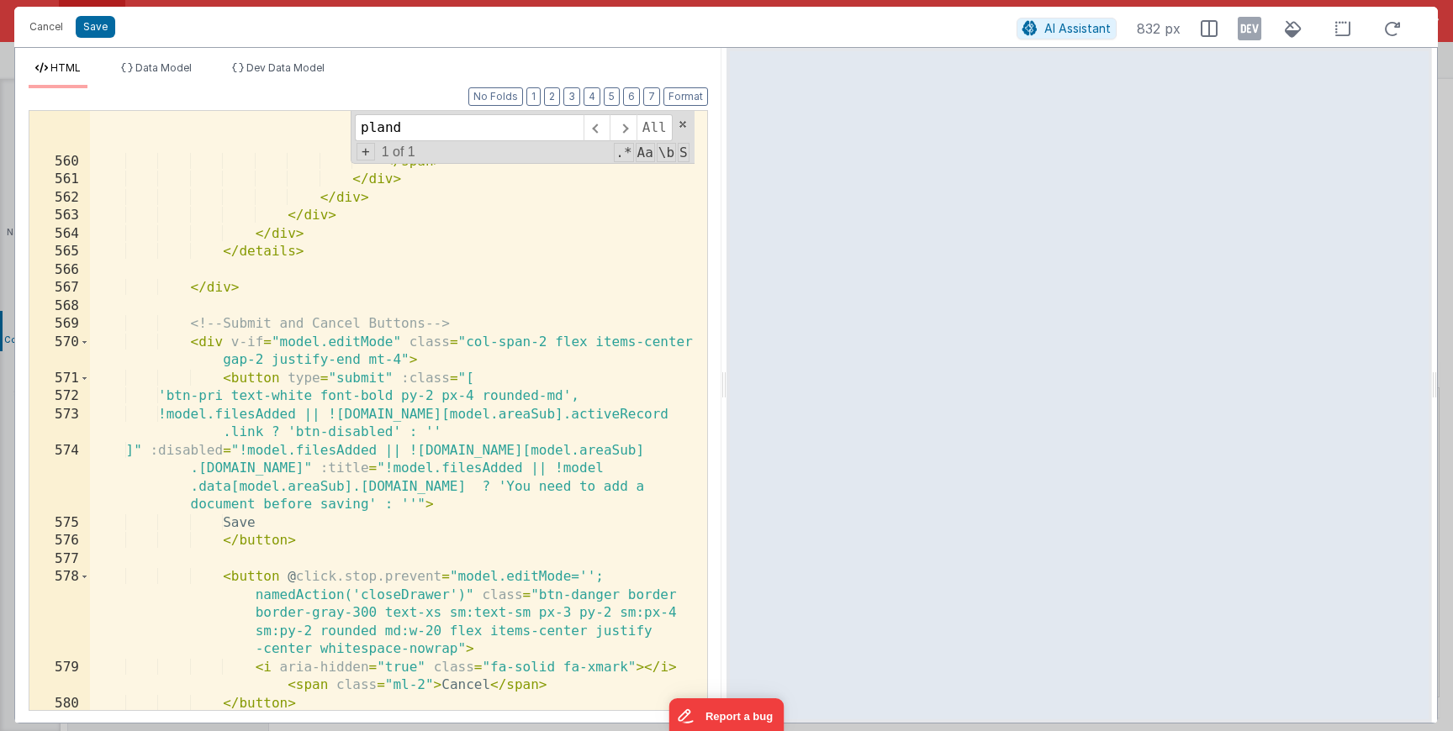
click at [238, 373] on div "< em > {{ moment([DOMAIN_NAME][model .areaSub].activeRecord.signed .signed_mana…" at bounding box center [392, 416] width 604 height 708
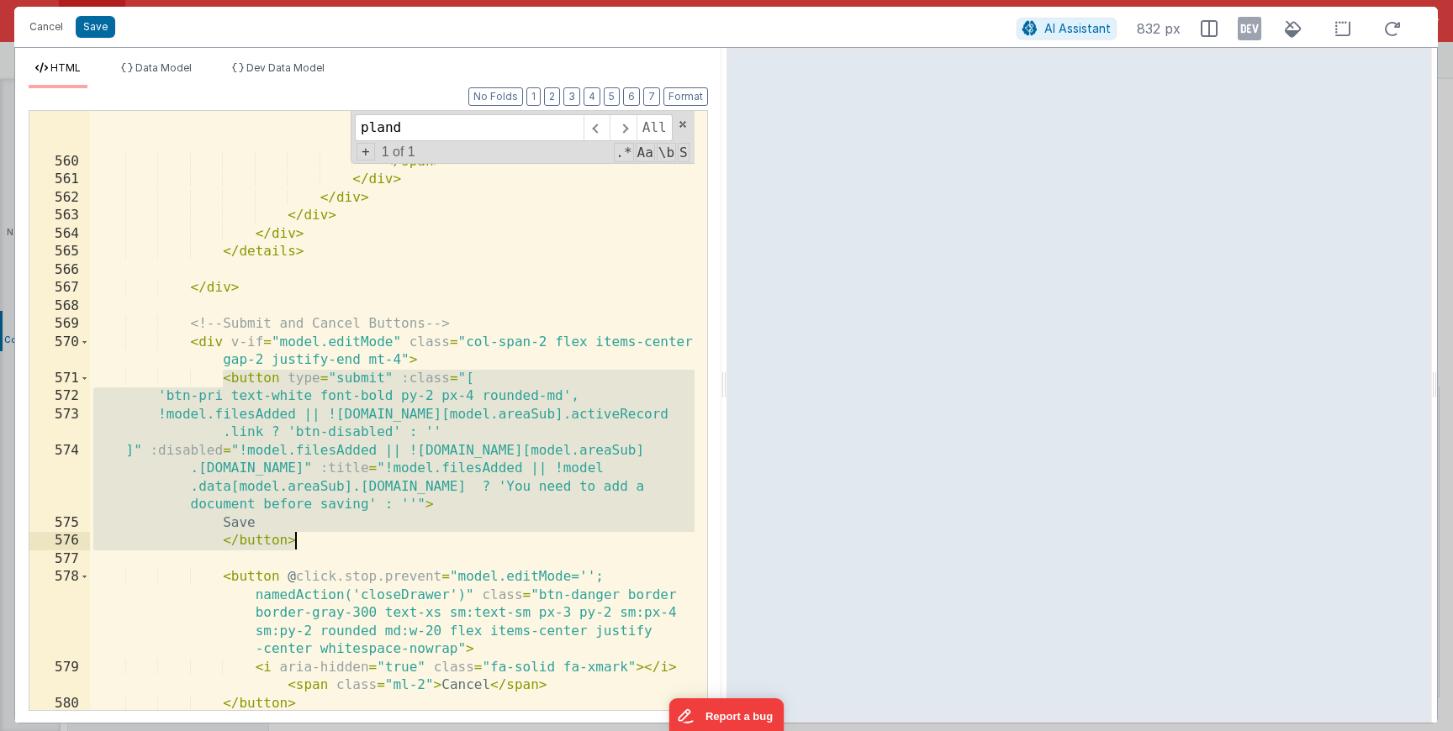
drag, startPoint x: 220, startPoint y: 373, endPoint x: 345, endPoint y: 535, distance: 203.8
click at [345, 535] on div "< em > {{ moment([DOMAIN_NAME][model .areaSub].activeRecord.signed .signed_mana…" at bounding box center [392, 416] width 604 height 708
click at [387, 440] on div "< em > {{ moment([DOMAIN_NAME][model .areaSub].activeRecord.signed .signed_mana…" at bounding box center [392, 416] width 604 height 708
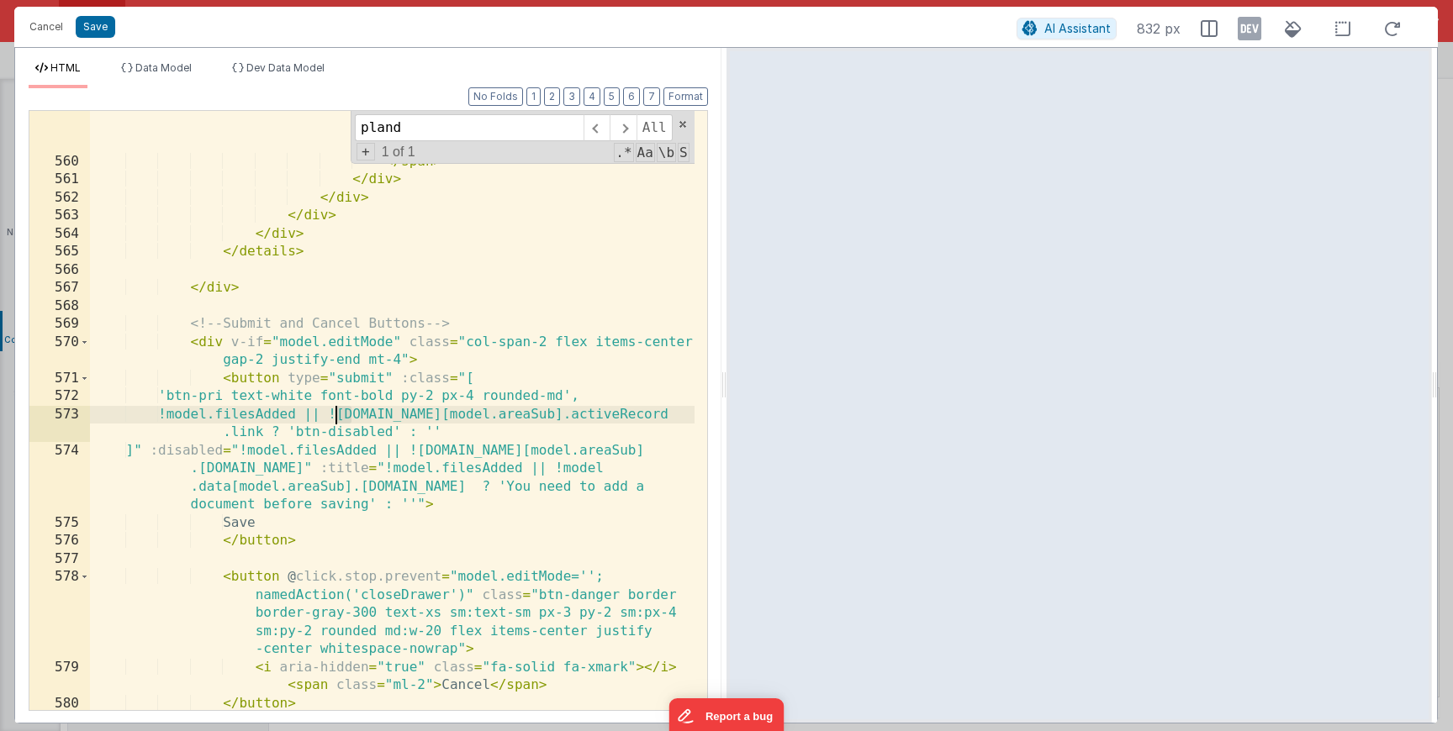
drag, startPoint x: 350, startPoint y: 417, endPoint x: 335, endPoint y: 417, distance: 14.3
click at [335, 417] on div "< em > {{ moment([DOMAIN_NAME][model .areaSub].activeRecord.signed .signed_mana…" at bounding box center [392, 416] width 604 height 708
click at [422, 450] on div "< em > {{ moment([DOMAIN_NAME][model .areaSub].activeRecord.signed .signed_mana…" at bounding box center [392, 416] width 604 height 708
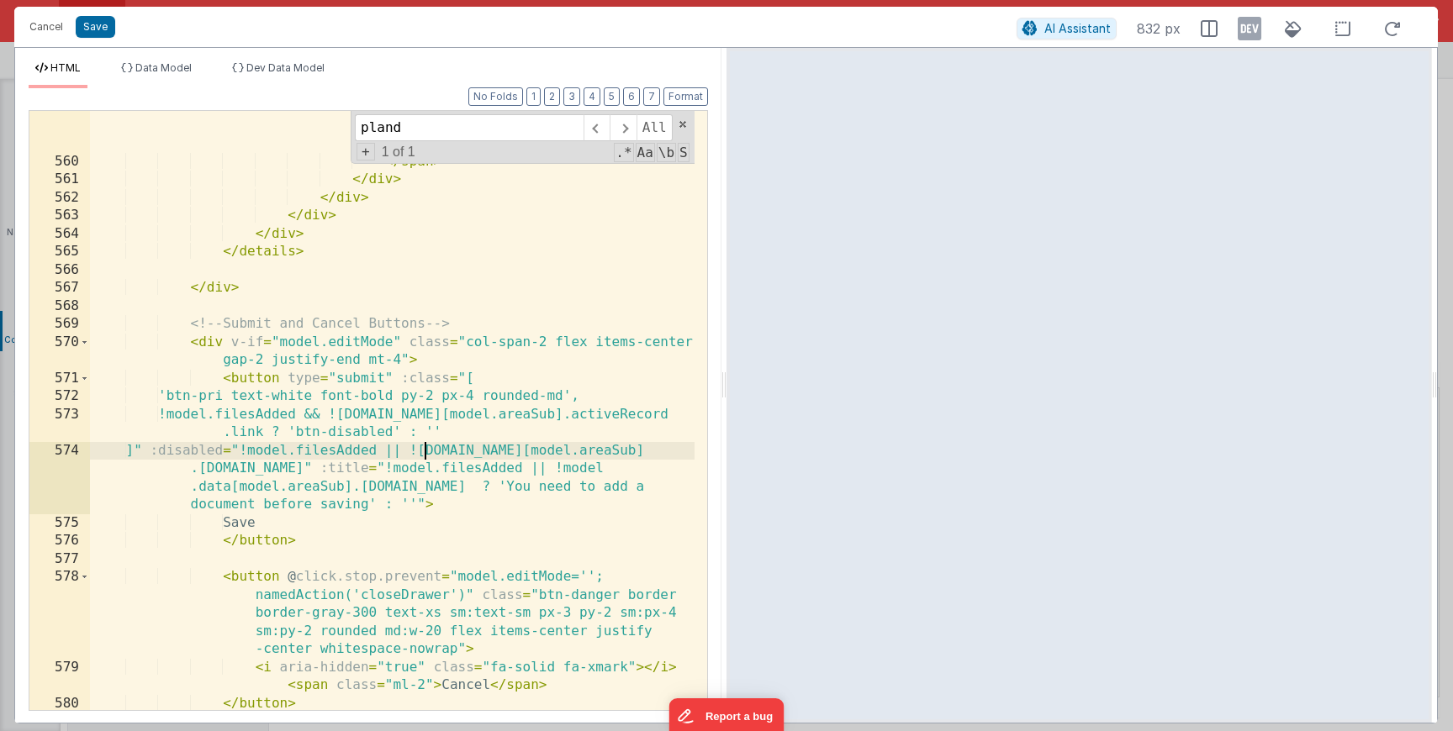
click at [422, 450] on div "< em > {{ moment([DOMAIN_NAME][model .areaSub].activeRecord.signed .signed_mana…" at bounding box center [392, 416] width 604 height 708
click at [426, 449] on div "< em > {{ moment([DOMAIN_NAME][model .areaSub].activeRecord.signed .signed_mana…" at bounding box center [392, 416] width 604 height 708
click at [428, 449] on div "< em > {{ moment([DOMAIN_NAME][model .areaSub].activeRecord.signed .signed_mana…" at bounding box center [392, 416] width 604 height 708
drag, startPoint x: 431, startPoint y: 450, endPoint x: 418, endPoint y: 451, distance: 13.5
click at [418, 451] on div "< em > {{ moment([DOMAIN_NAME][model .areaSub].activeRecord.signed .signed_mana…" at bounding box center [392, 416] width 604 height 708
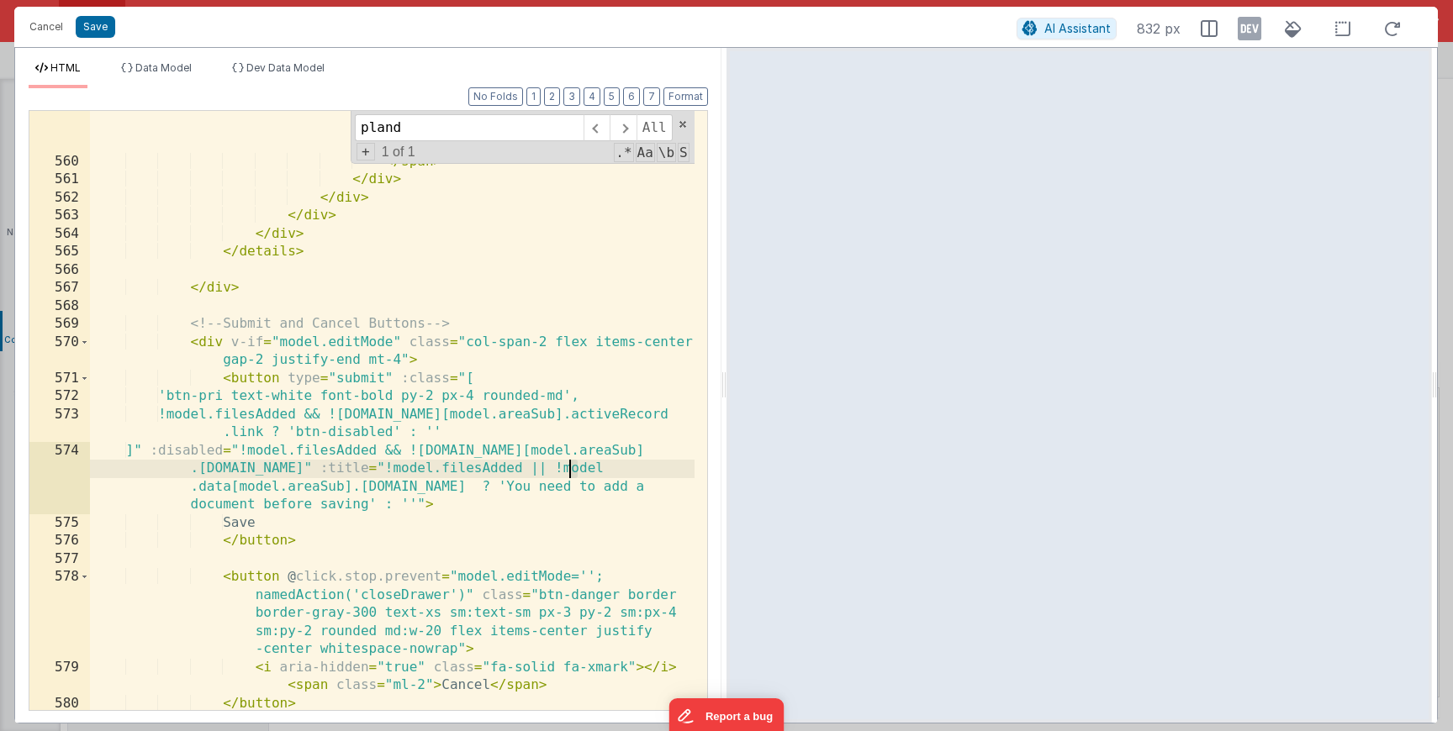
drag, startPoint x: 580, startPoint y: 473, endPoint x: 562, endPoint y: 473, distance: 18.5
click at [562, 473] on div "< em > {{ moment([DOMAIN_NAME][model .areaSub].activeRecord.signed .signed_mana…" at bounding box center [392, 416] width 604 height 708
drag, startPoint x: 129, startPoint y: 41, endPoint x: 117, endPoint y: 40, distance: 12.6
click at [129, 40] on div "Cancel Save AI Assistant 832 px" at bounding box center [725, 27] width 1423 height 40
click at [110, 35] on button "Save" at bounding box center [96, 27] width 40 height 22
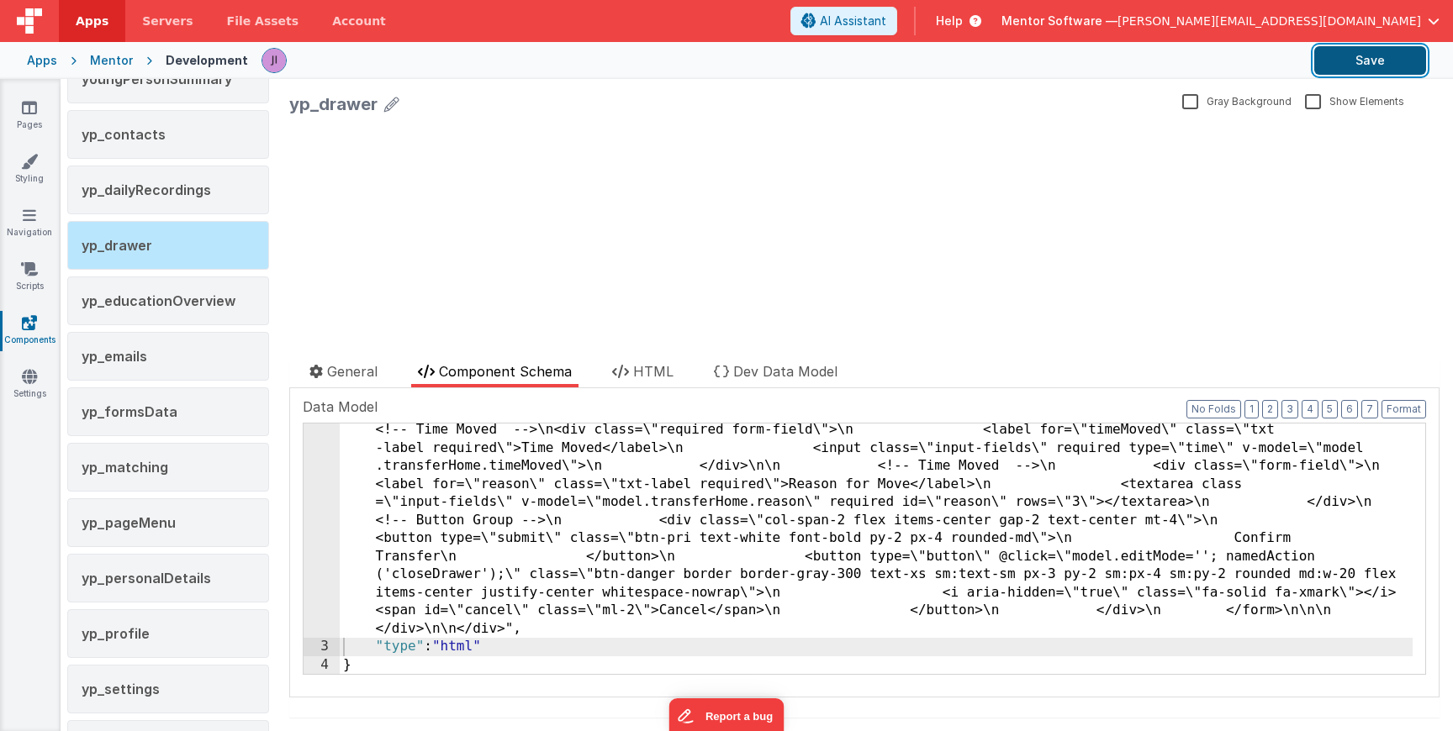
click at [1356, 67] on button "Save" at bounding box center [1370, 60] width 112 height 29
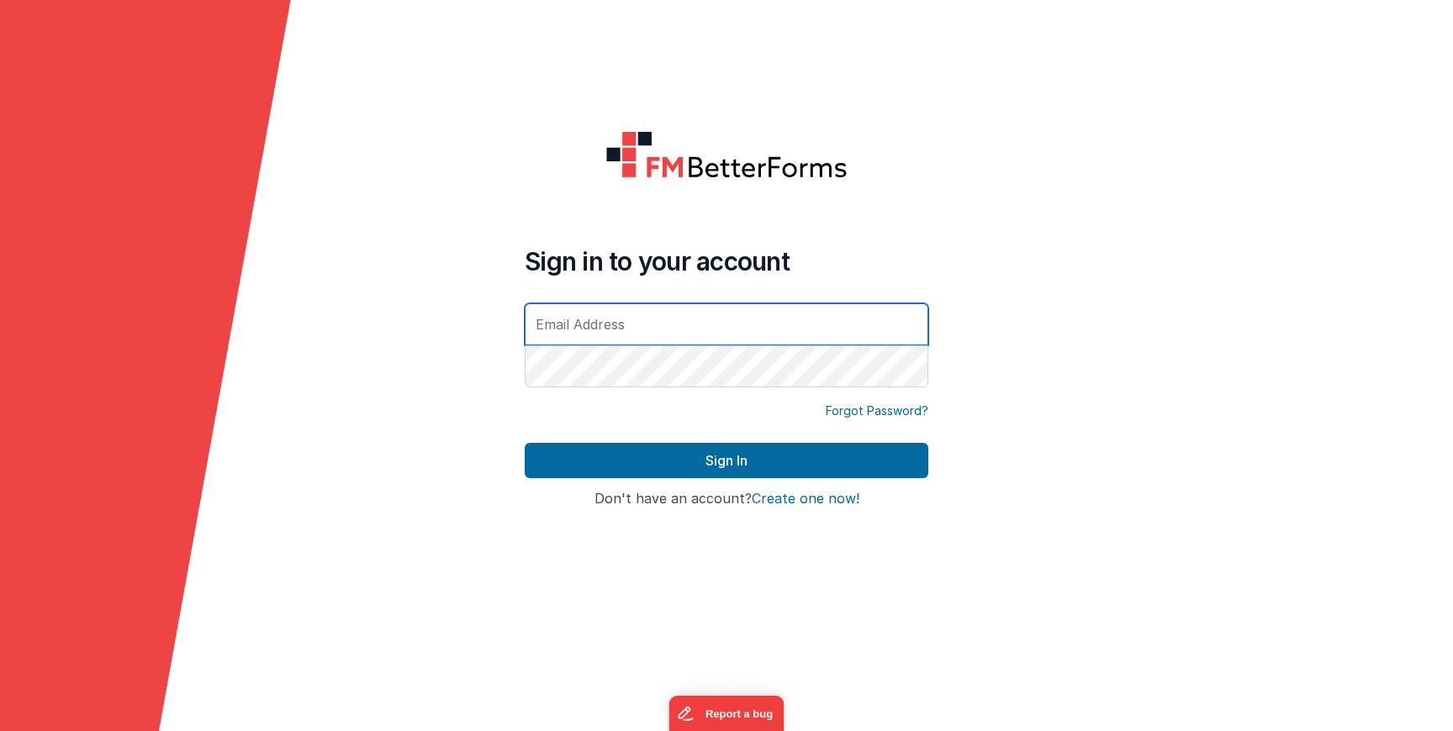
click at [575, 331] on input "text" at bounding box center [727, 325] width 404 height 42
type input "[PERSON_NAME][EMAIL_ADDRESS][DOMAIN_NAME]"
click at [525, 443] on button "Sign In" at bounding box center [727, 460] width 404 height 35
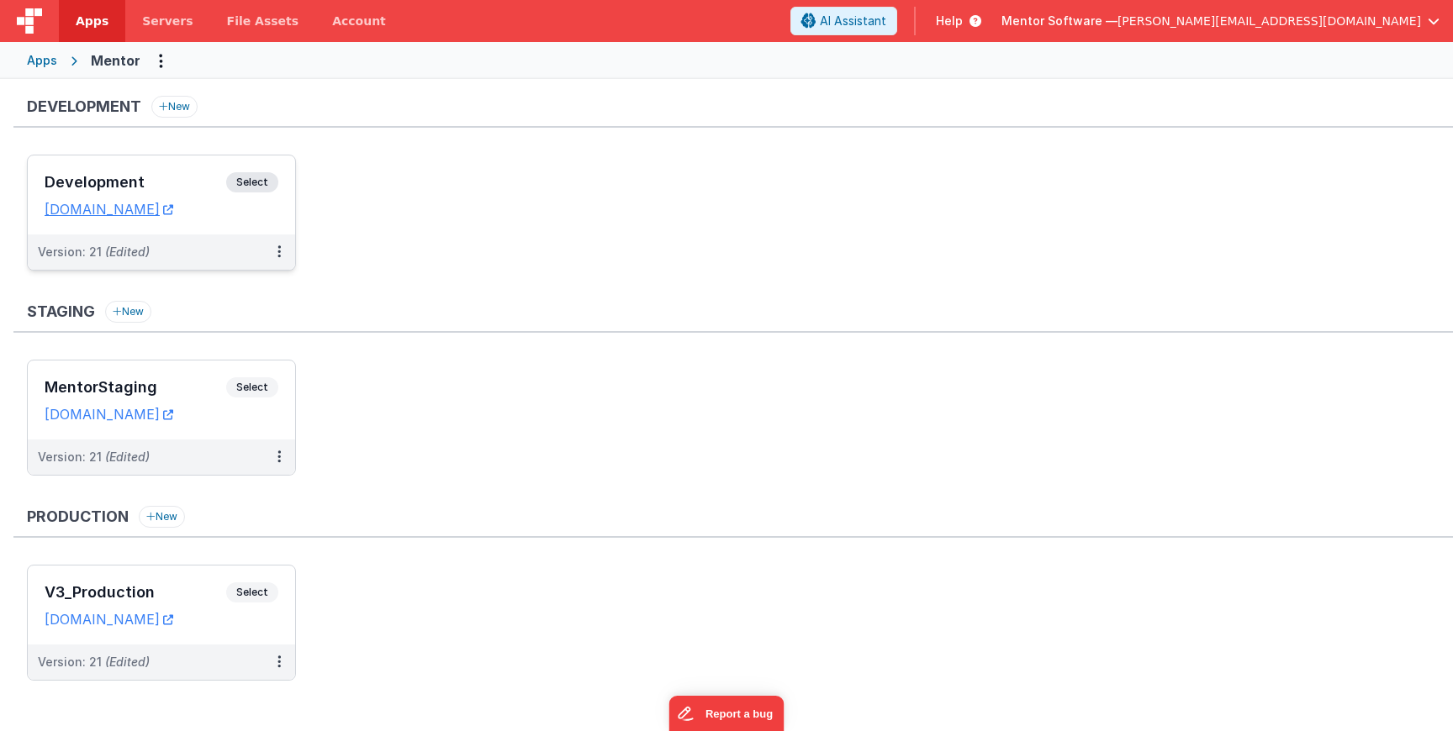
click at [250, 182] on span "Select" at bounding box center [252, 182] width 52 height 20
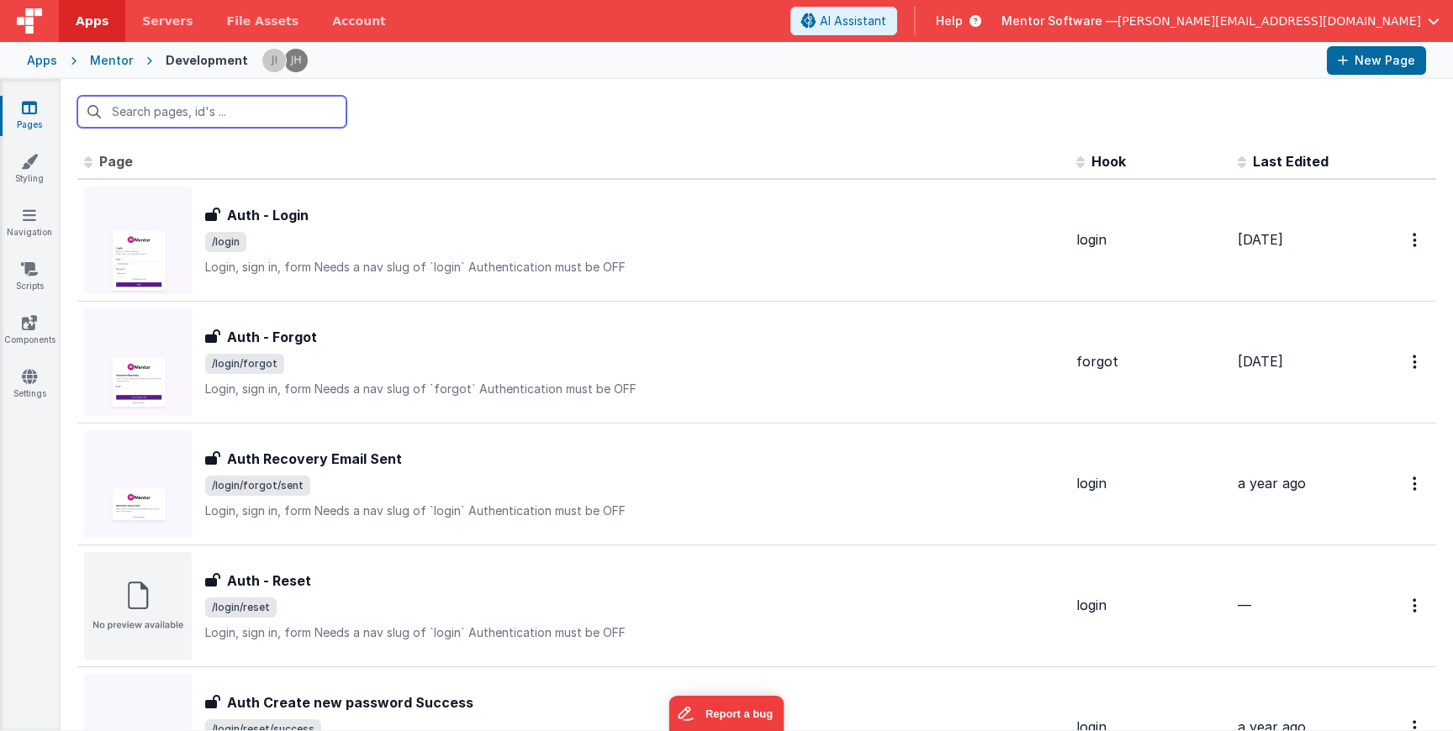
click at [261, 114] on input "text" at bounding box center [211, 112] width 269 height 32
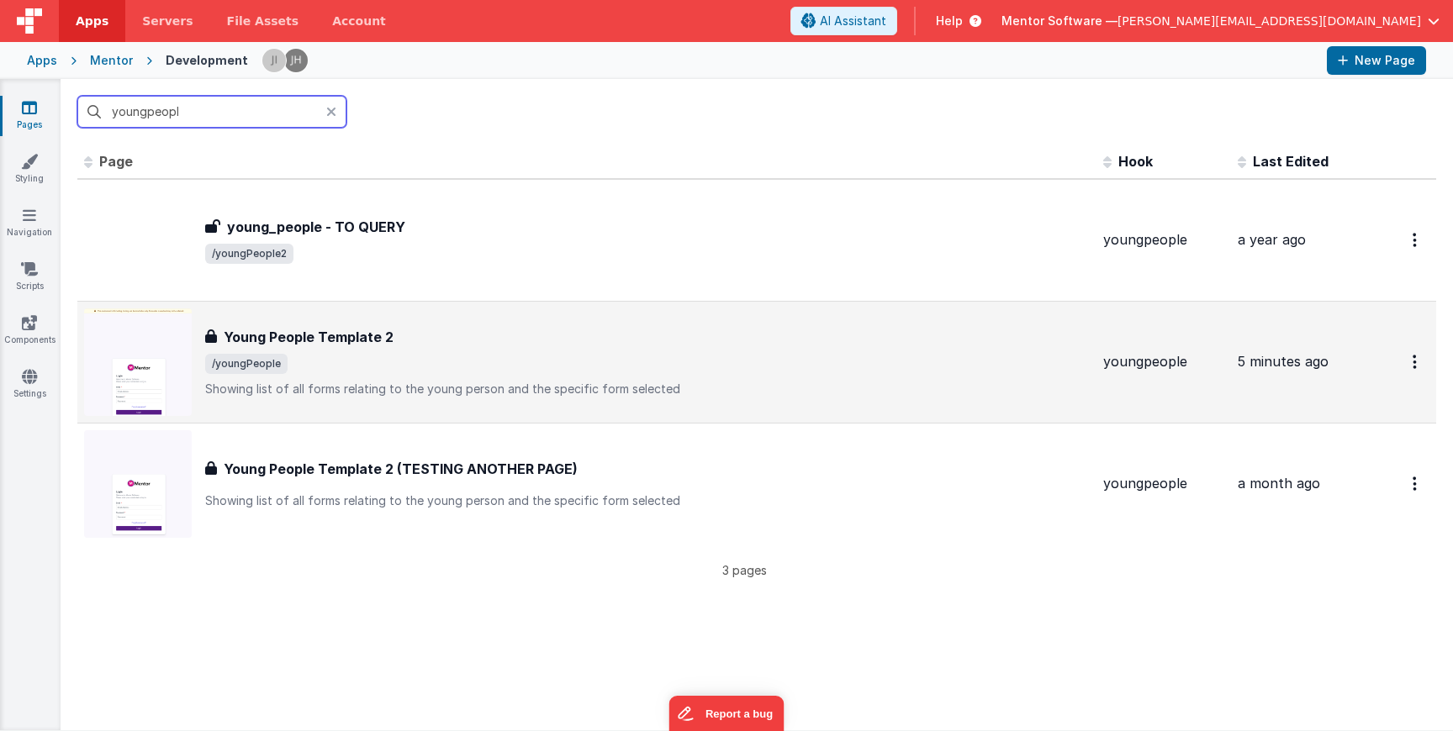
type input "youngpeopl"
click at [369, 362] on span "/youngPeople" at bounding box center [647, 364] width 884 height 20
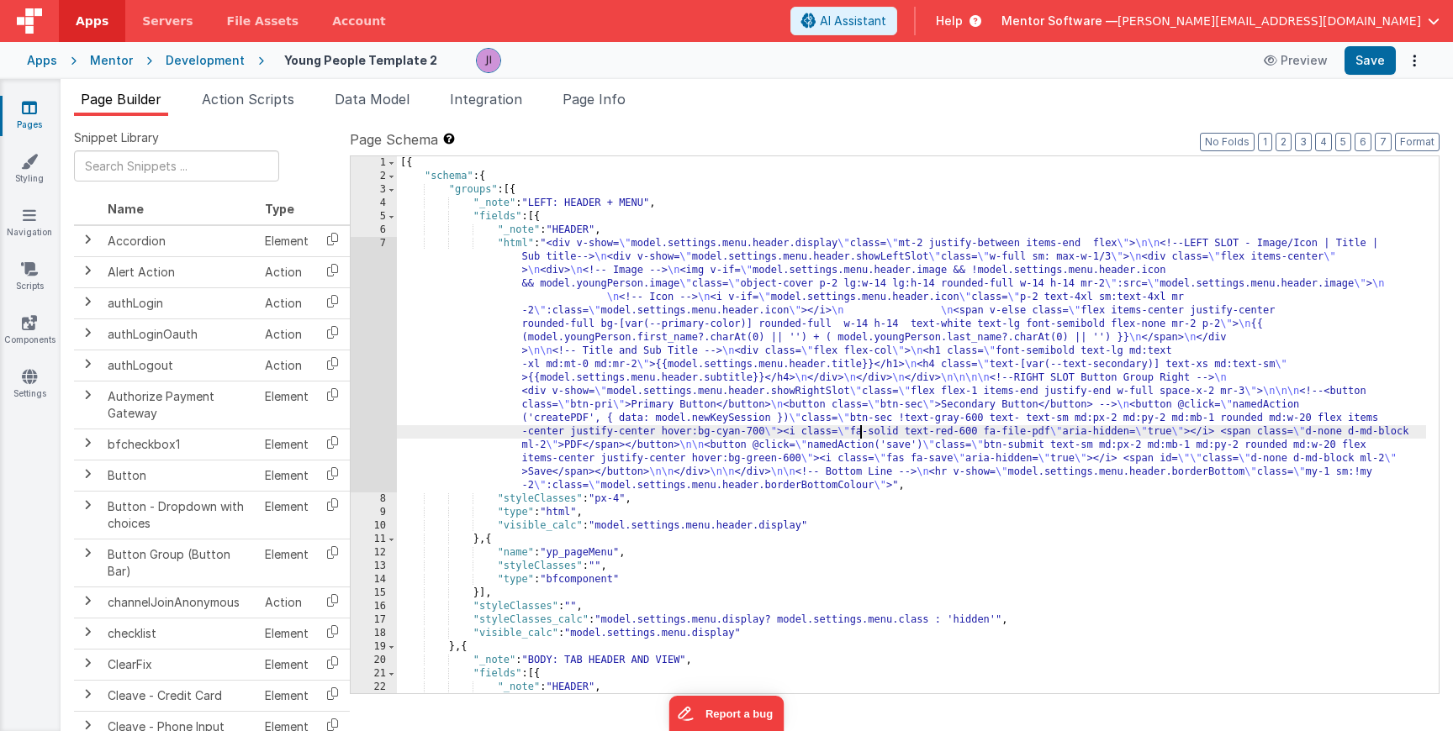
click at [630, 108] on li "Page Info" at bounding box center [594, 102] width 77 height 27
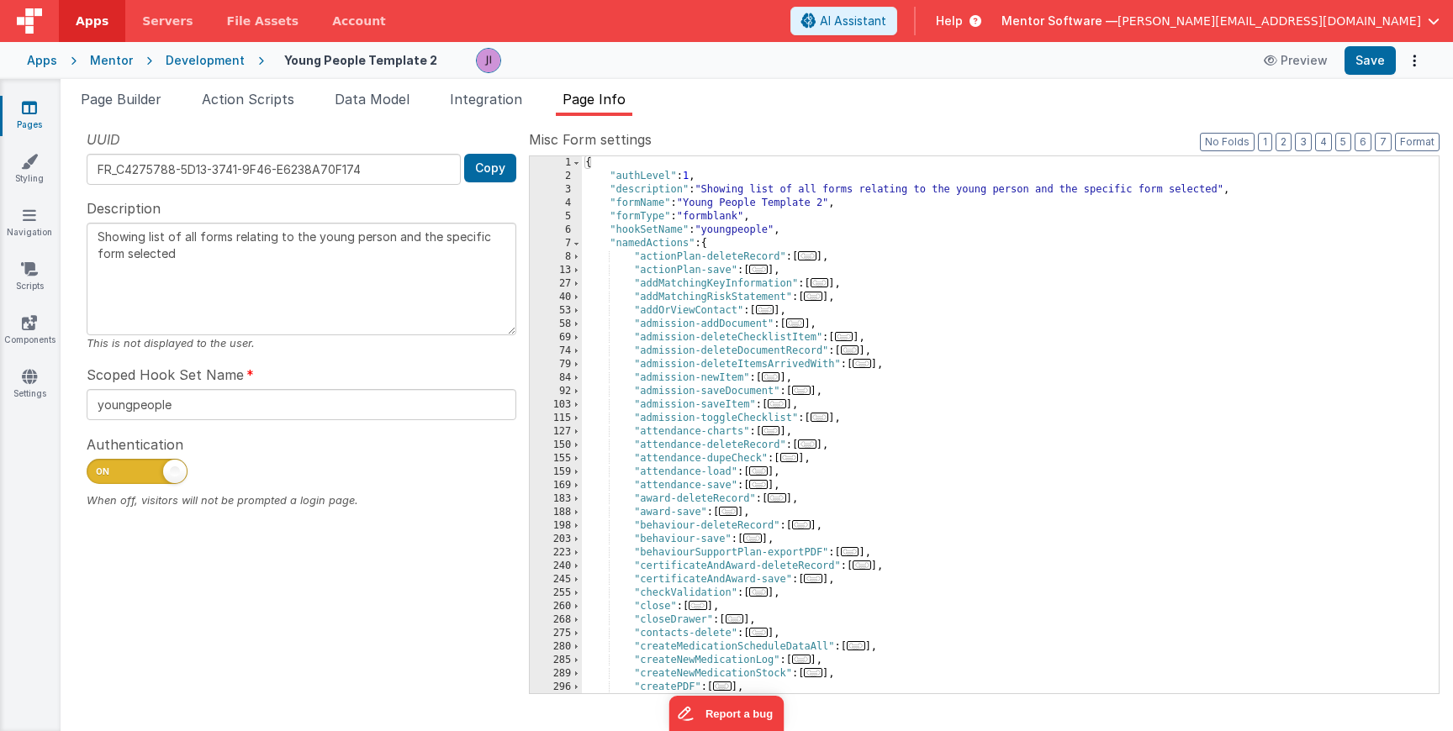
click at [799, 326] on span "..." at bounding box center [795, 323] width 18 height 9
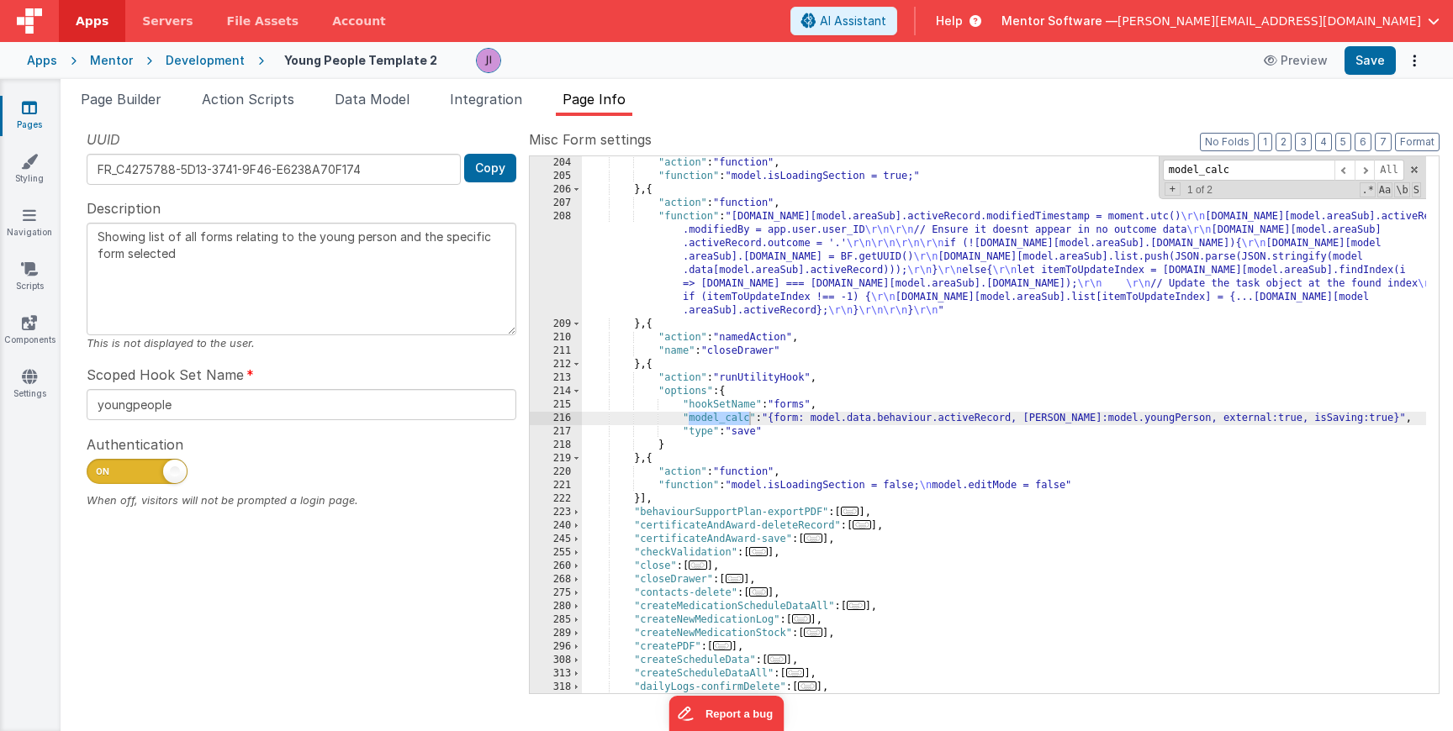
scroll to position [1103, 0]
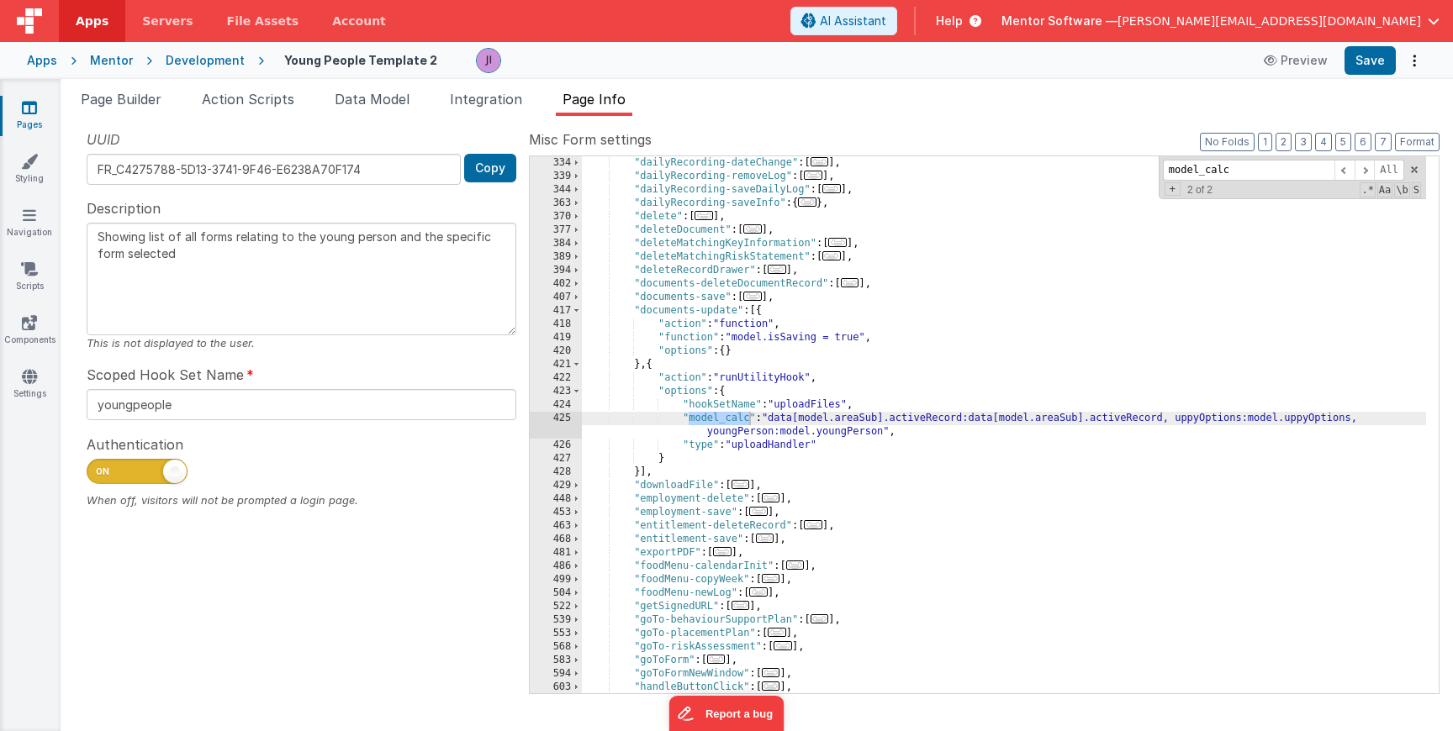
type input "model_calc"
click at [840, 374] on div ""dailyRecording-dateChange" : [ ... ] , "dailyRecording-removeLog" : [ ... ] , …" at bounding box center [1004, 438] width 844 height 564
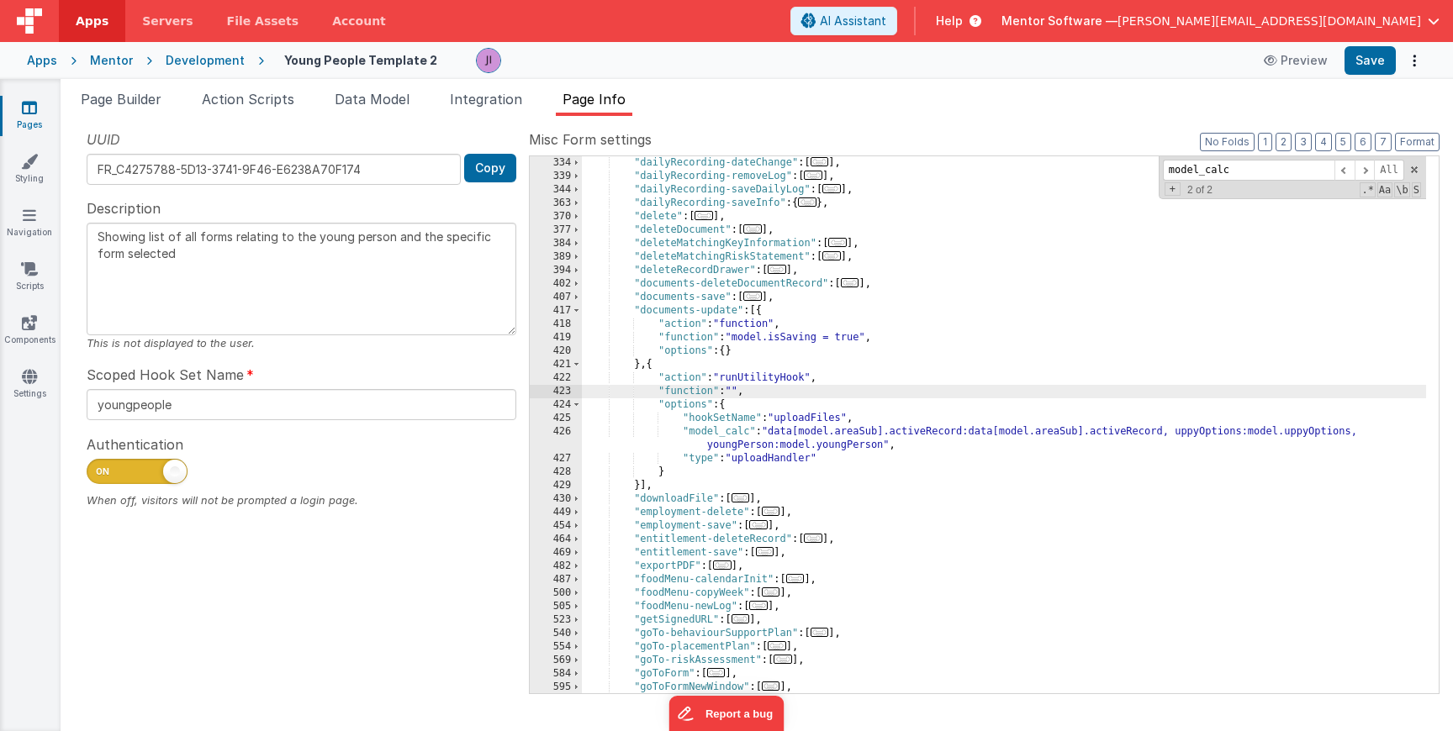
click at [731, 393] on div ""dailyRecording-dateChange" : [ ... ] , "dailyRecording-removeLog" : [ ... ] , …" at bounding box center [1004, 438] width 844 height 564
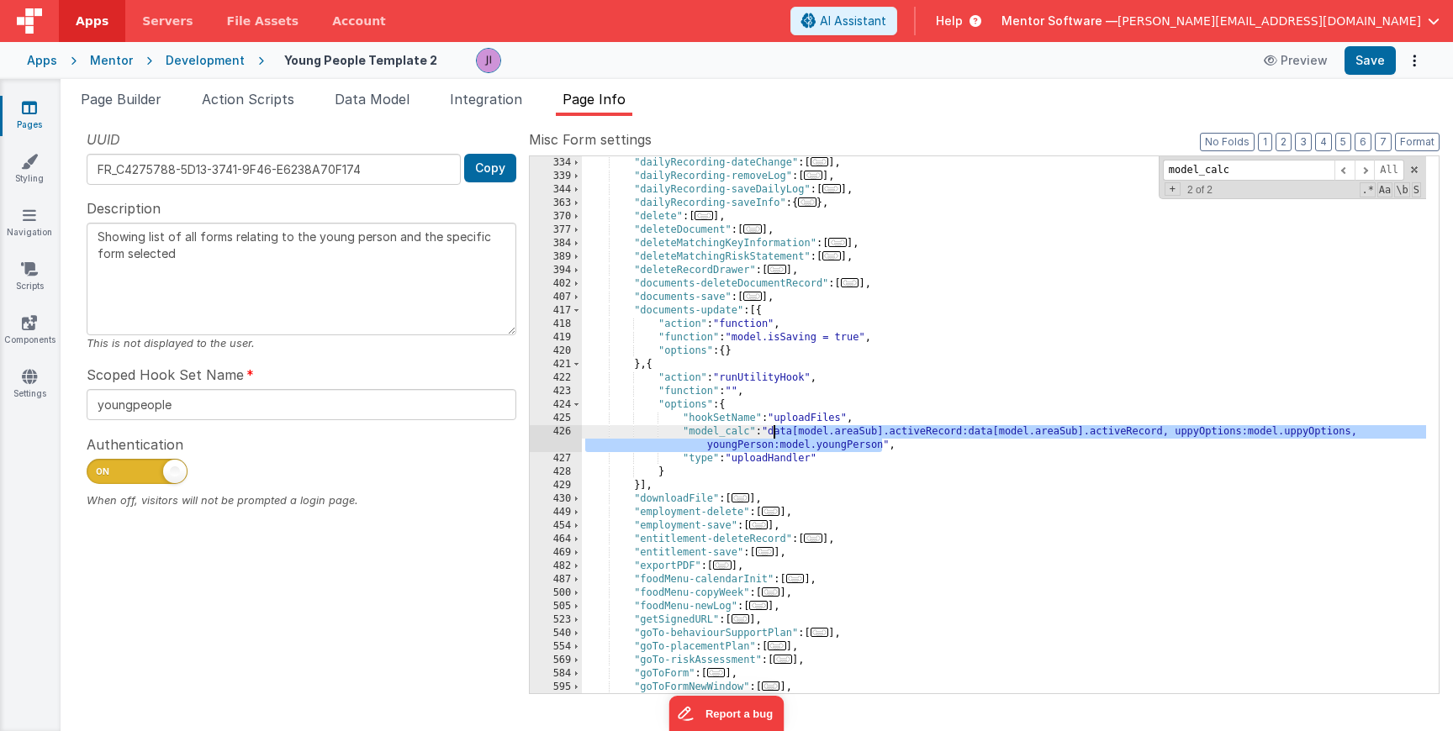
drag, startPoint x: 884, startPoint y: 447, endPoint x: 773, endPoint y: 433, distance: 111.9
click at [773, 433] on div ""dailyRecording-dateChange" : [ ... ] , "dailyRecording-removeLog" : [ ... ] , …" at bounding box center [1004, 438] width 844 height 564
click at [732, 394] on div ""dailyRecording-dateChange" : [ ... ] , "dailyRecording-removeLog" : [ ... ] , …" at bounding box center [1004, 438] width 844 height 564
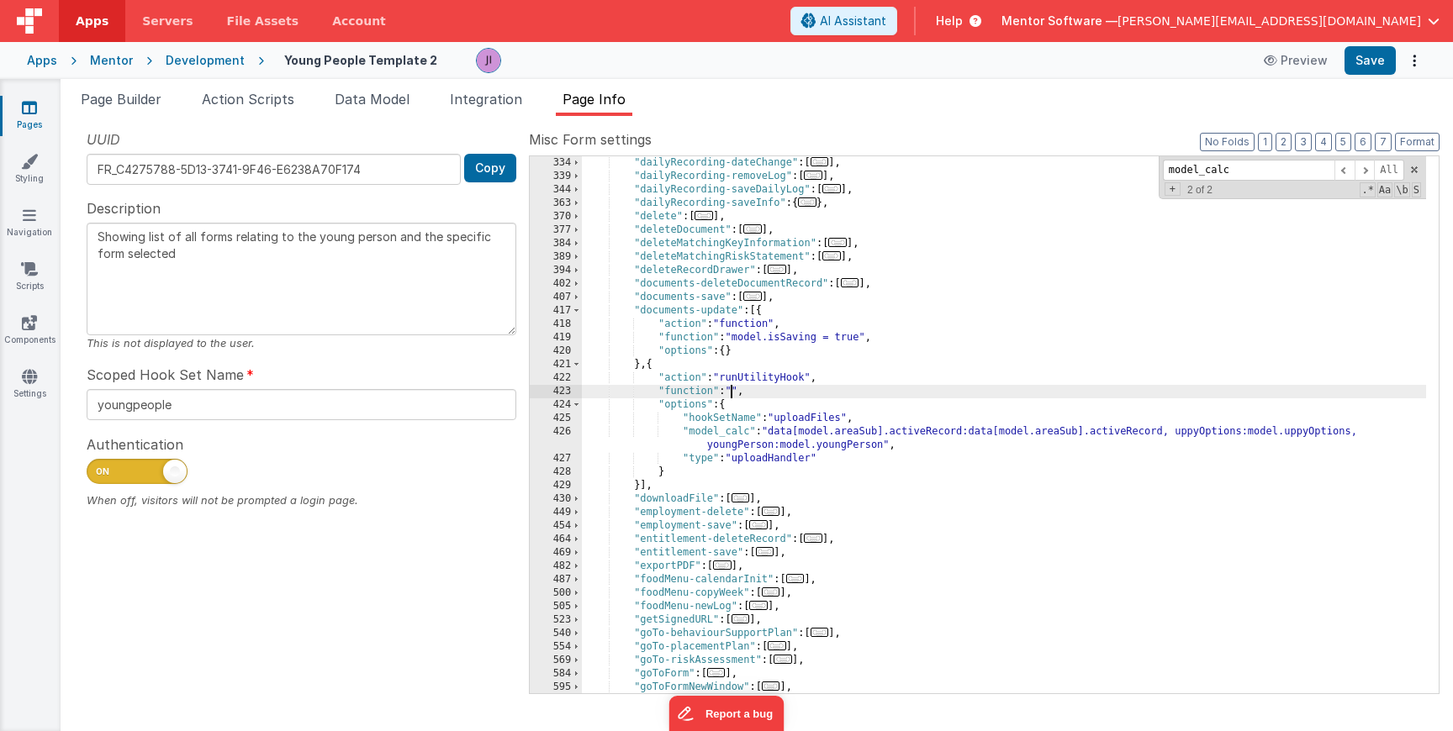
click at [578, 393] on div "423" at bounding box center [556, 391] width 52 height 13
click at [559, 393] on div "423" at bounding box center [556, 391] width 52 height 13
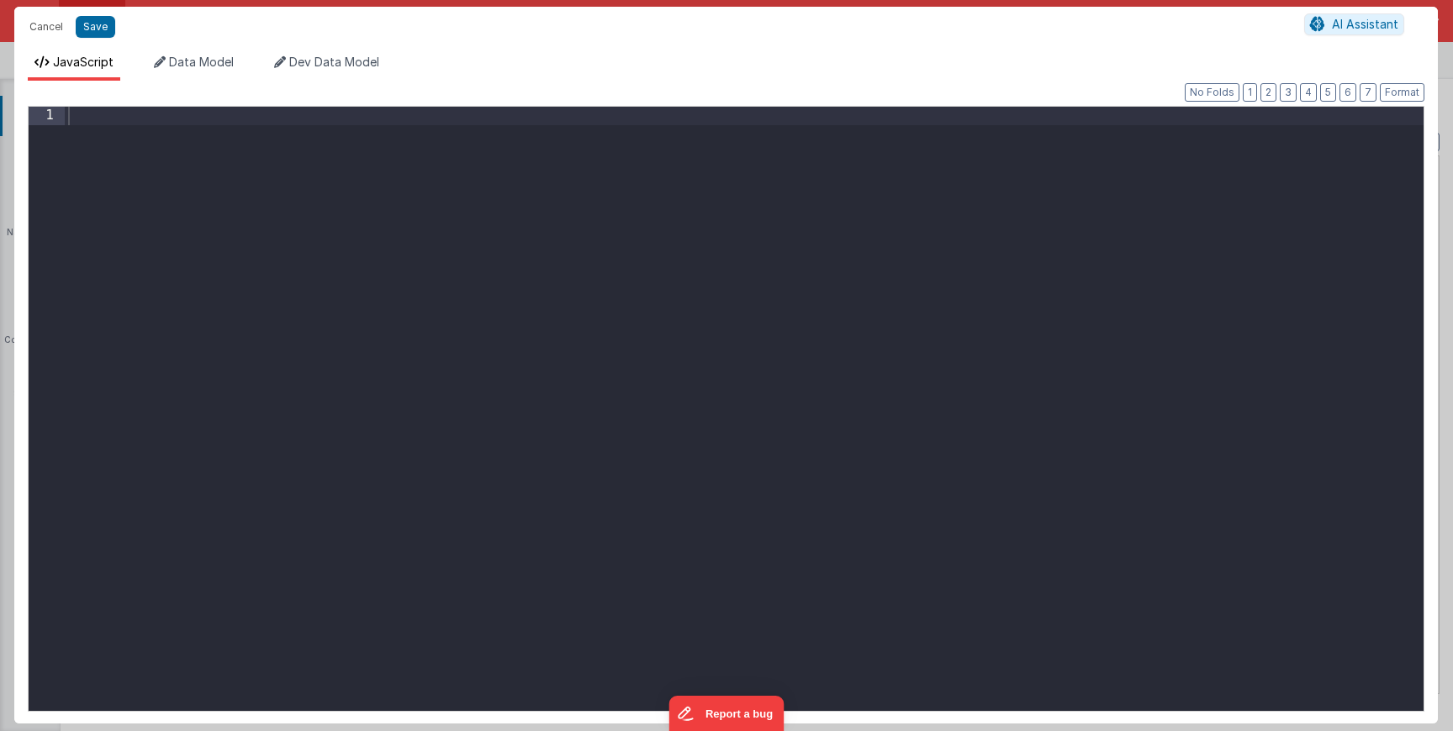
click at [562, 362] on div at bounding box center [744, 430] width 1359 height 646
paste textarea
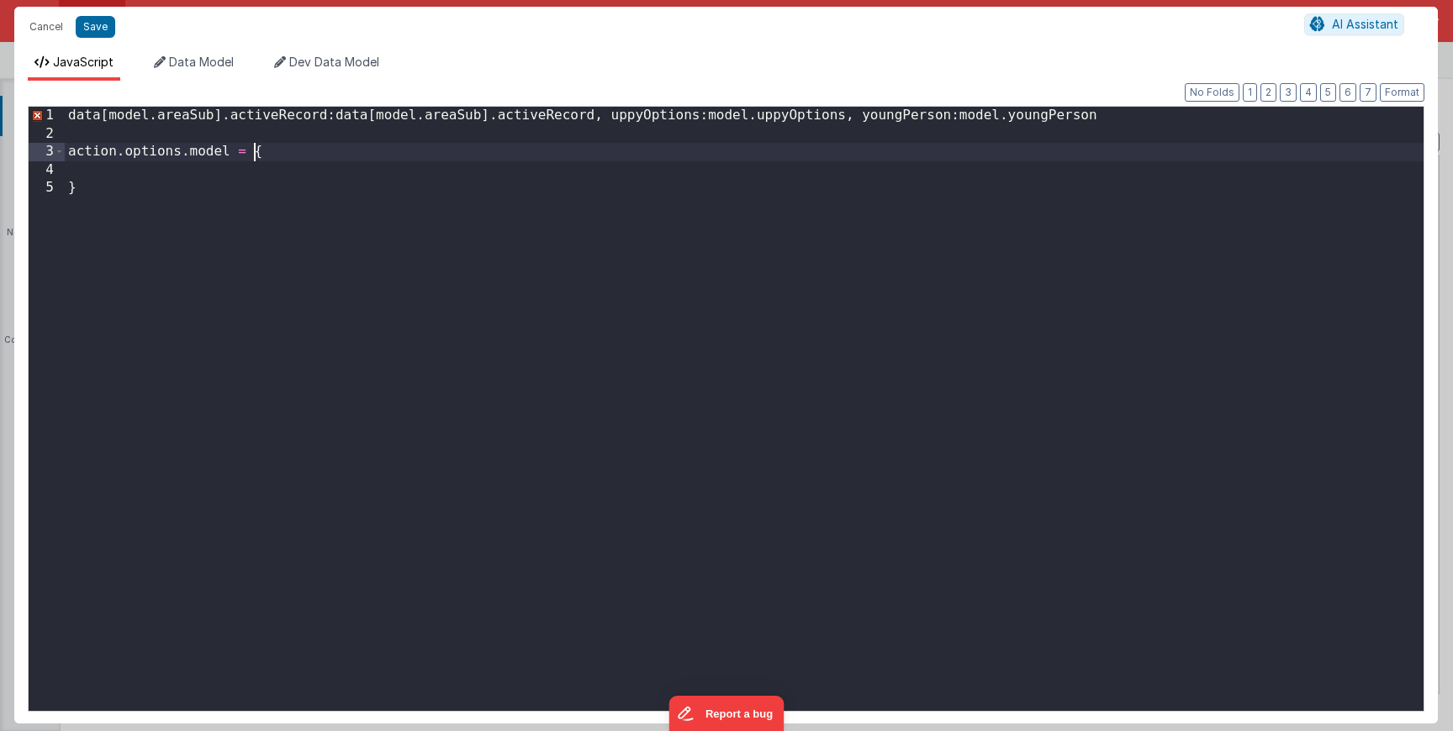
click at [252, 151] on div "data [ model . areaSub ] . activeRecord : data [ model . areaSub ] . activeReco…" at bounding box center [744, 430] width 1359 height 646
click at [190, 193] on div "data [ model . areaSub ] . activeRecord : data [ model . areaSub ] . activeReco…" at bounding box center [744, 430] width 1359 height 646
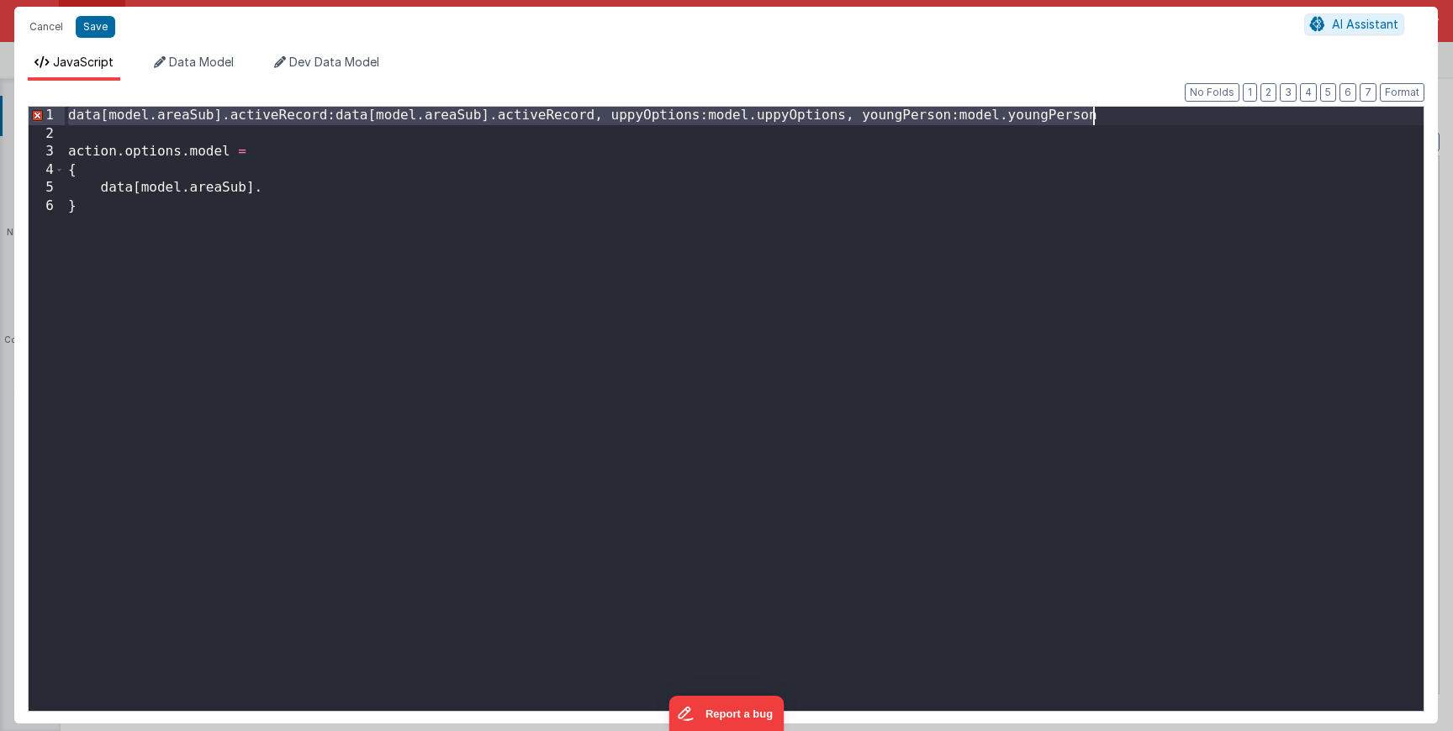
drag, startPoint x: 67, startPoint y: 116, endPoint x: 1357, endPoint y: 113, distance: 1289.7
click at [1357, 113] on div "data [ model . areaSub ] . activeRecord : data [ model . areaSub ] . activeReco…" at bounding box center [744, 430] width 1359 height 646
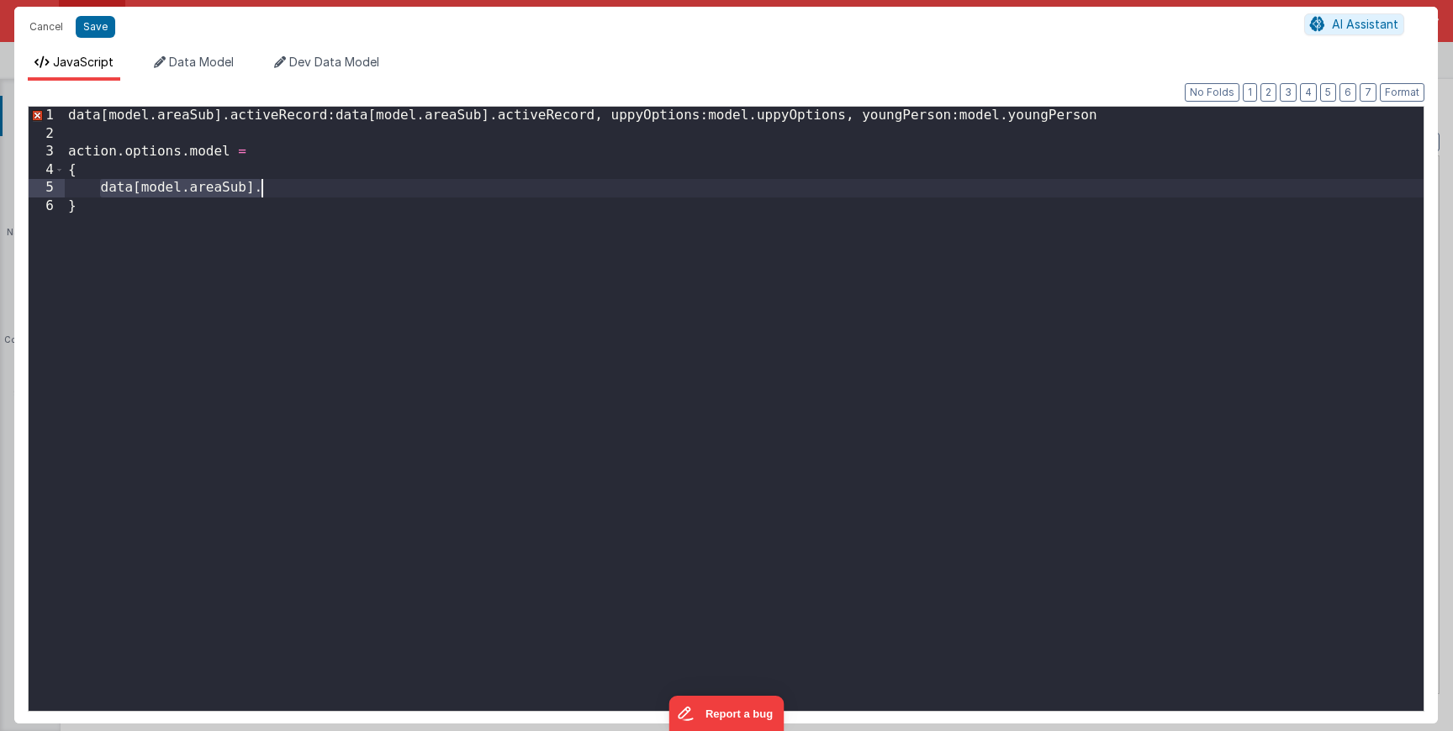
drag, startPoint x: 100, startPoint y: 191, endPoint x: 266, endPoint y: 187, distance: 165.7
click at [266, 187] on div "data [ model . areaSub ] . activeRecord : data [ model . areaSub ] . activeReco…" at bounding box center [744, 430] width 1359 height 646
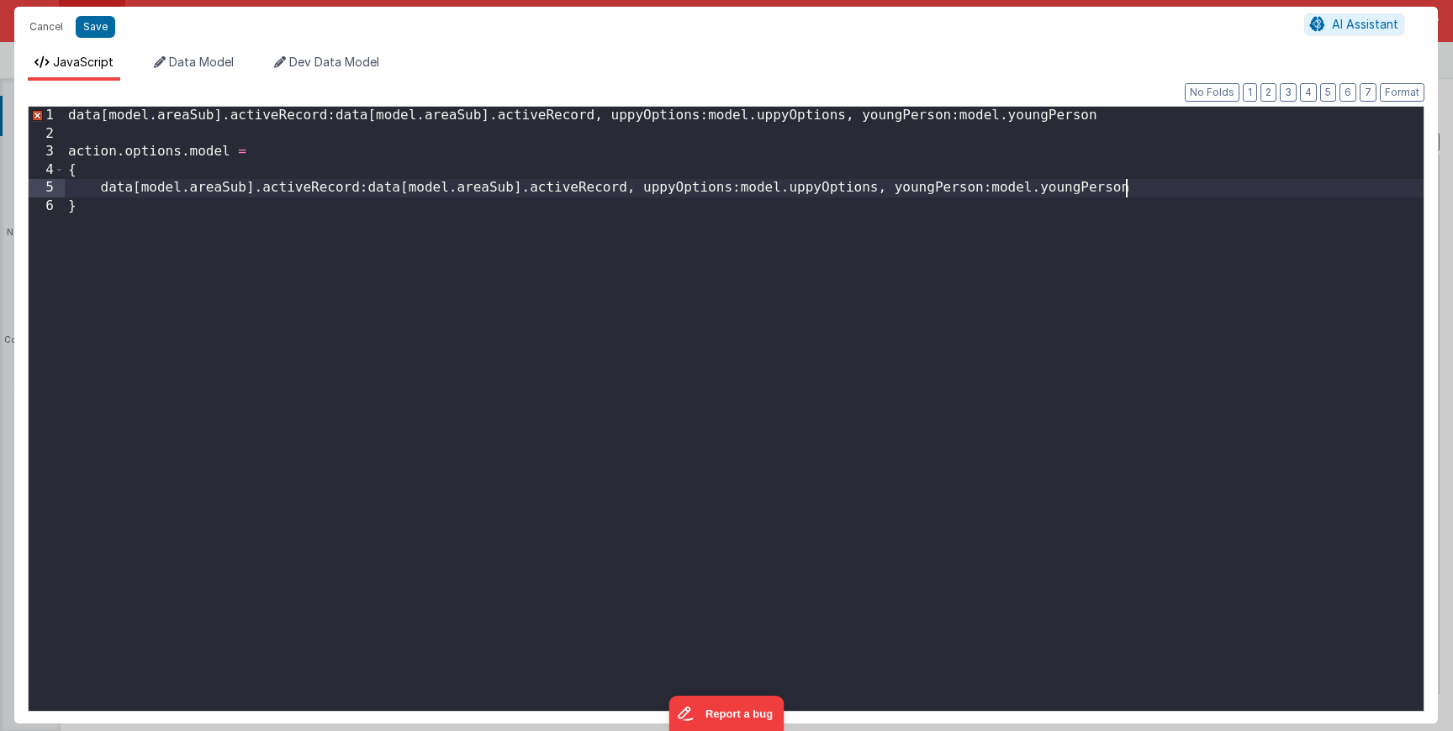
click at [362, 187] on div "data [ model . areaSub ] . activeRecord : data [ model . areaSub ] . activeReco…" at bounding box center [744, 430] width 1359 height 646
click at [378, 194] on div "data [ model . areaSub ] . activeRecord : data [ model . areaSub ] . activeReco…" at bounding box center [744, 430] width 1359 height 646
click at [657, 192] on div "data [ model . areaSub ] . activeRecord : data [ model . areaSub ] . activeReco…" at bounding box center [744, 430] width 1359 height 646
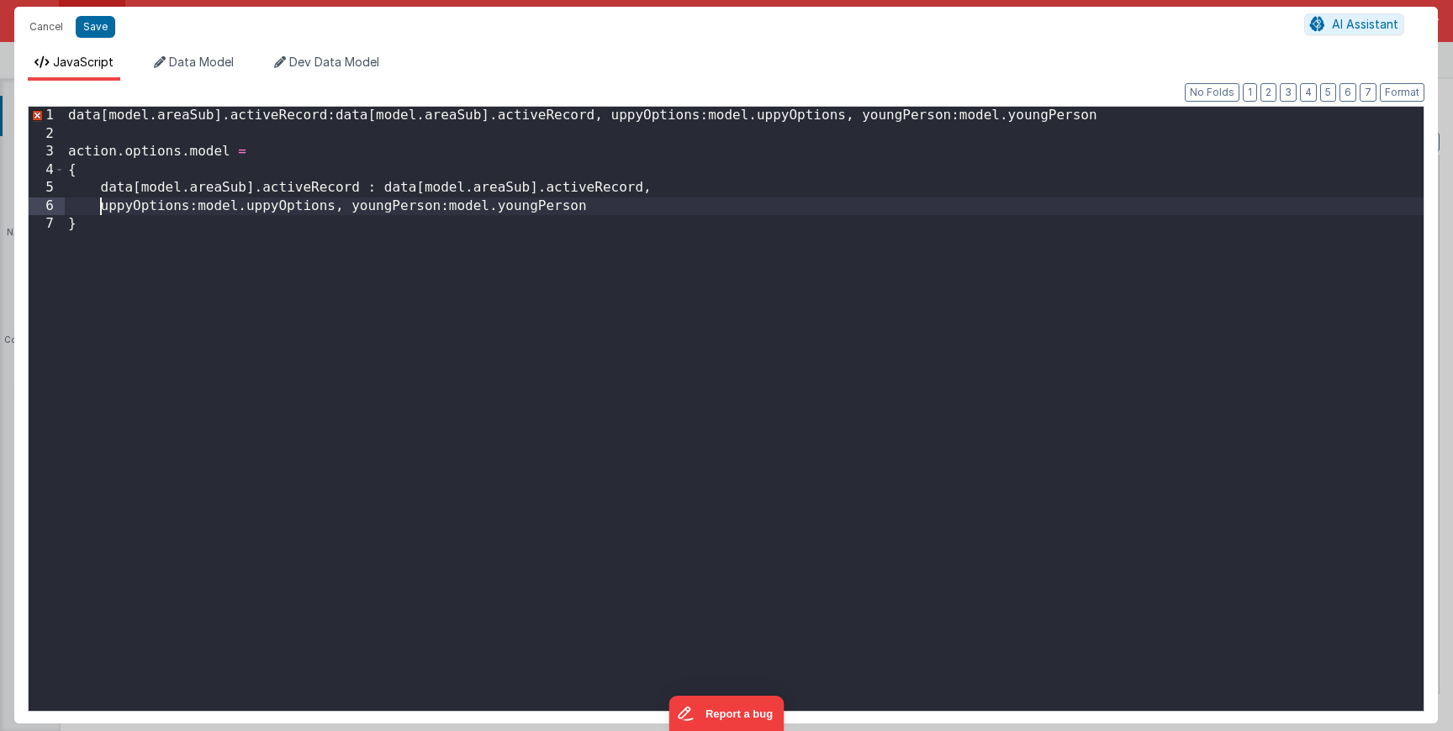
click at [349, 211] on div "data [ model . areaSub ] . activeRecord : data [ model . areaSub ] . activeReco…" at bounding box center [744, 430] width 1359 height 646
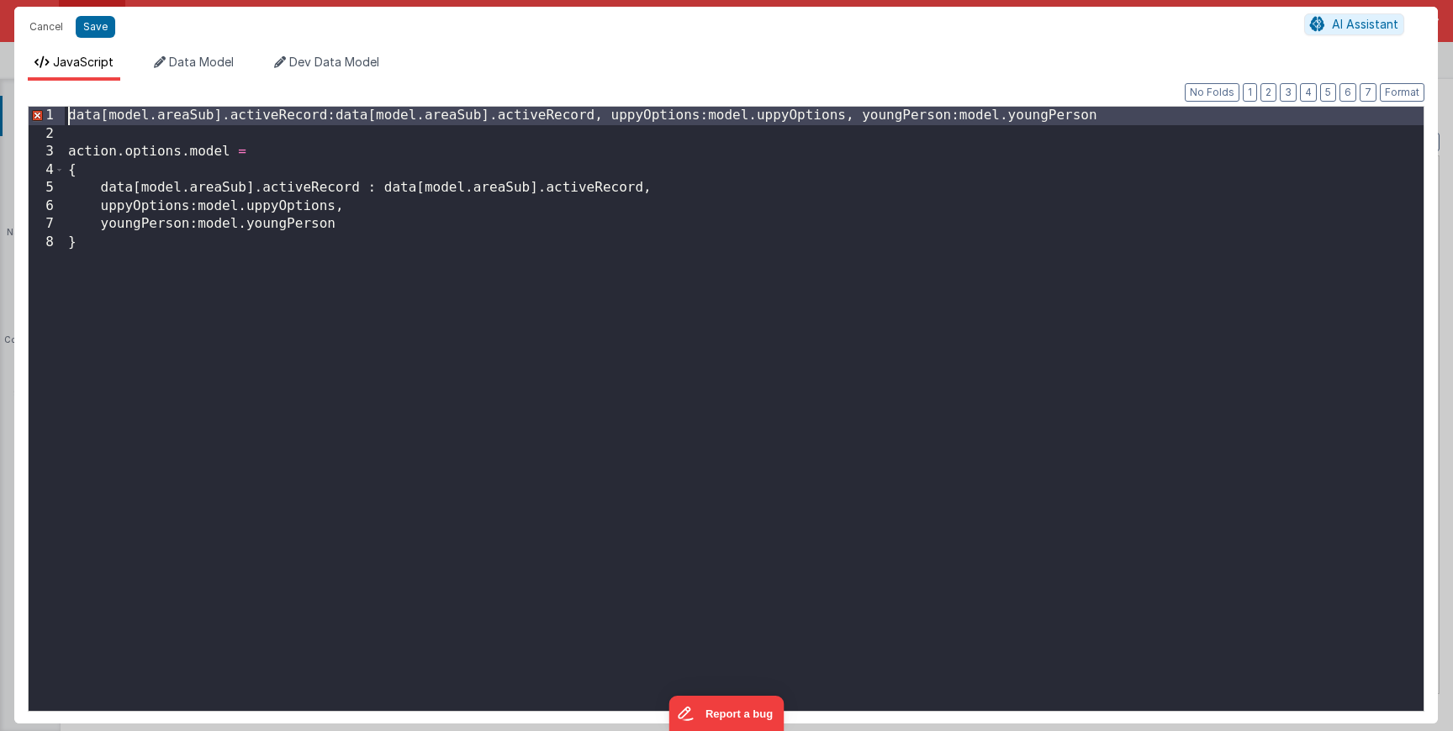
drag, startPoint x: 67, startPoint y: 139, endPoint x: 61, endPoint y: 49, distance: 90.2
click at [61, 54] on div "JavaScript Data Model Dev Data Model Format 7 6 5 4 3 2 1 No Folds 1 2 3 4 5 6 …" at bounding box center [725, 389] width 1423 height 670
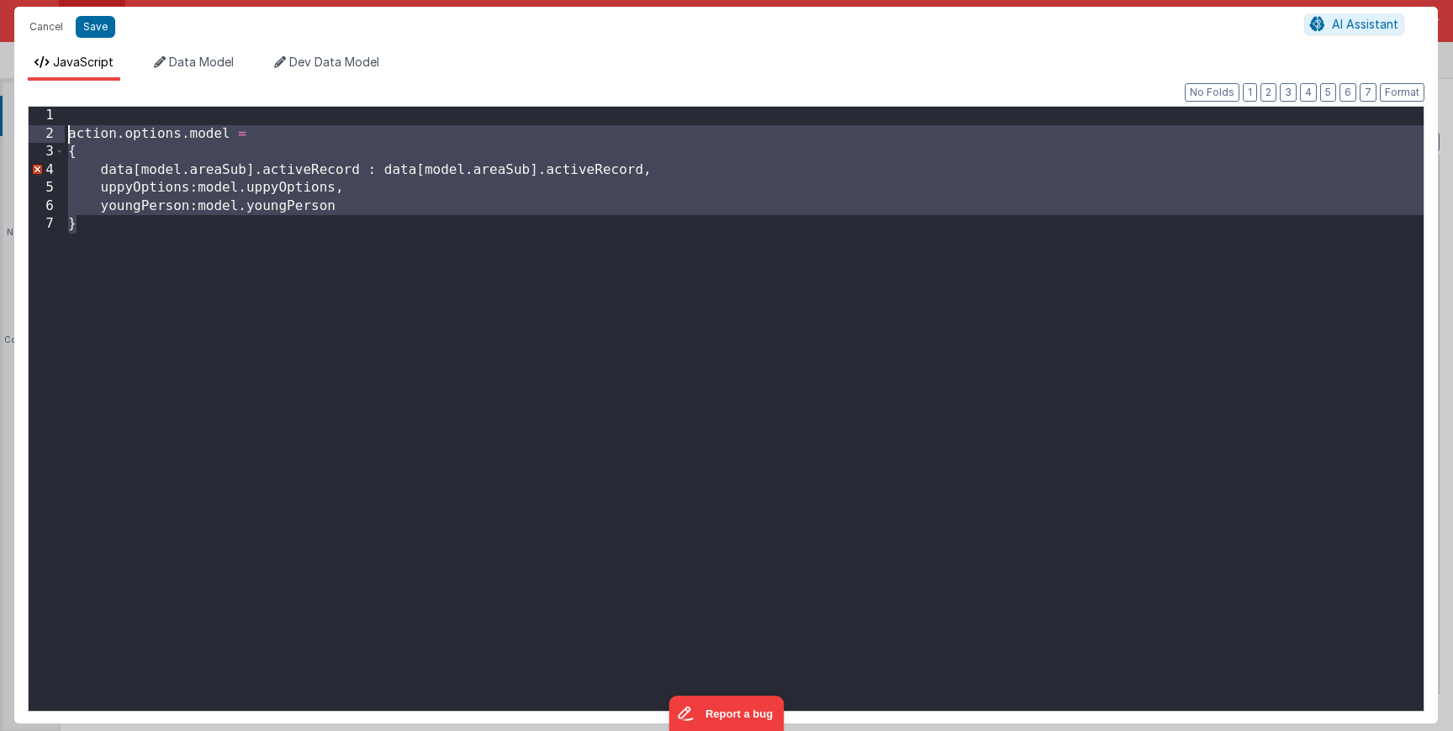
drag, startPoint x: 147, startPoint y: 245, endPoint x: 58, endPoint y: 119, distance: 155.1
click at [58, 119] on div "1 2 3 4 5 6 7 action . options . model = { data [ model . areaSub ] . activeRec…" at bounding box center [726, 409] width 1396 height 606
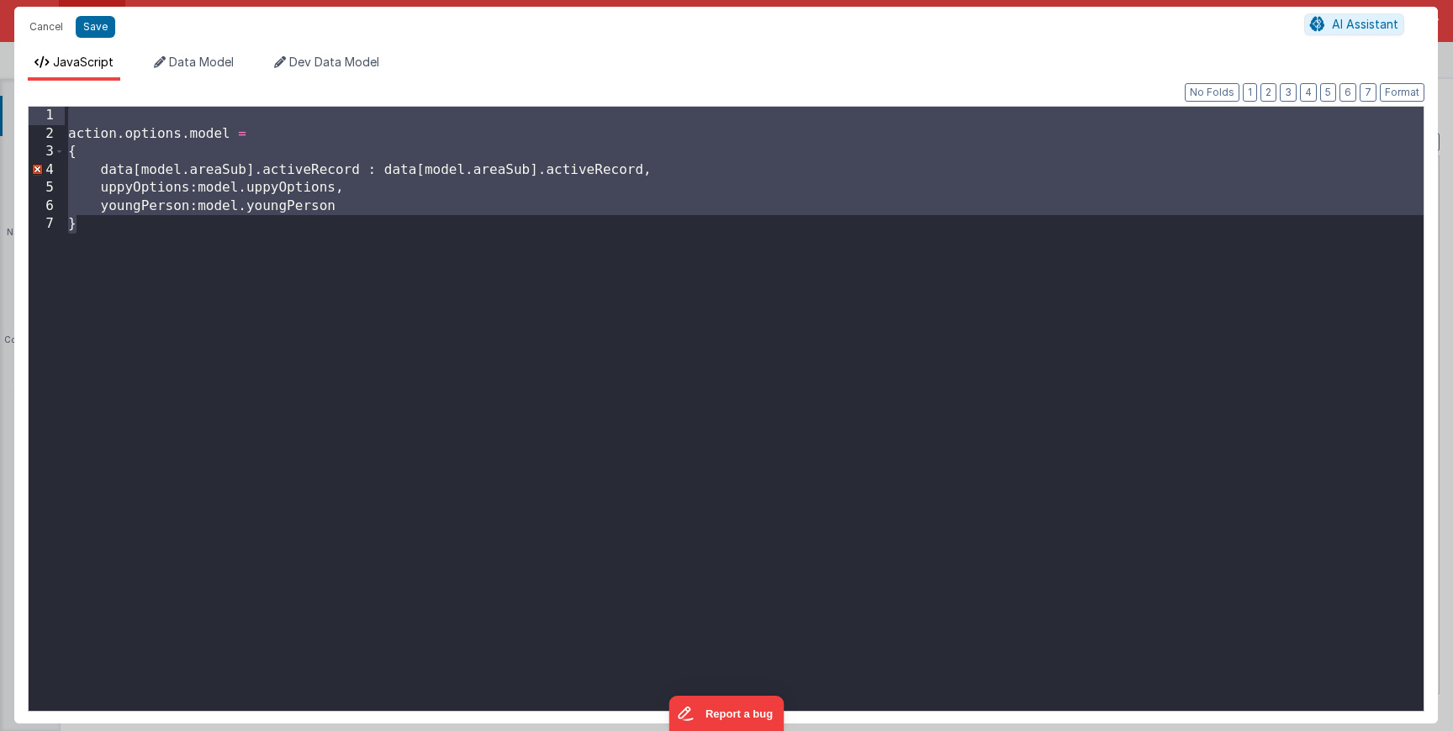
click at [90, 122] on div "action . options . model = { data [ model . areaSub ] . activeRecord : data [ m…" at bounding box center [744, 430] width 1359 height 646
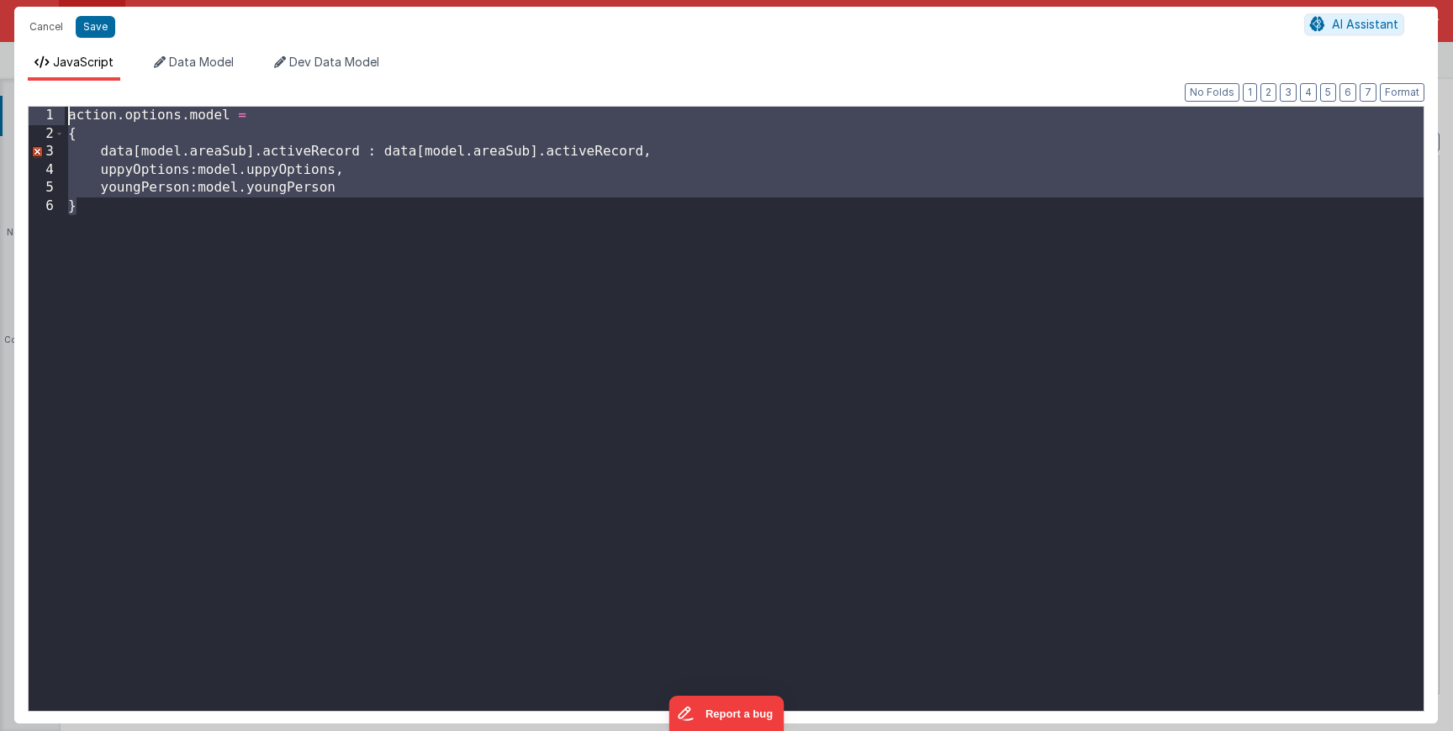
drag, startPoint x: 196, startPoint y: 259, endPoint x: -19, endPoint y: -40, distance: 368.0
click at [0, 0] on html "Cancel Save AI Assistant JavaScript Data Model Dev Data Model Format 7 6 5 4 3 …" at bounding box center [726, 365] width 1453 height 731
click at [128, 156] on div "action . options . model = { data [ model . areaSub ] . activeRecord : data [ m…" at bounding box center [744, 430] width 1359 height 646
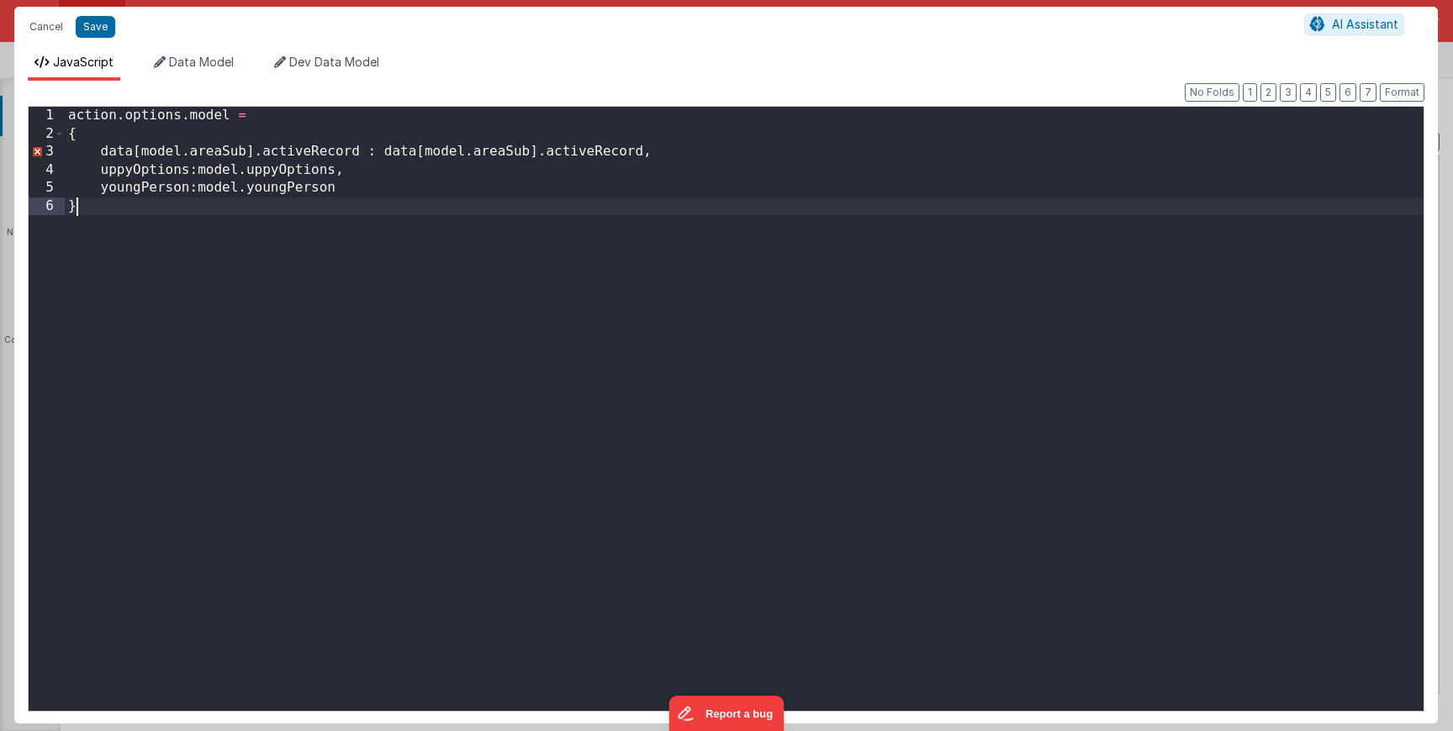
drag, startPoint x: 346, startPoint y: 264, endPoint x: 54, endPoint y: 105, distance: 332.2
click at [53, 108] on div "1 2 3 4 5 6 action . options . model = { data [ model . areaSub ] . activeRecor…" at bounding box center [726, 409] width 1396 height 606
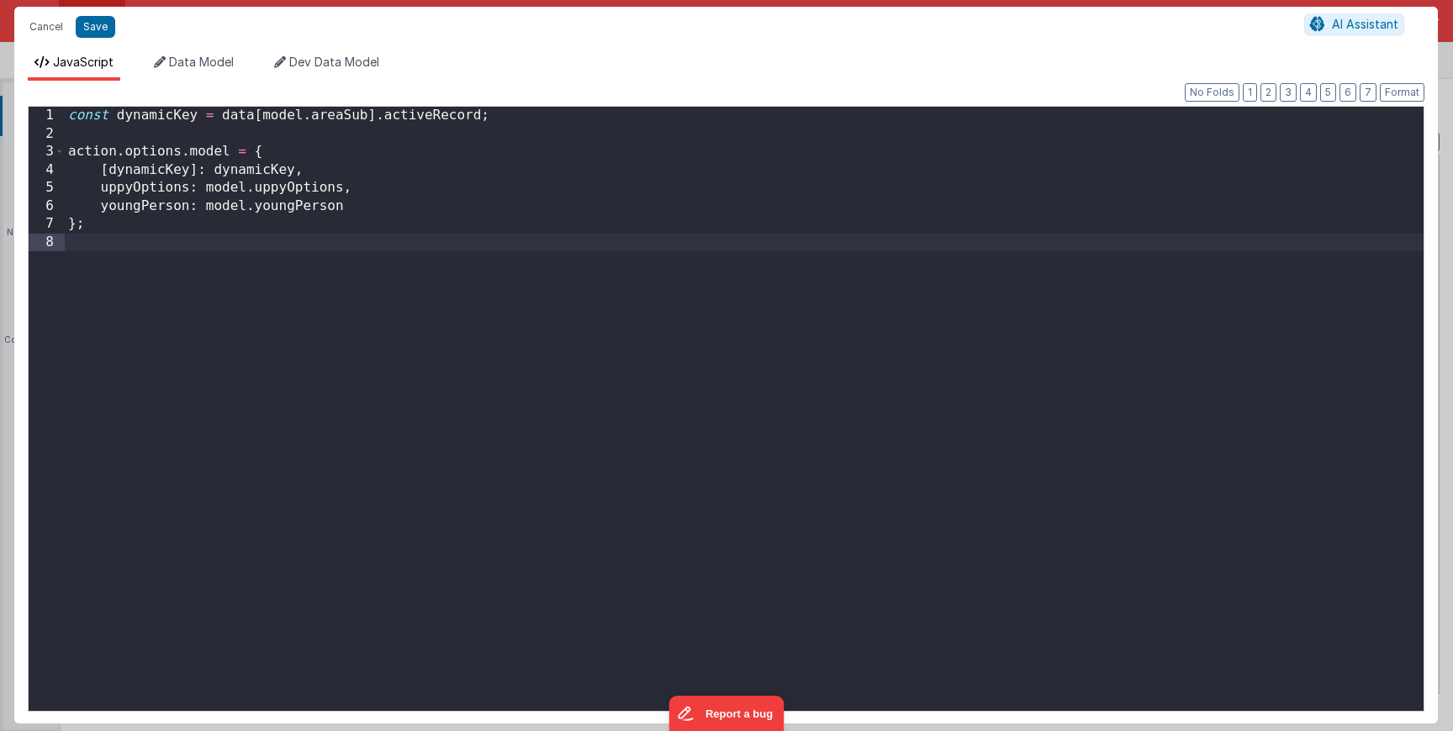
click at [72, 112] on div "const dynamicKey = data [ model . areaSub ] . activeRecord ; action . options .…" at bounding box center [744, 430] width 1359 height 646
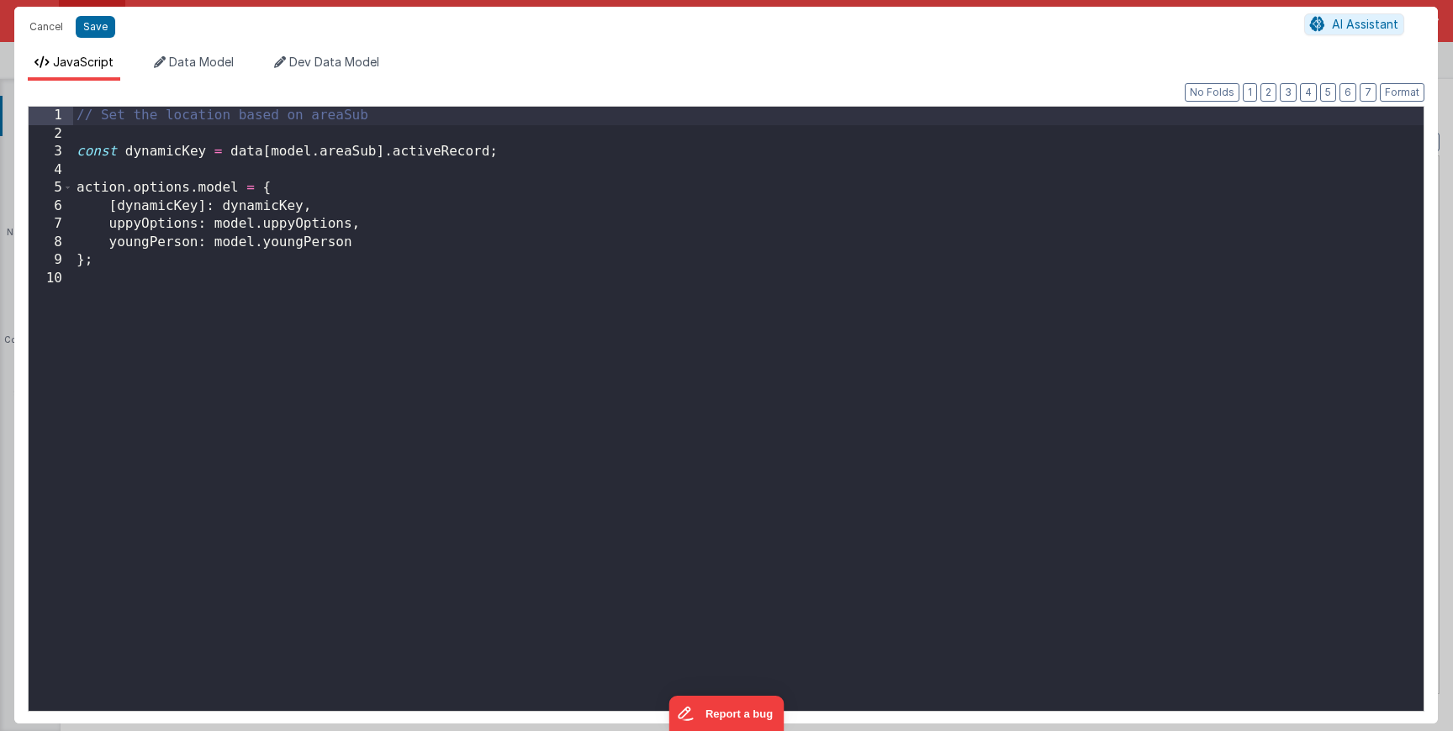
click at [160, 303] on div "// Set the location based on areaSub const dynamicKey = data [ model . areaSub …" at bounding box center [748, 430] width 1350 height 646
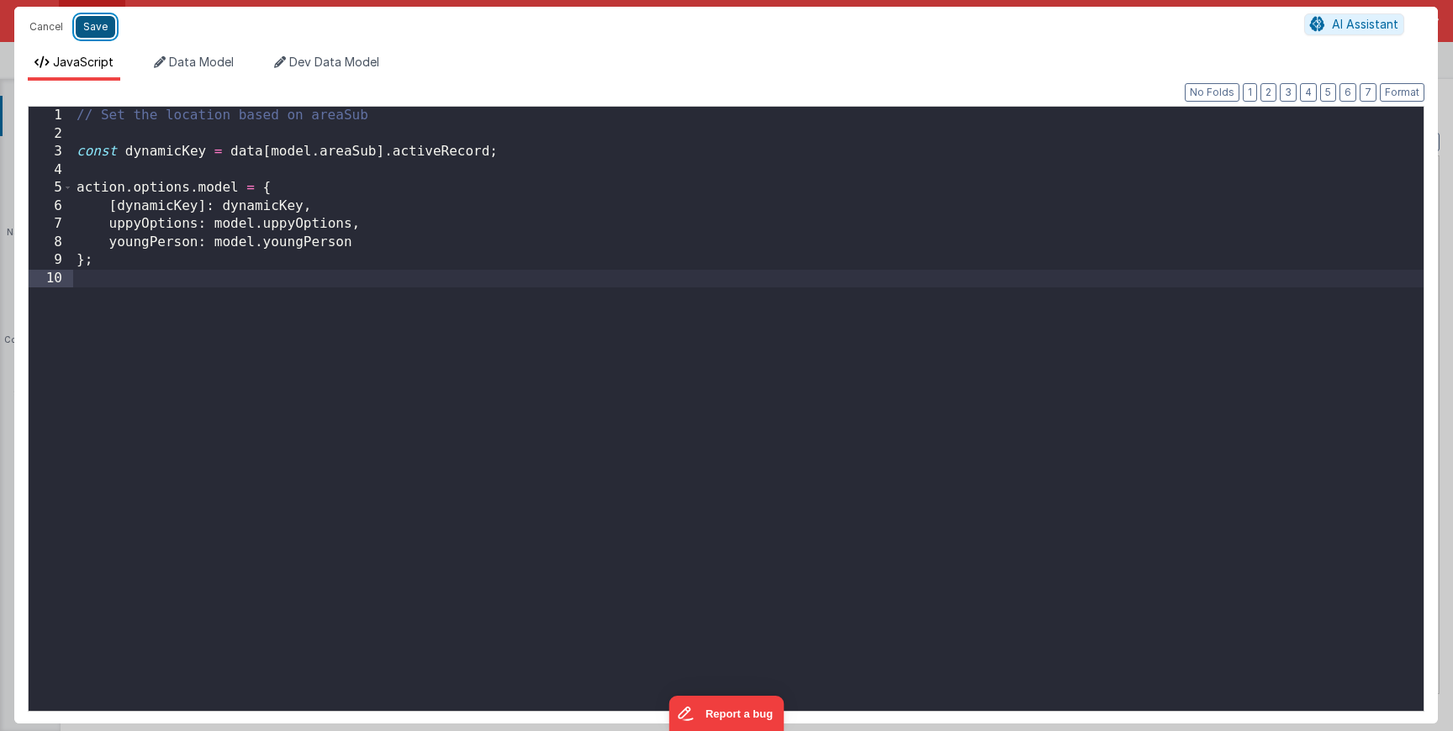
click at [92, 30] on button "Save" at bounding box center [96, 27] width 40 height 22
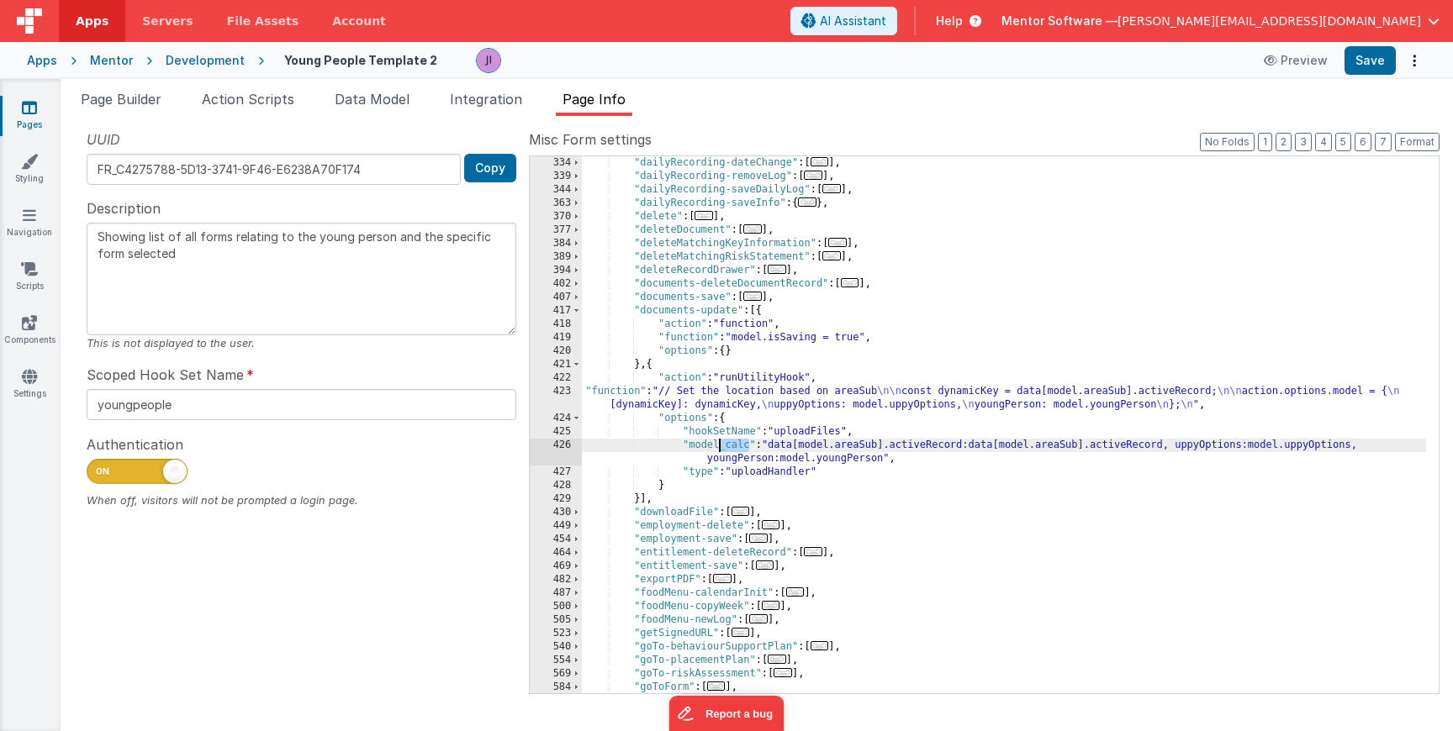
drag, startPoint x: 747, startPoint y: 448, endPoint x: 721, endPoint y: 448, distance: 26.9
click at [721, 448] on div ""dailyRecording-dateChange" : [ ... ] , "dailyRecording-removeLog" : [ ... ] , …" at bounding box center [1004, 438] width 844 height 564
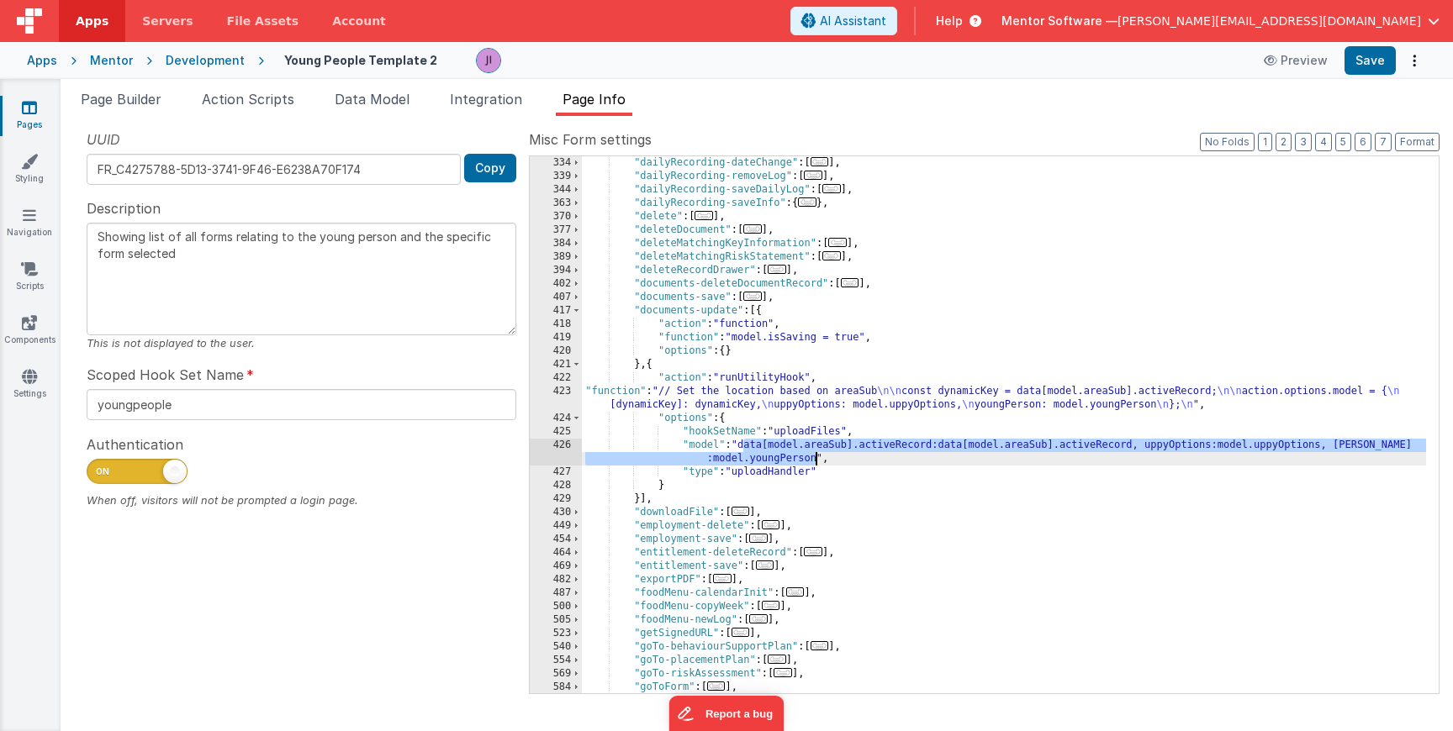
drag, startPoint x: 746, startPoint y: 446, endPoint x: 816, endPoint y: 459, distance: 71.9
click at [816, 459] on div ""dailyRecording-dateChange" : [ ... ] , "dailyRecording-removeLog" : [ ... ] , …" at bounding box center [1004, 438] width 844 height 564
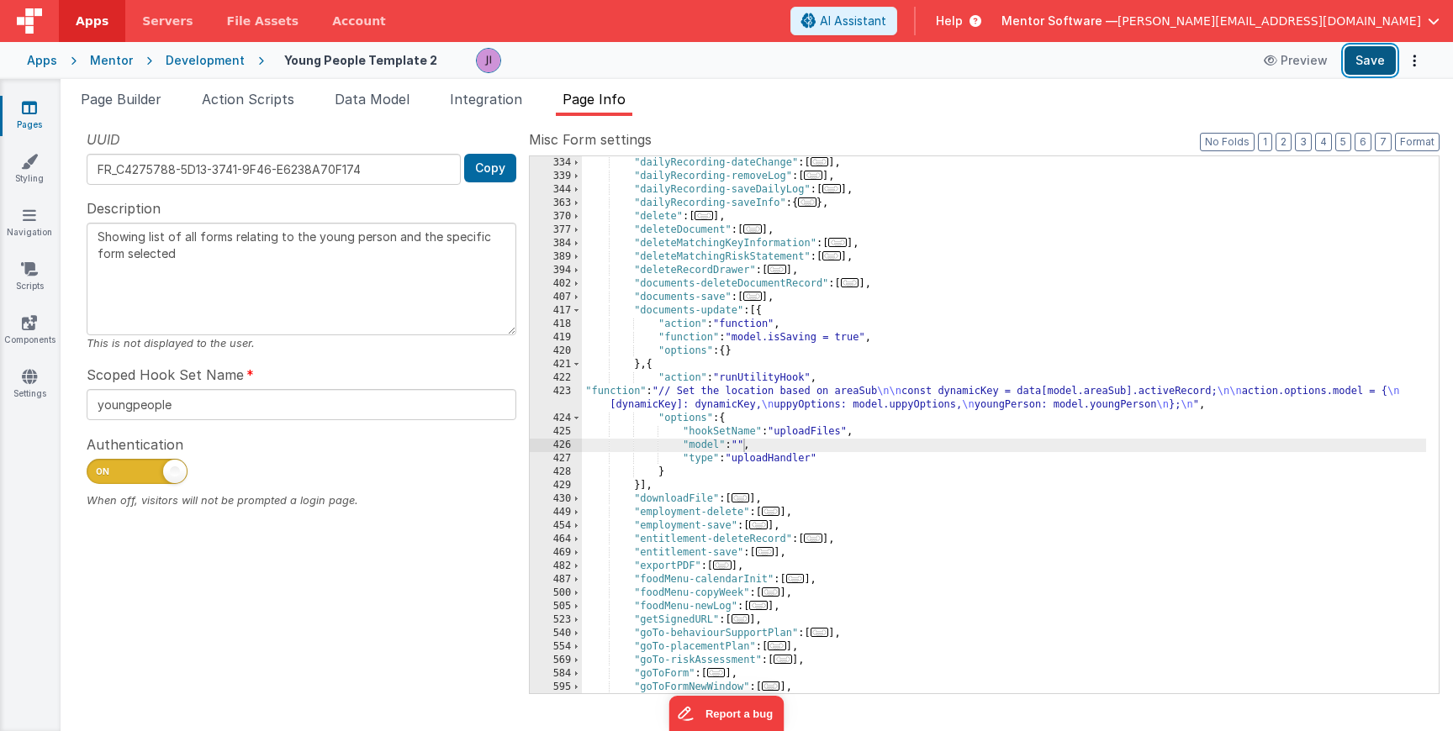
click at [1363, 64] on button "Save" at bounding box center [1369, 60] width 51 height 29
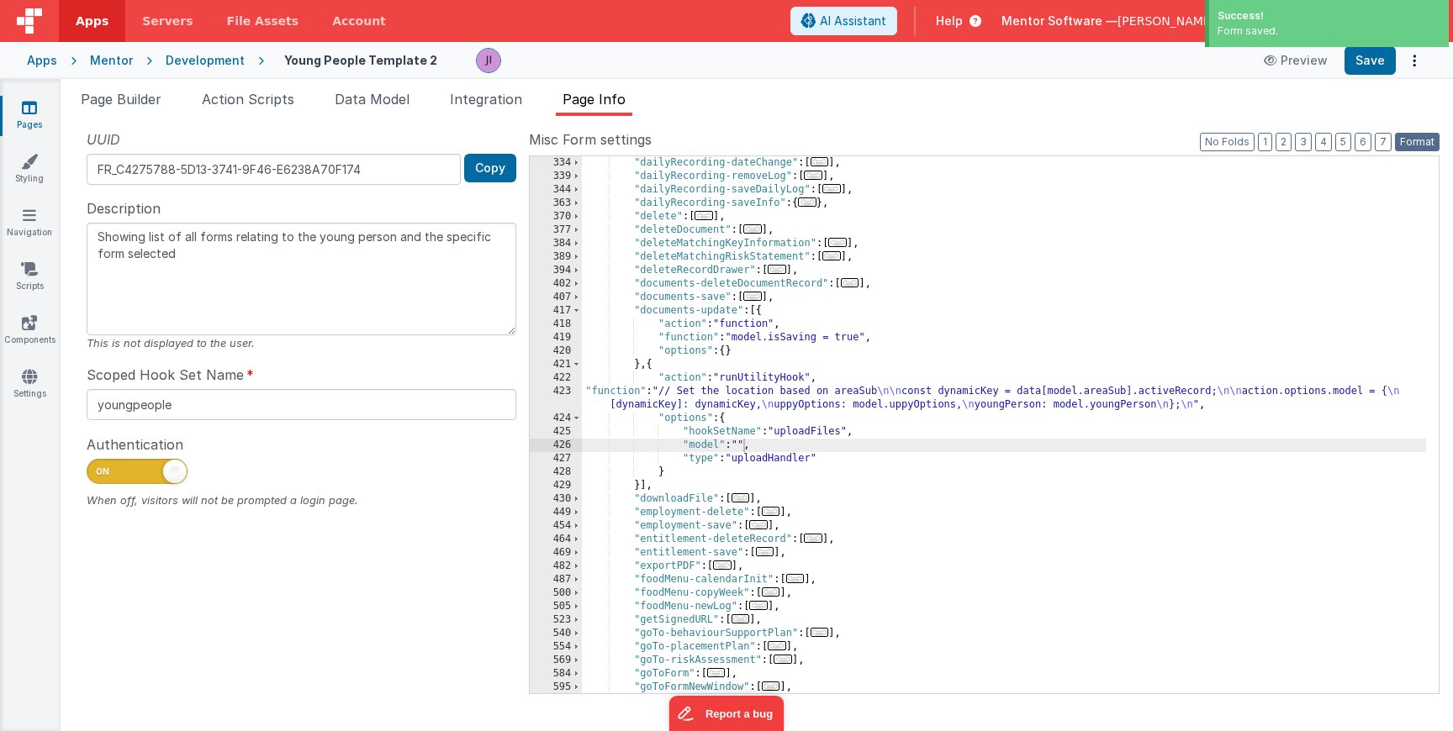
click at [1417, 138] on button "Format" at bounding box center [1417, 142] width 45 height 18
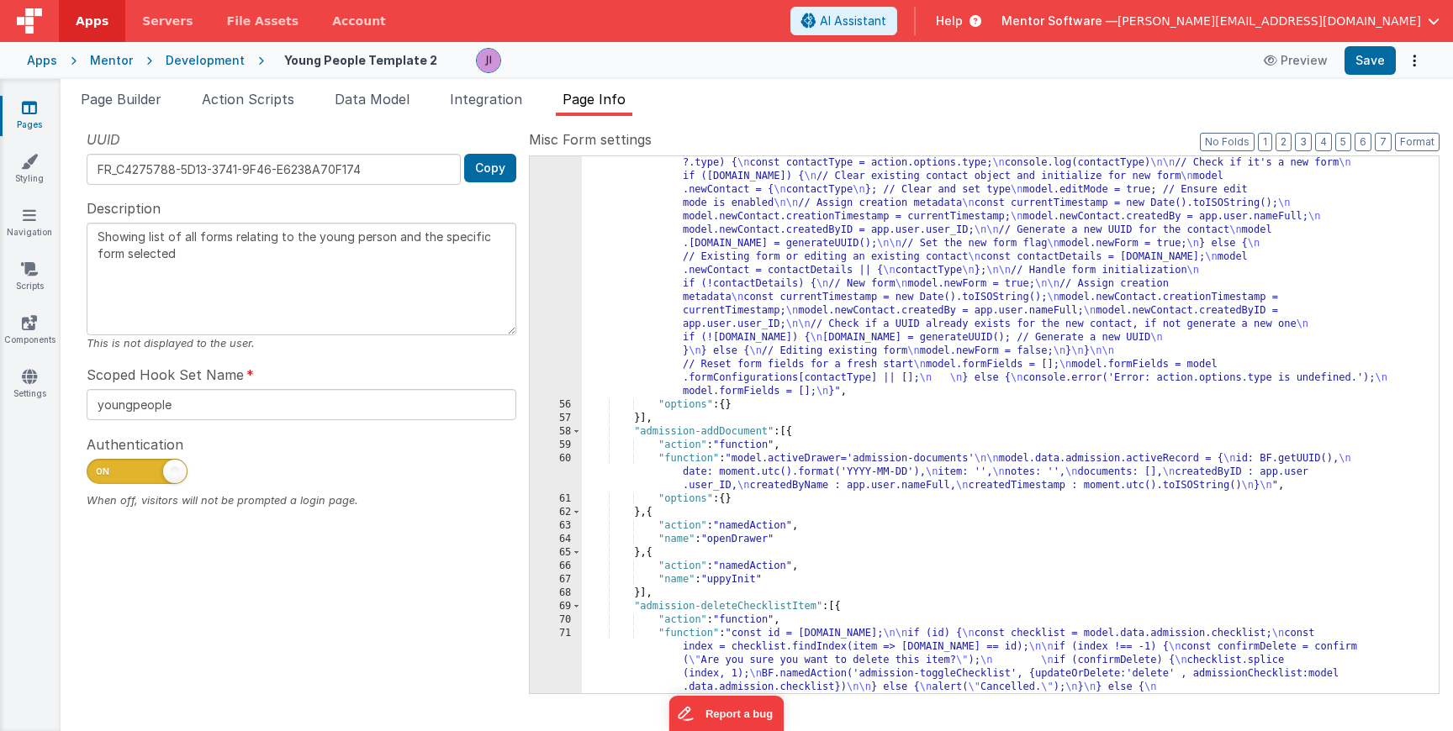
click at [963, 20] on span "Help" at bounding box center [949, 21] width 27 height 17
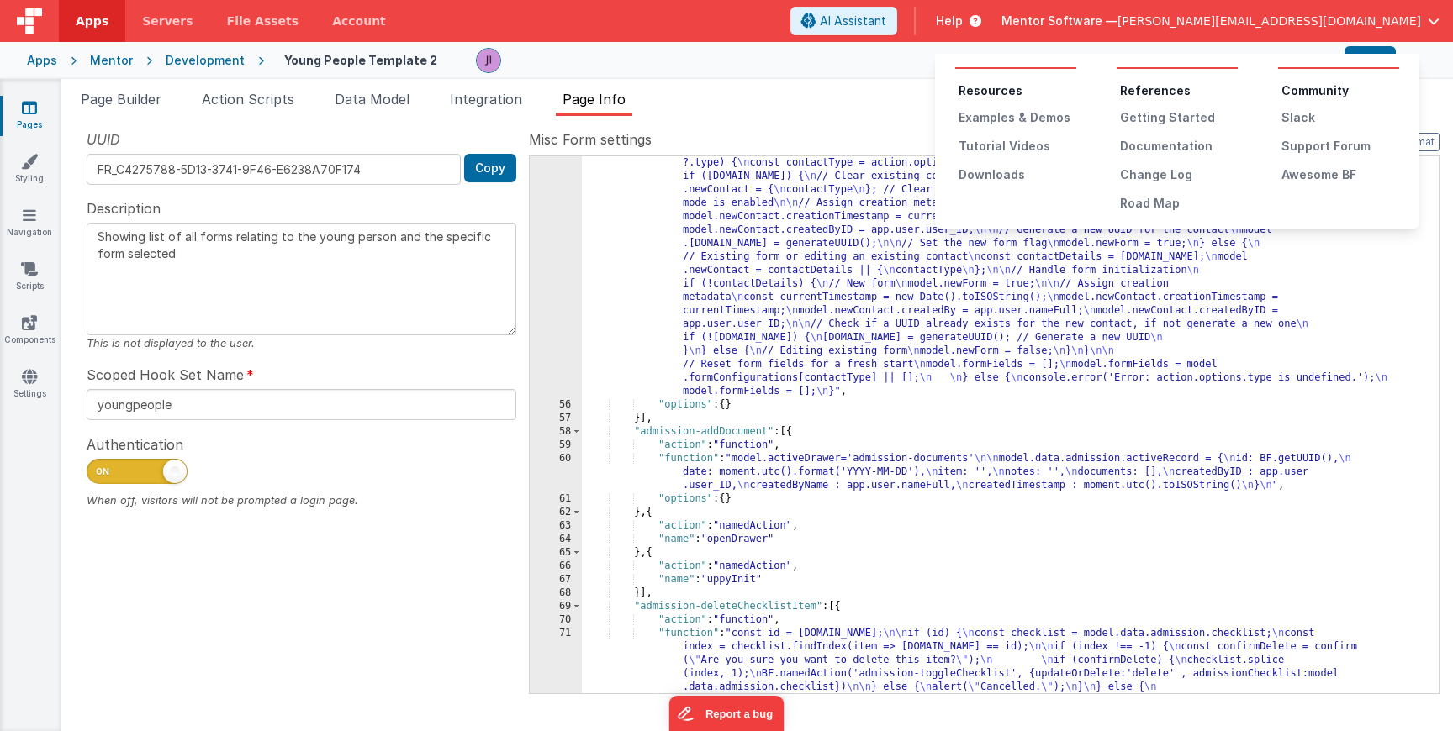
click at [1153, 136] on ul "References Getting Started Documentation Change Log Road Map" at bounding box center [1176, 146] width 121 height 129
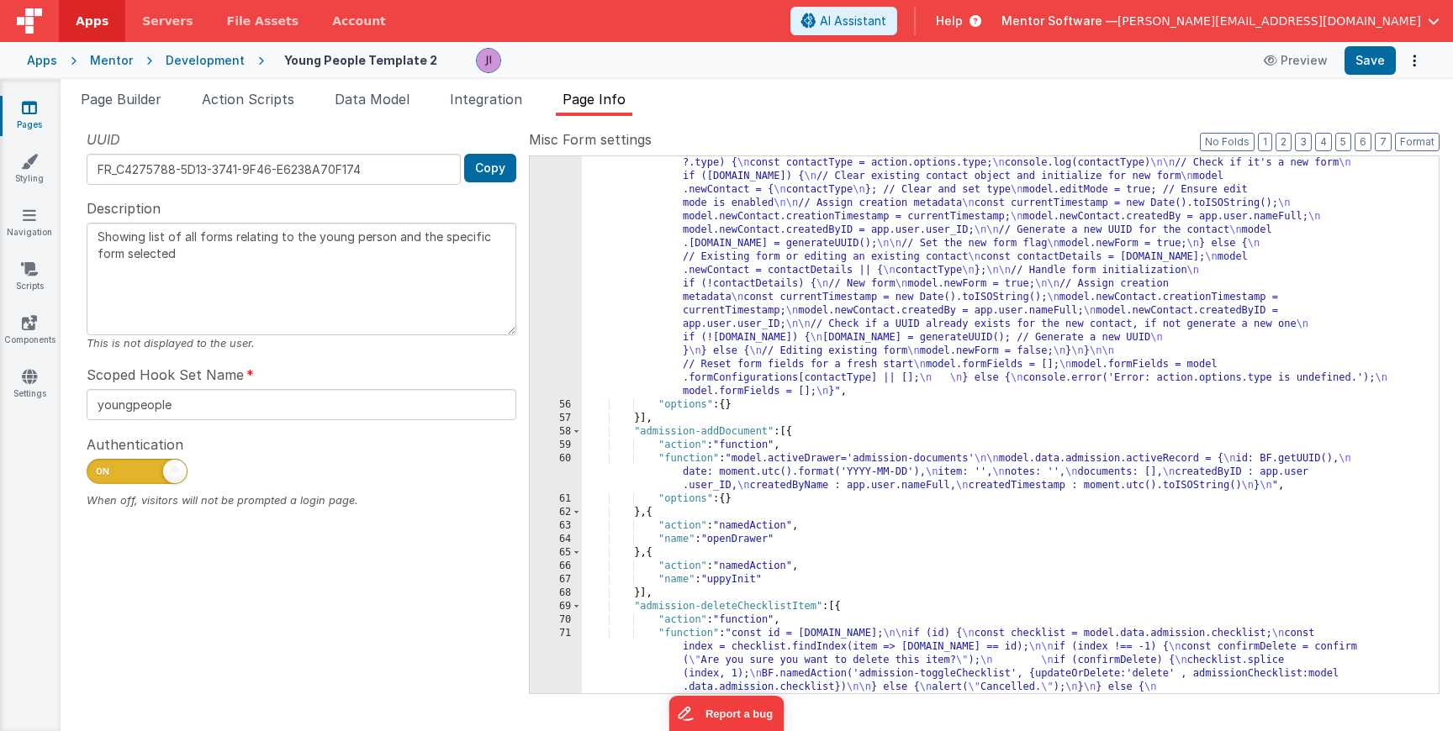
click at [981, 28] on icon at bounding box center [972, 21] width 18 height 17
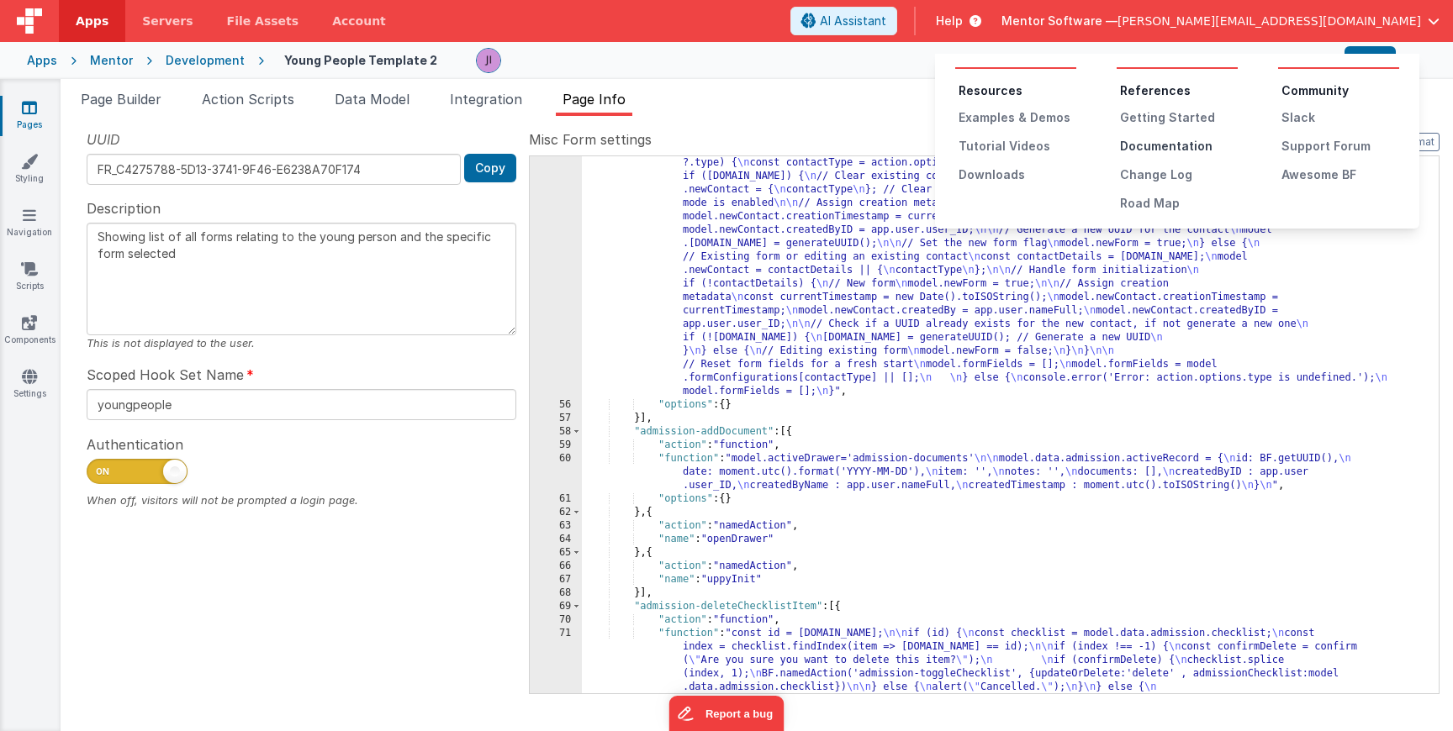
click at [1151, 142] on div "Documentation" at bounding box center [1179, 146] width 118 height 17
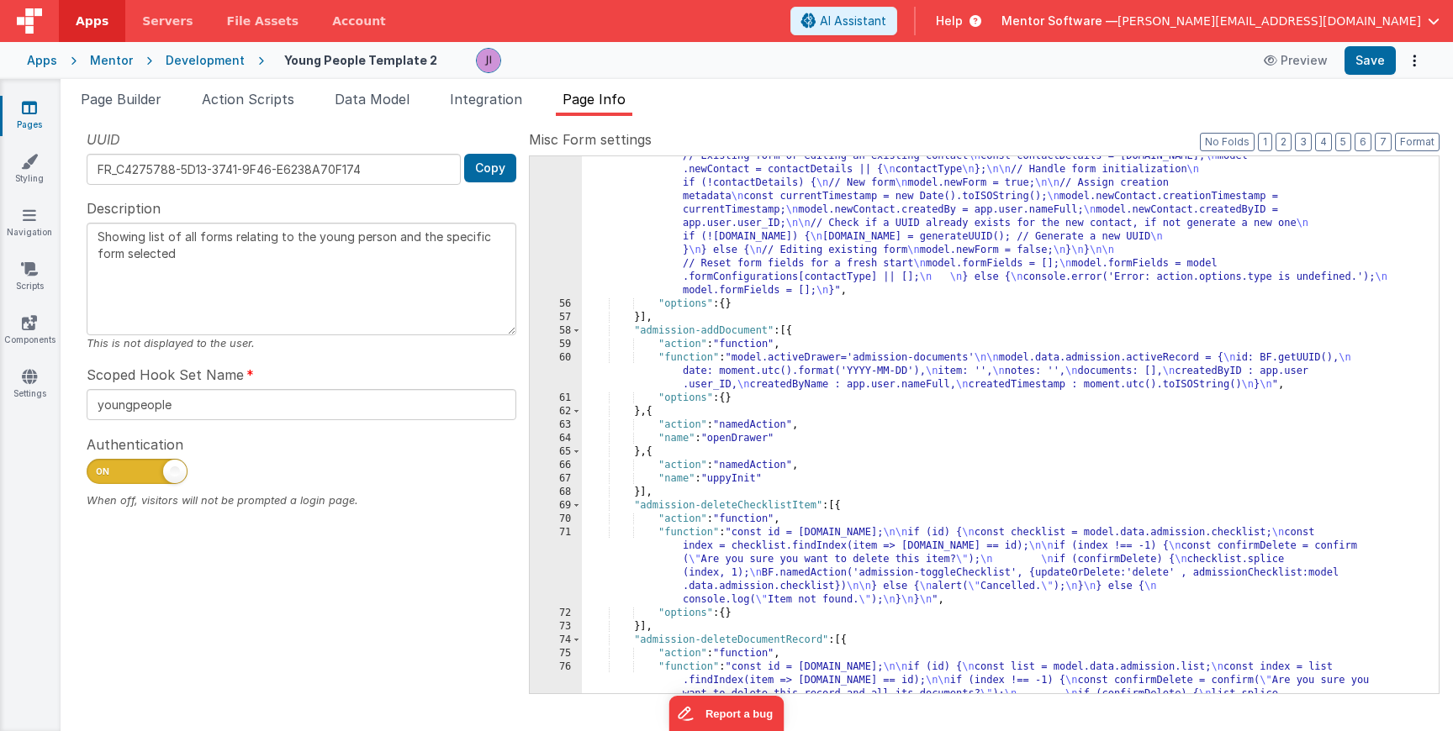
scroll to position [305, 0]
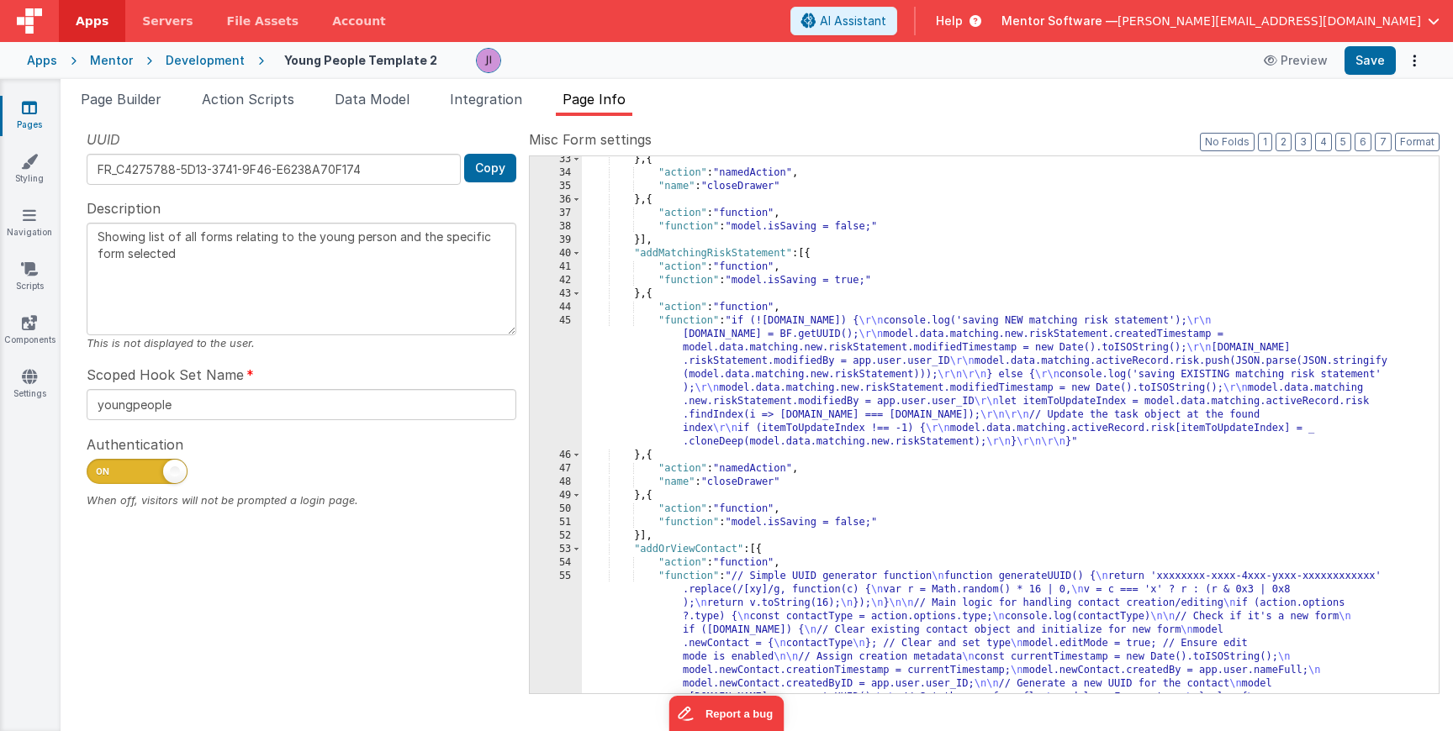
click at [700, 289] on div "} , { "action" : "namedAction" , "name" : "closeDrawer" } , { "action" : "funct…" at bounding box center [1004, 569] width 844 height 833
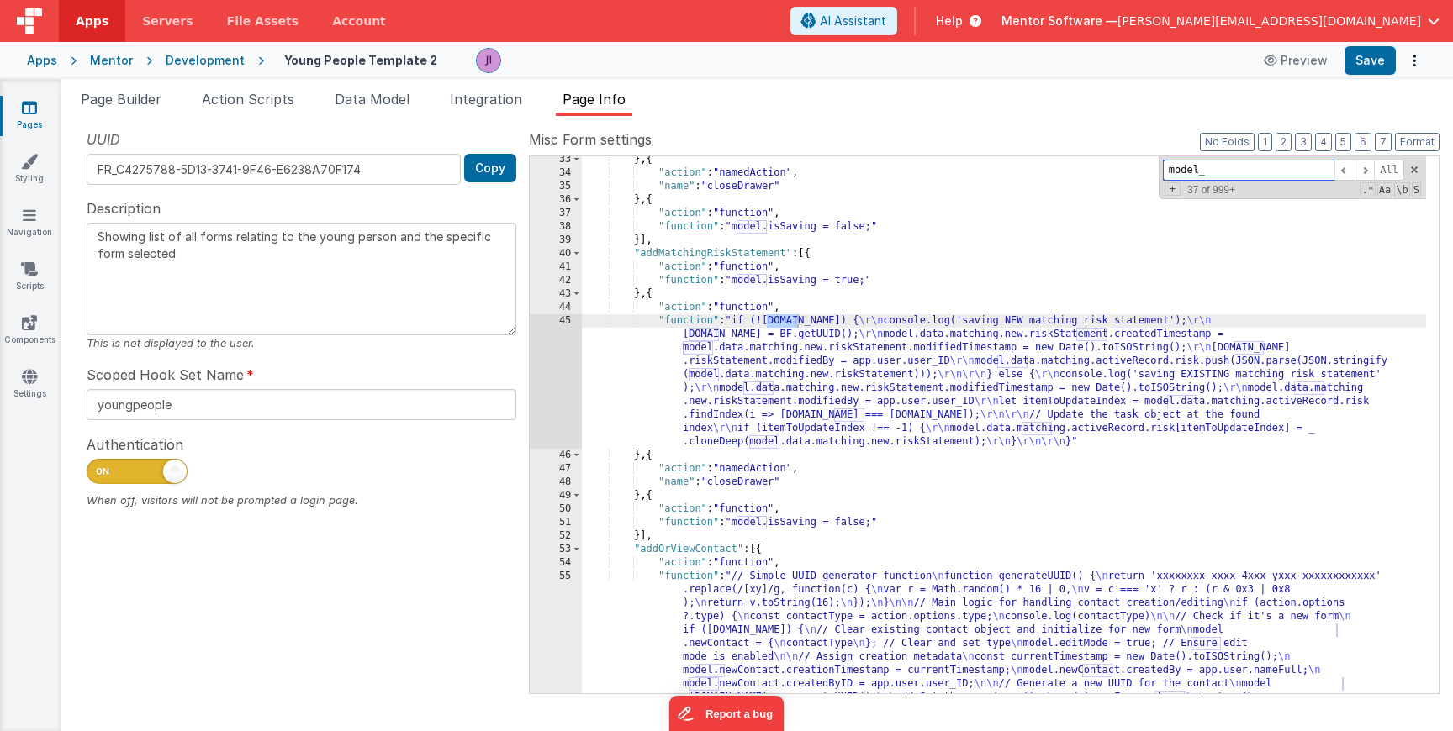
scroll to position [2121, 0]
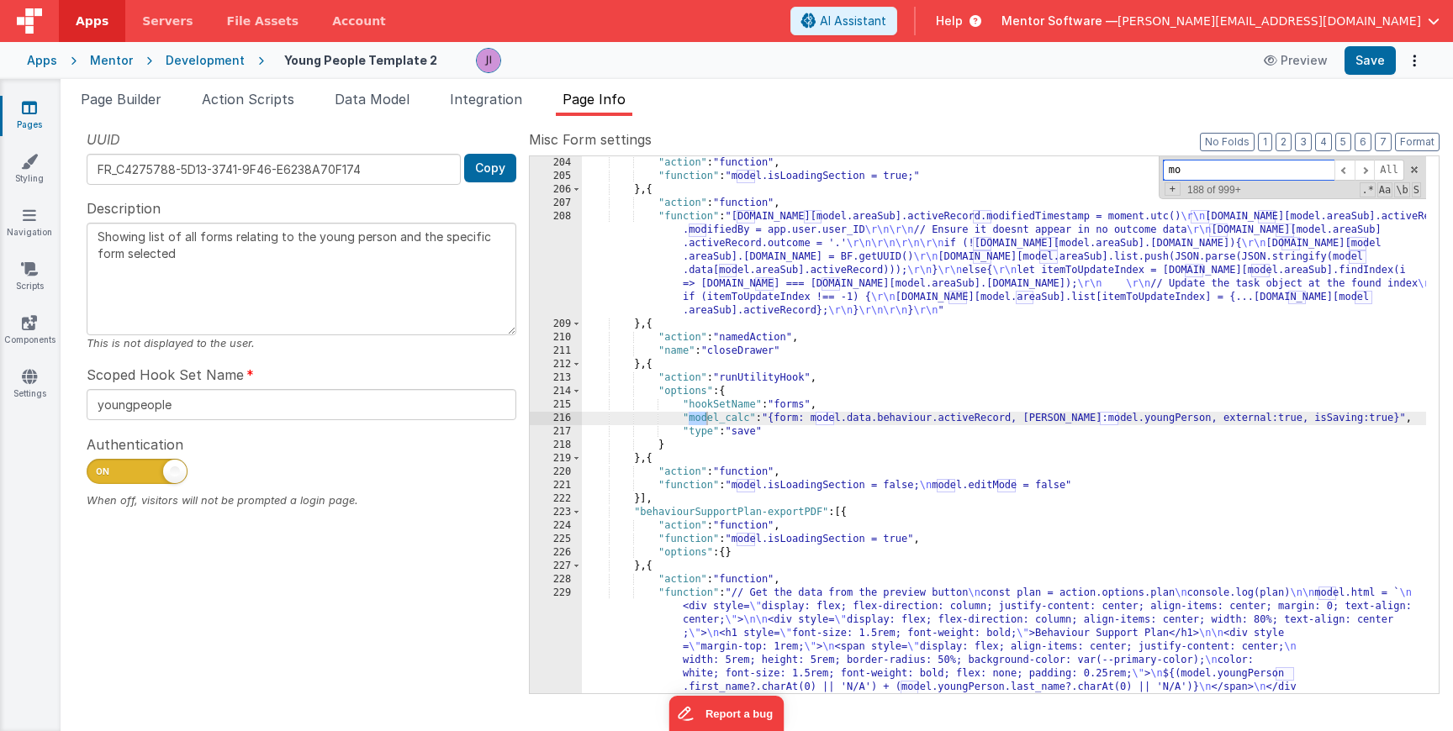
type input "m"
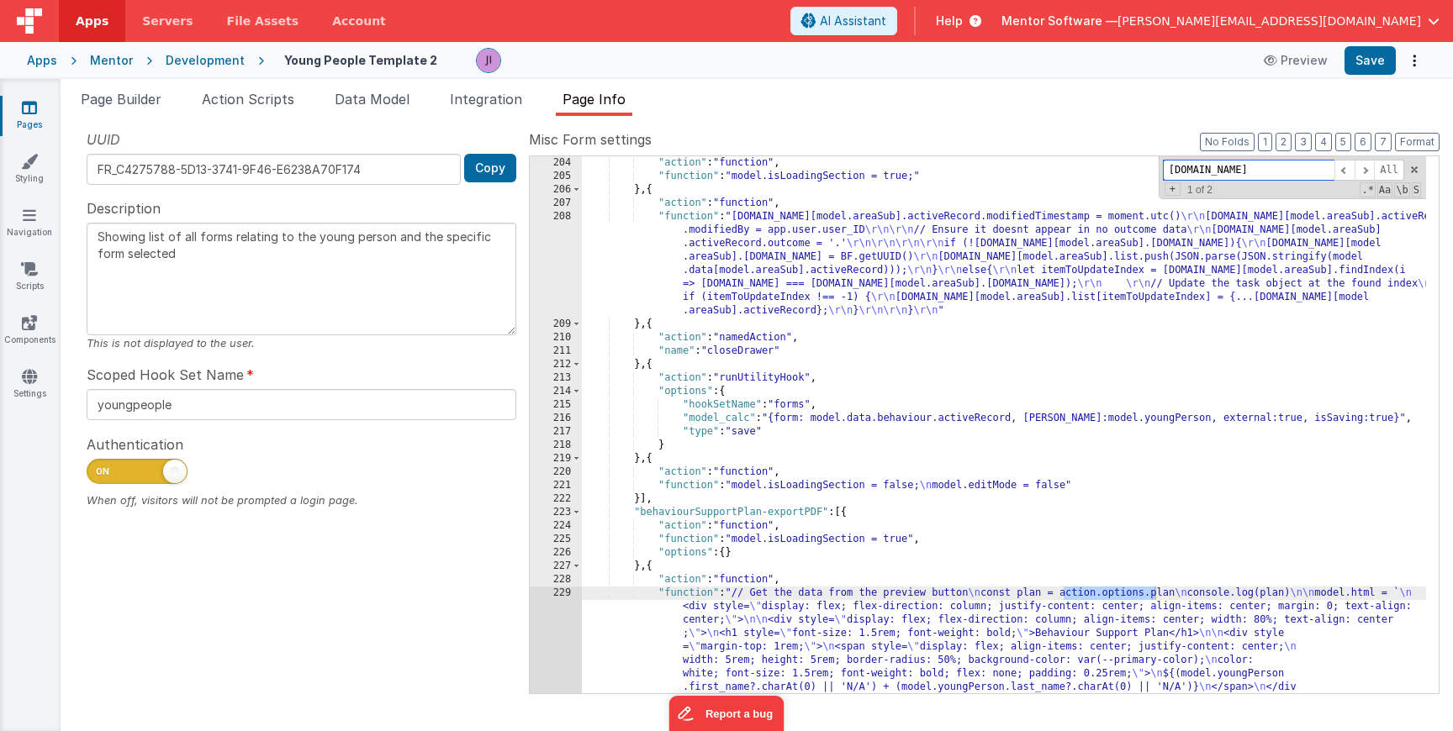
scroll to position [5458, 0]
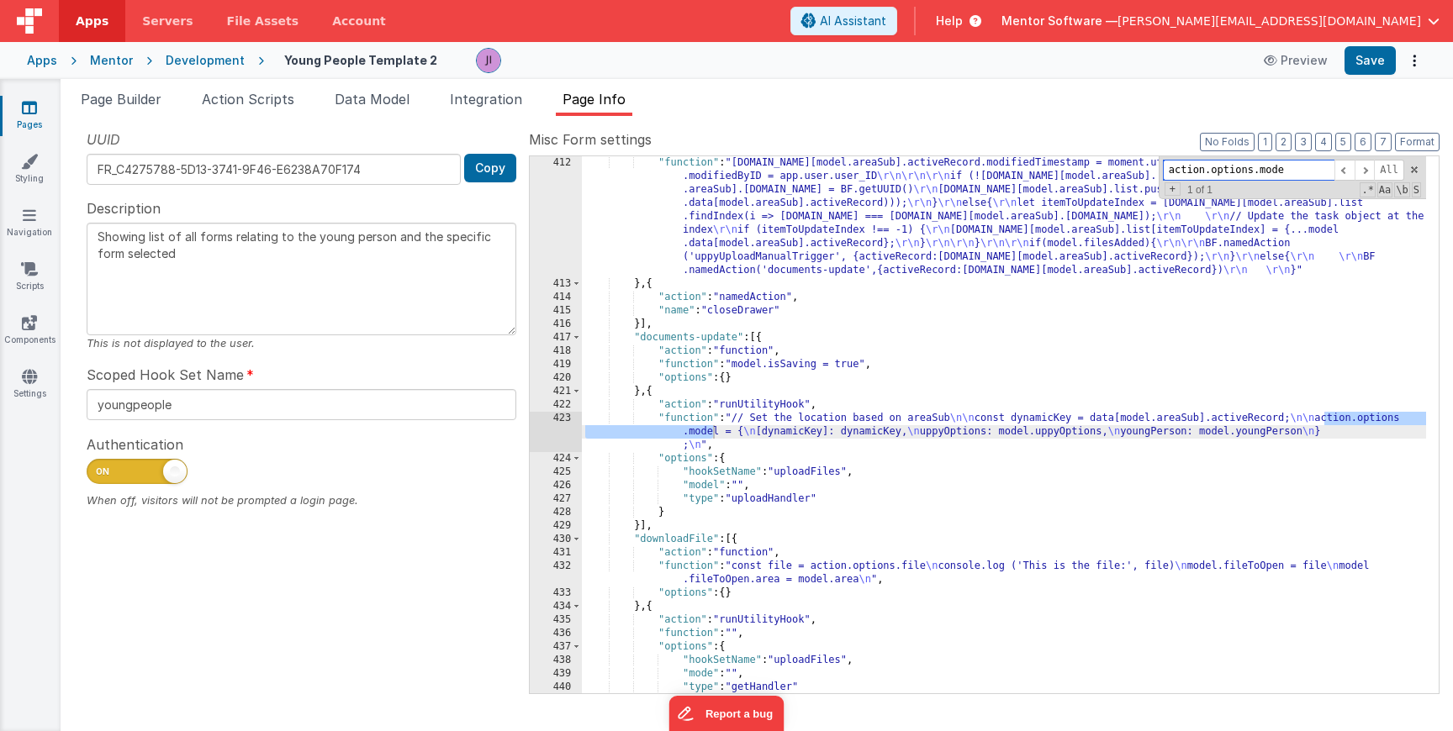
type input "action.options.mode"
click at [724, 433] on div ""function" : "model.data[model.areaSub].activeRecord.modifiedTimestamp = moment…" at bounding box center [1004, 492] width 844 height 672
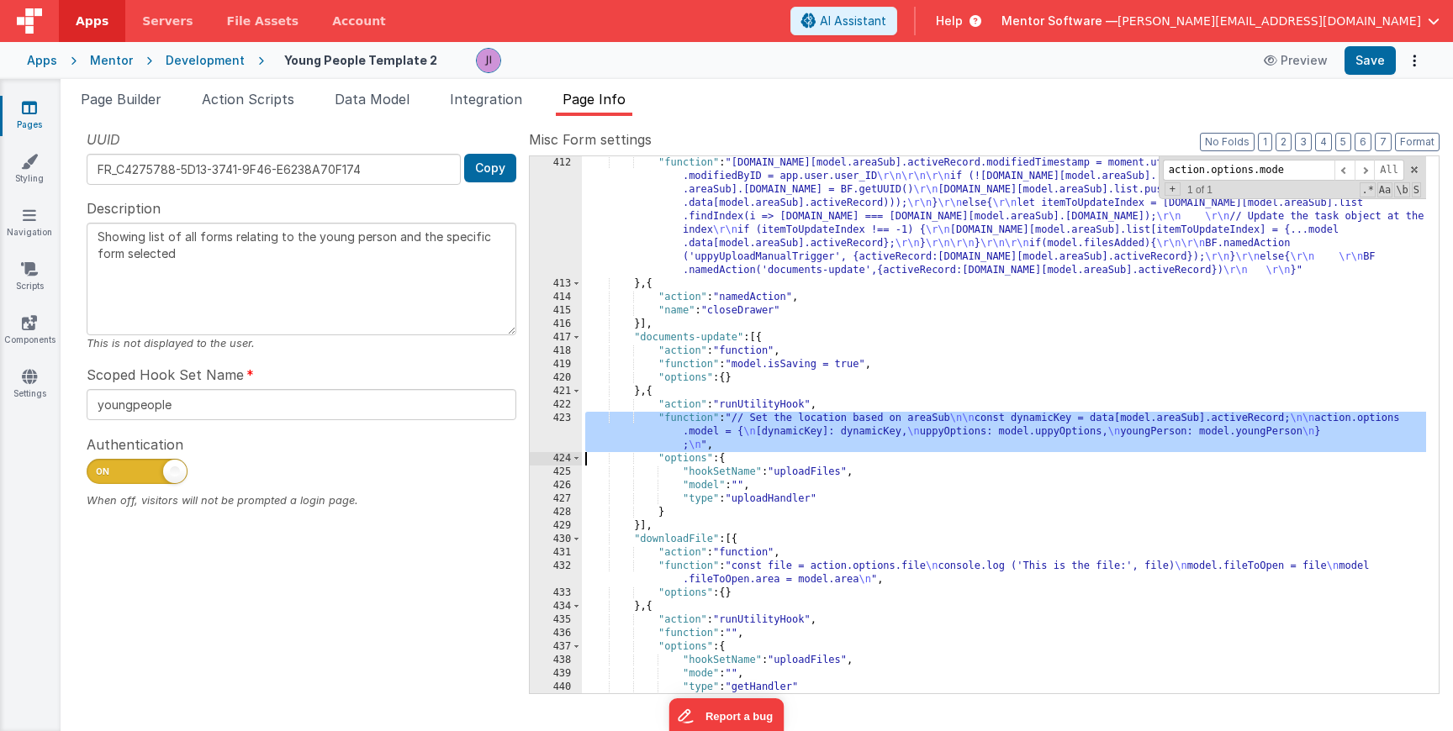
click at [555, 432] on div "423" at bounding box center [556, 432] width 52 height 40
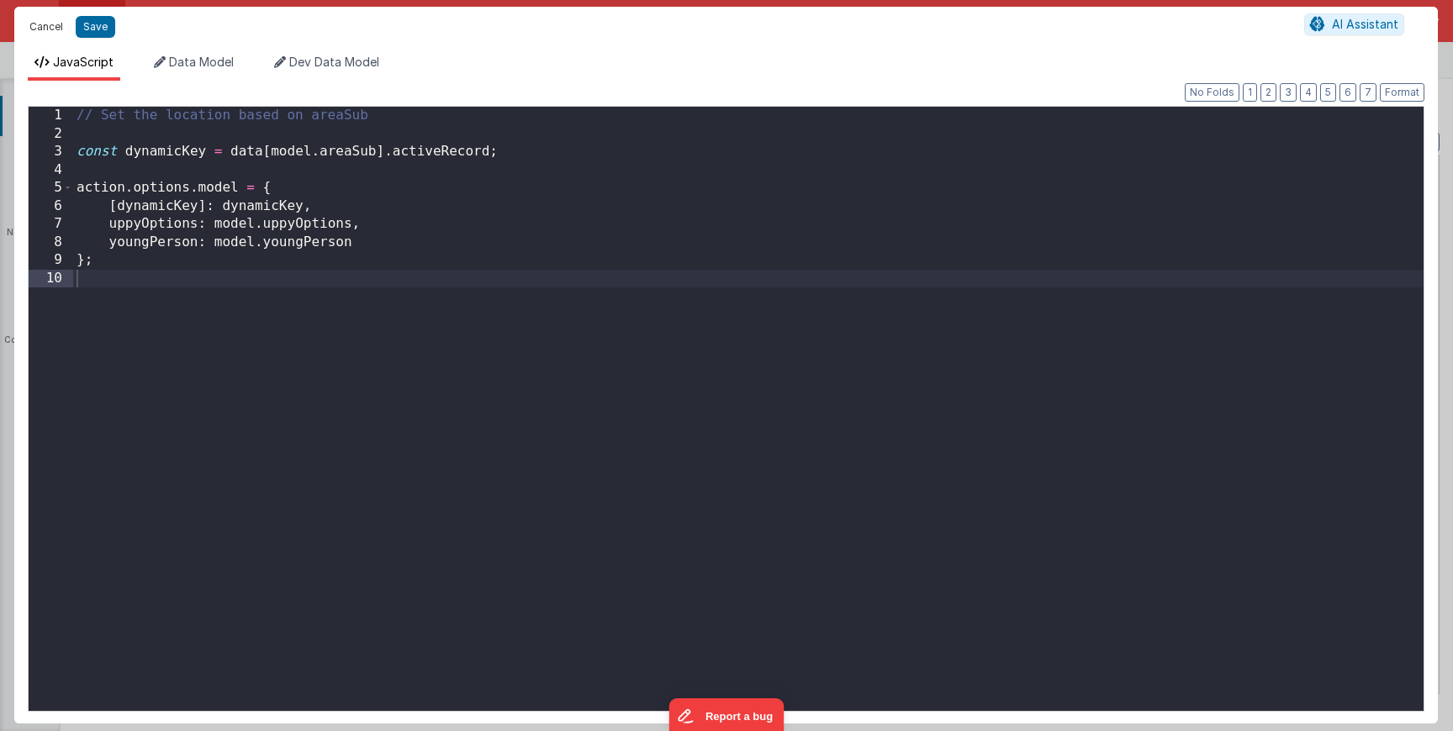
click at [55, 30] on button "Cancel" at bounding box center [46, 27] width 50 height 24
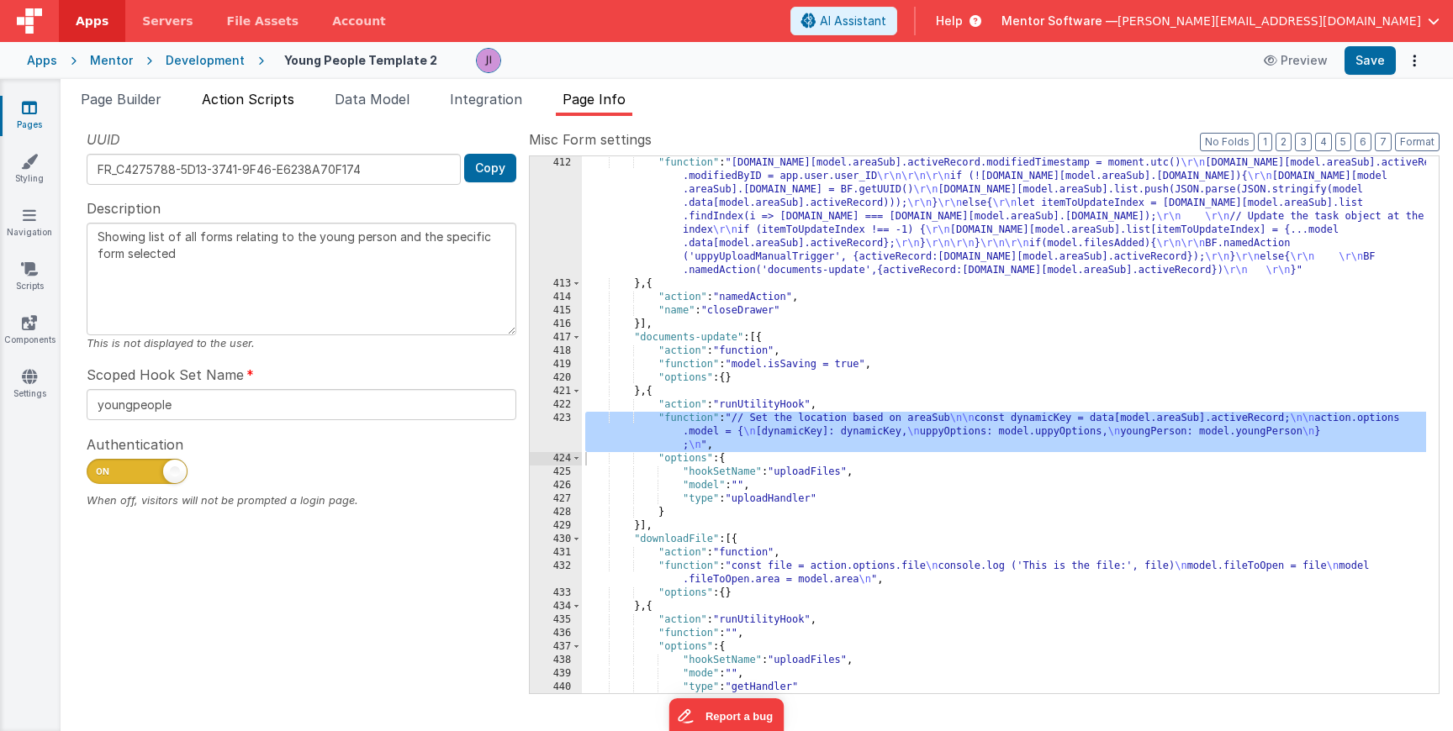
click at [247, 116] on div "Snippet Library Name Type Accordion Element Alert Action Action authLogin Actio…" at bounding box center [757, 423] width 1392 height 615
drag, startPoint x: 243, startPoint y: 108, endPoint x: 234, endPoint y: 129, distance: 23.7
click at [243, 107] on li "Action Scripts" at bounding box center [248, 102] width 106 height 27
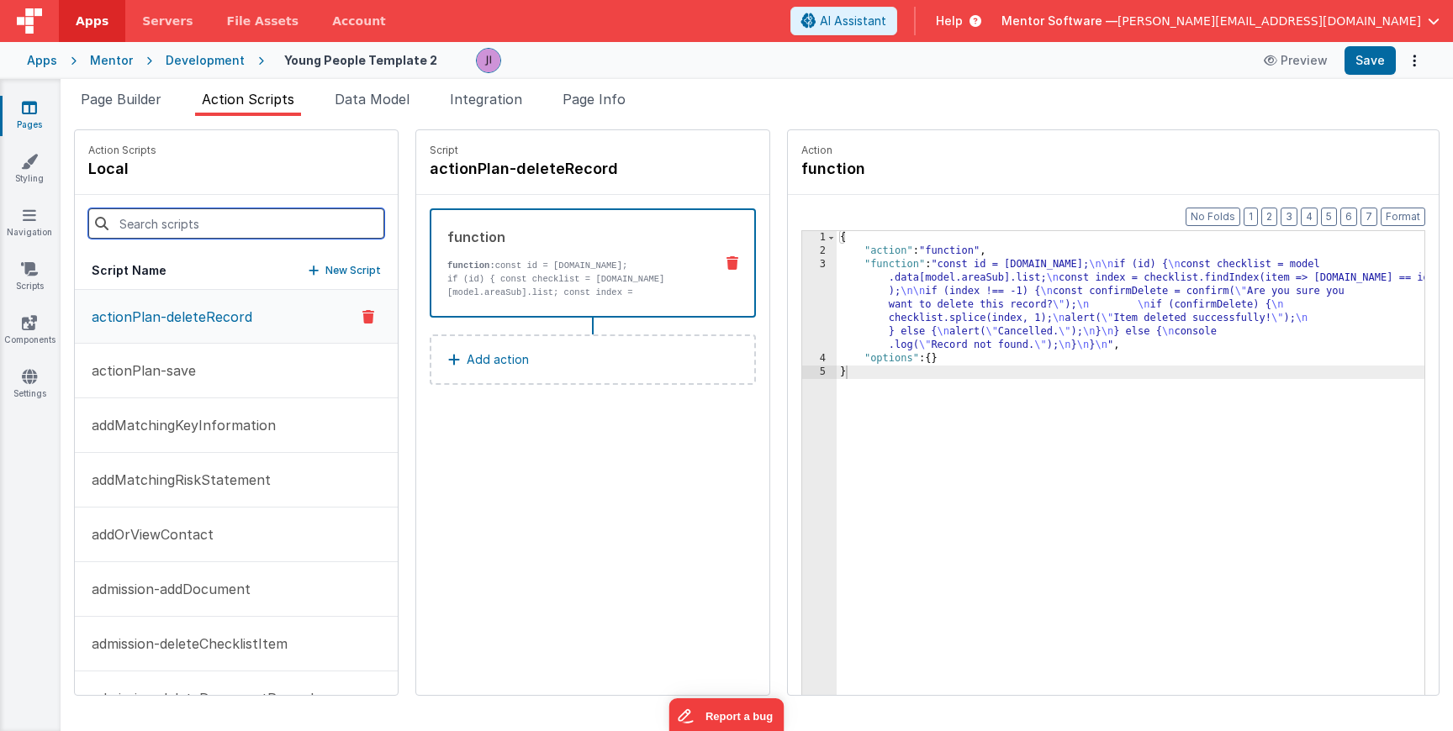
click at [211, 219] on input at bounding box center [236, 224] width 296 height 30
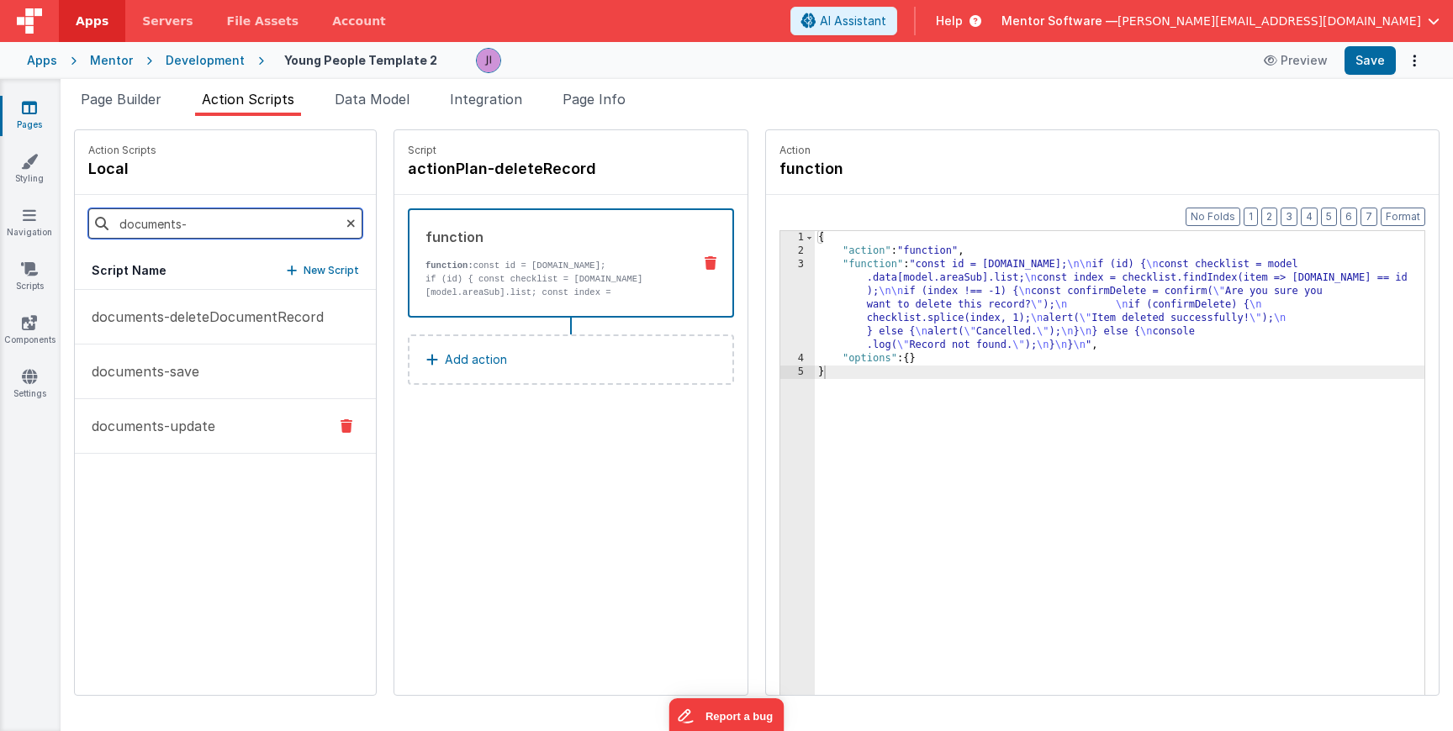
type input "documents-"
click at [232, 447] on button "documents-update" at bounding box center [225, 426] width 301 height 55
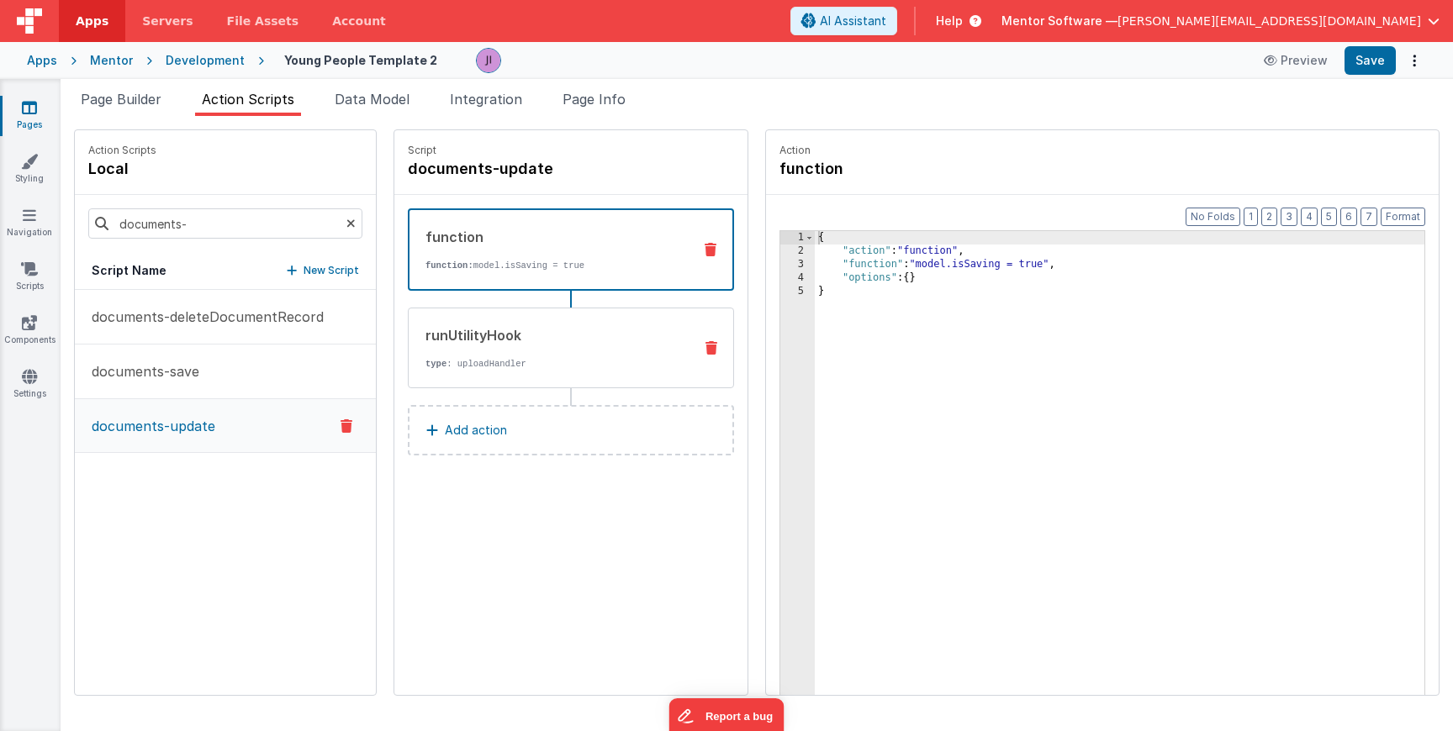
click at [592, 354] on div "runUtilityHook type : uploadHandler" at bounding box center [544, 347] width 271 height 45
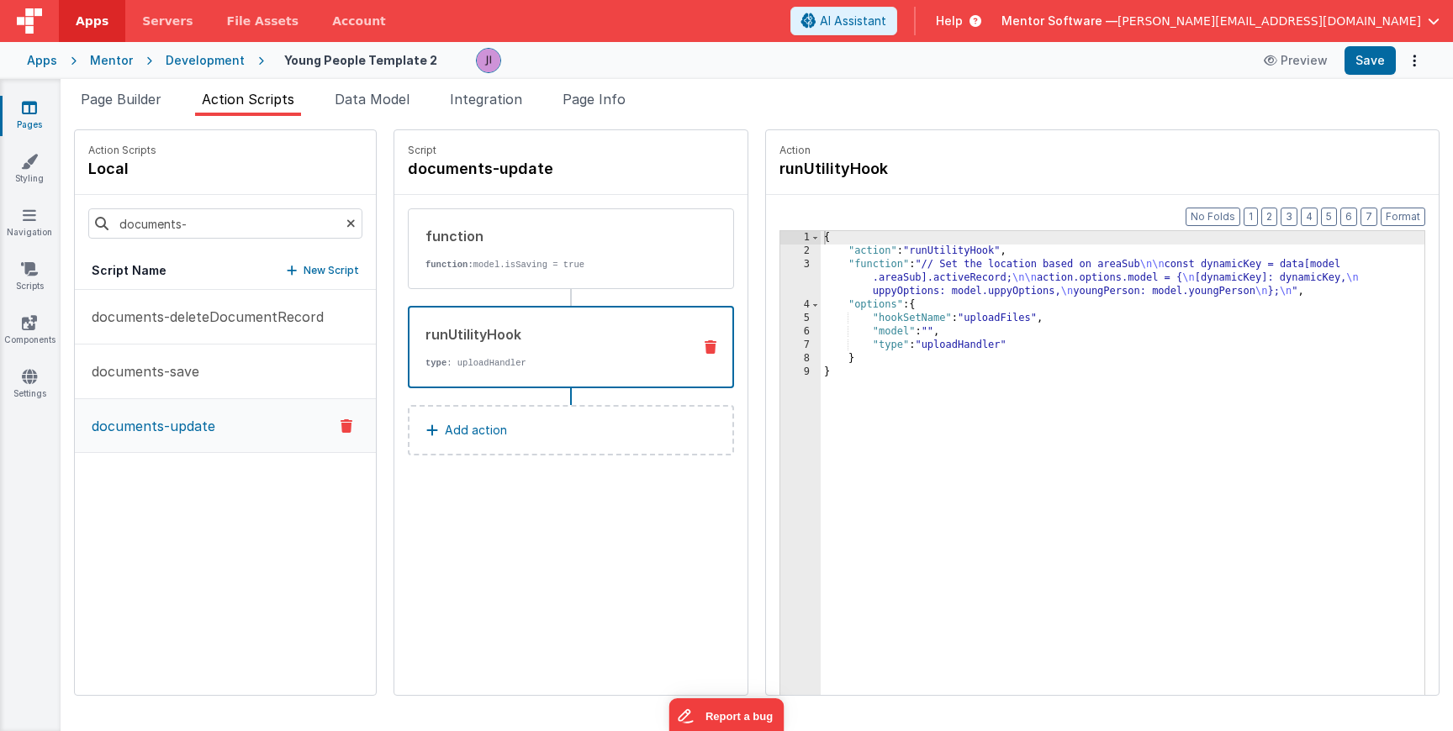
click at [938, 278] on div "{ "action" : "runUtilityHook" , "function" : "// Set the location based on area…" at bounding box center [1123, 502] width 604 height 543
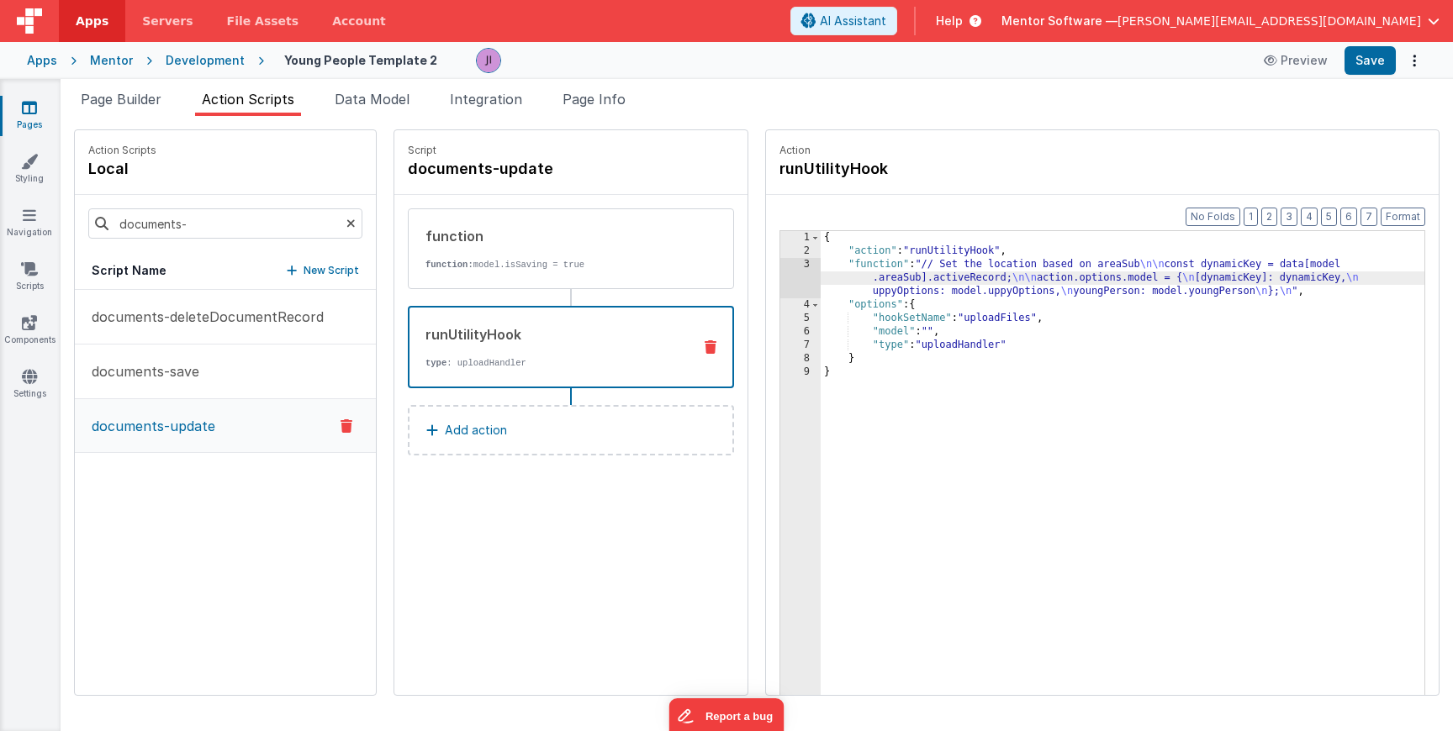
click at [900, 336] on div "{ "action" : "runUtilityHook" , "function" : "// Set the location based on area…" at bounding box center [1123, 502] width 604 height 543
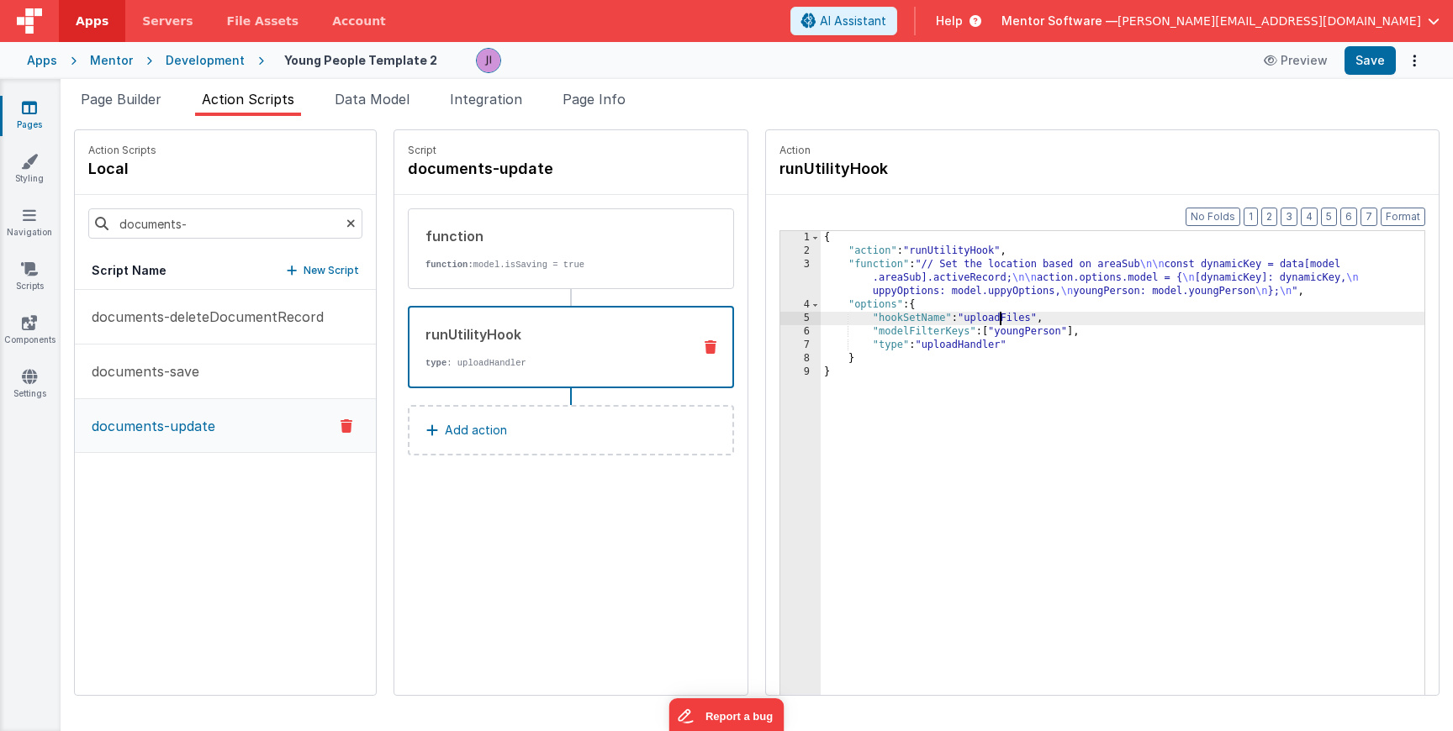
click at [992, 322] on div "{ "action" : "runUtilityHook" , "function" : "// Set the location based on area…" at bounding box center [1123, 502] width 604 height 543
click at [806, 322] on div "5" at bounding box center [800, 318] width 40 height 13
click at [805, 322] on div "5" at bounding box center [800, 318] width 40 height 13
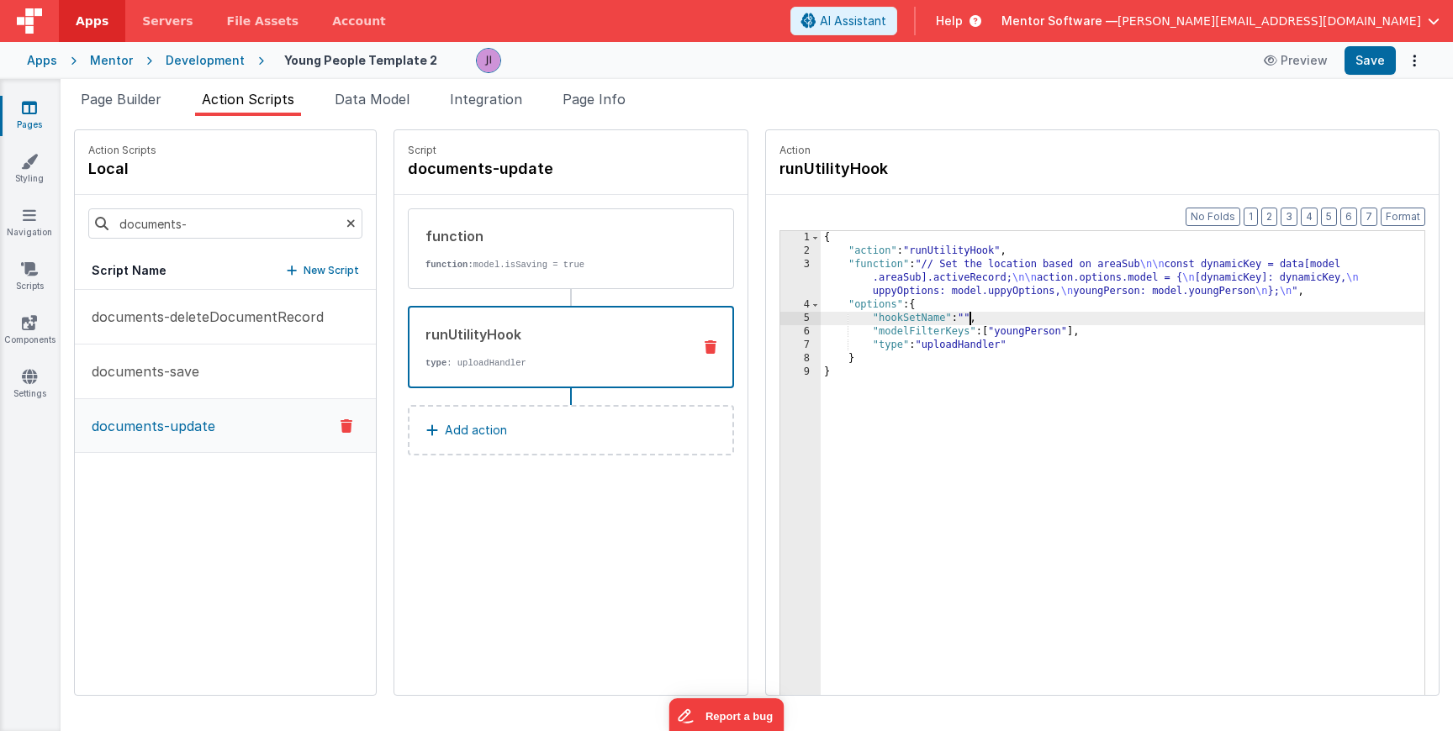
click at [805, 322] on div "5" at bounding box center [800, 318] width 40 height 13
click at [797, 324] on div "5" at bounding box center [800, 318] width 40 height 13
click at [932, 335] on div "{ "action" : "runUtilityHook" , "function" : "// Set the location based on area…" at bounding box center [1120, 502] width 610 height 543
click at [944, 287] on div "{ "action" : "runUtilityHook" , "function" : "// Set the location based on area…" at bounding box center [1120, 502] width 610 height 543
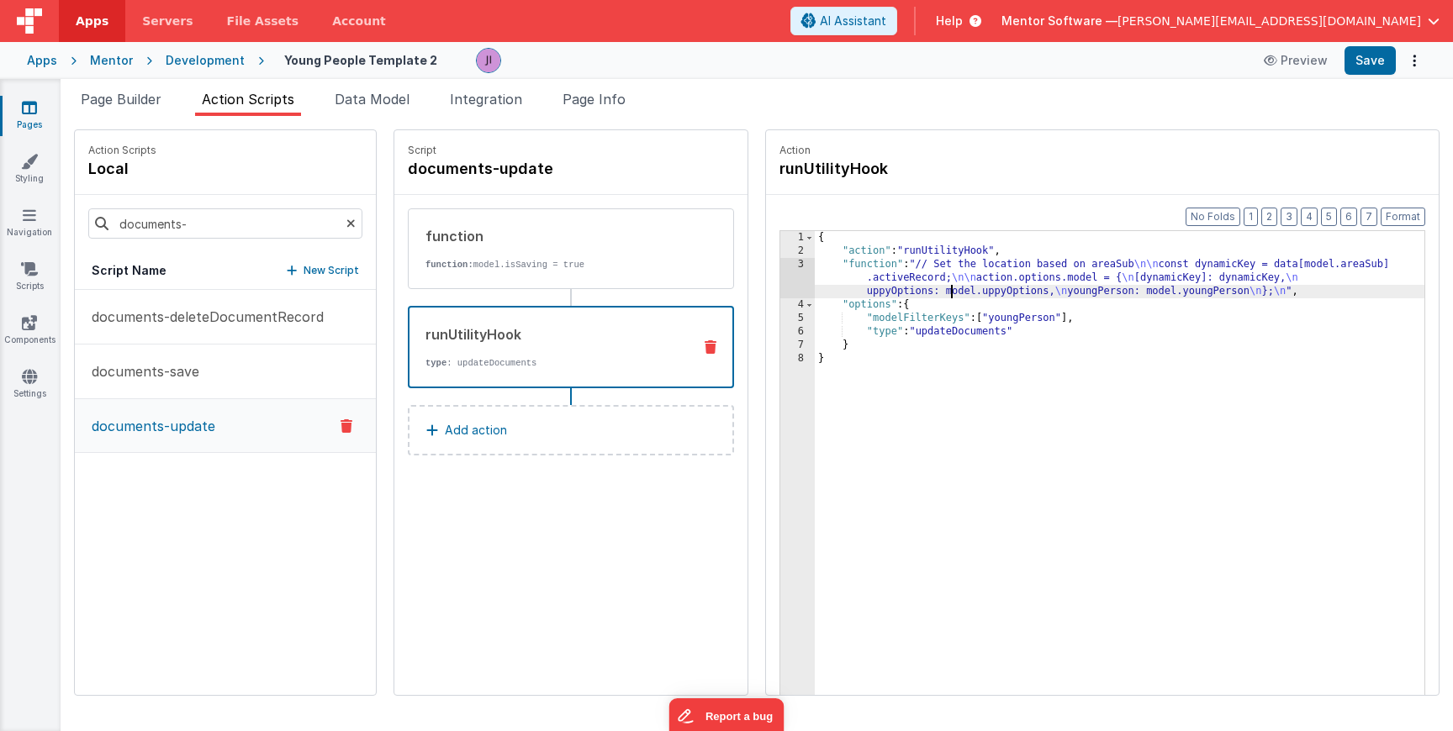
click at [783, 277] on div "3" at bounding box center [797, 278] width 34 height 40
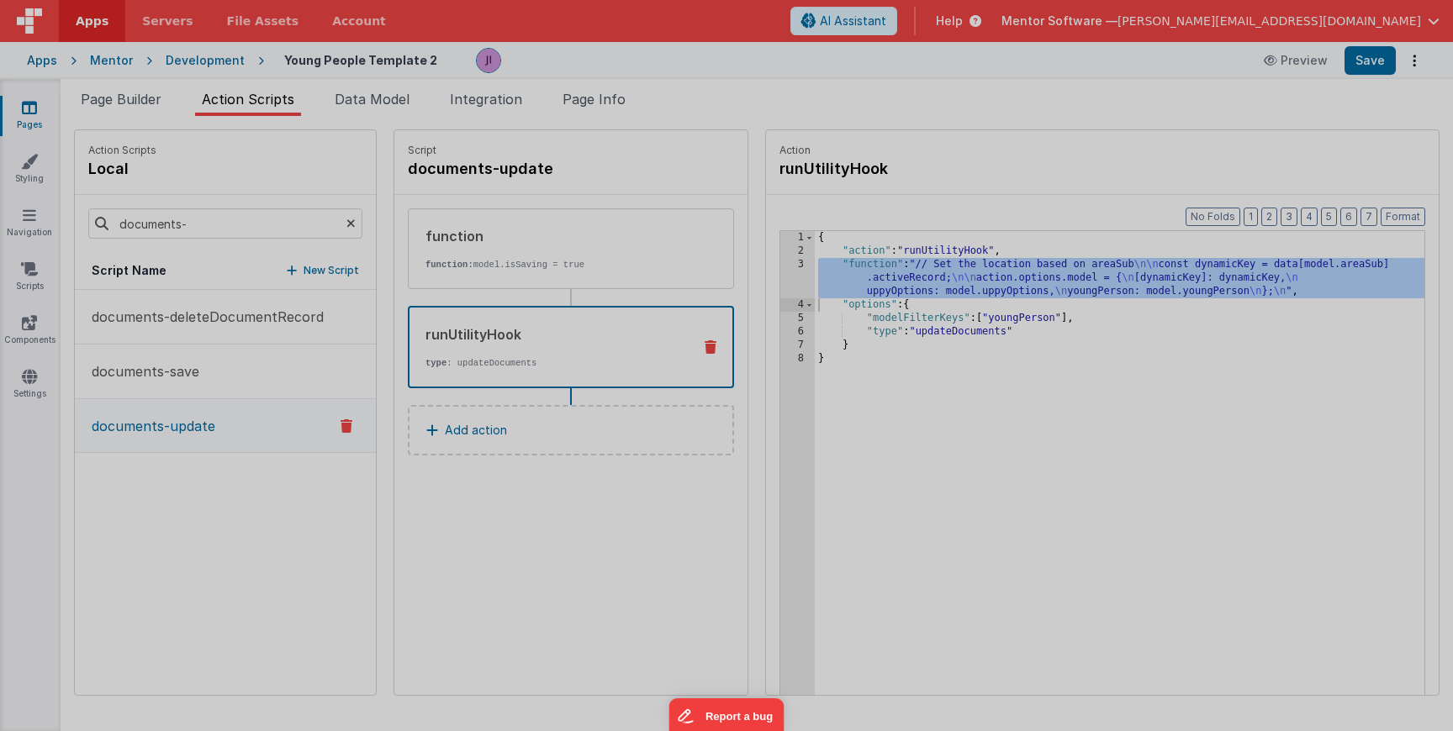
click at [783, 277] on div "// Set the location based on areaSub const dynamicKey = data [ model . areaSub …" at bounding box center [748, 410] width 1350 height 641
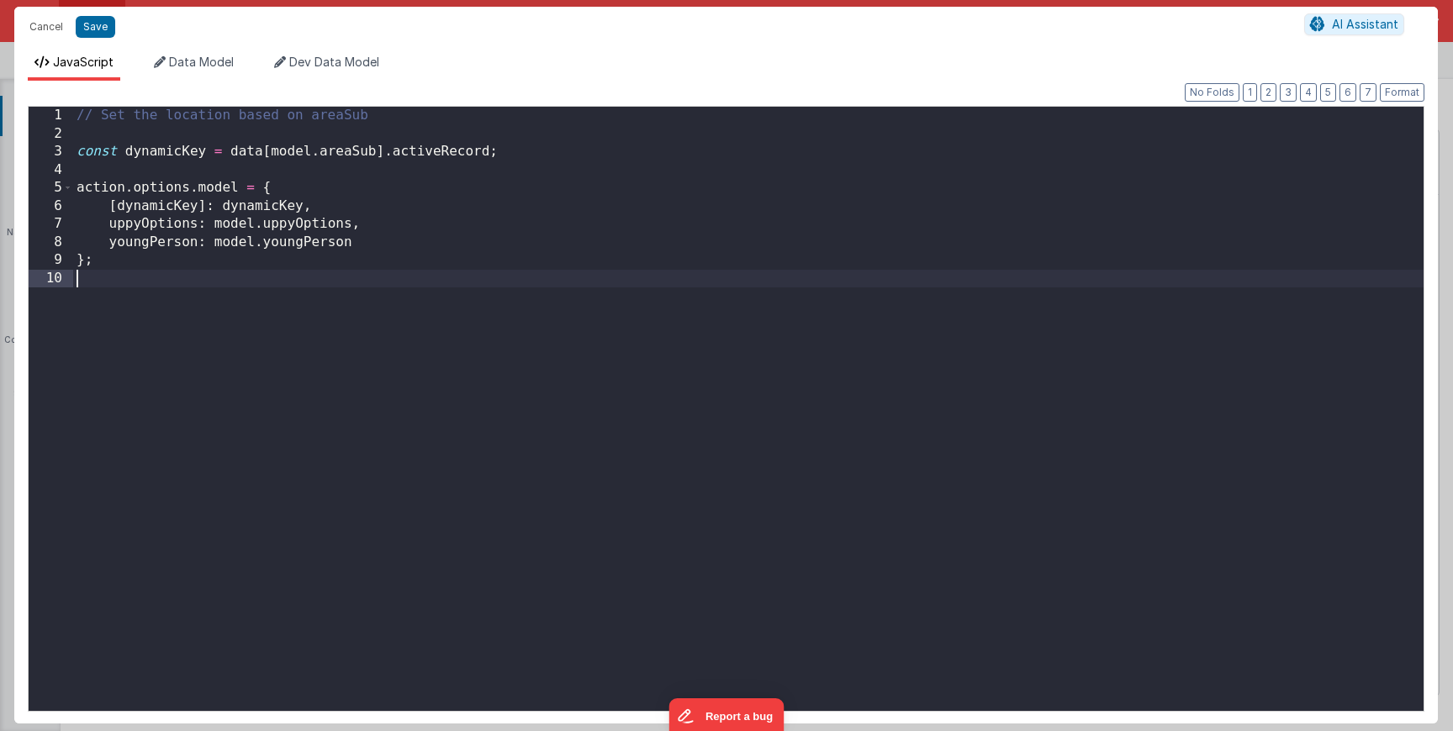
click at [783, 277] on div "// Set the location based on areaSub const dynamicKey = data [ model . areaSub …" at bounding box center [748, 427] width 1350 height 641
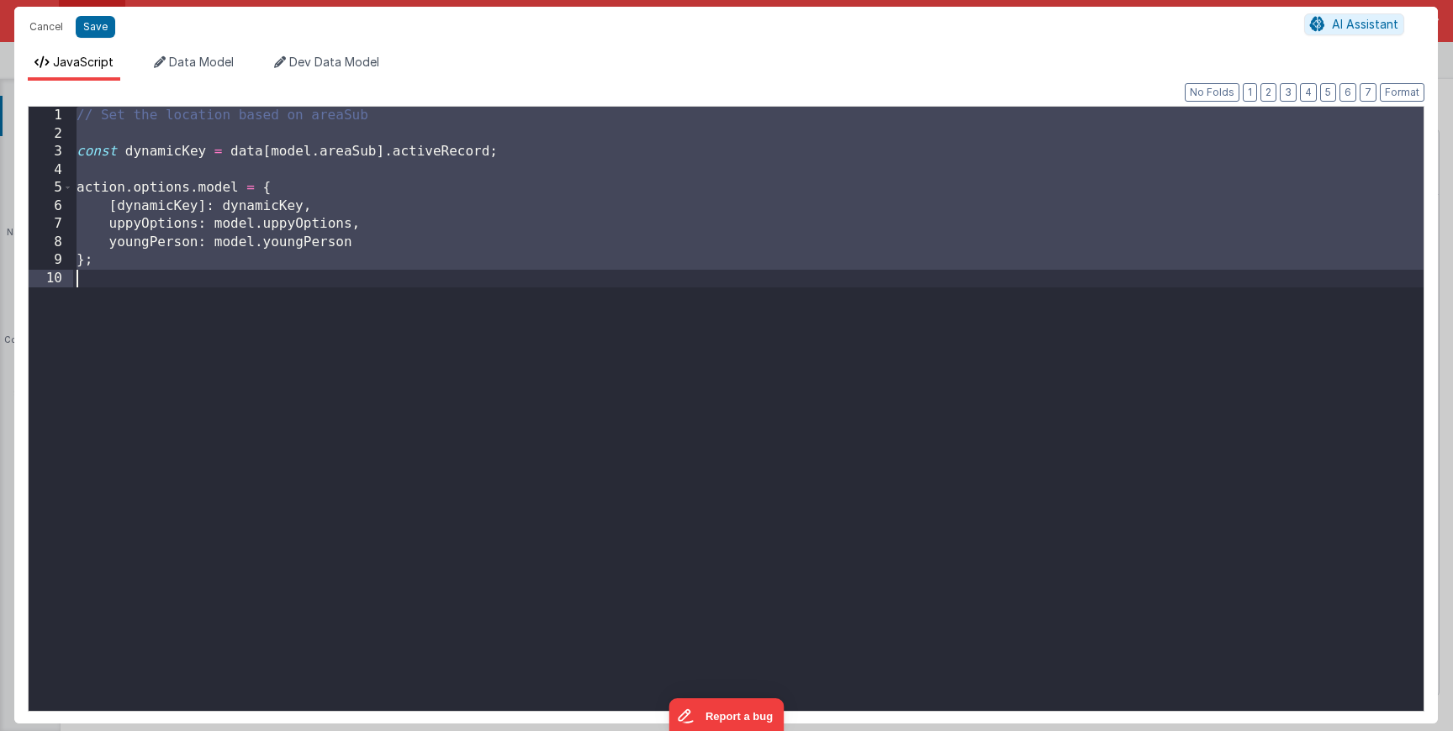
click at [783, 277] on div "// Set the location based on areaSub const dynamicKey = data [ model . areaSub …" at bounding box center [748, 427] width 1350 height 641
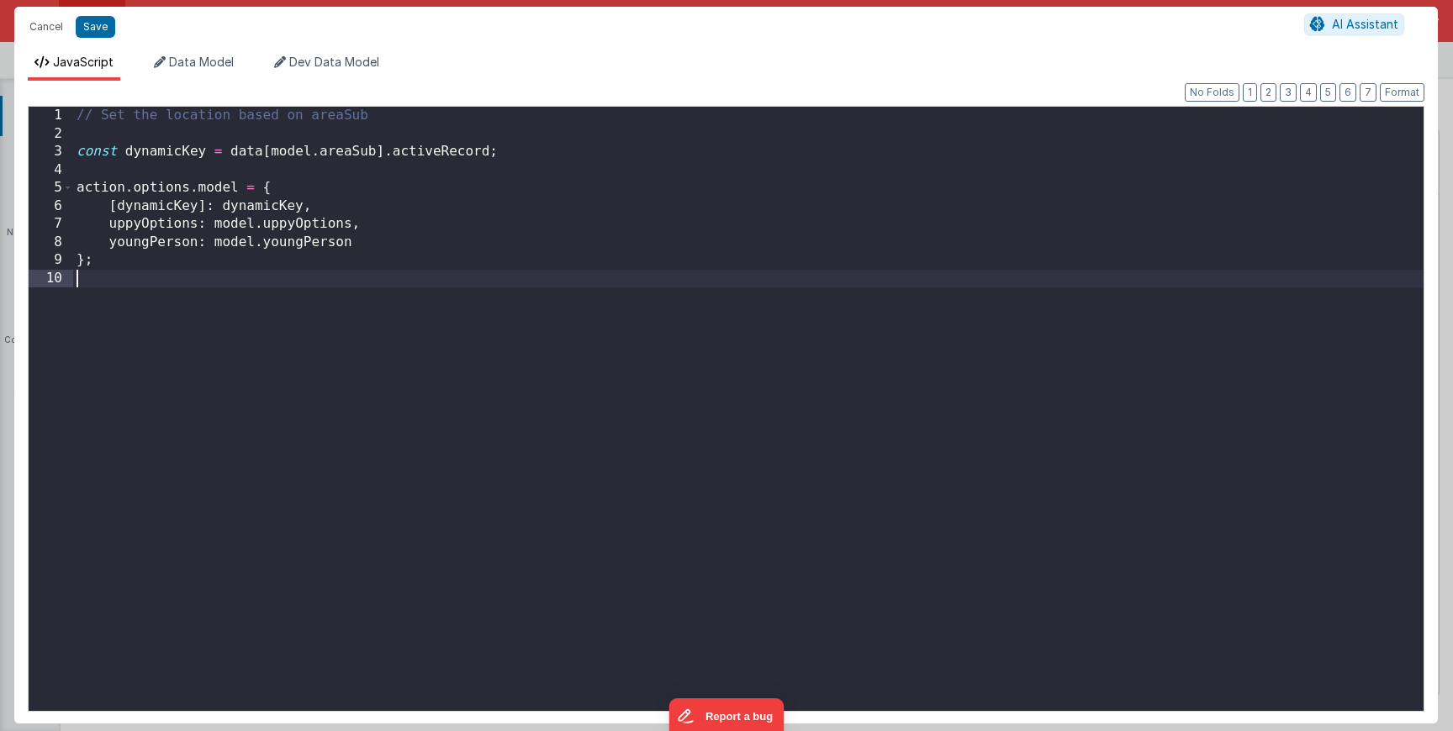
click at [783, 277] on div "// Set the location based on areaSub const dynamicKey = data [ model . areaSub …" at bounding box center [748, 427] width 1350 height 641
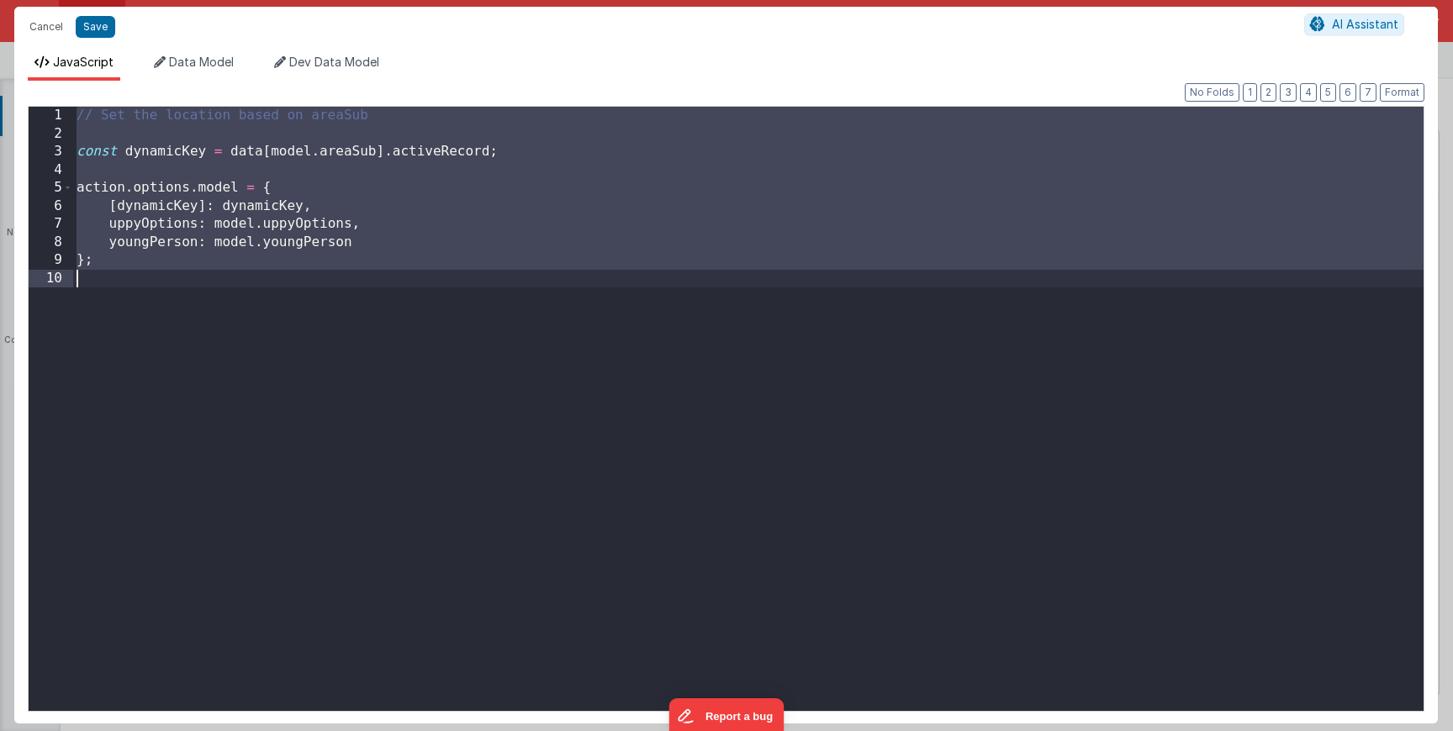
click at [783, 277] on div "// Set the location based on areaSub const dynamicKey = data [ model . areaSub …" at bounding box center [748, 427] width 1350 height 641
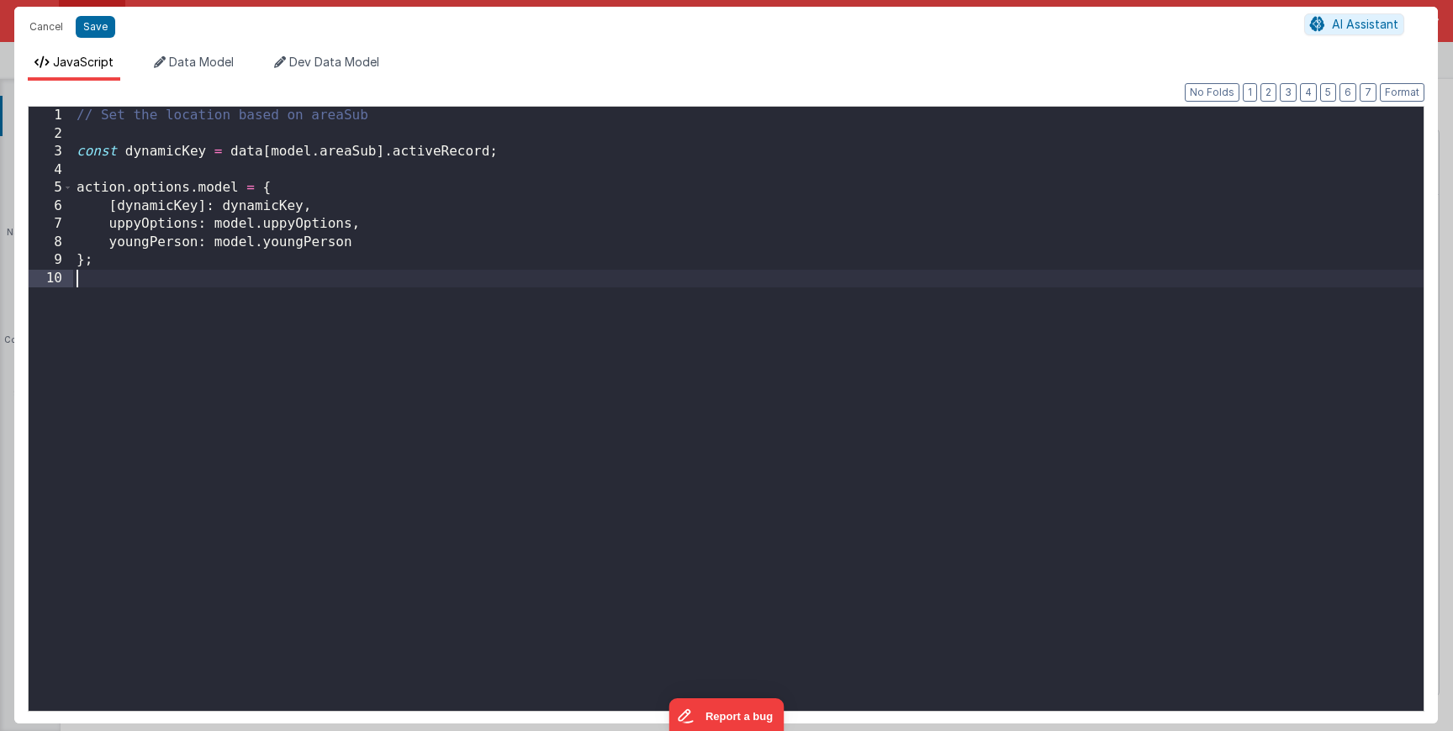
click at [783, 277] on div "// Set the location based on areaSub const dynamicKey = data [ model . areaSub …" at bounding box center [748, 427] width 1350 height 641
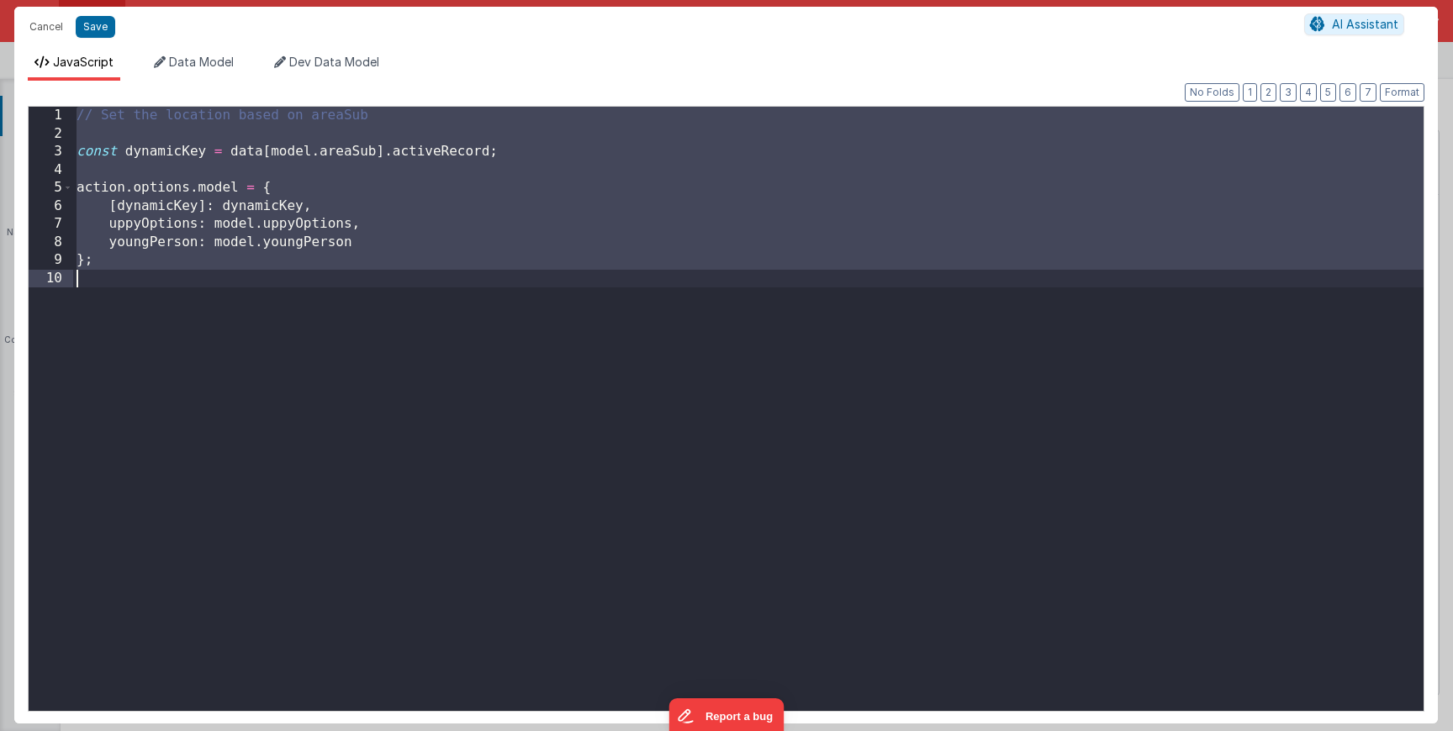
click at [783, 277] on div "// Set the location based on areaSub const dynamicKey = data [ model . areaSub …" at bounding box center [748, 427] width 1350 height 641
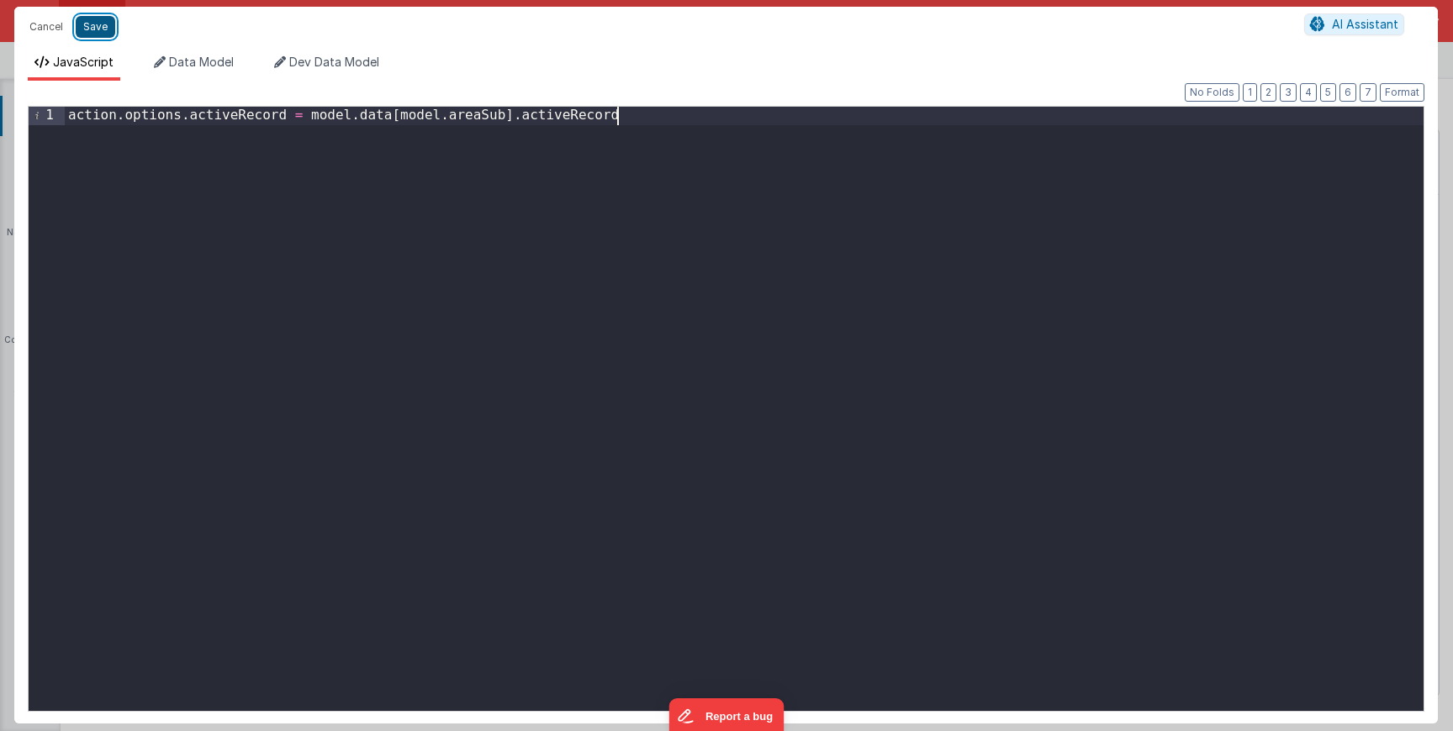
click at [103, 27] on button "Save" at bounding box center [96, 27] width 40 height 22
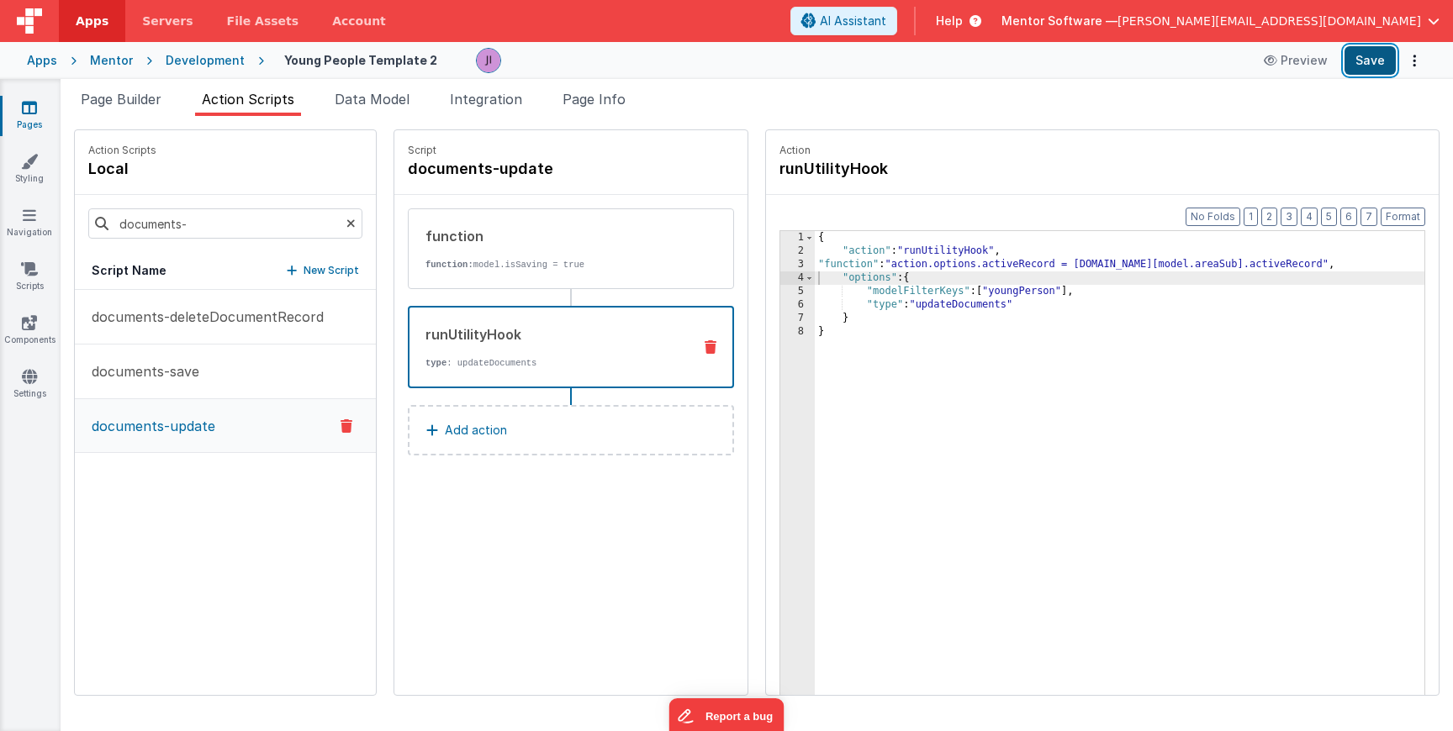
click at [1377, 66] on button "Save" at bounding box center [1369, 60] width 51 height 29
click at [1381, 67] on button "Save" at bounding box center [1369, 60] width 51 height 29
click at [140, 102] on span "Page Builder" at bounding box center [121, 99] width 81 height 17
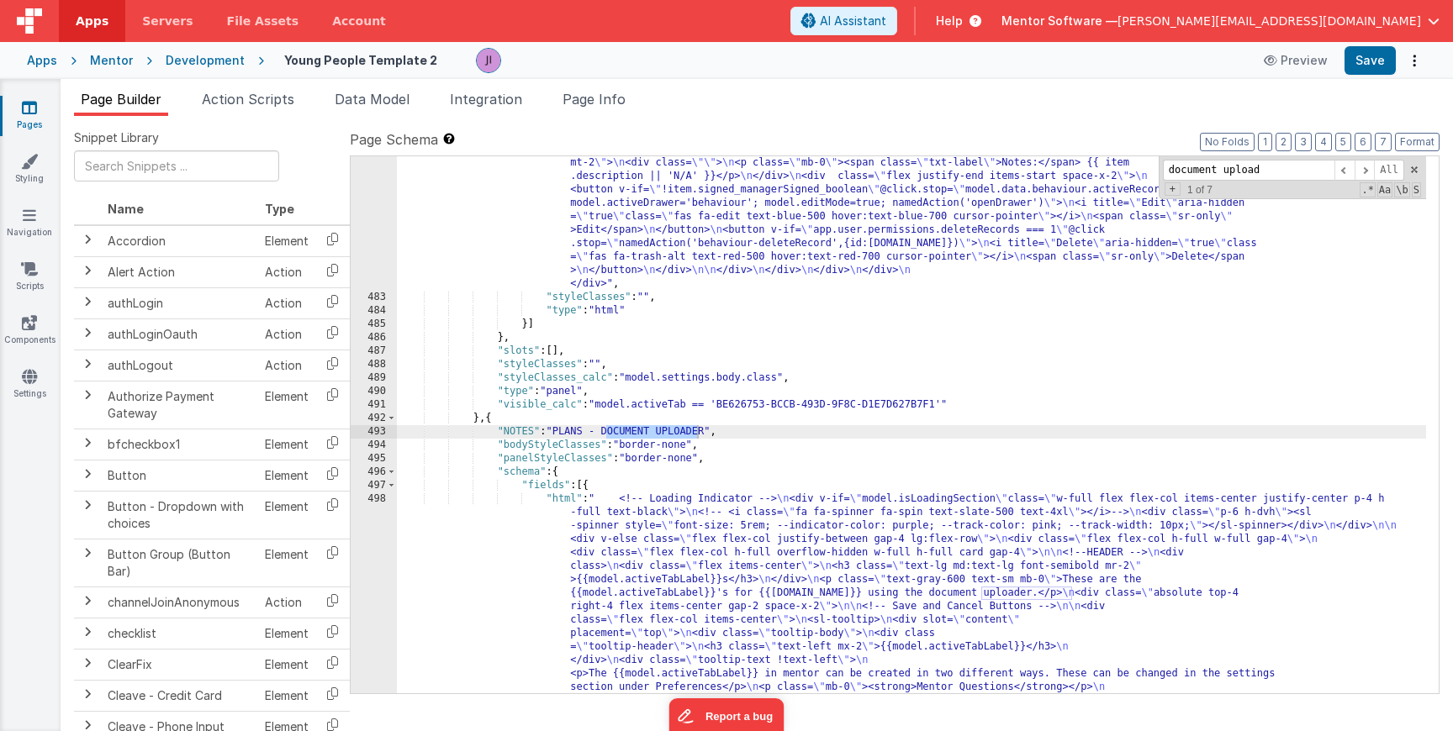
scroll to position [14911, 0]
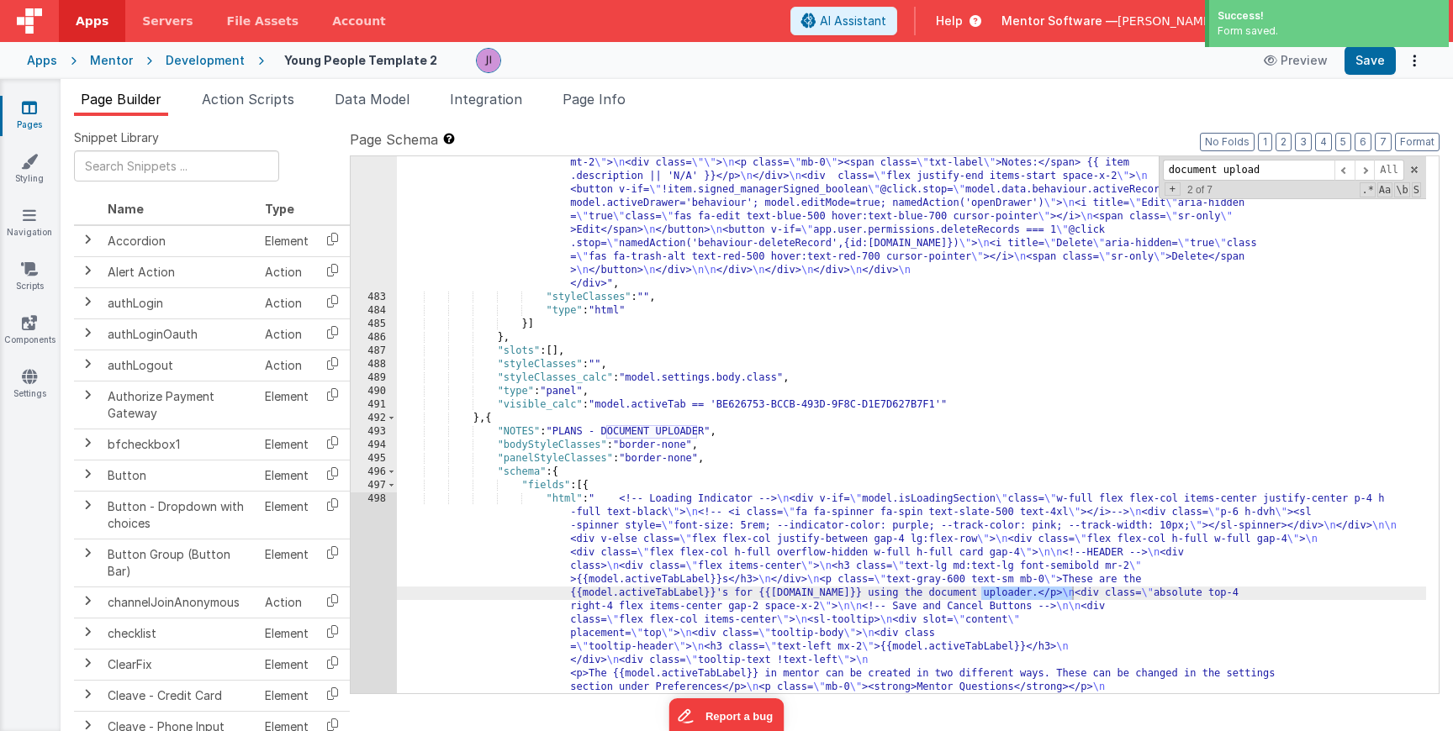
type input "document upload"
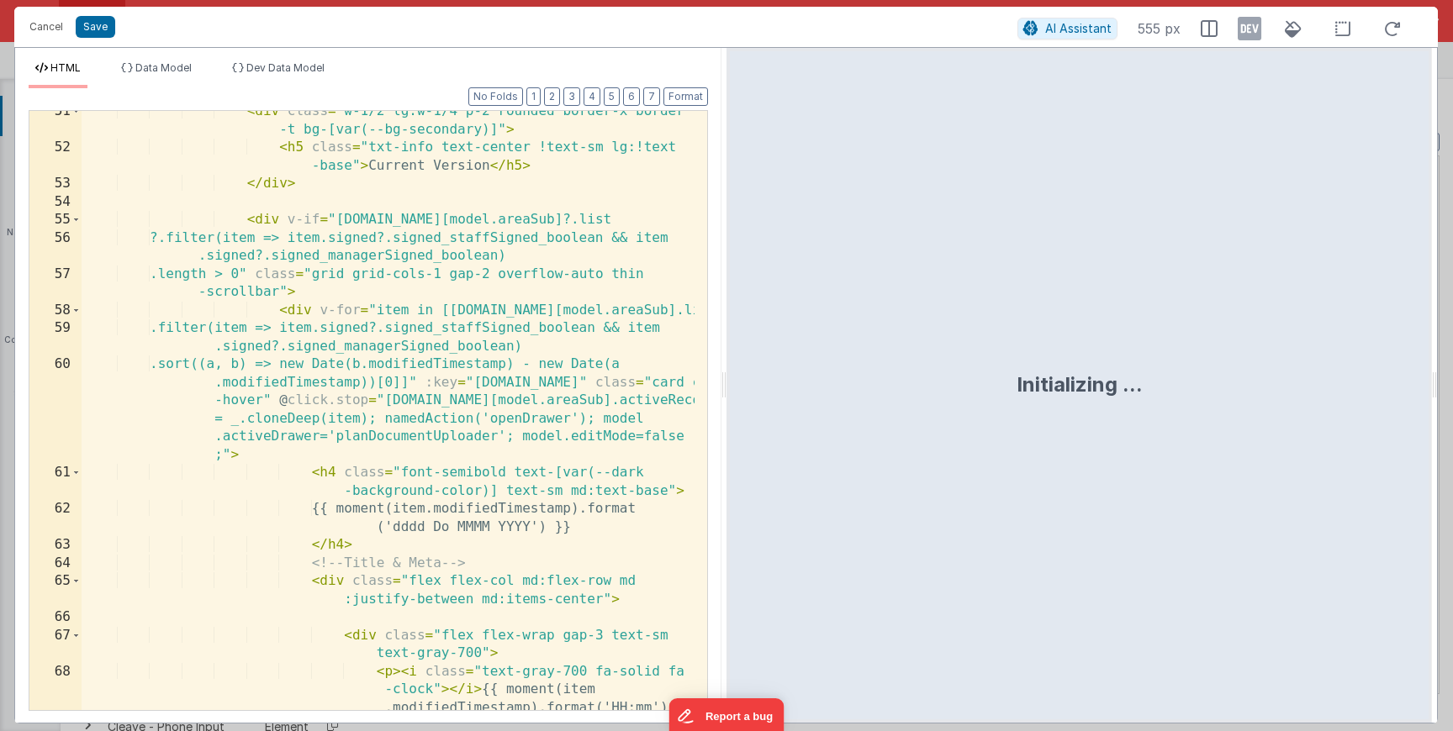
scroll to position [1364, 0]
click at [240, 368] on div "< div class = "w-1/2 lg:w-1/4 p-2 rounded border-x border -t bg-[var(--bg-secon…" at bounding box center [388, 457] width 613 height 708
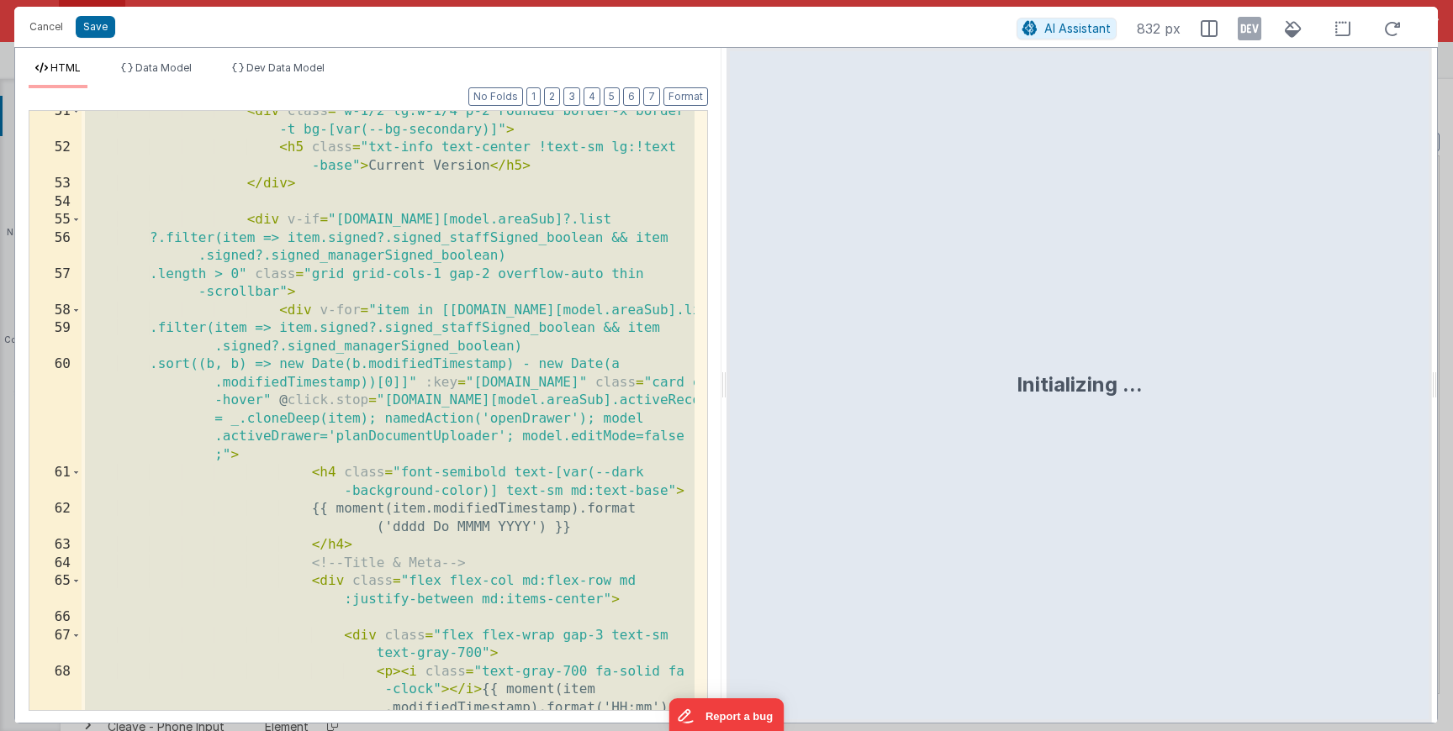
click at [253, 373] on div "< div class = "w-1/2 lg:w-1/4 p-2 rounded border-x border -t bg-[var(--bg-secon…" at bounding box center [388, 457] width 613 height 708
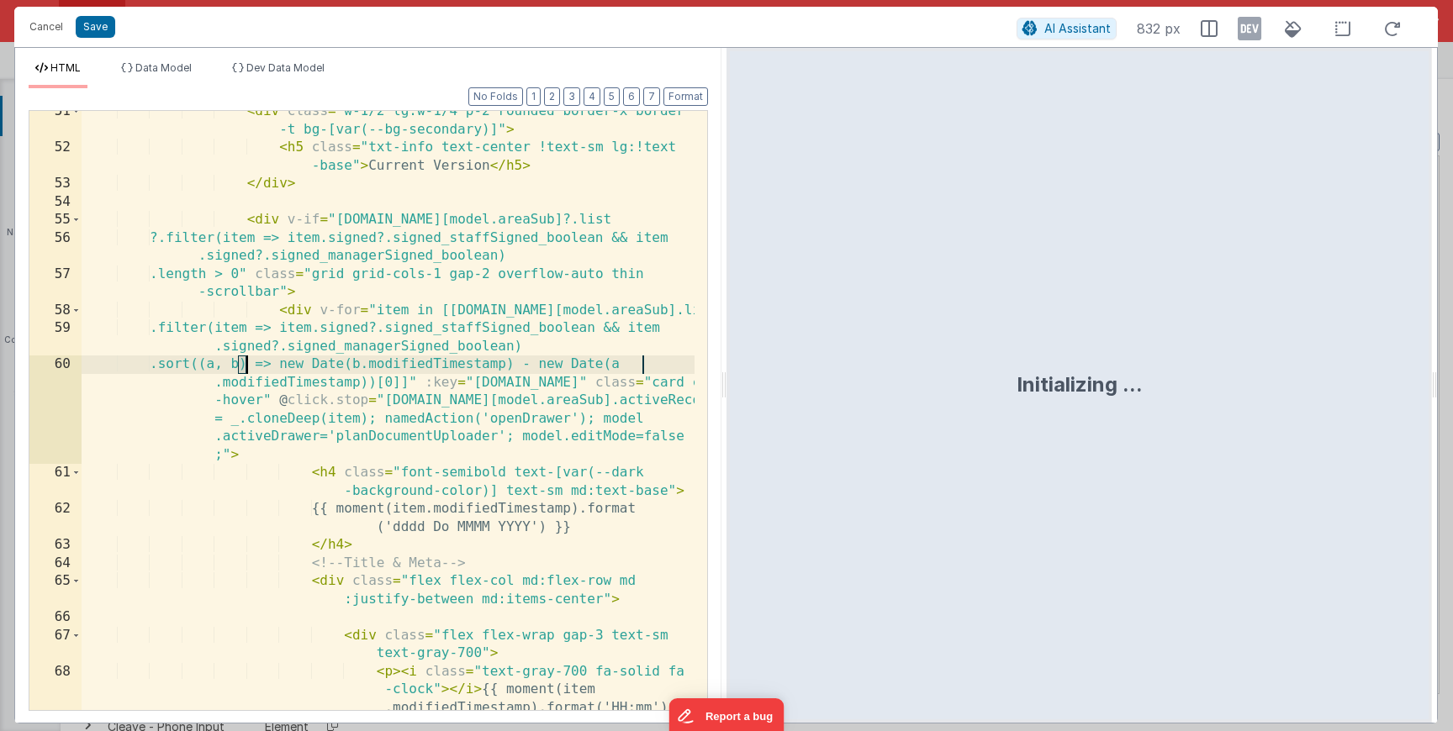
click at [235, 368] on div "< div class = "w-1/2 lg:w-1/4 p-2 rounded border-x border -t bg-[var(--bg-secon…" at bounding box center [388, 457] width 613 height 708
drag, startPoint x: 230, startPoint y: 368, endPoint x: 276, endPoint y: 367, distance: 45.4
click at [276, 367] on div "< div class = "w-1/2 lg:w-1/4 p-2 rounded border-x border -t bg-[var(--bg-secon…" at bounding box center [388, 457] width 613 height 708
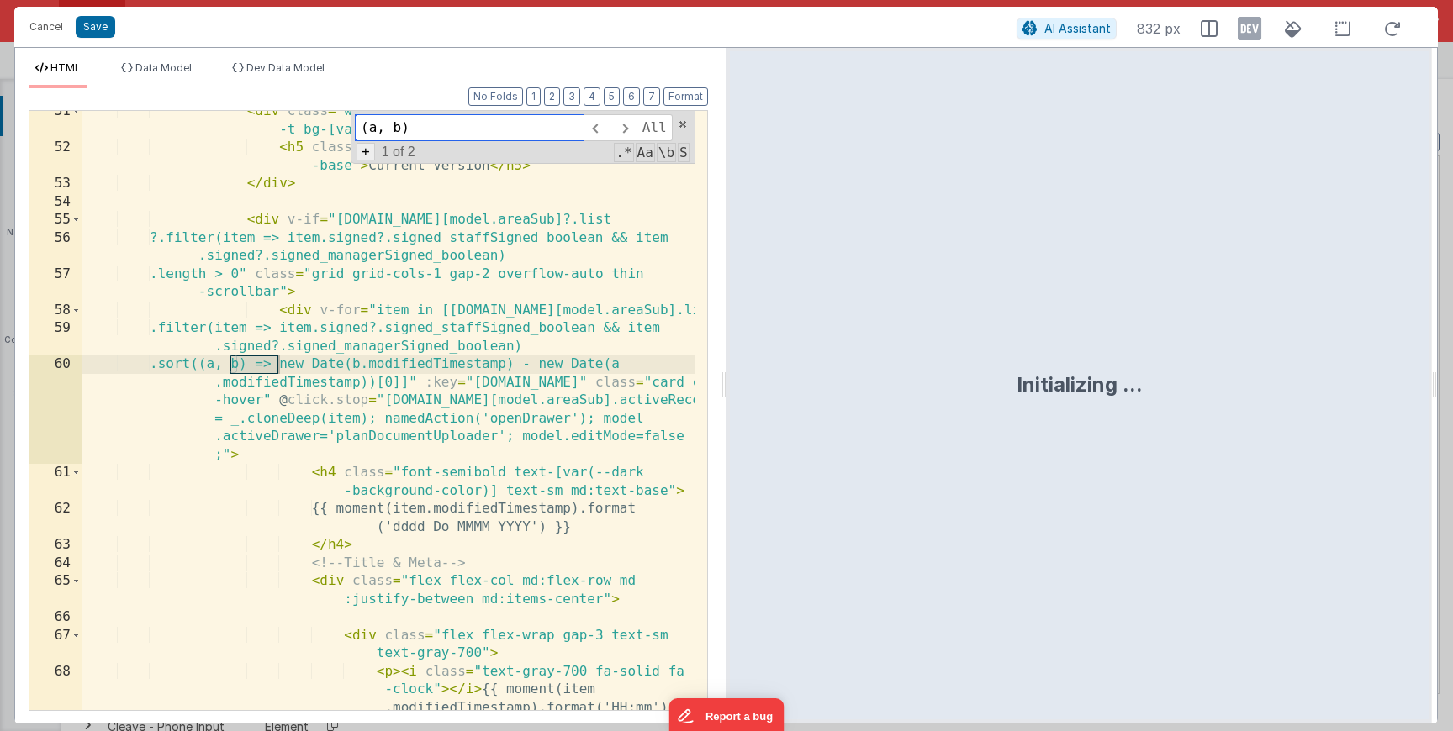
click at [370, 157] on span "+" at bounding box center [365, 152] width 18 height 18
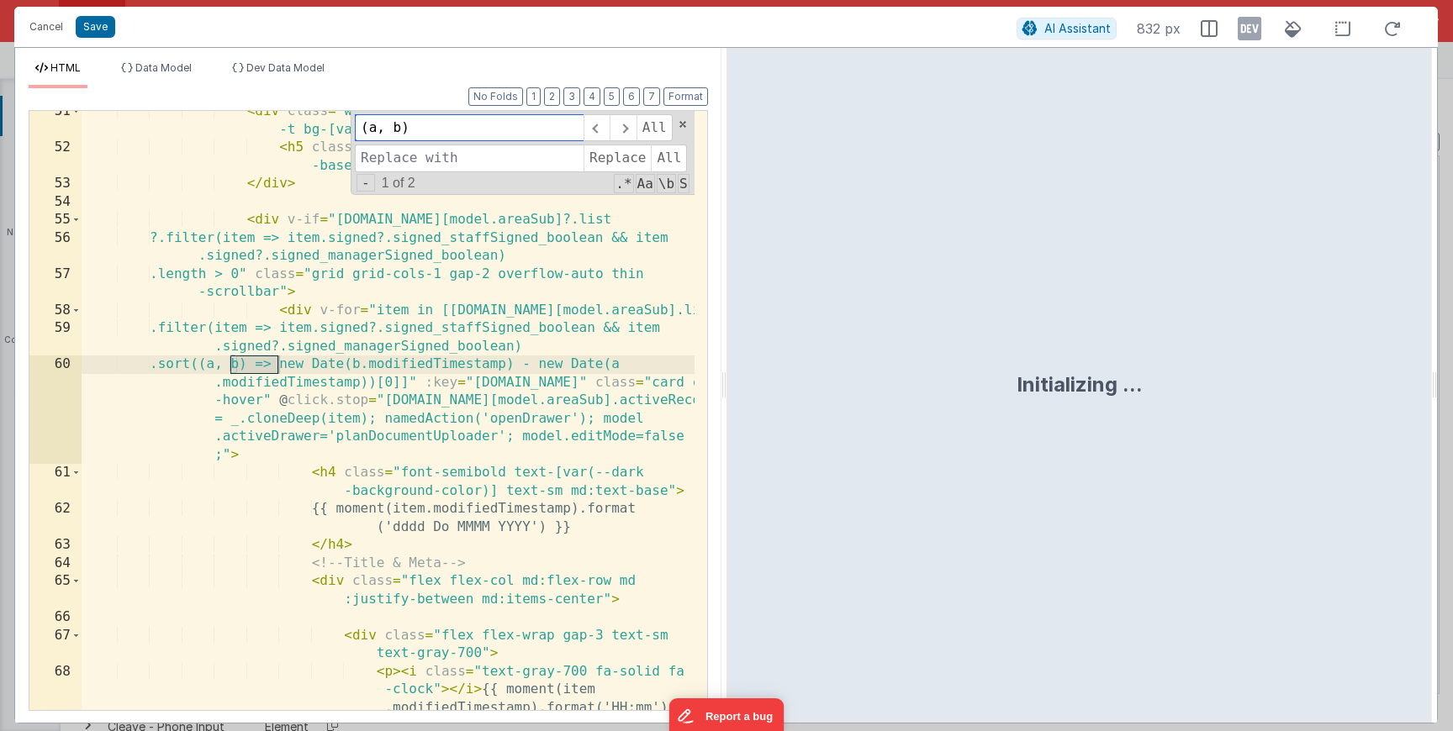
click at [425, 126] on input "(a, b)" at bounding box center [469, 127] width 229 height 27
click at [398, 172] on input at bounding box center [469, 158] width 229 height 27
paste input "(a, b)"
click at [368, 159] on input "(a, b)" at bounding box center [469, 158] width 229 height 27
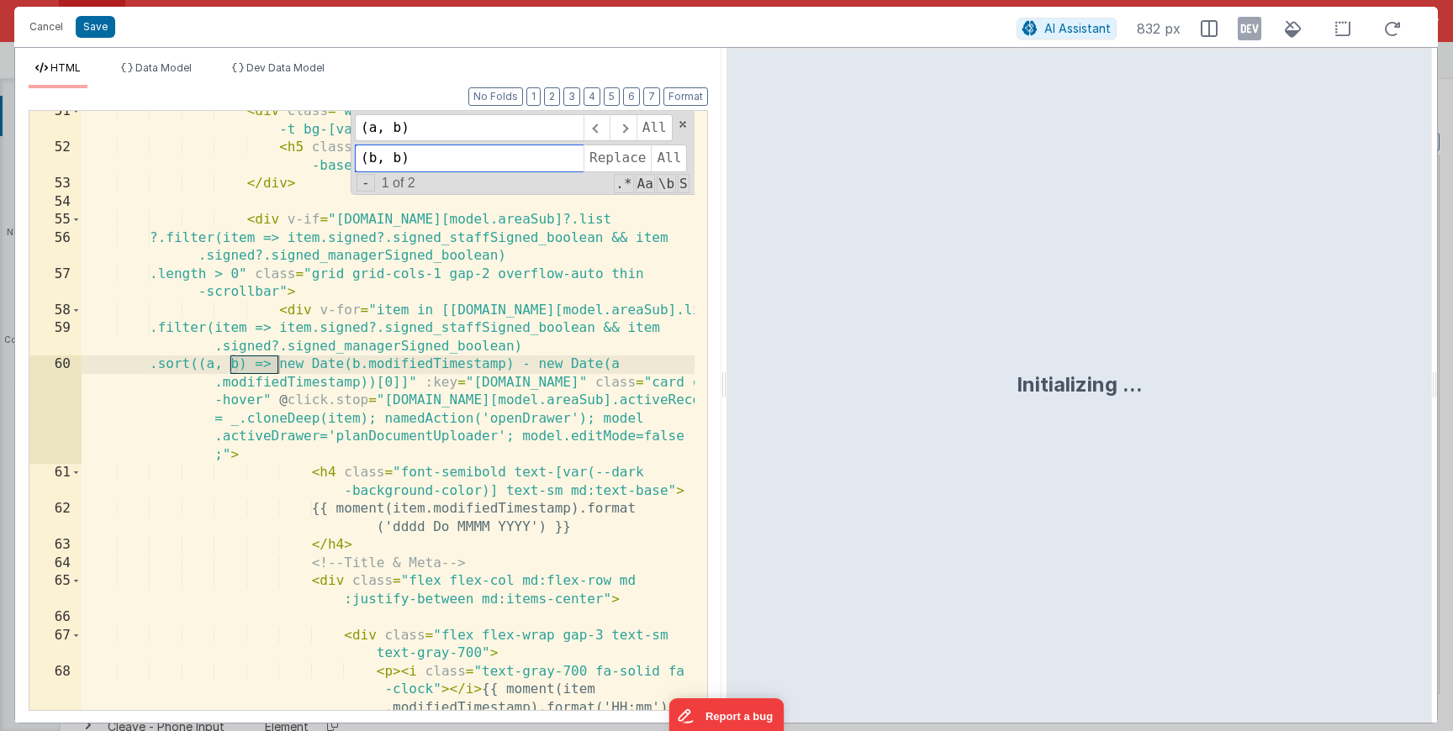
click at [399, 158] on input "(b, b)" at bounding box center [469, 158] width 229 height 27
type input "(b, a)"
click at [102, 27] on button "Save" at bounding box center [96, 27] width 40 height 22
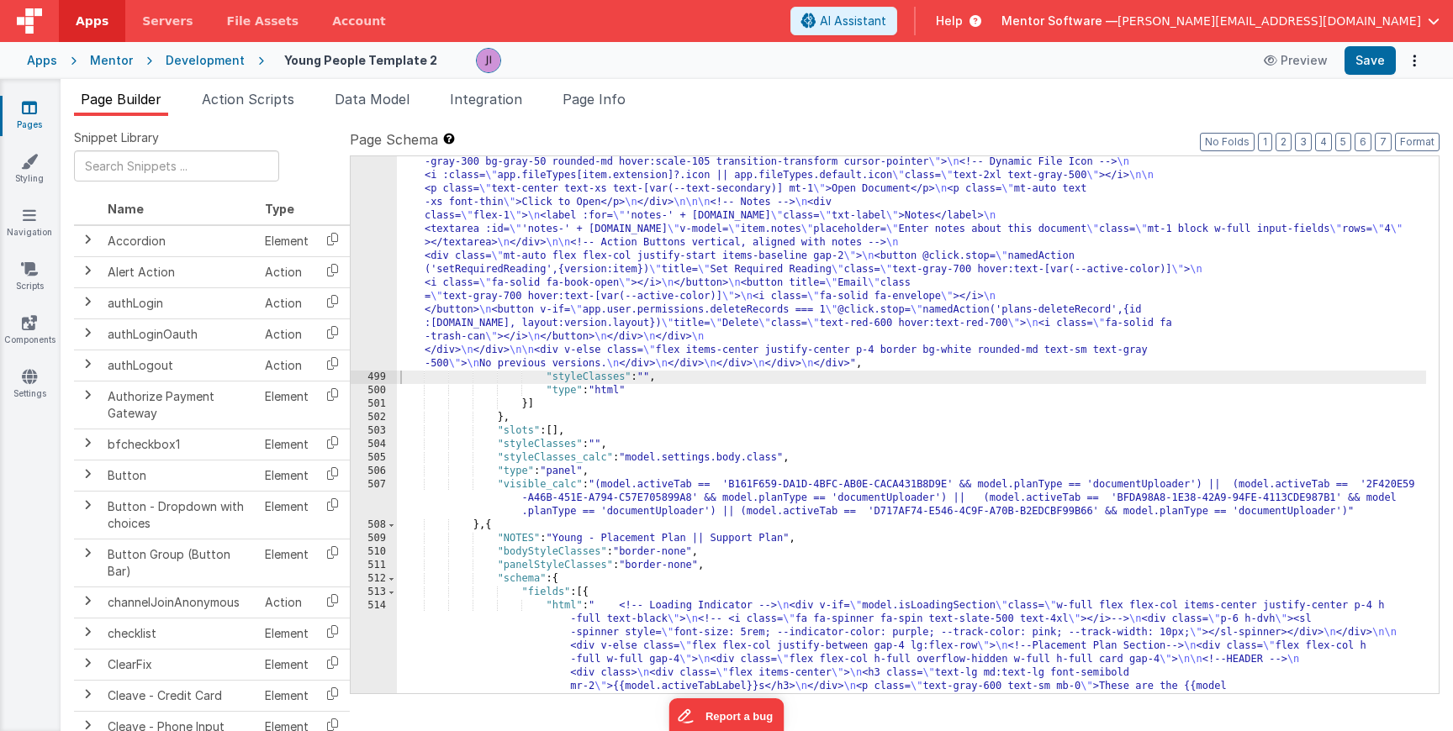
scroll to position [16521, 0]
click at [498, 288] on div ""html" : " <!-- Loading Indicator --> \n <div v-if= \" model.isLoadingSection \…" at bounding box center [911, 249] width 1029 height 3335
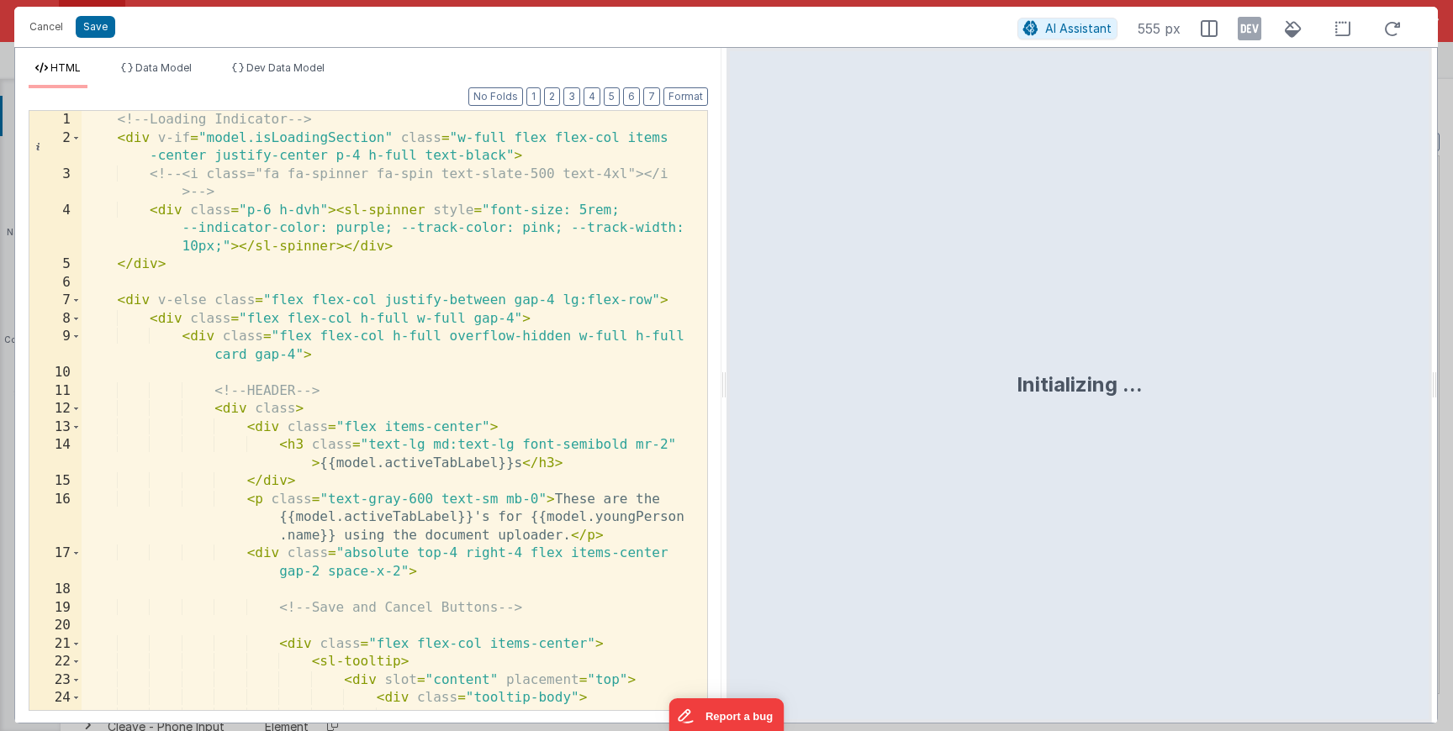
click at [486, 374] on div "<!-- Loading Indicator --> < div v-if = "model.isLoadingSection" class = "w-ful…" at bounding box center [388, 438] width 613 height 654
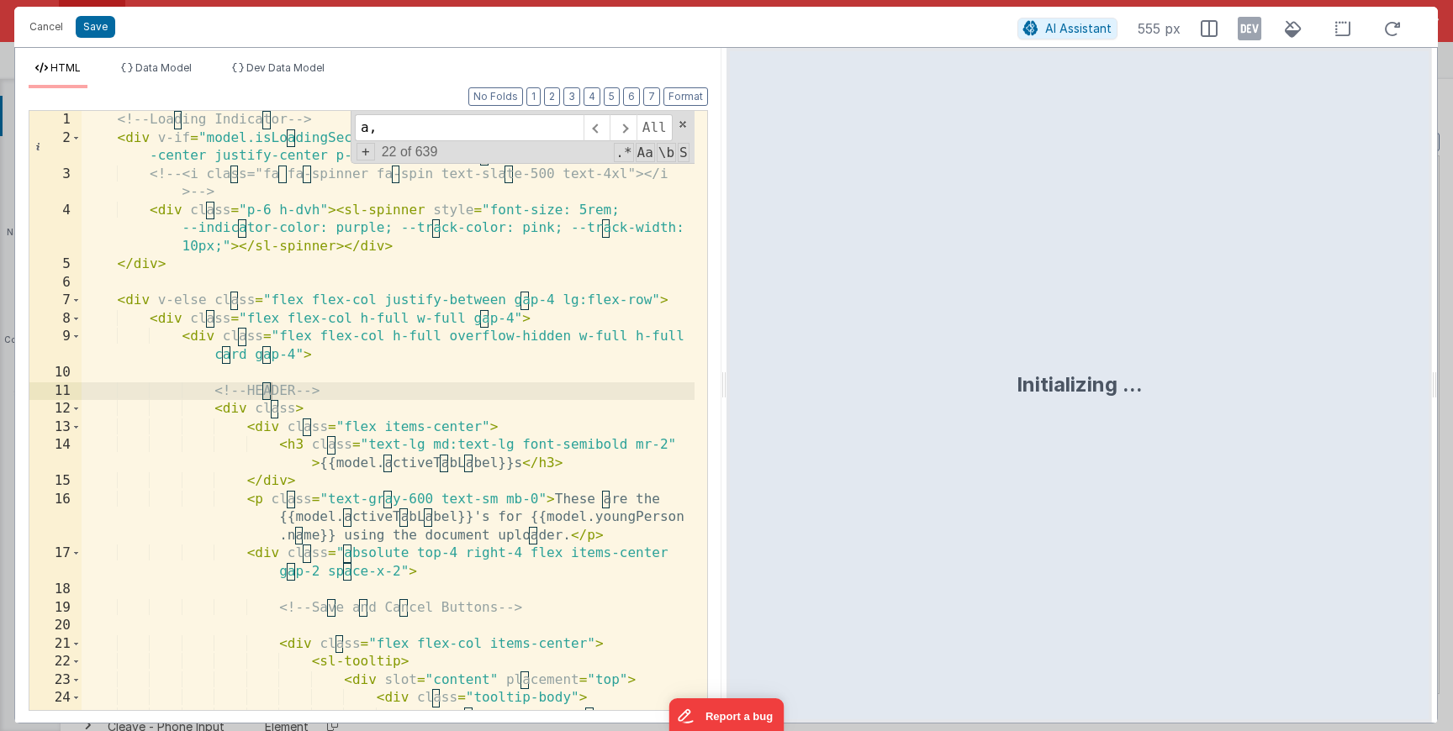
scroll to position [1327, 0]
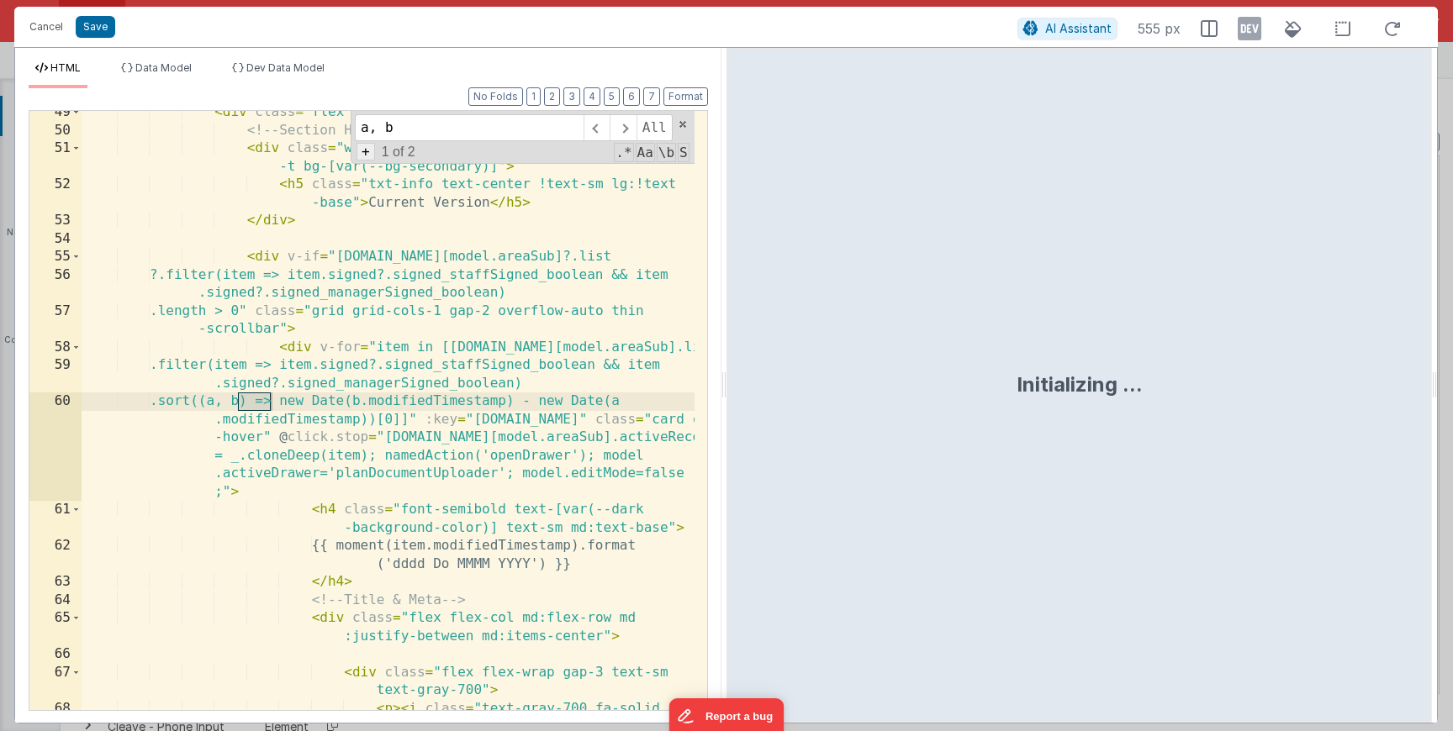
type input "a, b"
click at [372, 146] on span "+" at bounding box center [365, 152] width 18 height 18
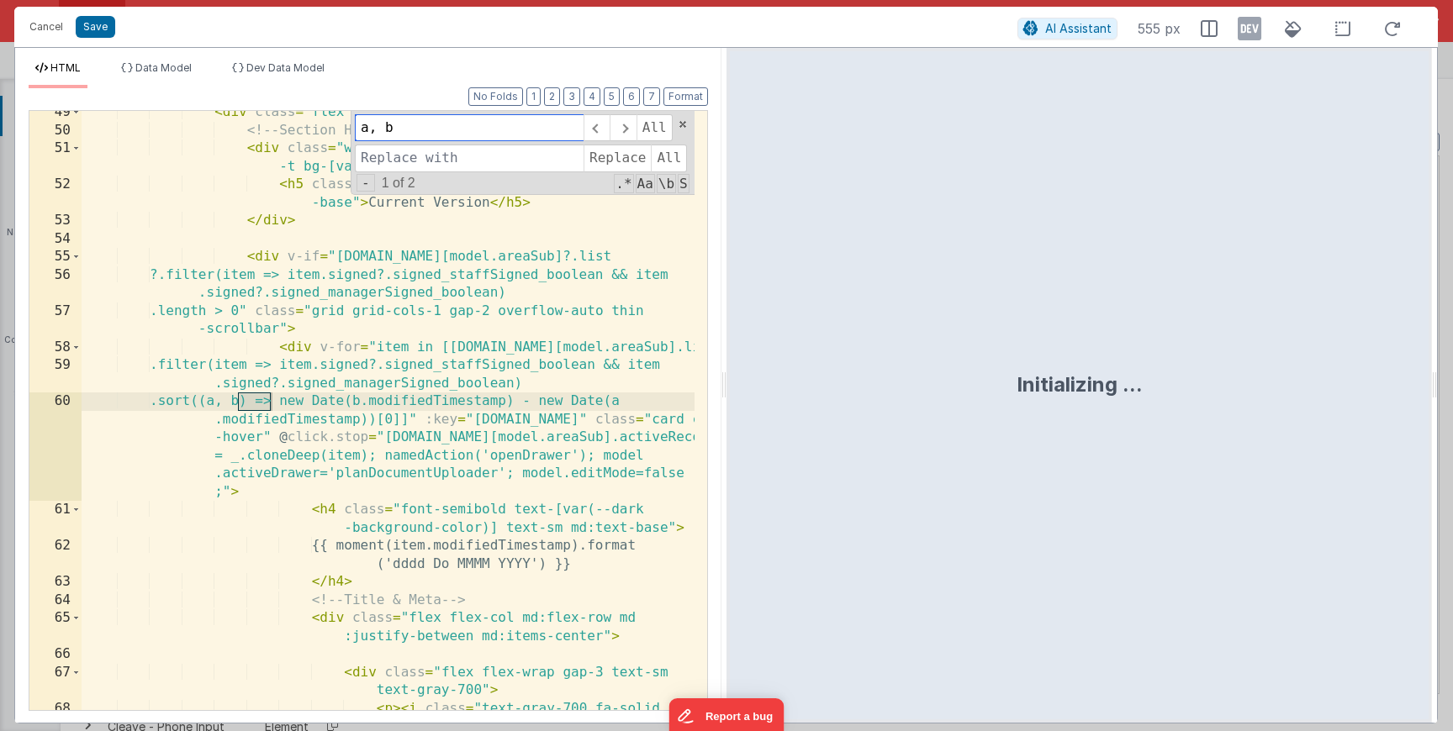
click at [394, 144] on div "a, b All Replace All - 1 of 2 .* Aa \b S" at bounding box center [523, 153] width 344 height 84
click at [395, 157] on input at bounding box center [469, 158] width 229 height 27
type input "b, a"
click at [665, 153] on span "All" at bounding box center [669, 158] width 36 height 27
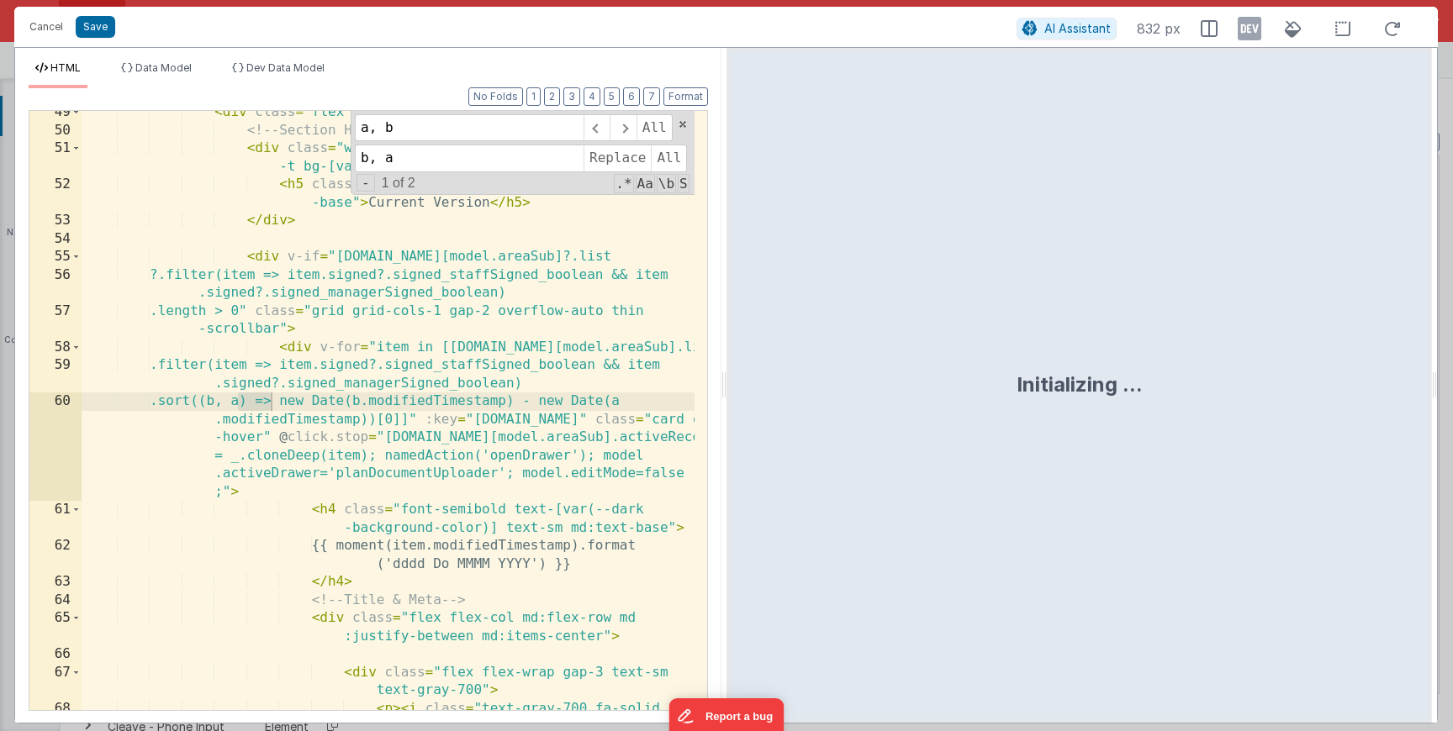
click at [118, 22] on div "Cancel Save" at bounding box center [518, 27] width 995 height 24
click at [110, 24] on button "Save" at bounding box center [96, 27] width 40 height 22
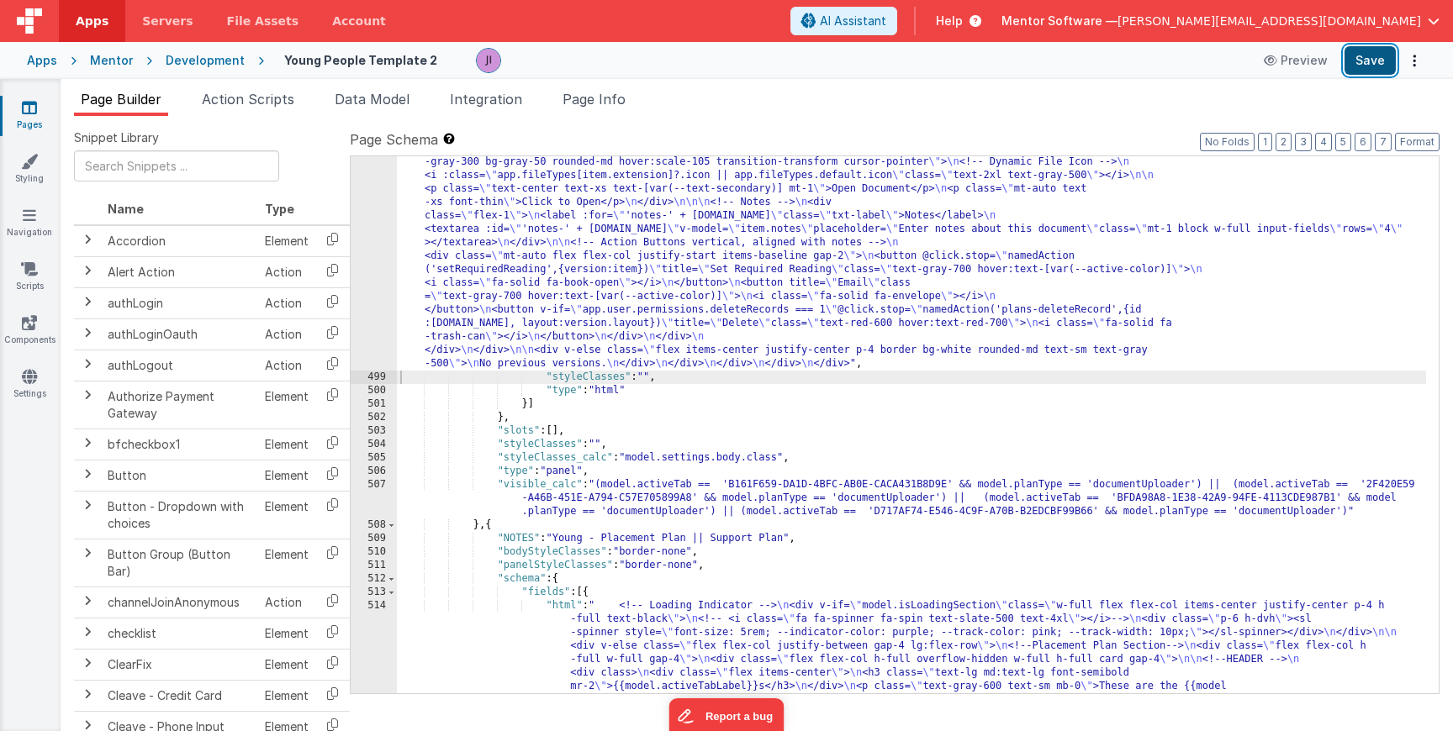
click at [1350, 57] on button "Save" at bounding box center [1369, 60] width 51 height 29
click at [476, 335] on div ""html" : " <!-- Loading Indicator --> \n <div v-if= \" model.isLoadingSection \…" at bounding box center [911, 249] width 1029 height 3335
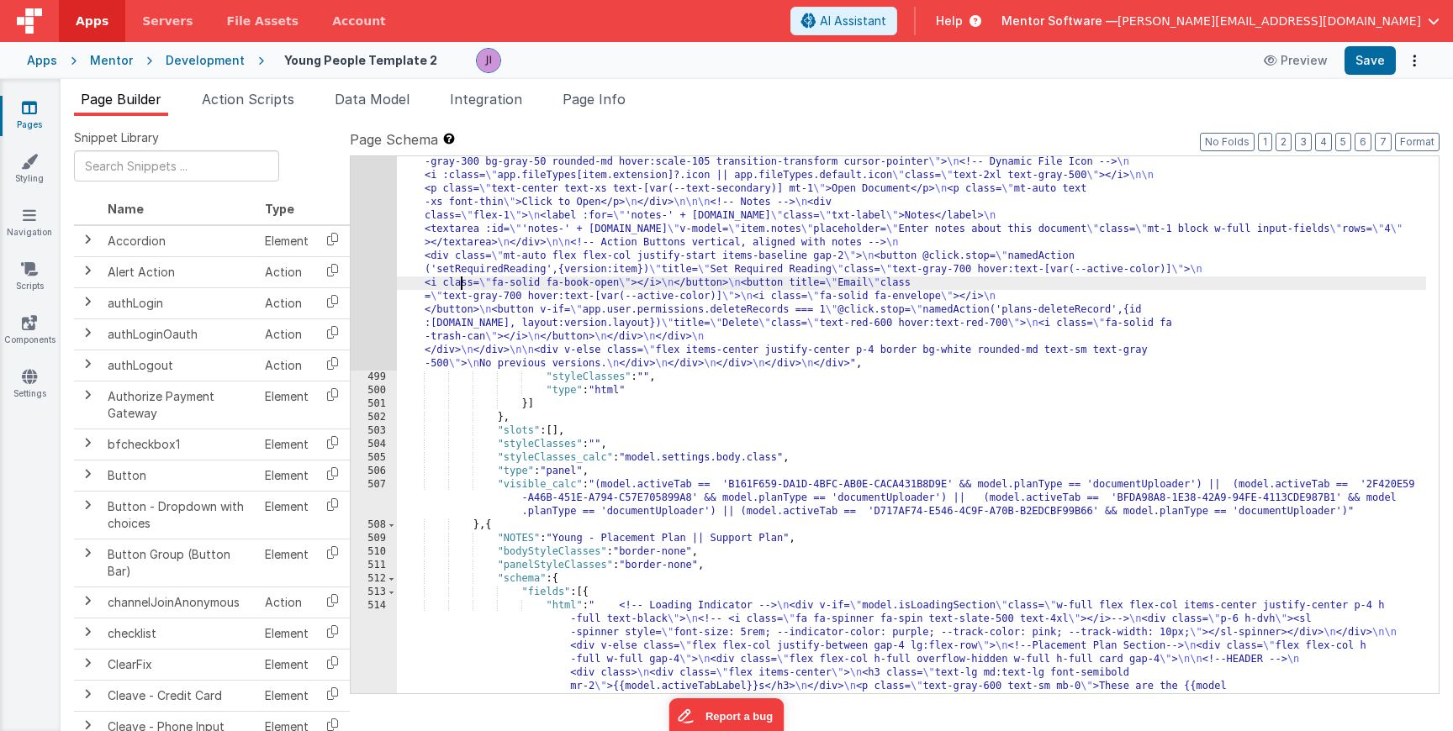
click at [462, 287] on div ""html" : " <!-- Loading Indicator --> \n <div v-if= \" model.isLoadingSection \…" at bounding box center [911, 249] width 1029 height 3335
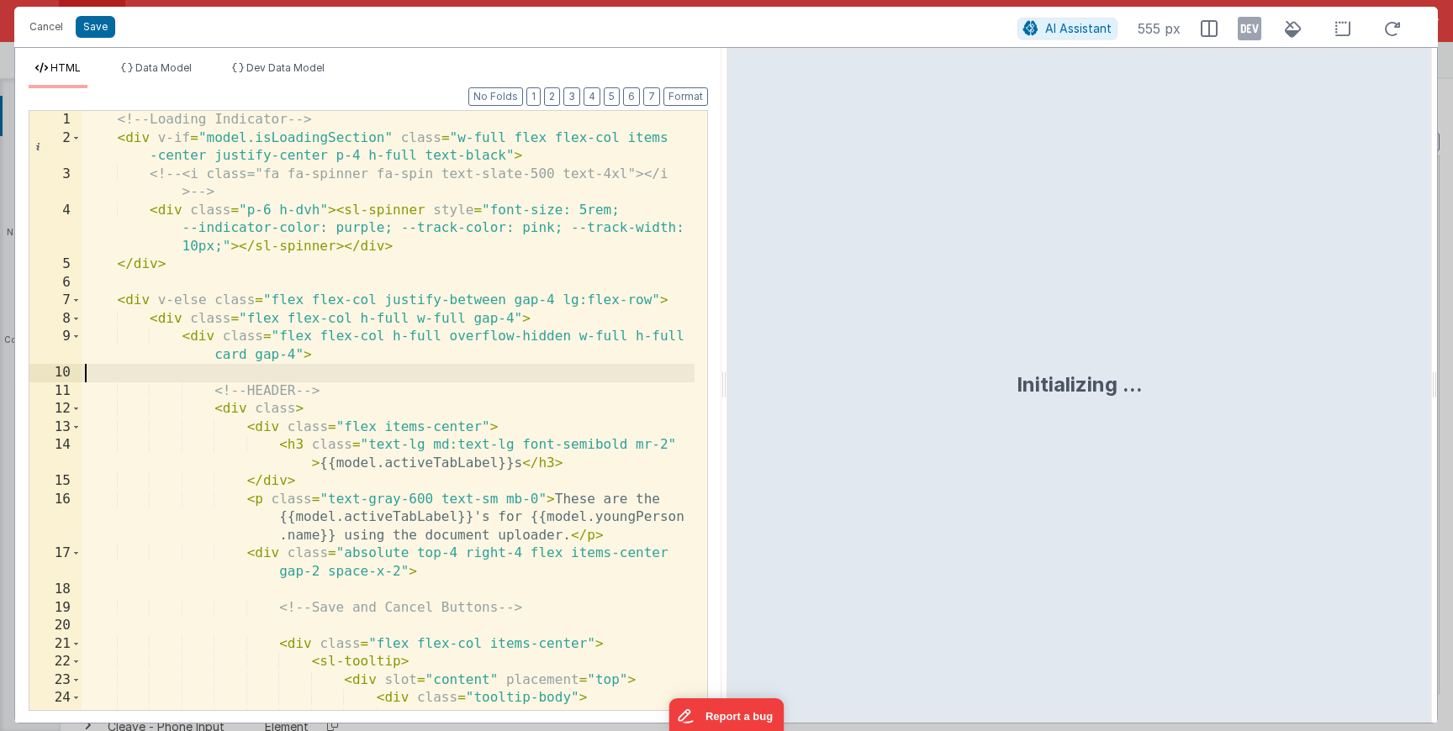
click at [387, 378] on div "<!-- Loading Indicator --> < div v-if = "model.isLoadingSection" class = "w-ful…" at bounding box center [388, 438] width 613 height 654
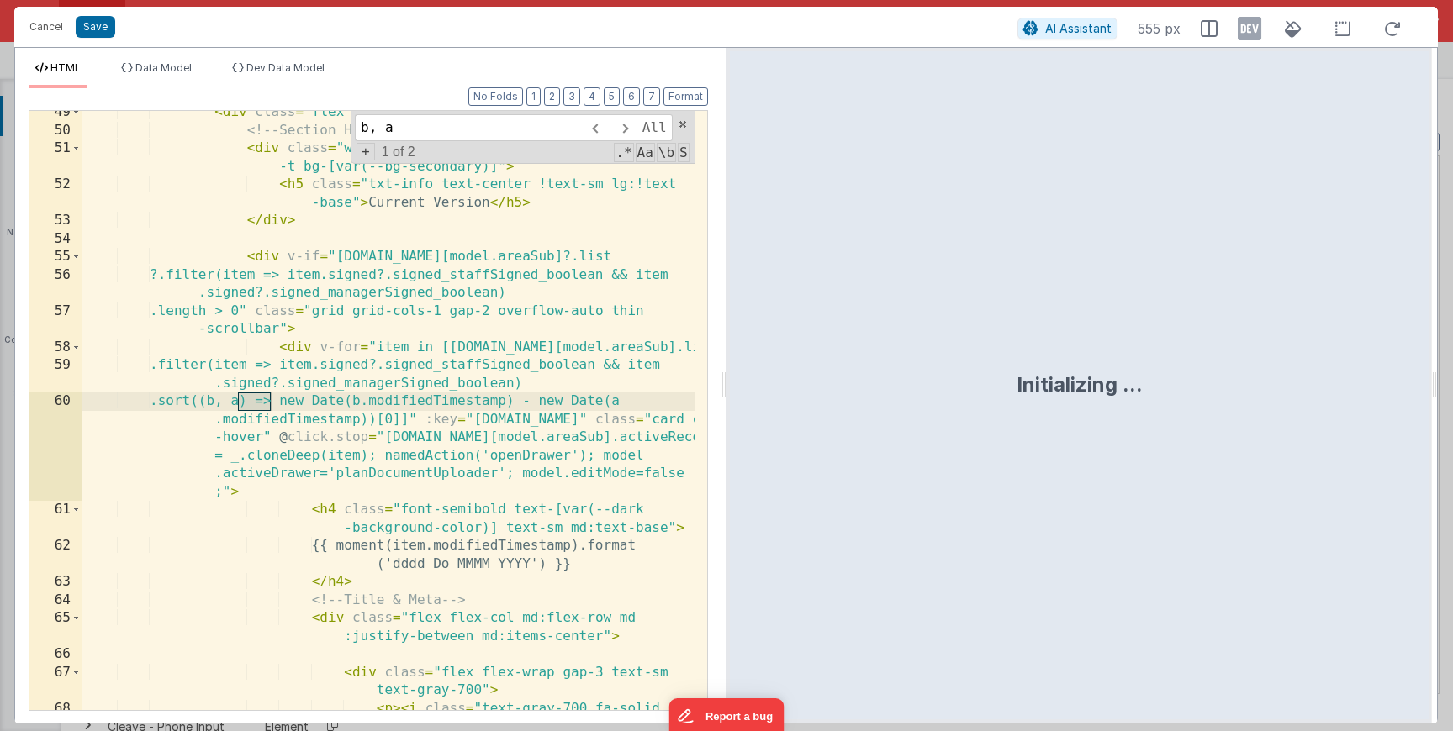
type input "b, a"
click at [440, 399] on div "< div class = "flex flex-col" > <!-- Section Header --> < div class = "w-1/2 lg…" at bounding box center [388, 448] width 613 height 690
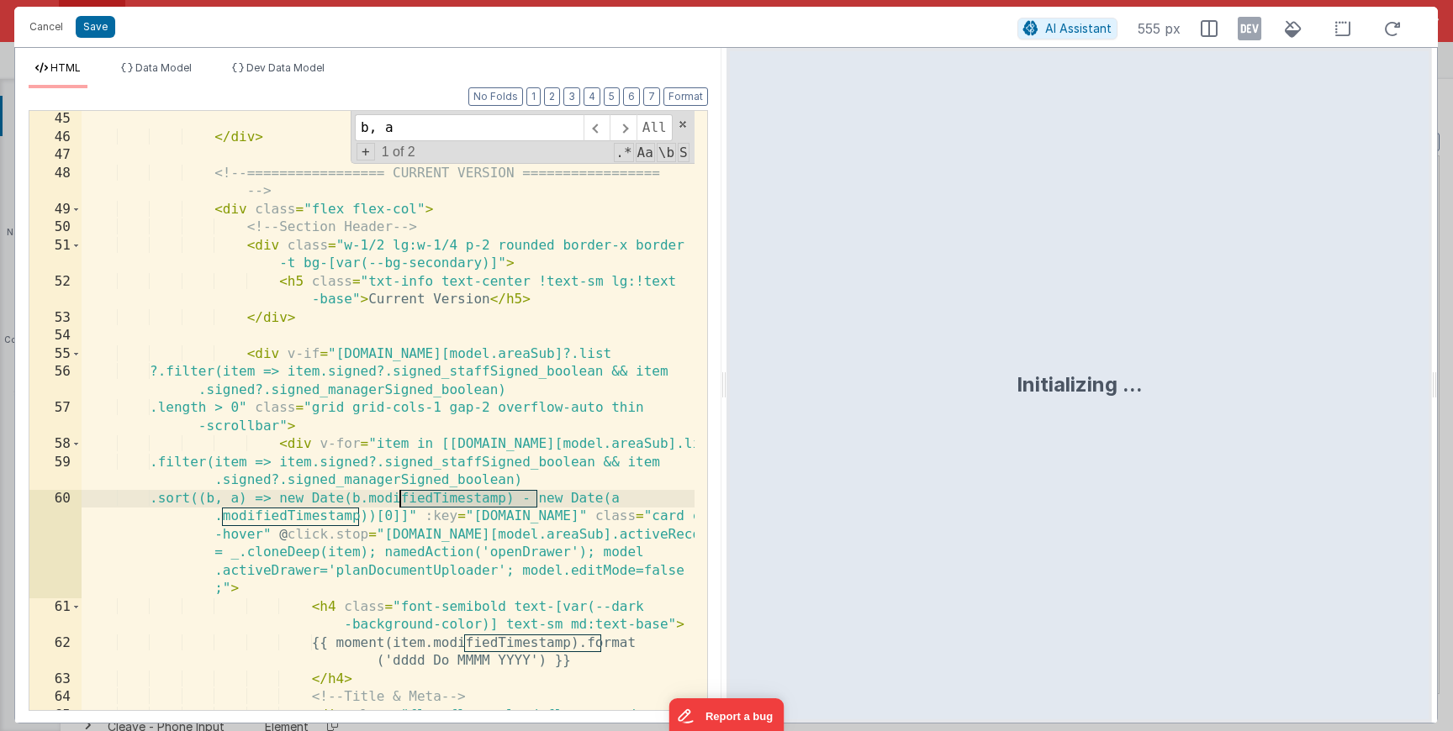
scroll to position [1231, 0]
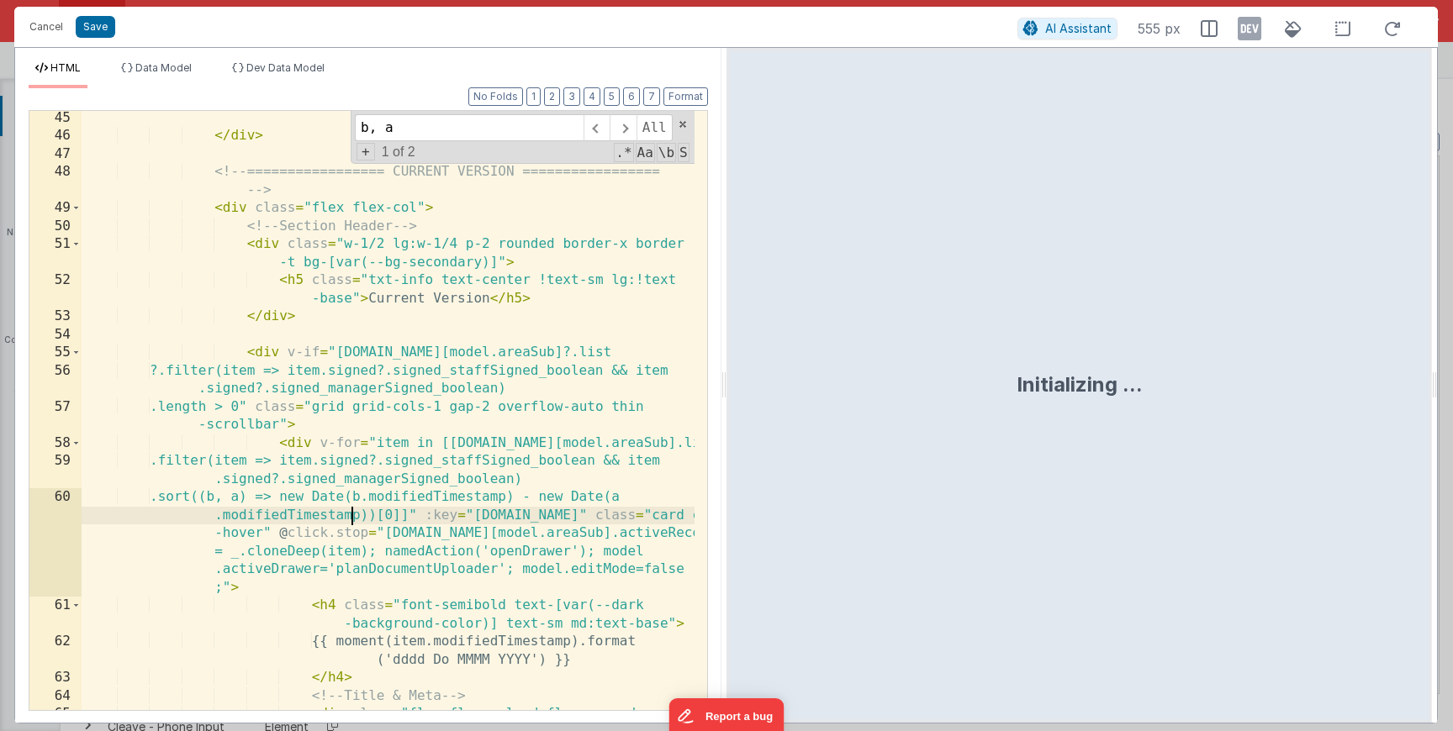
click at [355, 510] on div "</ div > <!-- ================= CURRENT VERSION ================= --> < div cla…" at bounding box center [388, 436] width 613 height 654
click at [242, 498] on div "</ div > <!-- ================= CURRENT VERSION ================= --> < div cla…" at bounding box center [388, 436] width 613 height 654
click at [263, 499] on div "</ div > <!-- ================= CURRENT VERSION ================= --> < div cla…" at bounding box center [388, 436] width 613 height 654
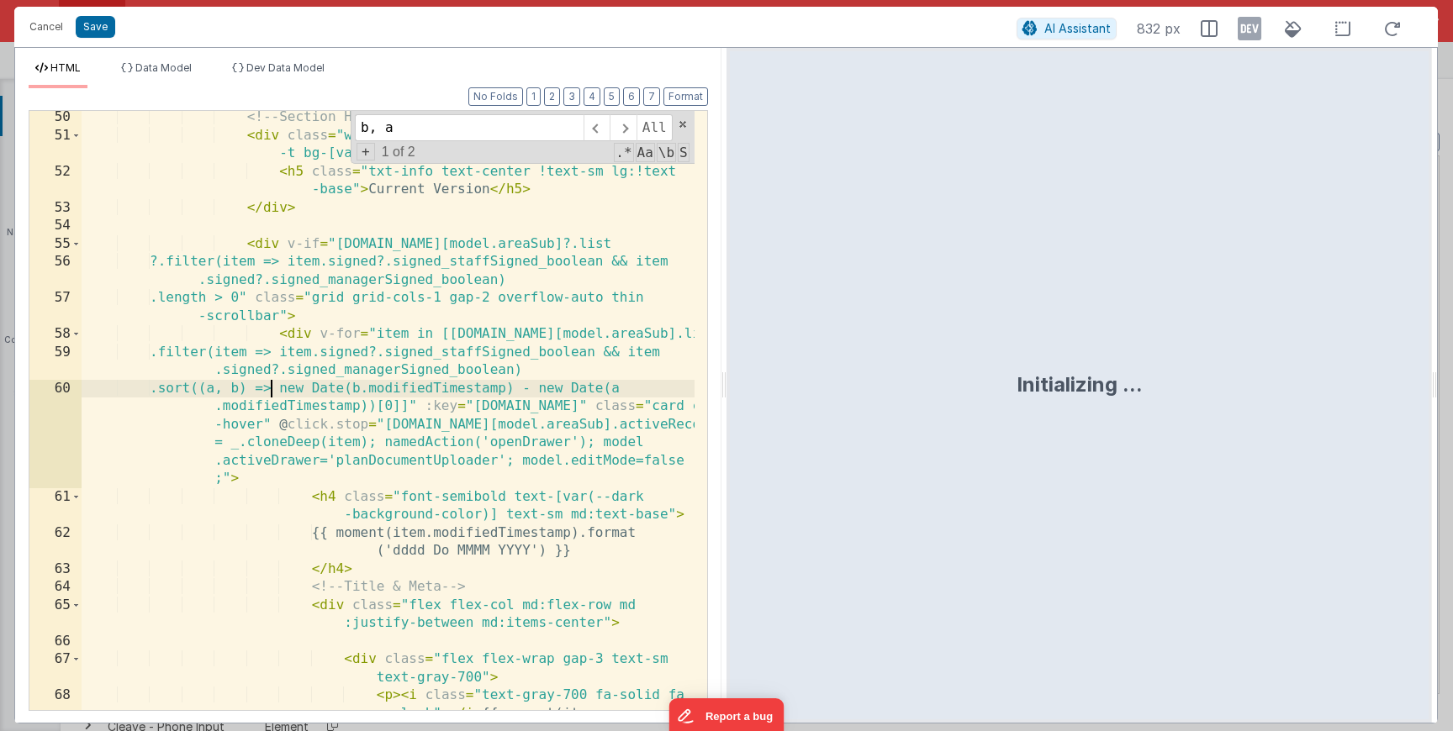
scroll to position [1340, 0]
drag, startPoint x: 377, startPoint y: 406, endPoint x: 192, endPoint y: 385, distance: 187.0
click at [192, 385] on div "<!-- Section Header --> < div class = "w-1/2 lg:w-1/4 p-2 rounded border-x bord…" at bounding box center [388, 453] width 613 height 690
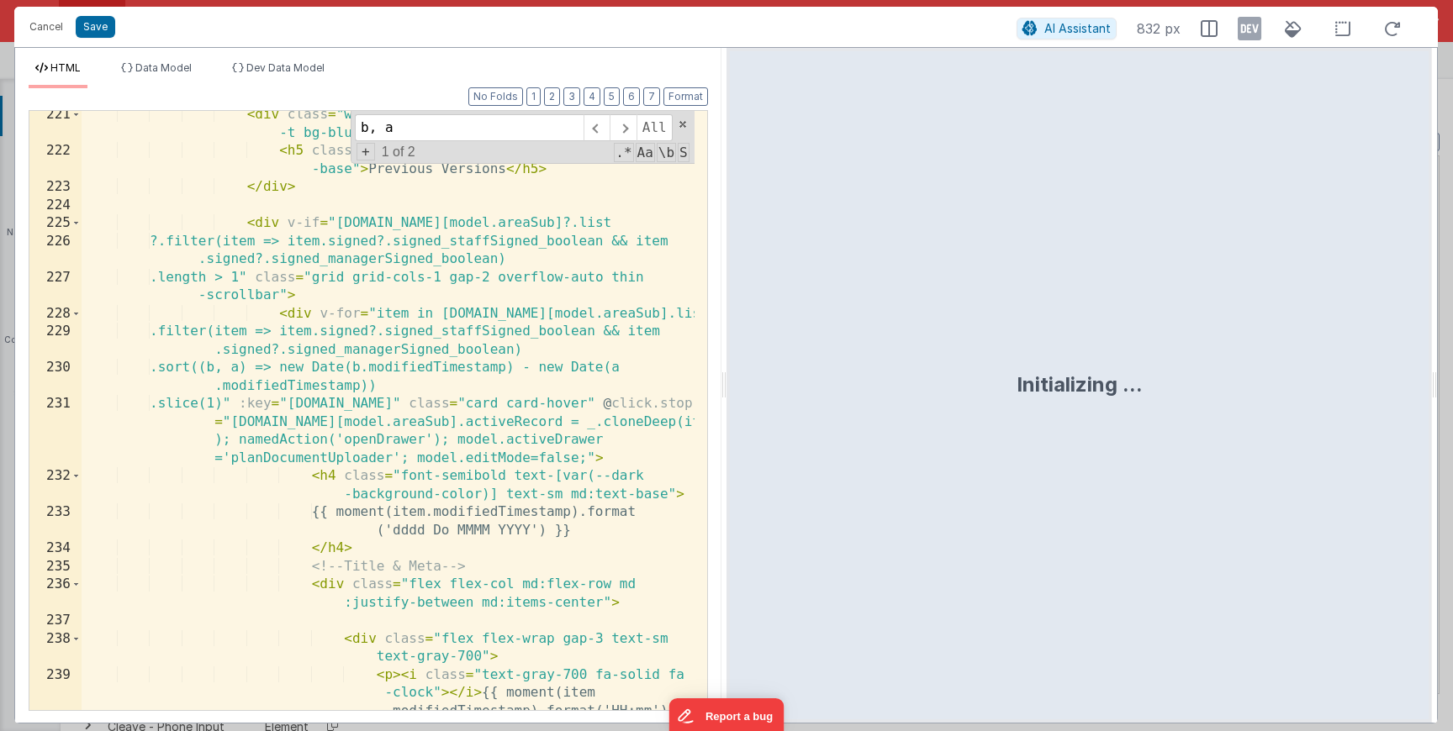
scroll to position [6638, 0]
click at [441, 497] on div "< div class = "w-1/2 lg:w-1/4 p-2 rounded border-x border -t bg-blue-200" > < h…" at bounding box center [388, 460] width 613 height 708
click at [238, 366] on div "< div class = "w-1/2 lg:w-1/4 p-2 rounded border-x border -t bg-blue-200" > < h…" at bounding box center [388, 460] width 613 height 708
click at [263, 369] on div "< div class = "w-1/2 lg:w-1/4 p-2 rounded border-x border -t bg-blue-200" > < h…" at bounding box center [388, 460] width 613 height 708
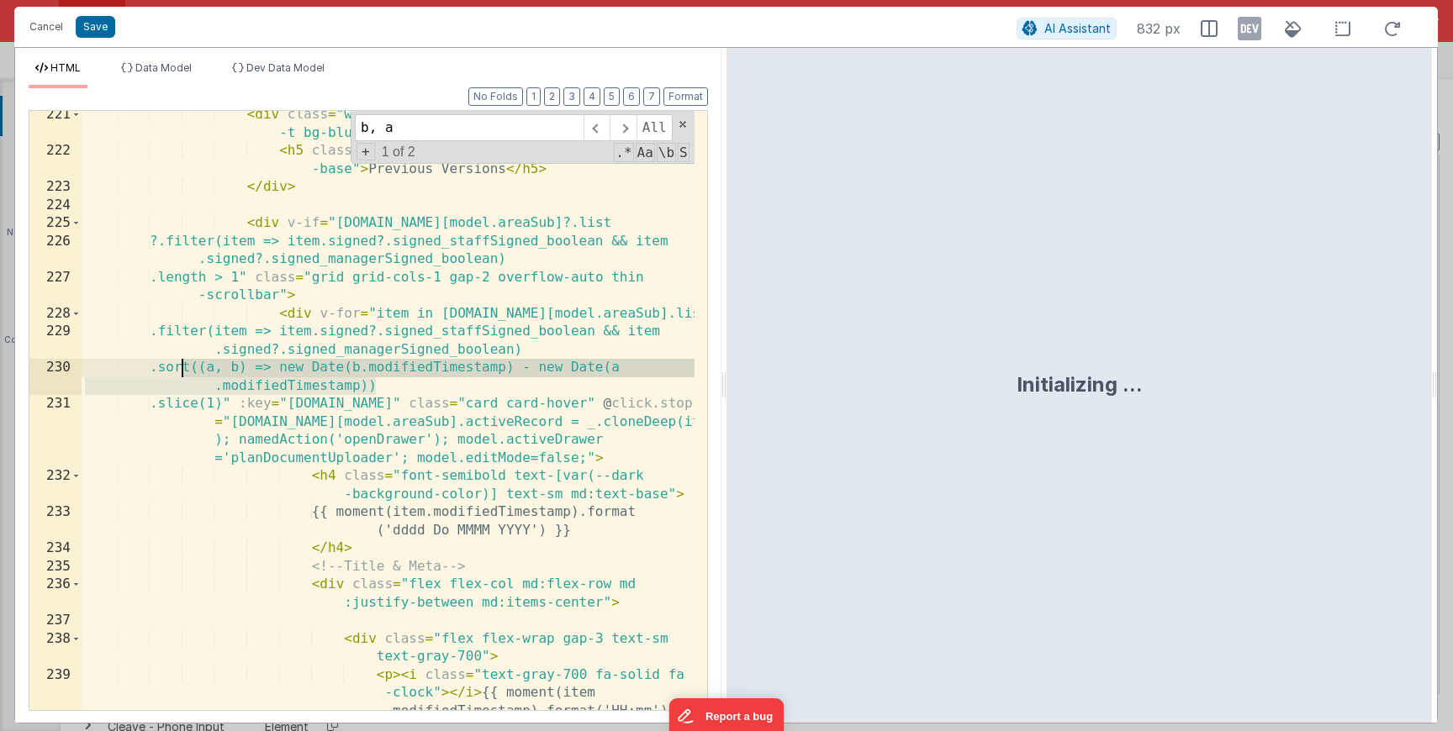
drag, startPoint x: 388, startPoint y: 385, endPoint x: 184, endPoint y: 371, distance: 204.8
click at [184, 371] on div "< div class = "w-1/2 lg:w-1/4 p-2 rounded border-x border -t bg-blue-200" > < h…" at bounding box center [388, 460] width 613 height 708
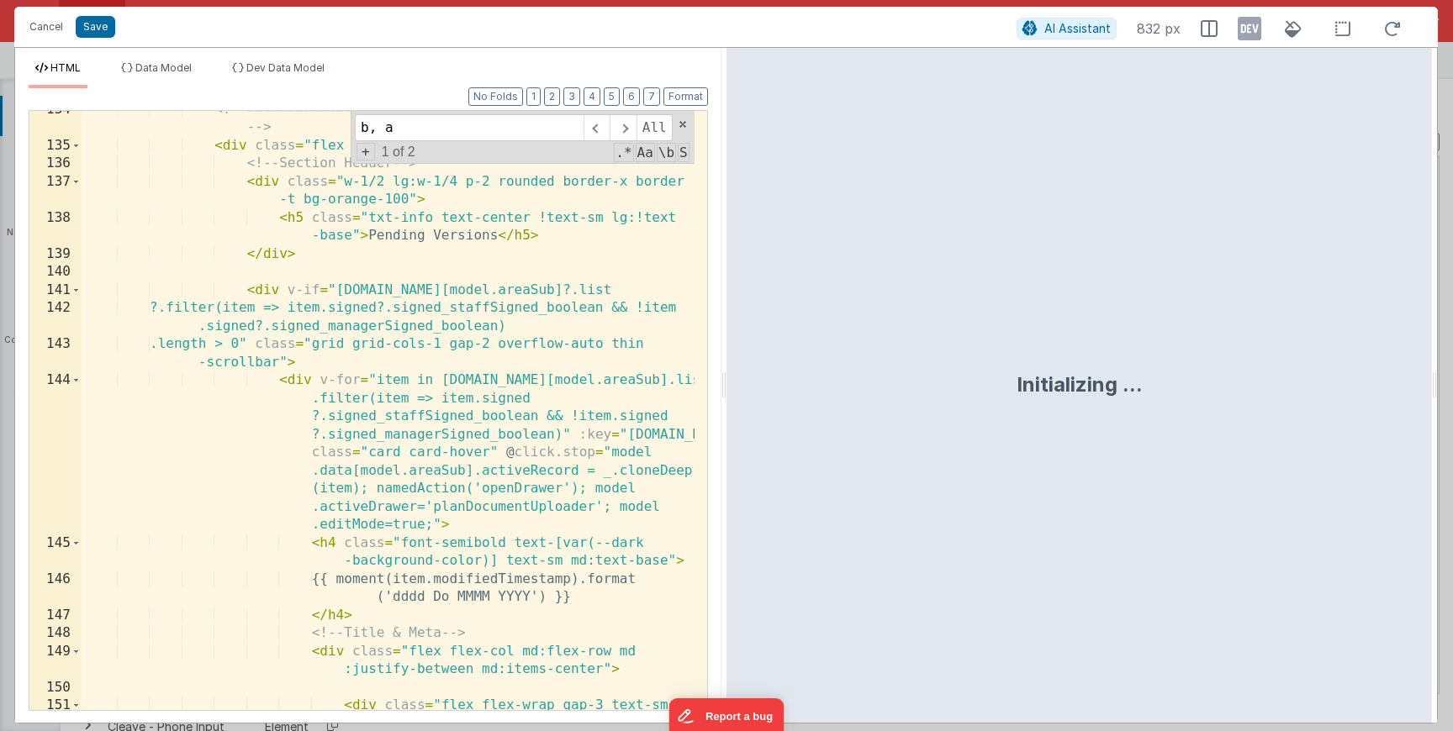
scroll to position [3933, 0]
click at [564, 439] on div "<!-- ================= PENDING VERSIONS ================= --> < div class = "fl…" at bounding box center [388, 437] width 613 height 672
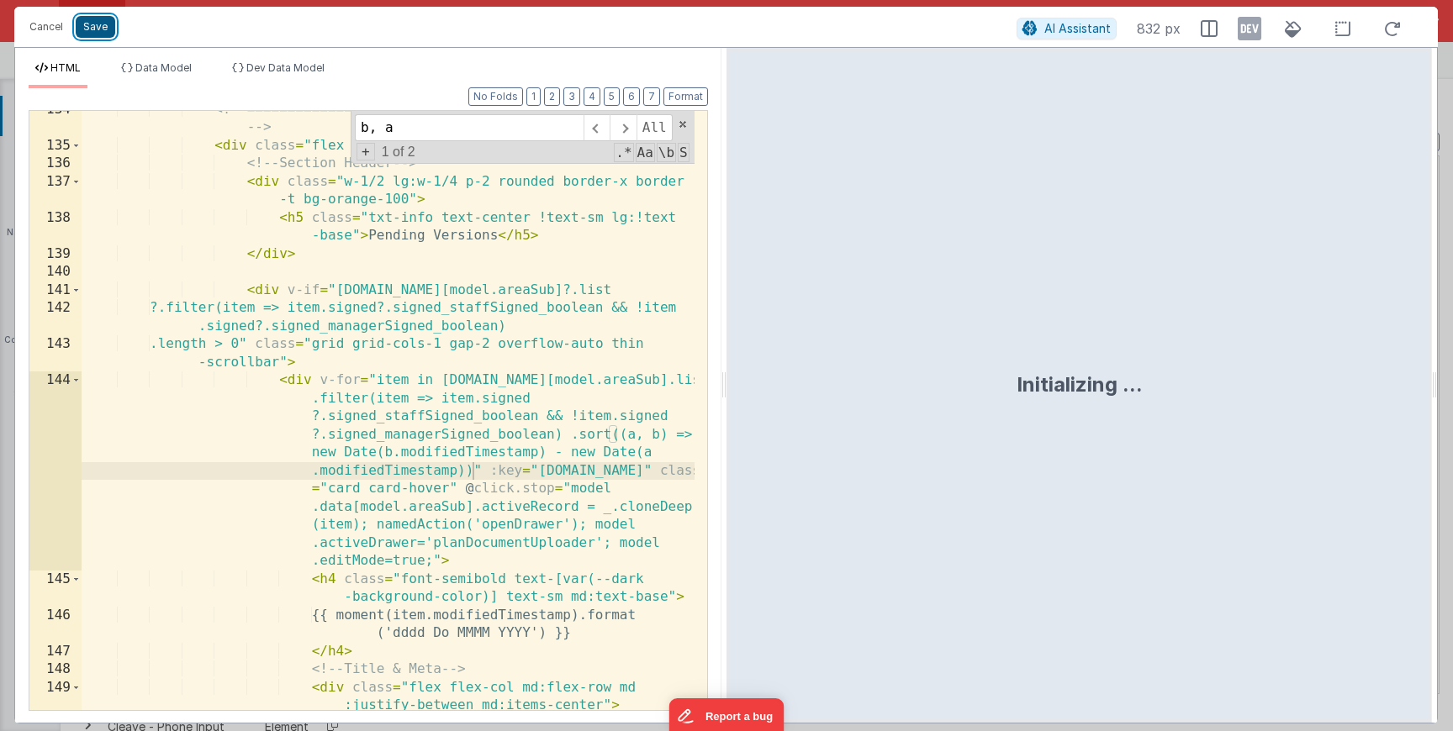
click at [92, 25] on button "Save" at bounding box center [96, 27] width 40 height 22
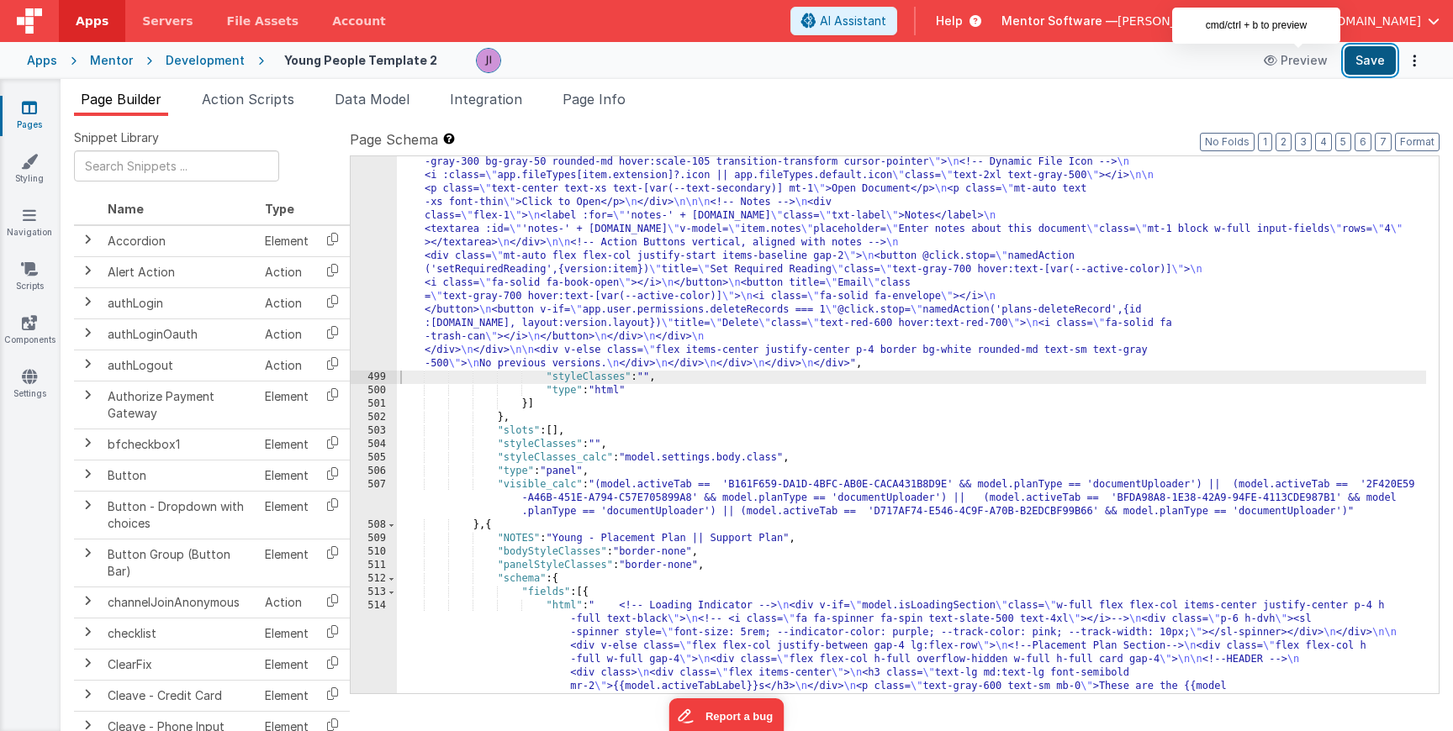
click at [1350, 61] on button "Save" at bounding box center [1369, 60] width 51 height 29
click at [585, 108] on li "Page Info" at bounding box center [594, 102] width 77 height 27
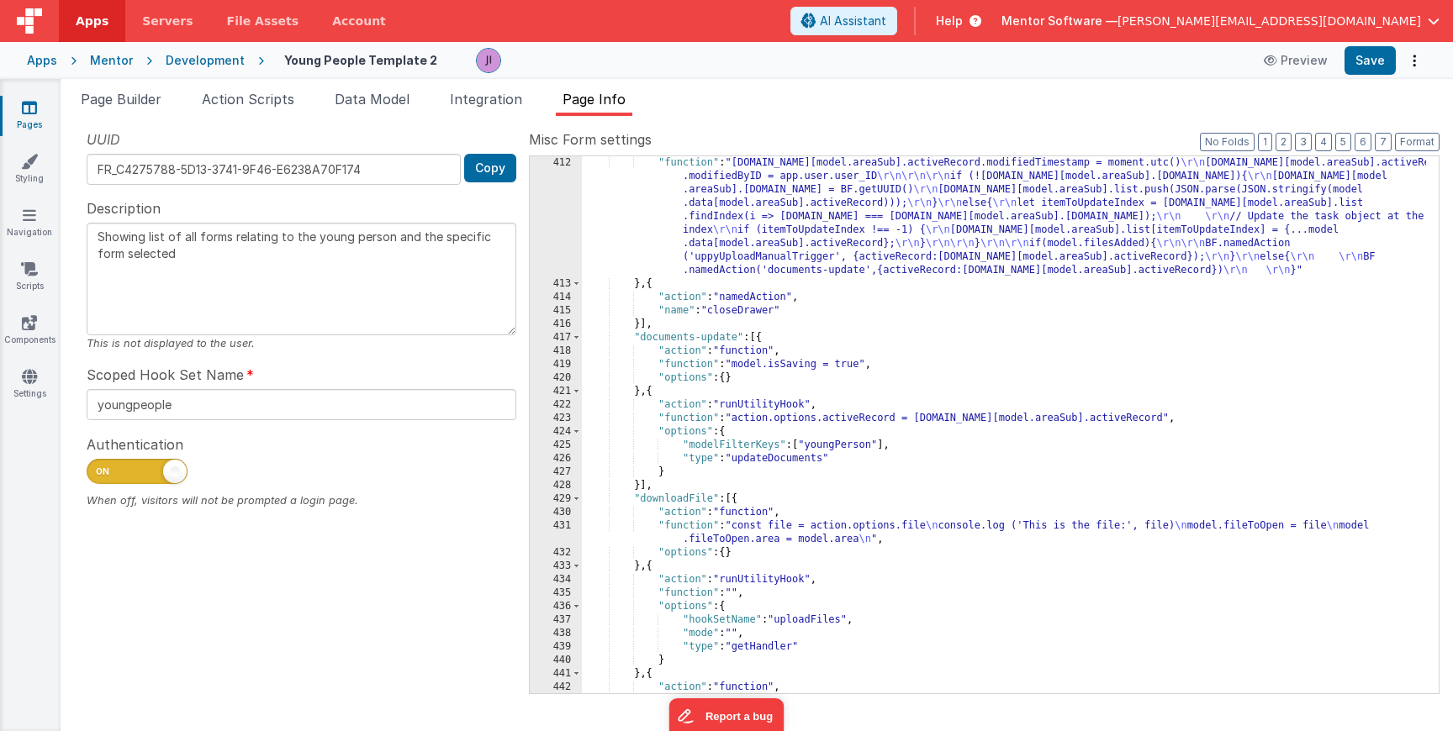
click at [678, 310] on div ""function" : "model.data[model.areaSub].activeRecord.modifiedTimestamp = moment…" at bounding box center [1004, 492] width 844 height 672
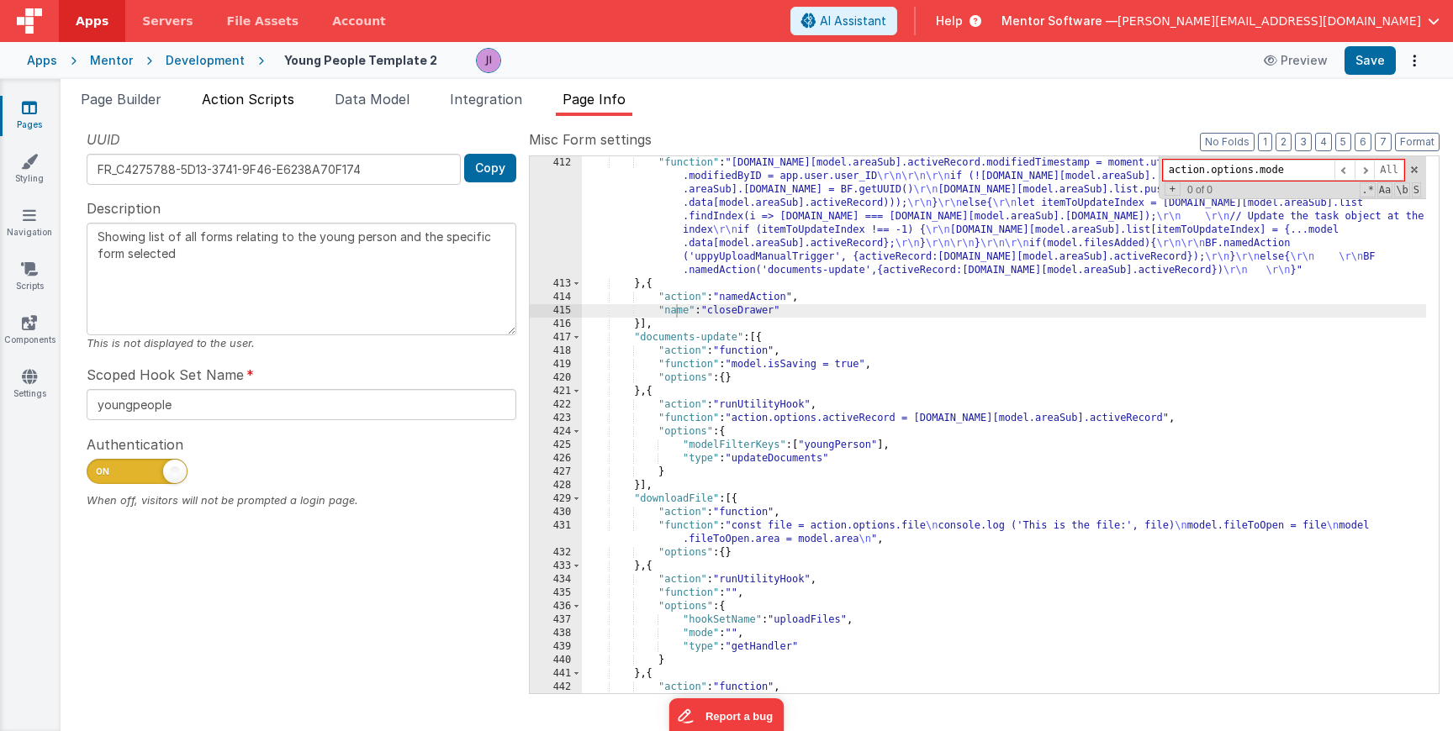
click at [212, 112] on li "Action Scripts" at bounding box center [248, 102] width 106 height 27
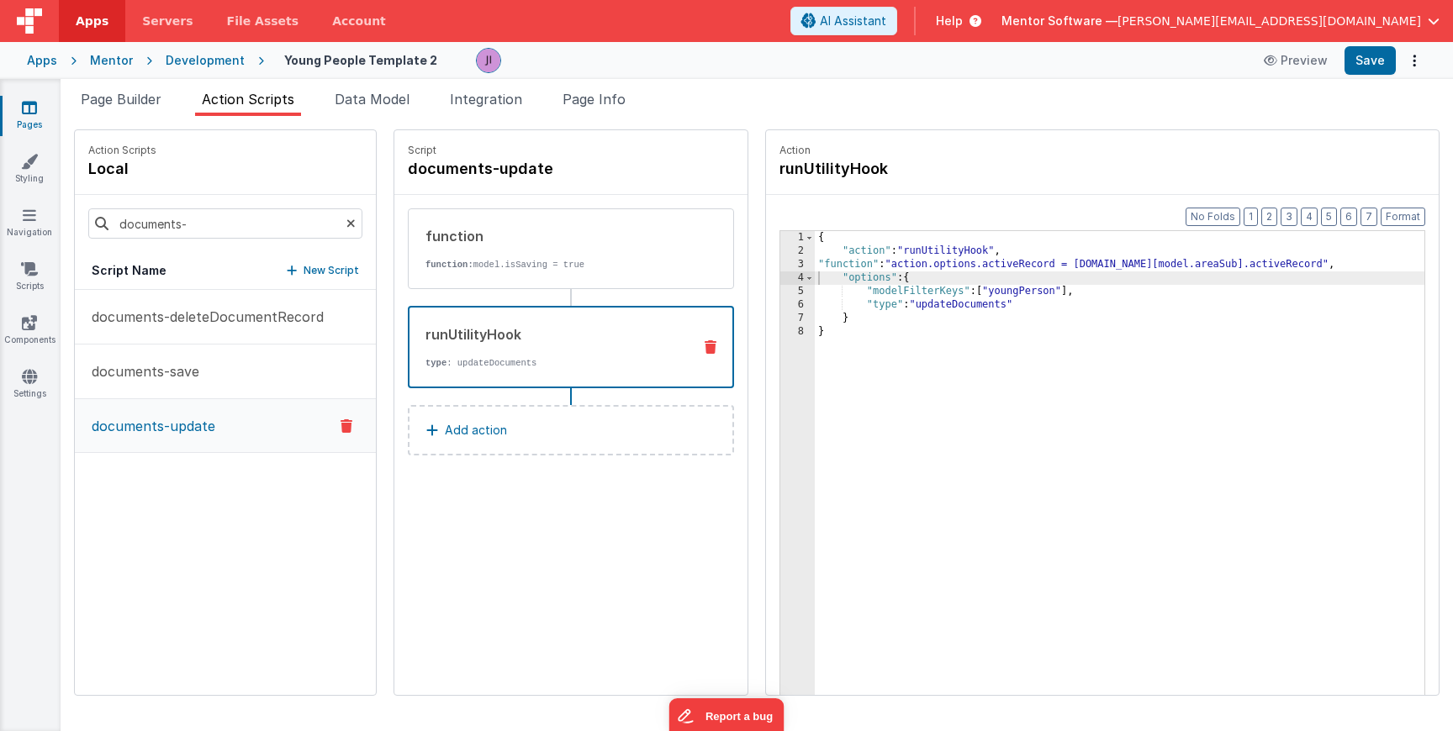
click at [193, 207] on div "documents-" at bounding box center [225, 223] width 301 height 57
click at [198, 222] on input "documents-" at bounding box center [225, 224] width 274 height 30
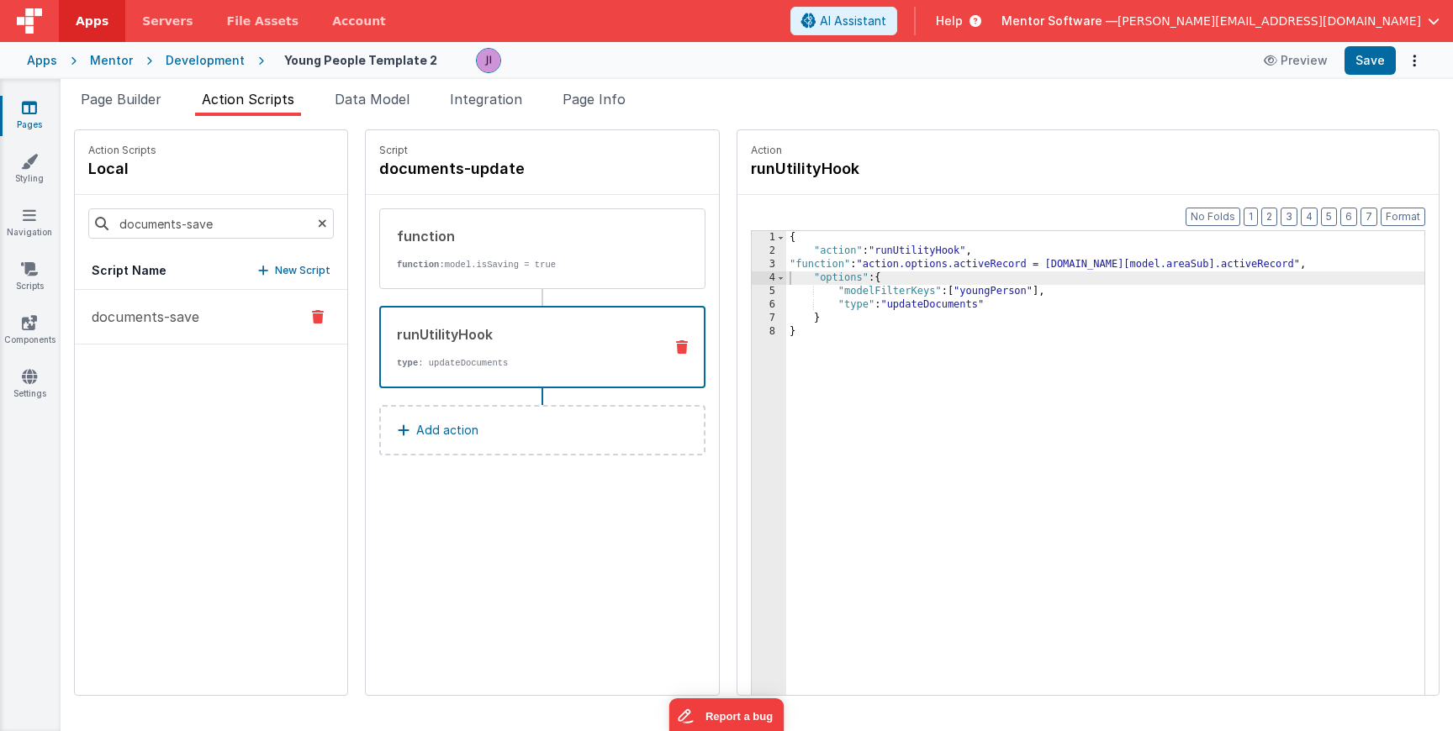
click at [194, 319] on p "documents-save" at bounding box center [141, 317] width 118 height 20
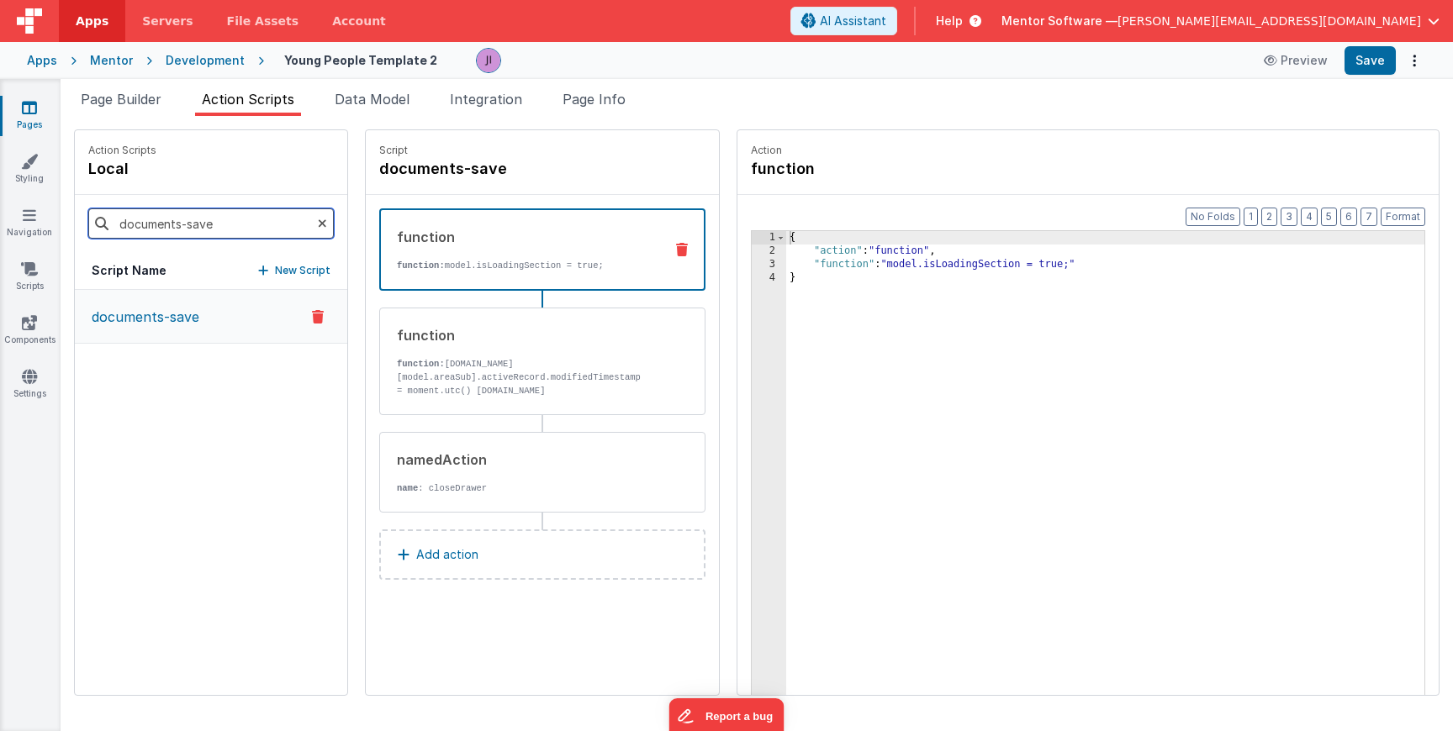
click at [204, 214] on input "documents-save" at bounding box center [210, 224] width 245 height 30
click at [204, 215] on input "documents-save" at bounding box center [210, 224] width 245 height 30
click at [477, 379] on p "function: model.data[model.areaSub].activeRecord.modifiedTimestamp = moment.utc…" at bounding box center [524, 390] width 254 height 67
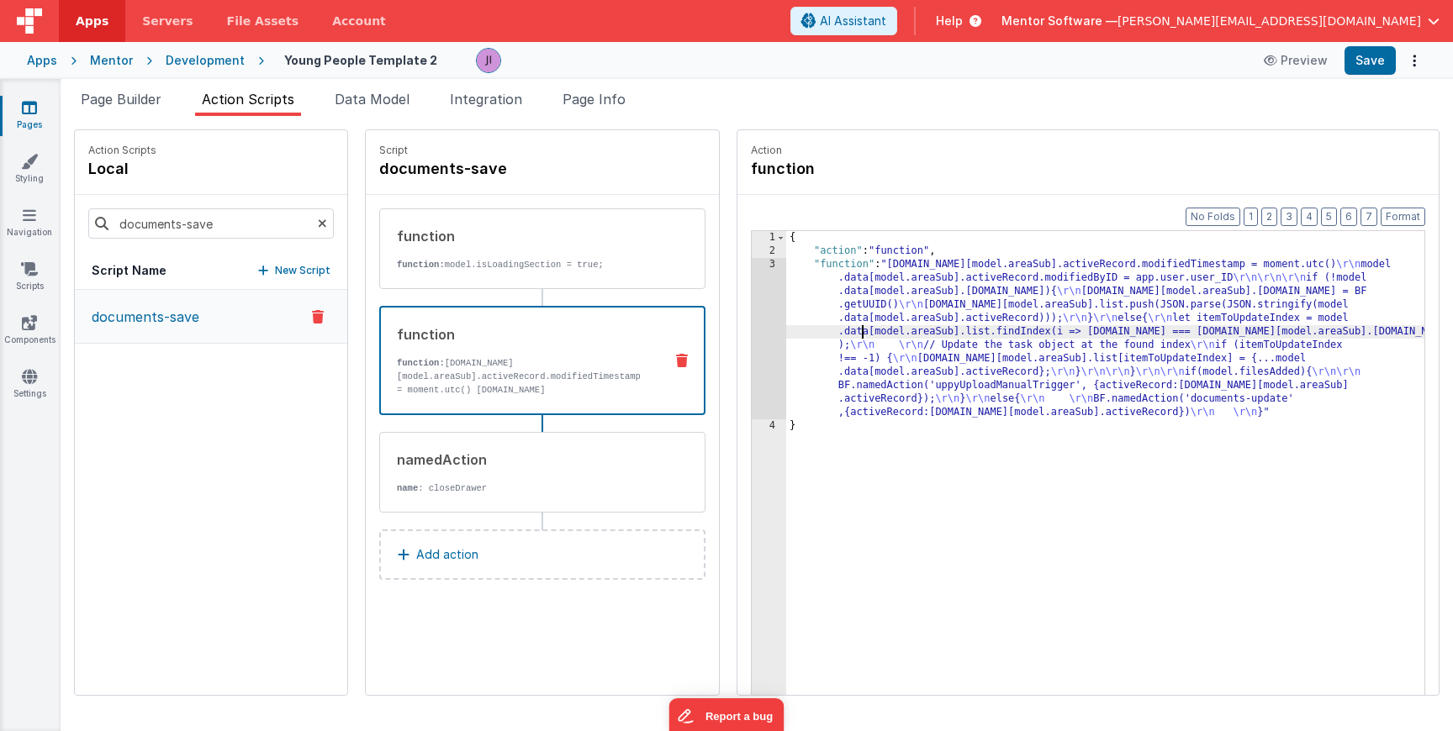
click at [810, 332] on div "{ "action" : "function" , "function" : "model.data[model.areaSub].activeRecord.…" at bounding box center [1105, 502] width 638 height 543
click at [786, 331] on div "{ "action" : "function" , "function" : "model.data[model.areaSub].activeRecord.…" at bounding box center [1105, 502] width 638 height 543
click at [752, 328] on div "3" at bounding box center [769, 338] width 34 height 161
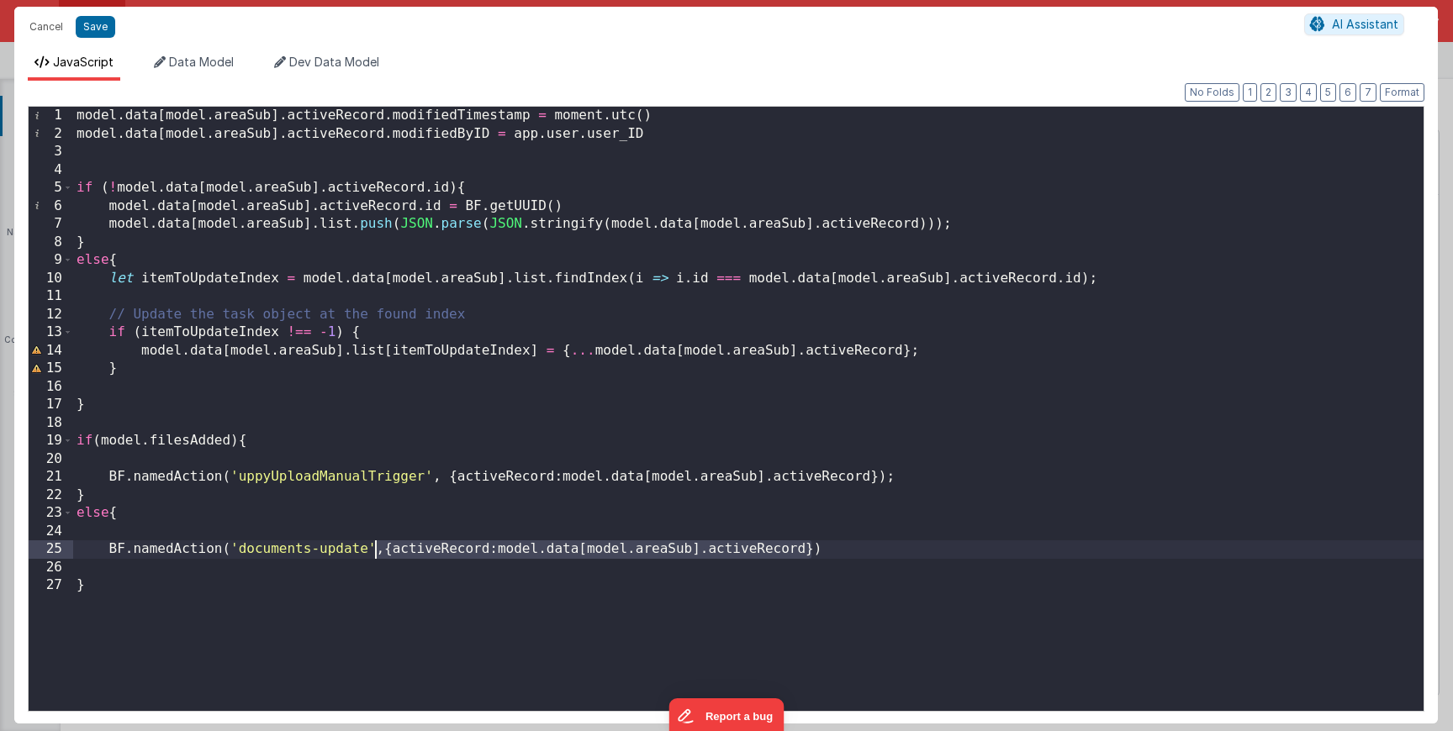
drag, startPoint x: 810, startPoint y: 554, endPoint x: 383, endPoint y: 555, distance: 427.1
click at [383, 555] on div "model . data [ model . areaSub ] . activeRecord . modifiedTimestamp = moment . …" at bounding box center [748, 427] width 1350 height 641
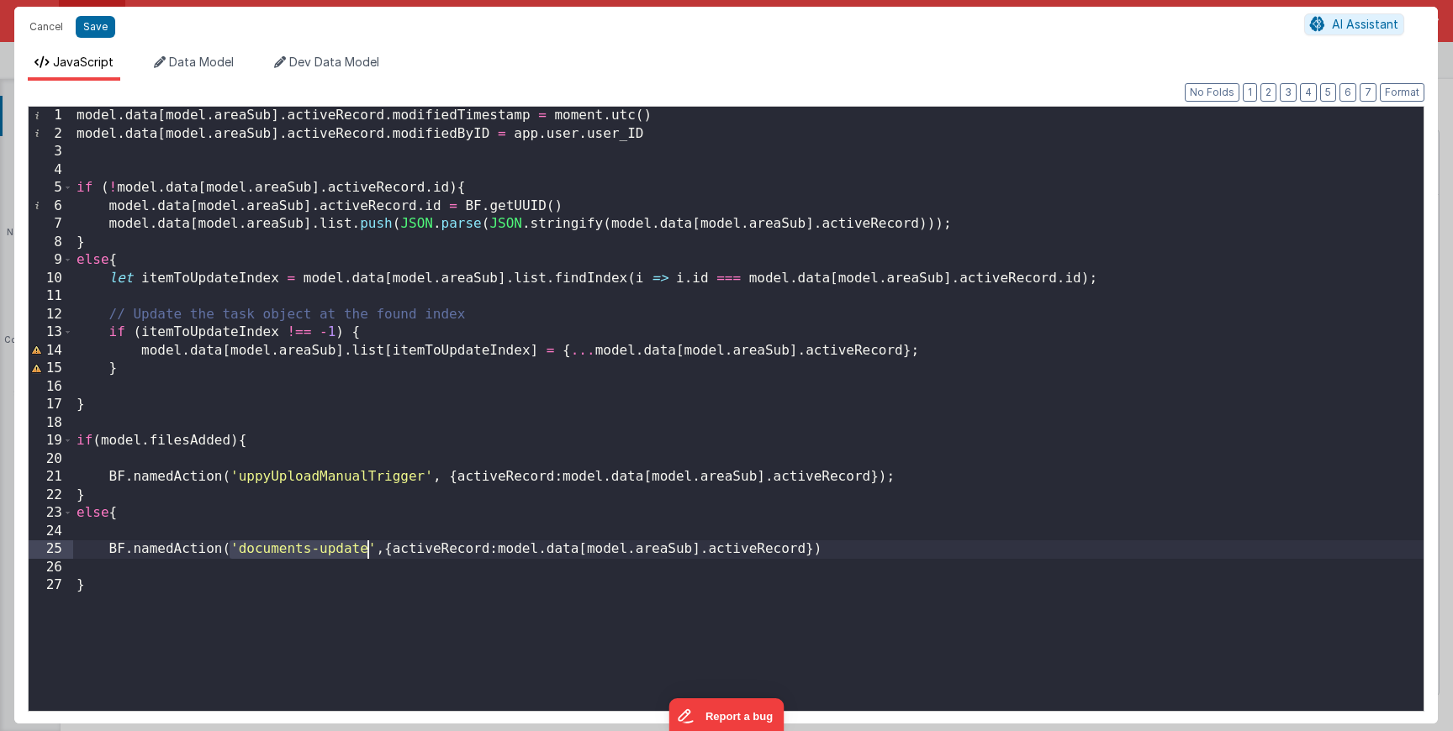
drag, startPoint x: 234, startPoint y: 554, endPoint x: 370, endPoint y: 551, distance: 136.2
click at [370, 551] on div "model . data [ model . areaSub ] . activeRecord . modifiedTimestamp = moment . …" at bounding box center [748, 427] width 1350 height 641
click at [102, 27] on button "Save" at bounding box center [96, 27] width 40 height 22
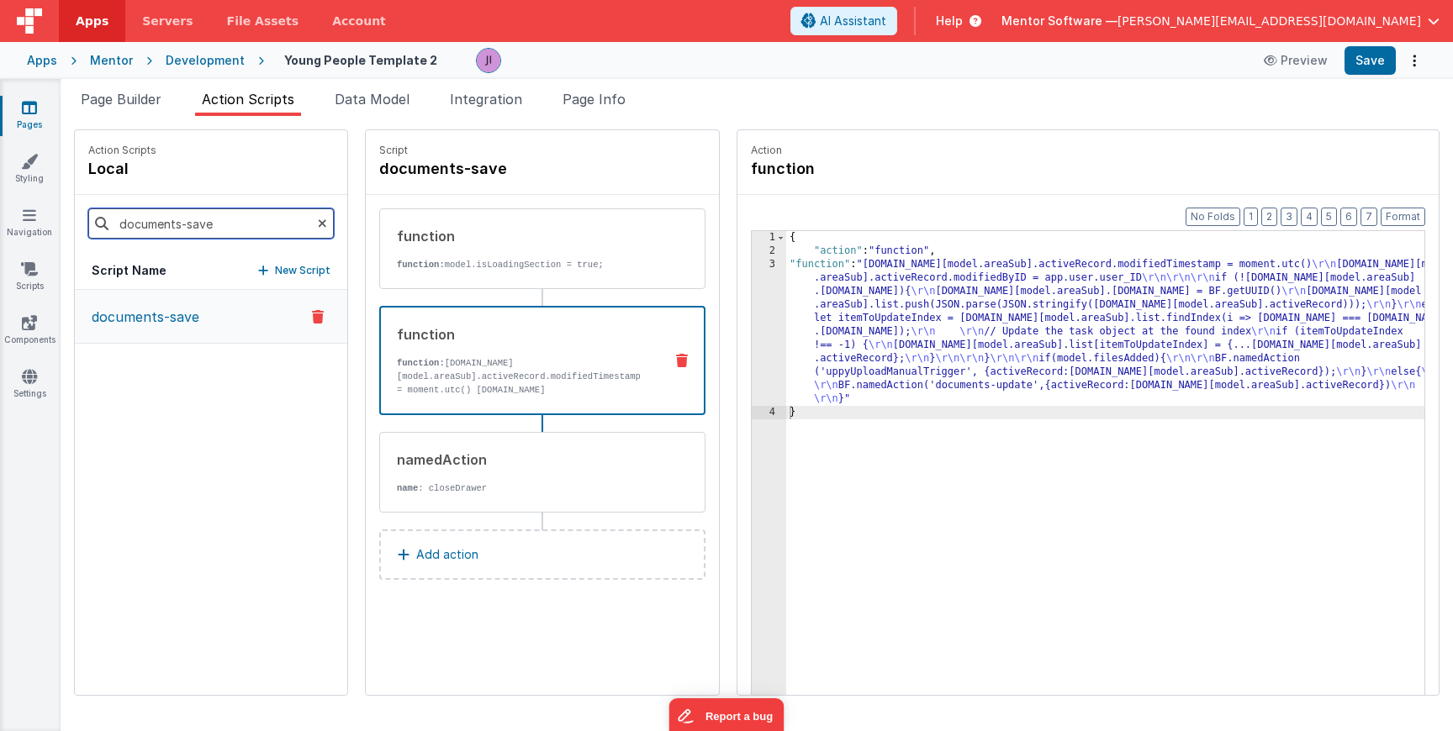
click at [173, 217] on input "documents-save" at bounding box center [210, 224] width 245 height 30
drag, startPoint x: 181, startPoint y: 217, endPoint x: 237, endPoint y: 217, distance: 56.3
click at [235, 217] on input "documents-save" at bounding box center [210, 224] width 245 height 30
type input "documents-upd"
click at [184, 309] on p "documents-update" at bounding box center [149, 317] width 134 height 20
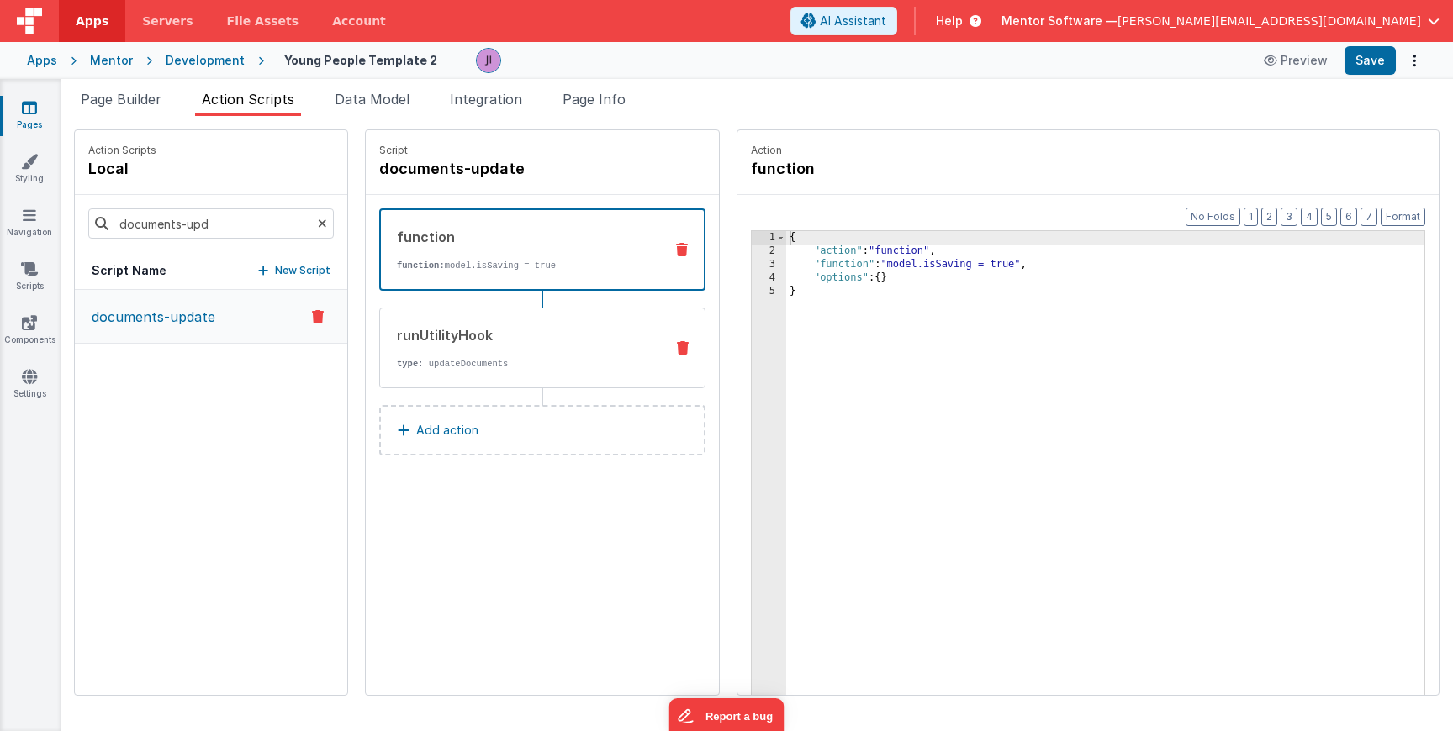
click at [499, 356] on div "runUtilityHook type : updateDocuments" at bounding box center [515, 347] width 271 height 45
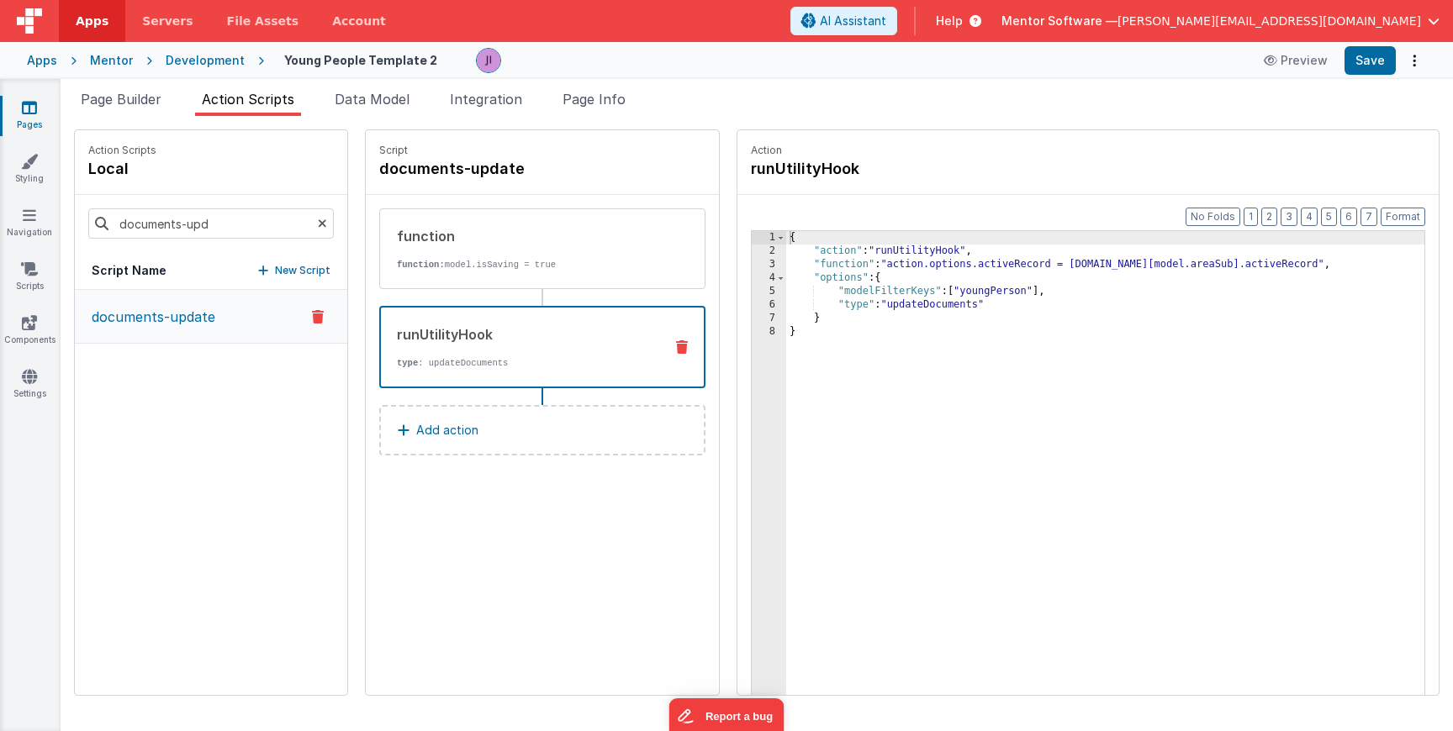
click at [849, 275] on div "{ "action" : "runUtilityHook" , "function" : "action.options.activeRecord = mod…" at bounding box center [1130, 502] width 688 height 543
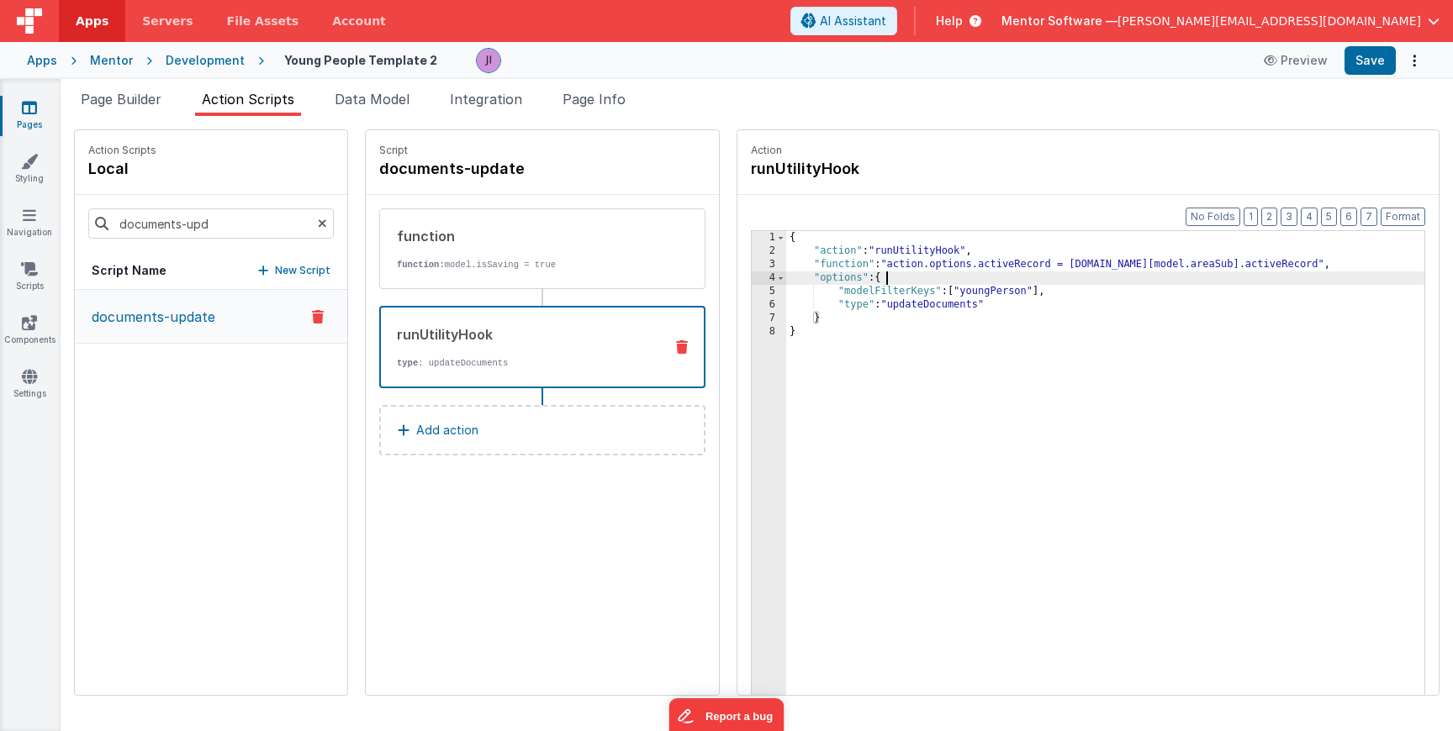
click at [890, 305] on div "{ "action" : "runUtilityHook" , "function" : "action.options.activeRecord = mod…" at bounding box center [1130, 502] width 688 height 543
click at [879, 278] on div "{ "action" : "runUtilityHook" , "function" : "action.options.activeRecord = mod…" at bounding box center [1130, 502] width 688 height 543
click at [879, 288] on div "{ "action" : "runUtilityHook" , "function" : "action.options.activeRecord = mod…" at bounding box center [1133, 502] width 682 height 543
click at [885, 295] on div "{ "action" : "runUtilityHook" , "function" : "action.options.activeRecord = mod…" at bounding box center [1133, 502] width 682 height 543
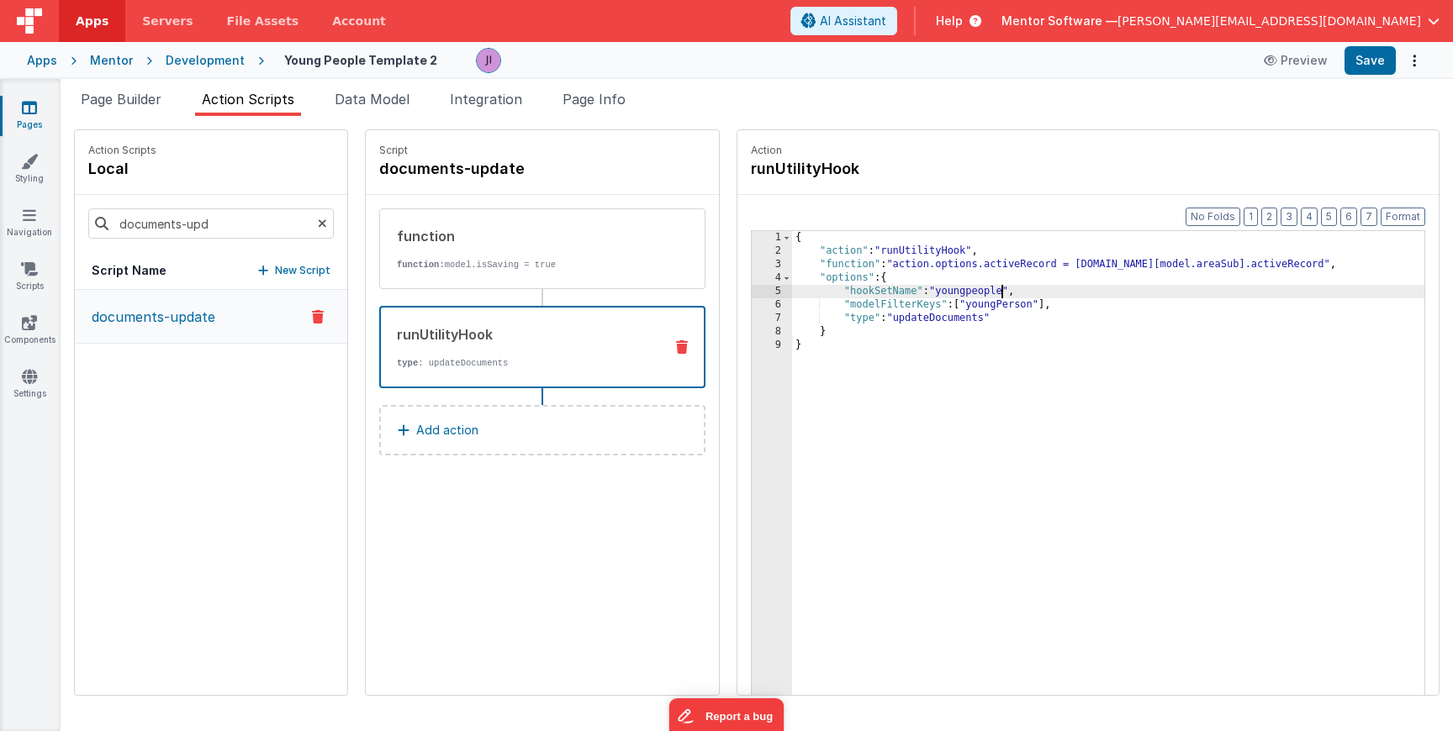
click at [752, 264] on div "3" at bounding box center [772, 264] width 40 height 13
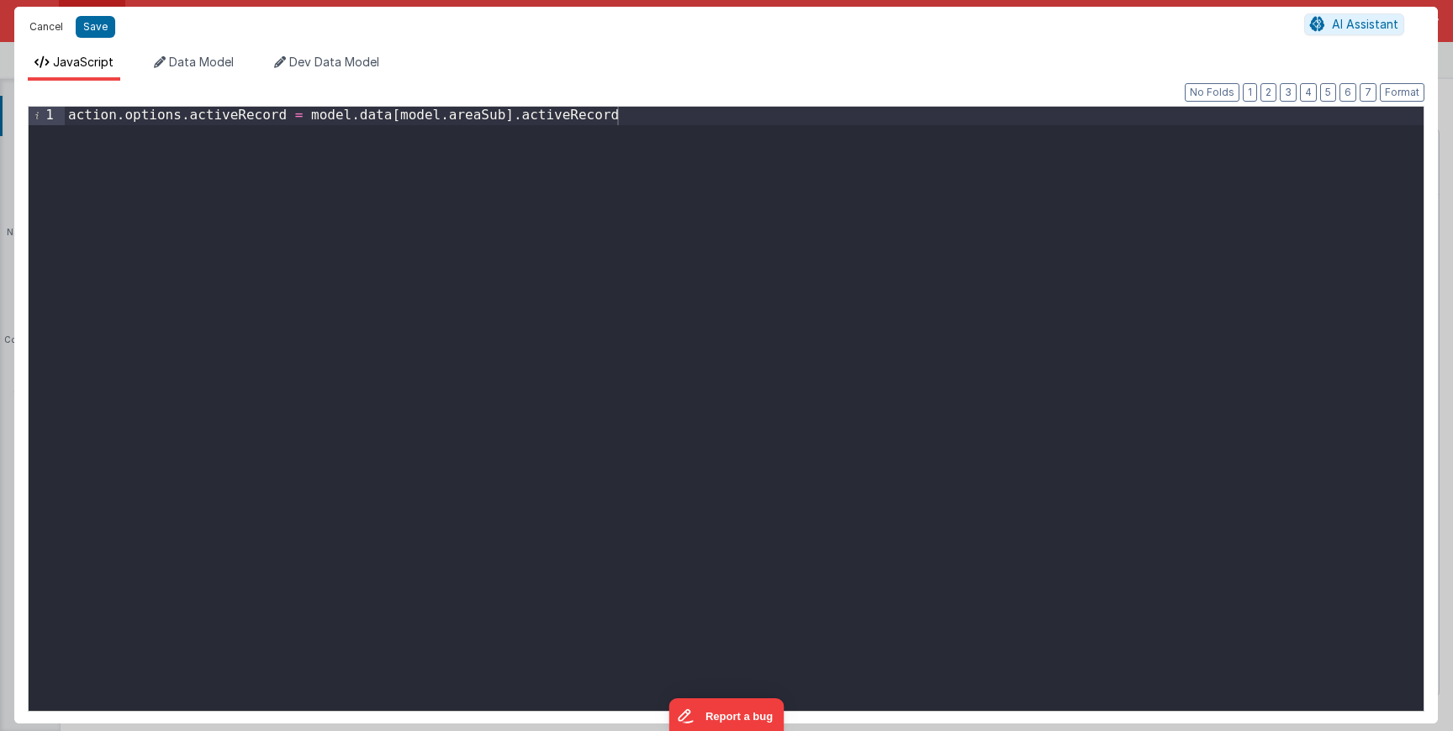
click at [45, 20] on button "Cancel" at bounding box center [46, 27] width 50 height 24
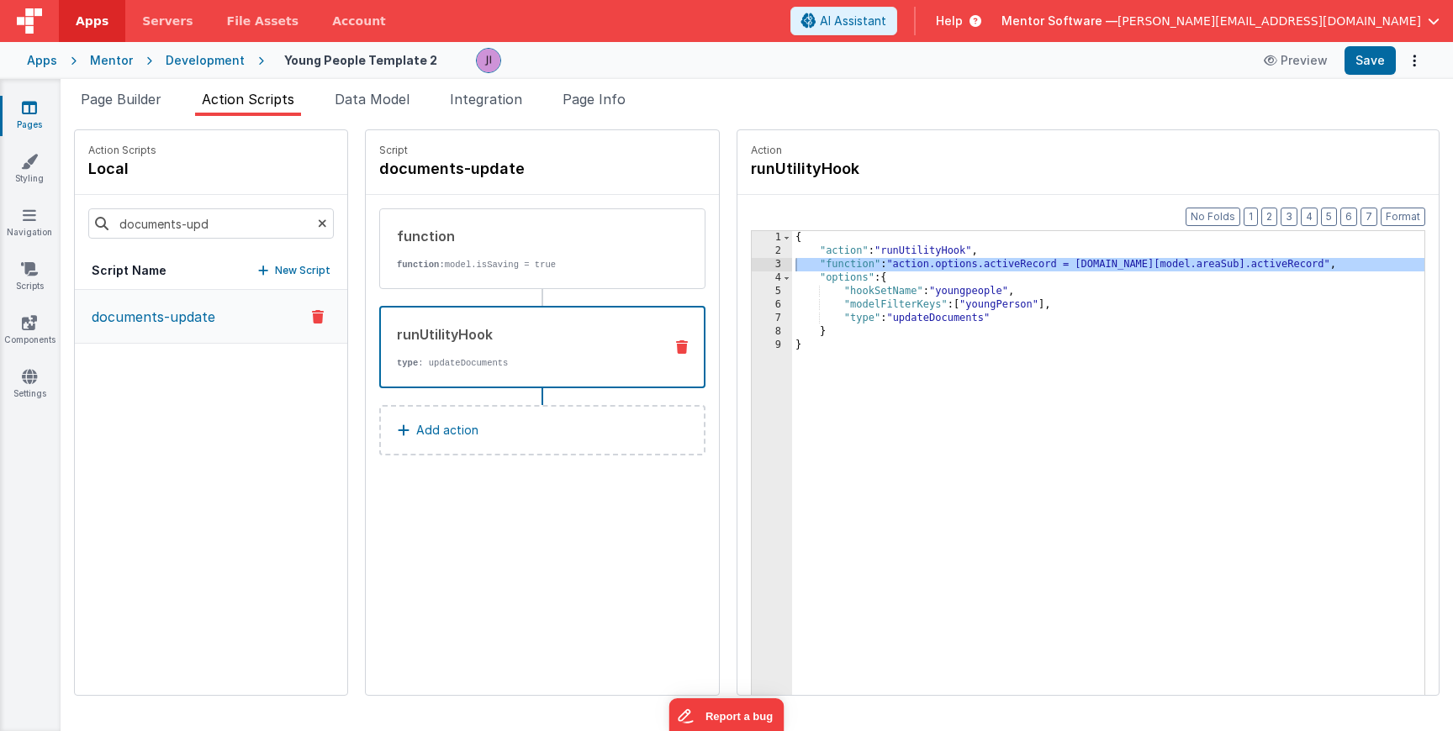
click at [792, 272] on div "{ "action" : "runUtilityHook" , "function" : "action.options.activeRecord = mod…" at bounding box center [1133, 502] width 682 height 543
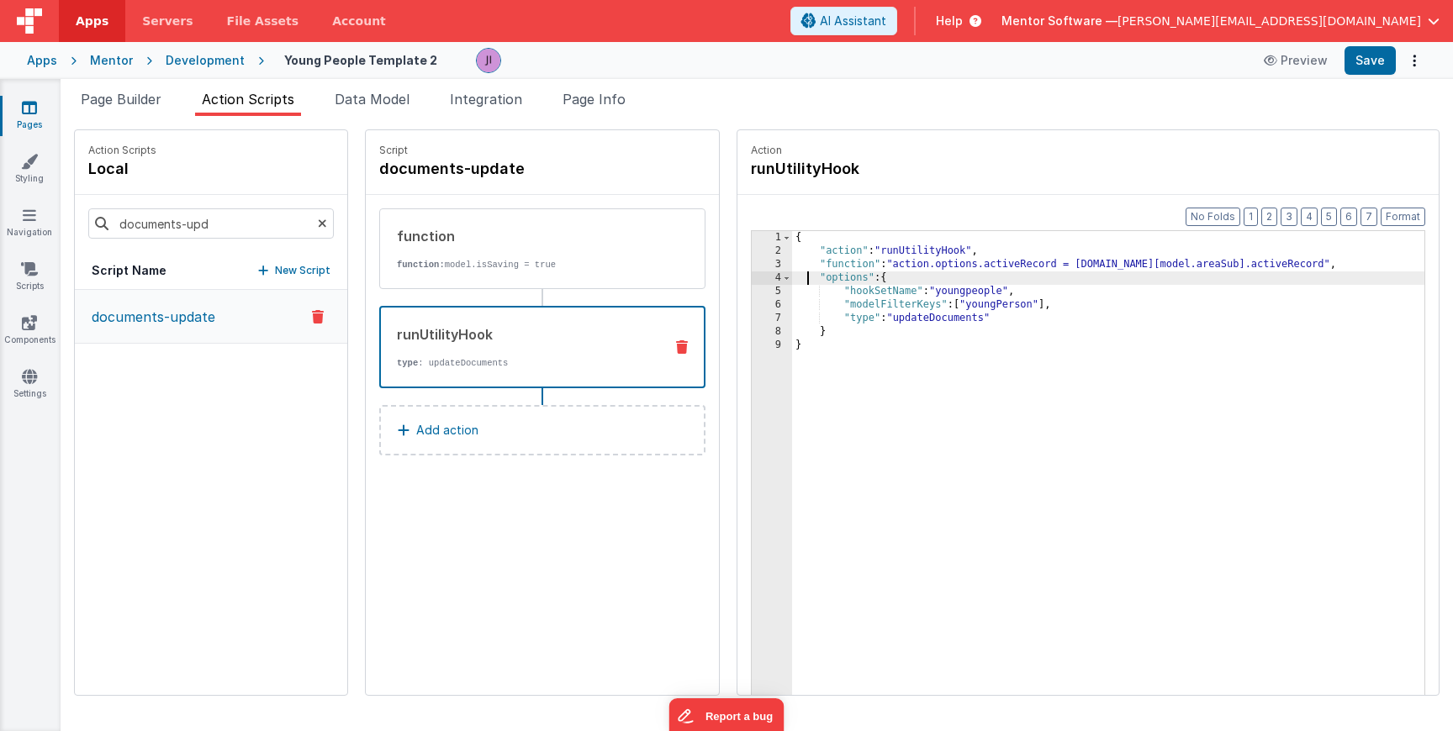
click at [752, 265] on div "3" at bounding box center [772, 264] width 40 height 13
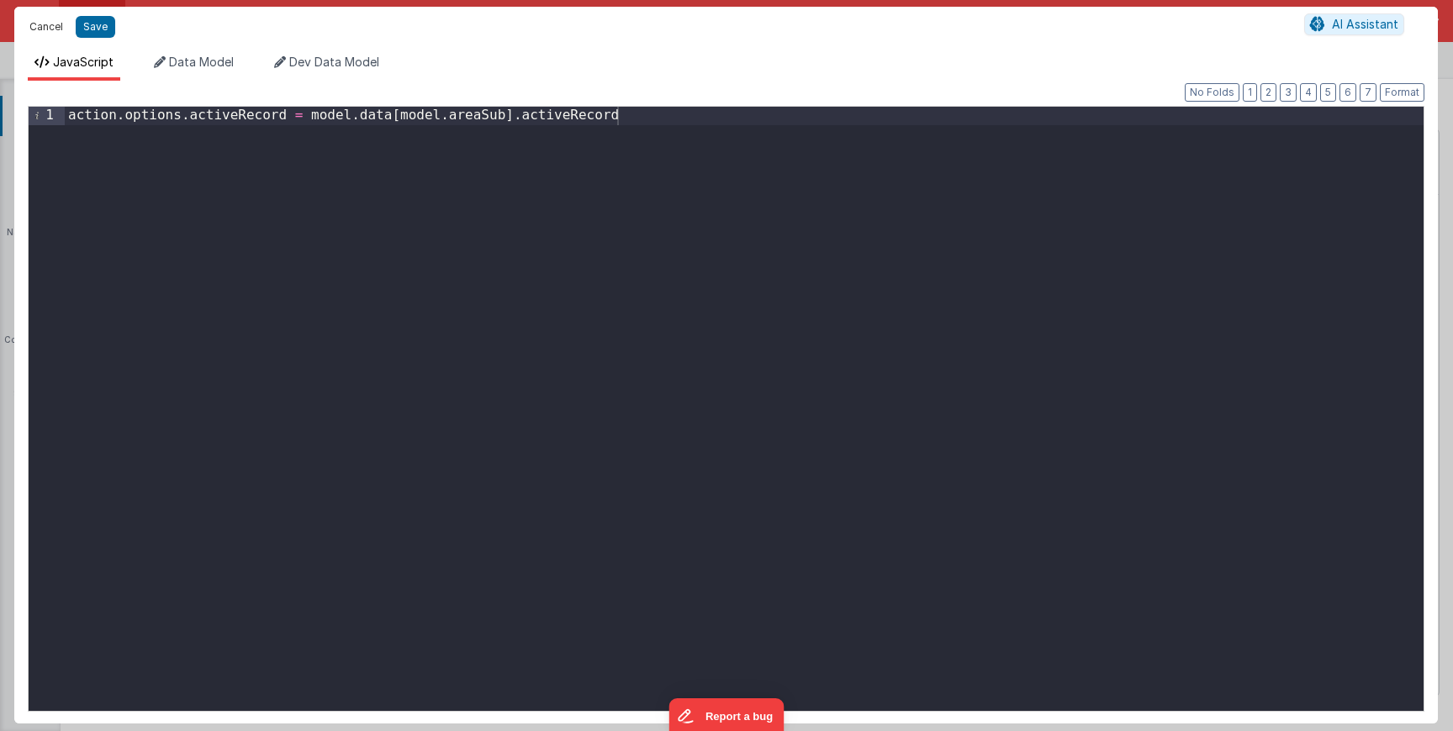
click at [43, 22] on button "Cancel" at bounding box center [46, 27] width 50 height 24
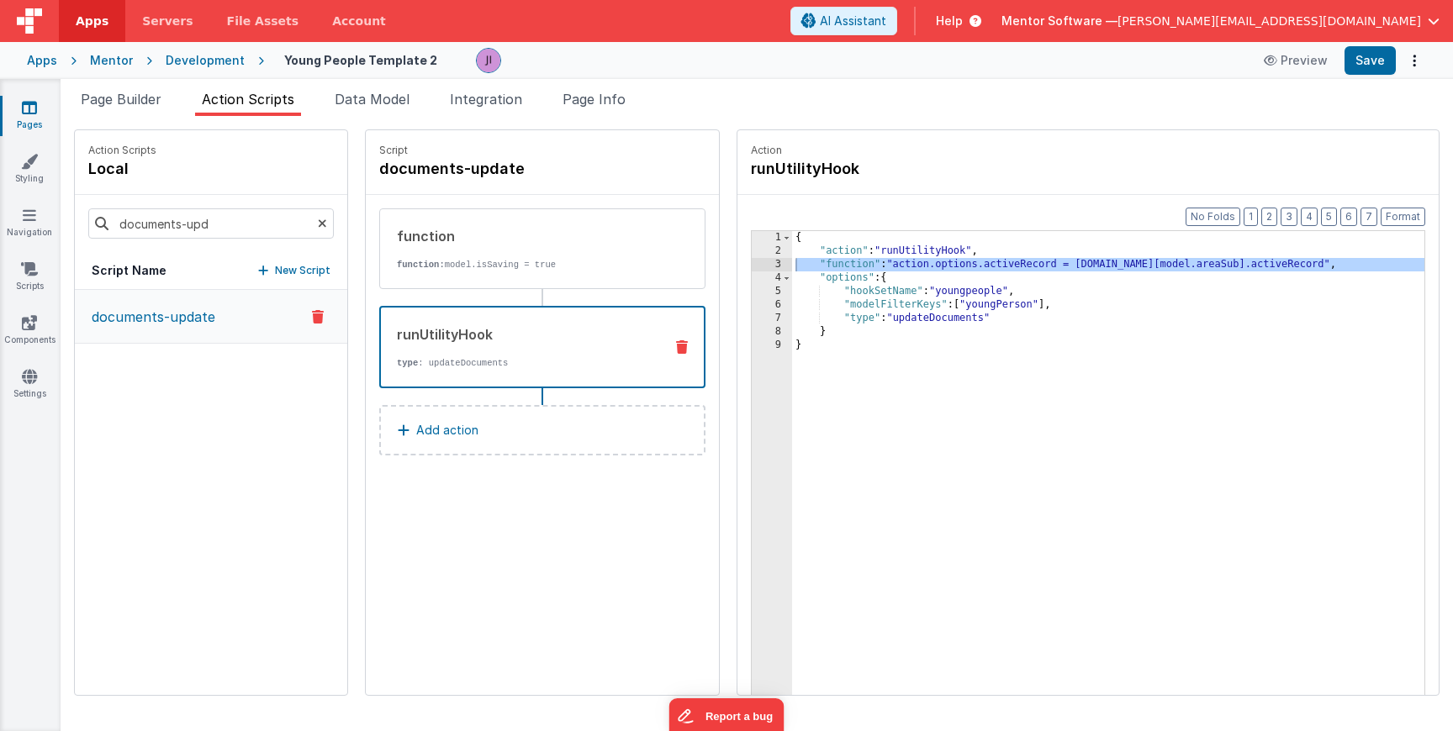
click at [1124, 245] on div "{ "action" : "runUtilityHook" , "function" : "action.options.activeRecord = mod…" at bounding box center [1133, 502] width 682 height 543
drag, startPoint x: 1302, startPoint y: 267, endPoint x: 1302, endPoint y: 251, distance: 15.1
click at [1302, 251] on div "{ "action" : "runUtilityHook" , "function" : "action.options.activeRecord = mod…" at bounding box center [1133, 502] width 682 height 543
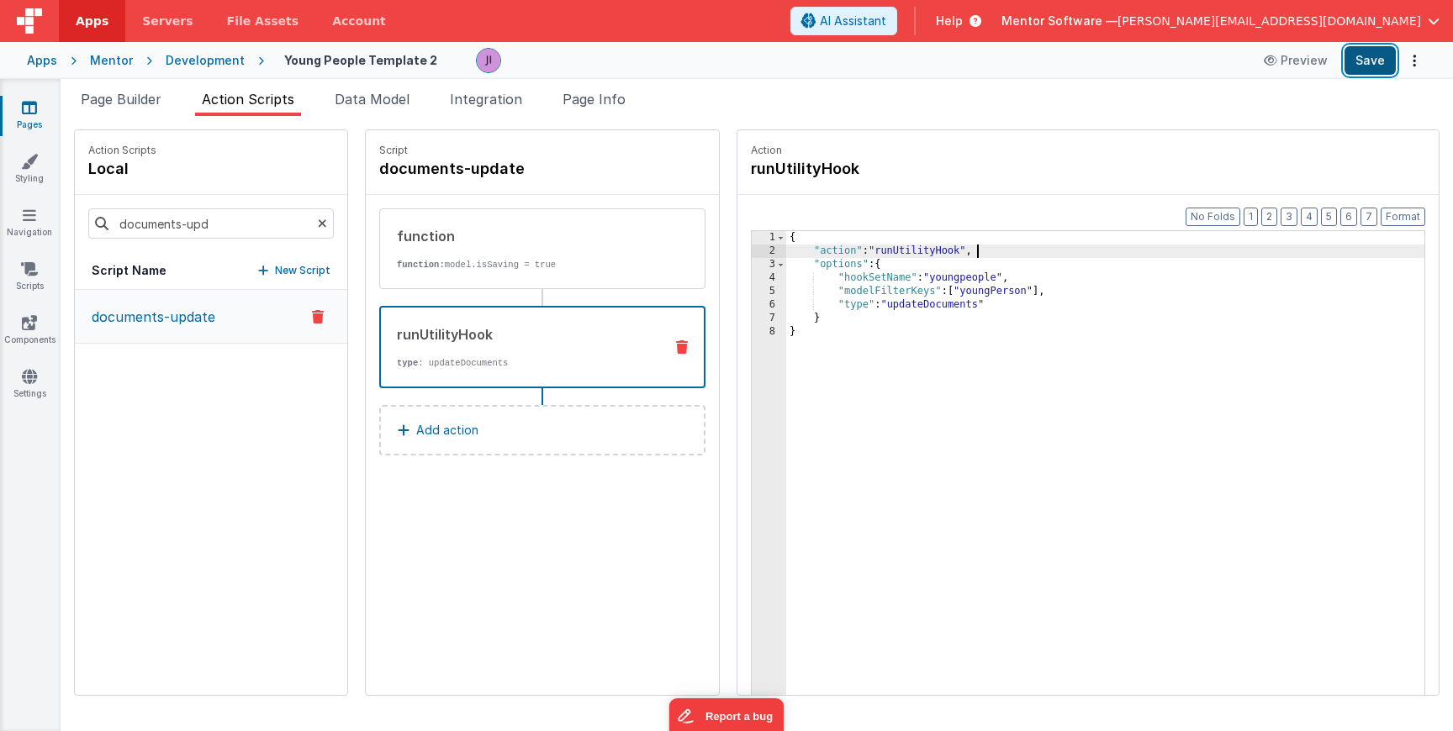
click at [1375, 60] on button "Save" at bounding box center [1369, 60] width 51 height 29
click at [423, 268] on p "function: model.isSaving = true" at bounding box center [524, 264] width 254 height 13
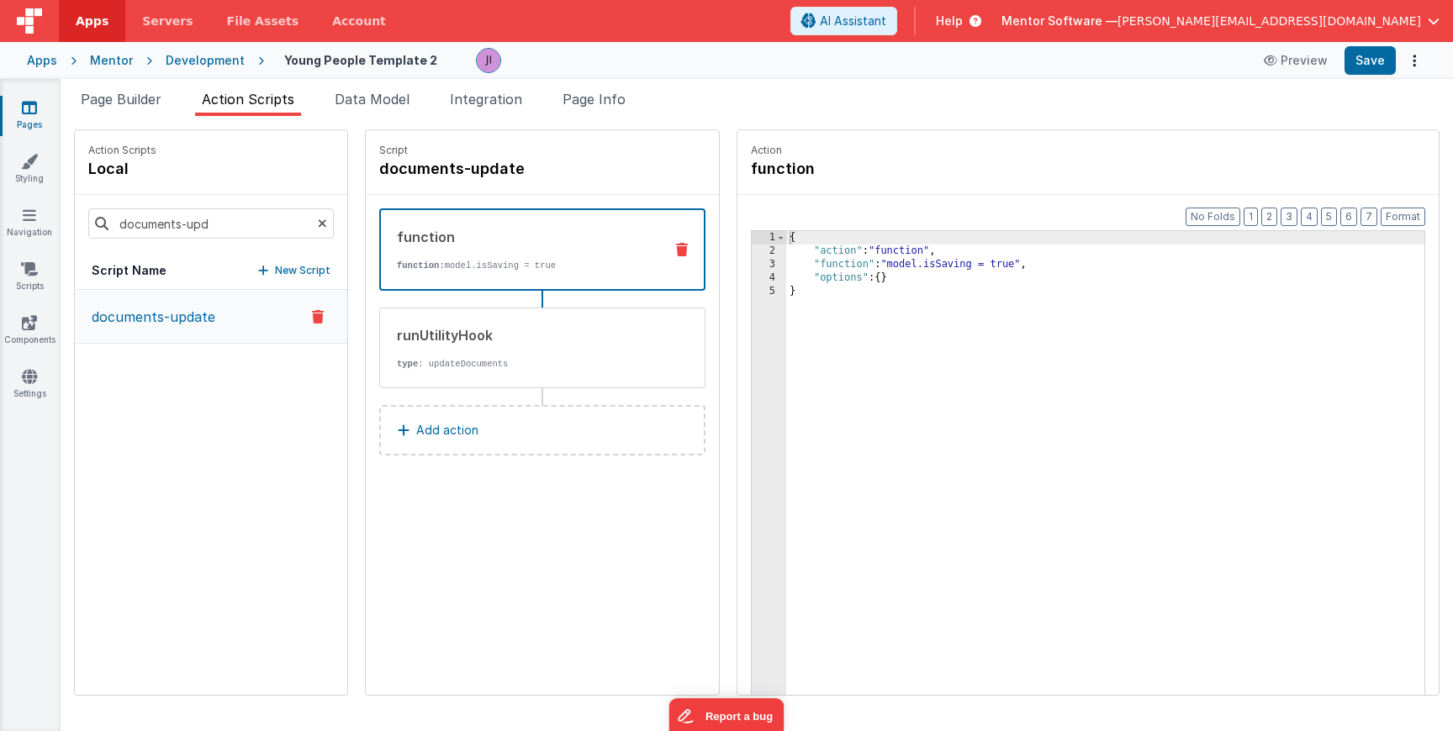
click at [488, 430] on button "Add action" at bounding box center [542, 430] width 326 height 50
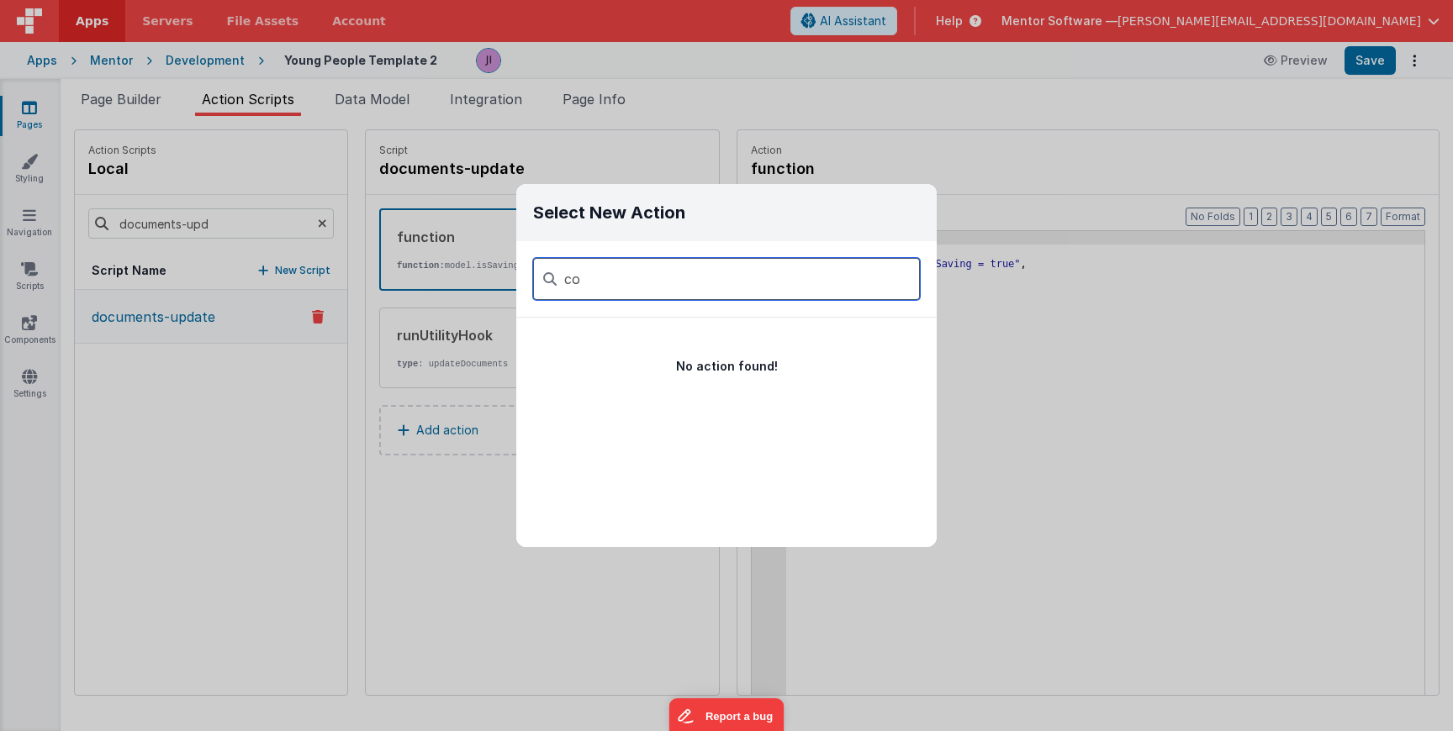
type input "c"
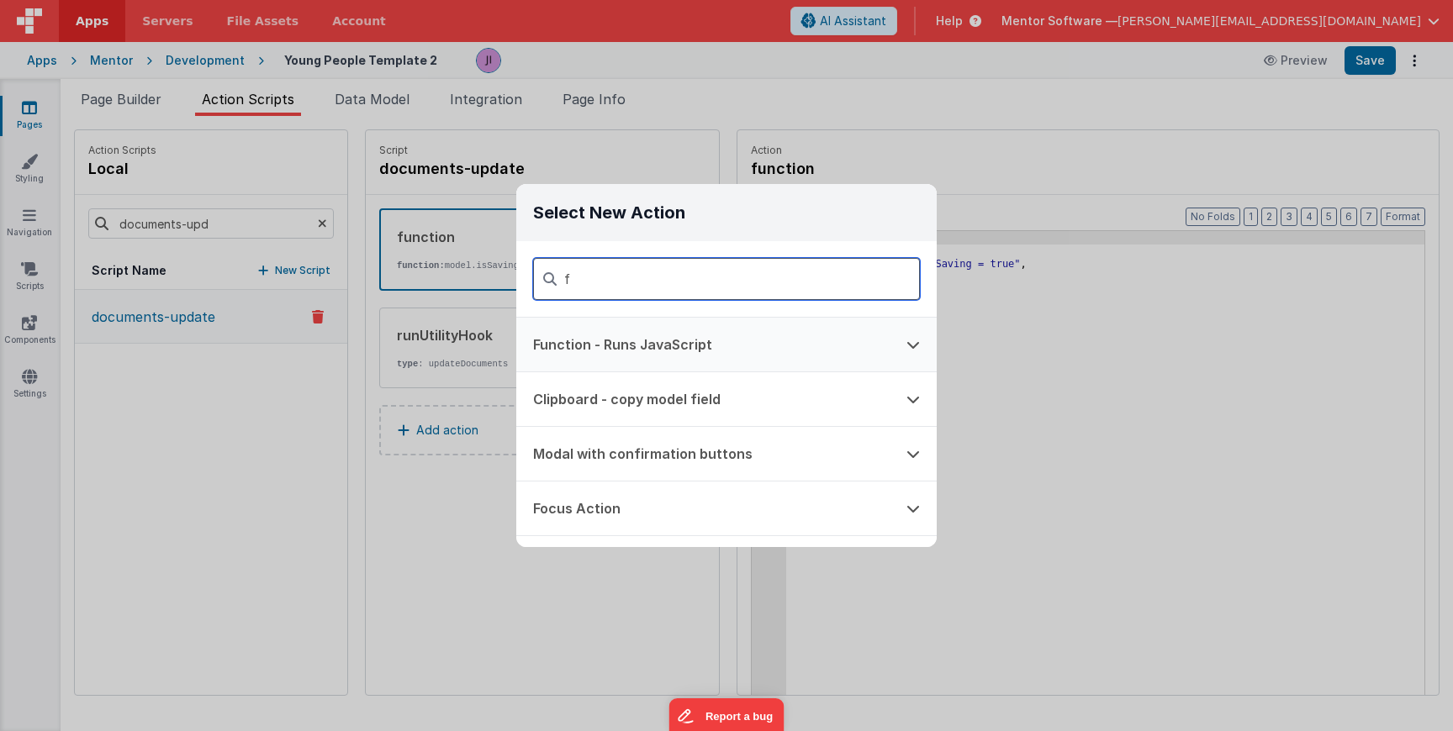
type input "f"
click at [761, 349] on button "Function - Runs JavaScript" at bounding box center [702, 345] width 373 height 54
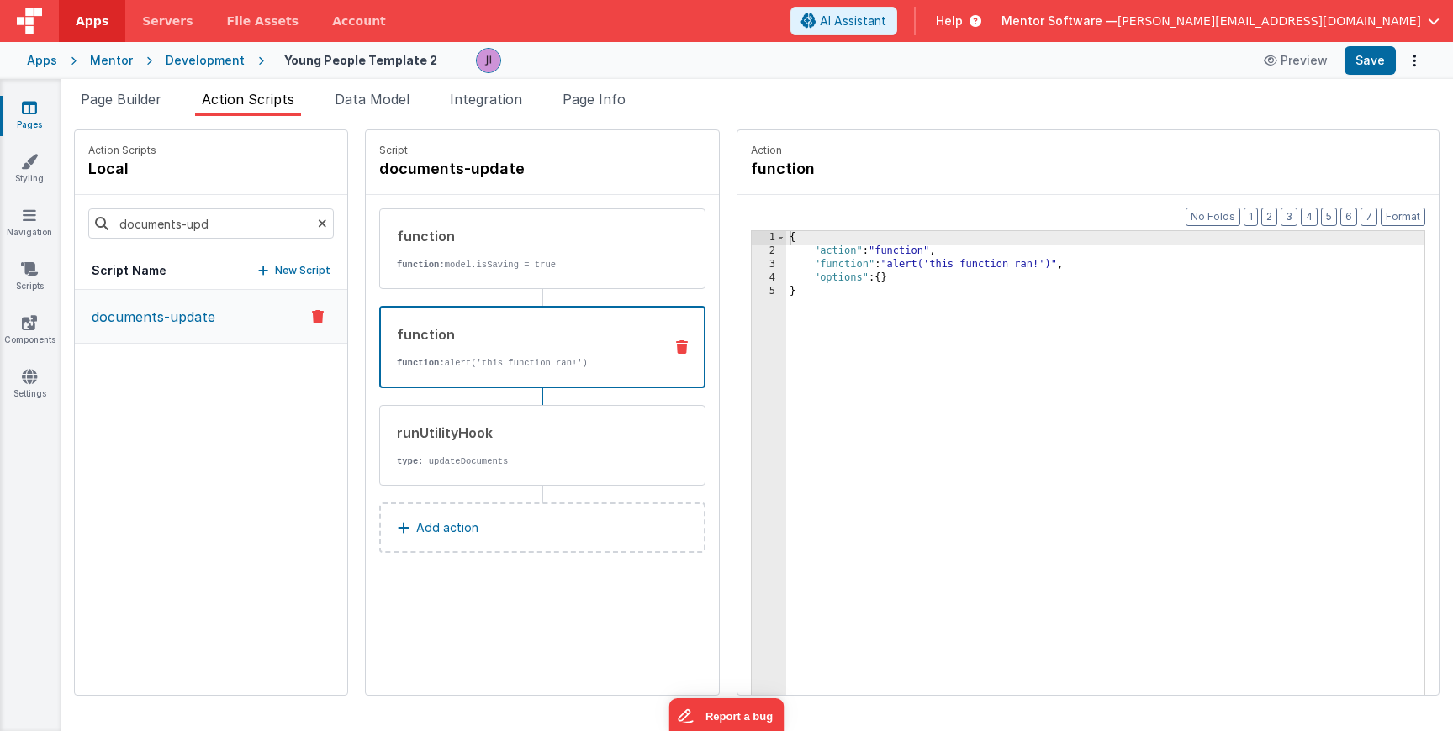
click at [868, 268] on div "{ "action" : "function" , "function" : "alert('this function ran!')" , "options…" at bounding box center [1130, 502] width 688 height 543
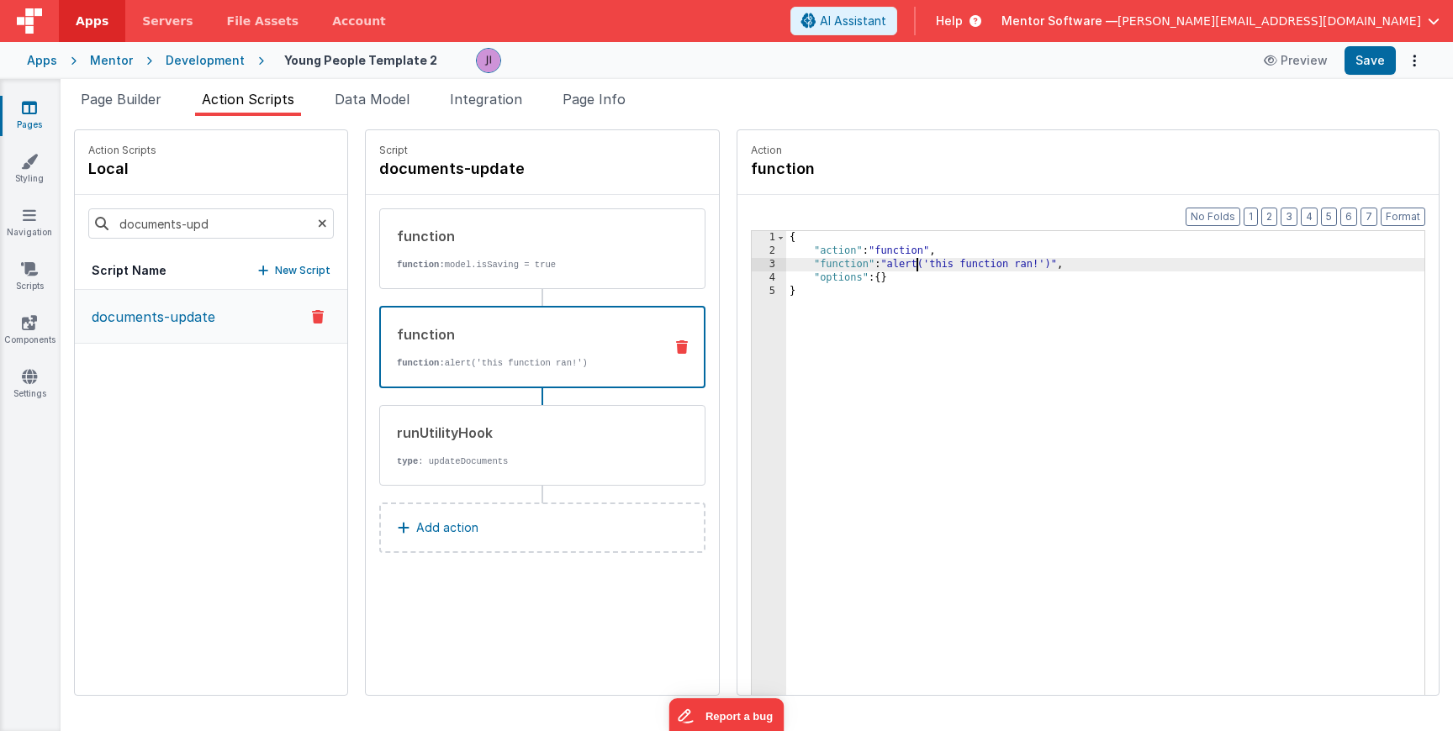
click at [752, 264] on div "3" at bounding box center [769, 264] width 34 height 13
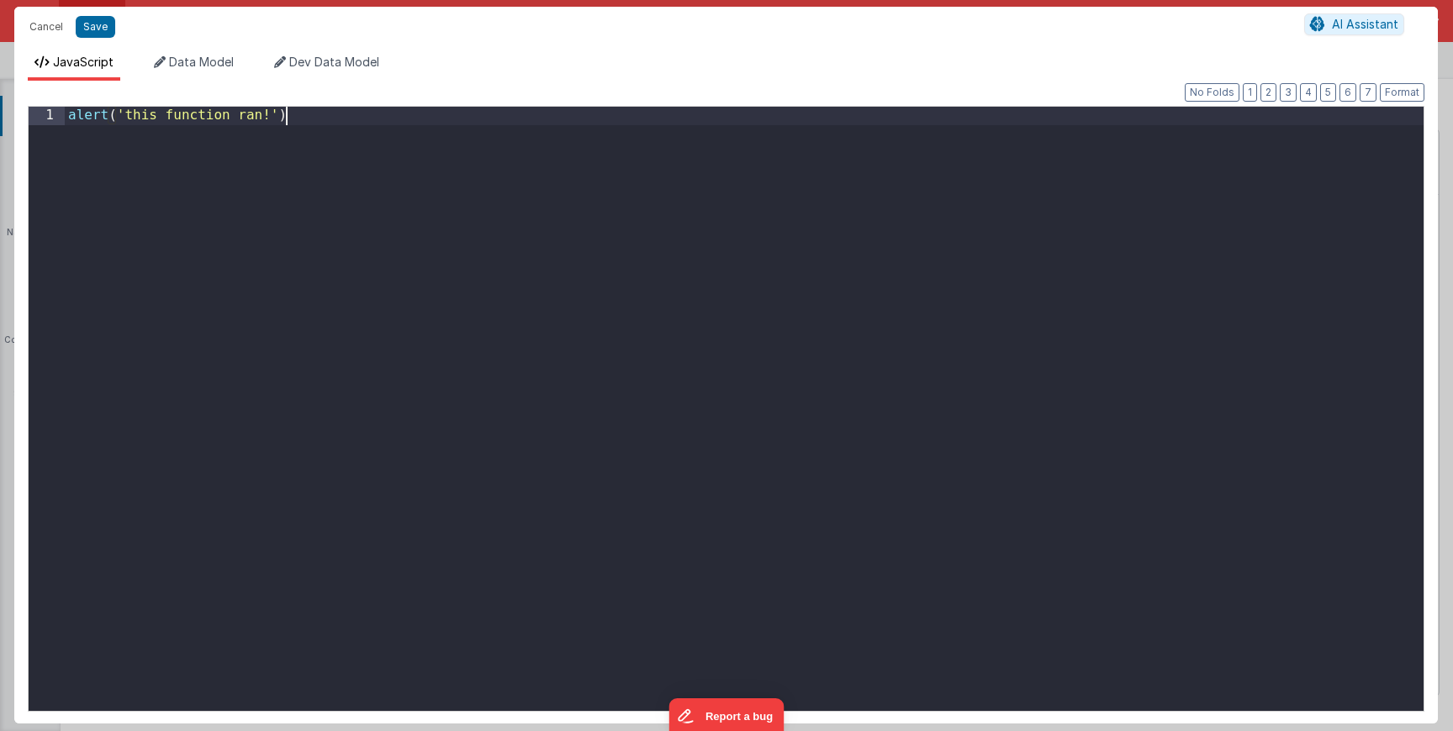
click at [712, 264] on div "alert ( 'this function ran!' )" at bounding box center [744, 427] width 1359 height 641
click at [102, 24] on button "Save" at bounding box center [96, 27] width 40 height 22
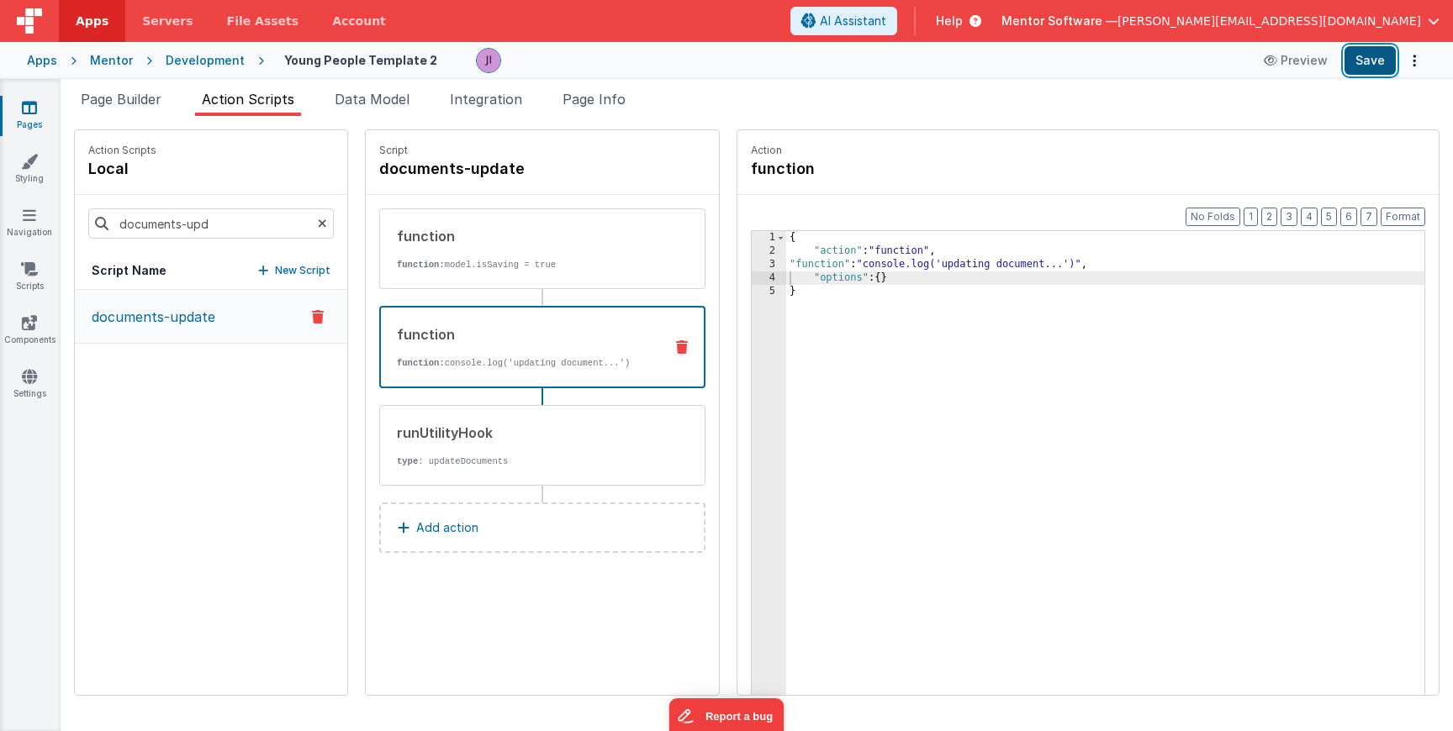
click at [1359, 58] on button "Save" at bounding box center [1369, 60] width 51 height 29
click at [534, 450] on div "runUtilityHook type : updateDocuments" at bounding box center [515, 445] width 271 height 45
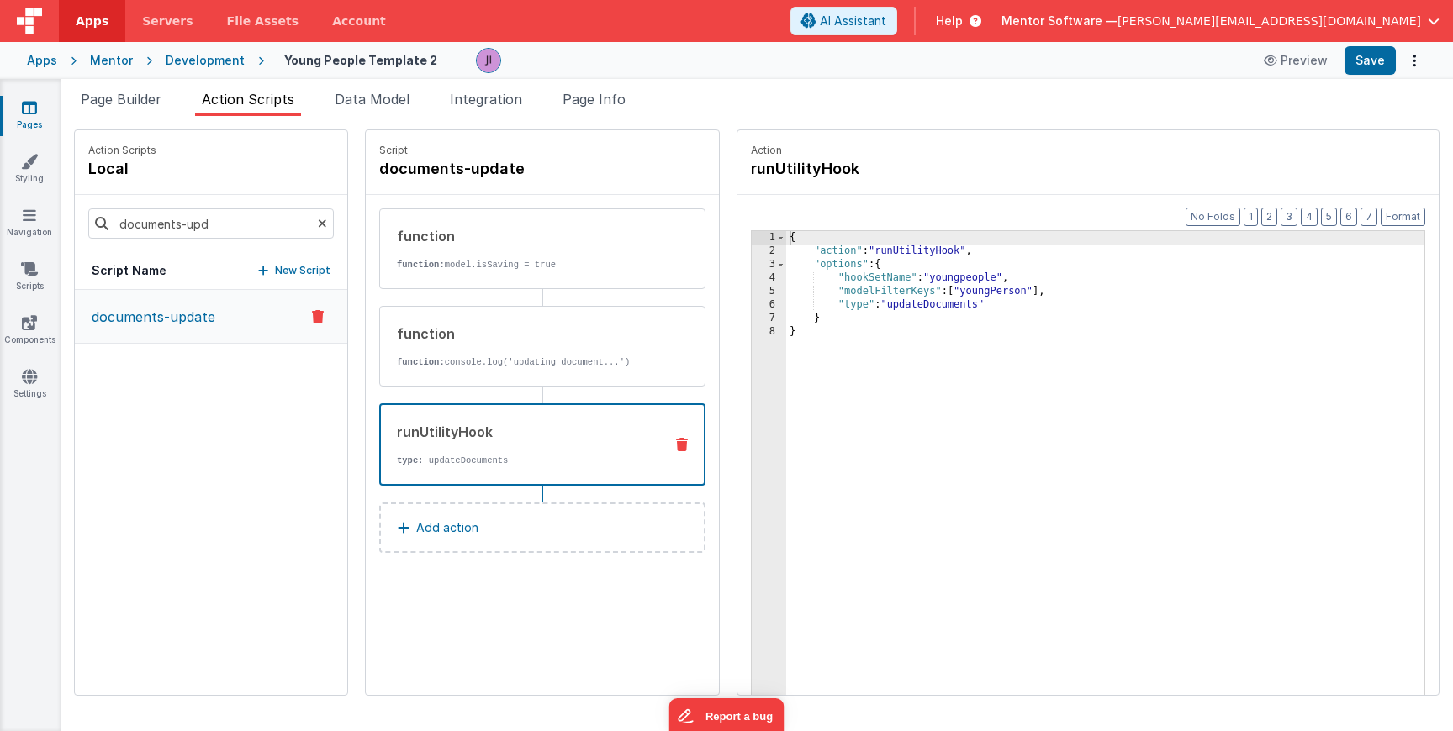
click at [610, 109] on li "Page Info" at bounding box center [594, 102] width 77 height 27
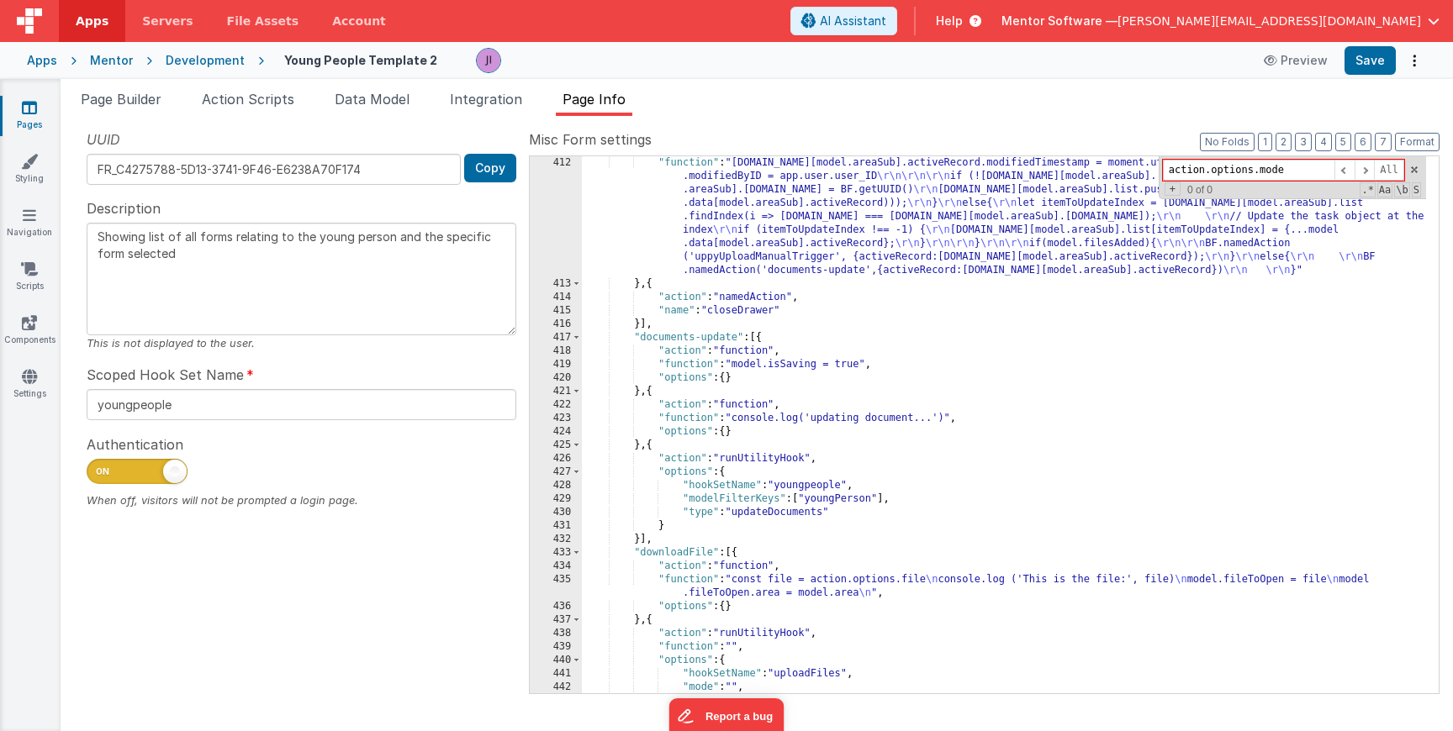
scroll to position [5456, 0]
click at [253, 81] on div "Page Builder Action Scripts Data Model Integration Page Info Snippet Library Na…" at bounding box center [757, 405] width 1392 height 652
click at [245, 89] on li "Action Scripts" at bounding box center [248, 102] width 106 height 27
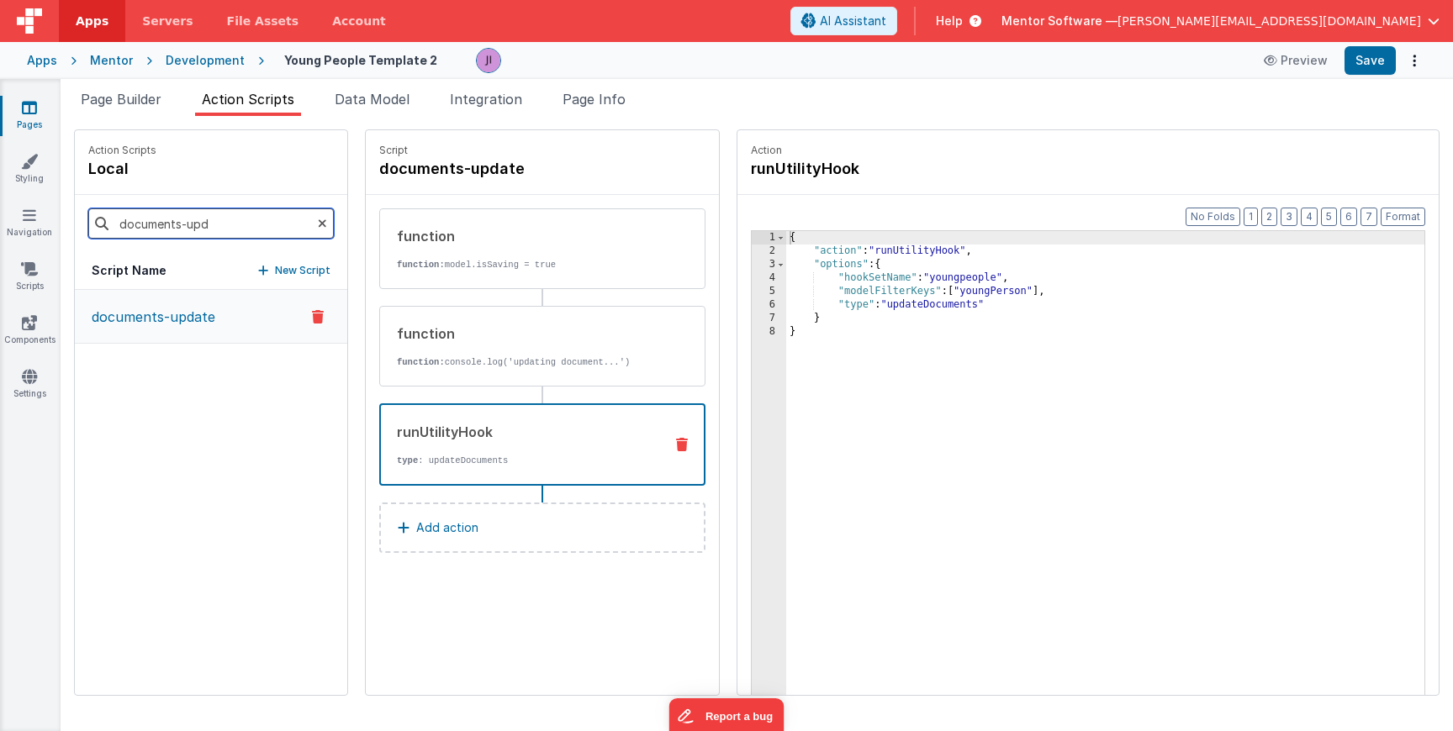
drag, startPoint x: 219, startPoint y: 224, endPoint x: 187, endPoint y: 225, distance: 31.2
click at [187, 224] on input "documents-upd" at bounding box center [210, 224] width 245 height 30
type input "documents-save"
click at [198, 309] on button "documents-save" at bounding box center [211, 317] width 272 height 55
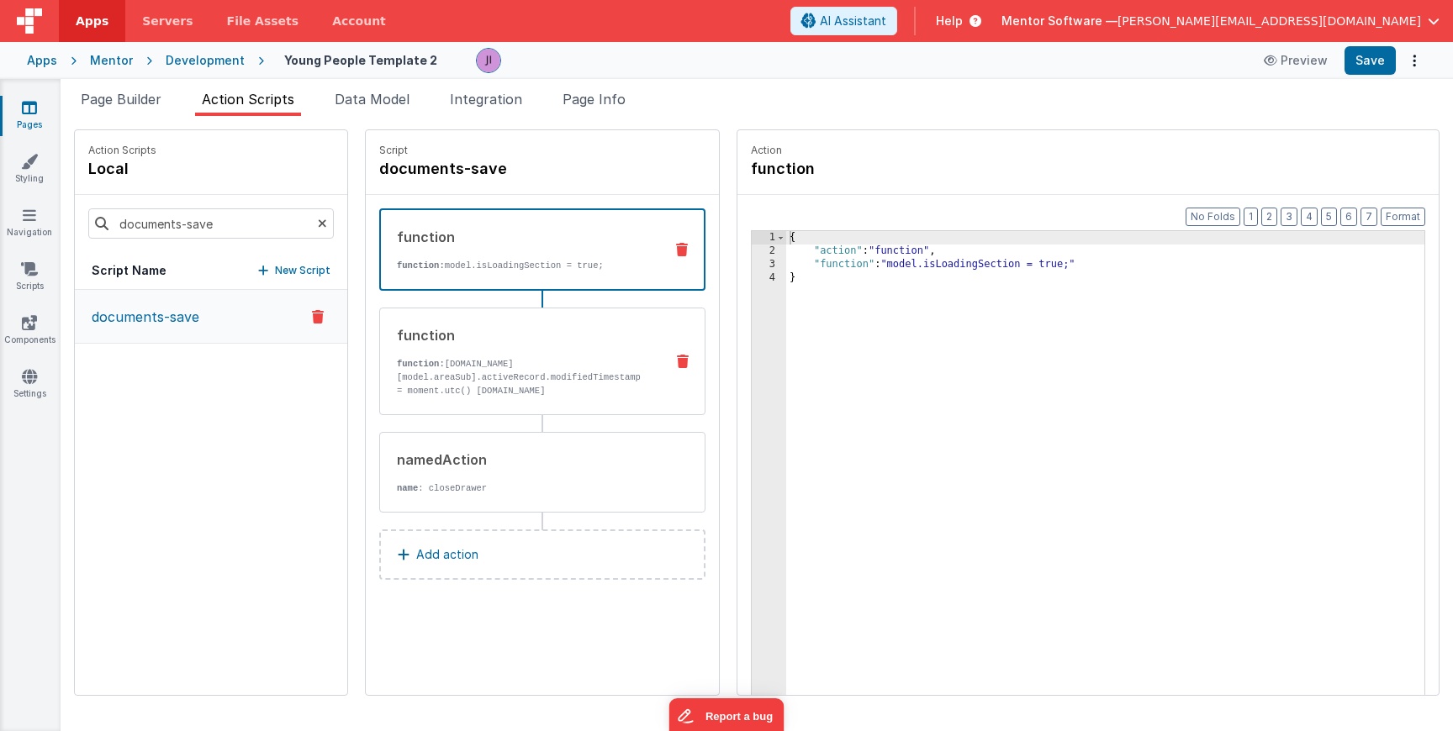
click at [599, 388] on p "function: model.data[model.areaSub].activeRecord.modifiedTimestamp = moment.utc…" at bounding box center [524, 390] width 254 height 67
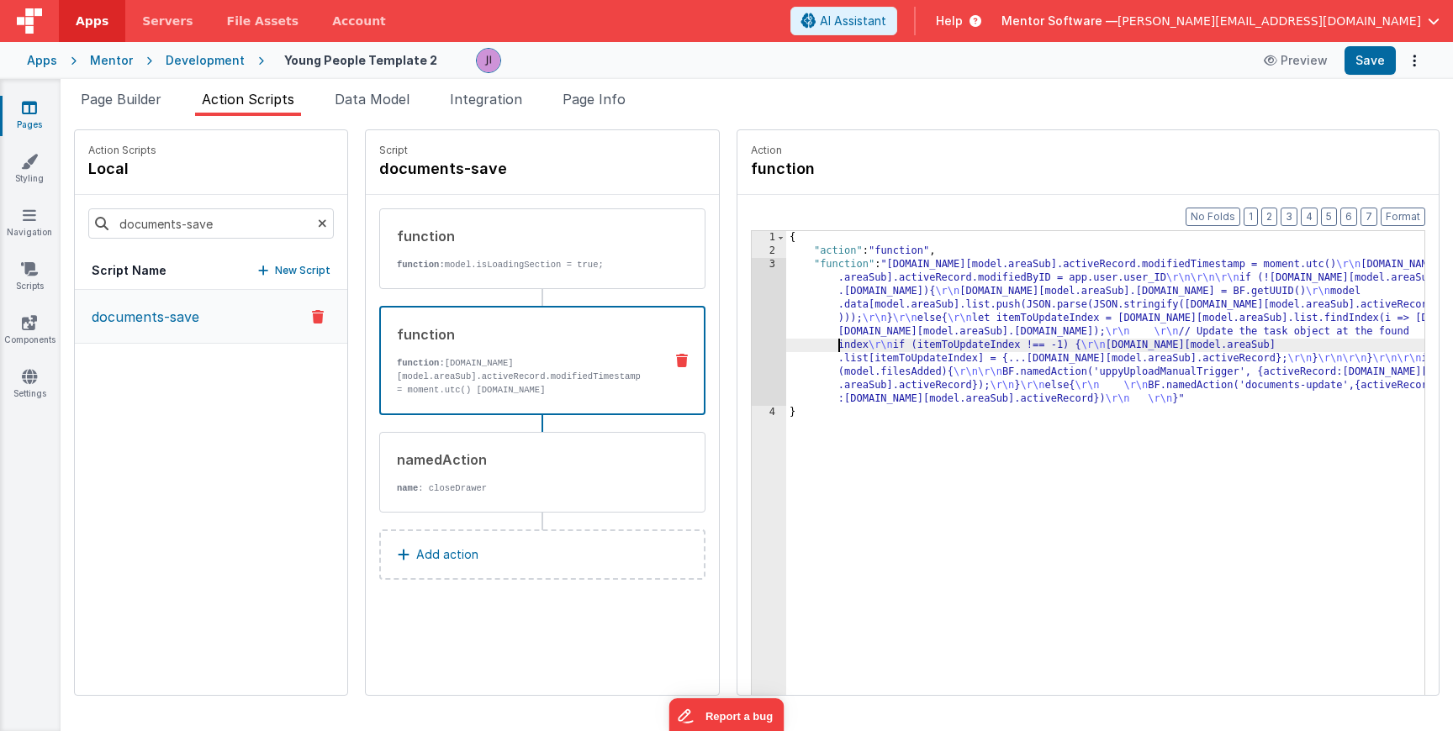
click at [786, 351] on div "{ "action" : "function" , "function" : "model.data[model.areaSub].activeRecord.…" at bounding box center [1130, 502] width 688 height 543
click at [752, 350] on div "3" at bounding box center [769, 332] width 34 height 148
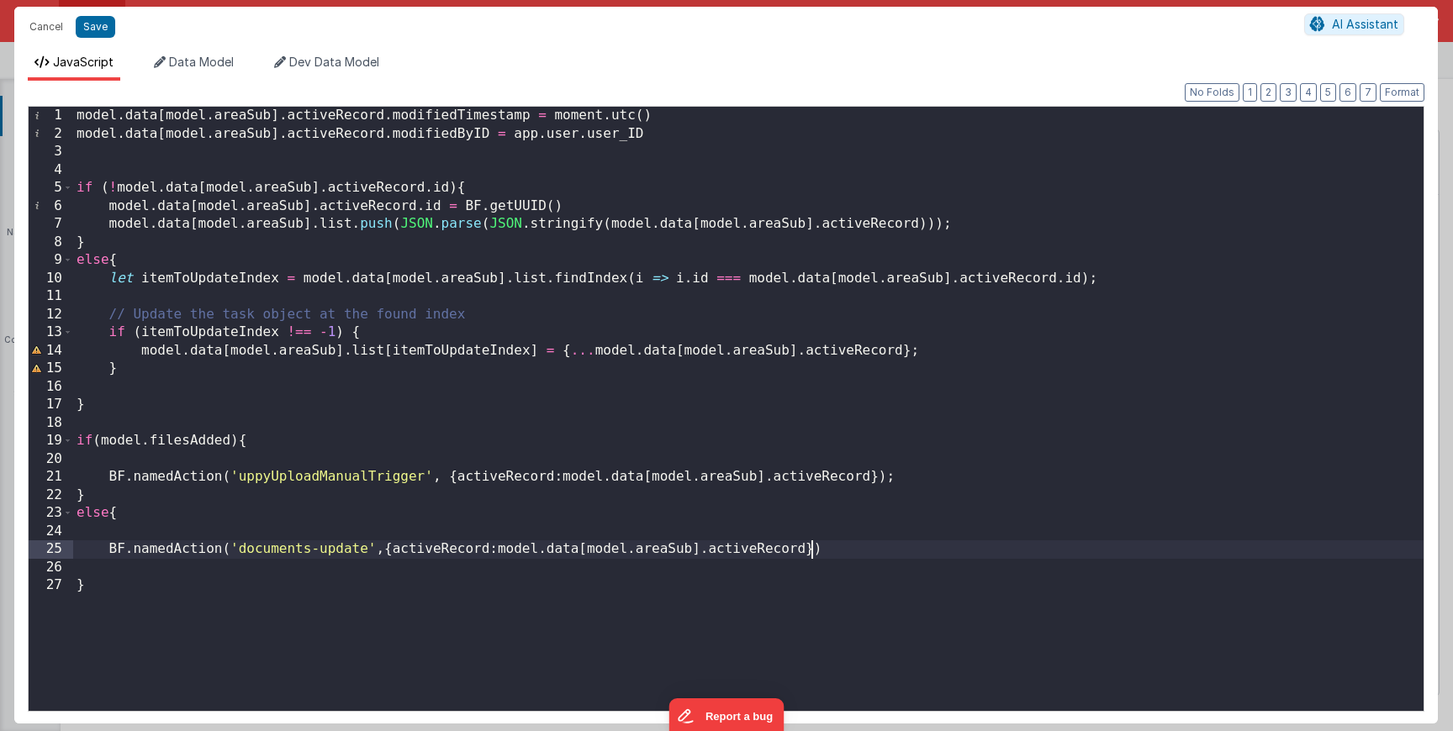
click at [813, 555] on div "model . data [ model . areaSub ] . activeRecord . modifiedTimestamp = moment . …" at bounding box center [748, 427] width 1350 height 641
click at [805, 555] on div "model . data [ model . areaSub ] . activeRecord . modifiedTimestamp = moment . …" at bounding box center [748, 427] width 1350 height 641
click at [102, 33] on button "Save" at bounding box center [96, 27] width 40 height 22
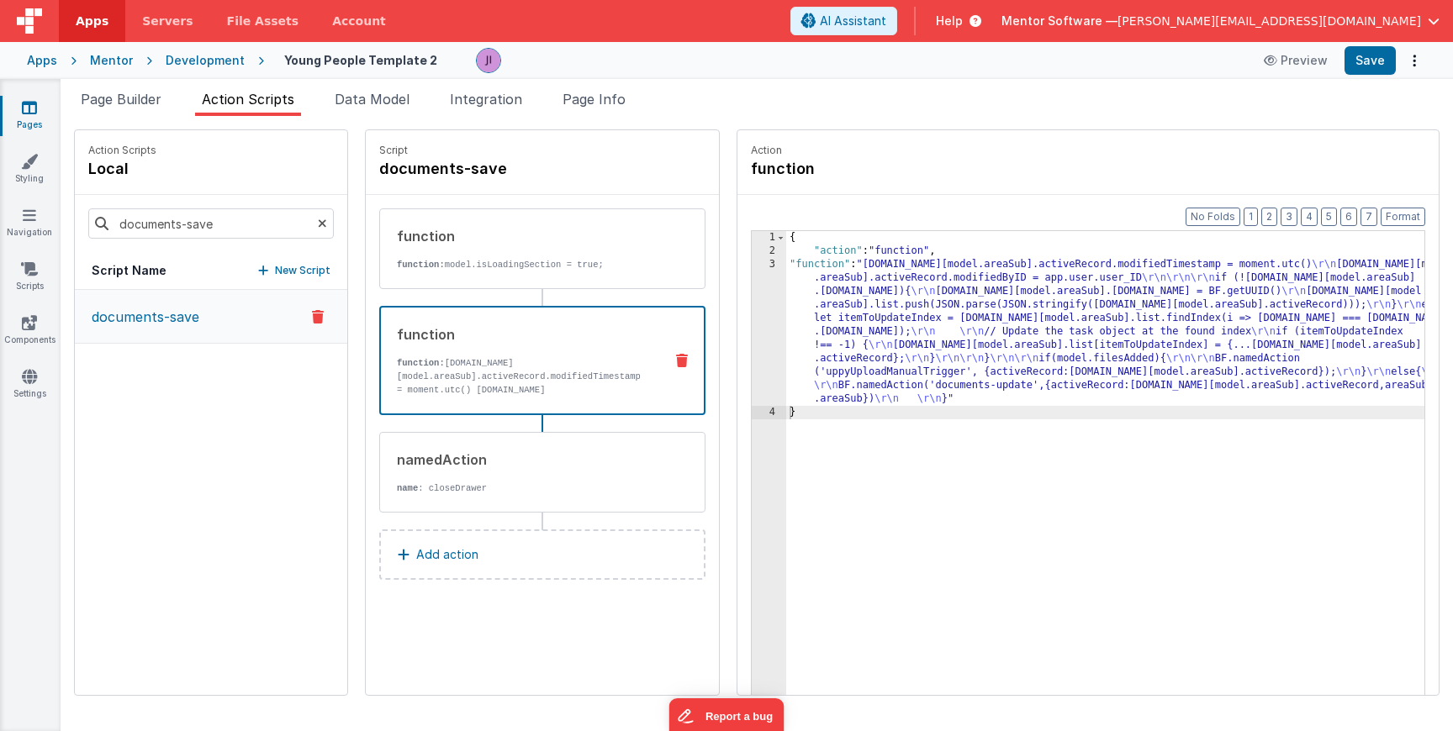
click at [1390, 80] on div "Page Builder Action Scripts Data Model Integration Page Info Snippet Library Na…" at bounding box center [757, 405] width 1392 height 652
click at [1378, 60] on button "Save" at bounding box center [1369, 60] width 51 height 29
click at [222, 219] on input "documents-save" at bounding box center [210, 224] width 245 height 30
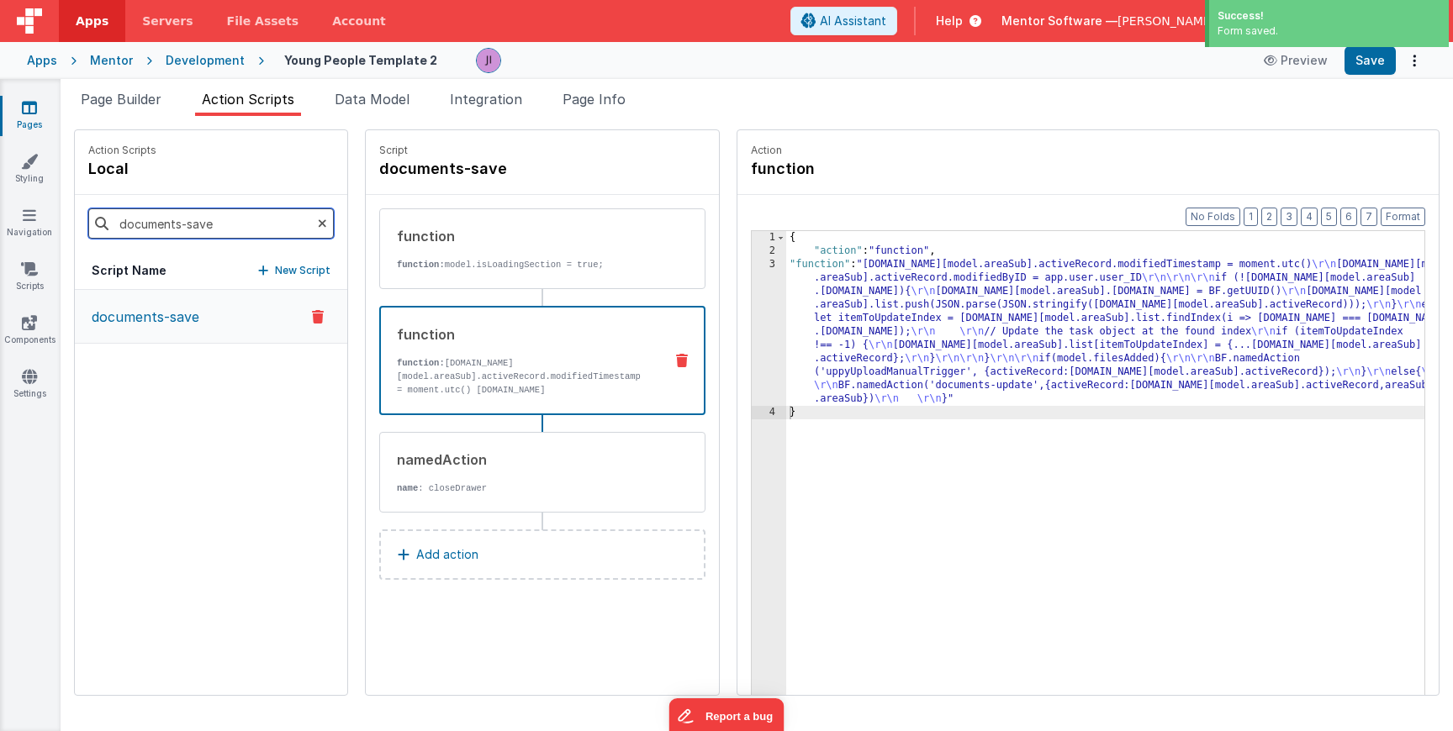
click at [173, 219] on input "documents-save" at bounding box center [210, 224] width 245 height 30
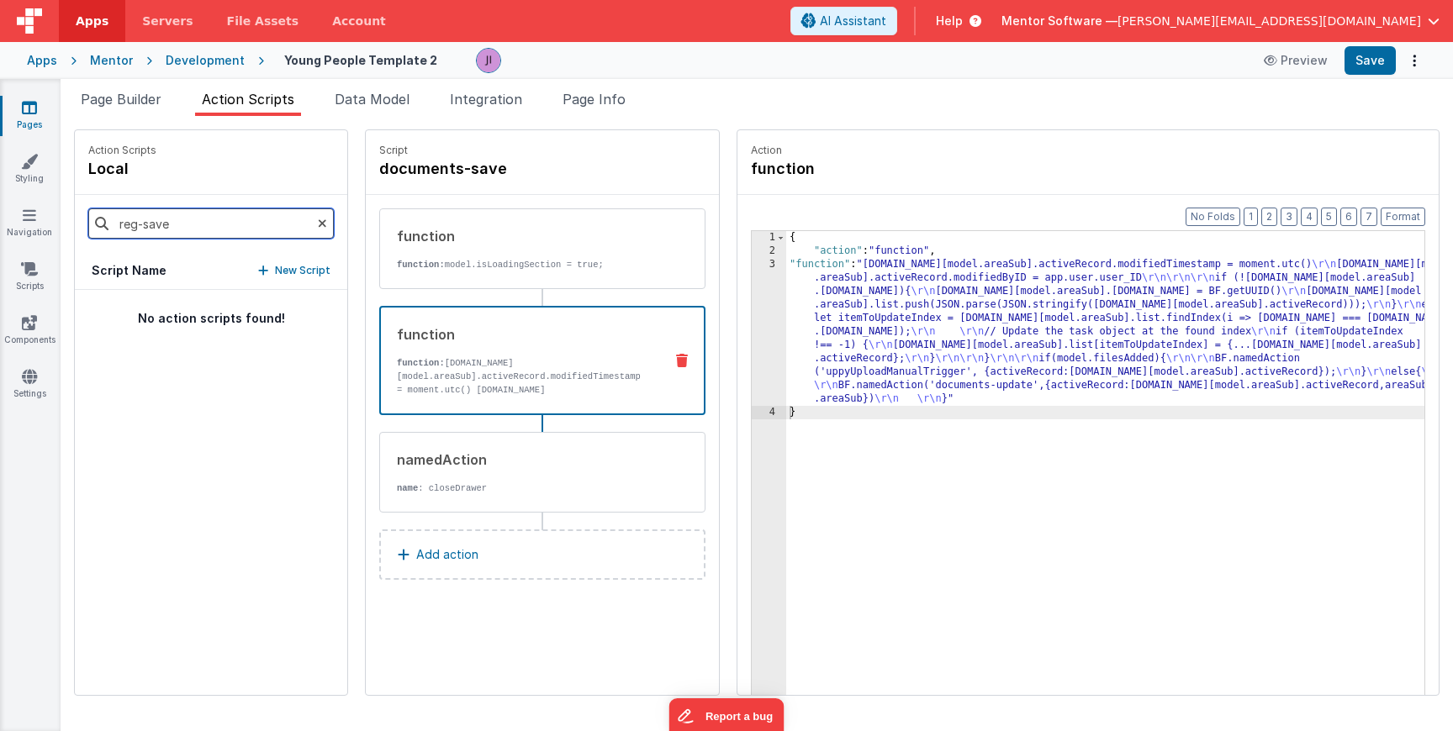
click at [181, 231] on input "reg-save" at bounding box center [210, 224] width 245 height 30
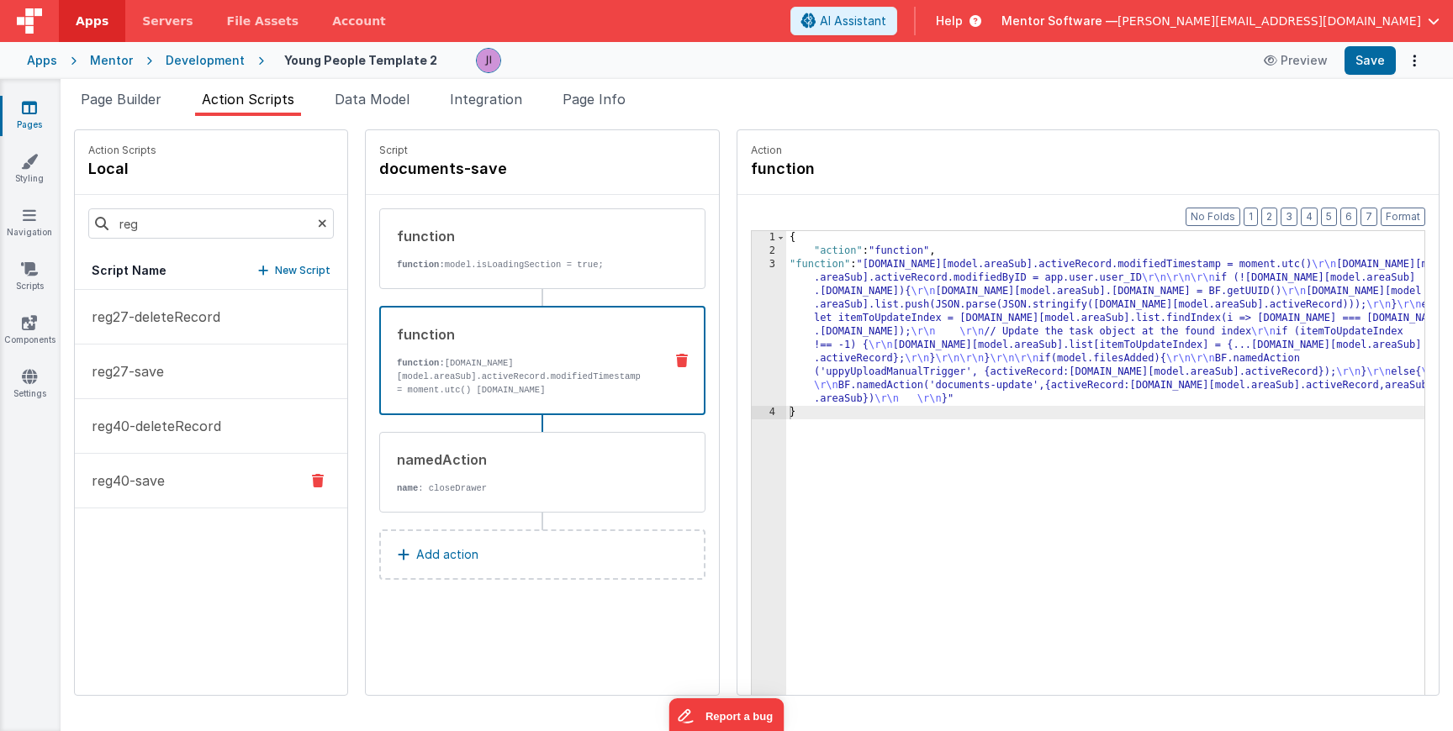
click at [161, 464] on button "reg40-save" at bounding box center [211, 481] width 272 height 55
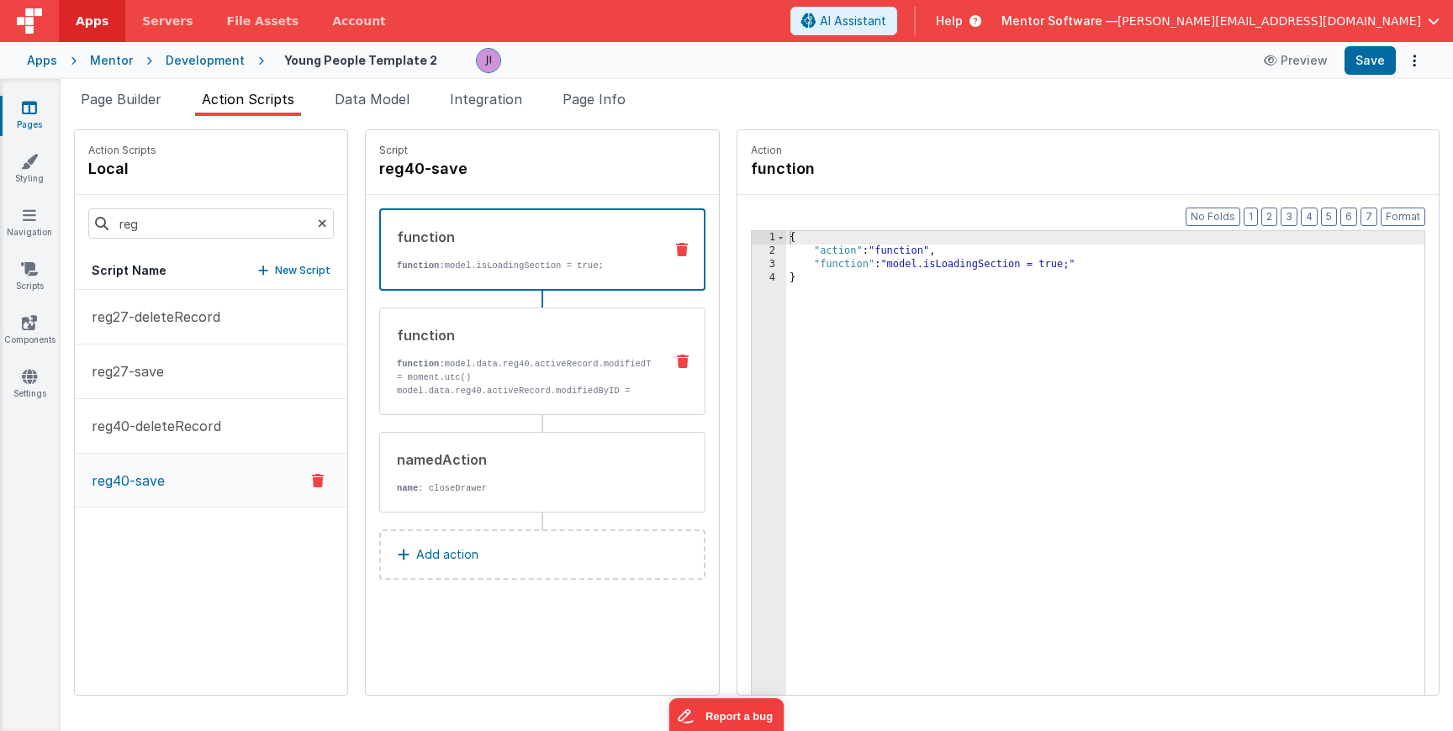
click at [424, 358] on p "function: model.data.reg40.activeRecord.modifiedTimestamp = moment.utc() model.…" at bounding box center [524, 384] width 254 height 54
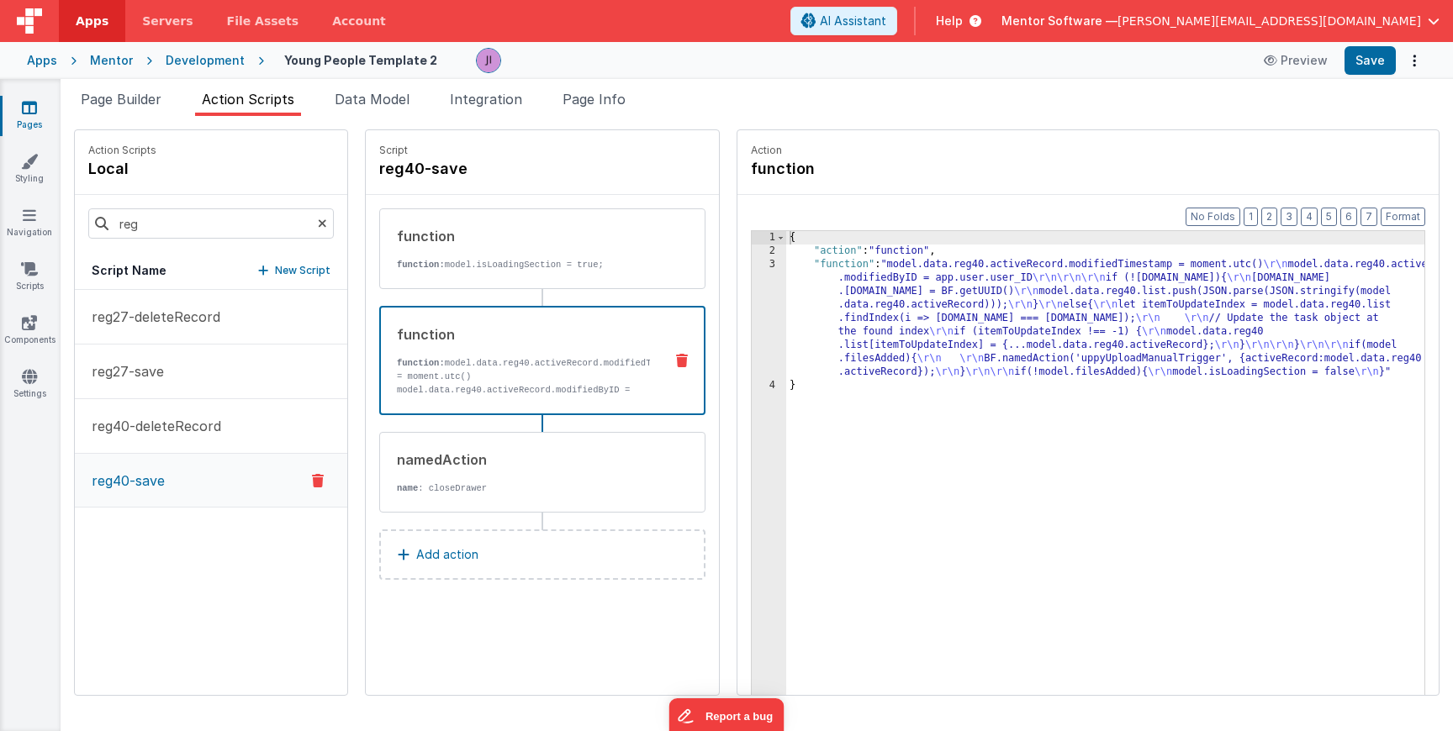
click at [819, 326] on div "{ "action" : "function" , "function" : "model.data.reg40.activeRecord.modifiedT…" at bounding box center [1130, 502] width 688 height 543
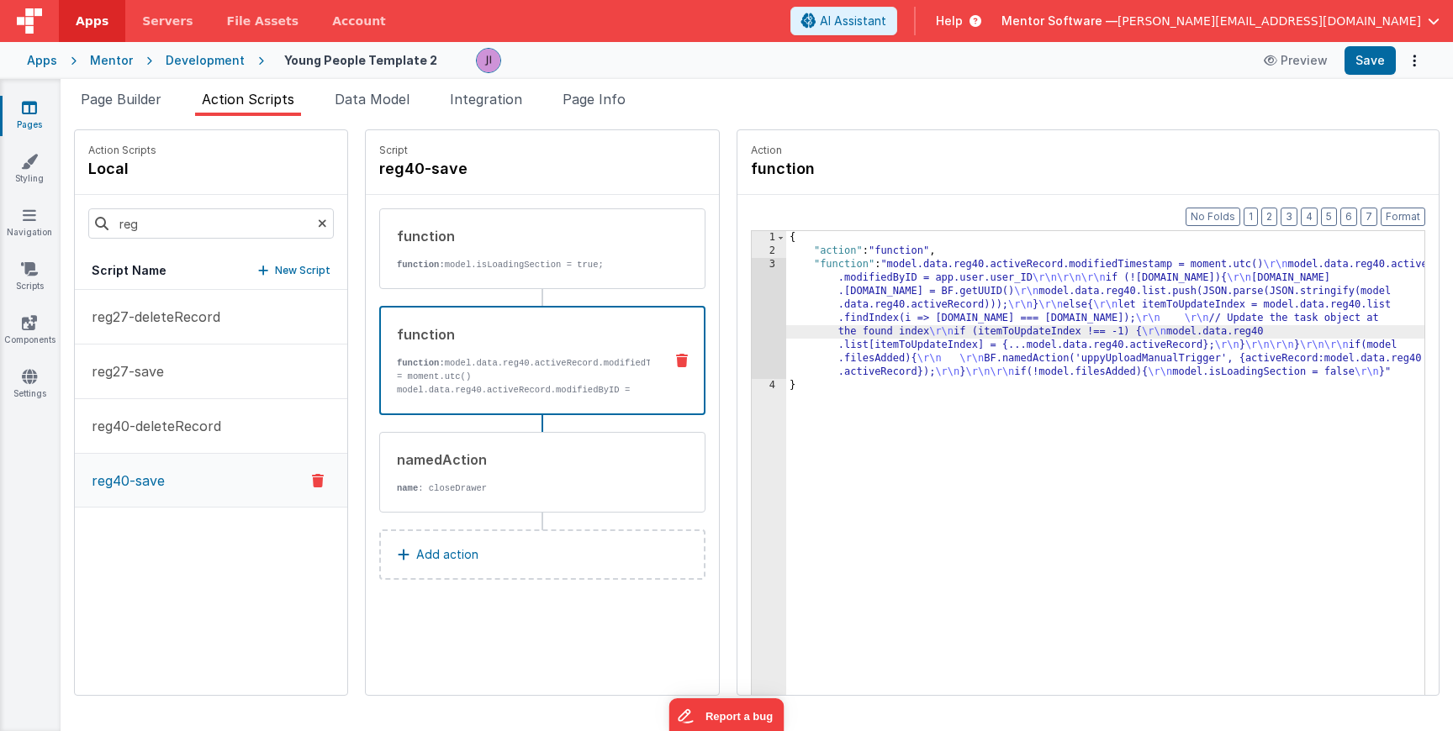
click at [752, 319] on div "3" at bounding box center [769, 318] width 34 height 121
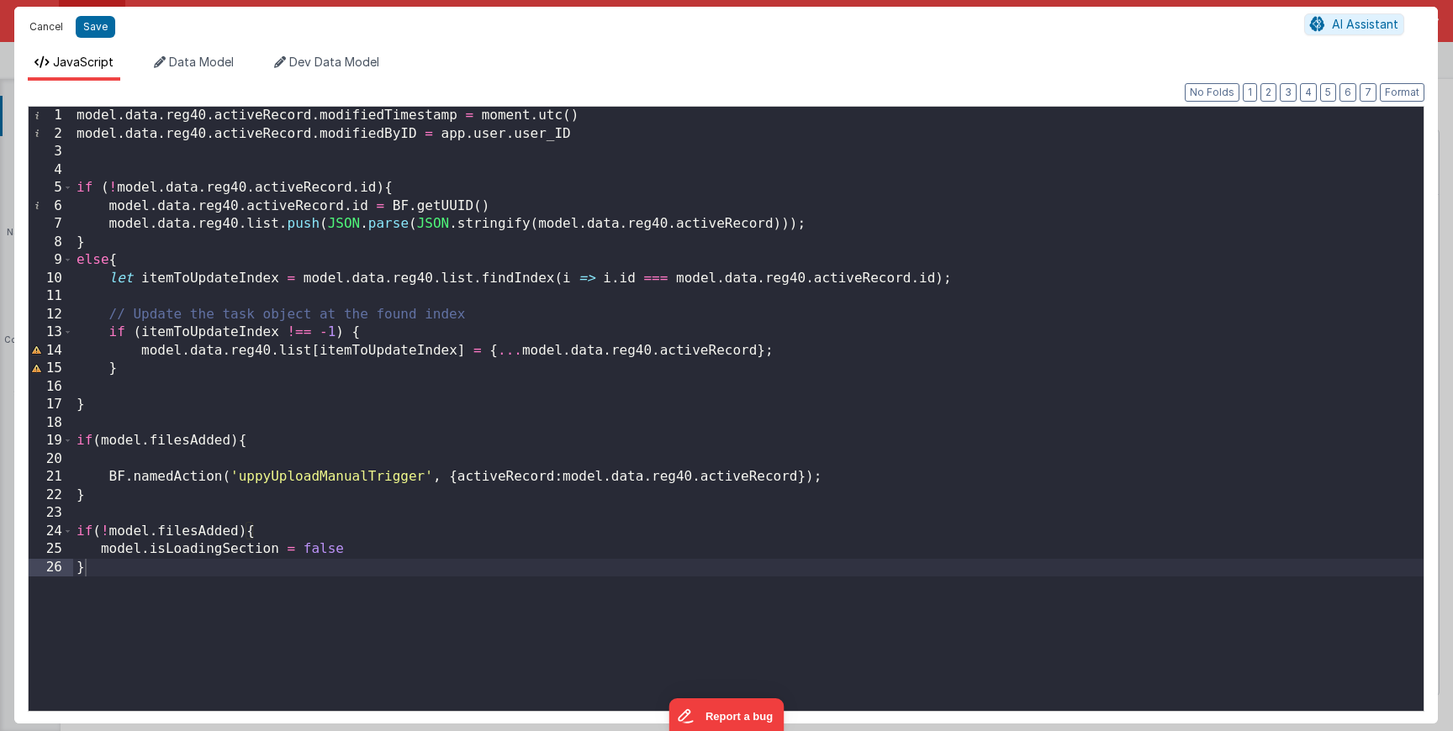
click at [51, 27] on button "Cancel" at bounding box center [46, 27] width 50 height 24
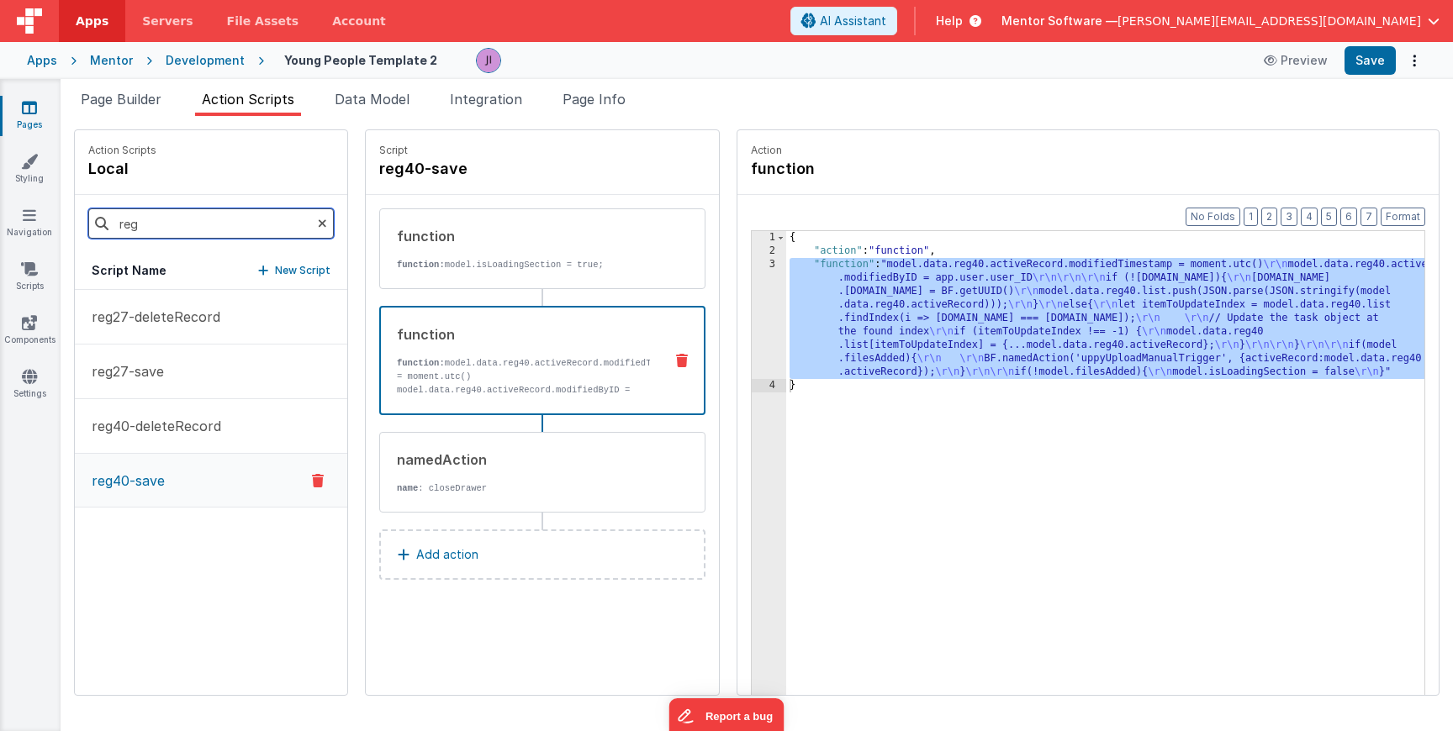
click at [190, 221] on input "reg" at bounding box center [210, 224] width 245 height 30
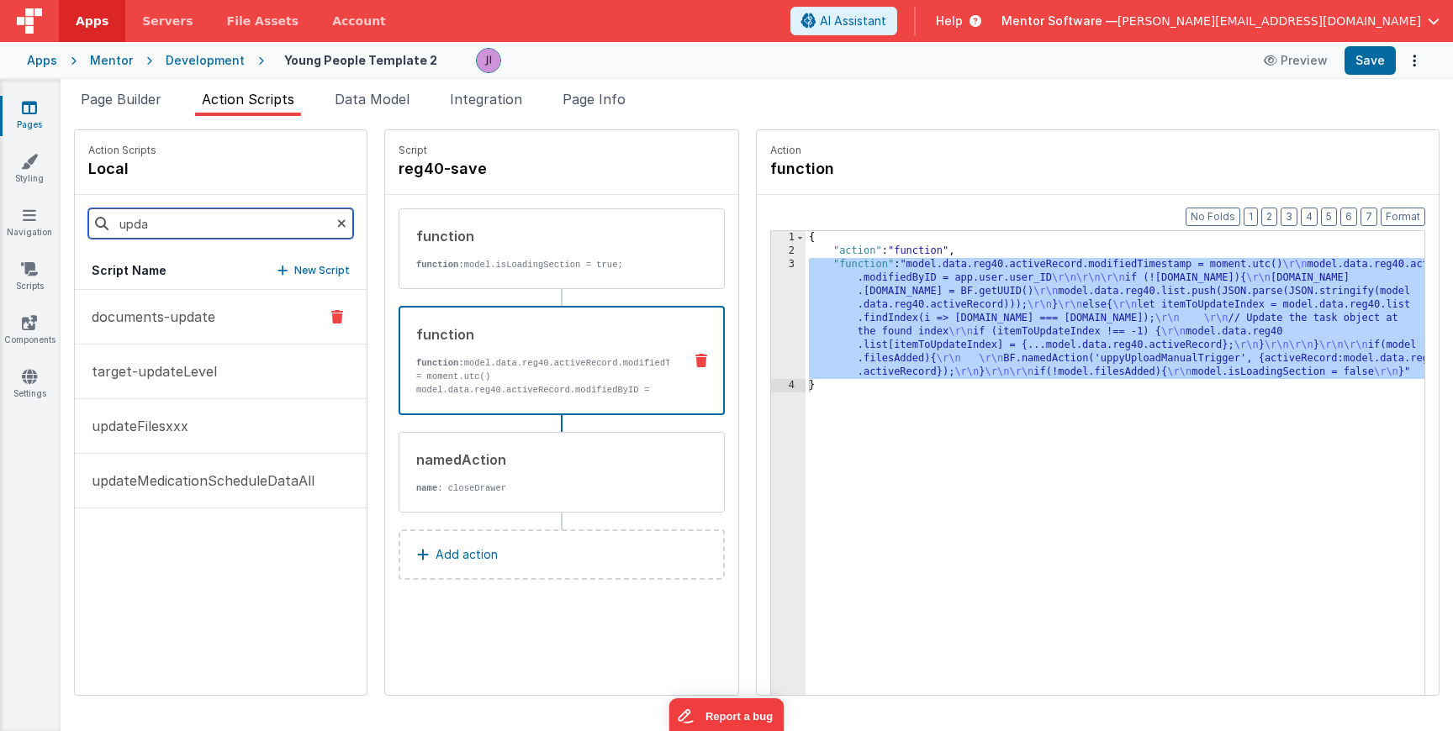
type input "upda"
click at [177, 301] on button "documents-update" at bounding box center [221, 317] width 292 height 55
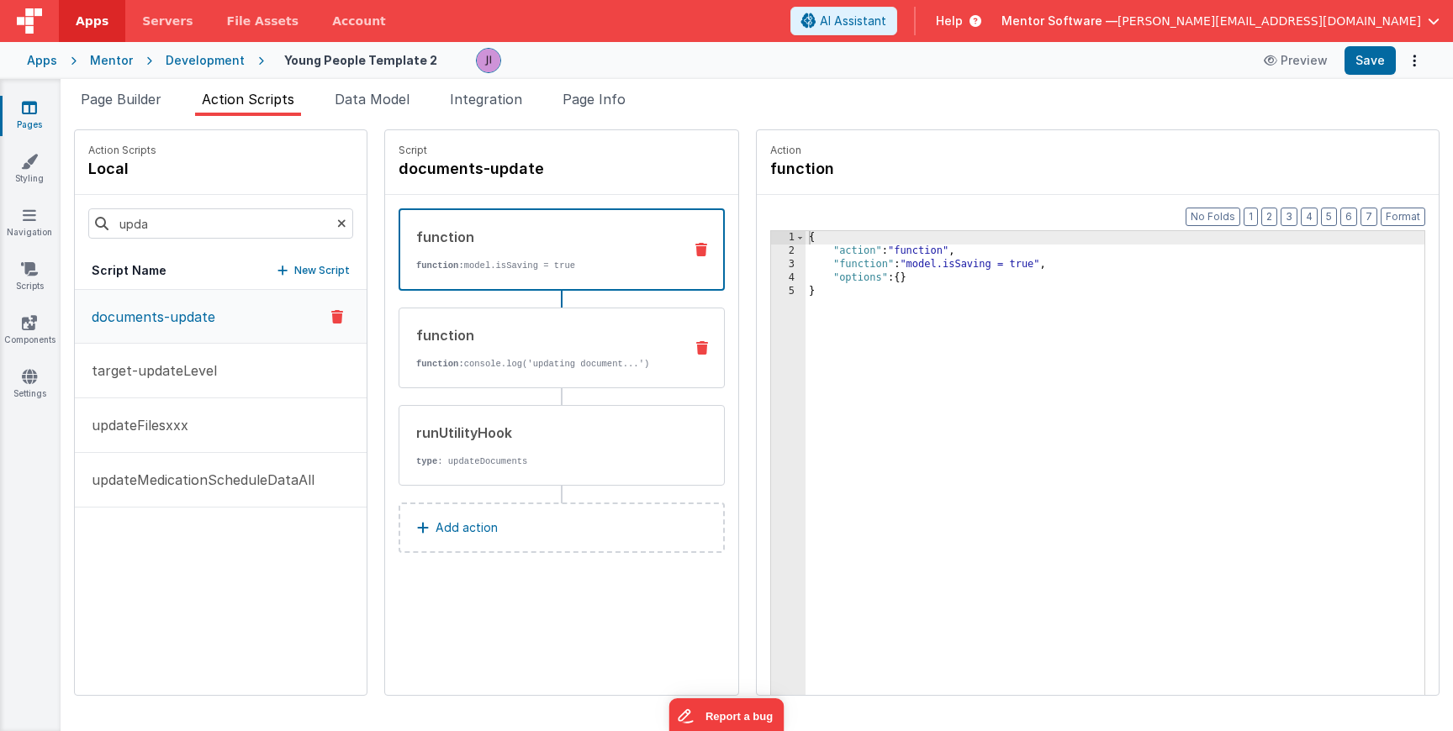
click at [553, 367] on p "function: console.log('updating document...')" at bounding box center [543, 363] width 254 height 13
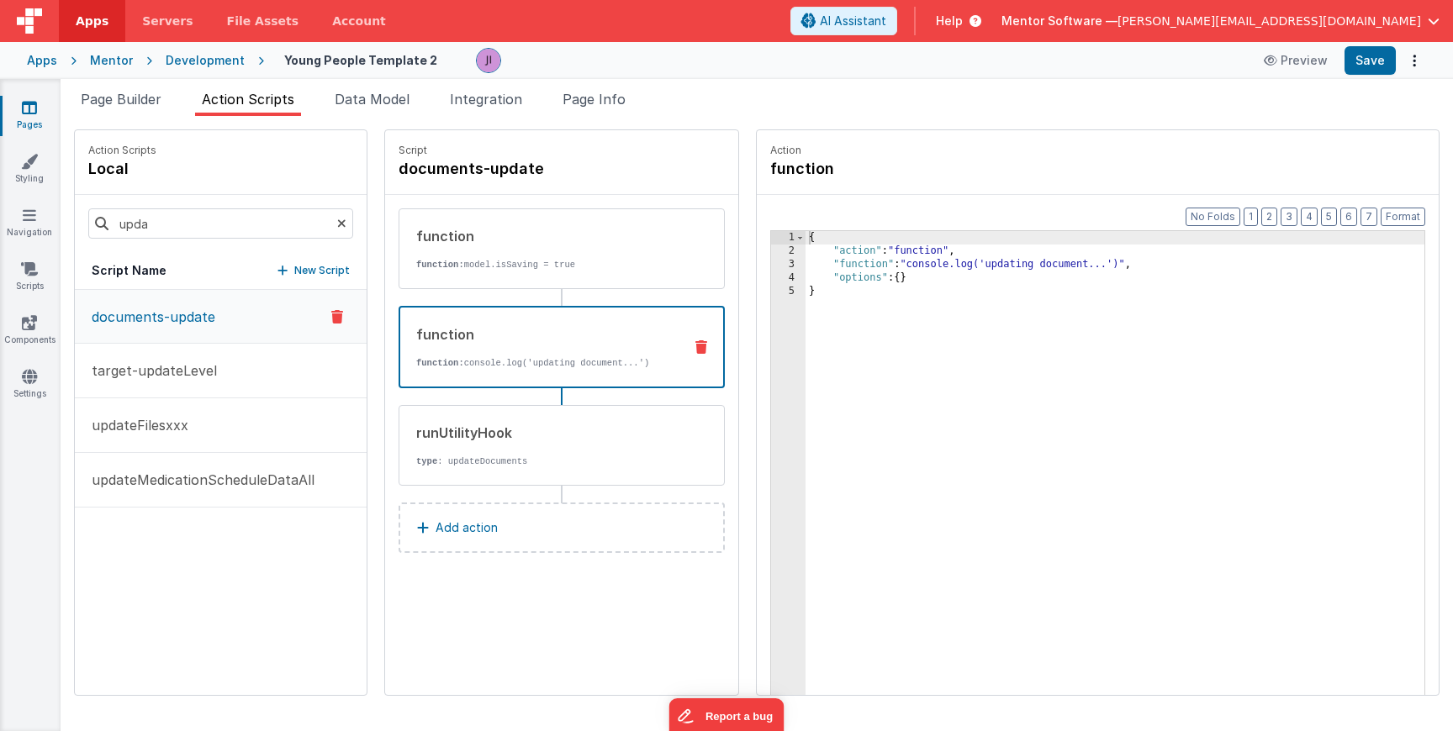
click at [703, 345] on button at bounding box center [701, 346] width 44 height 13
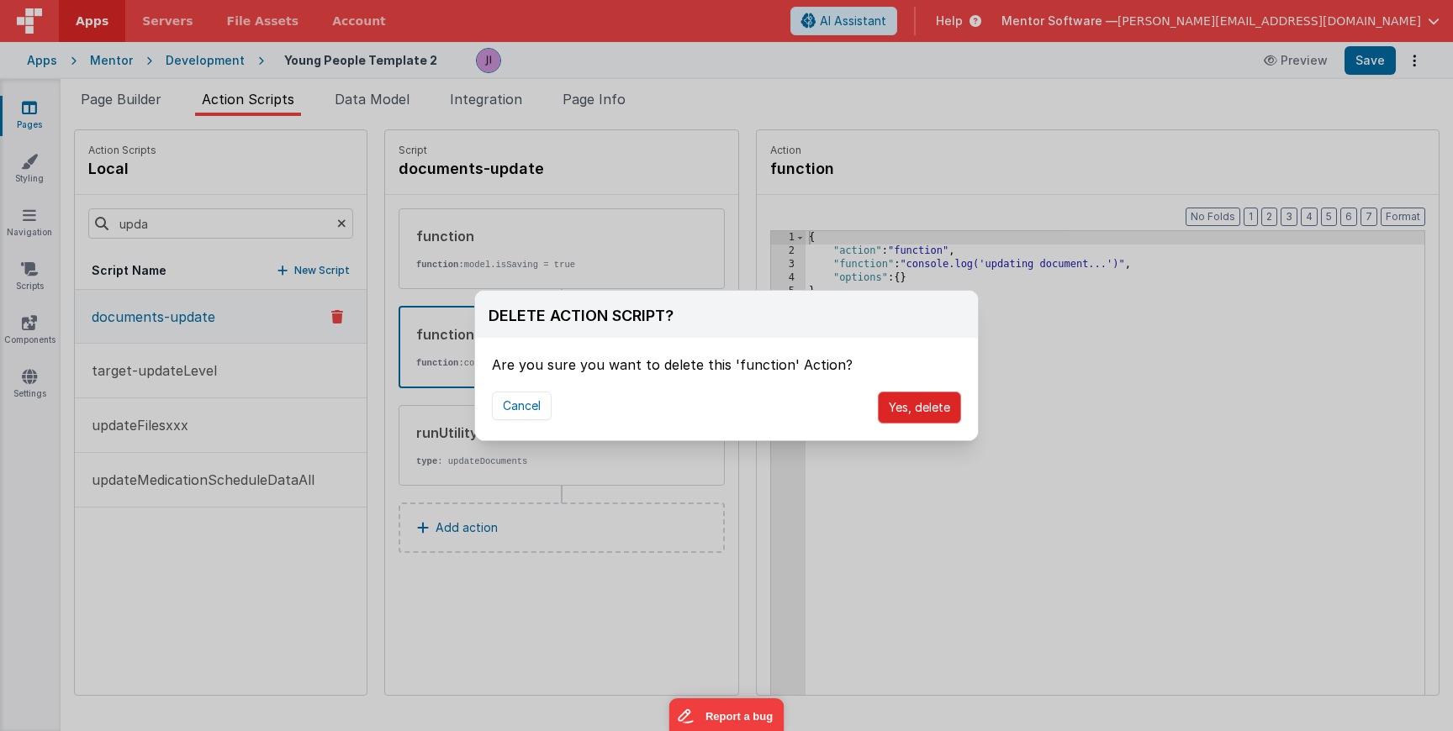
click at [919, 399] on button "Yes, delete" at bounding box center [919, 408] width 83 height 32
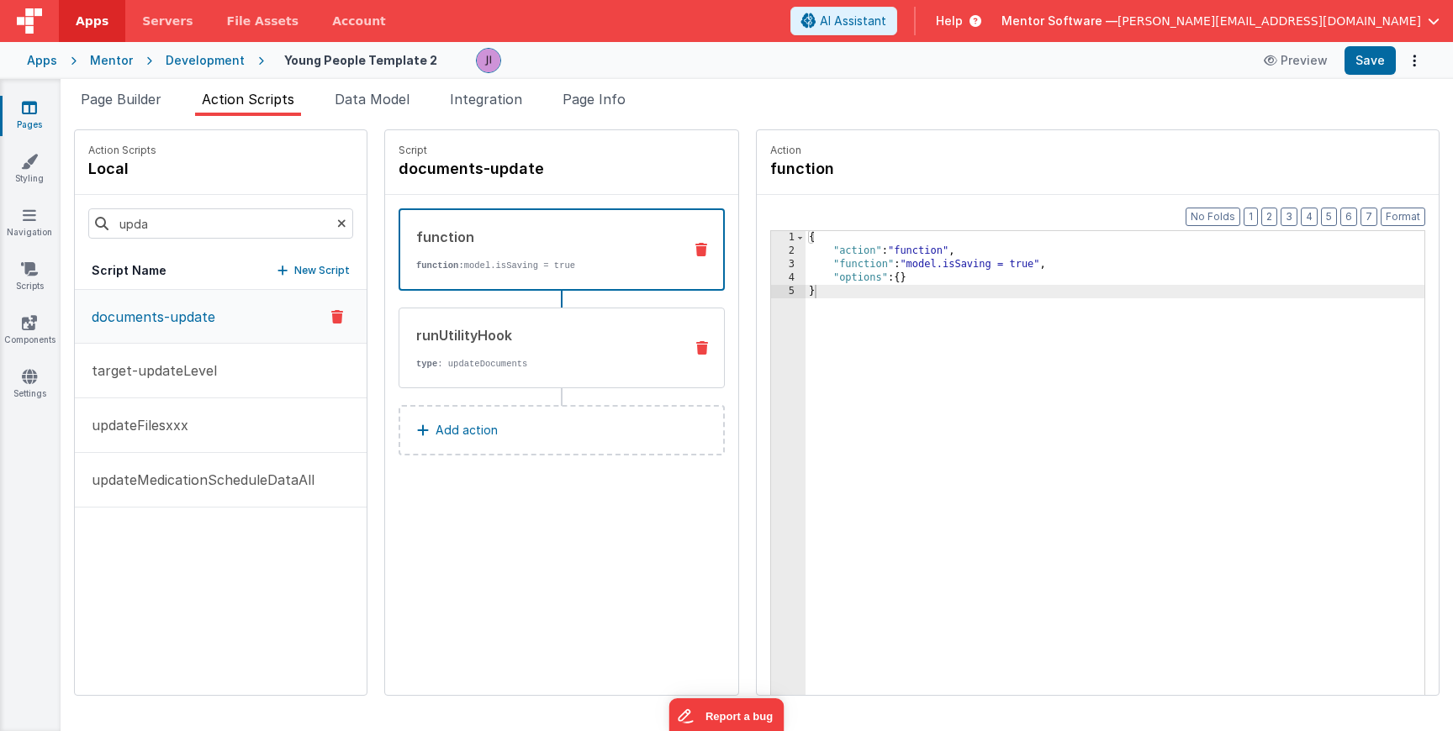
click at [599, 355] on div "runUtilityHook type : updateDocuments" at bounding box center [534, 347] width 271 height 45
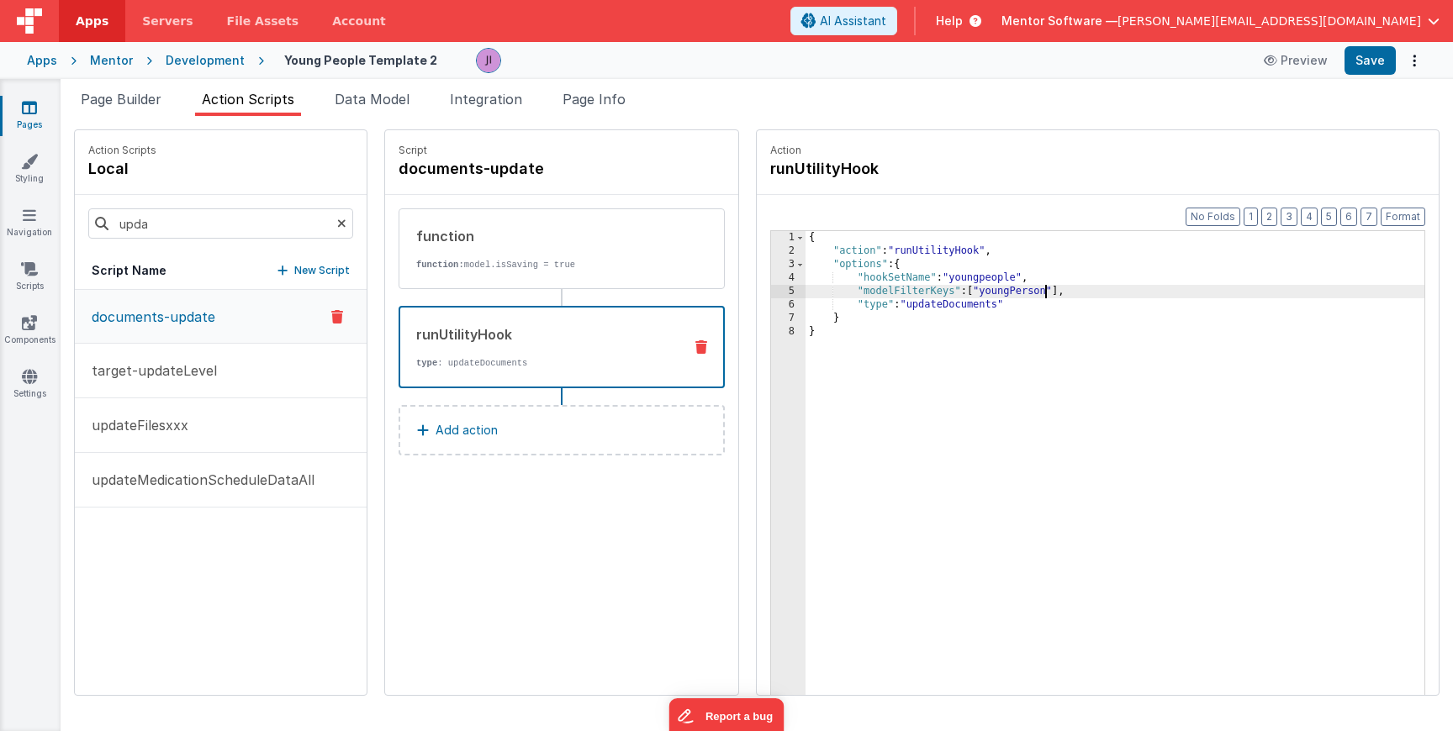
click at [1043, 291] on div "{ "action" : "runUtilityHook" , "options" : { "hookSetName" : "youngpeople" , "…" at bounding box center [1116, 502] width 622 height 543
click at [1359, 52] on button "Save" at bounding box center [1369, 60] width 51 height 29
drag, startPoint x: 149, startPoint y: 103, endPoint x: 179, endPoint y: 165, distance: 69.2
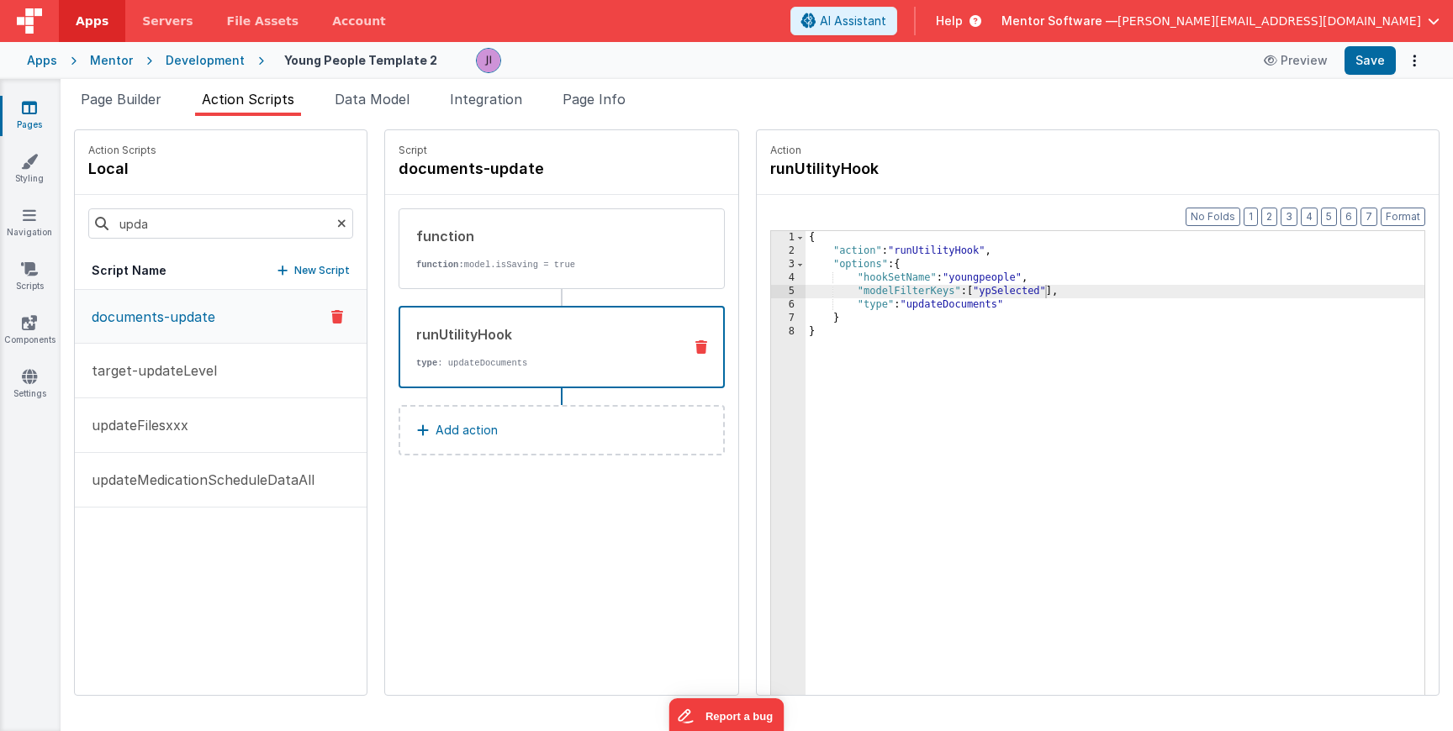
click at [149, 103] on span "Page Builder" at bounding box center [121, 99] width 81 height 17
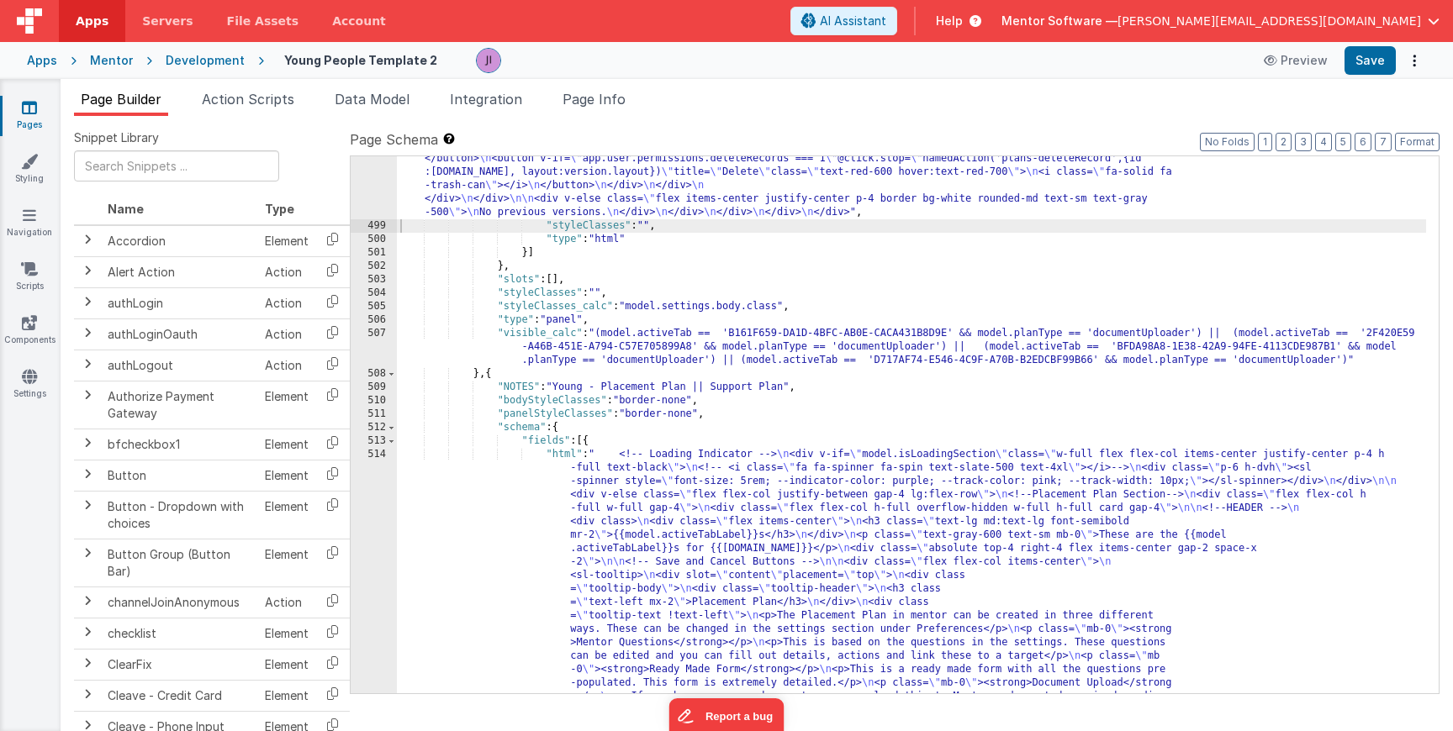
scroll to position [16521, 0]
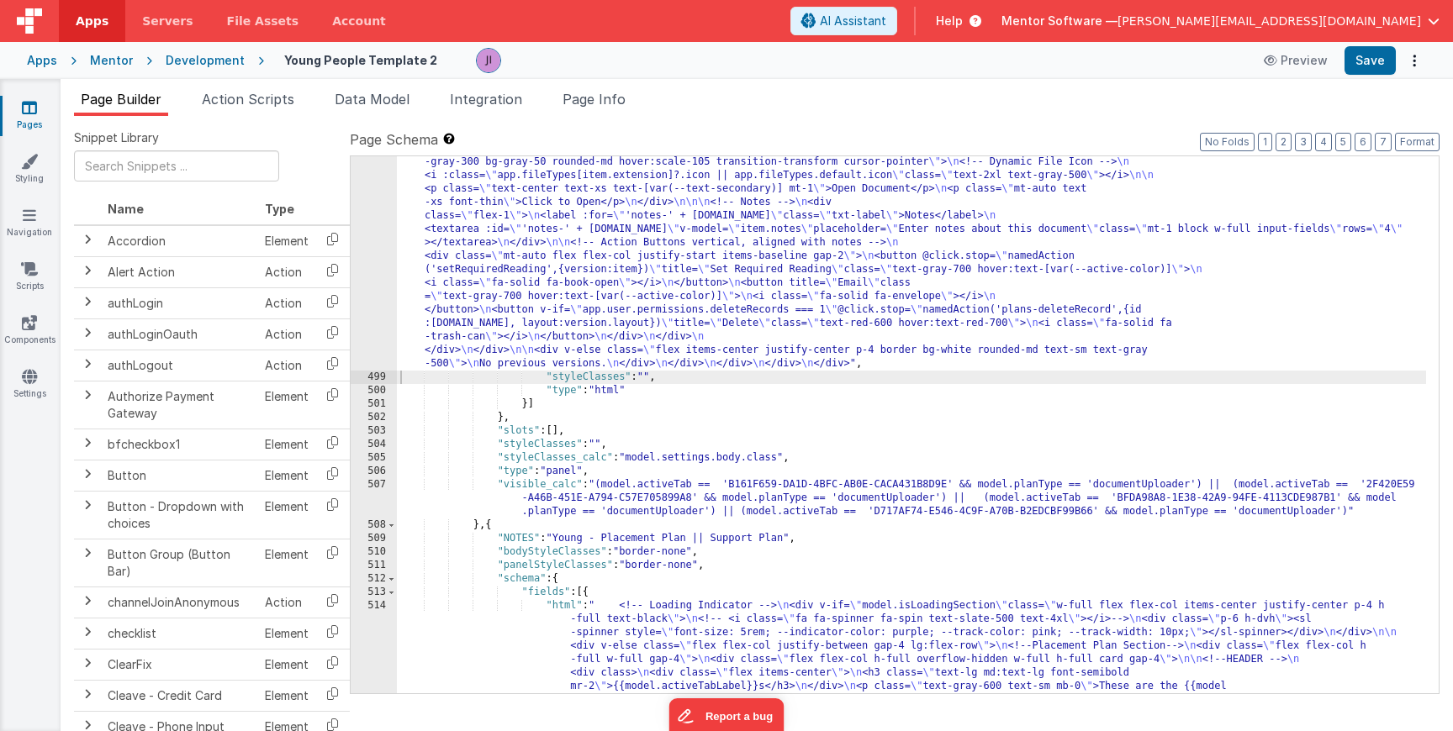
click at [478, 314] on div ""html" : " <!-- Loading Indicator --> \n <div v-if= \" model.isLoadingSection \…" at bounding box center [911, 249] width 1029 height 3335
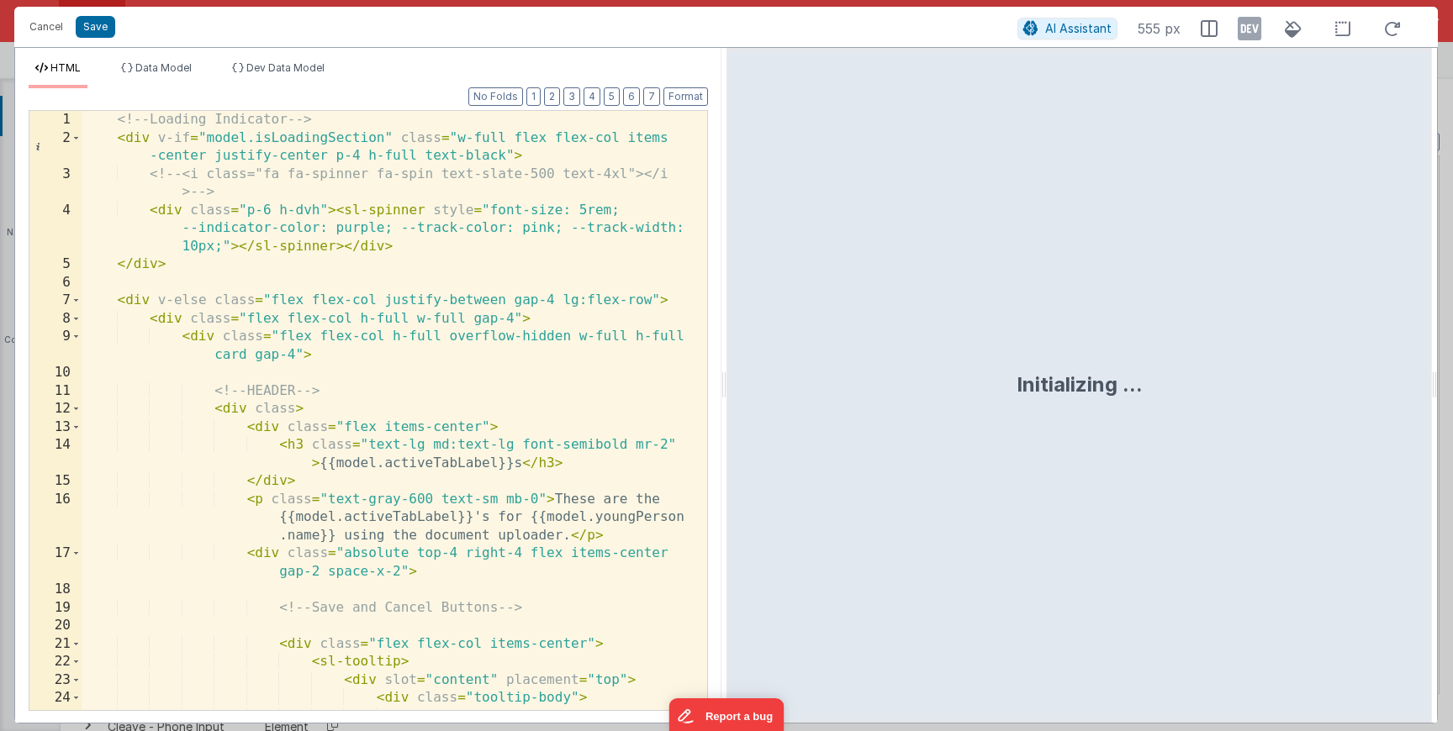
click at [376, 380] on div "<!-- Loading Indicator --> < div v-if = "model.isLoadingSection" class = "w-ful…" at bounding box center [388, 438] width 613 height 654
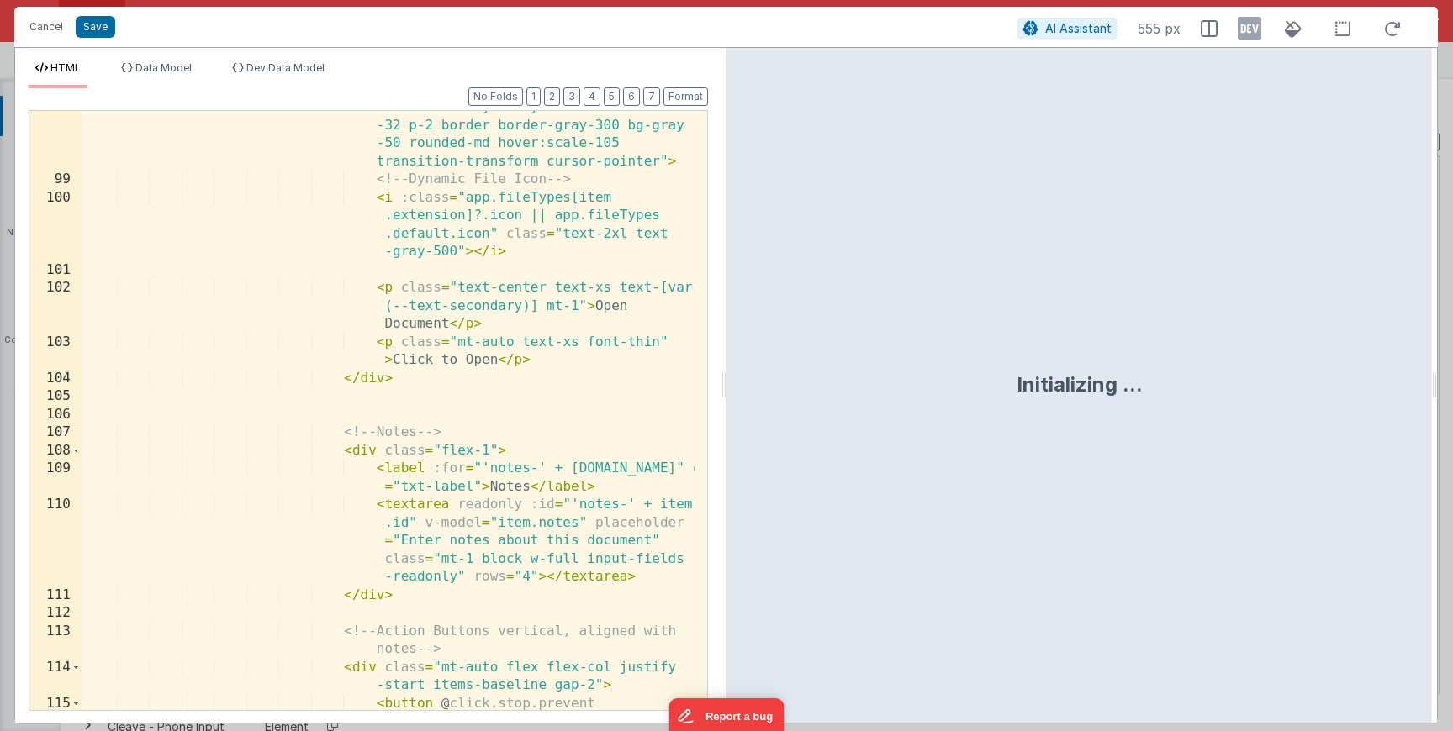
scroll to position [2724, 0]
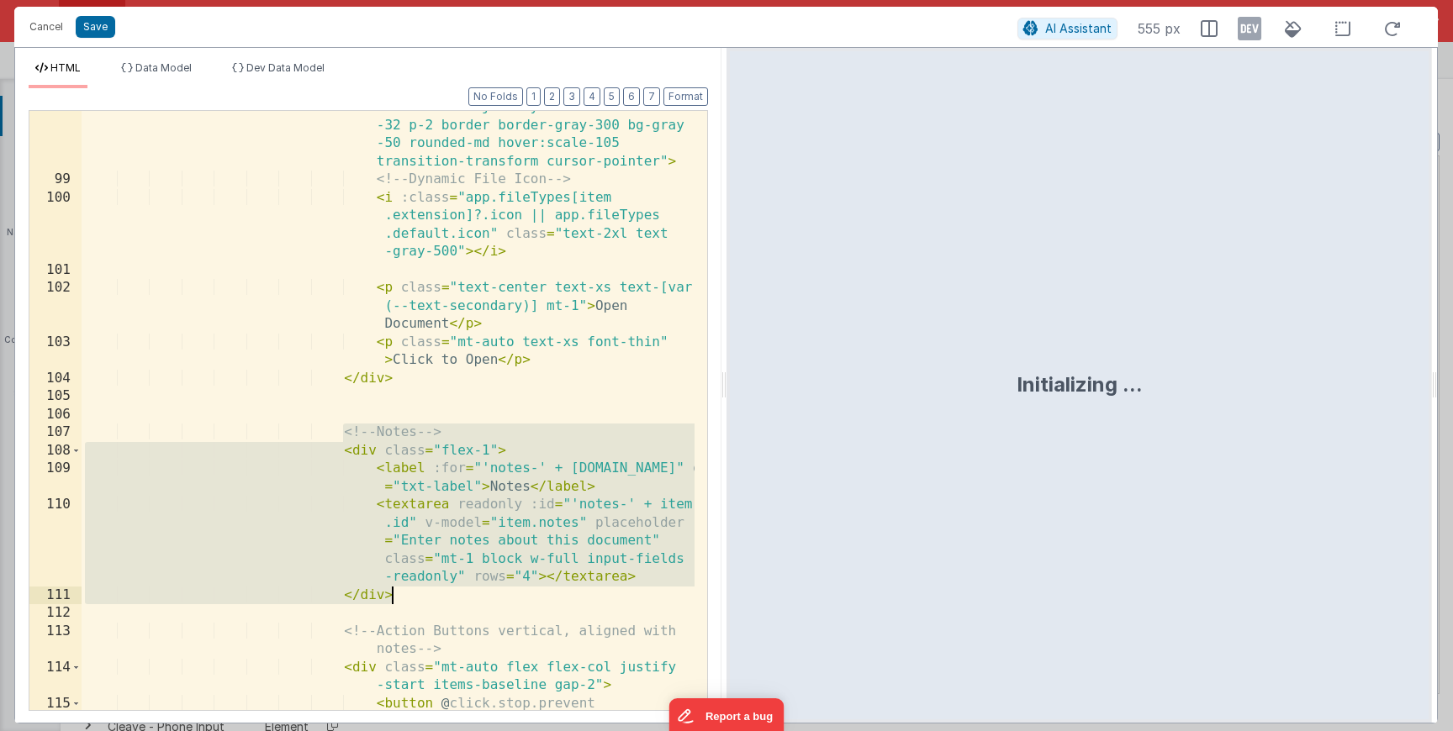
drag, startPoint x: 342, startPoint y: 439, endPoint x: 453, endPoint y: 593, distance: 189.7
click at [453, 594] on div "< div @ click.stop = "namedAction('getFile', { file: item })" class = "flex fle…" at bounding box center [388, 461] width 613 height 799
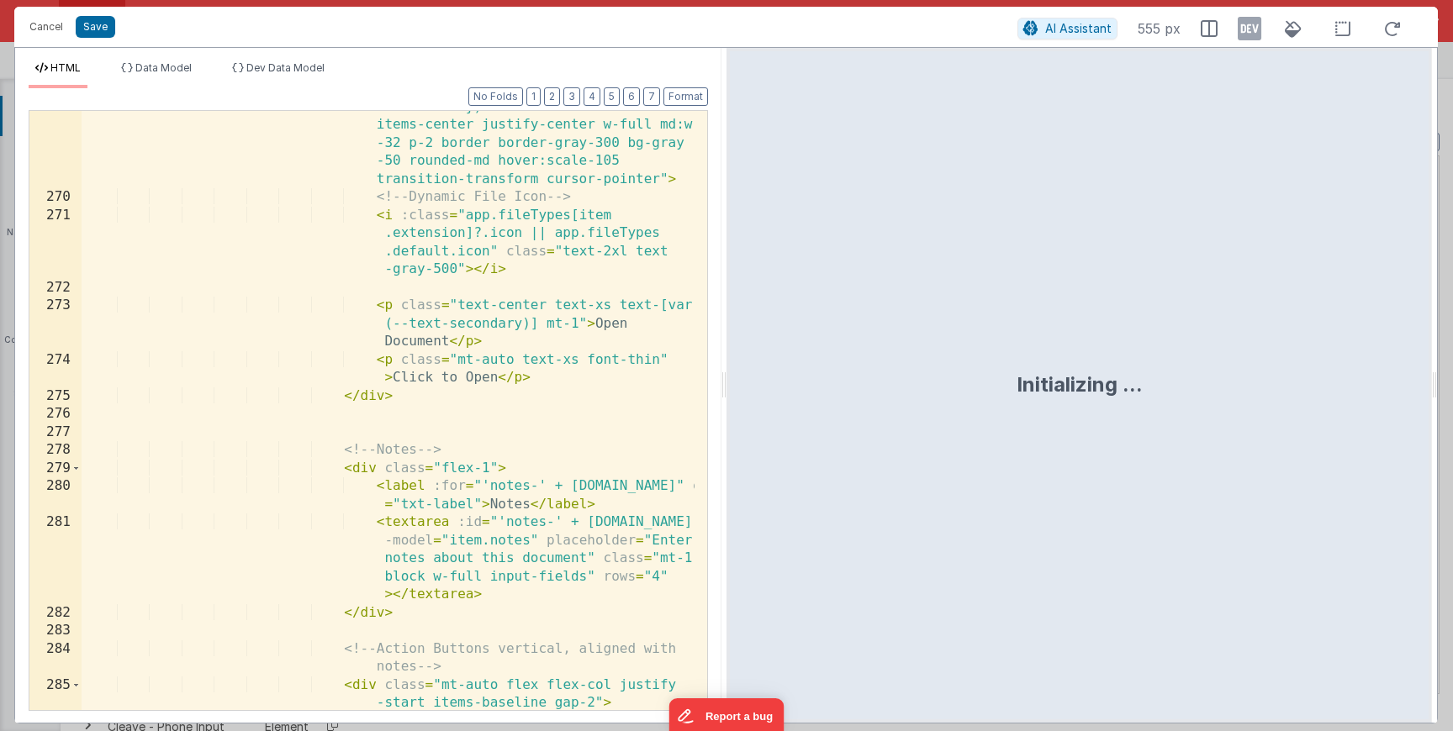
scroll to position [8021, 0]
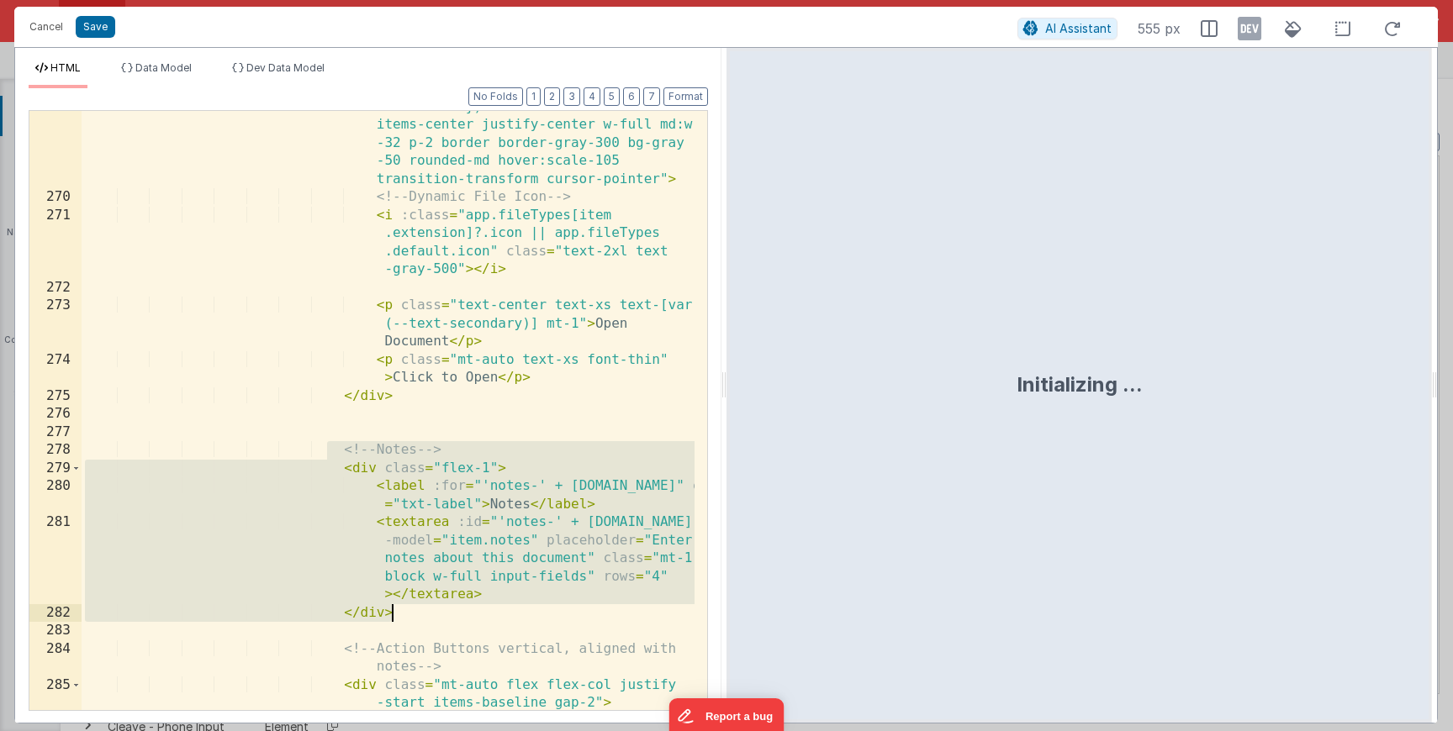
drag, startPoint x: 395, startPoint y: 488, endPoint x: 478, endPoint y: 610, distance: 146.4
click at [478, 610] on div "< div @ click.stop = "namedAction('getFile', { file: item })" class = "flex fle…" at bounding box center [388, 479] width 613 height 799
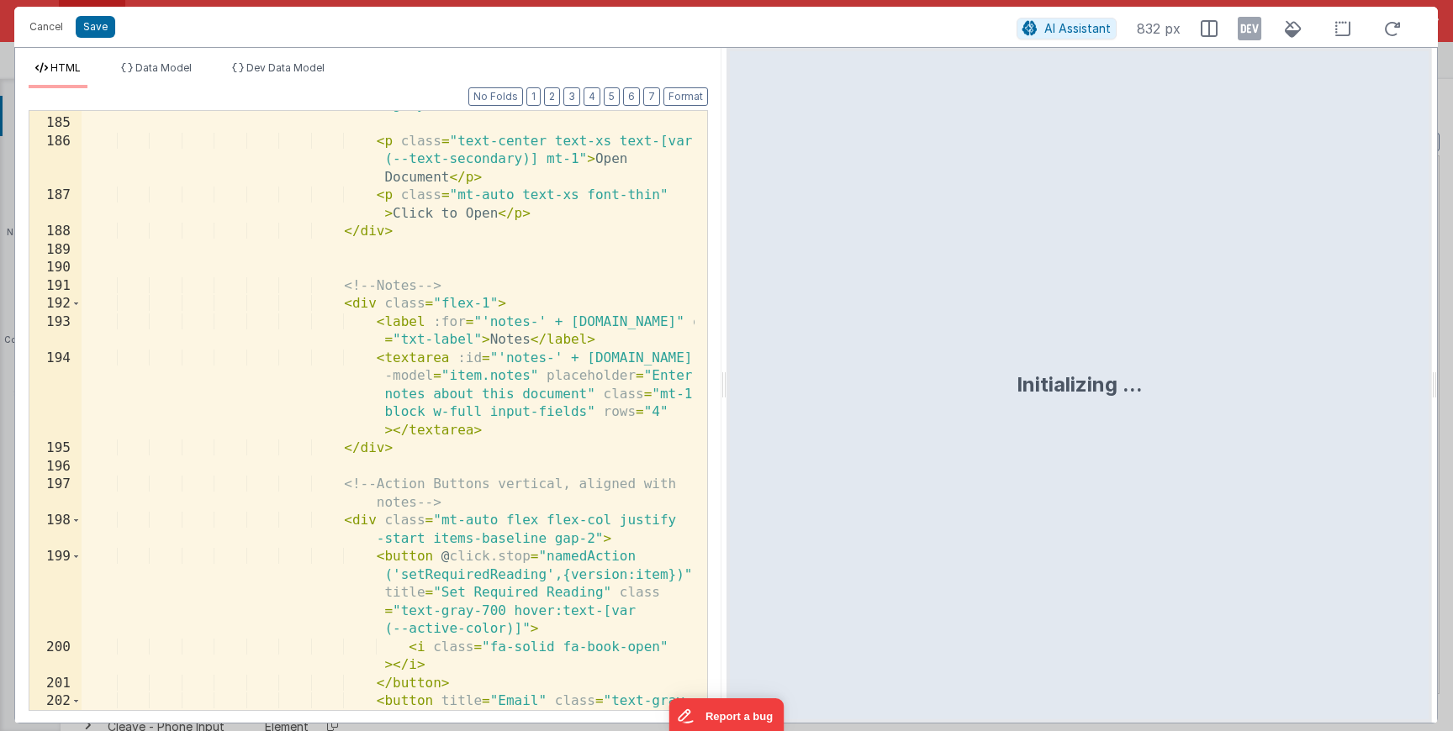
scroll to position [5546, 0]
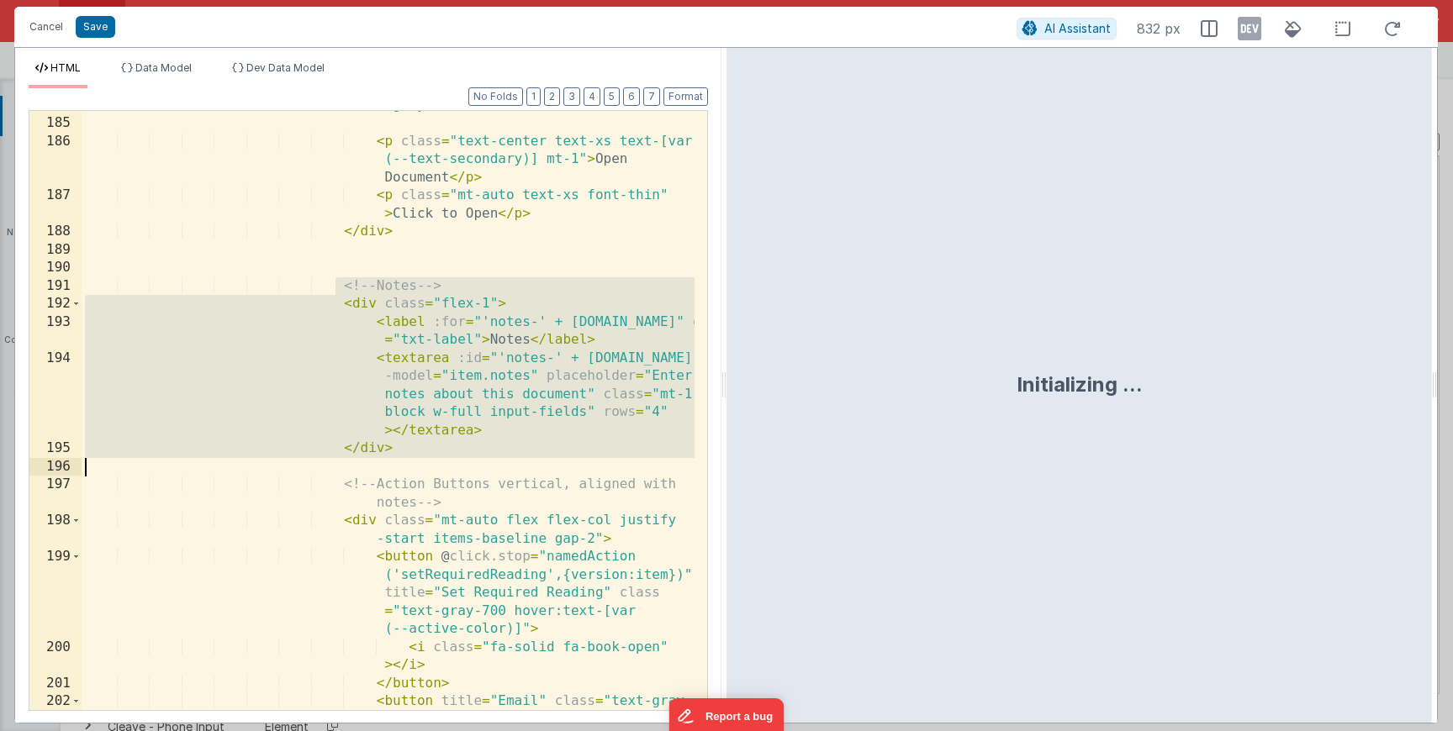
drag, startPoint x: 336, startPoint y: 290, endPoint x: 452, endPoint y: 460, distance: 205.7
click at [452, 460] on div "< i :class = "app.fileTypes[item .extension]?.icon || app.fileTypes .default.ic…" at bounding box center [388, 405] width 613 height 726
paste textarea
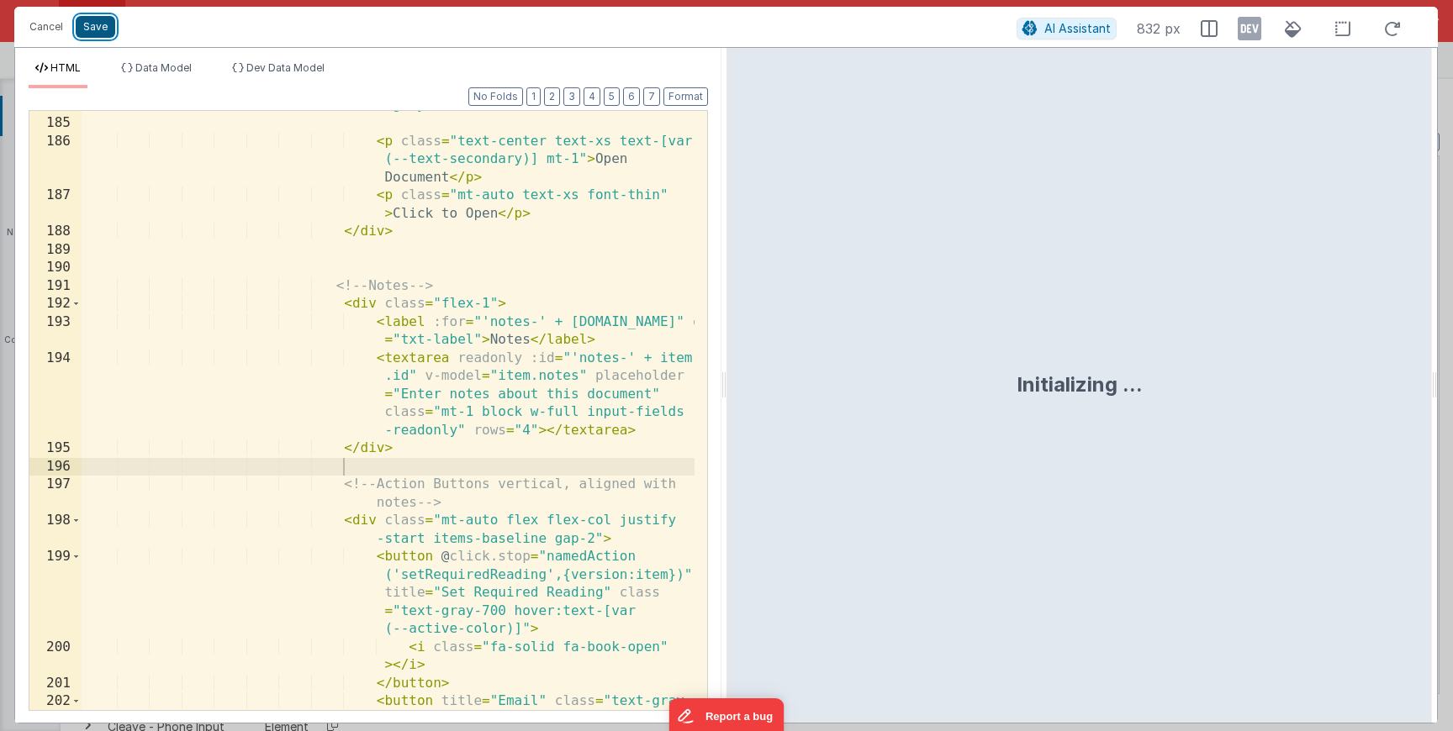
click at [94, 28] on button "Save" at bounding box center [96, 27] width 40 height 22
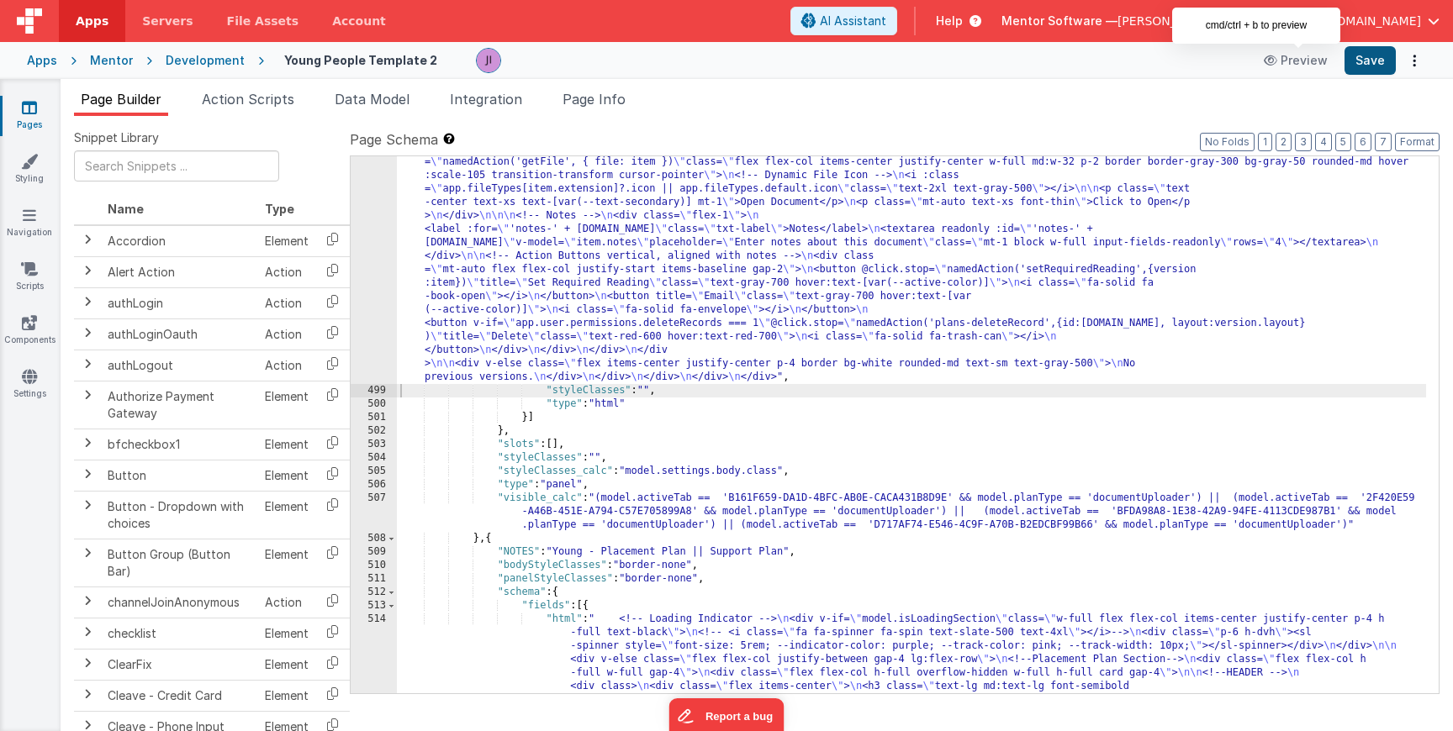
scroll to position [16515, 0]
click at [1380, 65] on button "Save" at bounding box center [1369, 60] width 51 height 29
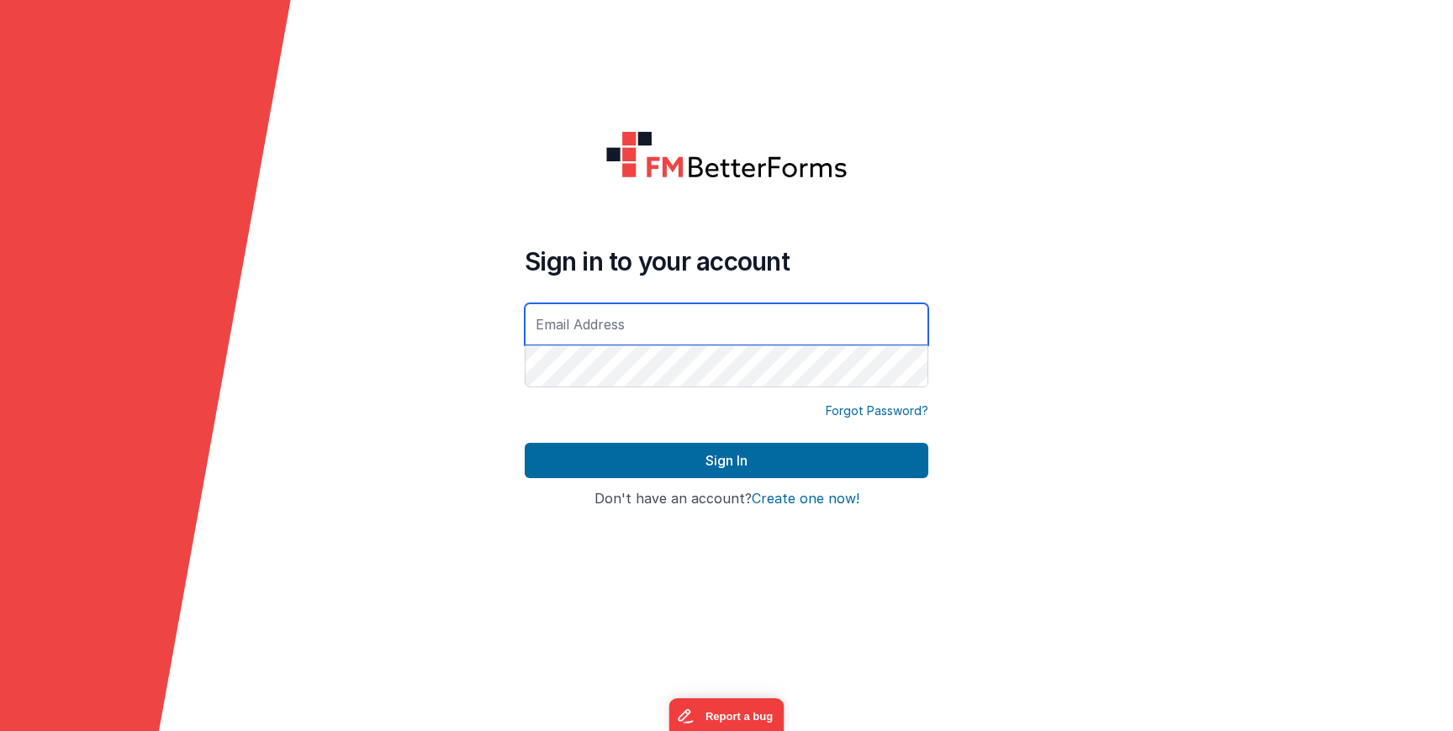
type input "[PERSON_NAME][EMAIL_ADDRESS][DOMAIN_NAME]"
click at [525, 443] on button "Sign In" at bounding box center [727, 460] width 404 height 35
